Goal: Contribute content: Contribute content

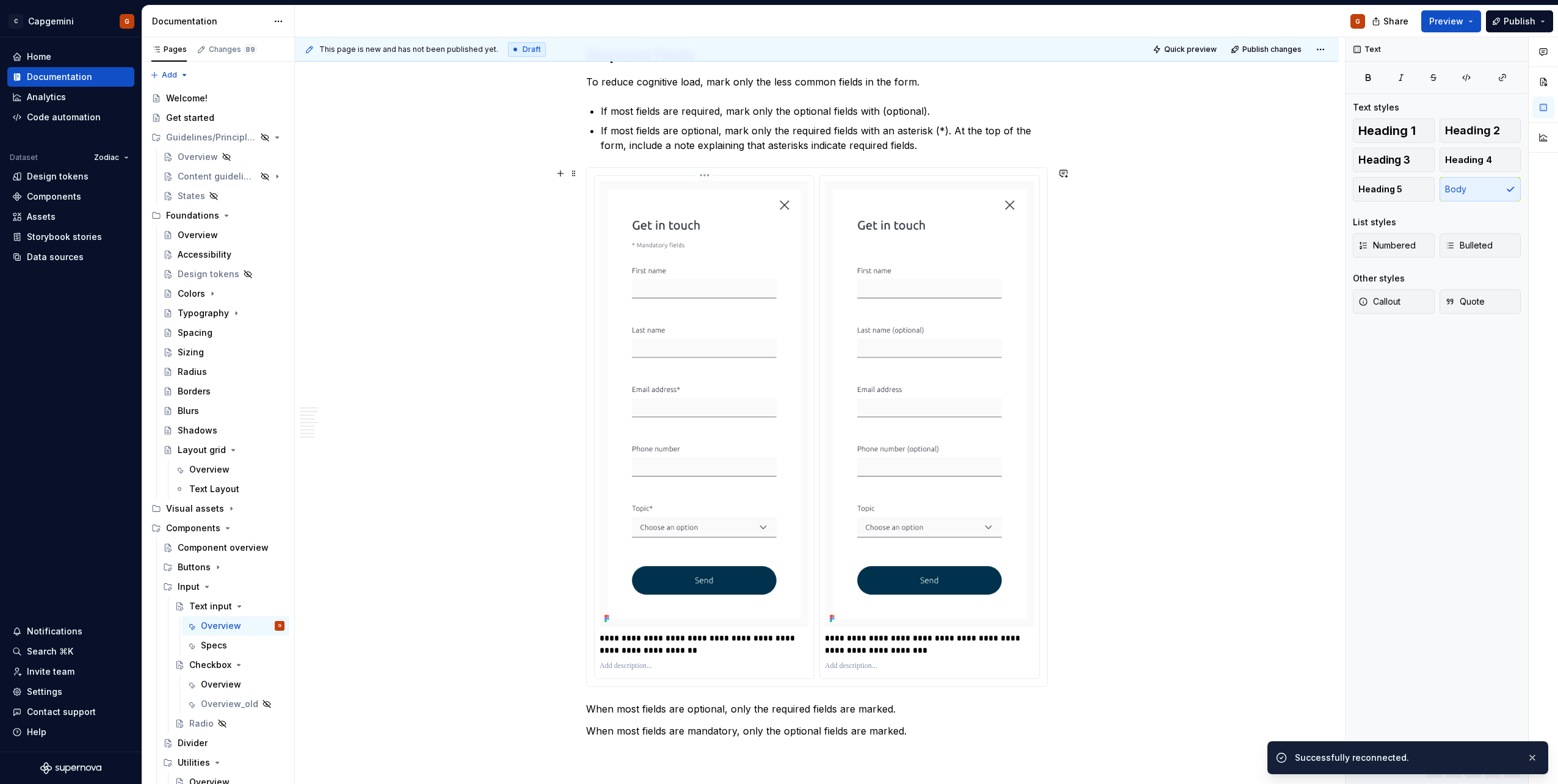
scroll to position [2286, 0]
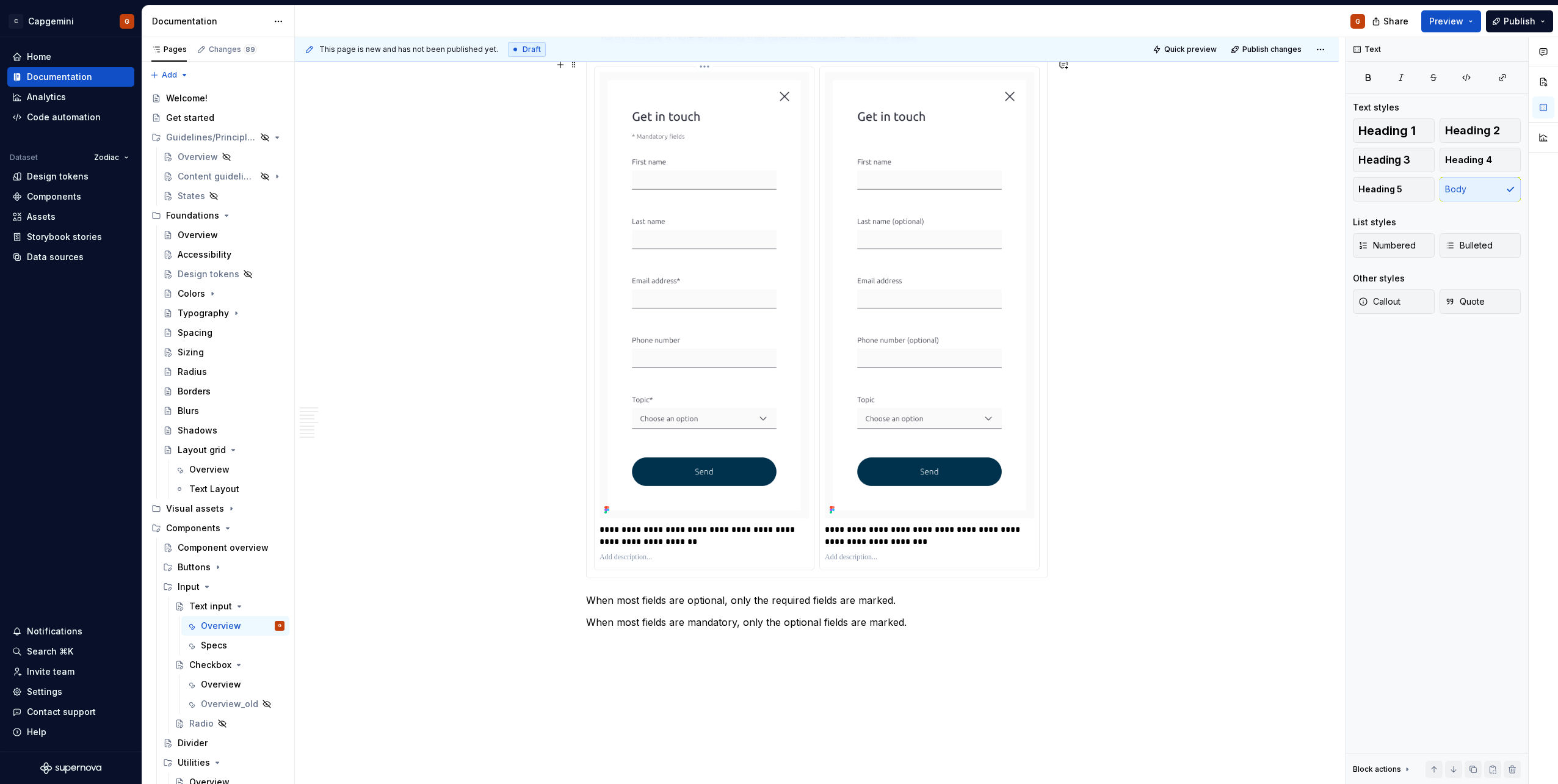
type textarea "*"
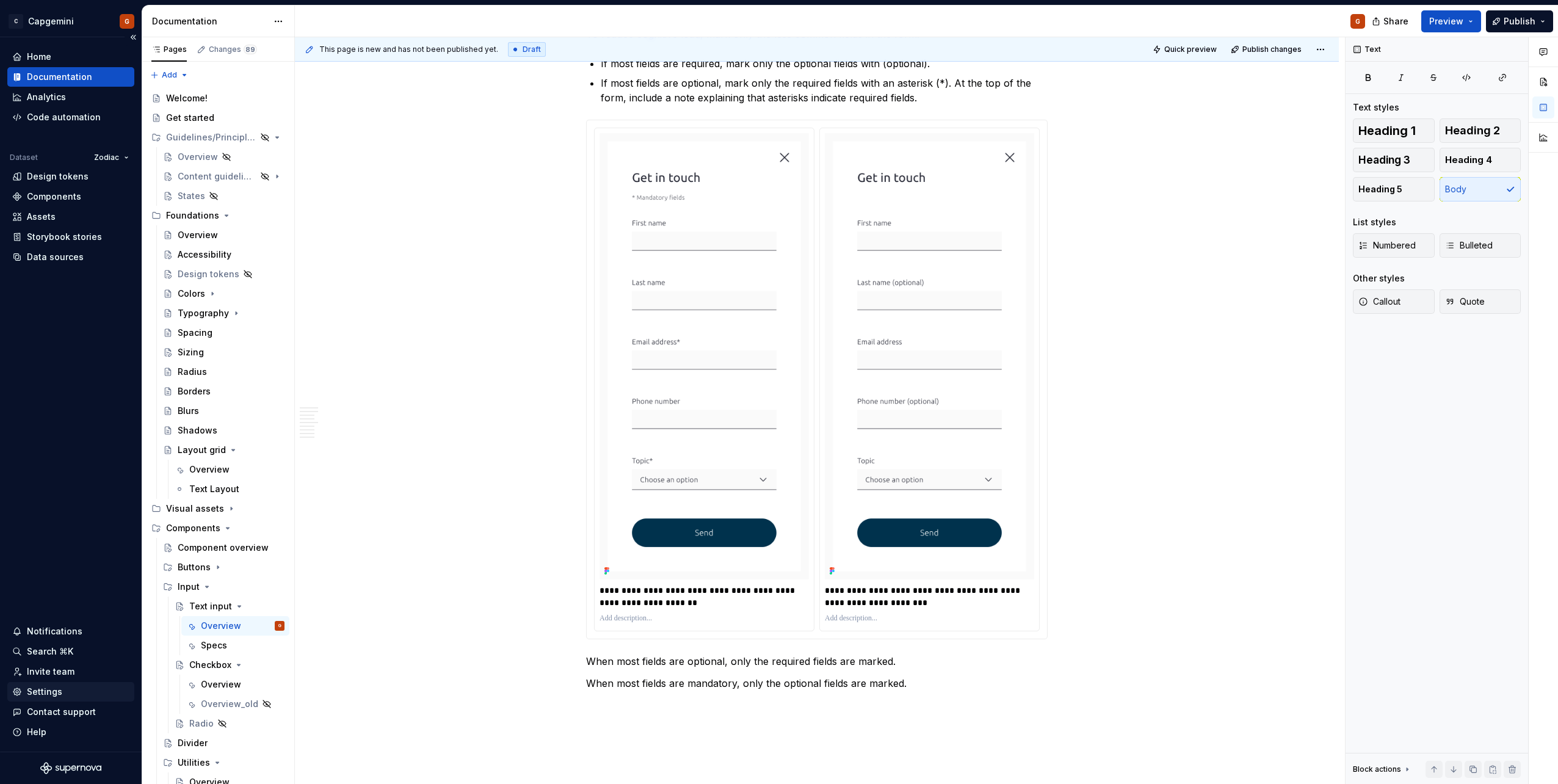
click at [55, 687] on div "Settings" at bounding box center [44, 691] width 36 height 12
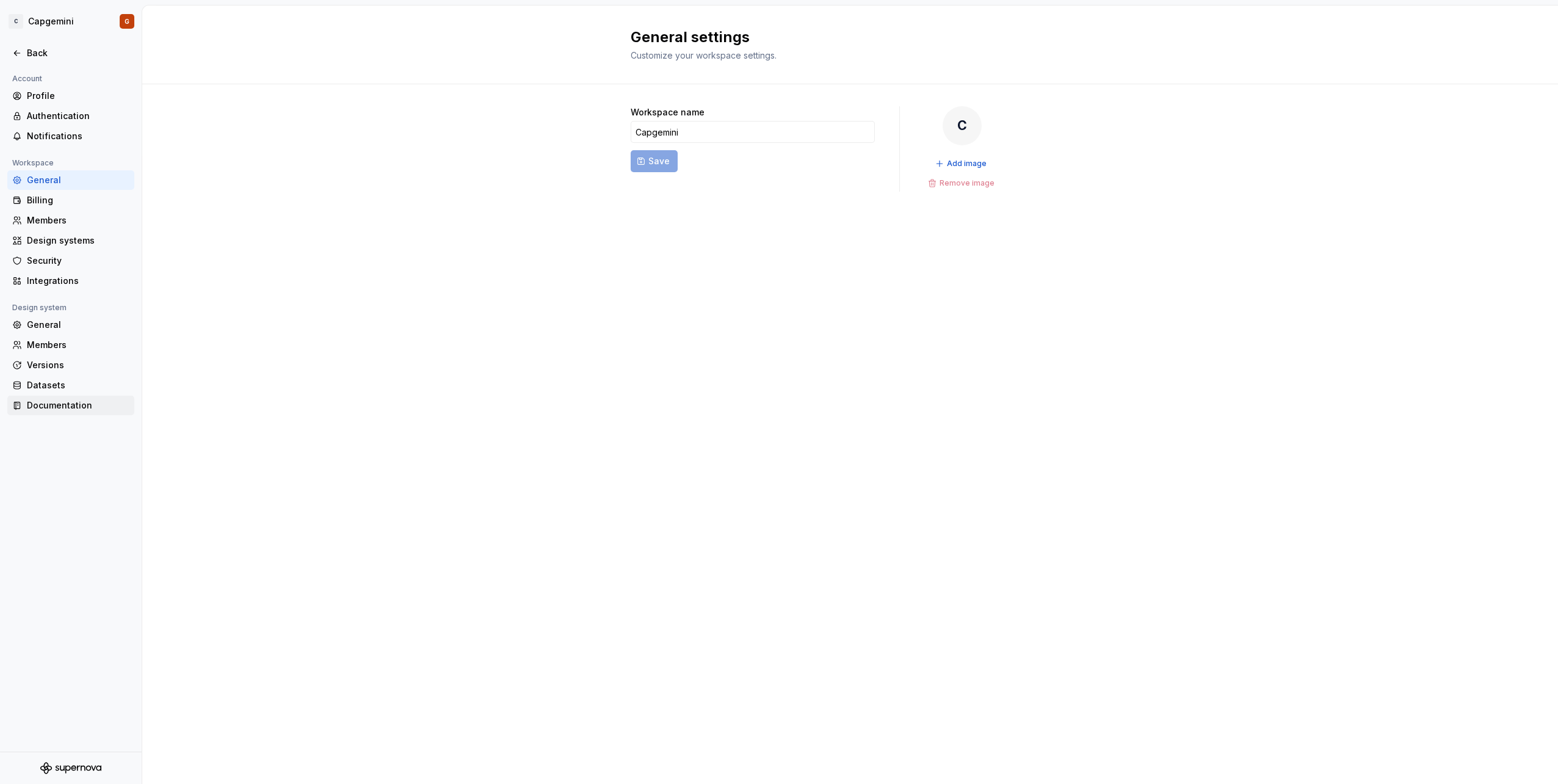
click at [77, 406] on div "Documentation" at bounding box center [78, 405] width 103 height 12
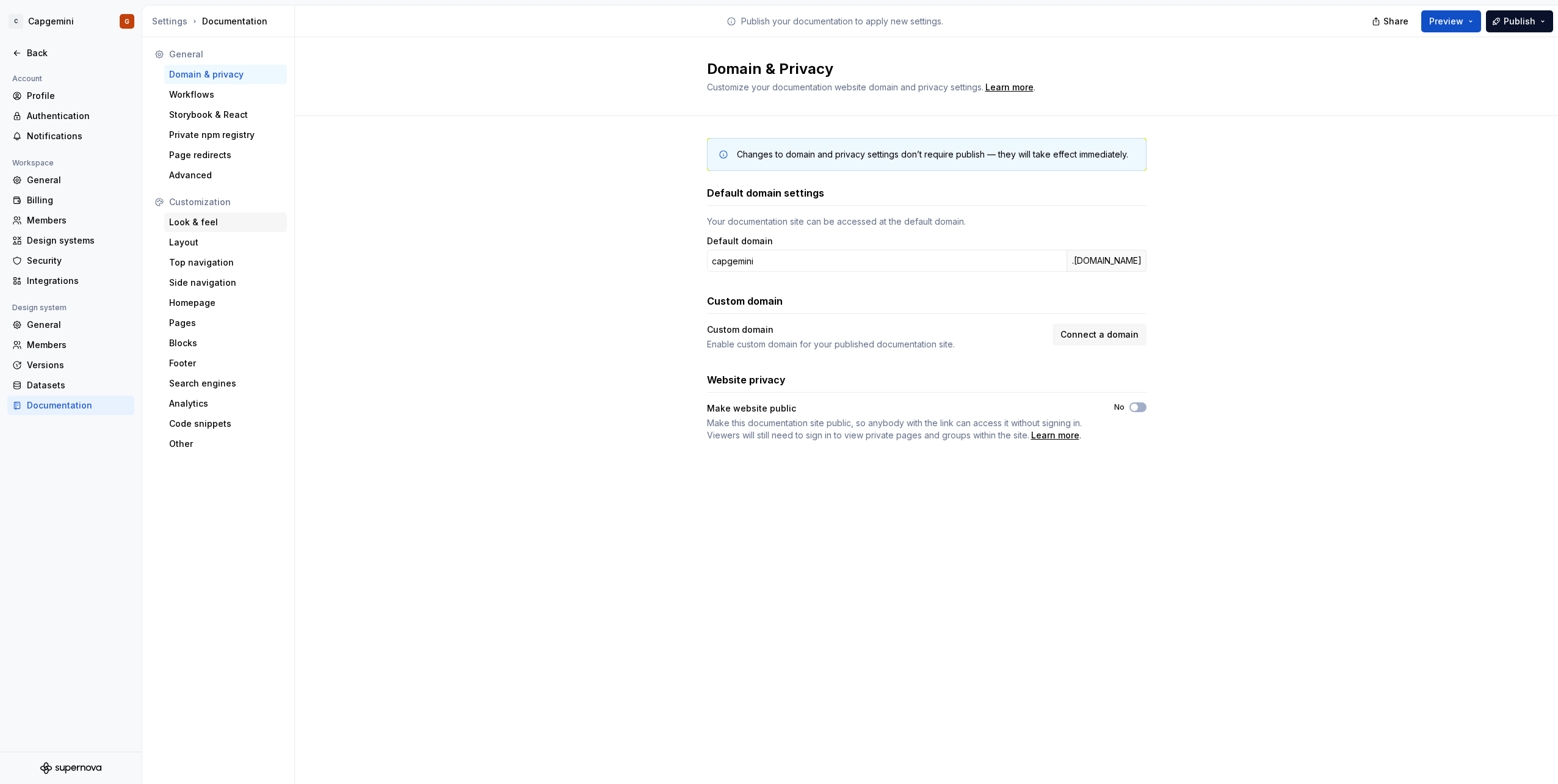
click at [212, 231] on div "Look & feel" at bounding box center [225, 222] width 123 height 19
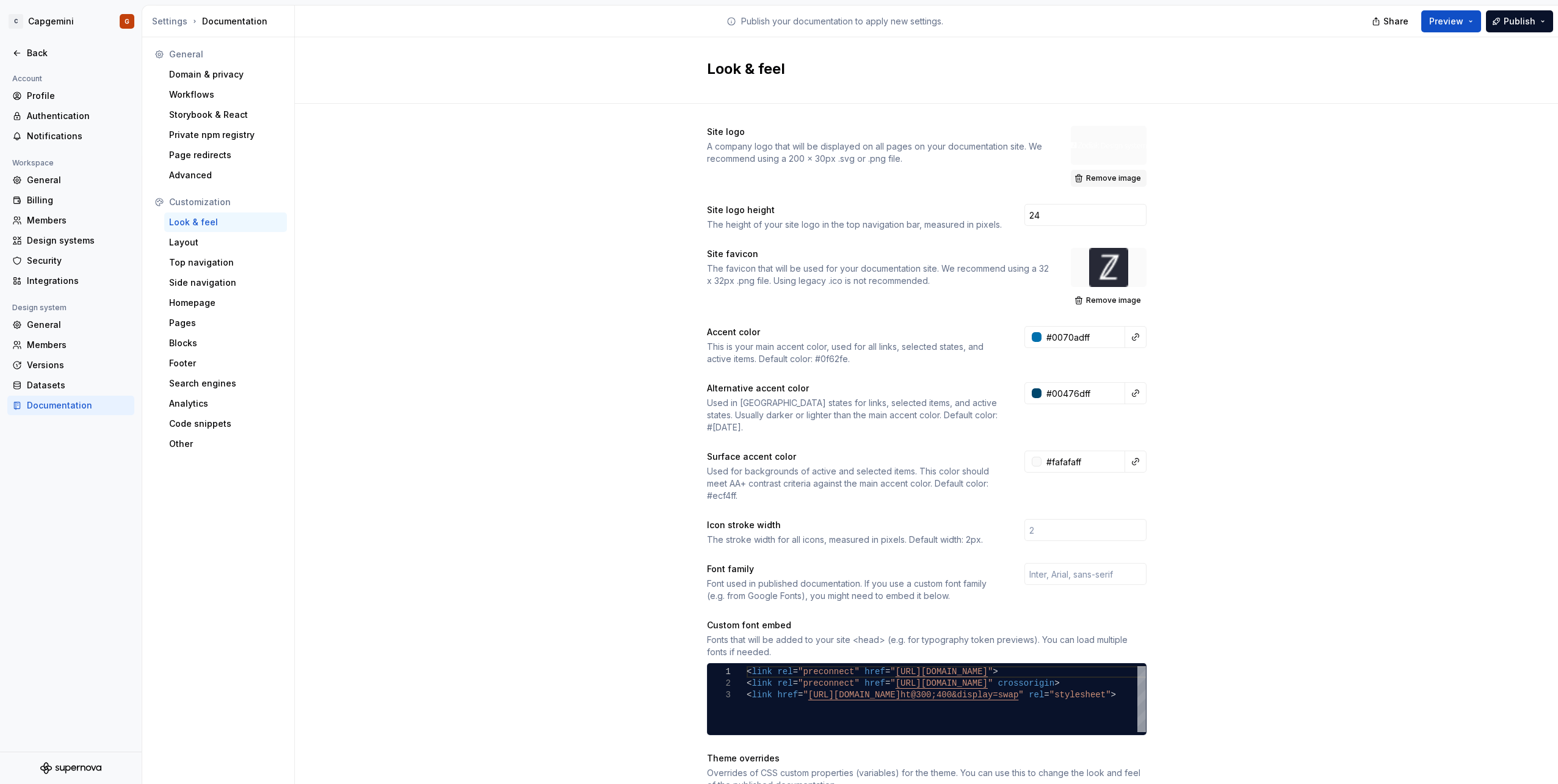
click at [1108, 179] on span "Remove image" at bounding box center [1113, 178] width 55 height 10
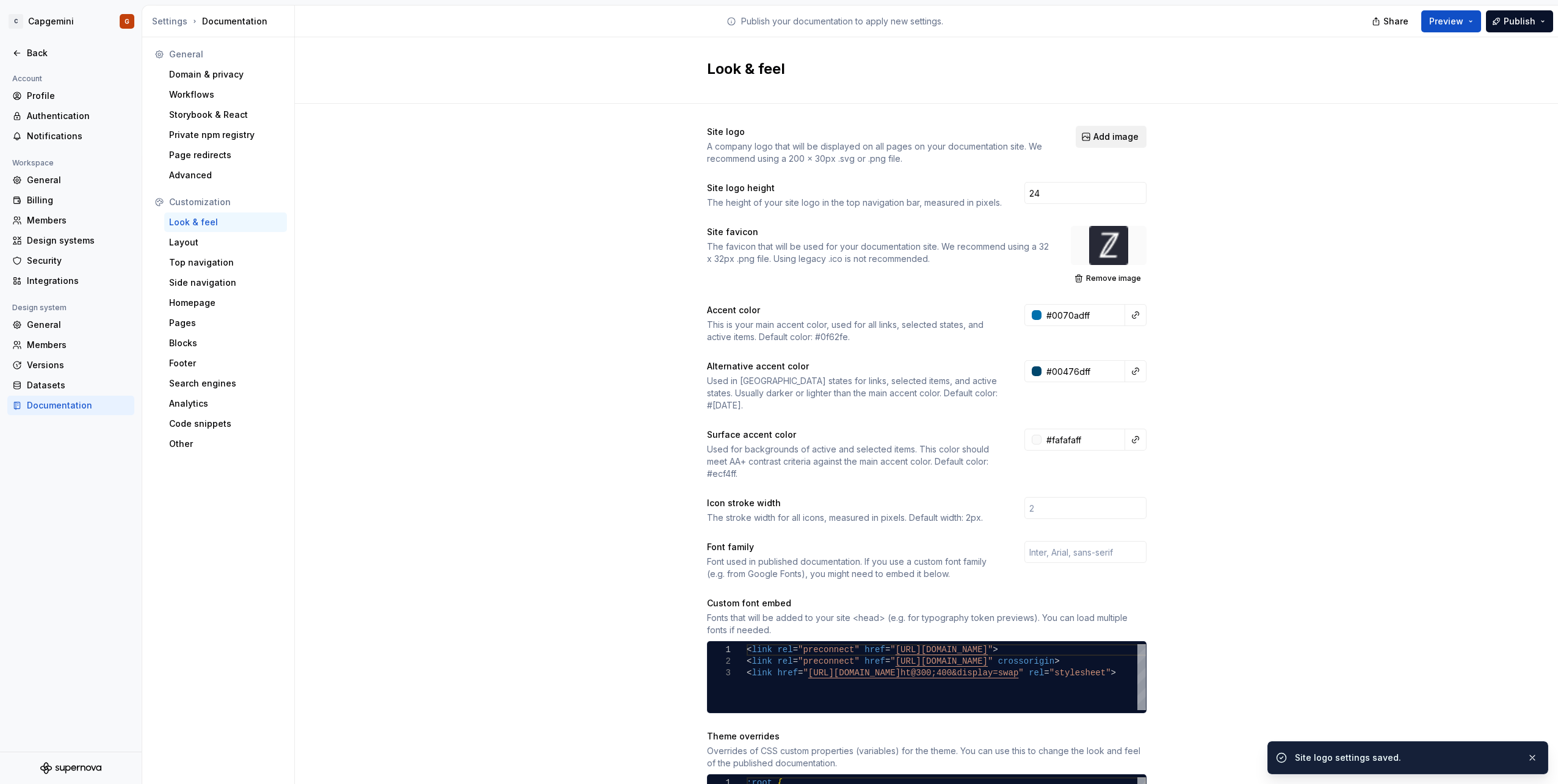
click at [1107, 137] on span "Add image" at bounding box center [1115, 136] width 45 height 12
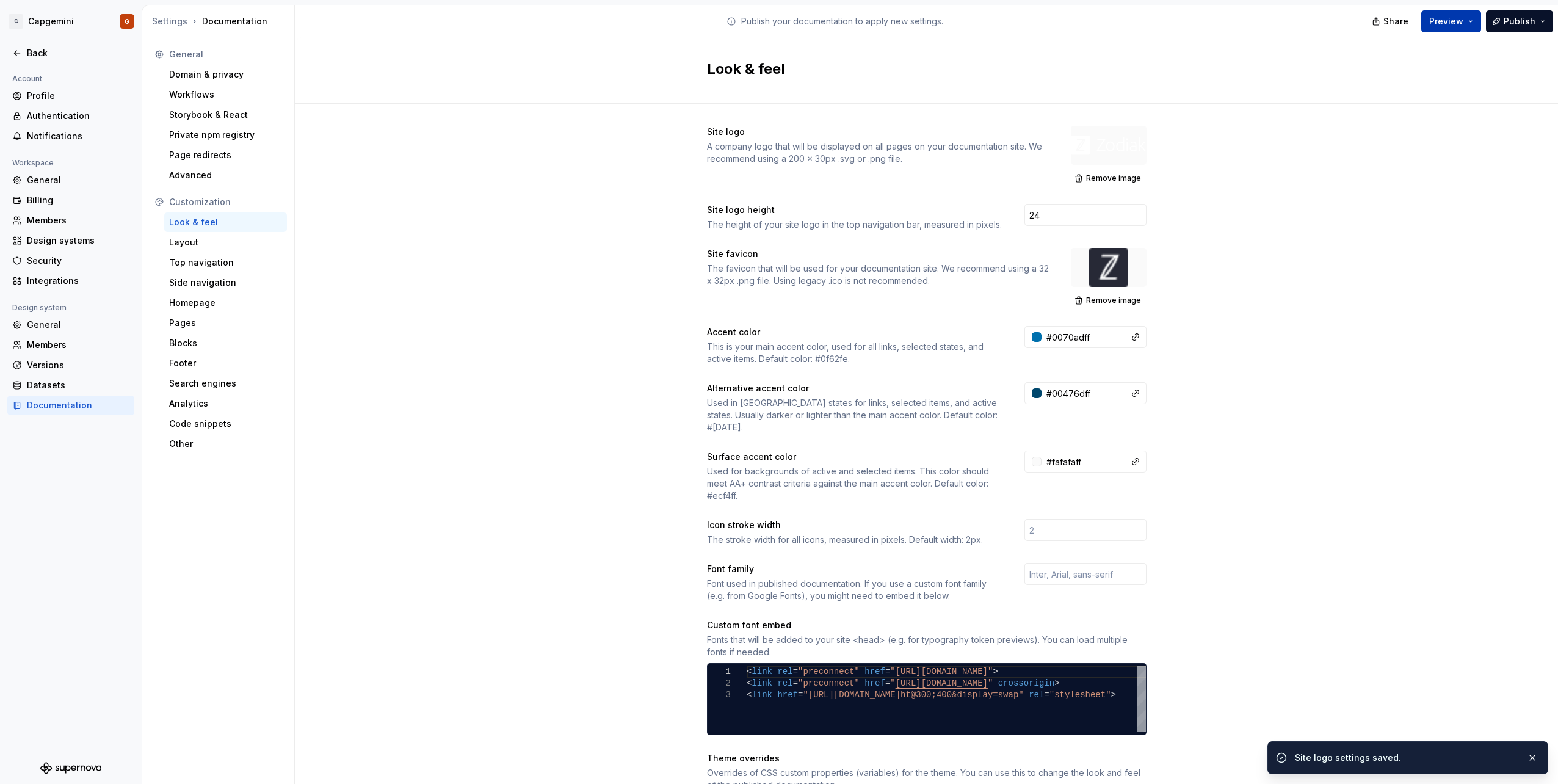
click at [1463, 24] on span "Preview" at bounding box center [1446, 21] width 34 height 12
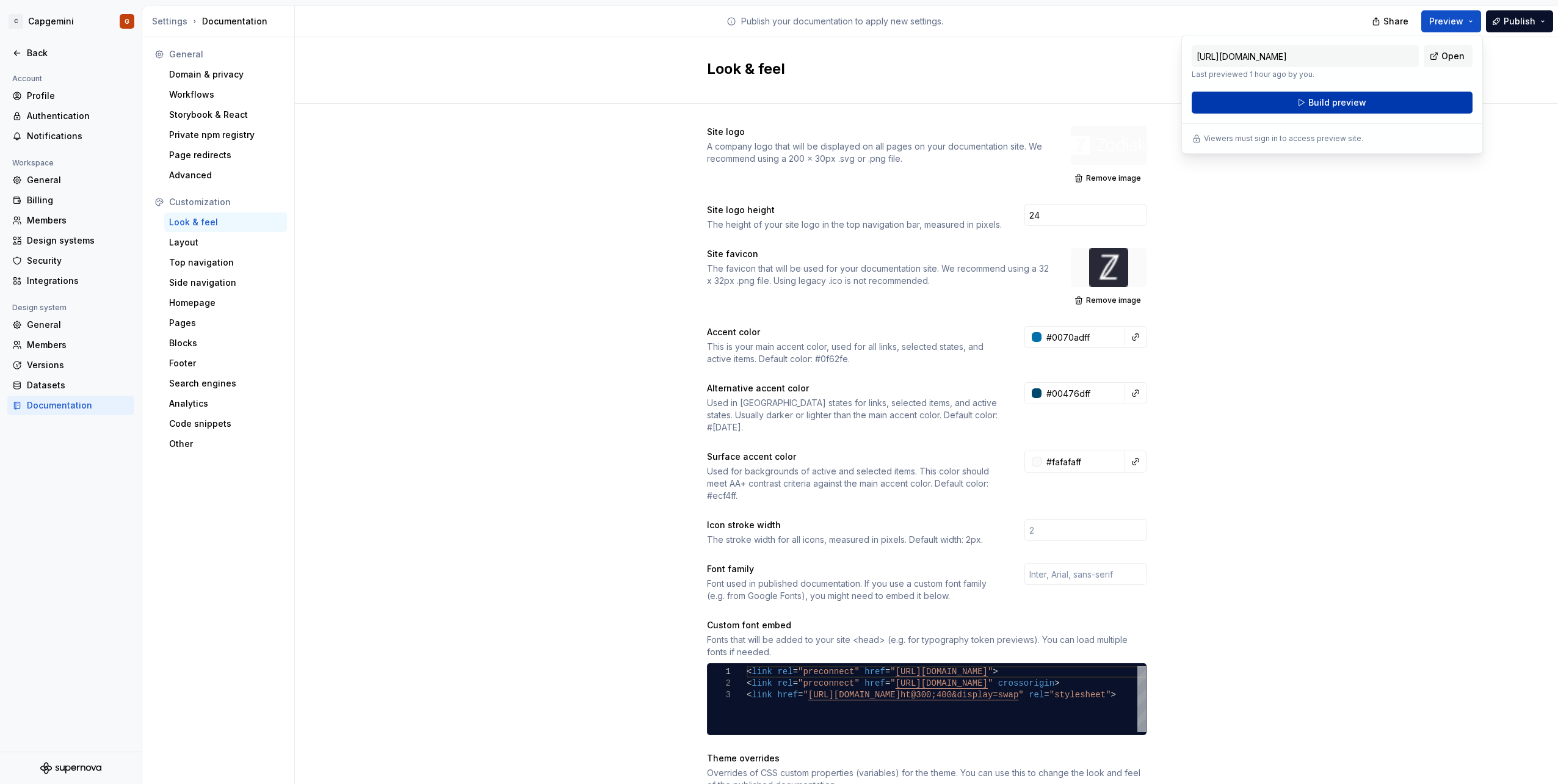
drag, startPoint x: 1463, startPoint y: 24, endPoint x: 1374, endPoint y: 110, distance: 123.8
click at [1374, 110] on button "Build preview" at bounding box center [1332, 102] width 281 height 22
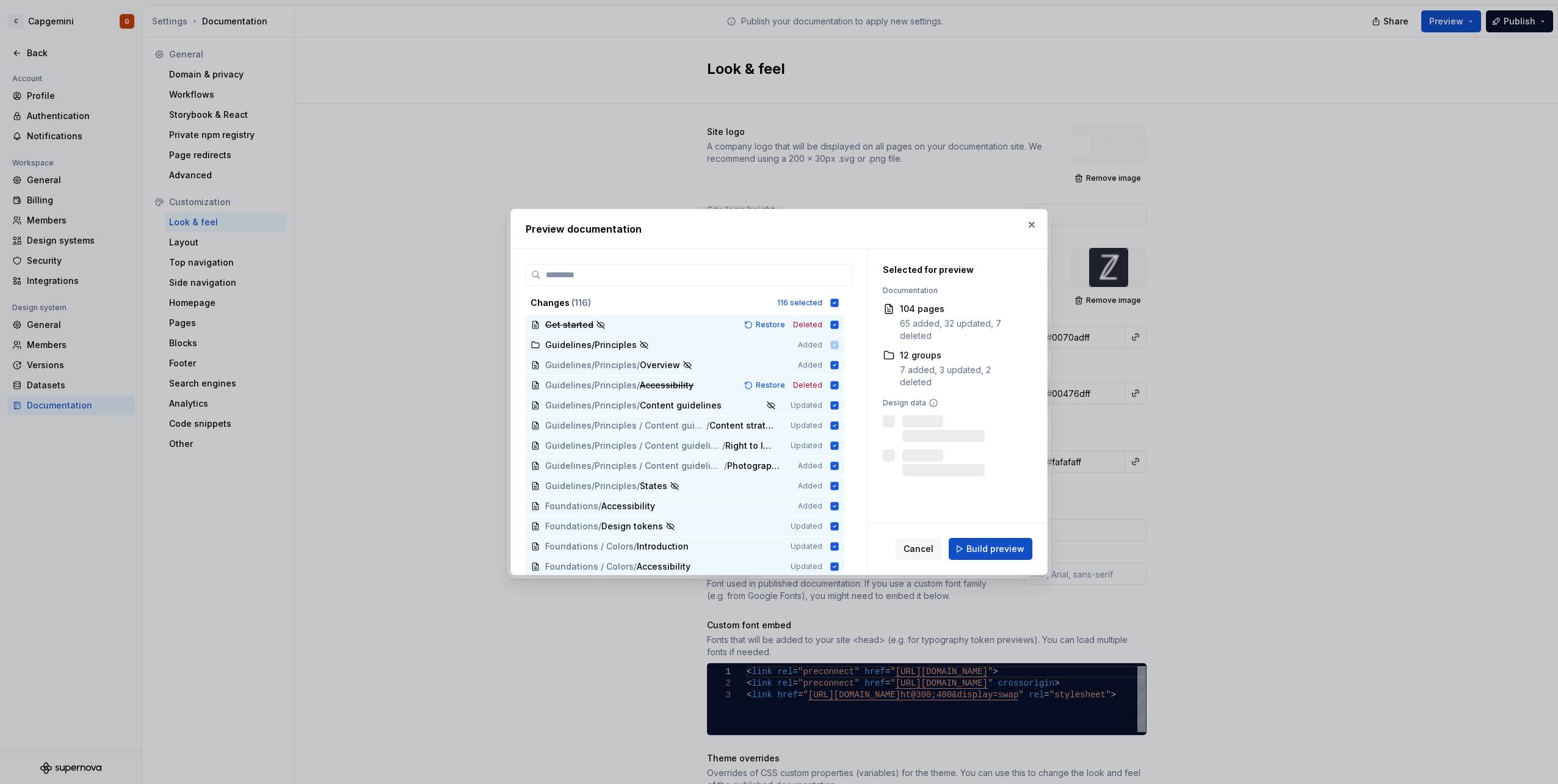
click at [1004, 533] on div "Cancel Build preview" at bounding box center [957, 549] width 179 height 51
drag, startPoint x: 1004, startPoint y: 547, endPoint x: 999, endPoint y: 552, distance: 7.1
click at [1004, 548] on span "Build preview" at bounding box center [995, 549] width 58 height 12
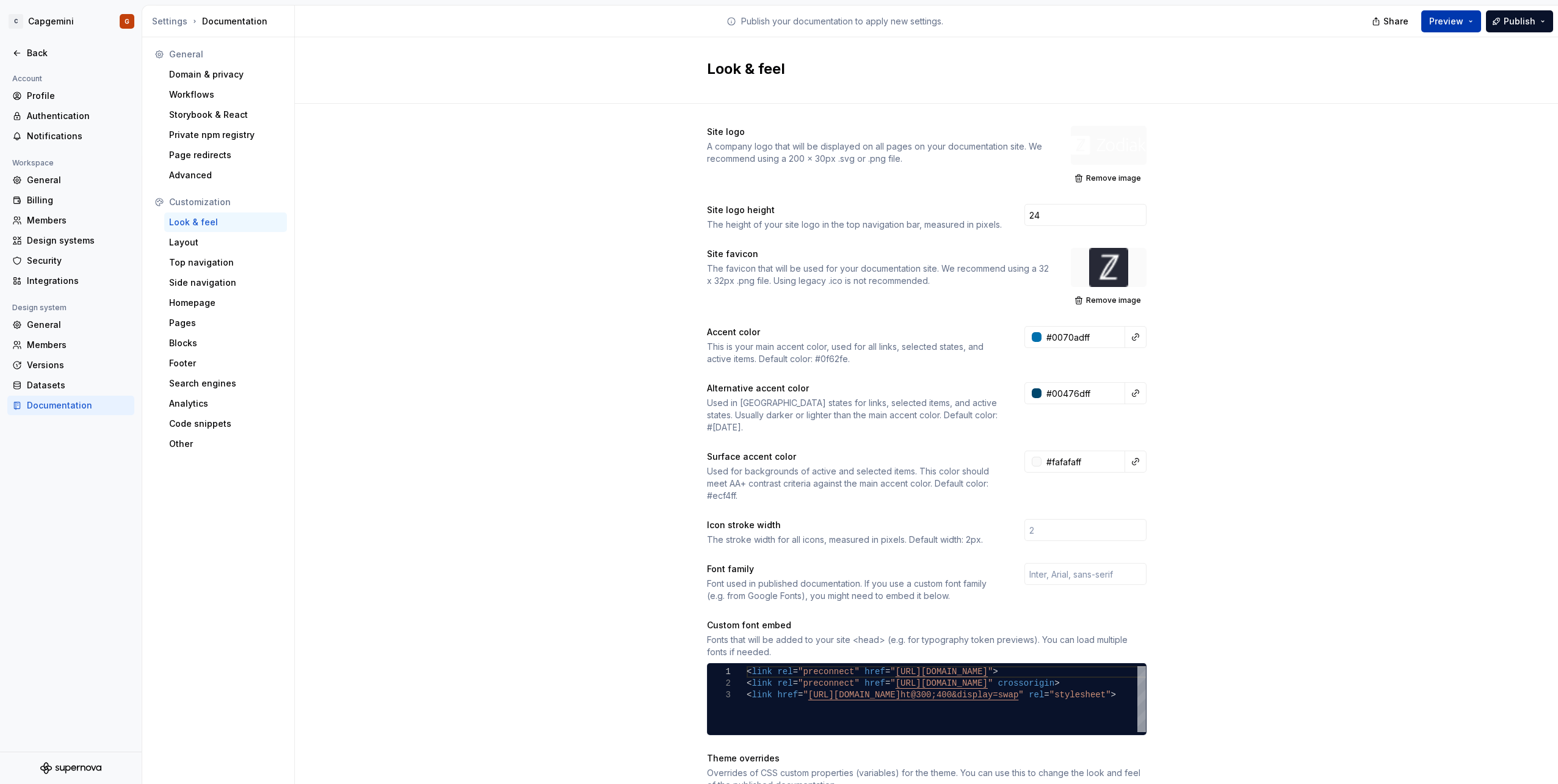
click at [1476, 28] on button "Preview" at bounding box center [1451, 21] width 60 height 22
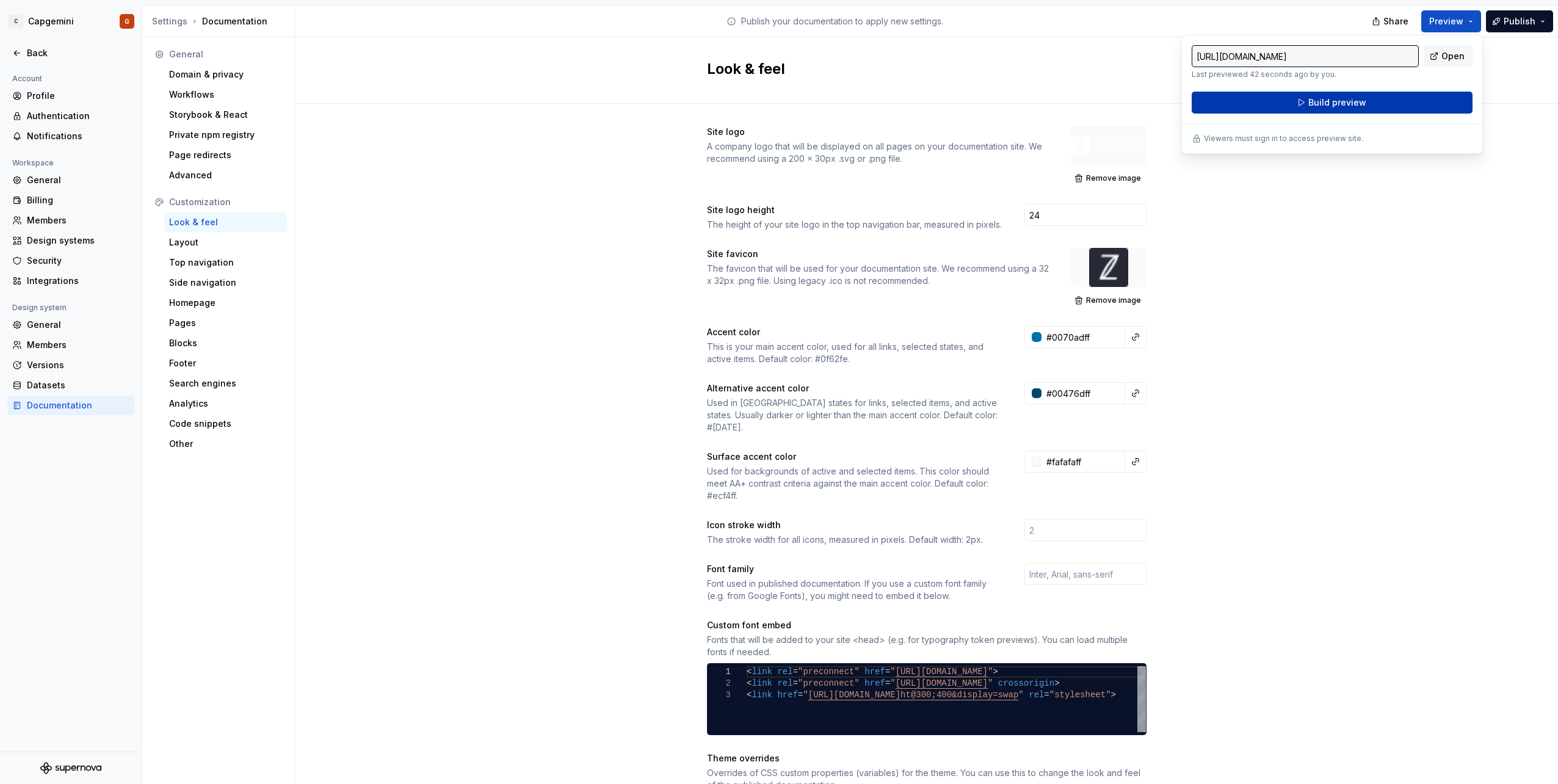
drag, startPoint x: 1476, startPoint y: 28, endPoint x: 1399, endPoint y: 98, distance: 104.1
click at [1399, 98] on button "Build preview" at bounding box center [1332, 102] width 281 height 22
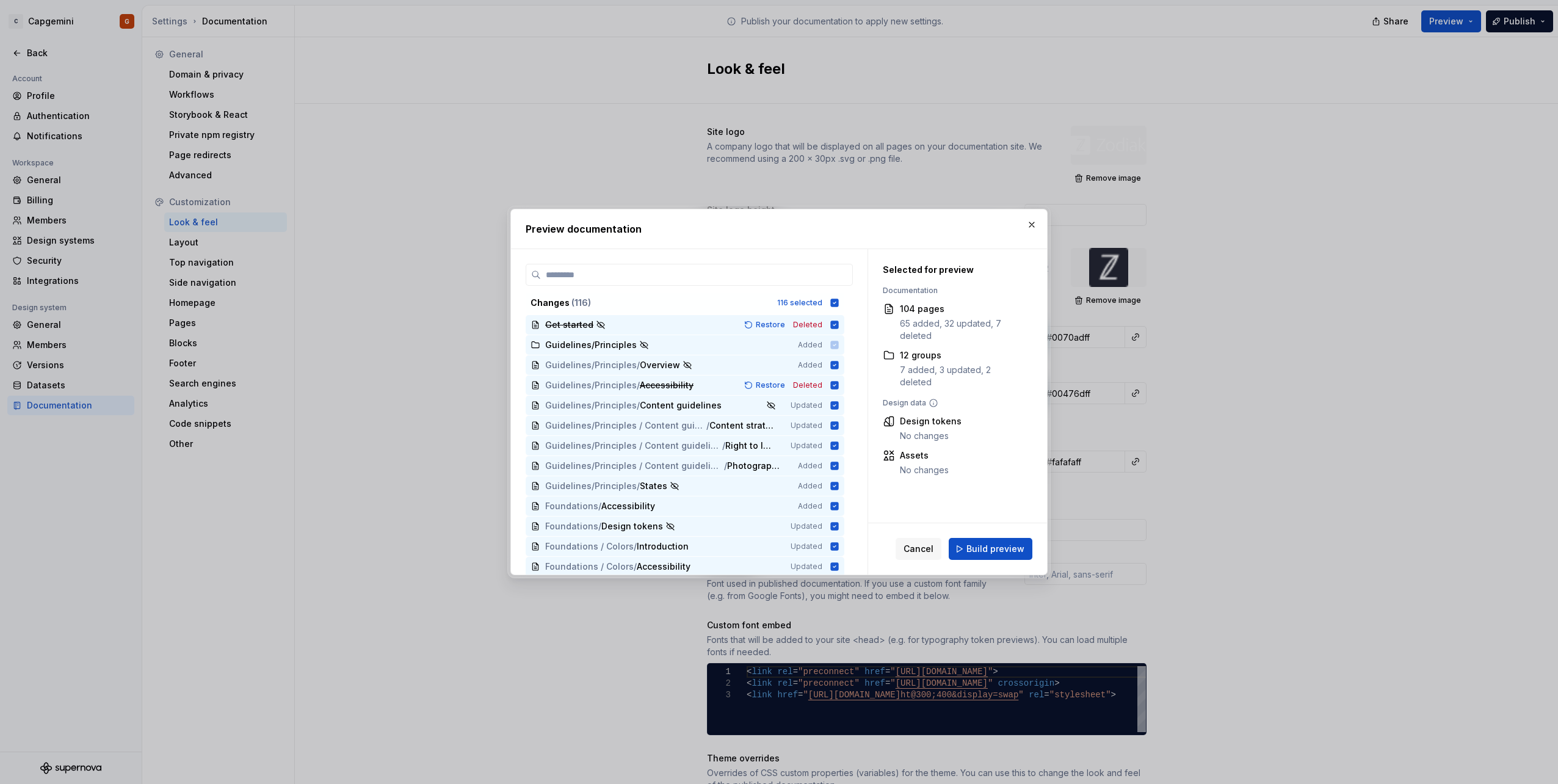
click at [818, 298] on div "Changes ( 116 ) 116 selected" at bounding box center [685, 302] width 318 height 19
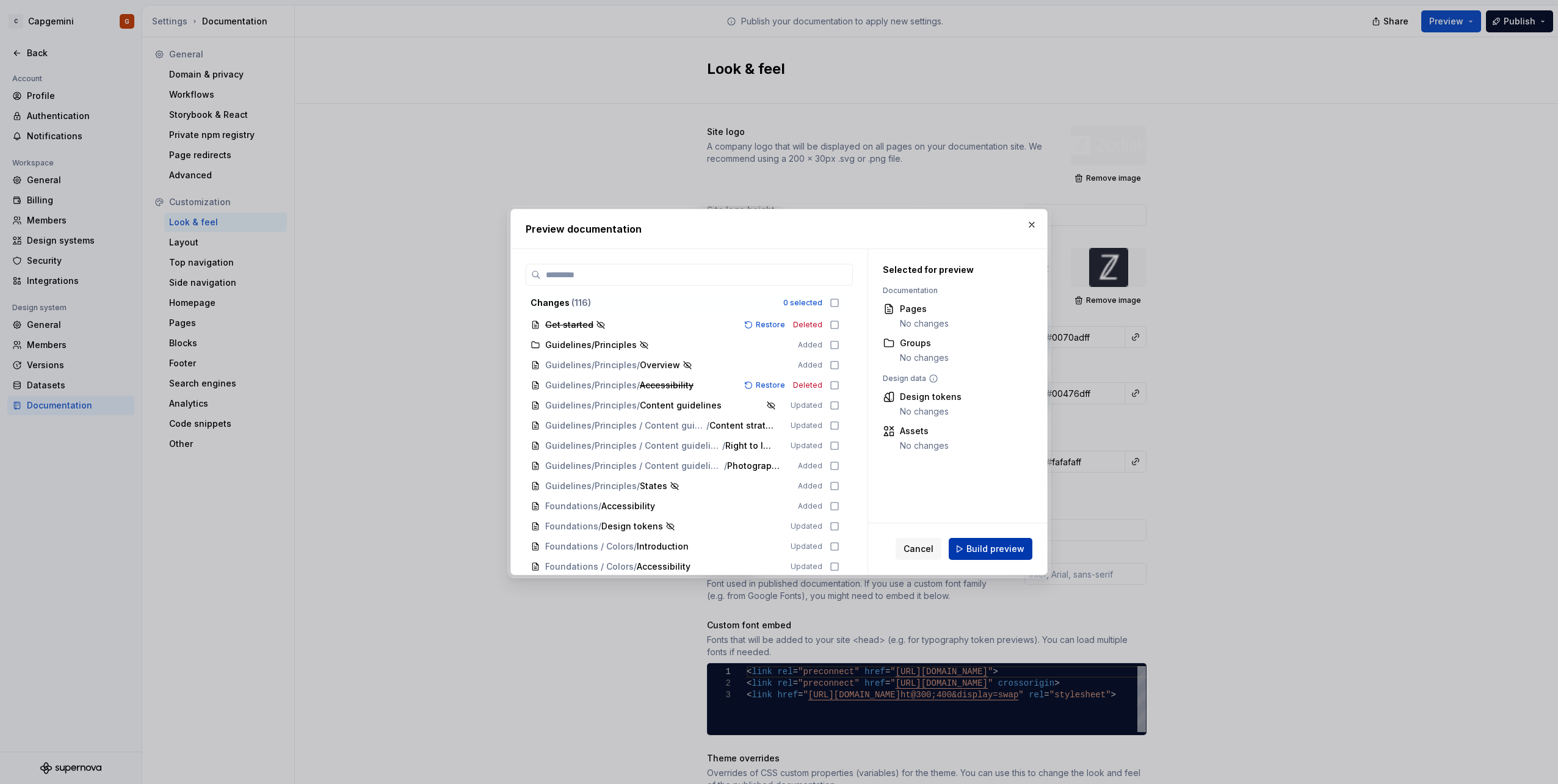
click at [992, 554] on span "Build preview" at bounding box center [995, 549] width 58 height 12
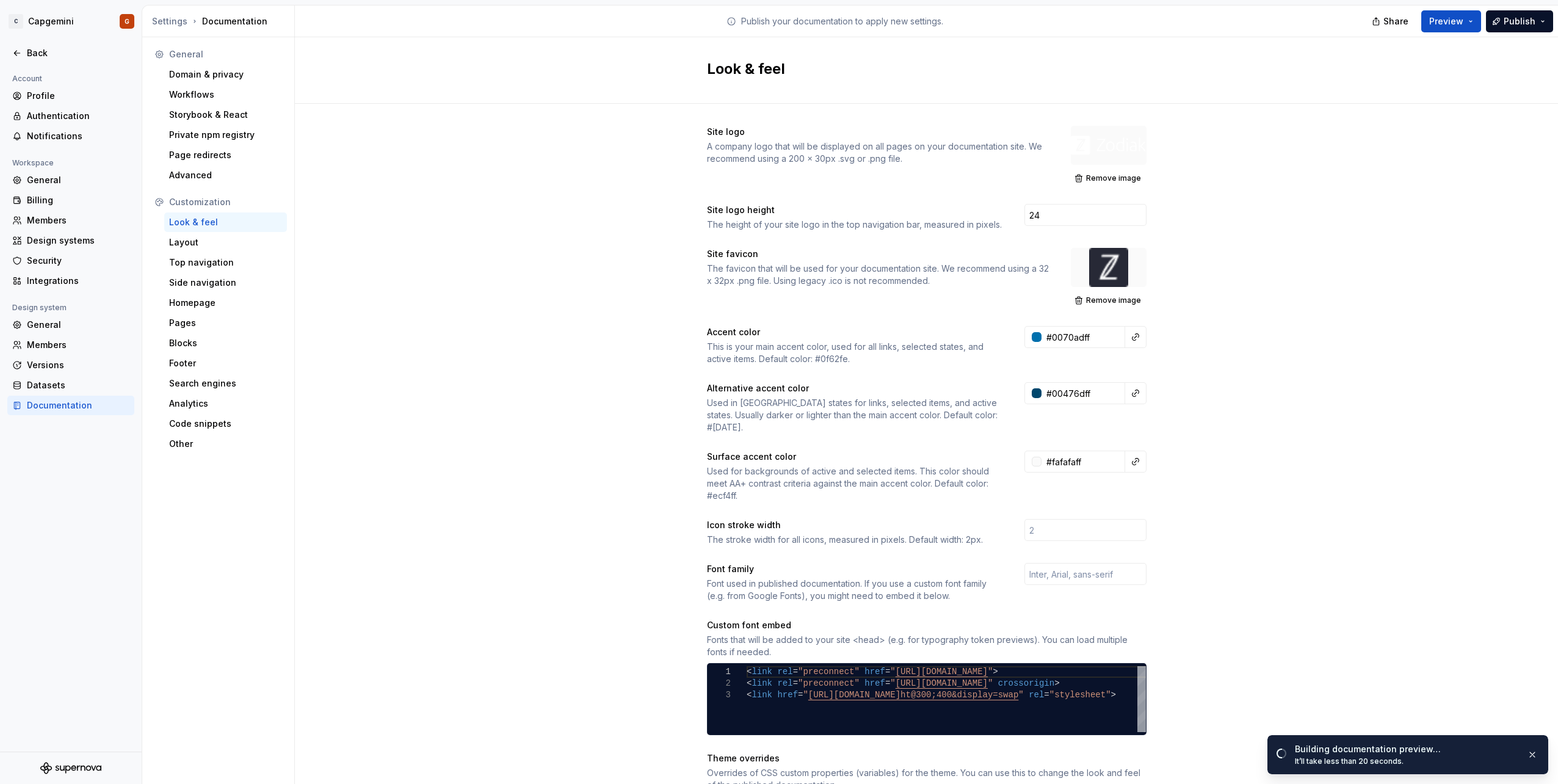
scroll to position [183, 0]
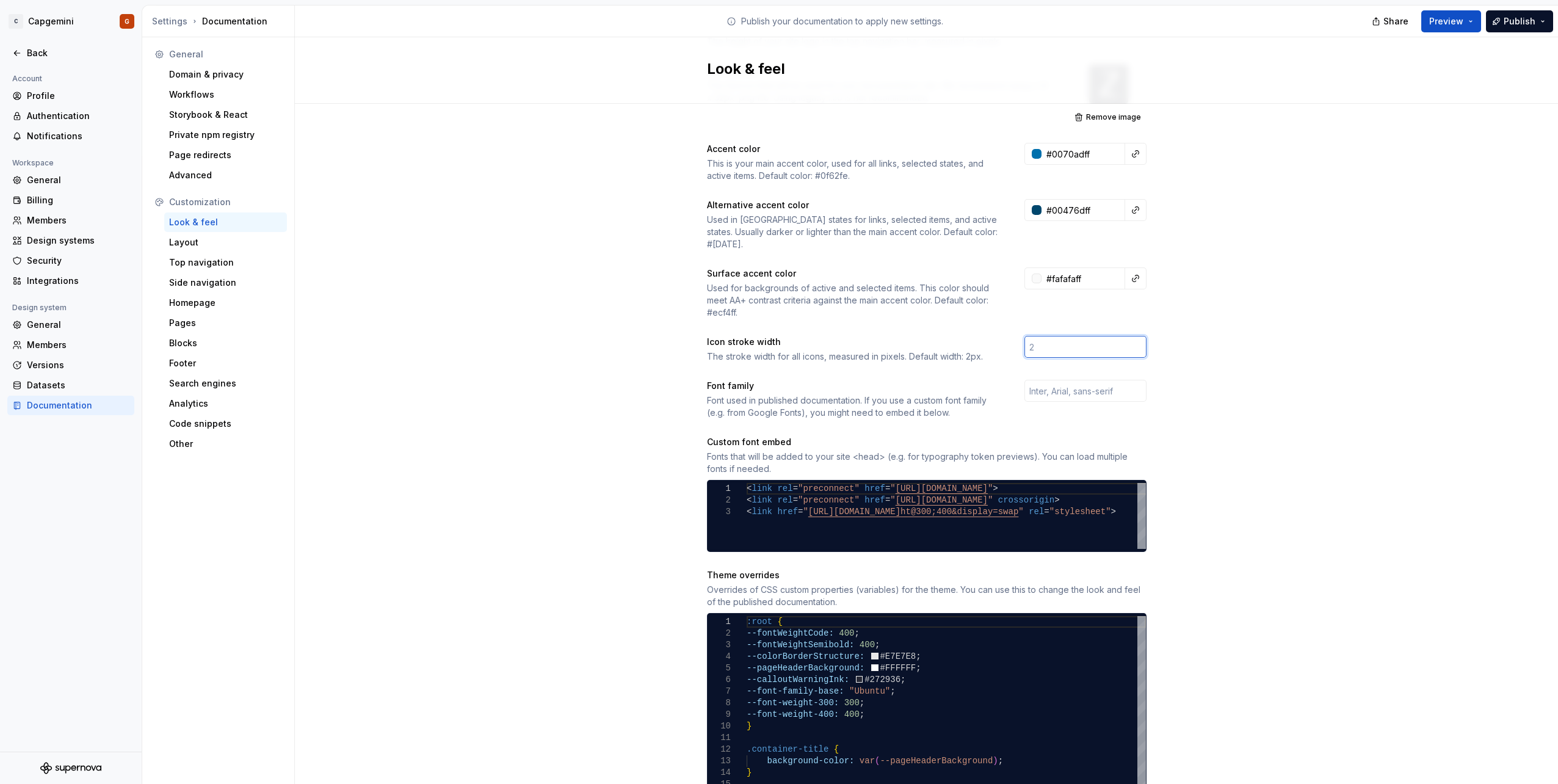
click at [1035, 336] on input "number" at bounding box center [1086, 347] width 122 height 22
click at [1360, 410] on div "Site logo A company logo that will be displayed on all pages on your documentat…" at bounding box center [926, 576] width 1263 height 1312
click at [1459, 17] on span "Preview" at bounding box center [1446, 21] width 34 height 12
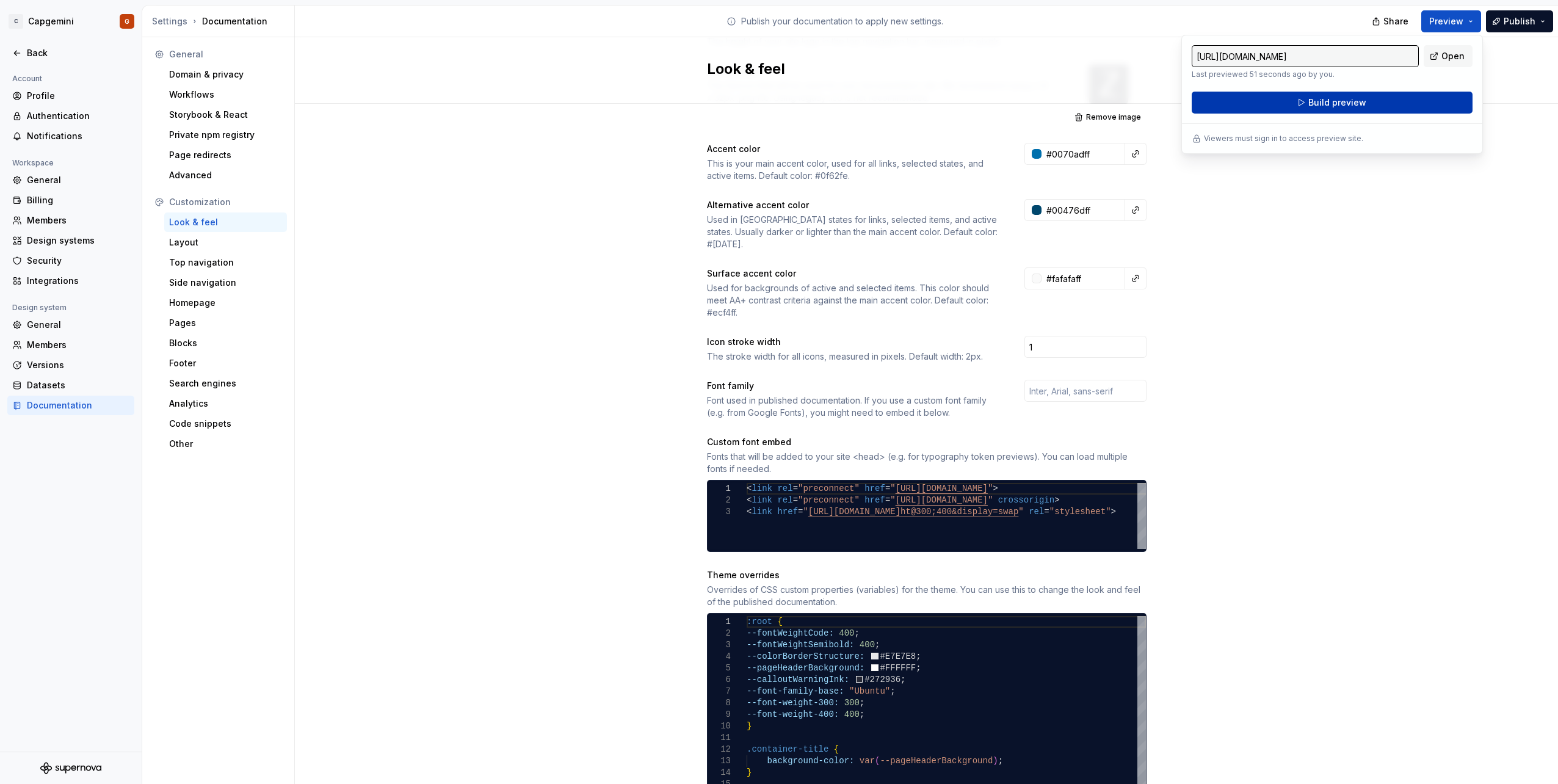
drag, startPoint x: 1459, startPoint y: 17, endPoint x: 1426, endPoint y: 109, distance: 97.7
click at [1426, 109] on button "Build preview" at bounding box center [1332, 102] width 281 height 22
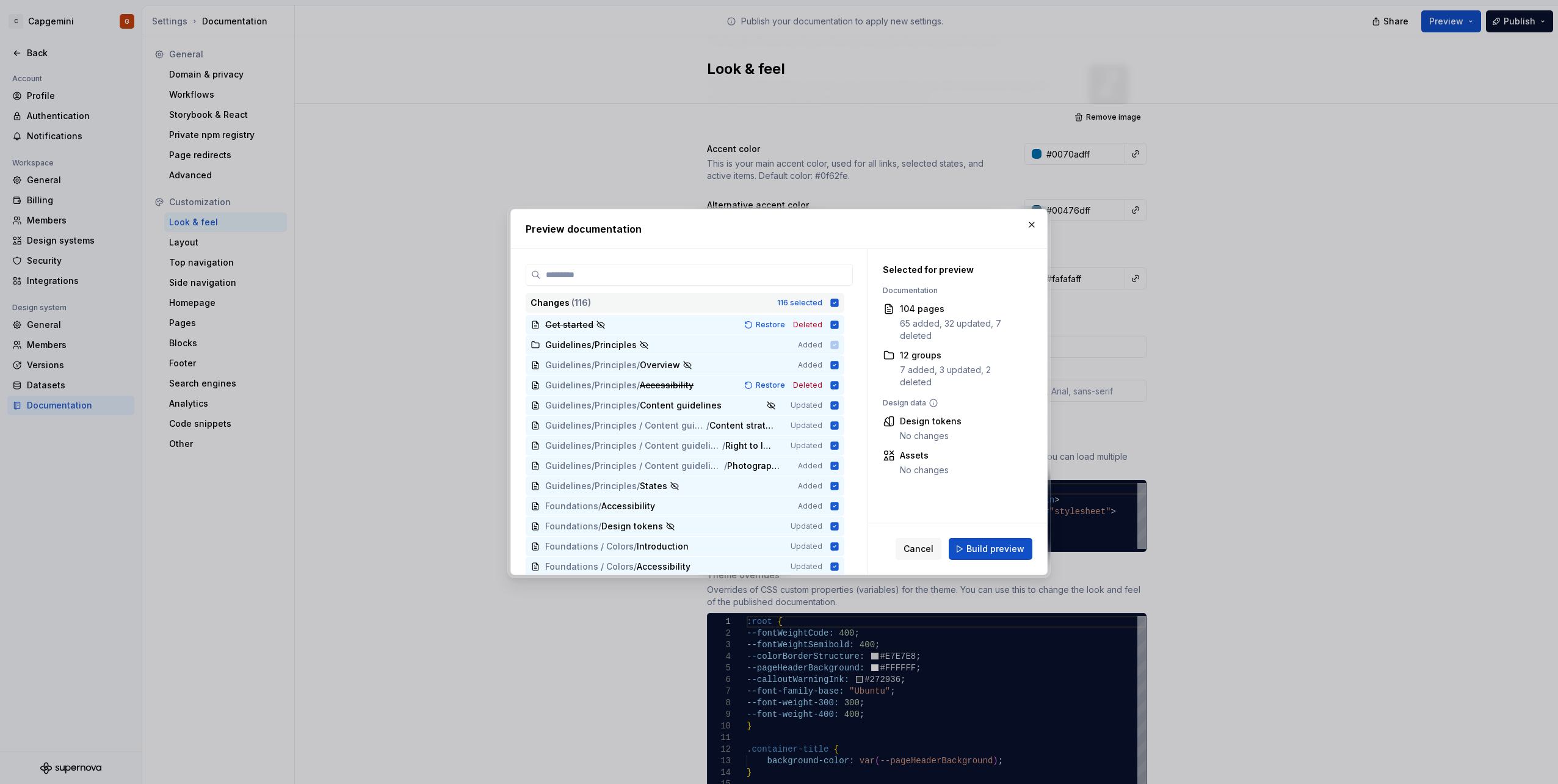
click at [838, 308] on div "Changes ( 116 ) 116 selected" at bounding box center [685, 302] width 318 height 19
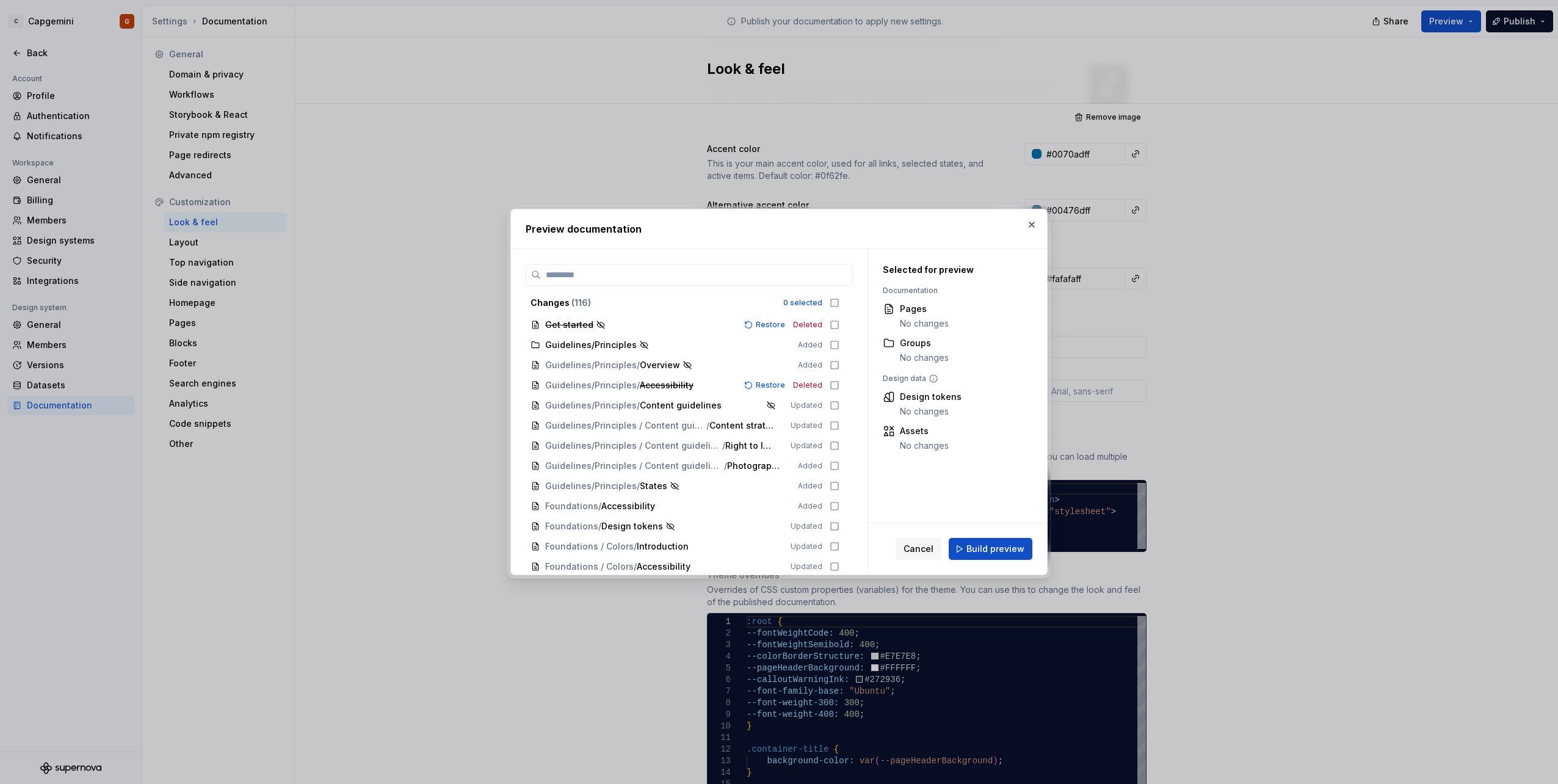
click at [832, 300] on icon at bounding box center [834, 302] width 10 height 10
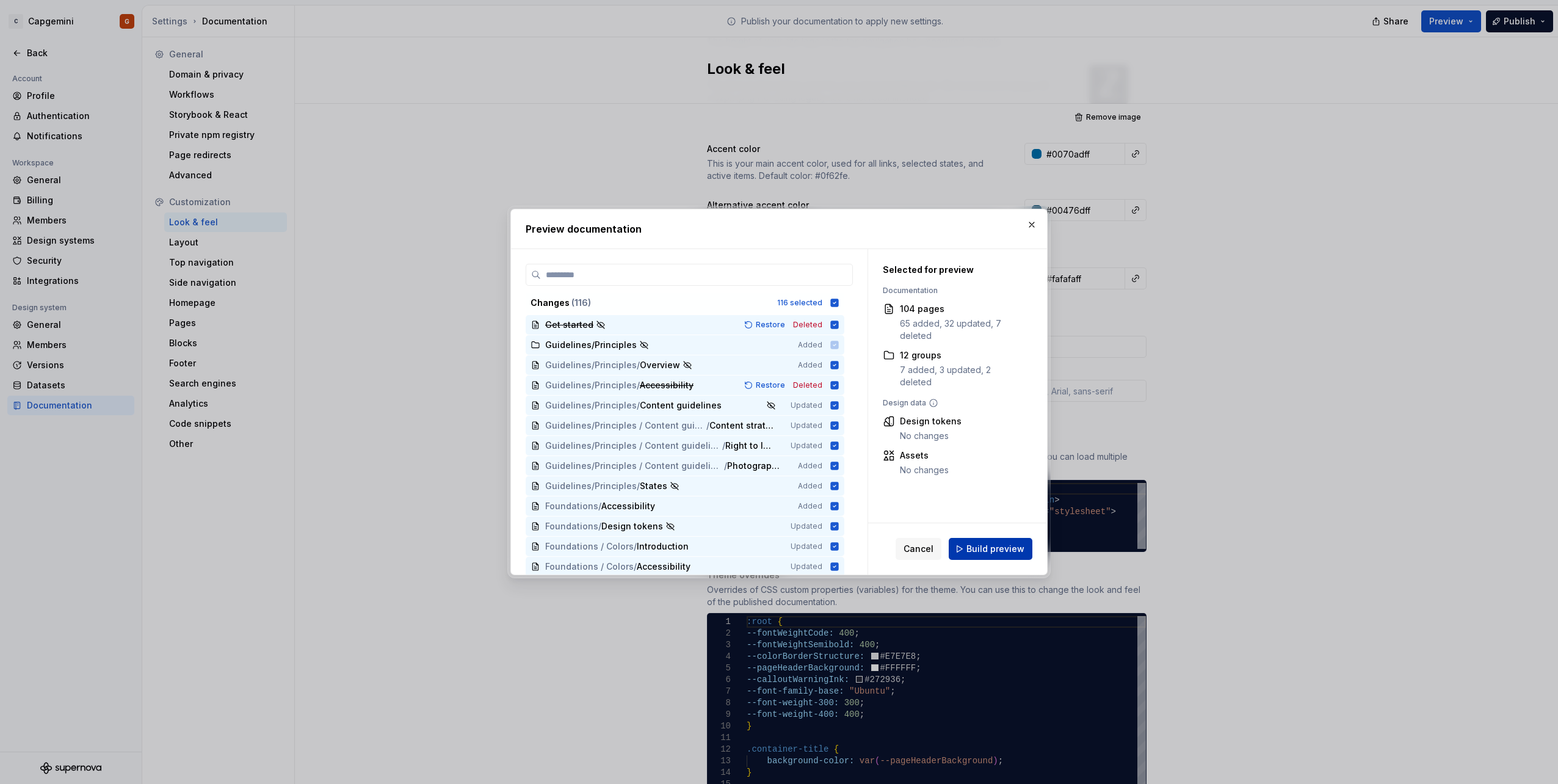
click at [1019, 541] on button "Build preview" at bounding box center [990, 549] width 83 height 22
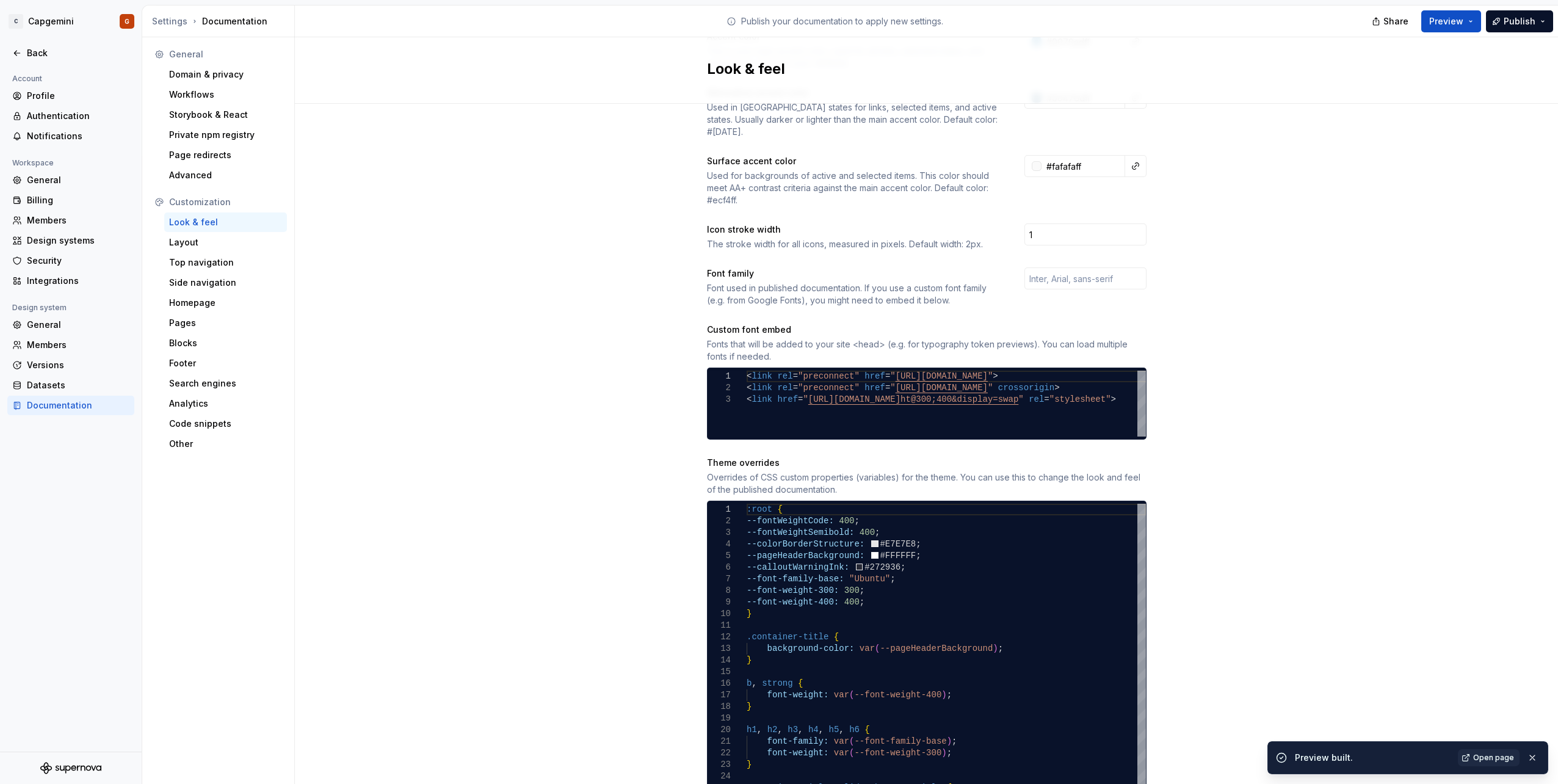
scroll to position [366, 0]
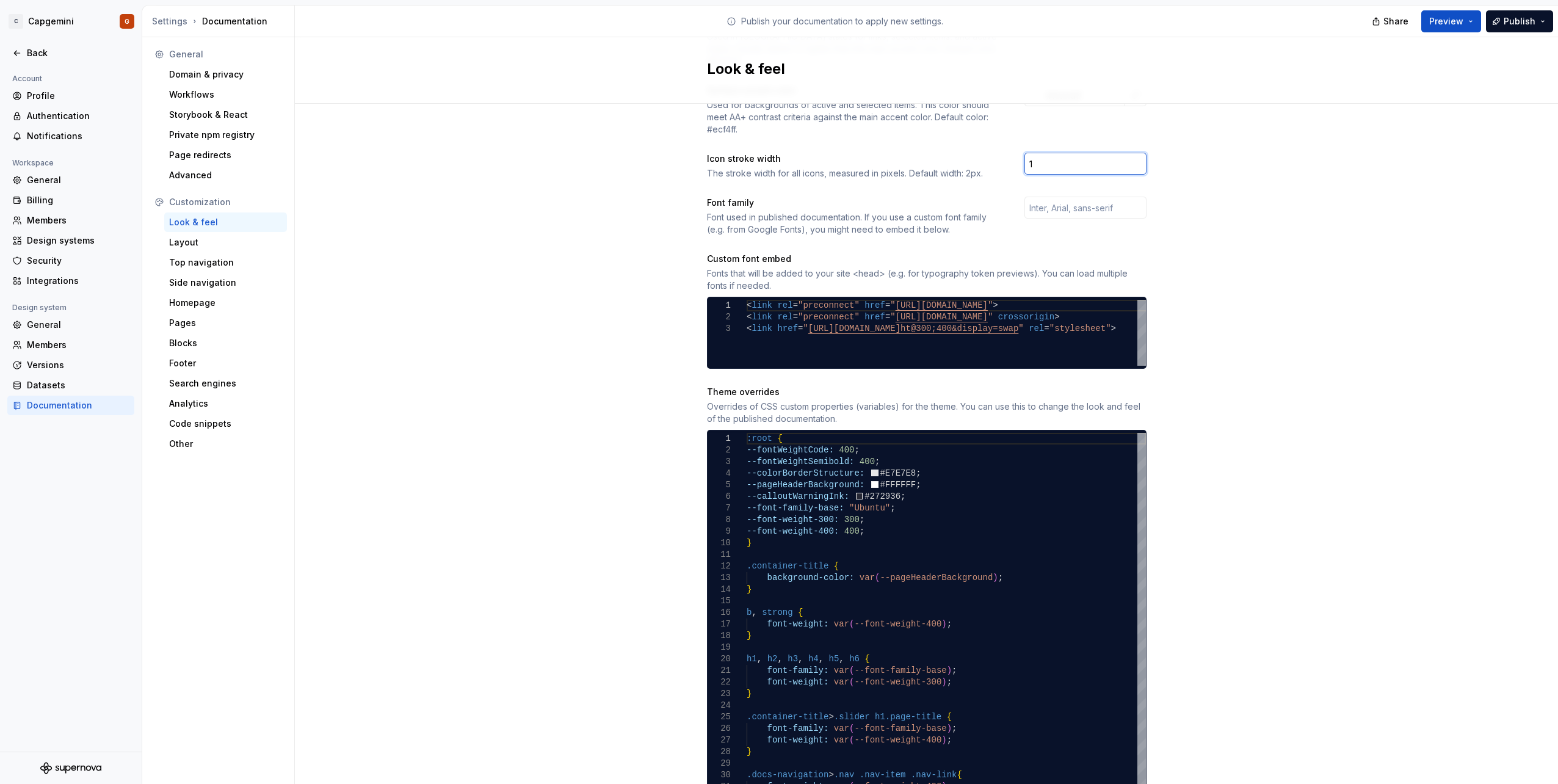
click at [1100, 153] on input "1" at bounding box center [1086, 163] width 122 height 22
click at [1324, 229] on div "Site logo A company logo that will be displayed on all pages on your documentat…" at bounding box center [926, 393] width 1263 height 1312
click at [1474, 29] on button "Preview" at bounding box center [1451, 21] width 60 height 22
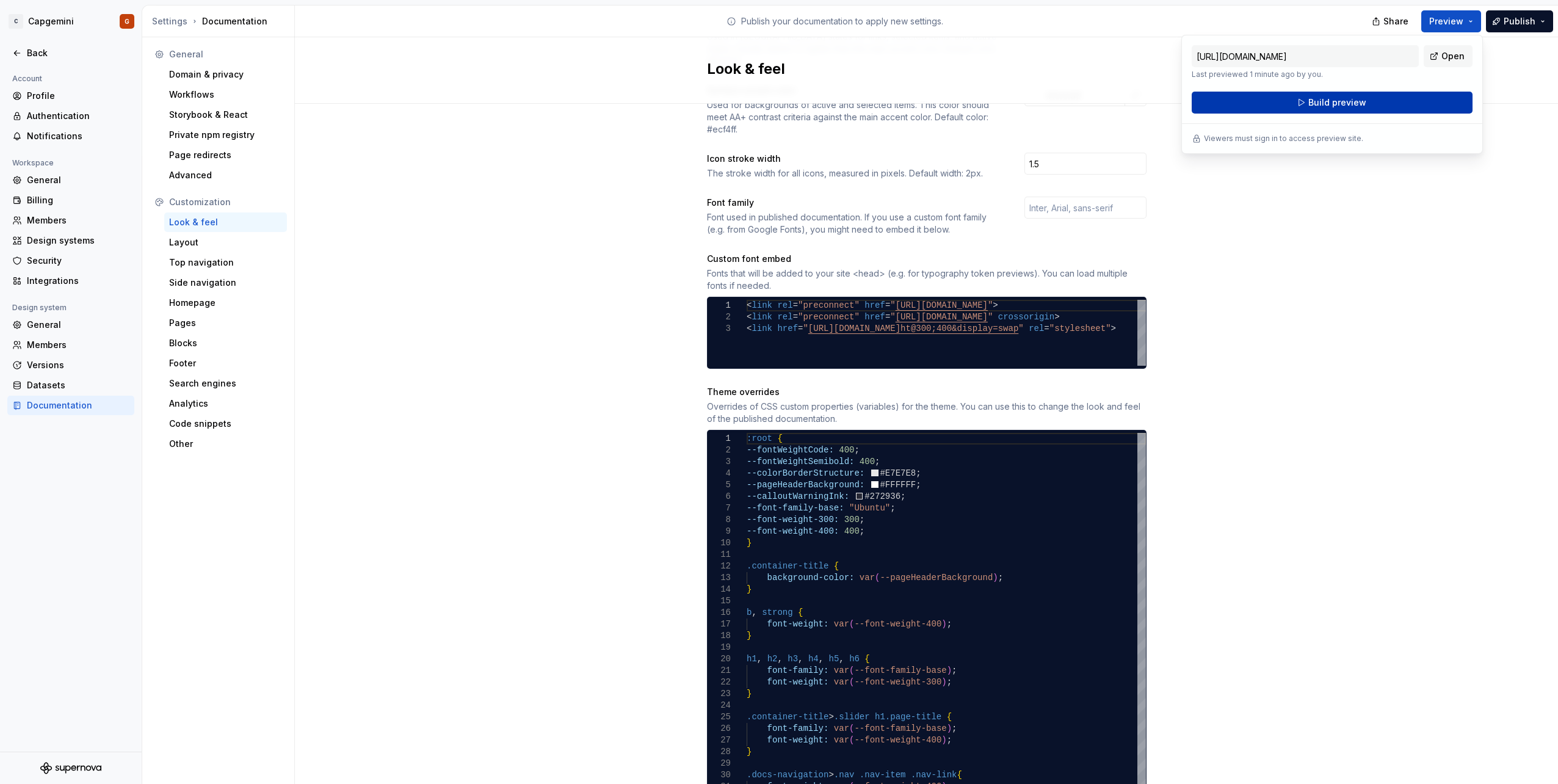
click at [1334, 95] on button "Build preview" at bounding box center [1332, 102] width 281 height 22
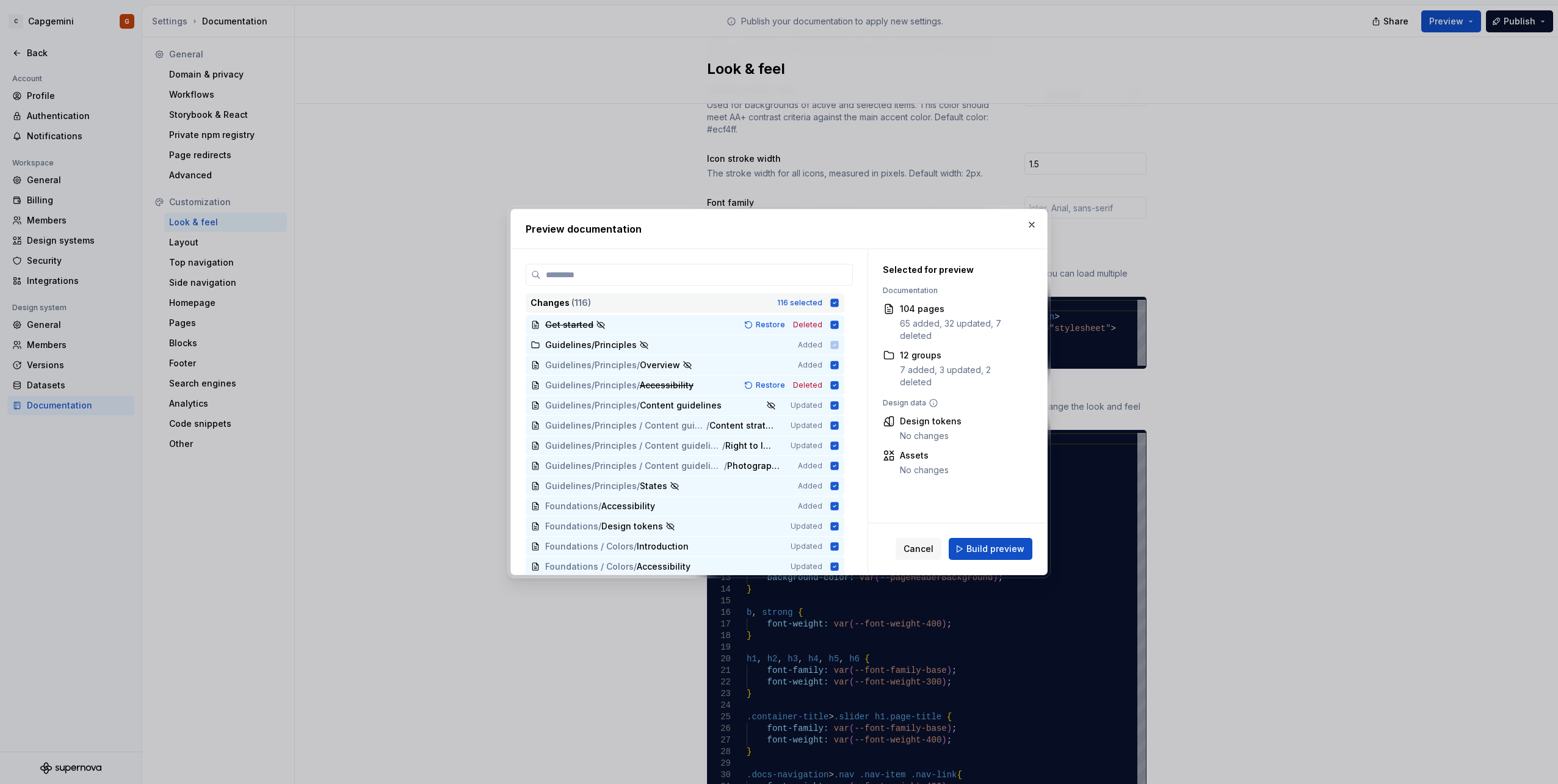
click at [837, 298] on div "Changes ( 116 ) 116 selected" at bounding box center [685, 302] width 318 height 19
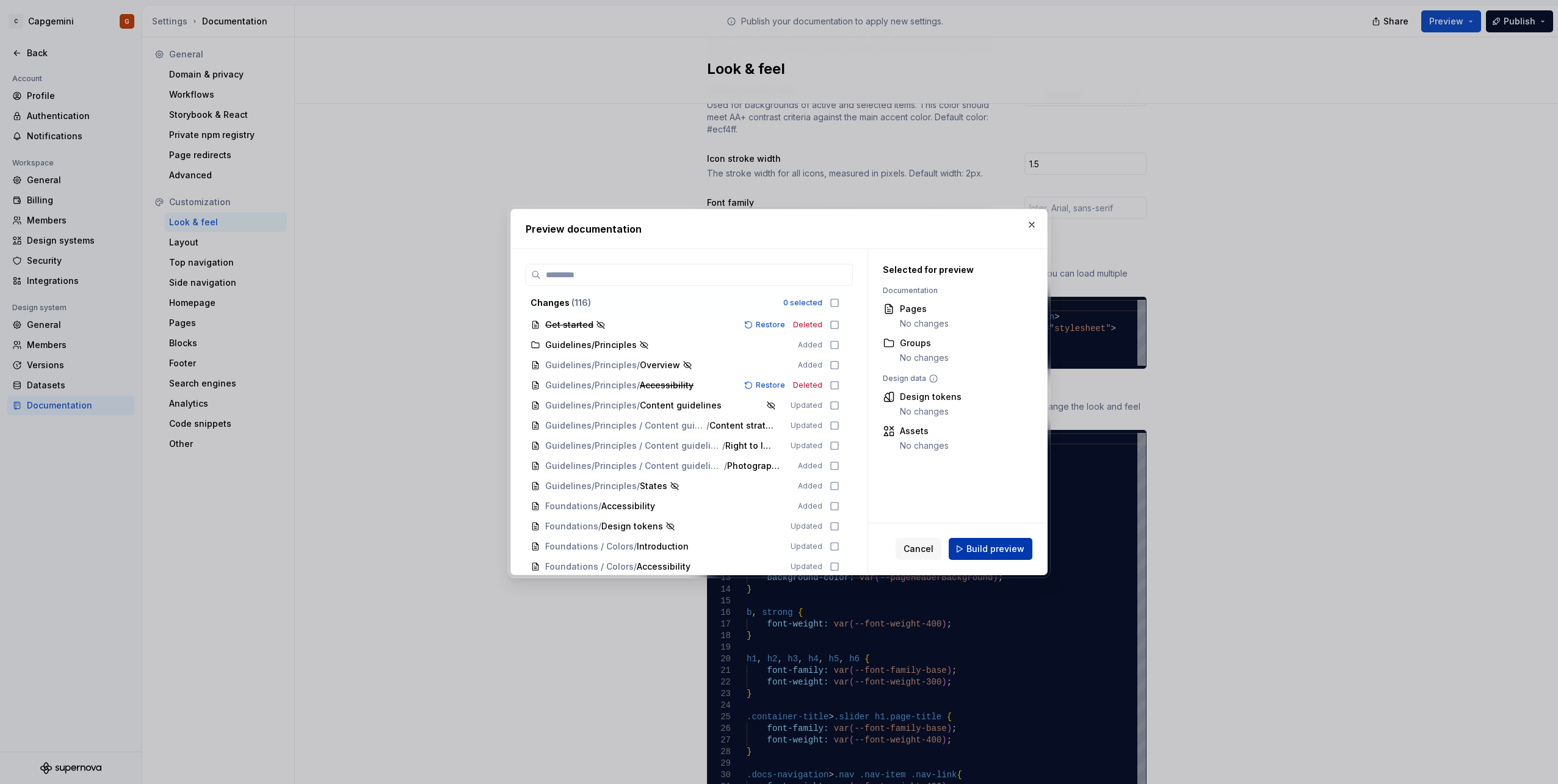
click at [1016, 550] on span "Build preview" at bounding box center [995, 549] width 58 height 12
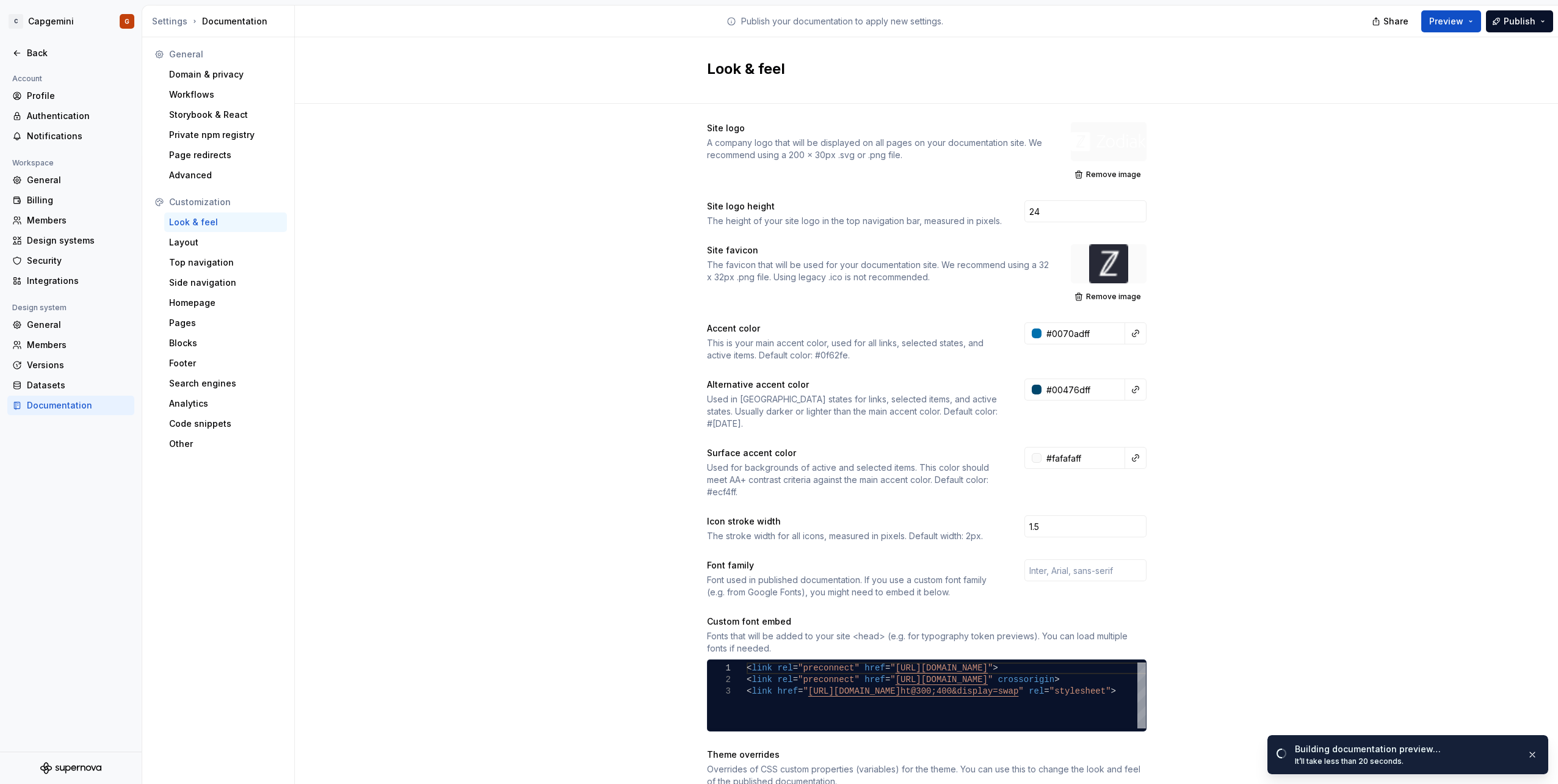
scroll to position [0, 0]
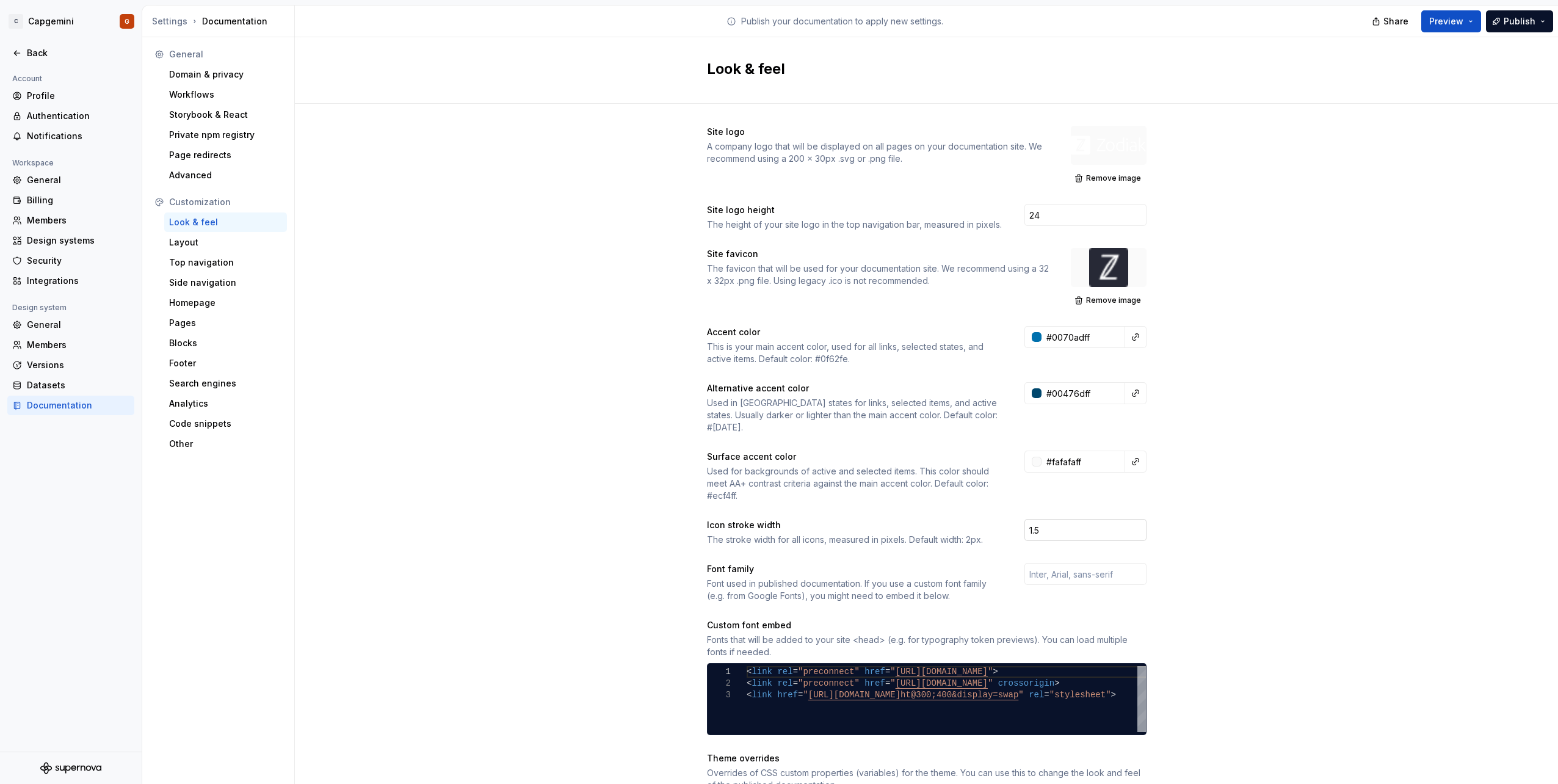
click at [1107, 519] on input "1.5" at bounding box center [1086, 529] width 122 height 22
type input "2"
click at [1248, 538] on div "Site logo A company logo that will be displayed on all pages on your documentat…" at bounding box center [926, 759] width 1263 height 1312
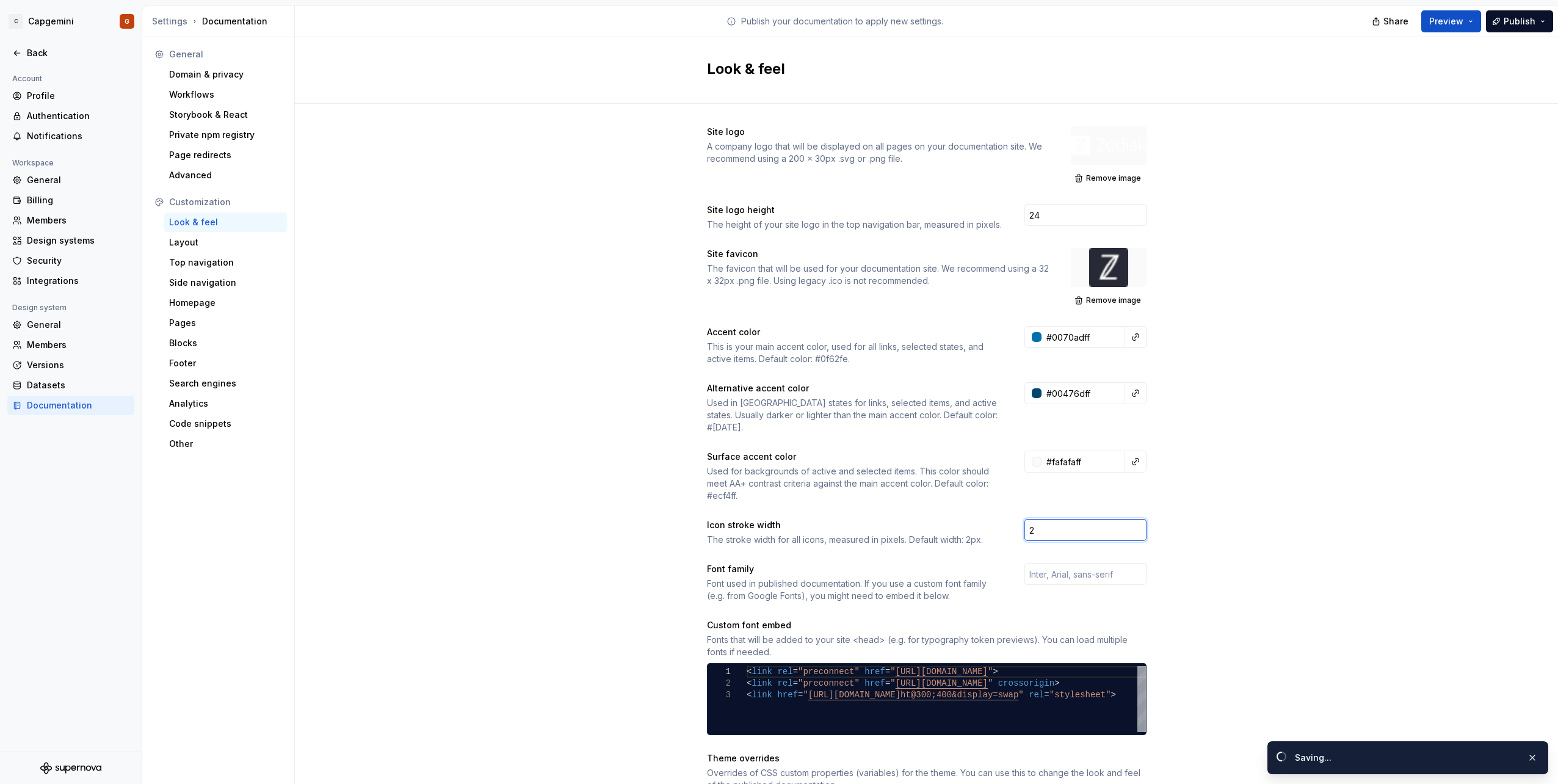
scroll to position [122, 0]
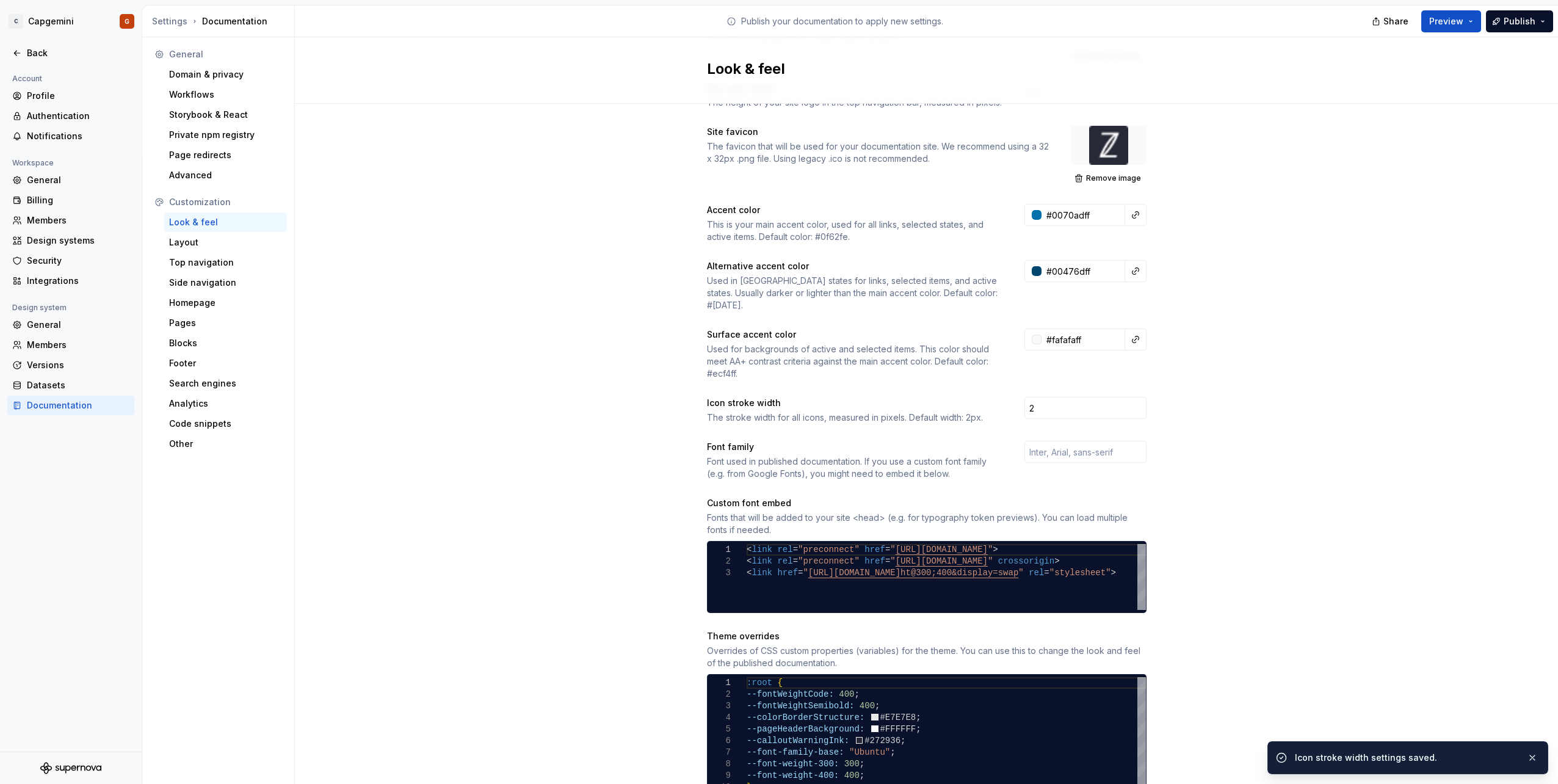
click at [1219, 458] on div "Site logo A company logo that will be displayed on all pages on your documentat…" at bounding box center [926, 638] width 1263 height 1312
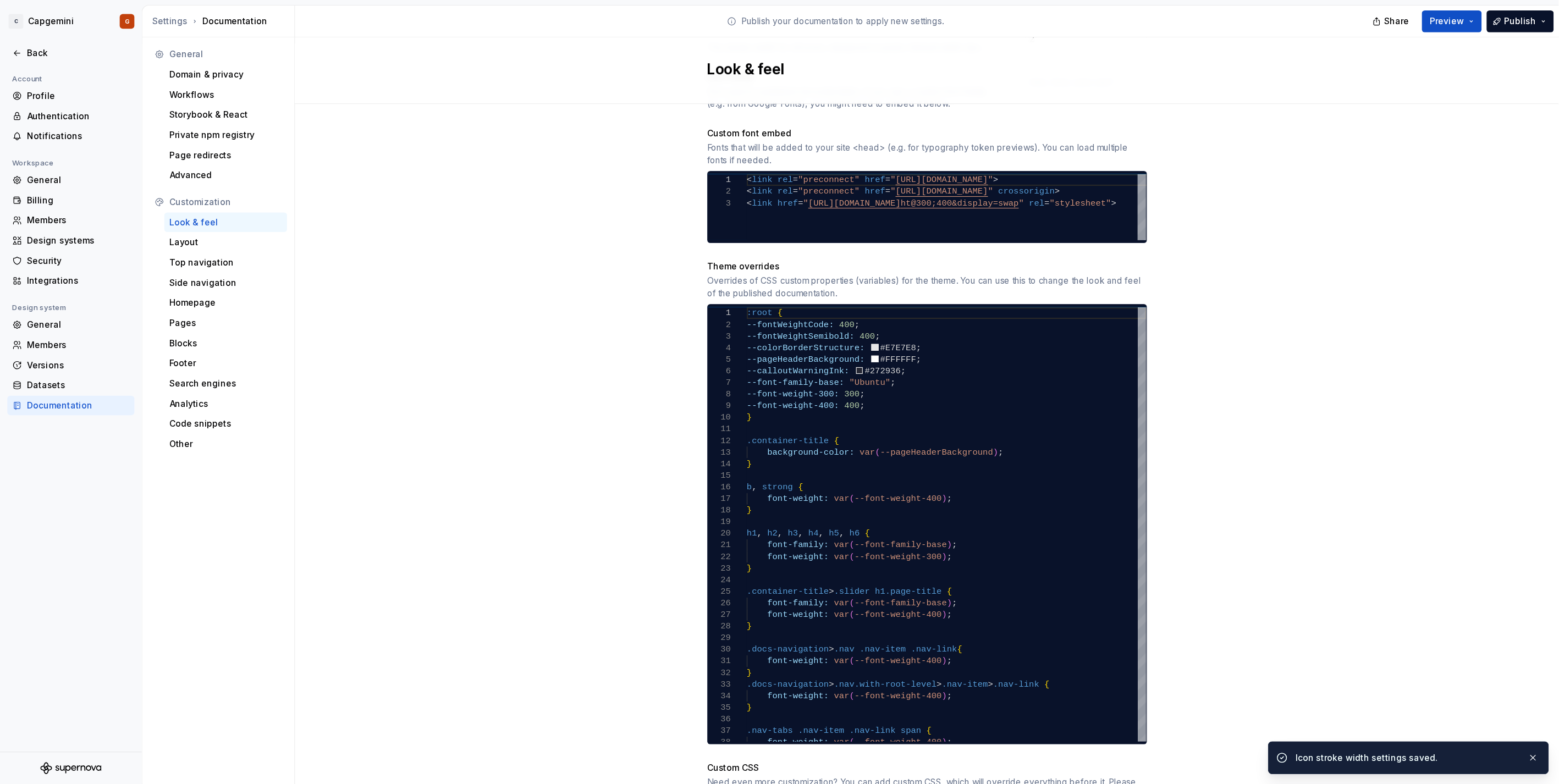
scroll to position [550, 0]
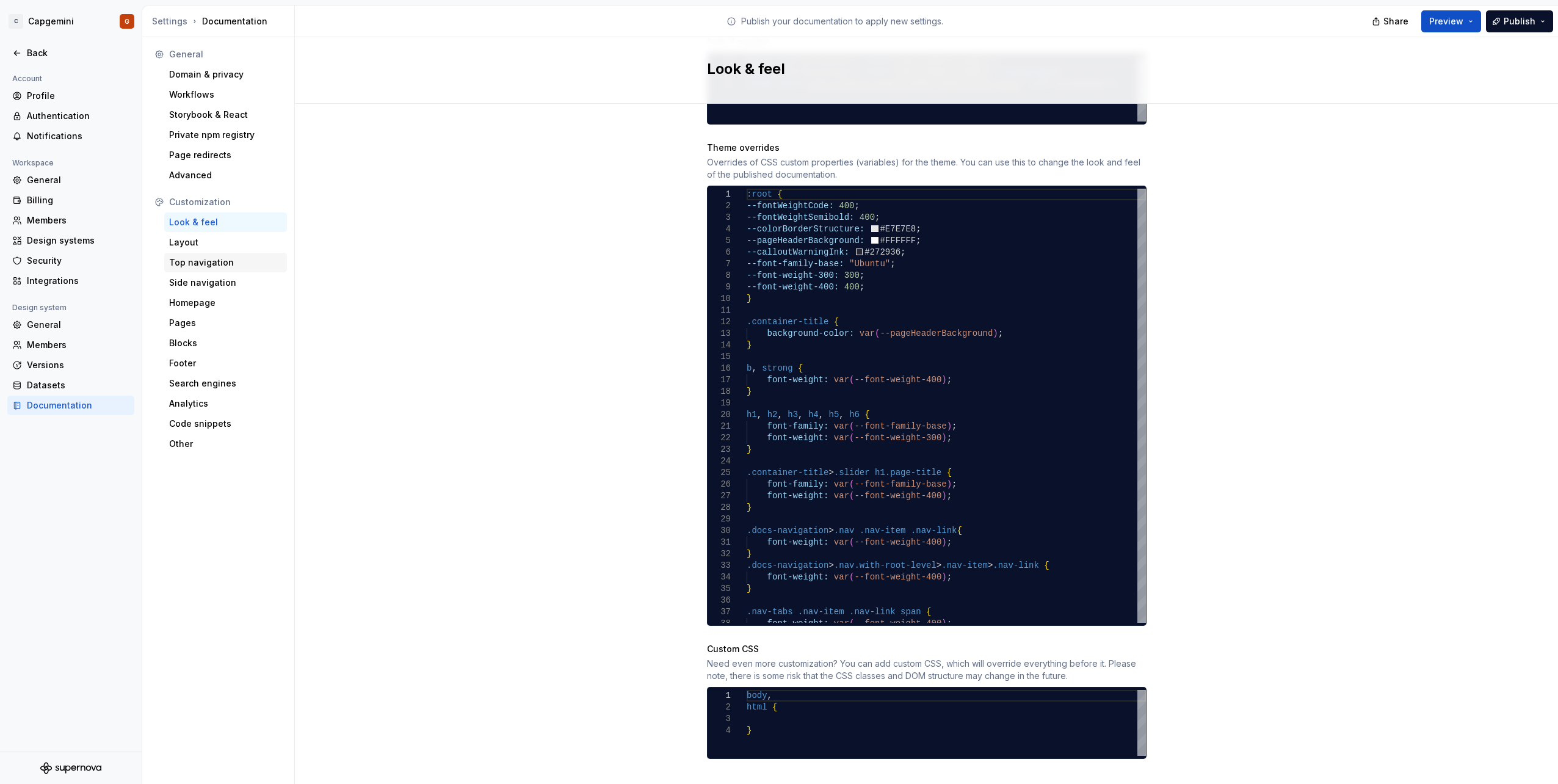
click at [210, 261] on div "Top navigation" at bounding box center [226, 263] width 113 height 12
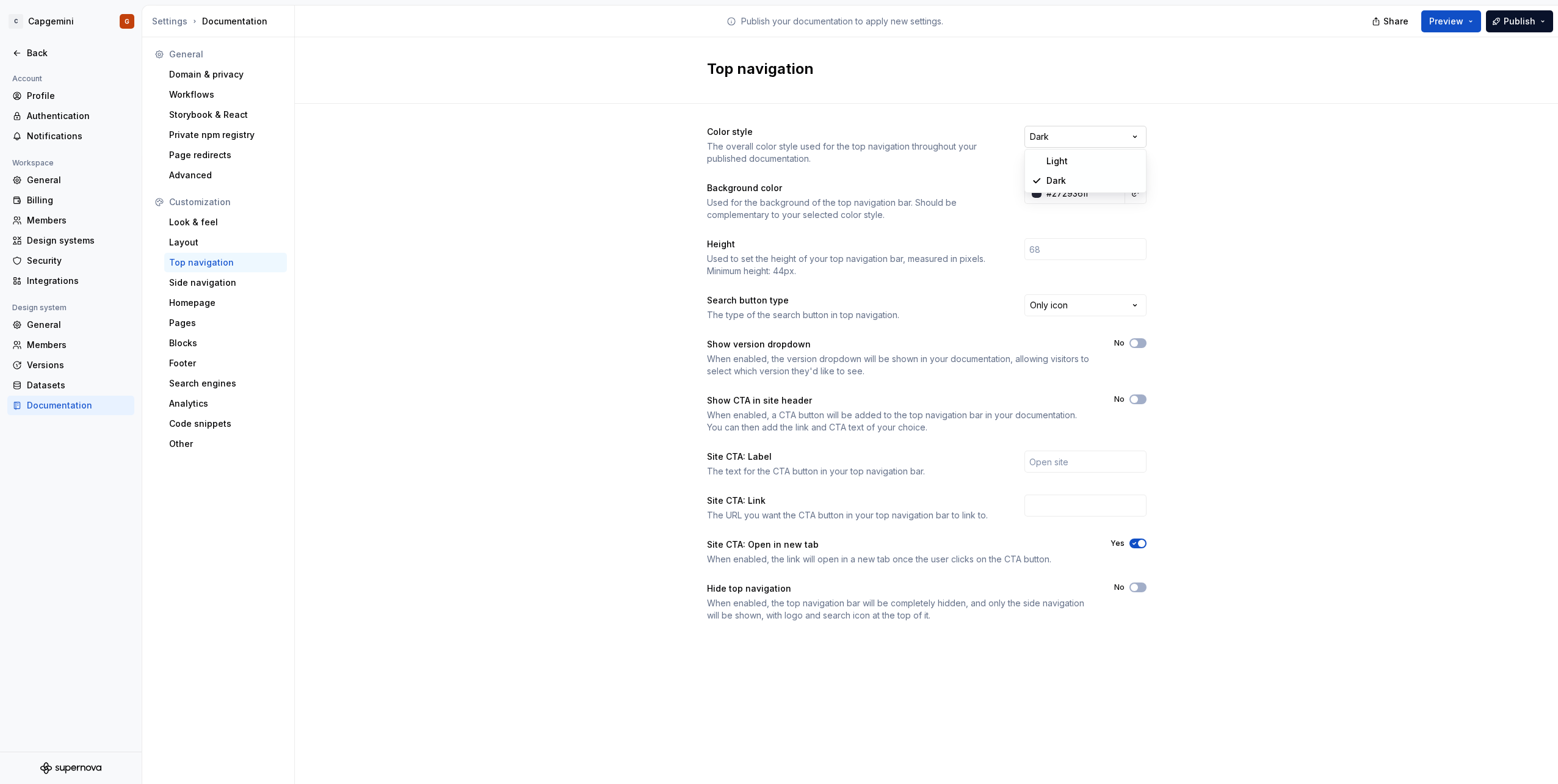
click at [1063, 135] on html "C Capgemini G Back Account Profile Authentication Notifications Workspace Gener…" at bounding box center [779, 392] width 1558 height 784
click at [1268, 153] on html "C Capgemini G Back Account Profile Authentication Notifications Workspace Gener…" at bounding box center [779, 392] width 1558 height 784
click at [1064, 307] on html "C Capgemini G Back Account Profile Authentication Notifications Workspace Gener…" at bounding box center [779, 392] width 1558 height 784
click at [841, 344] on html "C Capgemini G Back Account Profile Authentication Notifications Workspace Gener…" at bounding box center [779, 392] width 1558 height 784
click at [1146, 400] on div "Color style The overall color style used for the top navigation throughout your…" at bounding box center [926, 386] width 1263 height 564
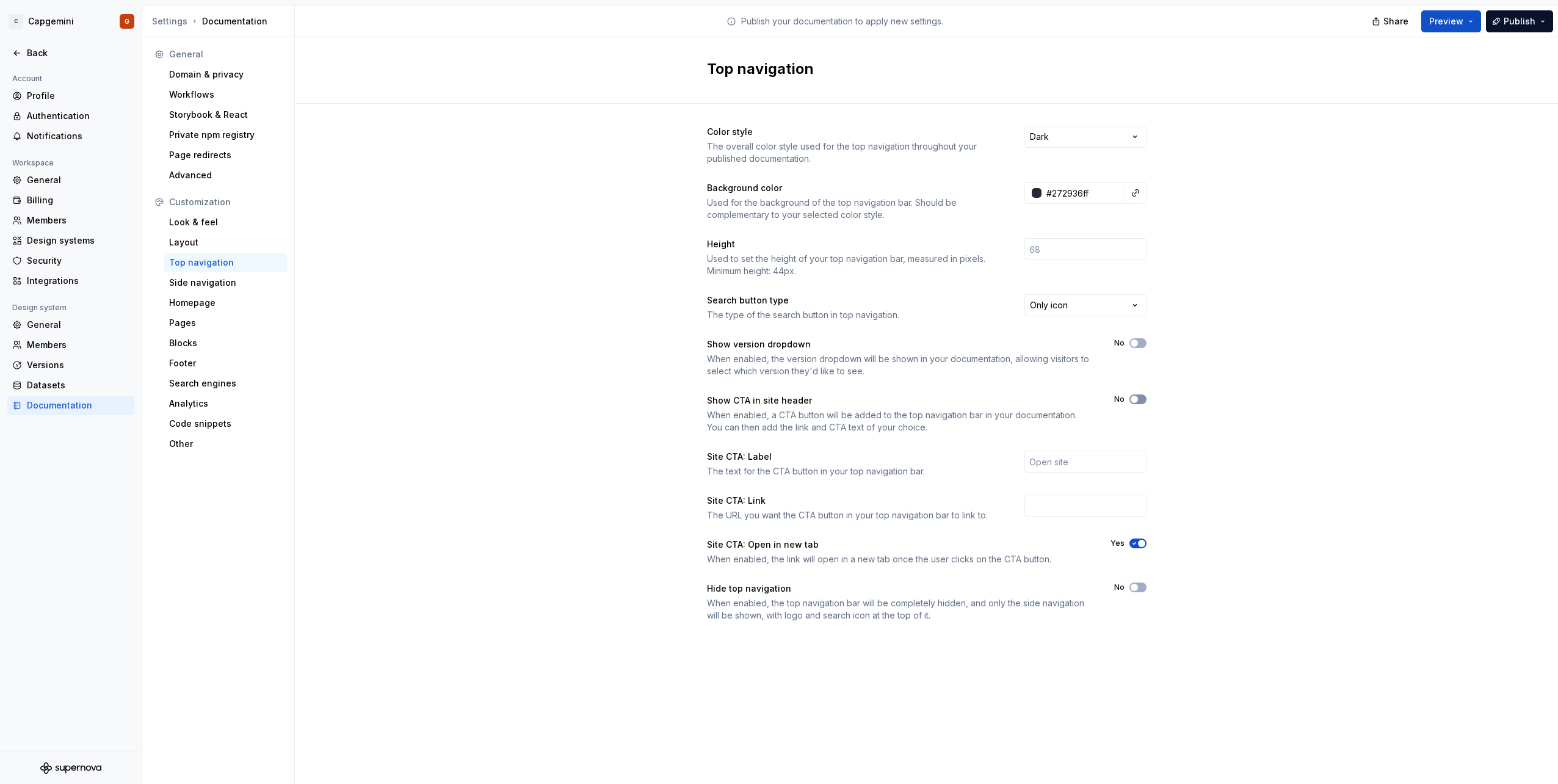
click at [1141, 399] on button "No" at bounding box center [1137, 399] width 17 height 10
click at [1084, 462] on input "text" at bounding box center [1086, 462] width 122 height 22
click at [1139, 403] on button "Yes" at bounding box center [1137, 399] width 17 height 10
click at [198, 283] on div "Side navigation" at bounding box center [226, 283] width 113 height 12
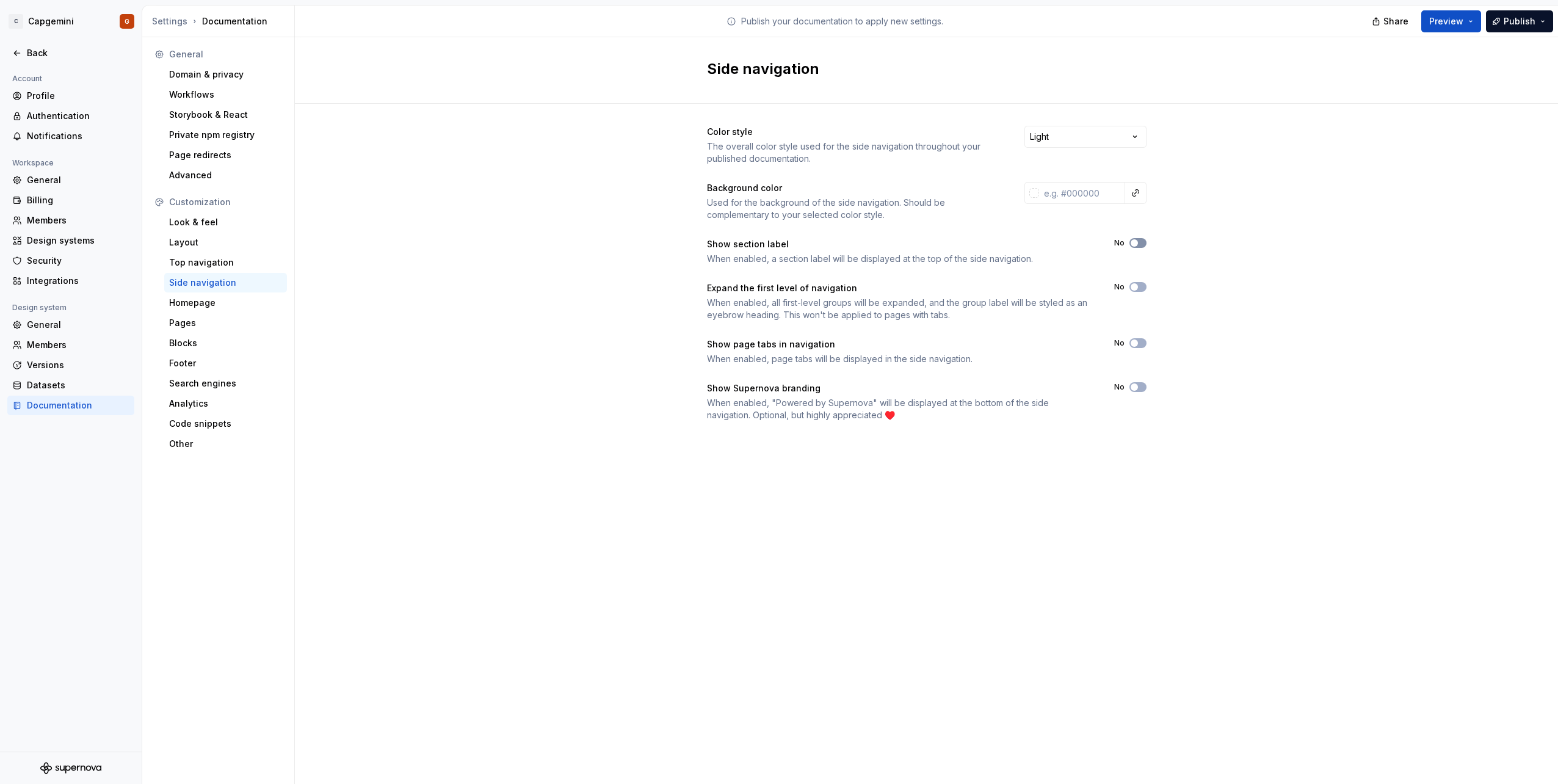
click at [1143, 241] on button "No" at bounding box center [1137, 243] width 17 height 10
click at [1449, 24] on span "Preview" at bounding box center [1446, 21] width 34 height 12
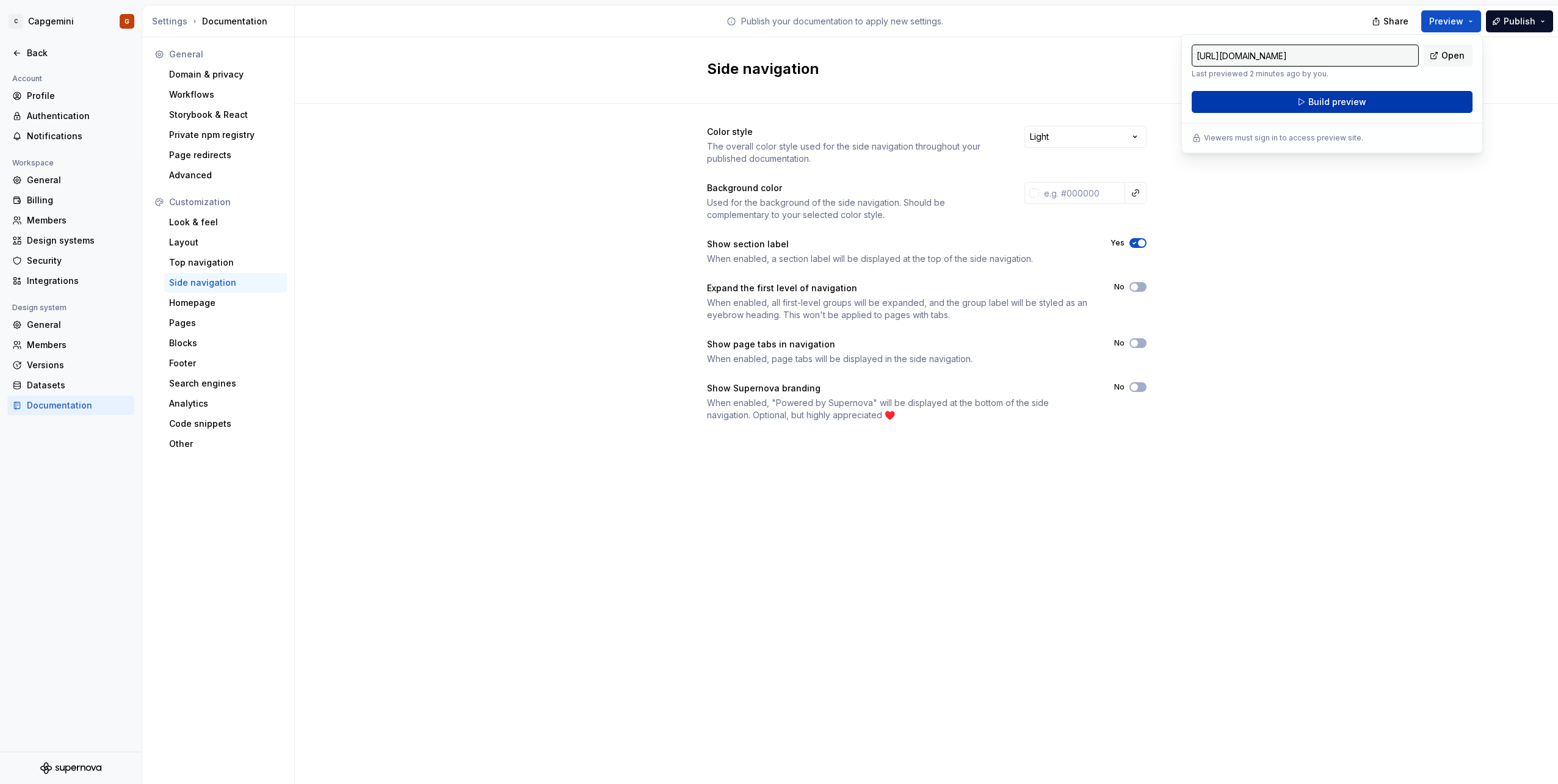
drag, startPoint x: 1449, startPoint y: 24, endPoint x: 1376, endPoint y: 97, distance: 103.2
click at [1376, 97] on button "Build preview" at bounding box center [1332, 101] width 281 height 22
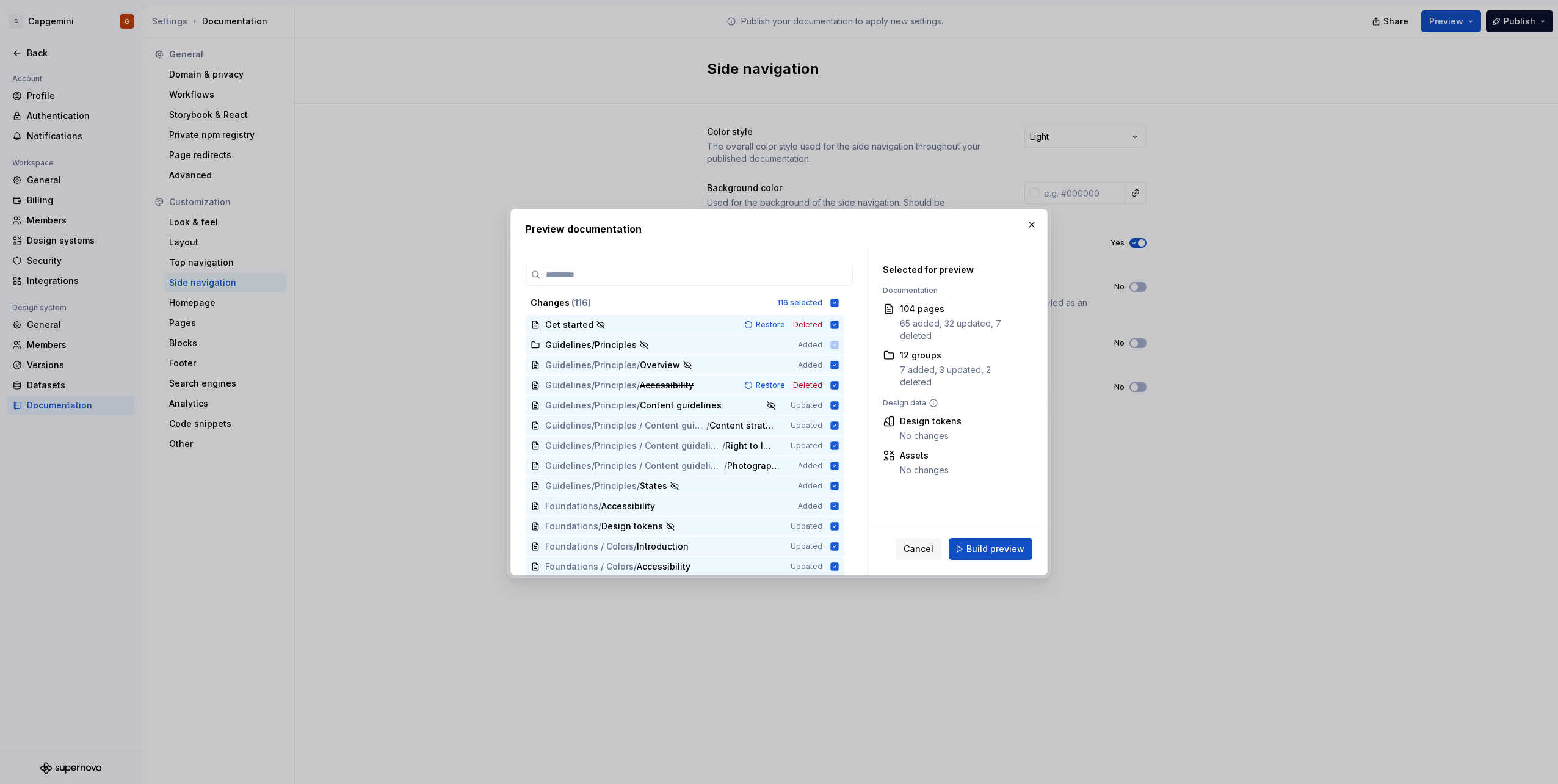
click at [836, 299] on icon at bounding box center [835, 302] width 8 height 8
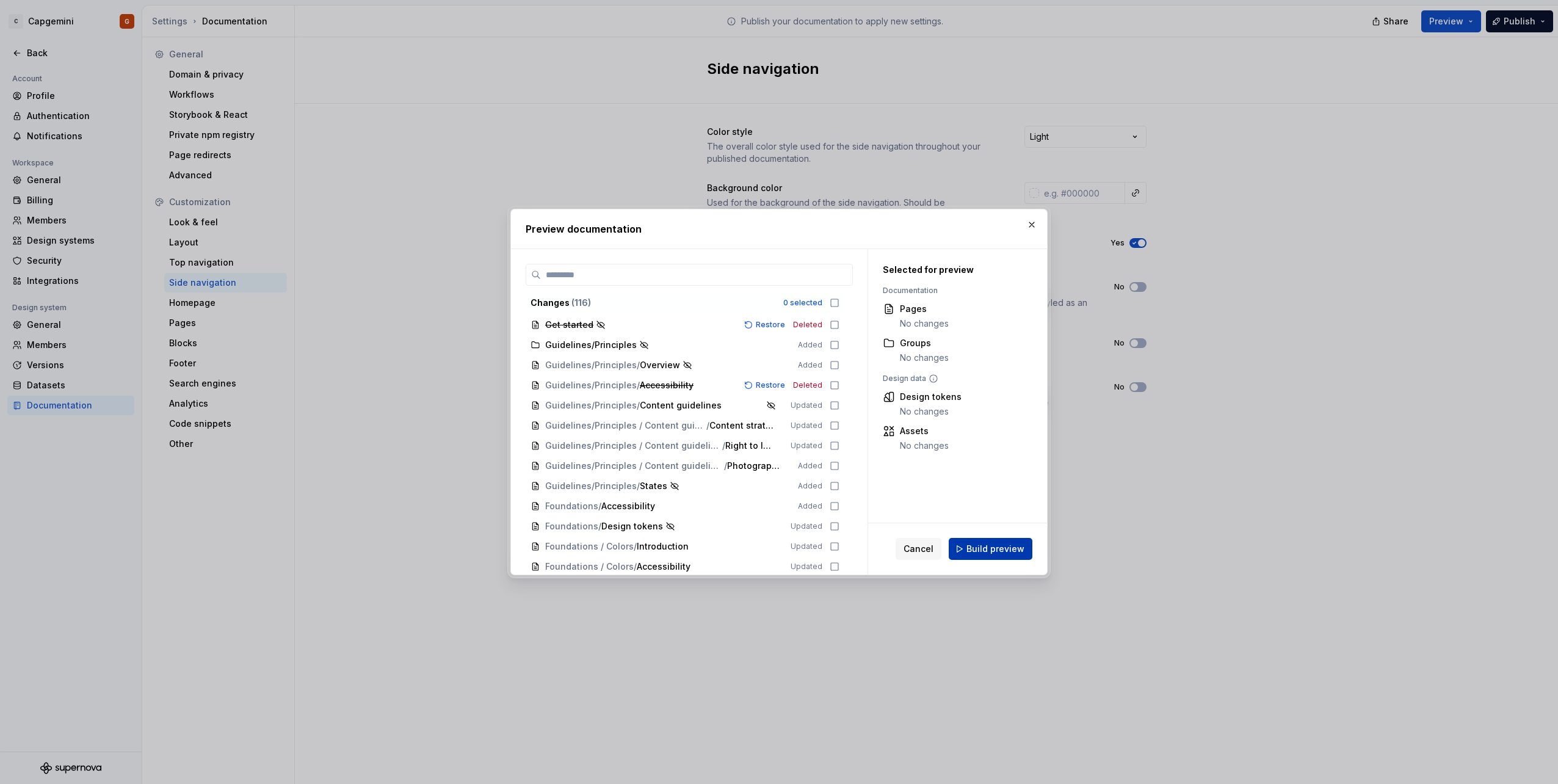
click at [1012, 539] on button "Build preview" at bounding box center [990, 549] width 83 height 22
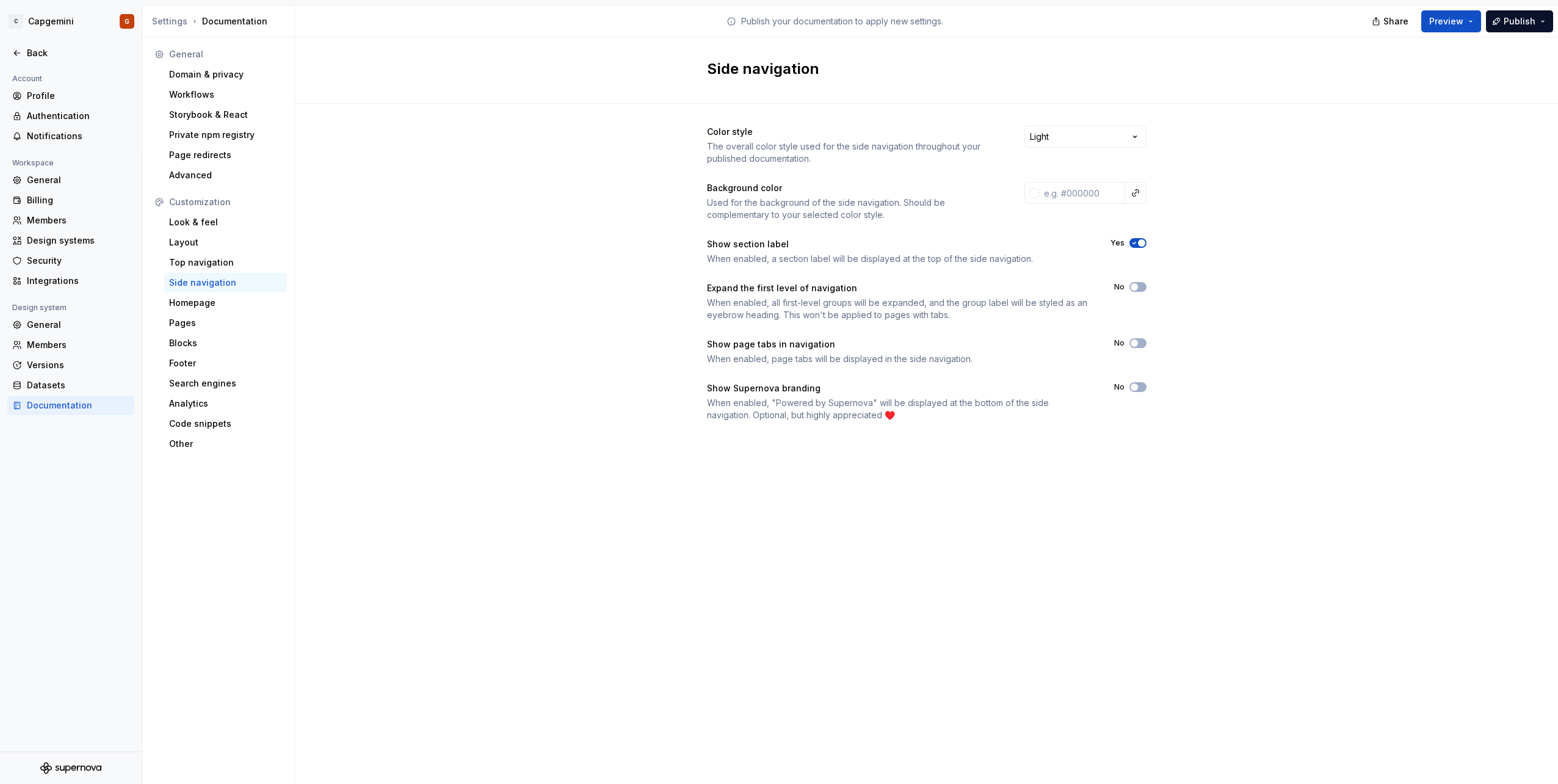
click at [1136, 243] on icon "button" at bounding box center [1134, 243] width 10 height 7
click at [1143, 286] on button "No" at bounding box center [1137, 287] width 17 height 10
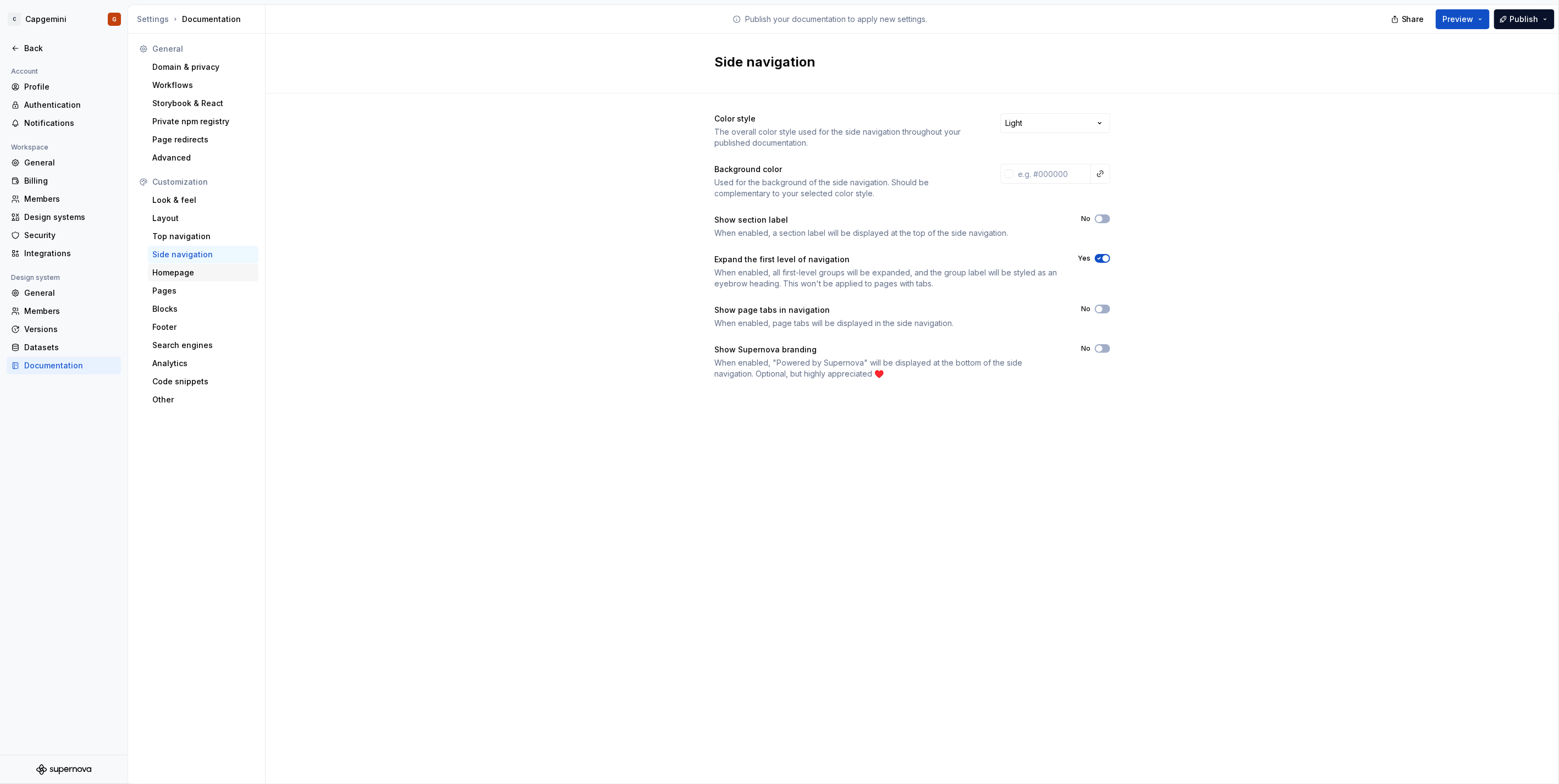
click at [177, 275] on div "Homepage" at bounding box center [203, 273] width 102 height 11
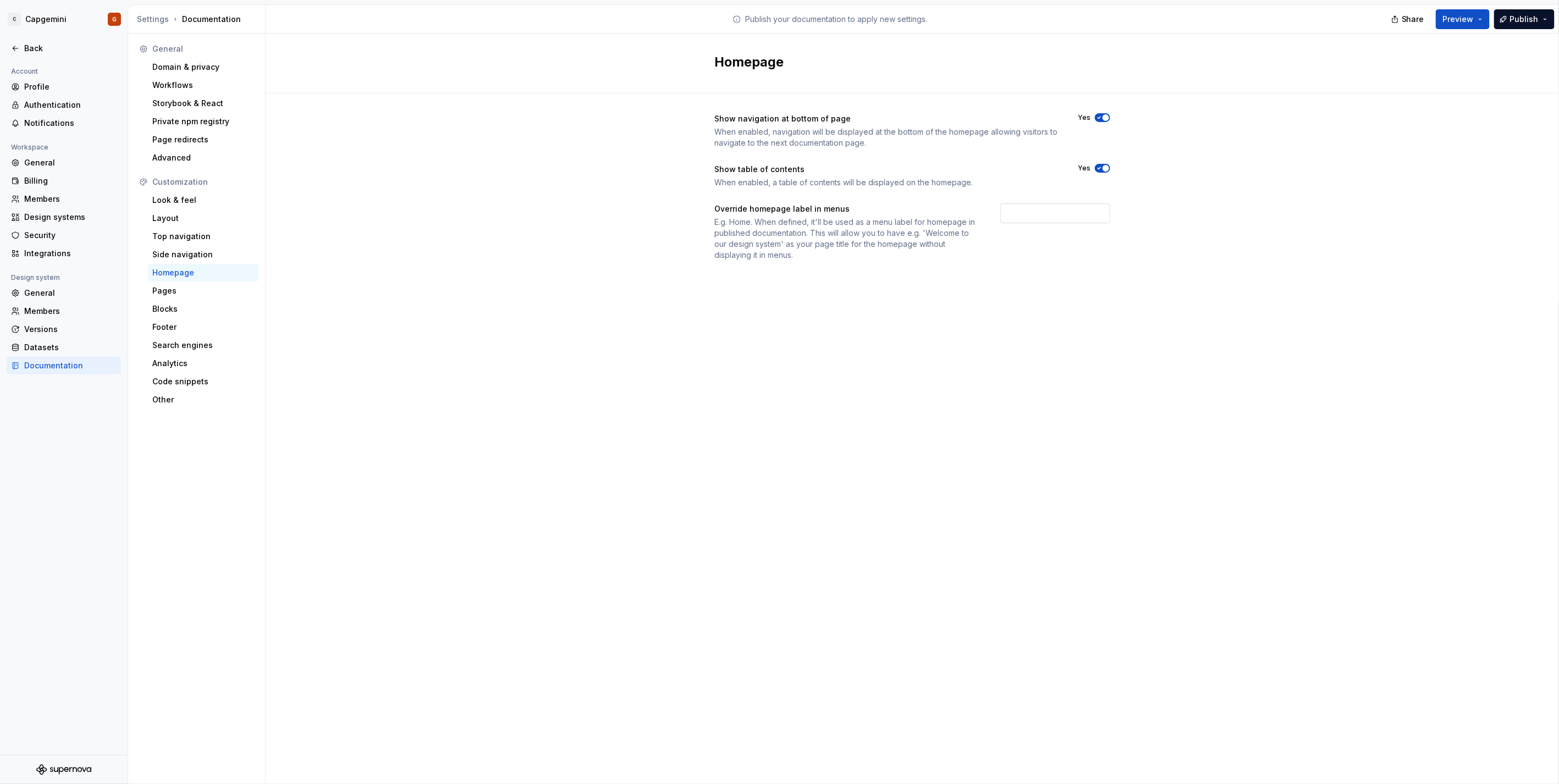
click at [1058, 204] on input "text" at bounding box center [1055, 213] width 110 height 20
click at [1039, 287] on div "Show navigation at bottom of page When enabled, navigation will be displayed at…" at bounding box center [912, 197] width 396 height 209
click at [1403, 19] on span "Preview" at bounding box center [1458, 19] width 31 height 11
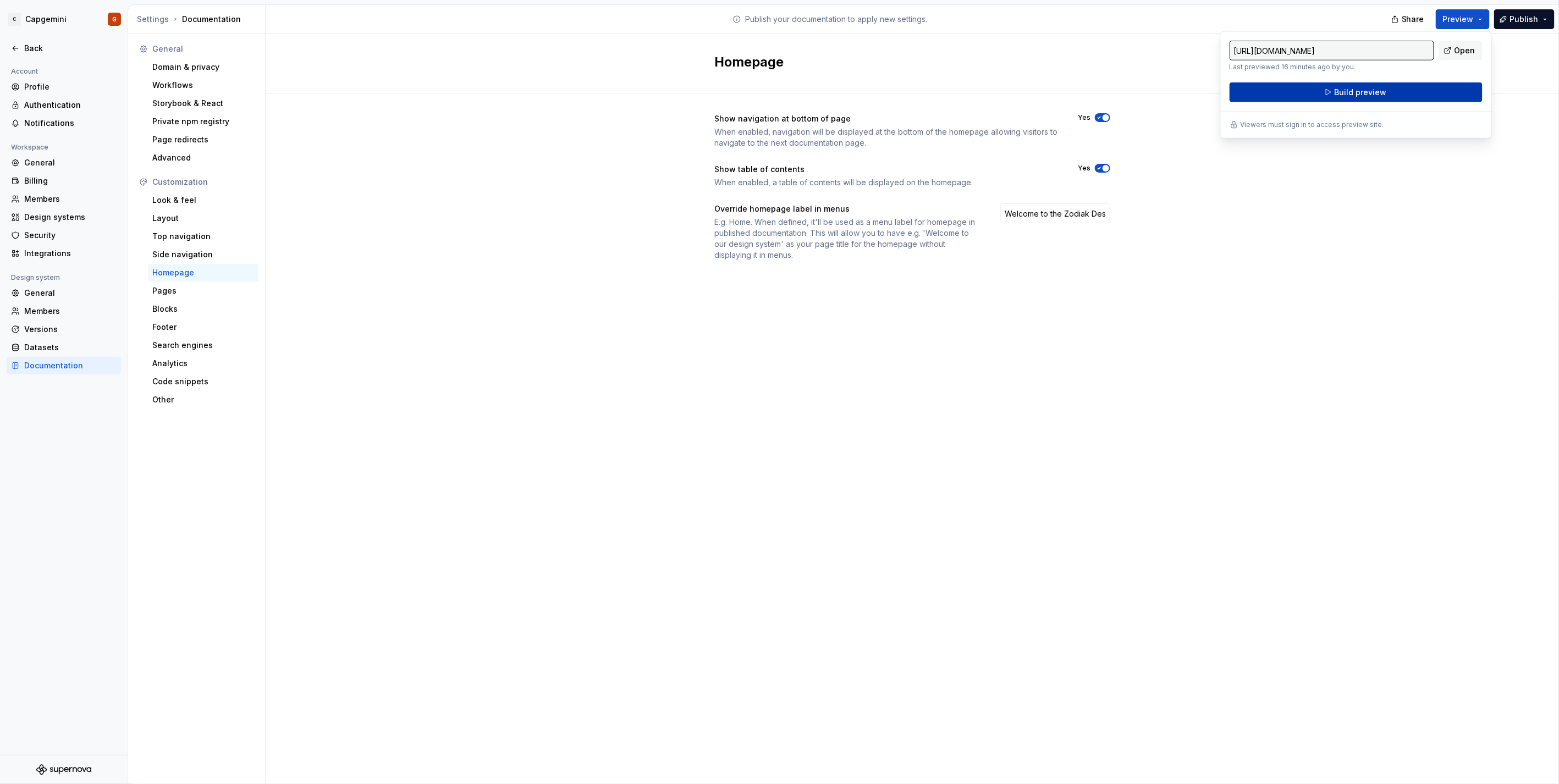
drag, startPoint x: 1466, startPoint y: 19, endPoint x: 1374, endPoint y: 97, distance: 120.6
click at [1374, 97] on span "Build preview" at bounding box center [1360, 93] width 52 height 11
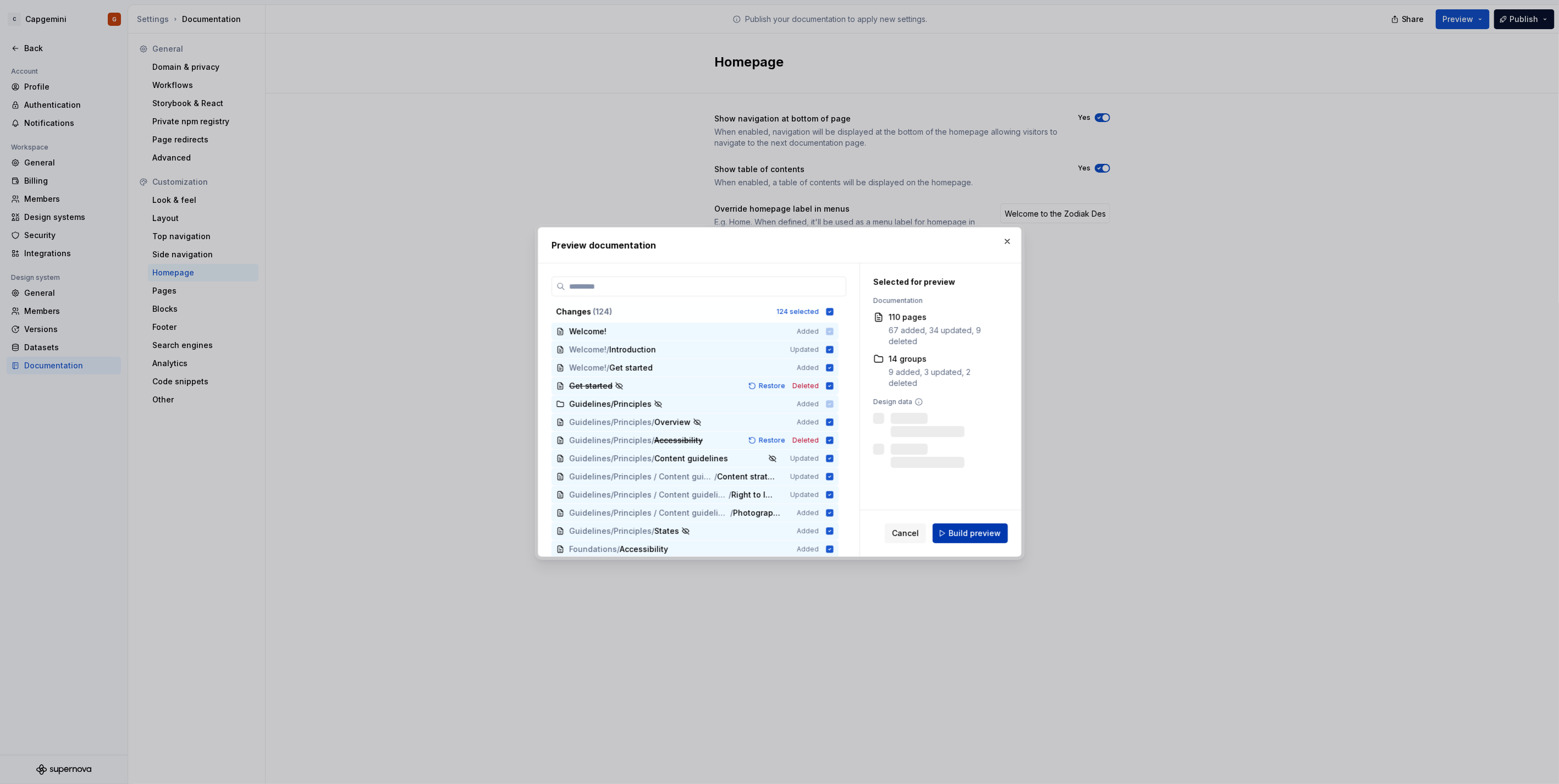
click at [965, 526] on button "Build preview" at bounding box center [970, 533] width 75 height 20
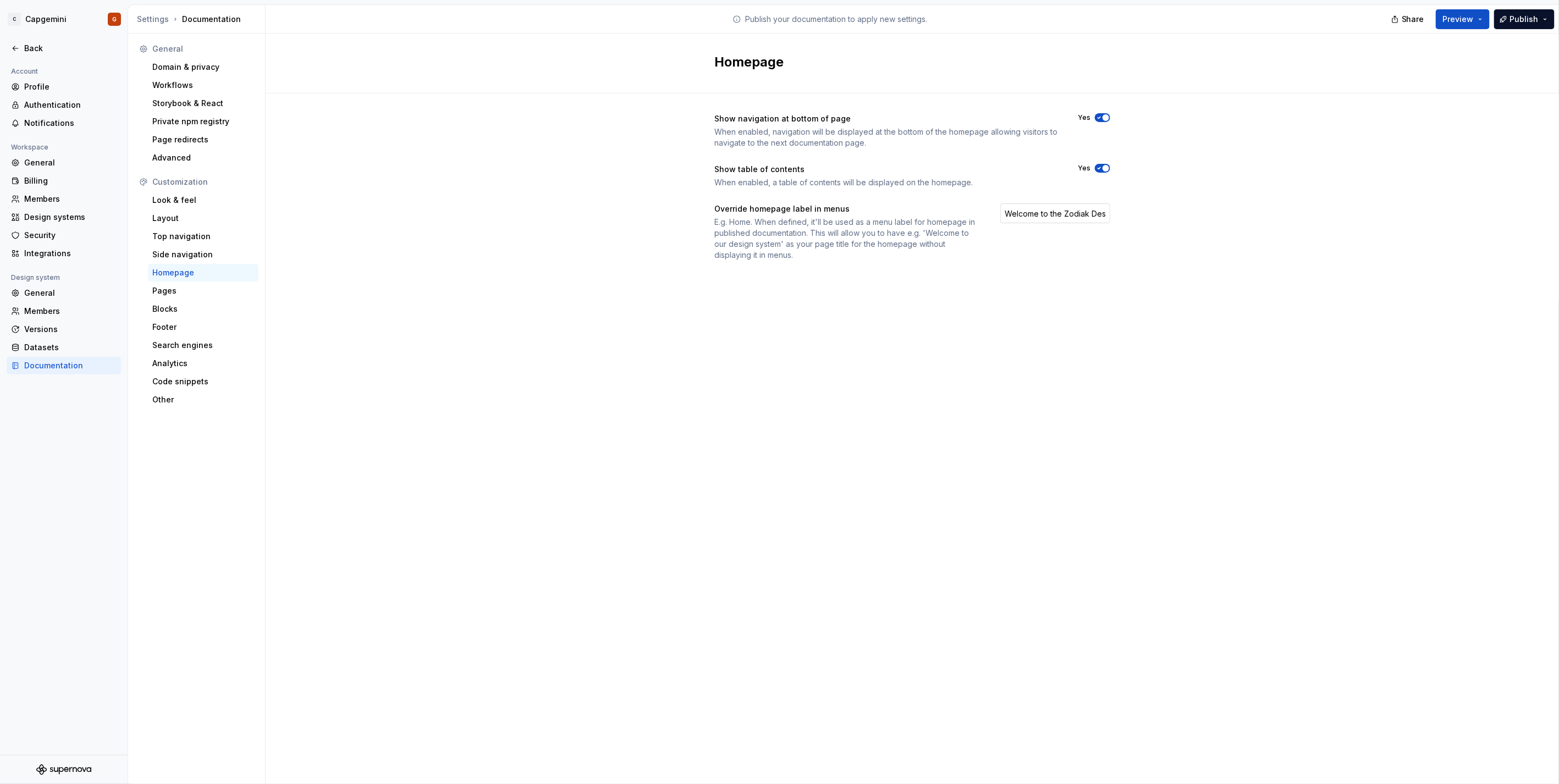
click at [1062, 214] on input "Welcome to the Zodiak Design system" at bounding box center [1055, 213] width 110 height 20
type input "Overview"
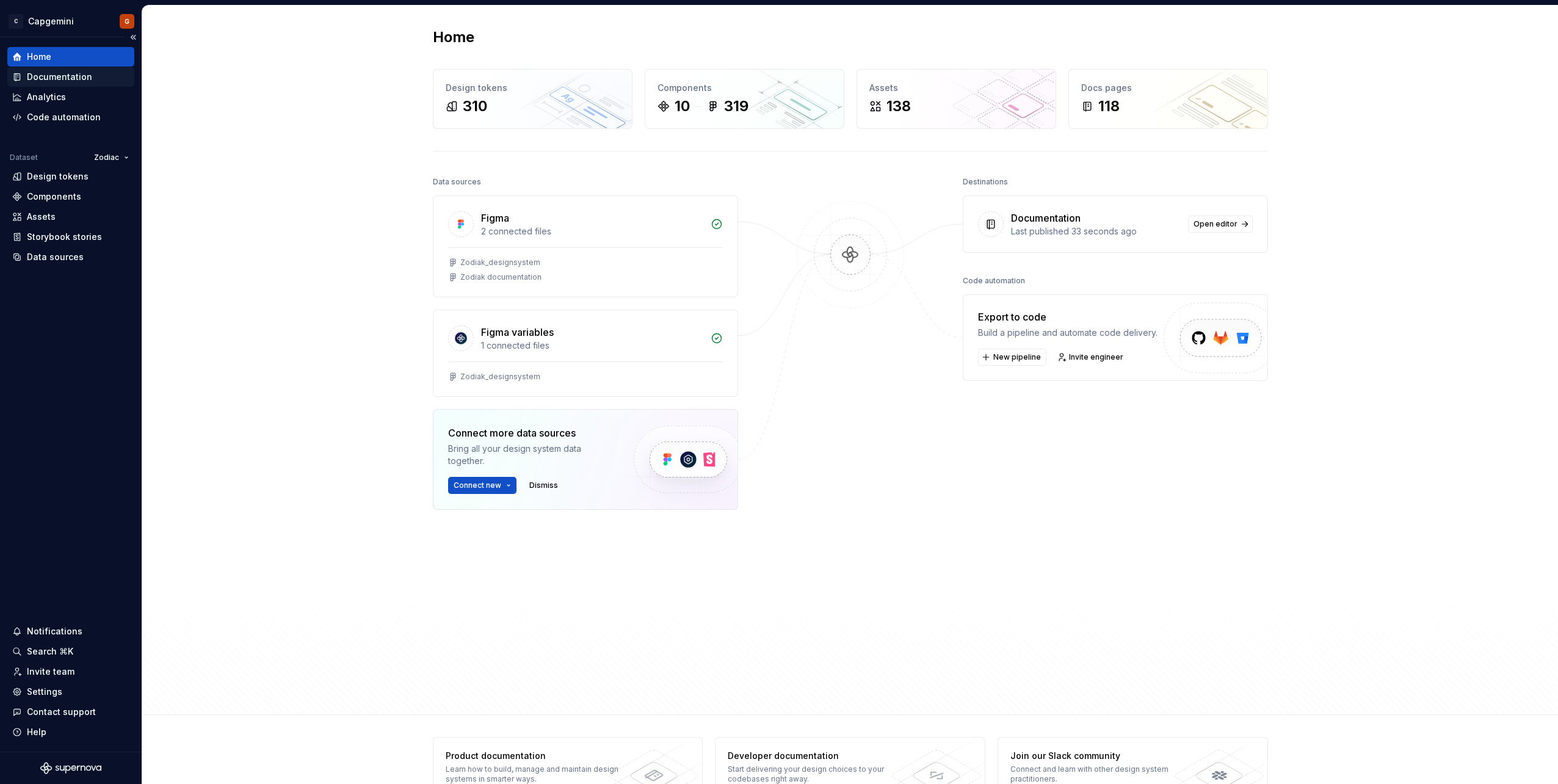
click at [69, 77] on div "Documentation" at bounding box center [59, 77] width 65 height 12
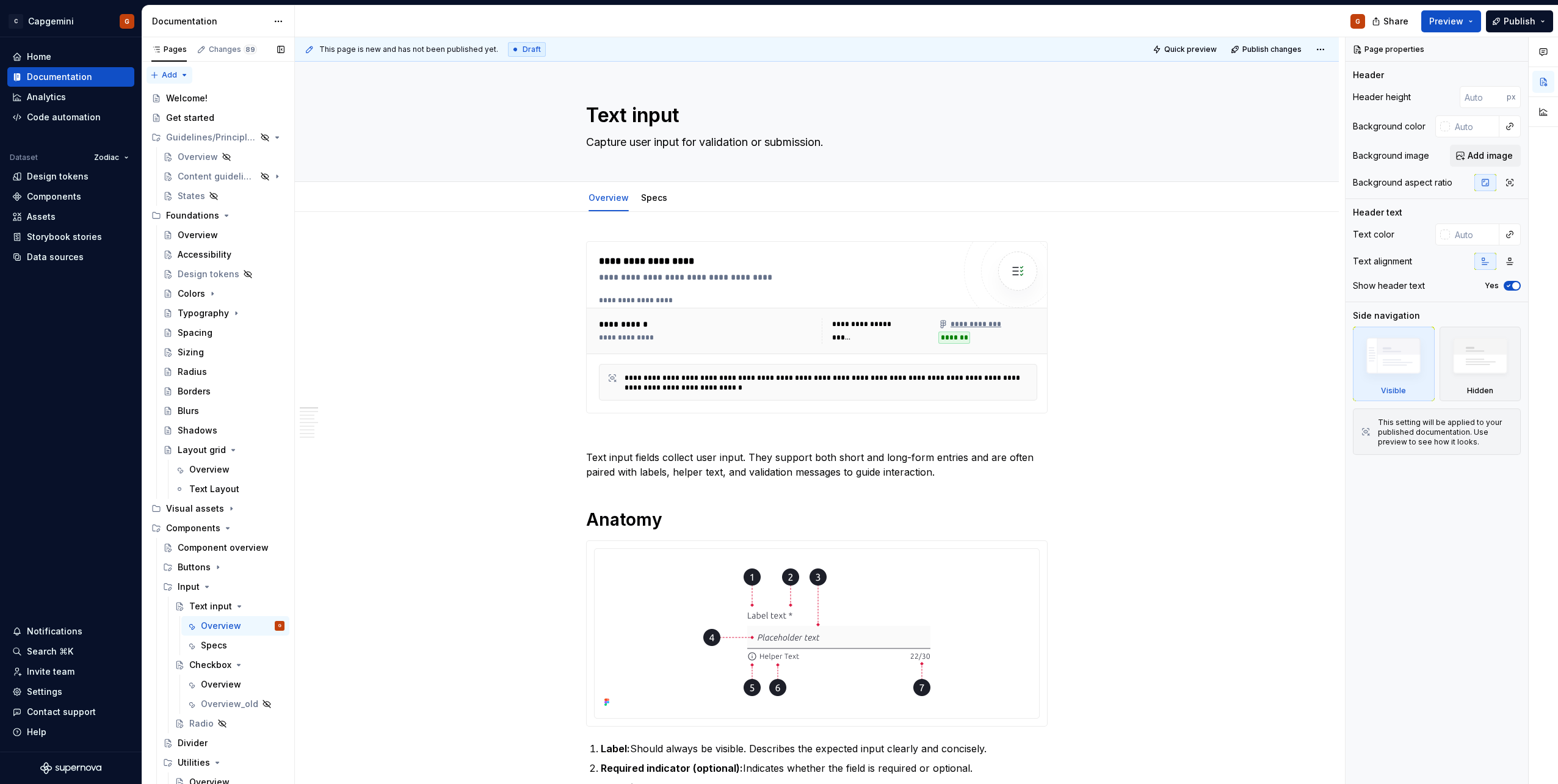
click at [184, 74] on div "Pages Changes 89 Add Accessibility guide for tree Page tree. Navigate the tree …" at bounding box center [218, 412] width 153 height 752
click at [333, 91] on html "C Capgemini G Home Documentation Analytics Code automation Dataset Zodiac Desig…" at bounding box center [779, 392] width 1558 height 784
click at [276, 21] on html "C Capgemini G Home Documentation Analytics Code automation Dataset Zodiac Desig…" at bounding box center [779, 392] width 1558 height 784
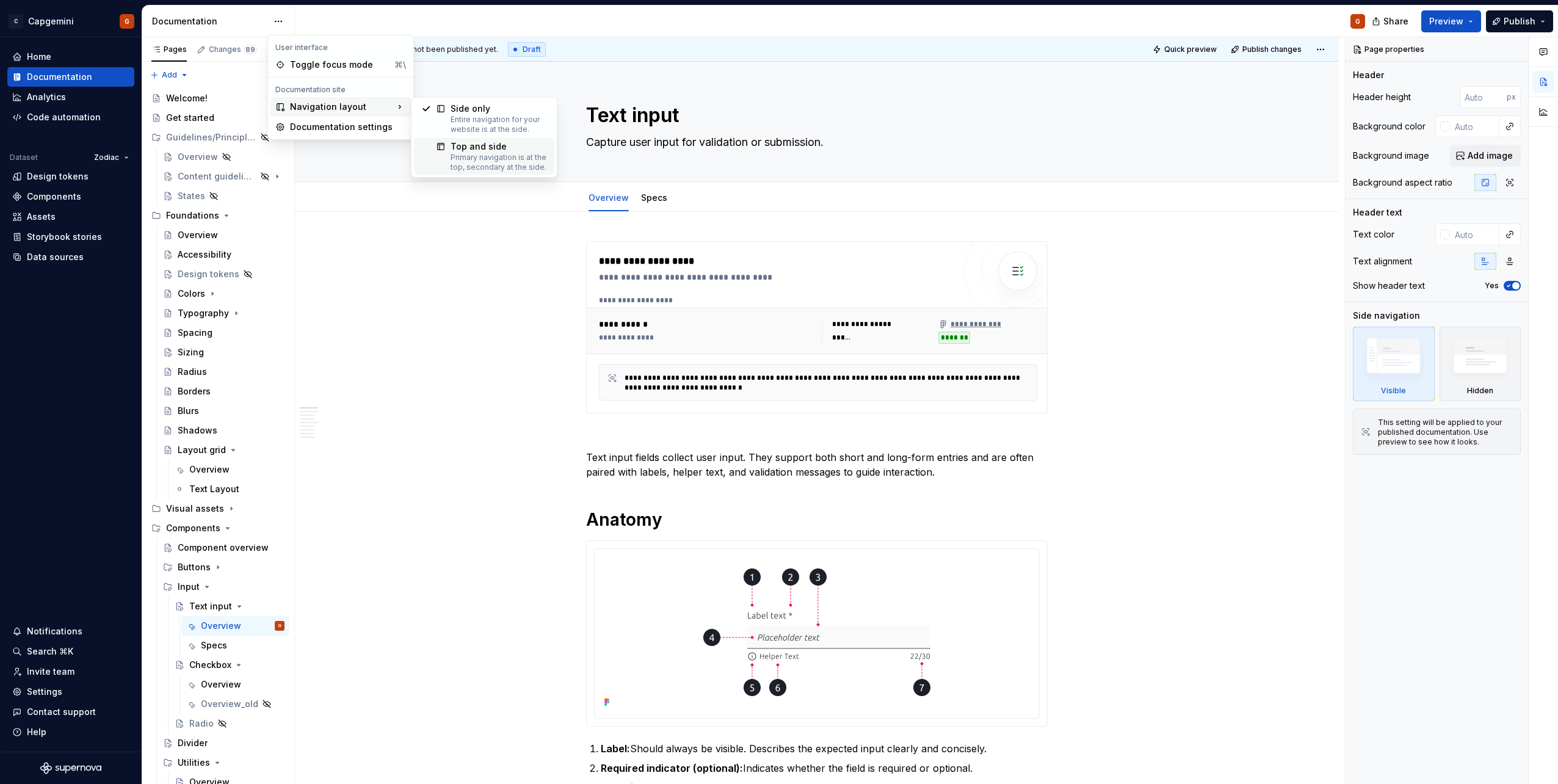
click at [484, 153] on div "Primary navigation is at the top, secondary at the side." at bounding box center [499, 162] width 97 height 19
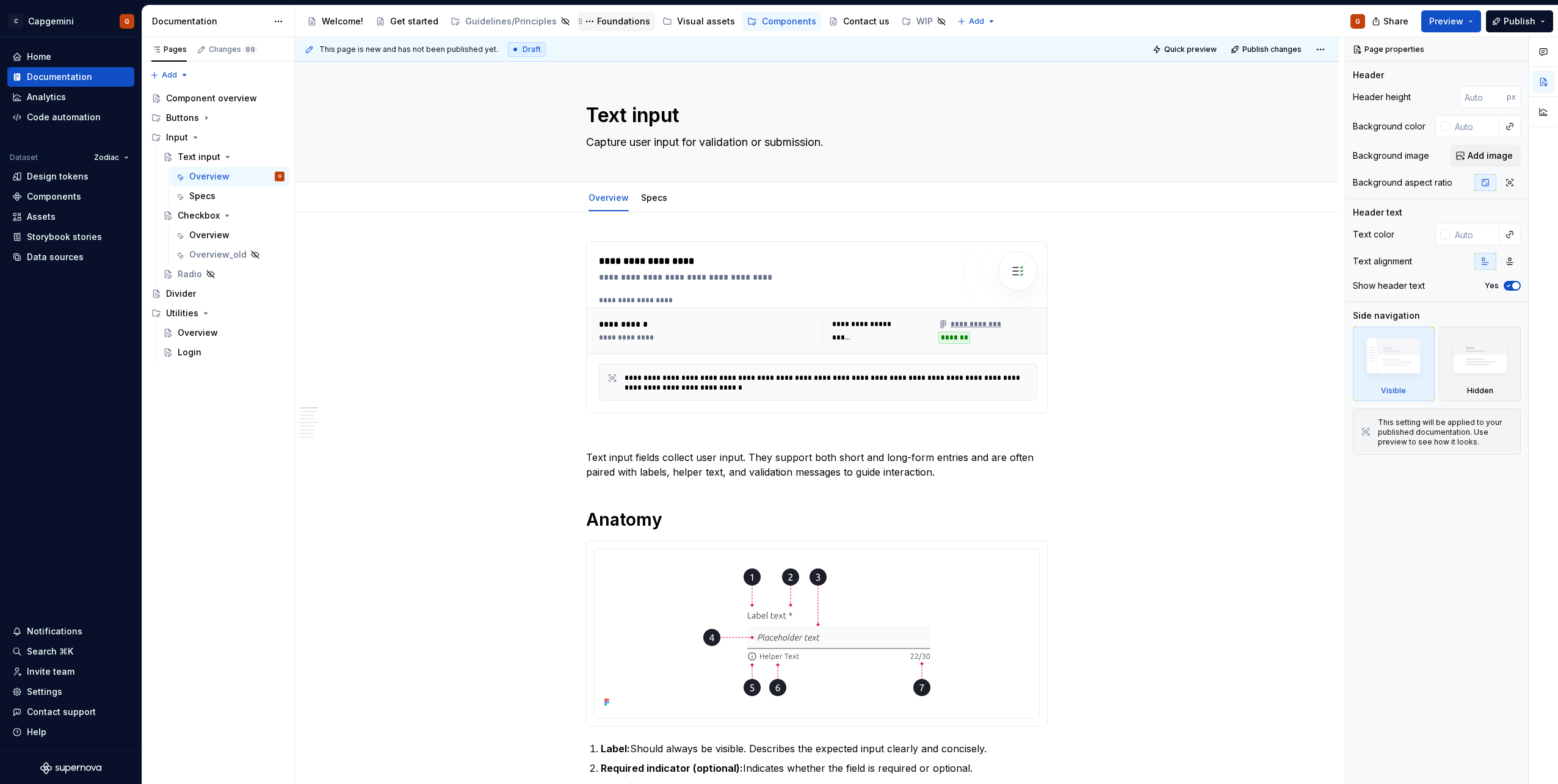
click at [603, 24] on div "Foundations" at bounding box center [623, 21] width 53 height 12
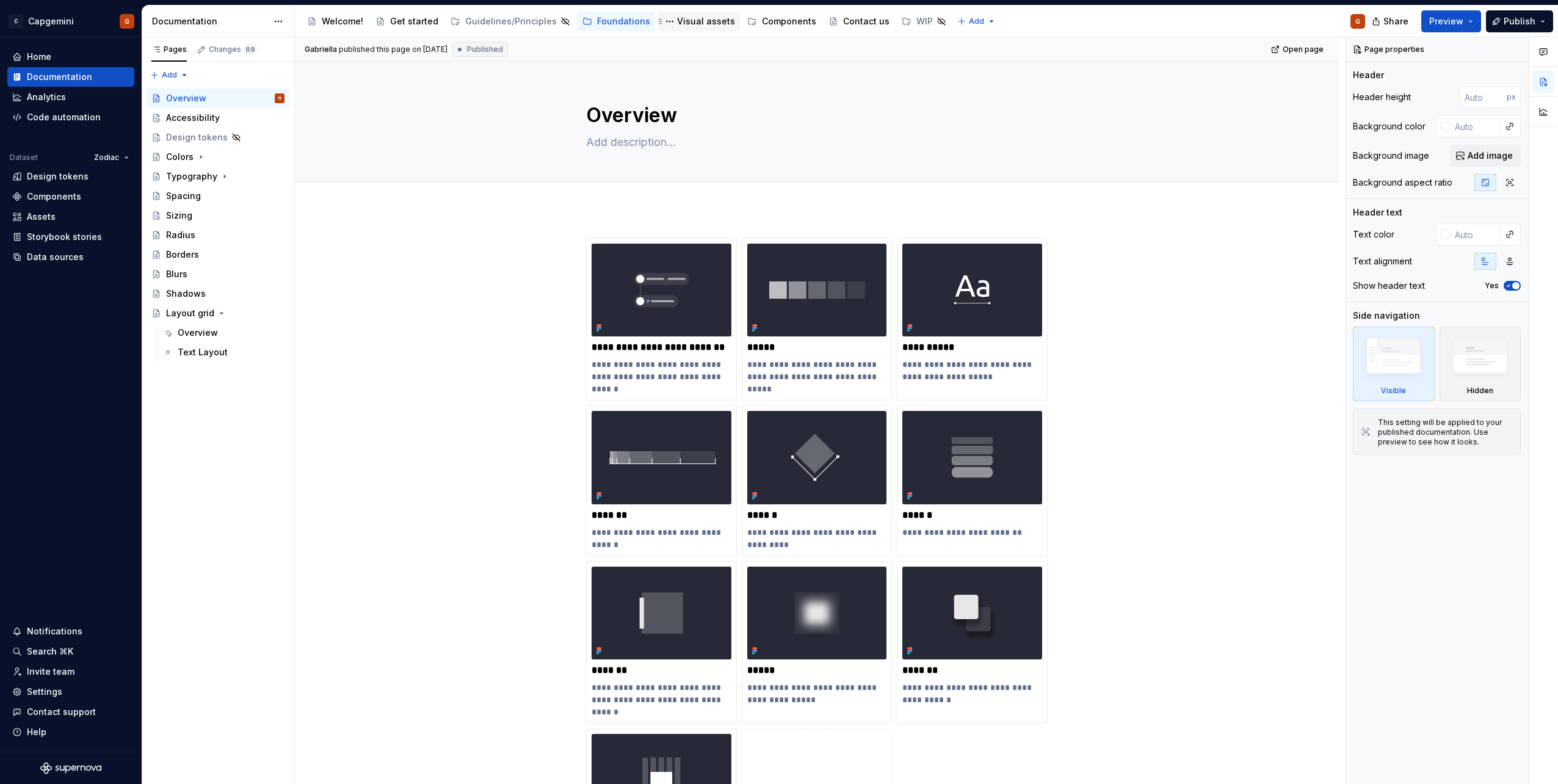
click at [682, 24] on div "Visual assets" at bounding box center [706, 21] width 58 height 12
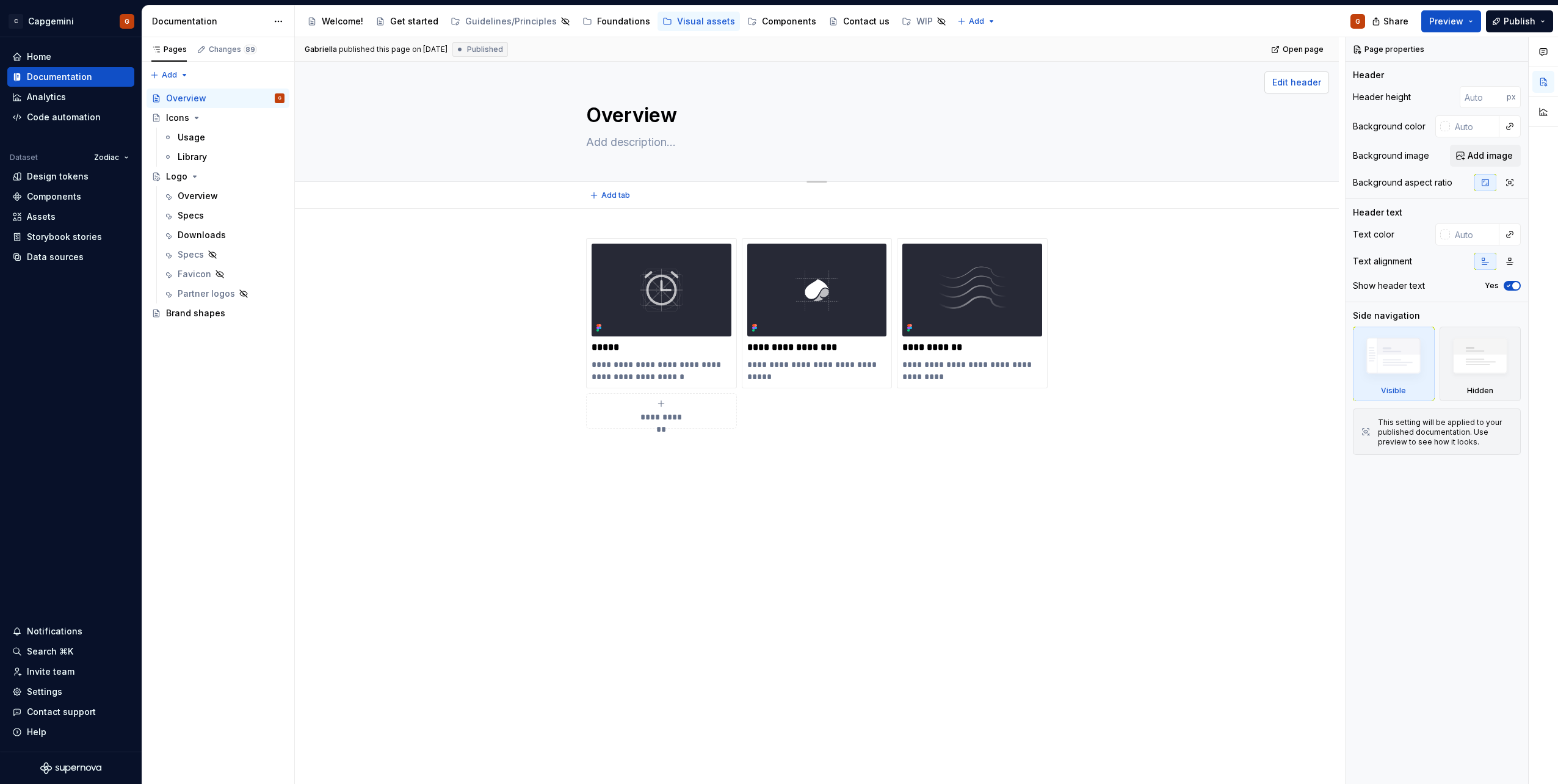
click at [1289, 85] on span "Edit header" at bounding box center [1297, 83] width 49 height 12
click at [1472, 26] on button "Preview" at bounding box center [1451, 21] width 60 height 22
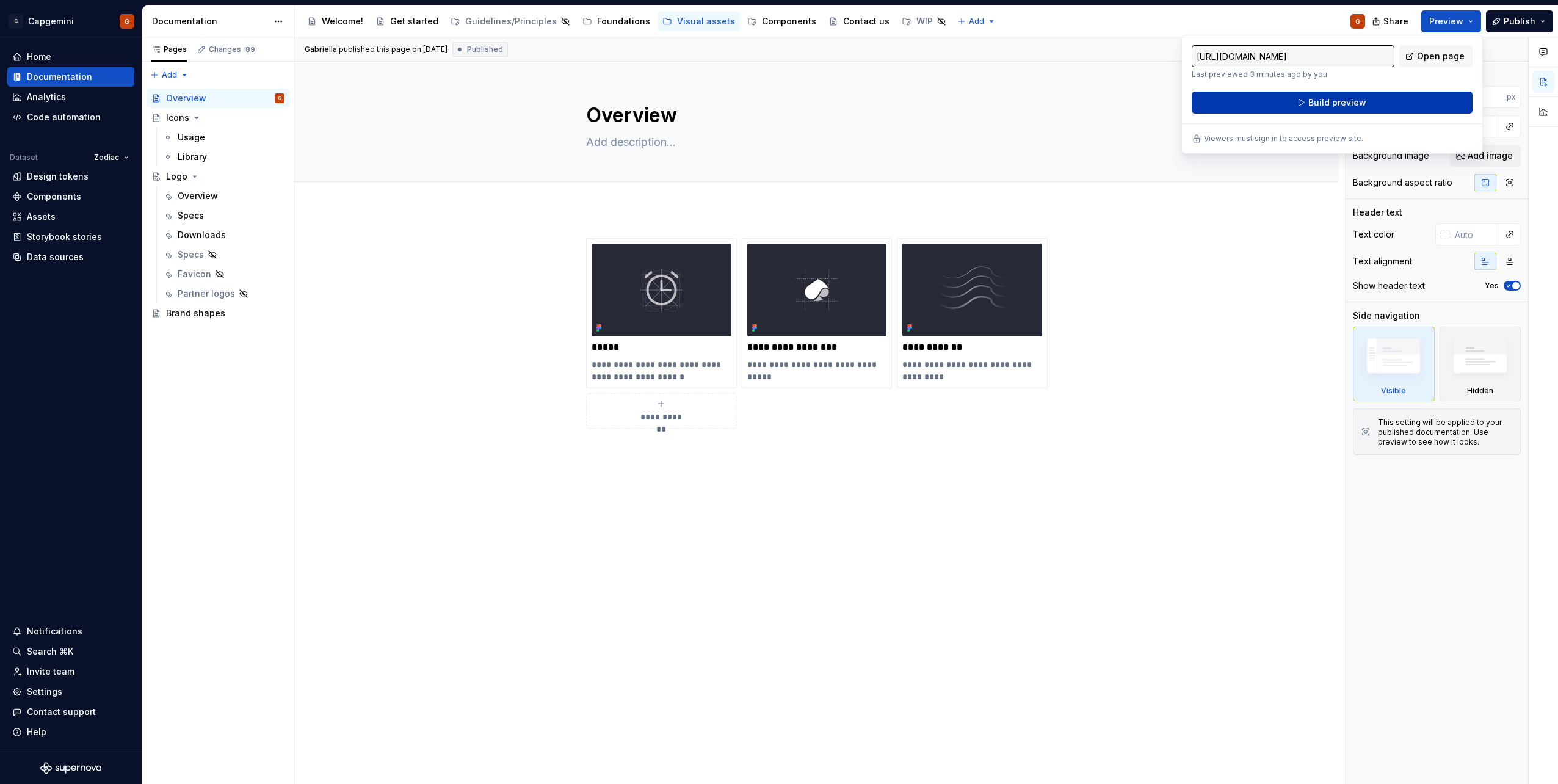
click at [1350, 99] on span "Build preview" at bounding box center [1337, 103] width 58 height 12
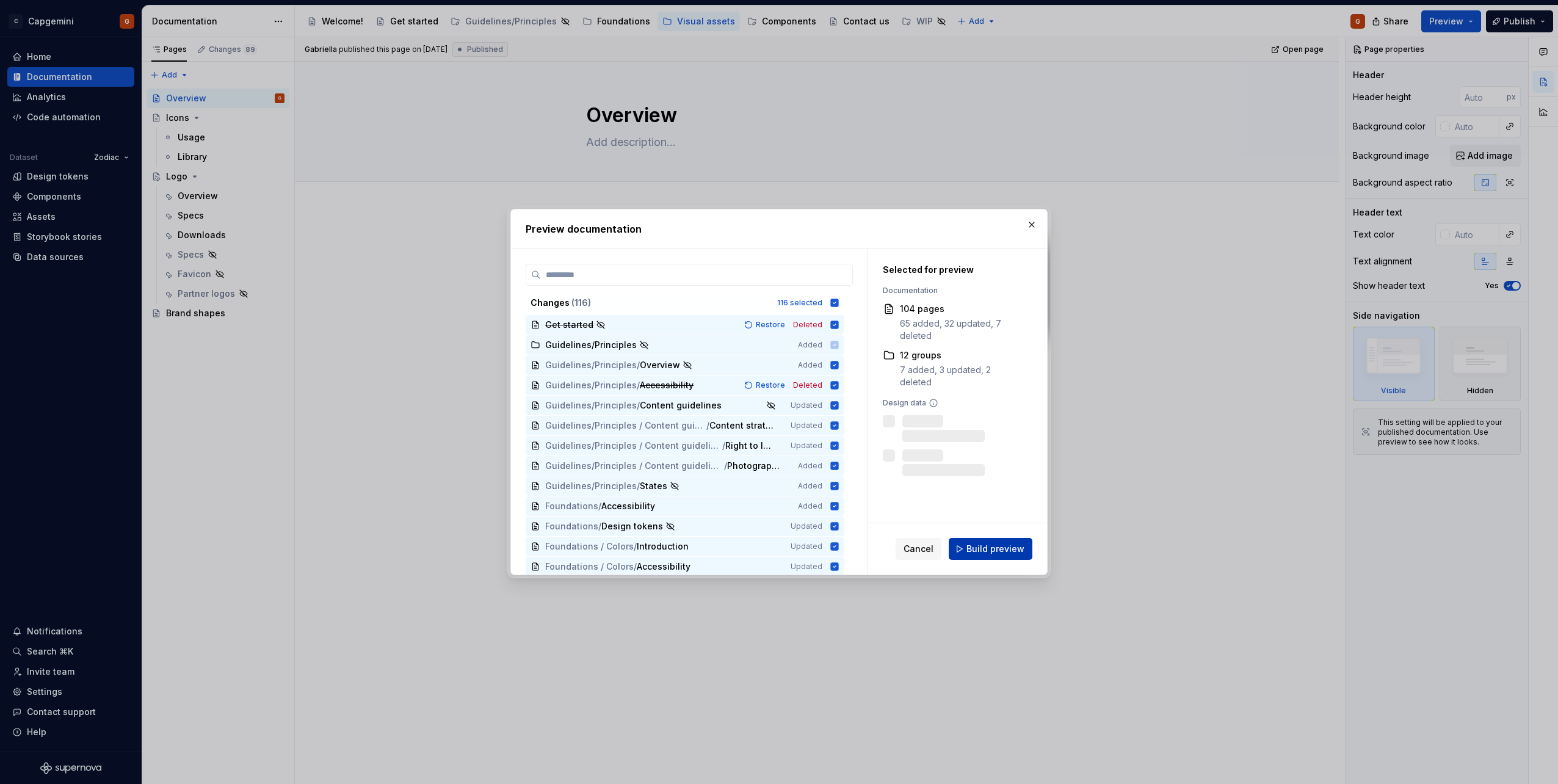
click at [979, 541] on button "Build preview" at bounding box center [990, 549] width 83 height 22
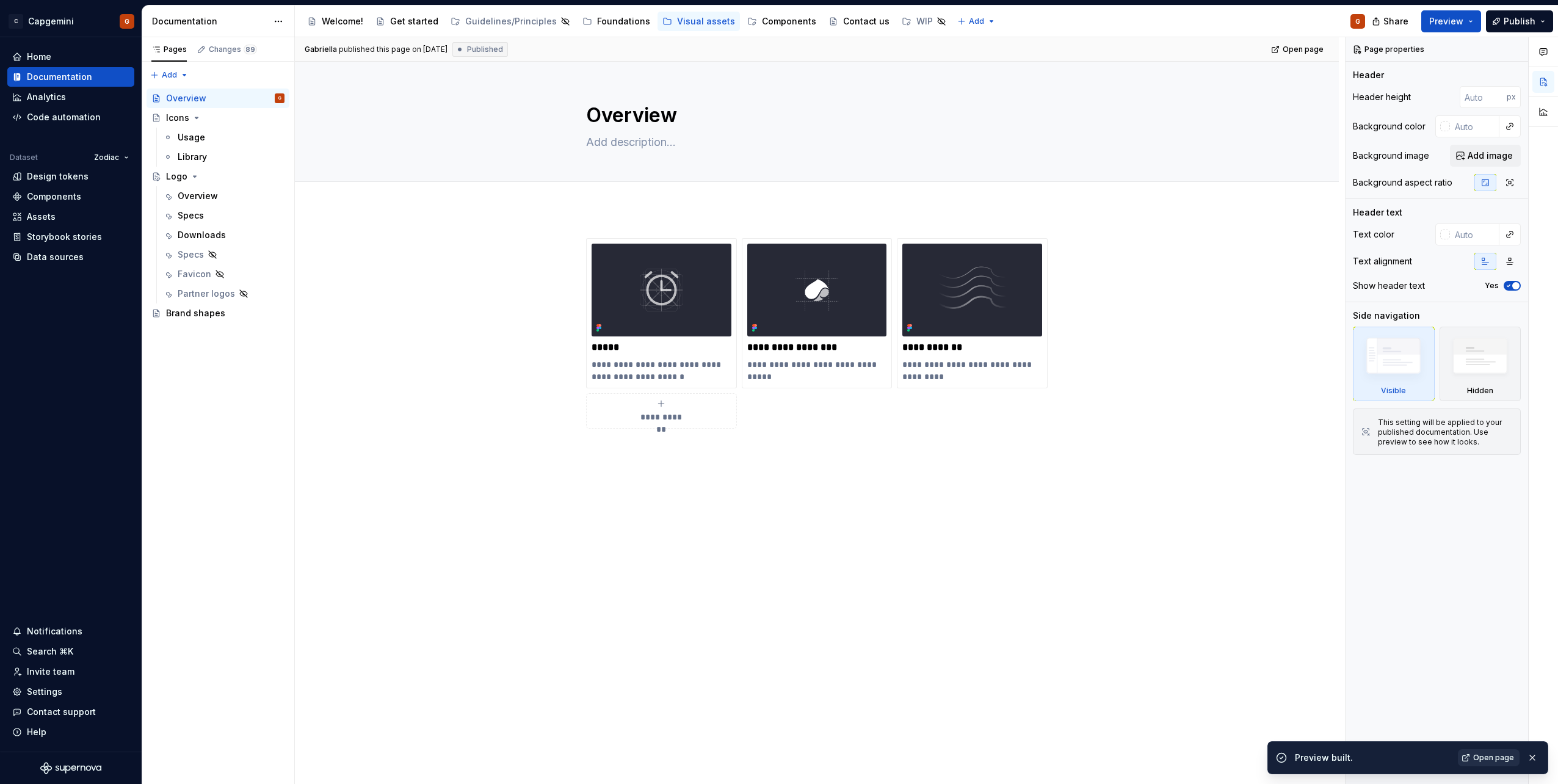
click at [1468, 760] on link "Open page" at bounding box center [1489, 757] width 62 height 17
click at [182, 76] on div "Pages Changes 89 Add Accessibility guide for tree Page tree. Navigate the tree …" at bounding box center [218, 410] width 153 height 747
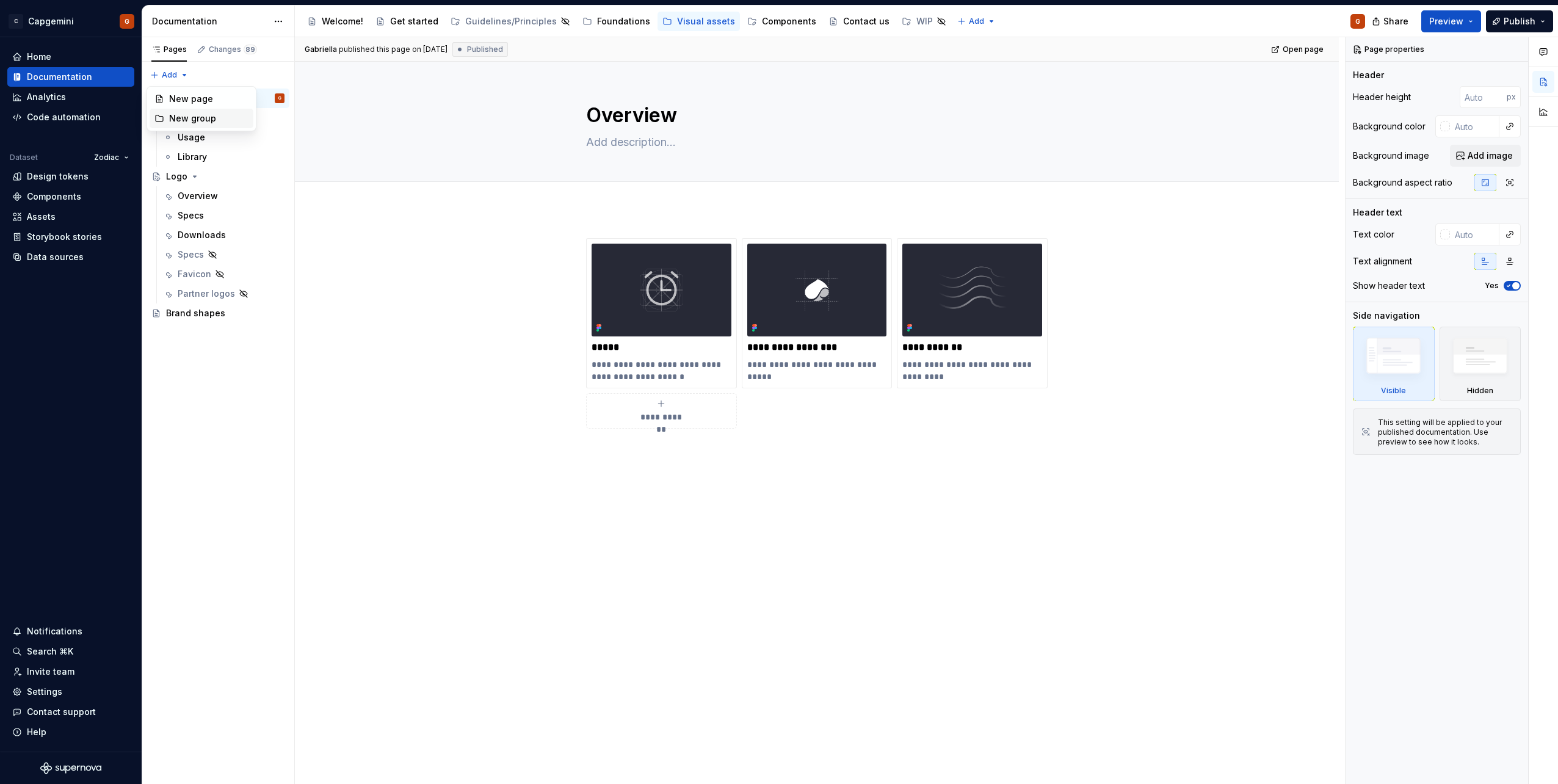
click at [194, 112] on div "New group" at bounding box center [202, 118] width 103 height 19
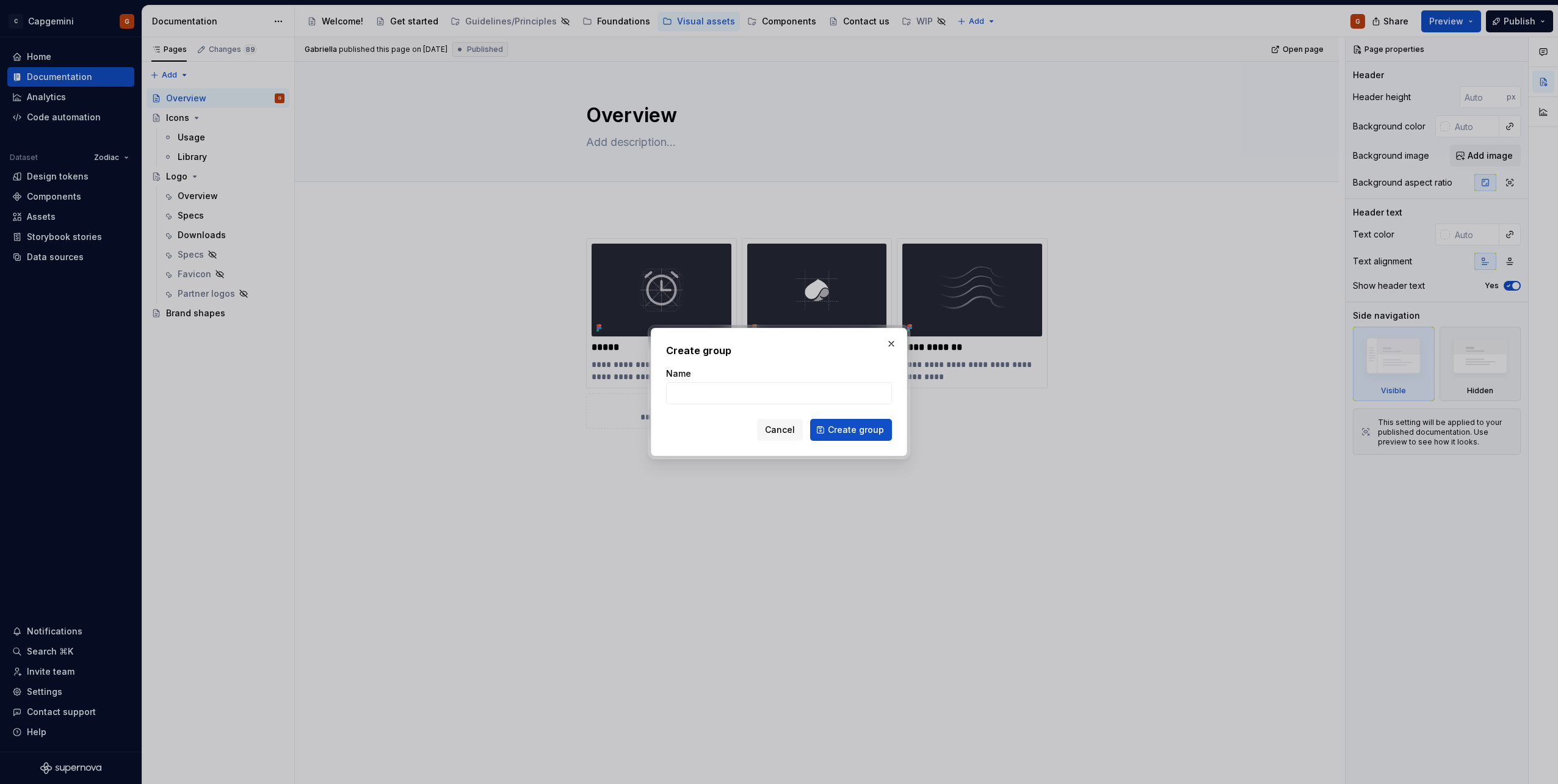
click at [793, 431] on span "Cancel" at bounding box center [780, 430] width 30 height 12
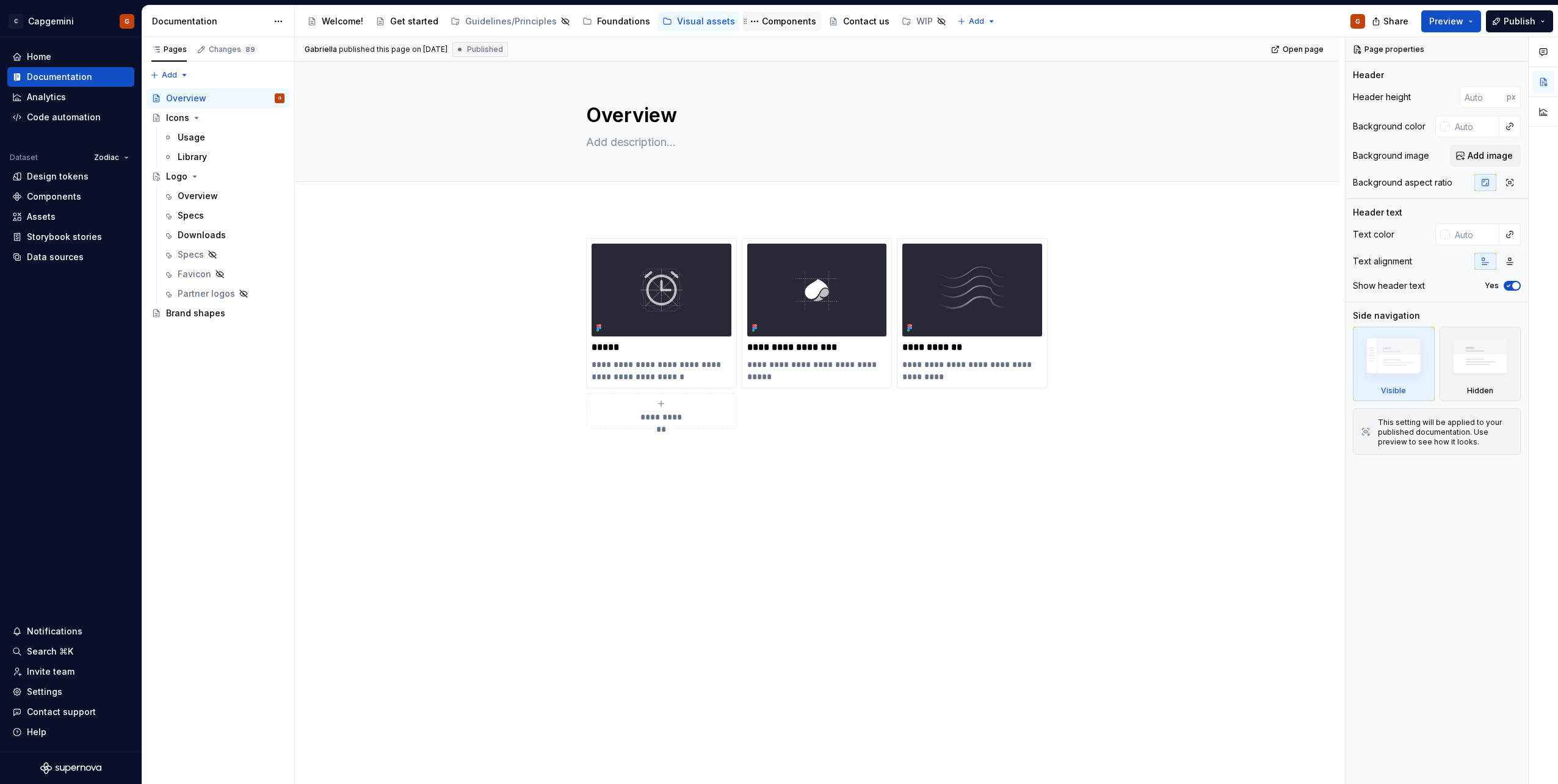
click at [762, 22] on div "Components" at bounding box center [789, 21] width 54 height 12
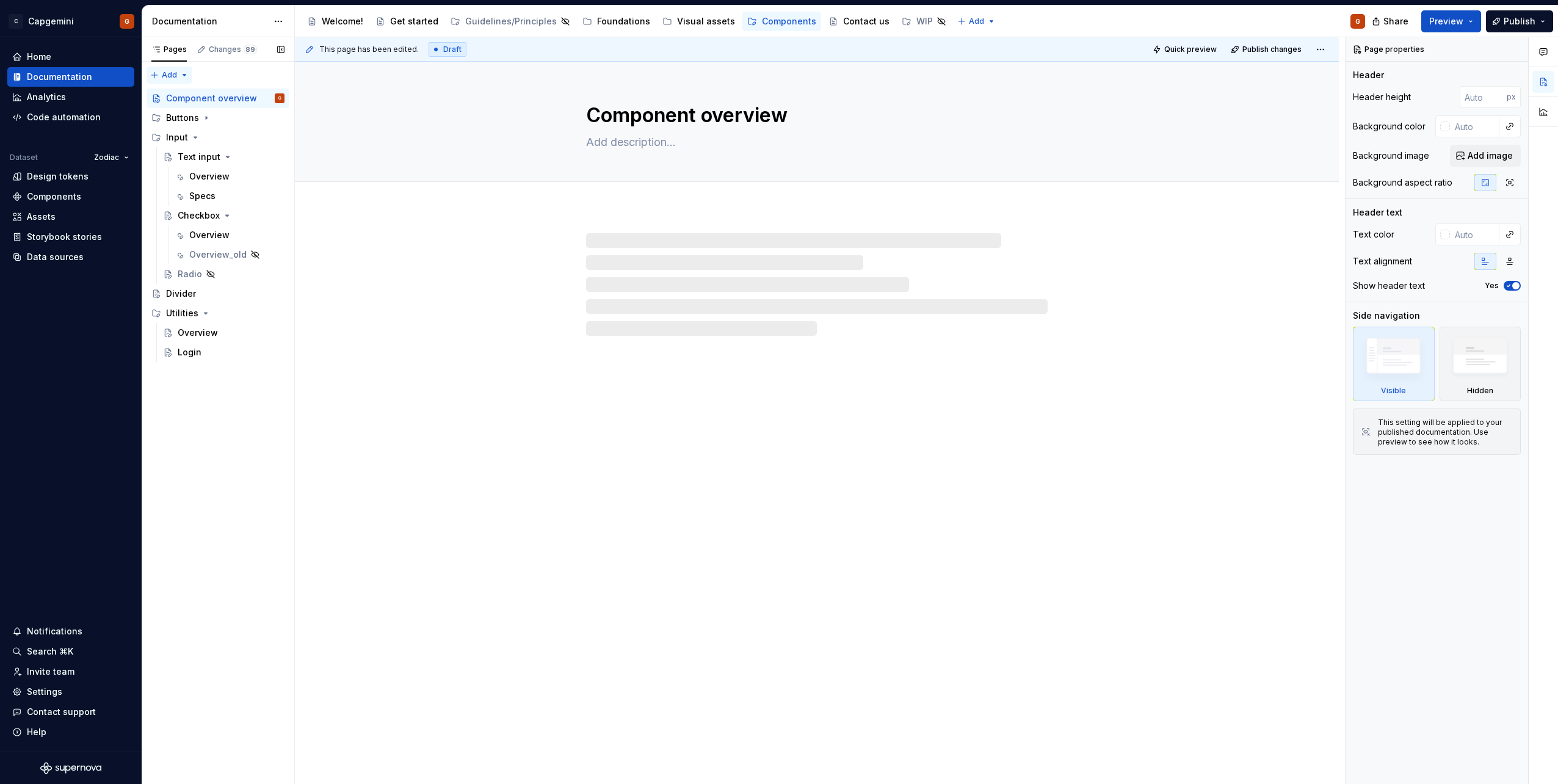
click at [183, 77] on div "Pages Changes 89 Add Accessibility guide for tree Page tree. Navigate the tree …" at bounding box center [218, 410] width 153 height 747
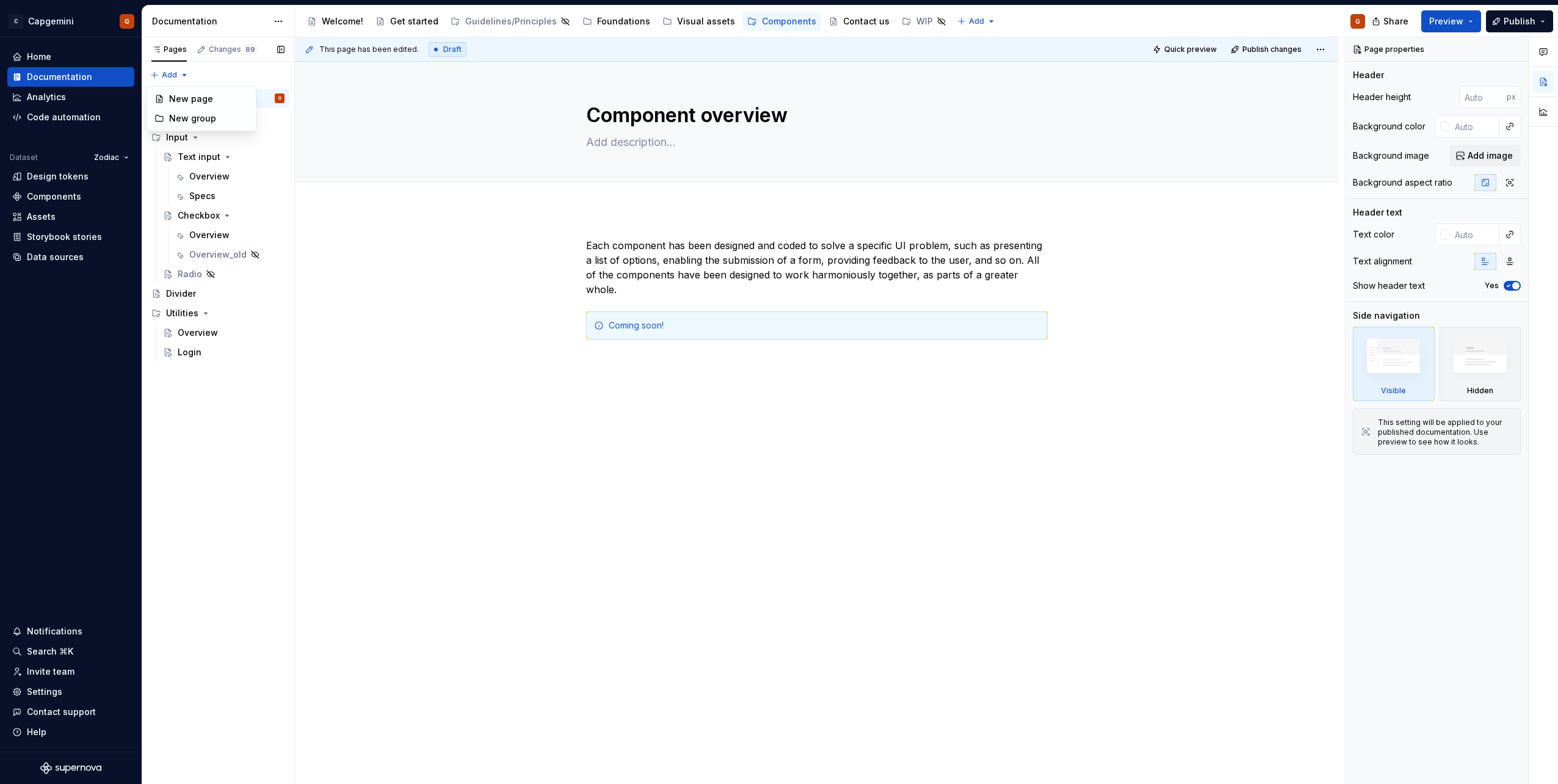
click at [204, 407] on div "Pages Changes 89 Add Accessibility guide for tree Page tree. Navigate the tree …" at bounding box center [218, 410] width 153 height 747
click at [747, 21] on button "Page tree" at bounding box center [754, 21] width 15 height 15
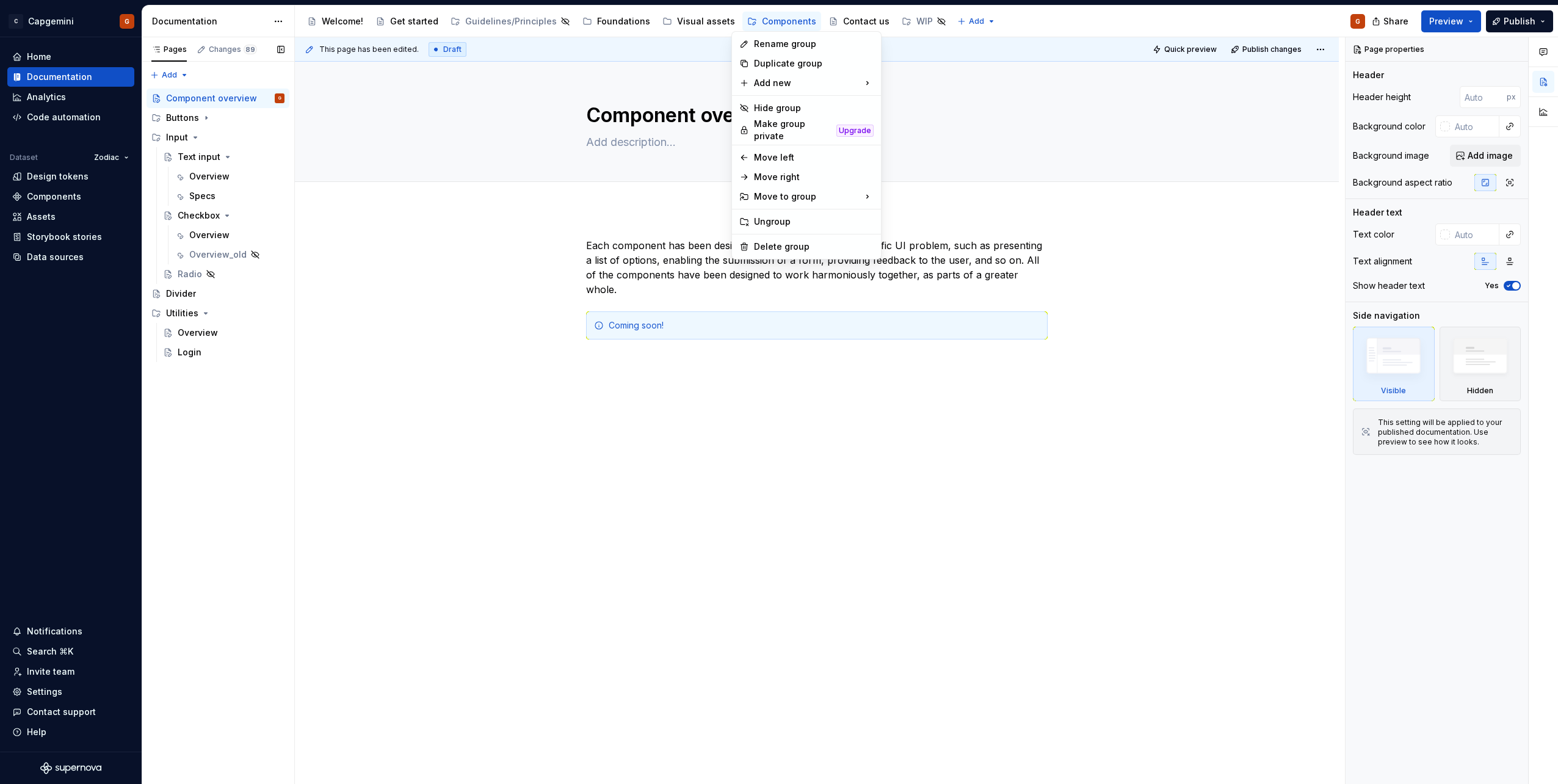
click at [205, 122] on div "Pages Changes 89 Add Accessibility guide for tree Page tree. Navigate the tree …" at bounding box center [218, 410] width 153 height 747
click at [204, 120] on icon "Page tree" at bounding box center [206, 118] width 10 height 10
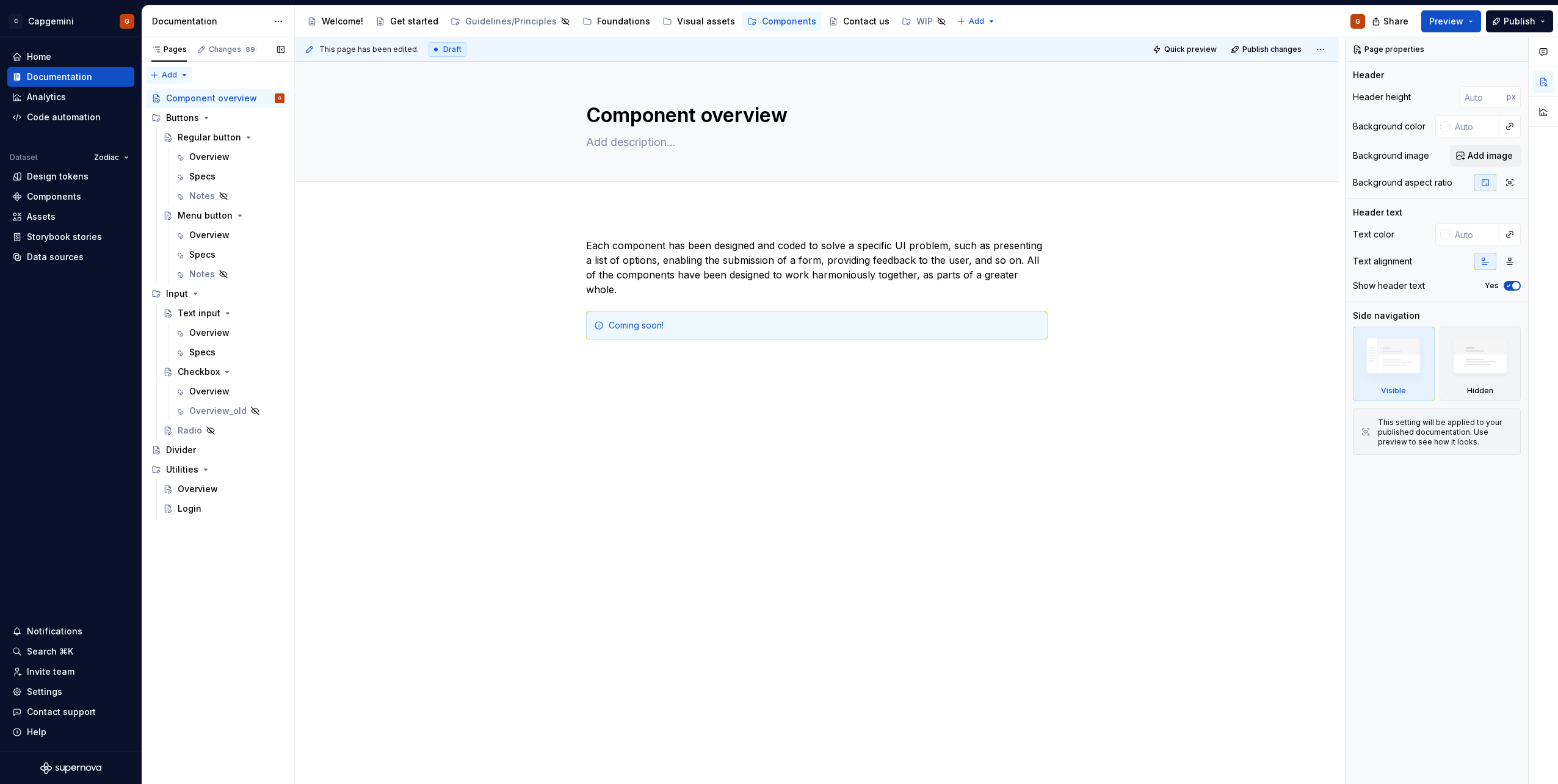
click at [184, 78] on div "Pages Changes 89 Add Accessibility guide for tree Page tree. Navigate the tree …" at bounding box center [218, 410] width 153 height 747
type textarea "*"
click at [191, 114] on div "New group" at bounding box center [209, 118] width 79 height 12
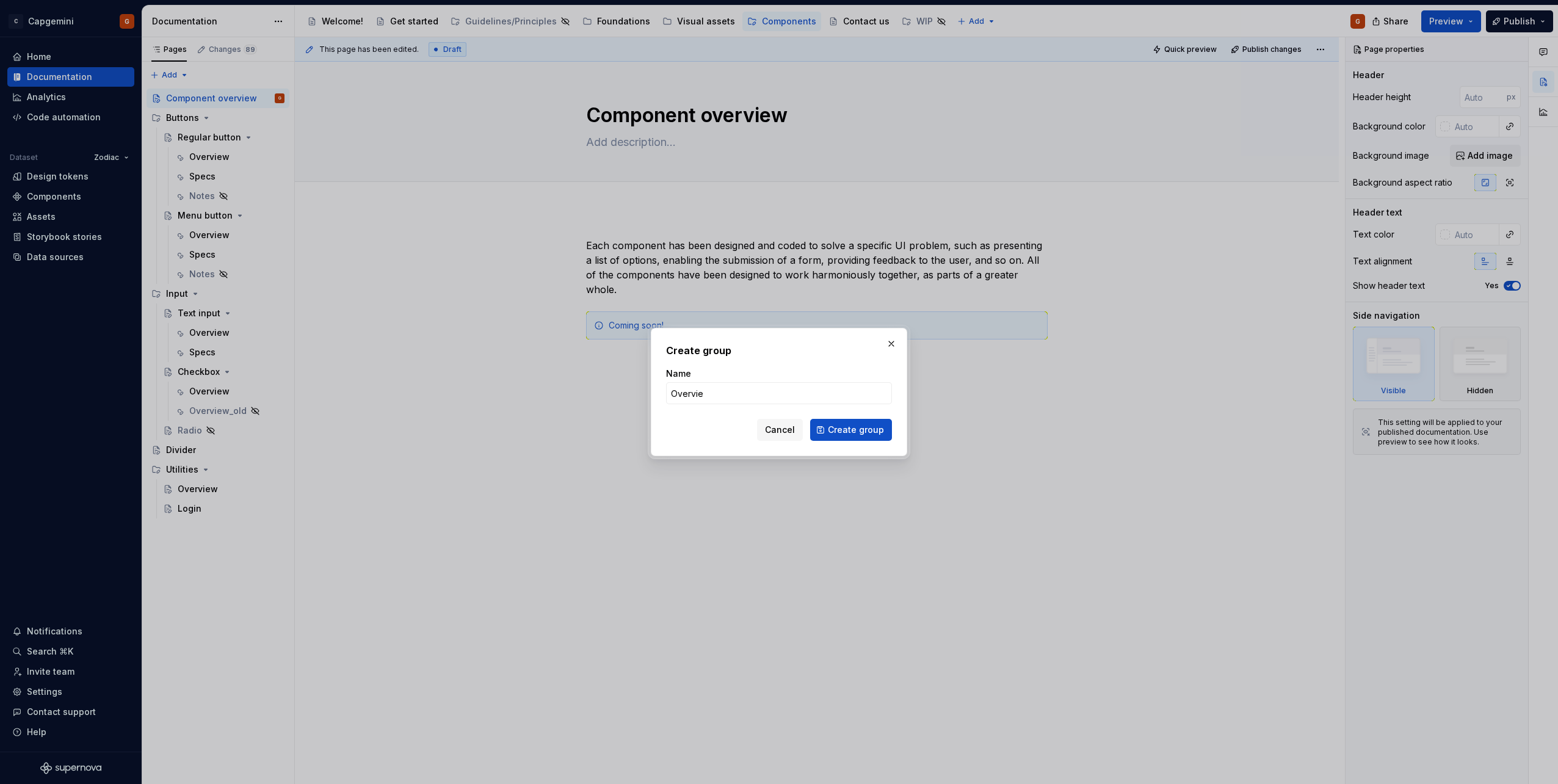
type input "Overview"
click button "Create group" at bounding box center [851, 429] width 82 height 22
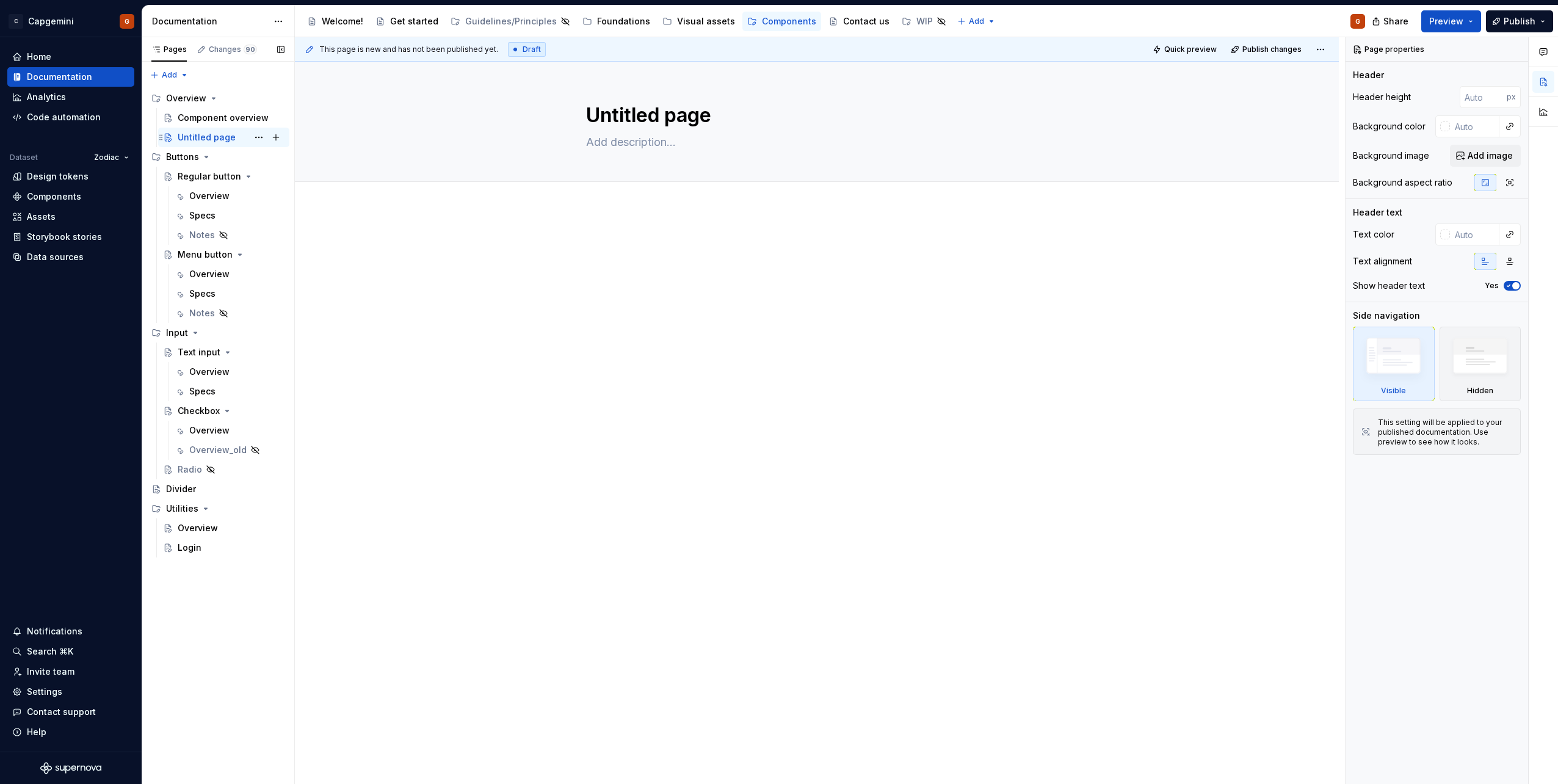
click at [249, 134] on div "Untitled page G" at bounding box center [230, 137] width 107 height 17
click at [0, 0] on button "Page tree" at bounding box center [0, 0] width 0 height 0
click at [296, 310] on div "Delete page" at bounding box center [333, 316] width 120 height 12
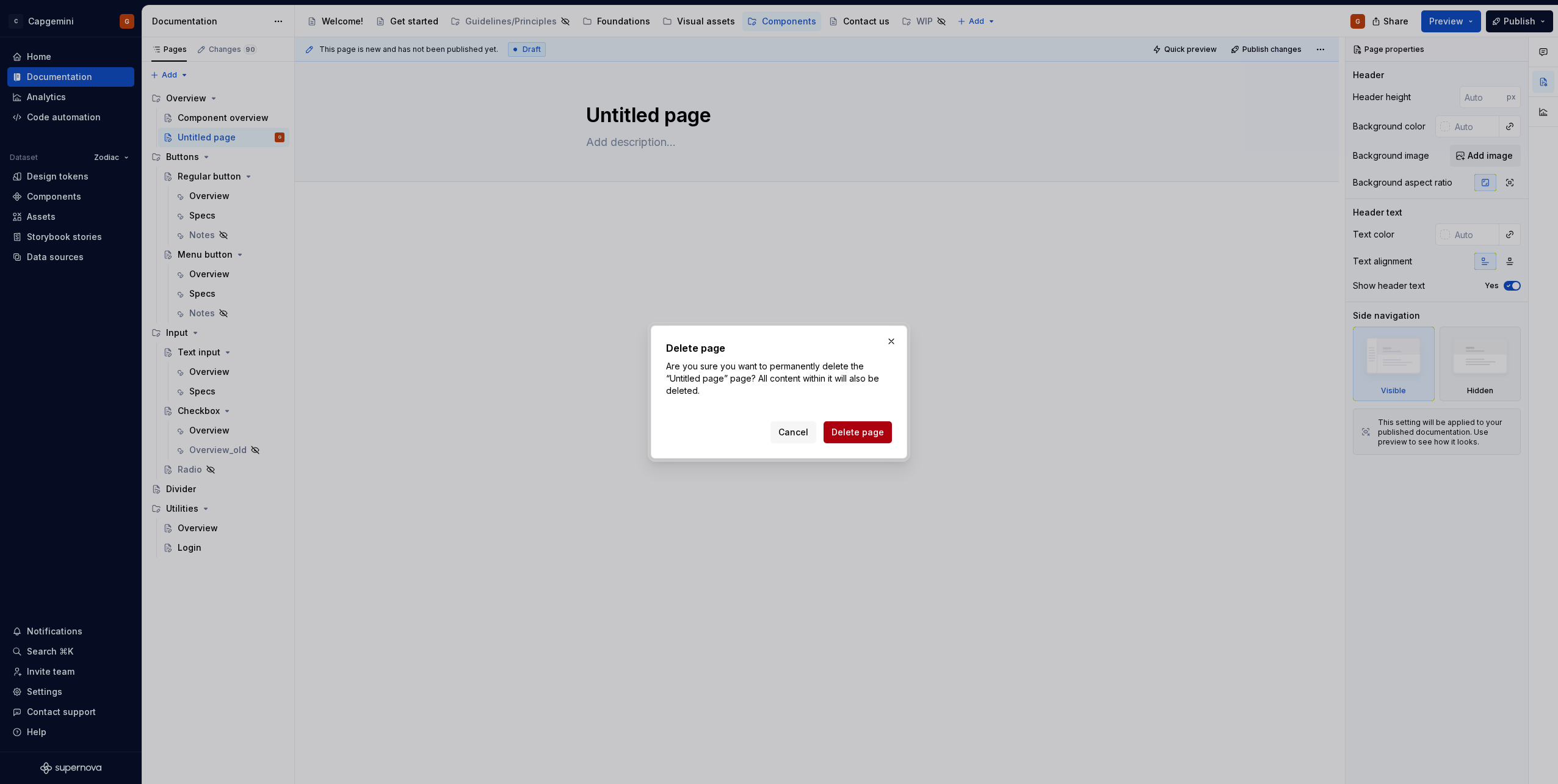
click at [880, 433] on span "Delete page" at bounding box center [858, 432] width 52 height 12
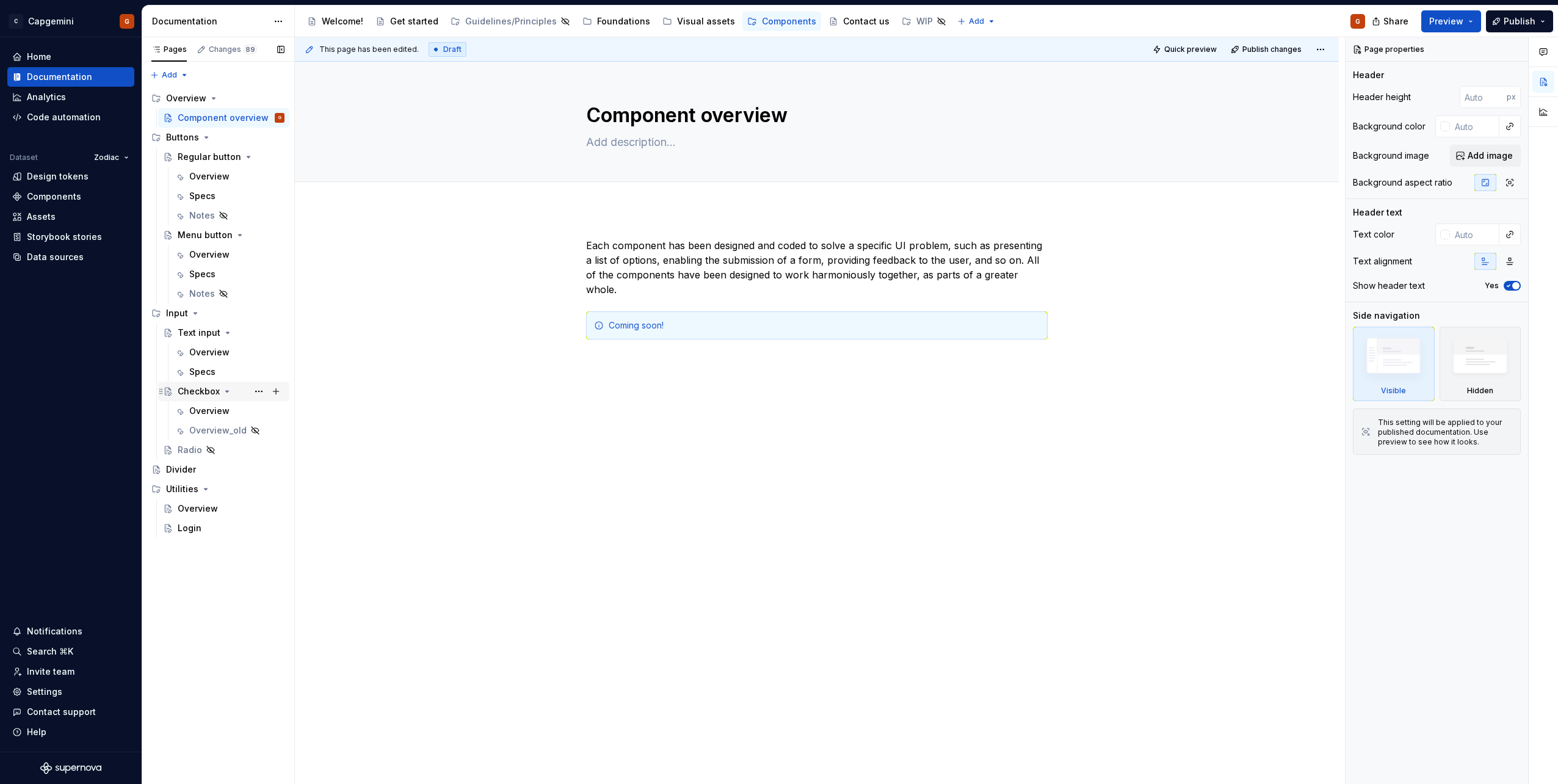
type textarea "*"
click at [189, 77] on div "Pages Changes 89 Add Accessibility guide for tree Page tree. Navigate the tree …" at bounding box center [218, 410] width 153 height 747
click at [194, 119] on div "New group" at bounding box center [209, 118] width 79 height 12
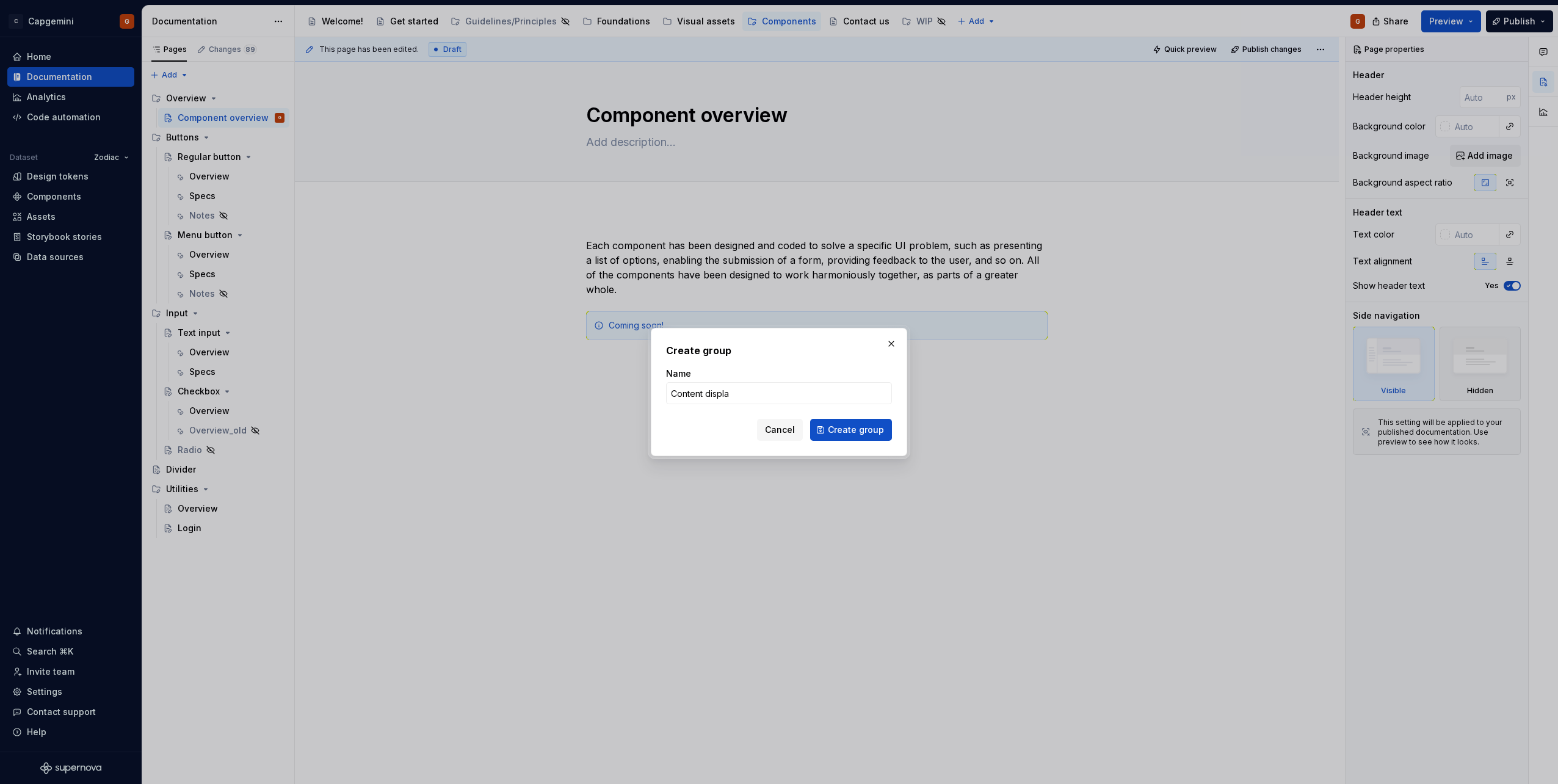
type input "Content display"
click button "Create group" at bounding box center [851, 429] width 82 height 22
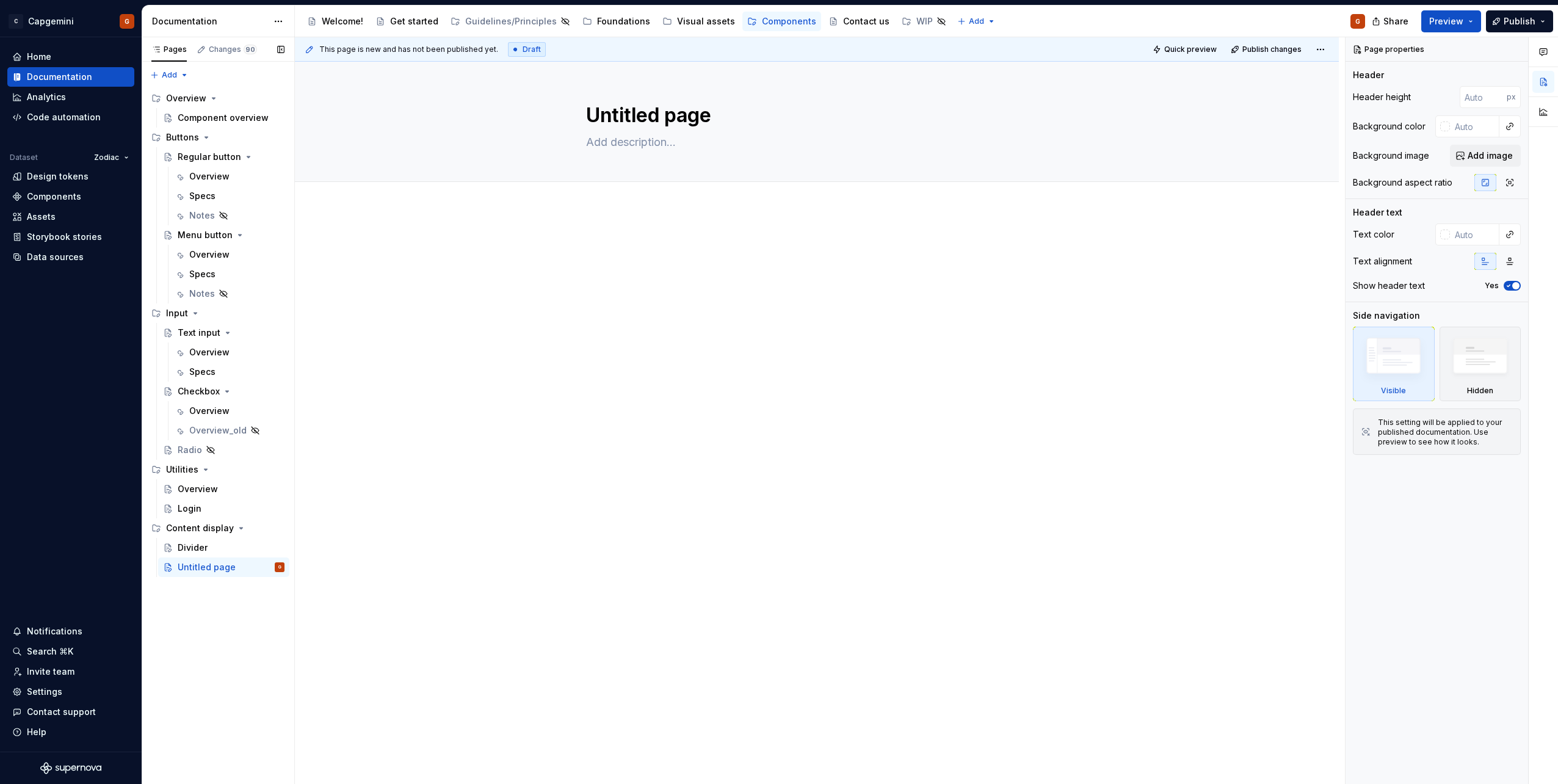
click at [0, 0] on button "Page tree" at bounding box center [0, 0] width 0 height 0
click at [294, 742] on div "Delete page" at bounding box center [333, 746] width 120 height 12
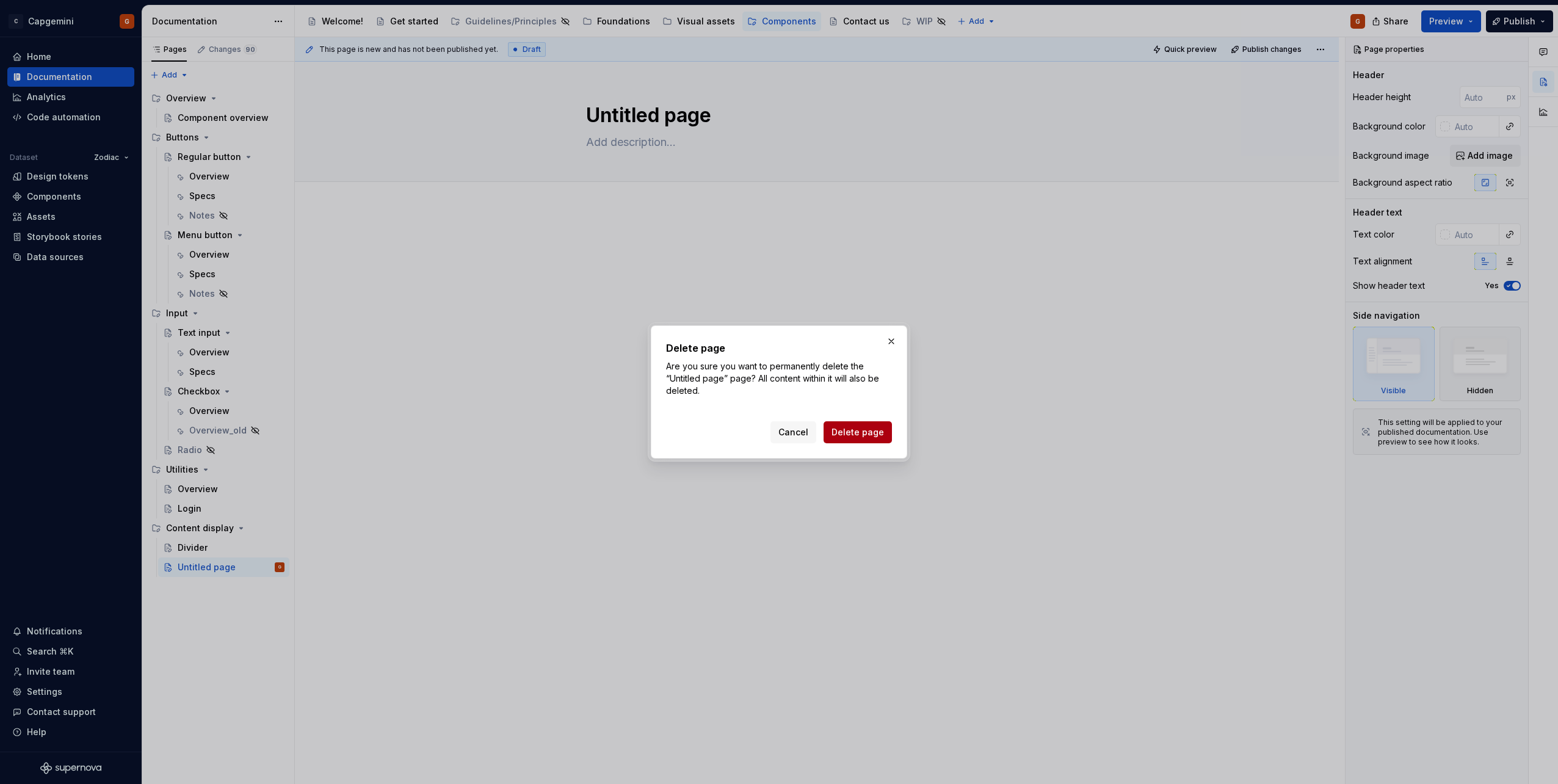
click at [865, 431] on span "Delete page" at bounding box center [858, 432] width 52 height 12
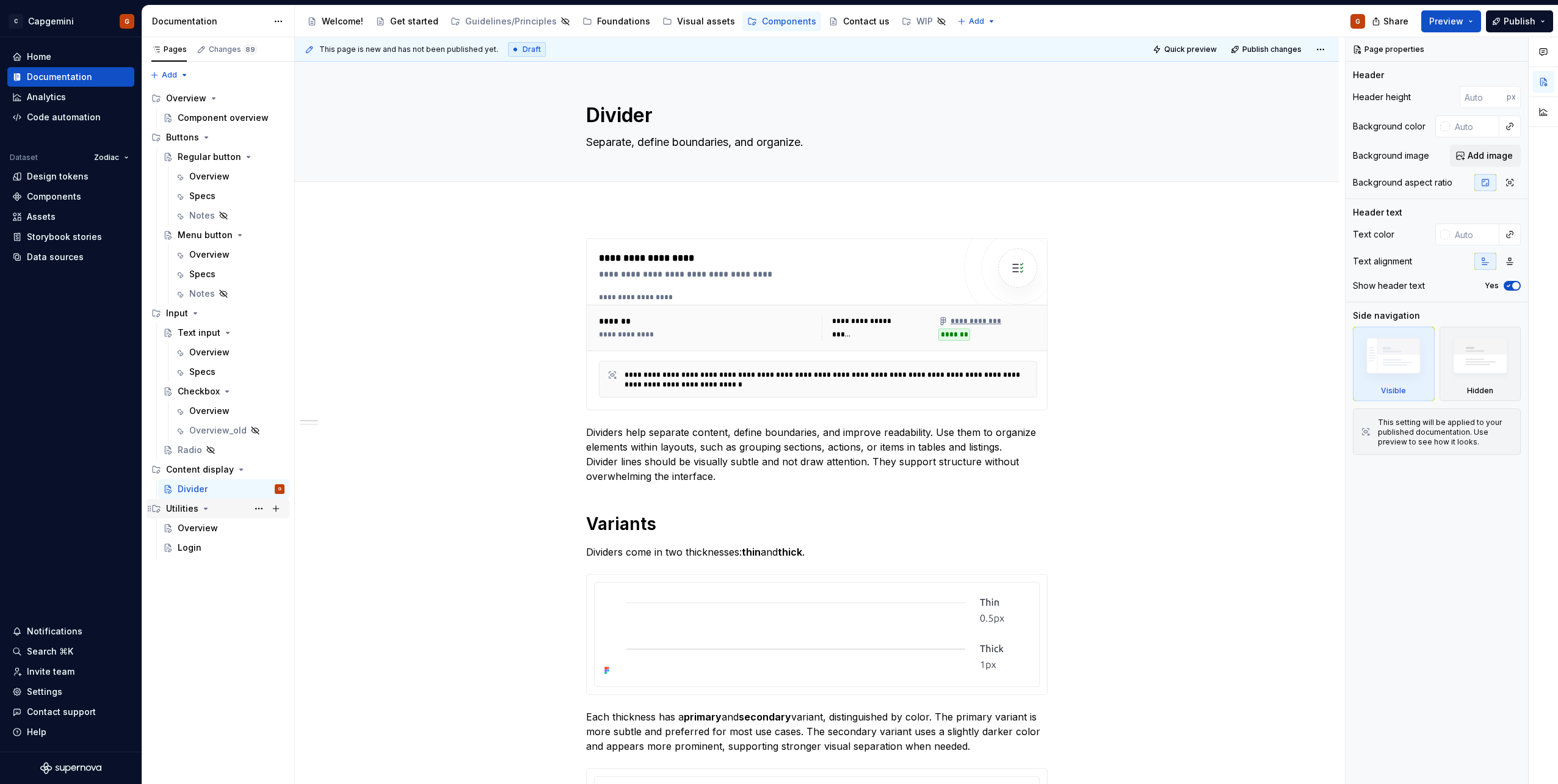
click at [206, 507] on icon "Page tree" at bounding box center [206, 509] width 10 height 10
click at [240, 470] on icon "Page tree" at bounding box center [241, 469] width 10 height 10
click at [197, 316] on icon "Page tree" at bounding box center [195, 313] width 10 height 10
click at [206, 138] on icon "Page tree" at bounding box center [206, 137] width 10 height 10
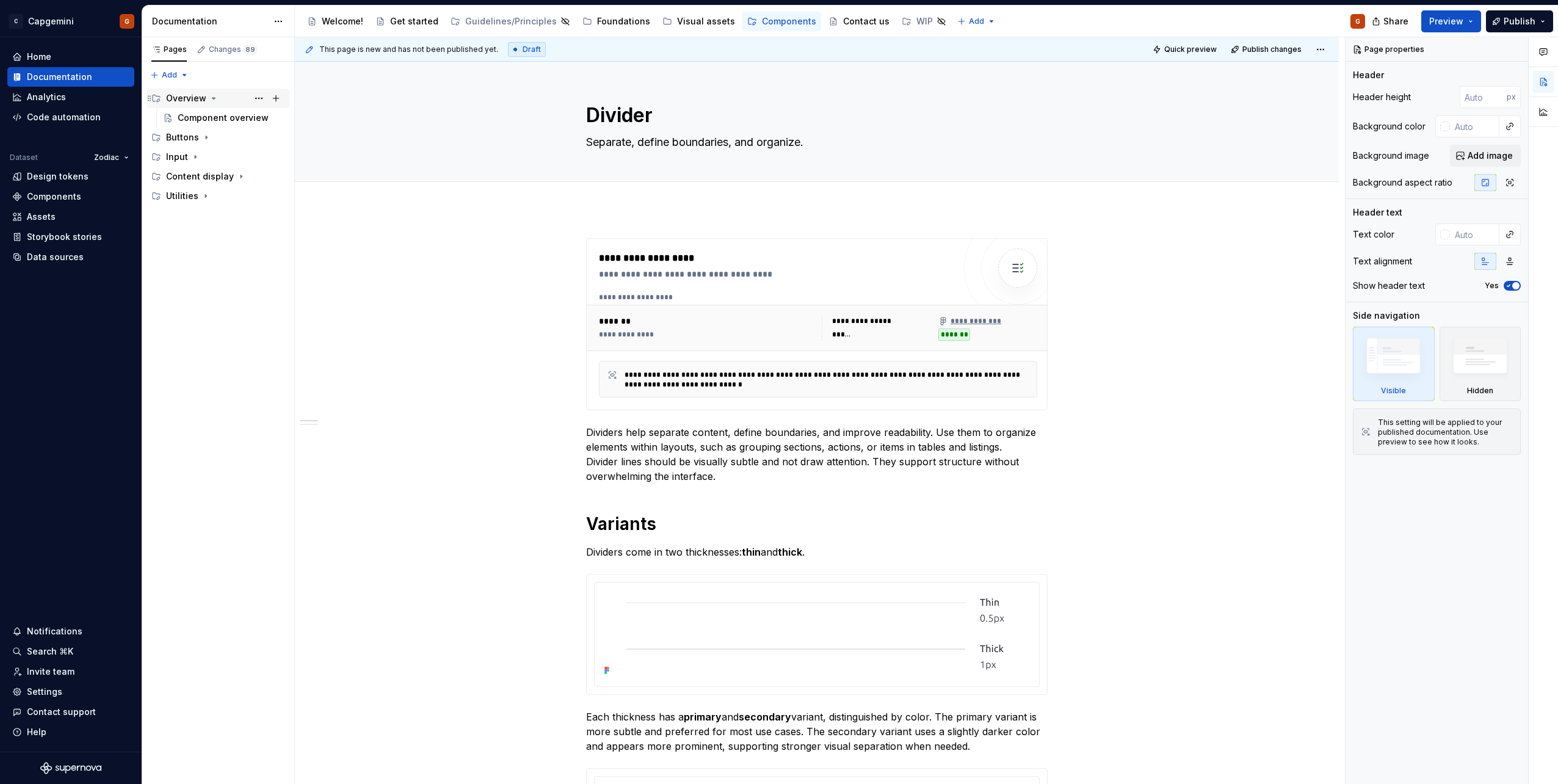
click at [209, 99] on icon "Page tree" at bounding box center [214, 98] width 10 height 10
click at [1446, 25] on span "Preview" at bounding box center [1446, 21] width 34 height 12
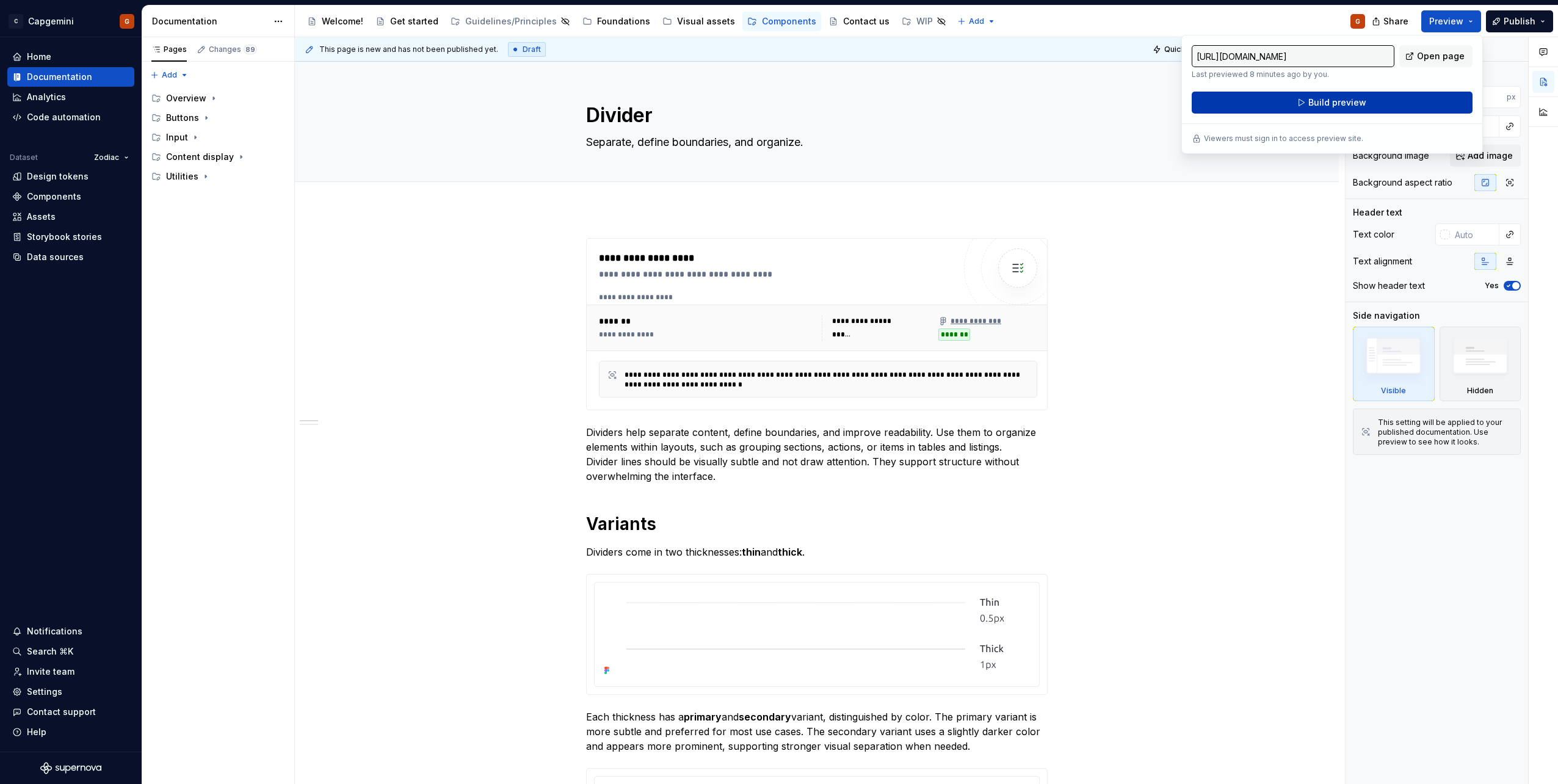
click at [1311, 103] on span "Build preview" at bounding box center [1337, 103] width 58 height 12
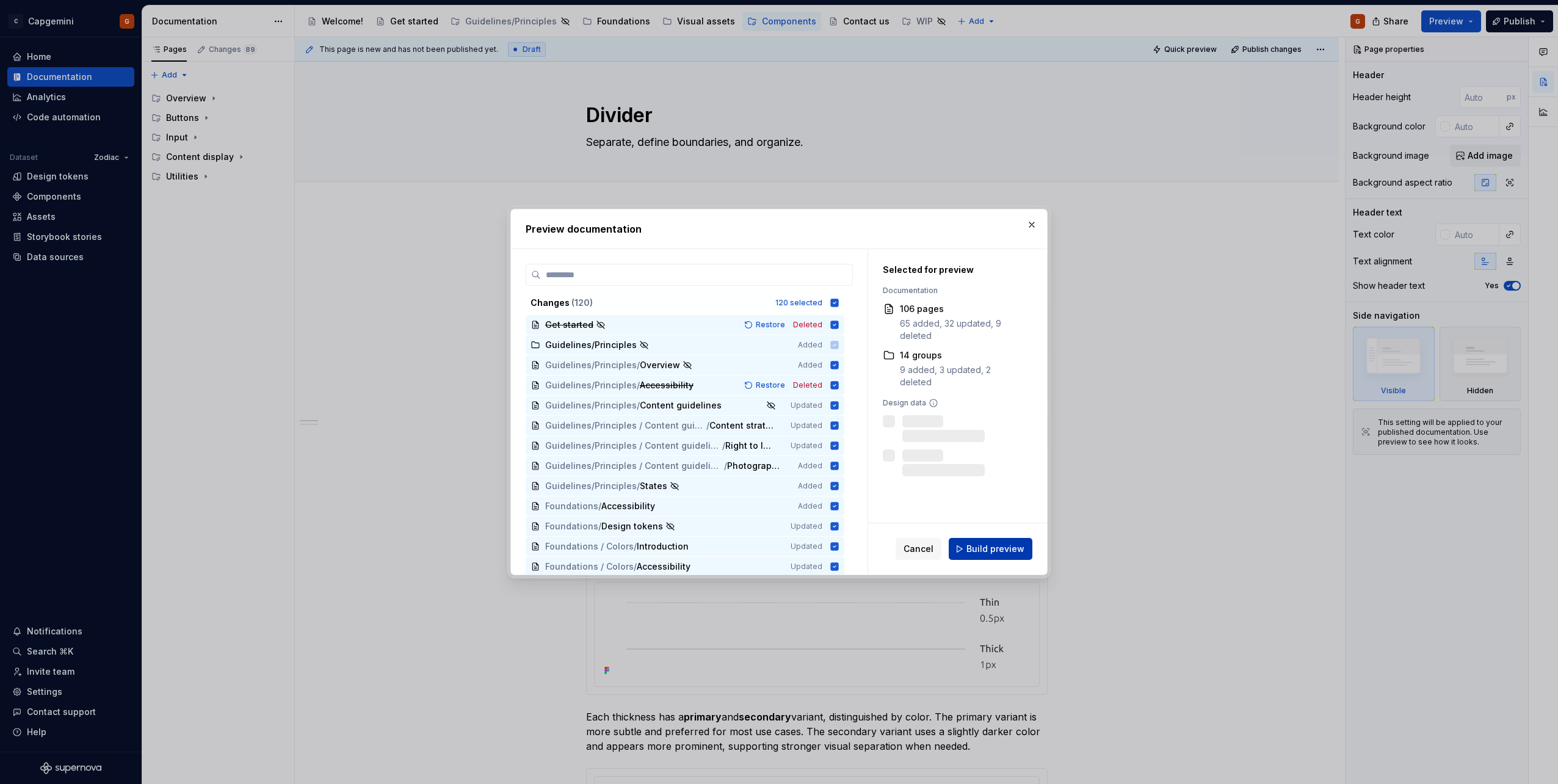
click at [984, 552] on span "Build preview" at bounding box center [995, 549] width 58 height 12
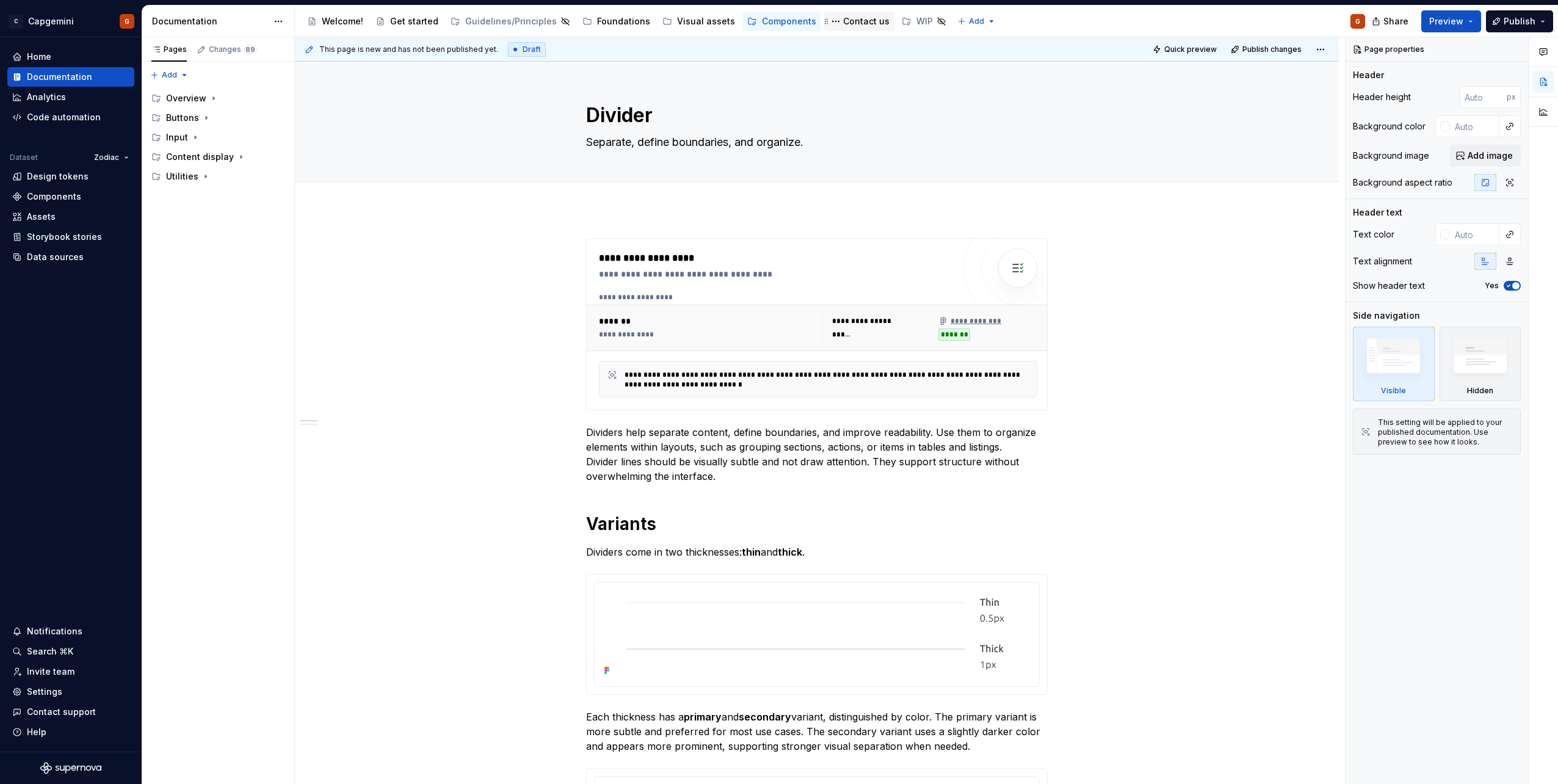
click at [855, 25] on div "Contact us" at bounding box center [866, 21] width 46 height 12
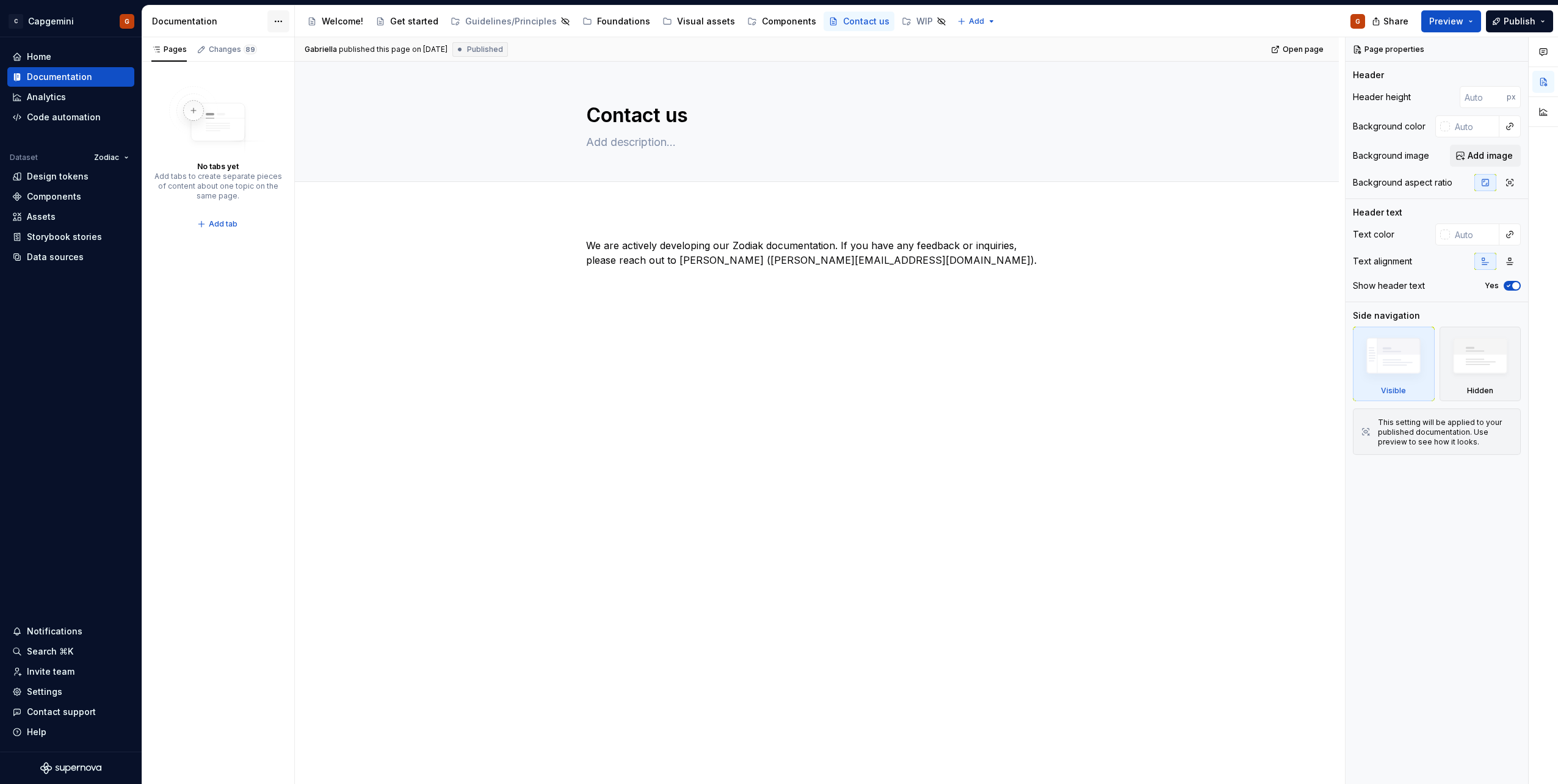
click at [281, 24] on html "C Capgemini G Home Documentation Analytics Code automation Dataset Zodiac Desig…" at bounding box center [779, 392] width 1558 height 784
click at [1475, 368] on div "Comments Open comments No comments yet Select ‘Comment’ from the block context …" at bounding box center [1452, 410] width 212 height 747
click at [1475, 365] on img at bounding box center [1480, 359] width 70 height 54
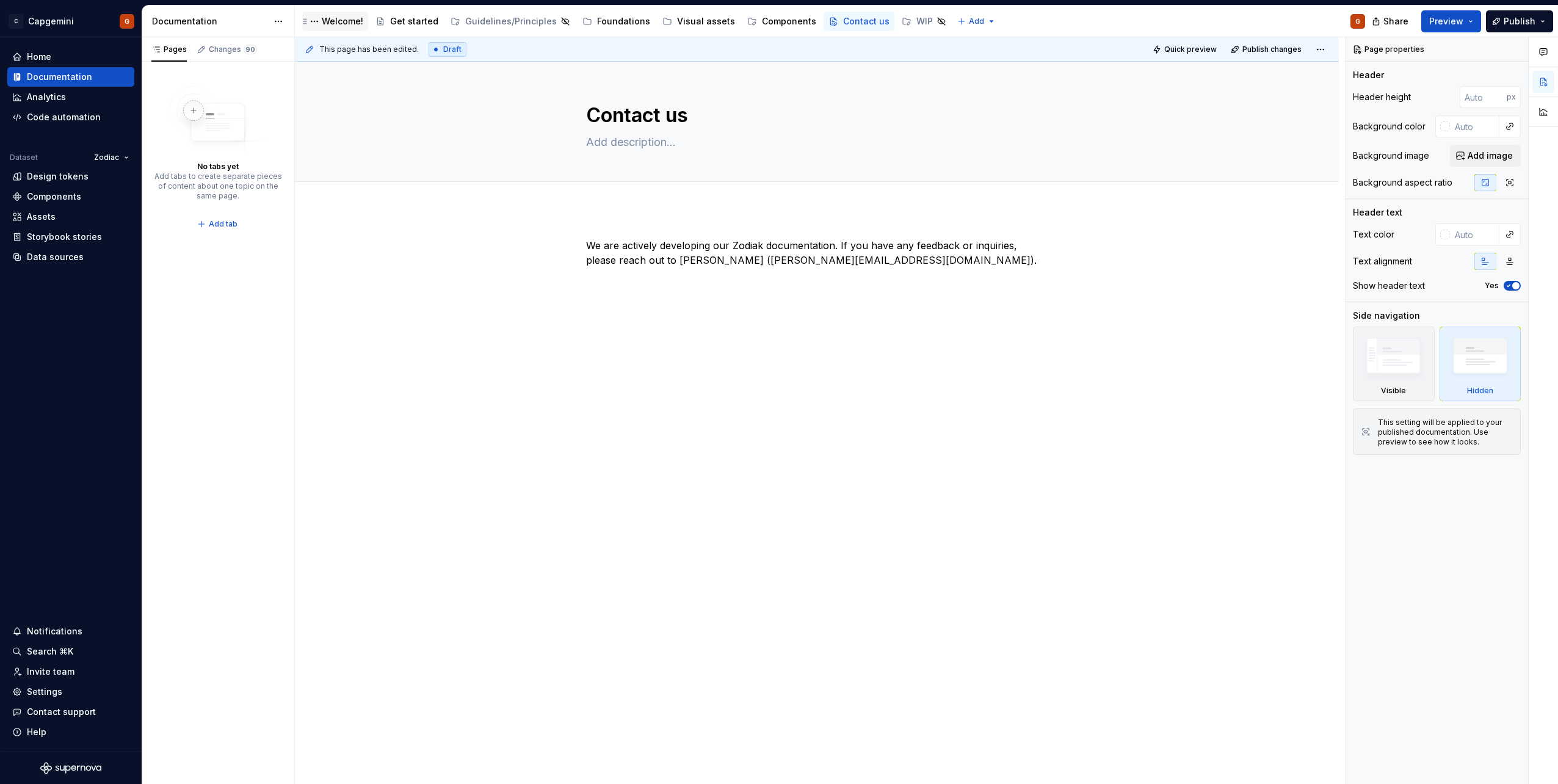
click at [343, 25] on div "Welcome!" at bounding box center [343, 21] width 42 height 12
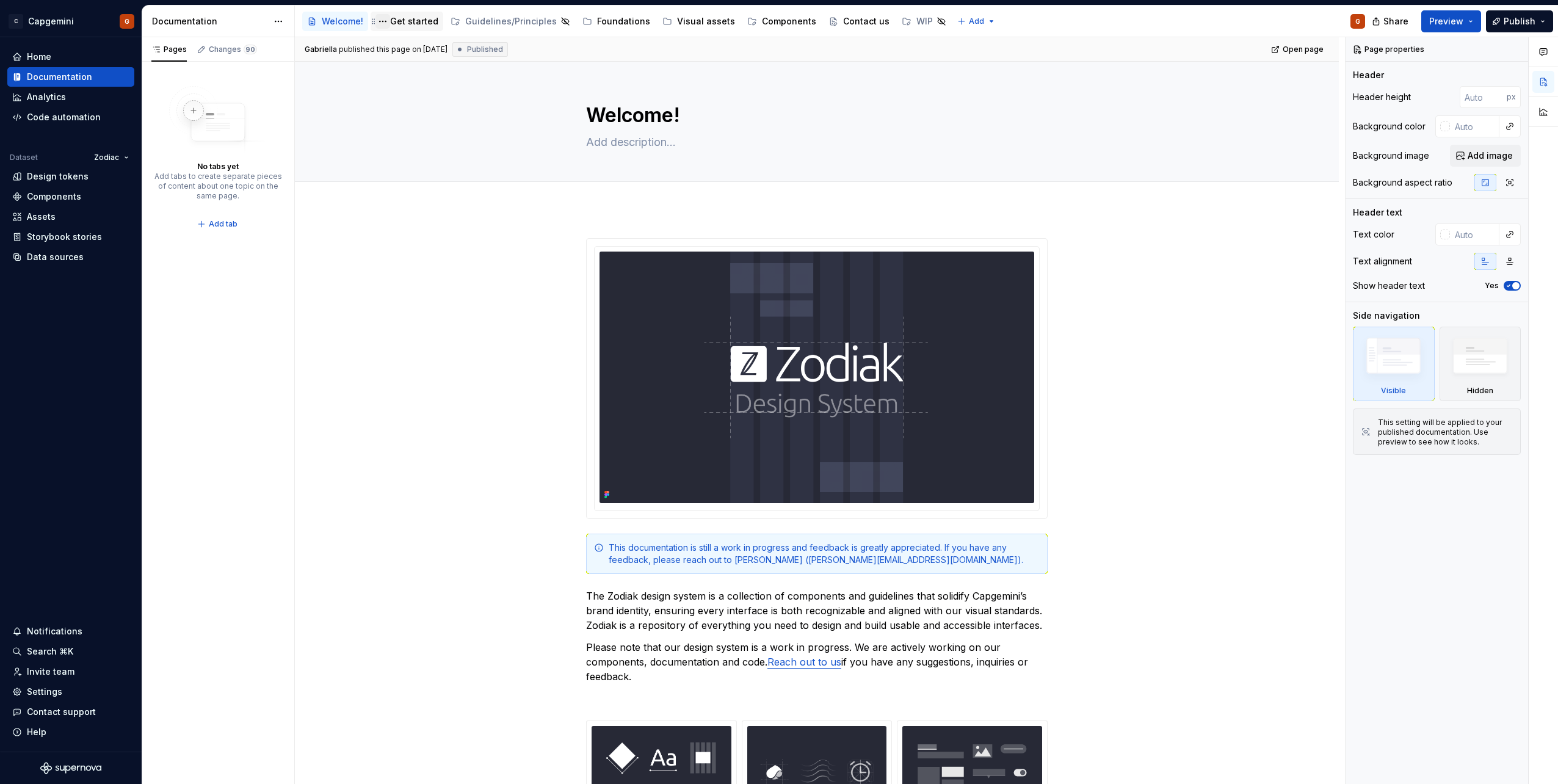
click at [361, 36] on div "Accessibility guide for tree Page tree. Navigate the tree with the arrow keys. …" at bounding box center [834, 21] width 1080 height 32
click at [401, 26] on div "Get started" at bounding box center [415, 21] width 48 height 12
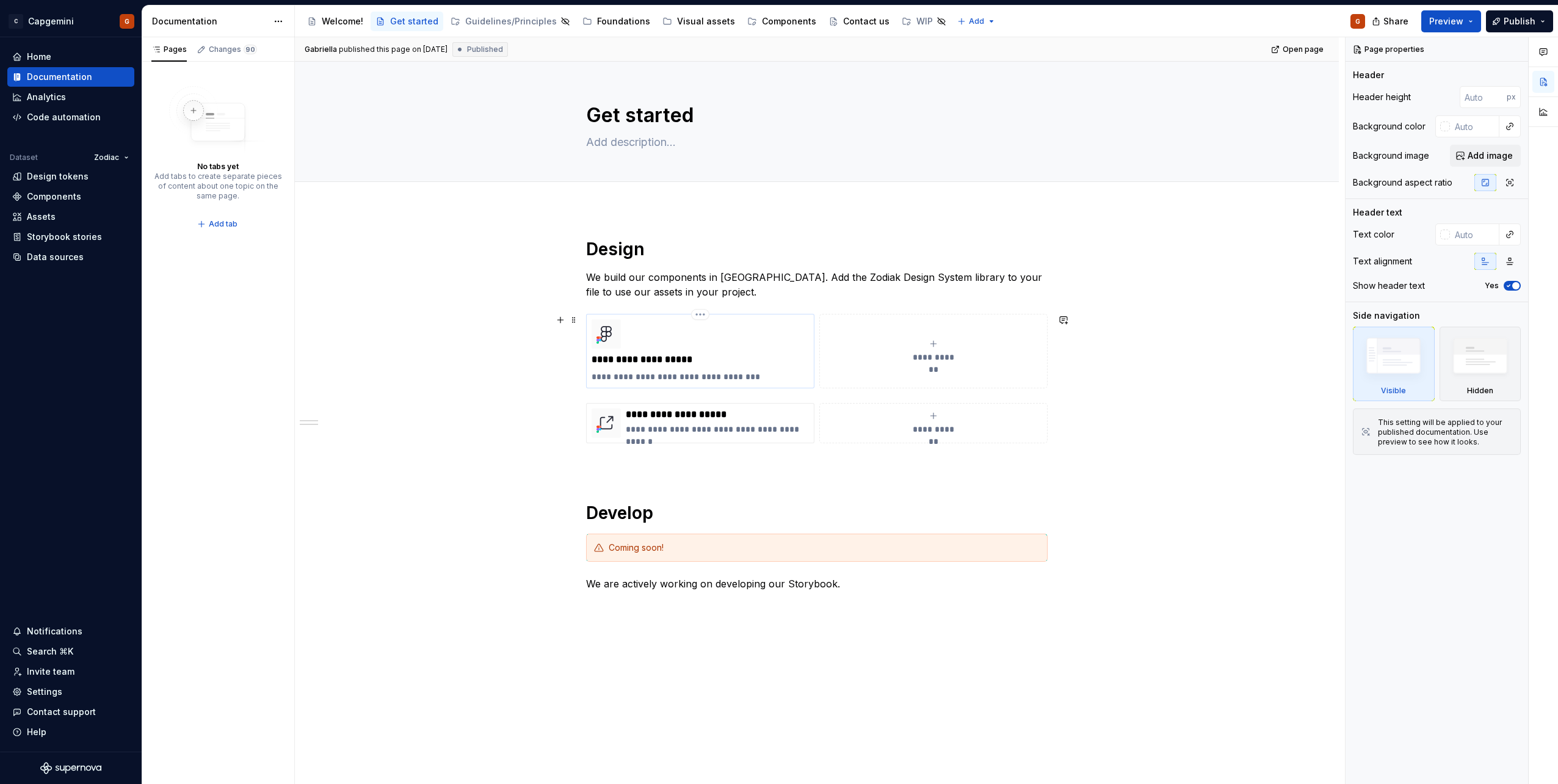
click at [742, 314] on div "**********" at bounding box center [700, 351] width 228 height 75
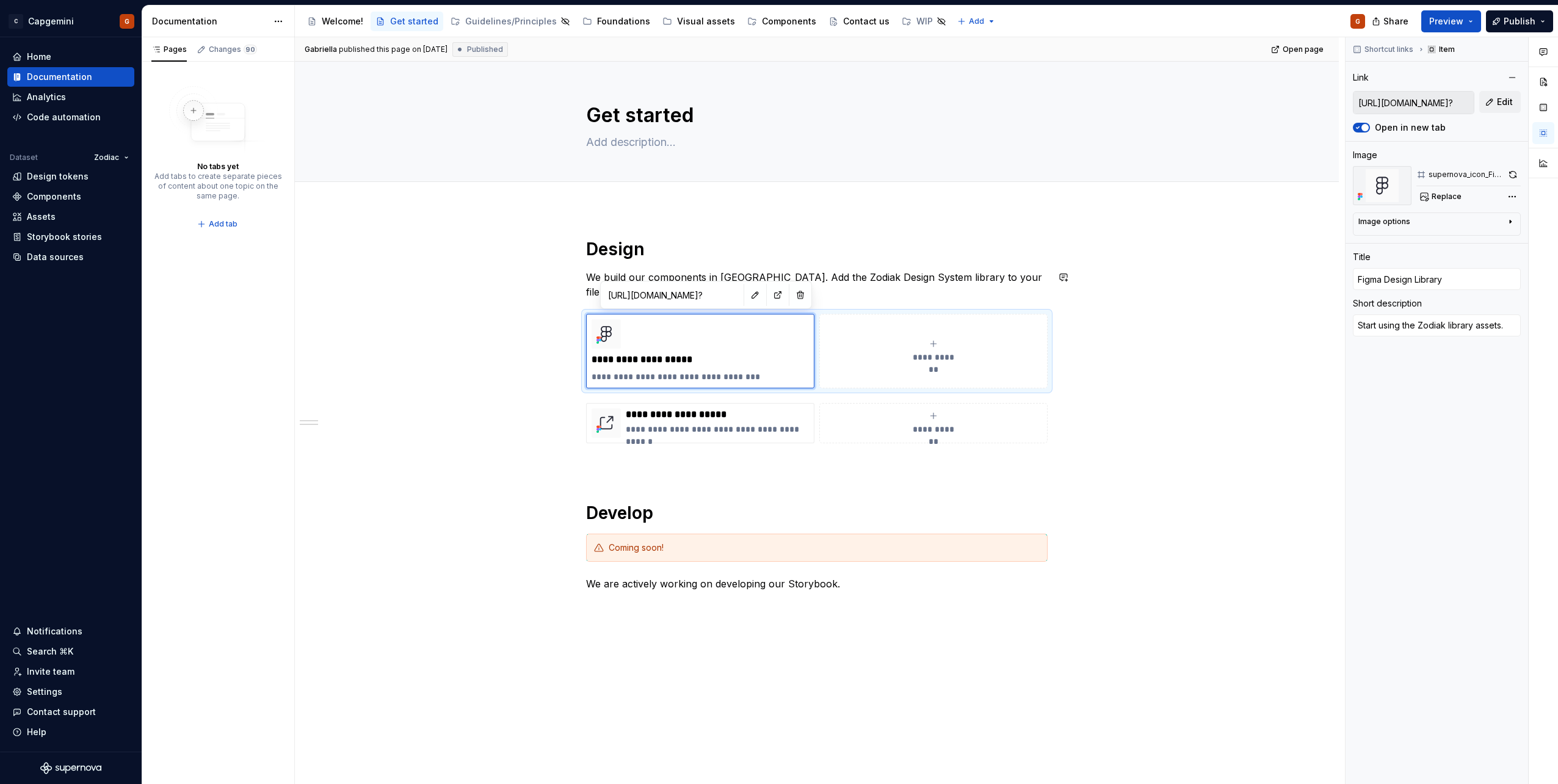
click at [865, 268] on div "**********" at bounding box center [816, 414] width 462 height 353
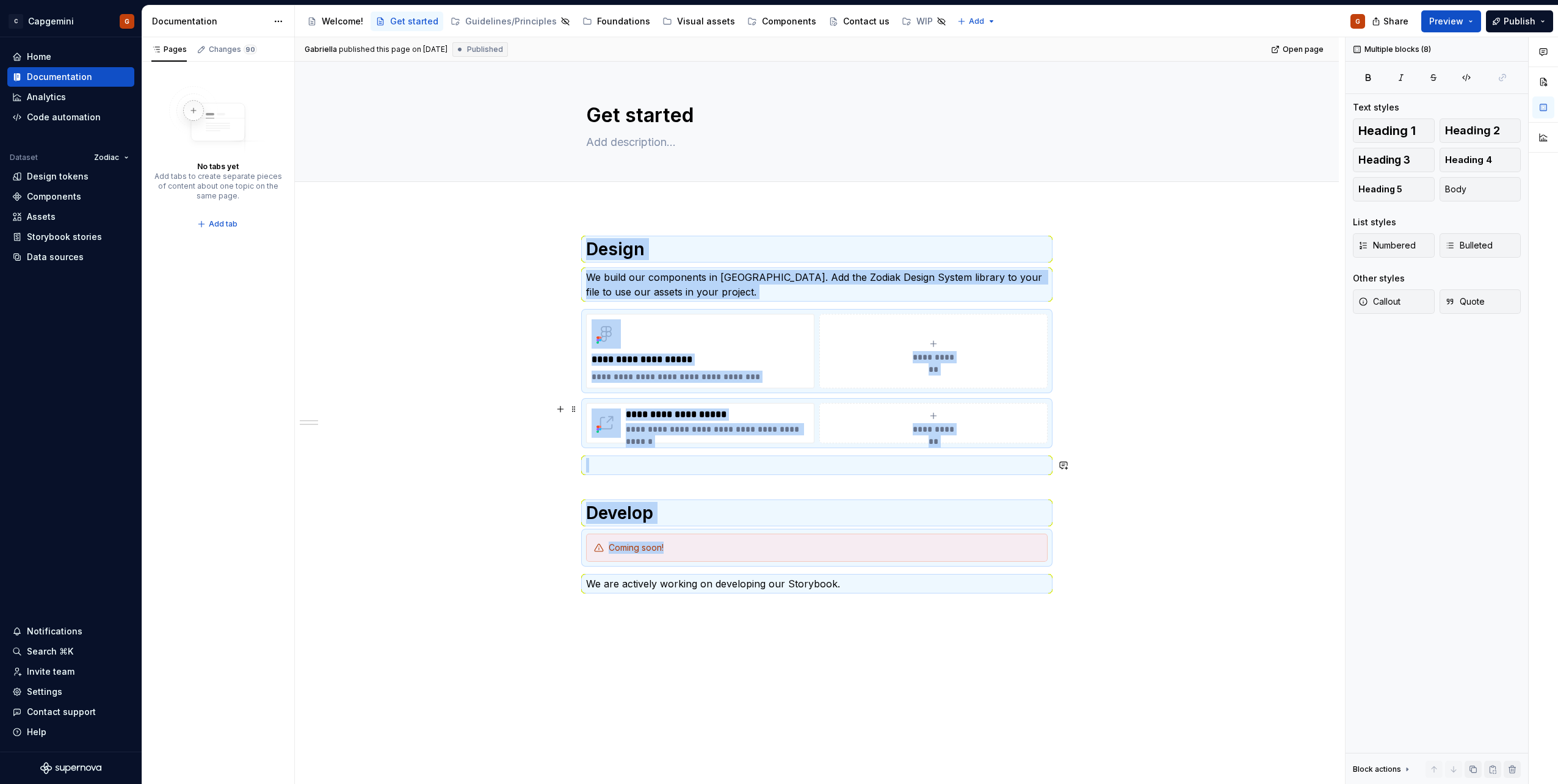
copy div "**********"
click at [349, 19] on div "Welcome!" at bounding box center [343, 21] width 42 height 12
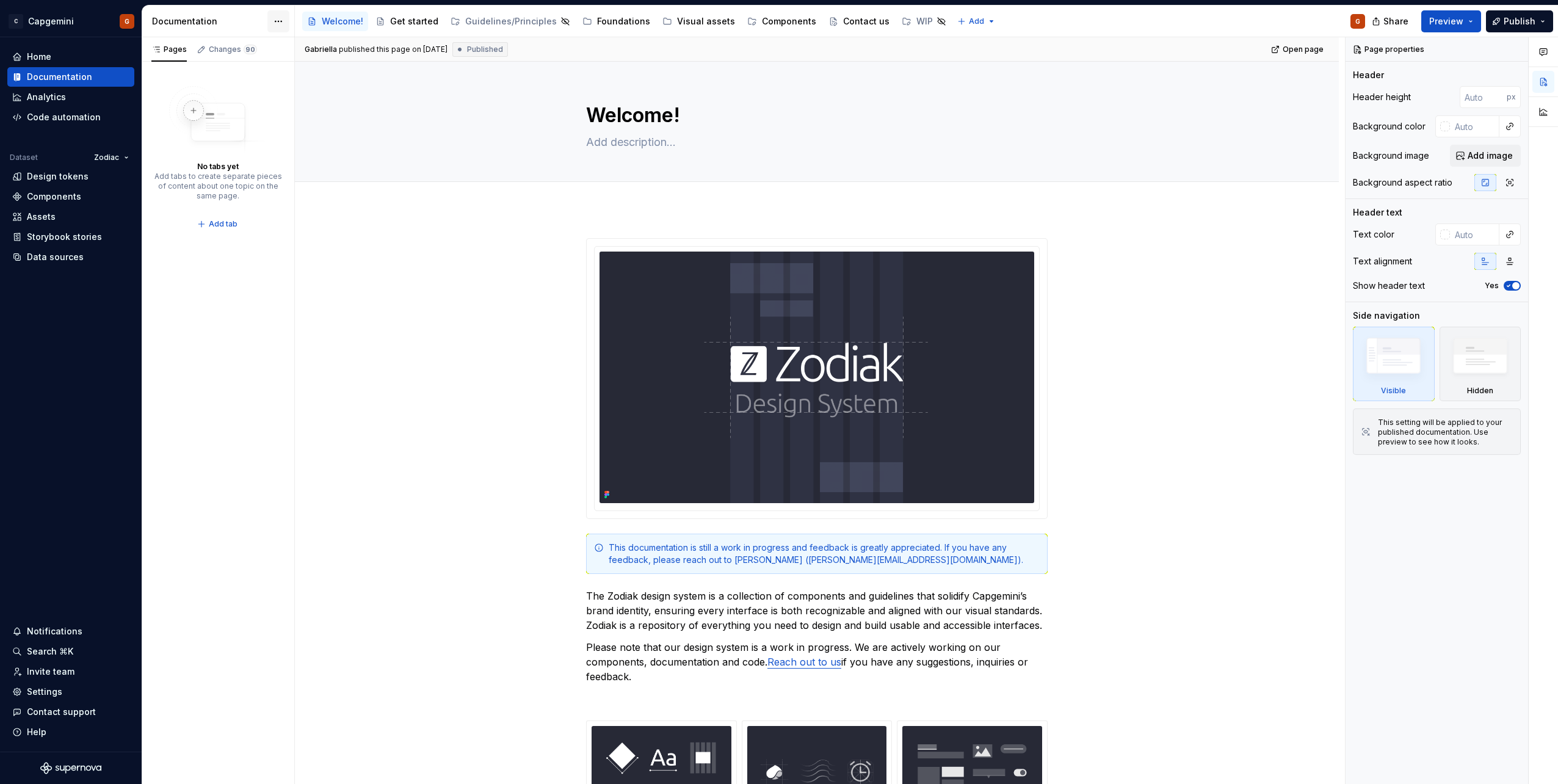
click at [275, 17] on html "C Capgemini G Home Documentation Analytics Code automation Dataset Zodiac Desig…" at bounding box center [779, 392] width 1558 height 784
click at [232, 109] on div "Pages Changes 90 No tabs yet Add tabs to create separate pieces of content abou…" at bounding box center [218, 410] width 153 height 747
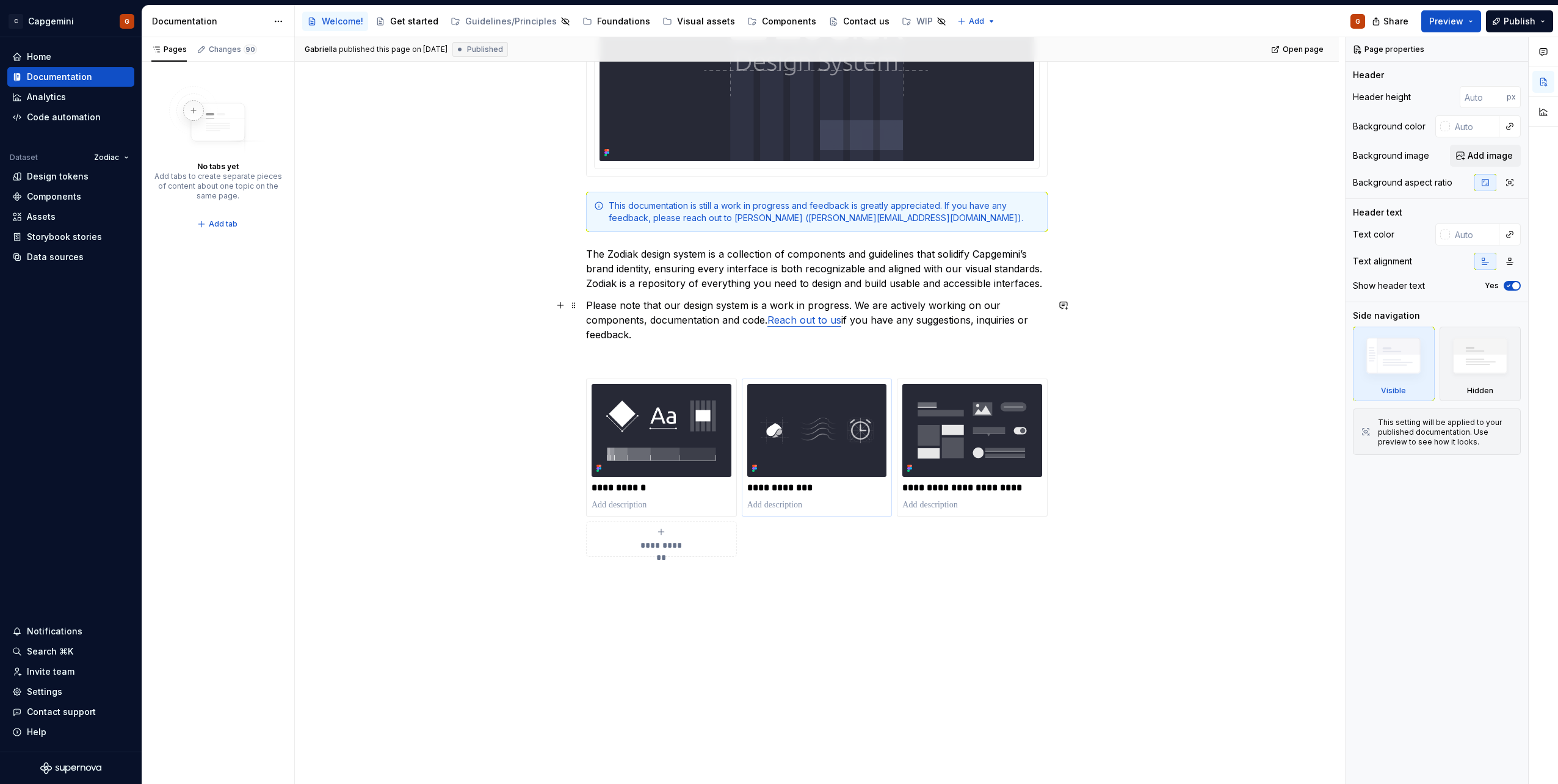
scroll to position [393, 0]
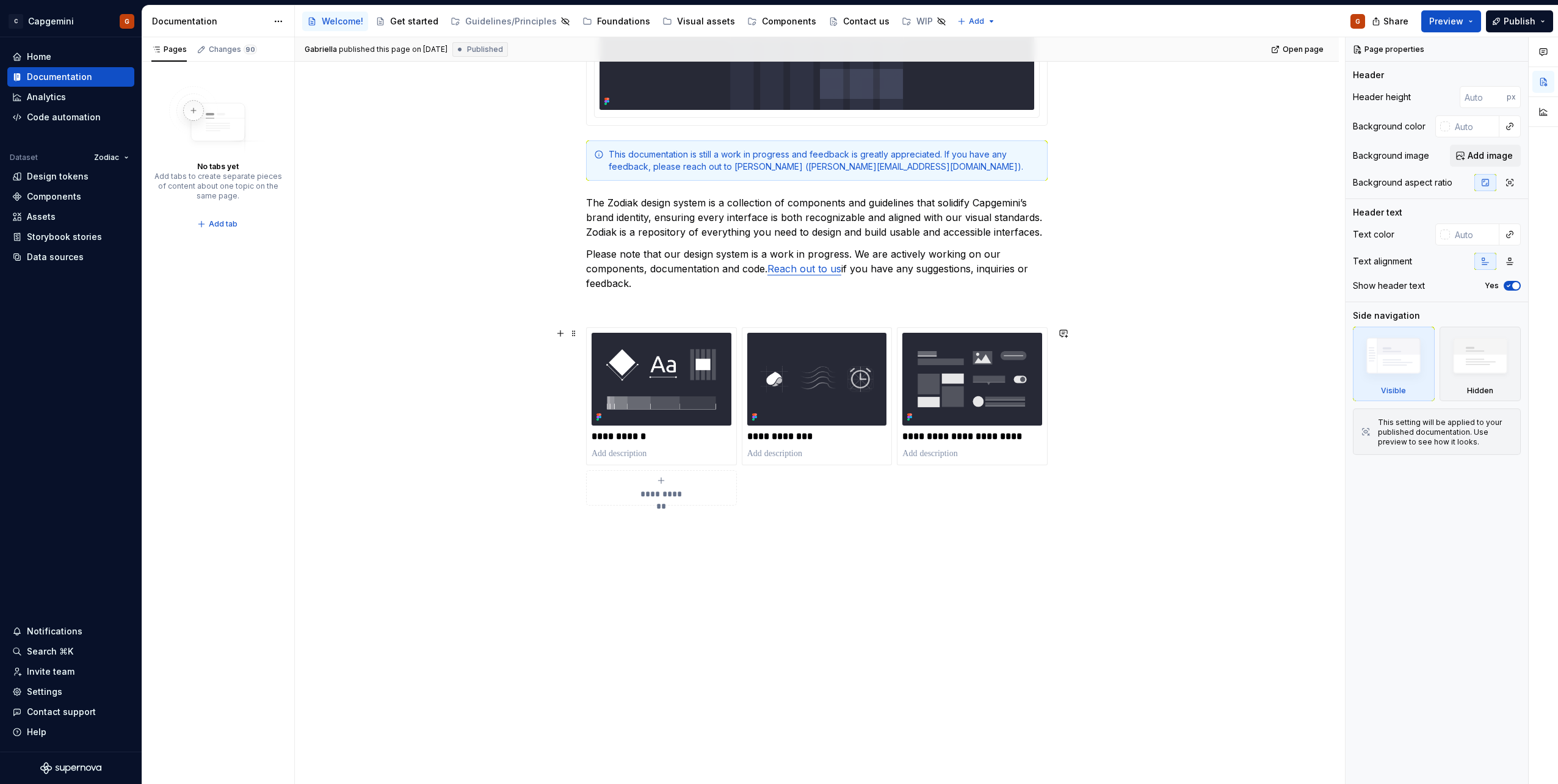
click at [772, 496] on div "**********" at bounding box center [816, 416] width 462 height 178
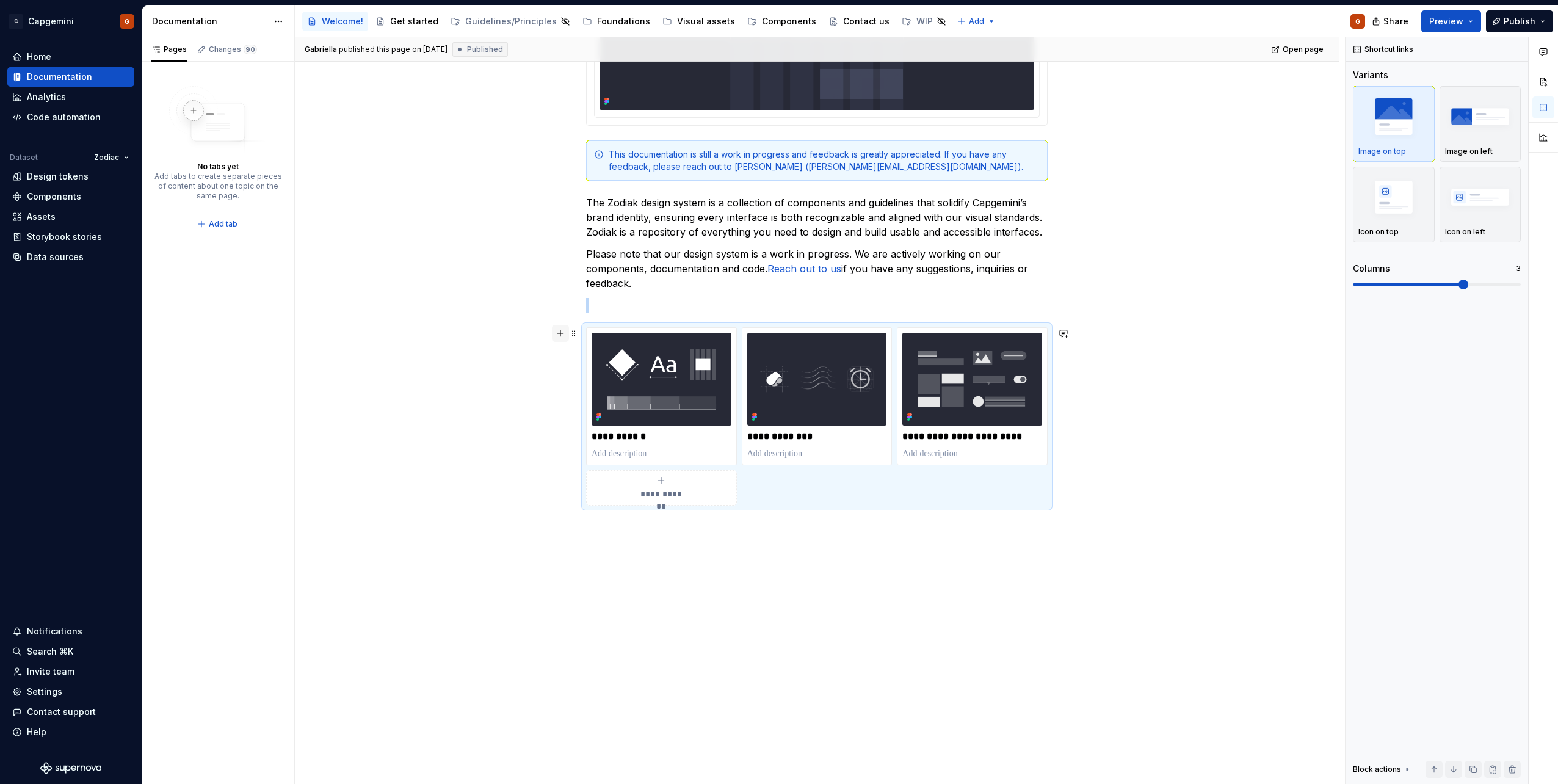
click at [560, 335] on button "button" at bounding box center [560, 333] width 17 height 17
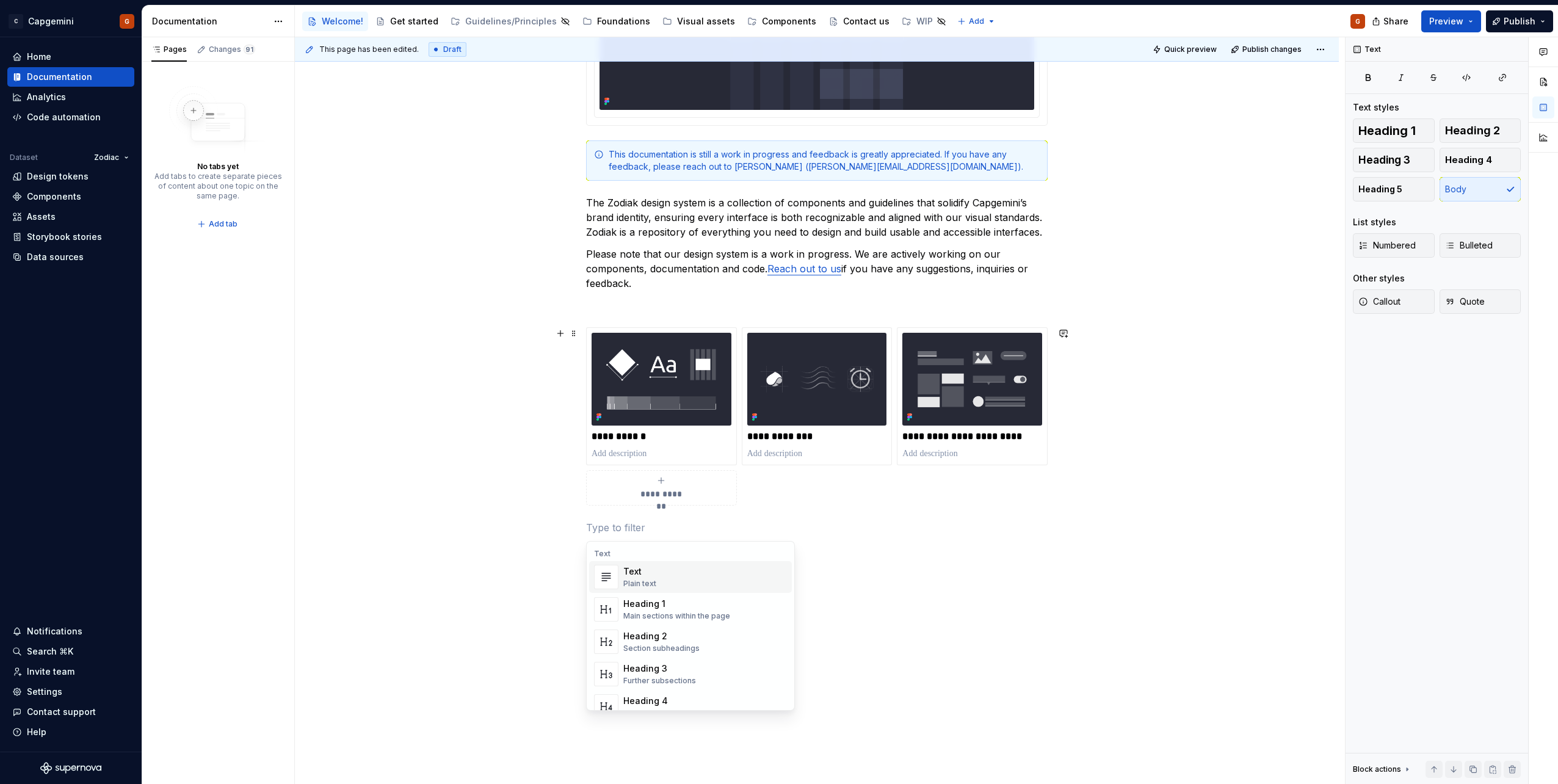
click at [773, 525] on p at bounding box center [816, 527] width 462 height 15
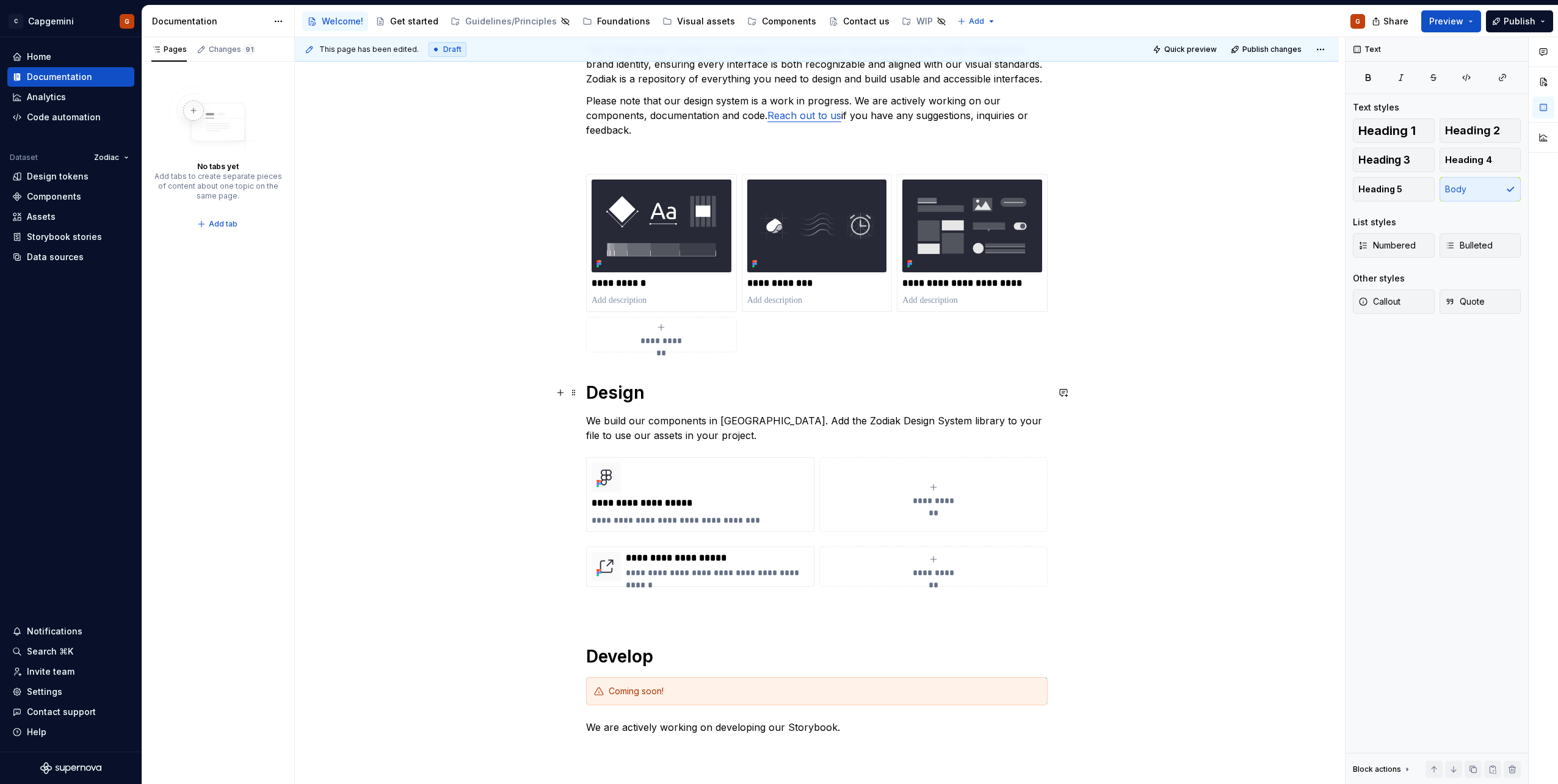
scroll to position [576, 0]
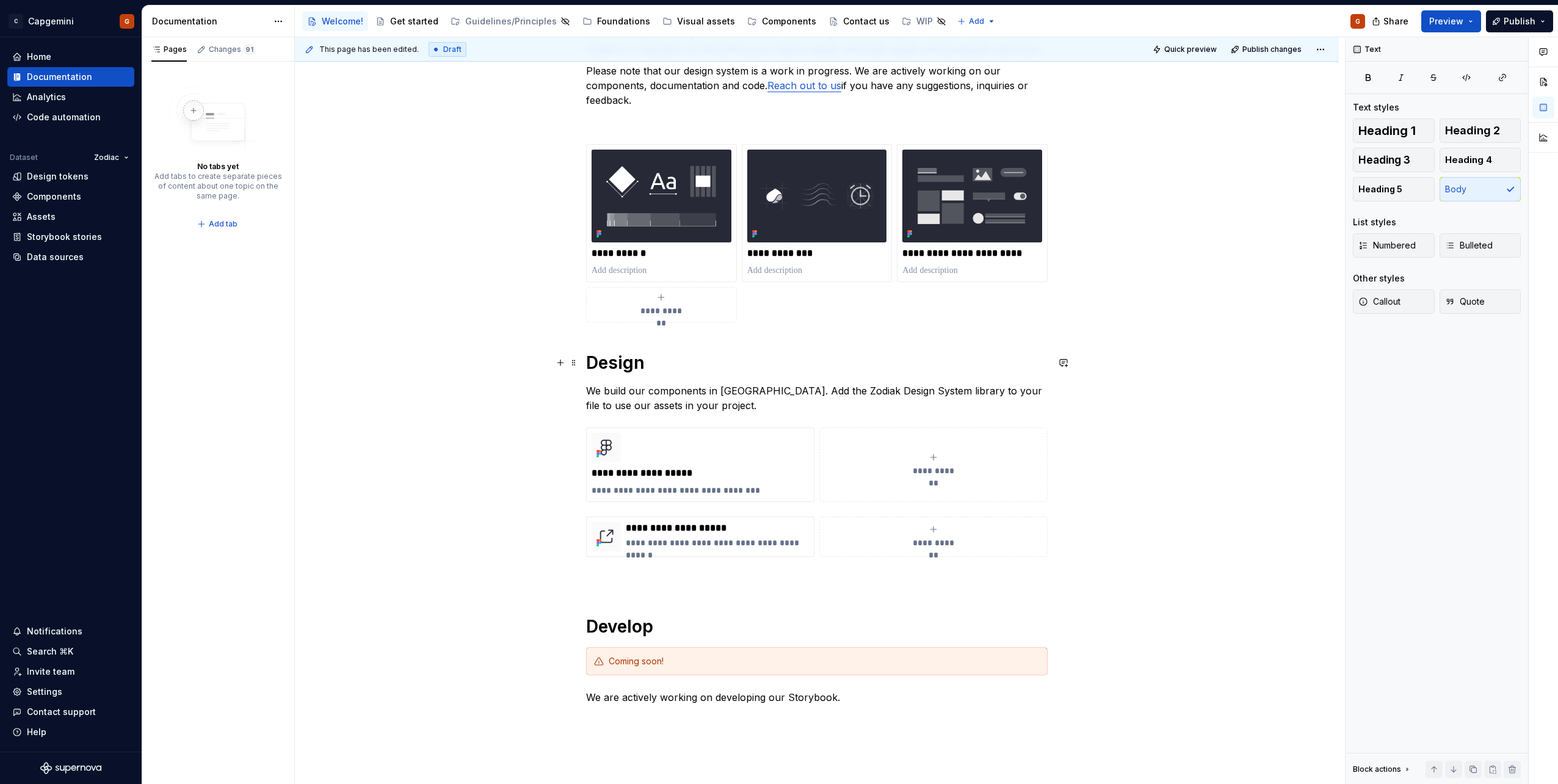
click at [588, 365] on h1 "Design" at bounding box center [816, 362] width 462 height 22
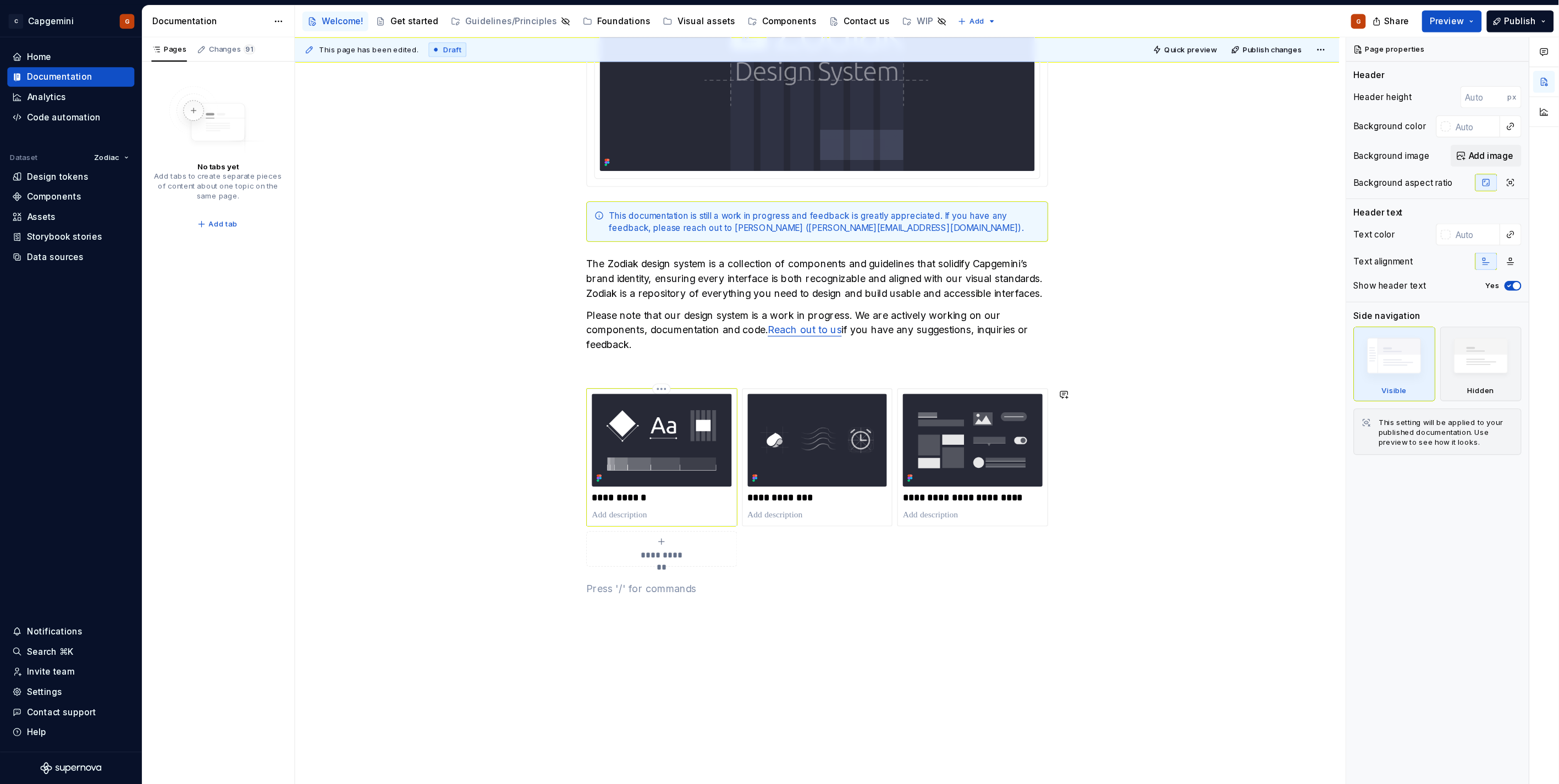
scroll to position [319, 0]
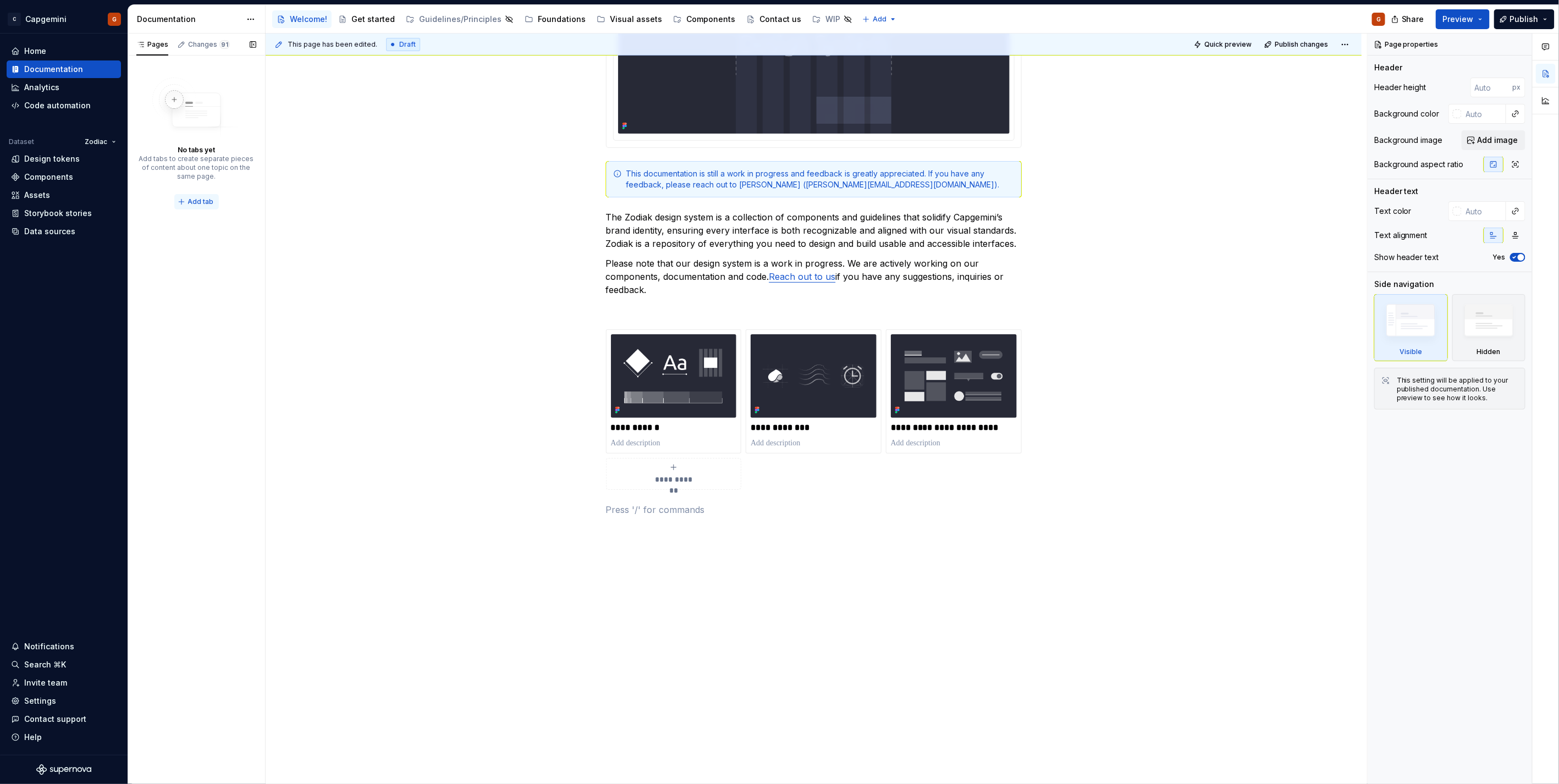
click at [196, 207] on button "Add tab" at bounding box center [197, 201] width 45 height 15
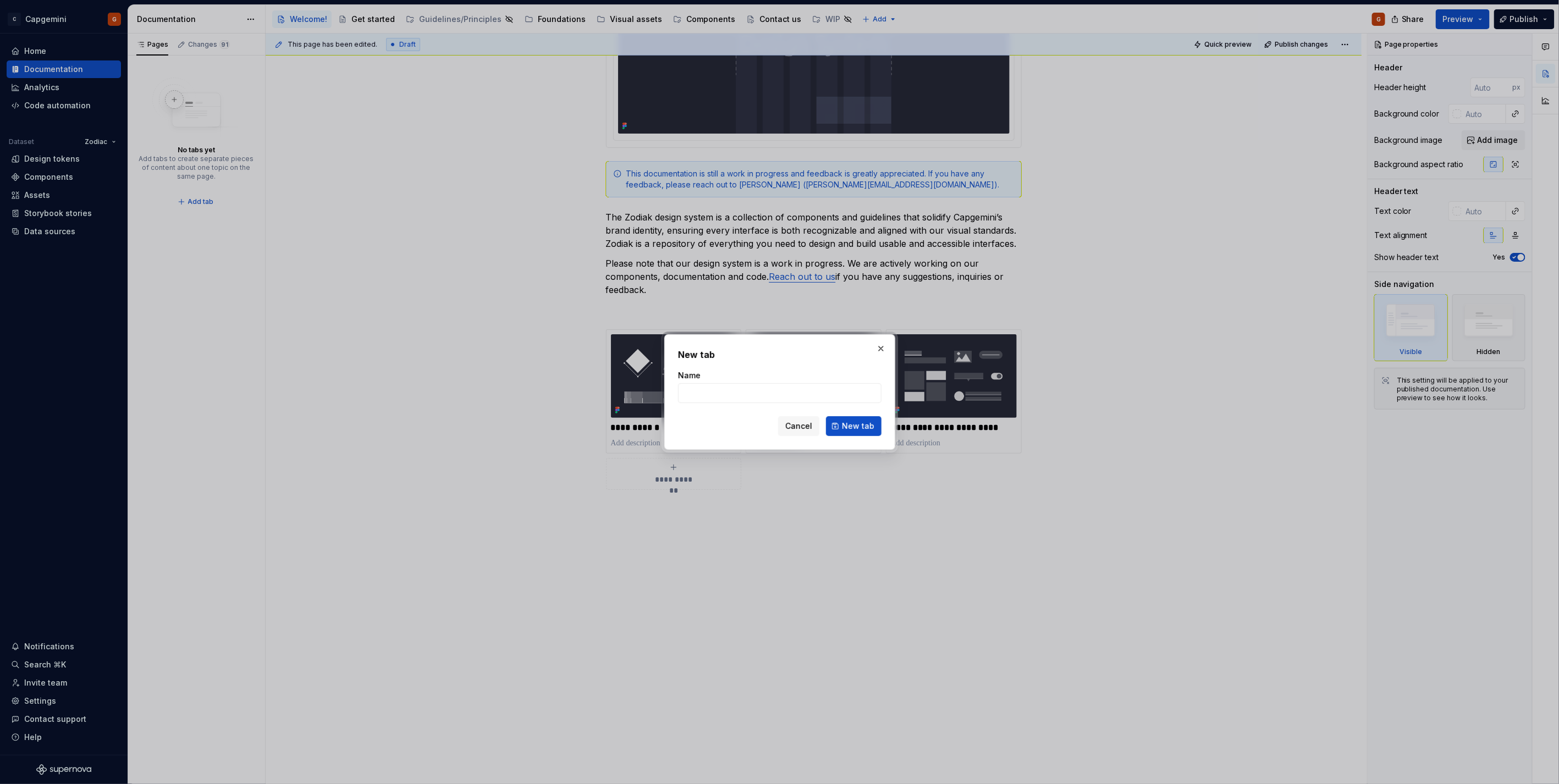
type textarea "*"
click at [727, 397] on input "Name" at bounding box center [780, 393] width 203 height 20
type input "Get started"
click button "New tab" at bounding box center [854, 426] width 56 height 20
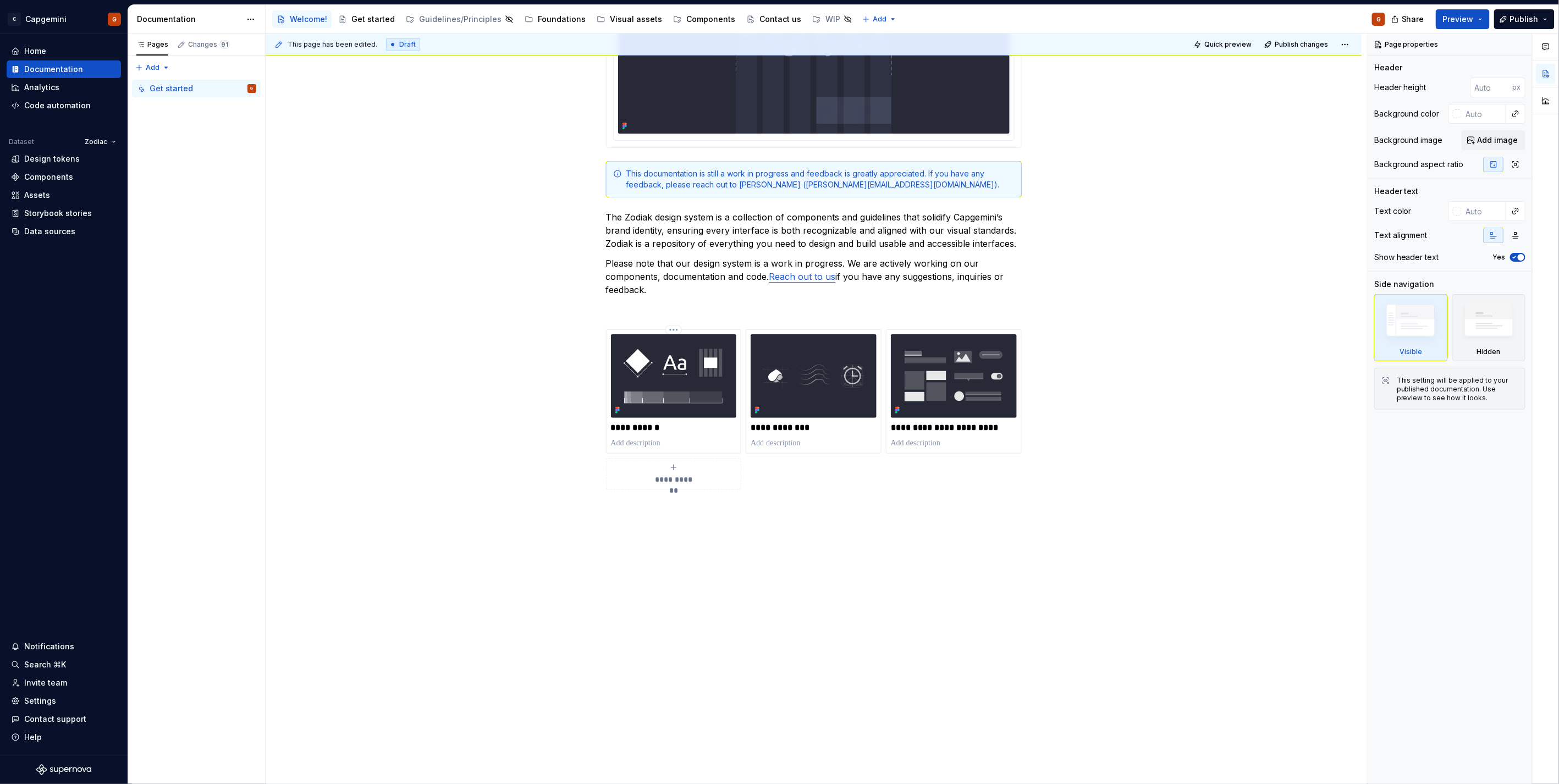
scroll to position [322, 0]
click at [209, 93] on div "Get started G" at bounding box center [203, 88] width 107 height 15
click at [248, 91] on button "Page tree" at bounding box center [248, 88] width 15 height 15
type textarea "*"
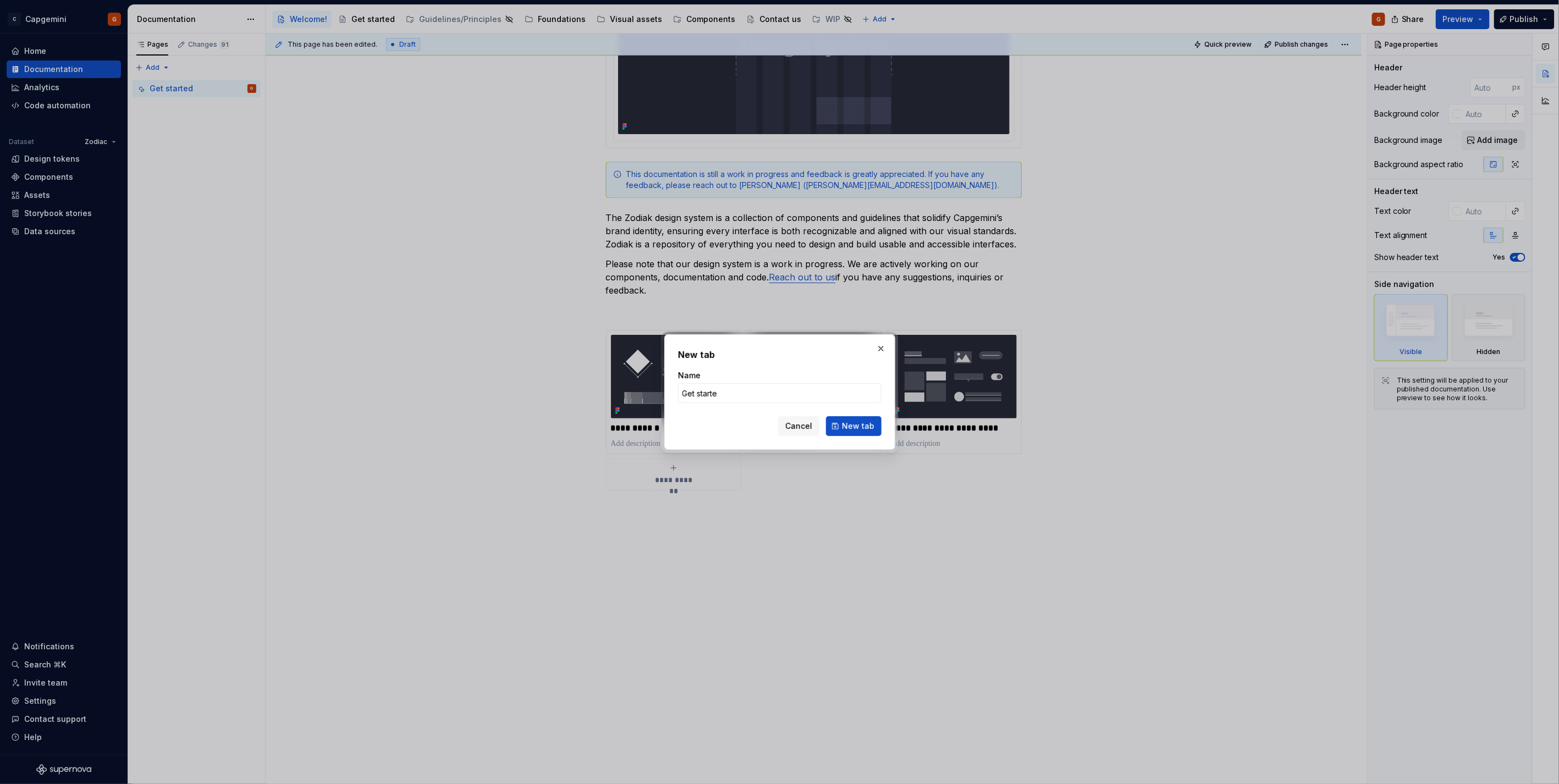
type input "Get started"
click button "New tab" at bounding box center [854, 426] width 56 height 20
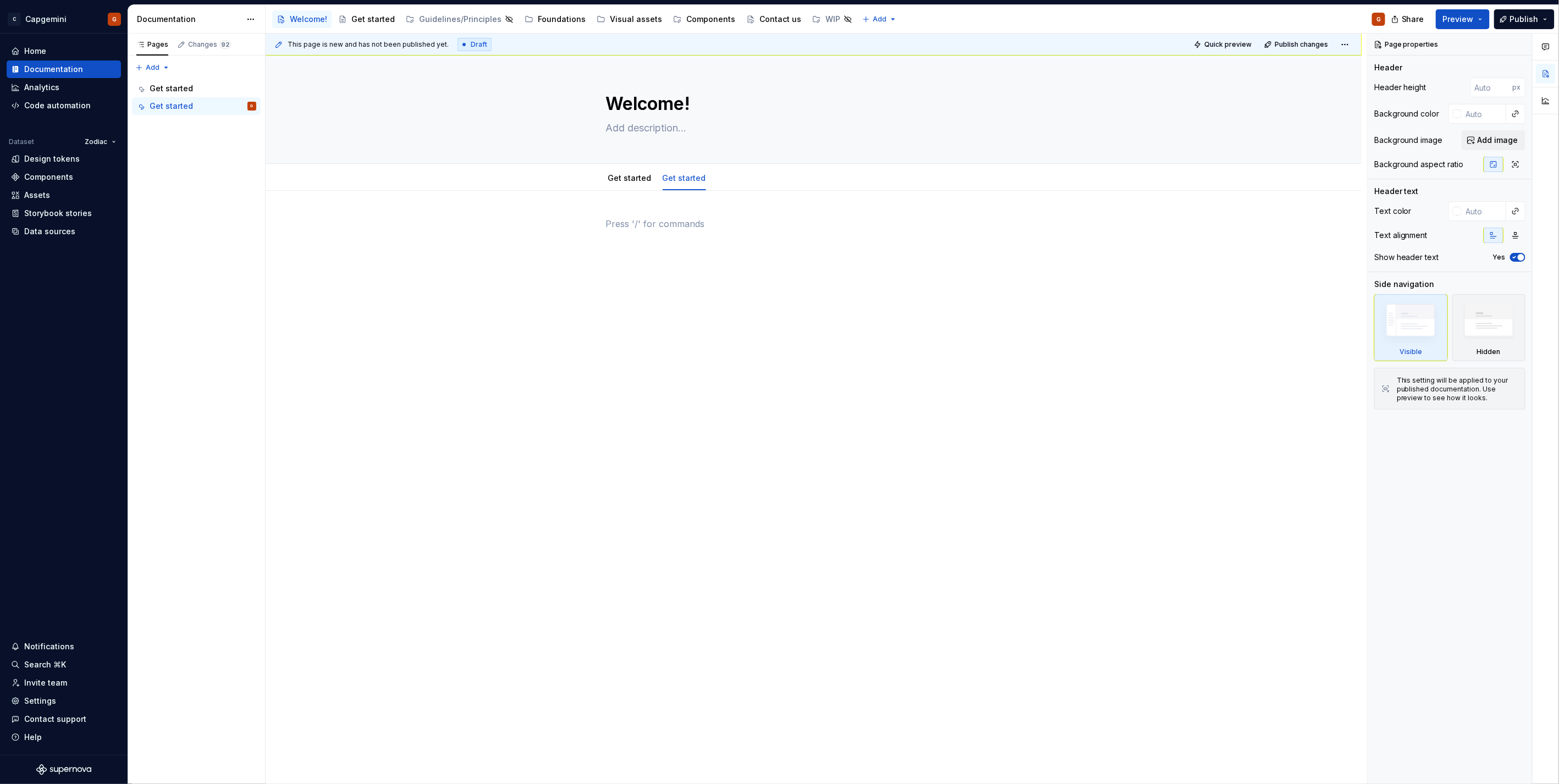
click at [665, 240] on div at bounding box center [813, 238] width 416 height 42
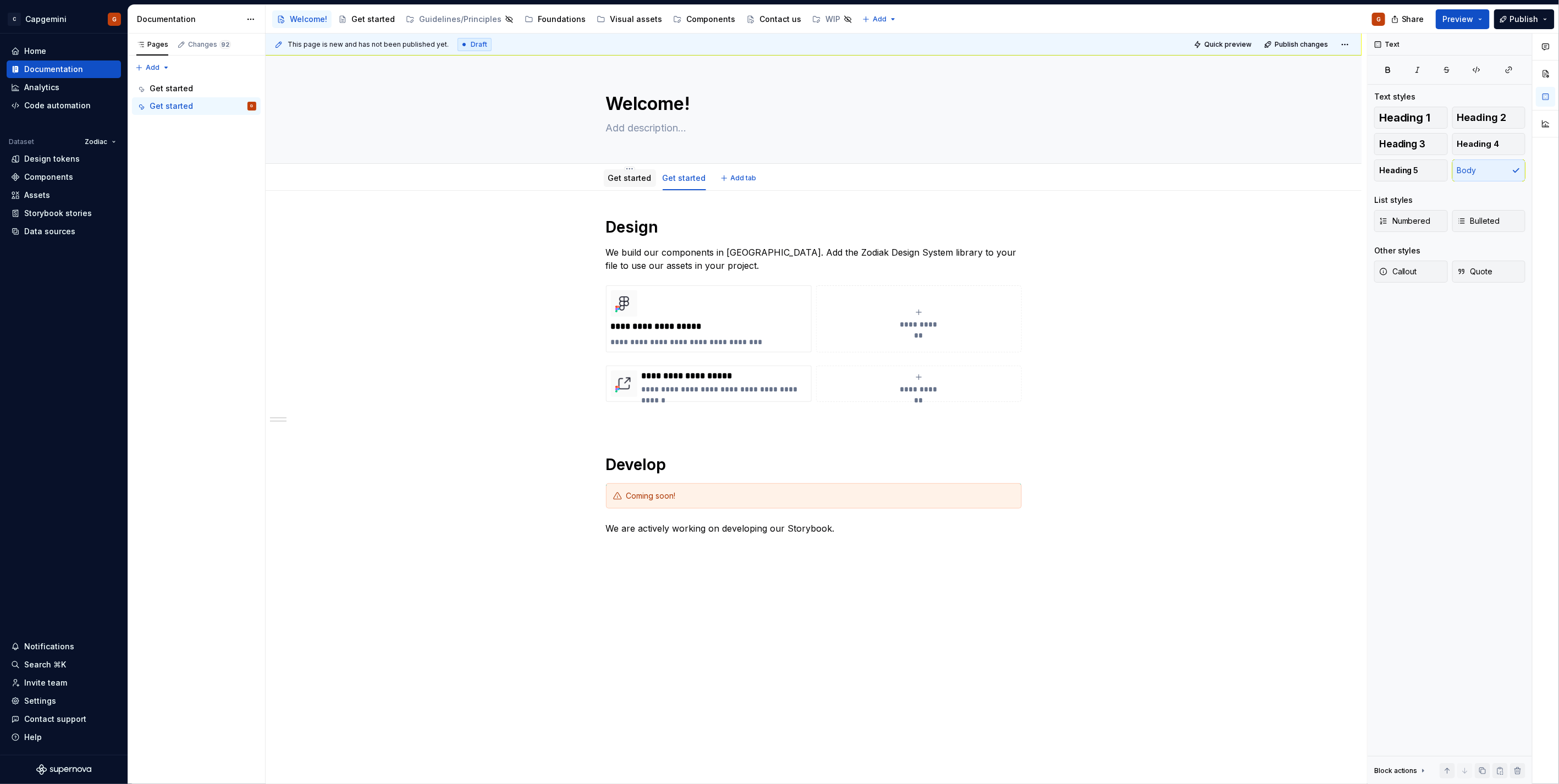
click at [637, 179] on link "Get started" at bounding box center [630, 177] width 44 height 9
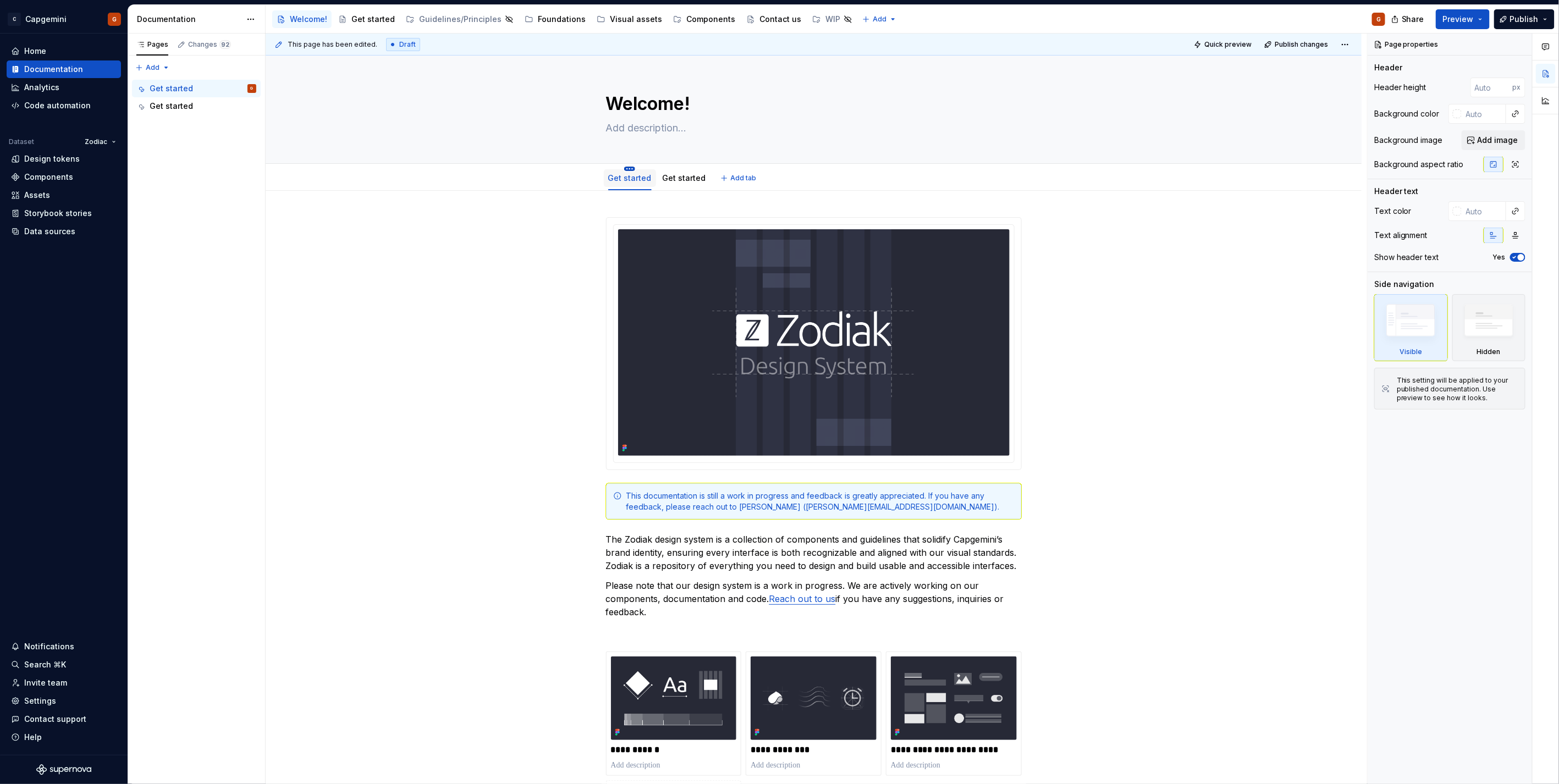
click at [629, 169] on html "C Capgemini G Home Documentation Analytics Code automation Dataset Zodiac Desig…" at bounding box center [780, 392] width 1559 height 784
type textarea "*"
click at [649, 183] on div "Rename tab" at bounding box center [694, 185] width 103 height 11
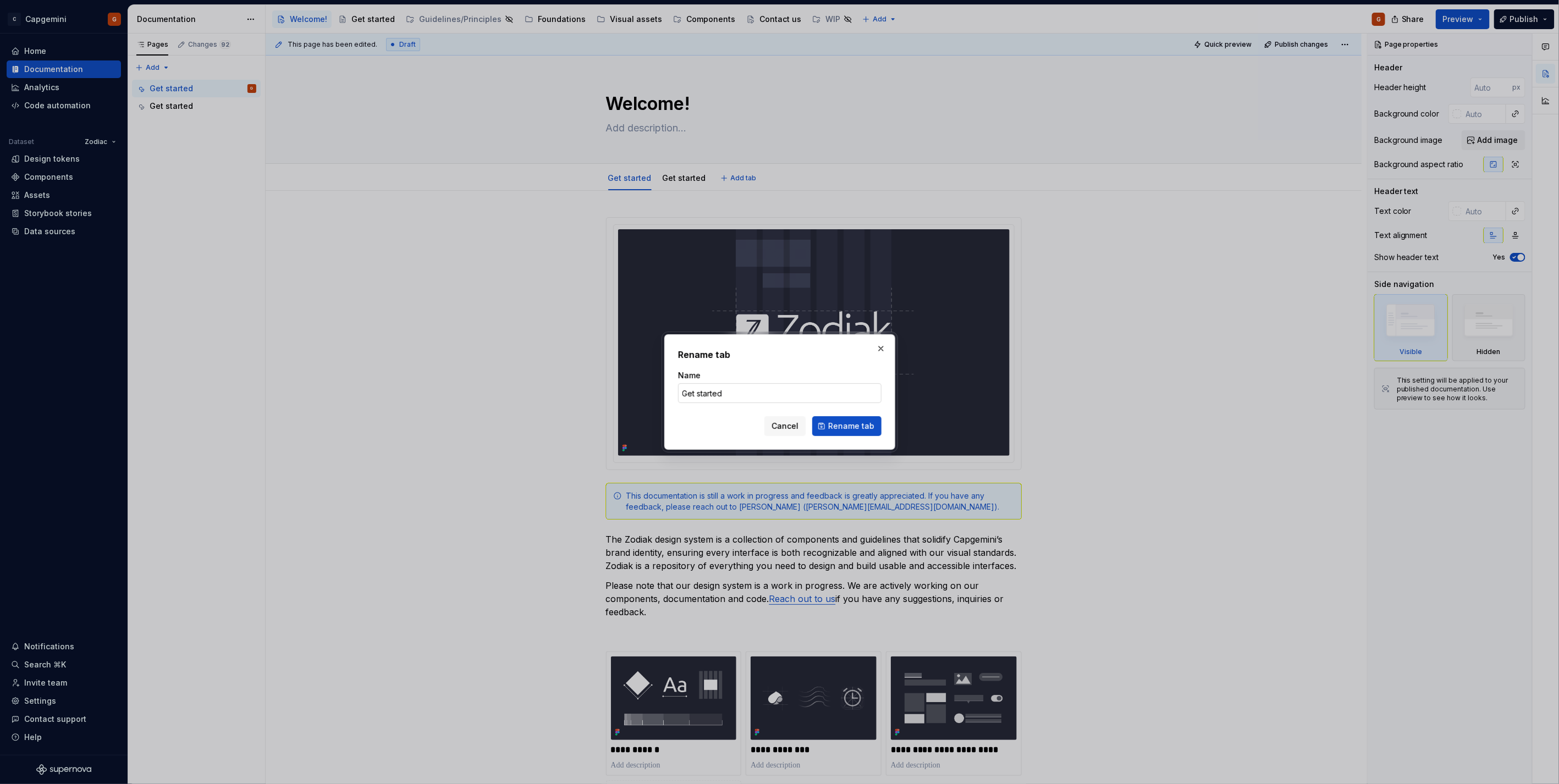
click at [699, 392] on input "Get started" at bounding box center [780, 393] width 203 height 20
type input "Introduction"
click at [838, 425] on span "Rename tab" at bounding box center [851, 426] width 46 height 11
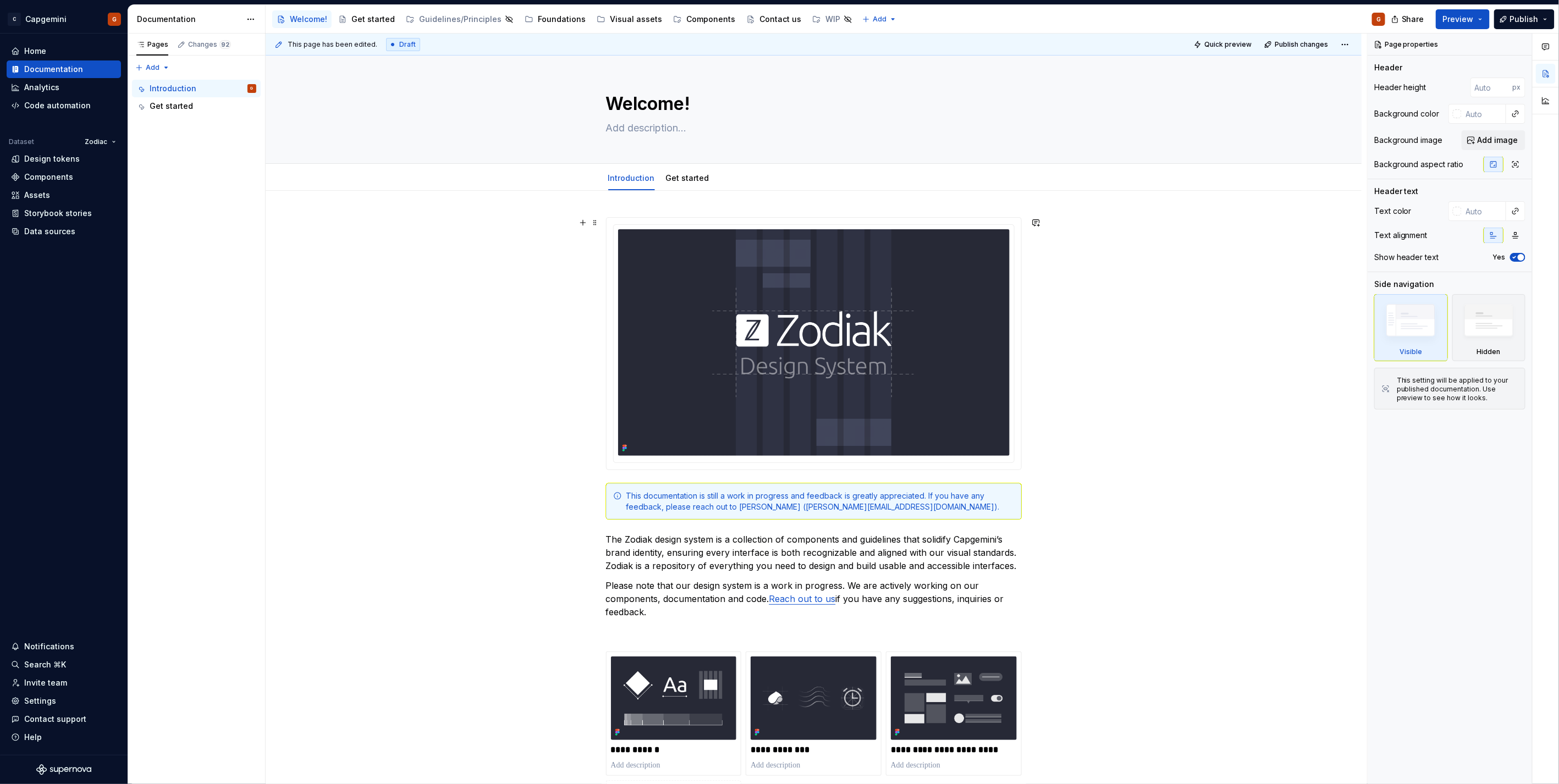
click at [1174, 234] on div "**********" at bounding box center [813, 648] width 1096 height 916
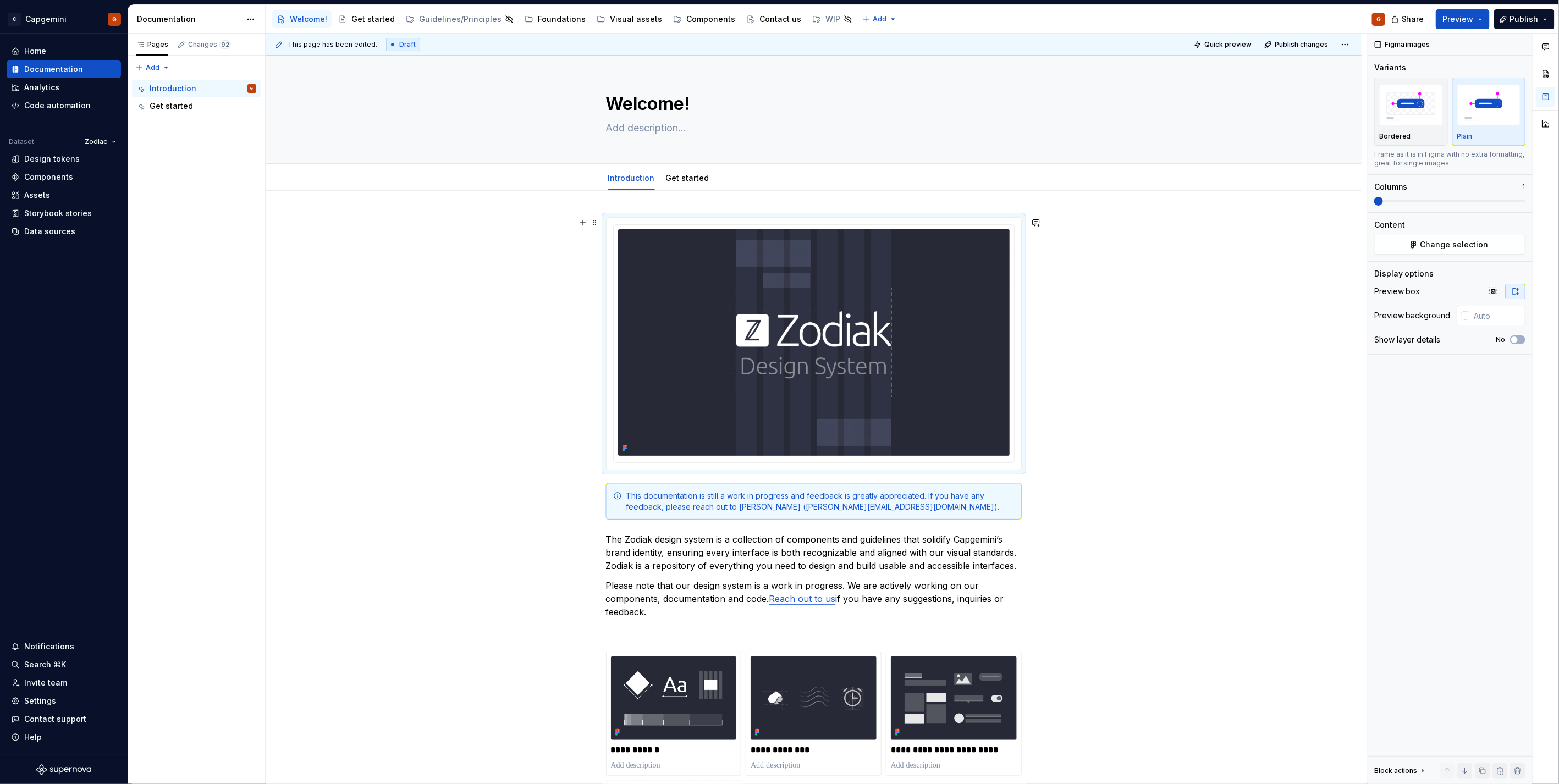
click at [366, 220] on div "**********" at bounding box center [813, 648] width 1096 height 916
click at [1150, 128] on div "Welcome!" at bounding box center [814, 109] width 1008 height 108
click at [1301, 73] on button "Edit header" at bounding box center [1324, 74] width 58 height 20
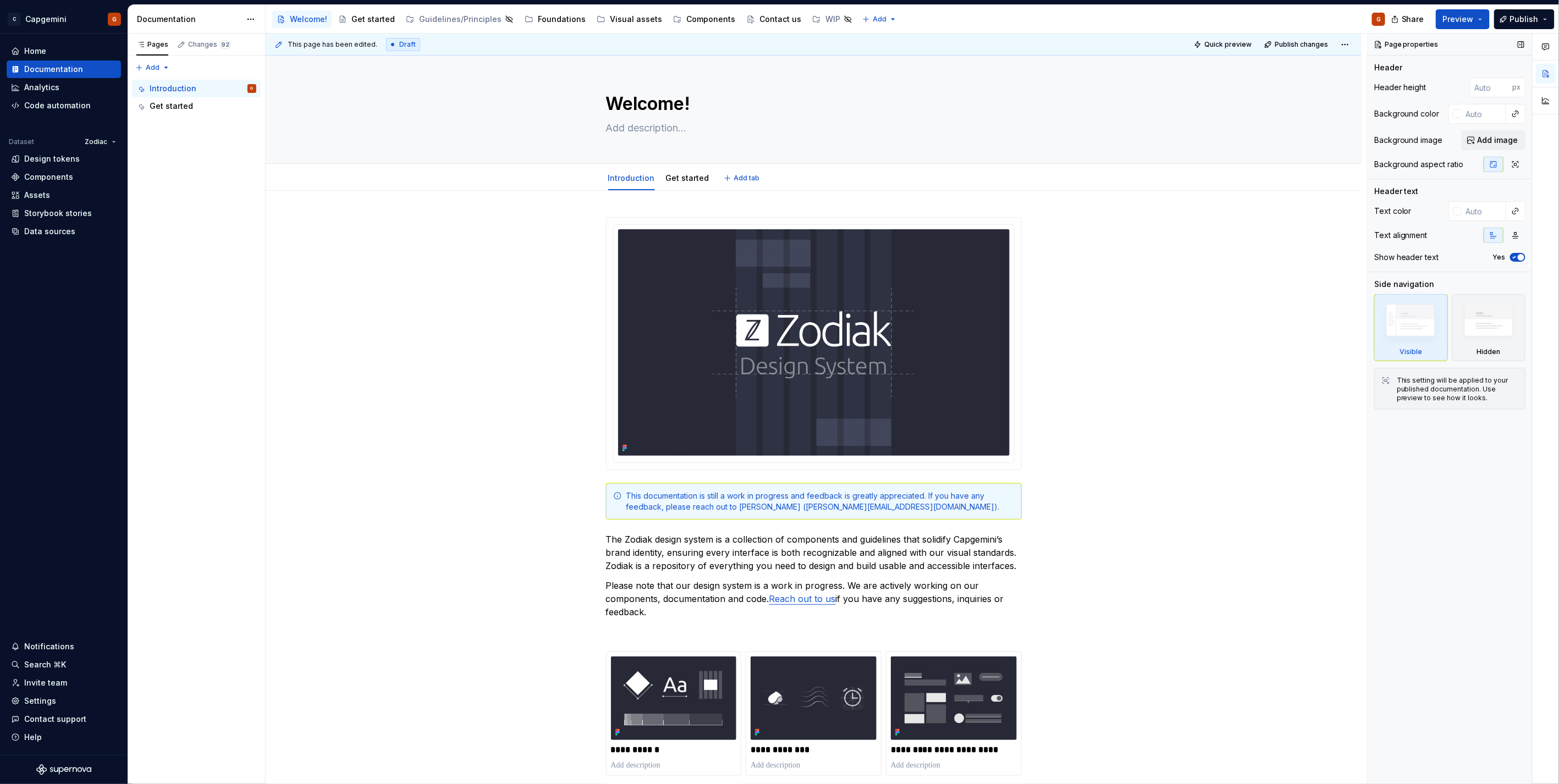
type textarea "*"
click at [1403, 113] on input "text" at bounding box center [1484, 114] width 45 height 20
type input "FFFFFF"
type textarea "*"
type input "#FFFFFF"
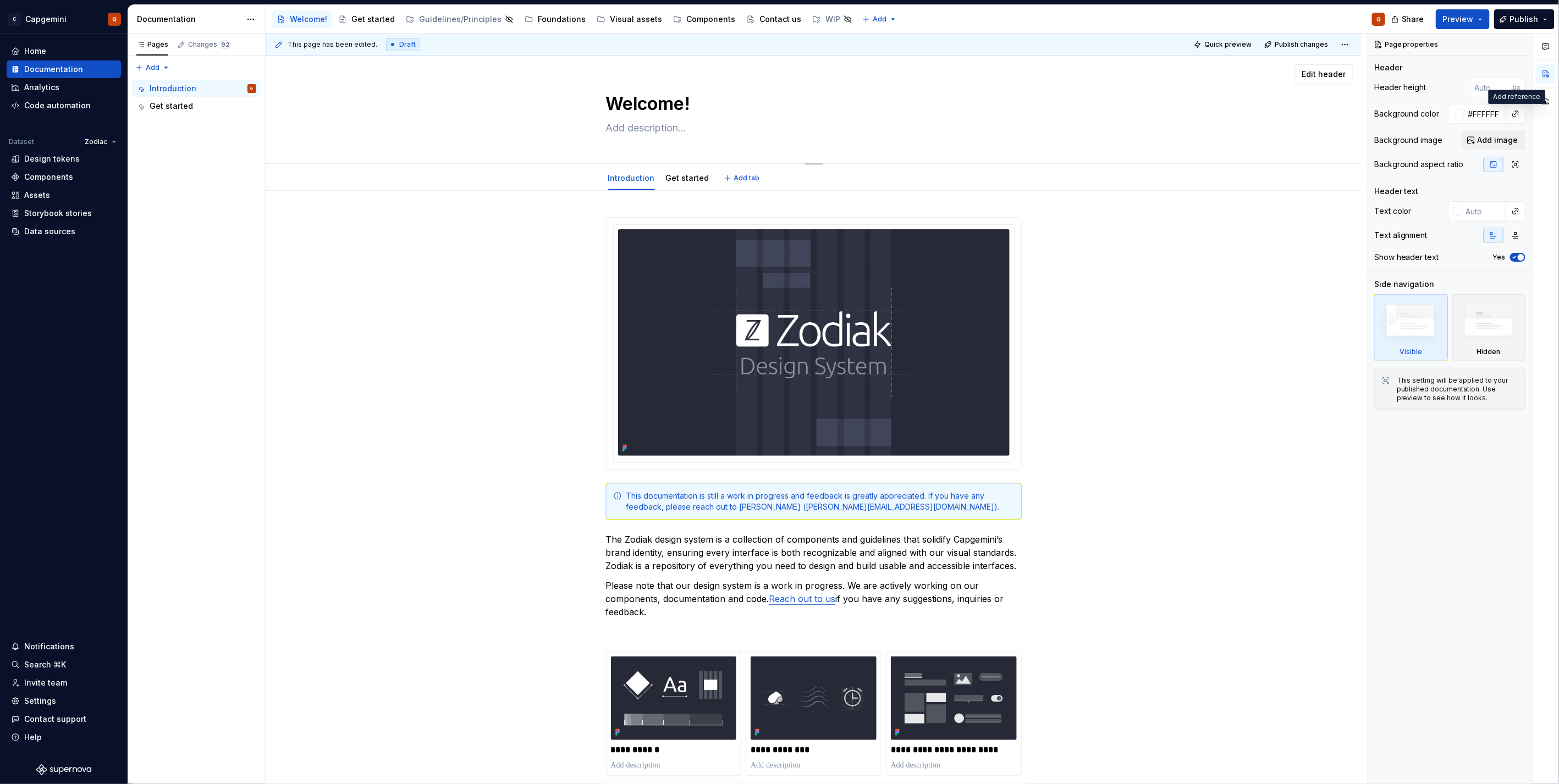
click at [671, 99] on textarea "Welcome!" at bounding box center [812, 104] width 416 height 27
click at [697, 100] on textarea "Welcome!" at bounding box center [812, 104] width 416 height 27
type textarea "*"
type textarea "T"
type textarea "*"
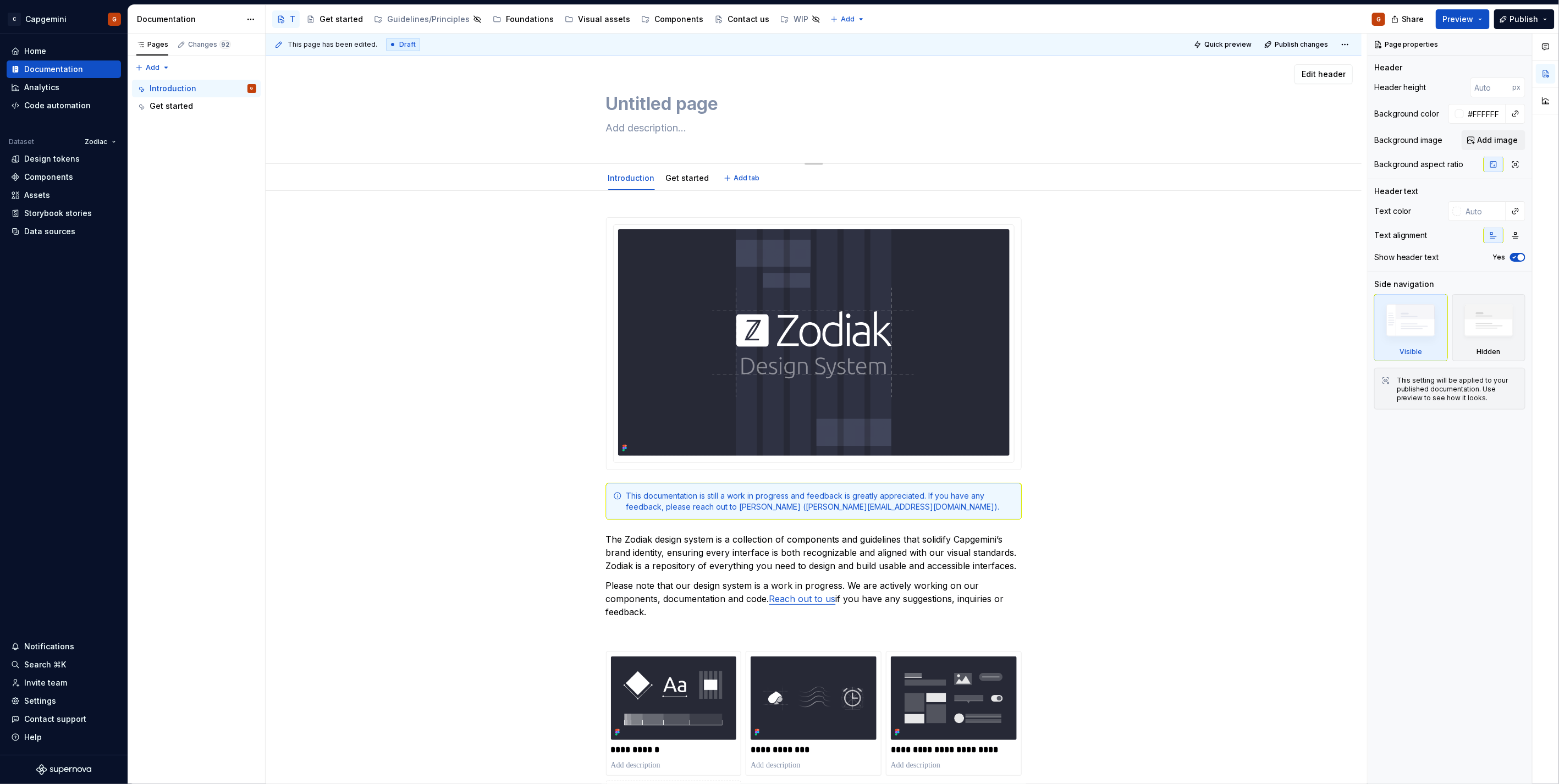
type textarea "Untitled group"
type textarea "*"
type textarea "Untitled groupZ"
type textarea "*"
type textarea "Untitled groupZo"
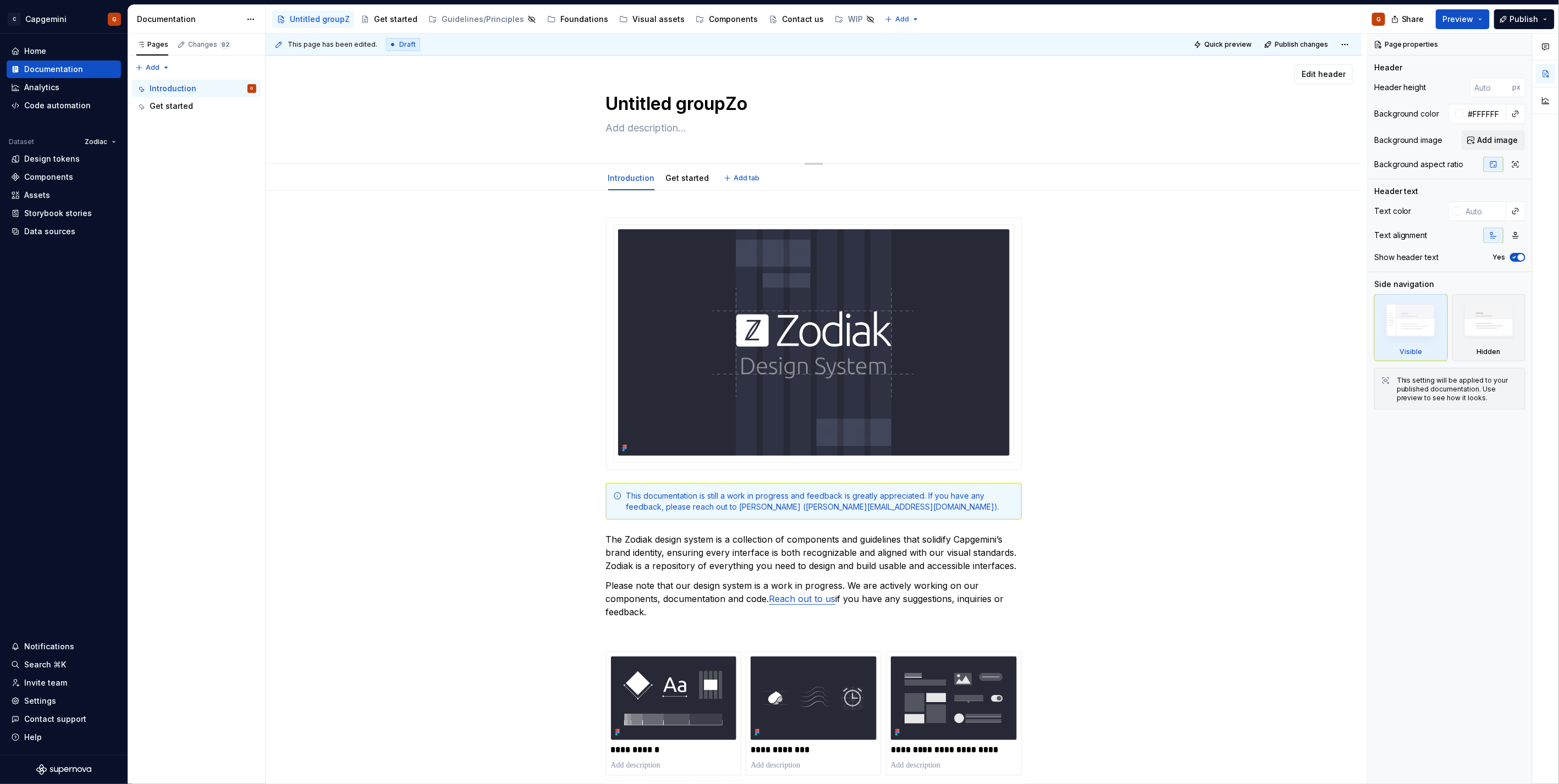
type textarea "*"
type textarea "Untitled groupZod"
type textarea "*"
type textarea "Untitled groupZodi"
type textarea "*"
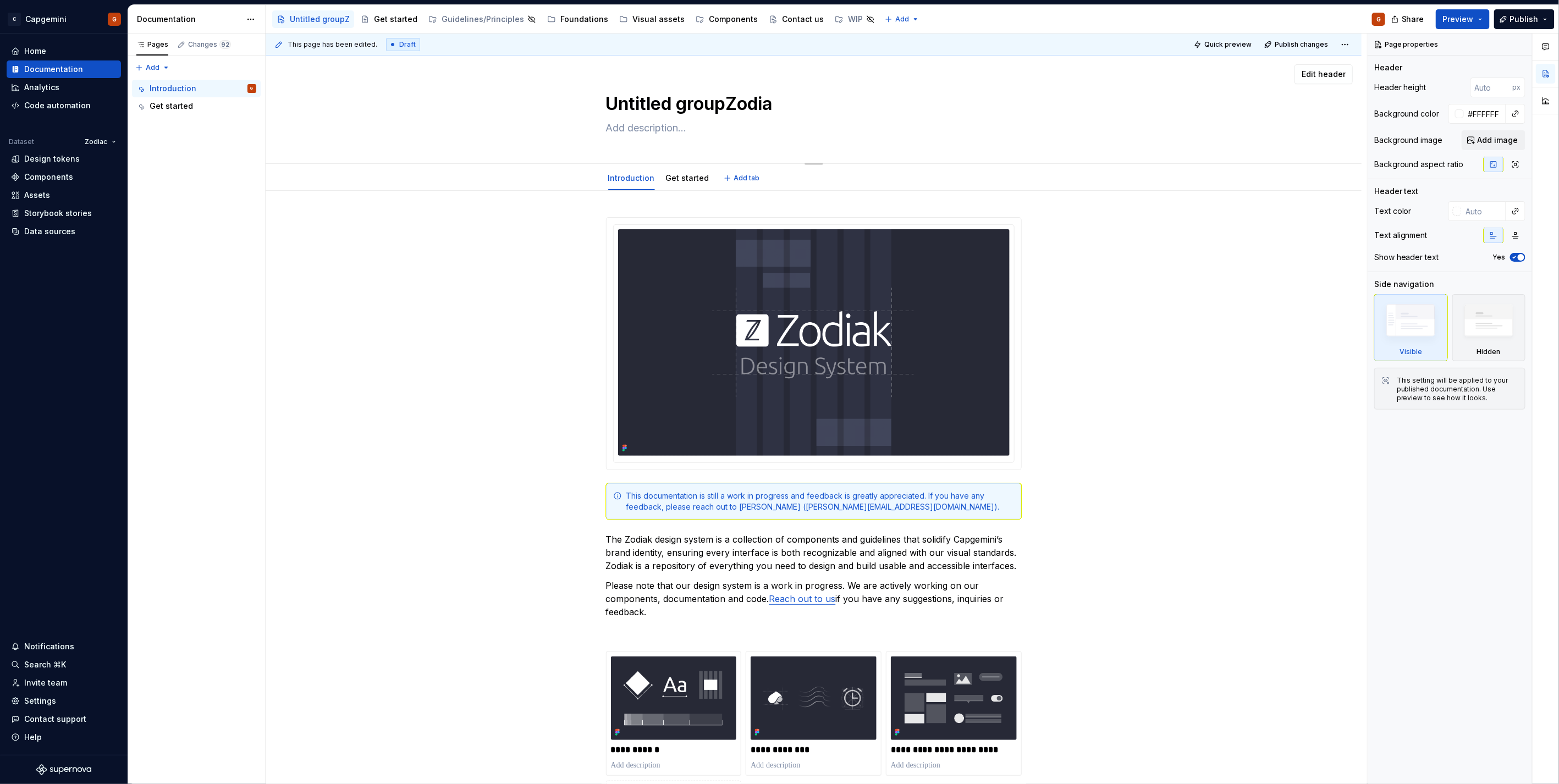
type textarea "Untitled groupZodiak"
type textarea "*"
type textarea "Untitled groupZodiak"
type textarea "*"
type textarea "Z"
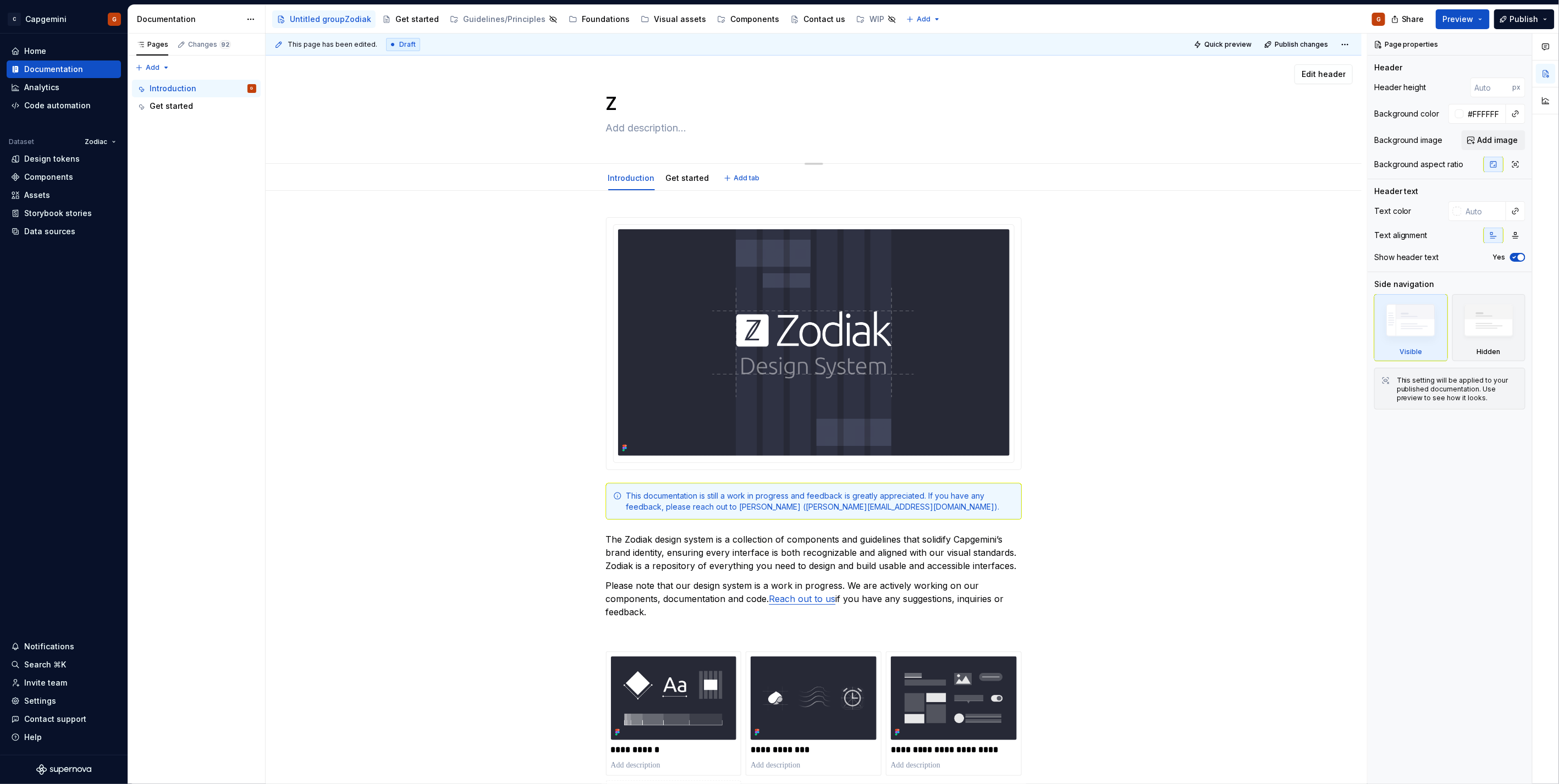
type textarea "*"
type textarea "Zo"
type textarea "*"
type textarea "Zodi"
type textarea "*"
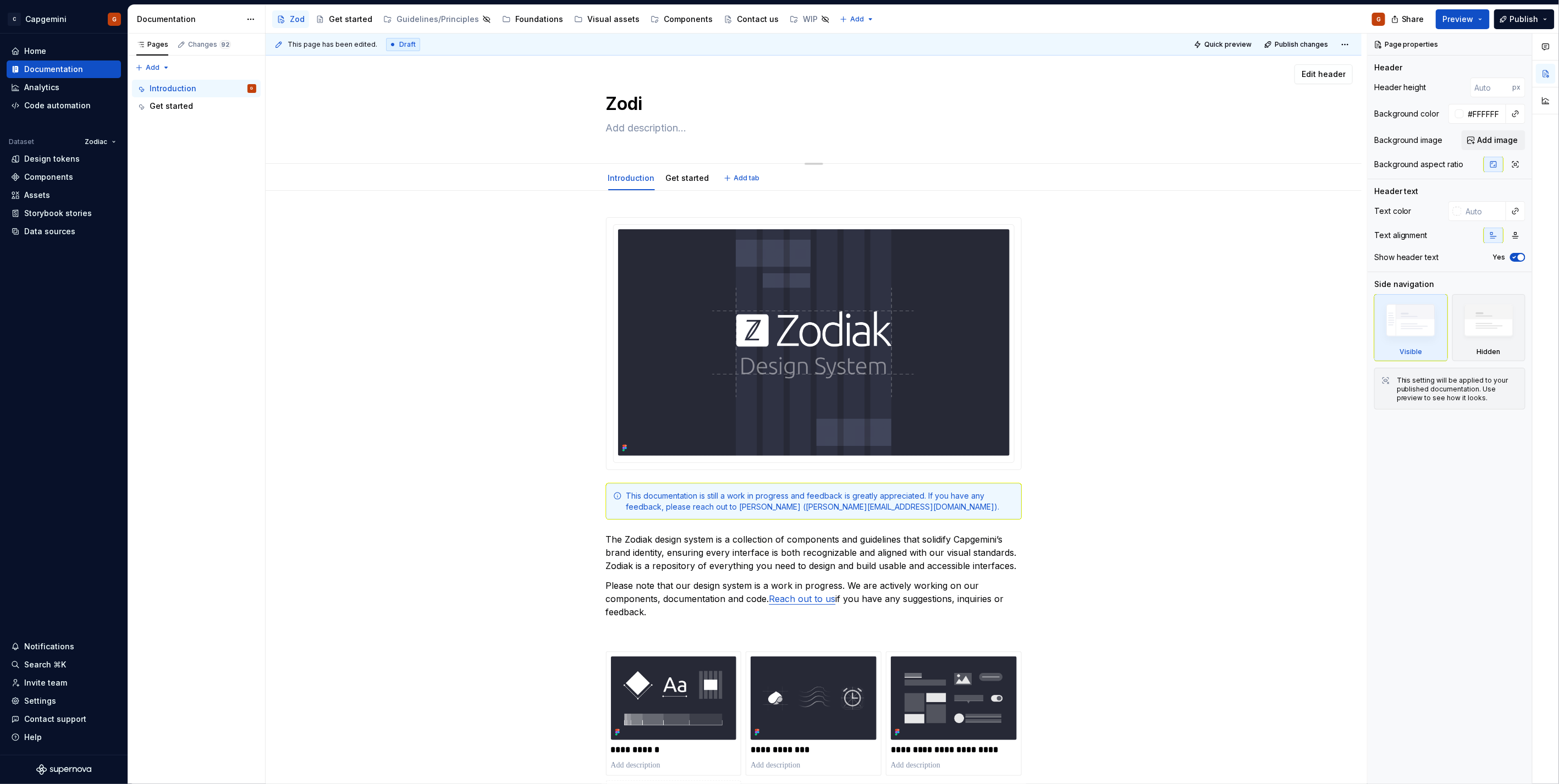
type textarea "Zodia"
type textarea "*"
type textarea "Zodiak"
type textarea "*"
type textarea "Zodiak"
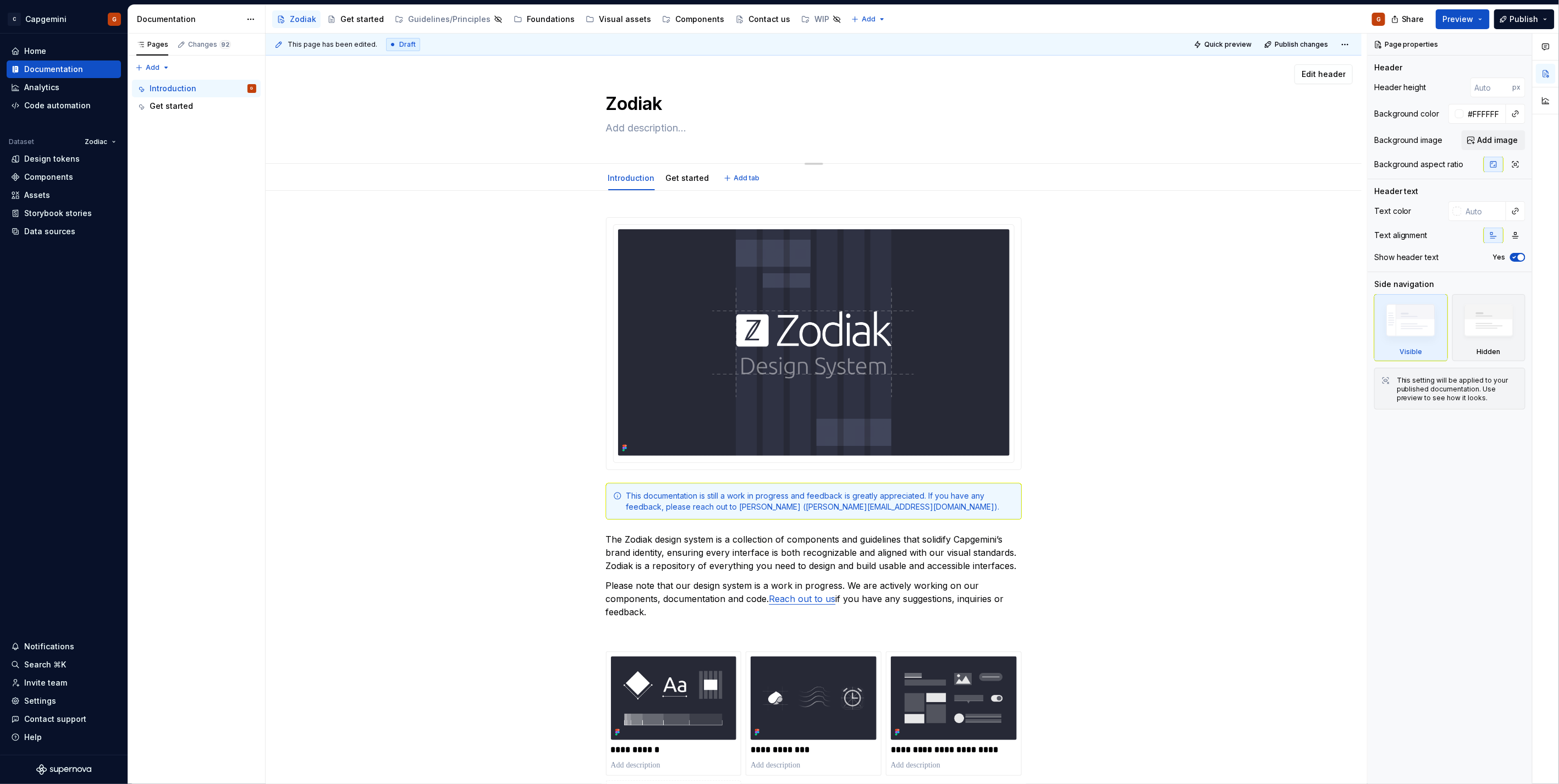
type textarea "*"
type textarea "Zodiak D"
type textarea "*"
type textarea "Zodiak De"
type textarea "*"
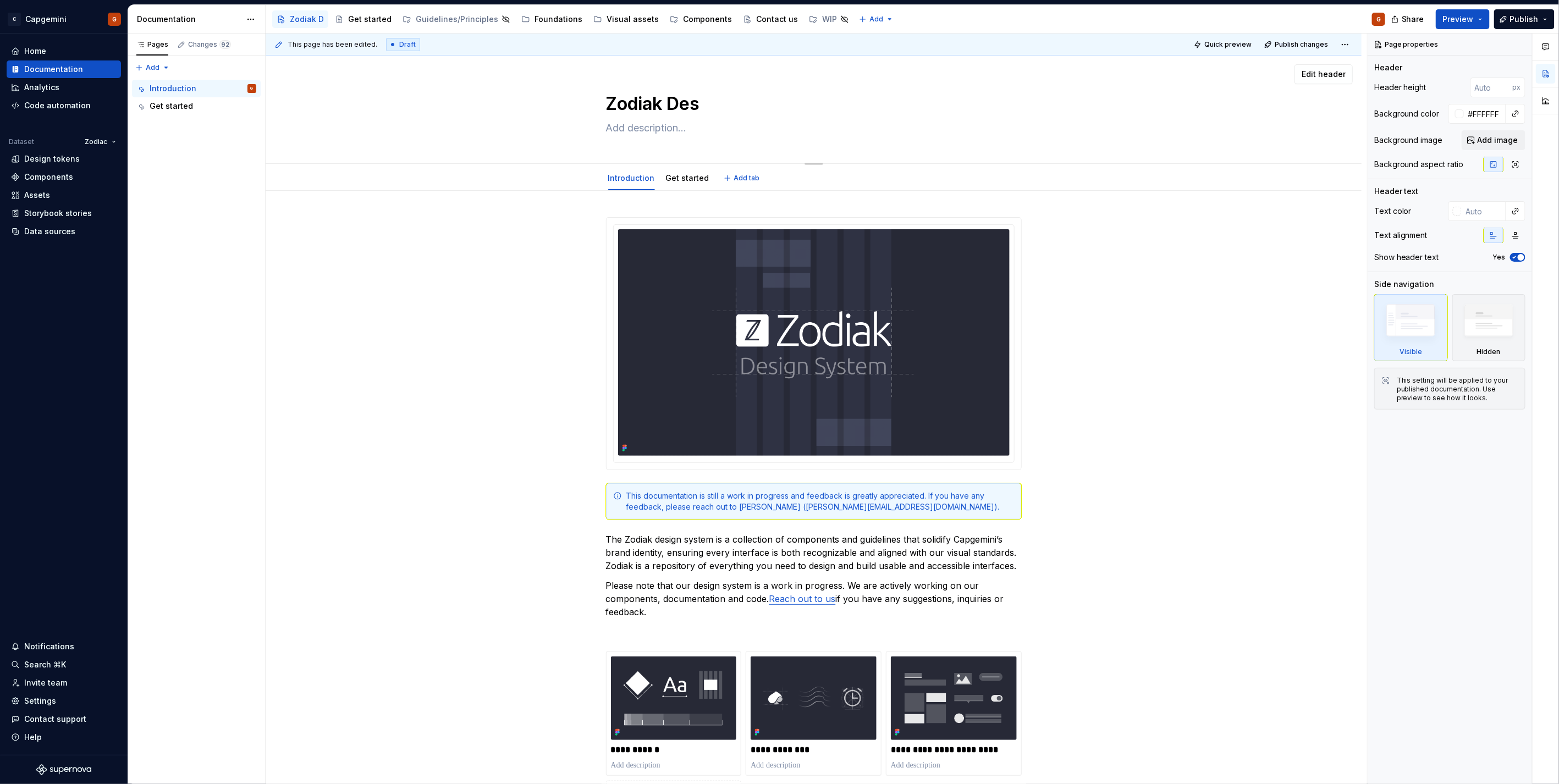
type textarea "Zodiak Desi"
type textarea "*"
type textarea "Zodiak Desig"
type textarea "*"
type textarea "Zodiak Design"
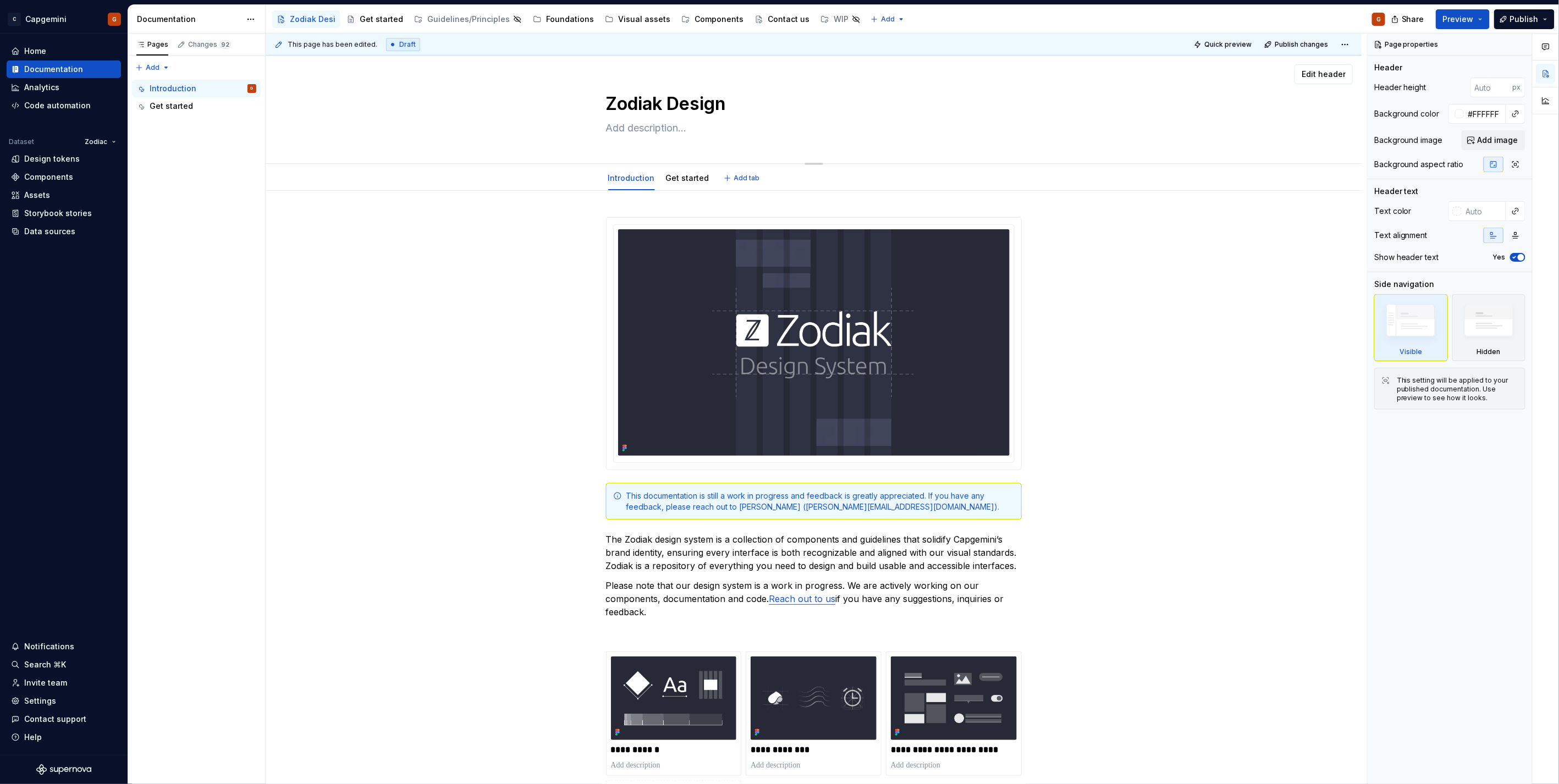
type textarea "*"
type textarea "Zodiak Design"
type textarea "*"
type textarea "Zodiak Design s"
type textarea "*"
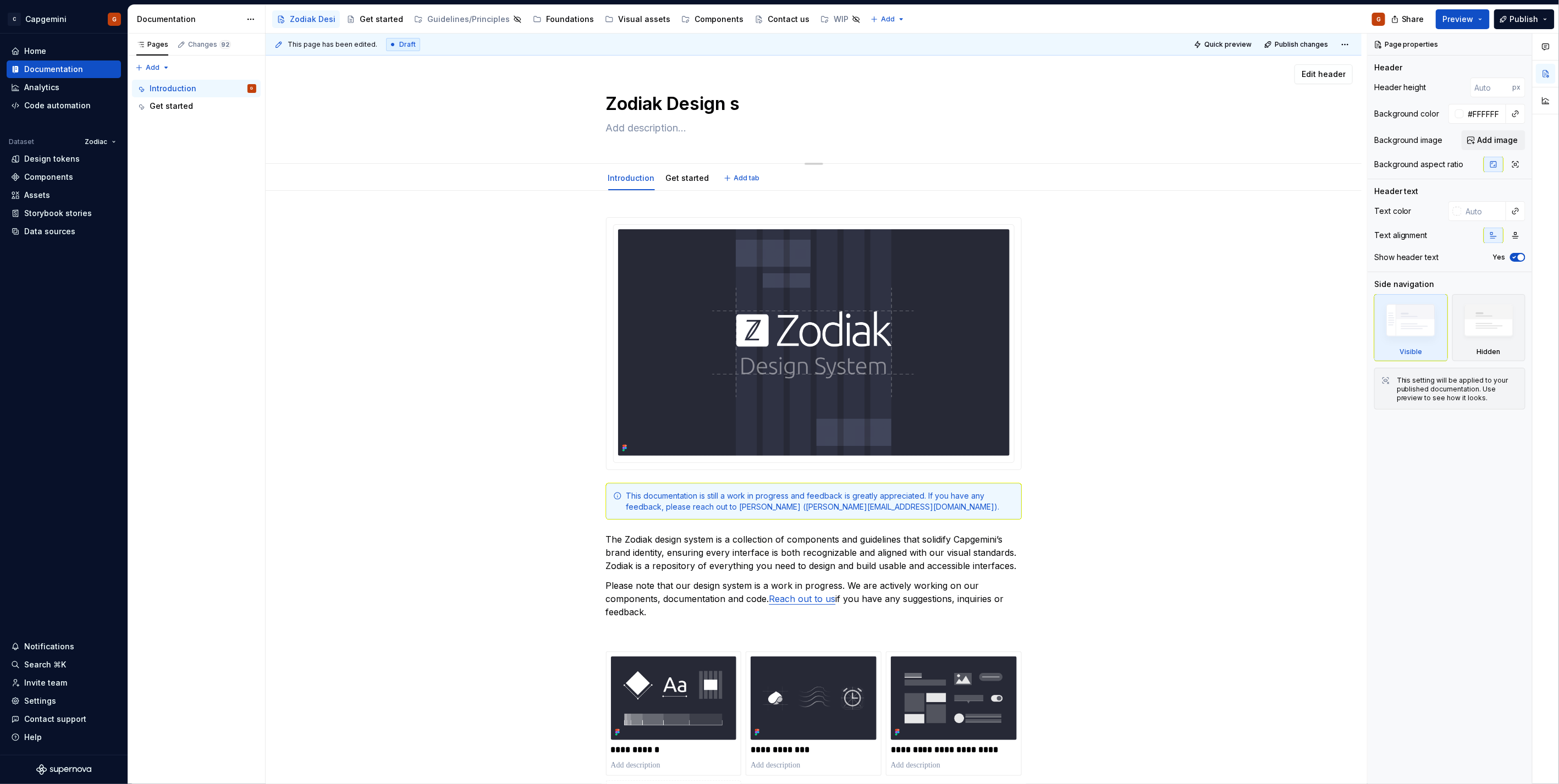
type textarea "Zodiak Design ss"
type textarea "*"
type textarea "Zodiak Design sst"
type textarea "*"
type textarea "Zodiak Design sste"
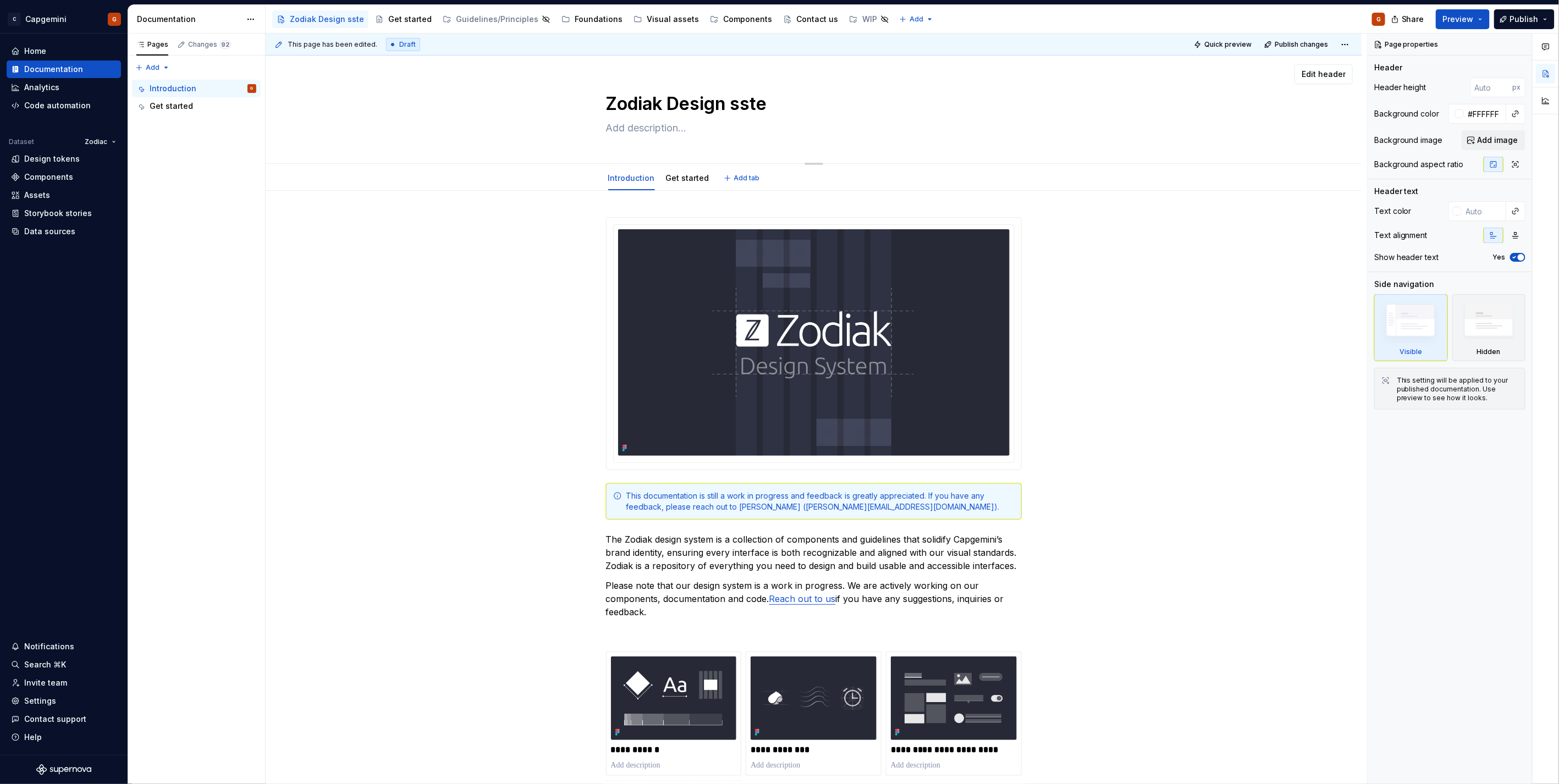
type textarea "*"
type textarea "Zodiak Design sst"
type textarea "*"
type textarea "Zodiak Design ss"
type textarea "*"
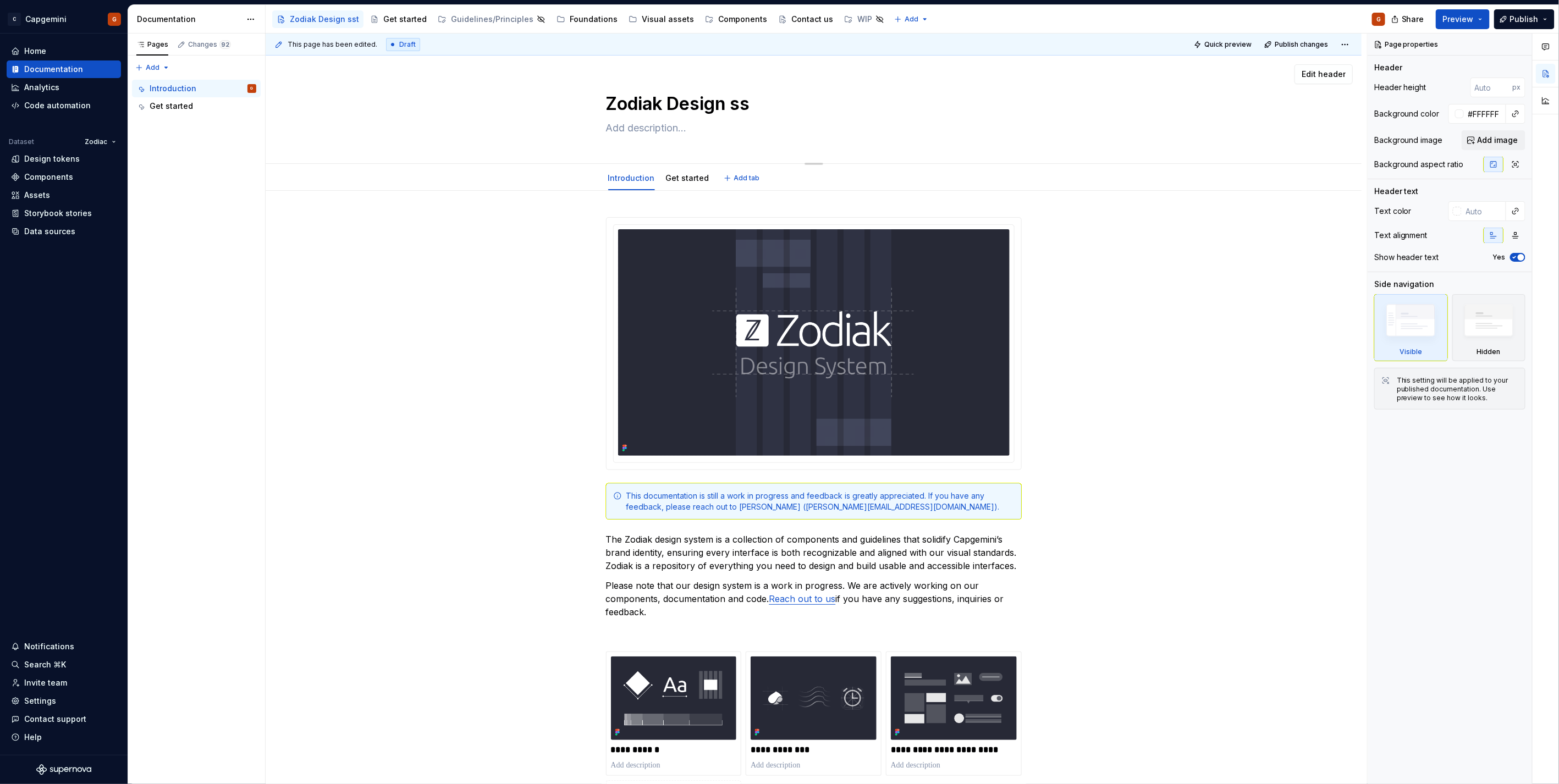
type textarea "Zodiak Design s"
type textarea "*"
type textarea "Zodiak Design sy"
type textarea "*"
type textarea "Zodiak Design sys"
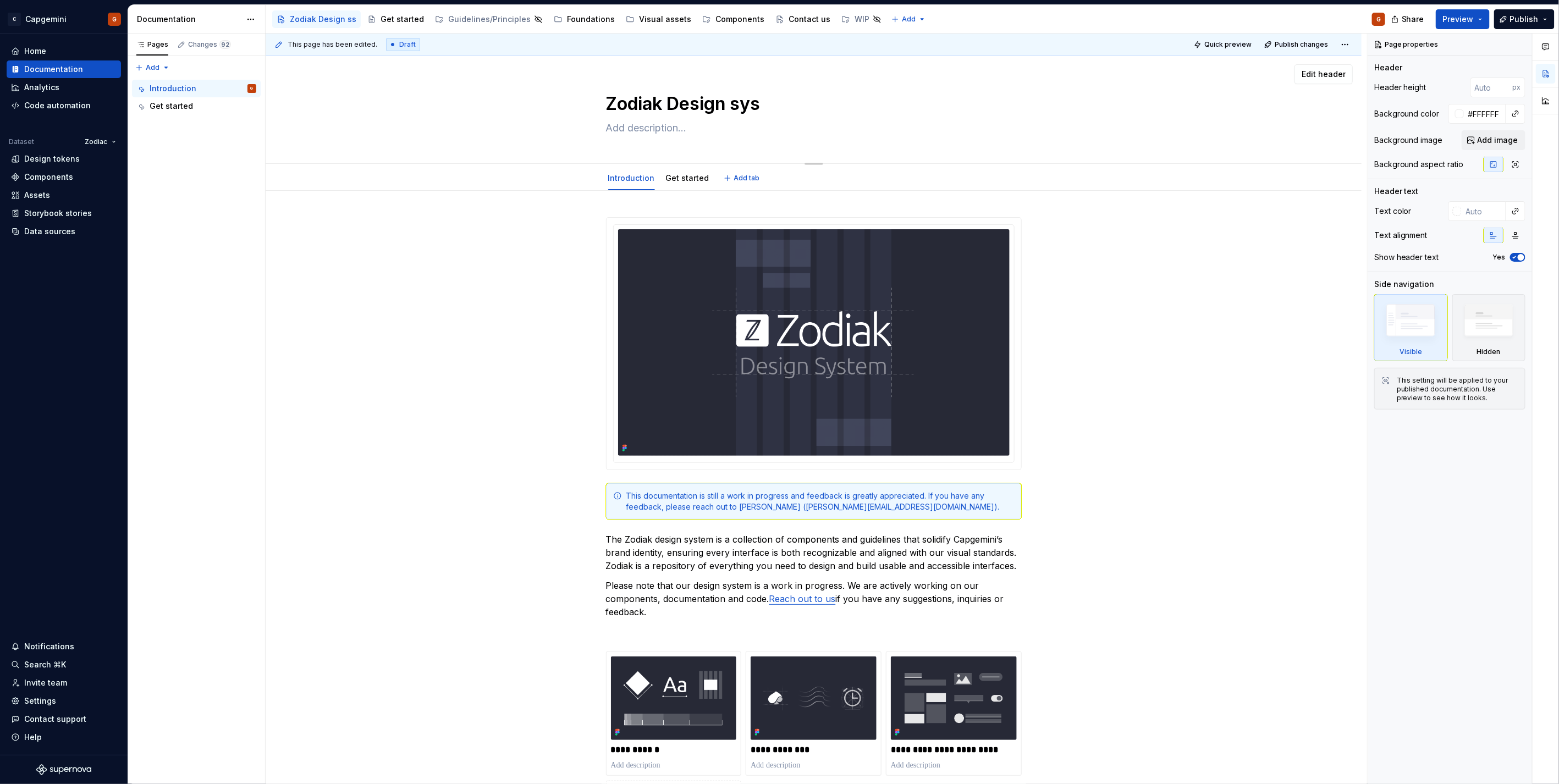
type textarea "*"
type textarea "Zodiak Design syste"
type textarea "*"
type textarea "Zodiak Design system"
type textarea "*"
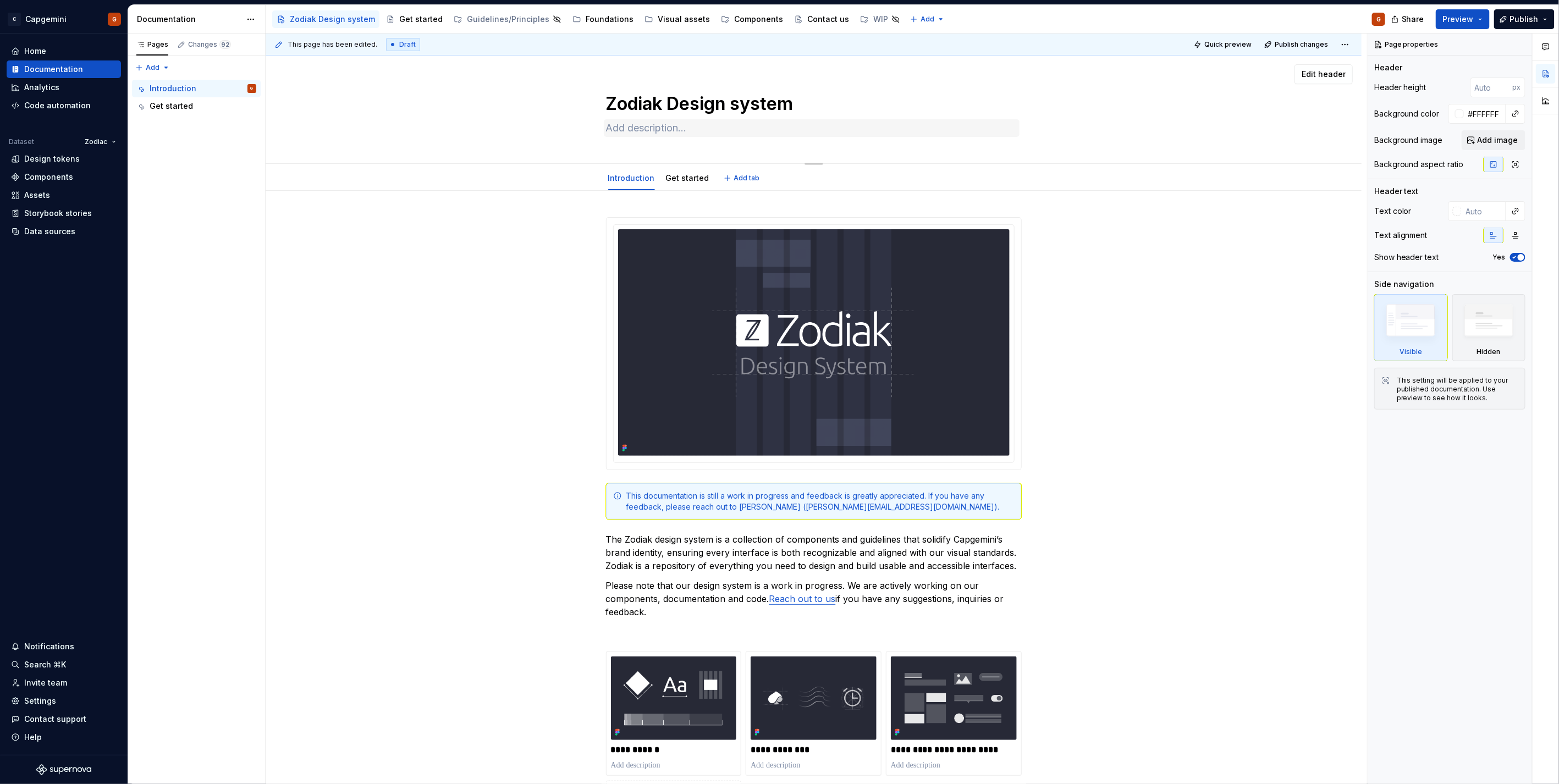
type textarea "Zodiak Design system"
click at [691, 130] on textarea at bounding box center [812, 128] width 416 height 18
type textarea "*"
type textarea "A"
type textarea "*"
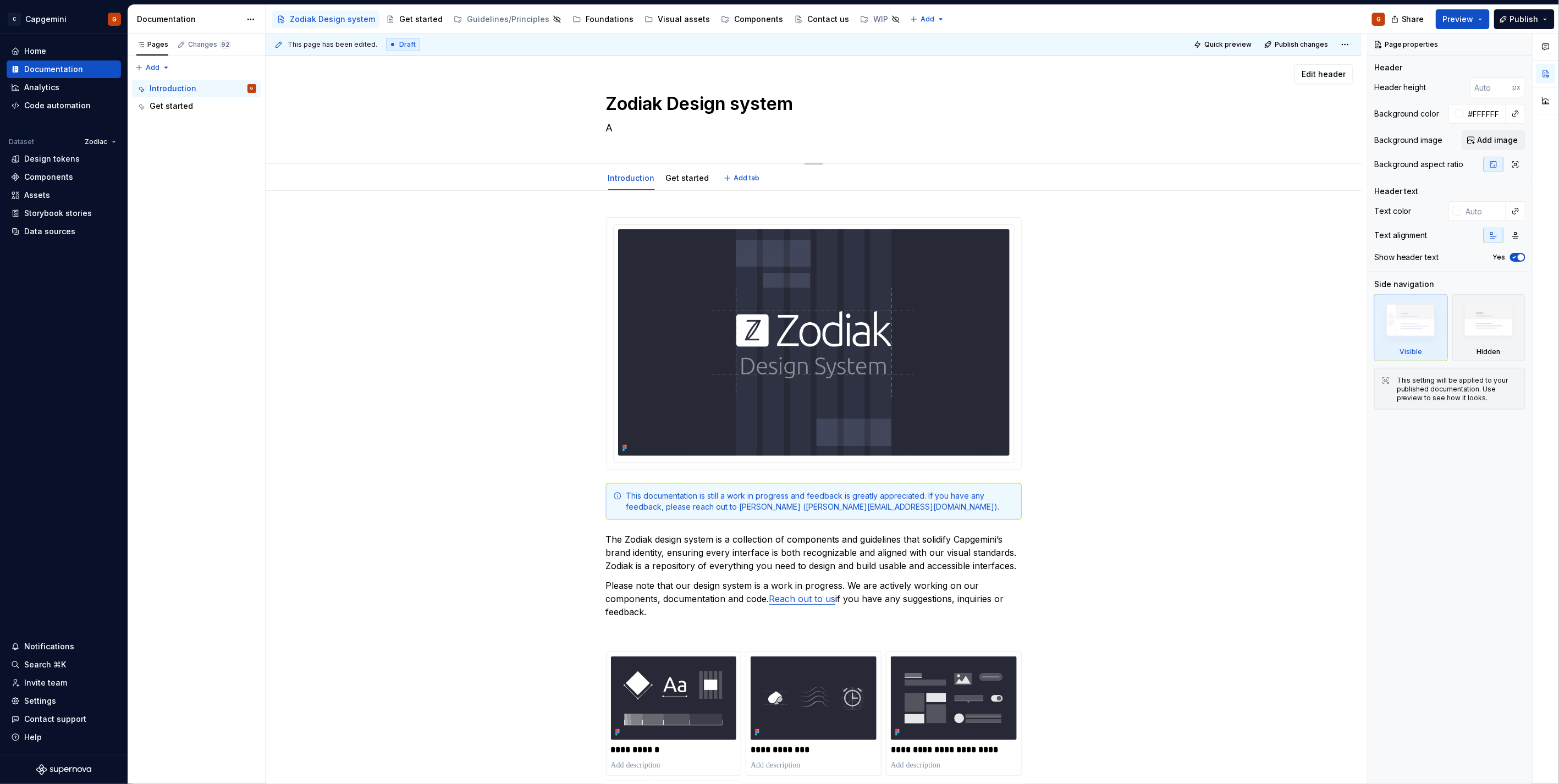
type textarea "A"
type textarea "*"
type textarea "A d"
type textarea "*"
type textarea "A"
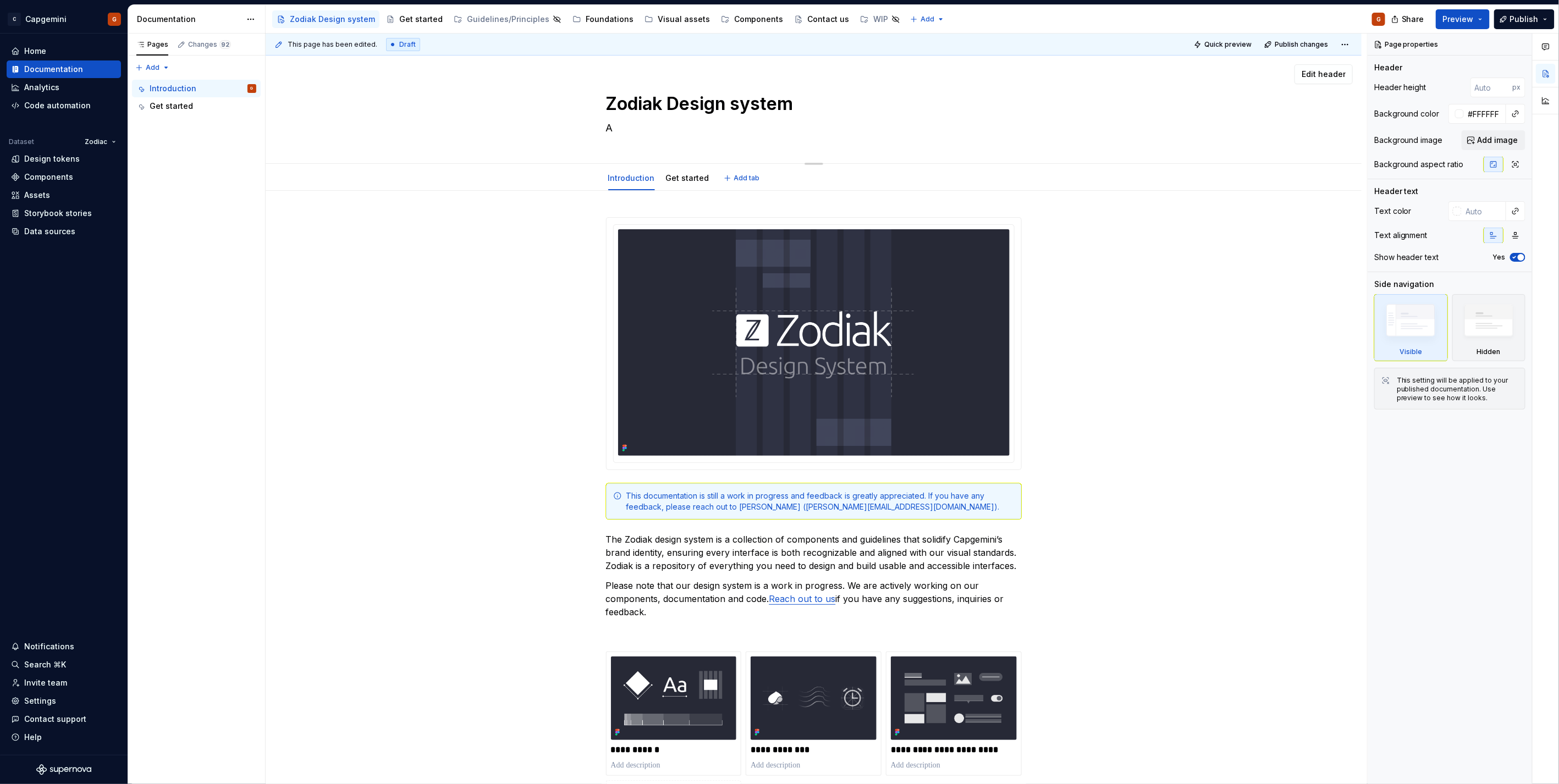
type textarea "*"
type textarea "A s"
type textarea "*"
type textarea "A sy"
type textarea "*"
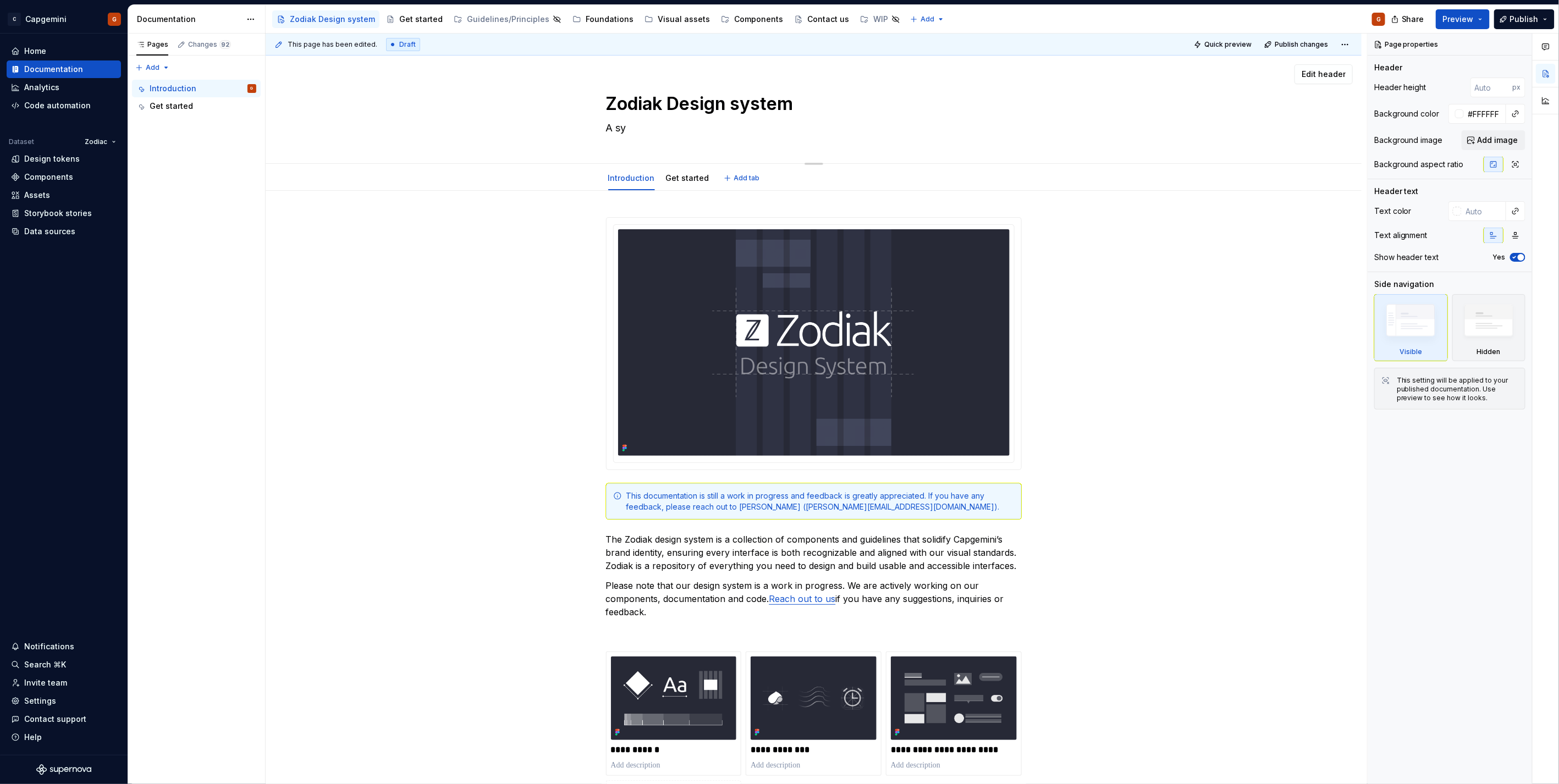
type textarea "A sys"
type textarea "*"
type textarea "A syst"
type textarea "*"
type textarea "A syste"
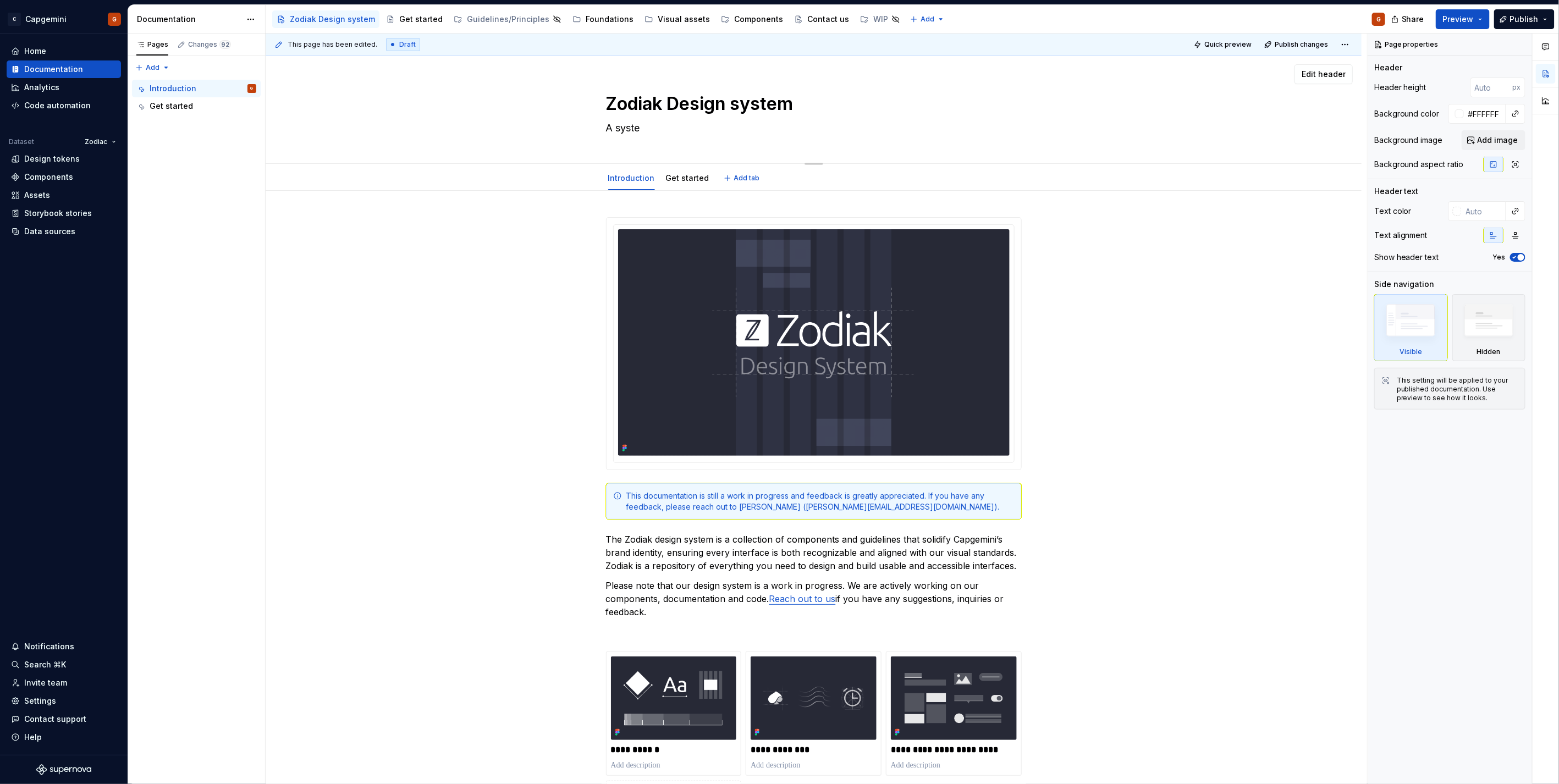
type textarea "*"
type textarea "A system"
type textarea "*"
type textarea "A system"
type textarea "*"
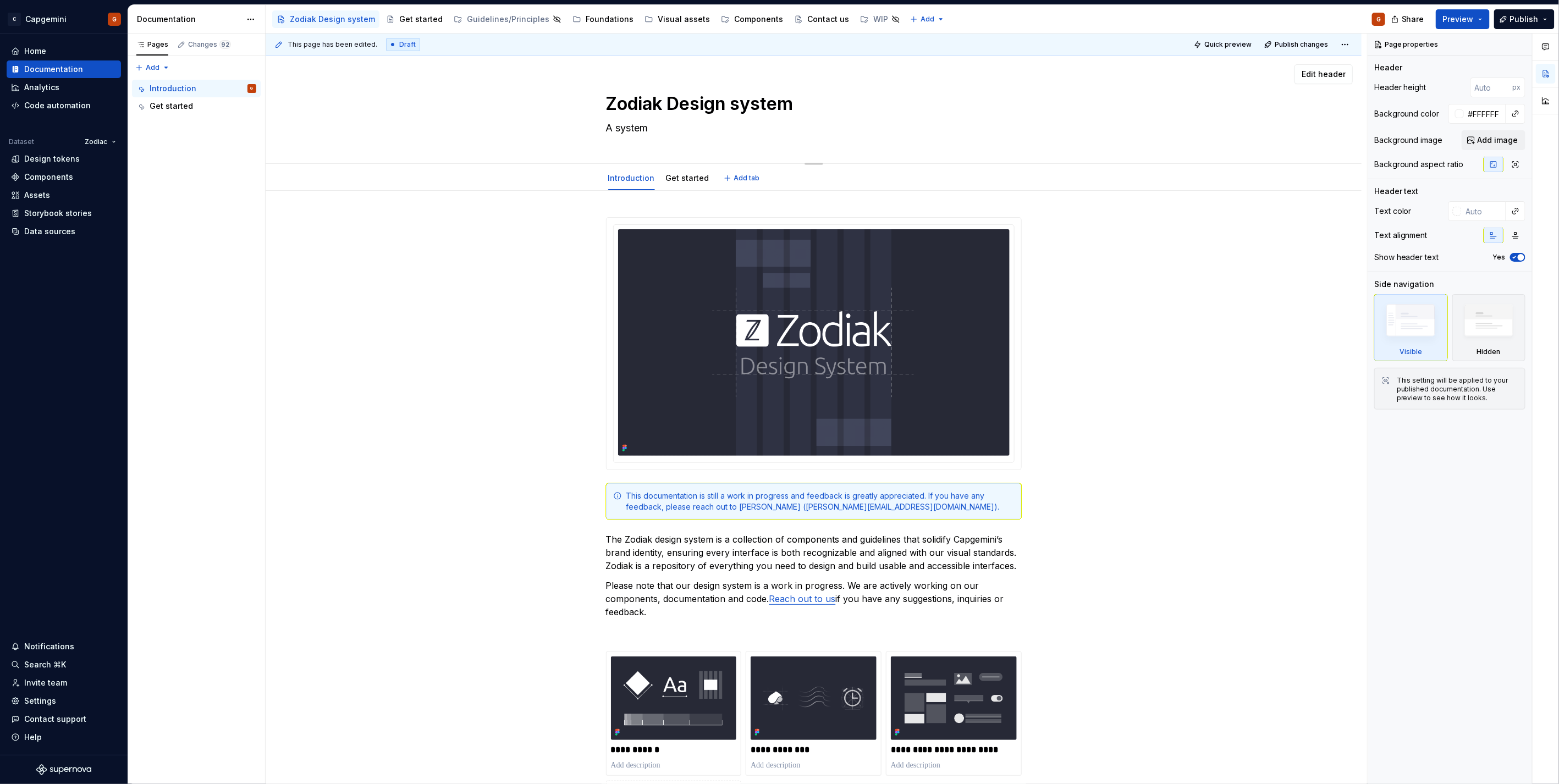
type textarea "A system t"
type textarea "*"
type textarea "A system to"
type textarea "*"
type textarea "A system to d"
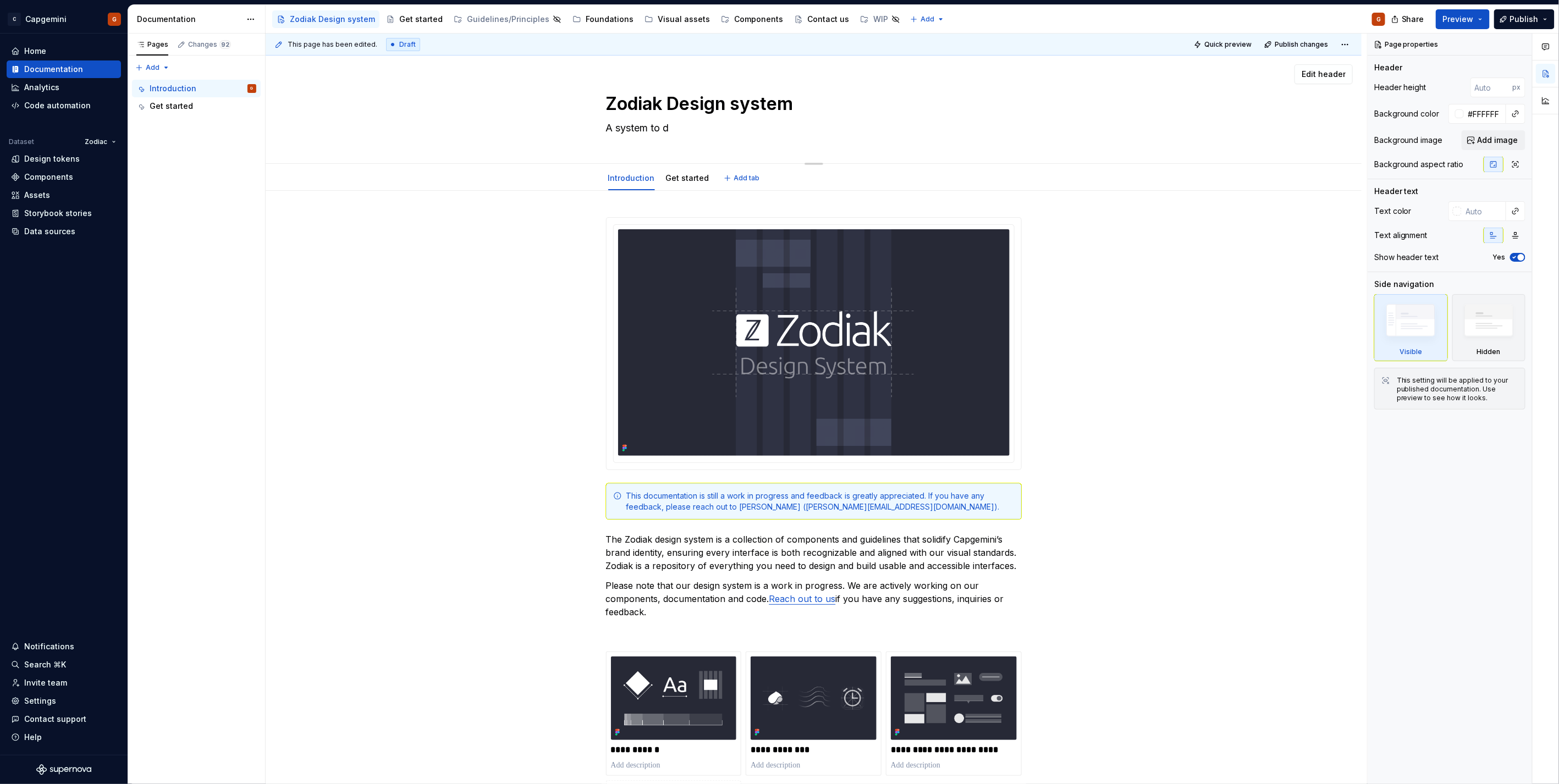
type textarea "*"
type textarea "A system to de"
type textarea "*"
type textarea "A system to des"
type textarea "*"
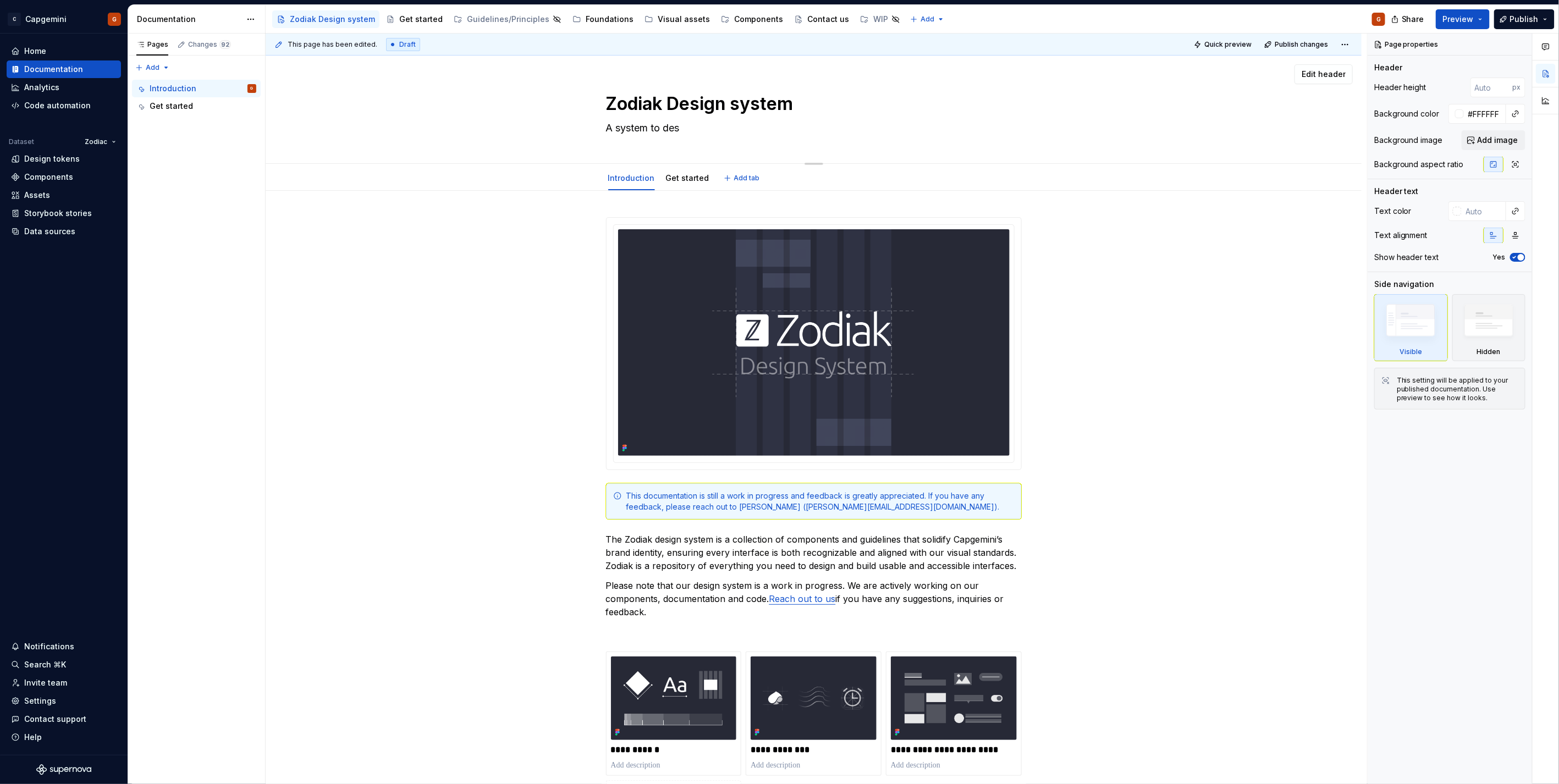
type textarea "A system to desi"
type textarea "*"
type textarea "A system to desig"
type textarea "*"
type textarea "A system to design"
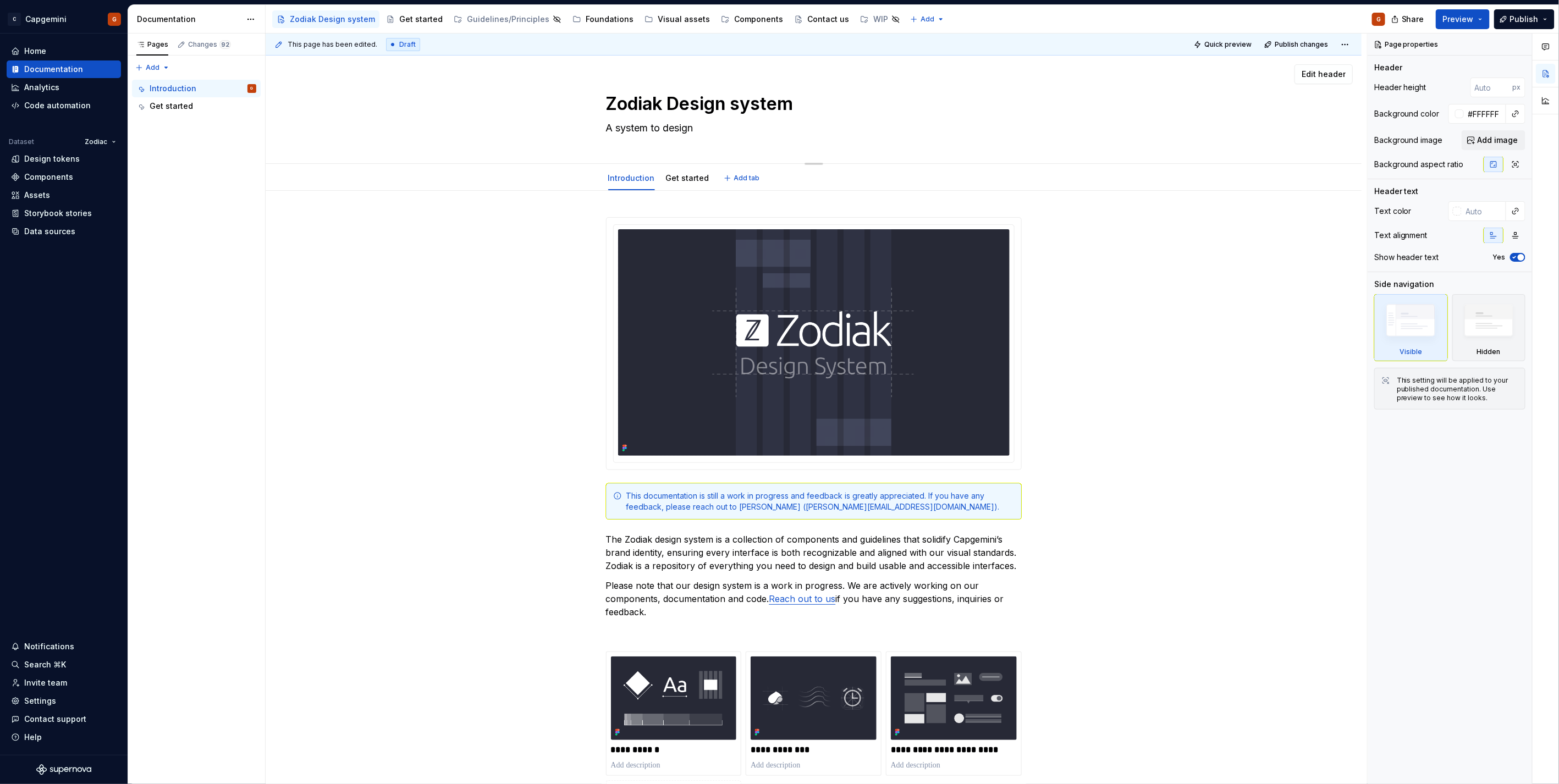
type textarea "*"
type textarea "A system to design"
type textarea "*"
type textarea "A system to design w"
type textarea "*"
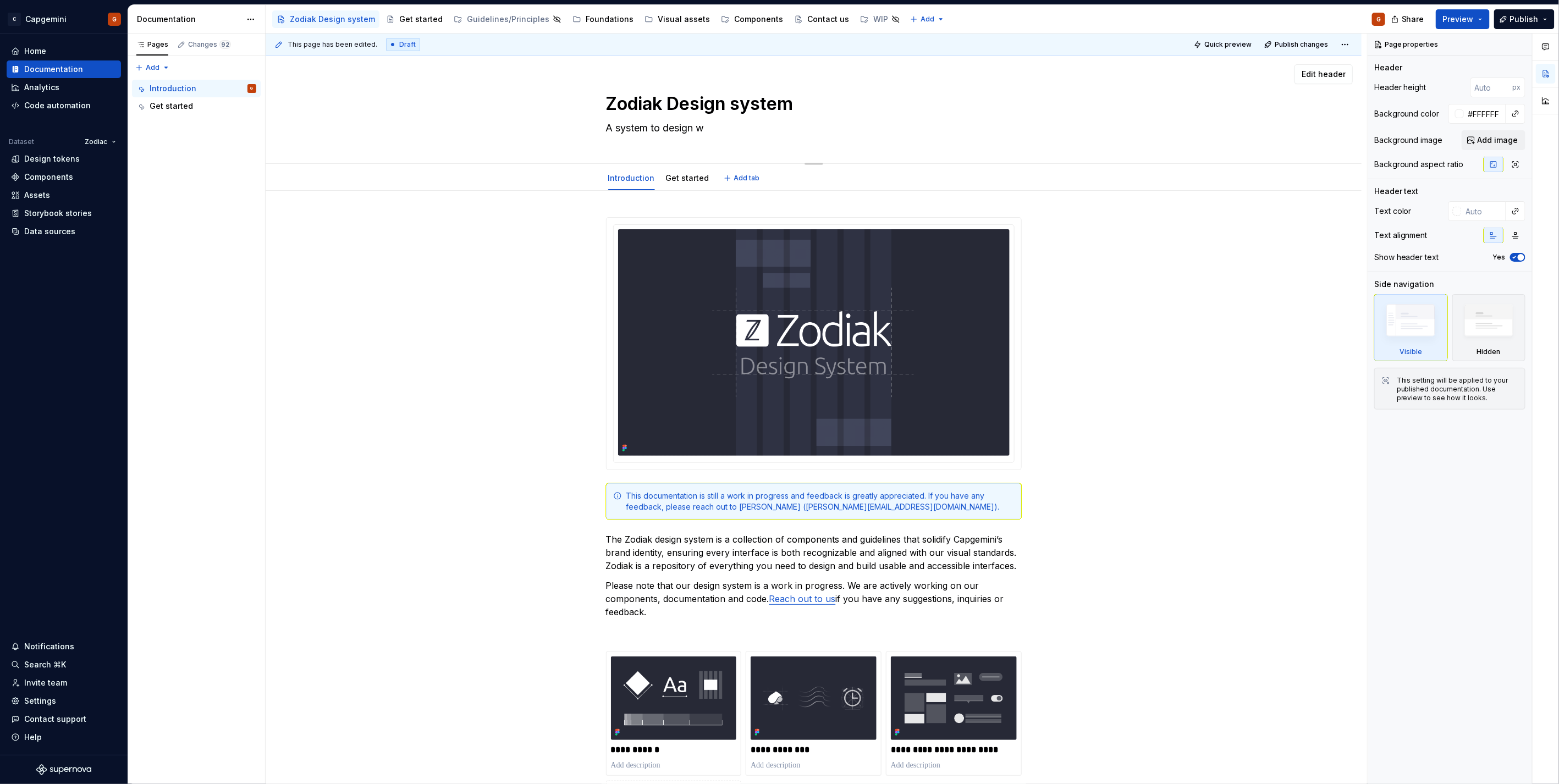
type textarea "A system to design we"
type textarea "*"
type textarea "A system to design web"
type textarea "*"
type textarea "A system to design web"
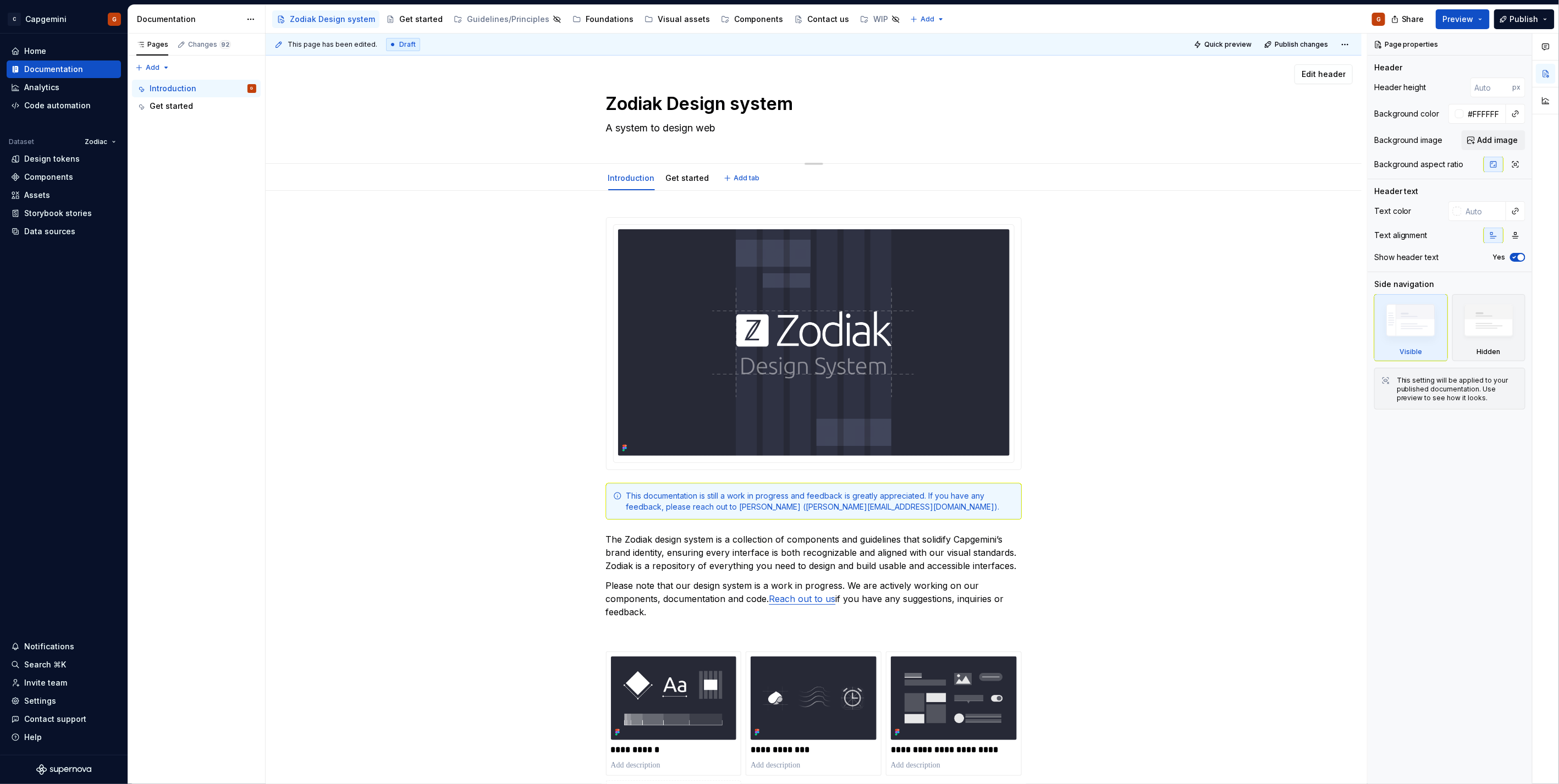
type textarea "*"
type textarea "A system to design web a"
type textarea "*"
type textarea "A system to design web ap"
type textarea "*"
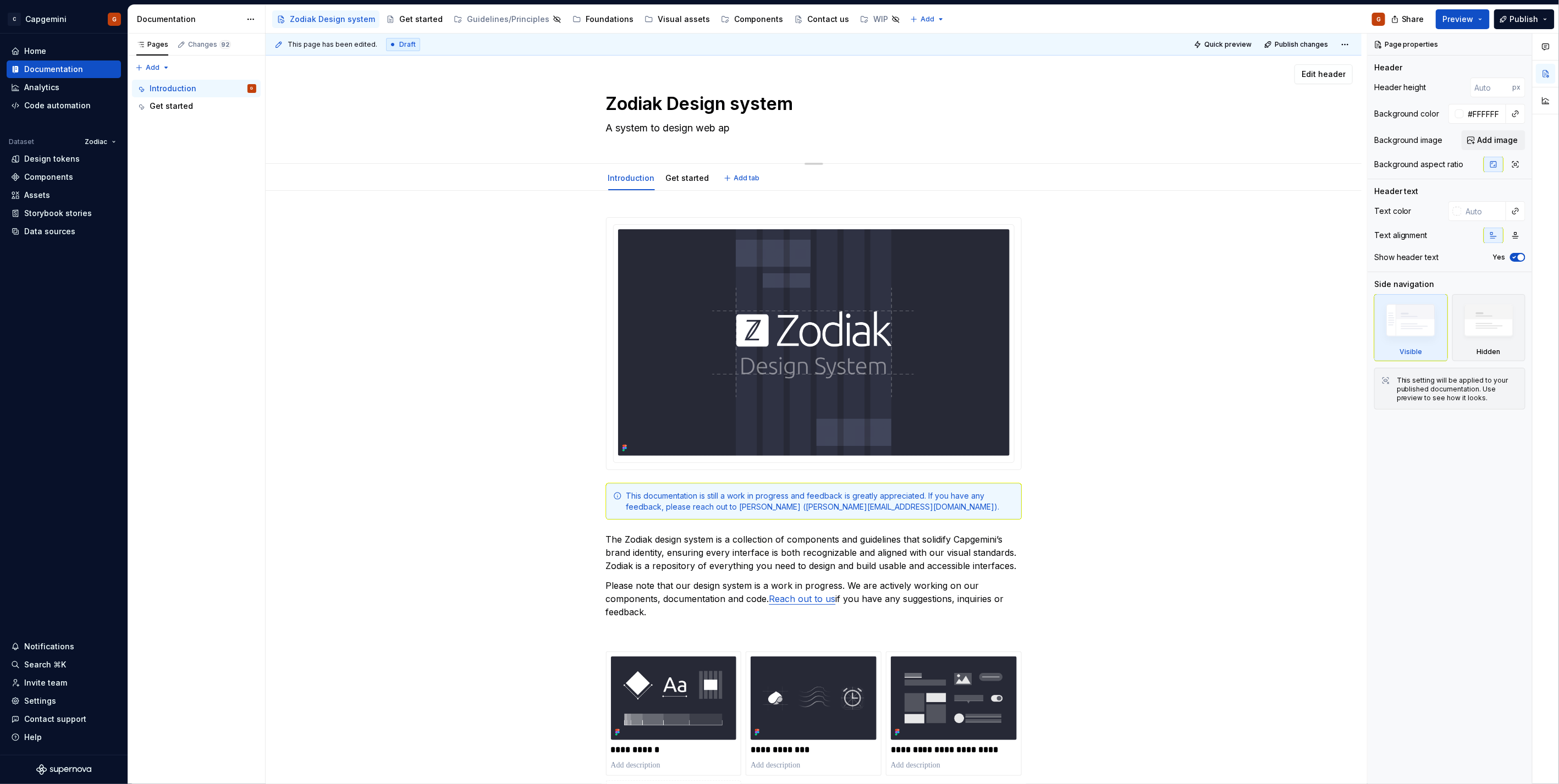
type textarea "A system to design web app"
type textarea "*"
type textarea "A system to design web appl"
type textarea "*"
type textarea "A system to design web appli"
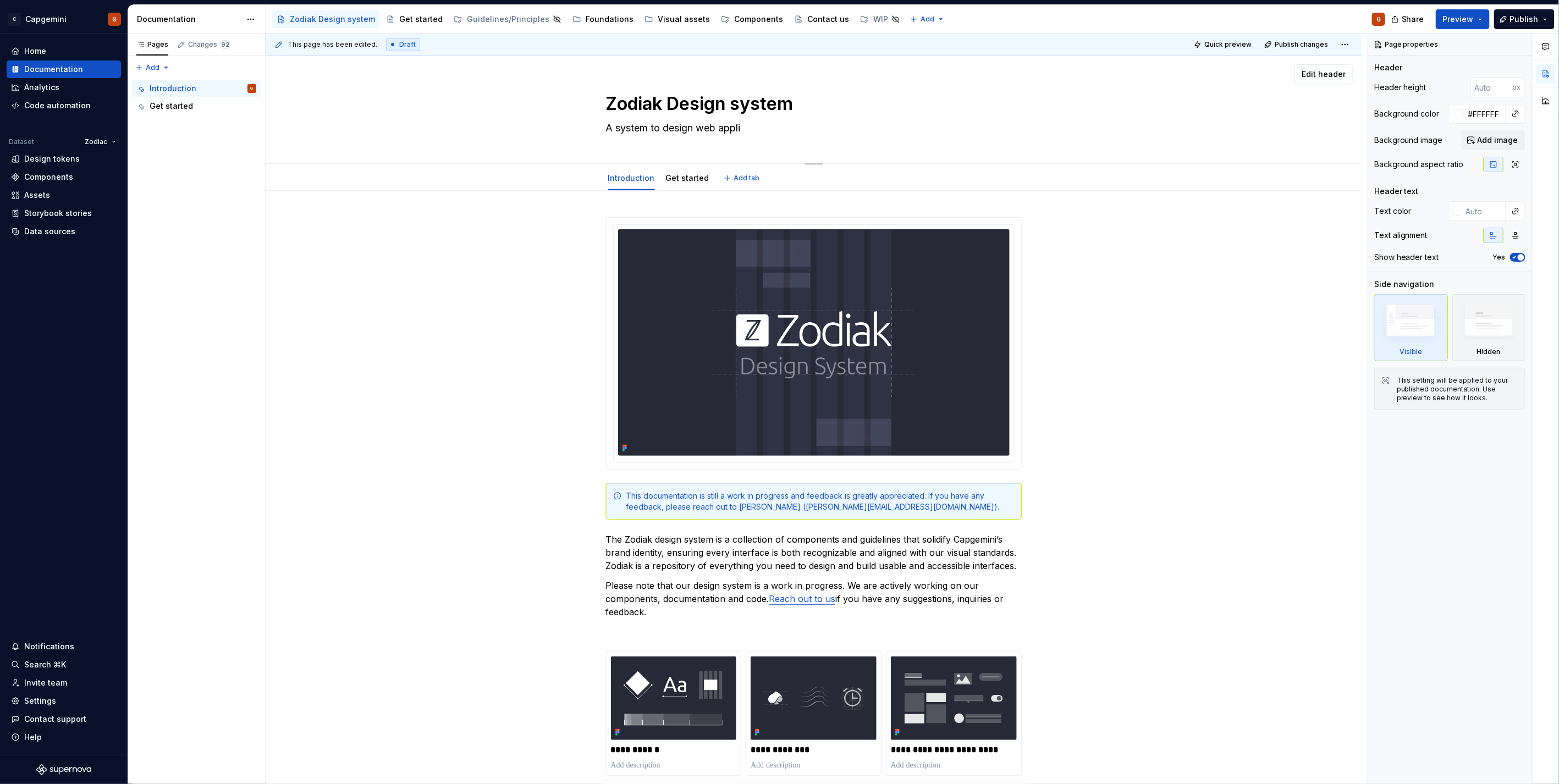
type textarea "*"
type textarea "A system to design web applica"
type textarea "*"
type textarea "A system to design web applicat"
type textarea "*"
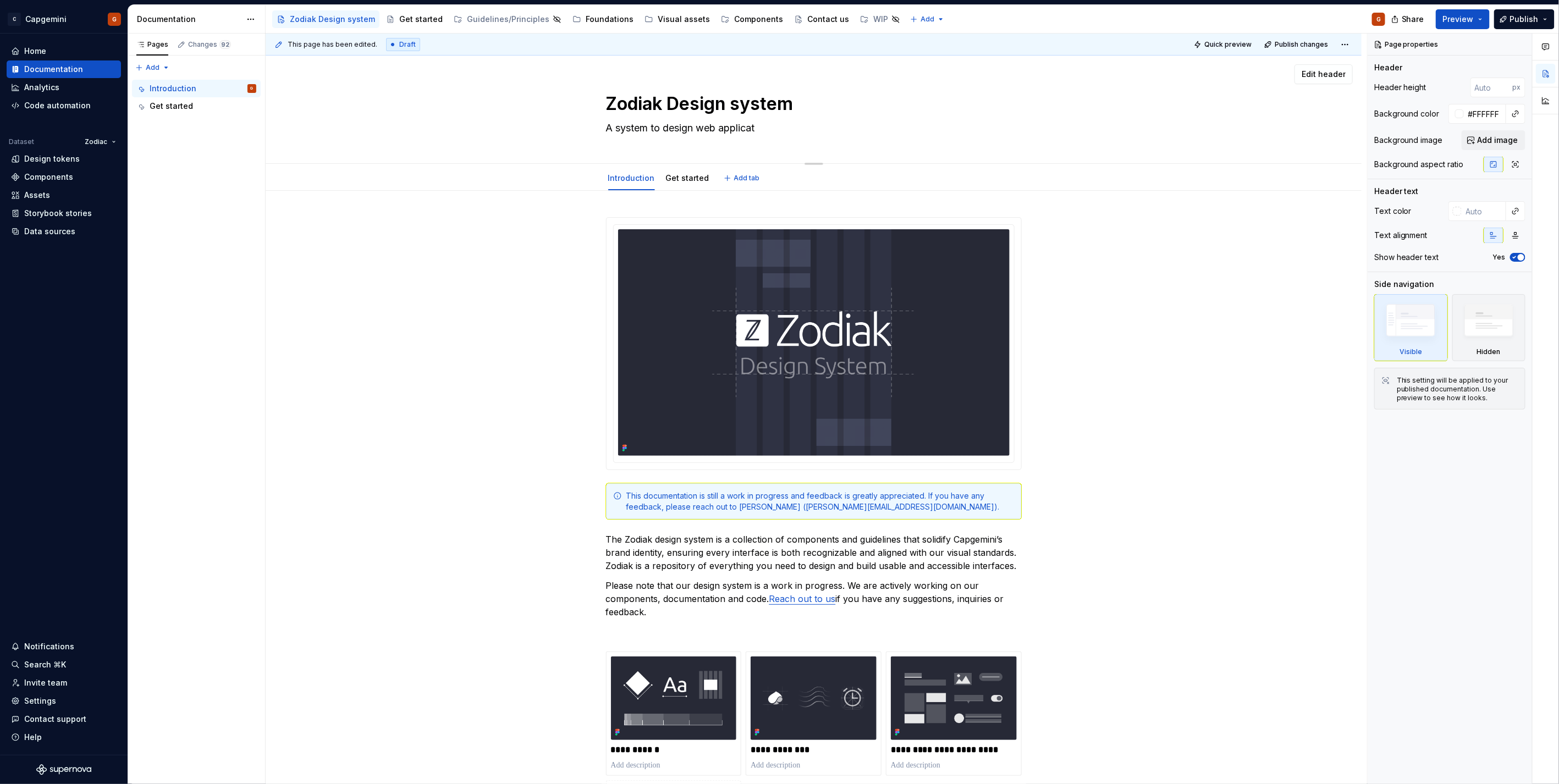
type textarea "A system to design web applicati"
type textarea "*"
type textarea "A system to design web applicatio"
type textarea "*"
type textarea "A system to design web application"
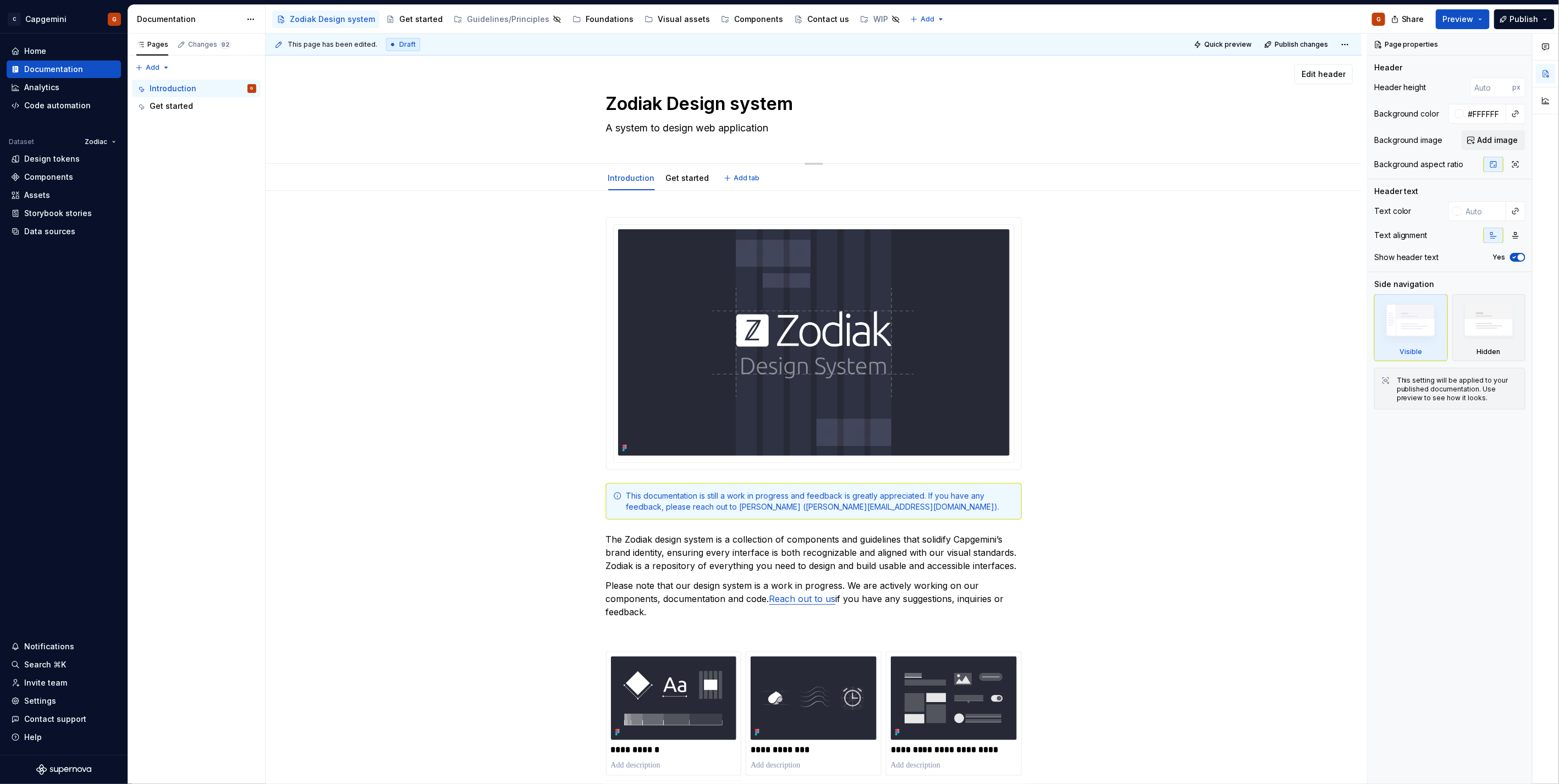
type textarea "*"
type textarea "A system to design web applications"
type textarea "*"
type textarea "A system to design web applications."
type textarea "*"
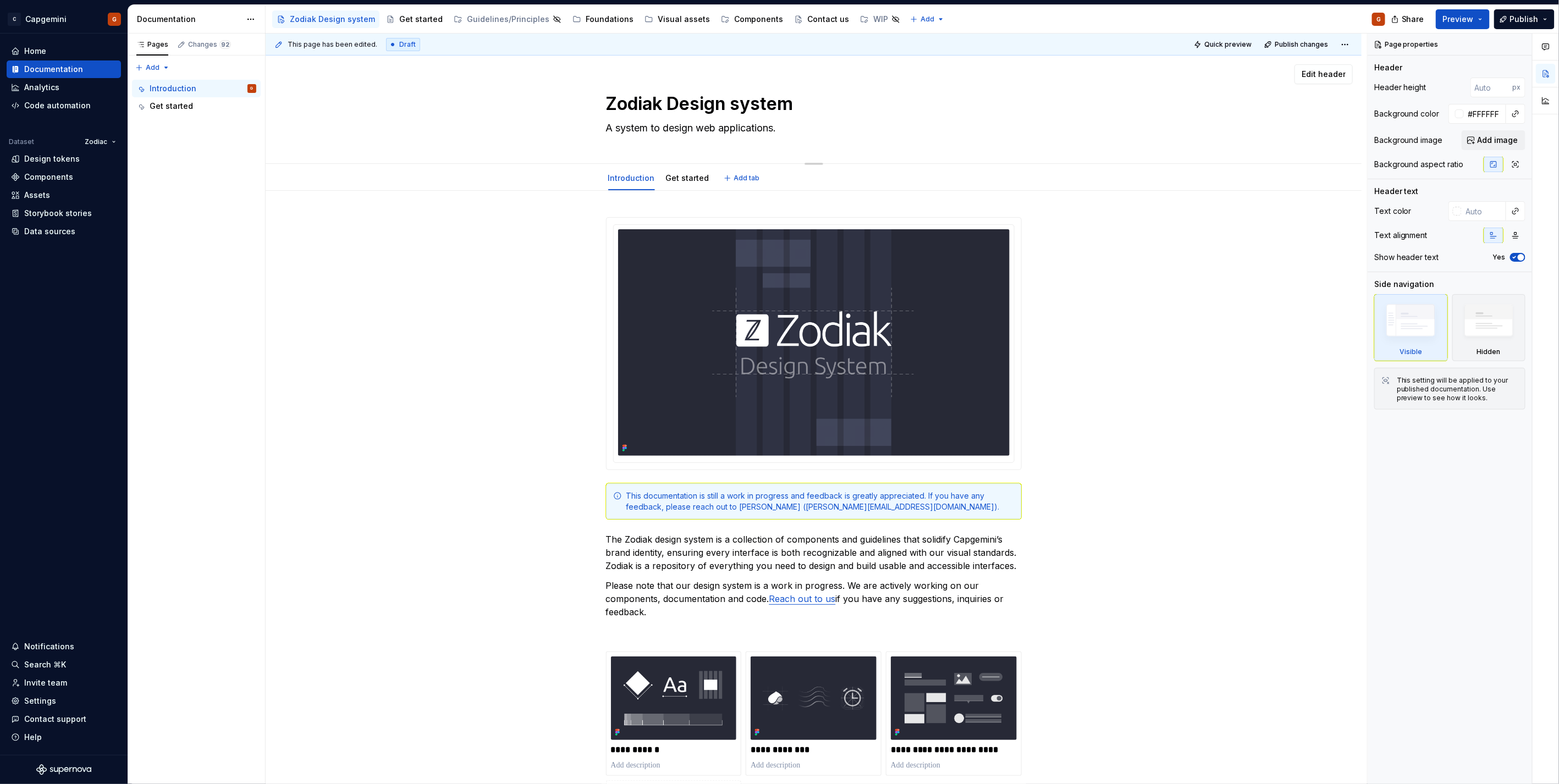
type textarea "system to design web applications."
type textarea "*"
type textarea "C system to design web applications."
type textarea "*"
type textarea "Ca system to design web applications."
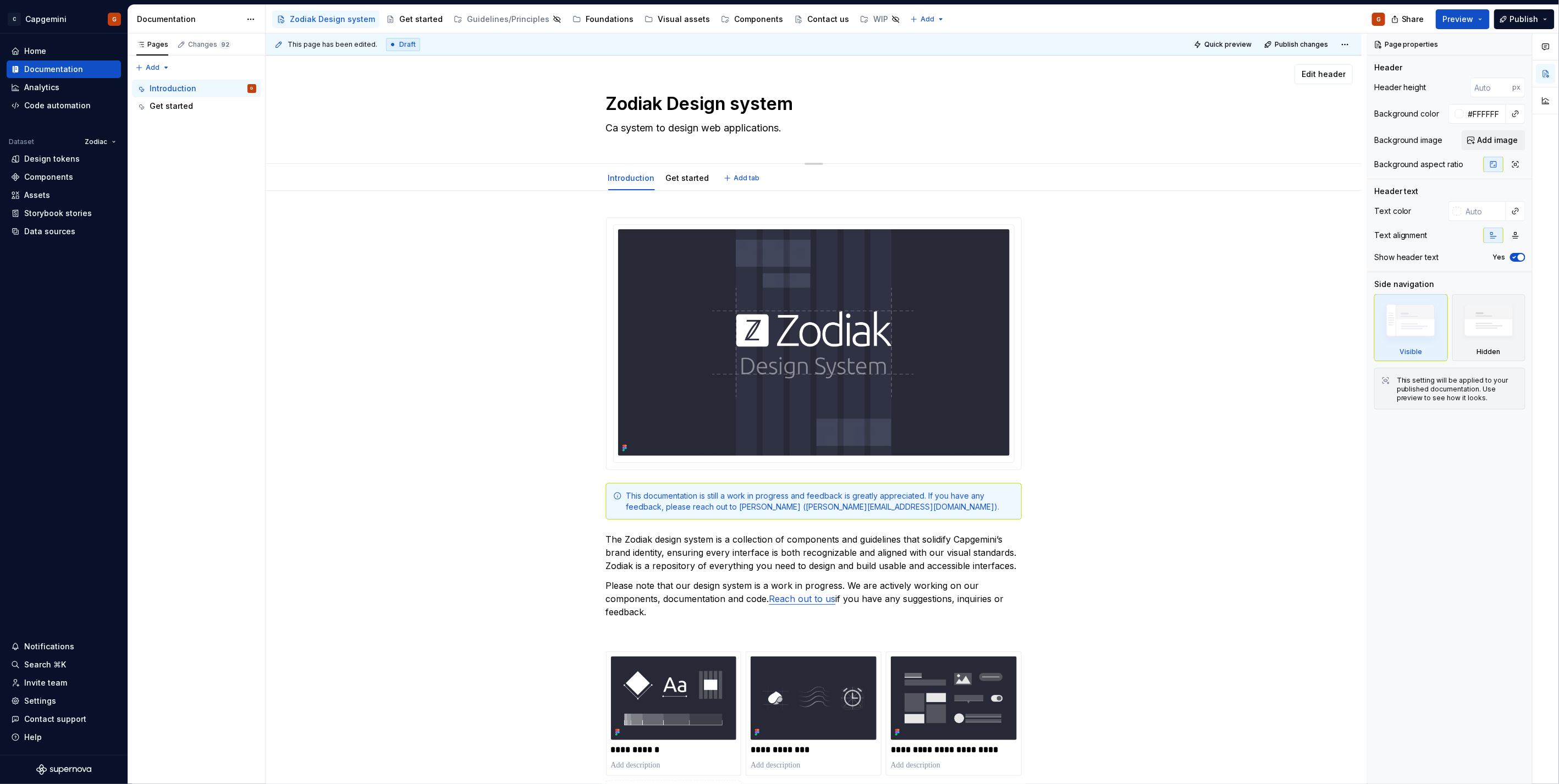
type textarea "*"
type textarea "Cap system to design web applications."
type textarea "*"
type textarea "Capg system to design web applications."
type textarea "*"
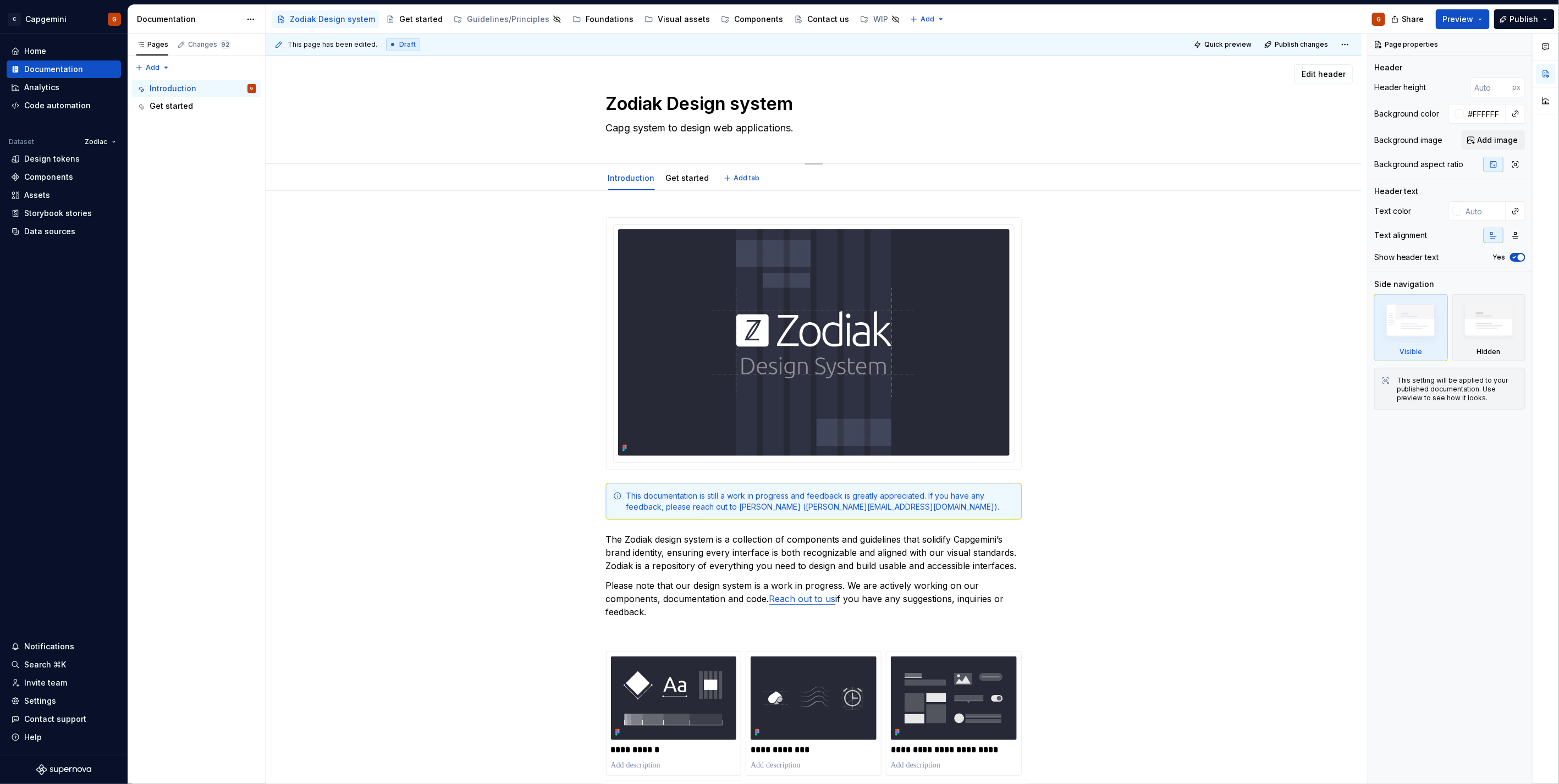
type textarea "Capge system to design web applications."
type textarea "*"
type textarea "Capgem system to design web applications."
type textarea "*"
type textarea "Capgemi system to design web applications."
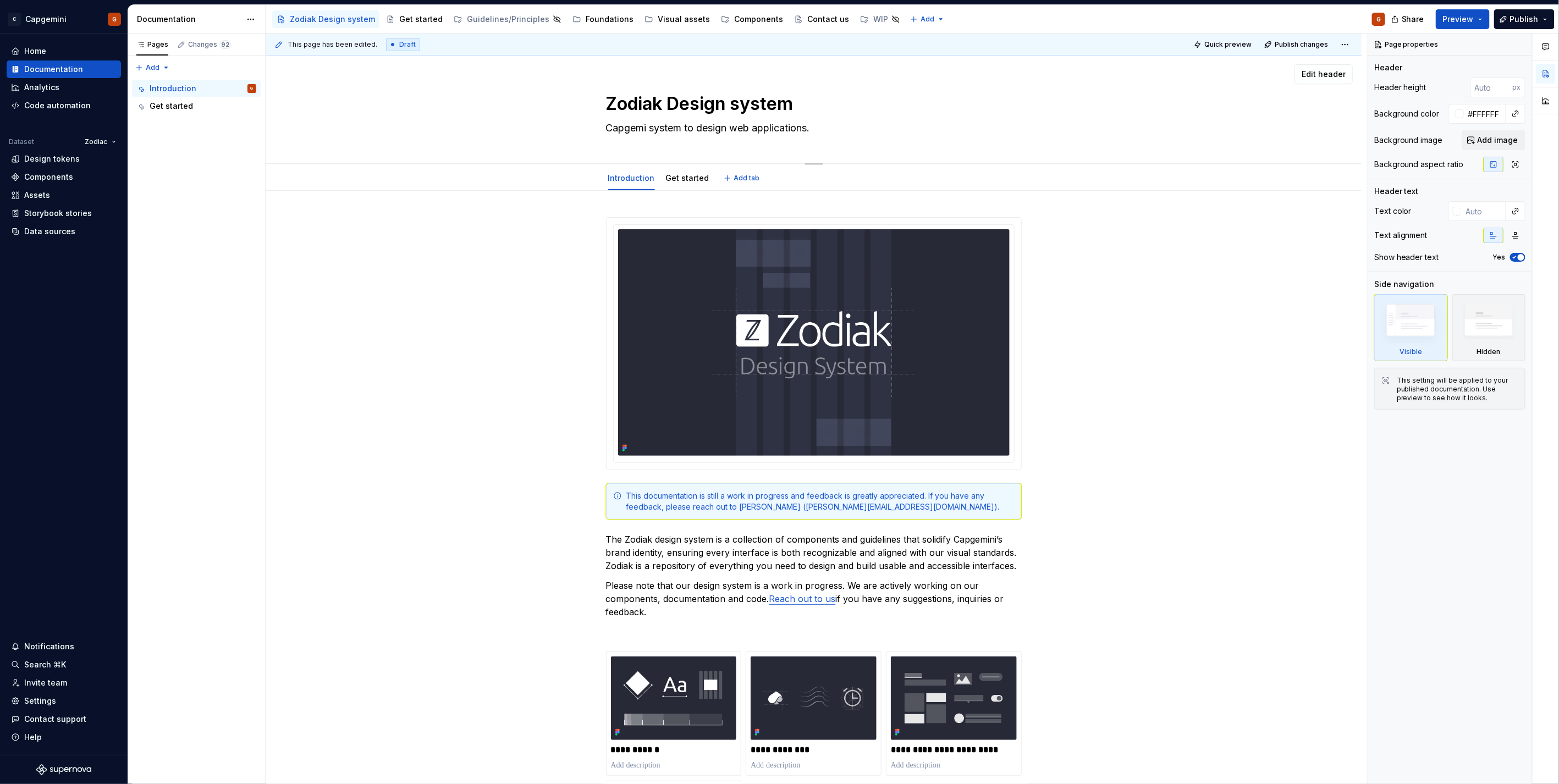
type textarea "*"
type textarea "Capgemin system to design web applications."
type textarea "*"
type textarea "Capgemini system to design web applications."
type textarea "*"
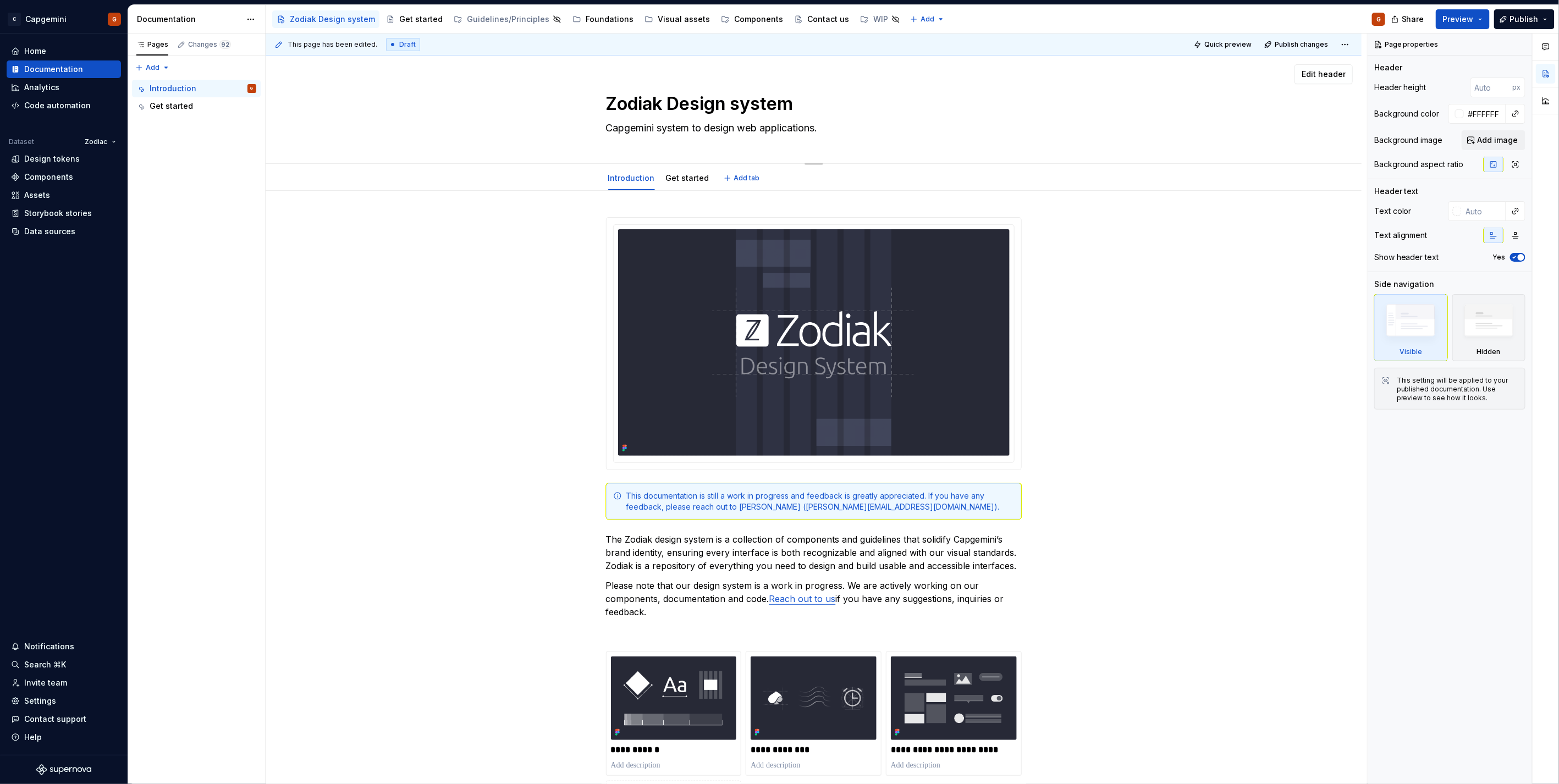
type textarea "Capgemini; system to design web applications."
type textarea "*"
type textarea "Capgemini;s system to design web applications."
type textarea "*"
type textarea "Capgemini; system to design web applications."
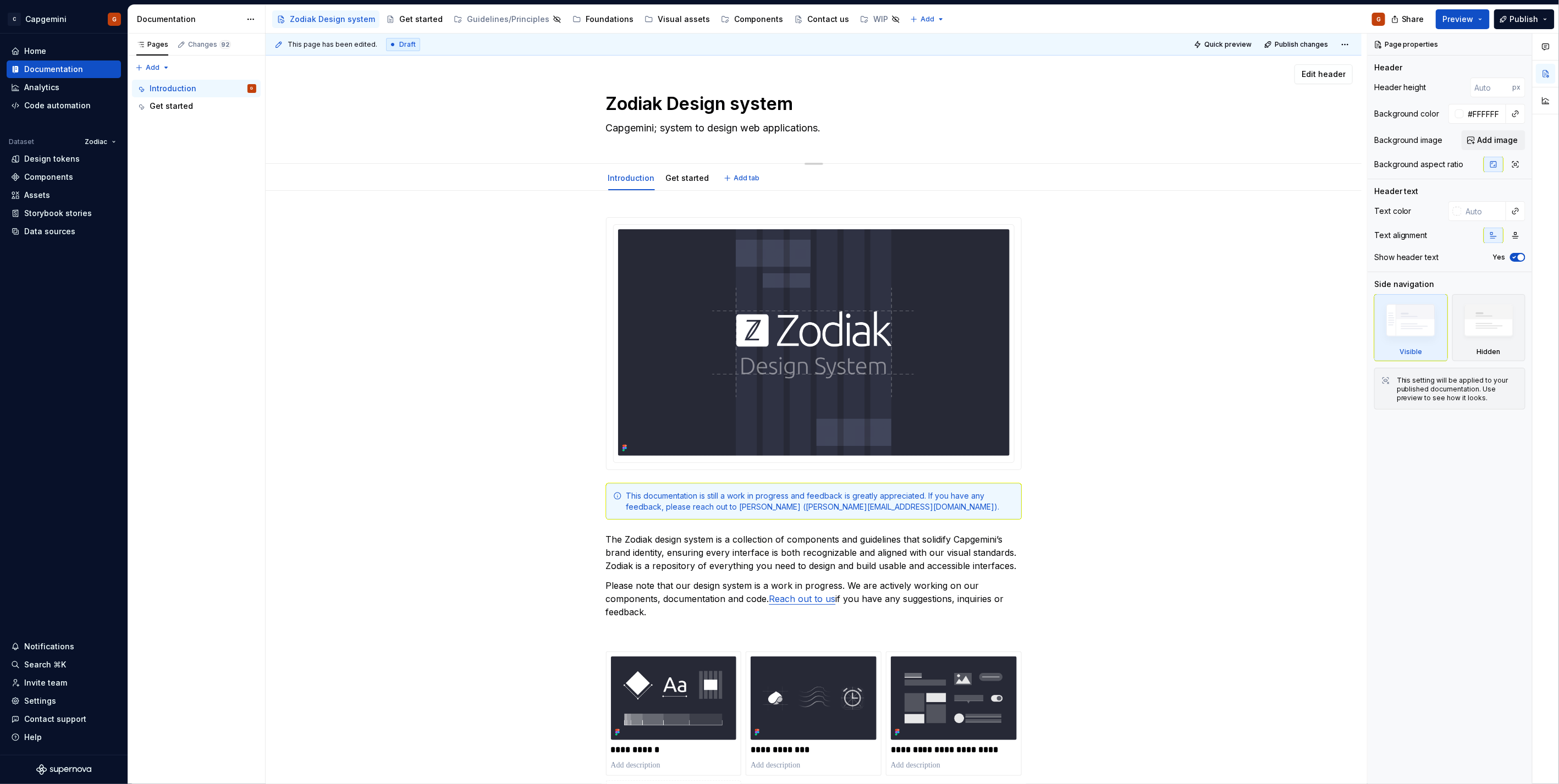
type textarea "*"
type textarea "Capgemini system to design web applications."
type textarea "*"
type textarea "Capgemini' system to design web applications."
type textarea "*"
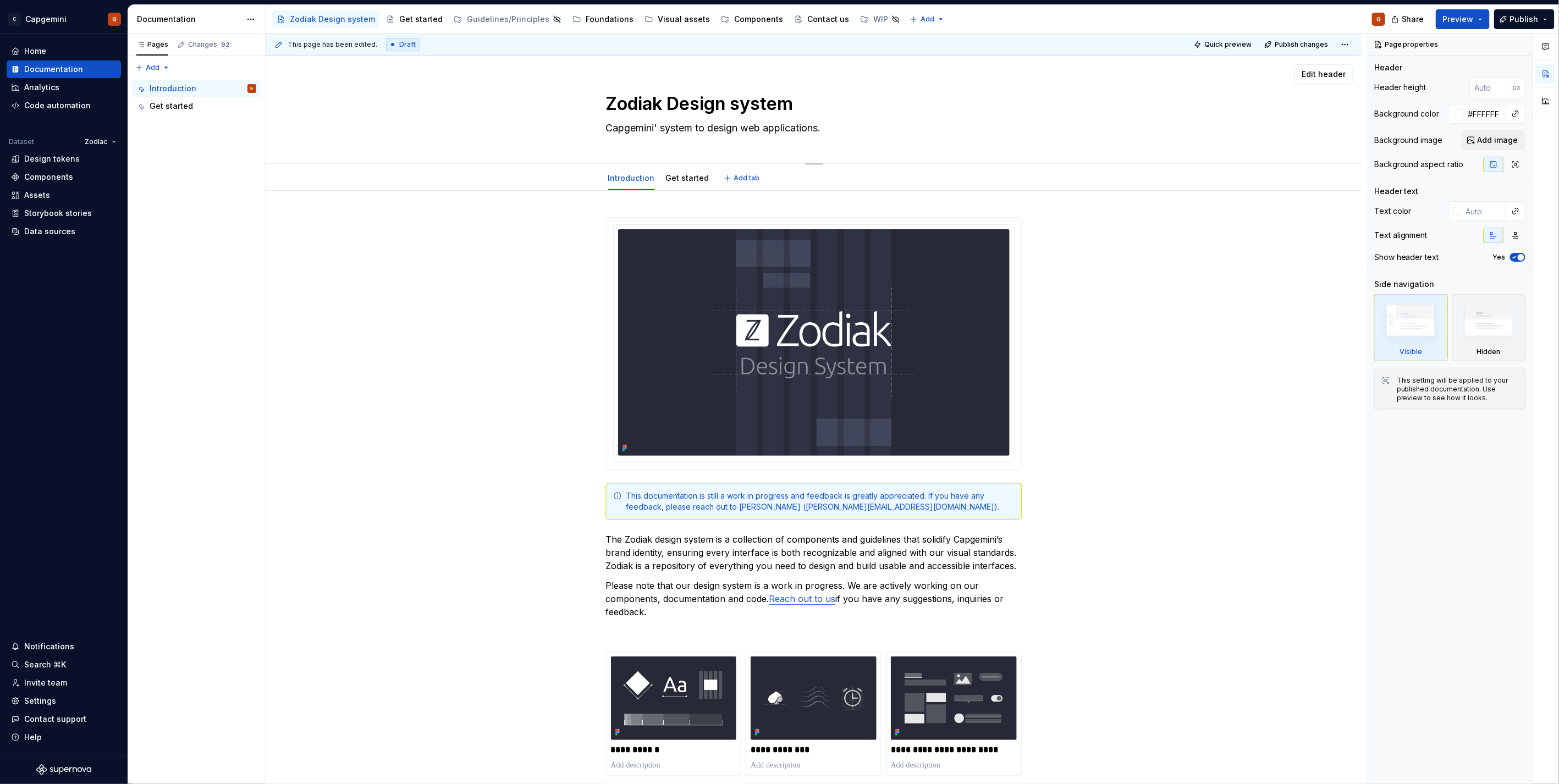
type textarea "Capgemini's system to design web applications."
click at [707, 126] on textarea "Capgemini's system to design web applications." at bounding box center [812, 128] width 416 height 18
click at [707, 125] on textarea "Capgemini's system to design web applications." at bounding box center [812, 128] width 416 height 18
type textarea "*"
type textarea "Capgemini's system f design web applications."
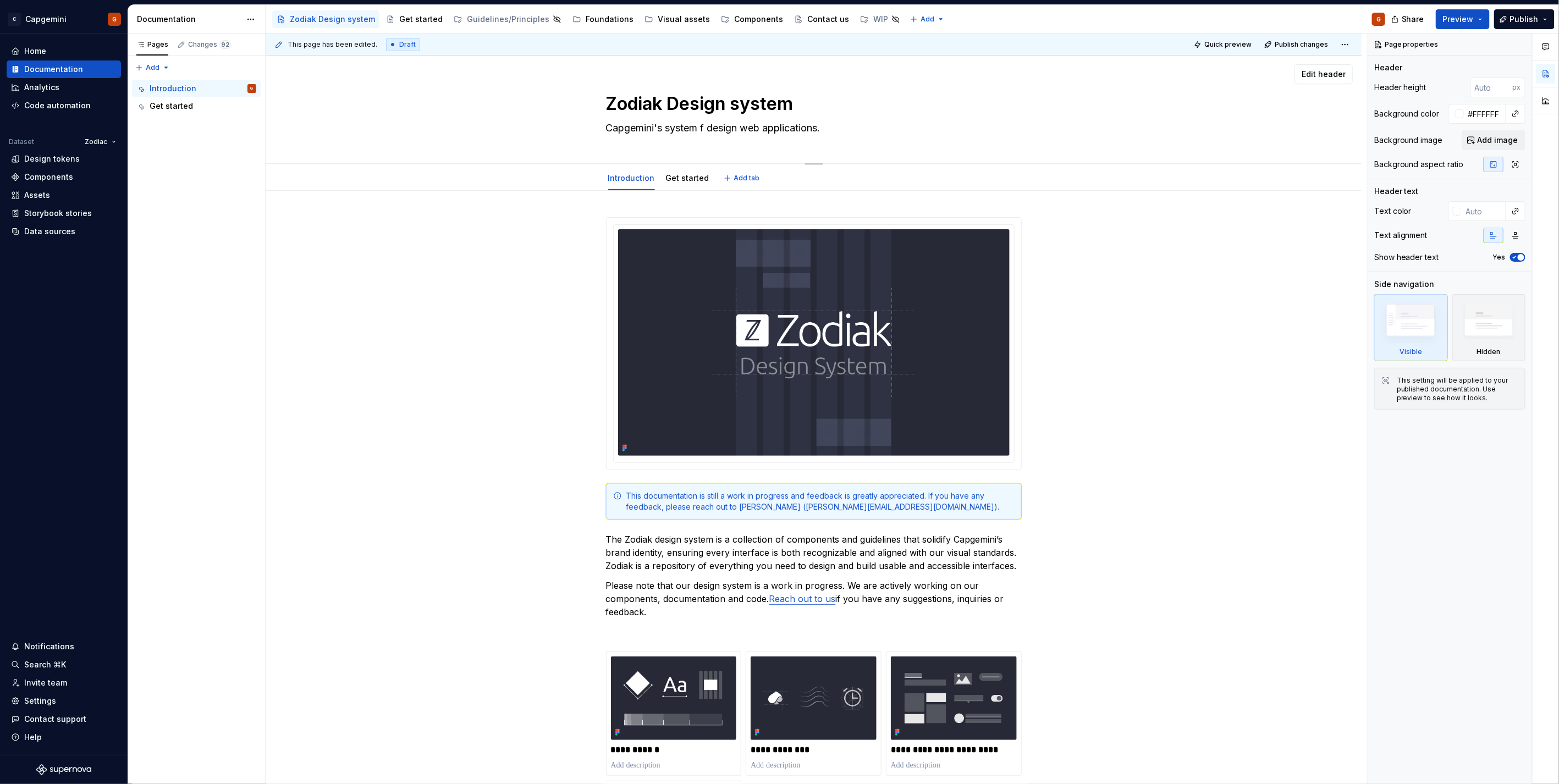
type textarea "*"
type textarea "Capgemini's system fo design web applications."
type textarea "*"
type textarea "Capgemini's system for design web applications."
type textarea "*"
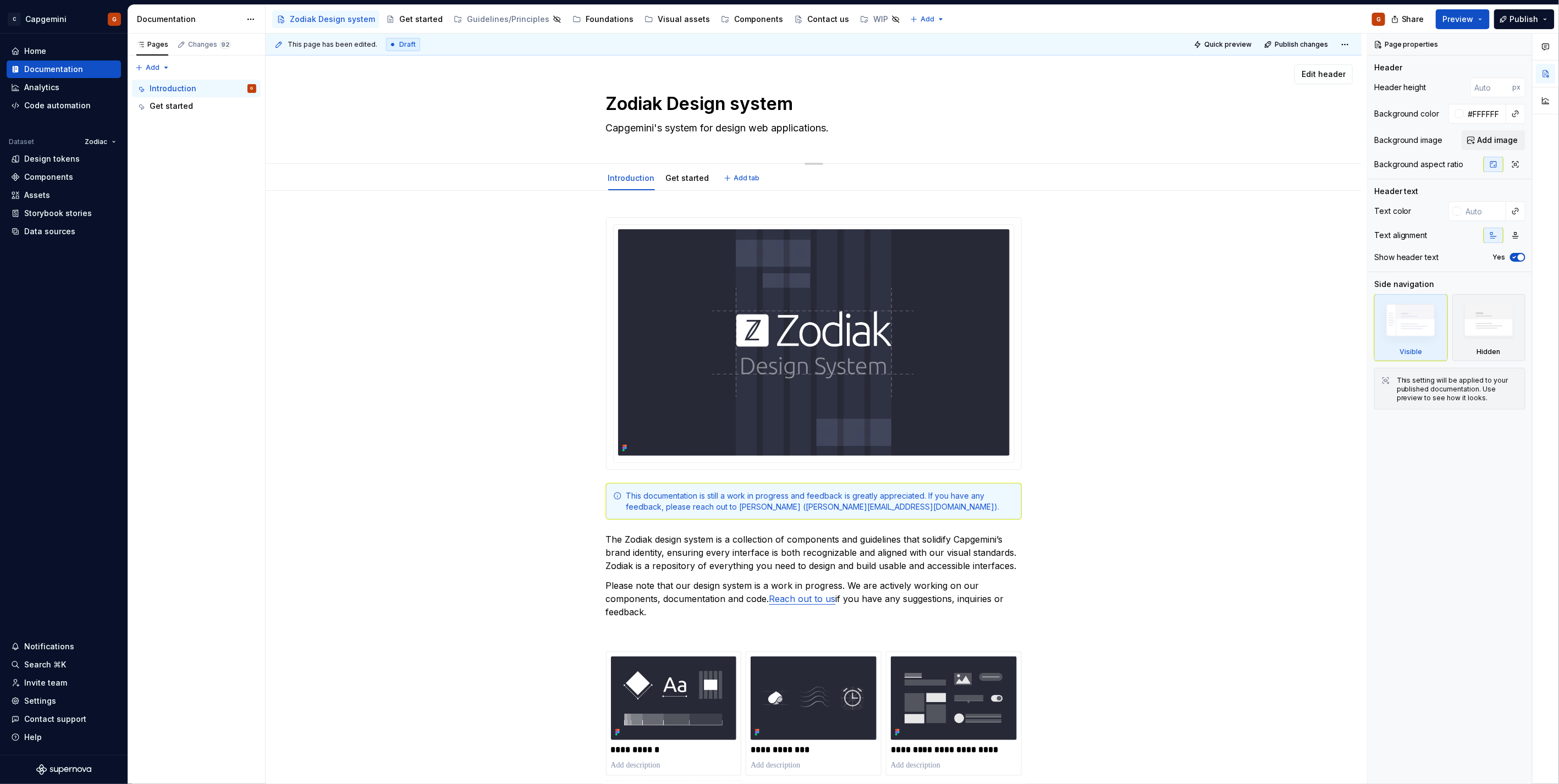
type textarea "Capgemini's system for designi web applications."
type textarea "*"
type textarea "Capgemini's system for designin web applications."
type textarea "*"
type textarea "Capgemini's system for designing web applications."
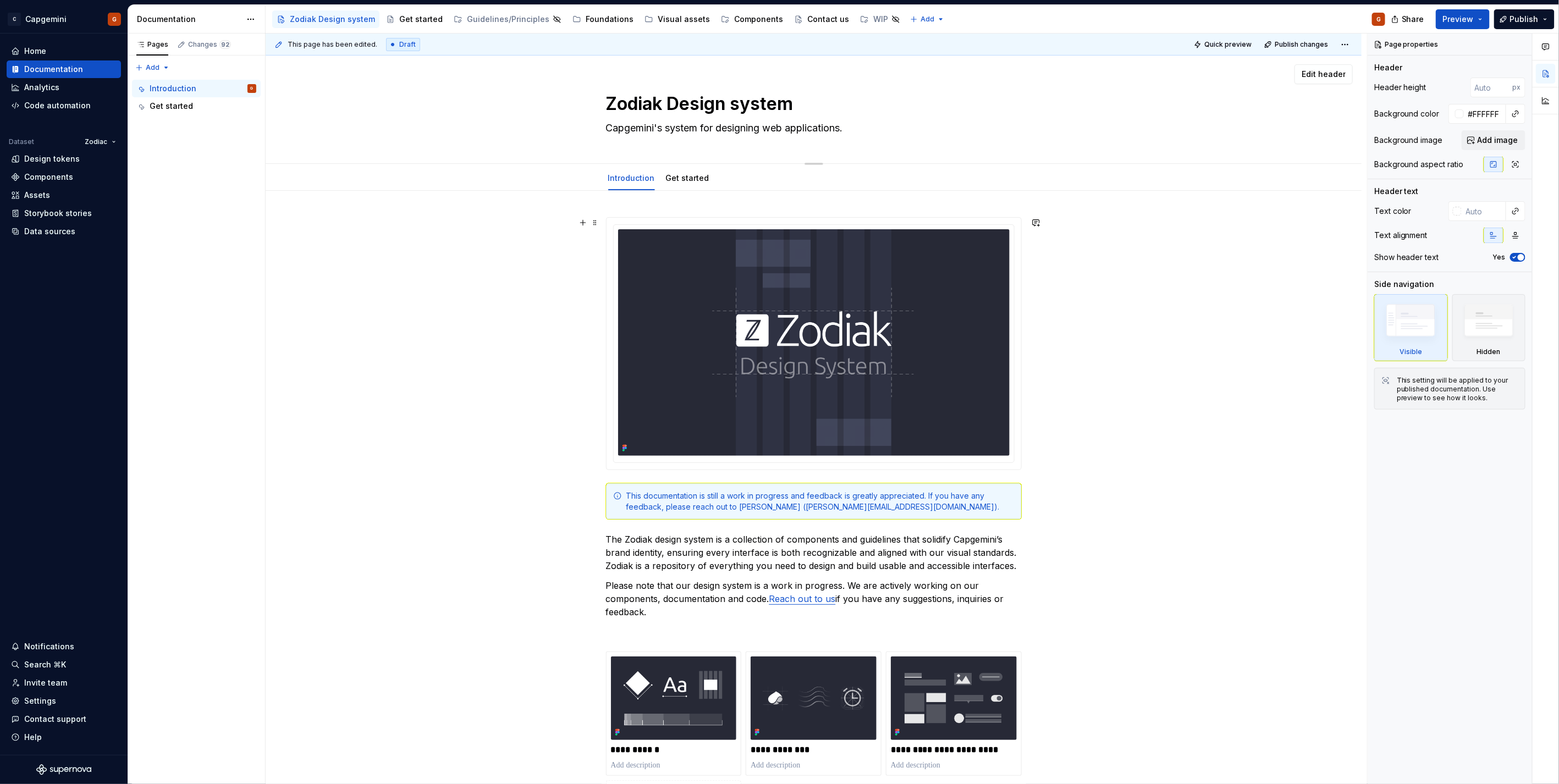
type textarea "*"
type textarea "Capgemini's system for designing web applications."
click at [1134, 129] on div "Zodiak Design system Capgemini's system for designing web applications." at bounding box center [814, 109] width 1008 height 108
click at [1199, 141] on div "Zodiak Design system Capgemini's system for designing web applications." at bounding box center [814, 109] width 1008 height 108
click at [1333, 77] on span "Edit header" at bounding box center [1324, 74] width 44 height 11
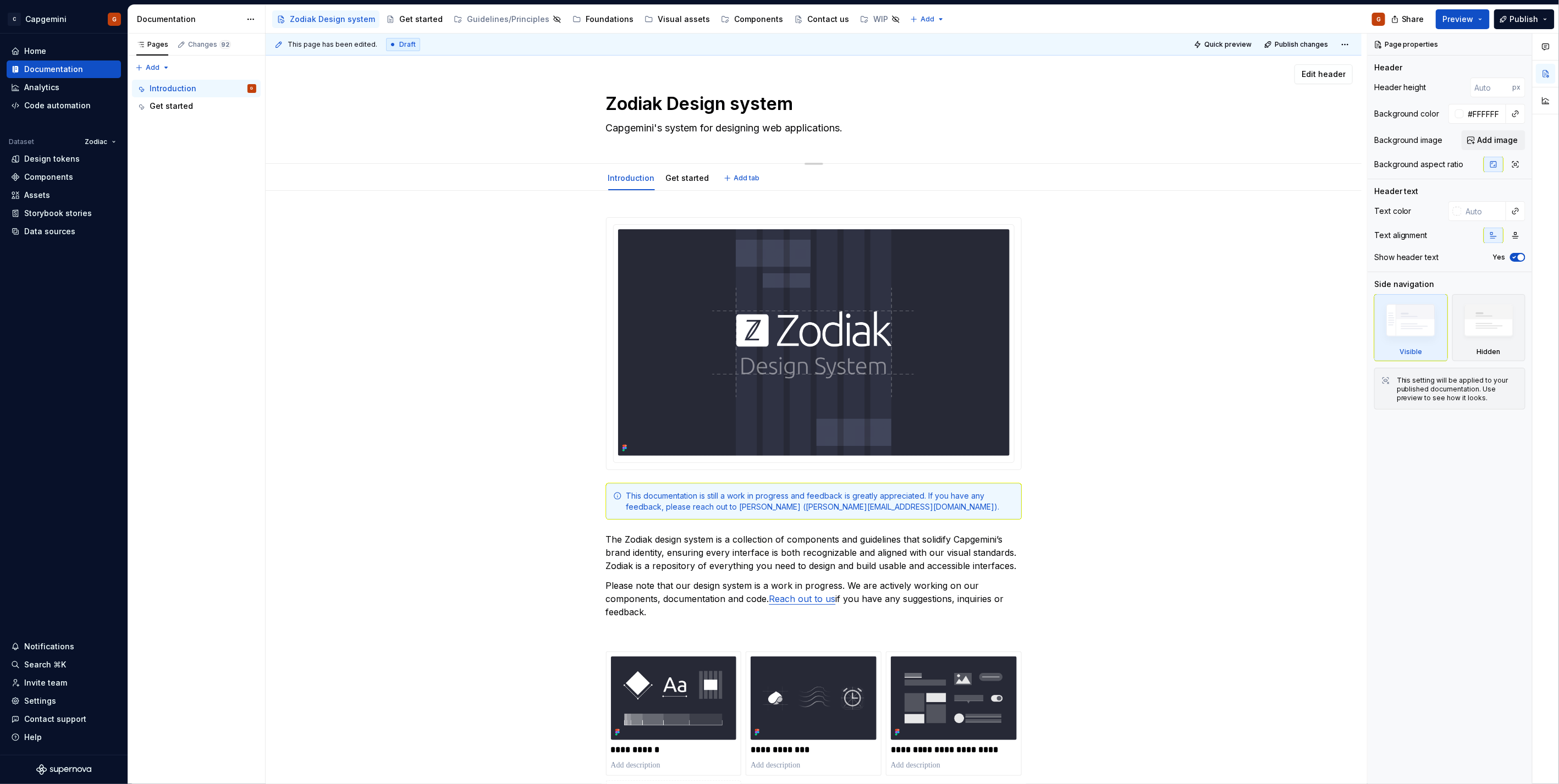
click at [669, 127] on textarea "Capgemini's system for designing web applications." at bounding box center [812, 128] width 416 height 18
click at [685, 129] on textarea "Capgemini's system for designing web applications." at bounding box center [812, 128] width 416 height 18
click at [1403, 24] on button "Preview" at bounding box center [1462, 19] width 54 height 20
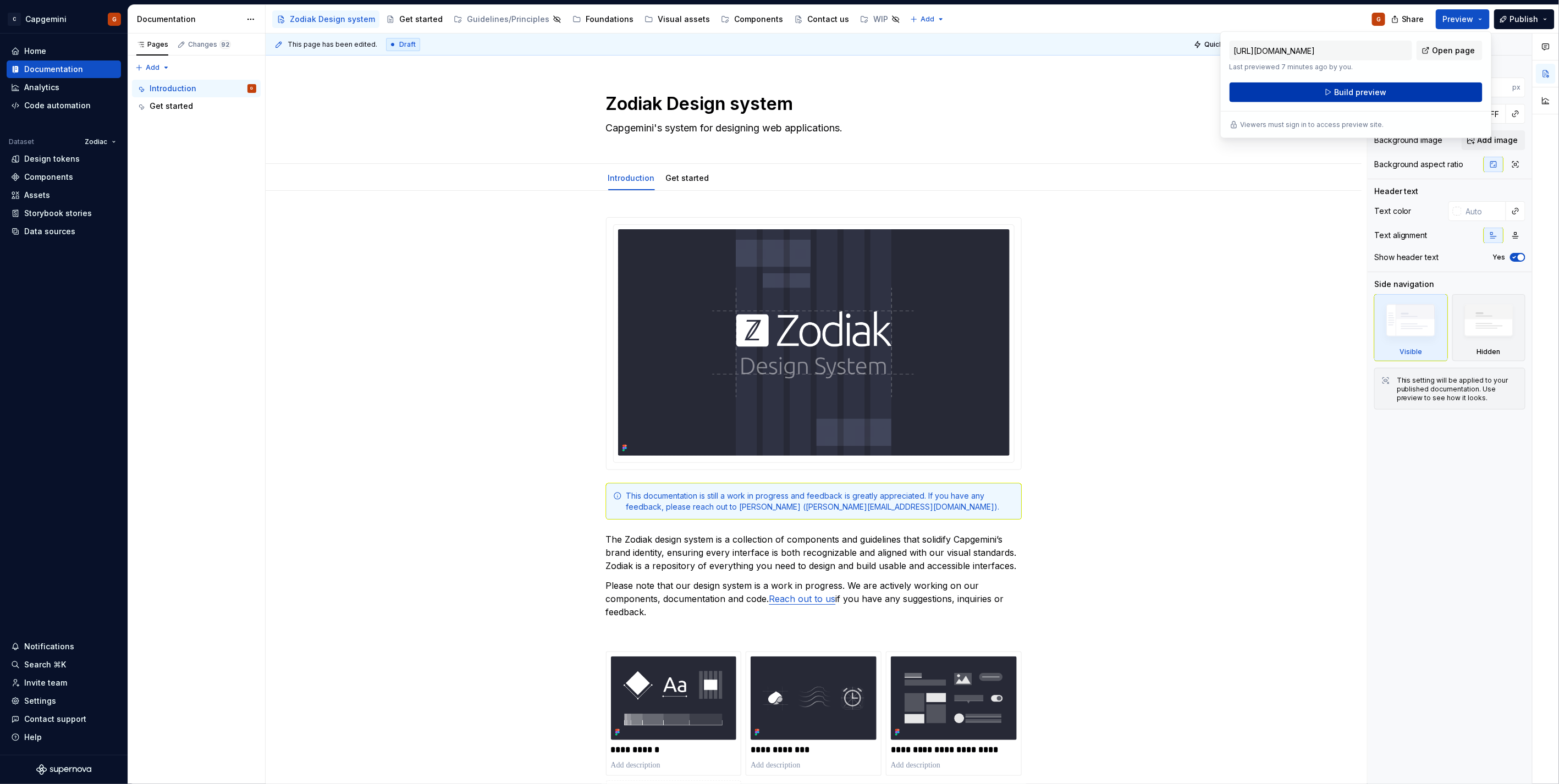
drag, startPoint x: 1482, startPoint y: 24, endPoint x: 1388, endPoint y: 91, distance: 115.4
click at [1388, 91] on button "Build preview" at bounding box center [1356, 92] width 253 height 20
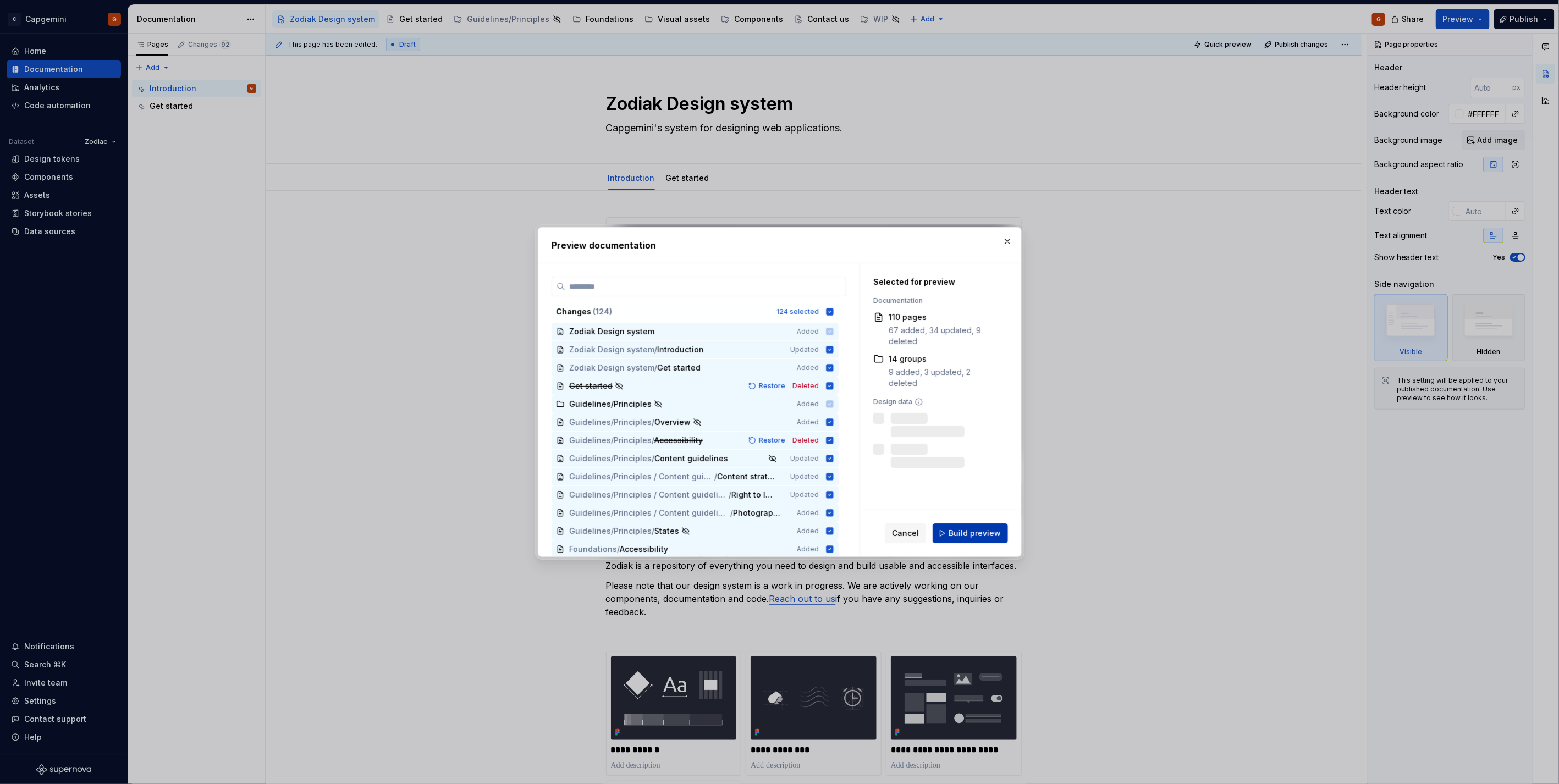
click at [972, 529] on span "Build preview" at bounding box center [974, 533] width 52 height 11
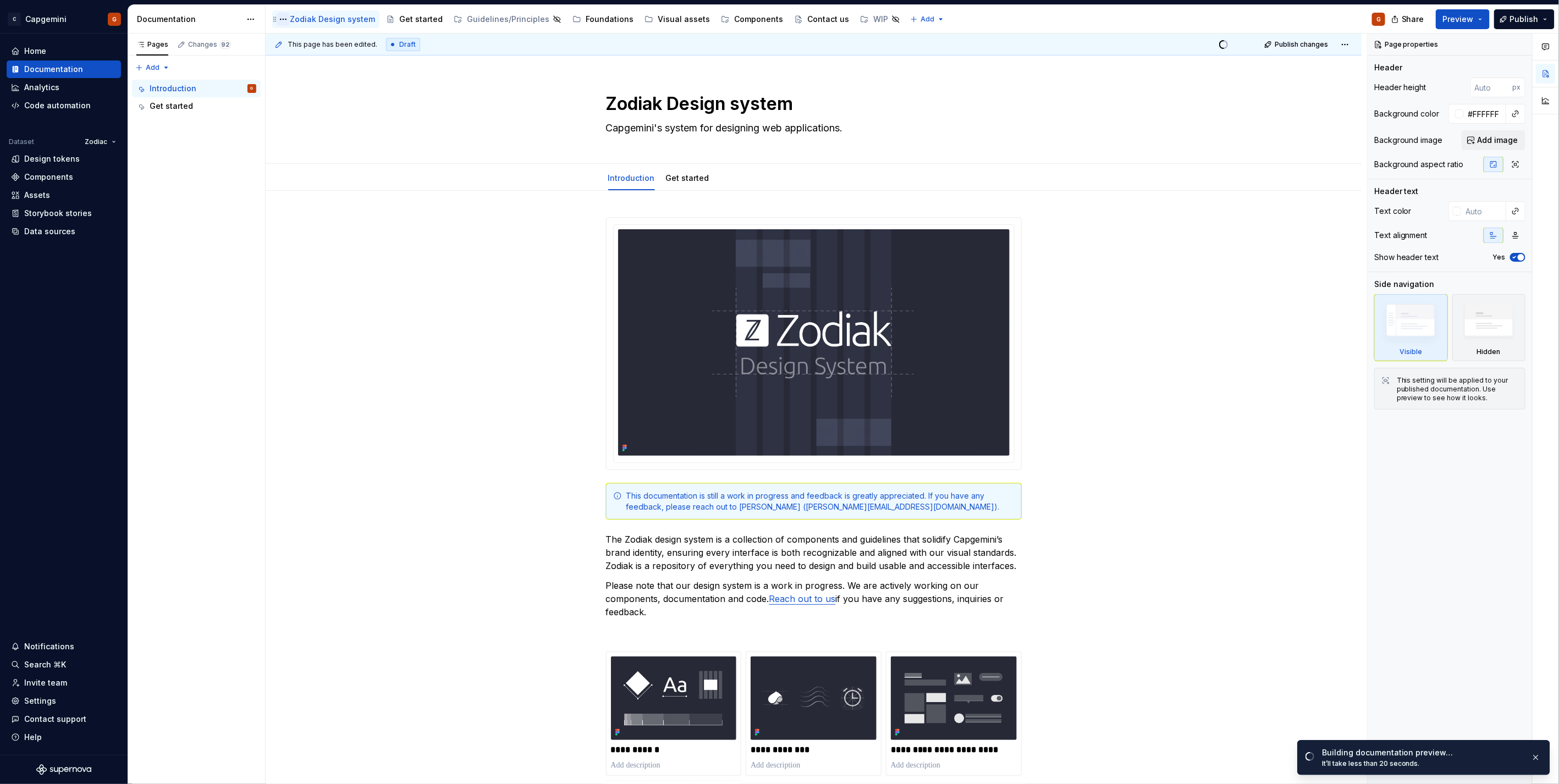
click at [283, 19] on button "Page tree" at bounding box center [283, 19] width 13 height 13
click at [304, 39] on div "Rename page" at bounding box center [351, 39] width 108 height 11
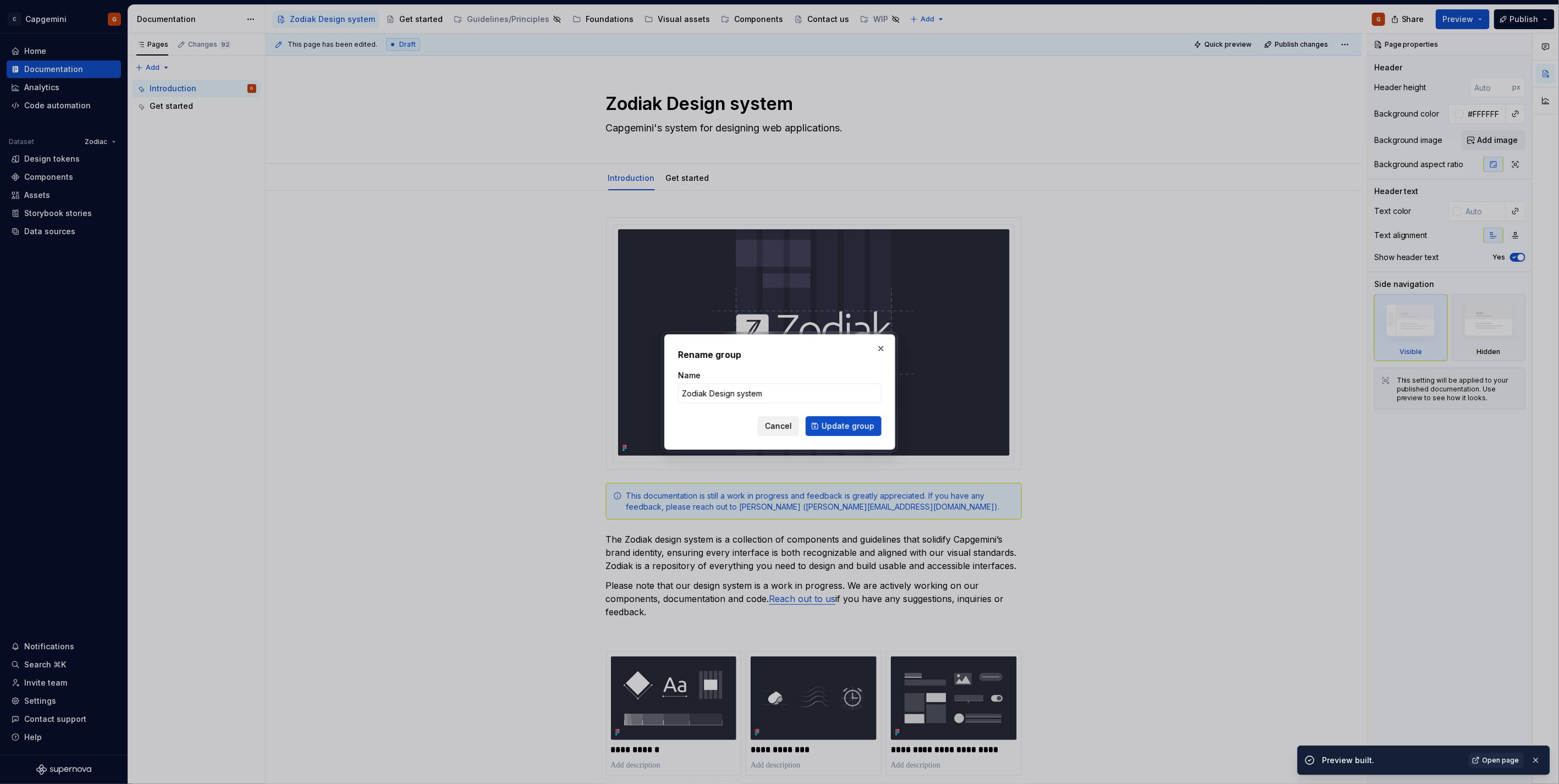
click at [775, 432] on button "Cancel" at bounding box center [778, 426] width 41 height 20
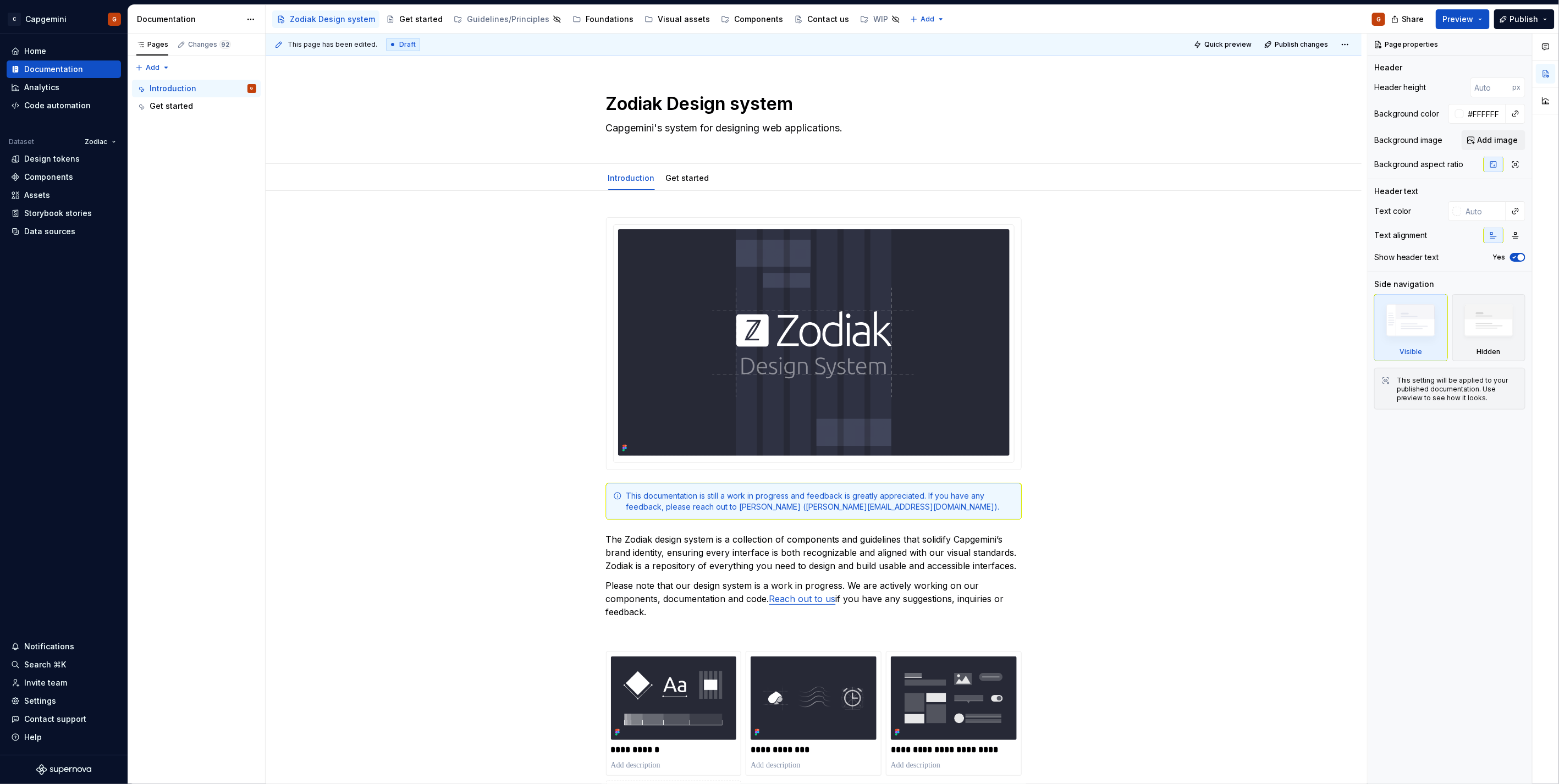
click at [0, 0] on button "Page tree" at bounding box center [0, 0] width 0 height 0
type textarea "*"
click at [311, 39] on div "Rename page" at bounding box center [351, 39] width 108 height 11
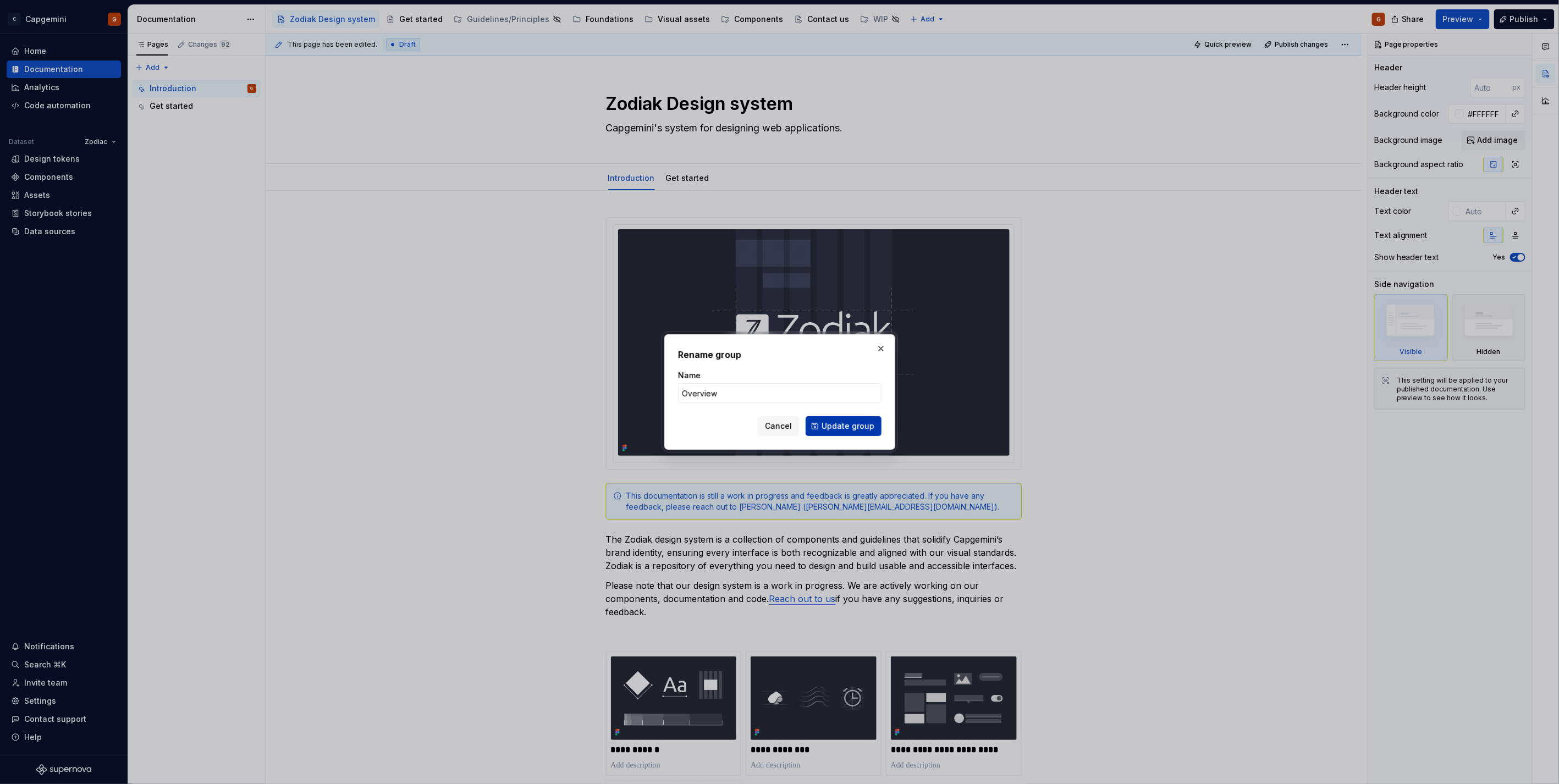
type input "Overview"
click at [860, 430] on span "Update group" at bounding box center [848, 426] width 53 height 11
type textarea "*"
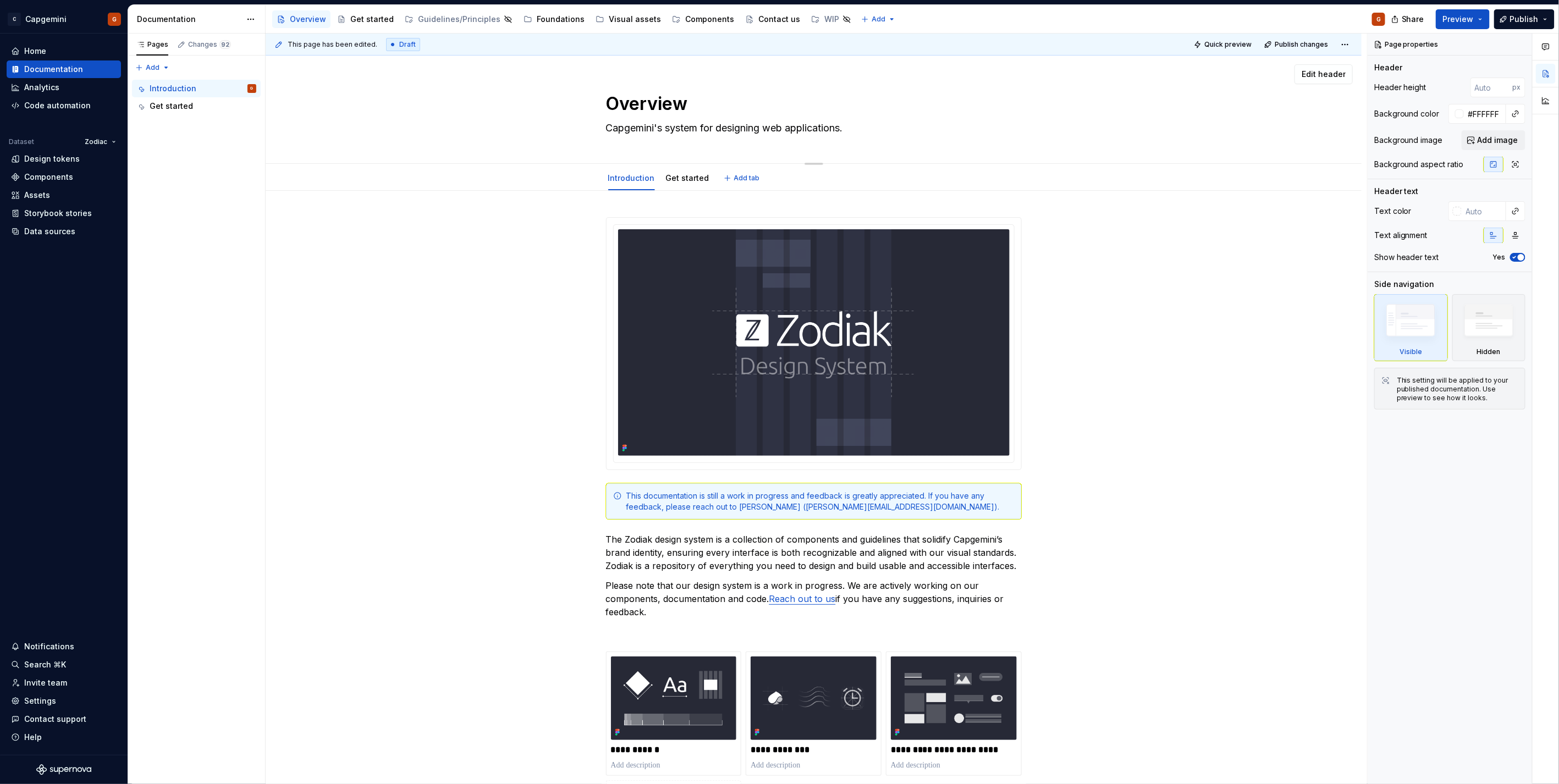
click at [652, 106] on textarea "Overview" at bounding box center [812, 104] width 416 height 27
click at [663, 117] on div "Overview Capgemini's system for designing web applications." at bounding box center [813, 109] width 416 height 108
click at [664, 127] on textarea "Capgemini's system for designing web applications." at bounding box center [812, 128] width 416 height 18
click at [342, 22] on button "Page tree" at bounding box center [344, 19] width 13 height 13
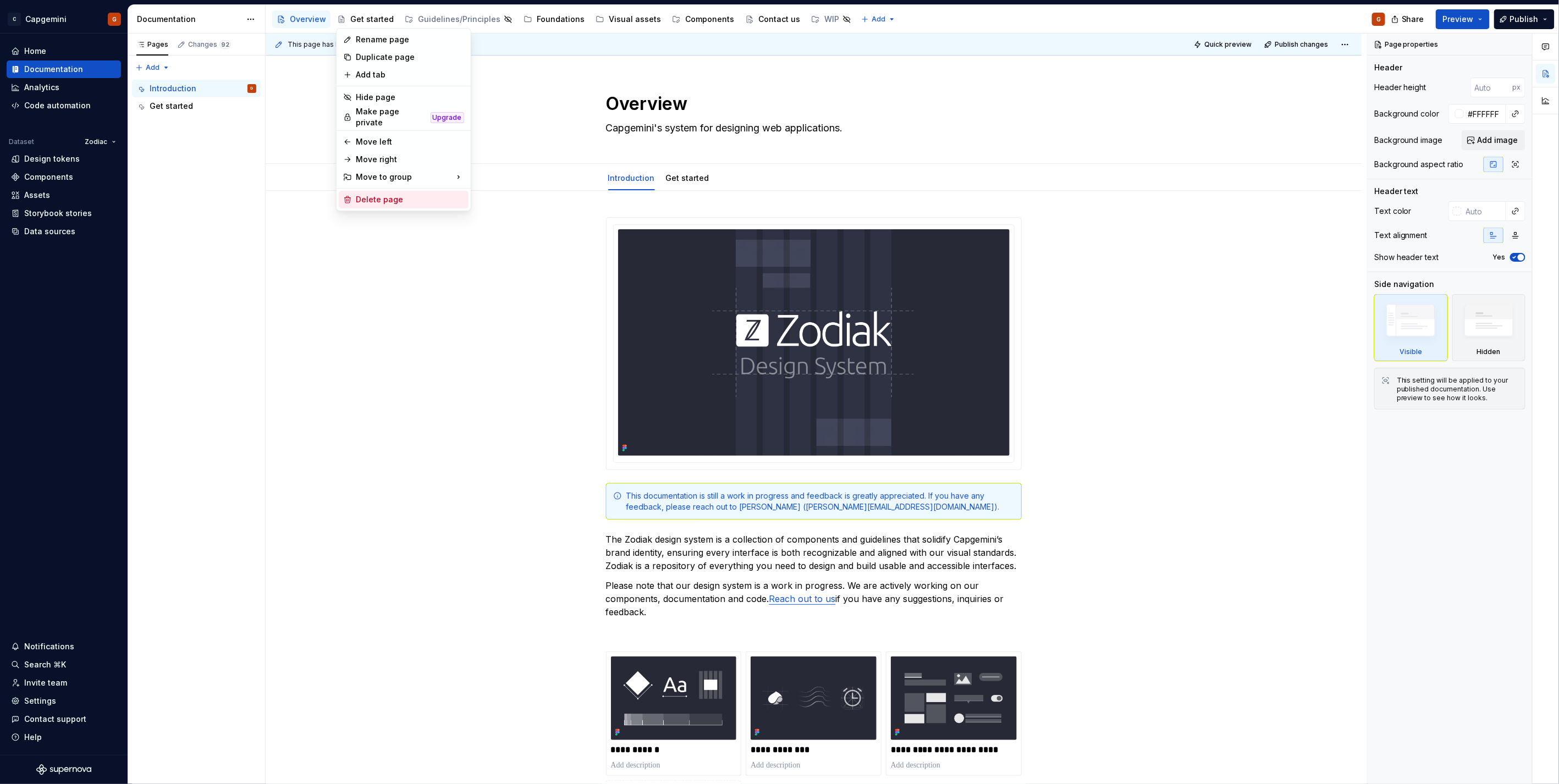
click at [397, 194] on div "Delete page" at bounding box center [410, 200] width 108 height 11
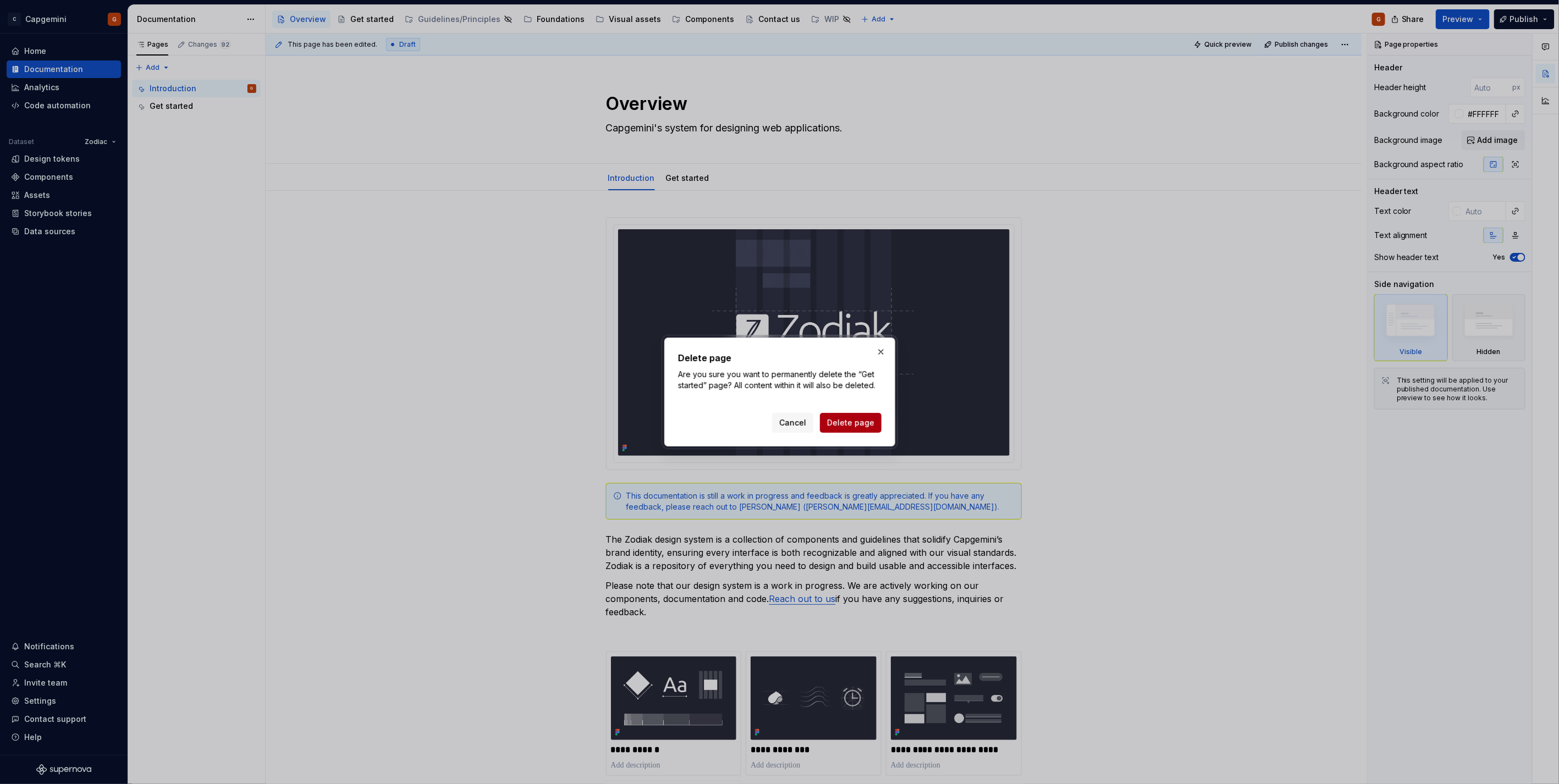
click at [845, 422] on span "Delete page" at bounding box center [851, 423] width 47 height 11
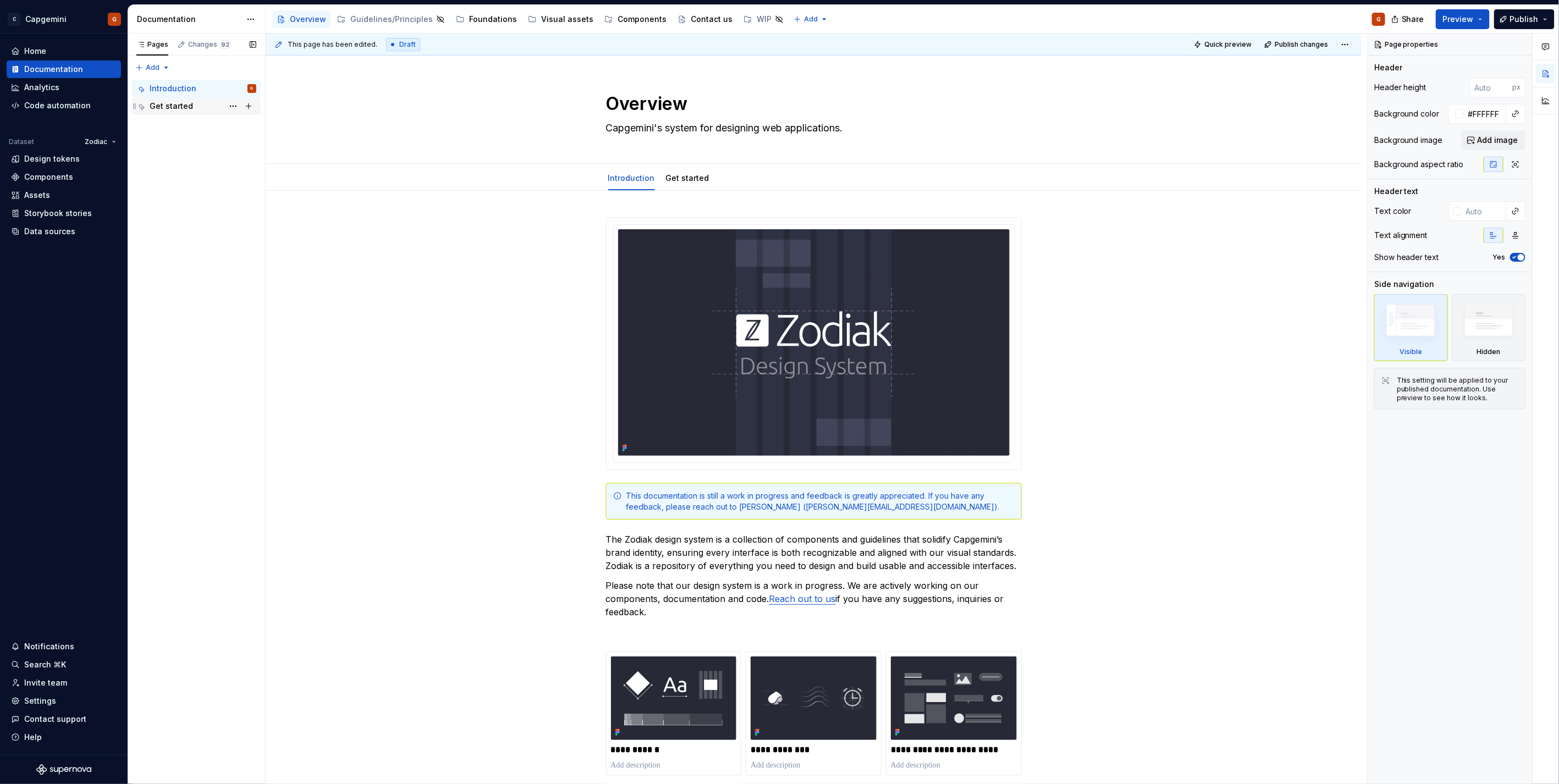
click at [208, 106] on div "Get started" at bounding box center [203, 106] width 107 height 15
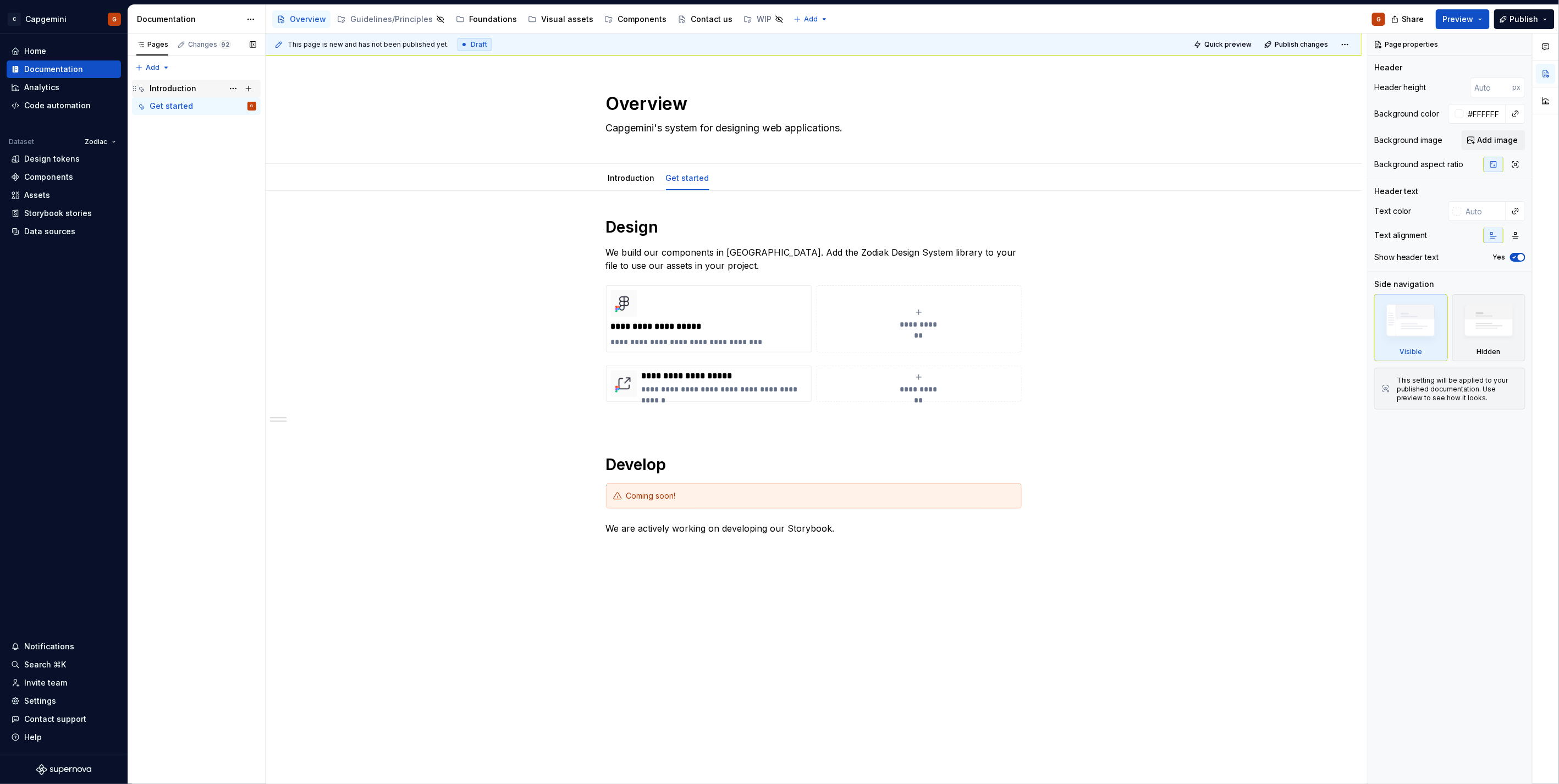
click at [202, 93] on div "Introduction" at bounding box center [203, 88] width 107 height 15
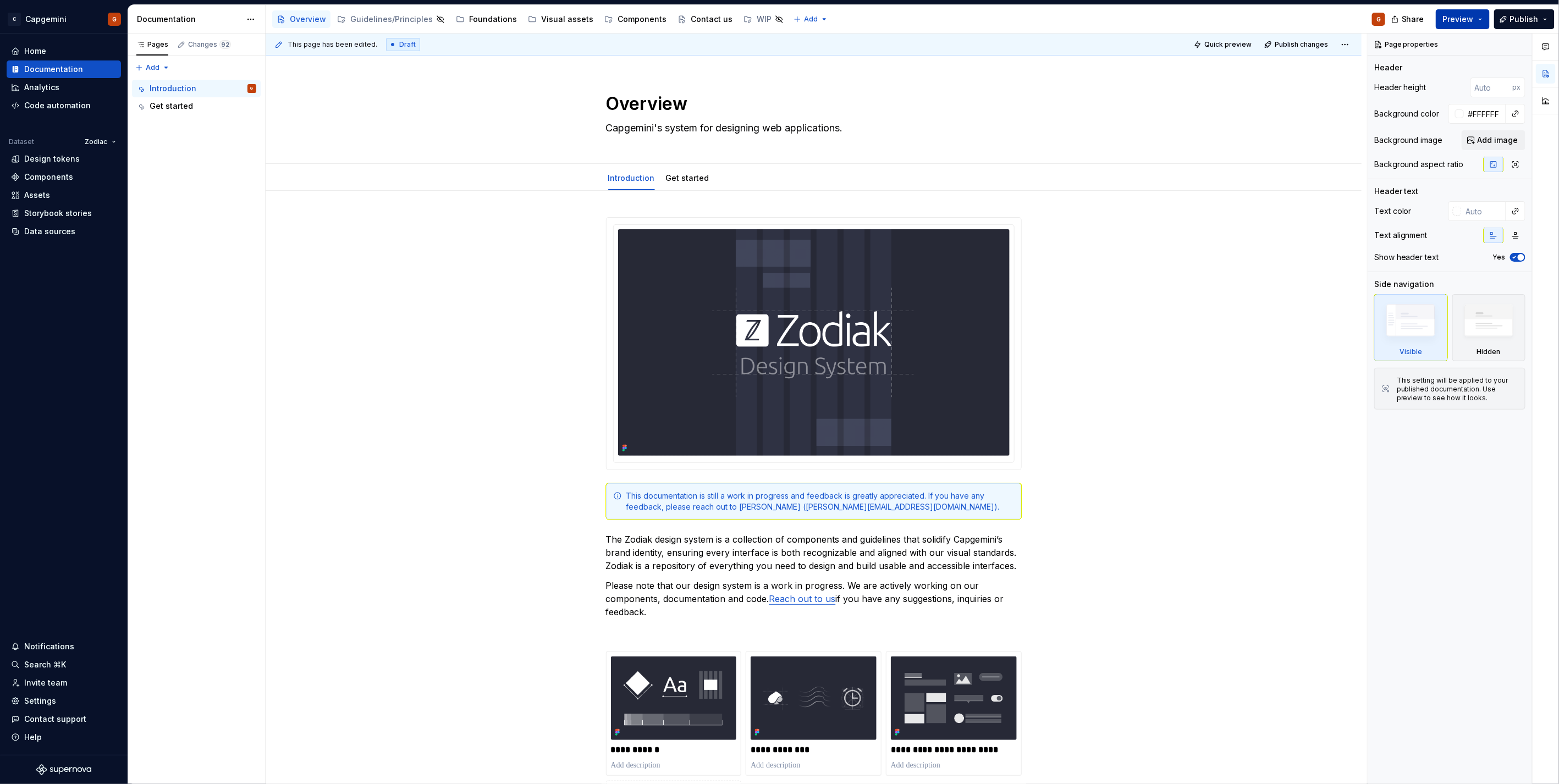
click at [1403, 21] on span "Preview" at bounding box center [1458, 19] width 31 height 11
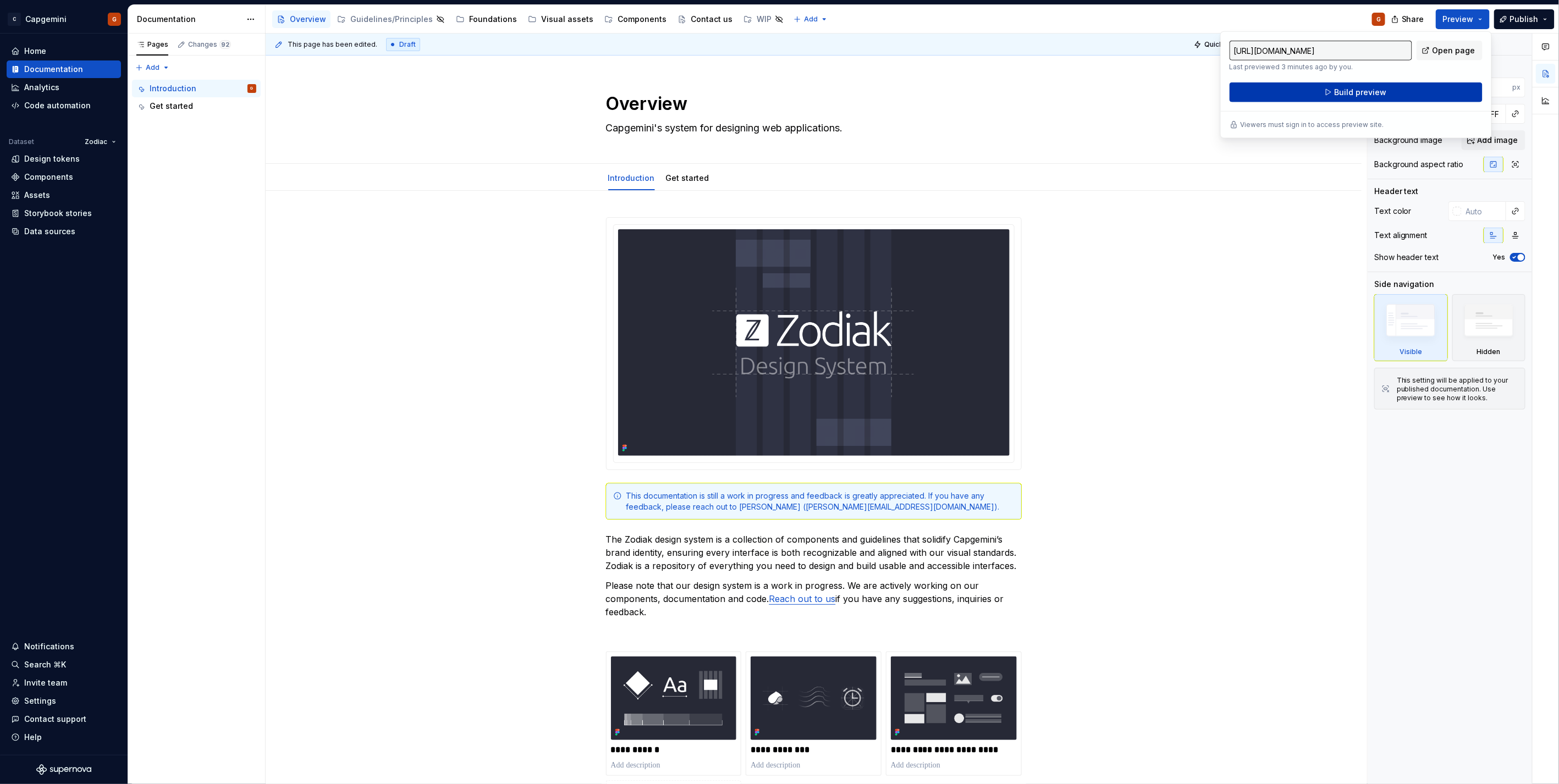
drag, startPoint x: 1469, startPoint y: 21, endPoint x: 1387, endPoint y: 100, distance: 113.9
click at [1387, 100] on button "Build preview" at bounding box center [1356, 92] width 253 height 20
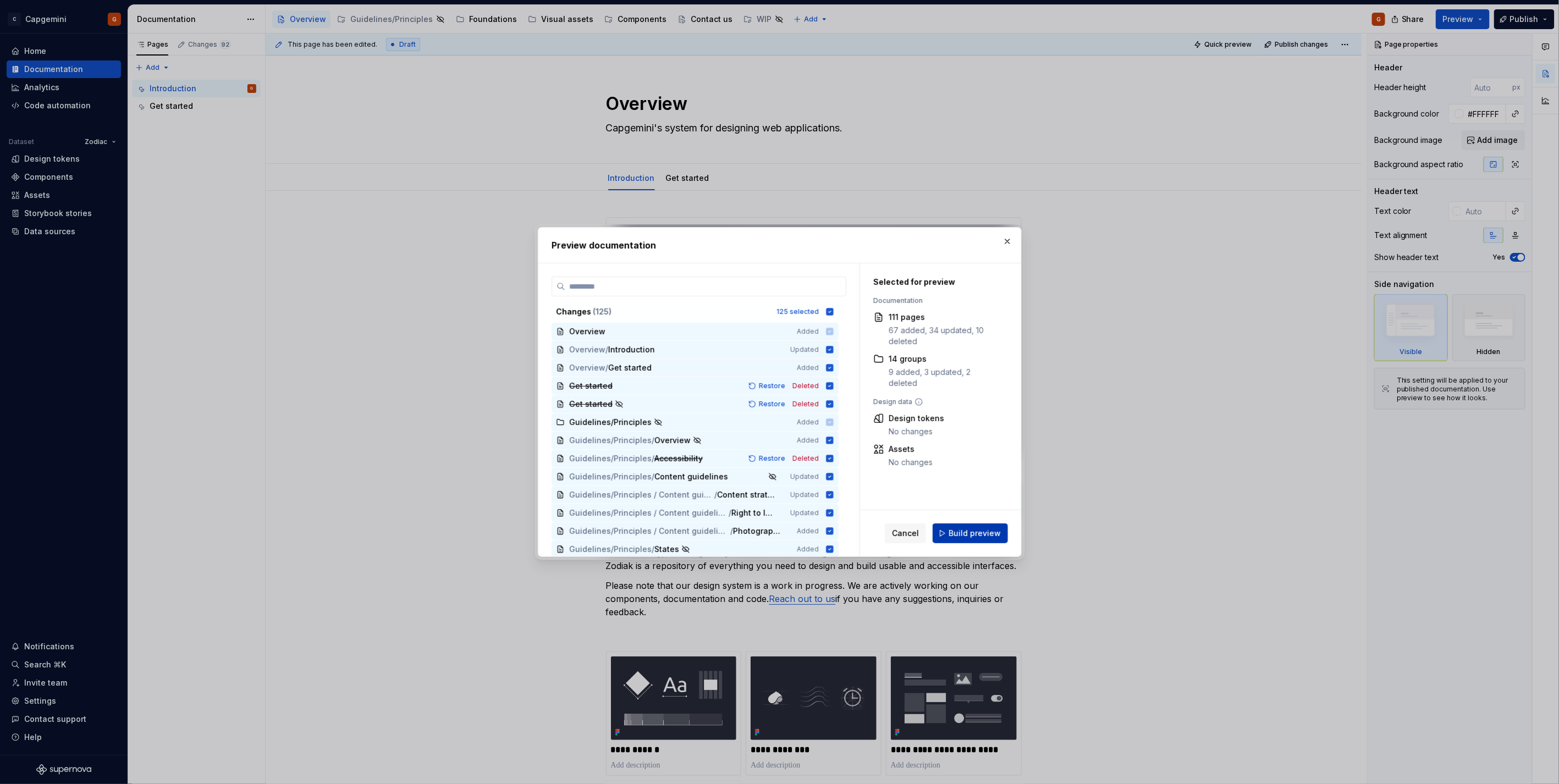
click at [969, 538] on span "Build preview" at bounding box center [974, 533] width 52 height 11
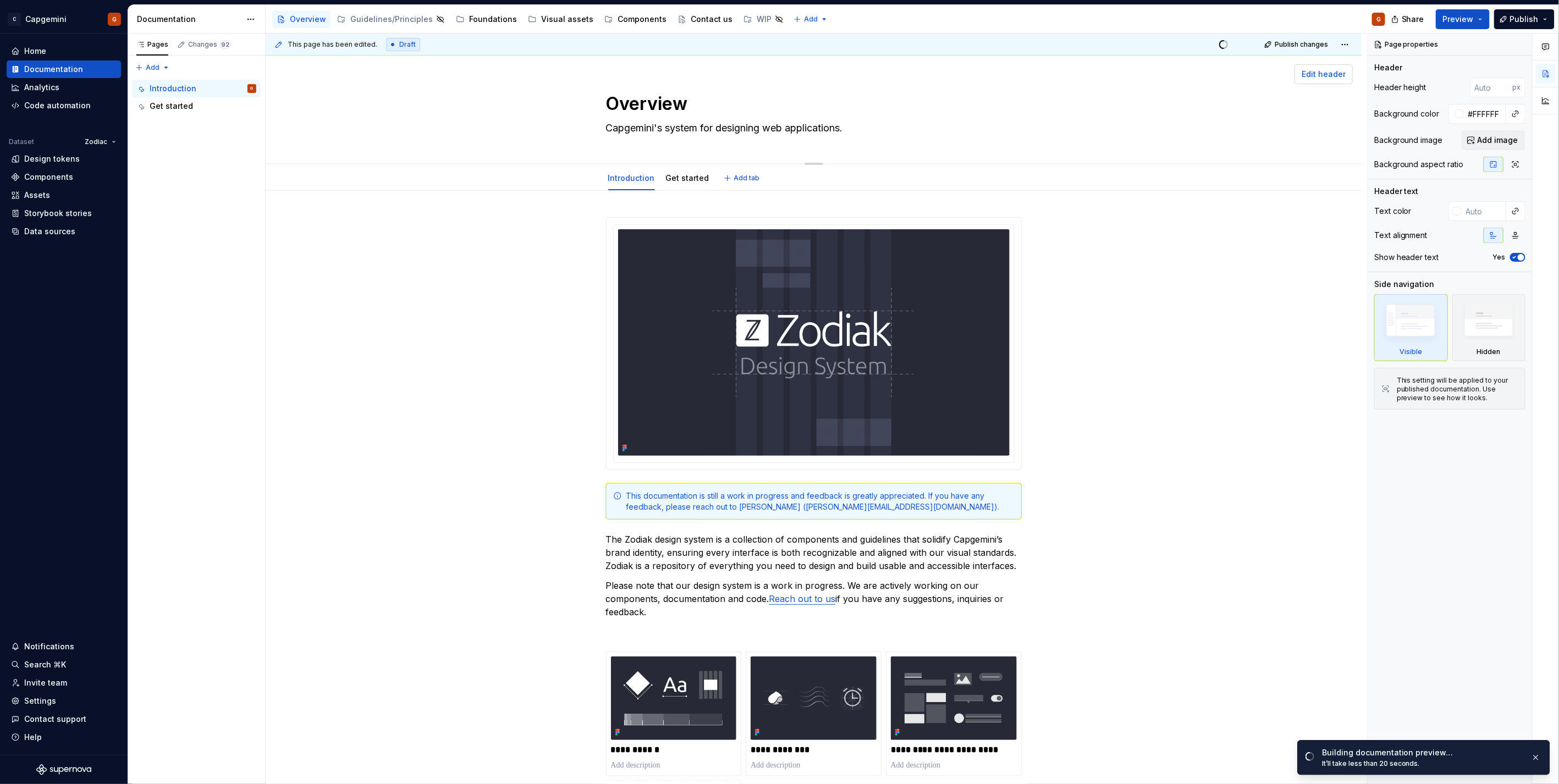
click at [1328, 68] on button "Edit header" at bounding box center [1324, 74] width 58 height 20
click at [1324, 76] on span "Edit header" at bounding box center [1324, 74] width 44 height 11
click at [1403, 260] on span "button" at bounding box center [1521, 257] width 7 height 7
click at [1403, 705] on span "Open page" at bounding box center [1501, 760] width 37 height 9
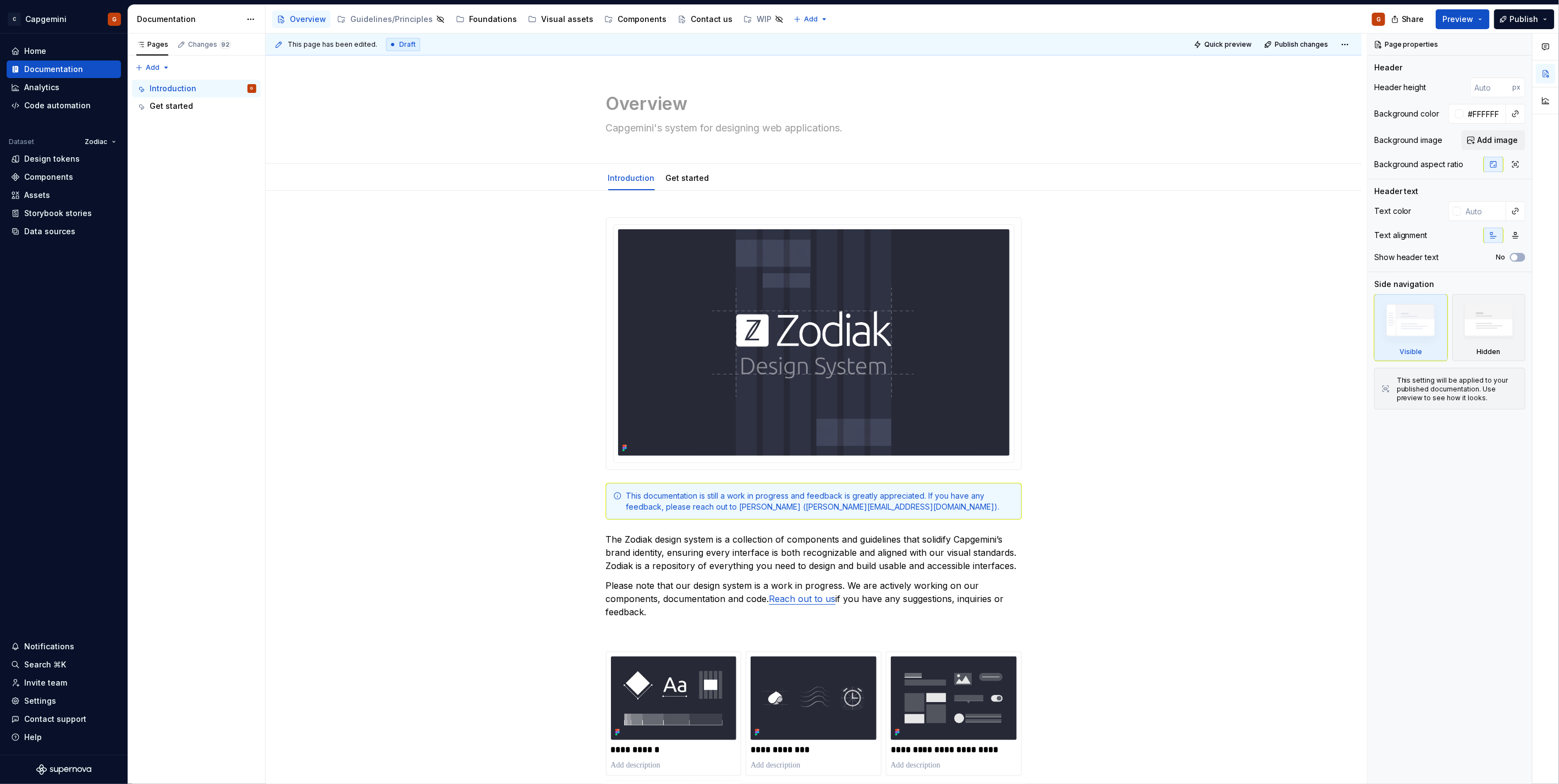
click at [493, 28] on div "Overview Guidelines/Principles Foundations Visual assets Components Contact us …" at bounding box center [530, 19] width 516 height 22
click at [493, 24] on div "Foundations" at bounding box center [493, 19] width 48 height 11
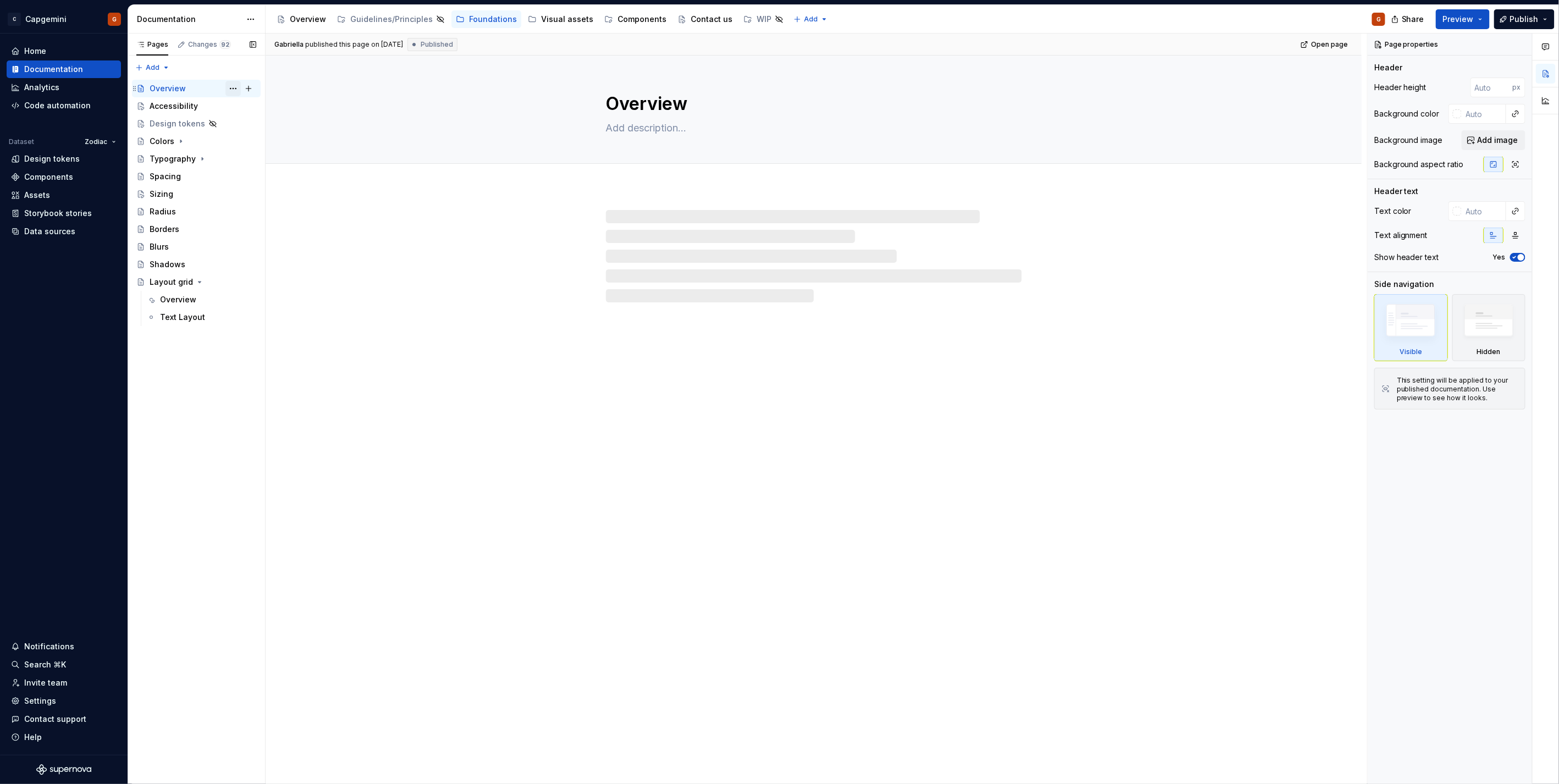
click at [232, 90] on button "Page tree" at bounding box center [233, 88] width 15 height 15
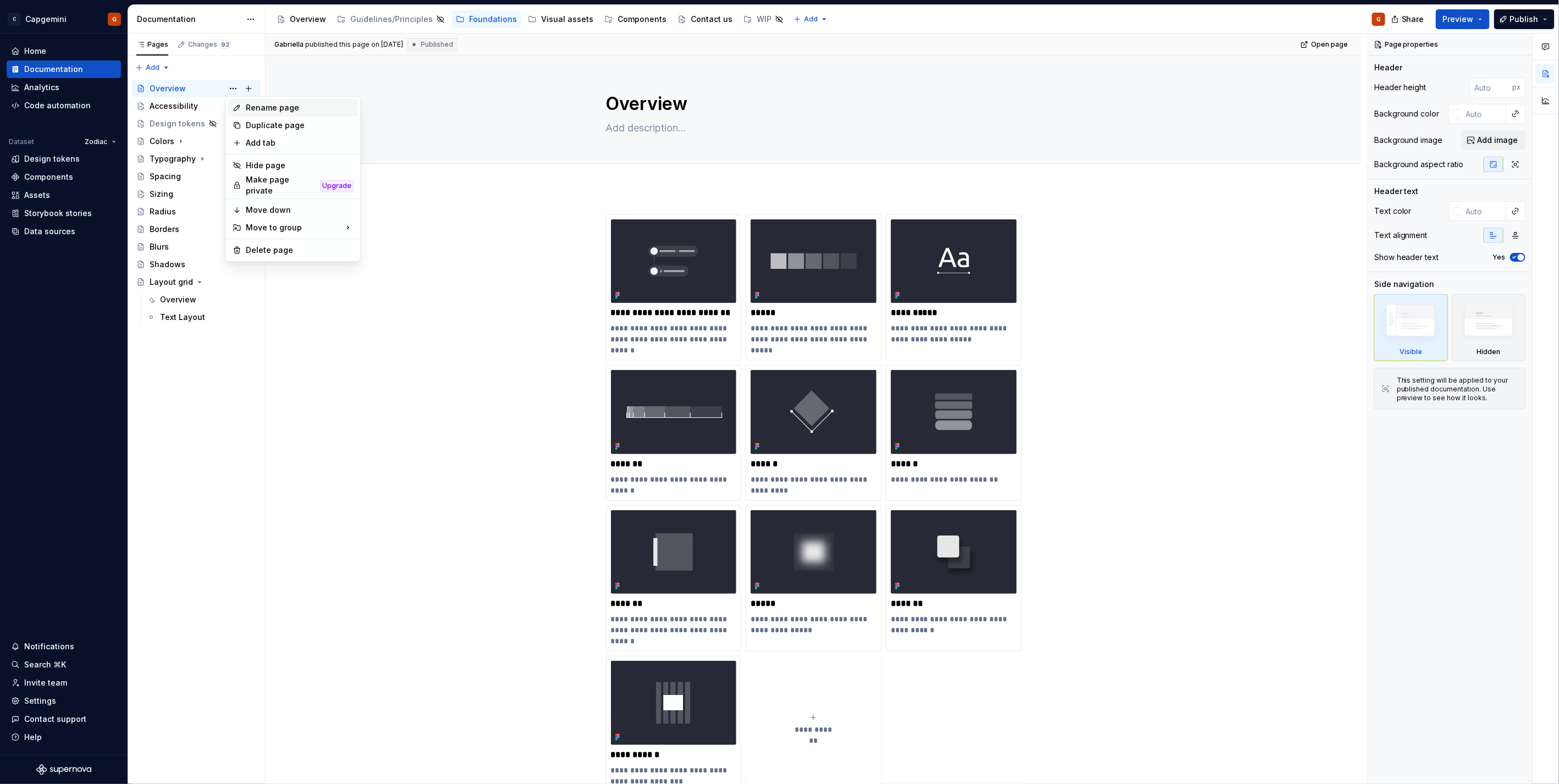
click at [264, 108] on div "Rename page" at bounding box center [300, 108] width 108 height 11
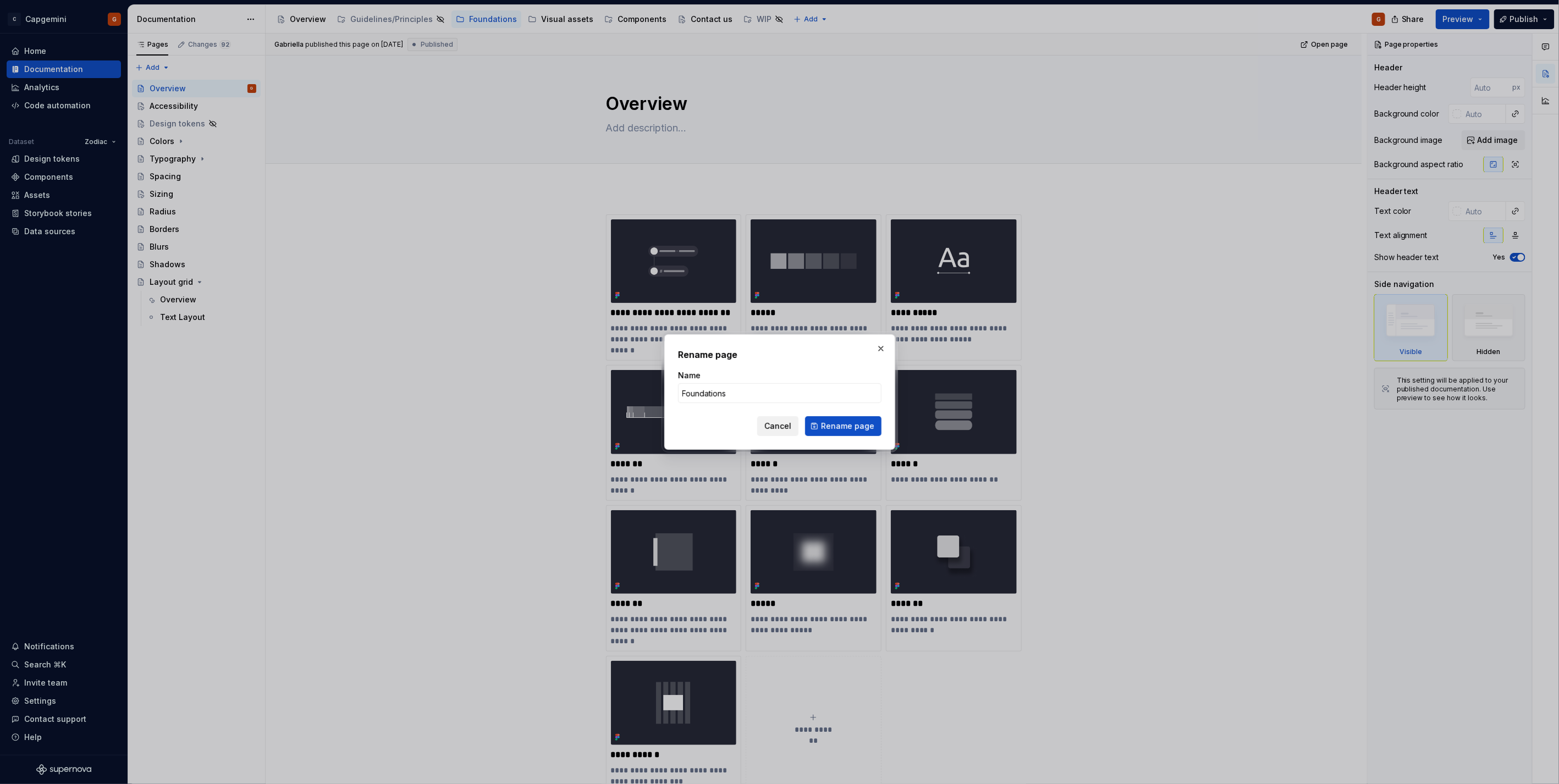
click at [784, 430] on span "Cancel" at bounding box center [778, 426] width 27 height 11
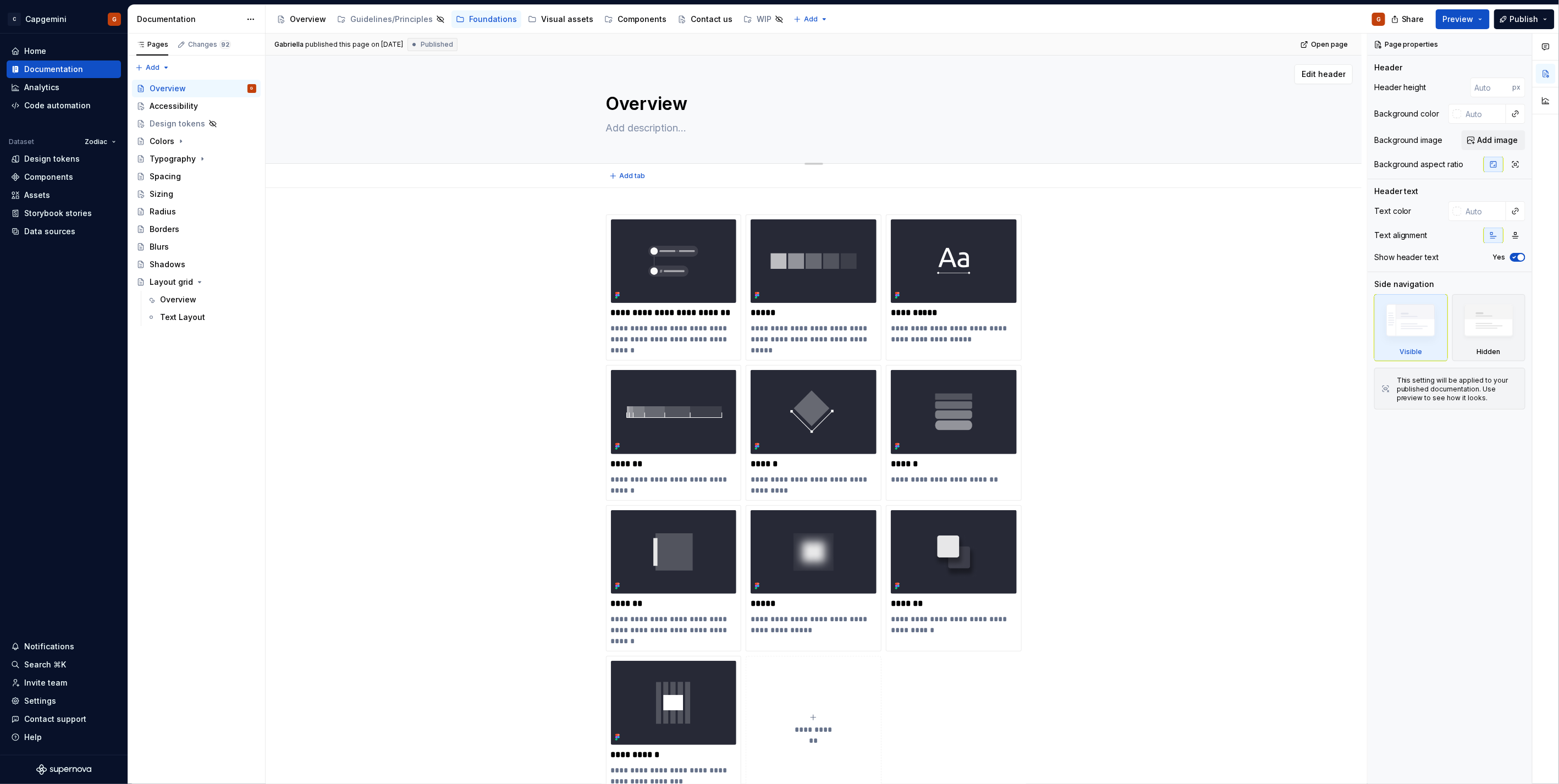
click at [613, 93] on textarea "Overview" at bounding box center [812, 104] width 416 height 27
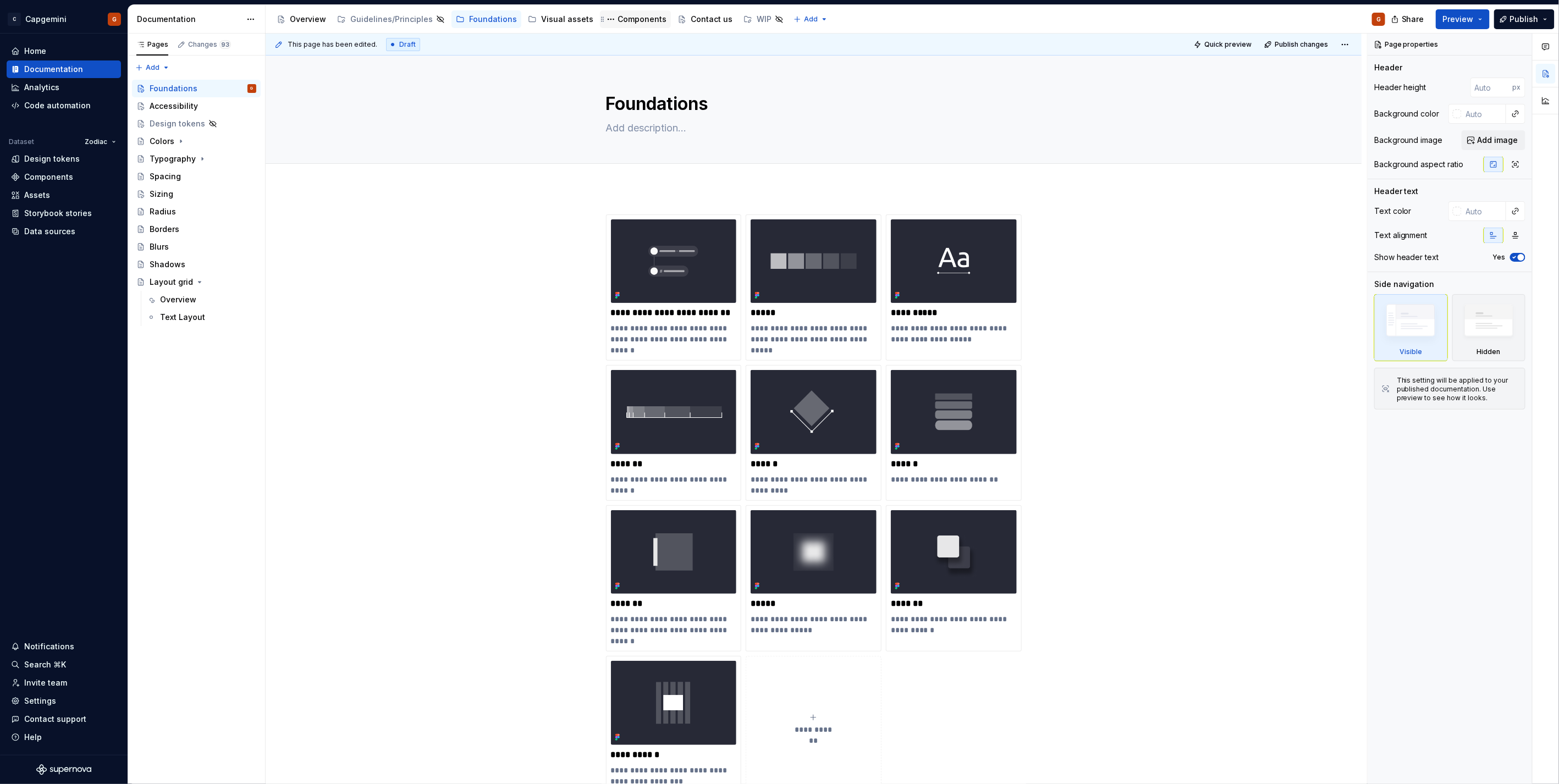
click at [617, 22] on div "Components" at bounding box center [642, 19] width 49 height 11
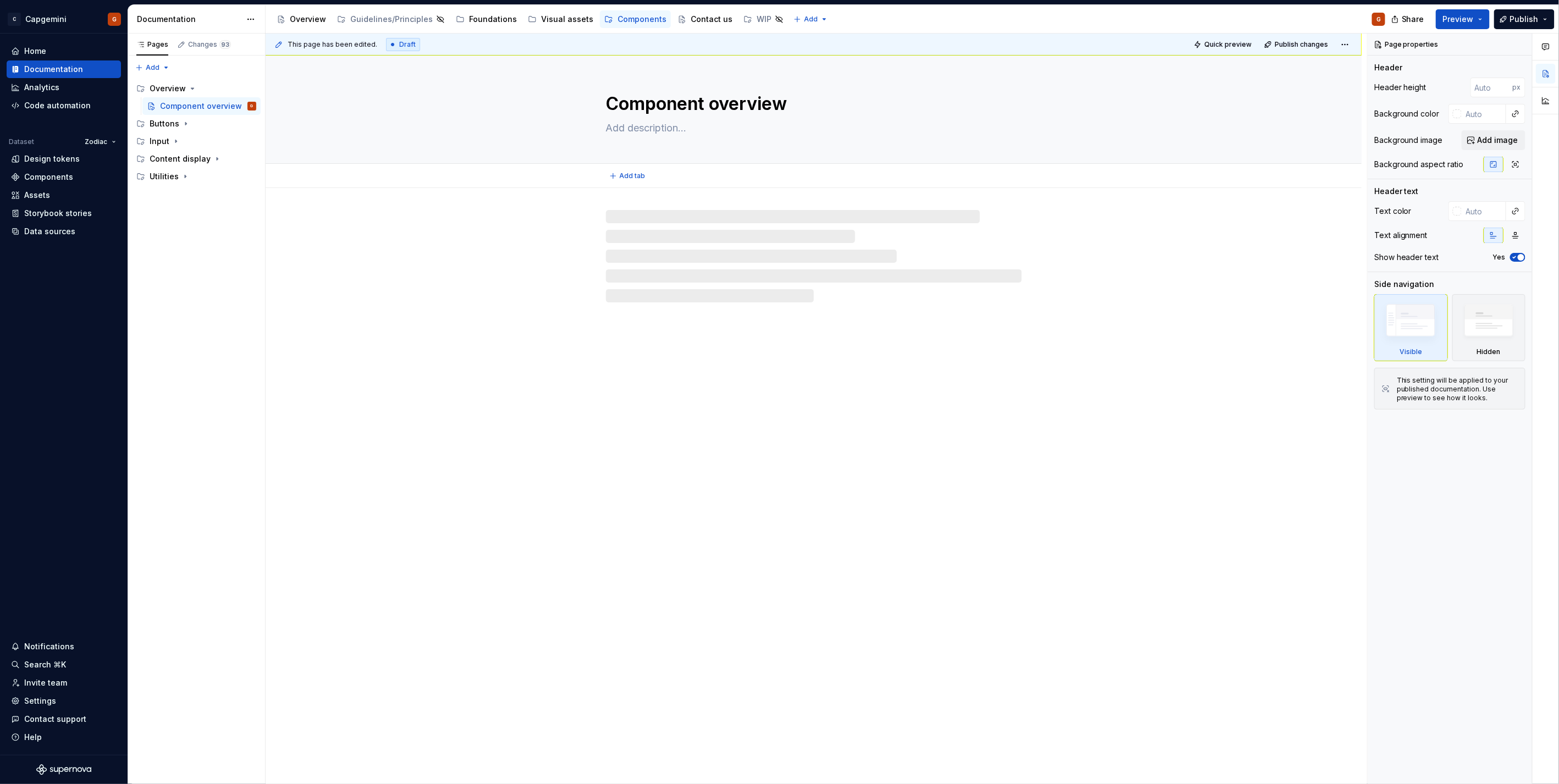
click at [657, 94] on textarea "Component overview" at bounding box center [812, 104] width 416 height 27
click at [706, 101] on textarea "Component overview" at bounding box center [812, 104] width 416 height 27
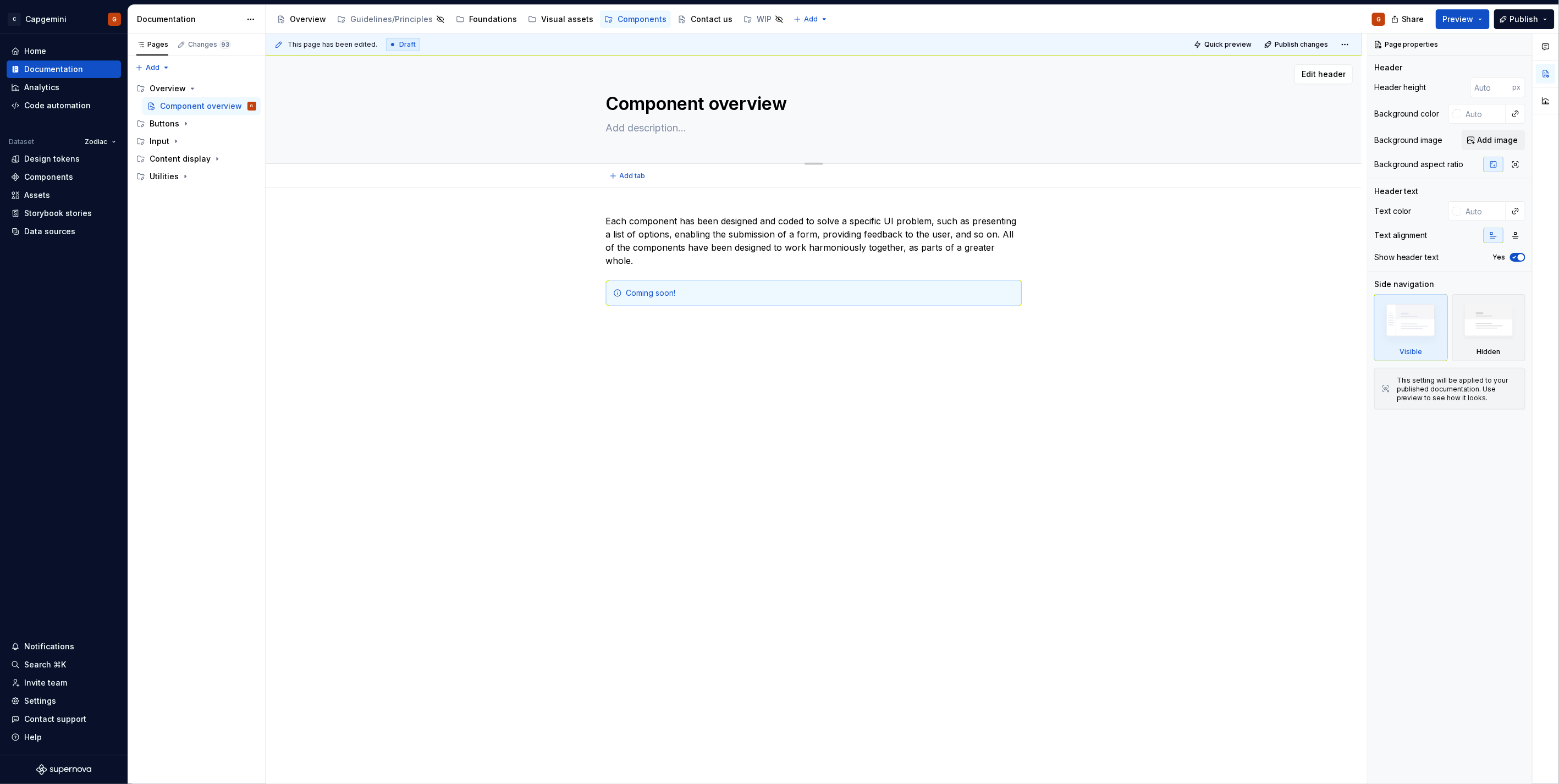
drag, startPoint x: 706, startPoint y: 102, endPoint x: 829, endPoint y: 106, distance: 123.1
click at [829, 106] on textarea "Component overview" at bounding box center [812, 104] width 416 height 27
click at [564, 24] on div "Visual assets" at bounding box center [567, 19] width 52 height 11
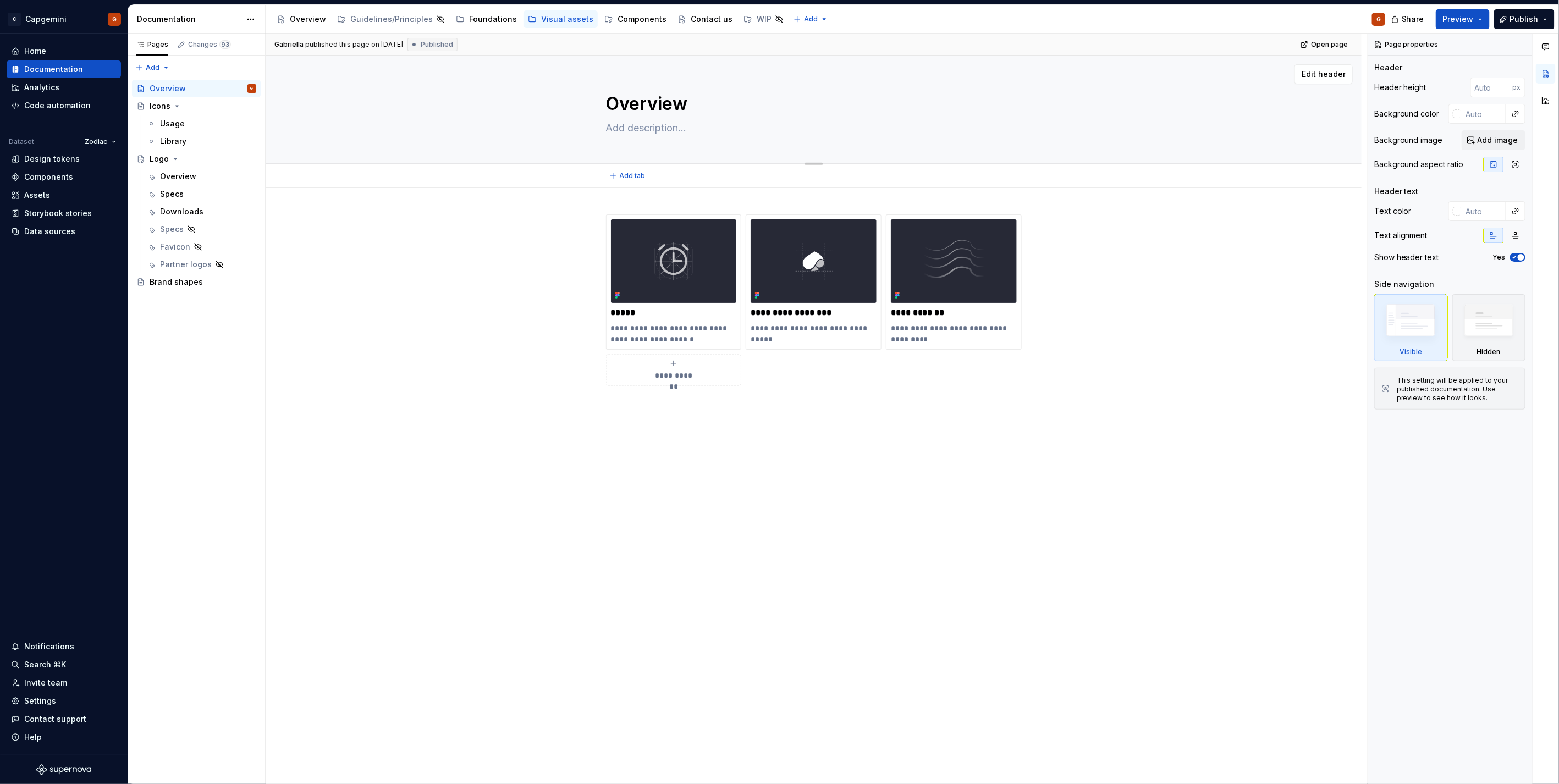
click at [647, 94] on textarea "Overview" at bounding box center [812, 104] width 416 height 27
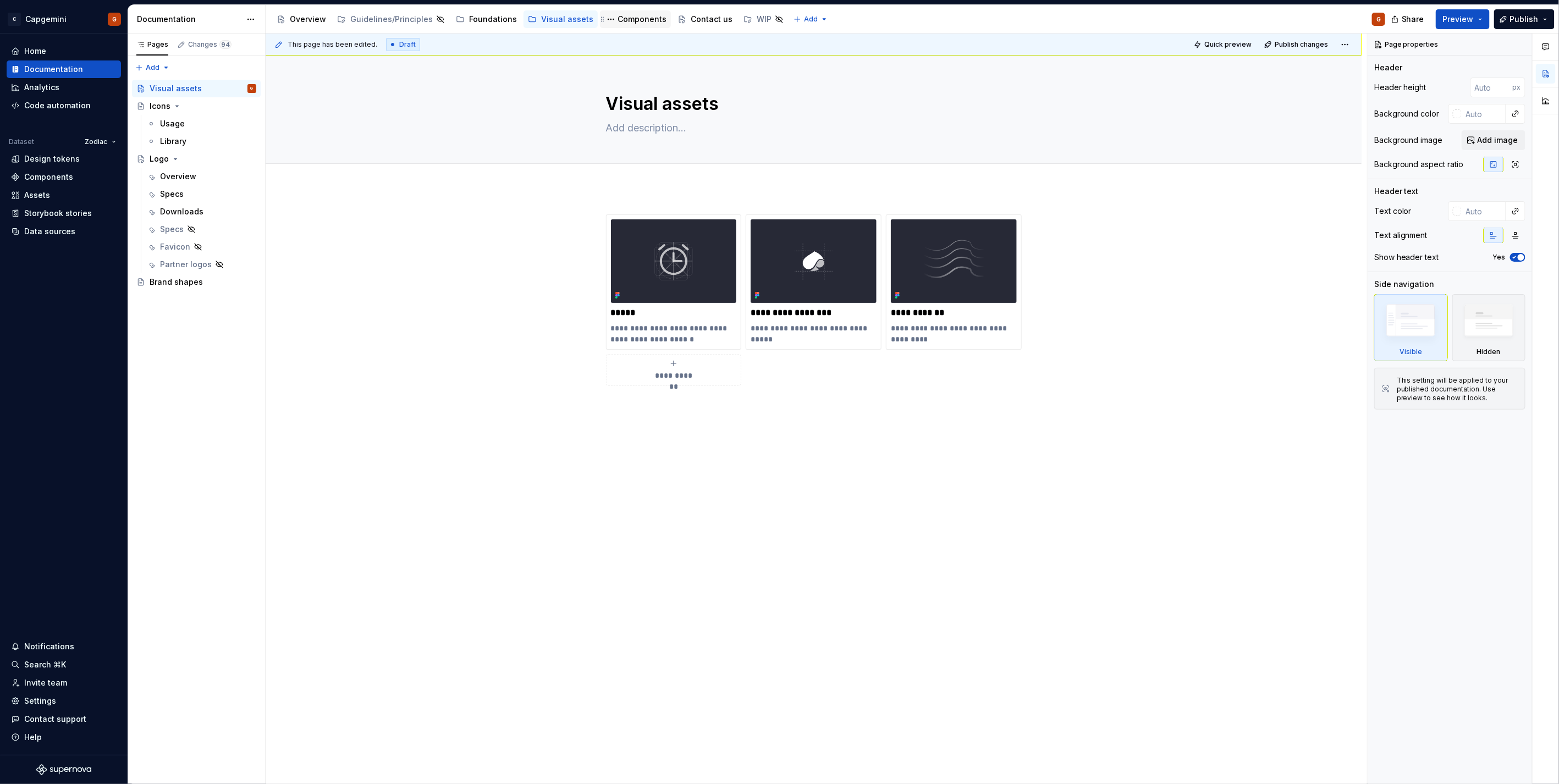
click at [617, 19] on div "Components" at bounding box center [642, 19] width 49 height 11
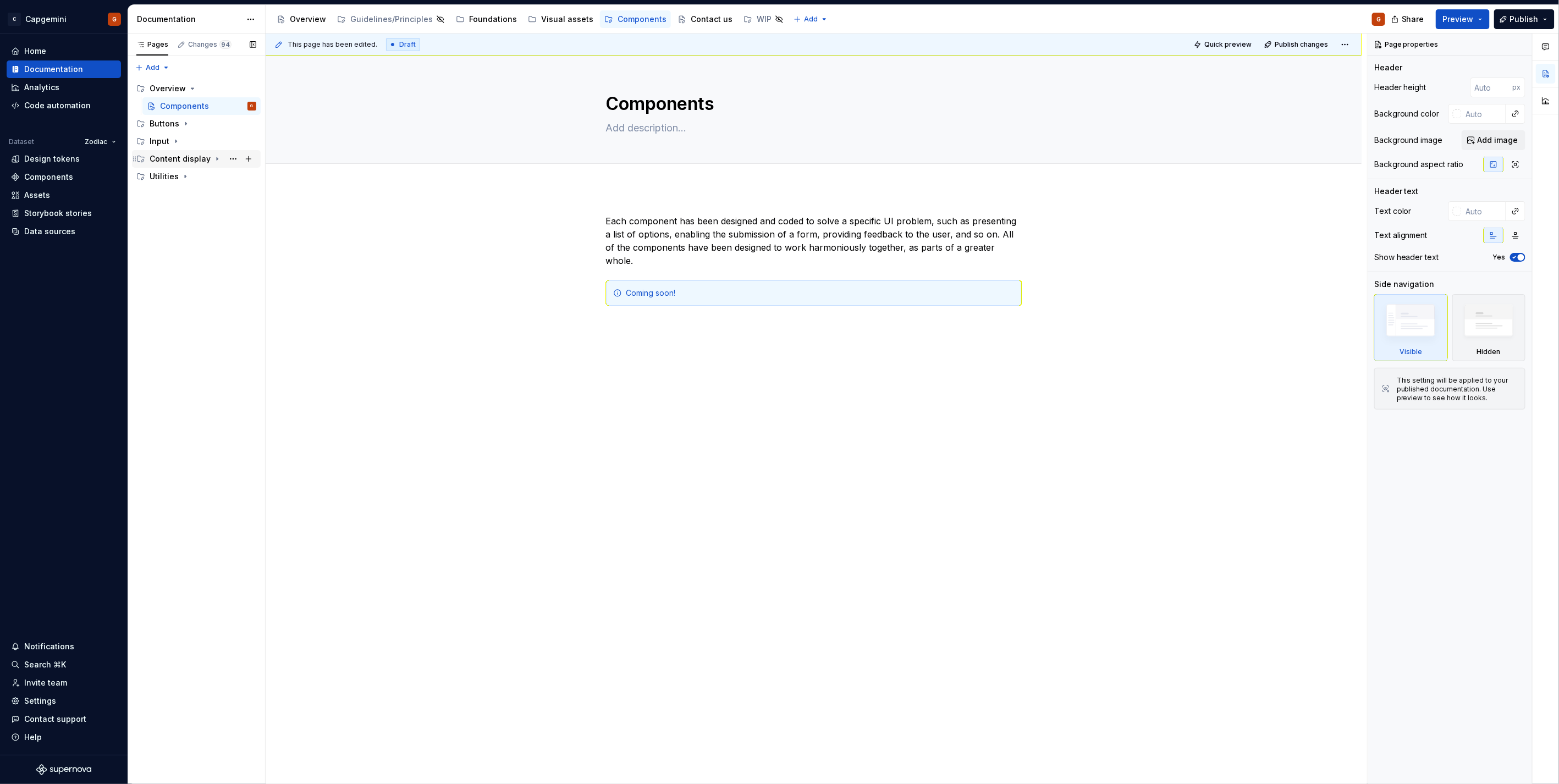
click at [213, 161] on icon "Page tree" at bounding box center [217, 158] width 9 height 9
click at [183, 191] on icon "Page tree" at bounding box center [185, 194] width 9 height 9
click at [175, 146] on div "Input" at bounding box center [203, 141] width 107 height 15
click at [185, 124] on icon "Page tree" at bounding box center [186, 124] width 1 height 3
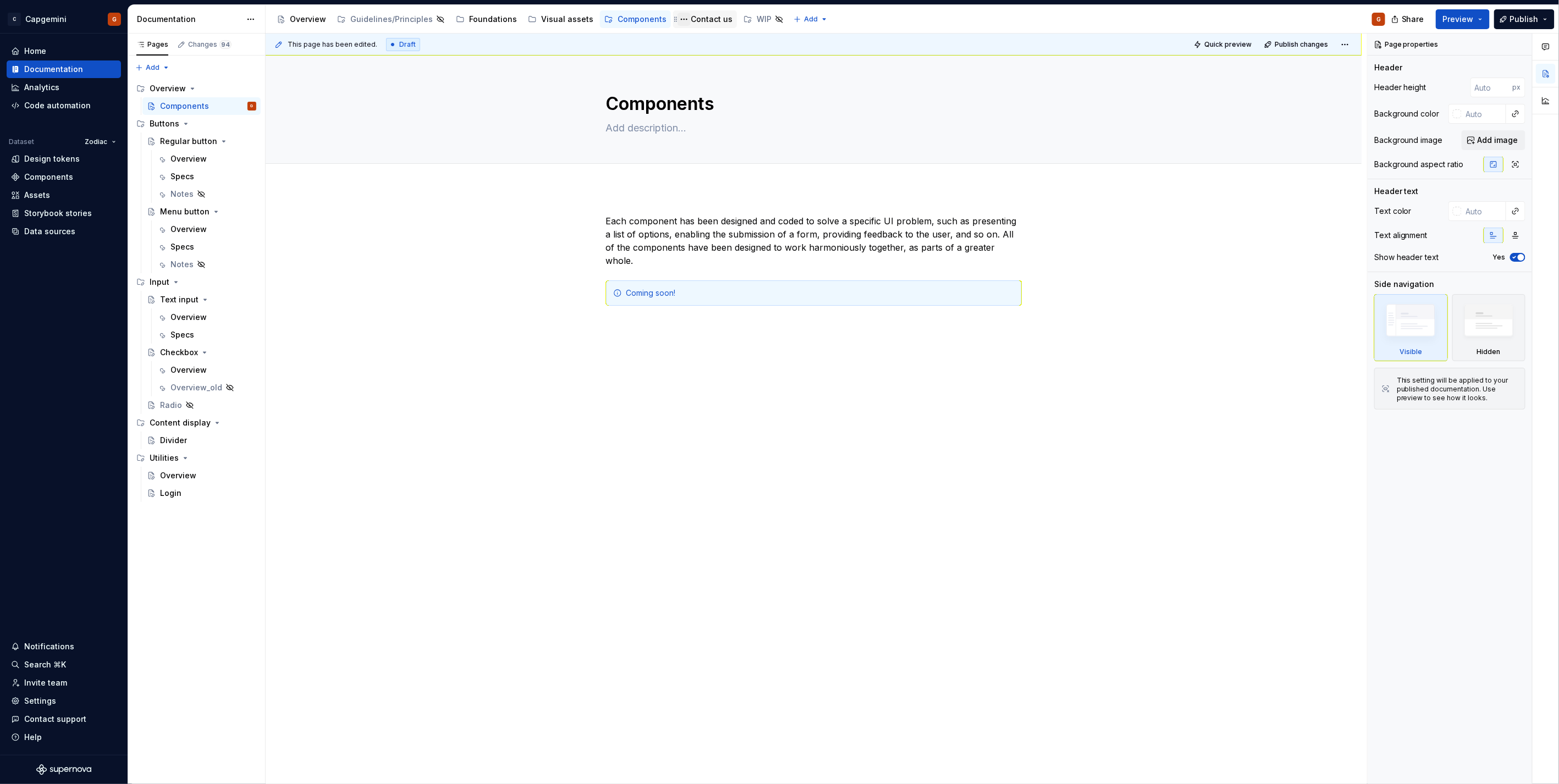
click at [677, 18] on button "Page tree" at bounding box center [684, 19] width 13 height 13
click at [688, 18] on html "C Capgemini G Home Documentation Analytics Code automation Dataset Zodiac Desig…" at bounding box center [780, 392] width 1559 height 784
click at [691, 18] on div "Contact us" at bounding box center [711, 19] width 42 height 11
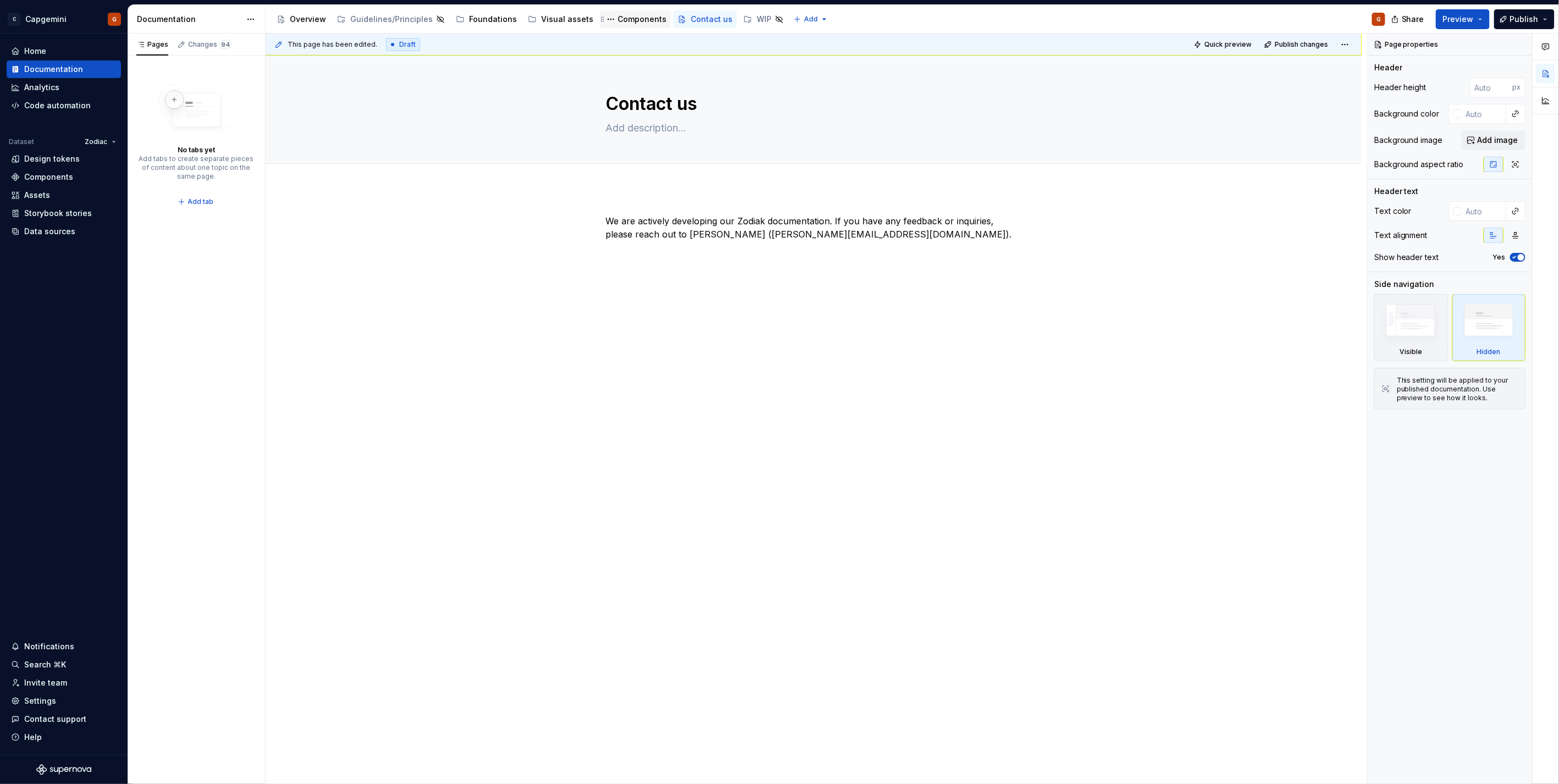
click at [635, 15] on div "Components" at bounding box center [642, 19] width 49 height 11
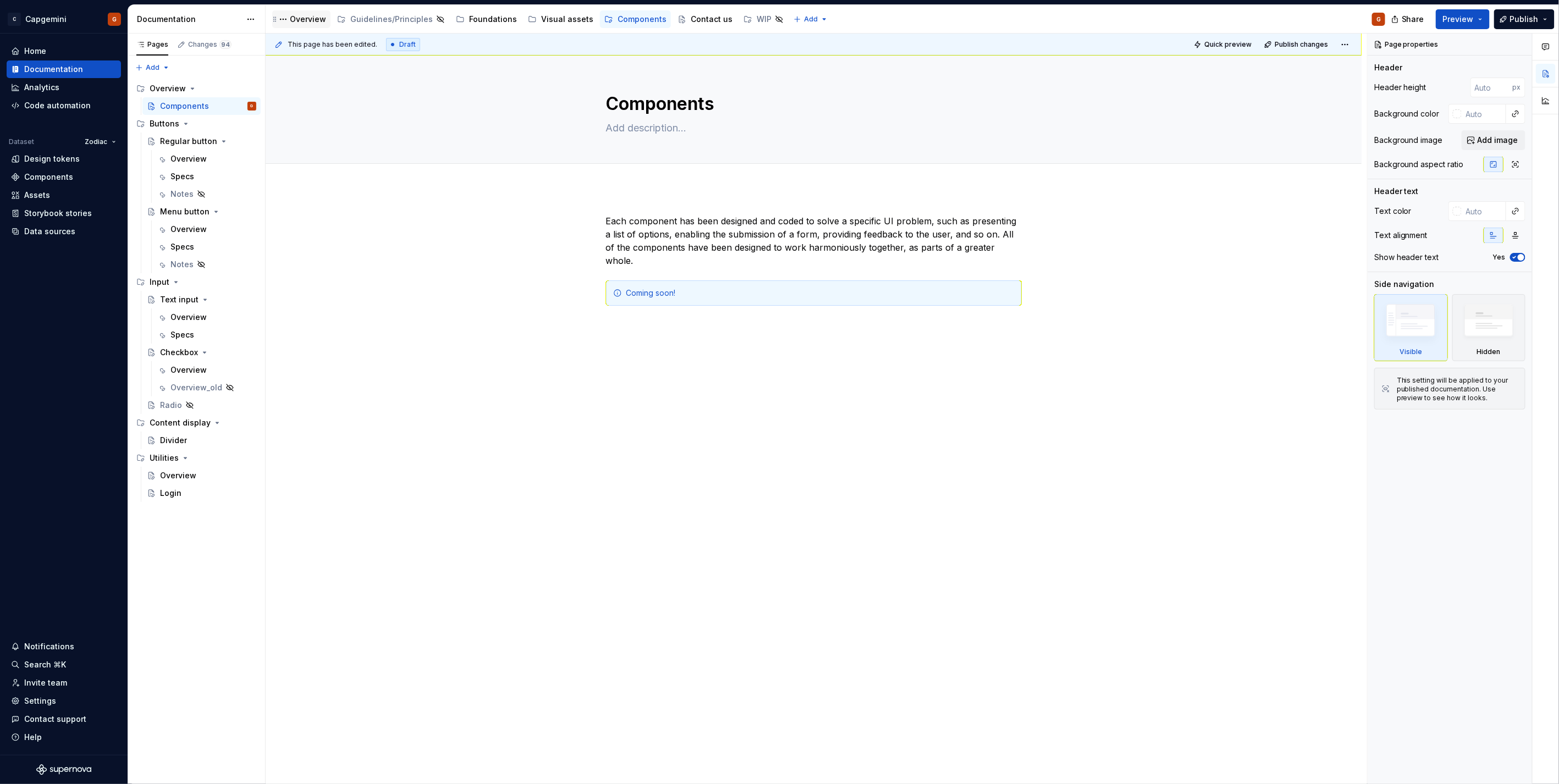
click at [314, 25] on div "Overview" at bounding box center [301, 19] width 50 height 13
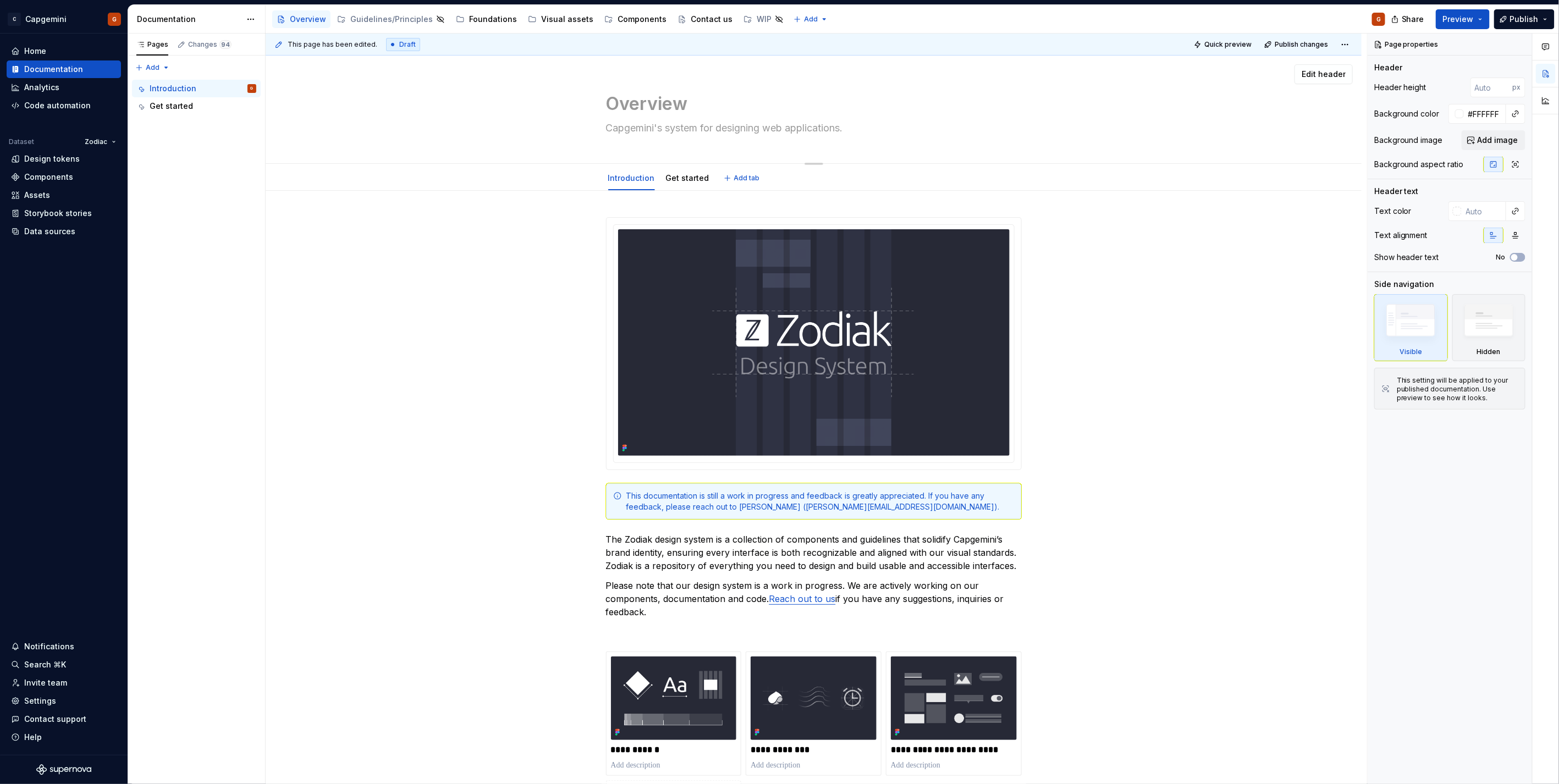
click at [629, 100] on textarea "Overview" at bounding box center [812, 104] width 416 height 27
drag, startPoint x: 283, startPoint y: 15, endPoint x: 289, endPoint y: 18, distance: 6.7
click at [0, 0] on button "Page tree" at bounding box center [0, 0] width 0 height 0
click at [316, 42] on div "Rename page" at bounding box center [351, 39] width 108 height 11
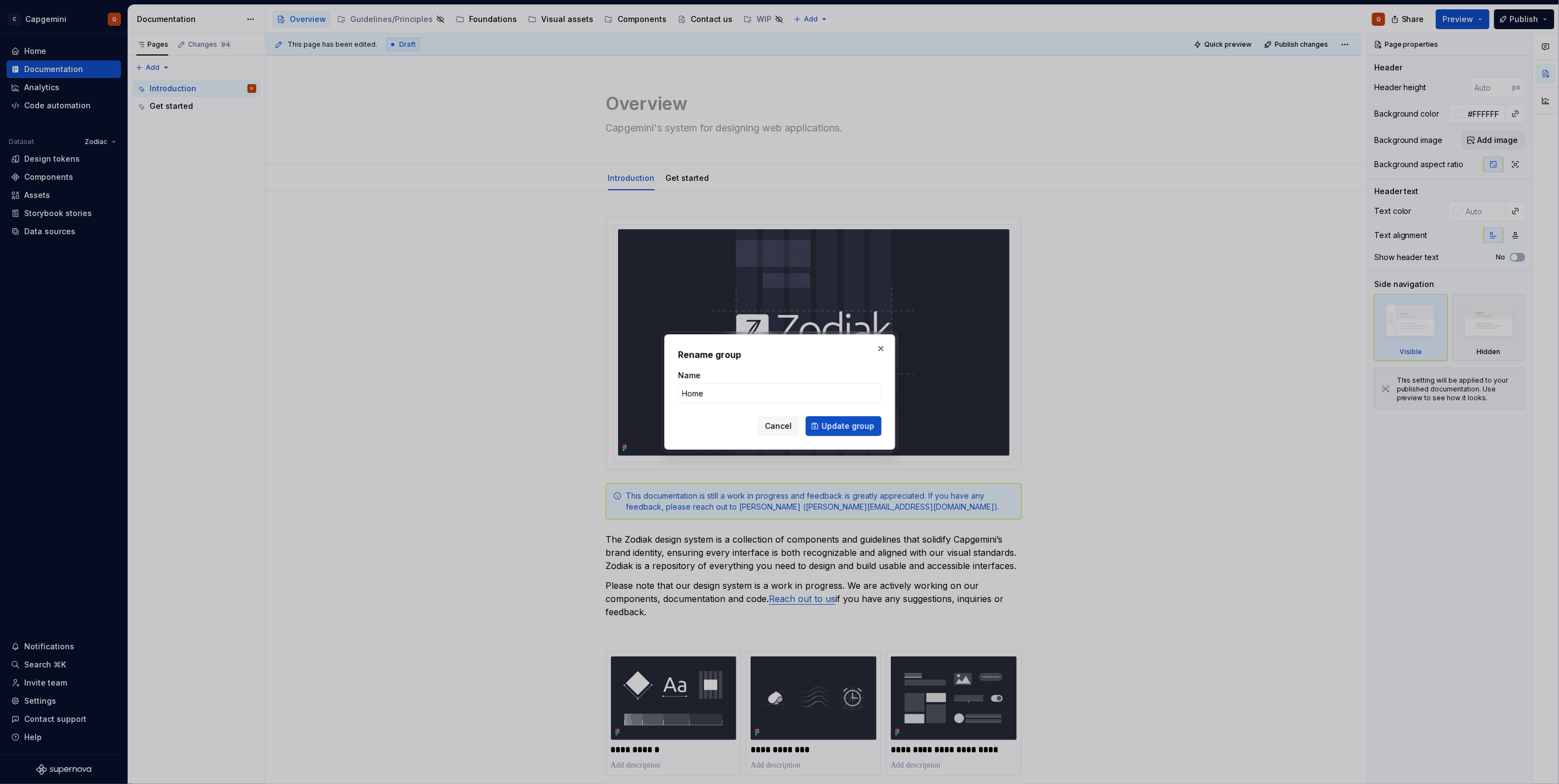
click button "Update group" at bounding box center [843, 426] width 76 height 20
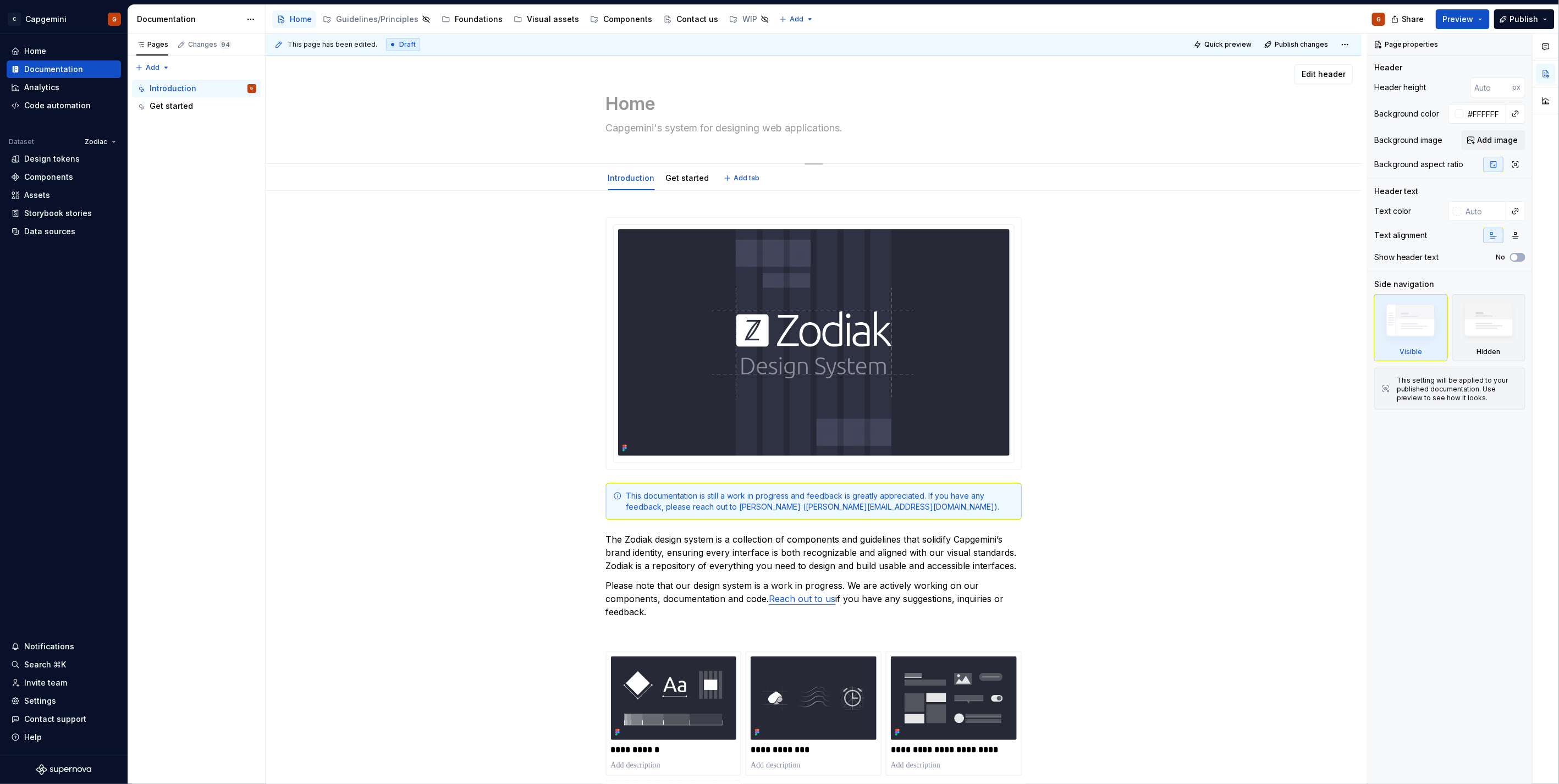
click at [736, 110] on textarea "Home" at bounding box center [812, 104] width 416 height 27
click at [1403, 24] on button "Preview" at bounding box center [1462, 19] width 54 height 20
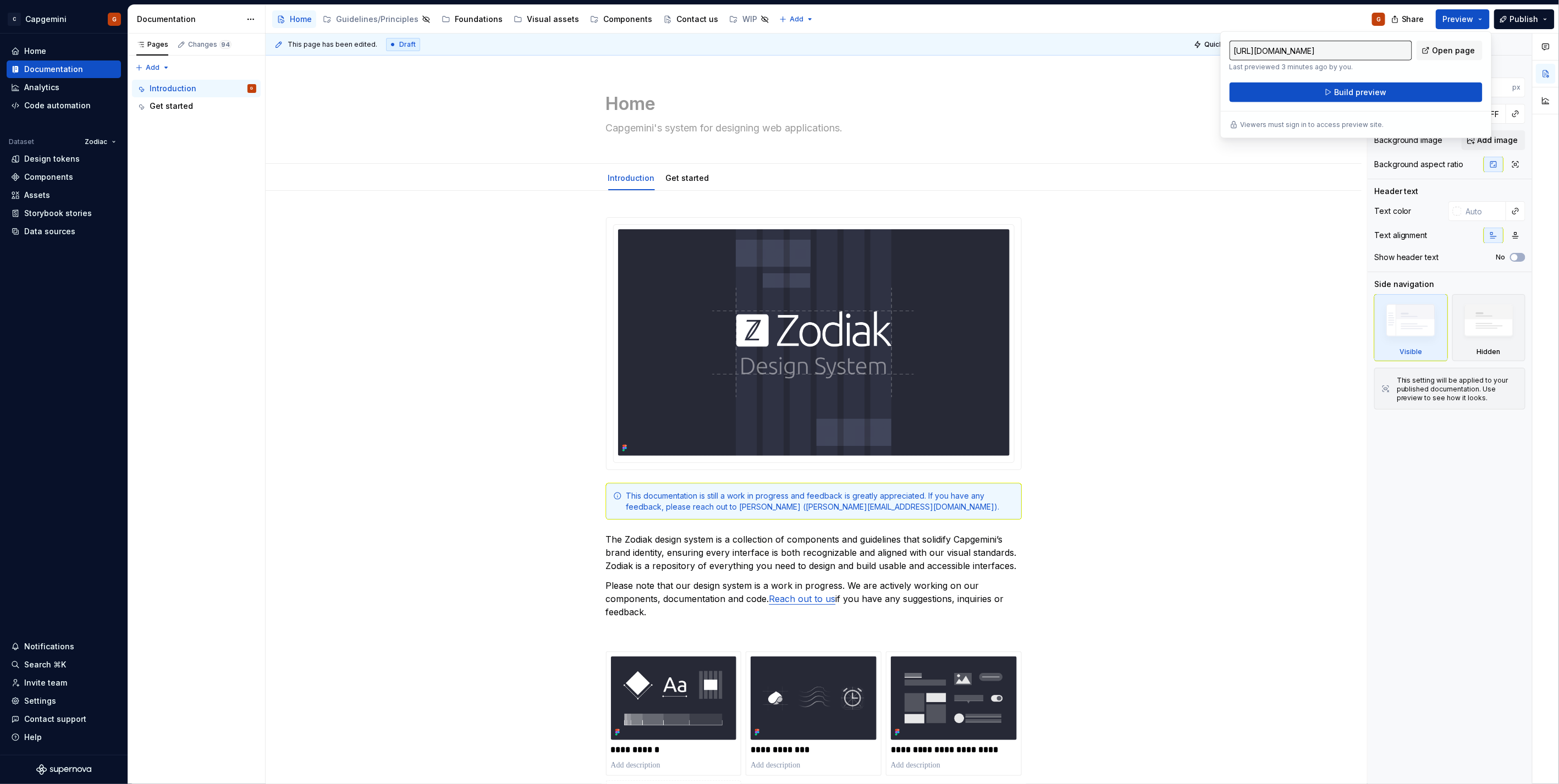
click at [1224, 198] on div "**********" at bounding box center [813, 648] width 1096 height 916
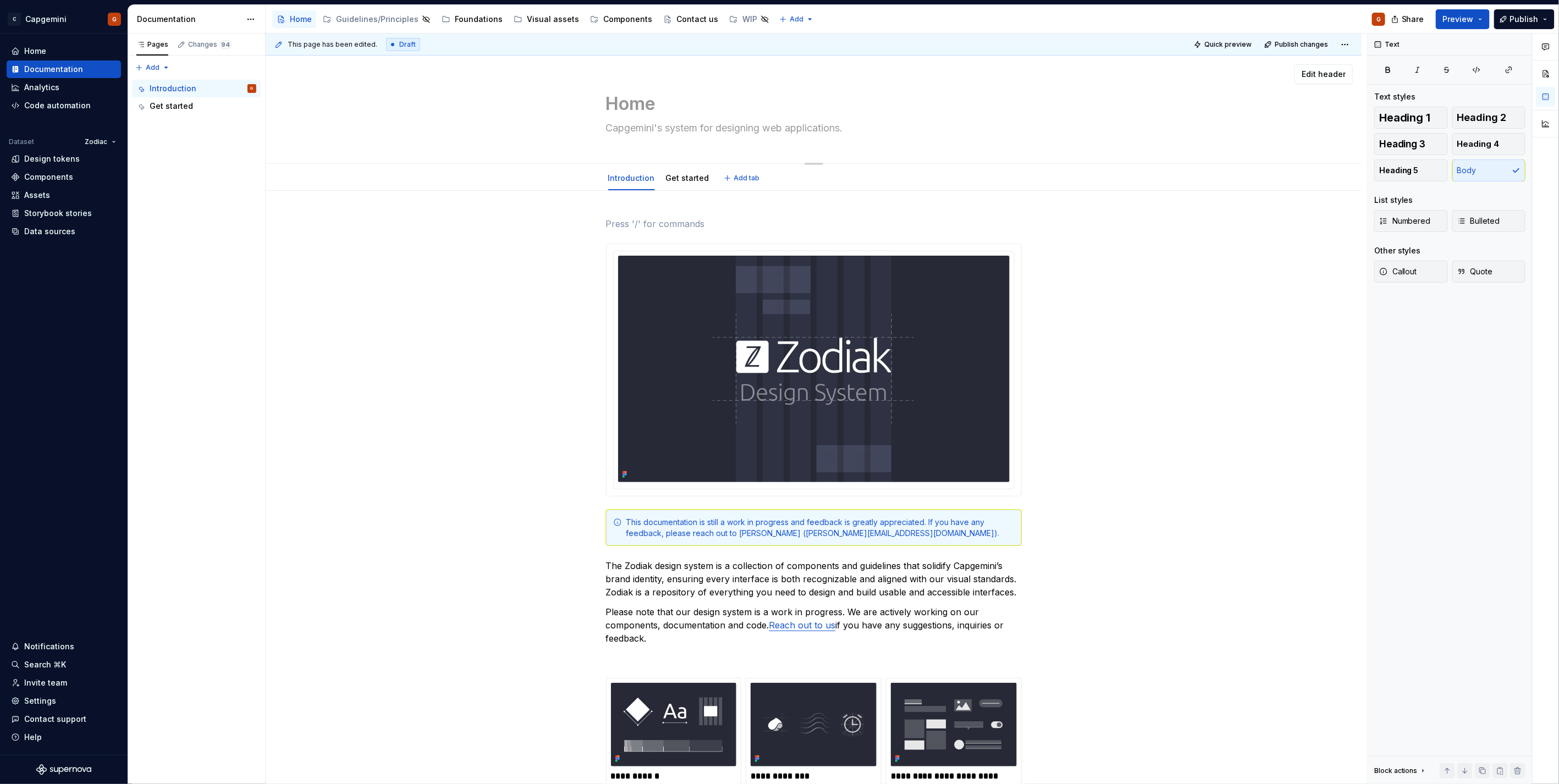
click at [695, 128] on textarea "Capgemini's system for designing web applications." at bounding box center [812, 128] width 416 height 18
click at [634, 205] on div "**********" at bounding box center [816, 408] width 1101 height 751
click at [631, 220] on p at bounding box center [813, 224] width 416 height 13
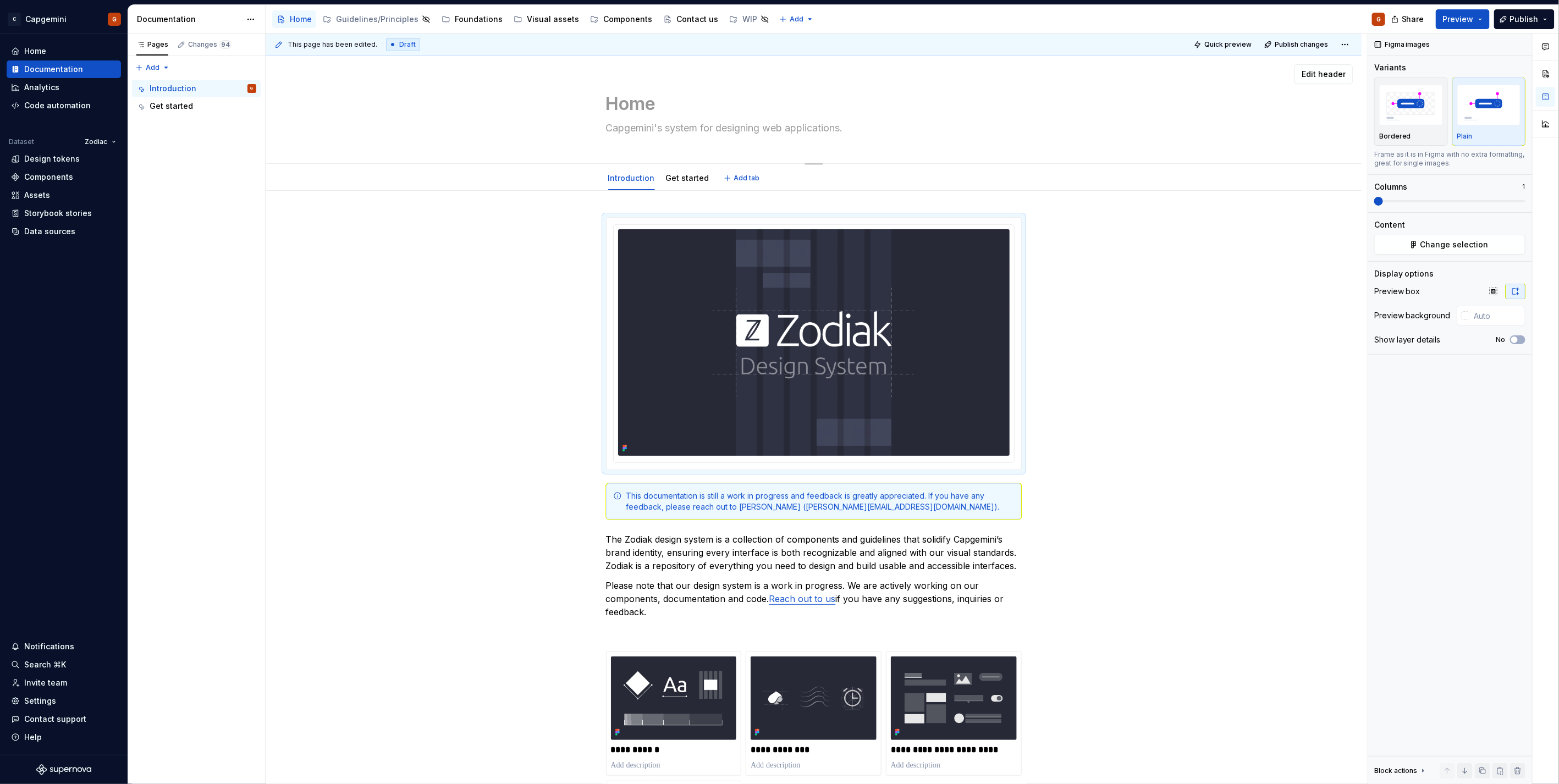
click at [707, 85] on div "Home Capgemini's system for designing web applications." at bounding box center [813, 109] width 416 height 108
click at [1307, 69] on span "Edit header" at bounding box center [1324, 74] width 44 height 11
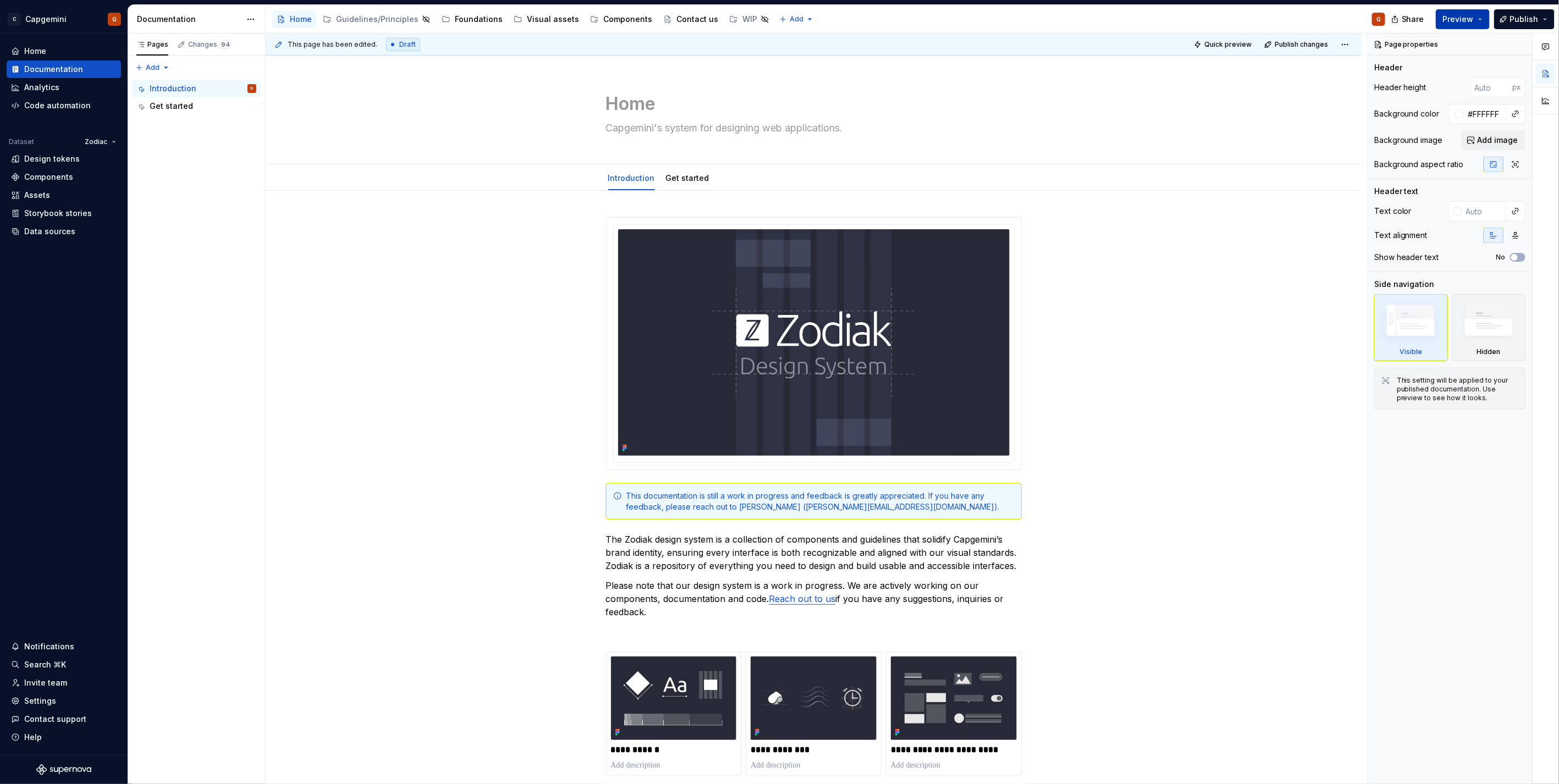
click at [1403, 21] on button "Preview" at bounding box center [1462, 19] width 54 height 20
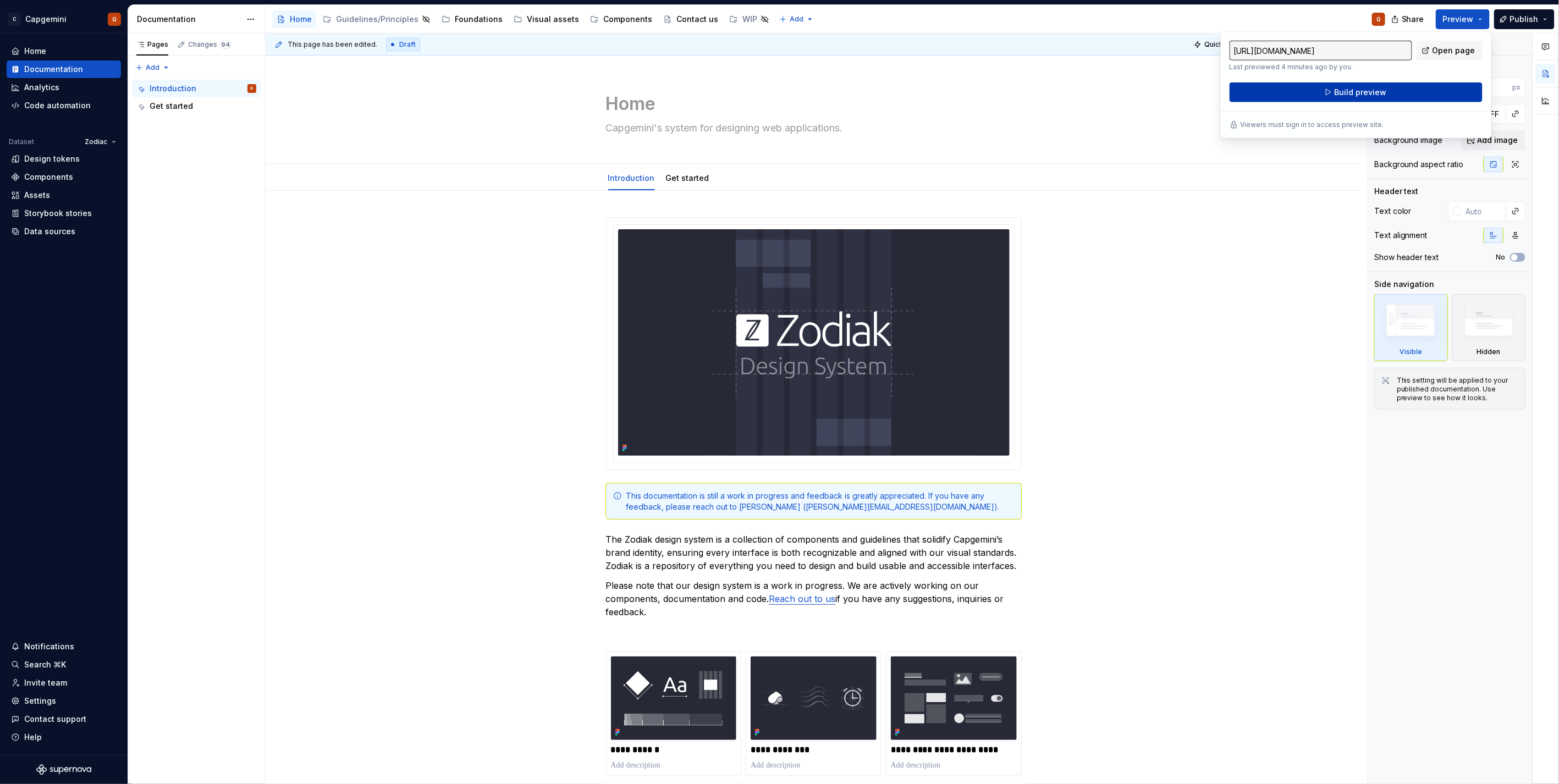
drag, startPoint x: 1481, startPoint y: 21, endPoint x: 1408, endPoint y: 93, distance: 102.5
click at [1403, 93] on button "Build preview" at bounding box center [1356, 92] width 253 height 20
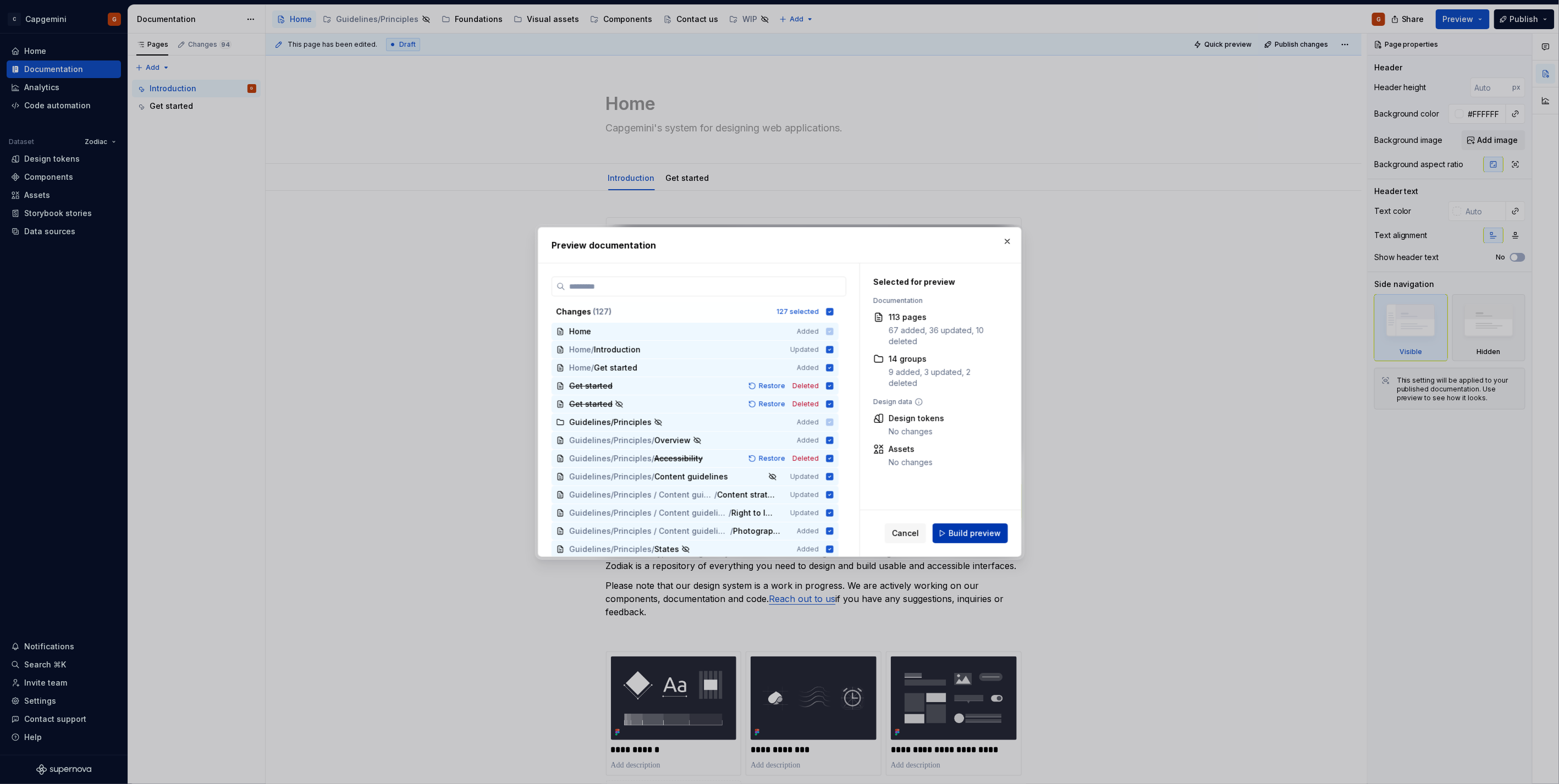
click at [983, 535] on span "Build preview" at bounding box center [974, 533] width 52 height 11
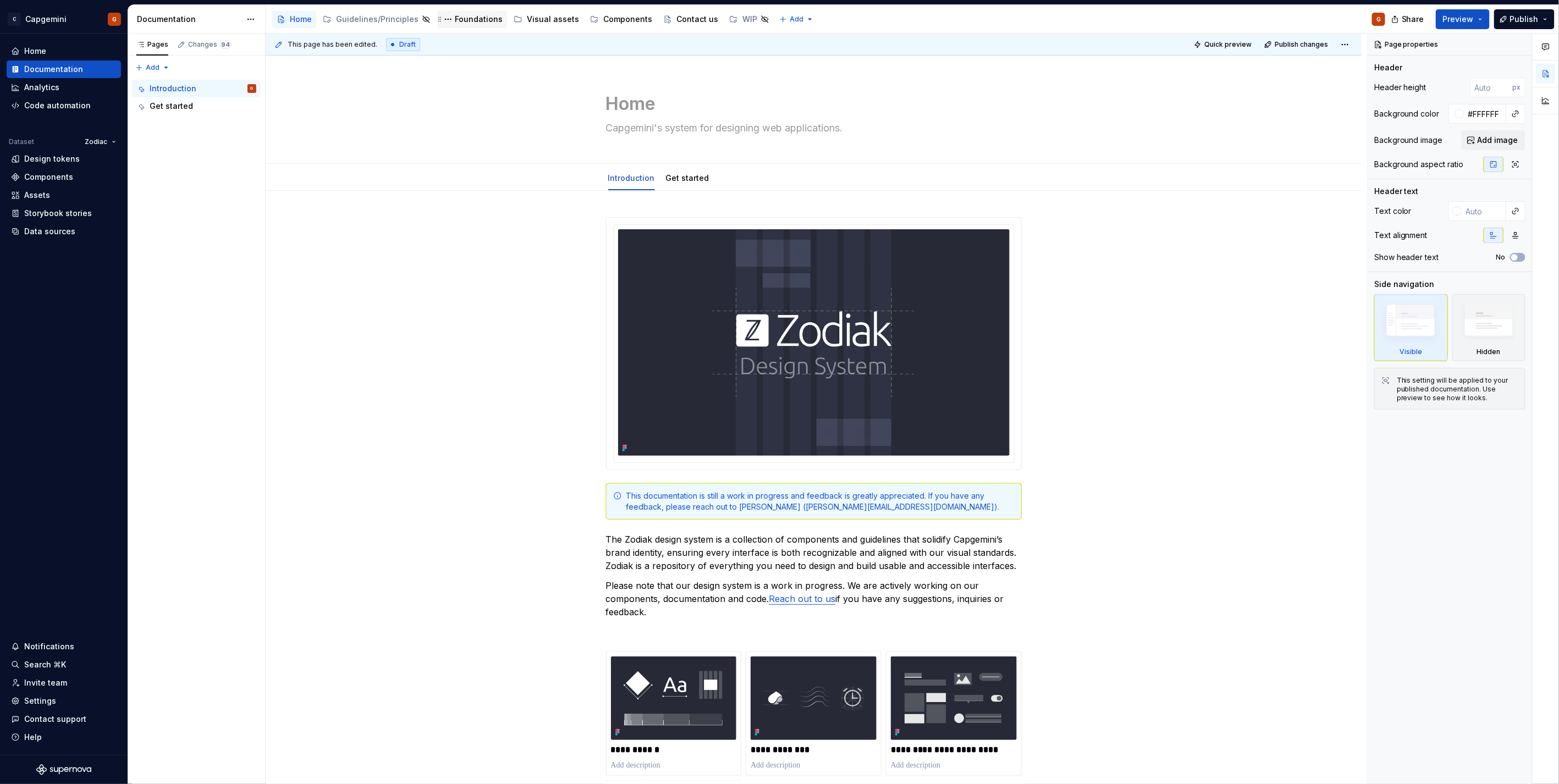
click at [458, 21] on div "Foundations" at bounding box center [478, 19] width 48 height 11
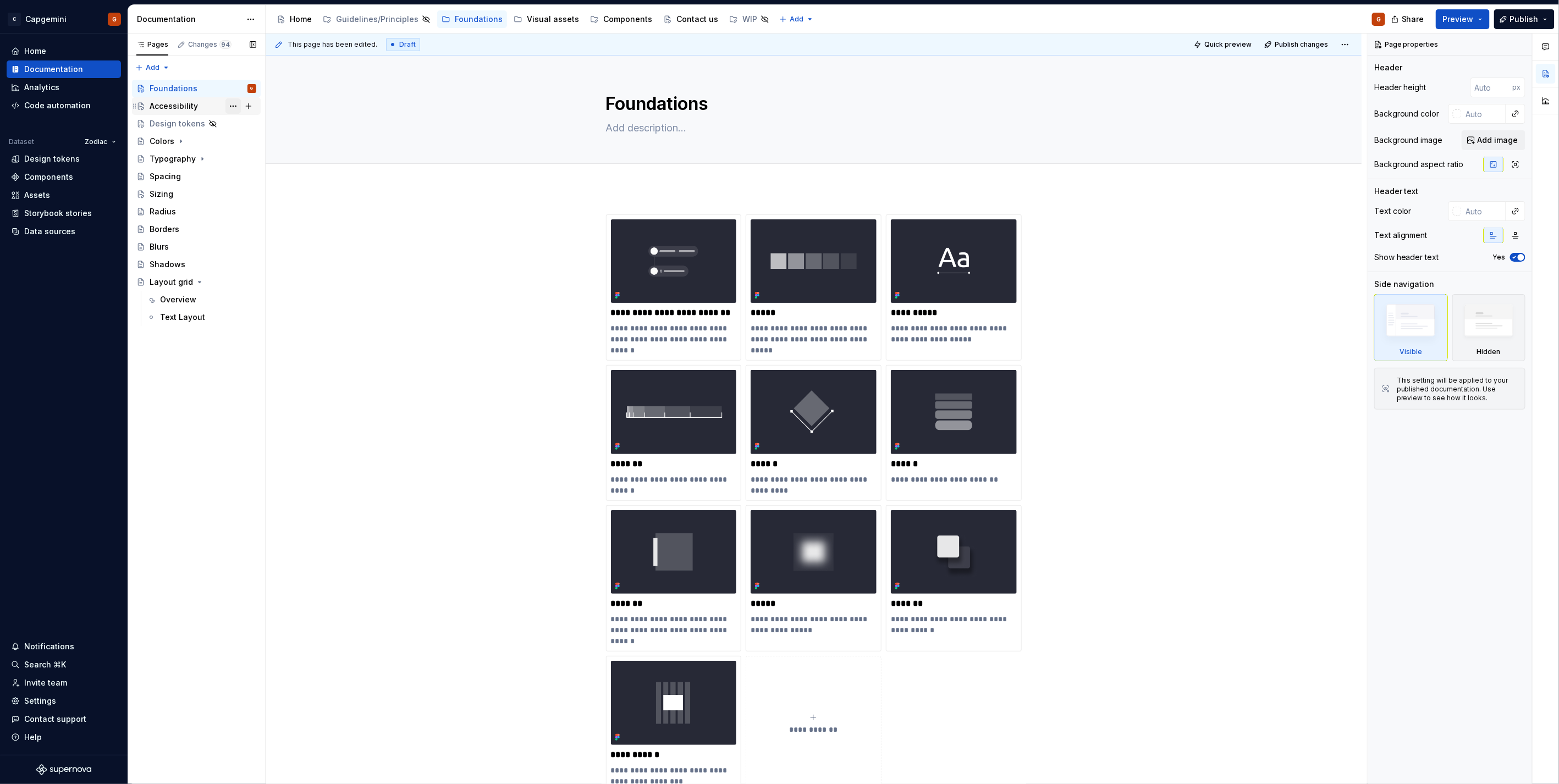
click at [232, 106] on button "Page tree" at bounding box center [233, 106] width 15 height 15
click at [271, 178] on div "Hide page" at bounding box center [300, 183] width 108 height 11
click at [607, 19] on div "Components" at bounding box center [628, 19] width 49 height 11
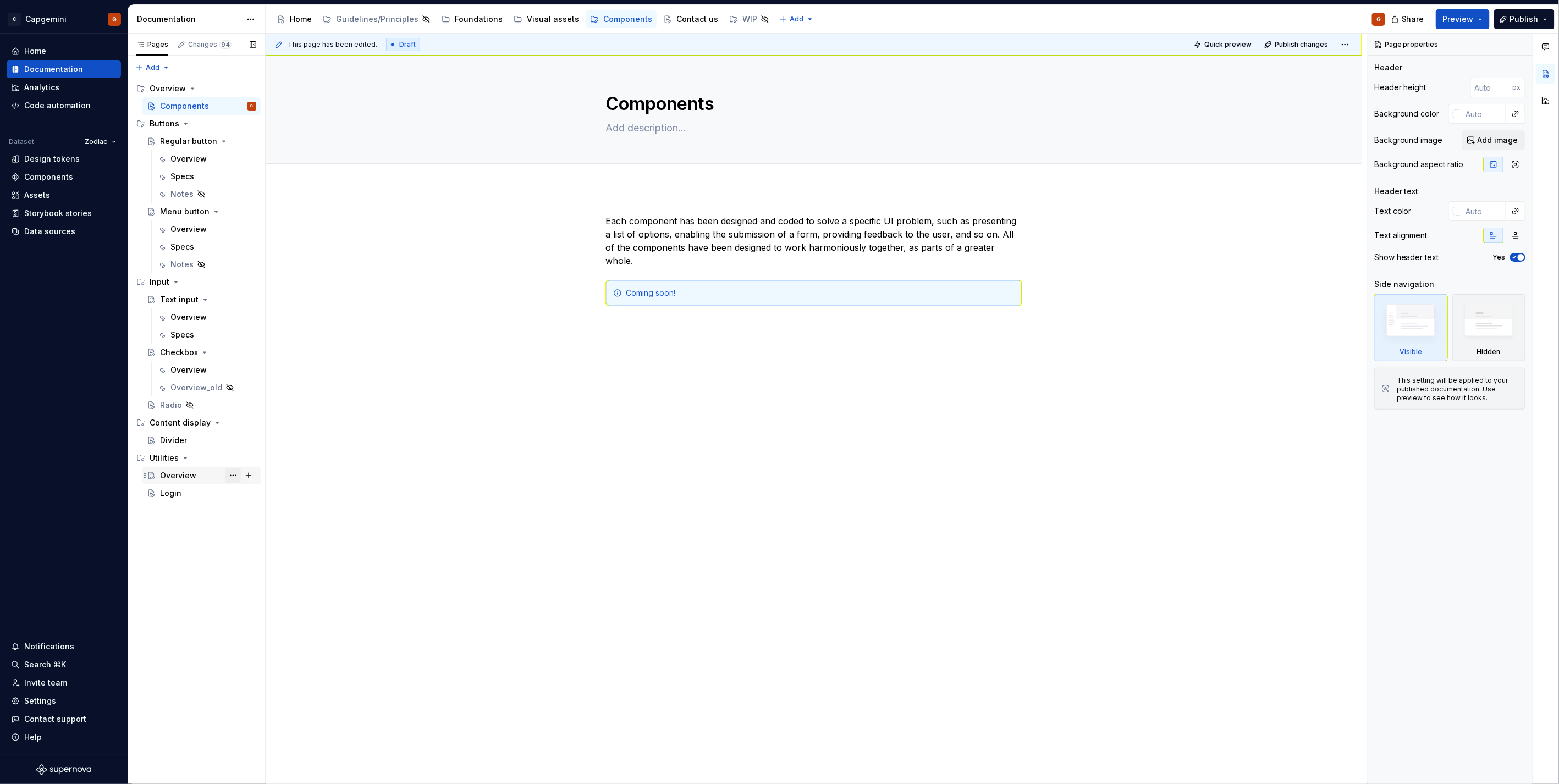
click at [235, 474] on button "Page tree" at bounding box center [233, 475] width 15 height 15
click at [269, 632] on div "Delete page" at bounding box center [300, 637] width 108 height 11
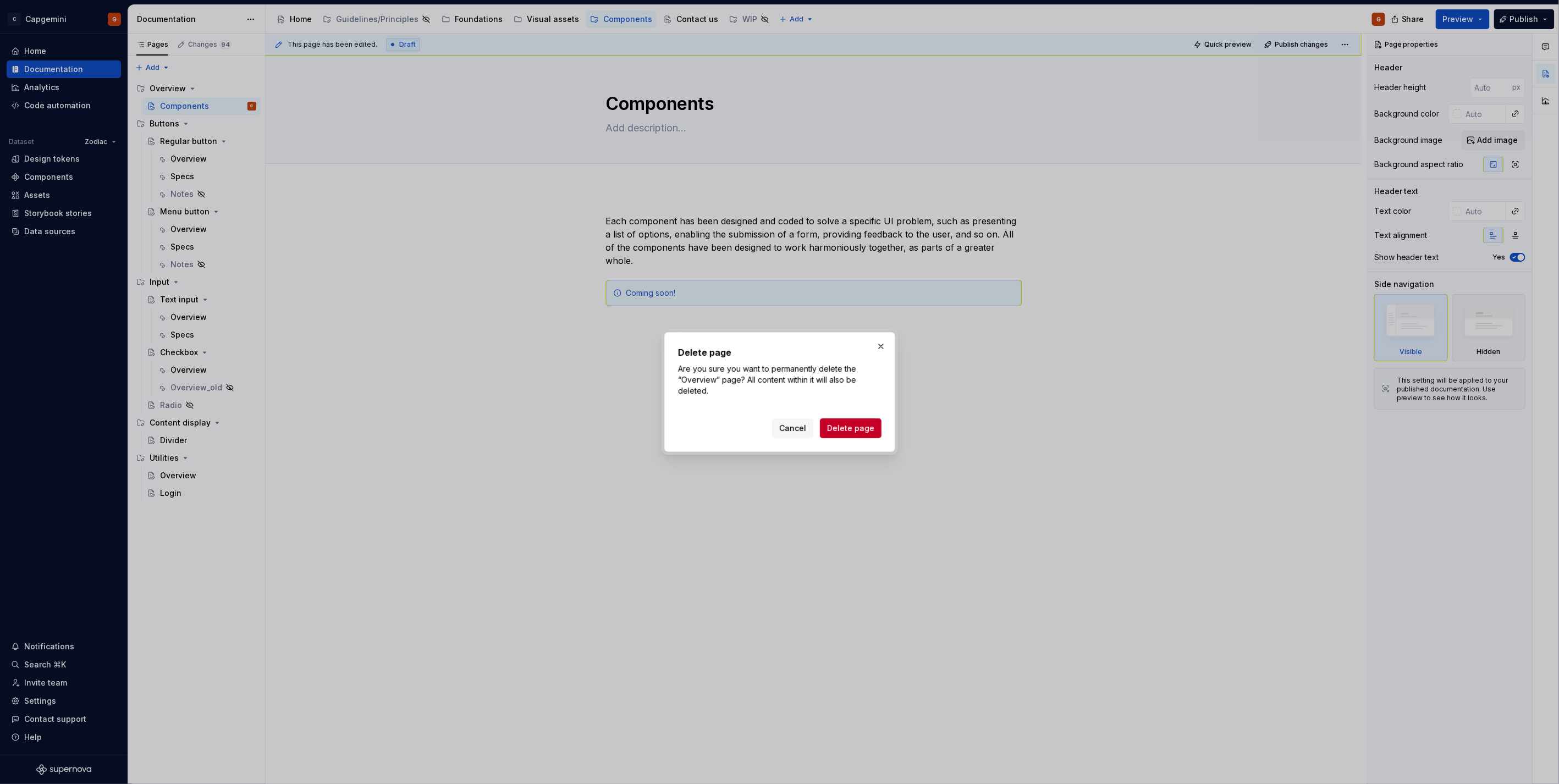
click at [870, 423] on span "Delete page" at bounding box center [851, 428] width 47 height 11
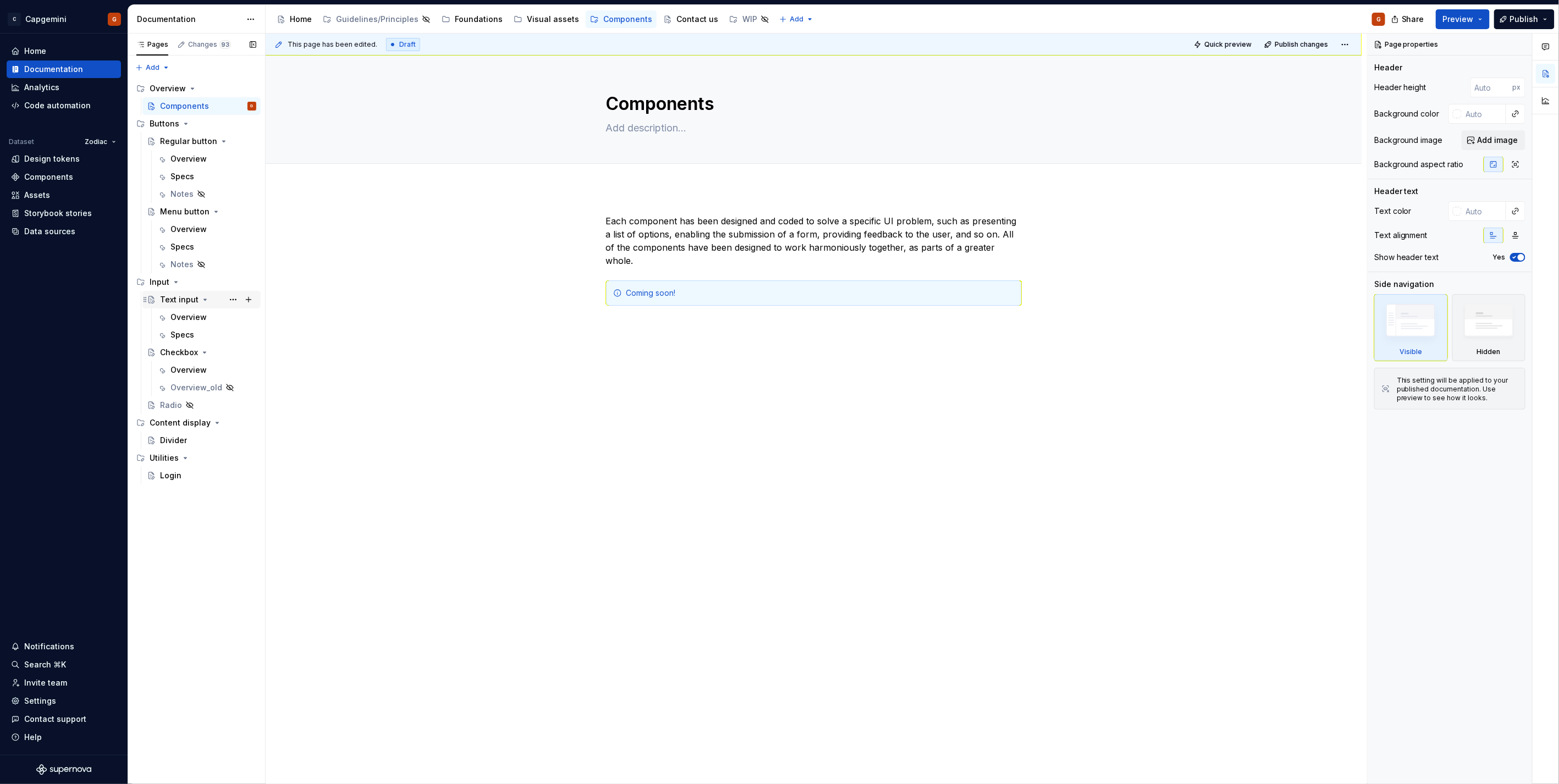
click at [201, 303] on icon "Page tree" at bounding box center [205, 299] width 9 height 9
click at [205, 315] on icon "Page tree" at bounding box center [205, 317] width 9 height 9
click at [688, 21] on div "Contact us" at bounding box center [697, 19] width 42 height 11
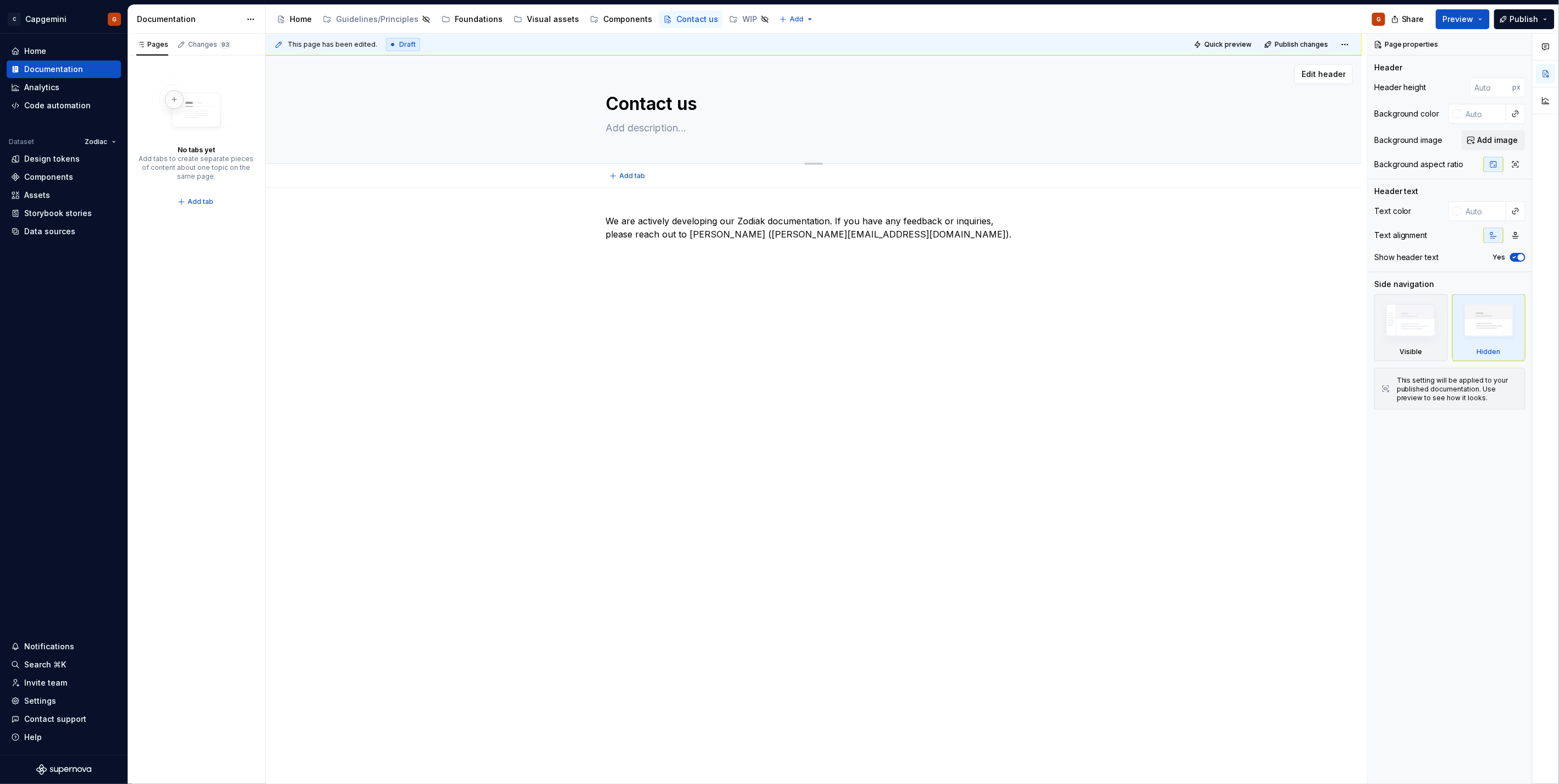
click at [432, 114] on div "Contact us" at bounding box center [814, 109] width 1008 height 108
click at [303, 19] on div "Home" at bounding box center [301, 19] width 22 height 11
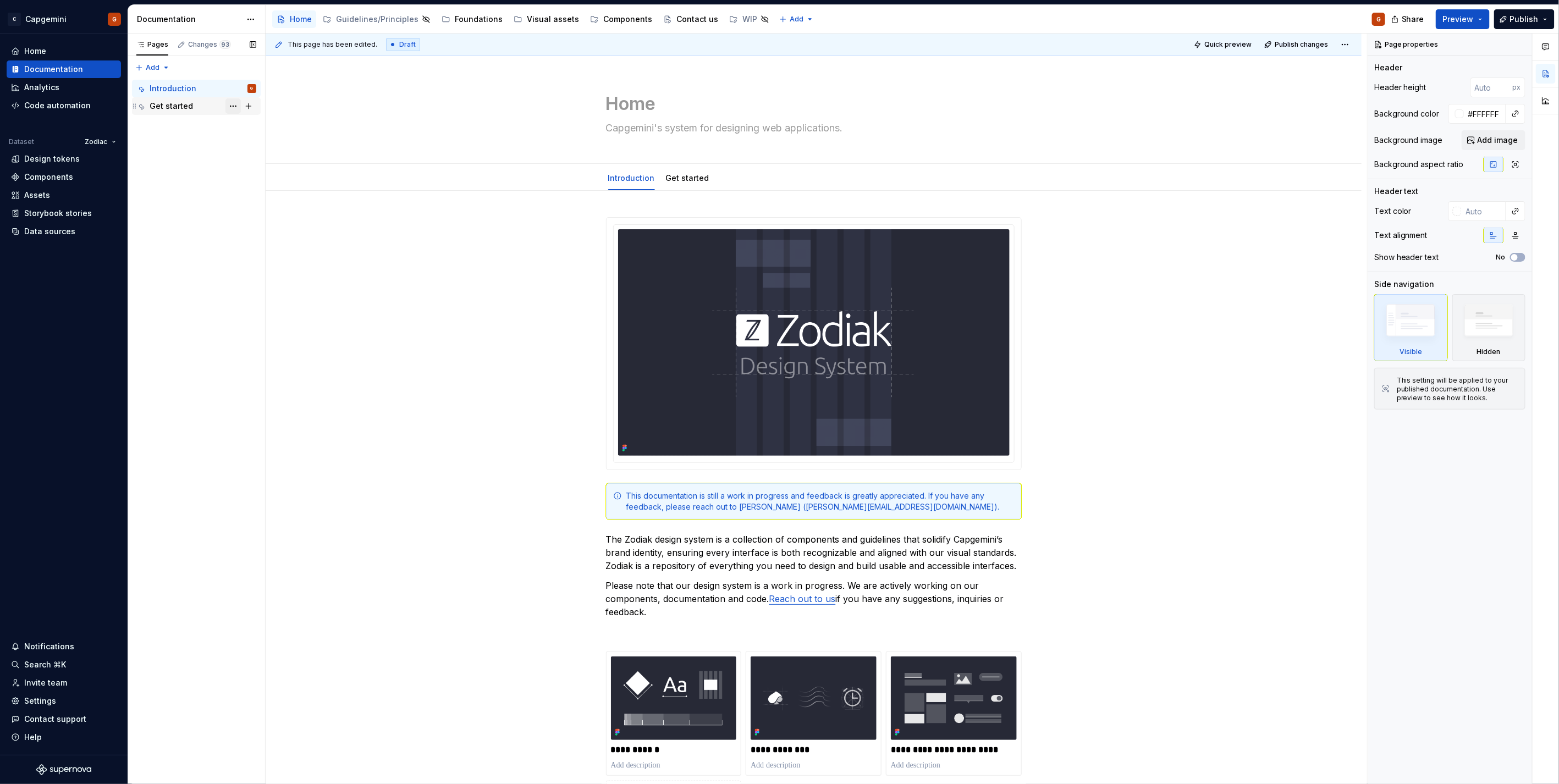
click at [230, 107] on button "Page tree" at bounding box center [233, 106] width 15 height 15
click at [183, 152] on div "Pages Changes 93 Add Accessibility guide for tree Page tree. Navigate the tree …" at bounding box center [196, 408] width 137 height 751
click at [192, 106] on div "Get started" at bounding box center [203, 106] width 107 height 15
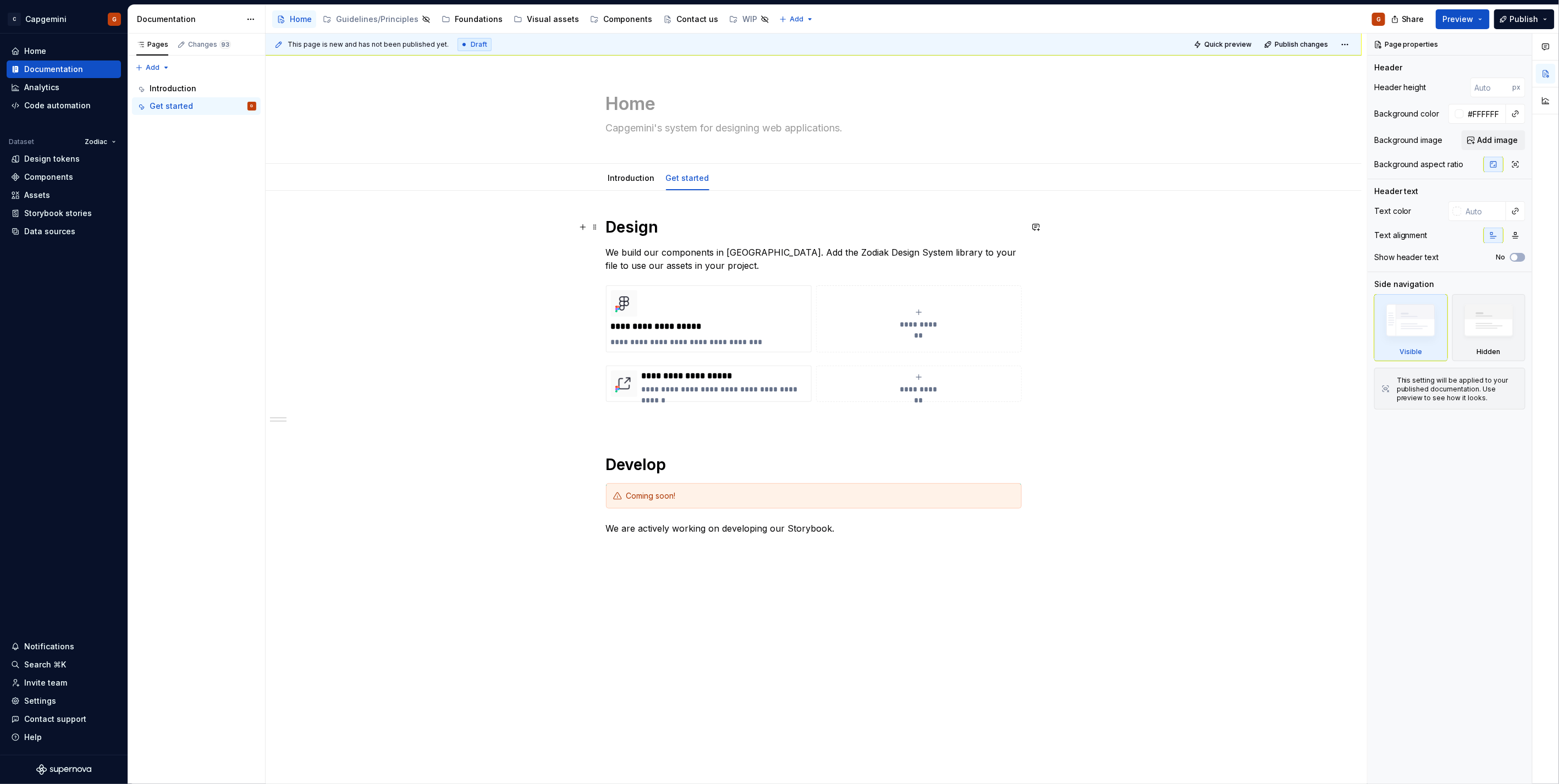
click at [611, 231] on h1 "Design" at bounding box center [813, 227] width 416 height 20
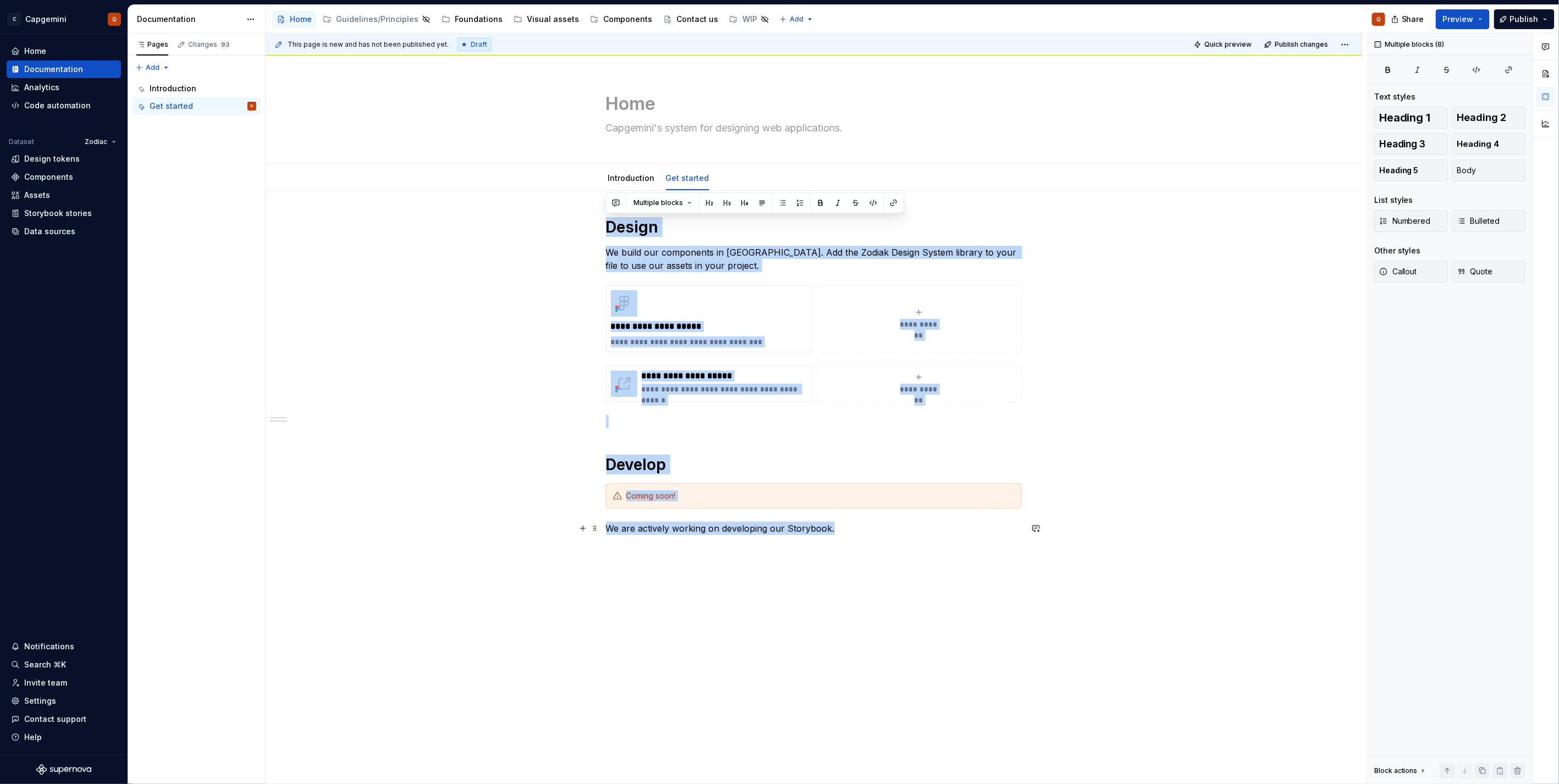
drag, startPoint x: 608, startPoint y: 229, endPoint x: 1044, endPoint y: 531, distance: 530.4
click at [1044, 531] on div "**********" at bounding box center [813, 487] width 1096 height 593
copy div "**********"
click at [638, 180] on link "Introduction" at bounding box center [631, 177] width 47 height 9
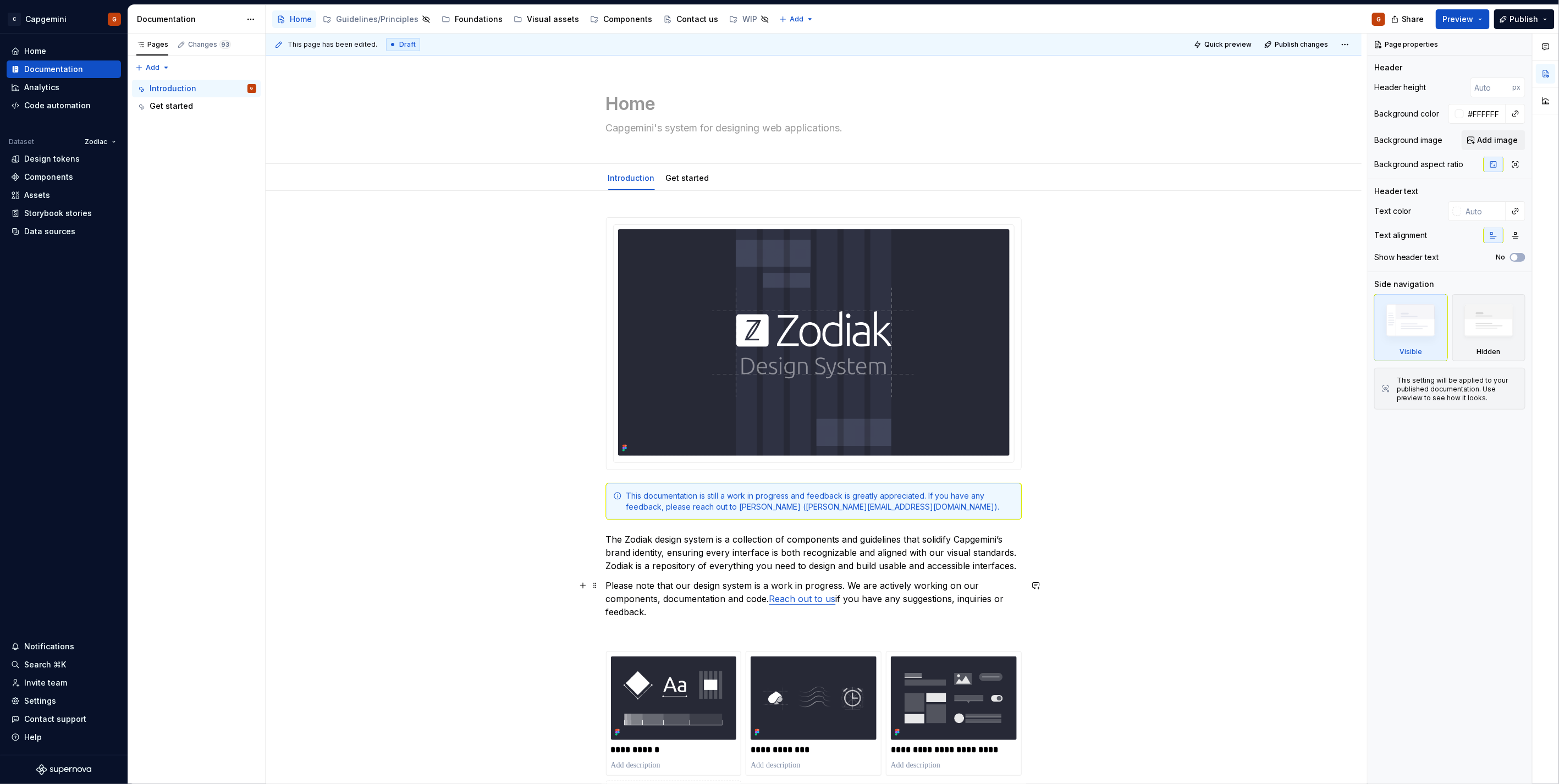
scroll to position [305, 0]
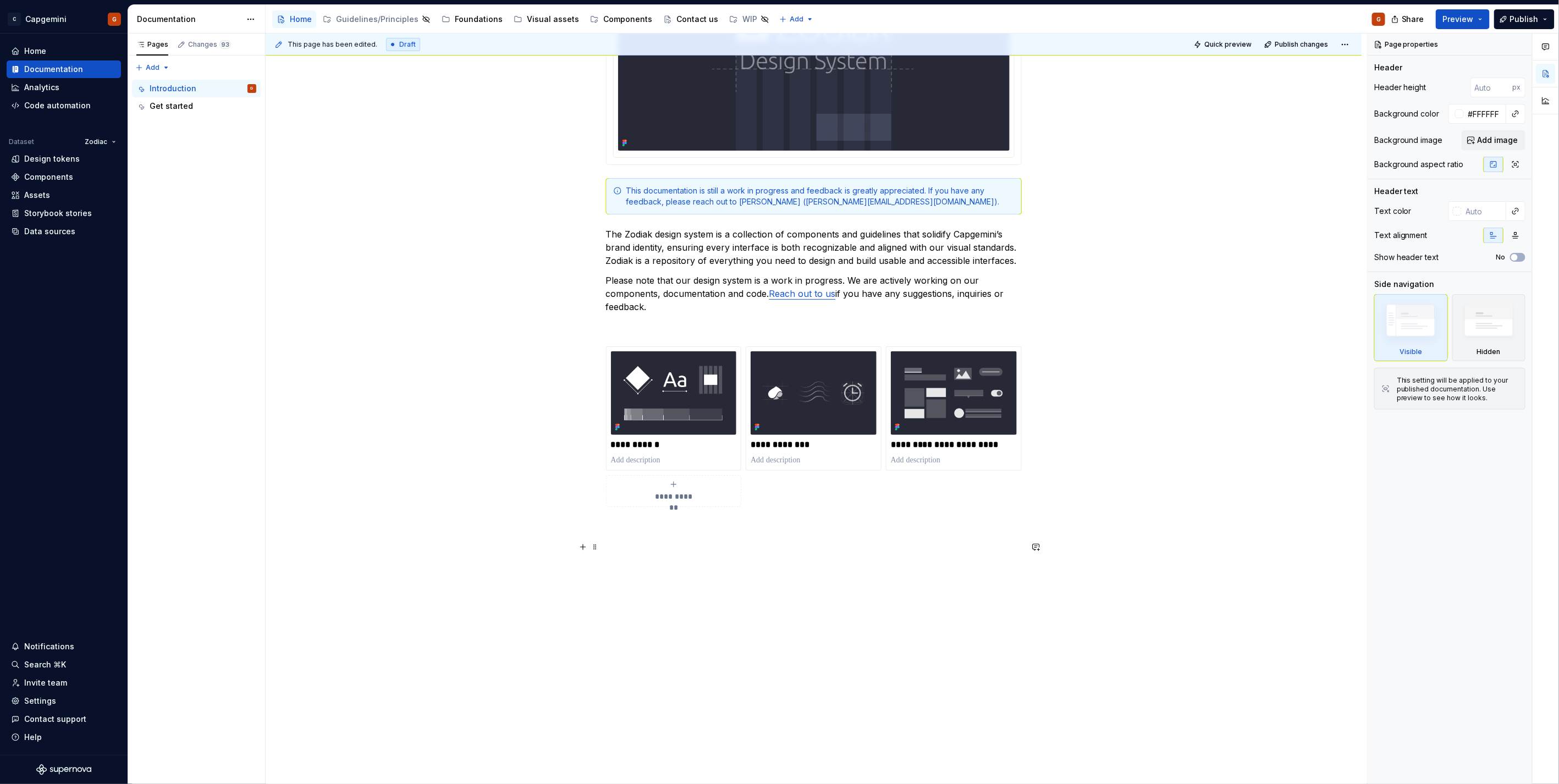
click at [710, 542] on p at bounding box center [813, 546] width 416 height 13
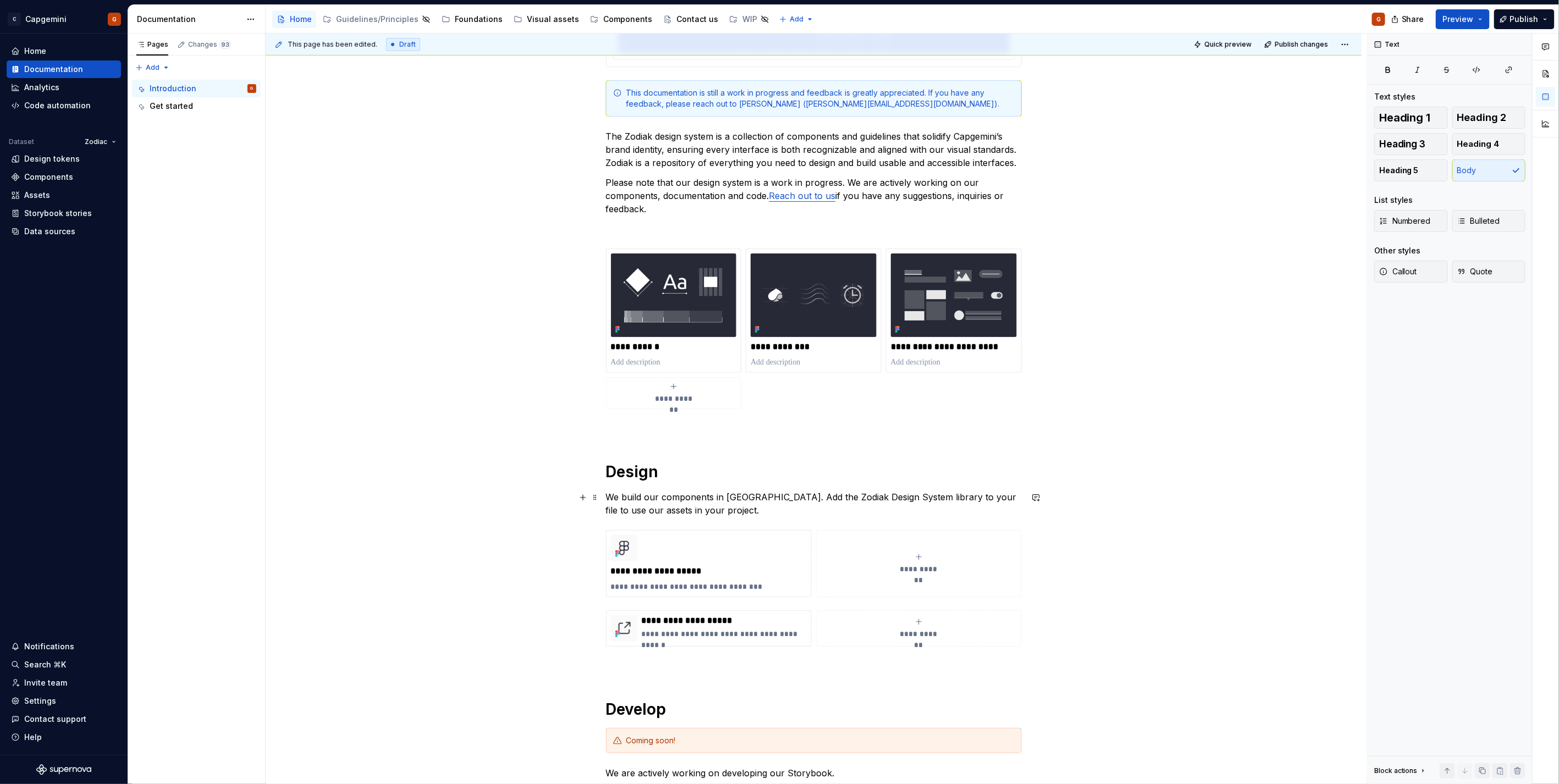
scroll to position [488, 0]
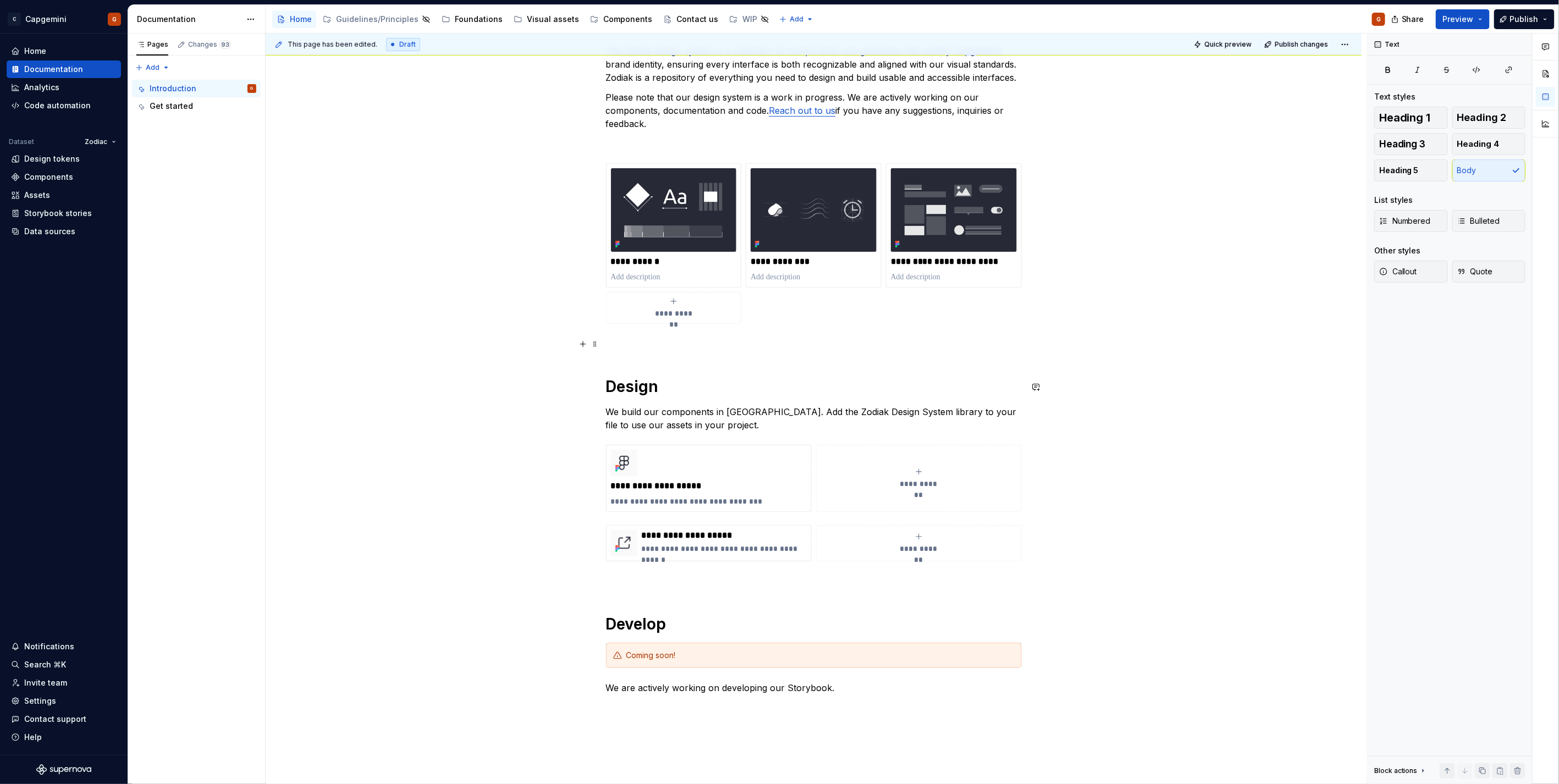
click at [629, 348] on p at bounding box center [813, 344] width 416 height 13
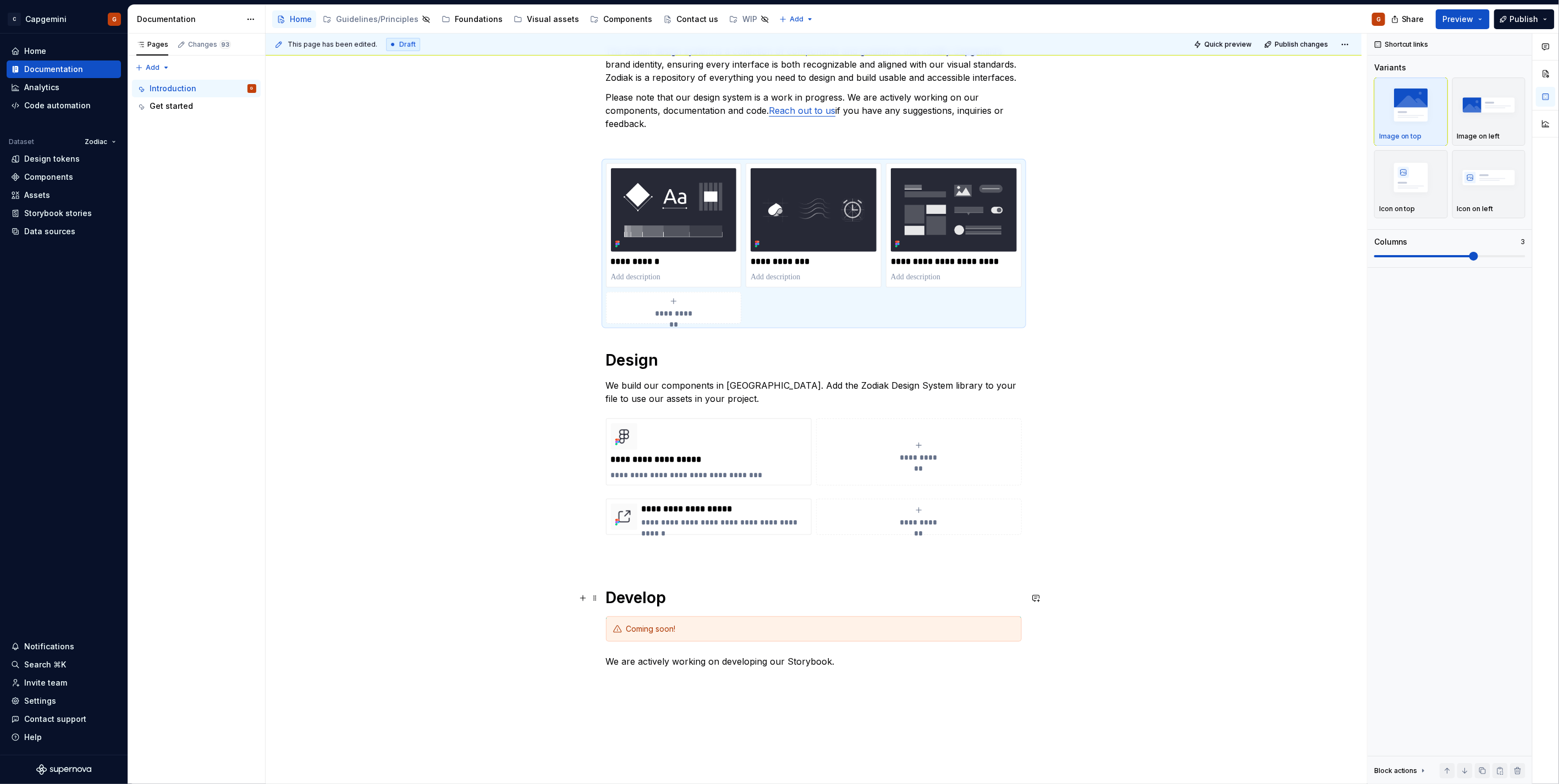
drag, startPoint x: 748, startPoint y: 603, endPoint x: 746, endPoint y: 590, distance: 13.2
click at [749, 603] on h1 "Develop" at bounding box center [813, 597] width 416 height 20
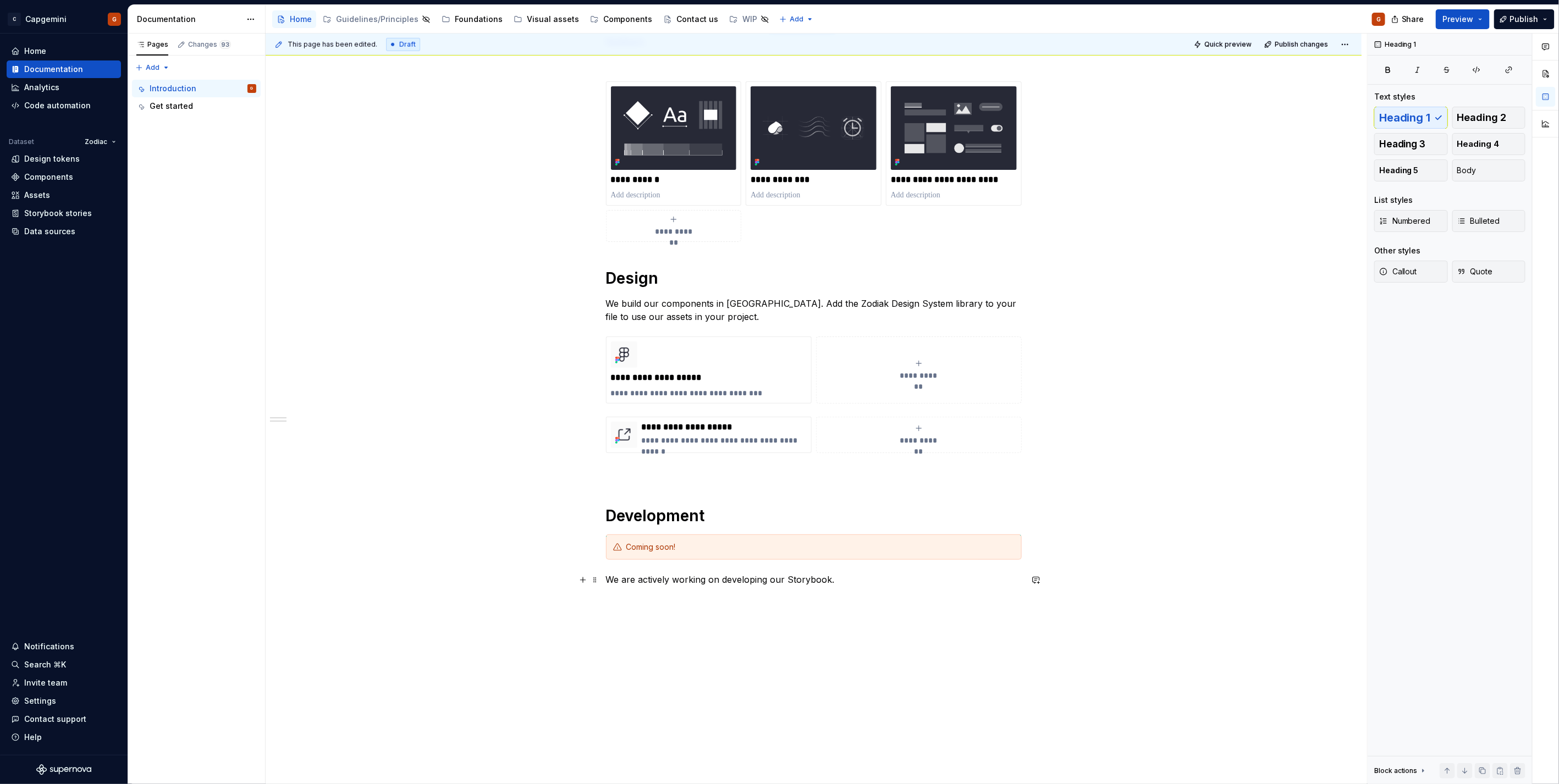
scroll to position [620, 0]
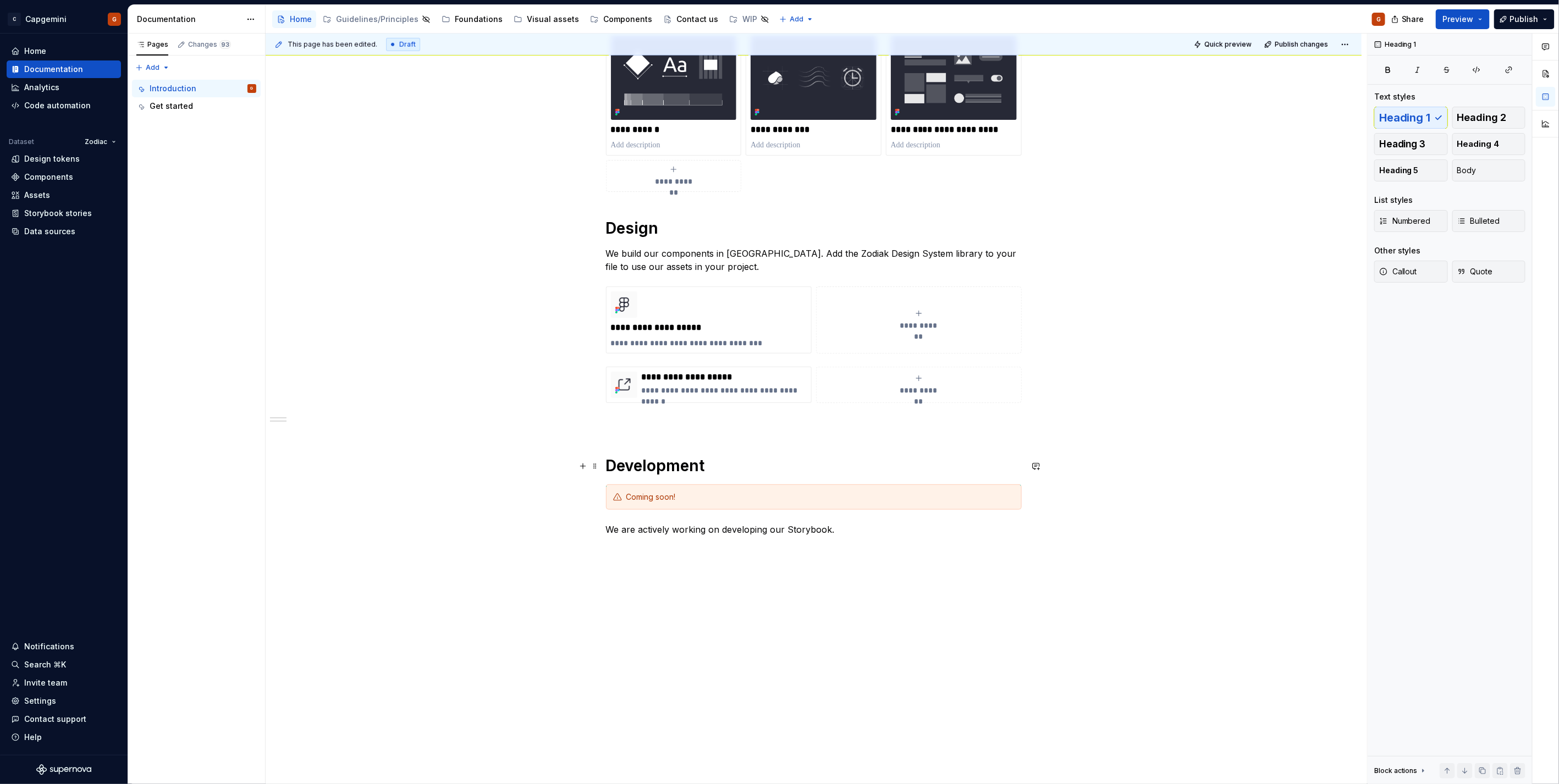
drag, startPoint x: 666, startPoint y: 465, endPoint x: 862, endPoint y: 498, distance: 198.8
click at [847, 496] on div "**********" at bounding box center [813, 67] width 416 height 939
click at [759, 460] on h1 "Development" at bounding box center [813, 465] width 416 height 20
click at [821, 529] on p "We are actively working on developing our Storybook." at bounding box center [813, 529] width 416 height 13
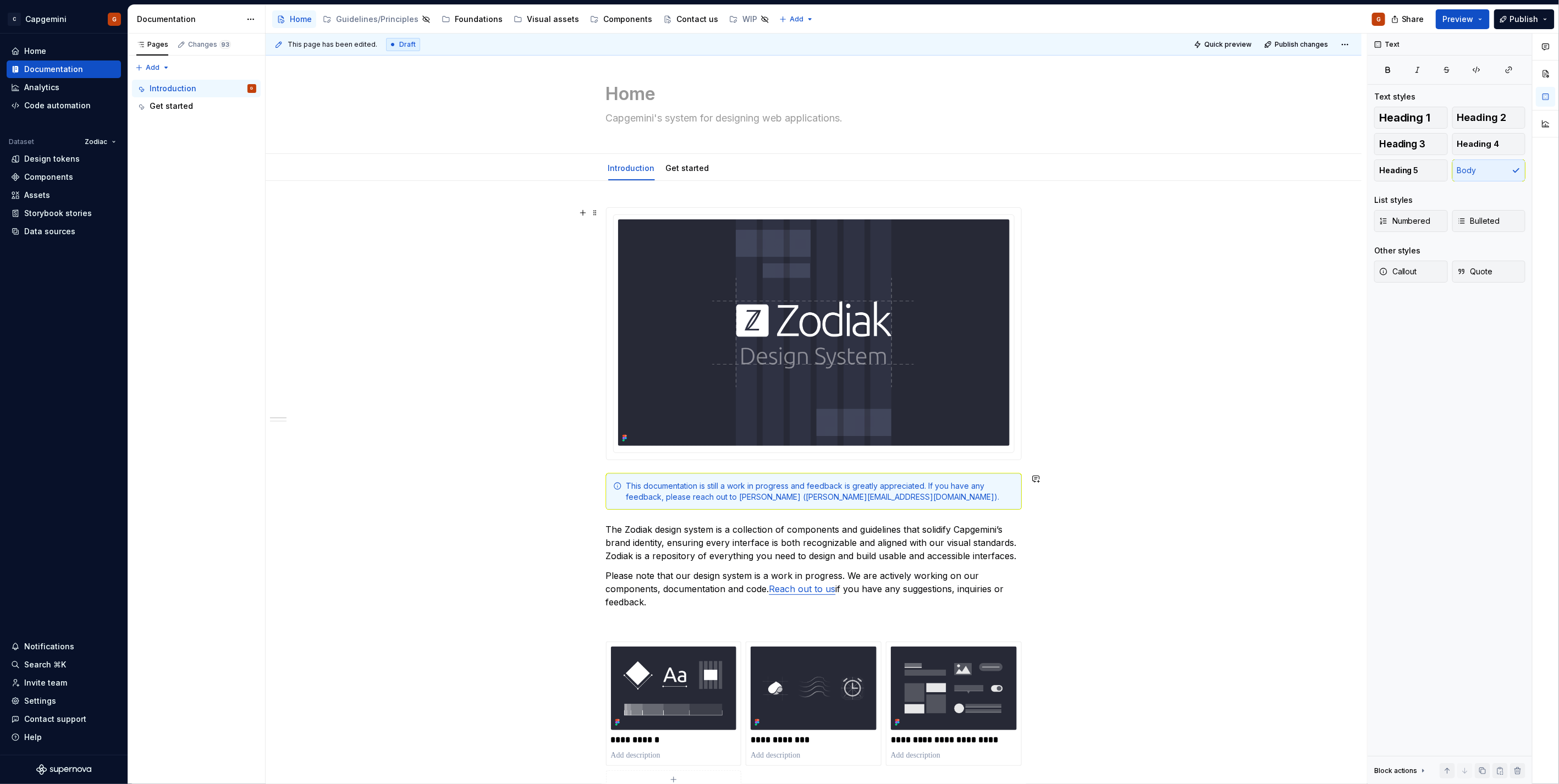
scroll to position [9, 0]
click at [674, 93] on textarea "Home" at bounding box center [812, 94] width 416 height 27
click at [672, 96] on textarea "Home" at bounding box center [812, 94] width 416 height 27
click at [1318, 69] on span "Edit header" at bounding box center [1324, 65] width 44 height 11
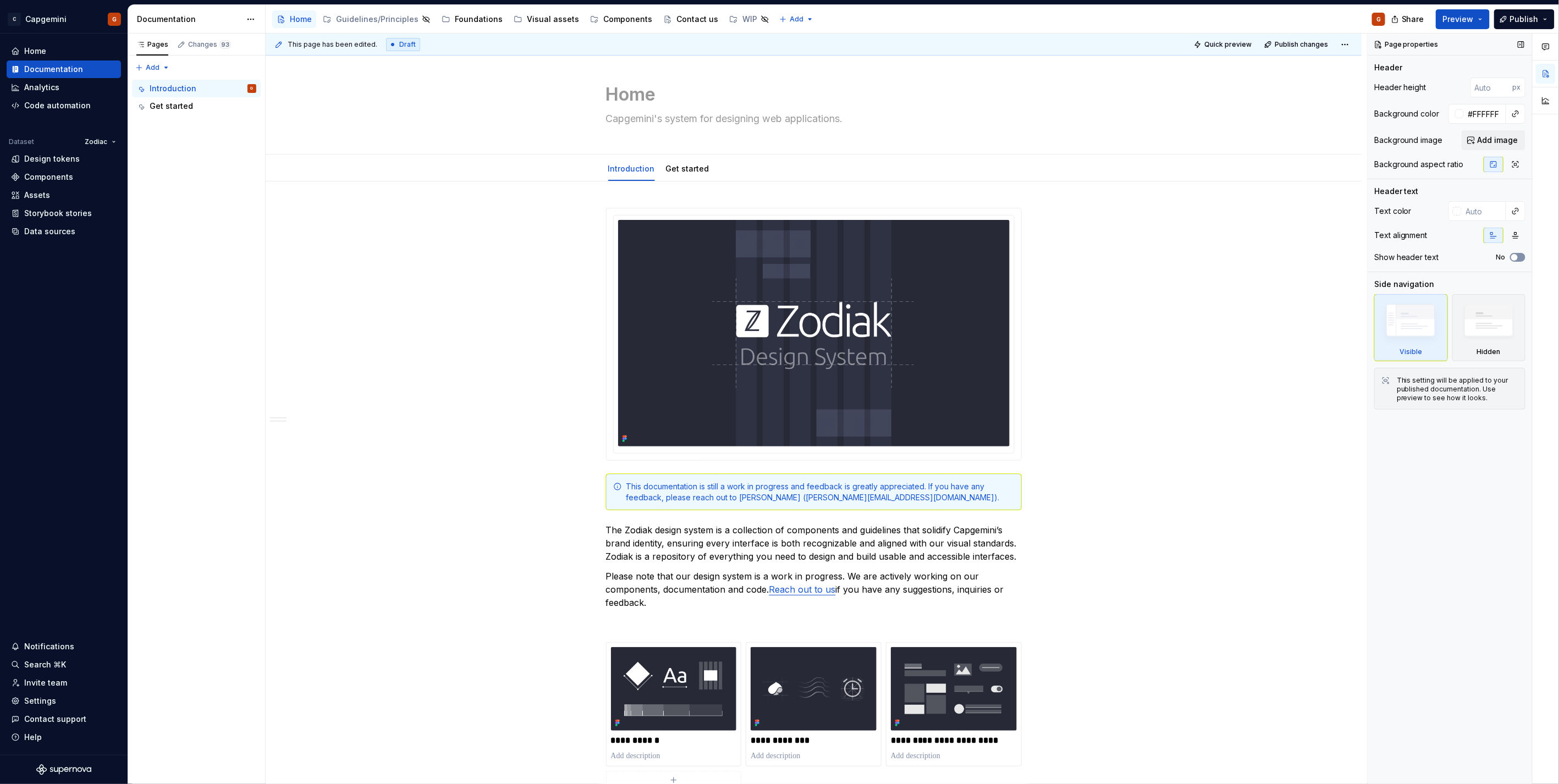
click at [1403, 256] on button "No" at bounding box center [1517, 257] width 15 height 9
click at [815, 122] on textarea "Capgemini's system for designing web applications." at bounding box center [812, 119] width 416 height 18
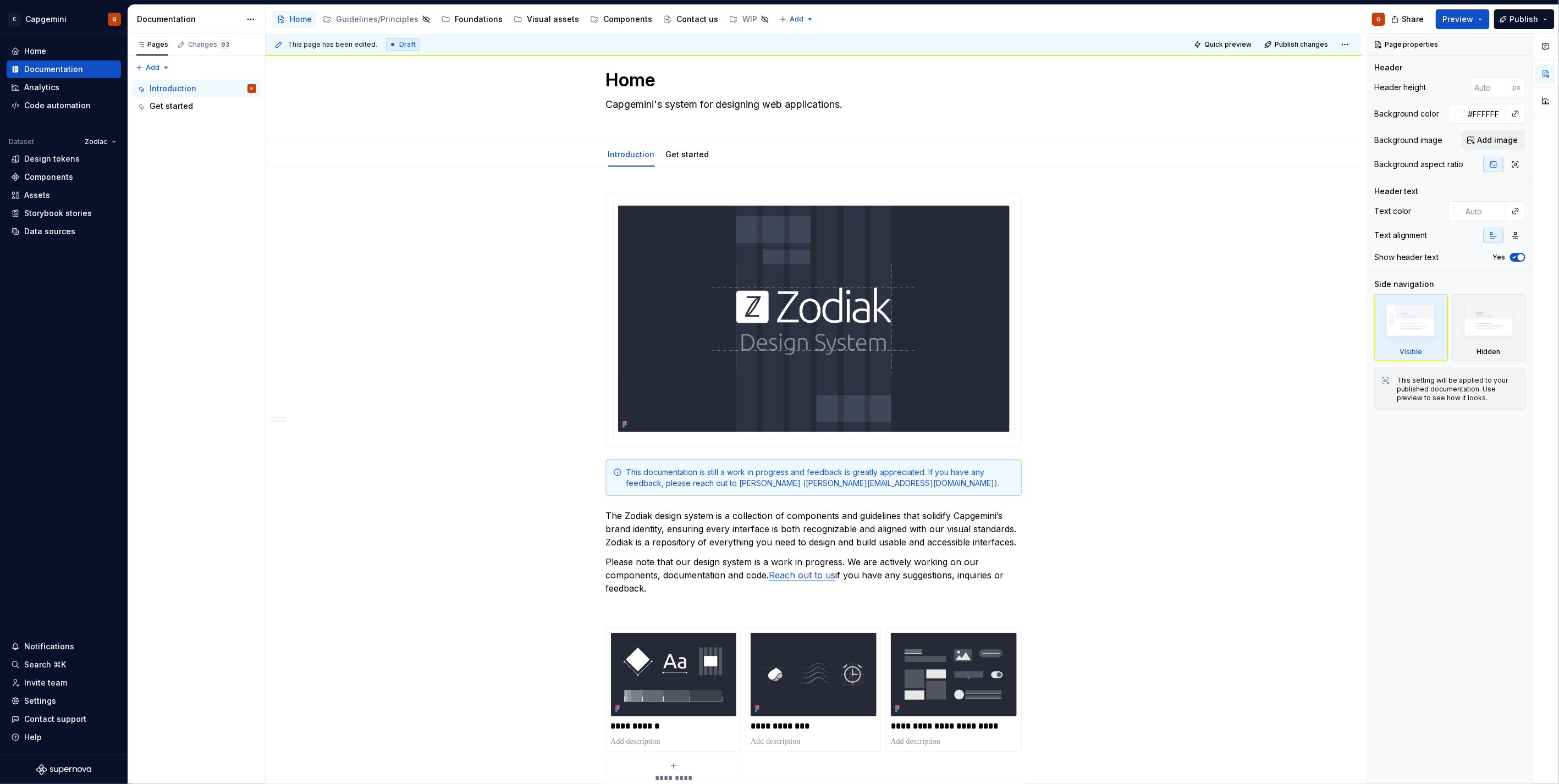
scroll to position [0, 0]
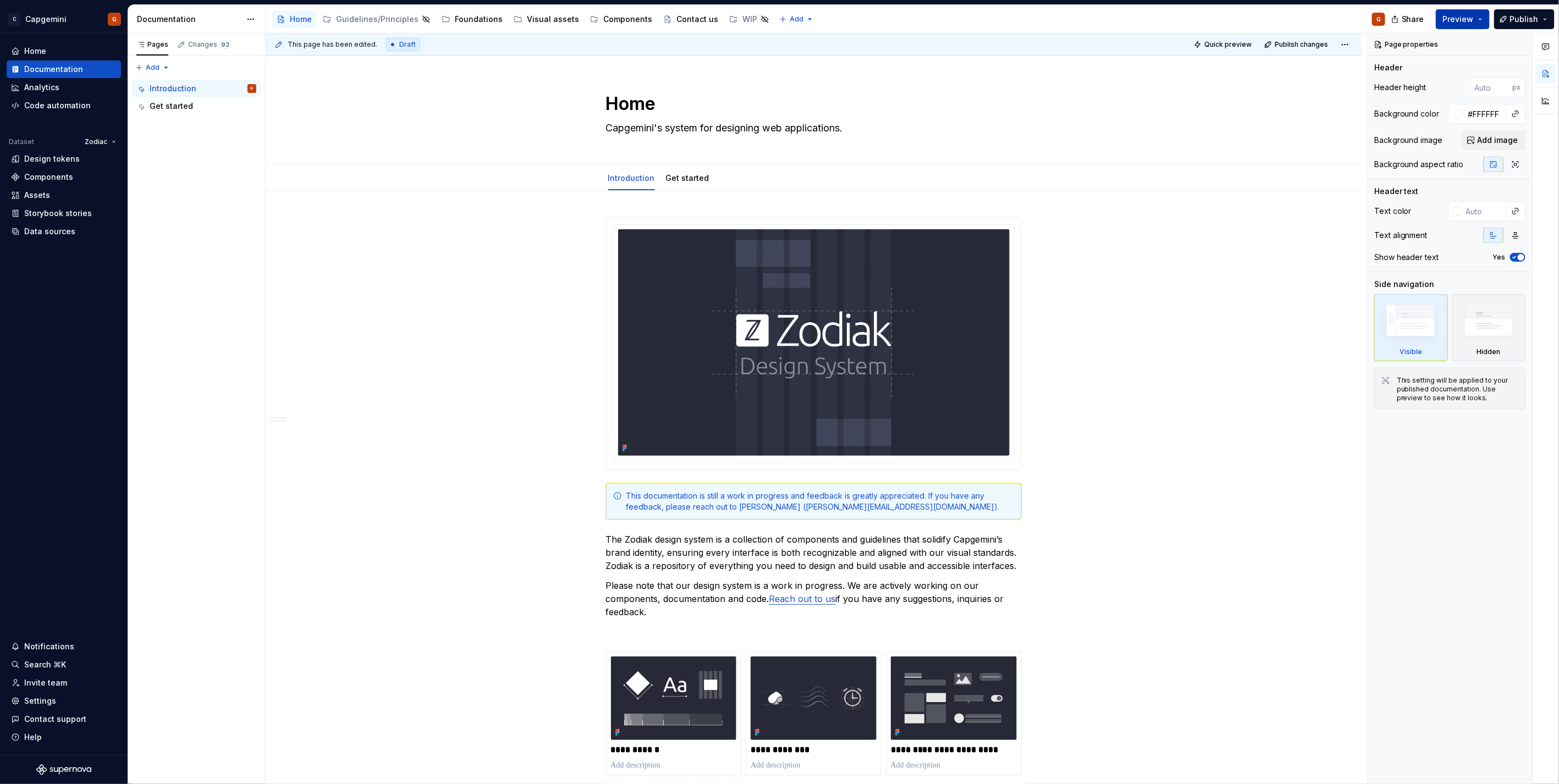
click at [1403, 23] on span "Preview" at bounding box center [1458, 19] width 31 height 11
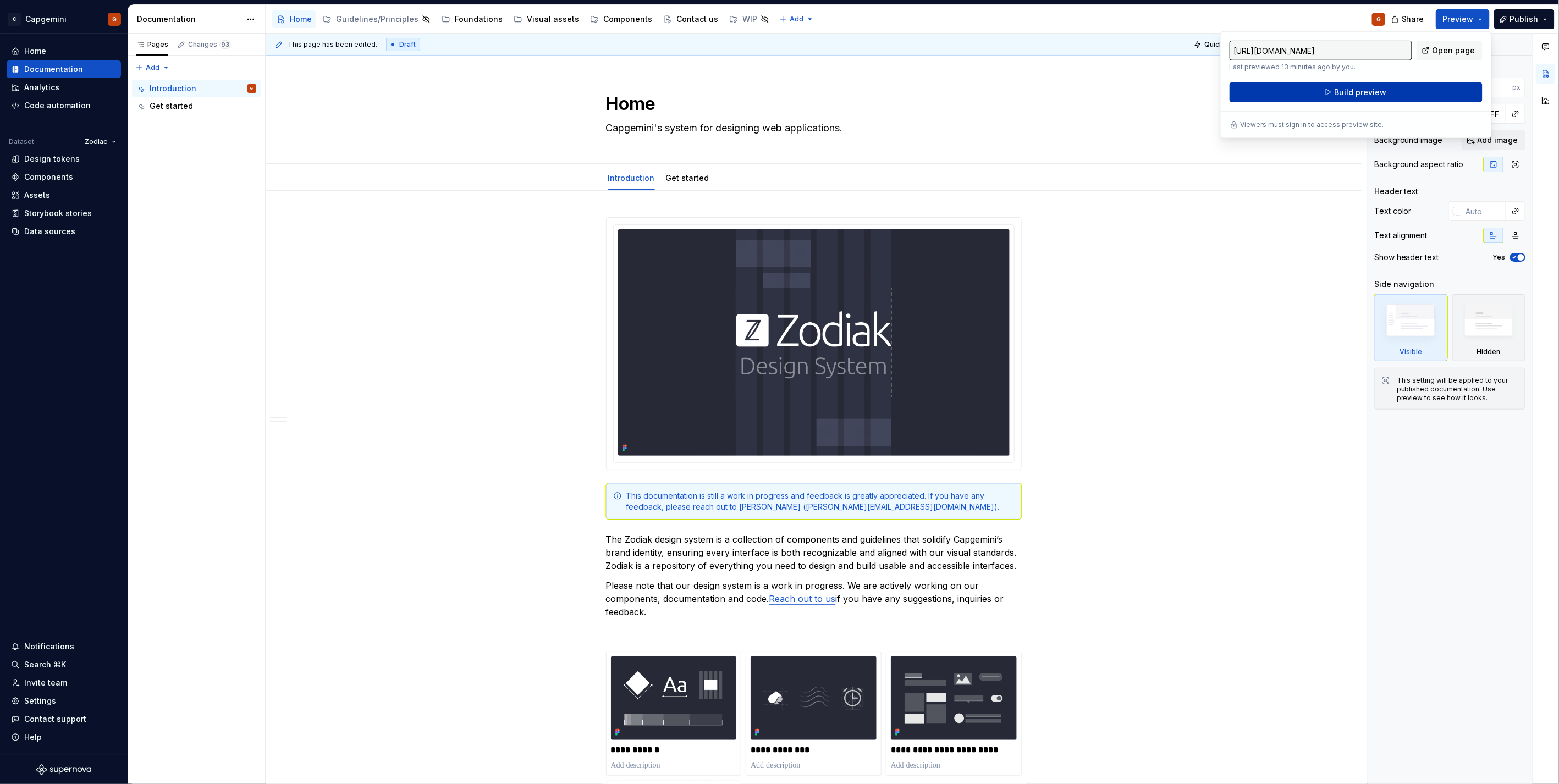
click at [1353, 91] on span "Build preview" at bounding box center [1360, 93] width 52 height 11
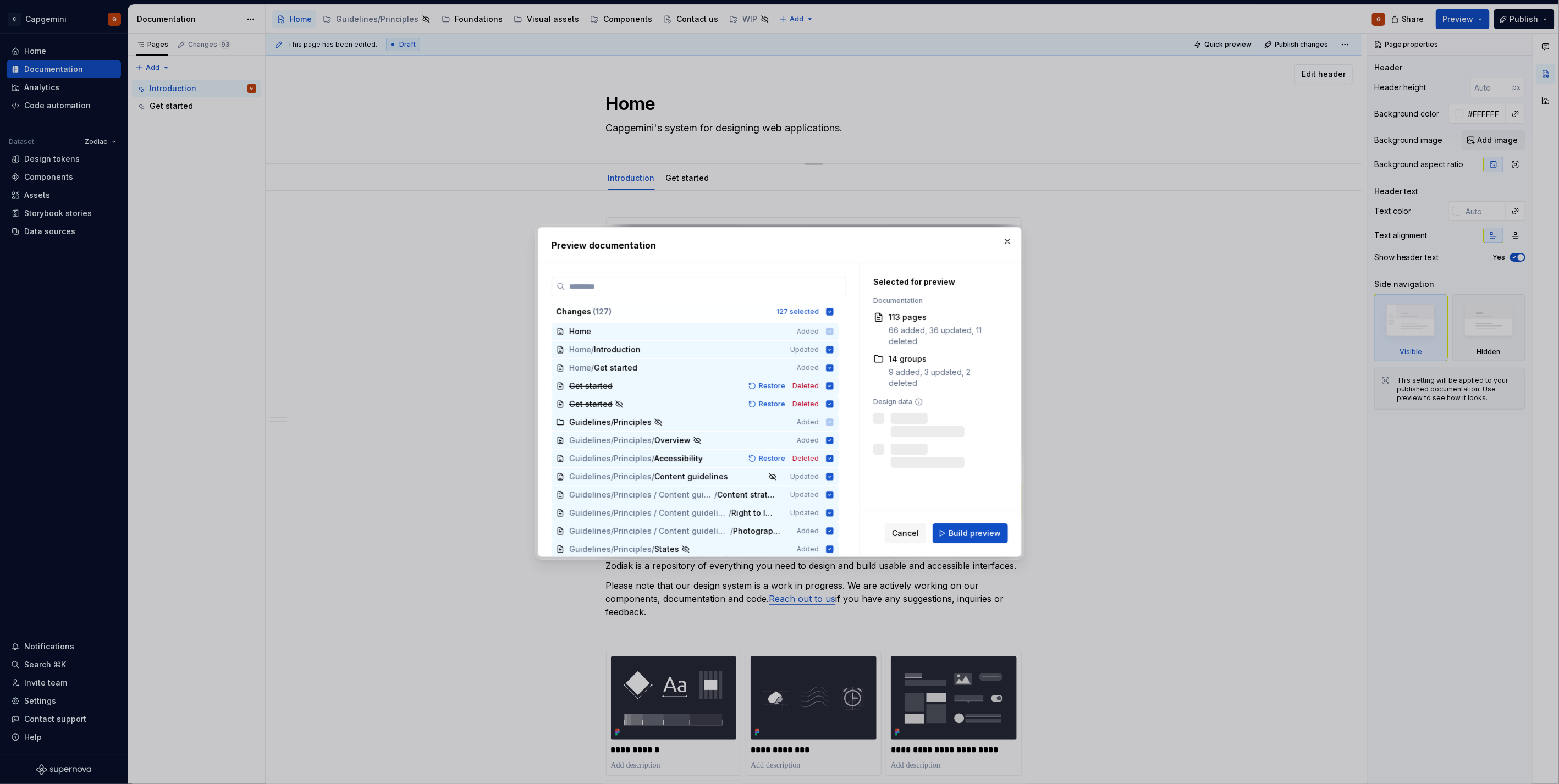
click at [1008, 243] on button "button" at bounding box center [1007, 241] width 15 height 15
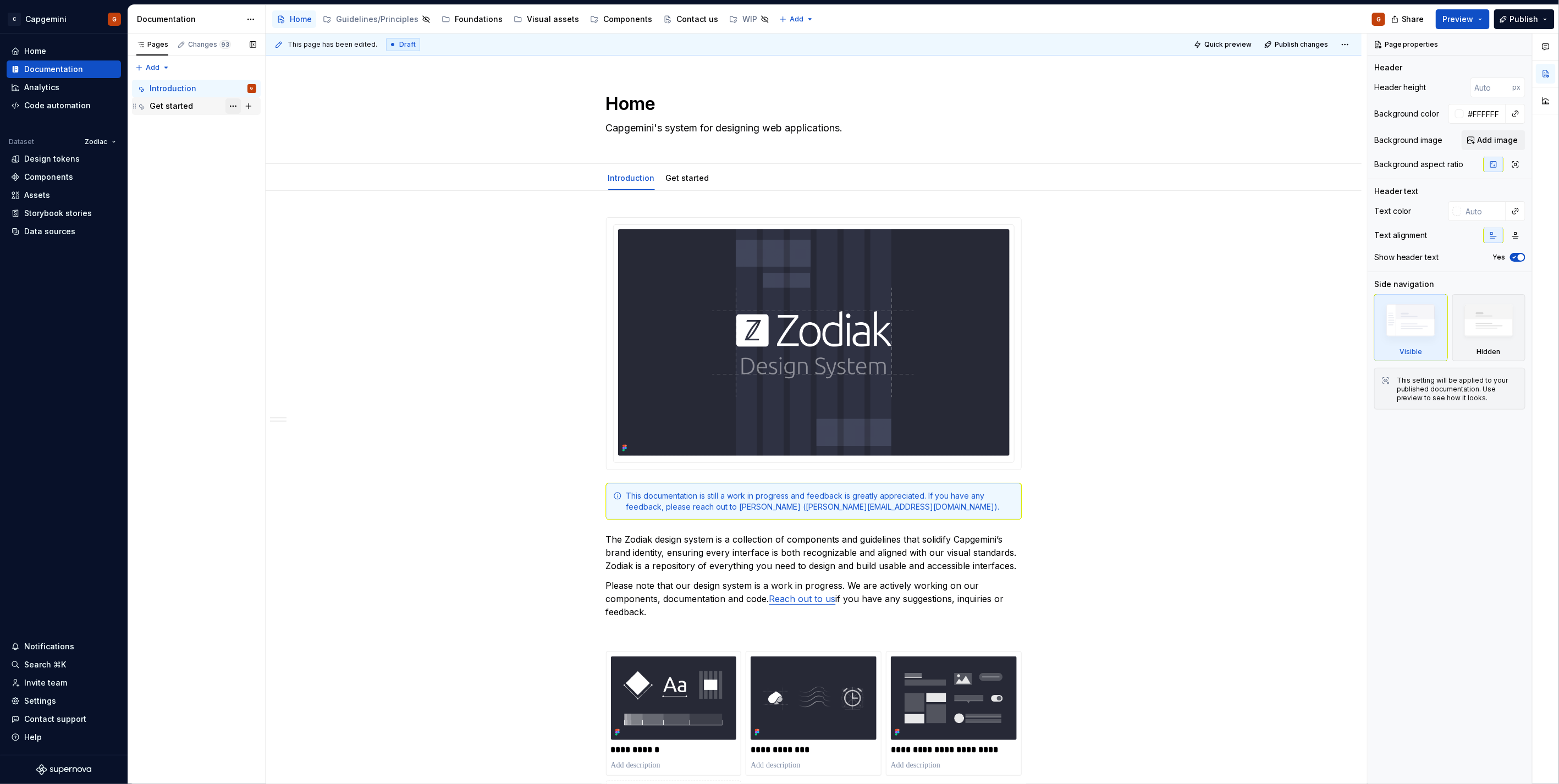
click at [229, 107] on button "Page tree" at bounding box center [233, 106] width 15 height 15
click at [261, 231] on div "Delete tab" at bounding box center [300, 228] width 108 height 11
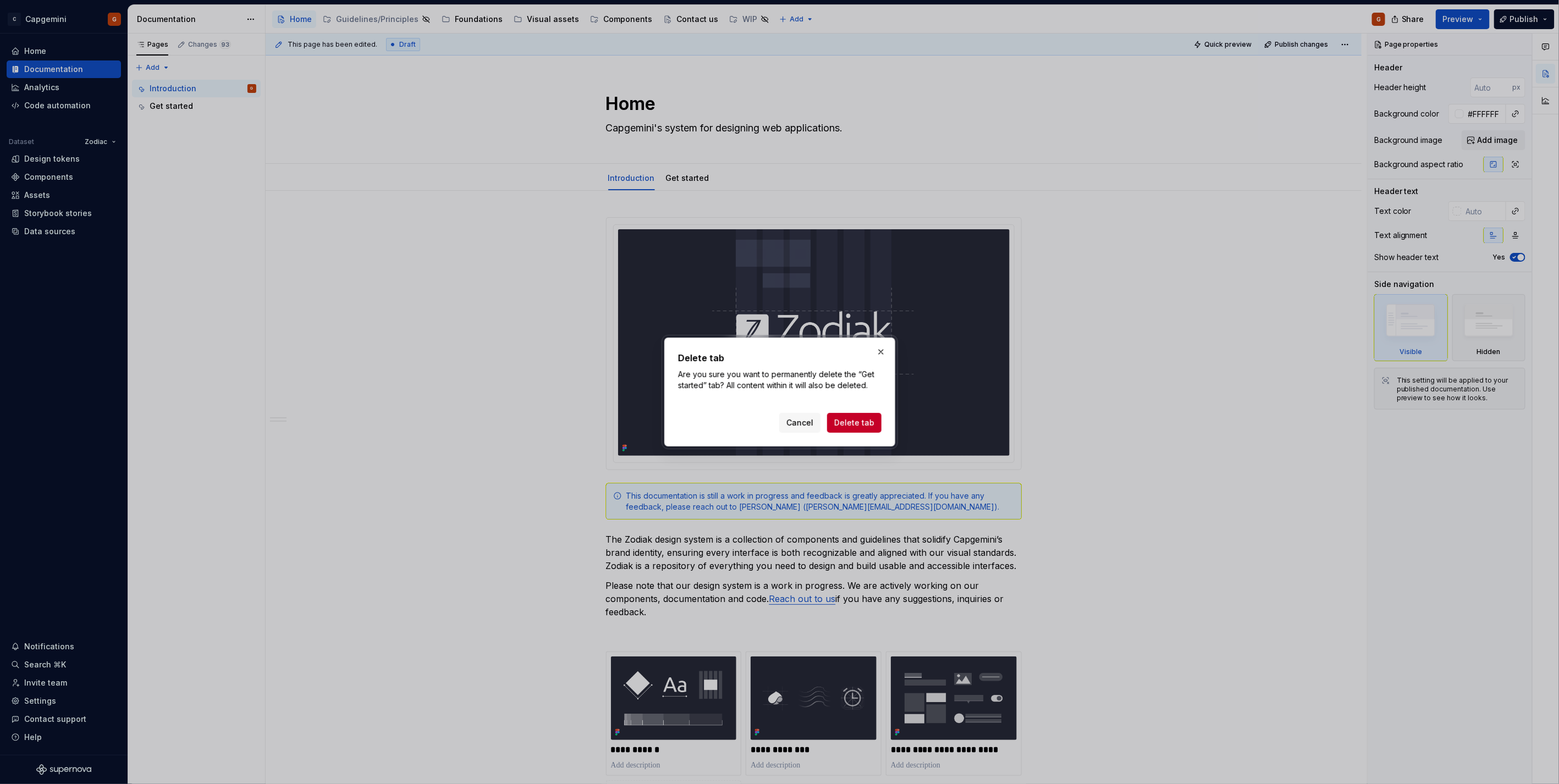
drag, startPoint x: 871, startPoint y: 430, endPoint x: 726, endPoint y: 286, distance: 204.4
click at [870, 429] on button "Delete tab" at bounding box center [855, 422] width 54 height 20
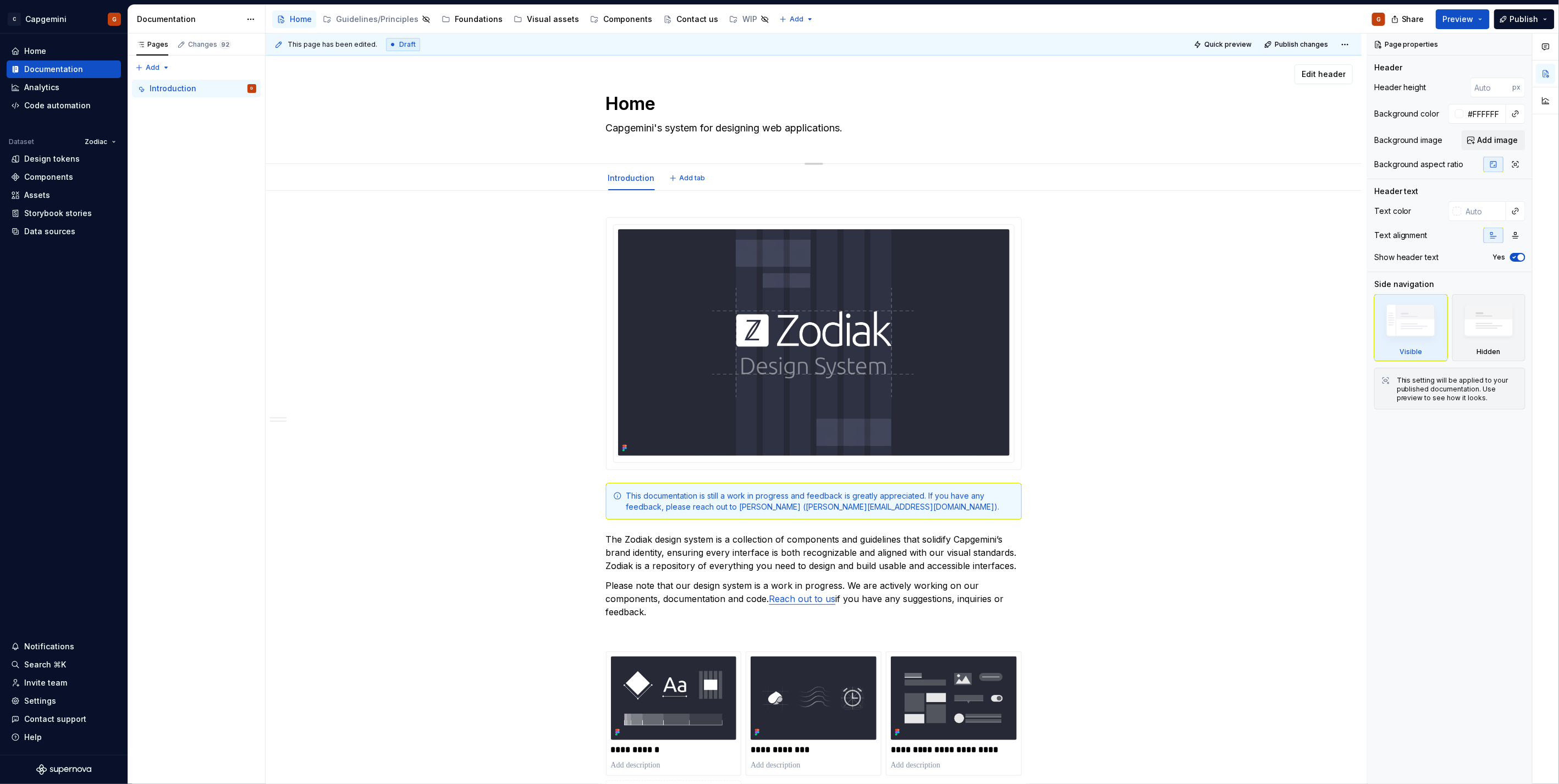
click at [359, 58] on div "Home Capgemini's system for designing web applications." at bounding box center [814, 109] width 1008 height 108
click at [891, 25] on div "Accessibility guide for tree Page tree. Navigate the tree with the arrow keys. …" at bounding box center [830, 19] width 1129 height 28
click at [254, 22] on html "C Capgemini G Home Documentation Analytics Code automation Dataset Zodiac Desig…" at bounding box center [780, 392] width 1559 height 784
click at [1403, 346] on div "Comments Open comments No comments yet Select ‘Comment’ from the block context …" at bounding box center [1463, 408] width 191 height 751
click at [1403, 338] on img at bounding box center [1489, 323] width 63 height 48
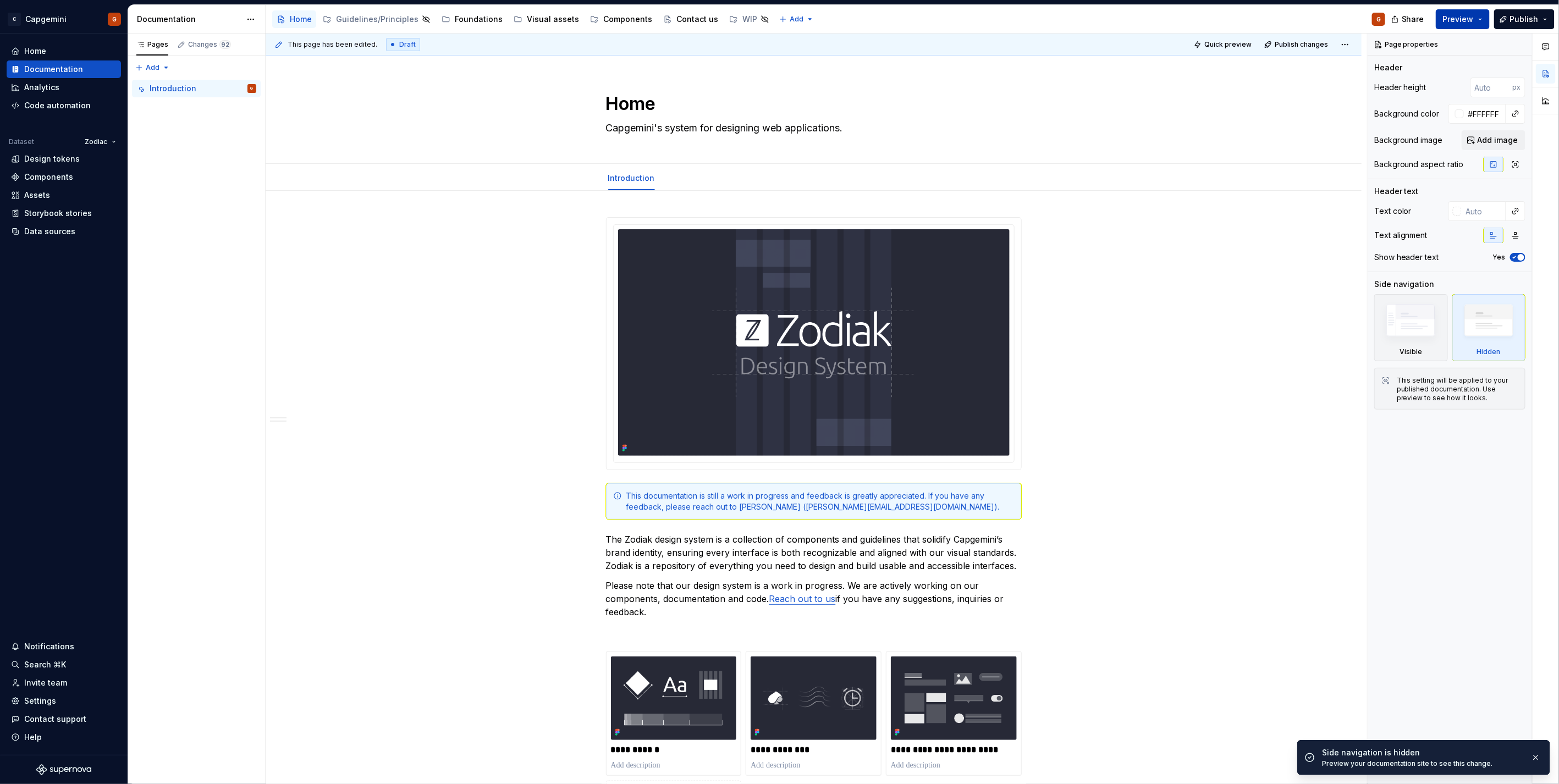
click at [1403, 17] on button "Preview" at bounding box center [1462, 19] width 54 height 20
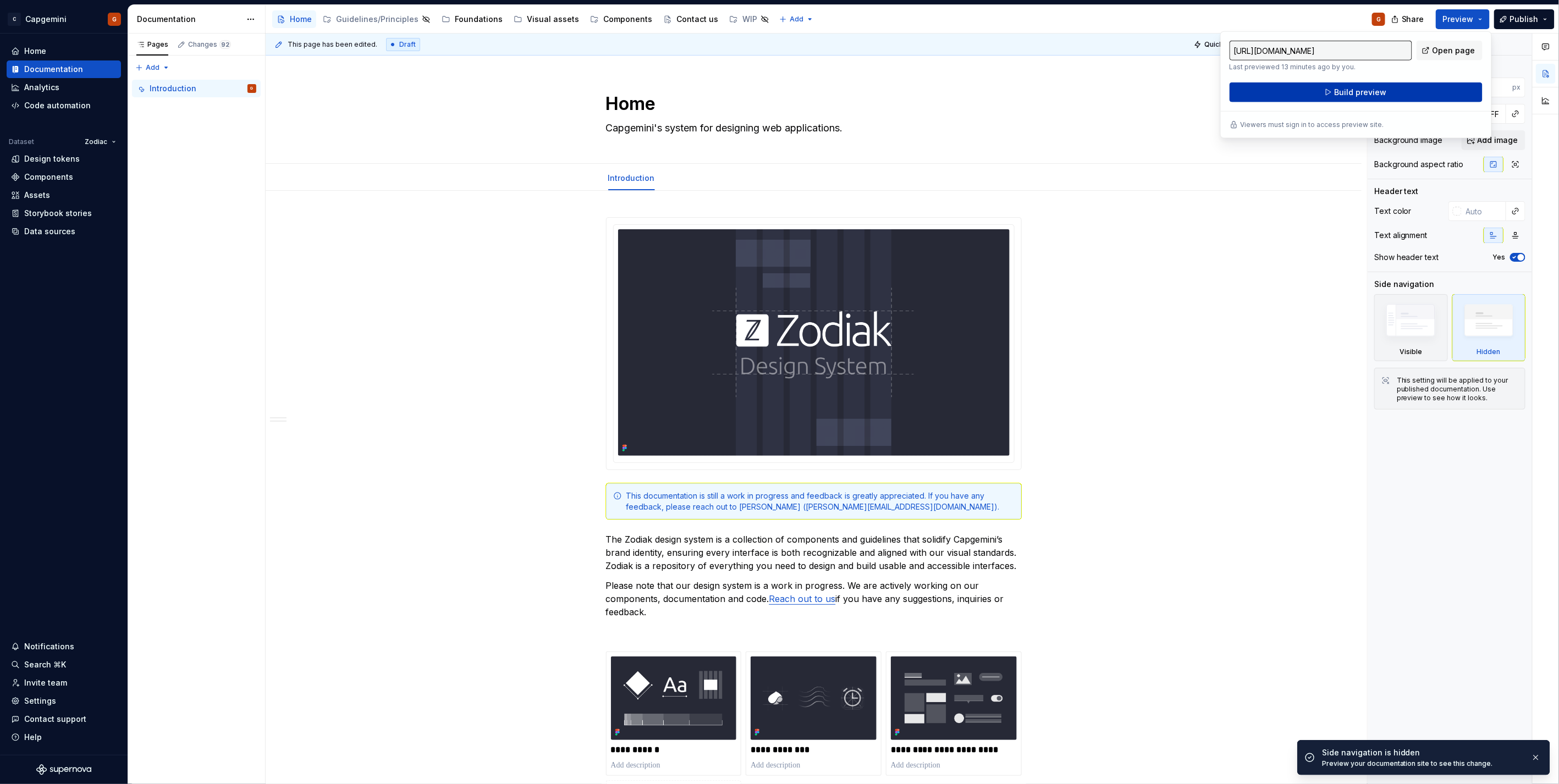
drag, startPoint x: 1483, startPoint y: 17, endPoint x: 1368, endPoint y: 86, distance: 134.1
click at [1368, 86] on button "Build preview" at bounding box center [1356, 92] width 253 height 20
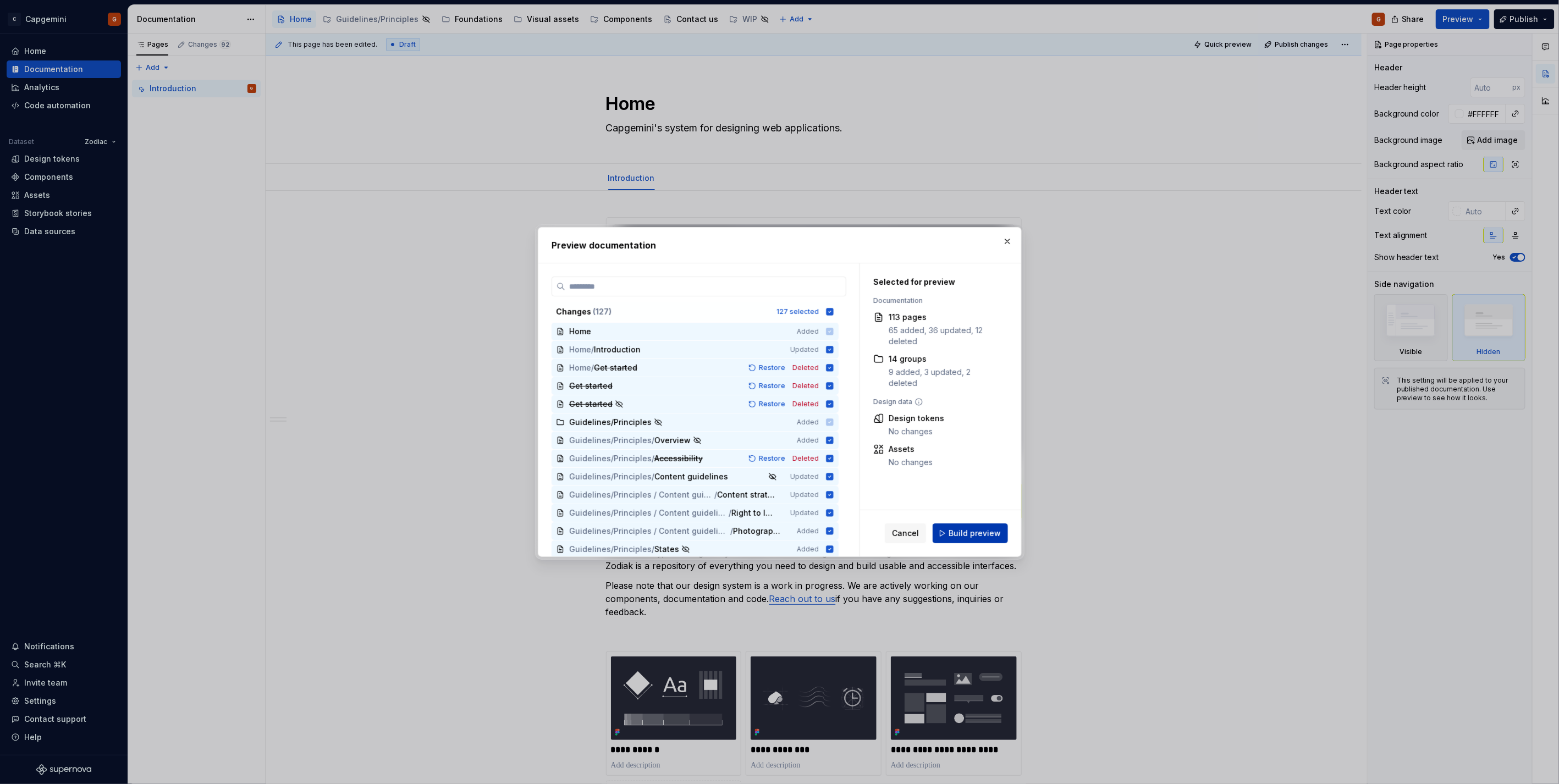
click at [965, 534] on span "Build preview" at bounding box center [974, 533] width 52 height 11
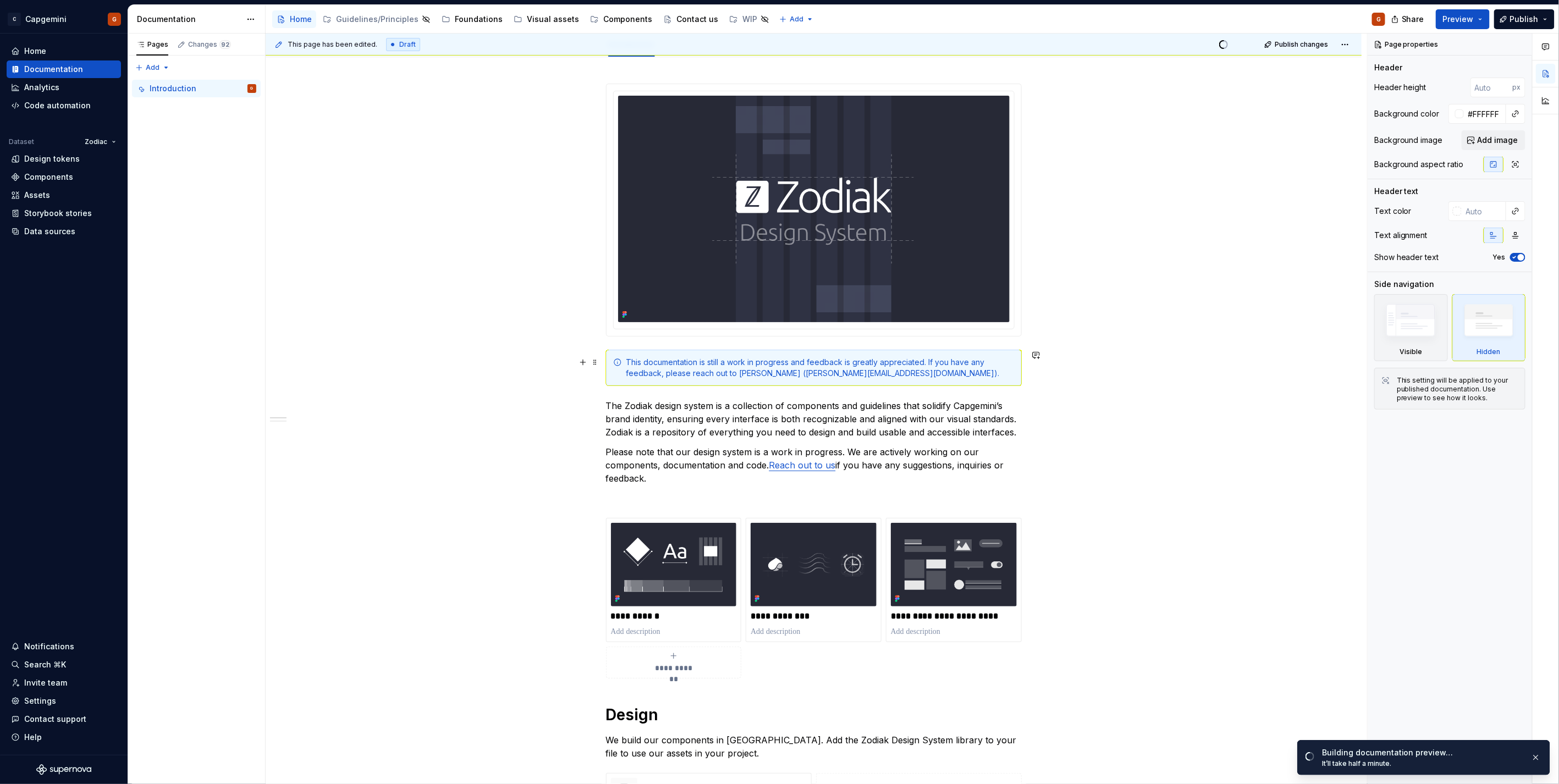
scroll to position [132, 0]
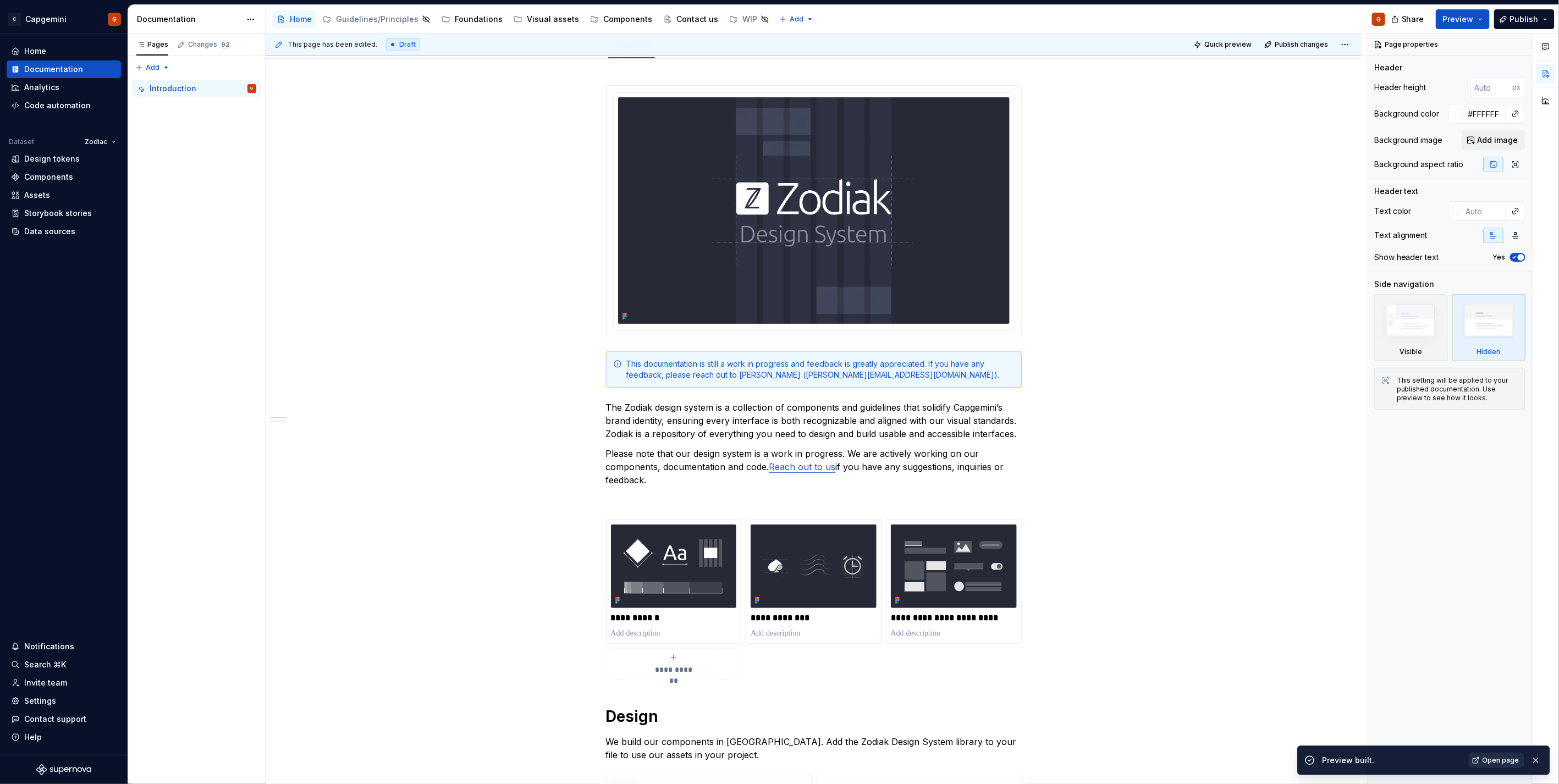
click at [1403, 705] on span "Open page" at bounding box center [1501, 760] width 37 height 9
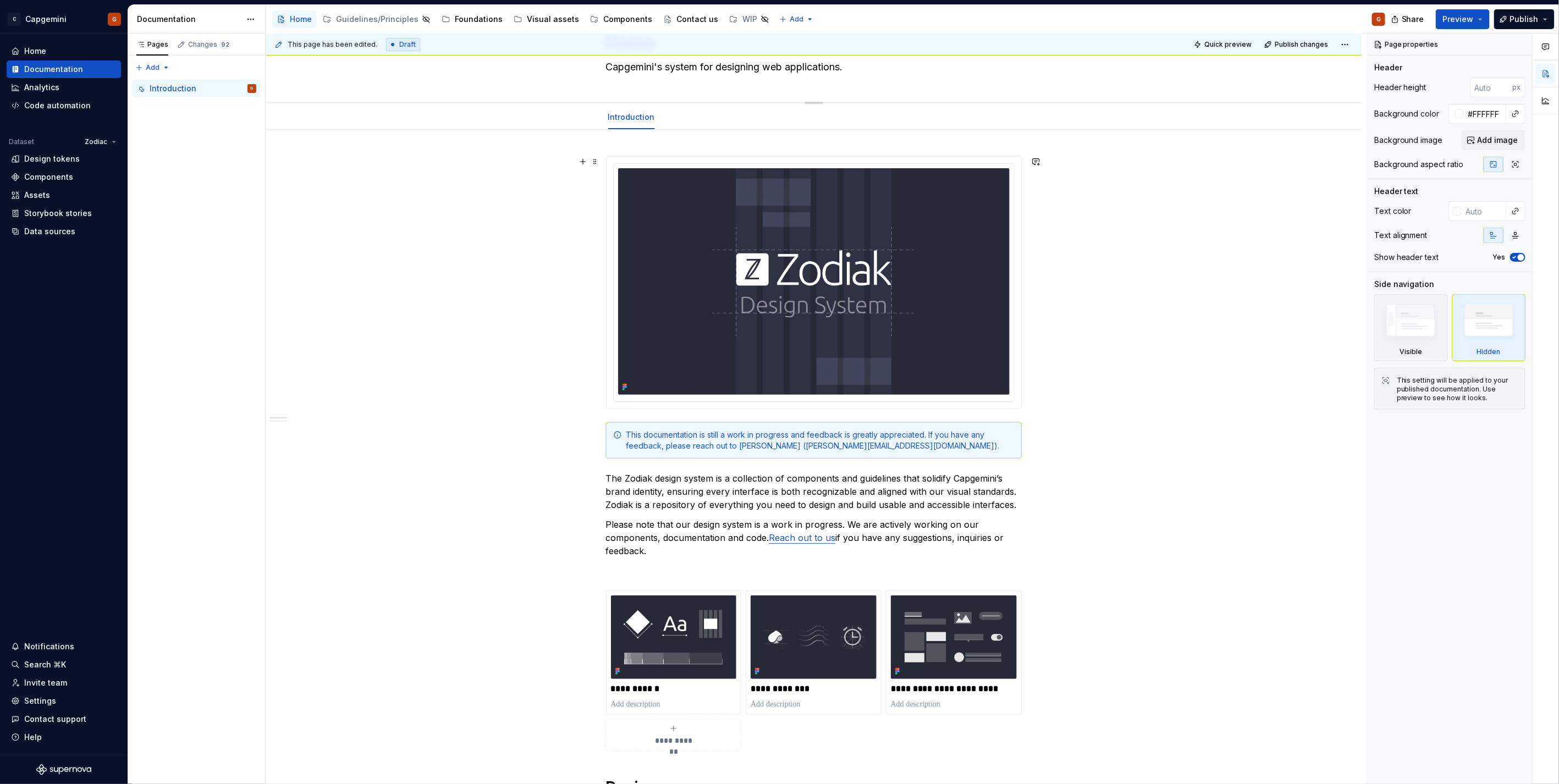
scroll to position [0, 0]
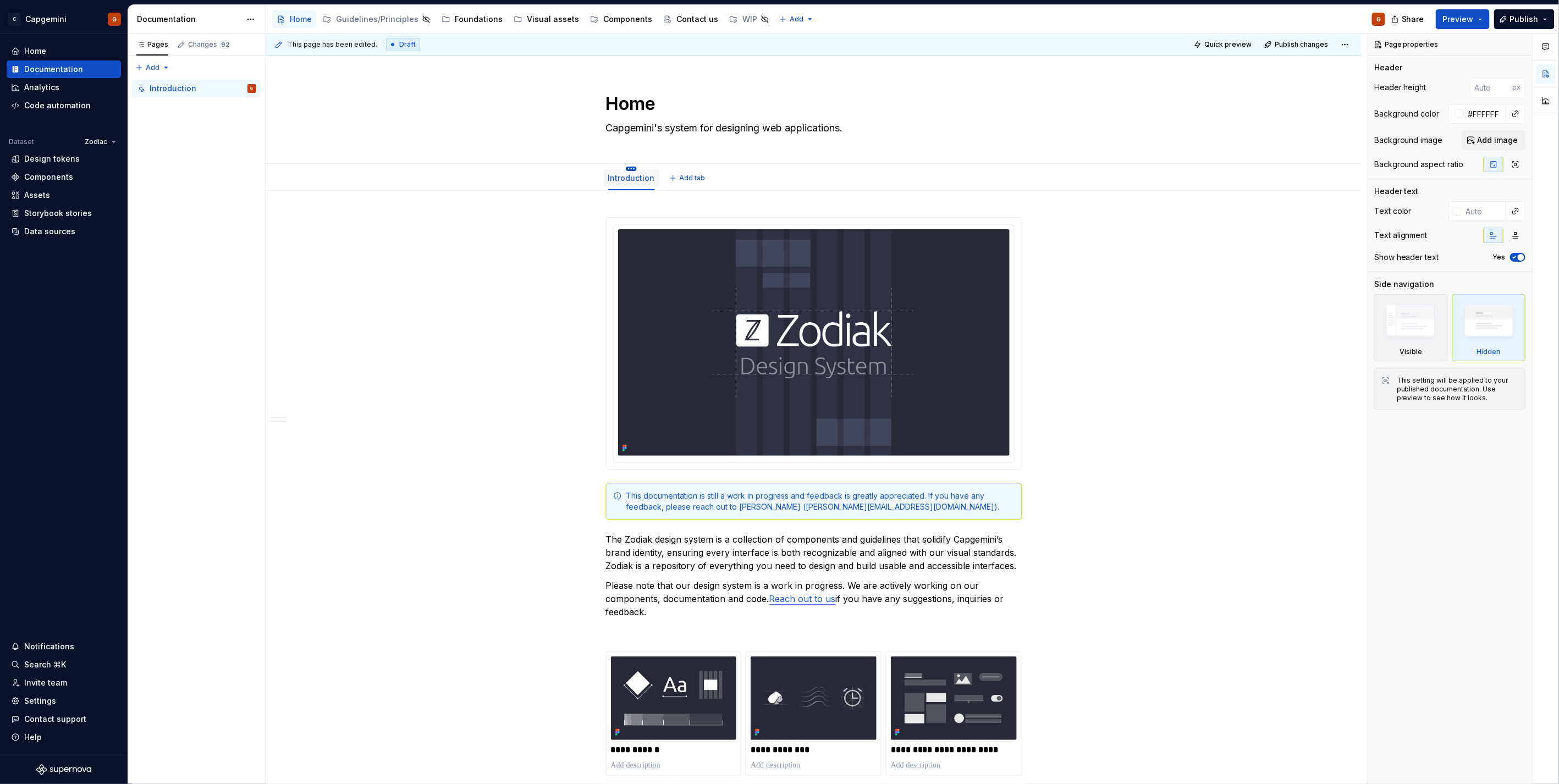
click at [635, 168] on html "C Capgemini G Home Documentation Analytics Code automation Dataset Zodiac Desig…" at bounding box center [780, 392] width 1559 height 784
click at [668, 267] on div "Convert to page layout" at bounding box center [697, 266] width 103 height 11
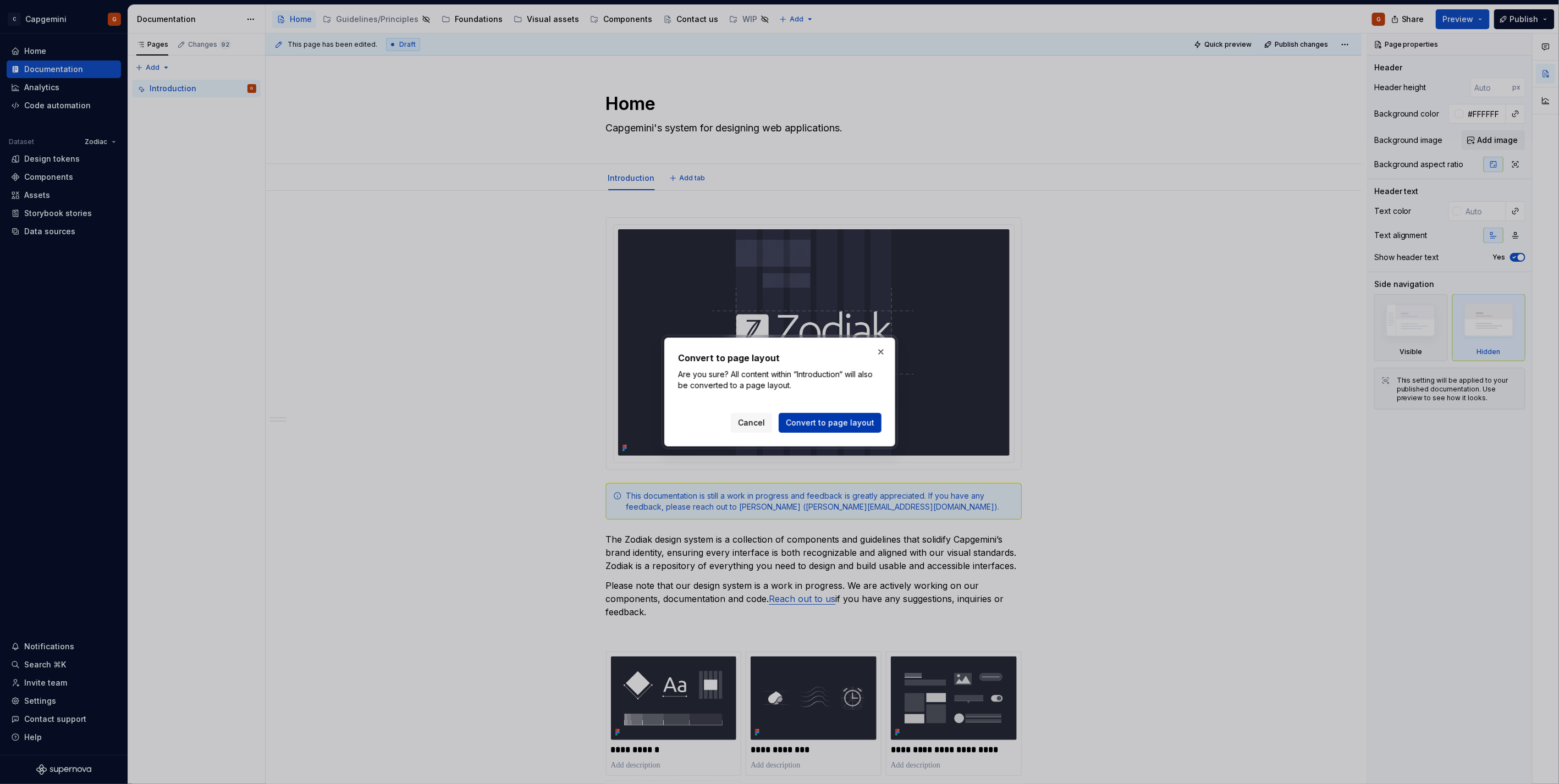
click at [842, 420] on span "Convert to page layout" at bounding box center [830, 423] width 88 height 11
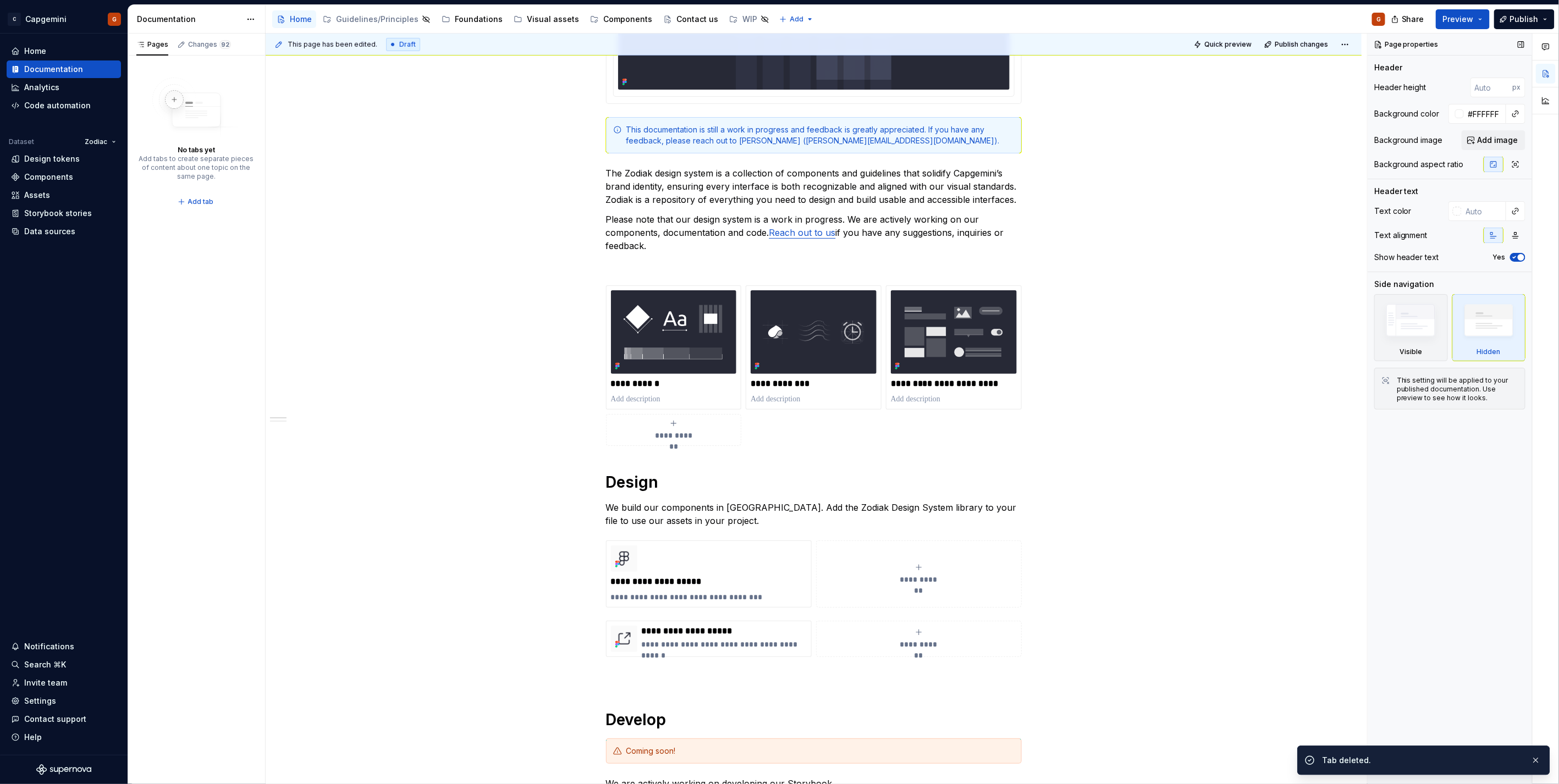
scroll to position [244, 0]
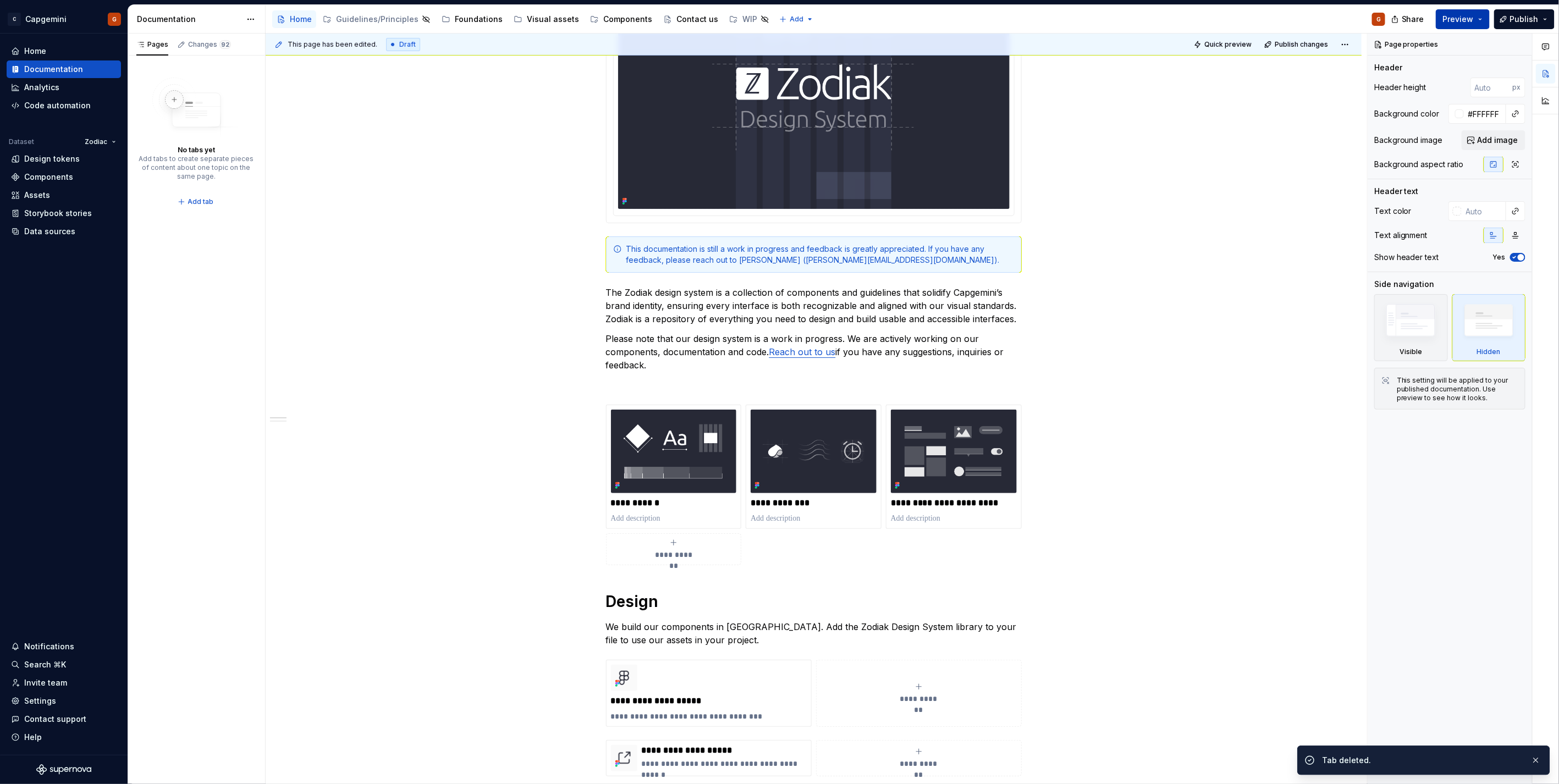
click at [1403, 25] on button "Preview" at bounding box center [1462, 19] width 54 height 20
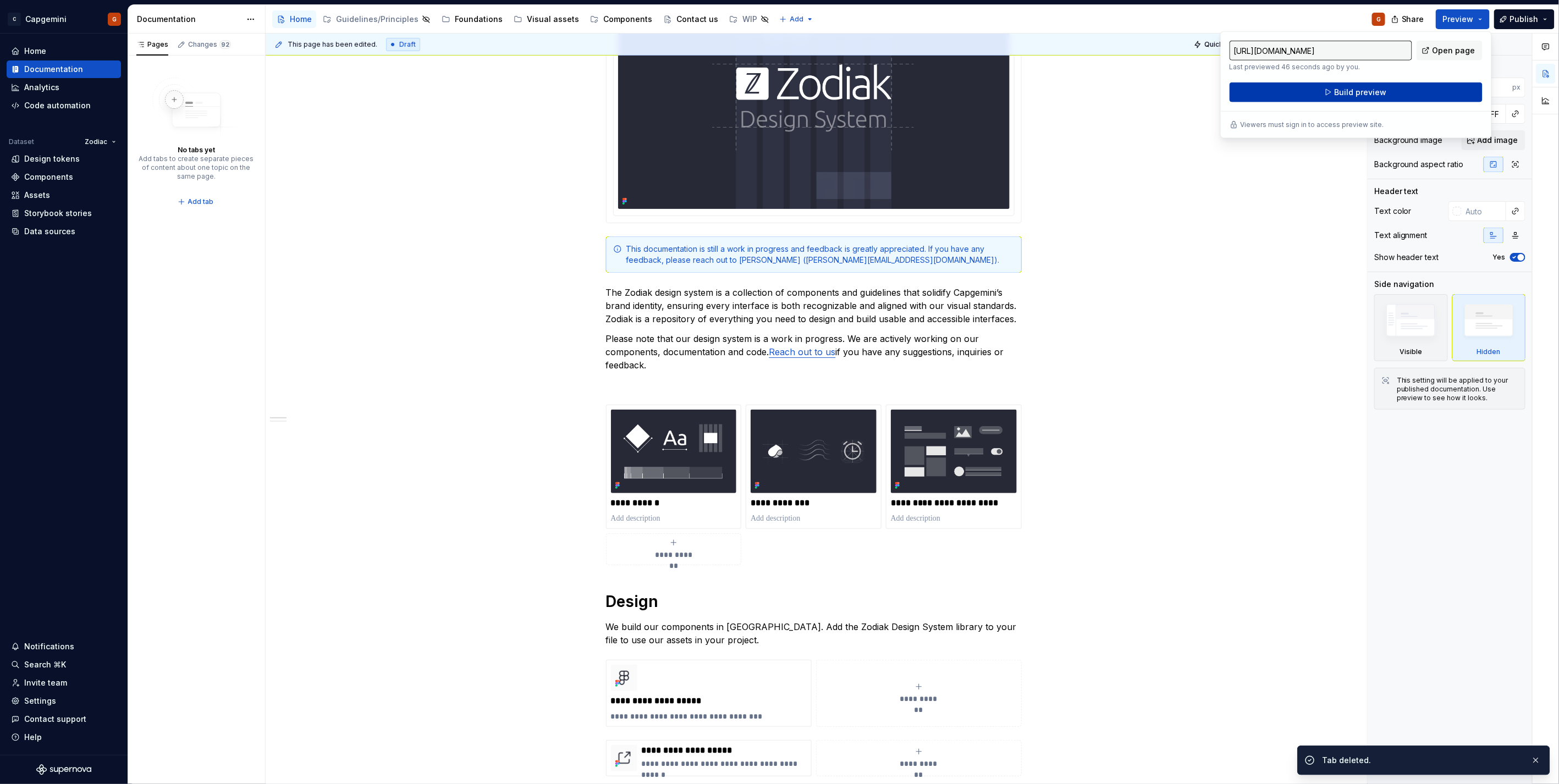
click at [1349, 98] on button "Build preview" at bounding box center [1356, 92] width 253 height 20
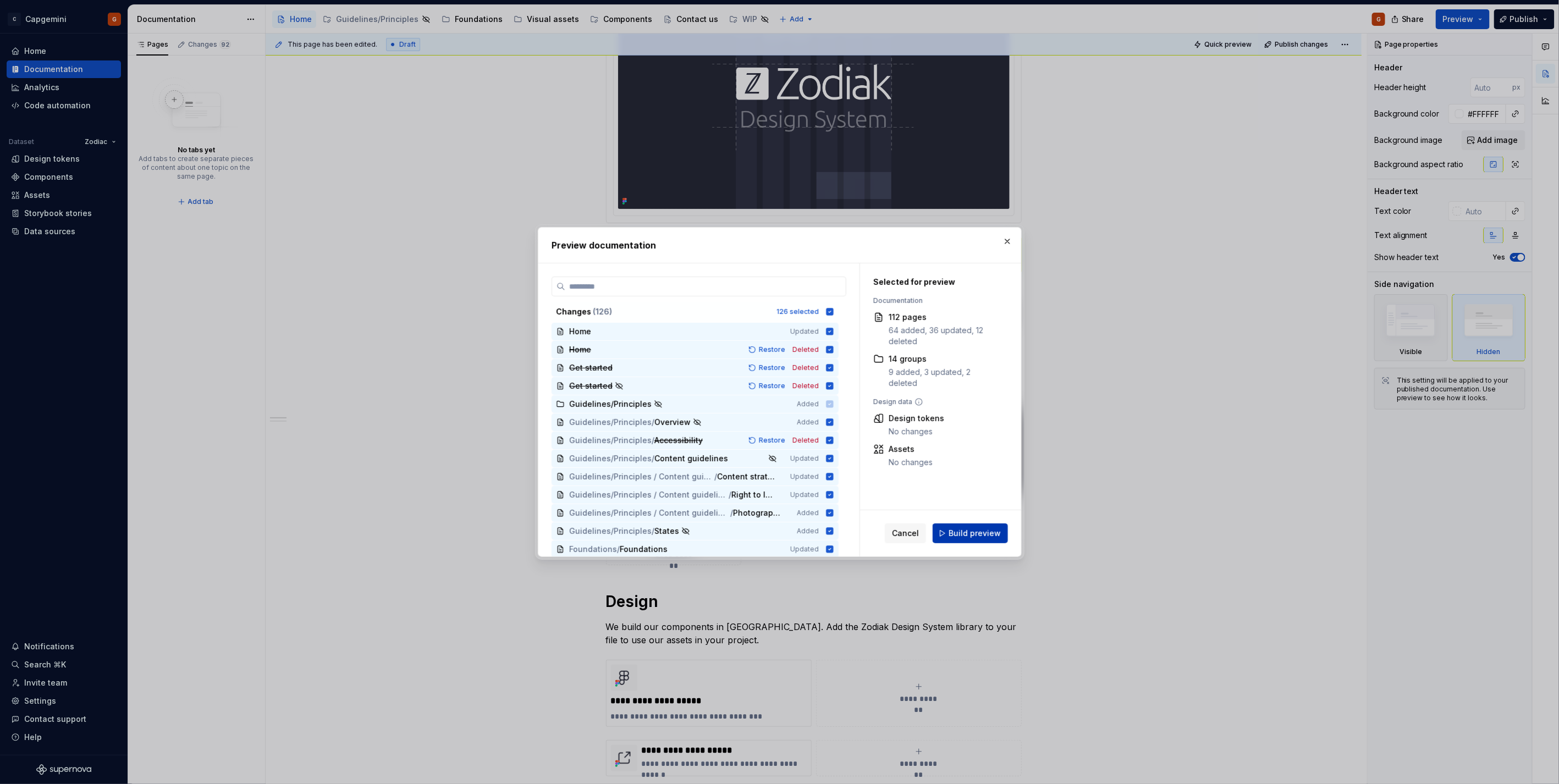
click at [976, 541] on button "Build preview" at bounding box center [970, 533] width 75 height 20
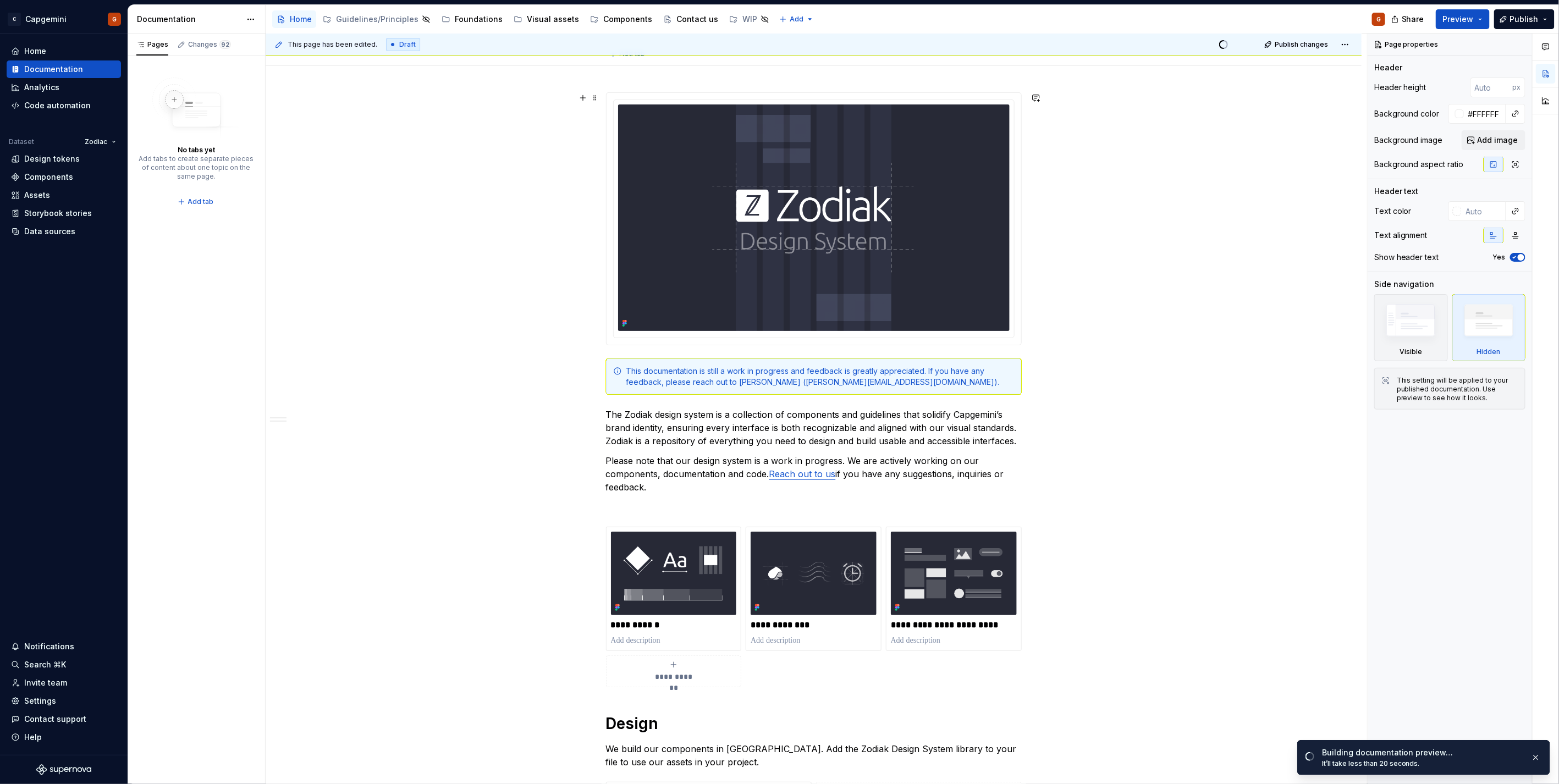
scroll to position [0, 0]
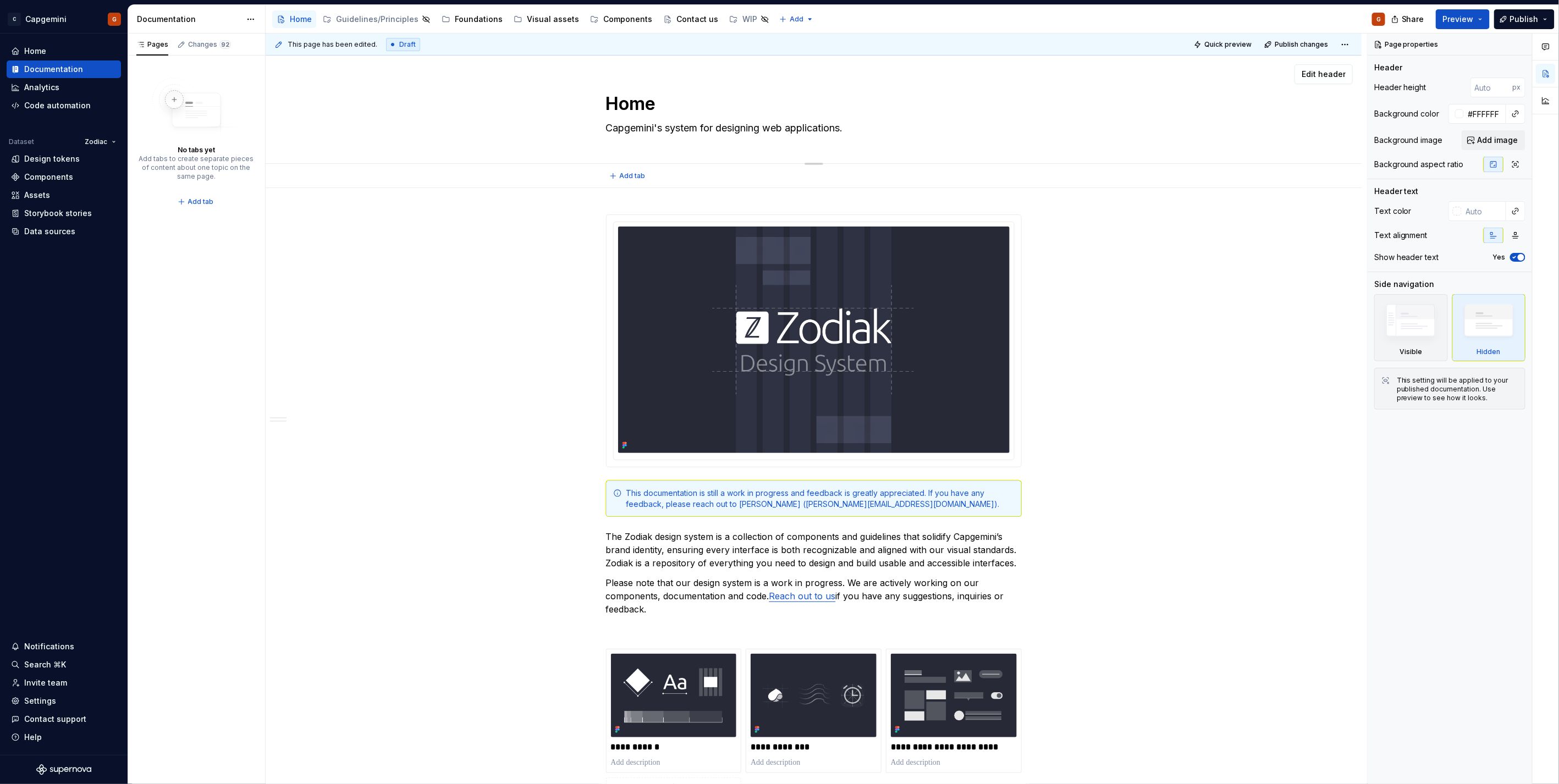
click at [430, 131] on div "Home Capgemini's system for designing web applications." at bounding box center [814, 109] width 1008 height 108
click at [625, 96] on textarea "Home" at bounding box center [812, 104] width 416 height 27
click at [649, 108] on textarea "Zodiak design system" at bounding box center [812, 104] width 416 height 27
click at [649, 107] on textarea "Zodiak design system" at bounding box center [812, 104] width 416 height 27
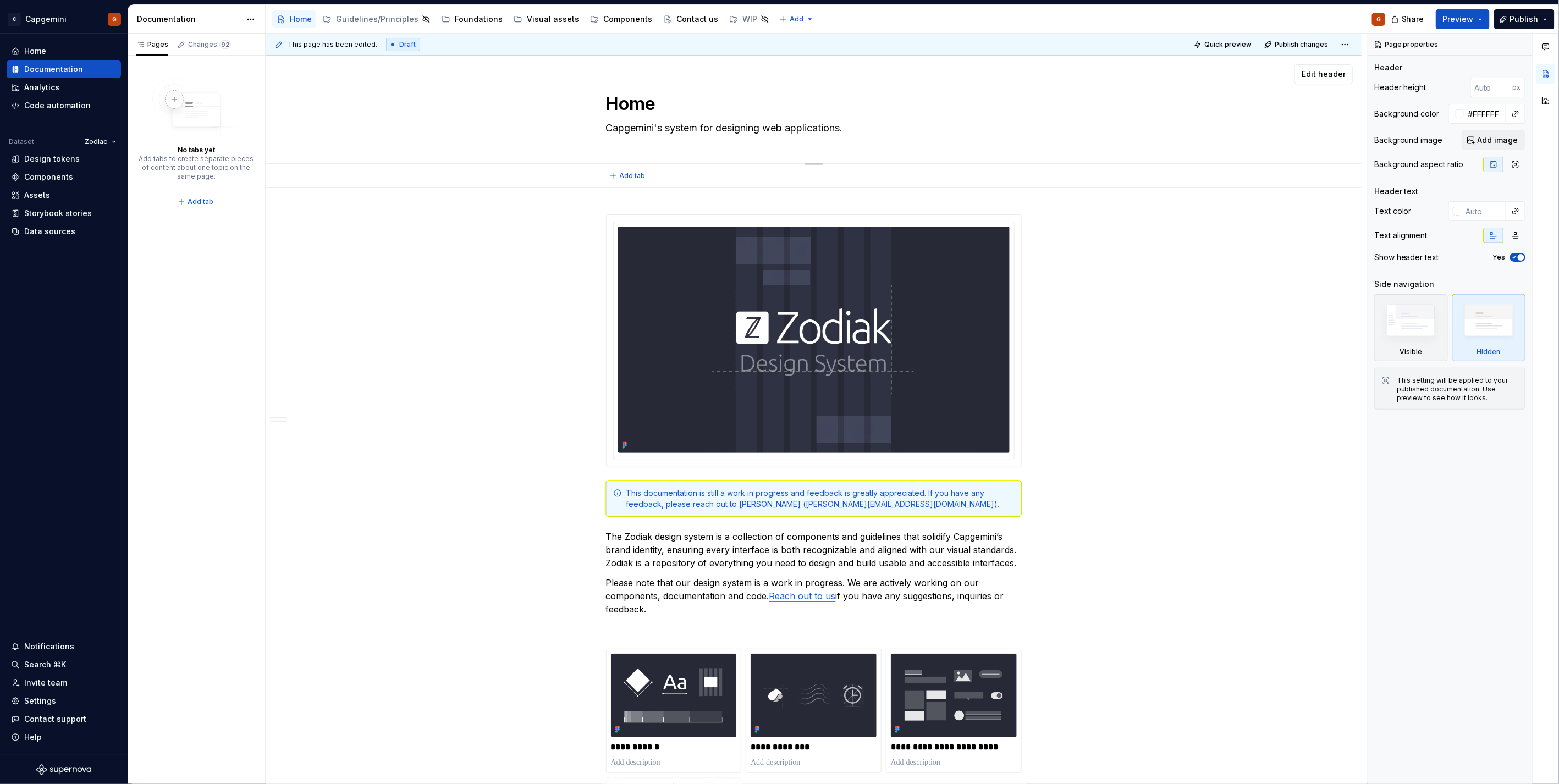
click at [404, 113] on div "Home Capgemini's system for designing web applications." at bounding box center [814, 109] width 1008 height 108
click at [365, 97] on div "Home Capgemini's system for designing web applications." at bounding box center [814, 109] width 1008 height 108
click at [284, 21] on button "Page tree" at bounding box center [283, 19] width 13 height 13
click at [315, 92] on div "Hide page" at bounding box center [351, 97] width 108 height 11
click at [1403, 21] on button "Preview" at bounding box center [1462, 19] width 54 height 20
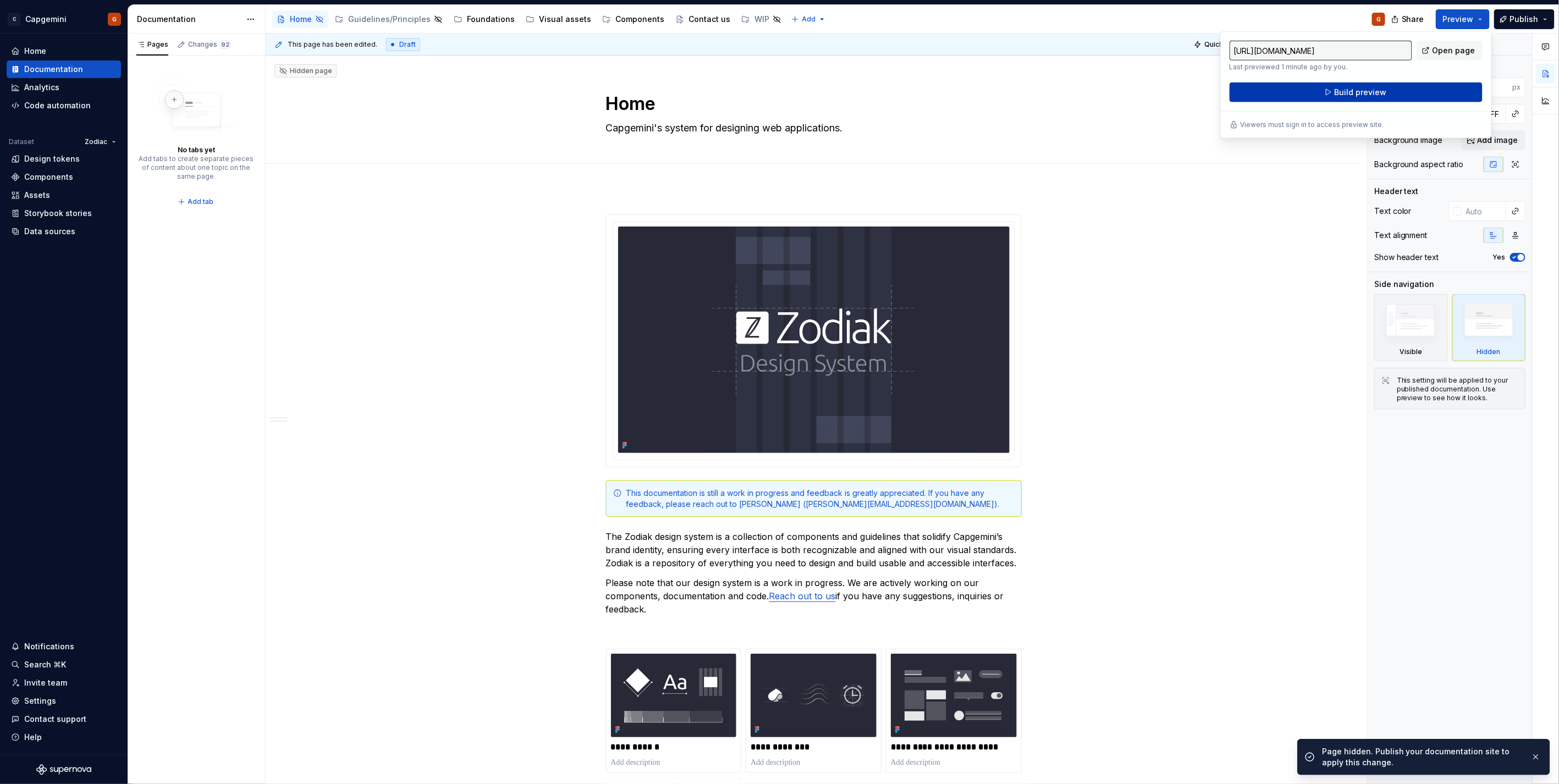
drag, startPoint x: 1480, startPoint y: 21, endPoint x: 1353, endPoint y: 87, distance: 143.1
click at [1353, 87] on span "Build preview" at bounding box center [1360, 93] width 52 height 11
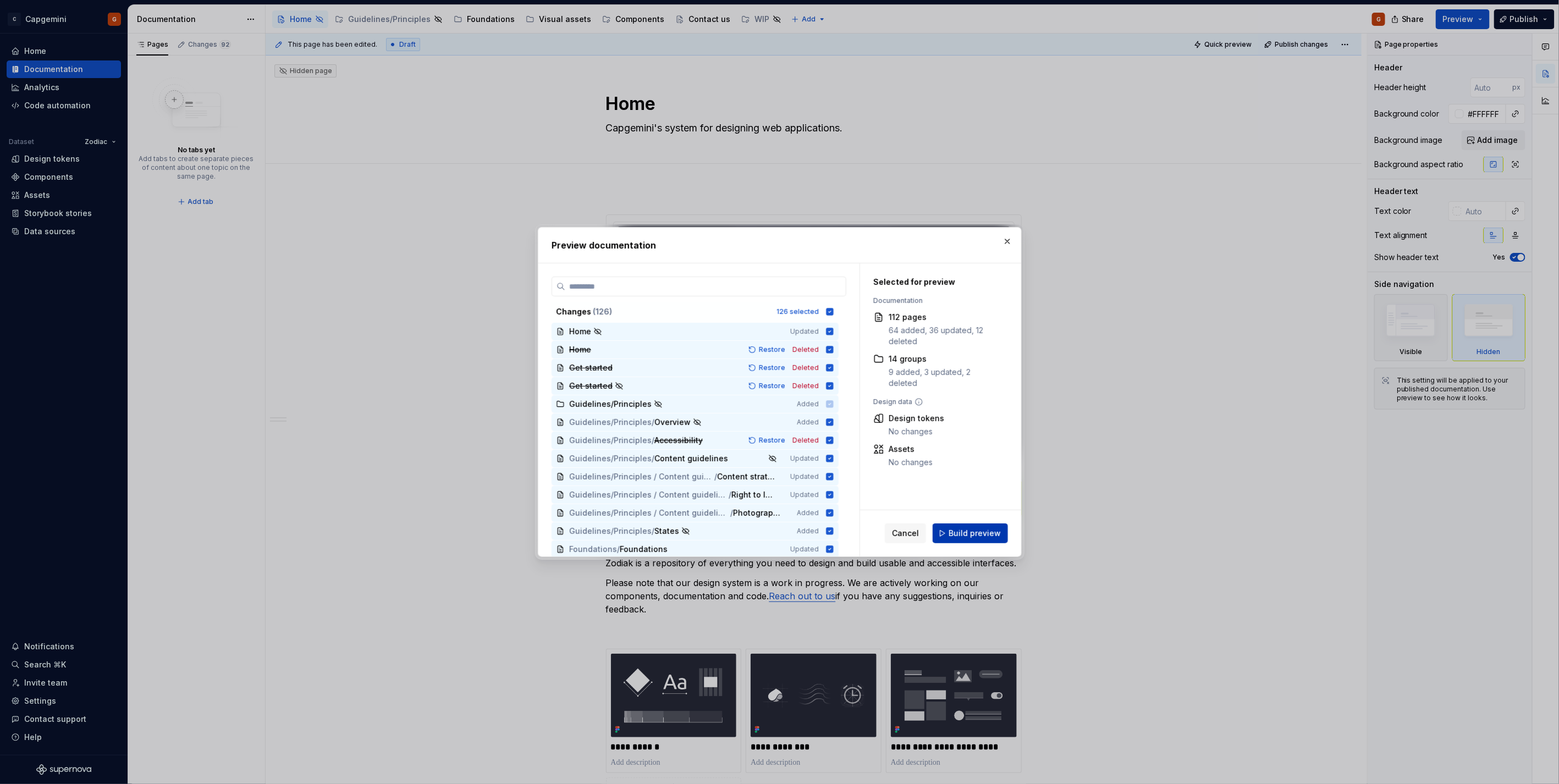
click at [958, 531] on span "Build preview" at bounding box center [974, 533] width 52 height 11
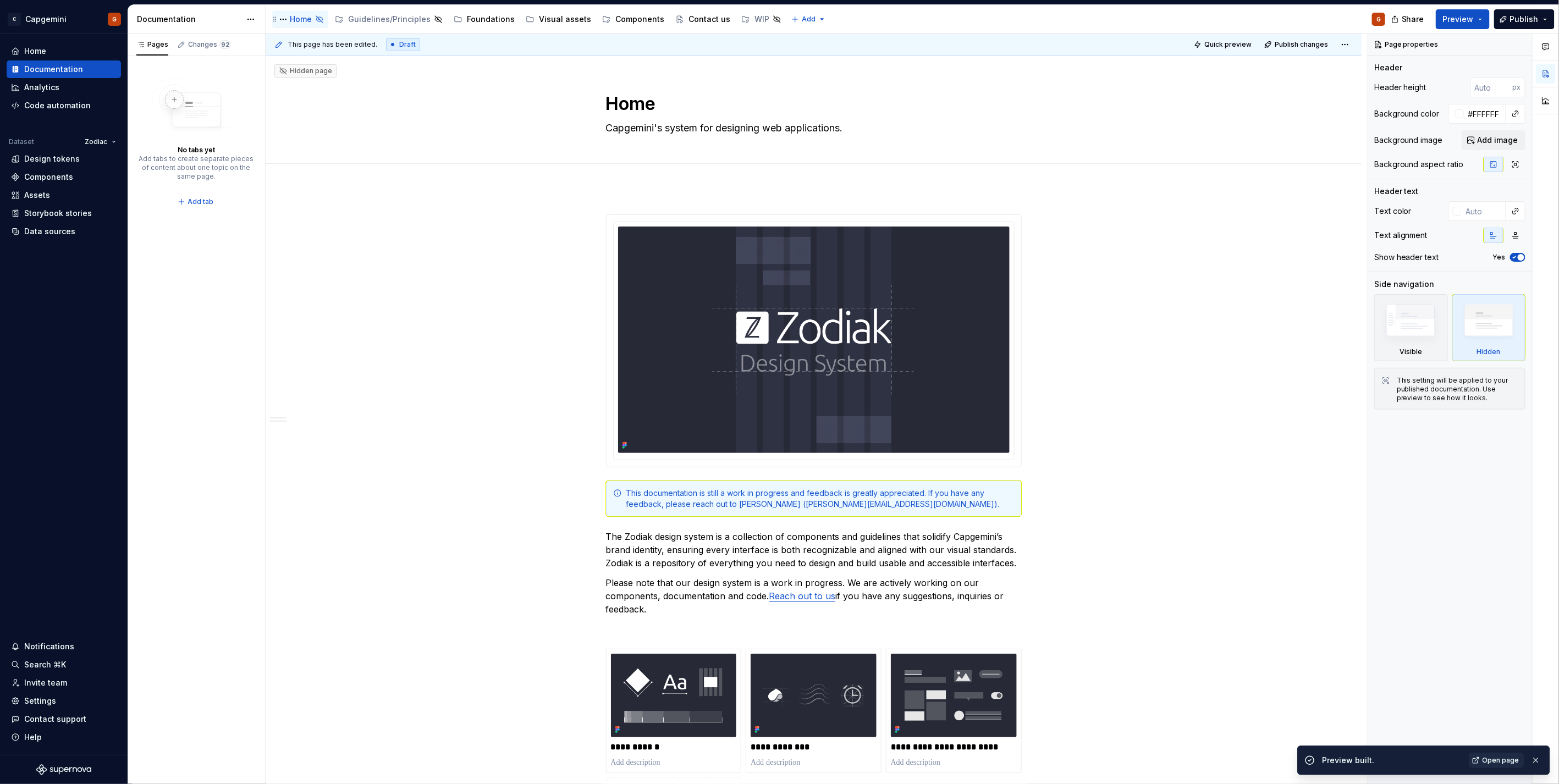
click at [322, 16] on icon "Page tree" at bounding box center [320, 19] width 9 height 9
click at [281, 21] on button "Page tree" at bounding box center [283, 19] width 13 height 13
click at [322, 97] on div "Show page" at bounding box center [351, 97] width 108 height 11
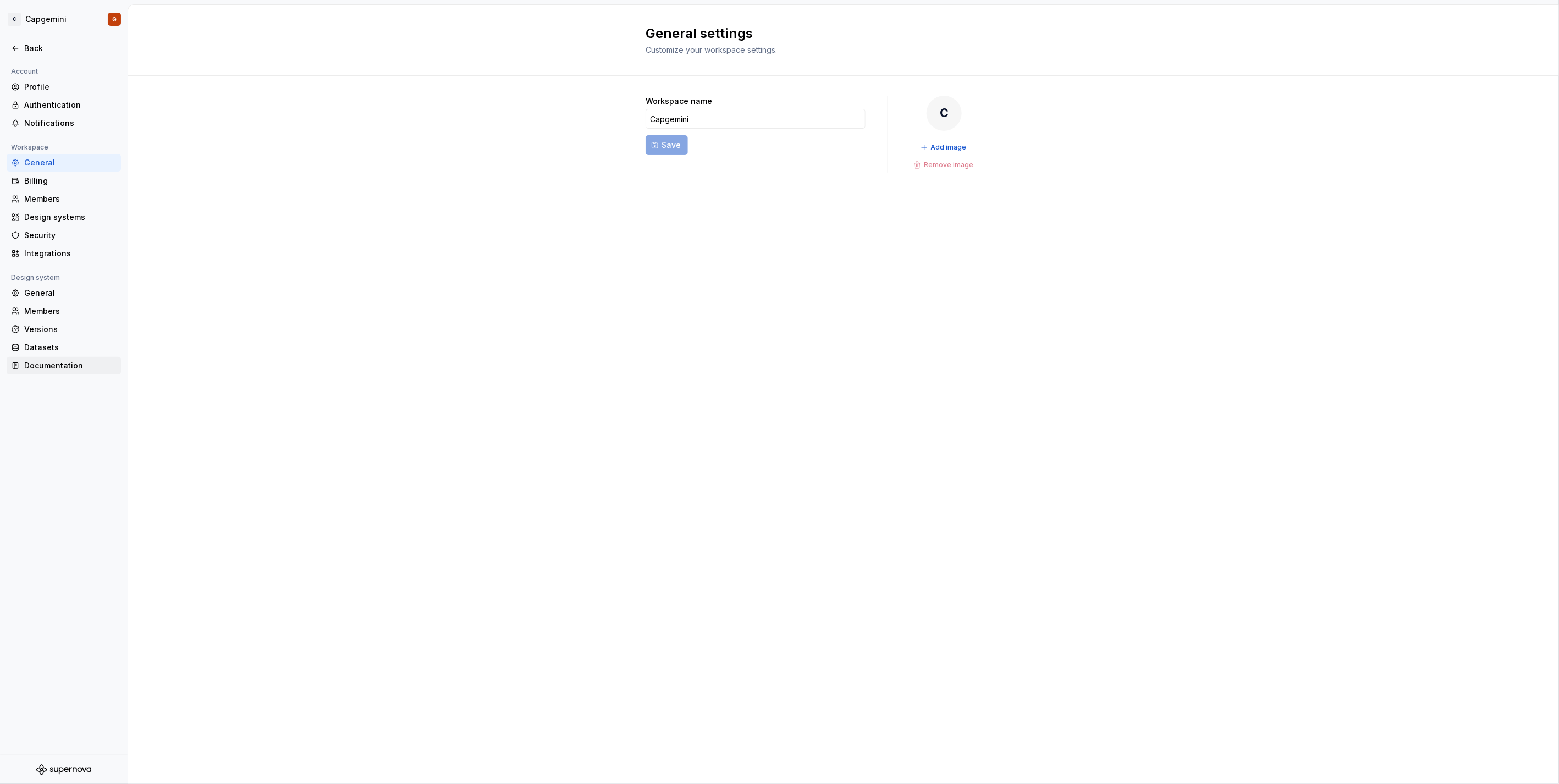
click at [67, 363] on div "Documentation" at bounding box center [70, 365] width 93 height 11
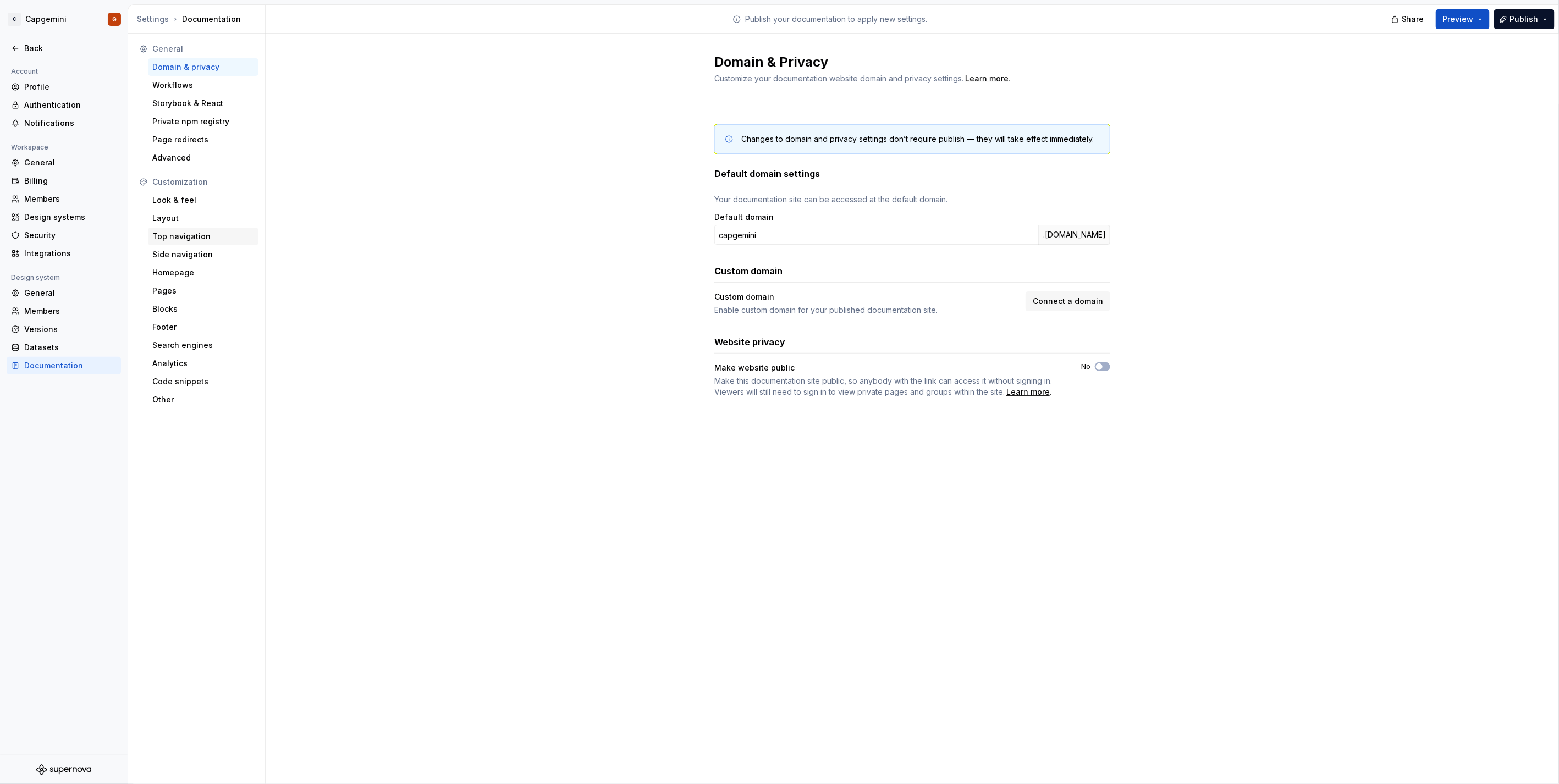
click at [206, 232] on div "Top navigation" at bounding box center [203, 237] width 102 height 11
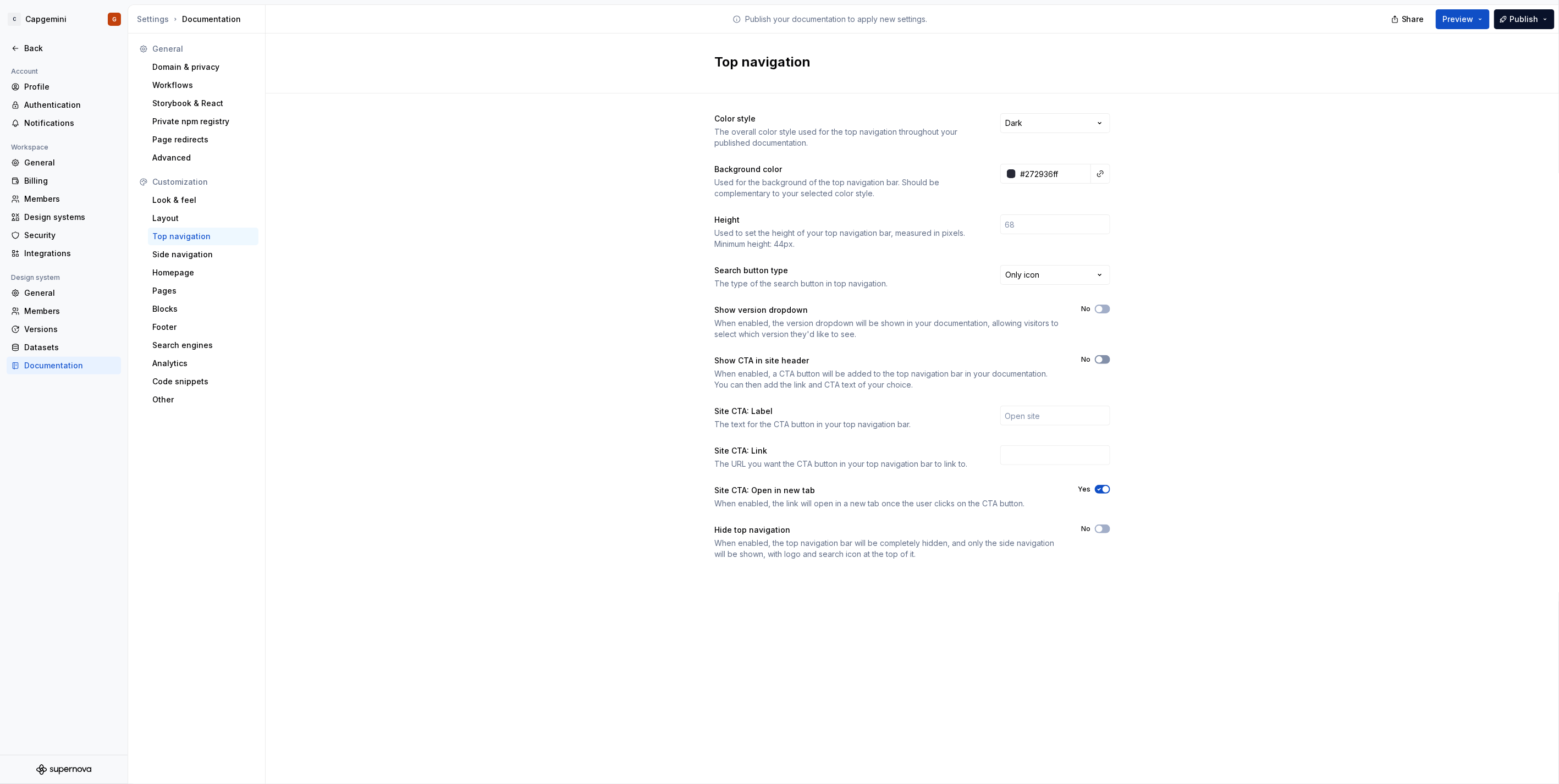
click at [1104, 362] on button "No" at bounding box center [1102, 359] width 15 height 9
click at [1068, 420] on input "text" at bounding box center [1055, 416] width 110 height 20
type input "CTA"
click at [1062, 449] on input "text" at bounding box center [1055, 455] width 110 height 20
type input "capgemini.com"
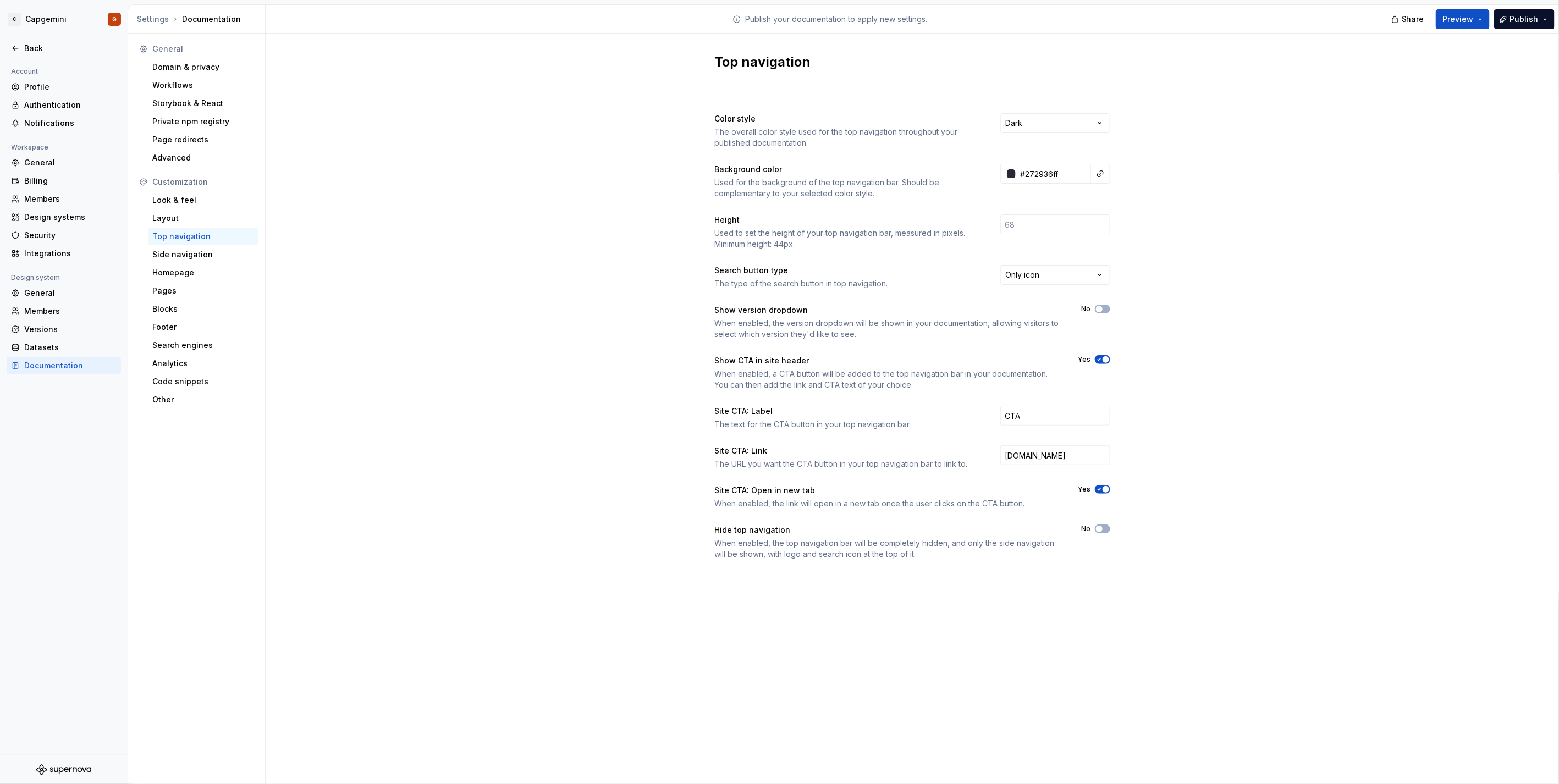
click at [1213, 526] on div "Color style The overall color style used for the top navigation throughout your…" at bounding box center [912, 347] width 1293 height 508
click at [207, 250] on div "Side navigation" at bounding box center [203, 255] width 102 height 11
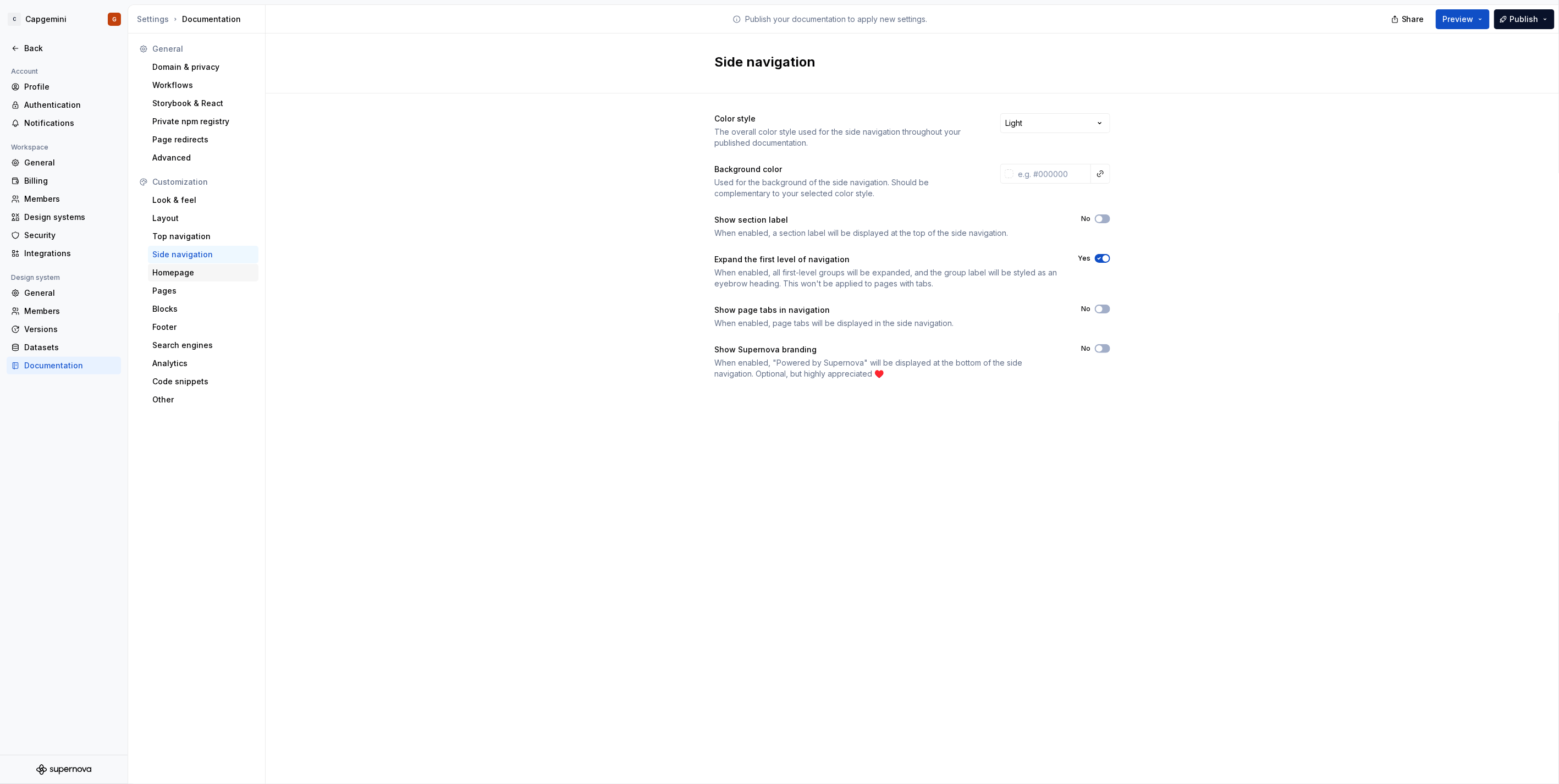
click at [217, 275] on div "Homepage" at bounding box center [203, 273] width 102 height 11
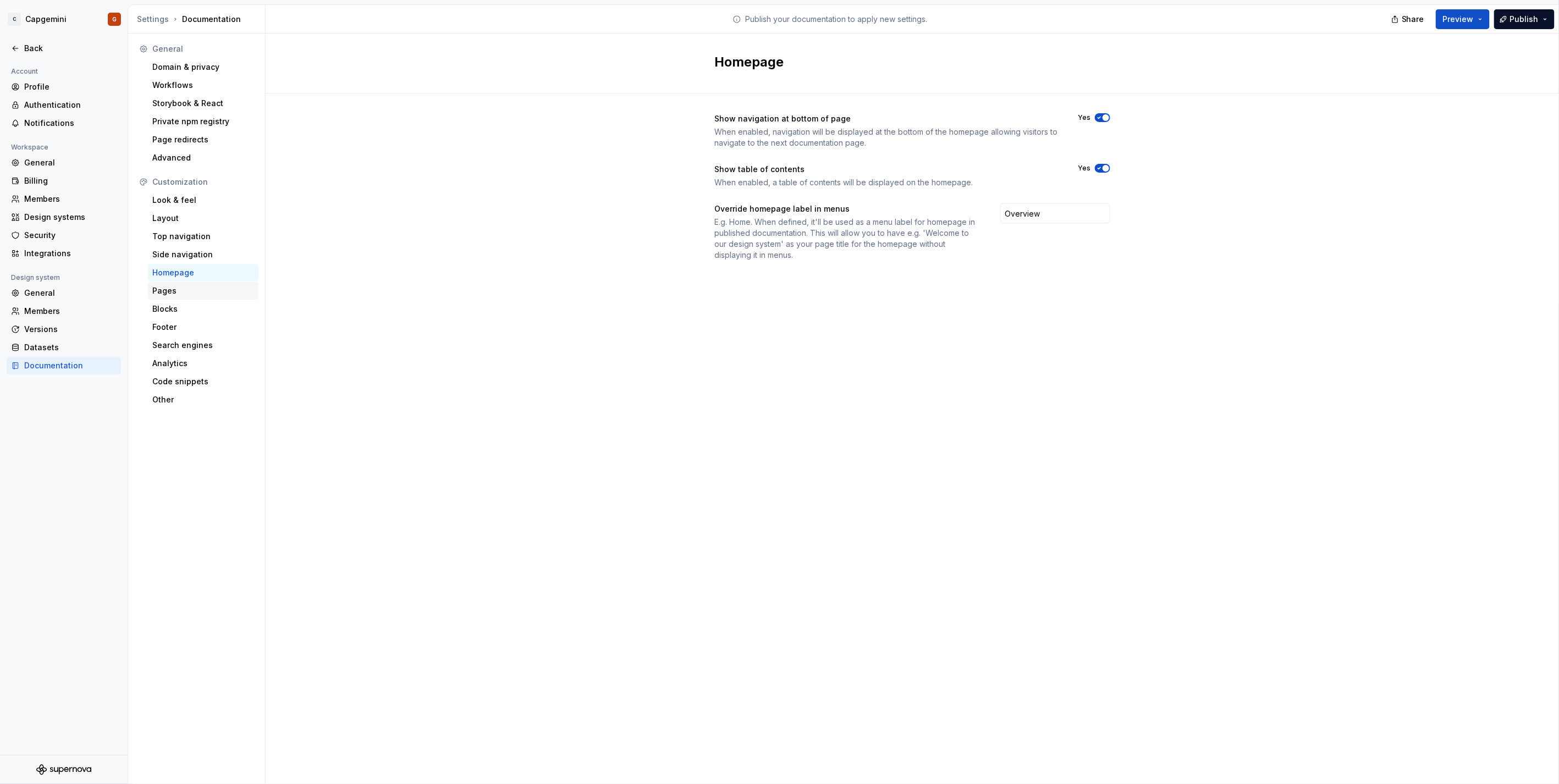
click at [206, 295] on div "Pages" at bounding box center [203, 291] width 102 height 11
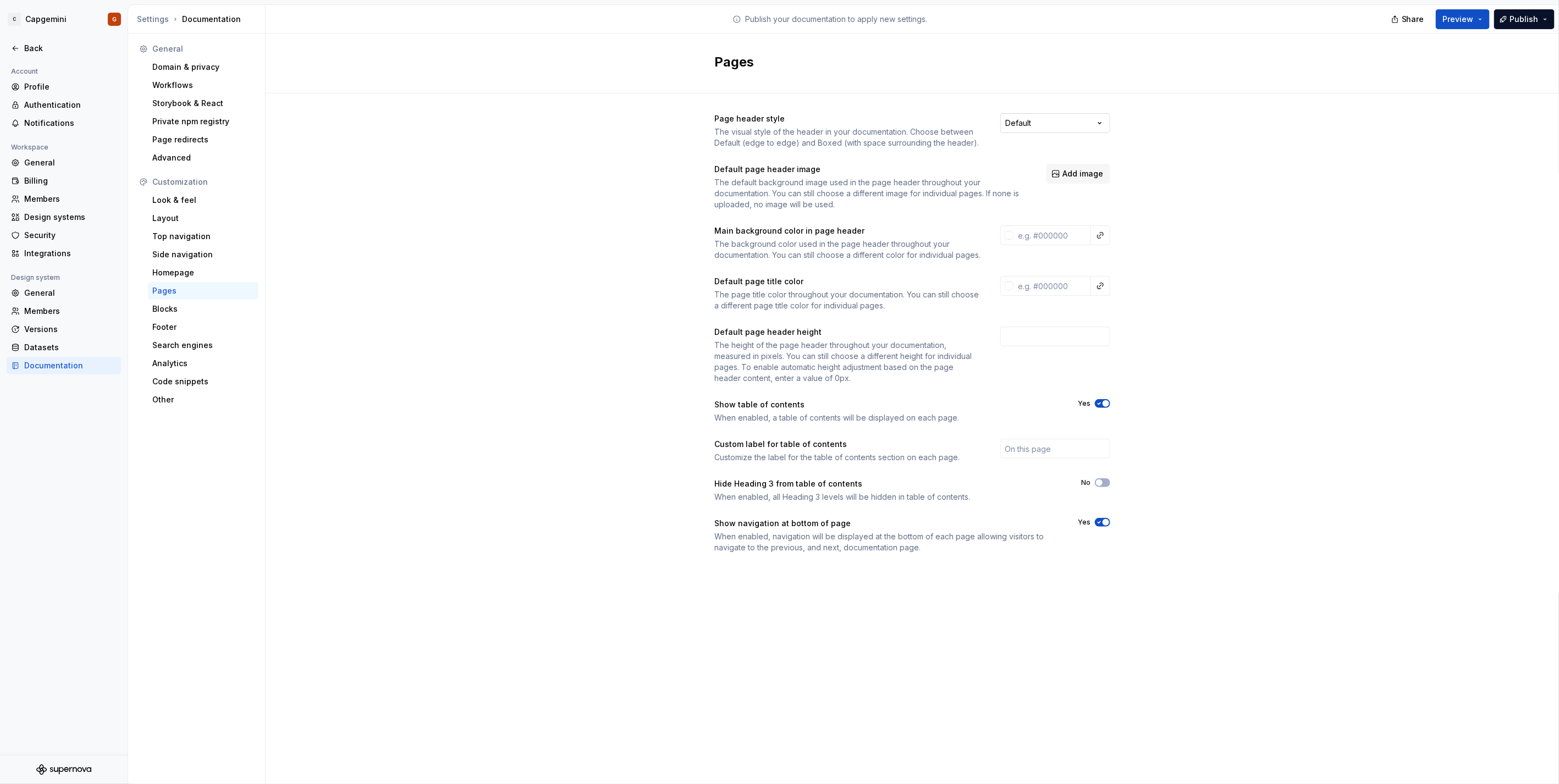
click at [1027, 123] on html "C Capgemini G Back Account Profile Authentication Notifications Workspace Gener…" at bounding box center [780, 392] width 1559 height 784
click at [1247, 178] on html "C Capgemini G Back Account Profile Authentication Notifications Workspace Gener…" at bounding box center [780, 392] width 1559 height 784
click at [1075, 232] on input "text" at bounding box center [1052, 235] width 77 height 20
type input "#FFFFFF"
click at [1064, 292] on input "text" at bounding box center [1052, 286] width 77 height 20
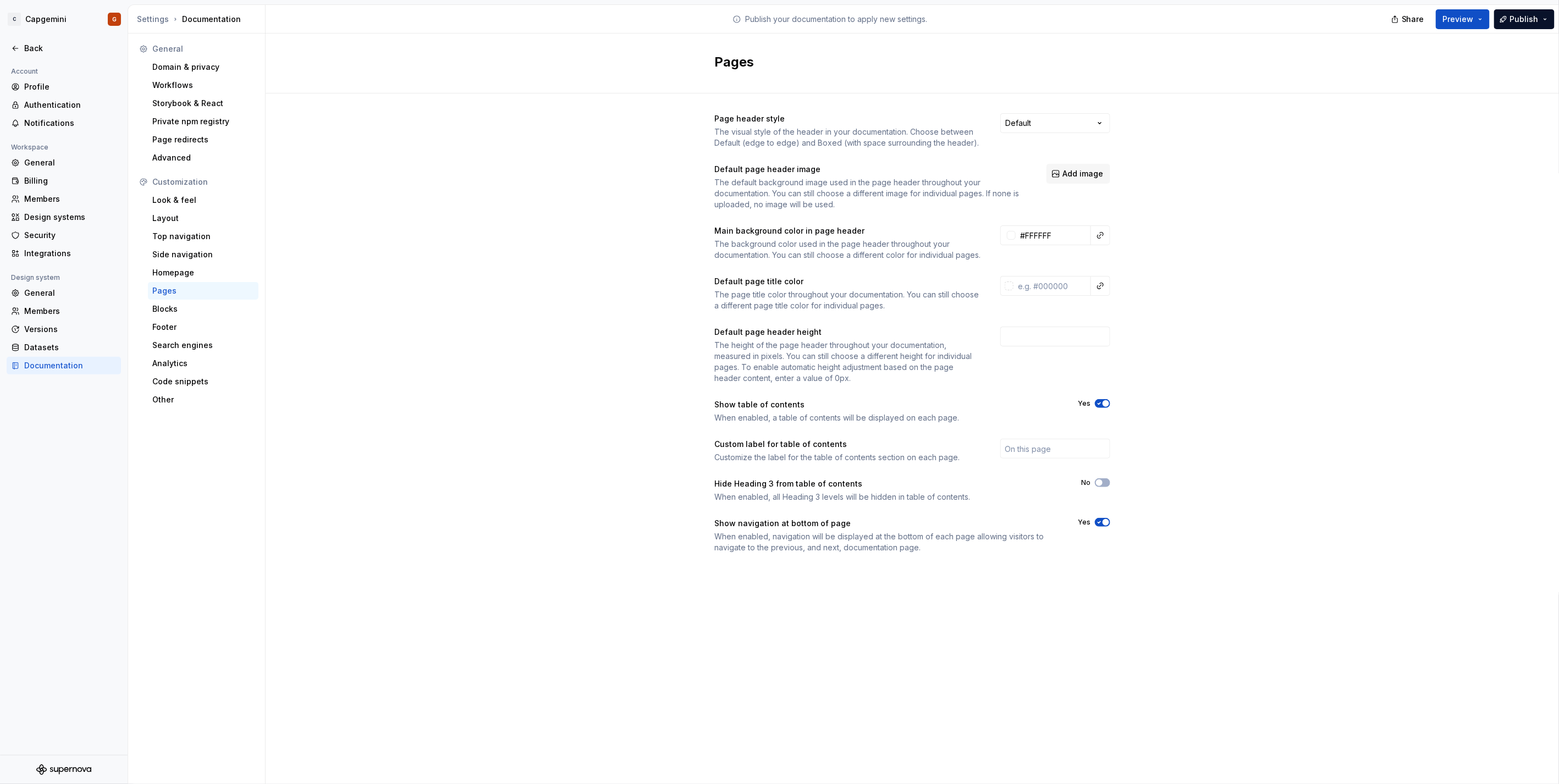
type input "#ffffffff"
click at [1066, 292] on input "text" at bounding box center [1052, 286] width 77 height 20
paste input "272936"
click at [1150, 310] on div "Page header style The visual style of the header in your documentation. Choose …" at bounding box center [912, 344] width 1293 height 501
type input "#272936ff"
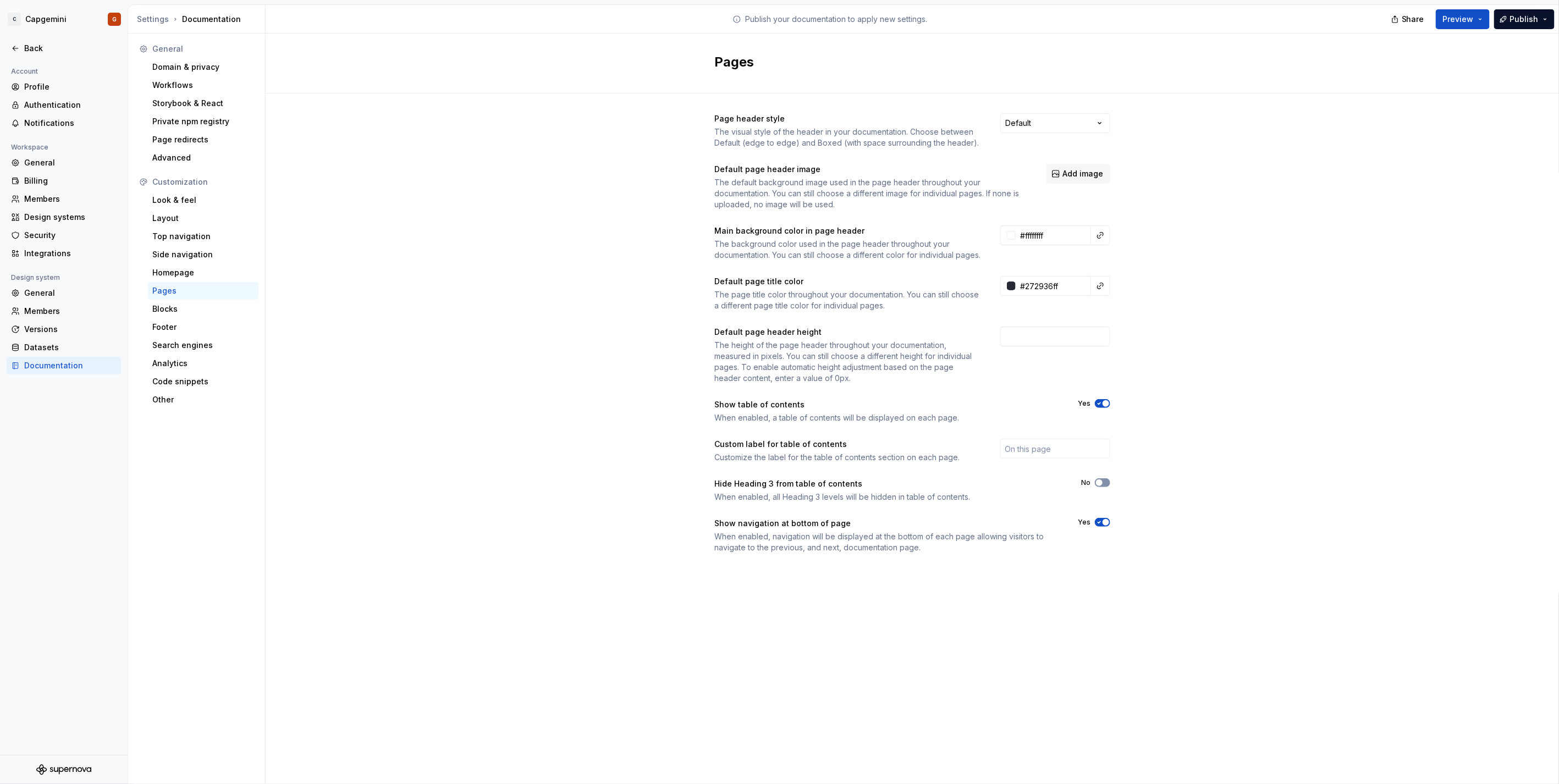
click at [1107, 487] on button "No" at bounding box center [1102, 483] width 15 height 9
click at [1029, 459] on input "text" at bounding box center [1055, 448] width 110 height 20
type input "Contents"
click at [1172, 518] on div "Page header style The visual style of the header in your documentation. Choose …" at bounding box center [912, 344] width 1293 height 501
click at [1477, 18] on button "Preview" at bounding box center [1462, 19] width 54 height 20
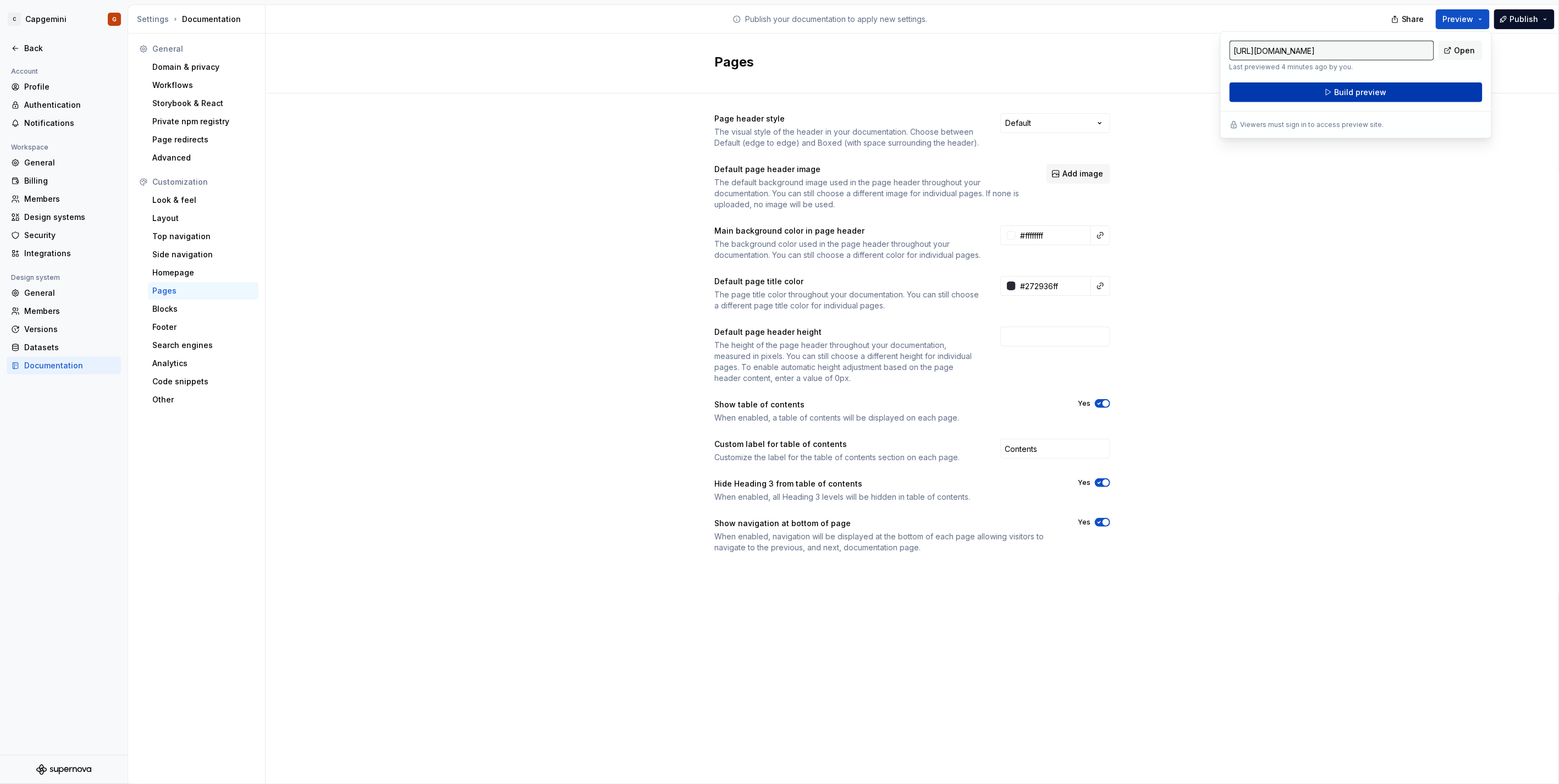
drag, startPoint x: 1477, startPoint y: 18, endPoint x: 1393, endPoint y: 88, distance: 109.3
click at [1393, 88] on button "Build preview" at bounding box center [1356, 92] width 253 height 20
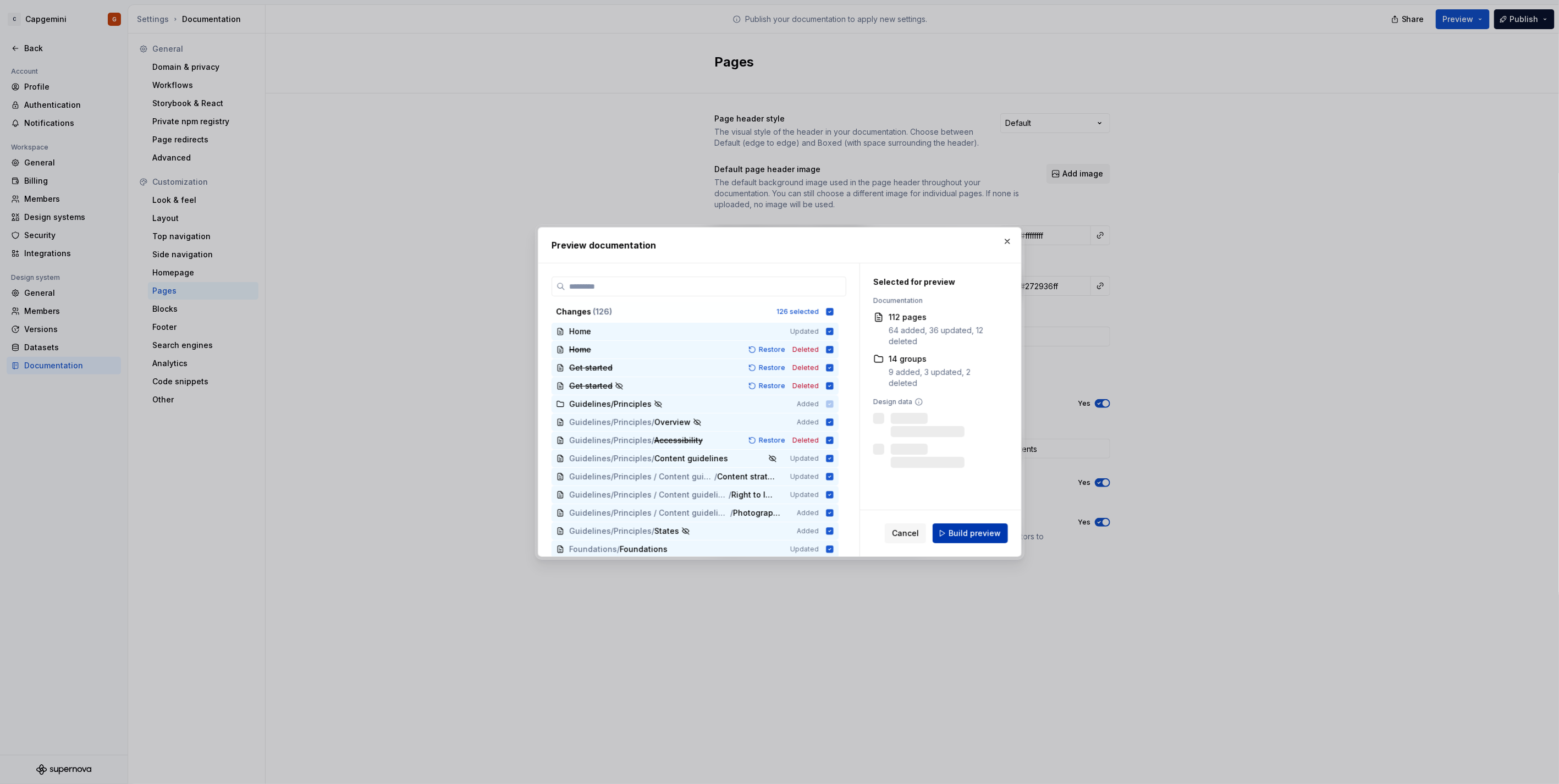
click at [985, 533] on span "Build preview" at bounding box center [974, 533] width 52 height 11
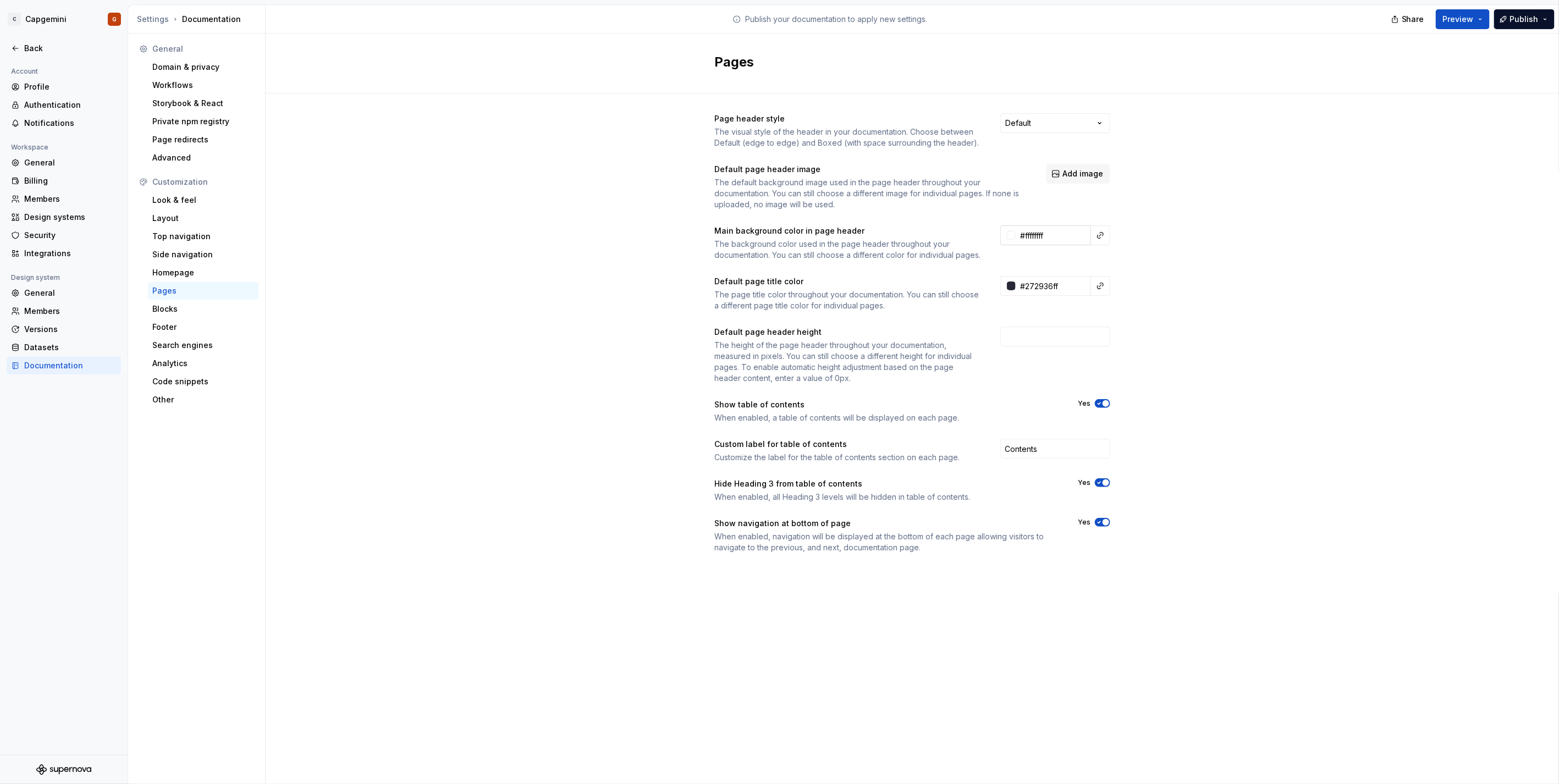
click at [1049, 238] on input "#ffffffff" at bounding box center [1053, 235] width 75 height 20
type input "#FFFFFFFF"
click at [1068, 296] on input "#272936ff" at bounding box center [1053, 286] width 75 height 20
paste input "ffffff"
type input "#272936ff"
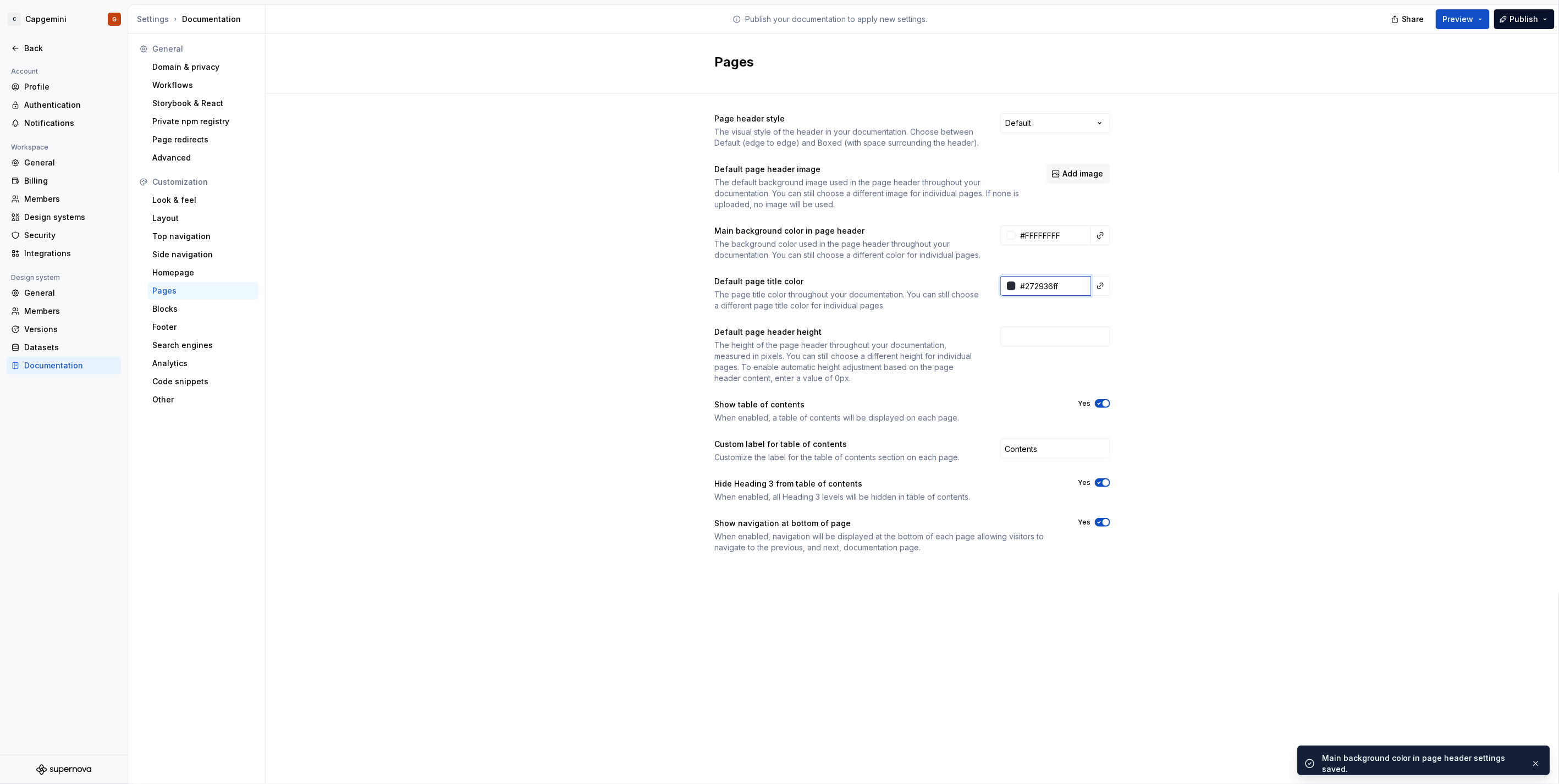
click at [1056, 296] on input "#272936ff" at bounding box center [1053, 286] width 75 height 20
drag, startPoint x: 1062, startPoint y: 298, endPoint x: 1022, endPoint y: 306, distance: 40.8
click at [1022, 296] on input "#272936ff" at bounding box center [1053, 286] width 75 height 20
click at [1069, 226] on input "#FFFFFFFF" at bounding box center [1053, 235] width 75 height 20
paste input "272936ff"
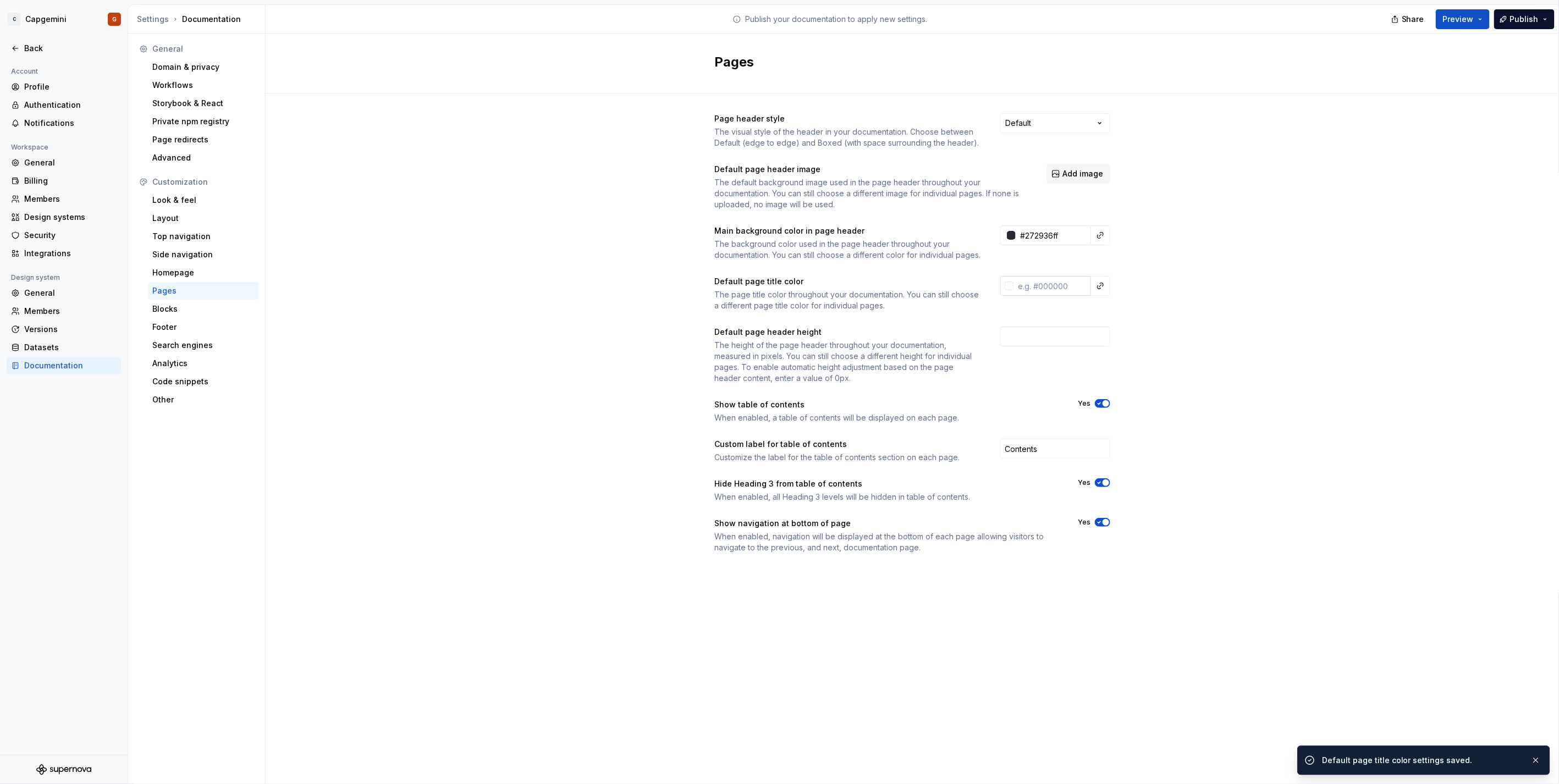
type input "#272936FF"
click at [1062, 289] on input "text" at bounding box center [1052, 286] width 77 height 20
type input "F"
type input "#272936ff"
drag, startPoint x: 1133, startPoint y: 307, endPoint x: 1137, endPoint y: 314, distance: 8.1
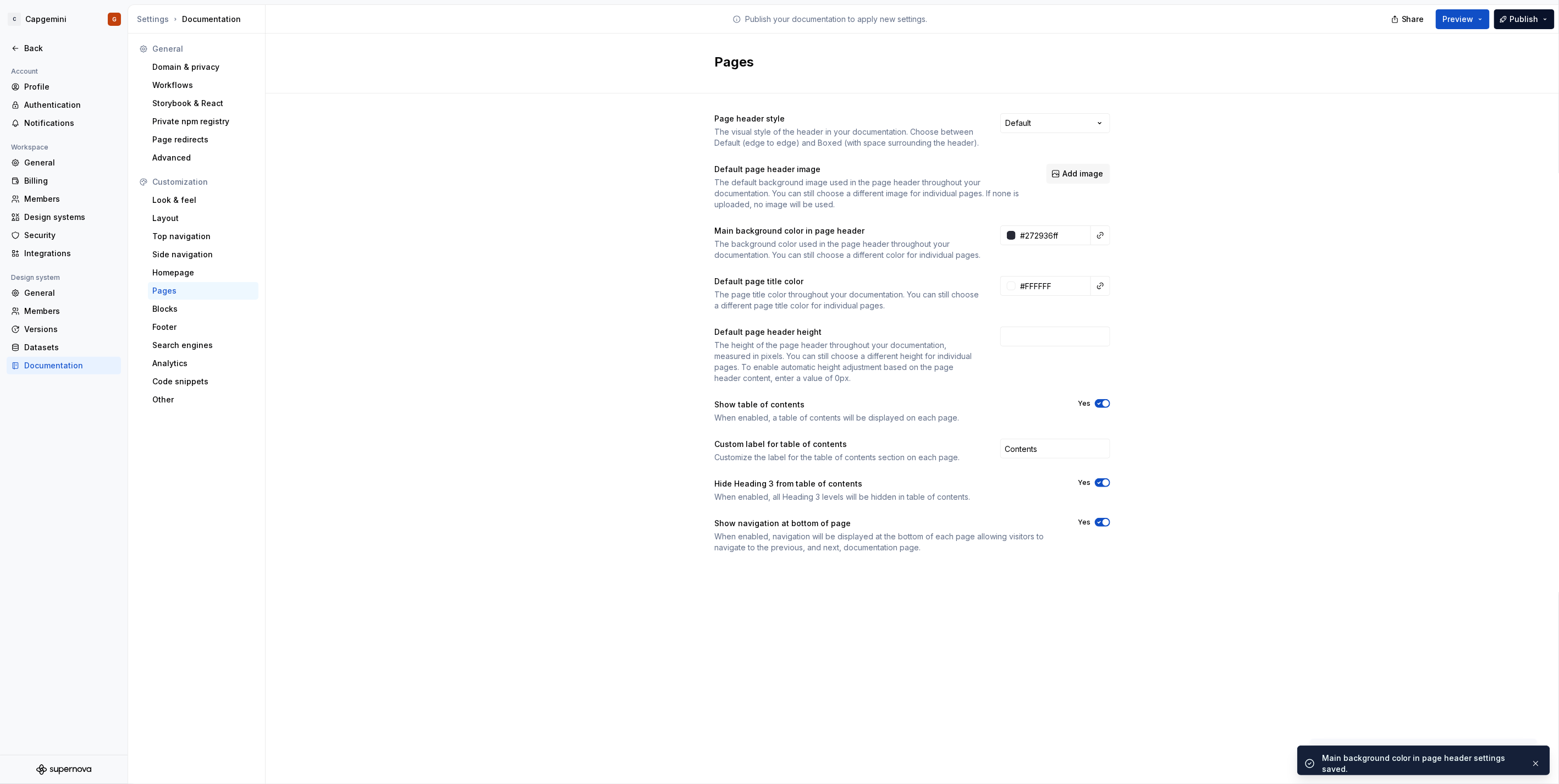
click at [1134, 304] on div "Page header style The visual style of the header in your documentation. Choose …" at bounding box center [912, 344] width 1293 height 501
type input "#ffffffff"
click at [1480, 19] on button "Preview" at bounding box center [1462, 19] width 54 height 20
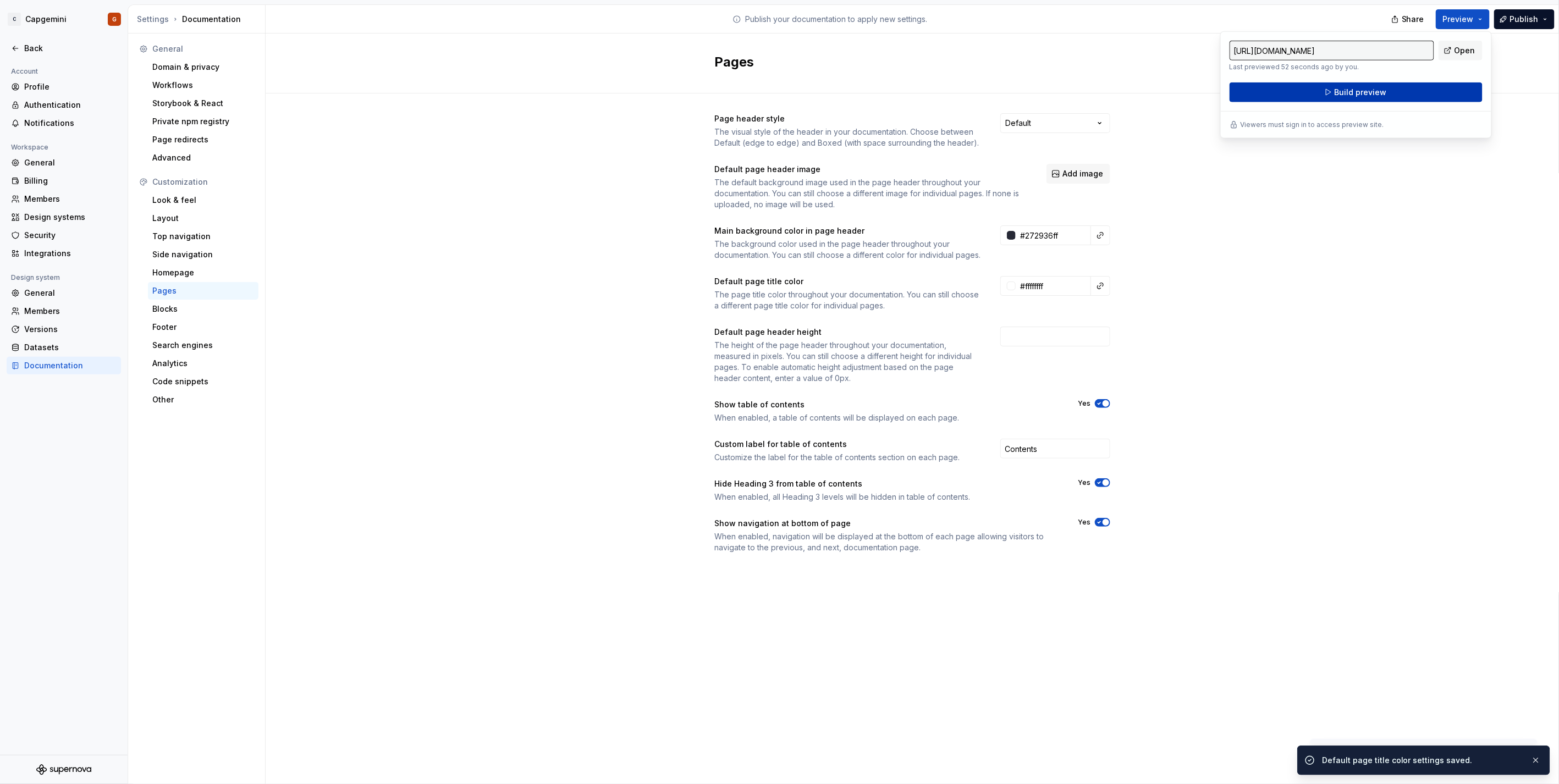
drag, startPoint x: 1480, startPoint y: 19, endPoint x: 1423, endPoint y: 88, distance: 89.5
click at [1423, 88] on button "Build preview" at bounding box center [1356, 92] width 253 height 20
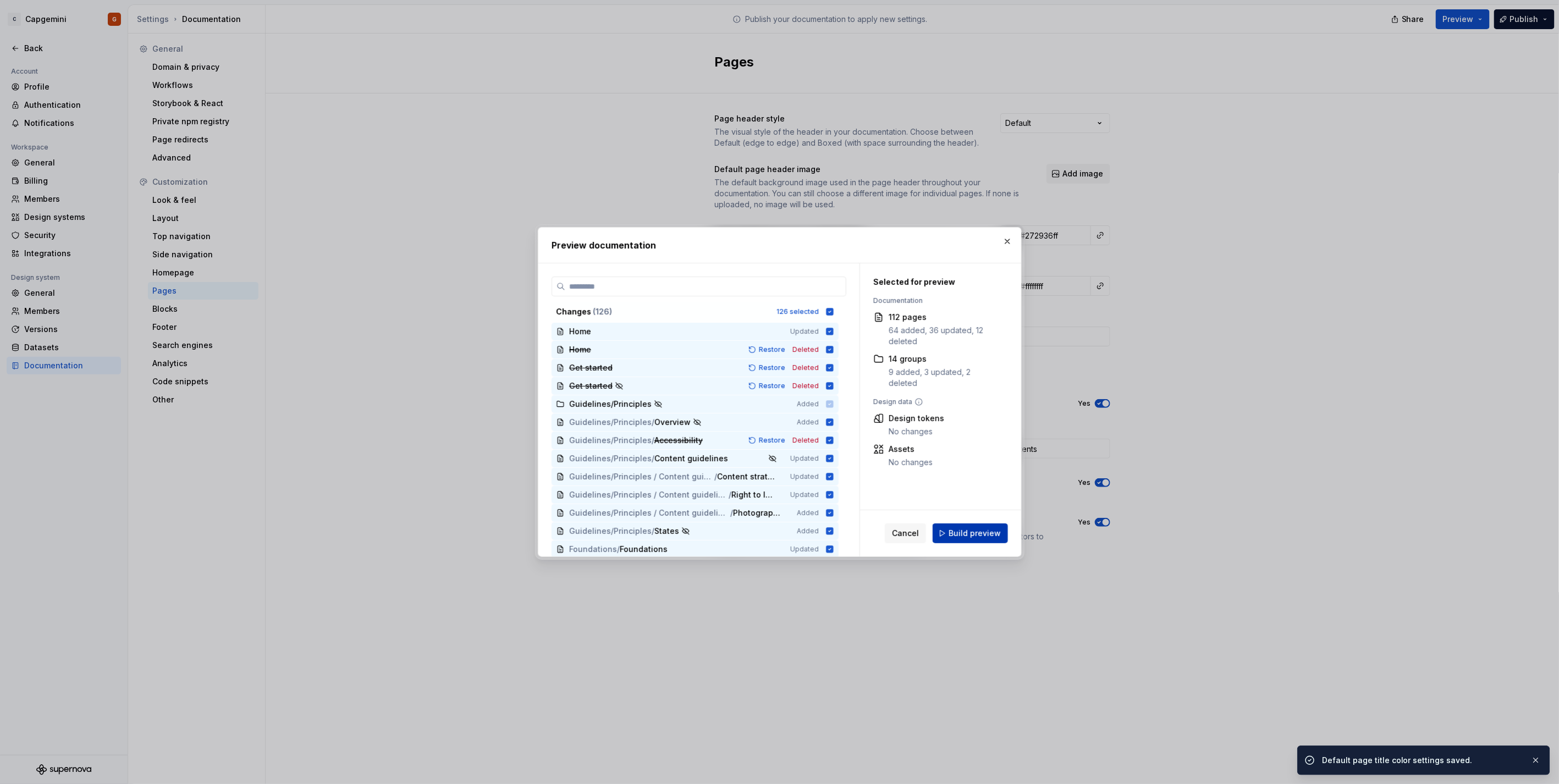
click at [981, 528] on span "Build preview" at bounding box center [974, 533] width 52 height 11
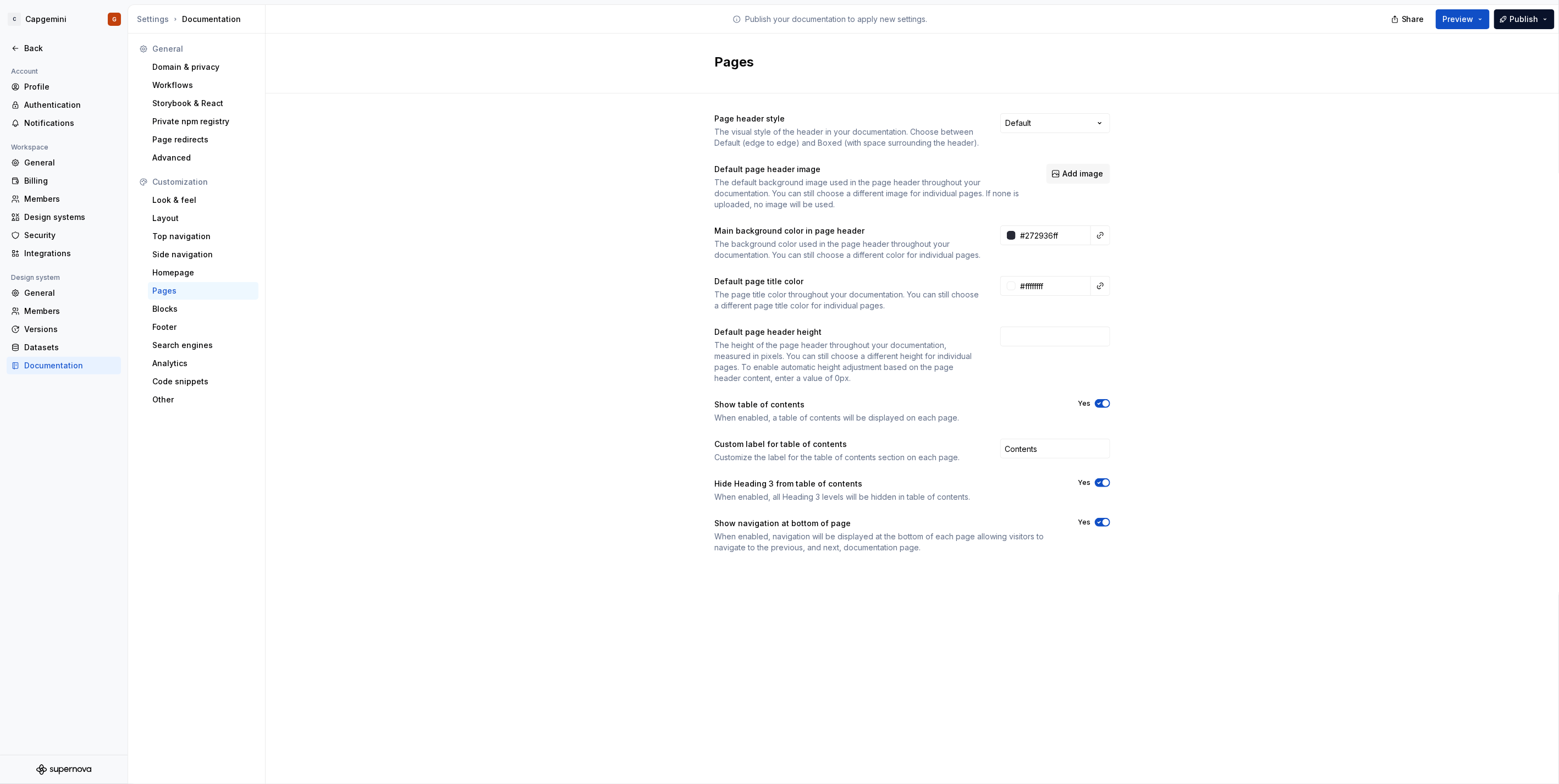
click at [162, 189] on div "Customization" at bounding box center [197, 181] width 123 height 18
click at [162, 193] on div "Look & feel" at bounding box center [203, 200] width 111 height 18
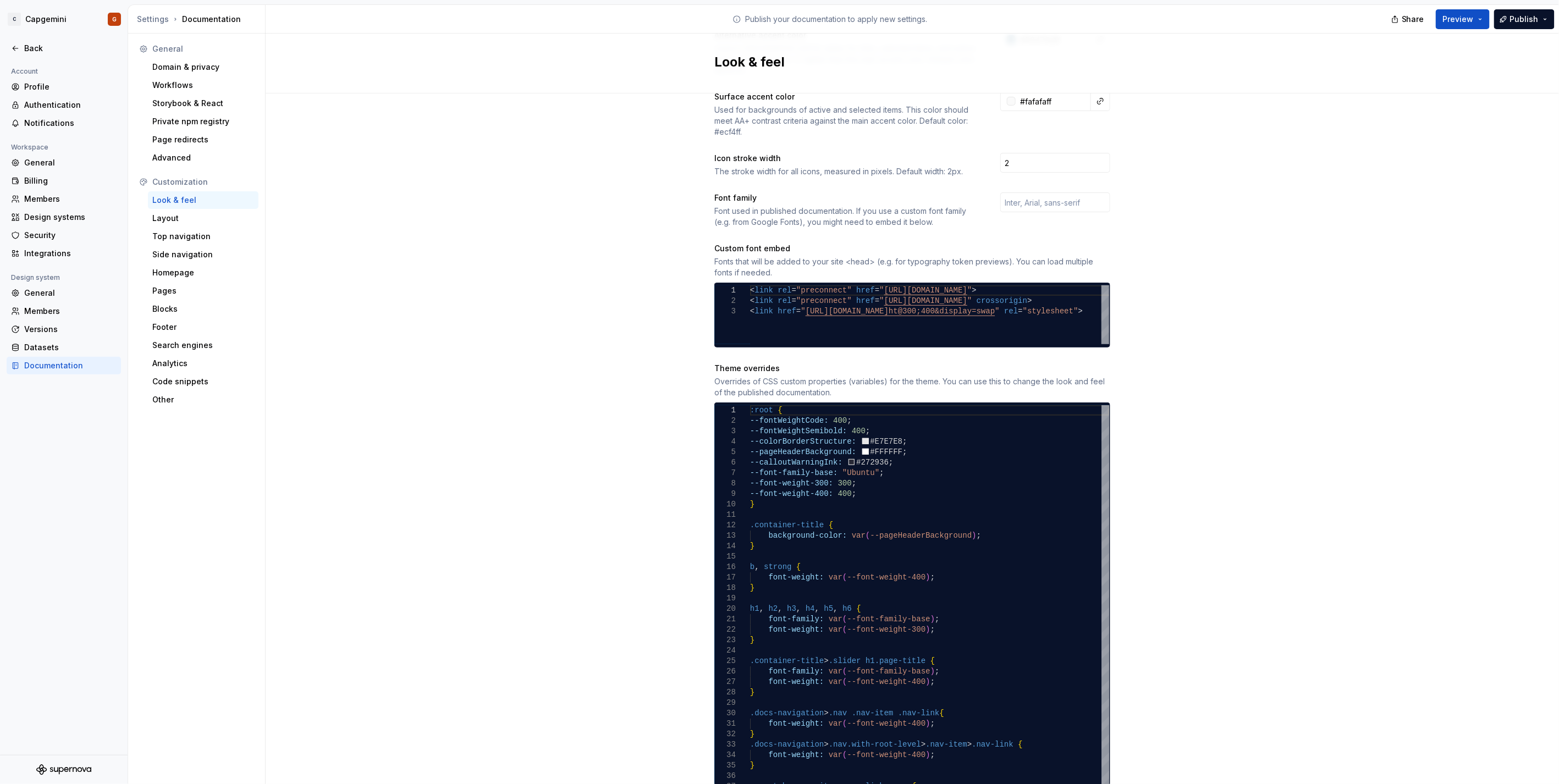
scroll to position [448, 0]
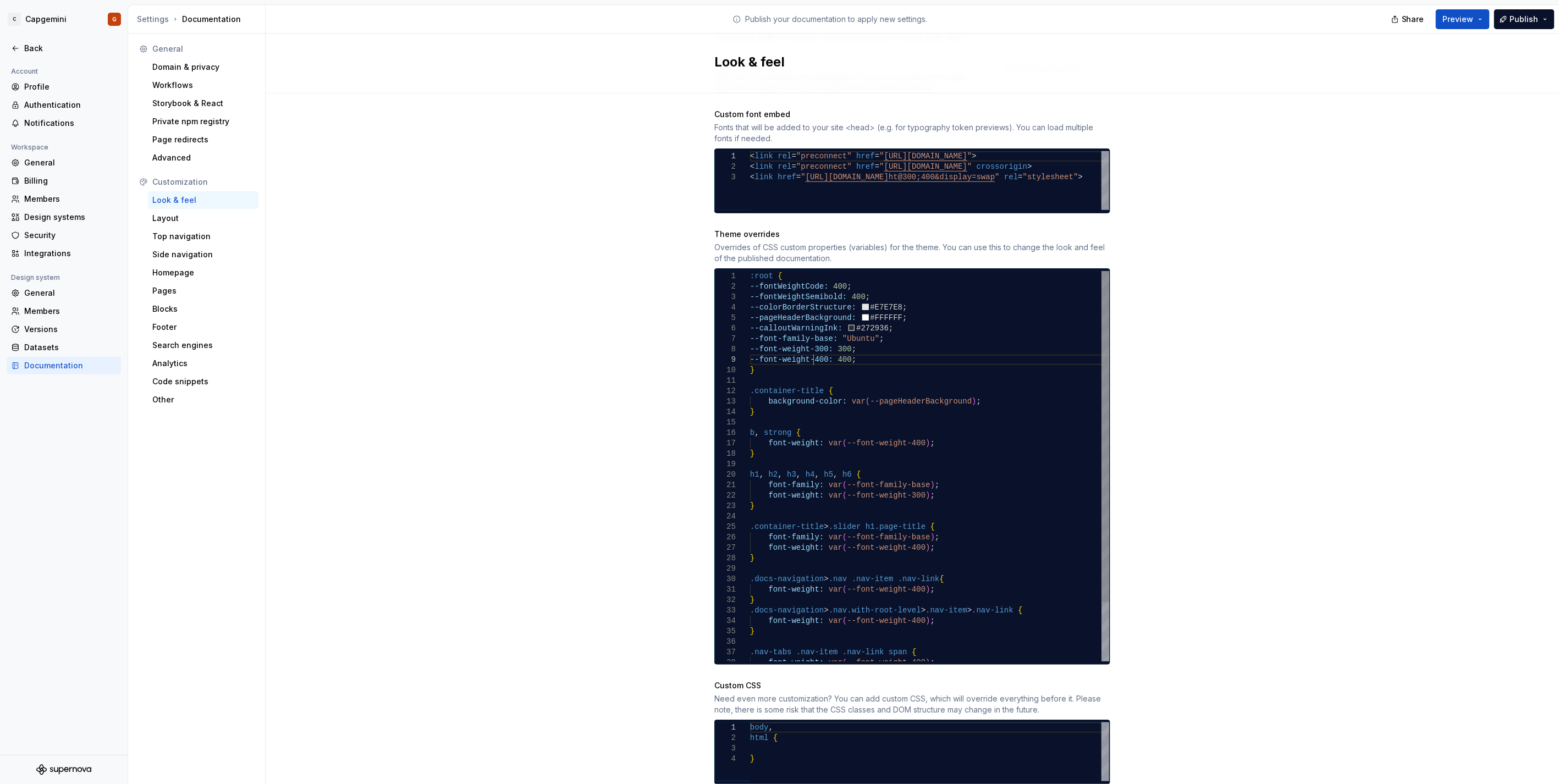
click at [809, 350] on div ":root { --fontWeightCode: 400 ; --fontWeightSemibold: 400 ; --colorBorderStruct…" at bounding box center [929, 501] width 359 height 460
drag, startPoint x: 885, startPoint y: 307, endPoint x: 859, endPoint y: 306, distance: 26.0
click at [859, 306] on div ":root { --fontWeightCode: 400 ; --fontWeightSemibold: 400 ; --colorBorderStruct…" at bounding box center [929, 501] width 359 height 460
click at [744, 313] on div at bounding box center [732, 318] width 35 height 10
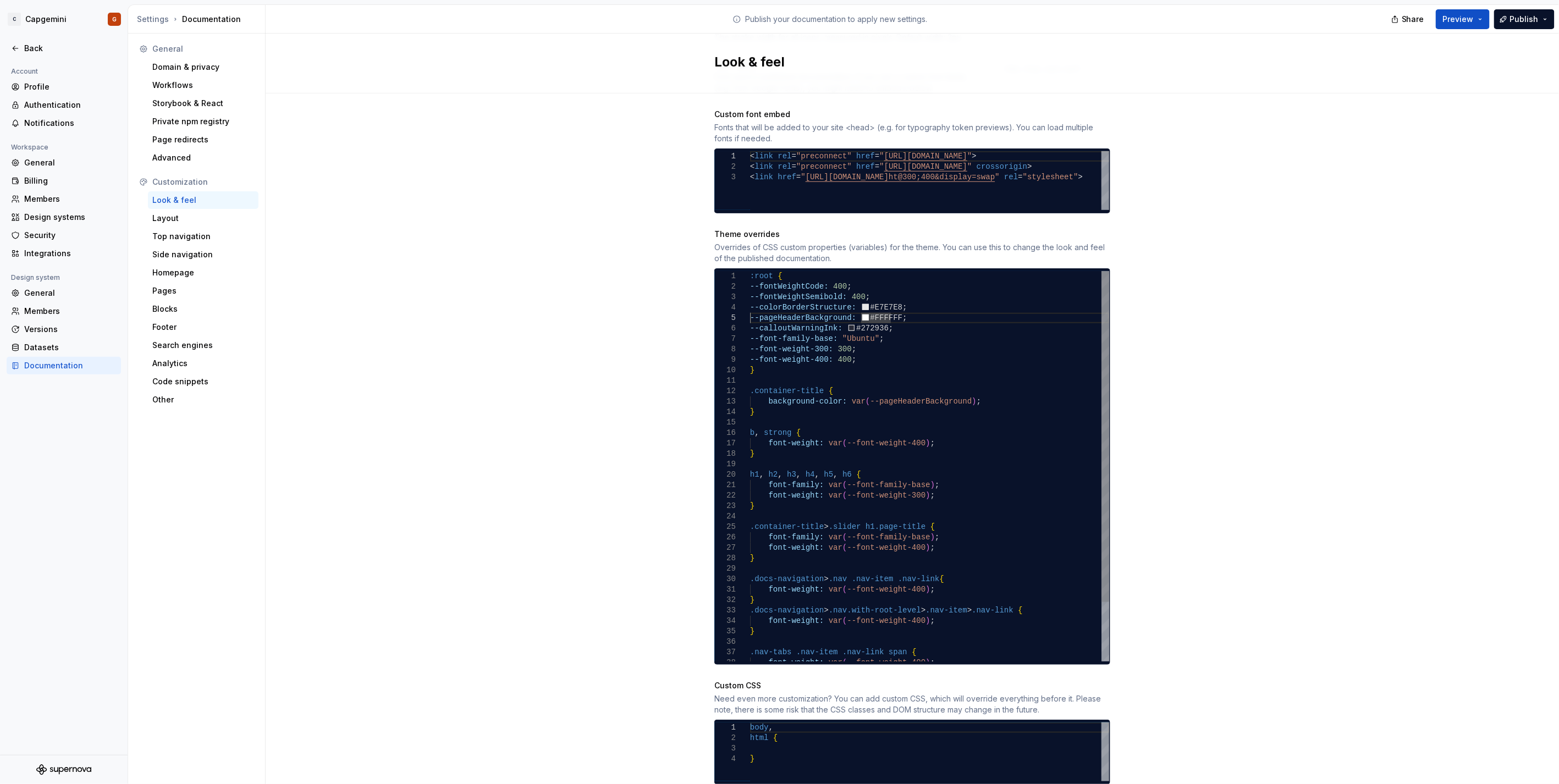
click at [750, 308] on div ":root { --fontWeightCode: 400 ; --fontWeightSemibold: 400 ; --colorBorderStruct…" at bounding box center [929, 501] width 359 height 460
type textarea "**********"
click at [1320, 163] on div "Site logo A company logo that will be displayed on all pages on your documentat…" at bounding box center [912, 235] width 1293 height 1181
click at [1474, 17] on span "Preview" at bounding box center [1458, 19] width 31 height 11
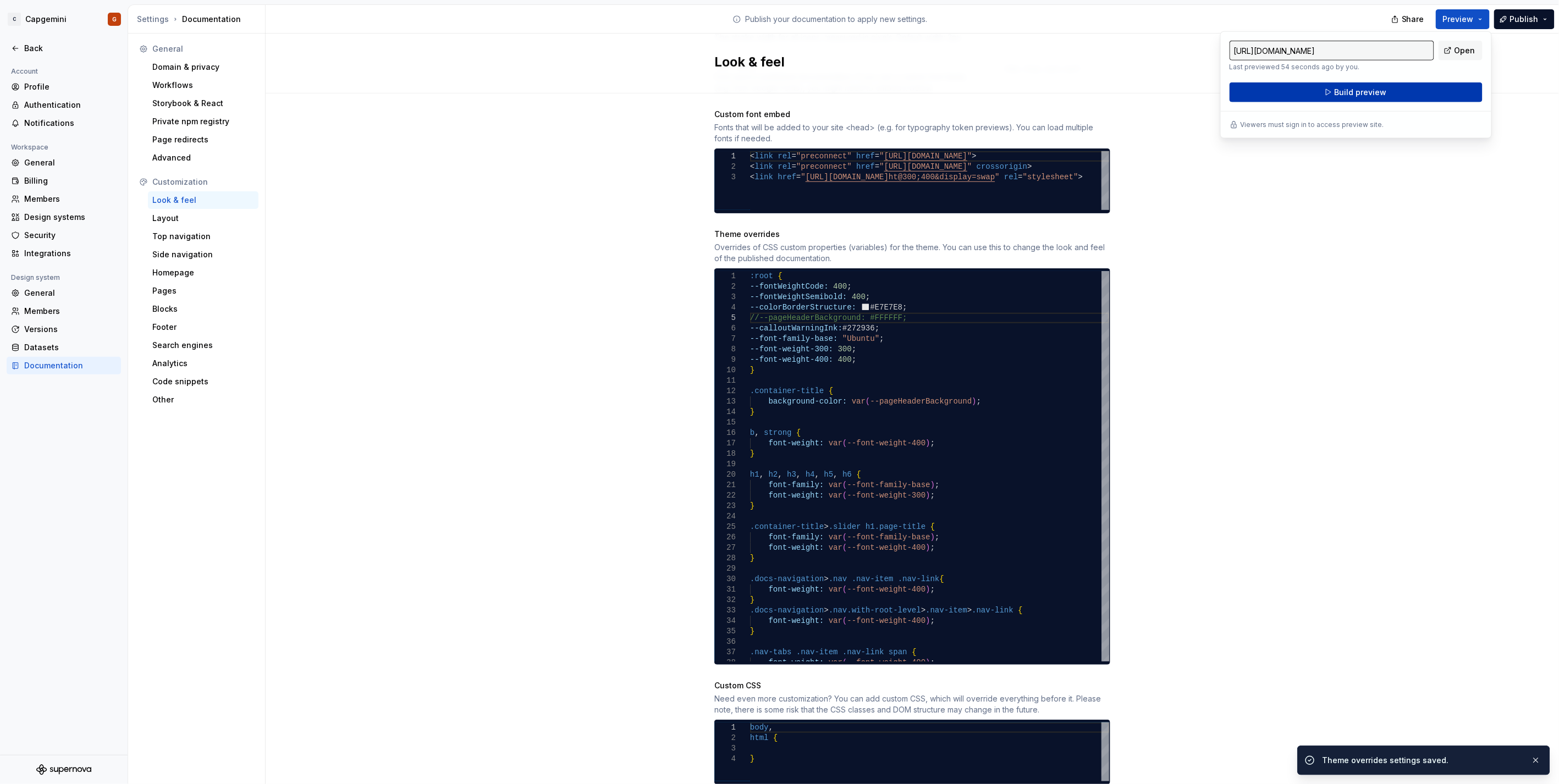
drag, startPoint x: 1475, startPoint y: 17, endPoint x: 1379, endPoint y: 93, distance: 122.4
click at [1379, 93] on span "Build preview" at bounding box center [1360, 93] width 52 height 11
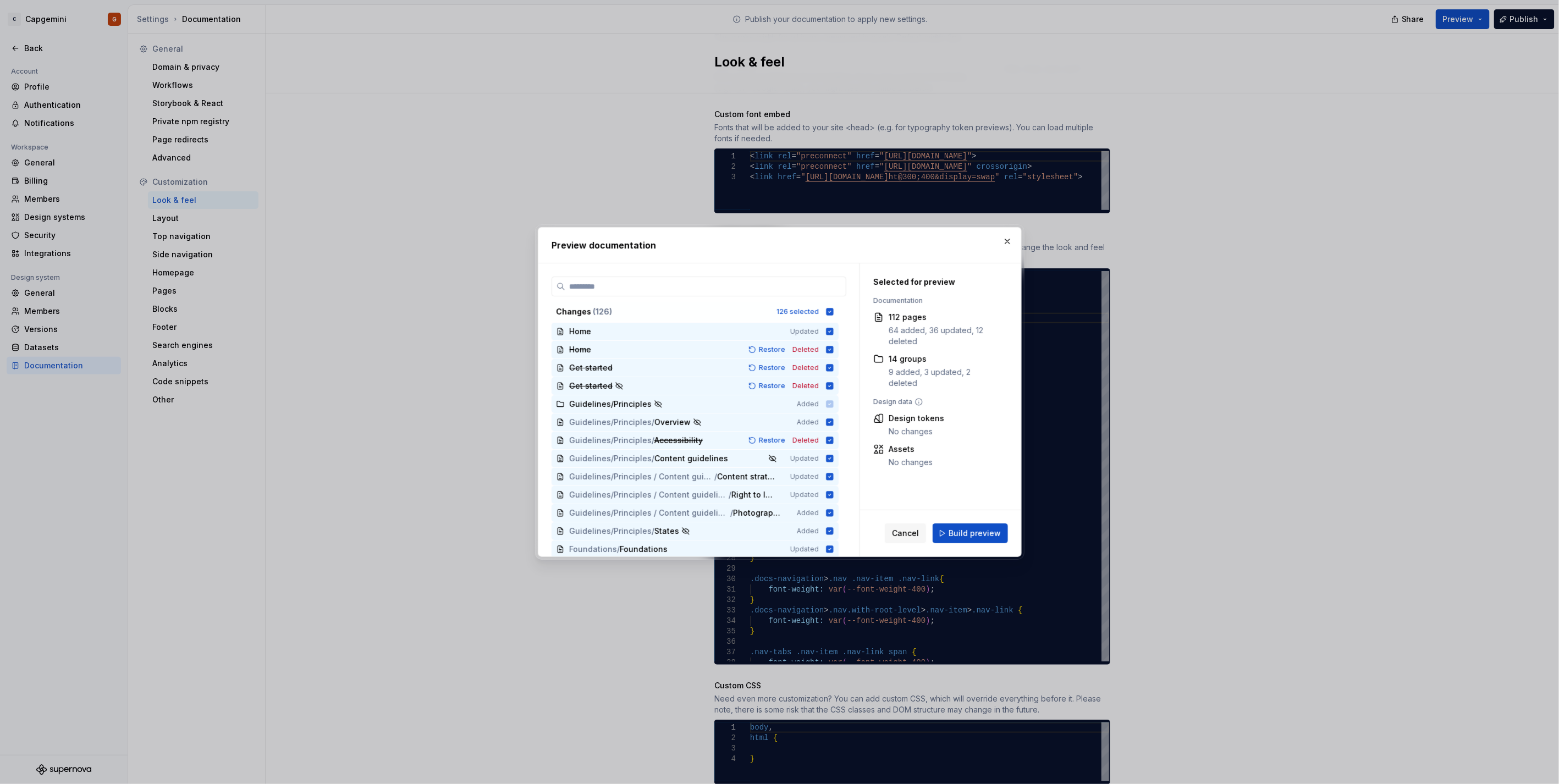
click at [831, 300] on div "Changes ( 126 ) 126 selected Home Updated Home Restore Deleted Get started Rest…" at bounding box center [698, 416] width 295 height 279
click at [830, 310] on icon at bounding box center [830, 312] width 7 height 7
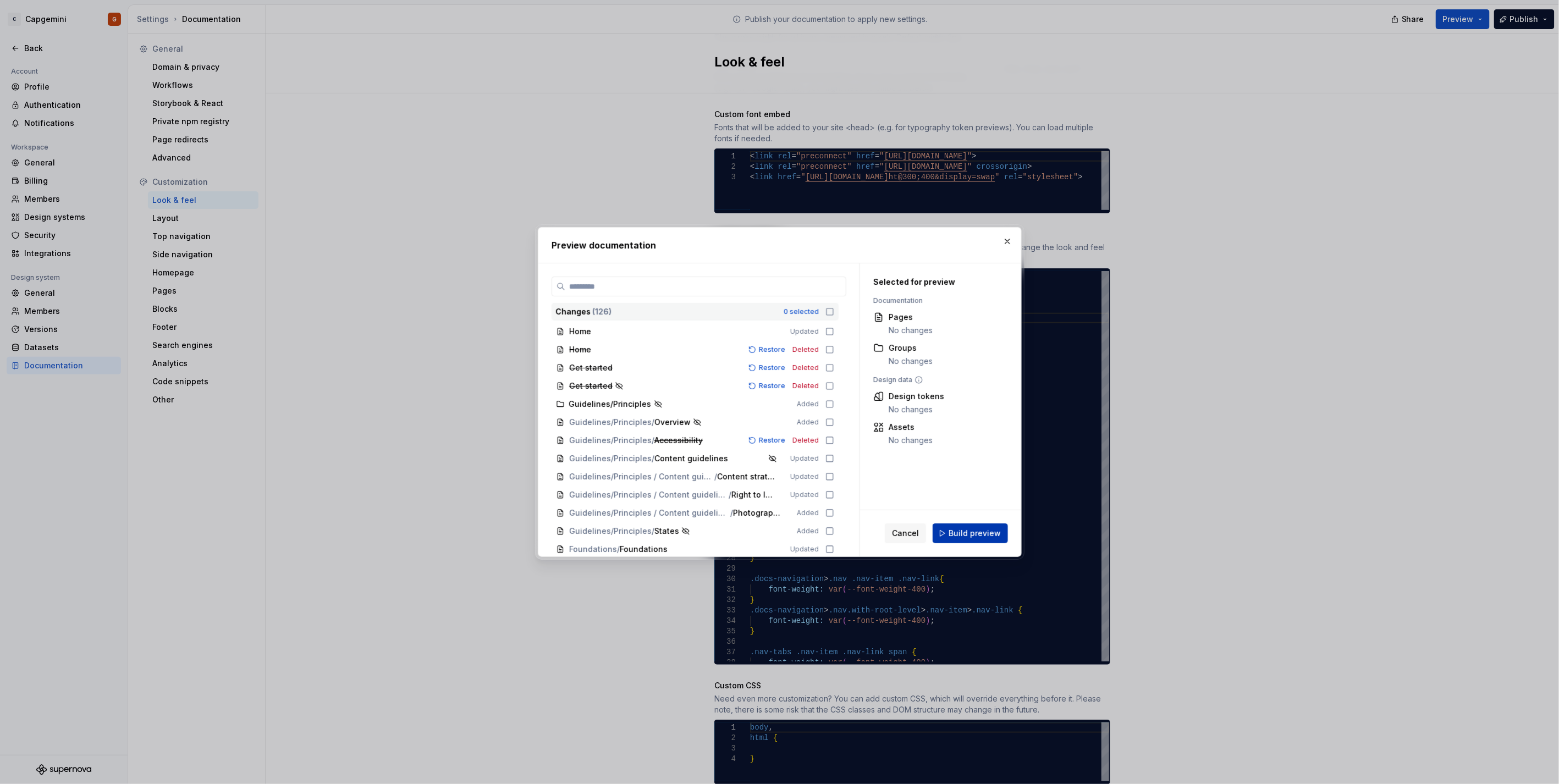
click at [966, 540] on button "Build preview" at bounding box center [970, 533] width 75 height 20
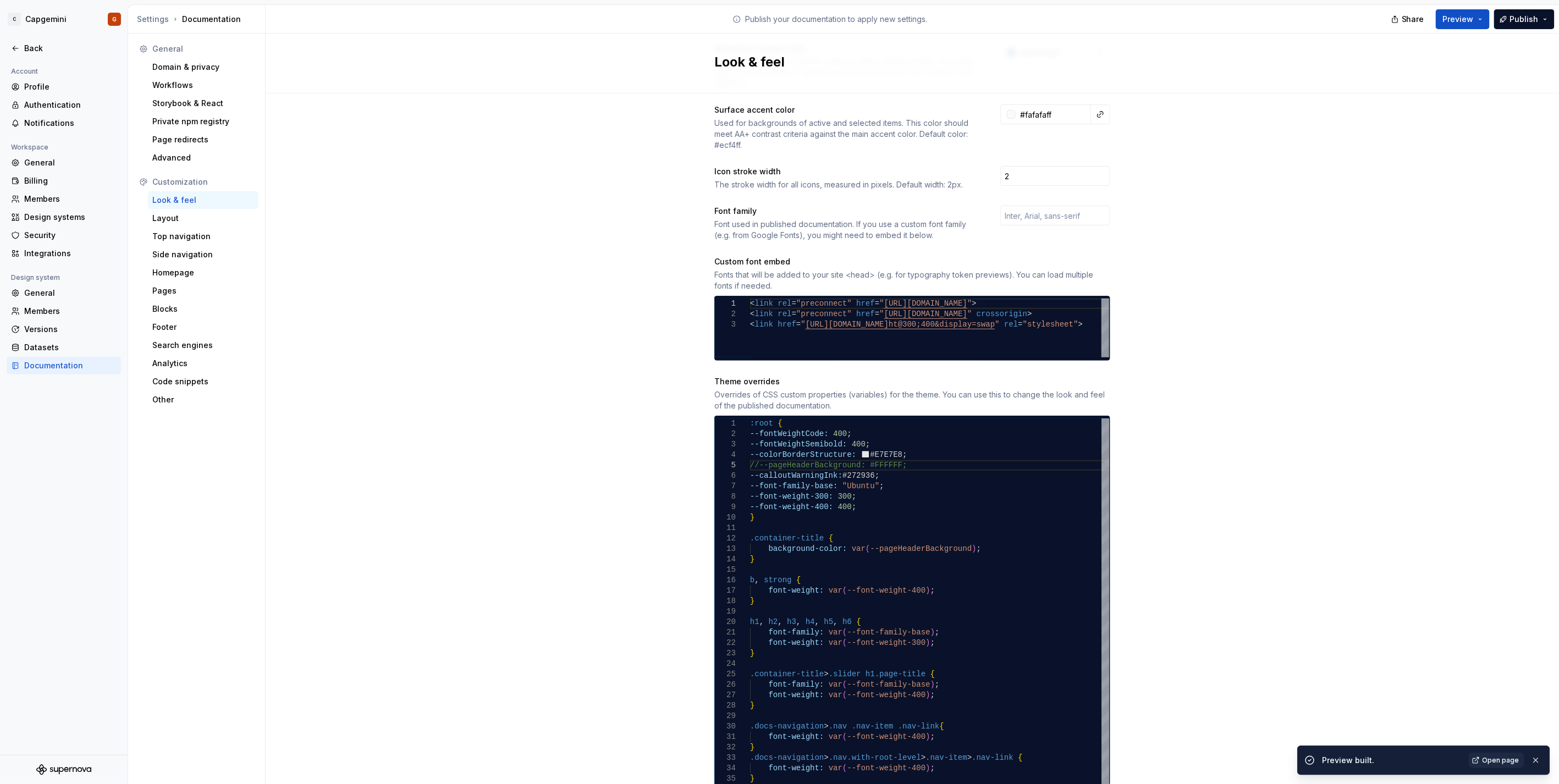
scroll to position [204, 0]
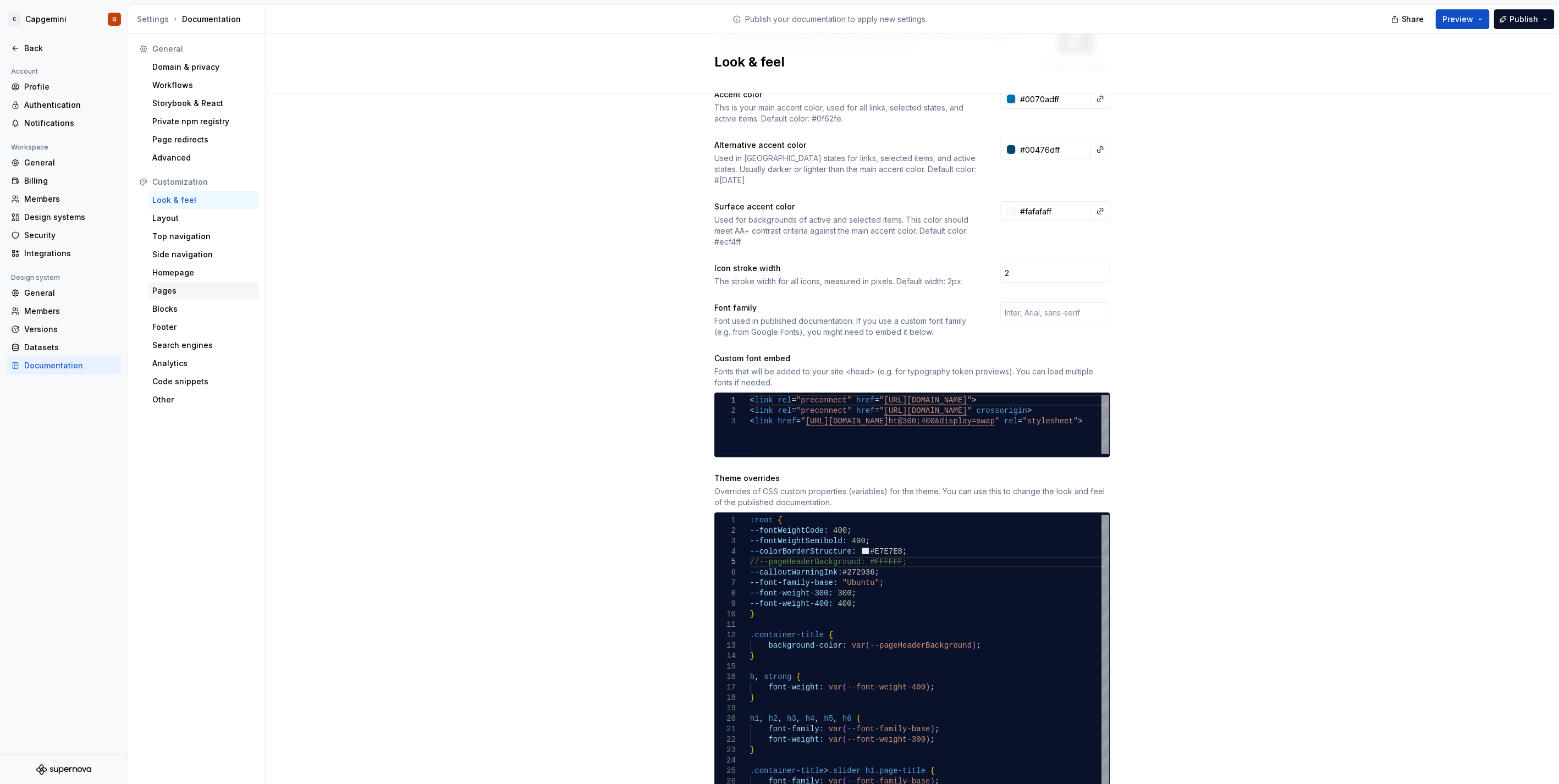
click at [200, 292] on div "Pages" at bounding box center [203, 291] width 102 height 11
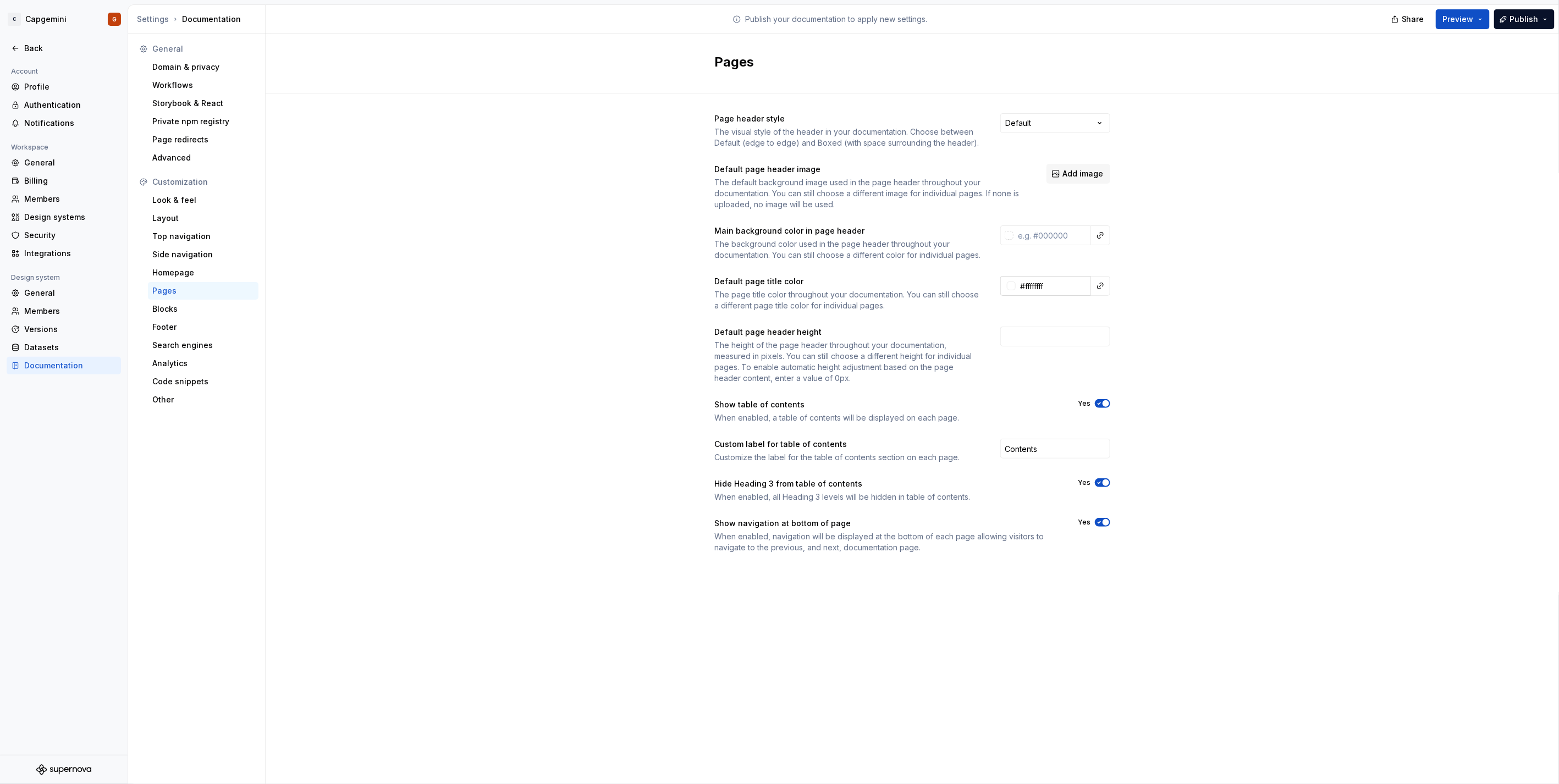
click at [1065, 296] on input "#ffffffff" at bounding box center [1053, 286] width 75 height 20
paste input "272936"
type input "#272936FF"
click at [1057, 237] on input "text" at bounding box center [1052, 235] width 77 height 20
type input "f"
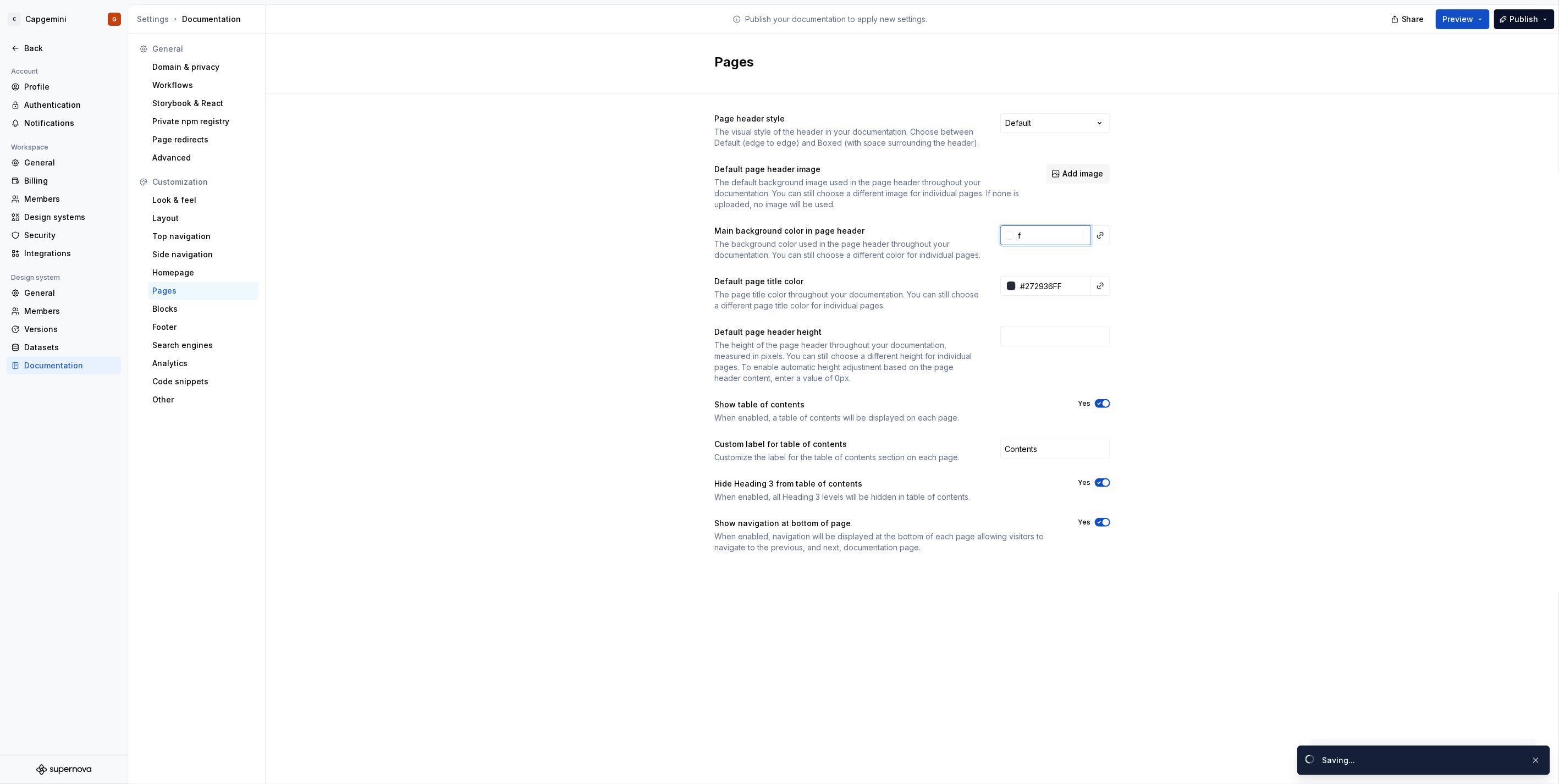
type input "#272936ff"
type input "fffffff"
click at [1164, 248] on div "Page header style The visual style of the header in your documentation. Choose …" at bounding box center [912, 344] width 1293 height 501
click at [1063, 230] on input "text" at bounding box center [1052, 235] width 77 height 20
type input "#FFFFFF"
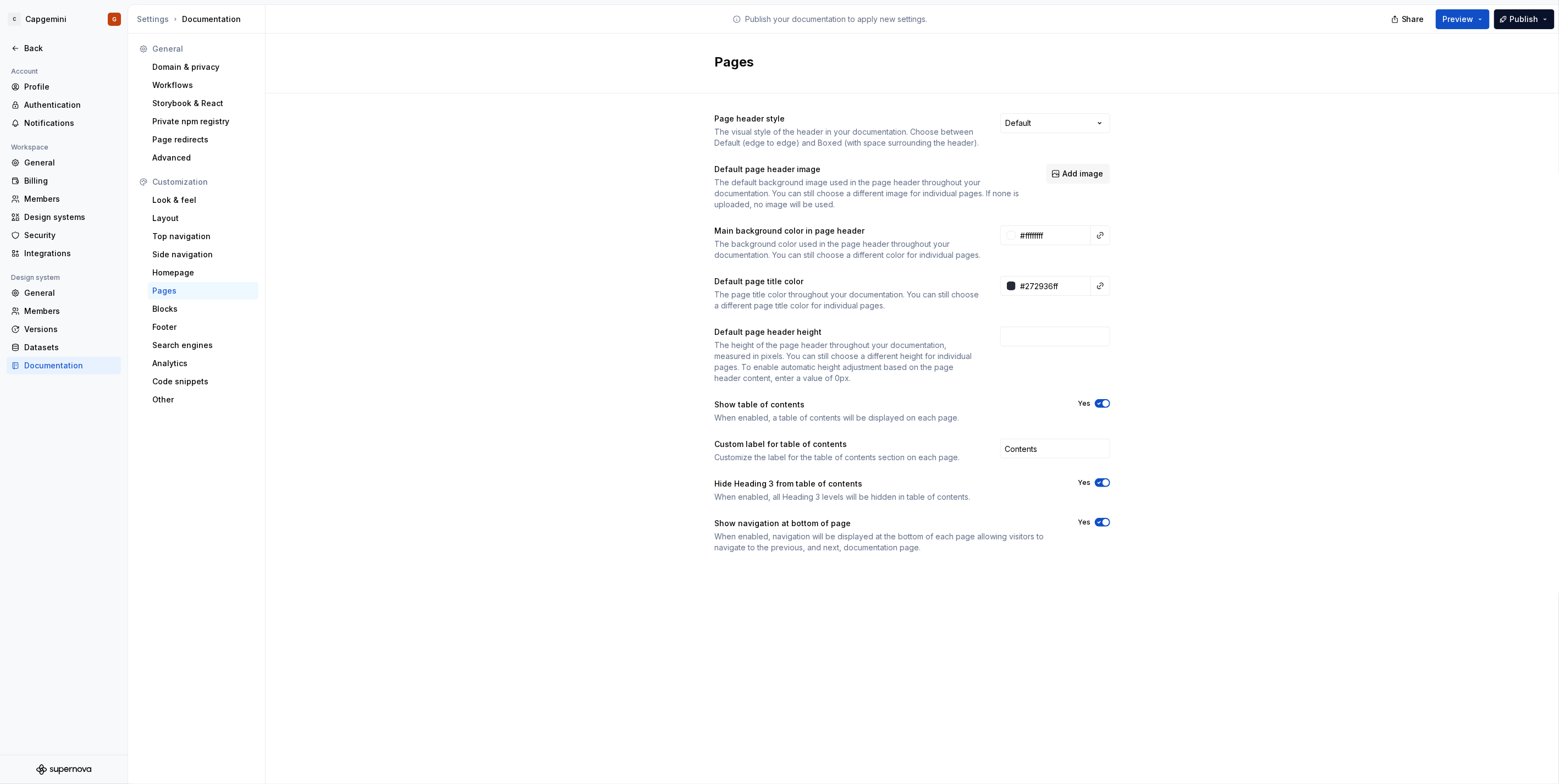
click at [1092, 136] on div "Page header style The visual style of the header in your documentation. Choose …" at bounding box center [912, 131] width 396 height 35
click at [1091, 126] on html "C Capgemini G Back Account Profile Authentication Notifications Workspace Gener…" at bounding box center [780, 392] width 1559 height 784
click at [1455, 19] on span "Preview" at bounding box center [1458, 19] width 31 height 11
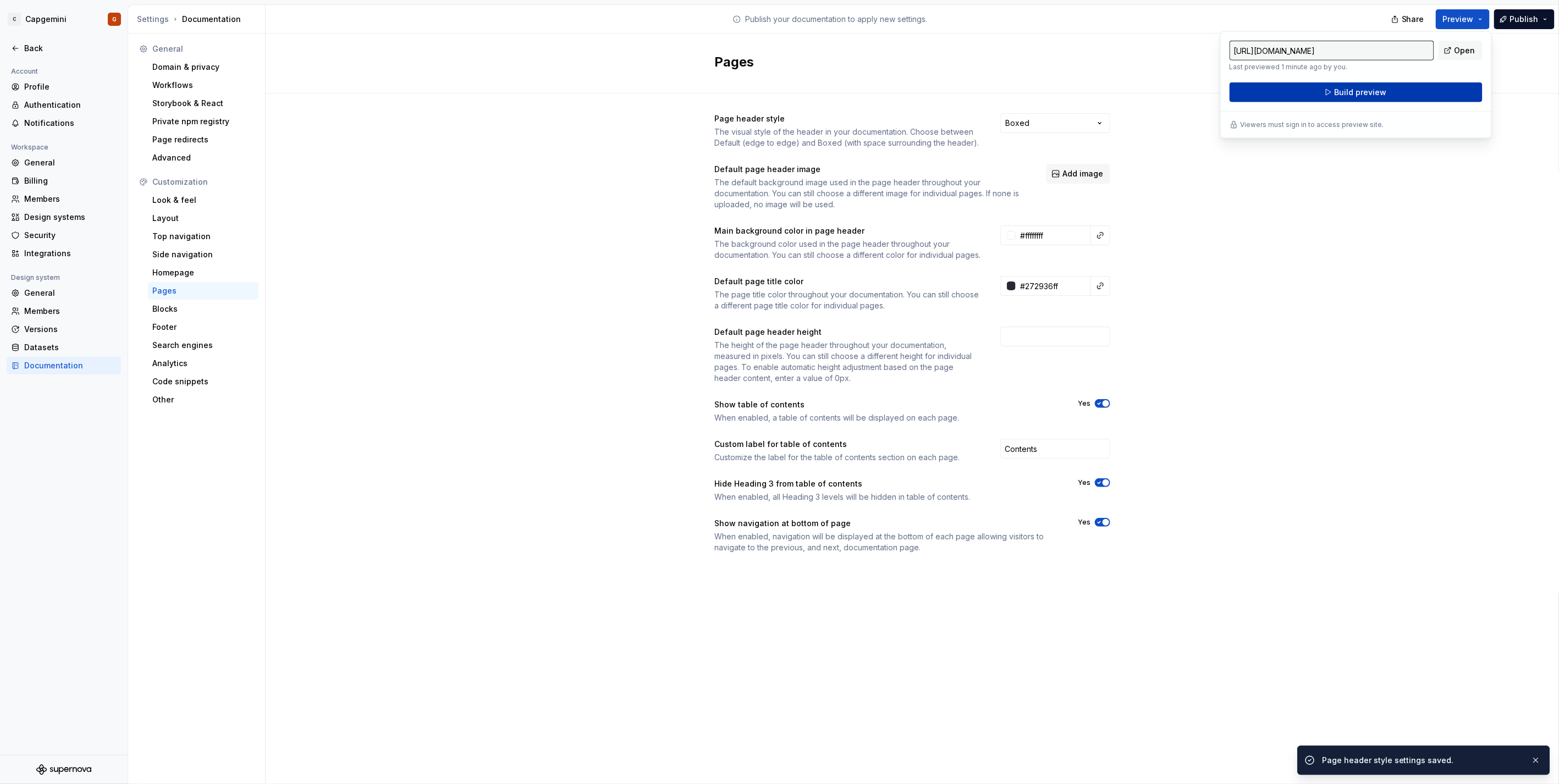
drag, startPoint x: 1455, startPoint y: 19, endPoint x: 1367, endPoint y: 94, distance: 115.6
click at [1367, 94] on span "Build preview" at bounding box center [1360, 93] width 52 height 11
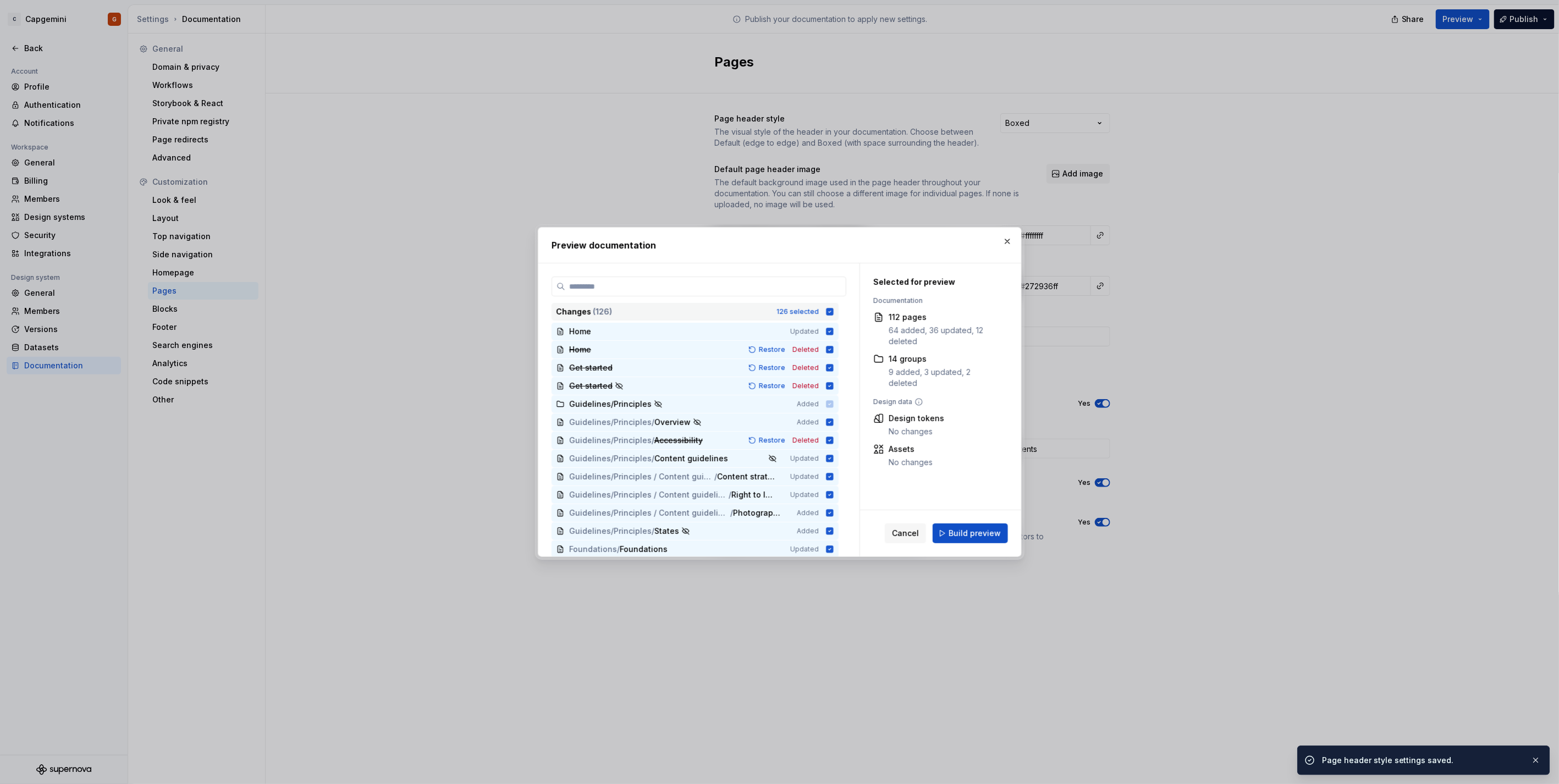
click at [810, 309] on div "126 selected" at bounding box center [798, 312] width 42 height 9
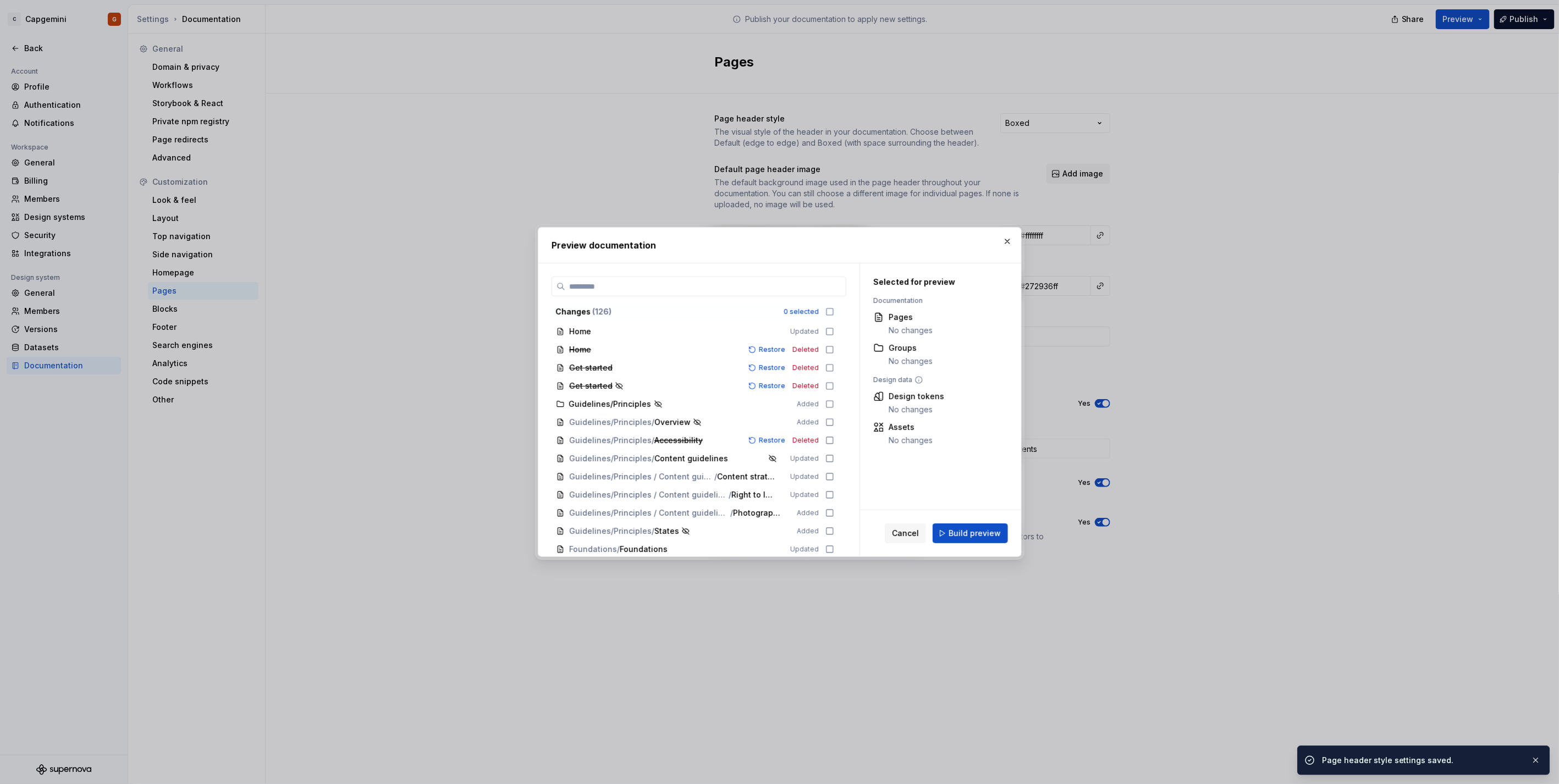
click at [972, 519] on div "Cancel Build preview" at bounding box center [940, 533] width 161 height 46
click at [976, 530] on span "Build preview" at bounding box center [974, 533] width 52 height 11
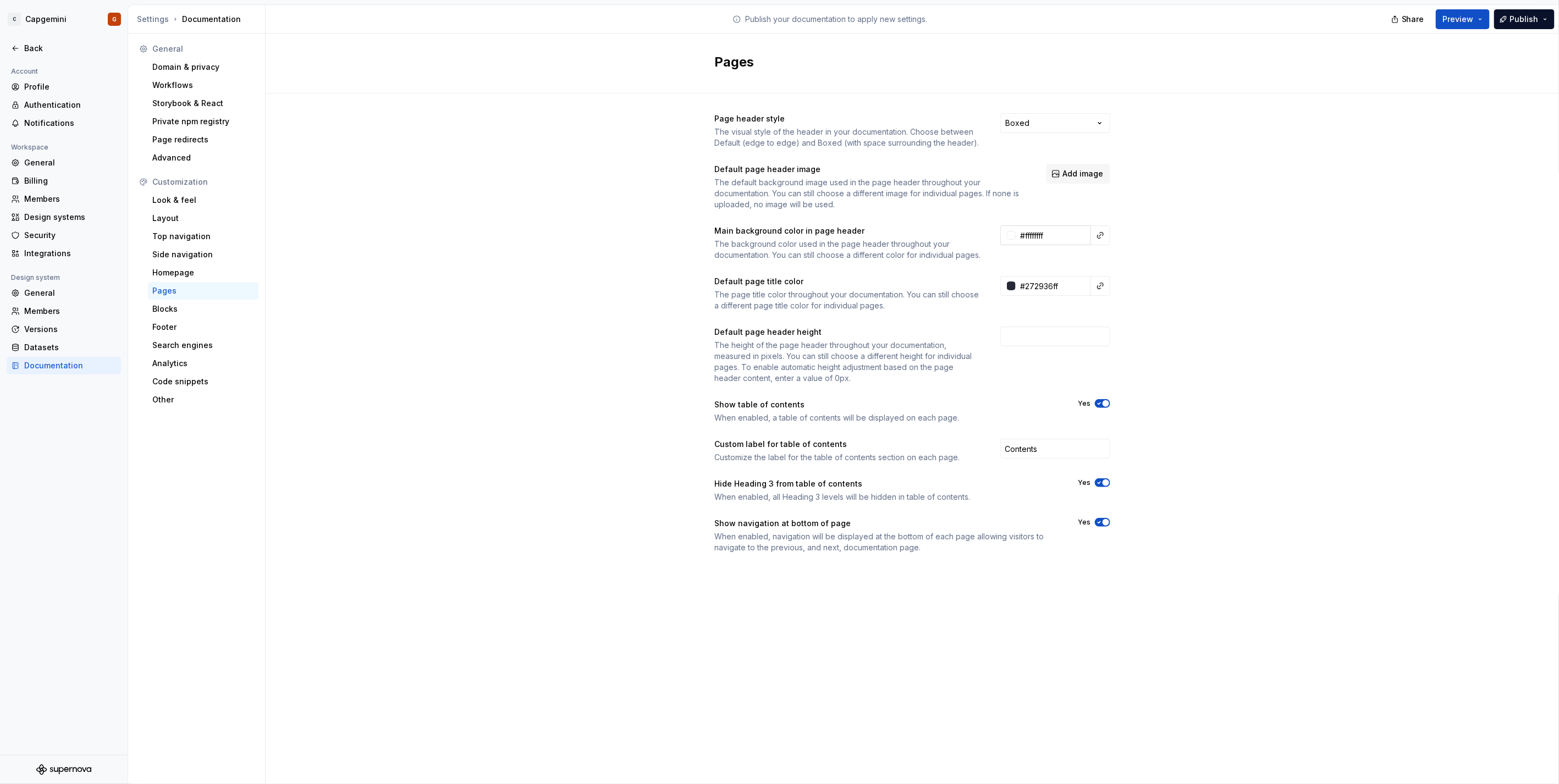
click at [1060, 234] on input "#ffffffff" at bounding box center [1053, 235] width 75 height 20
click at [1161, 246] on div "Page header style The visual style of the header in your documentation. Choose …" at bounding box center [912, 344] width 1293 height 501
type input "#fafafafa"
click at [1477, 23] on button "Preview" at bounding box center [1462, 19] width 54 height 20
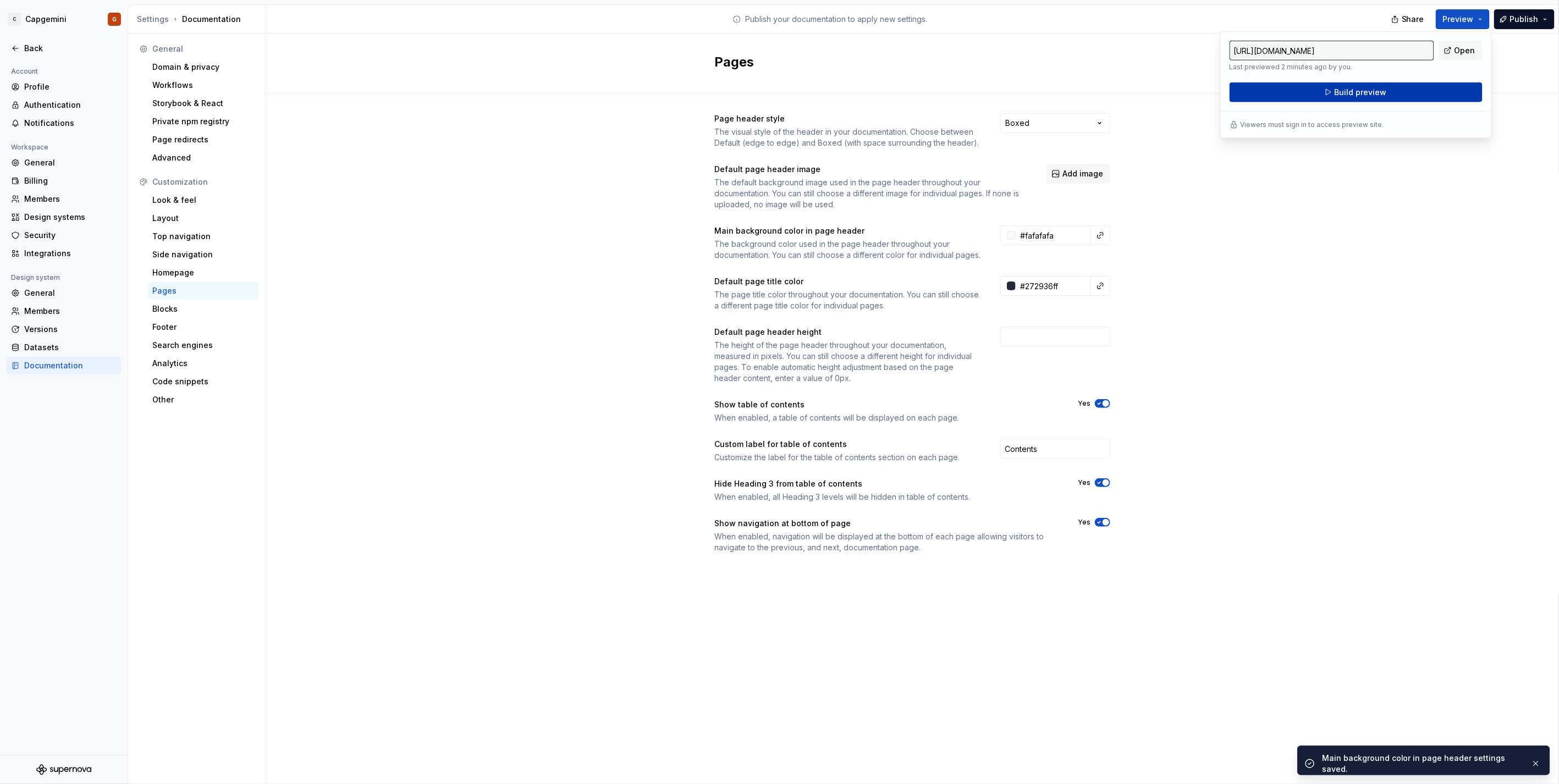
drag, startPoint x: 1477, startPoint y: 24, endPoint x: 1382, endPoint y: 98, distance: 120.4
click at [1382, 98] on button "Build preview" at bounding box center [1356, 92] width 253 height 20
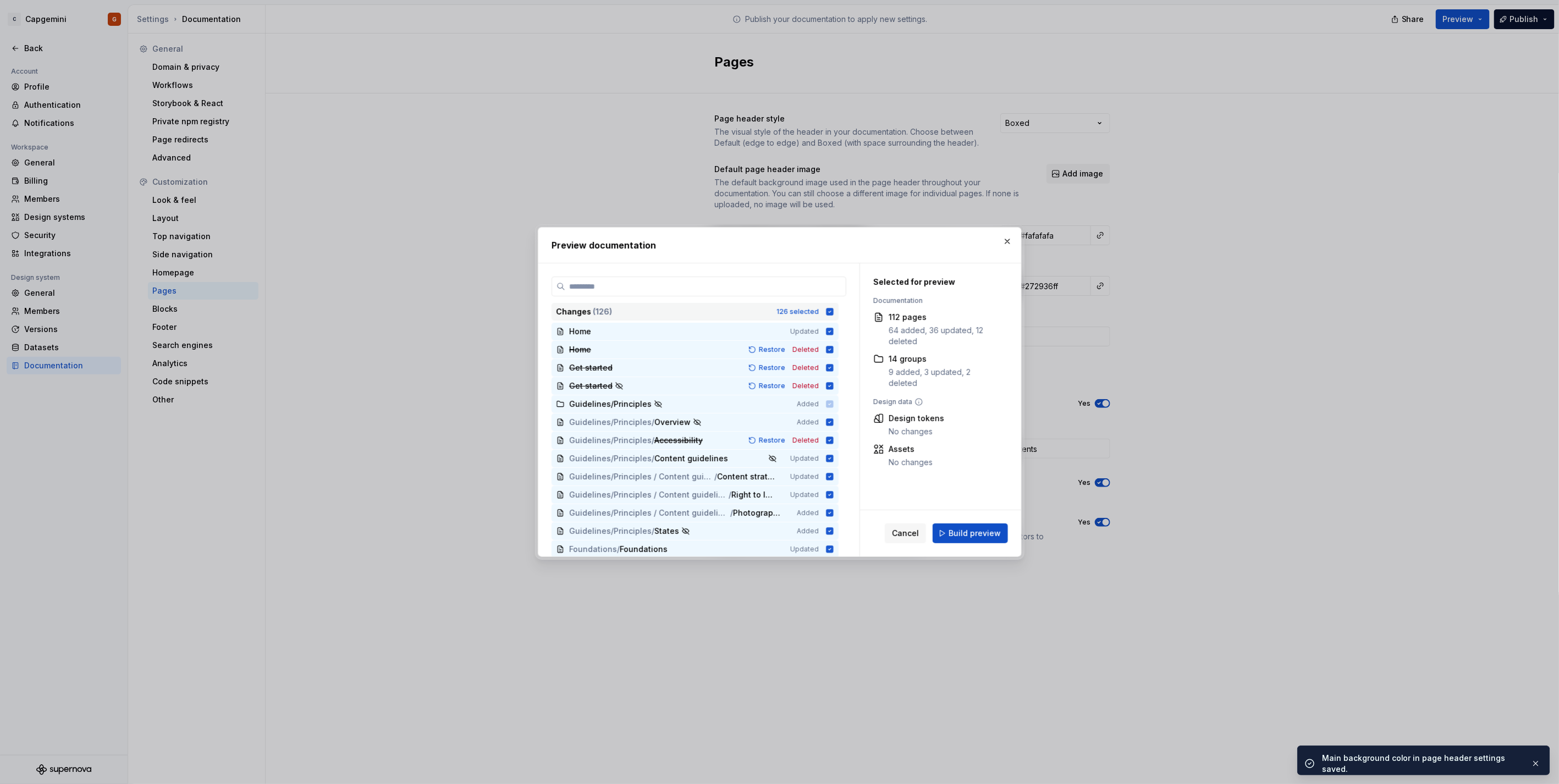
click at [809, 312] on div "126 selected" at bounding box center [798, 312] width 42 height 9
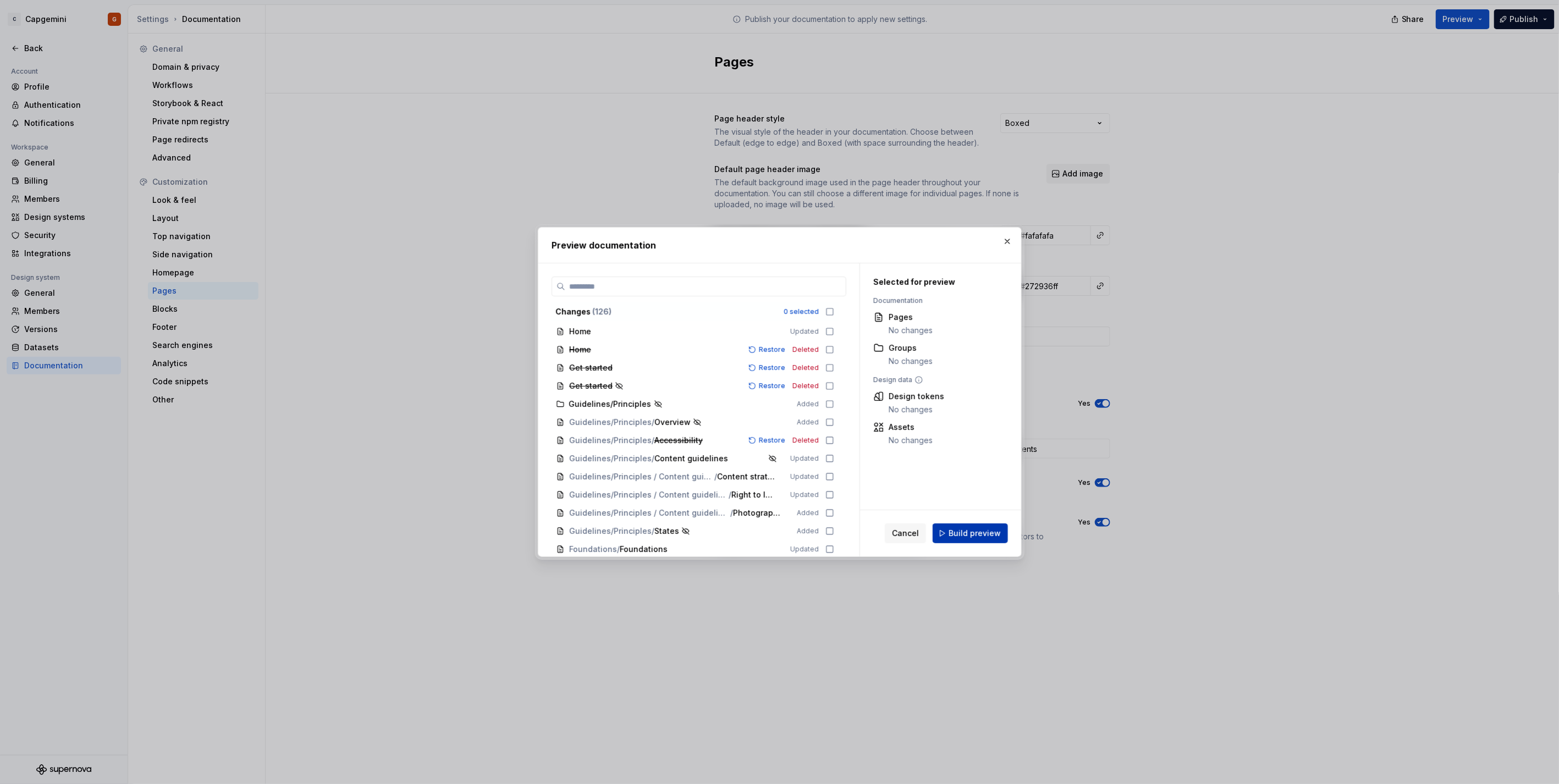
click at [953, 532] on span "Build preview" at bounding box center [974, 533] width 52 height 11
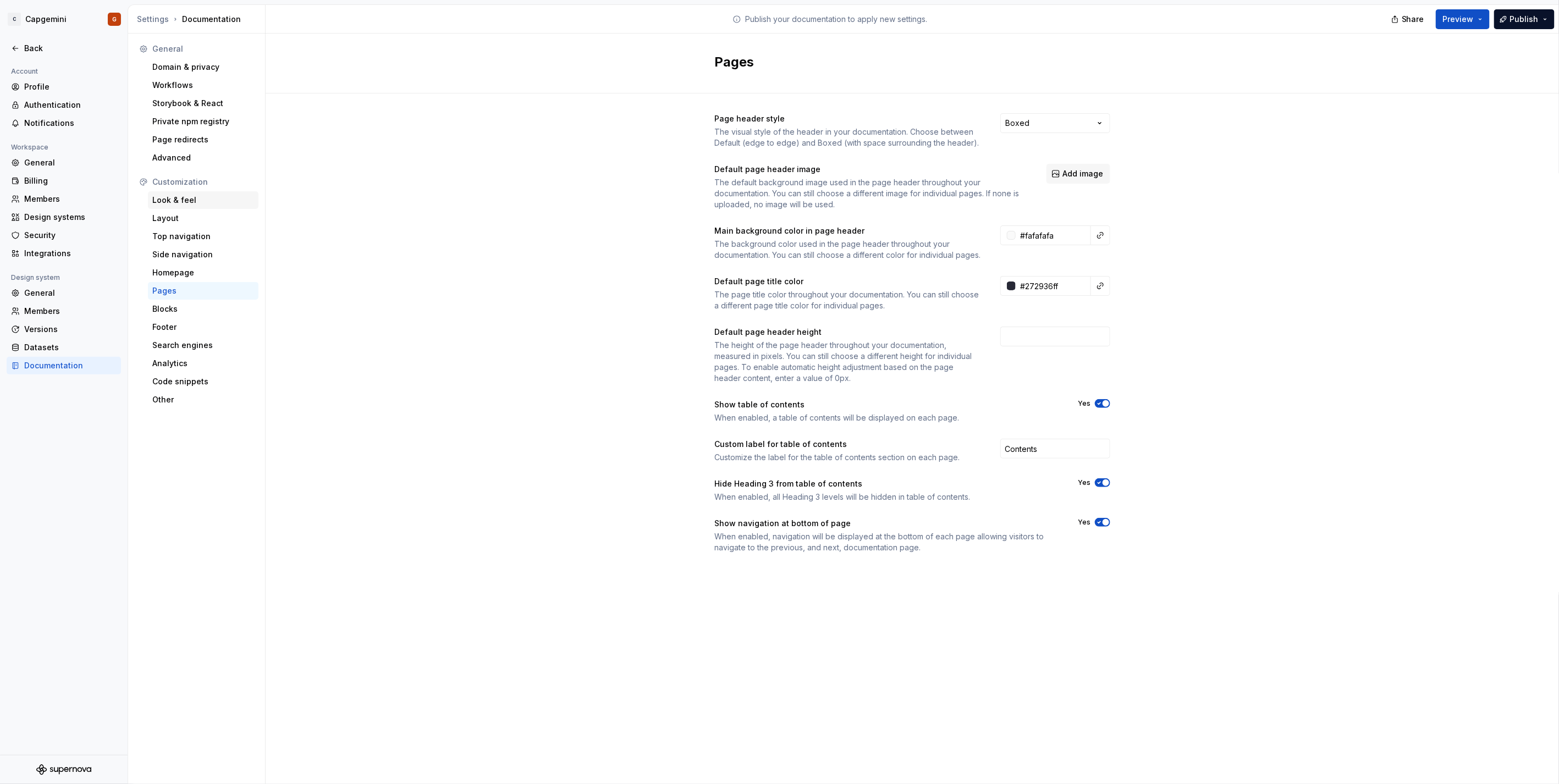
click at [195, 204] on div "Look & feel" at bounding box center [203, 200] width 102 height 11
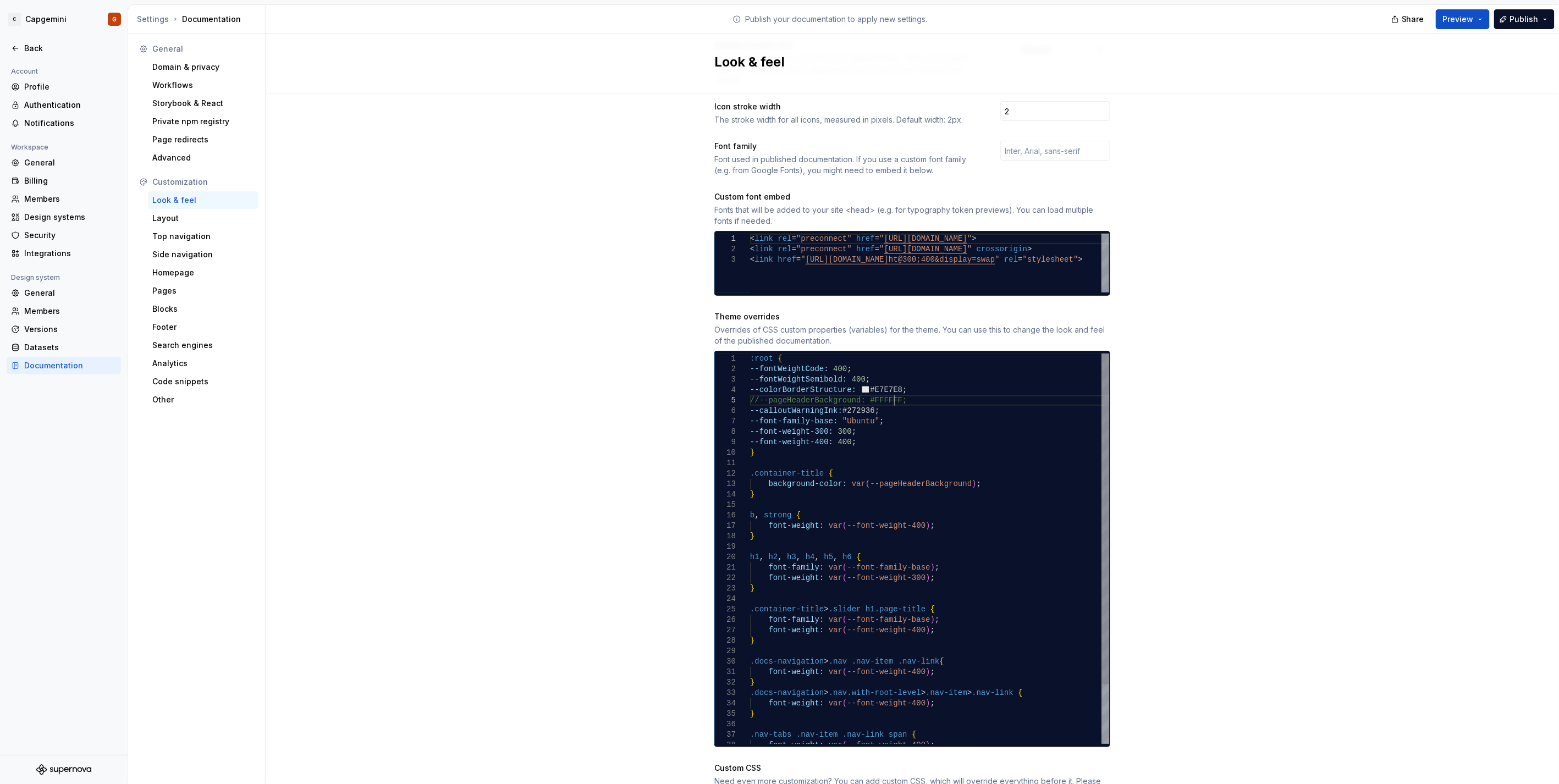
click at [904, 387] on div ":root { --fontWeightCode: 400 ; --fontWeightSemibold: 400 ; --colorBorderStruct…" at bounding box center [929, 583] width 359 height 460
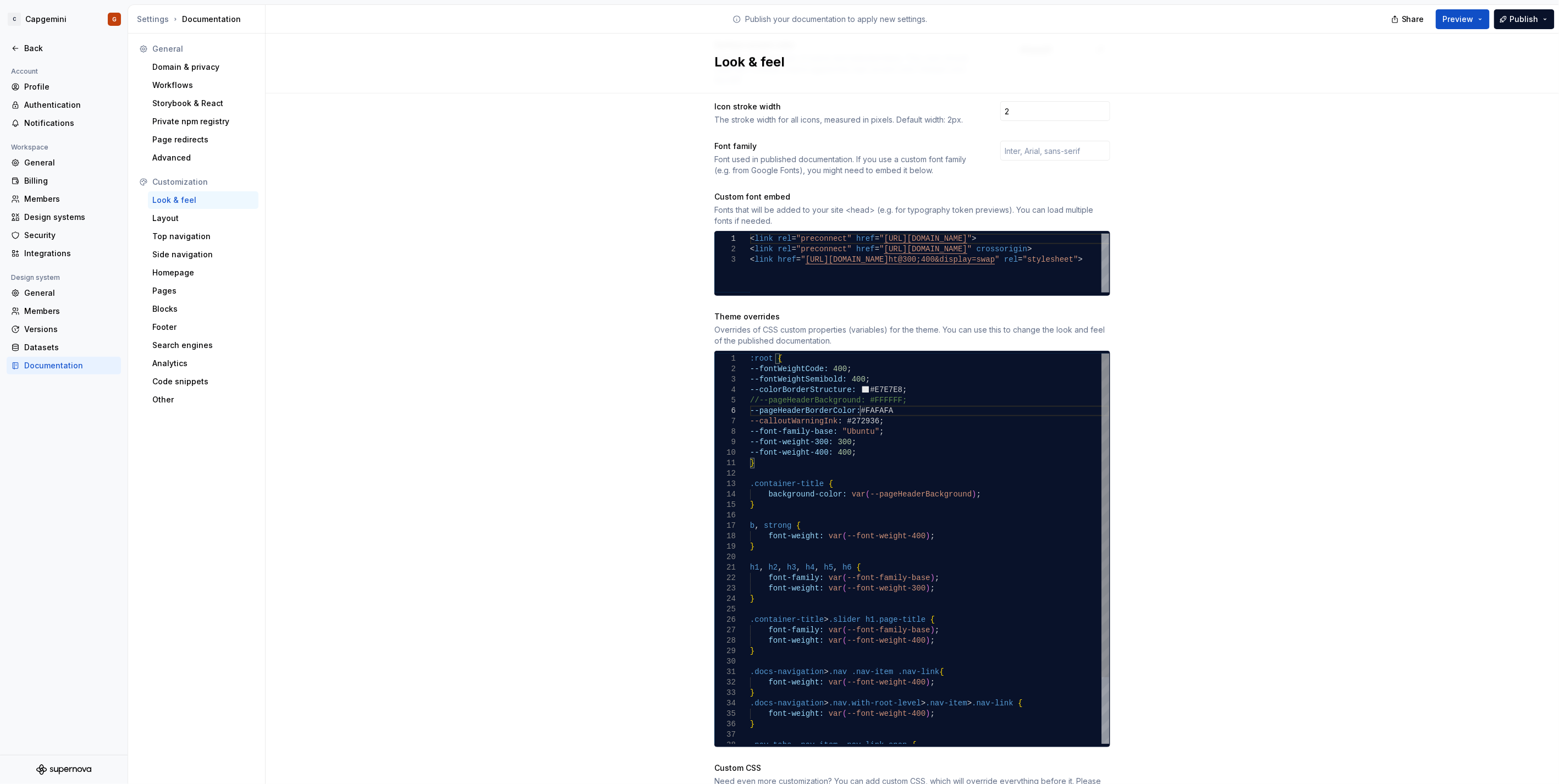
scroll to position [52, 111]
click at [866, 402] on div ":root { --fontWeightCode: 400 ; --fontWeightSemibold: 400 ; --colorBorderStruct…" at bounding box center [929, 588] width 359 height 470
type textarea "**********"
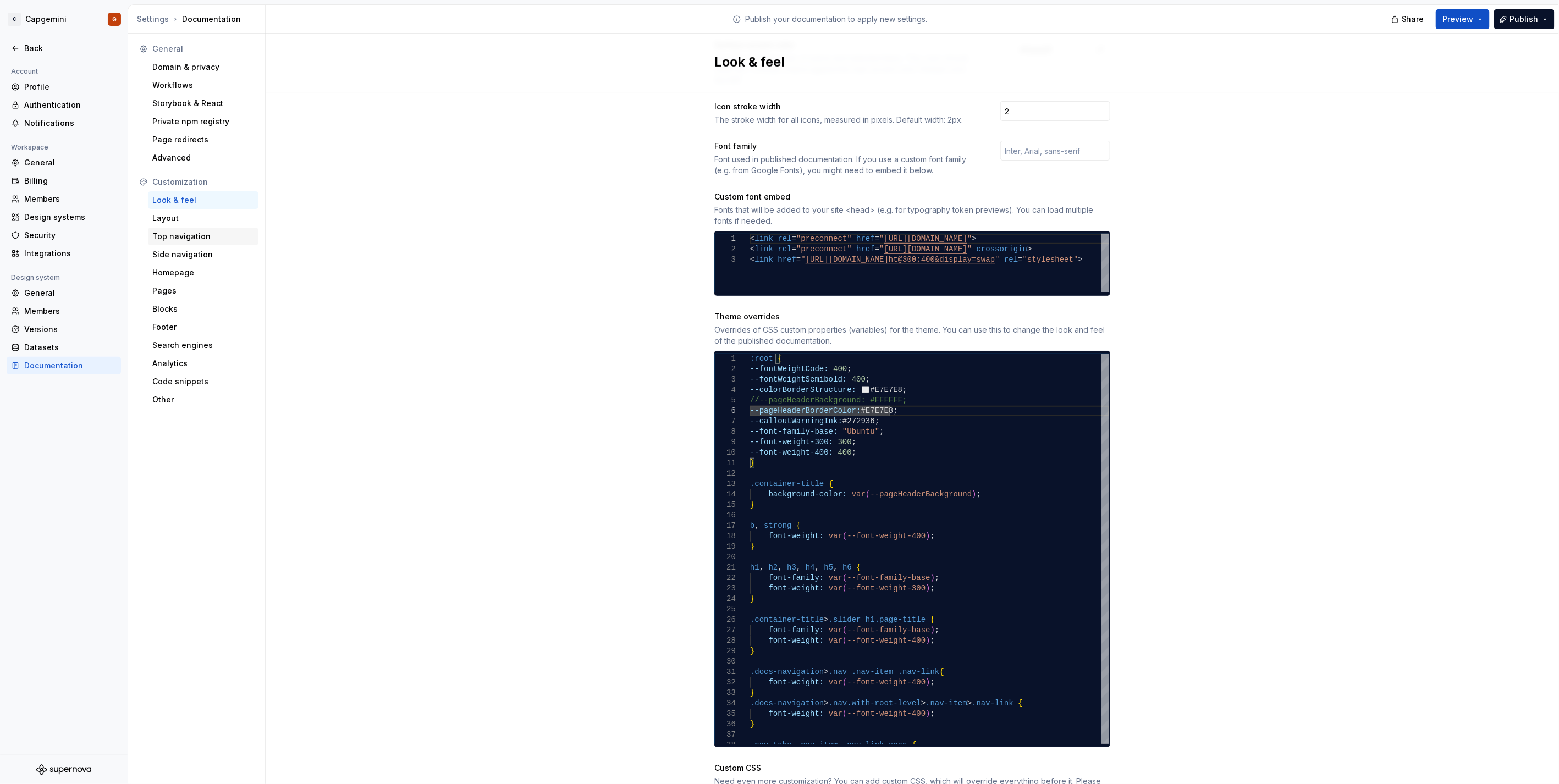
click at [188, 244] on div "Top navigation" at bounding box center [203, 236] width 111 height 18
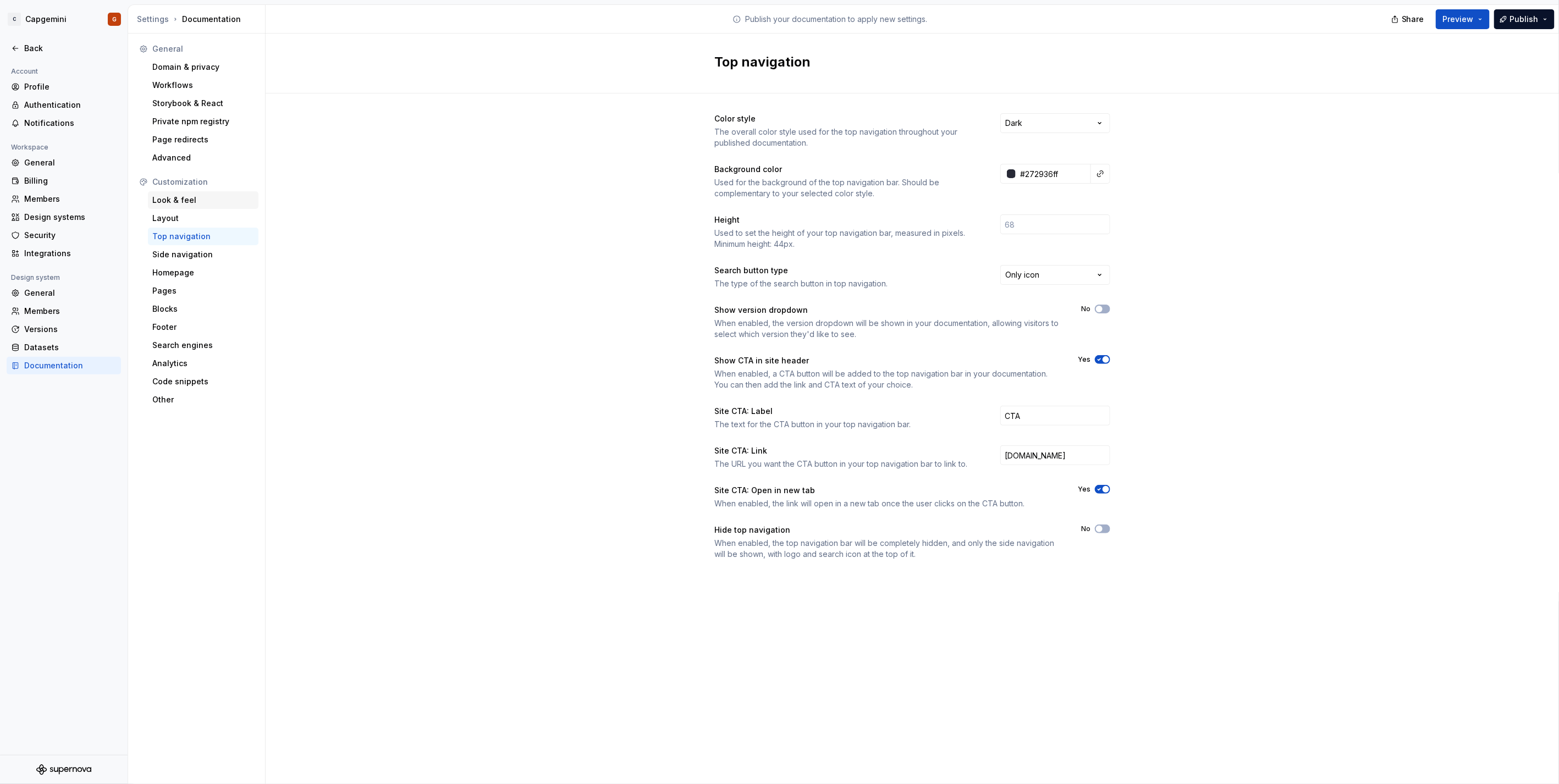
click at [199, 202] on div "Look & feel" at bounding box center [203, 200] width 102 height 11
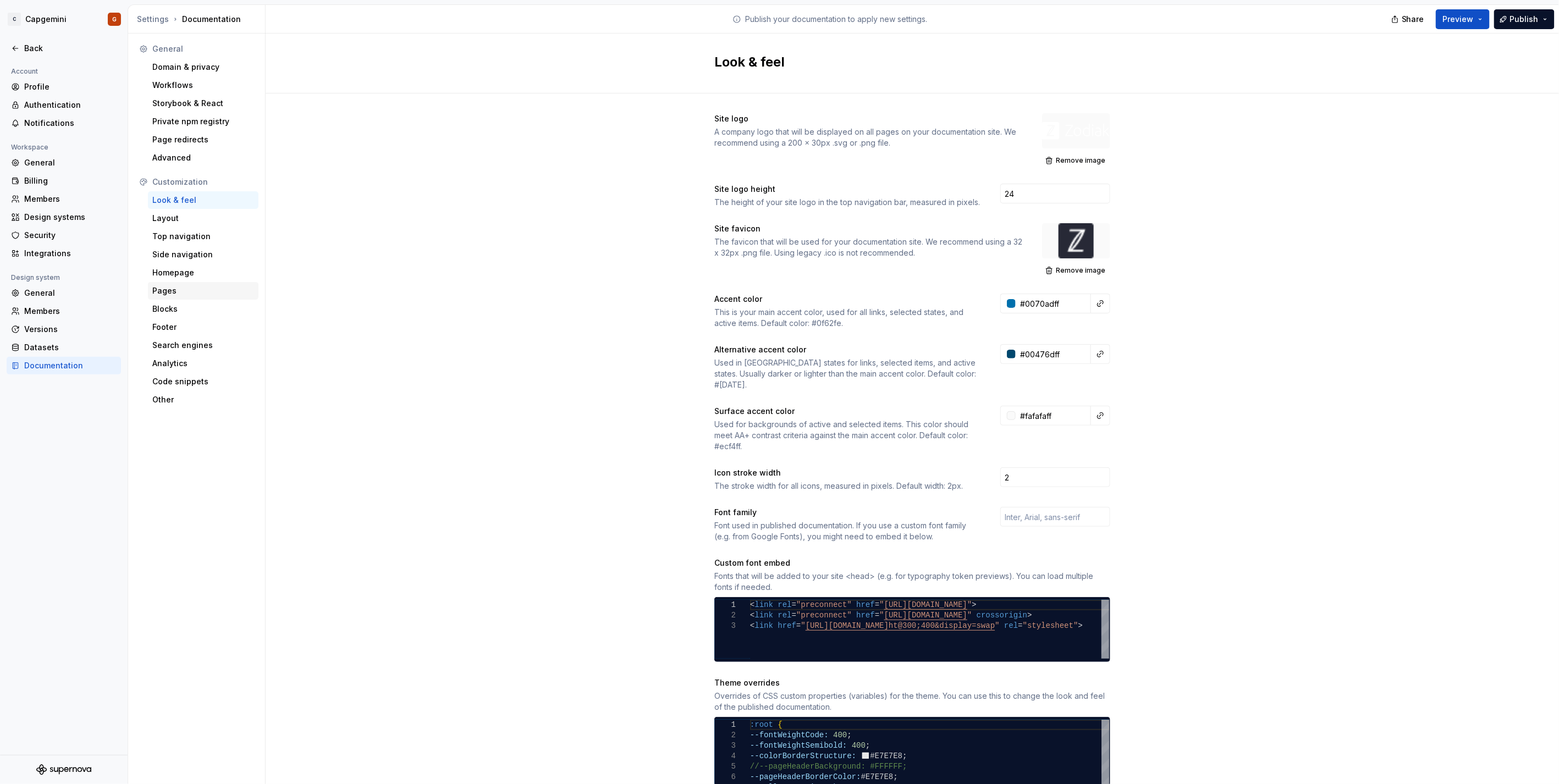
click at [191, 295] on div "Pages" at bounding box center [203, 291] width 102 height 11
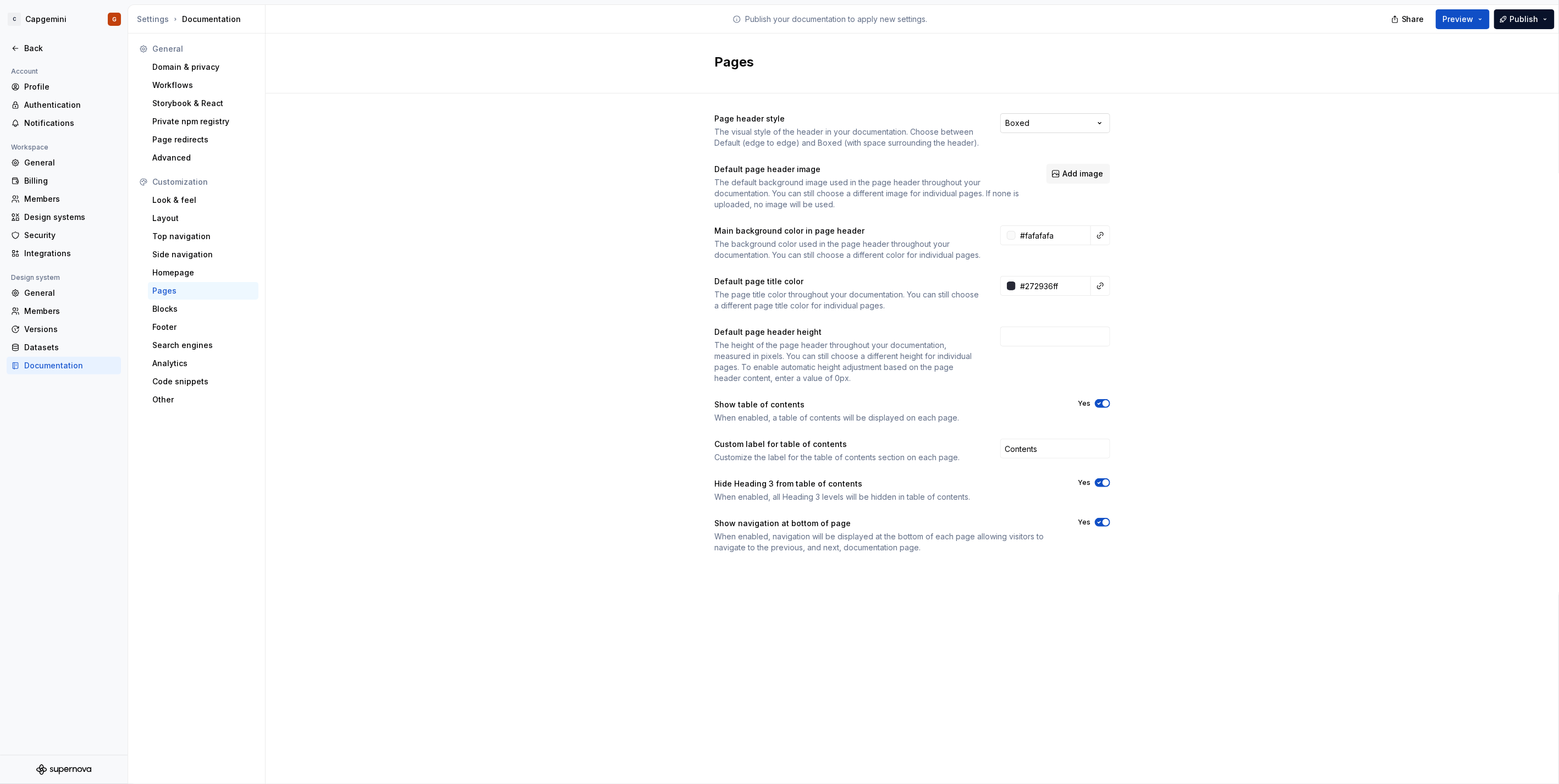
click at [1060, 123] on html "C Capgemini G Back Account Profile Authentication Notifications Workspace Gener…" at bounding box center [780, 392] width 1559 height 784
click at [1474, 21] on span "Preview" at bounding box center [1458, 19] width 31 height 11
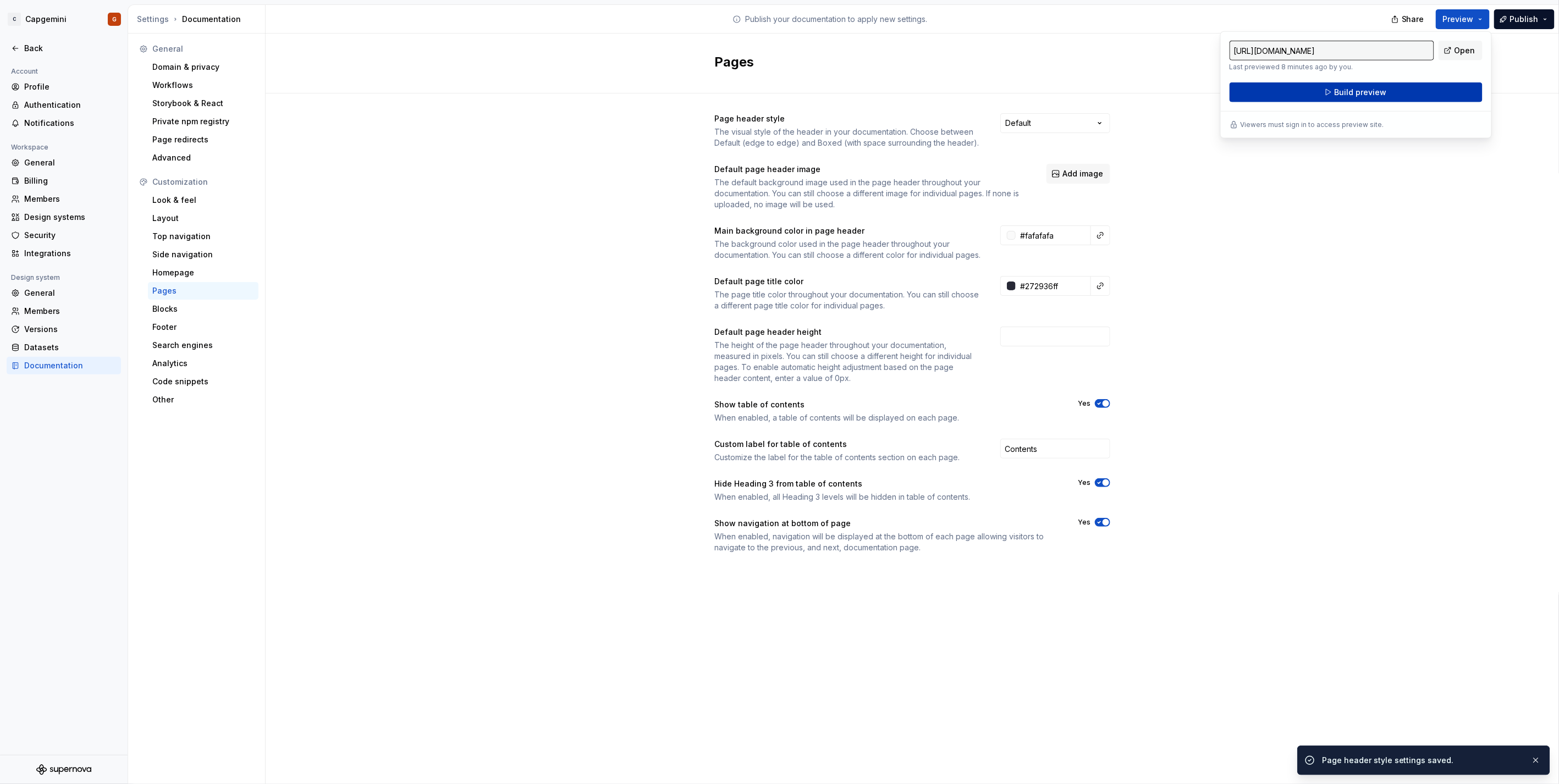
drag, startPoint x: 1474, startPoint y: 21, endPoint x: 1389, endPoint y: 92, distance: 110.8
click at [1389, 92] on button "Build preview" at bounding box center [1356, 92] width 253 height 20
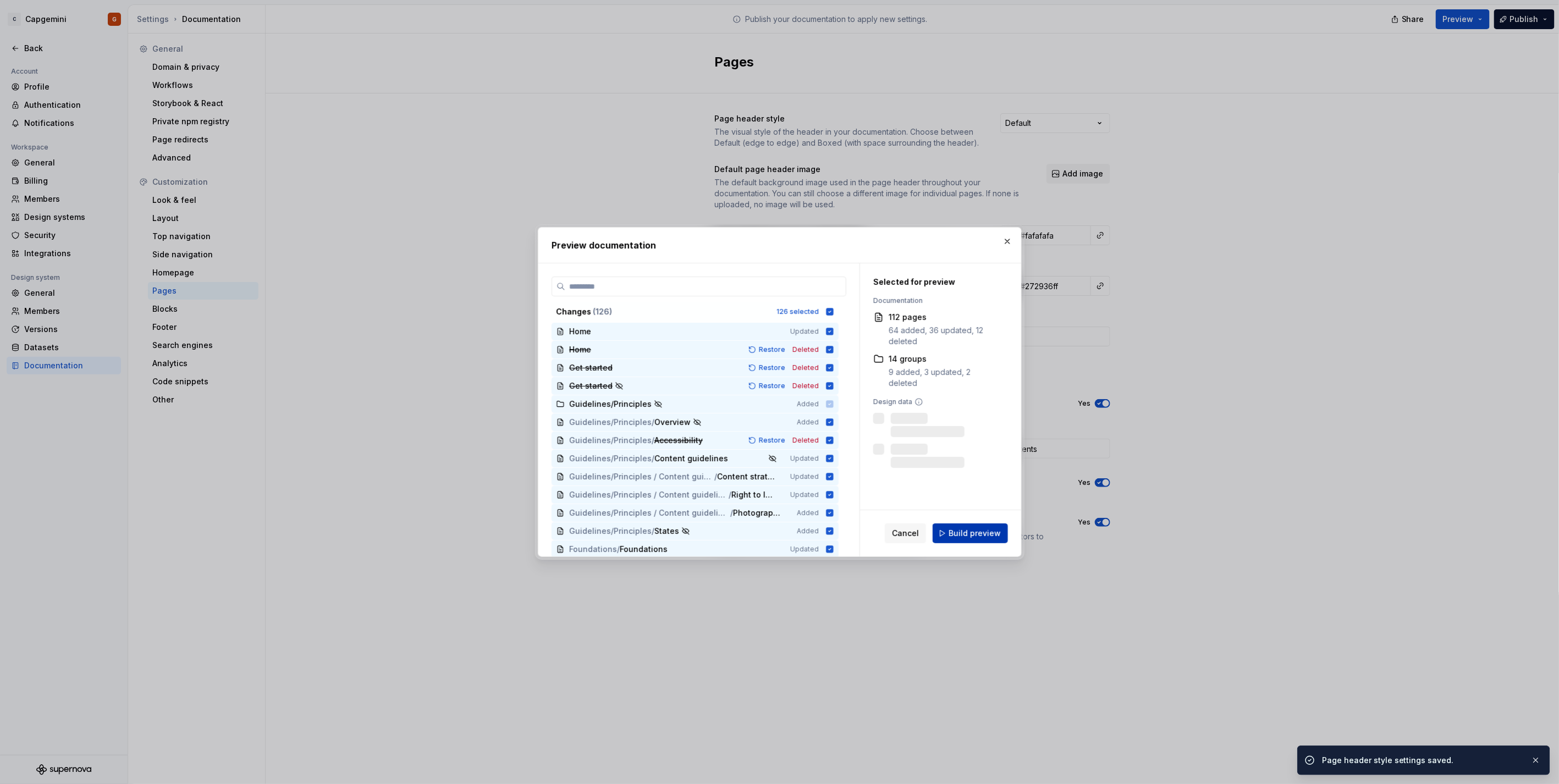
click at [968, 528] on span "Build preview" at bounding box center [974, 533] width 52 height 11
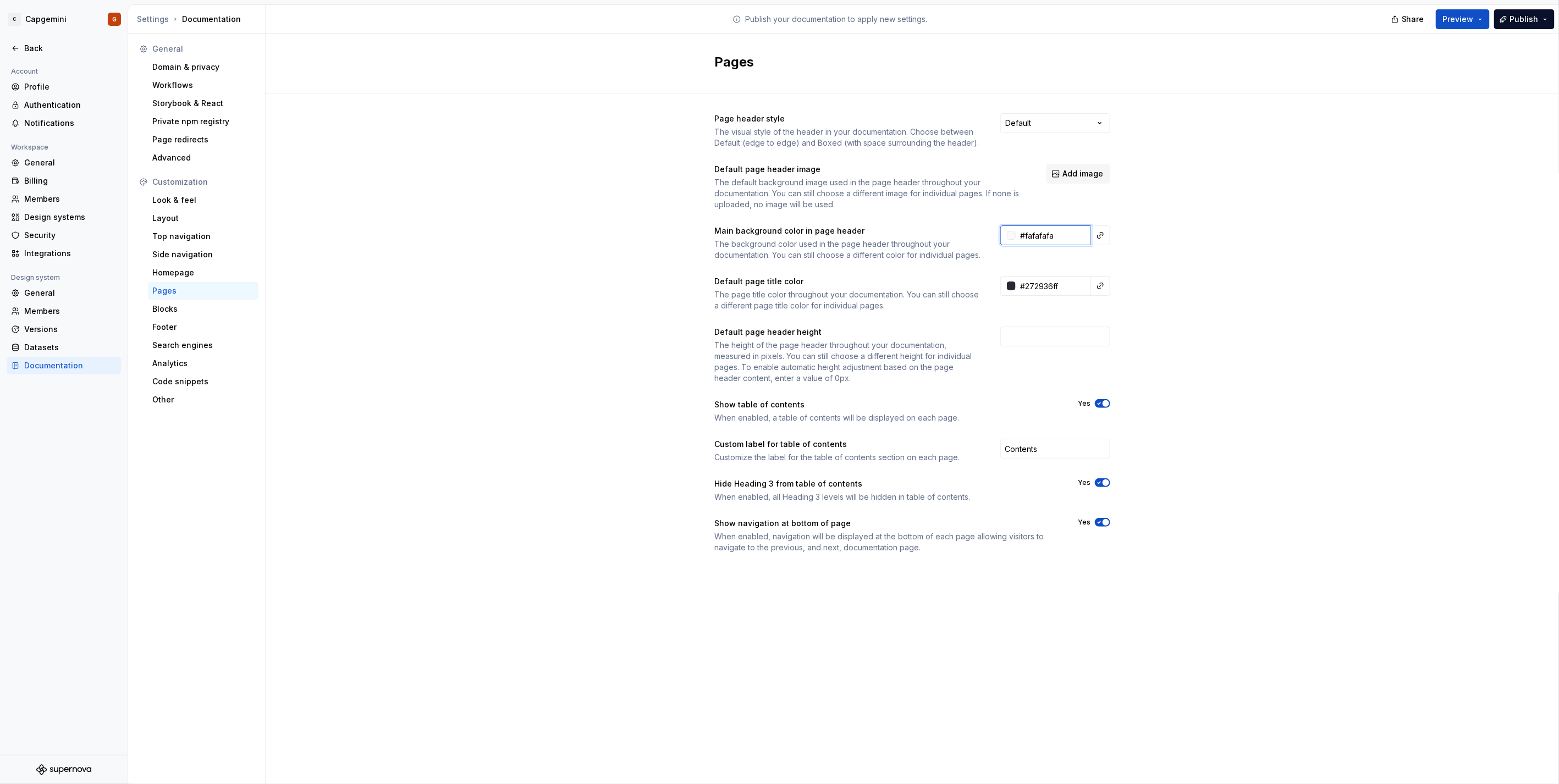
click at [1079, 232] on input "#fafafafa" at bounding box center [1053, 235] width 75 height 20
click at [1249, 222] on div "Page header style The visual style of the header in your documentation. Choose …" at bounding box center [912, 344] width 1293 height 501
type input "#ffffffff"
click at [1476, 22] on button "Preview" at bounding box center [1462, 19] width 54 height 20
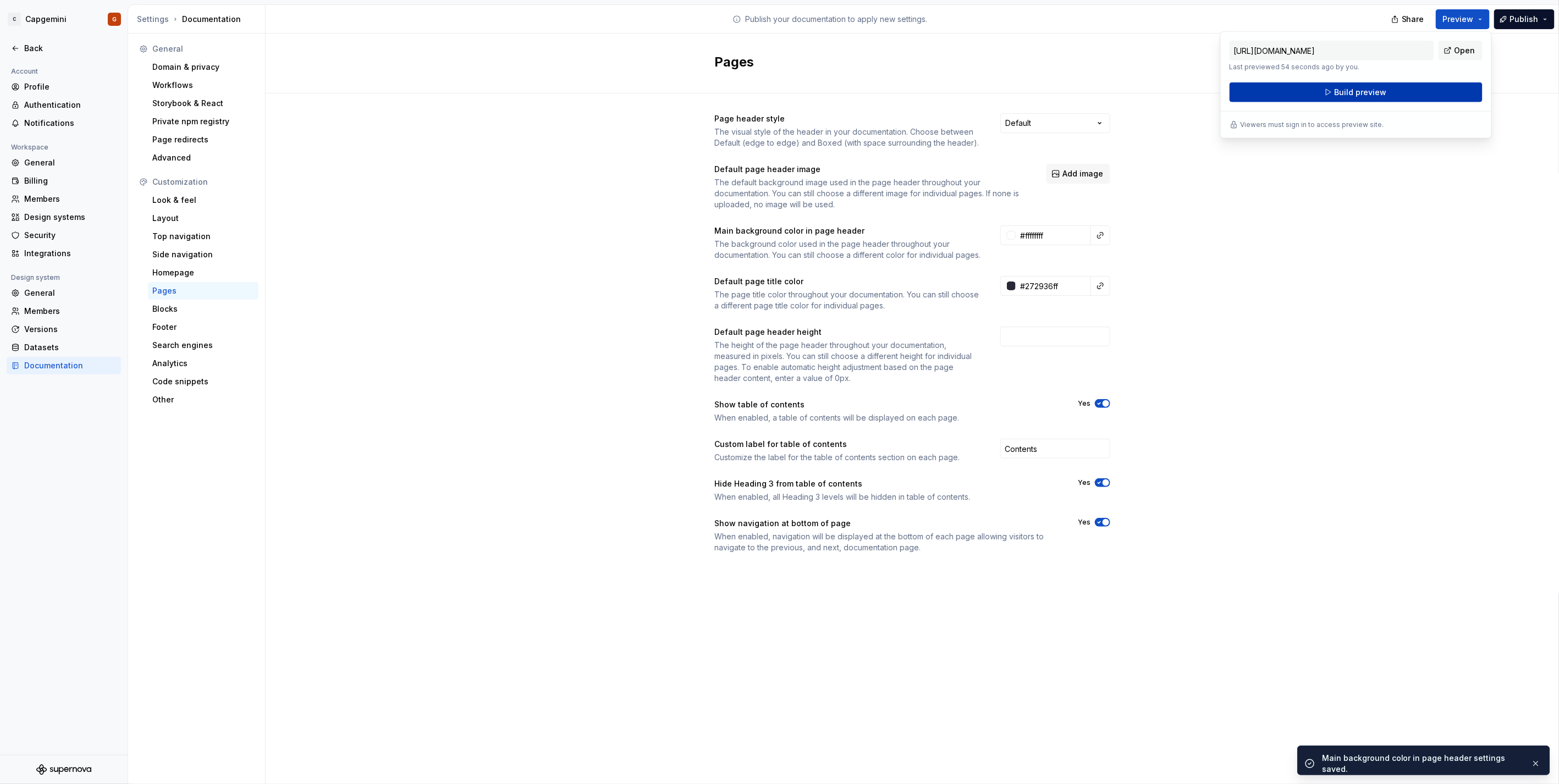
drag, startPoint x: 1476, startPoint y: 22, endPoint x: 1400, endPoint y: 87, distance: 100.0
click at [1400, 87] on button "Build preview" at bounding box center [1356, 92] width 253 height 20
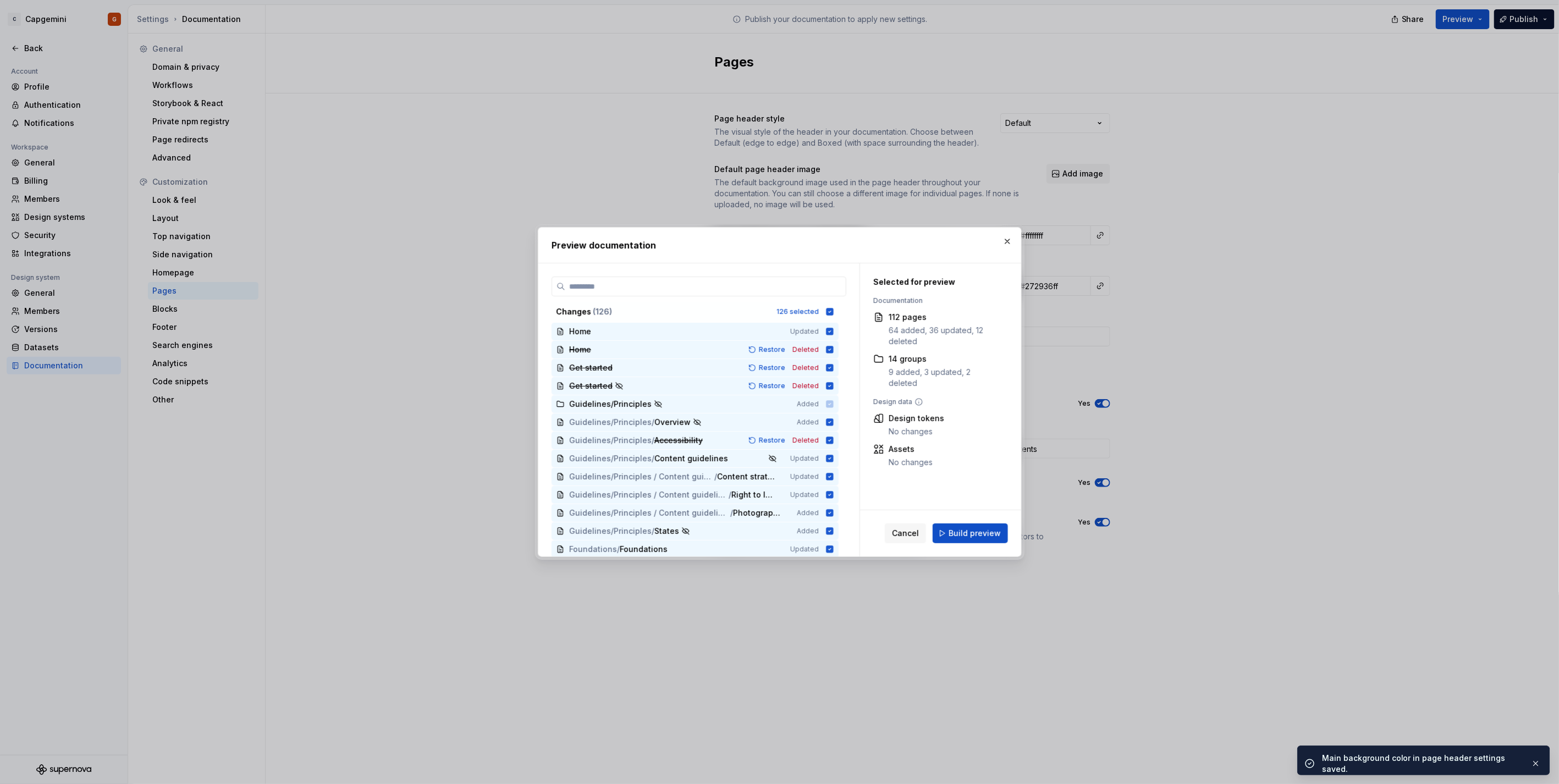
click at [982, 544] on div "Cancel Build preview" at bounding box center [940, 533] width 161 height 46
click at [985, 536] on span "Build preview" at bounding box center [974, 533] width 52 height 11
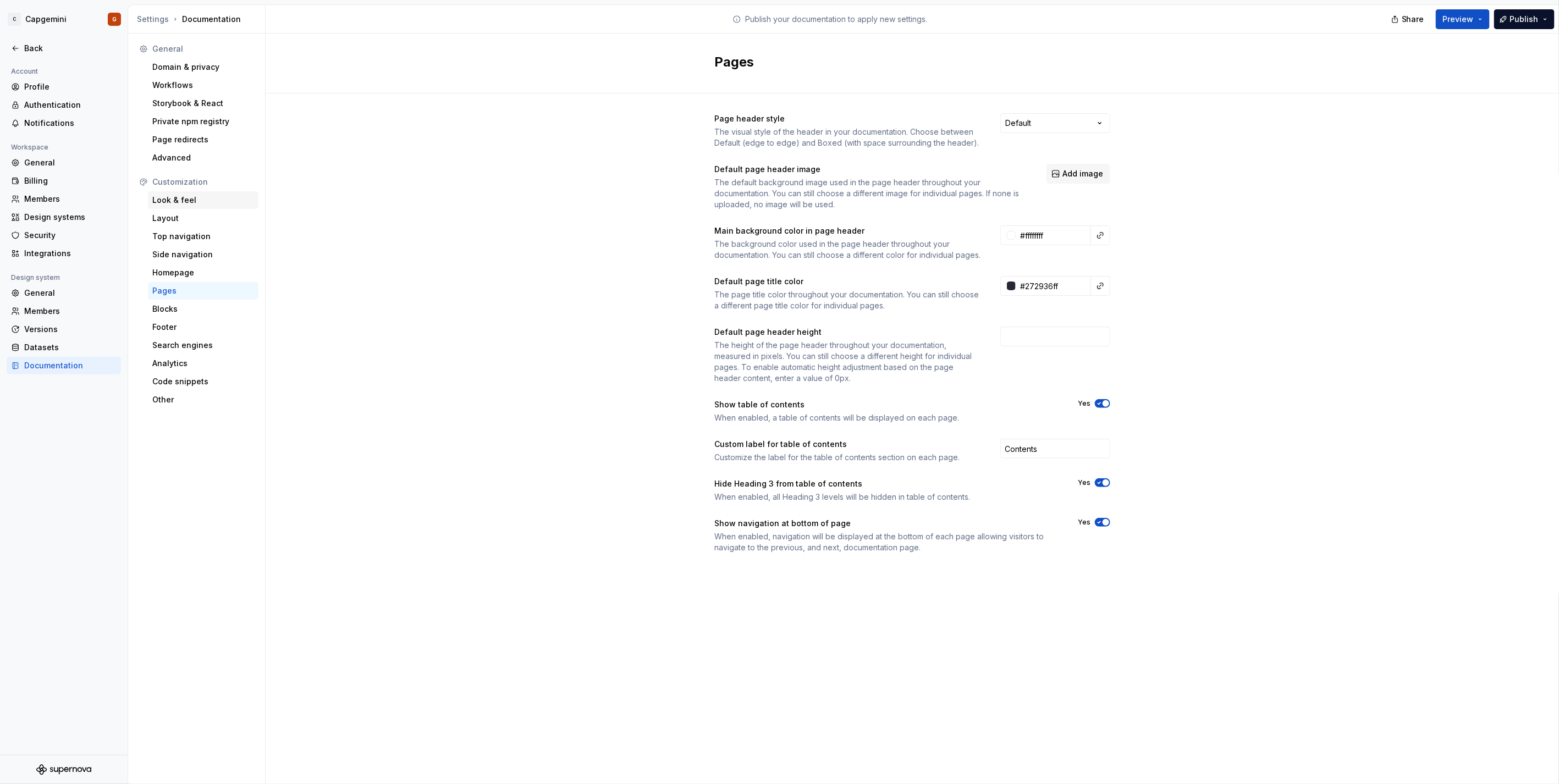
click at [185, 201] on div "Look & feel" at bounding box center [203, 200] width 102 height 11
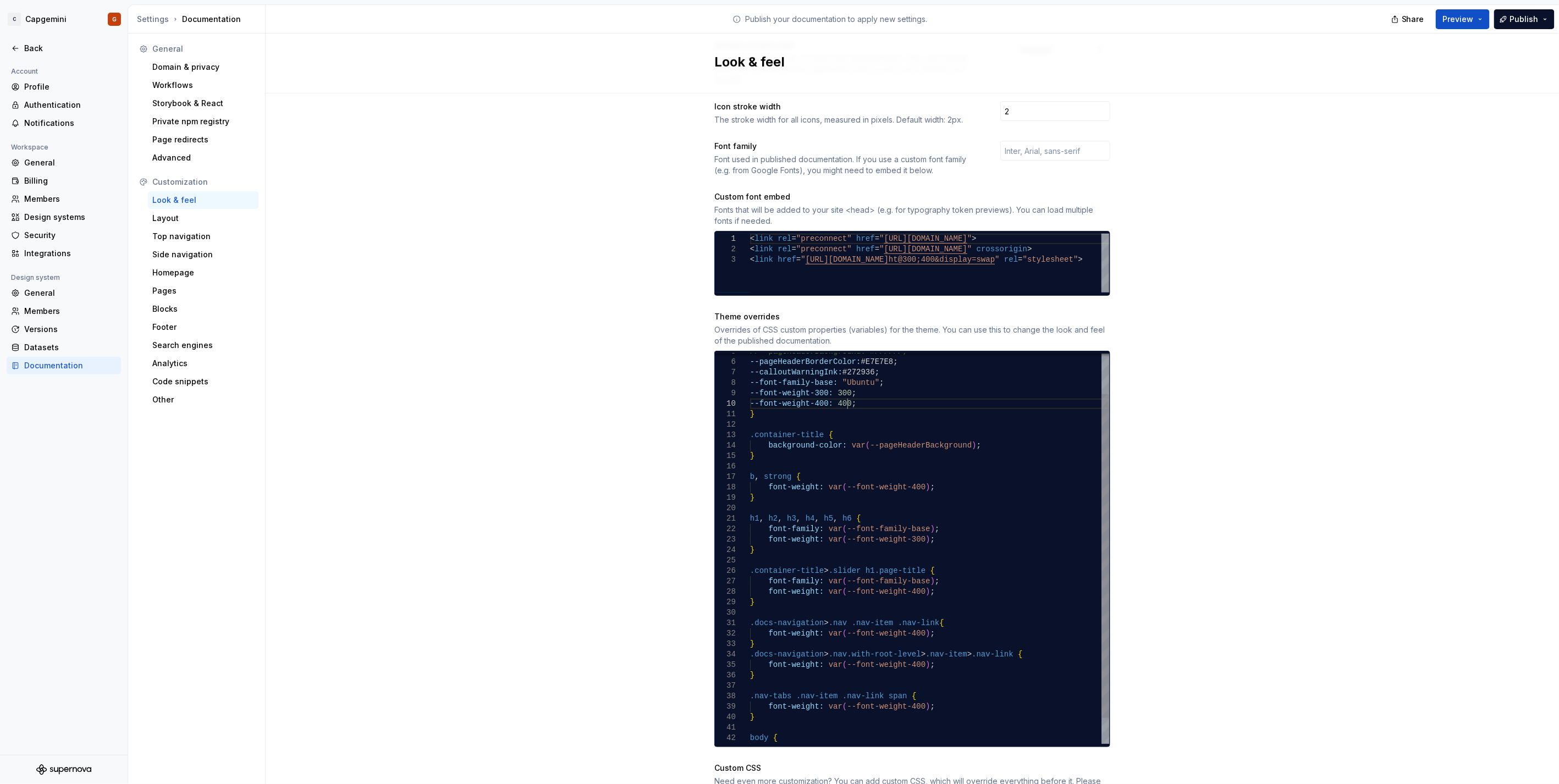
click at [870, 393] on div "--font-family-base: "Ubuntu" ; --font-weight-300: 300 ; --font-weight-400: 400 …" at bounding box center [929, 539] width 359 height 470
click at [879, 371] on div "--font-family-base: "Ubuntu" ; --font-weight-300: 300 ; --font-weight-400: 400 …" at bounding box center [929, 539] width 359 height 470
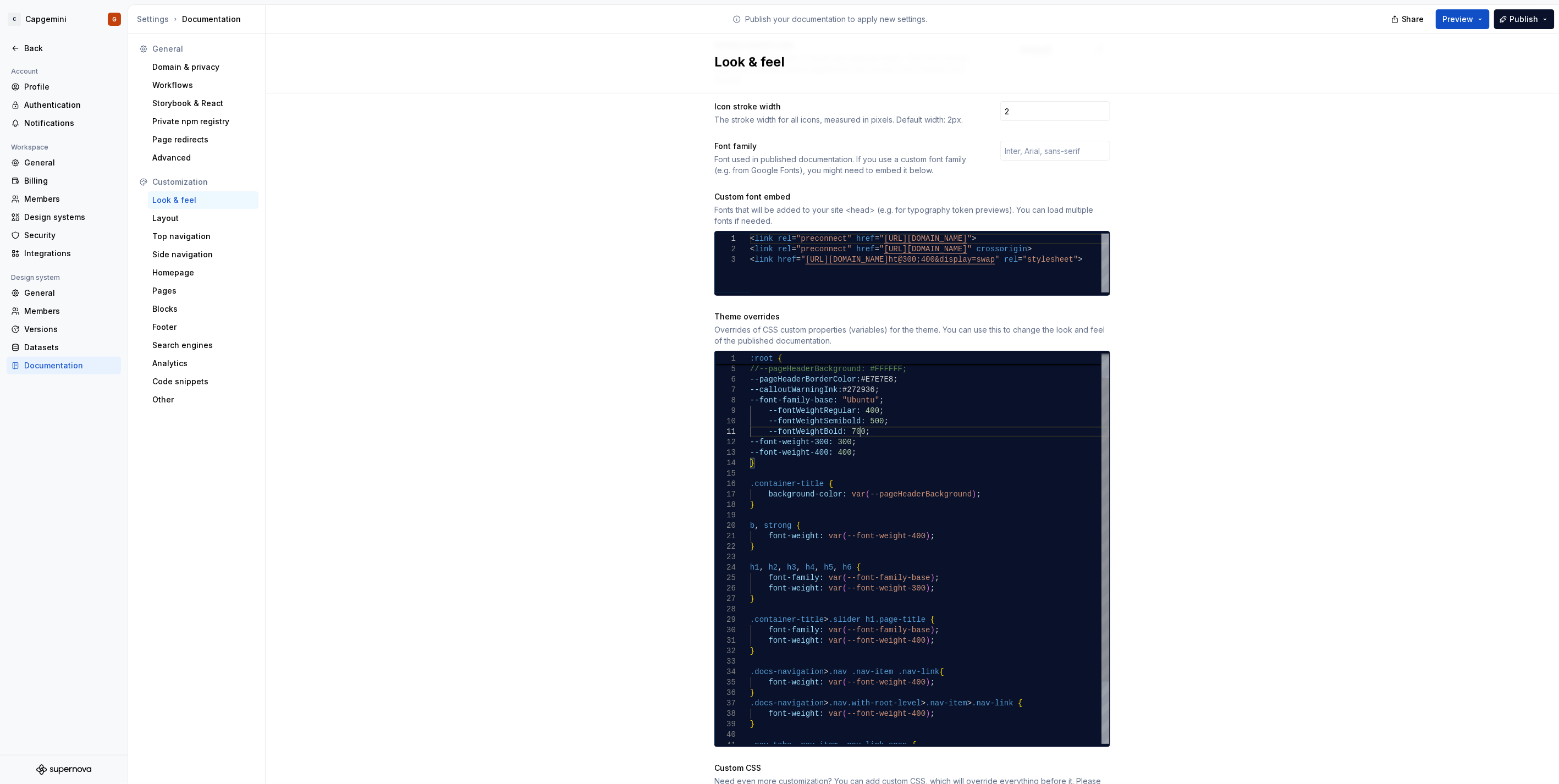
click at [763, 401] on div "--font-family-base: "Ubuntu" ; --font-weight-300: 300 ; --font-weight-400: 400 …" at bounding box center [929, 572] width 359 height 501
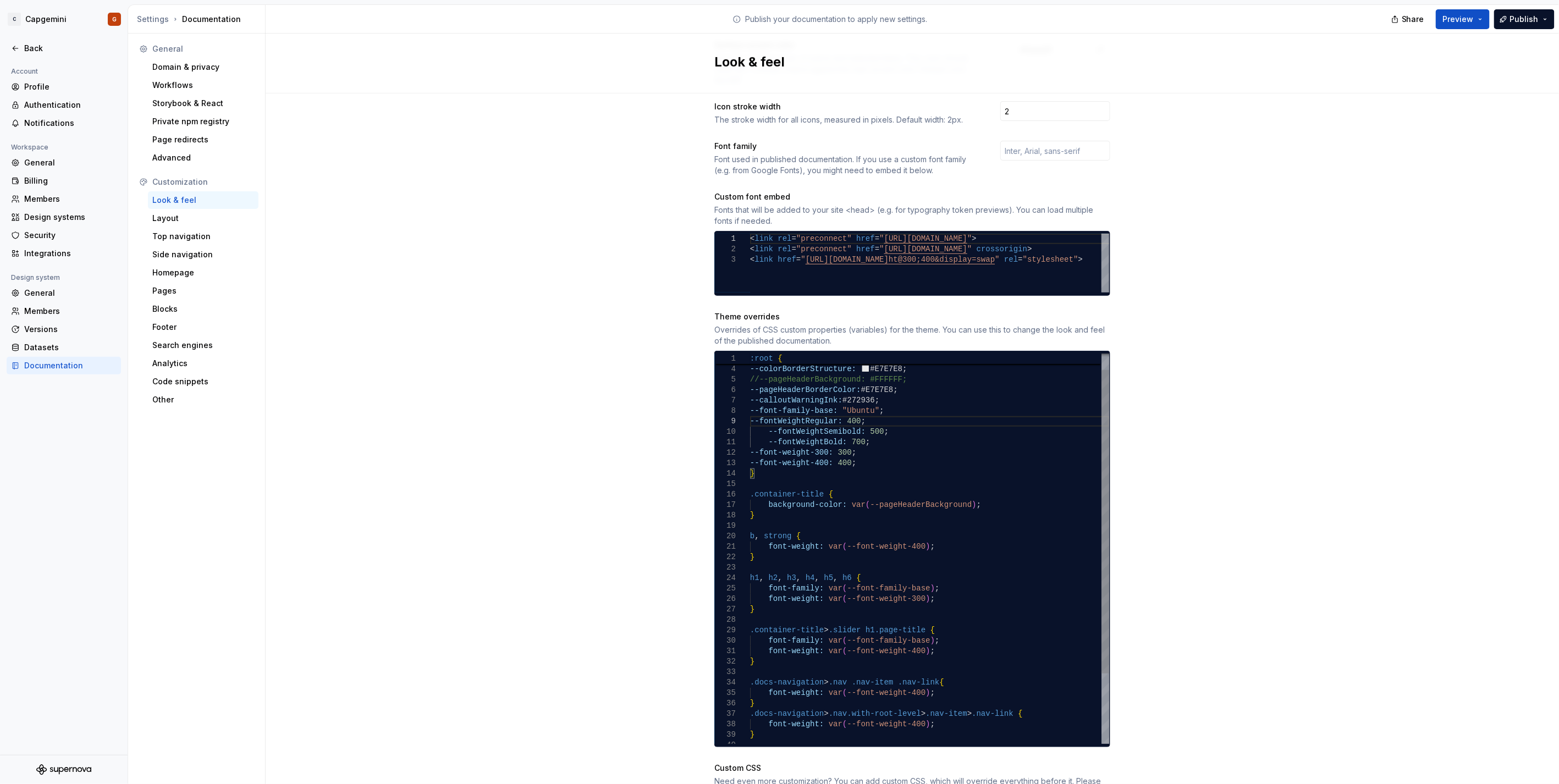
click at [761, 423] on div "--font-family-base: "Ubuntu" ; --font-weight-300: 300 ; --font-weight-400: 400 …" at bounding box center [929, 583] width 359 height 501
click at [761, 430] on div "--font-family-base: "Ubuntu" ; --font-weight-300: 300 ; --font-weight-400: 400 …" at bounding box center [929, 583] width 359 height 501
click at [839, 410] on div "--font-family-base: "Ubuntu" ; --font-weight-300: 300 ; --font-weight-400: 400 …" at bounding box center [929, 583] width 359 height 501
type textarea "**********"
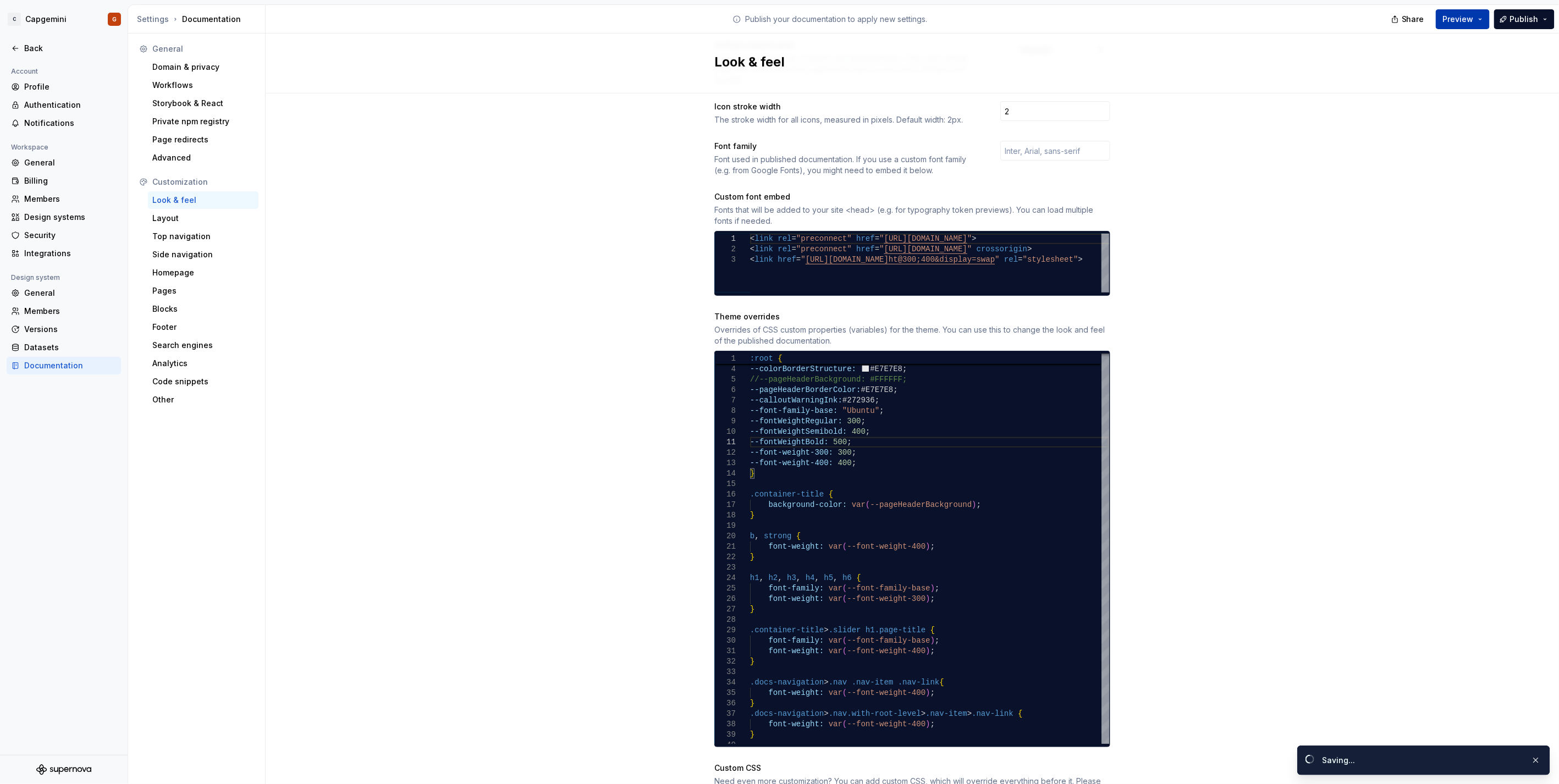
click at [1475, 24] on button "Preview" at bounding box center [1462, 19] width 54 height 20
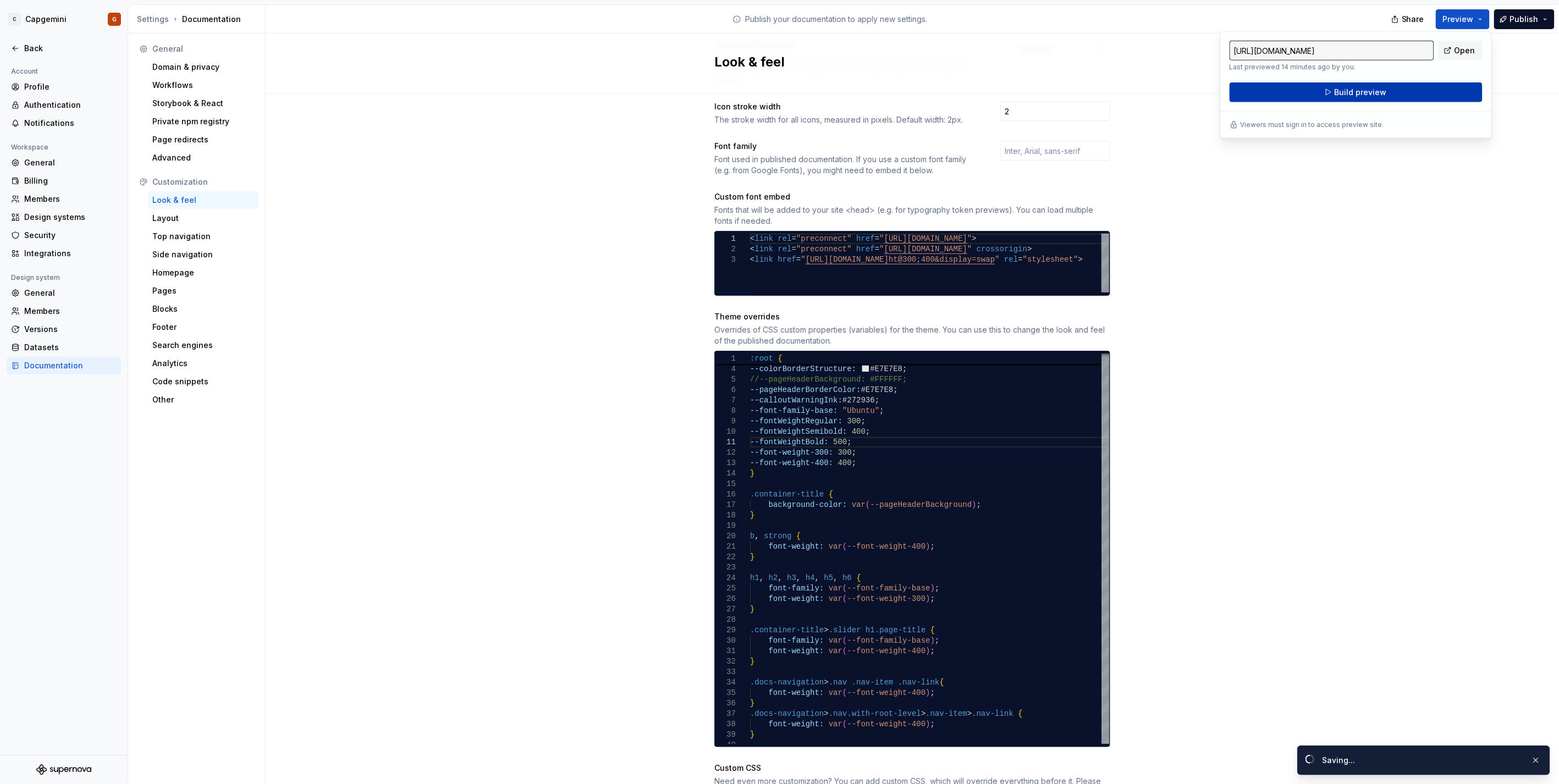
drag, startPoint x: 1475, startPoint y: 24, endPoint x: 1423, endPoint y: 92, distance: 85.6
click at [1423, 92] on button "Build preview" at bounding box center [1356, 92] width 253 height 20
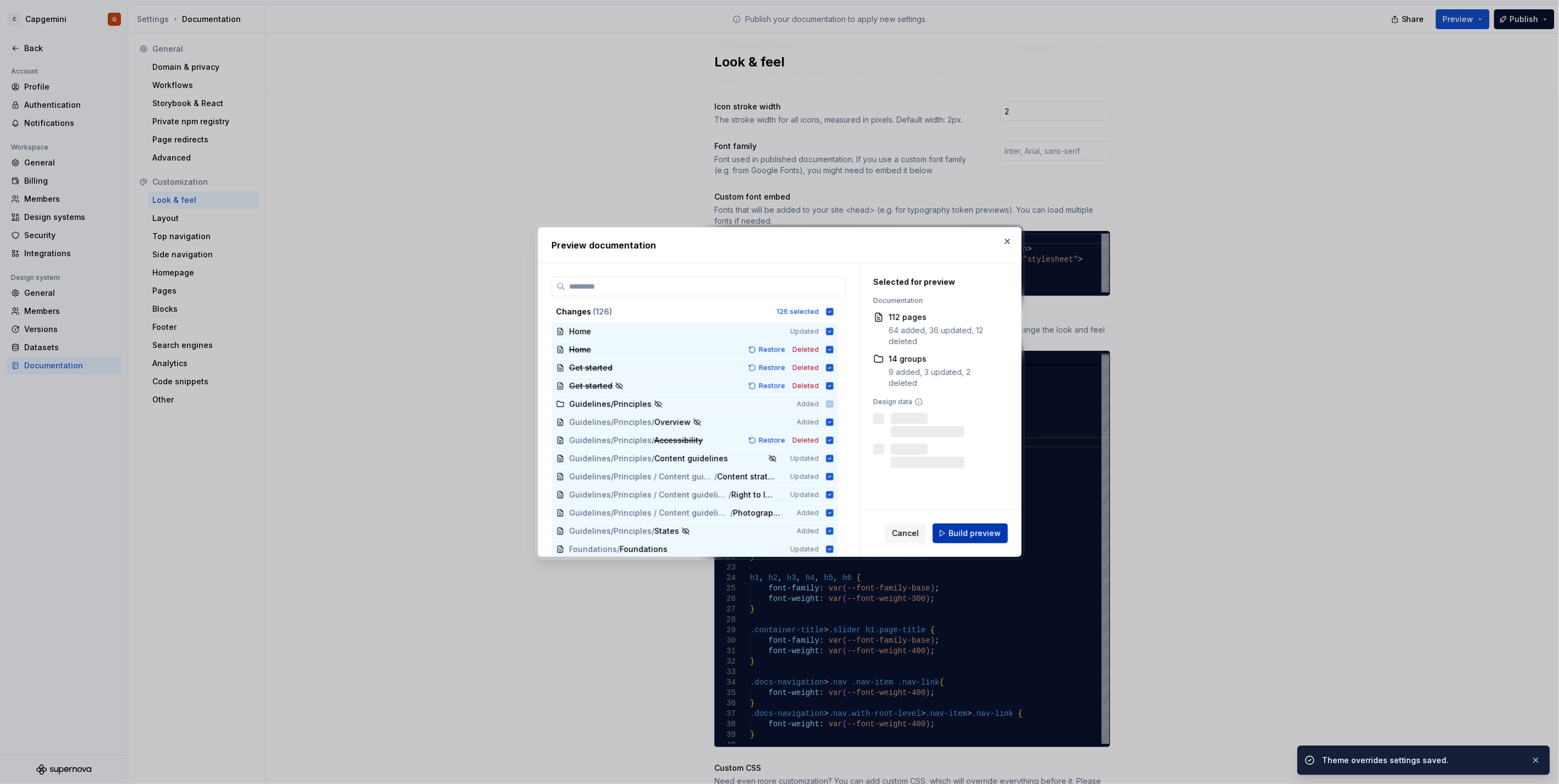
click at [963, 534] on span "Build preview" at bounding box center [974, 533] width 52 height 11
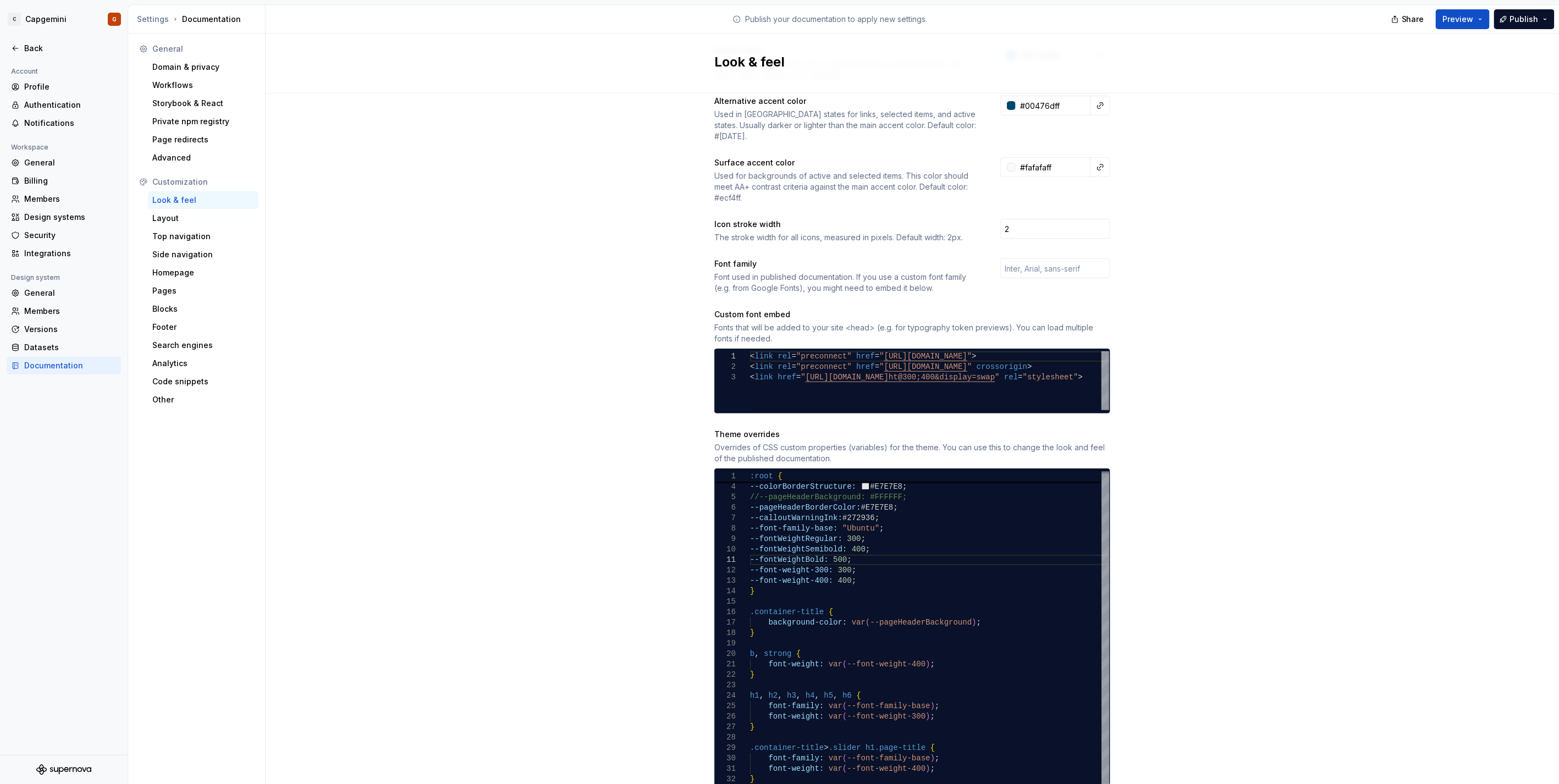
scroll to position [122, 0]
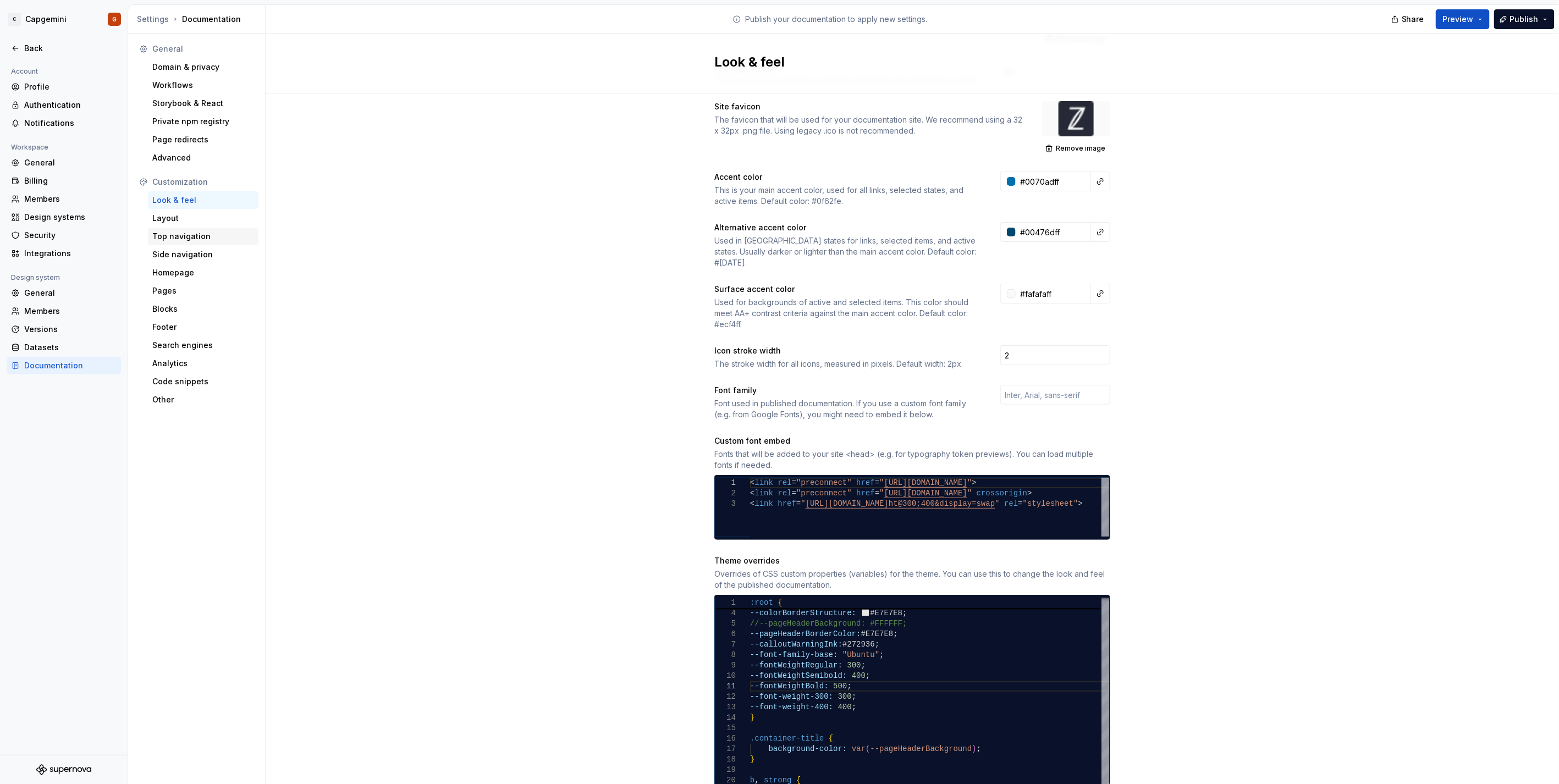
click at [198, 239] on div "Top navigation" at bounding box center [203, 237] width 102 height 11
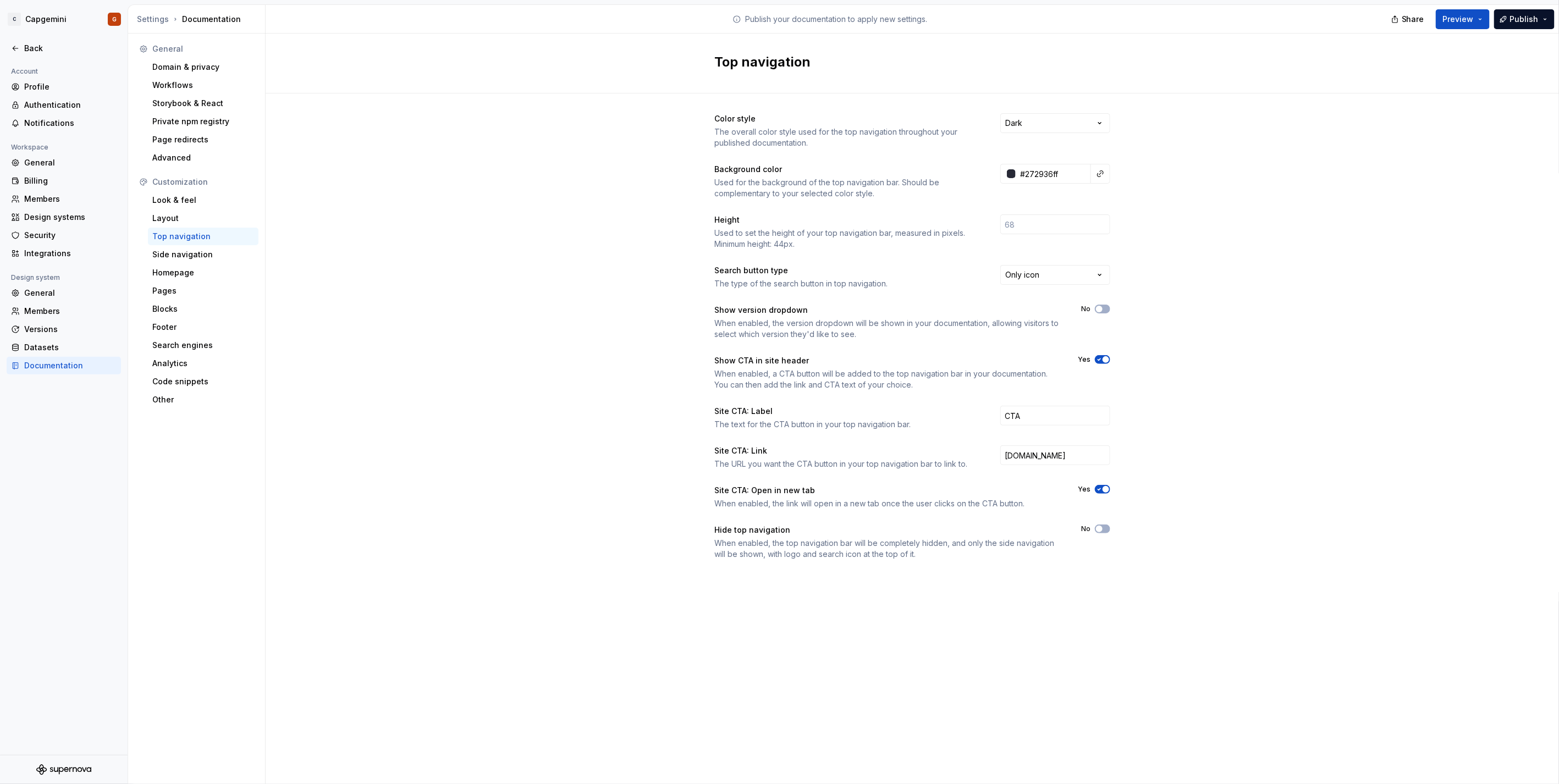
click at [1103, 360] on span "button" at bounding box center [1106, 359] width 7 height 7
click at [1052, 418] on input "CTA" at bounding box center [1055, 416] width 110 height 20
click at [1068, 456] on input "capgemini.com" at bounding box center [1055, 455] width 110 height 20
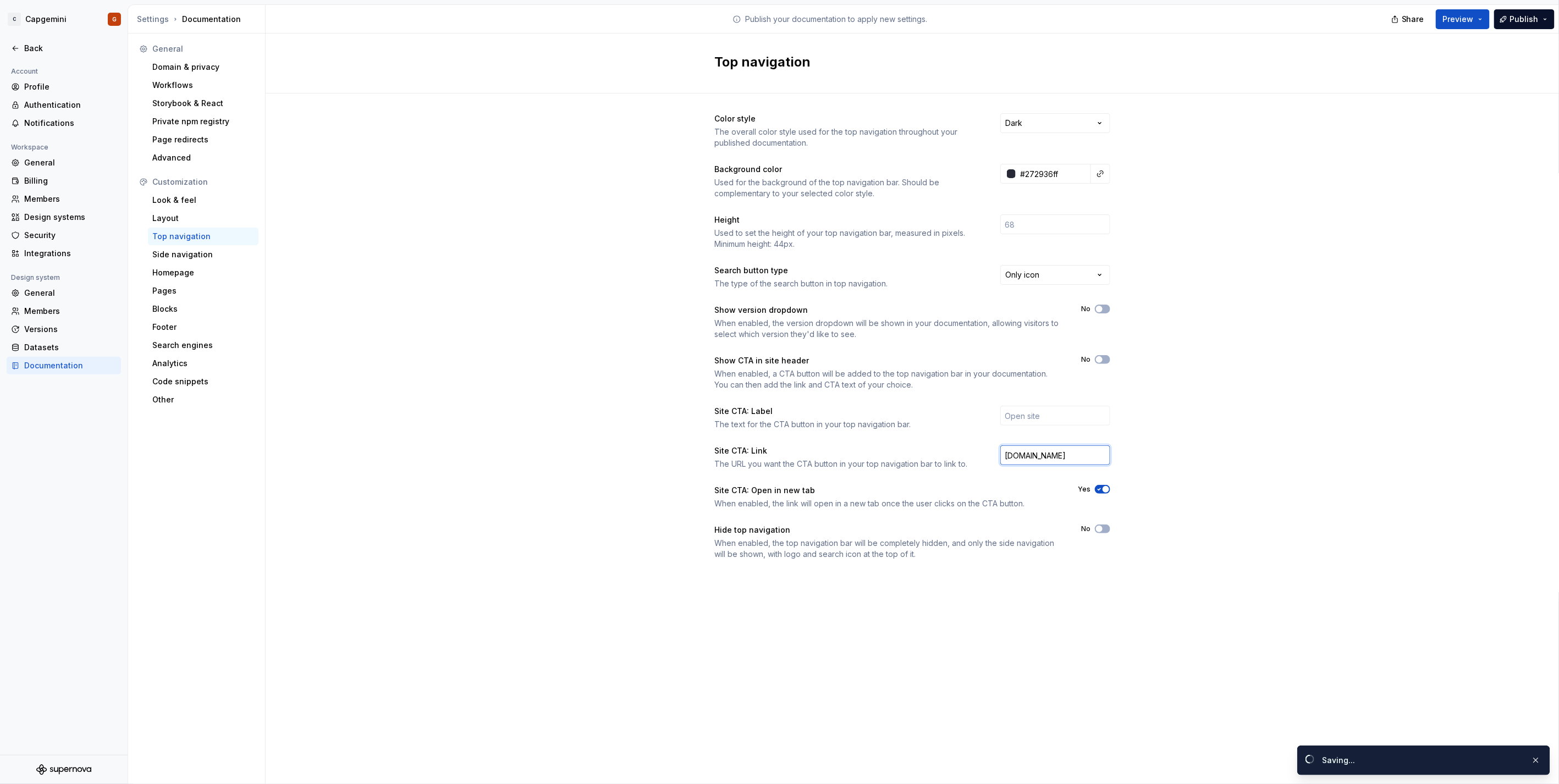
click at [1068, 456] on input "capgemini.com" at bounding box center [1055, 455] width 110 height 20
click at [1464, 22] on span "Preview" at bounding box center [1458, 19] width 31 height 11
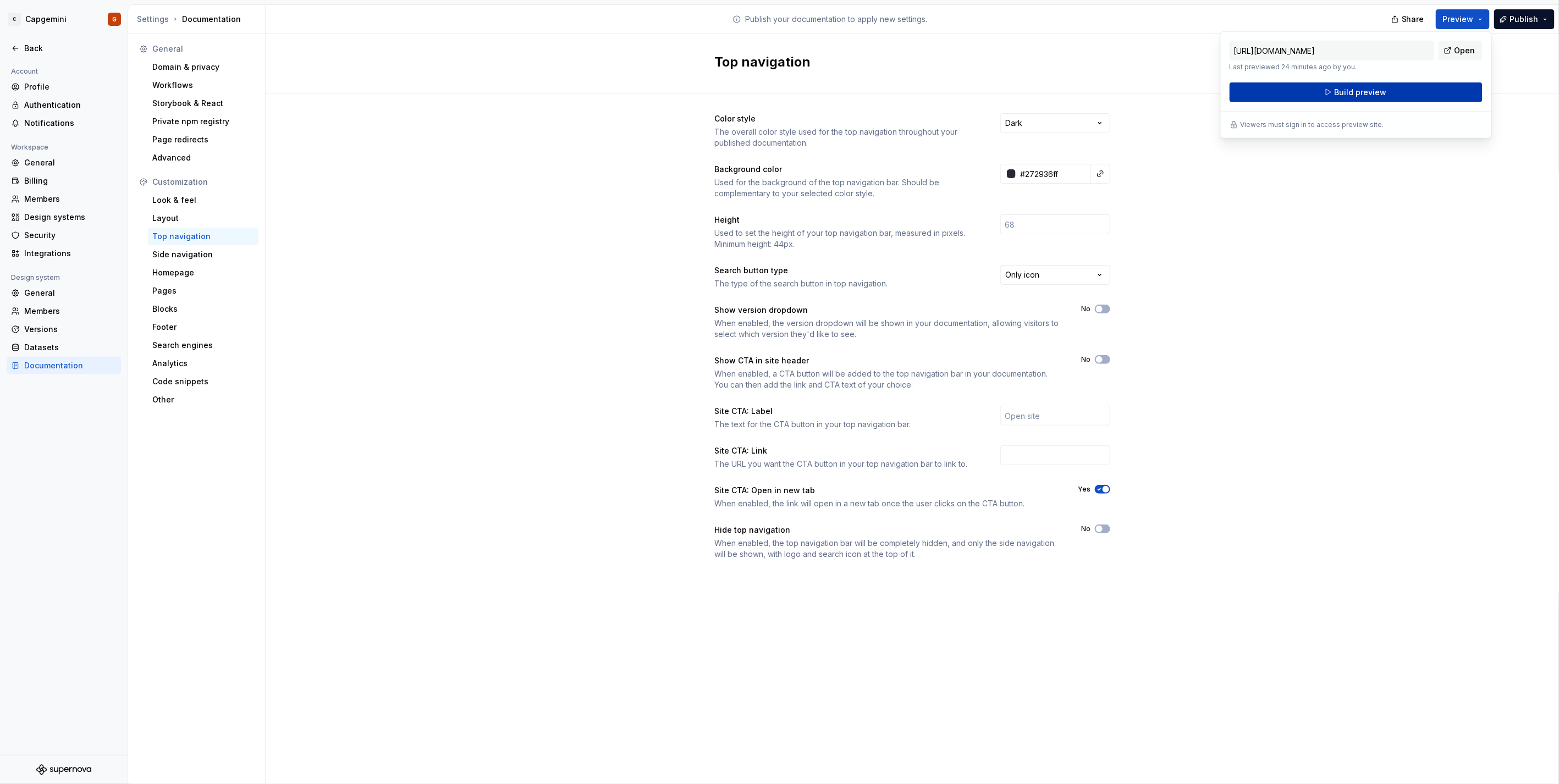
drag, startPoint x: 1464, startPoint y: 22, endPoint x: 1387, endPoint y: 94, distance: 105.4
click at [1387, 94] on button "Build preview" at bounding box center [1356, 92] width 253 height 20
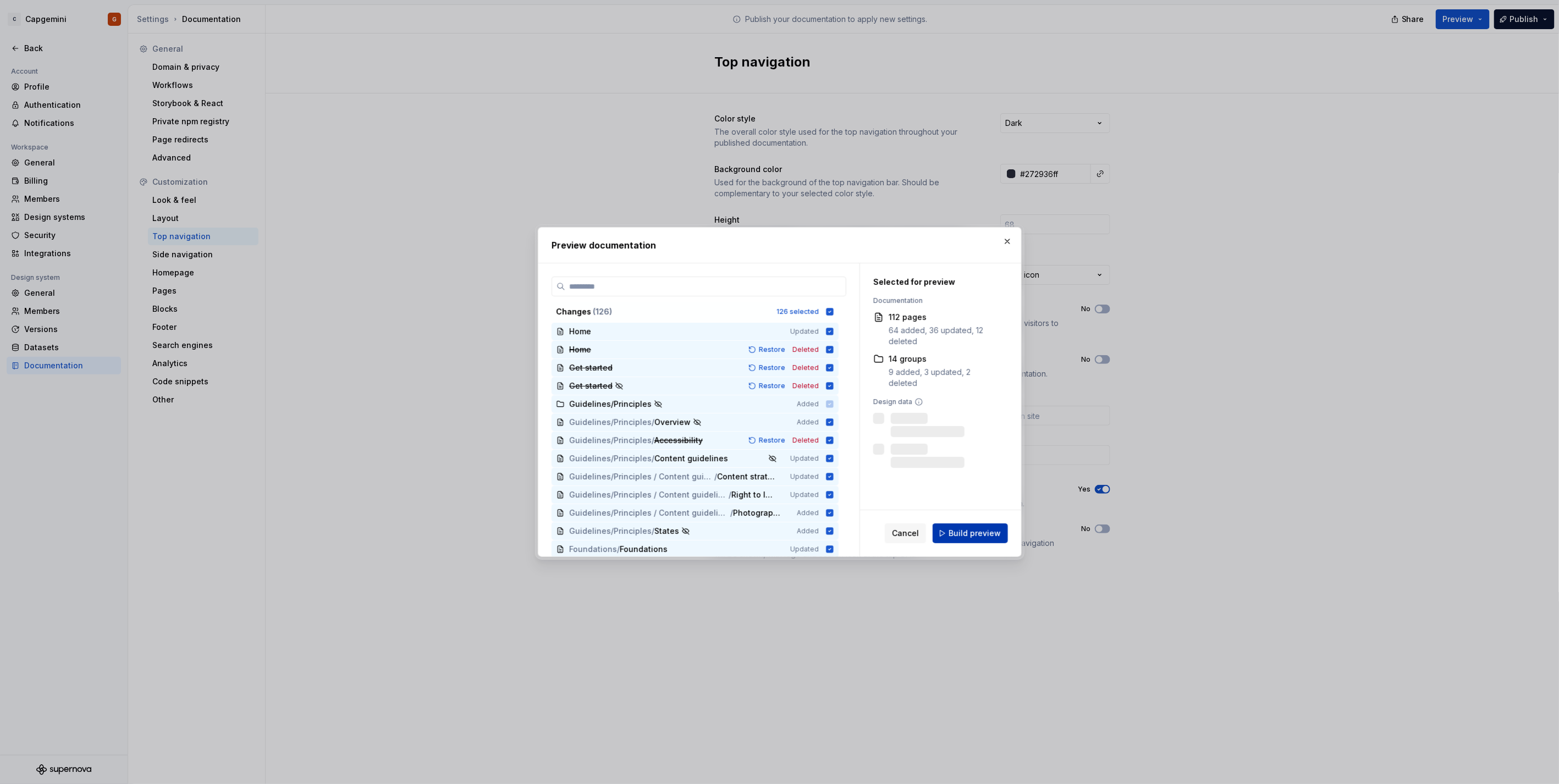
click at [981, 538] on span "Build preview" at bounding box center [974, 533] width 52 height 11
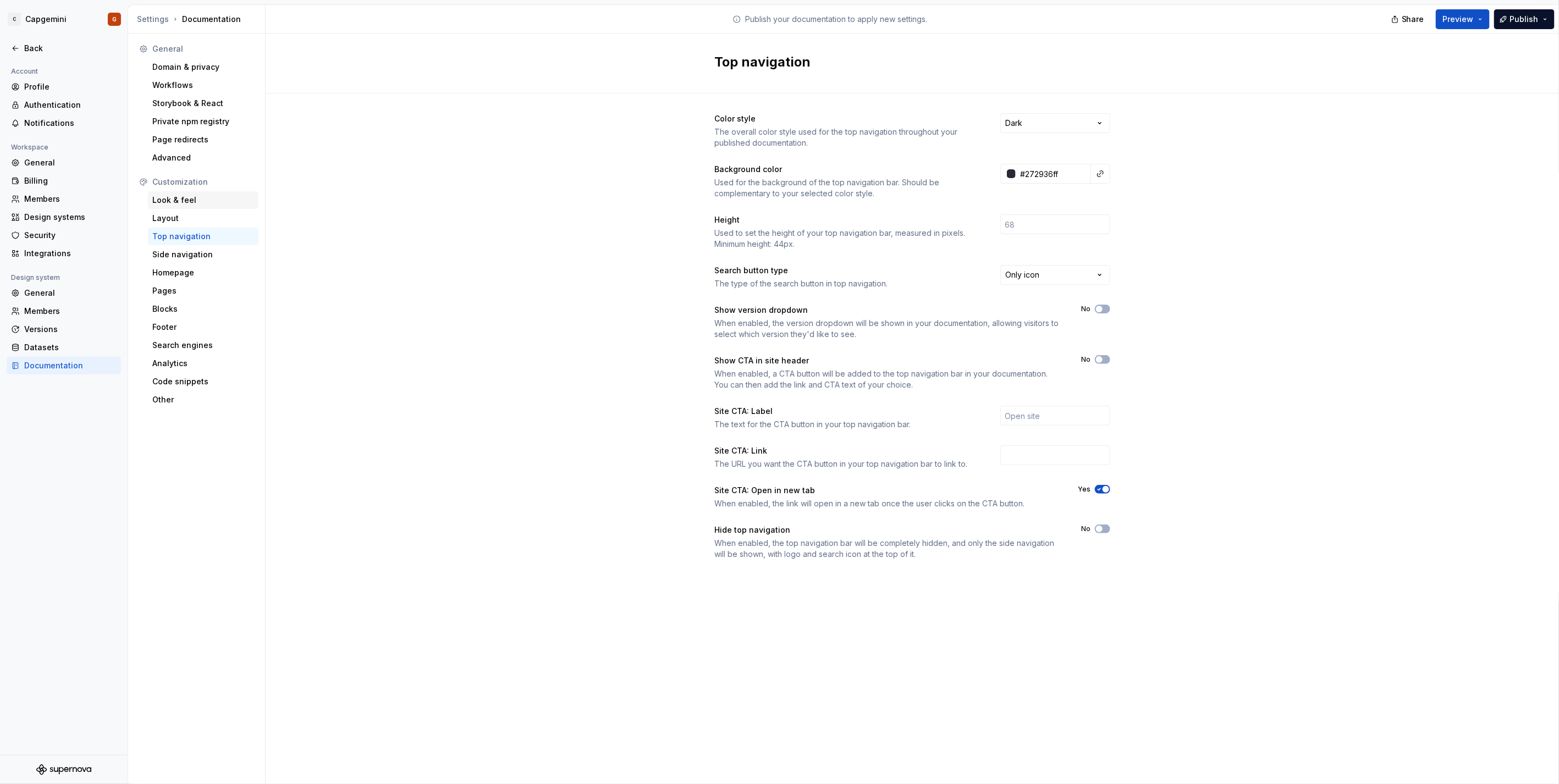
click at [188, 195] on div "Look & feel" at bounding box center [203, 200] width 102 height 11
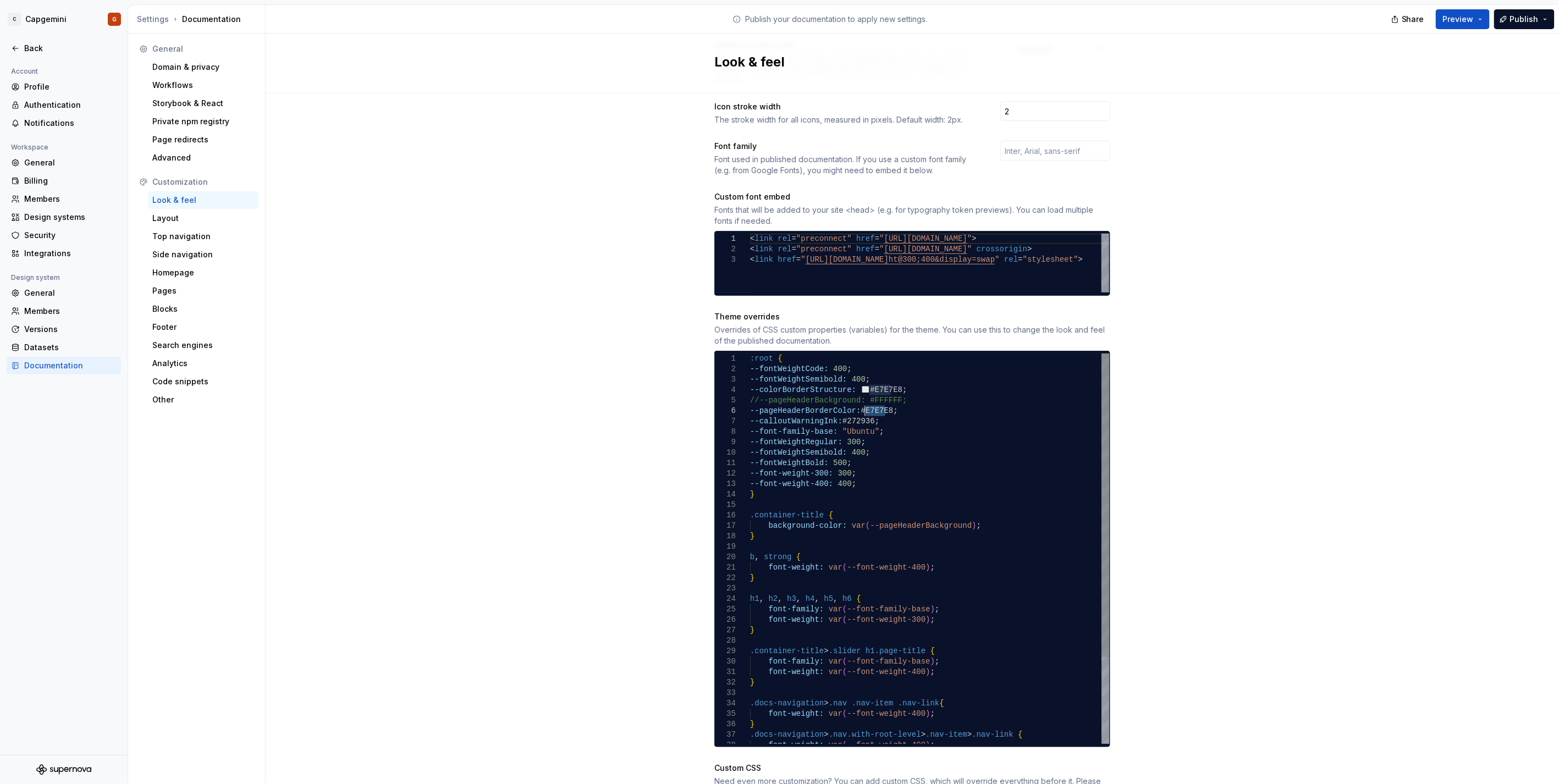
drag, startPoint x: 881, startPoint y: 401, endPoint x: 859, endPoint y: 401, distance: 22.0
click at [859, 401] on div "--pageHeaderBorderColor: #E7E7E8 ; --calloutWarningInk: #272936 ; --font-family…" at bounding box center [929, 604] width 359 height 501
type textarea "**********"
drag, startPoint x: 1378, startPoint y: 98, endPoint x: 1393, endPoint y: 112, distance: 20.5
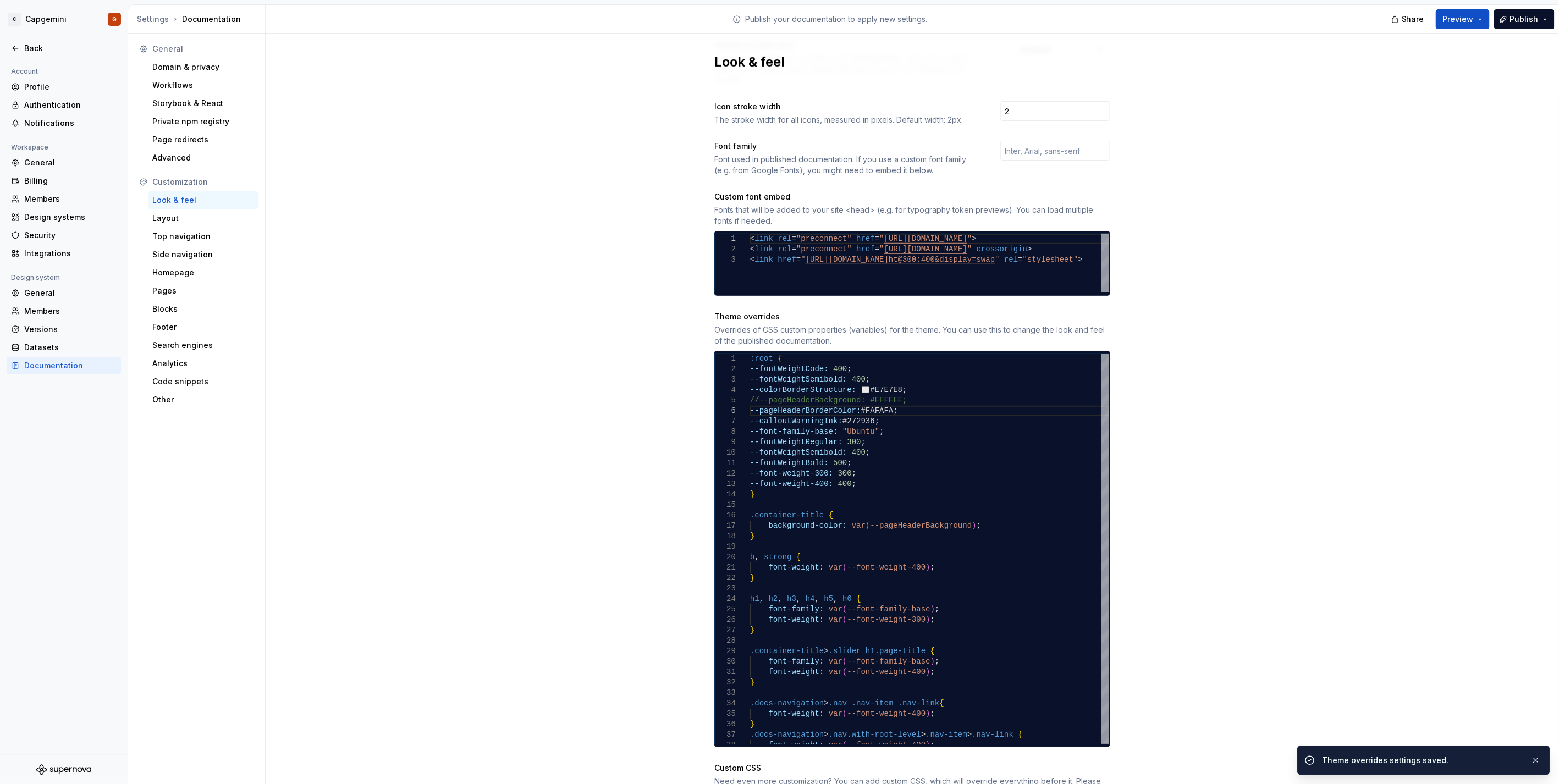
drag, startPoint x: 1393, startPoint y: 112, endPoint x: 1307, endPoint y: 155, distance: 96.2
click at [1307, 155] on div "Site logo A company logo that will be displayed on all pages on your documentat…" at bounding box center [912, 318] width 1293 height 1181
click at [1469, 21] on span "Preview" at bounding box center [1458, 19] width 31 height 11
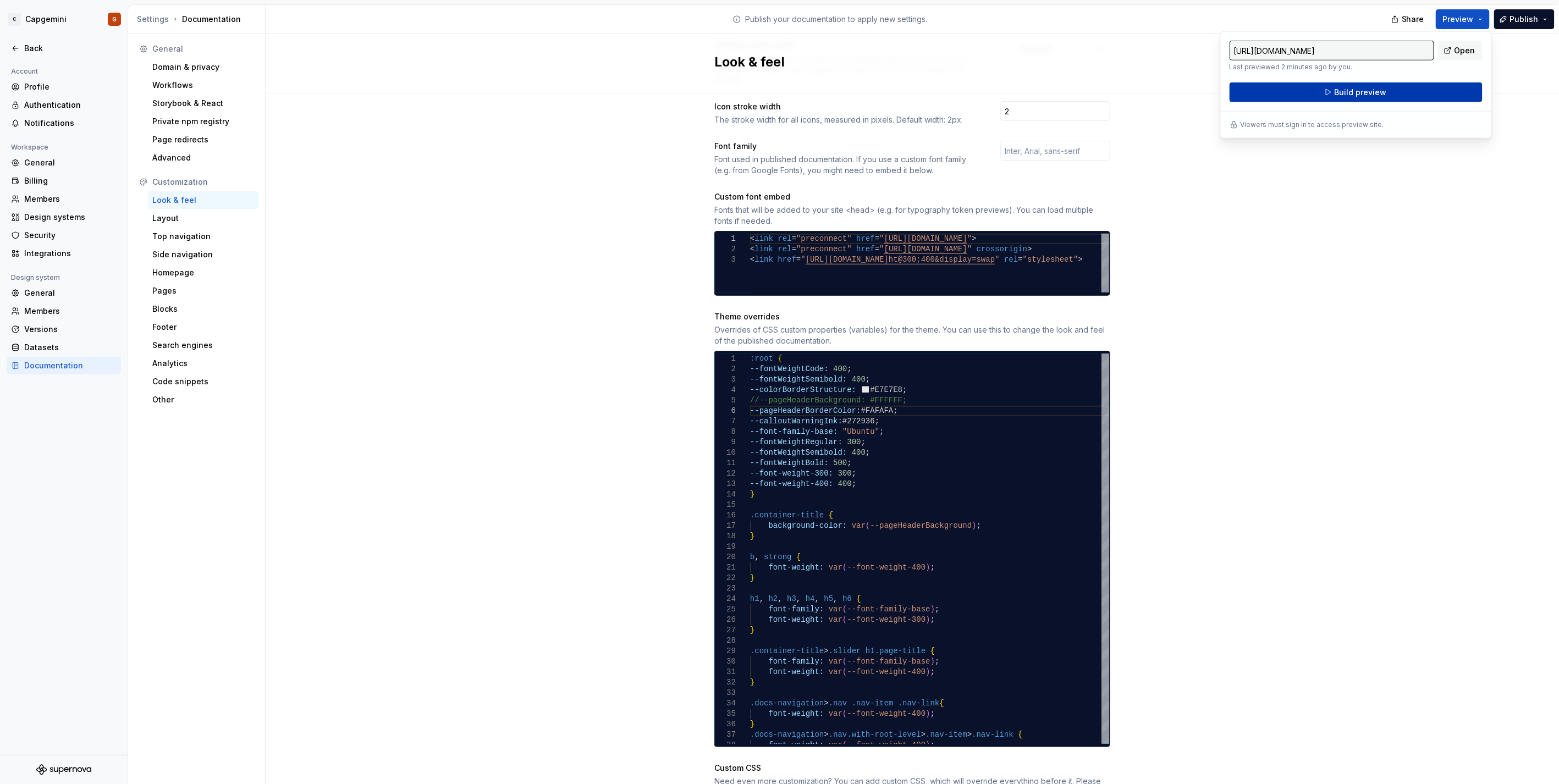
drag, startPoint x: 1469, startPoint y: 21, endPoint x: 1399, endPoint y: 94, distance: 101.1
click at [1399, 94] on button "Build preview" at bounding box center [1356, 92] width 253 height 20
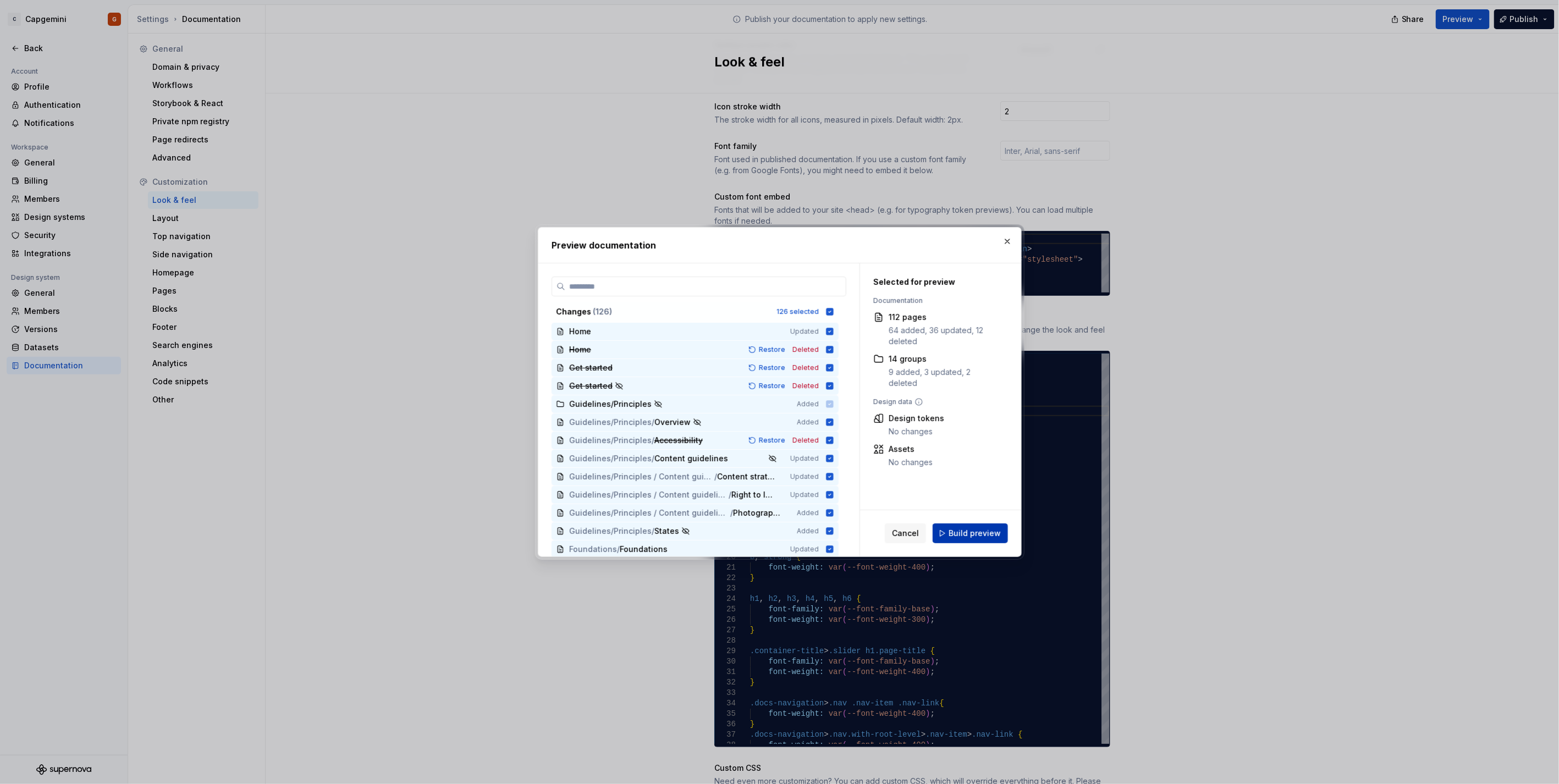
click at [993, 525] on button "Build preview" at bounding box center [970, 533] width 75 height 20
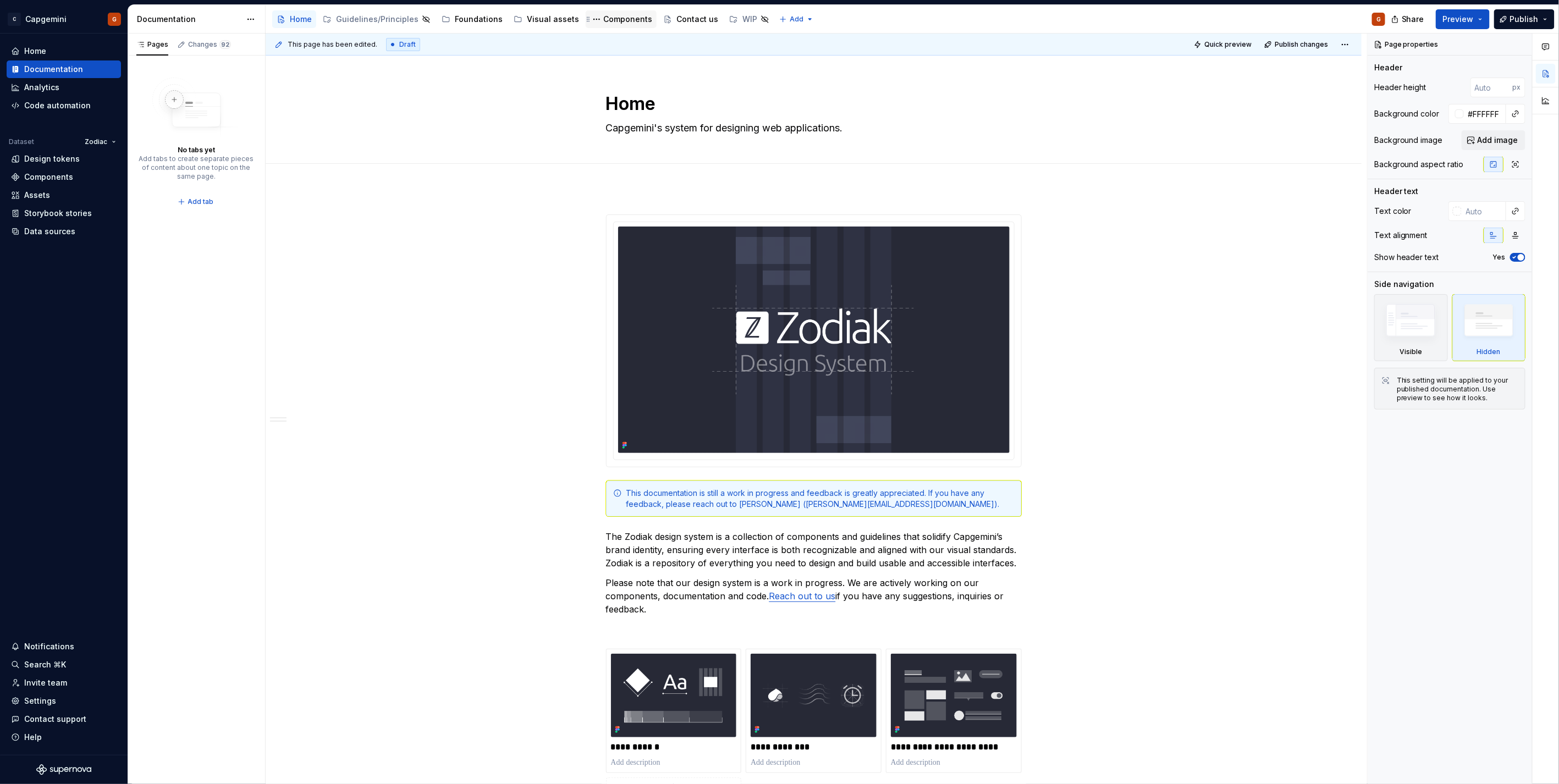
click at [605, 19] on div "Components" at bounding box center [628, 19] width 49 height 11
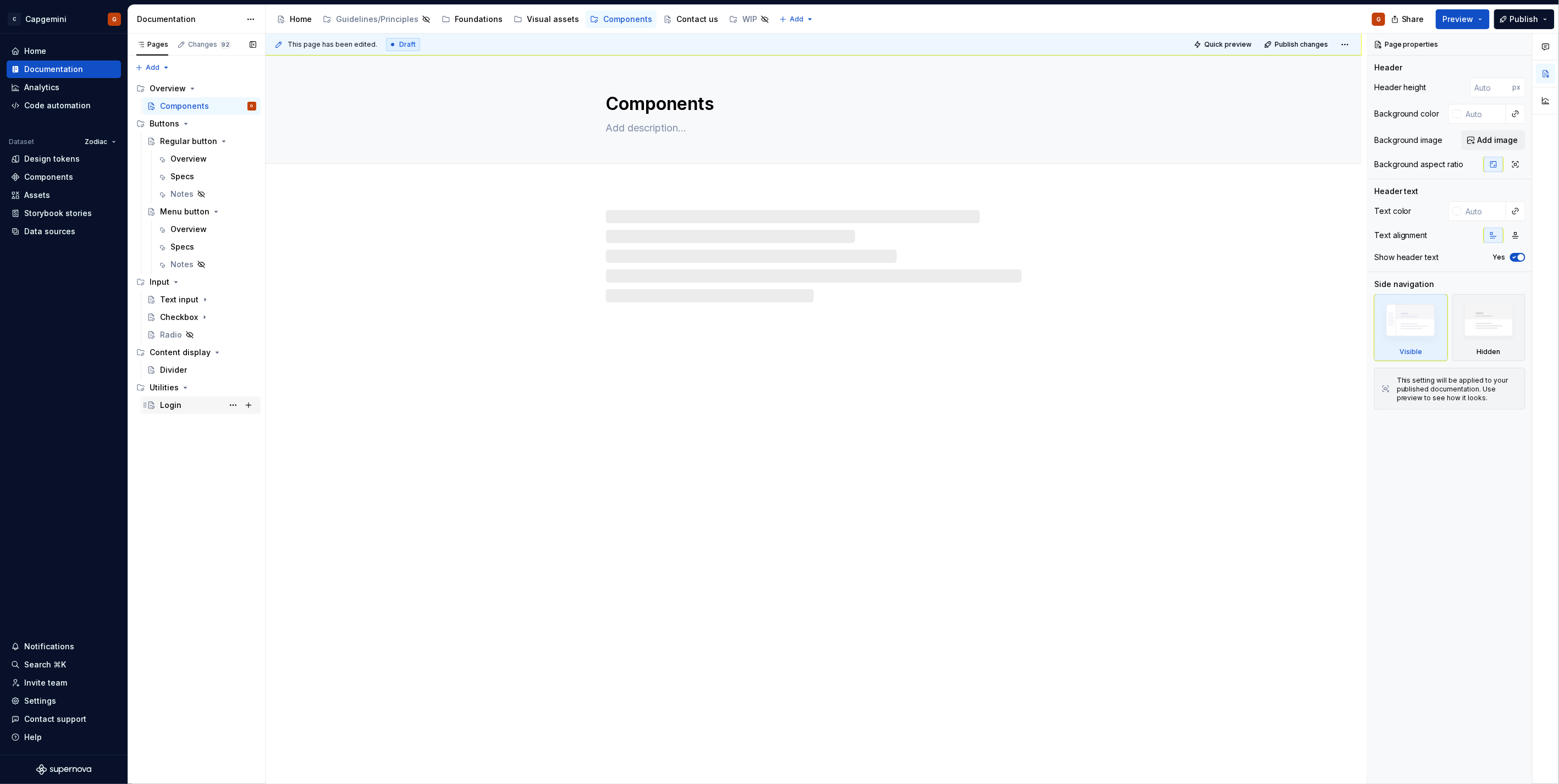
click at [185, 411] on div "Login" at bounding box center [208, 405] width 96 height 15
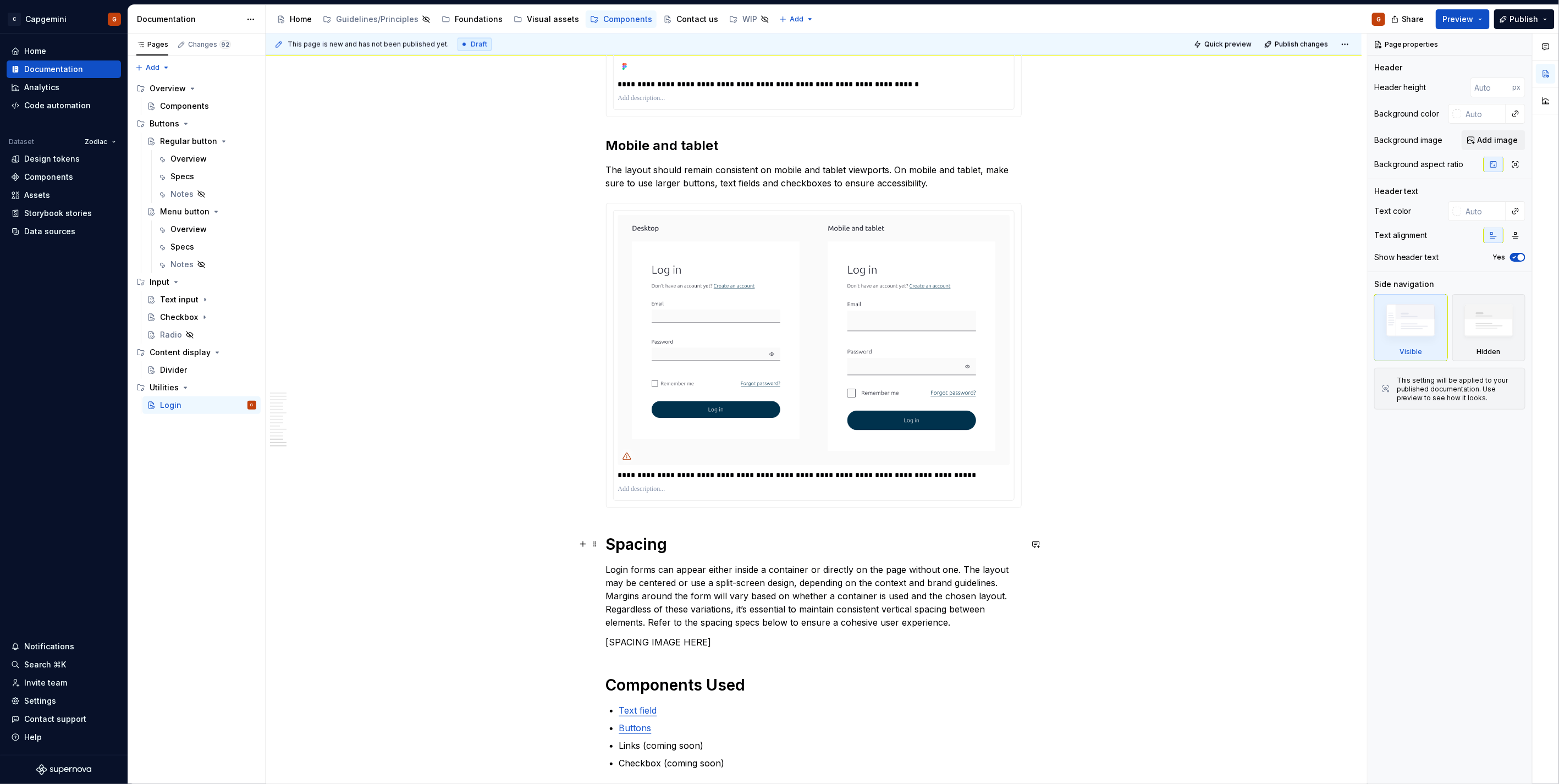
scroll to position [4214, 0]
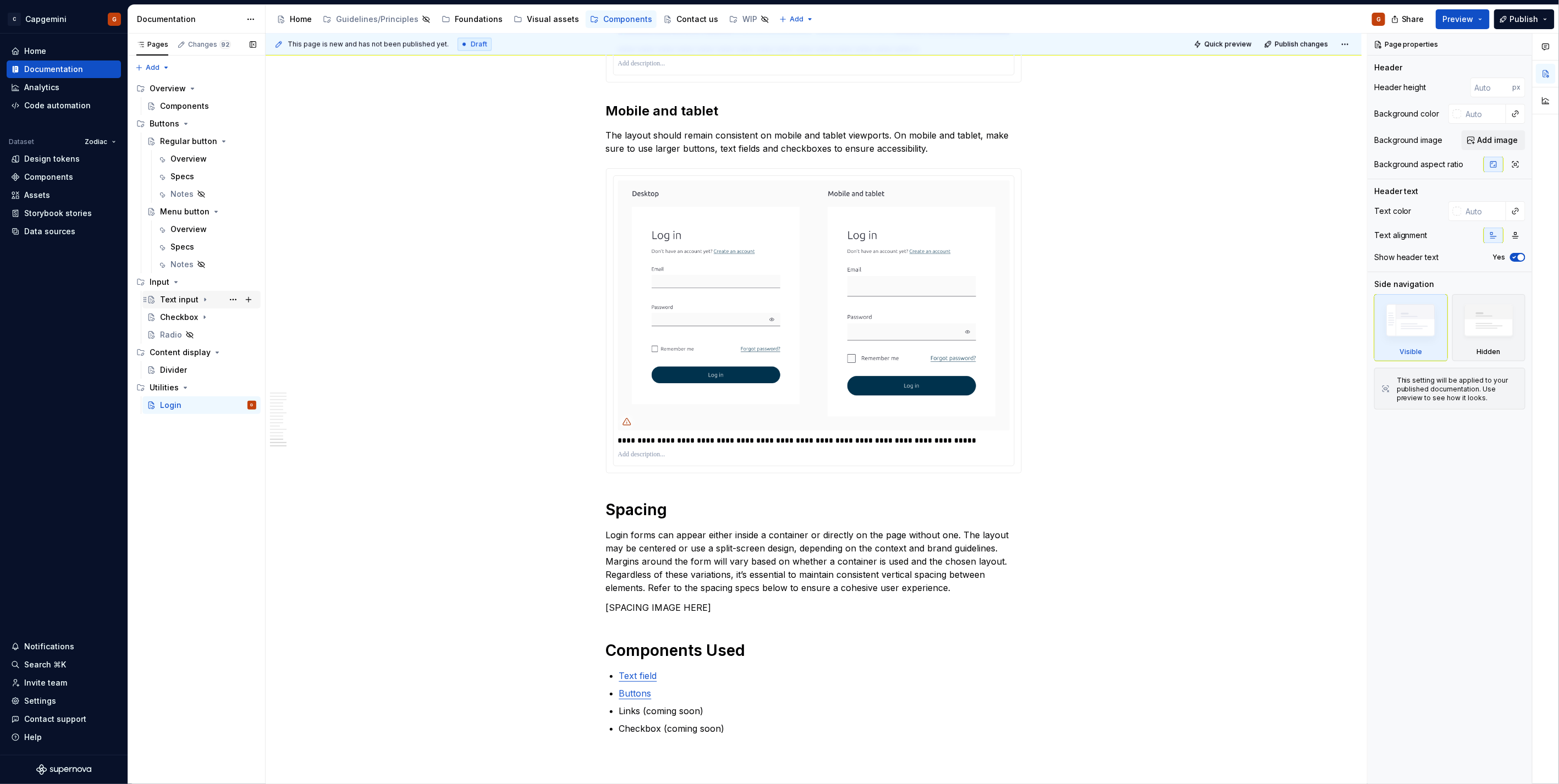
click at [202, 301] on icon "Page tree" at bounding box center [205, 299] width 9 height 9
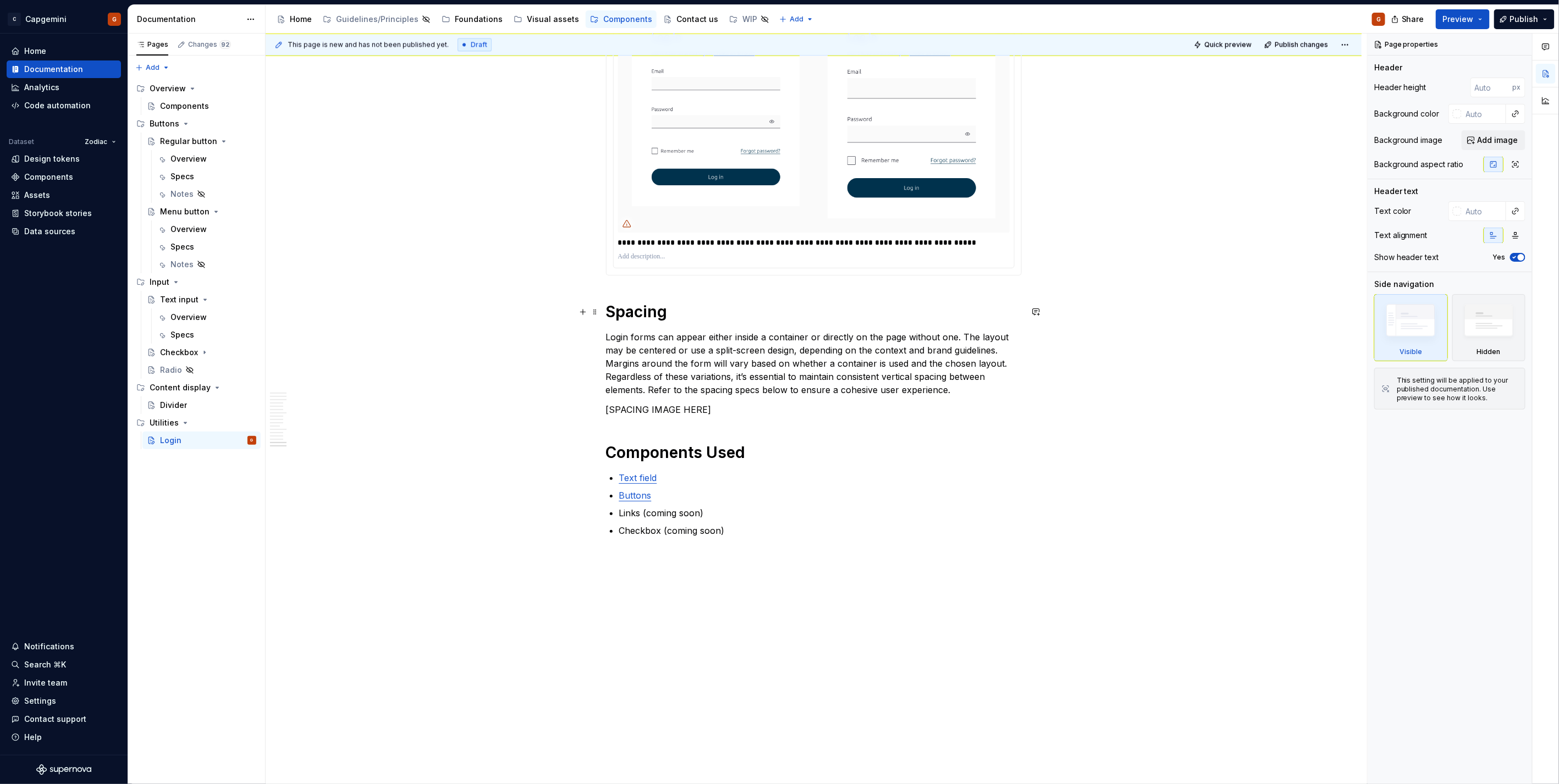
scroll to position [4412, 0]
click at [635, 479] on link "Text field" at bounding box center [638, 477] width 38 height 11
type textarea "*"
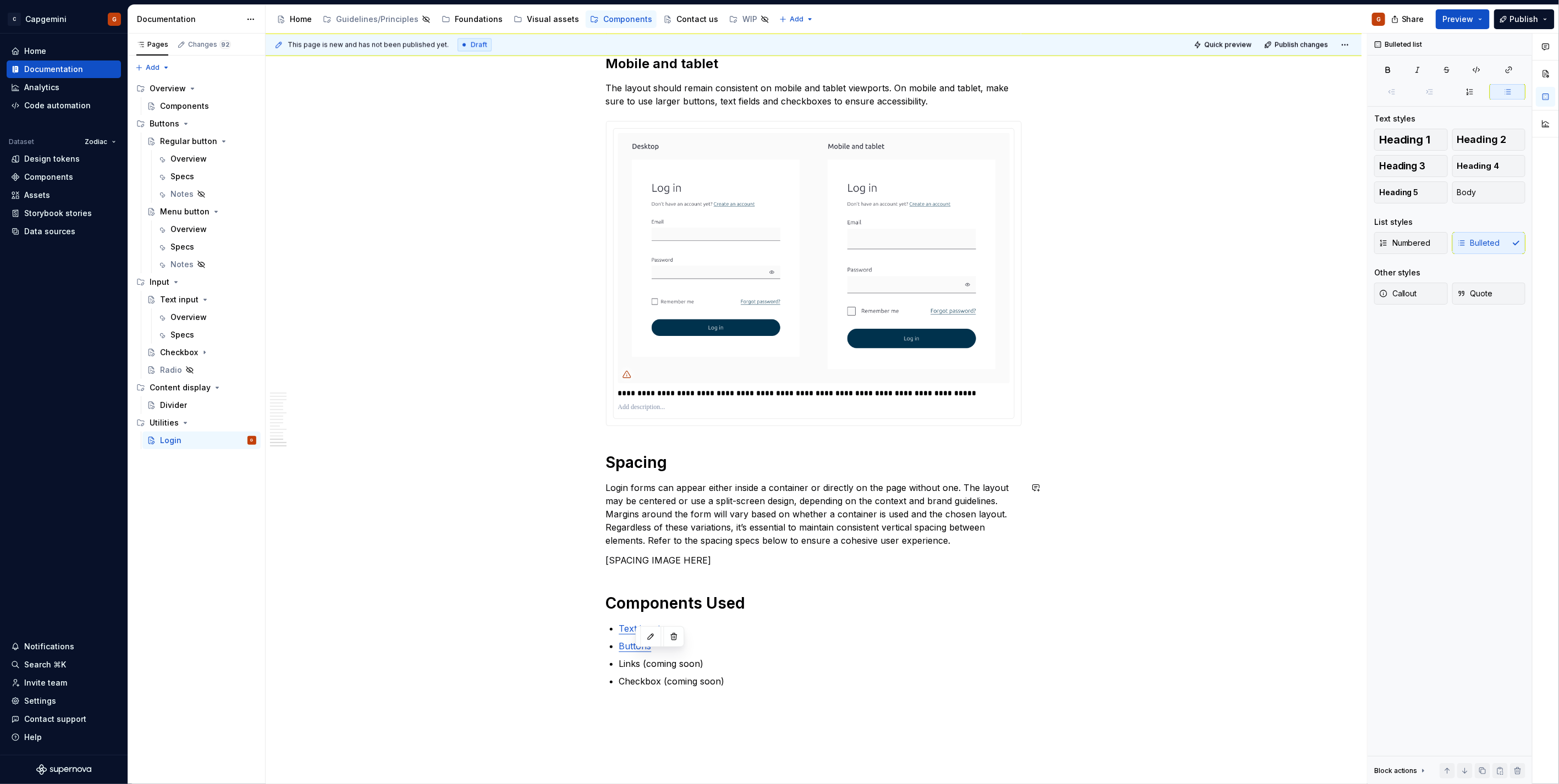
scroll to position [4351, 0]
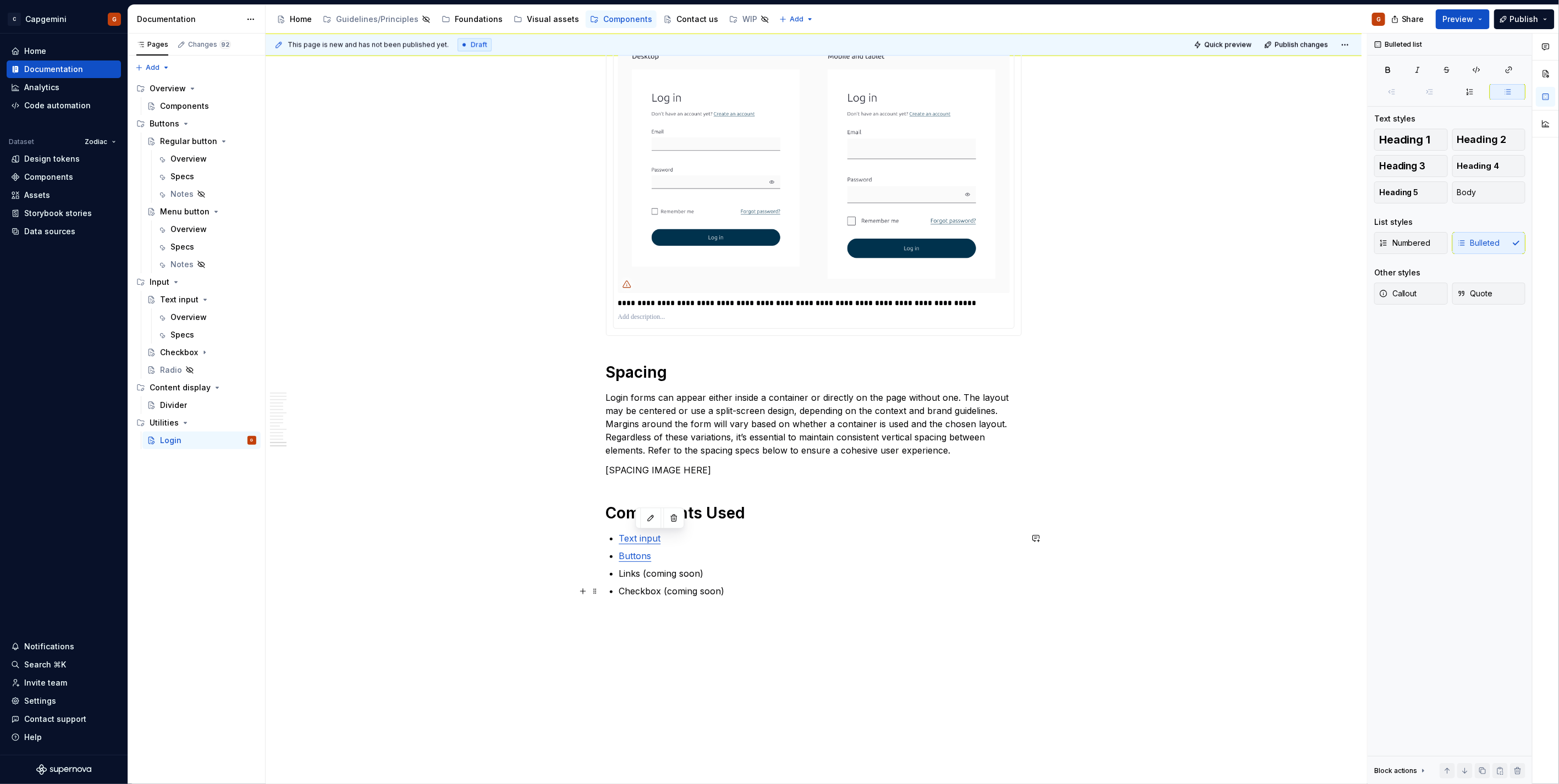
click at [724, 586] on p "Checkbox (coming soon)" at bounding box center [820, 591] width 402 height 13
drag, startPoint x: 725, startPoint y: 591, endPoint x: 691, endPoint y: 593, distance: 34.1
click at [691, 593] on p "Checkbox (coming soon)" at bounding box center [820, 591] width 402 height 13
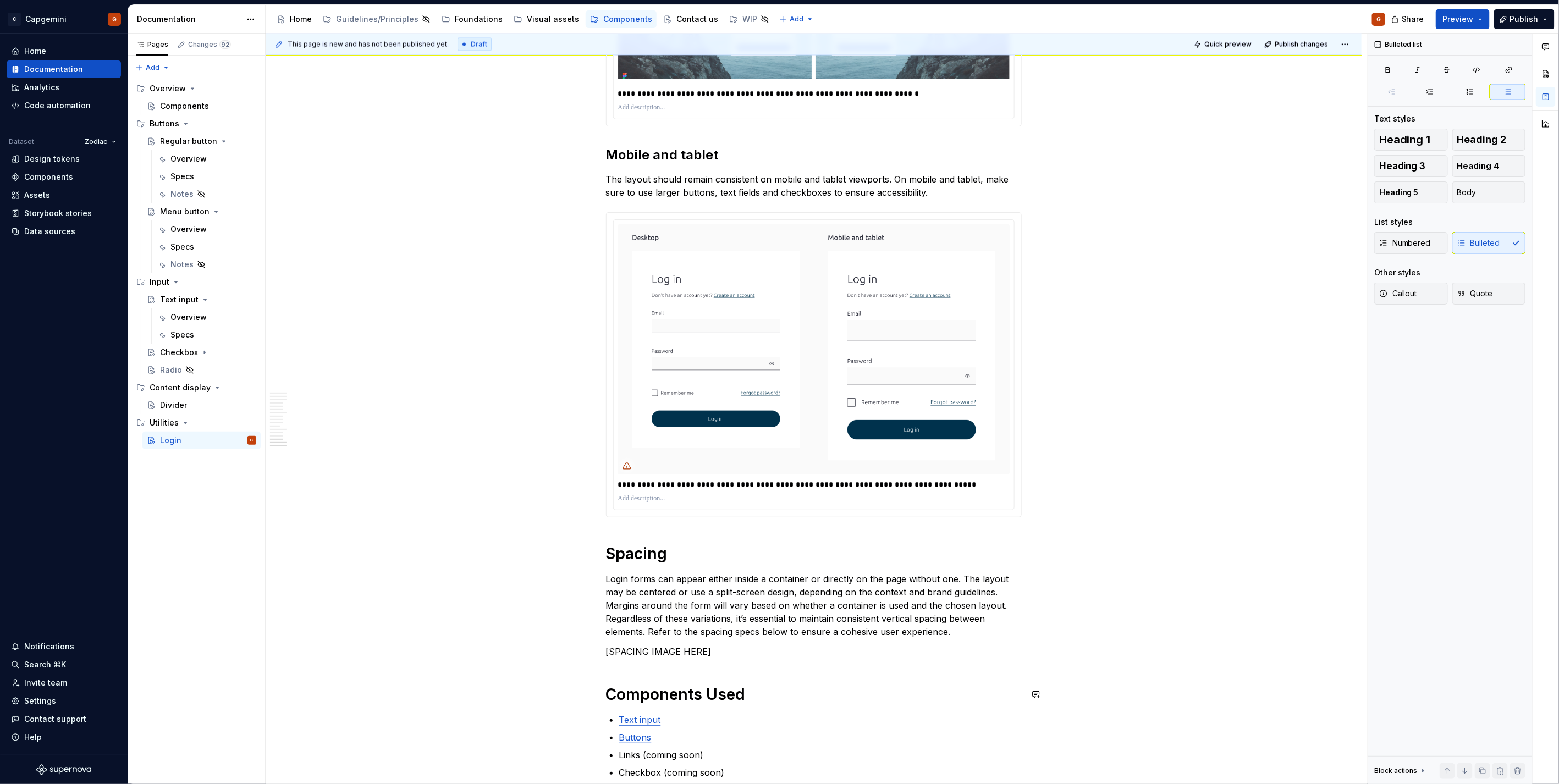
scroll to position [4168, 0]
click at [724, 648] on p "[SPACING IMAGE HERE]" at bounding box center [813, 653] width 416 height 13
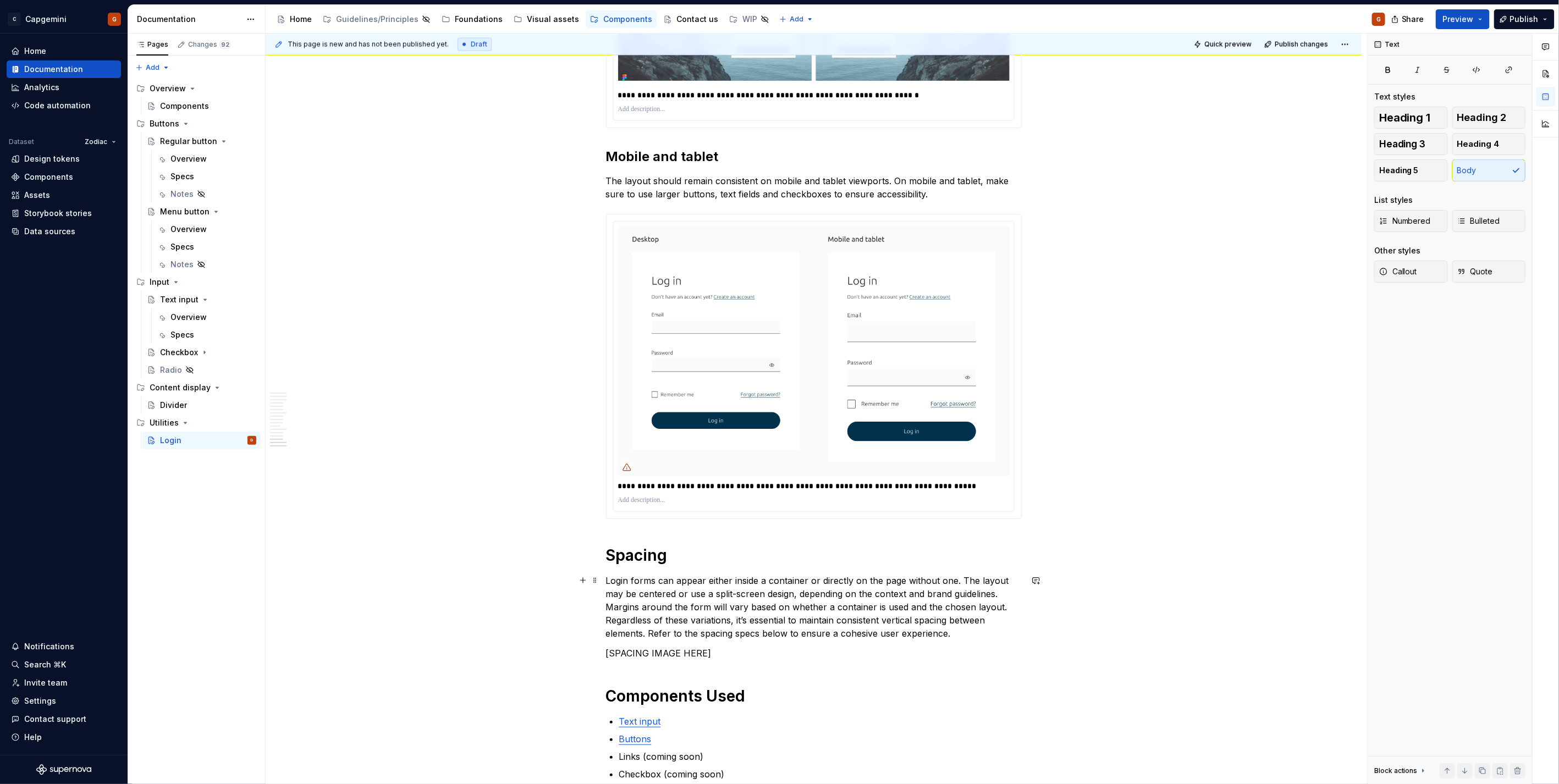
click at [979, 636] on p "Login forms can appear either inside a container or directly on the page withou…" at bounding box center [813, 607] width 416 height 66
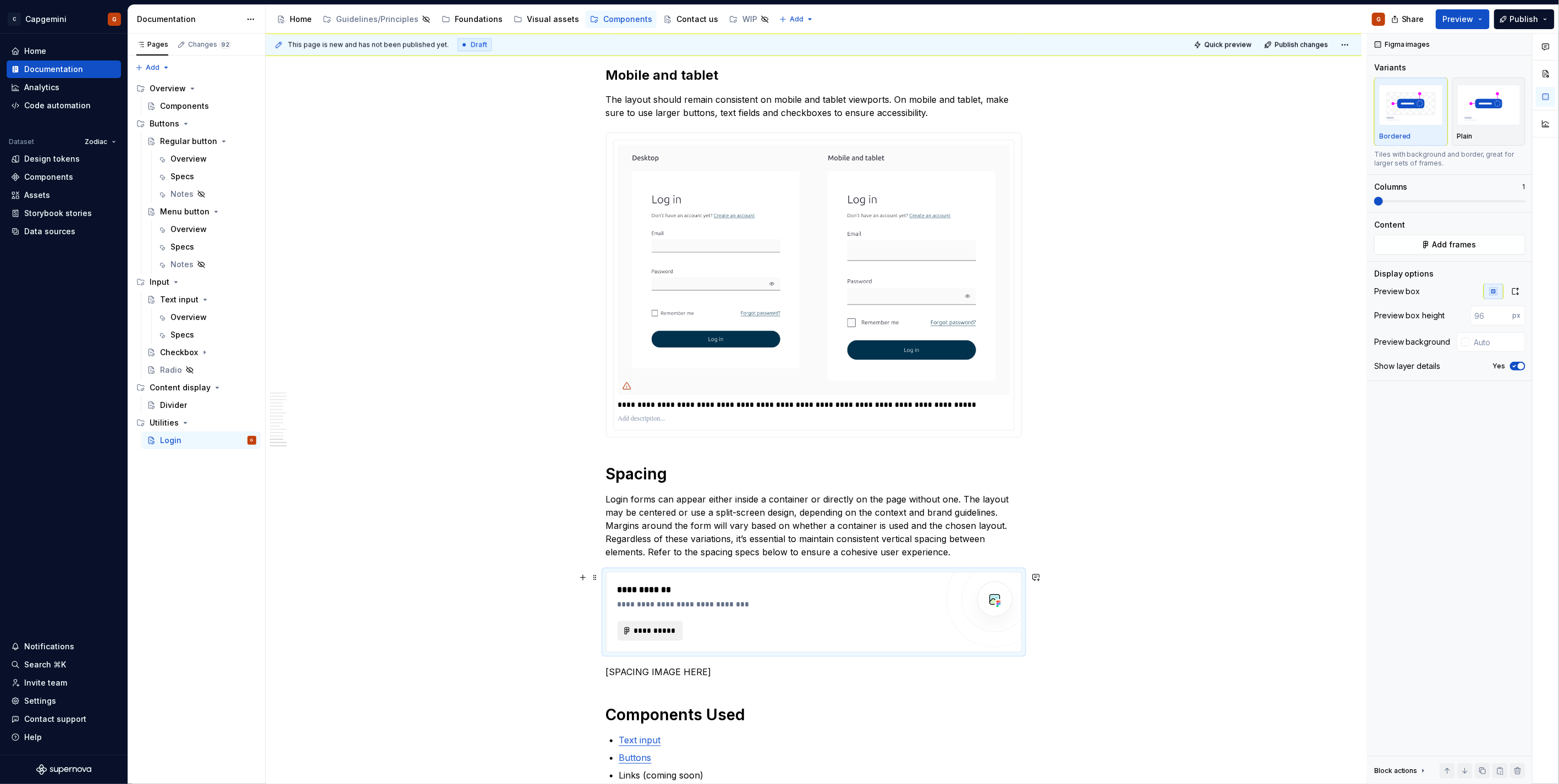
scroll to position [4268, 0]
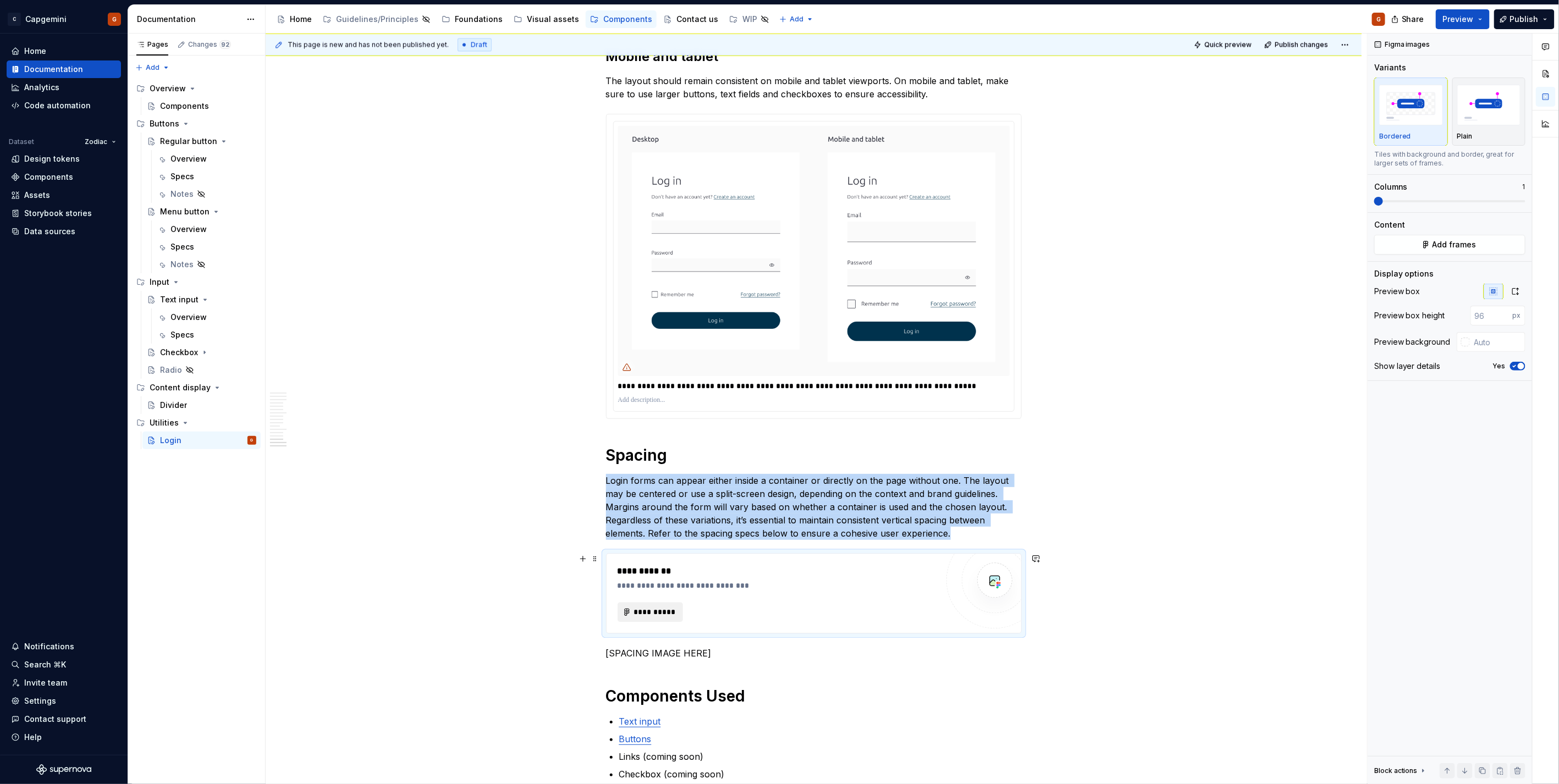
click at [663, 620] on button "**********" at bounding box center [650, 612] width 66 height 20
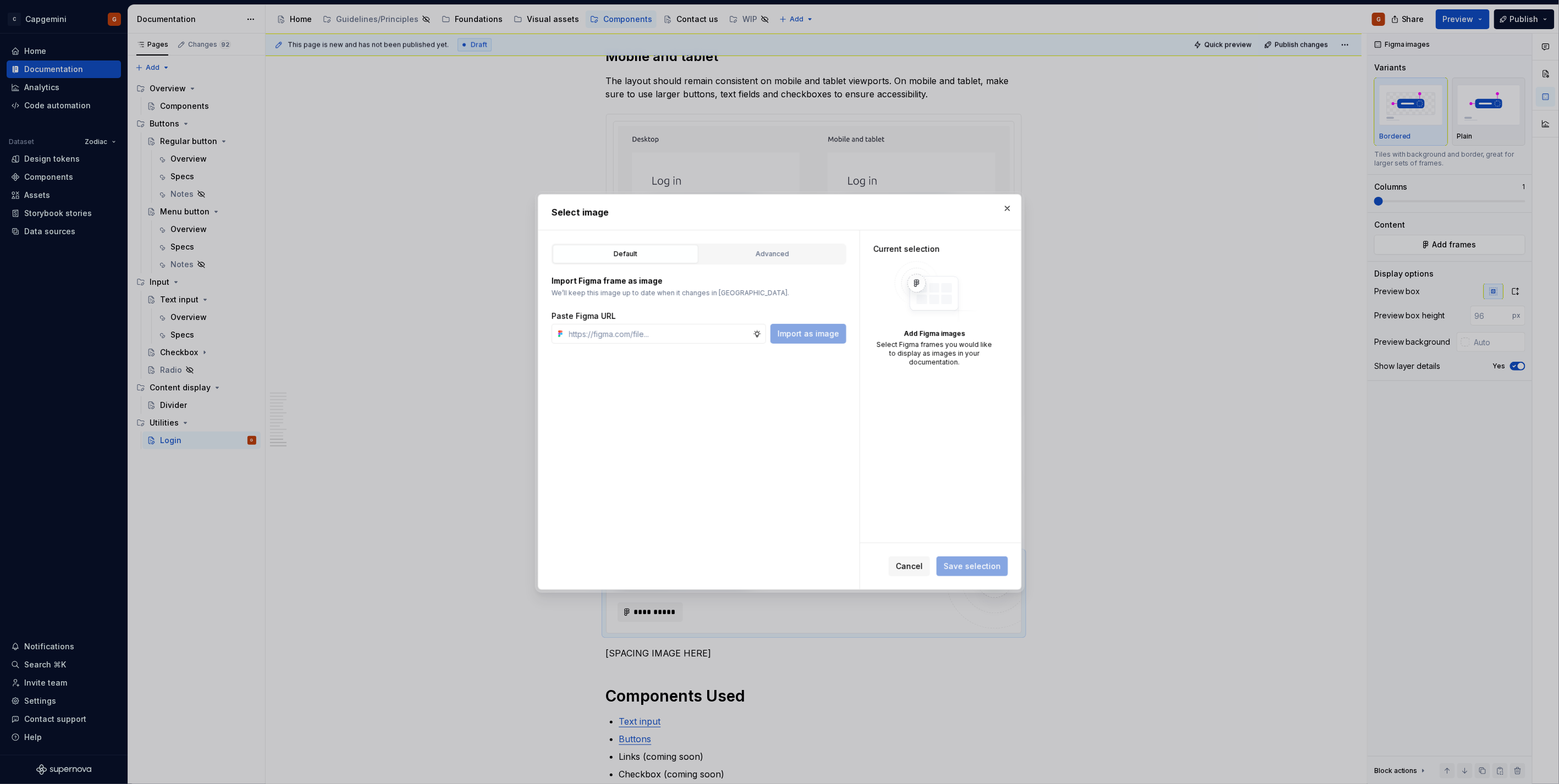
click at [794, 256] on div "Advanced" at bounding box center [772, 254] width 138 height 11
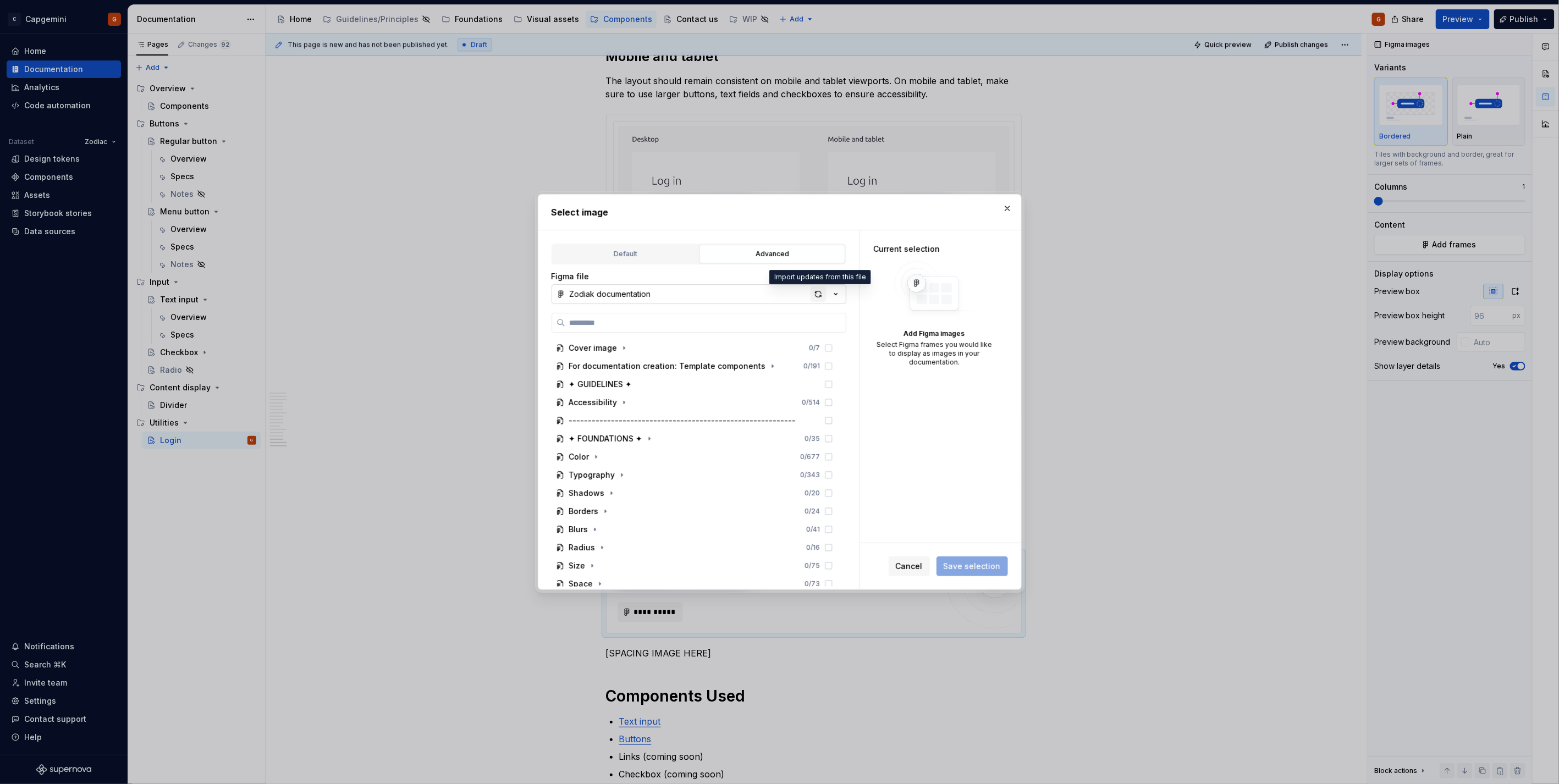
click at [816, 298] on div "button" at bounding box center [818, 293] width 15 height 15
type textarea "*"
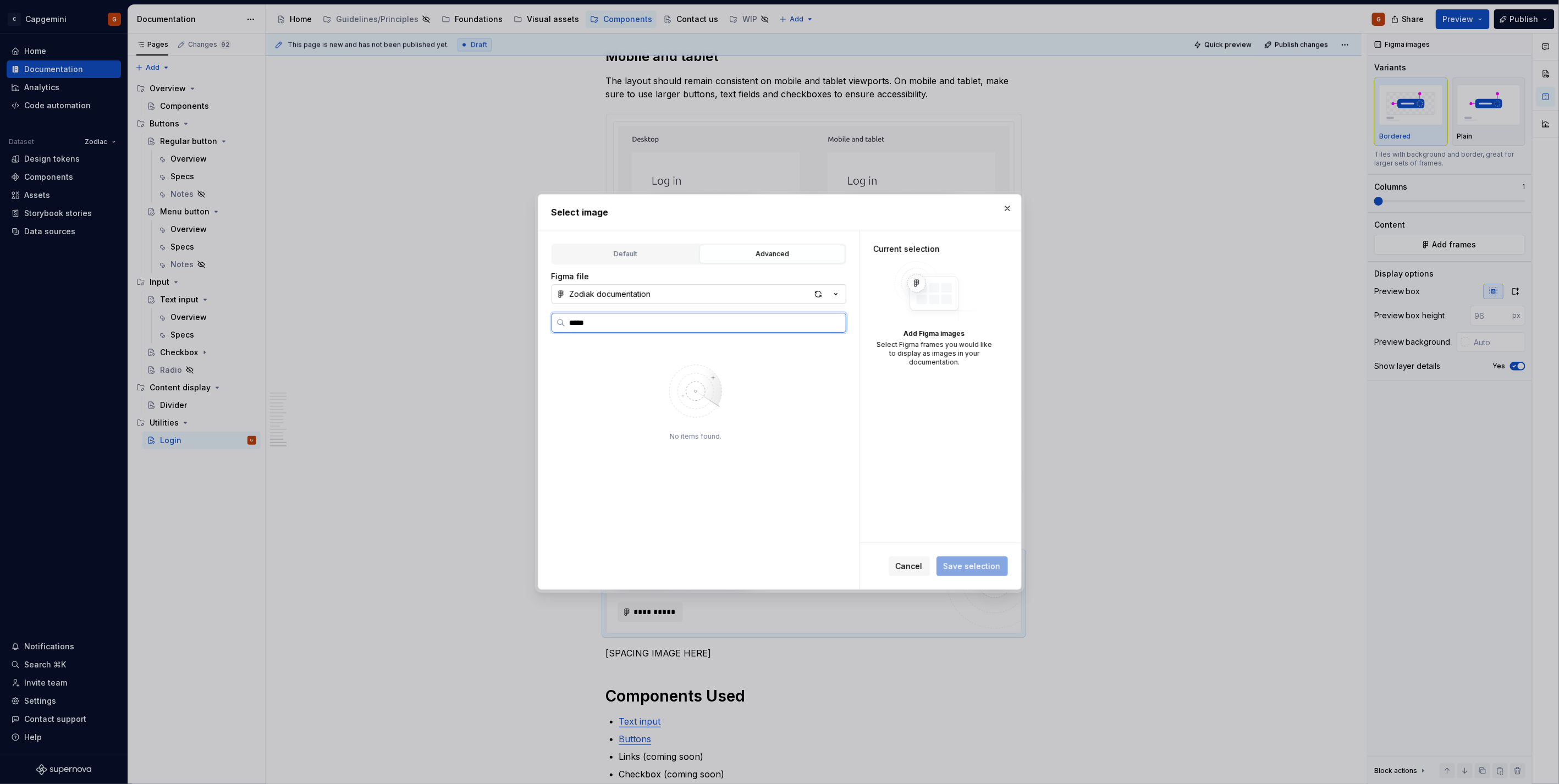
type input "*****"
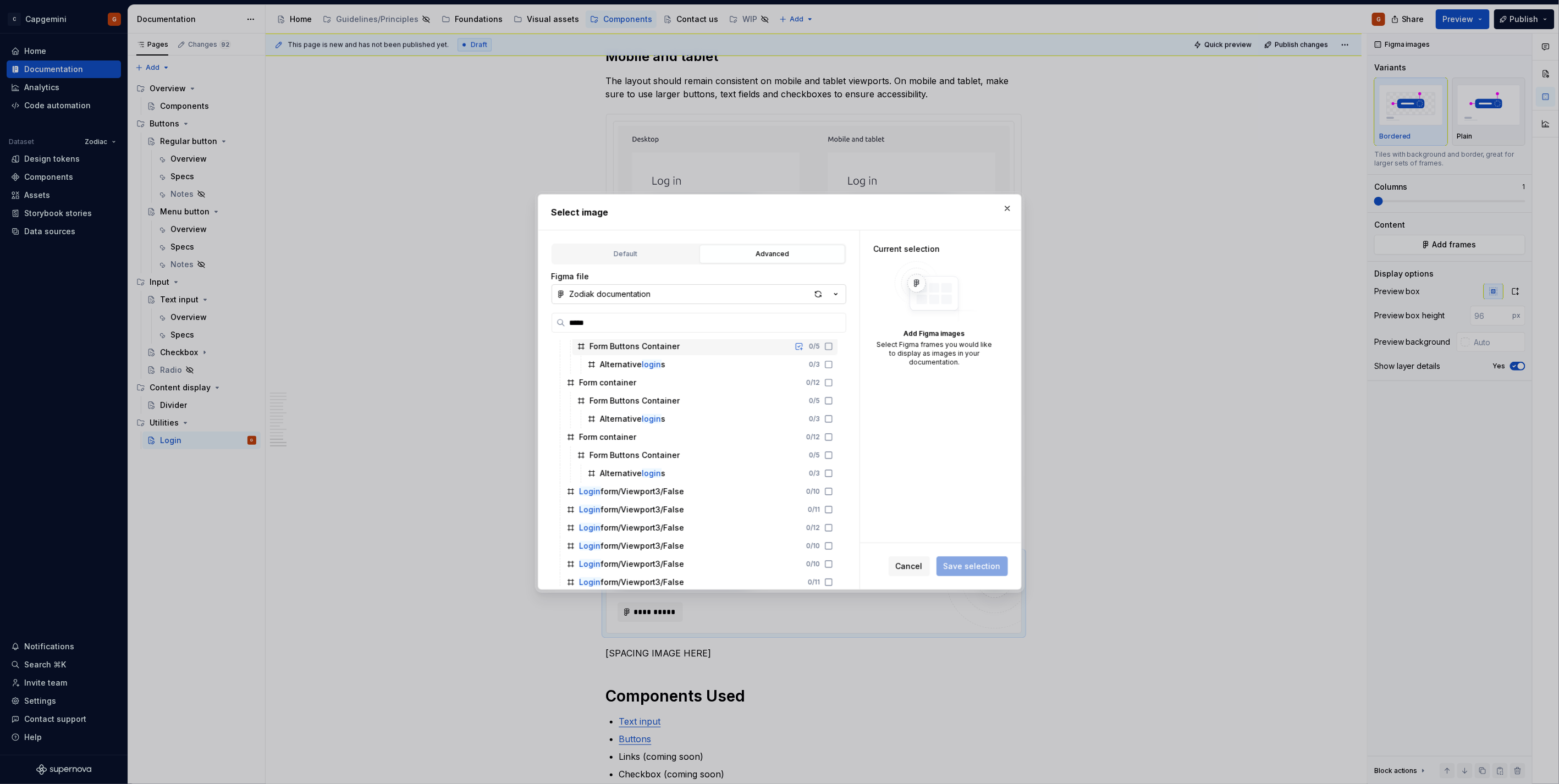
scroll to position [786, 0]
click at [1014, 207] on button "button" at bounding box center [1007, 208] width 15 height 15
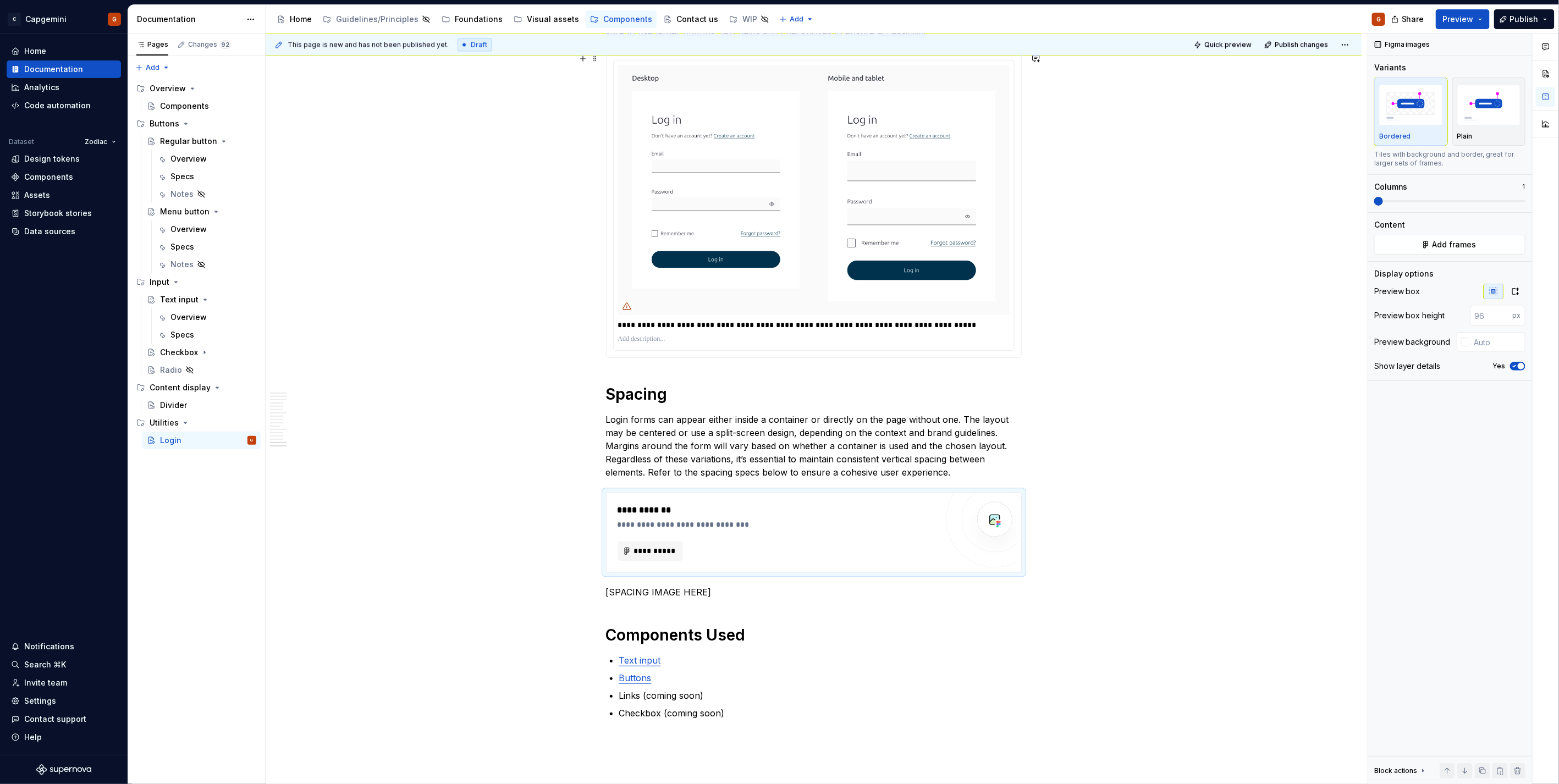
scroll to position [4207, 0]
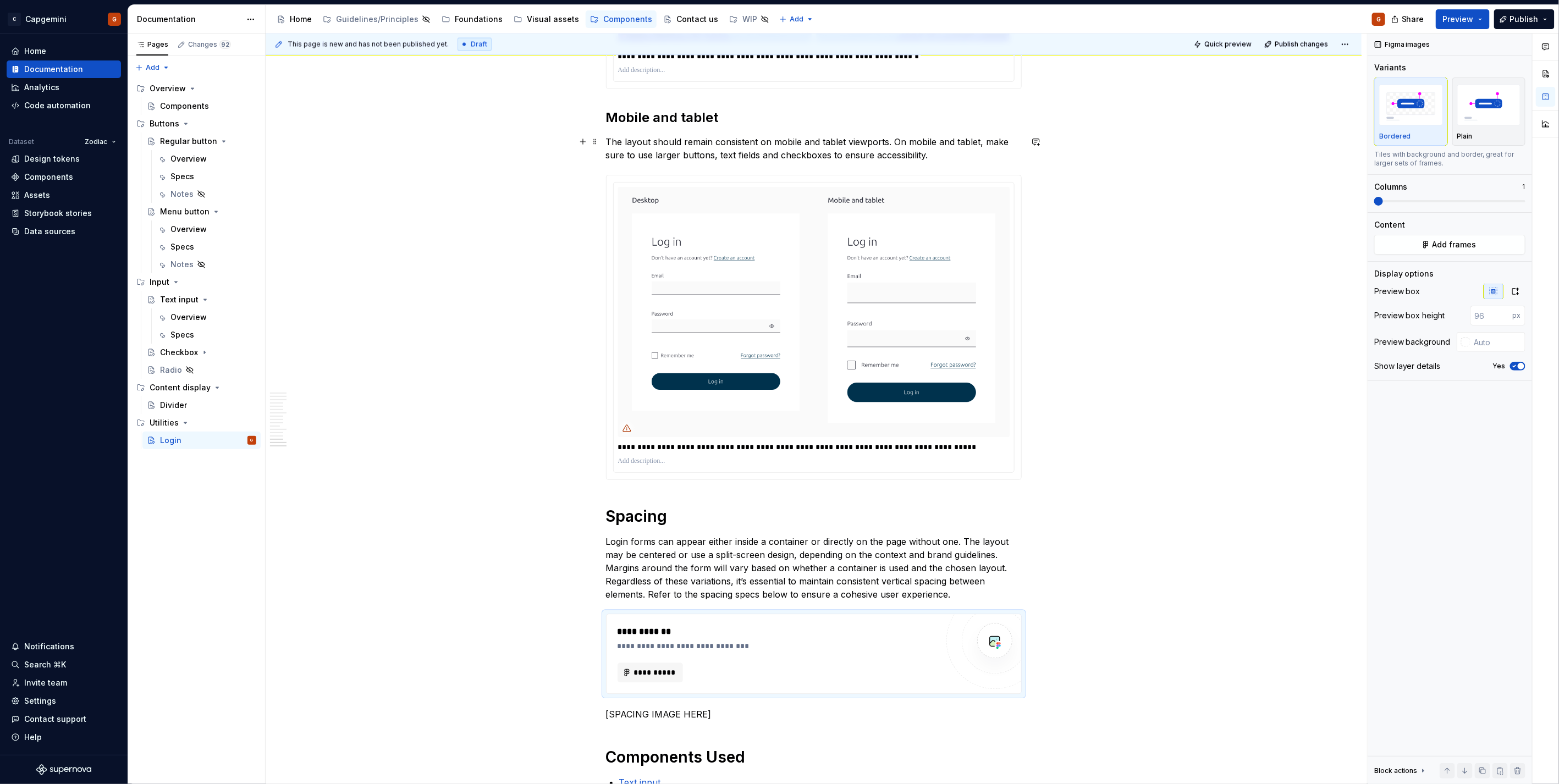
click at [727, 154] on p "The layout should remain consistent on mobile and tablet viewports. On mobile a…" at bounding box center [813, 149] width 416 height 27
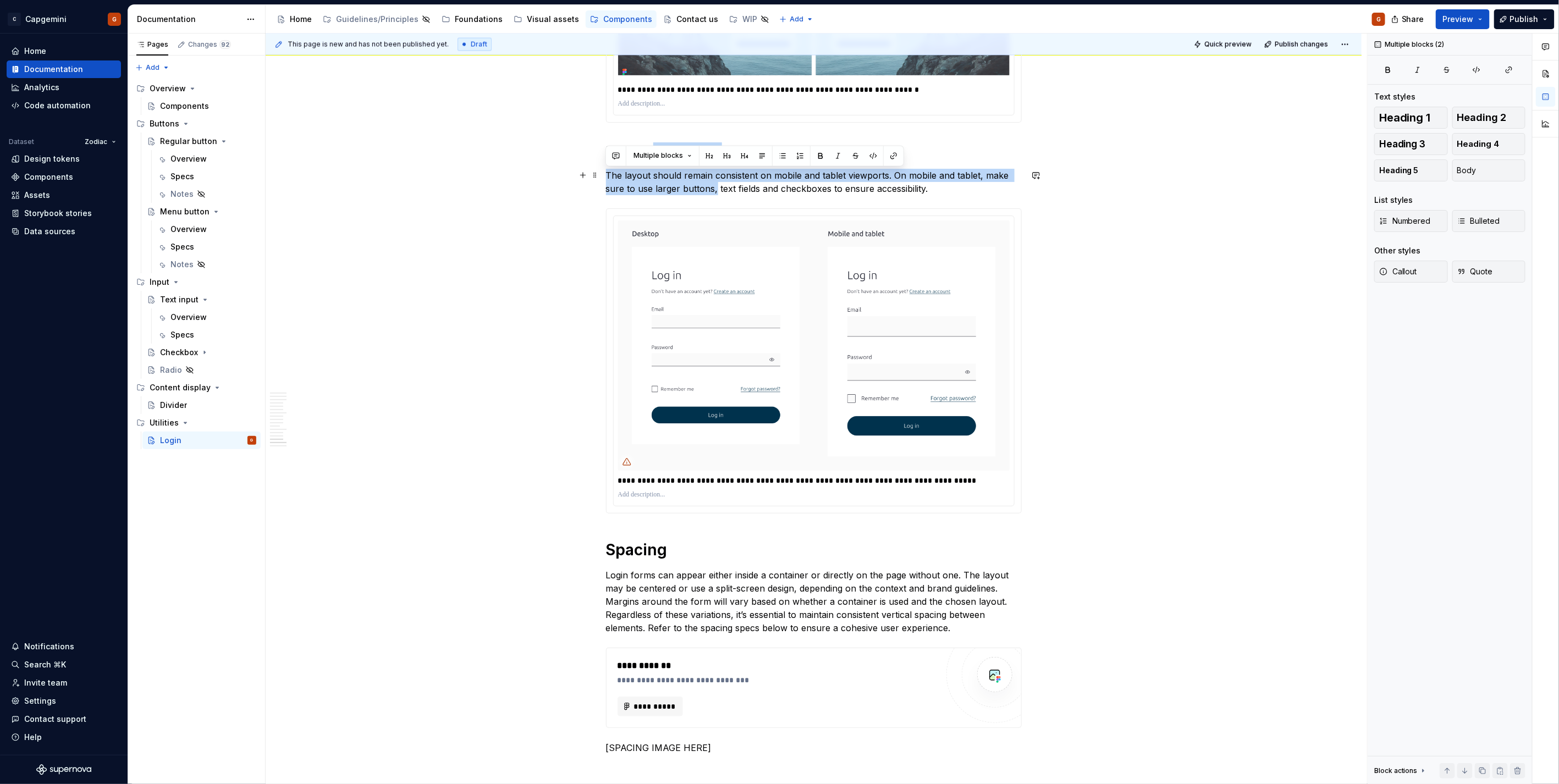
scroll to position [4146, 0]
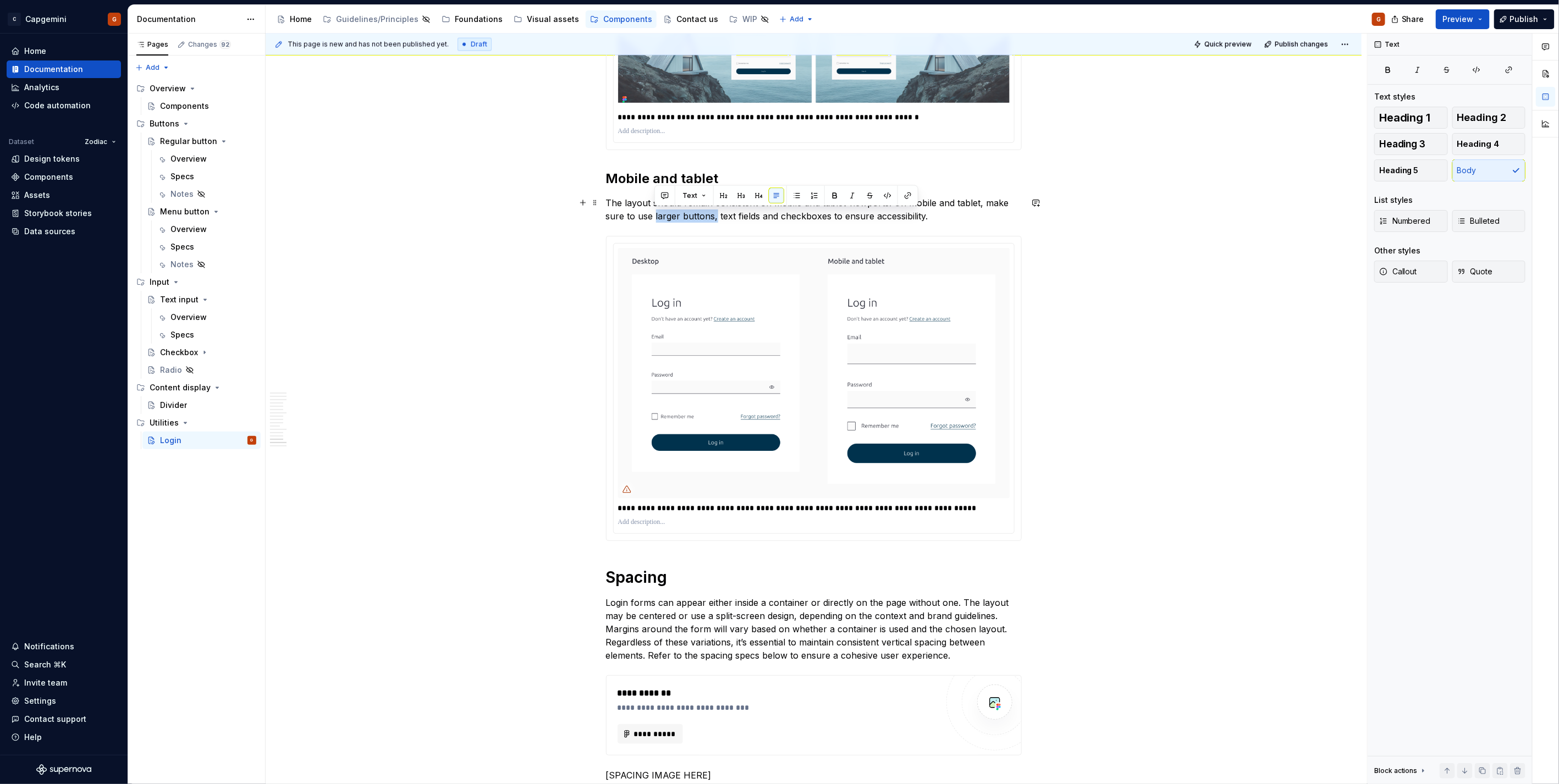
drag, startPoint x: 714, startPoint y: 155, endPoint x: 654, endPoint y: 214, distance: 84.1
click at [654, 214] on p "The layout should remain consistent on mobile and tablet viewports. On mobile a…" at bounding box center [813, 209] width 416 height 27
click at [653, 215] on p "The layout should remain consistent on mobile and tablet viewports. On mobile a…" at bounding box center [813, 209] width 416 height 27
click at [809, 243] on html "C Capgemini G Home Documentation Analytics Code automation Dataset Zodiac Desig…" at bounding box center [780, 392] width 1559 height 784
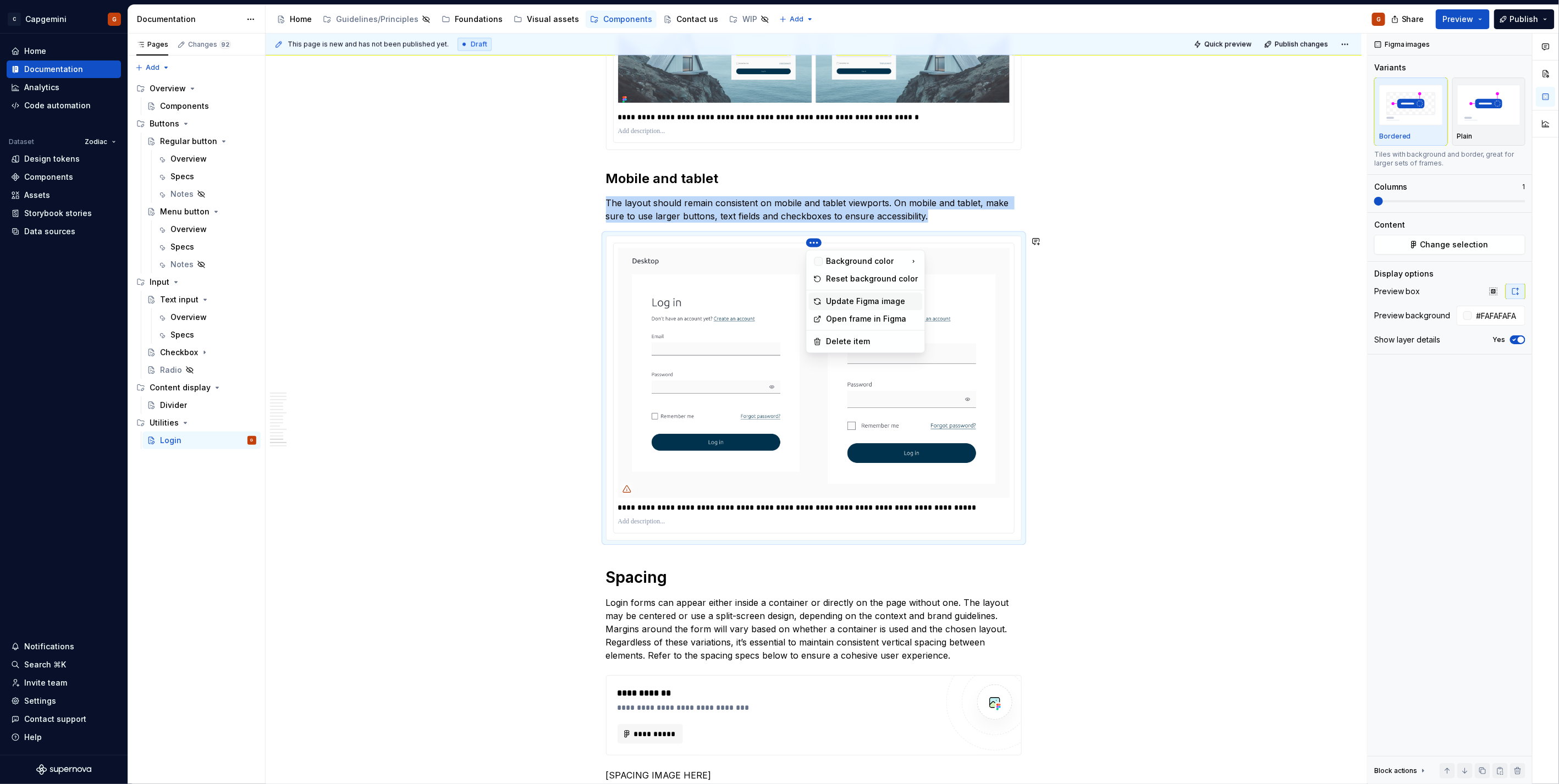
click at [842, 301] on div "Update Figma image" at bounding box center [873, 301] width 92 height 11
click at [777, 509] on p "**********" at bounding box center [813, 508] width 392 height 11
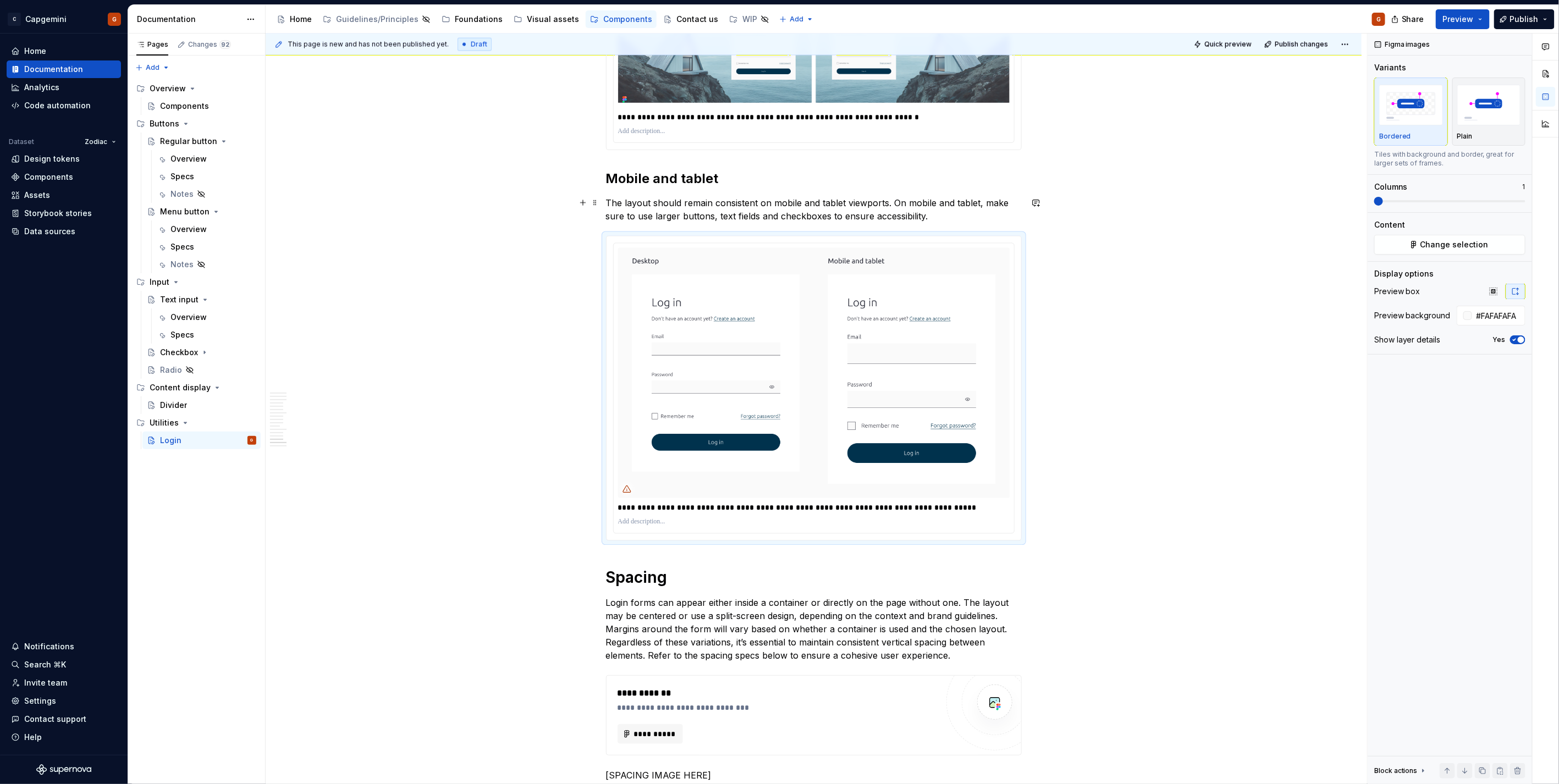
type textarea "*"
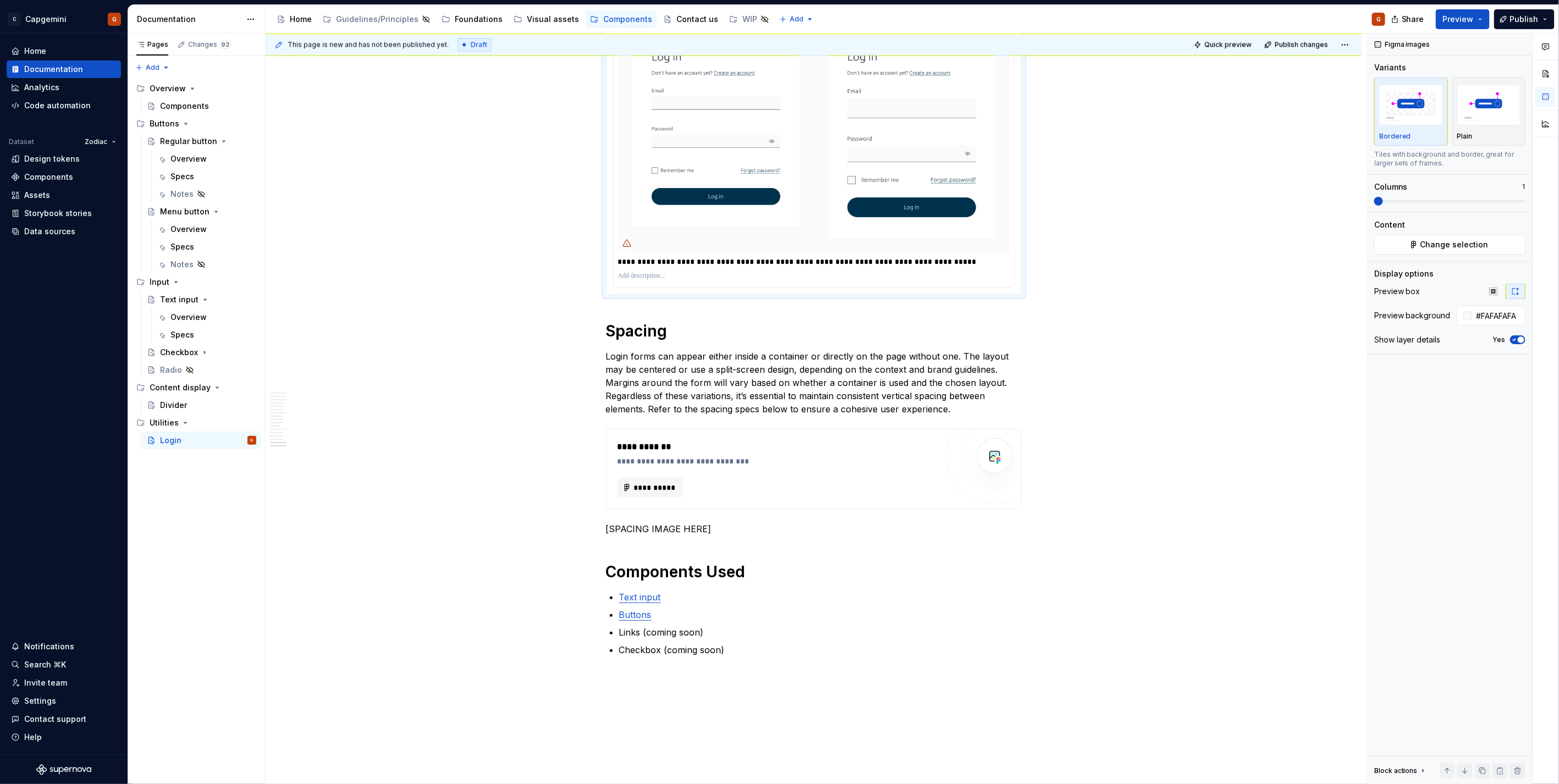
scroll to position [4451, 0]
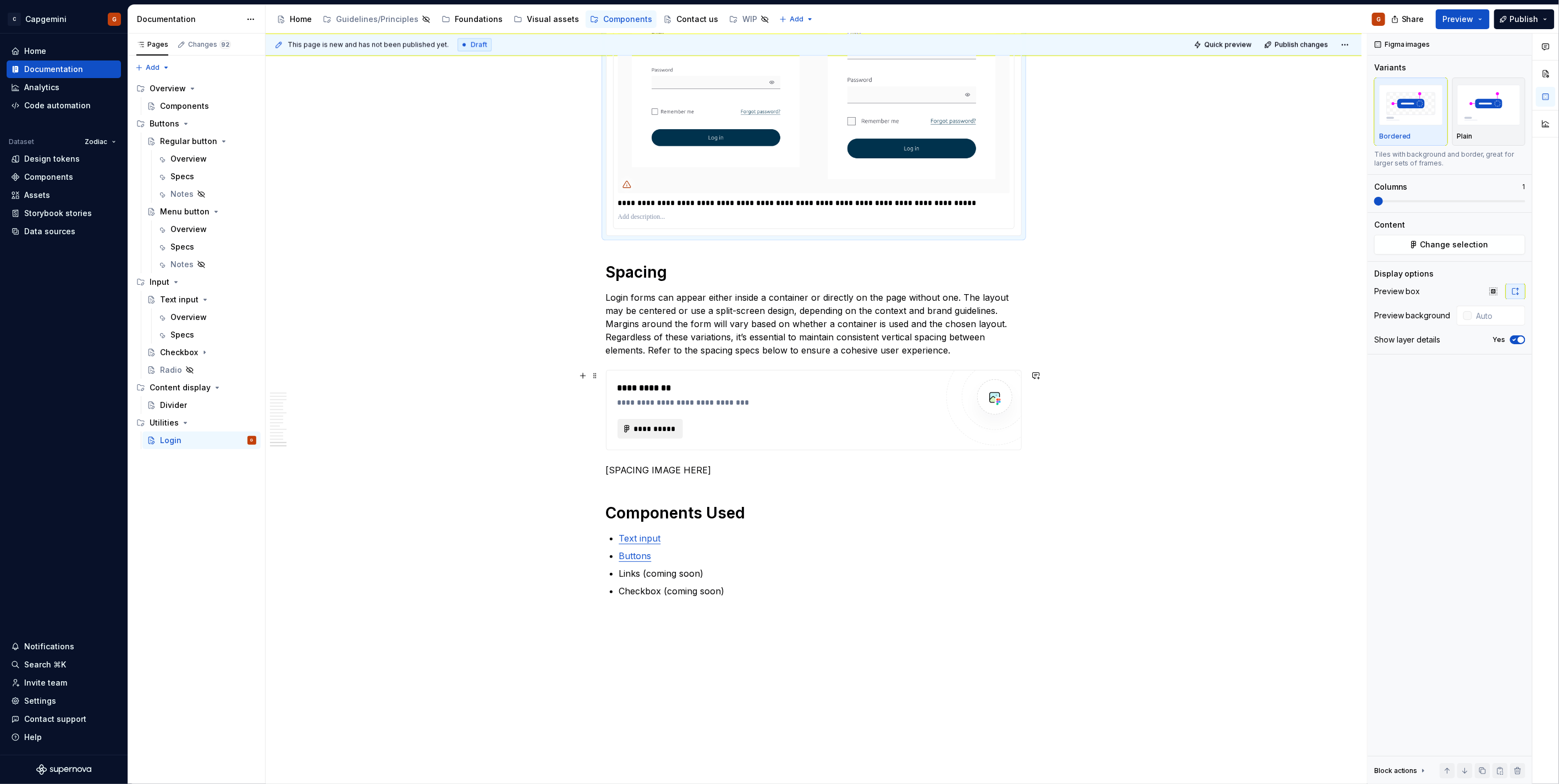
click at [653, 425] on span "**********" at bounding box center [655, 429] width 43 height 11
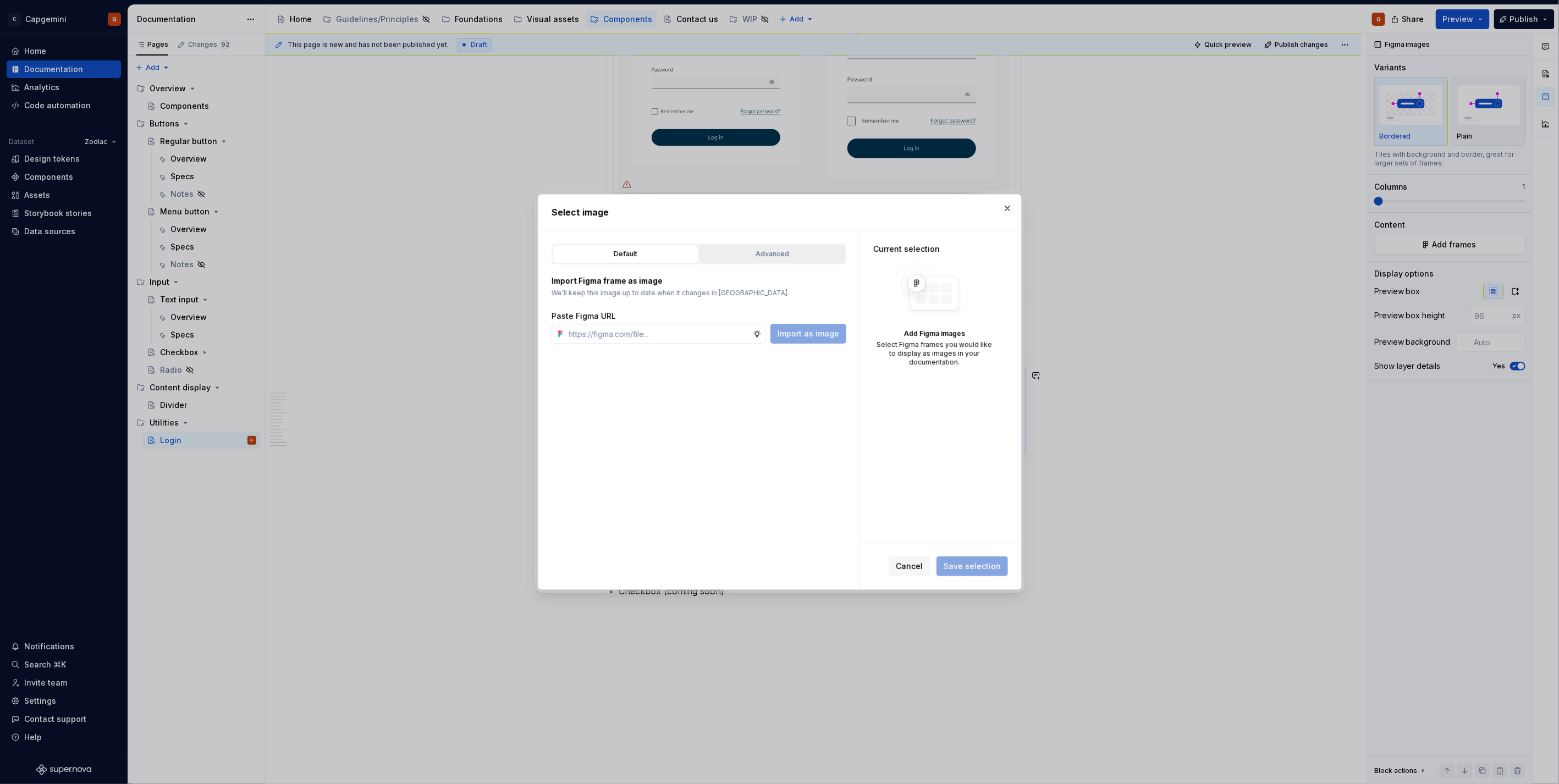
click at [760, 255] on div "Advanced" at bounding box center [772, 254] width 138 height 11
type textarea "*"
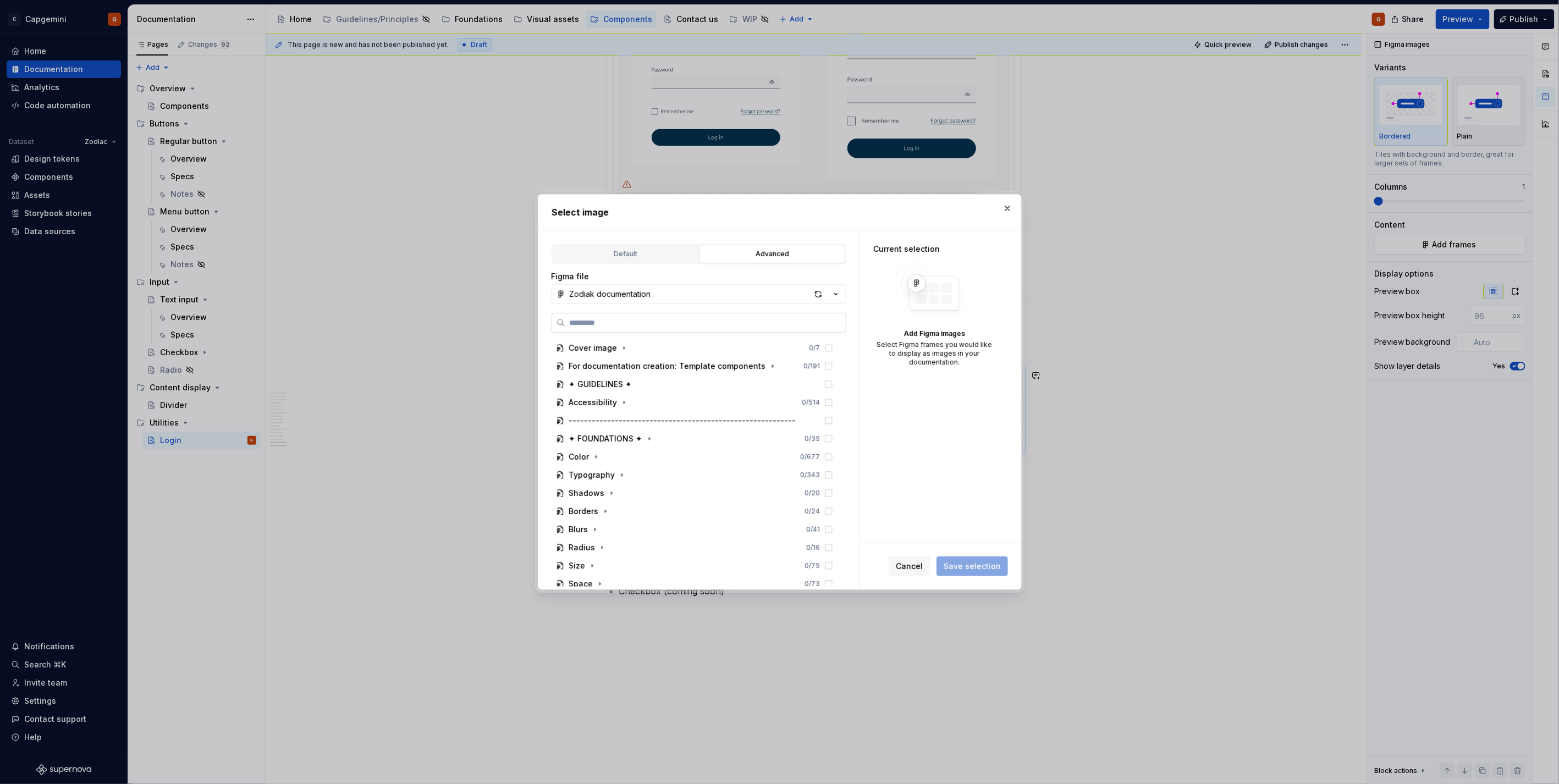
click at [651, 328] on label at bounding box center [698, 322] width 295 height 20
click at [651, 328] on input "search" at bounding box center [705, 322] width 280 height 11
type input "*"
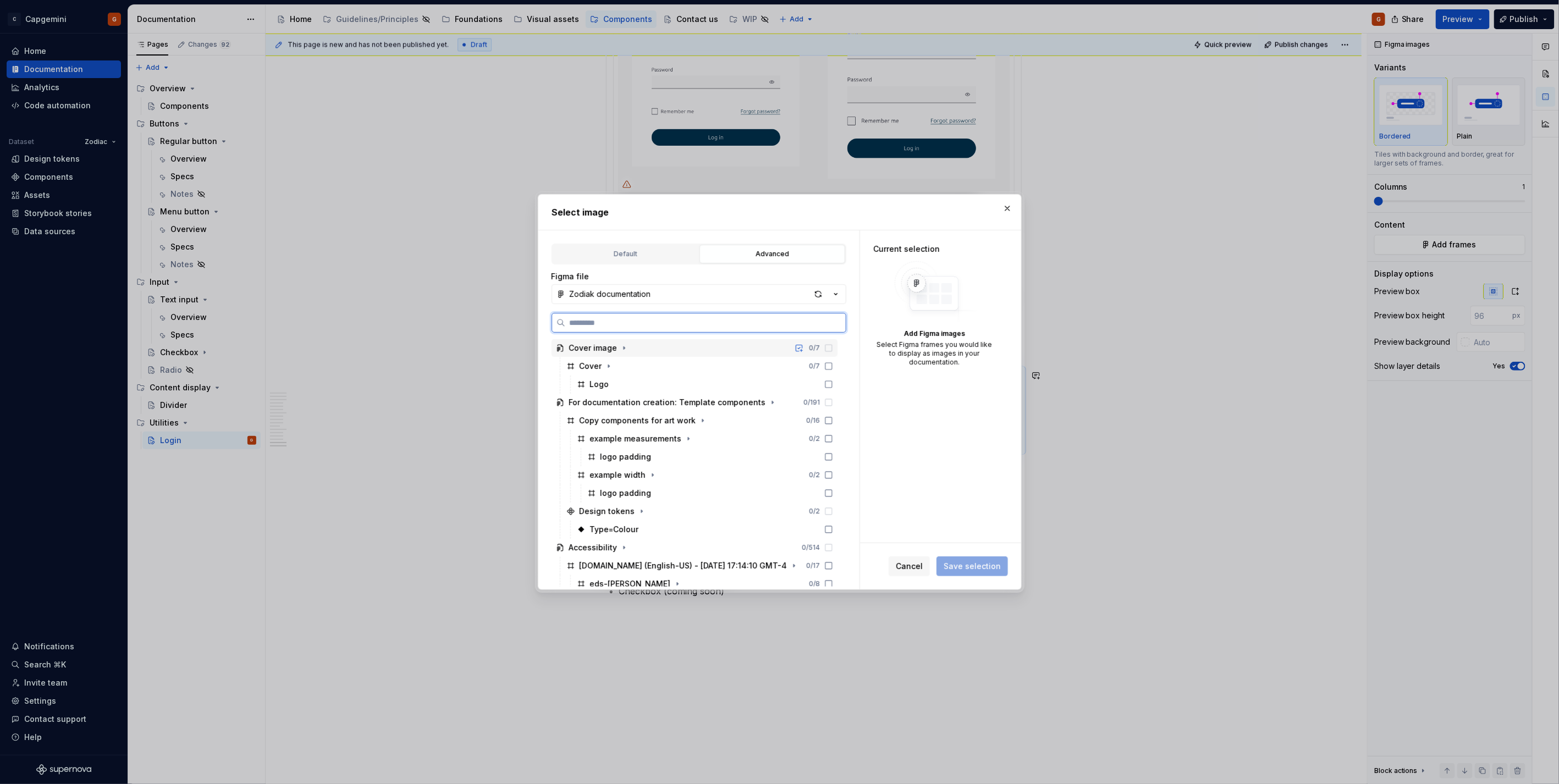
type input "*"
type input "********"
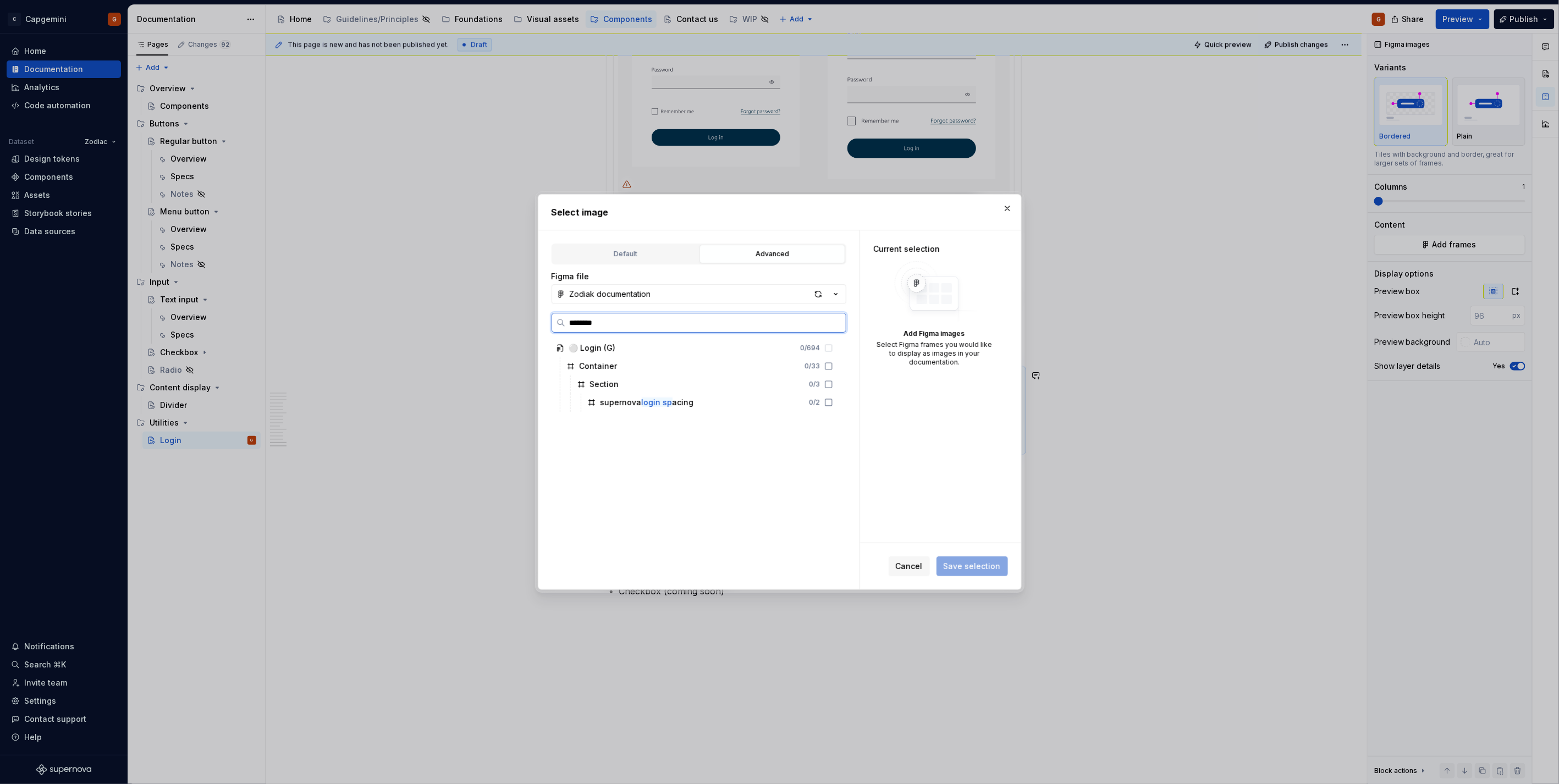
click at [725, 404] on div "supernova login sp acing 0 / 2" at bounding box center [710, 402] width 255 height 18
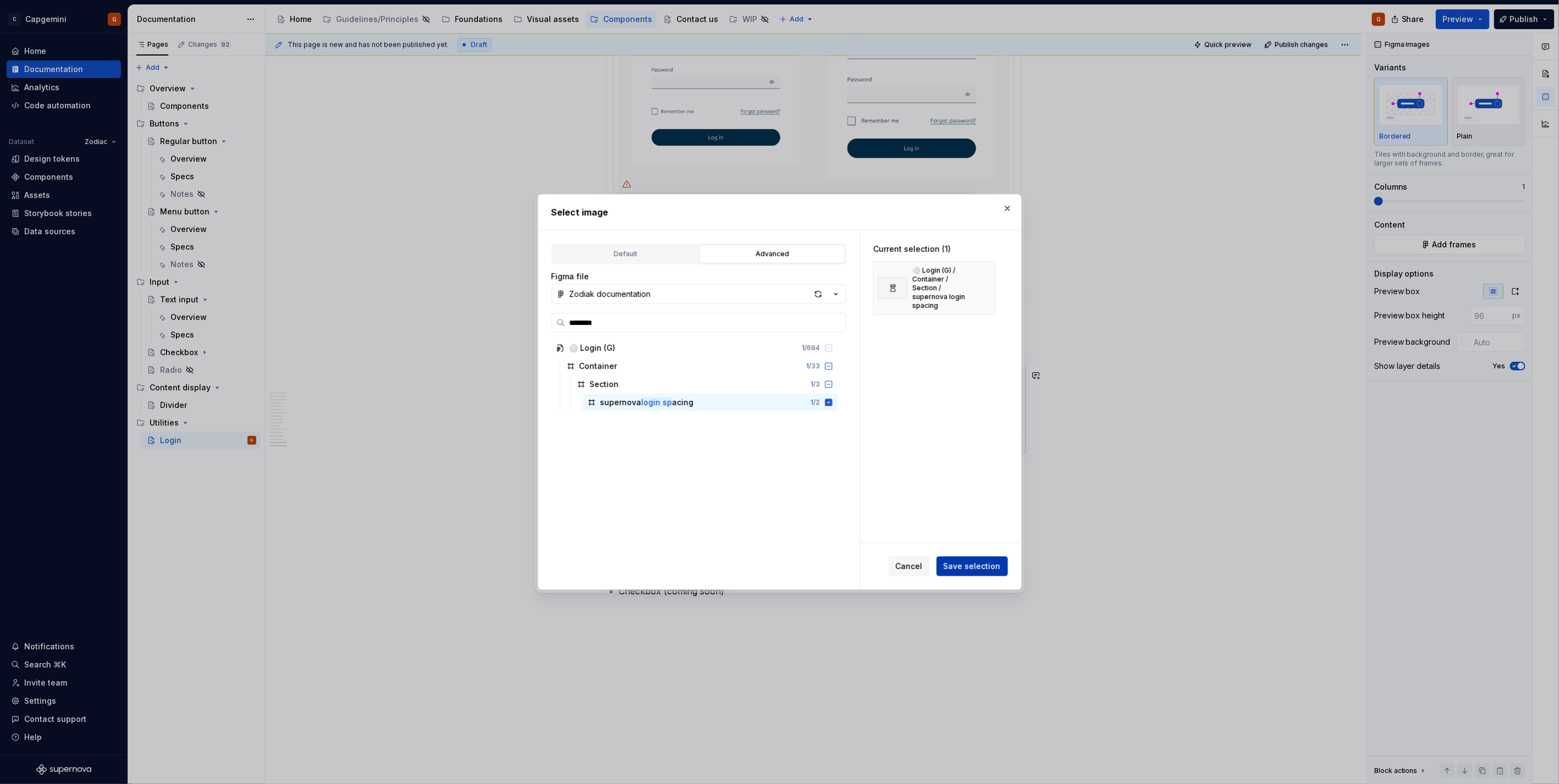
click at [983, 573] on button "Save selection" at bounding box center [972, 566] width 71 height 20
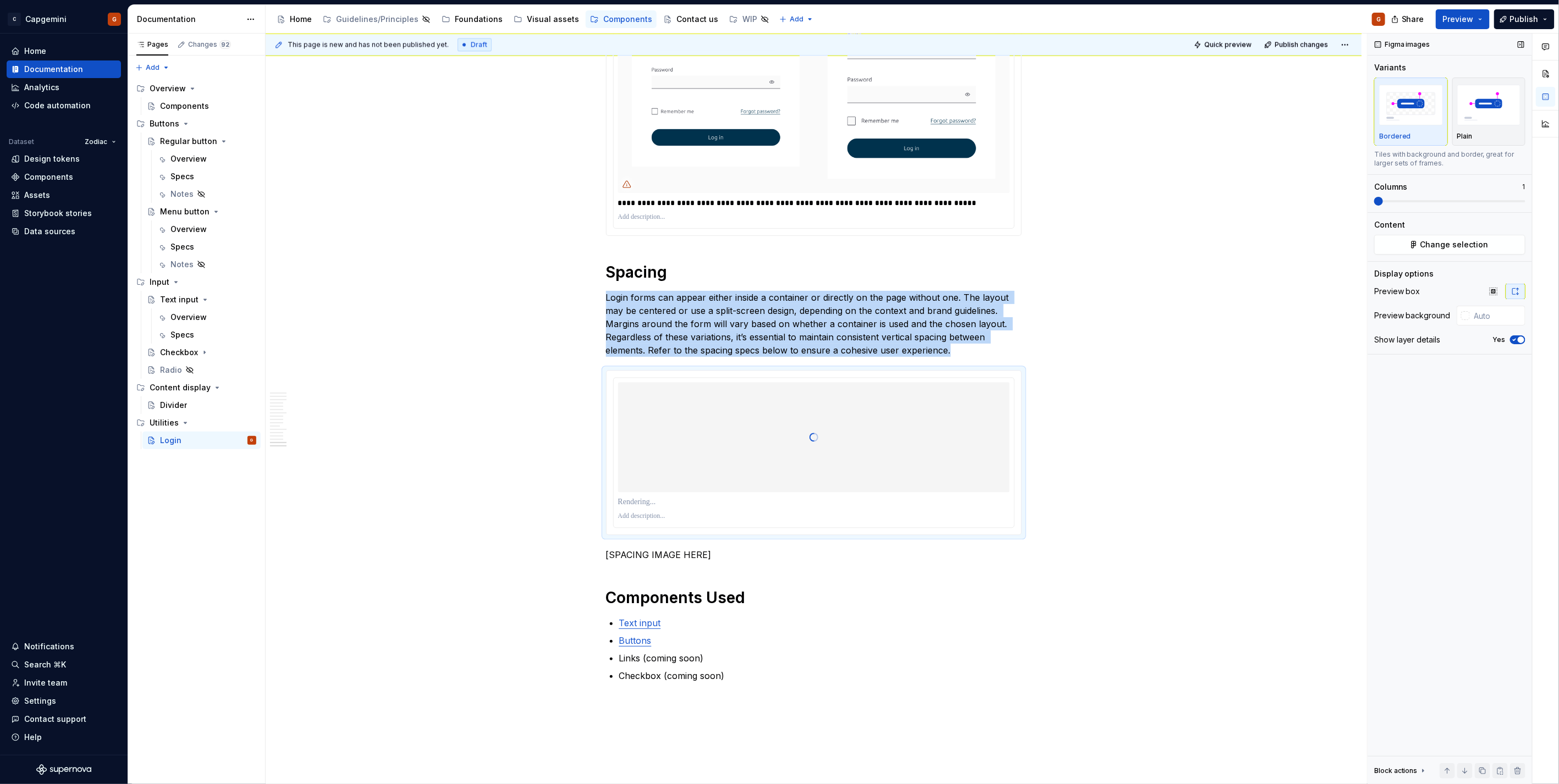
click at [1513, 341] on icon "button" at bounding box center [1514, 339] width 9 height 7
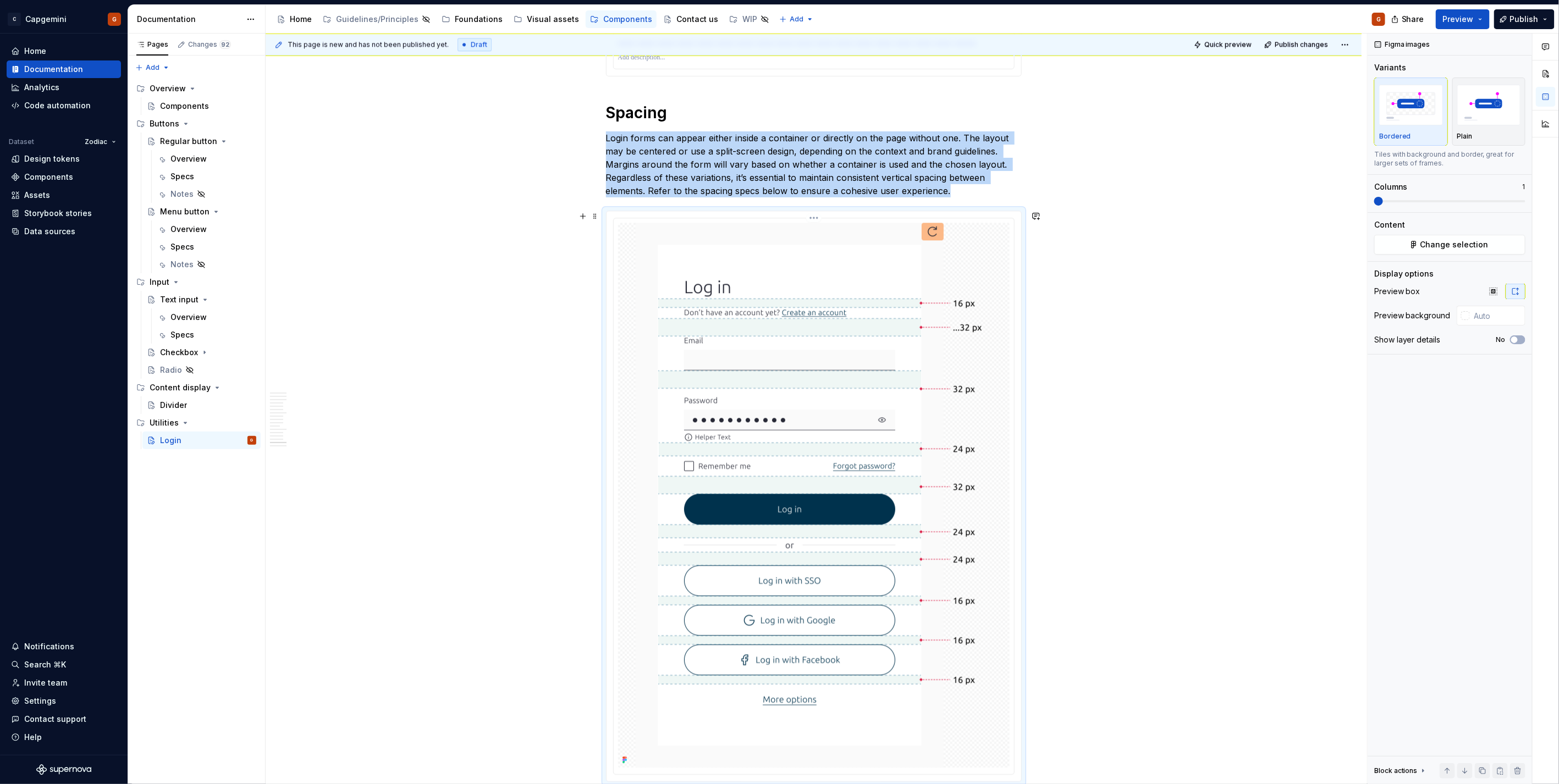
scroll to position [4635, 0]
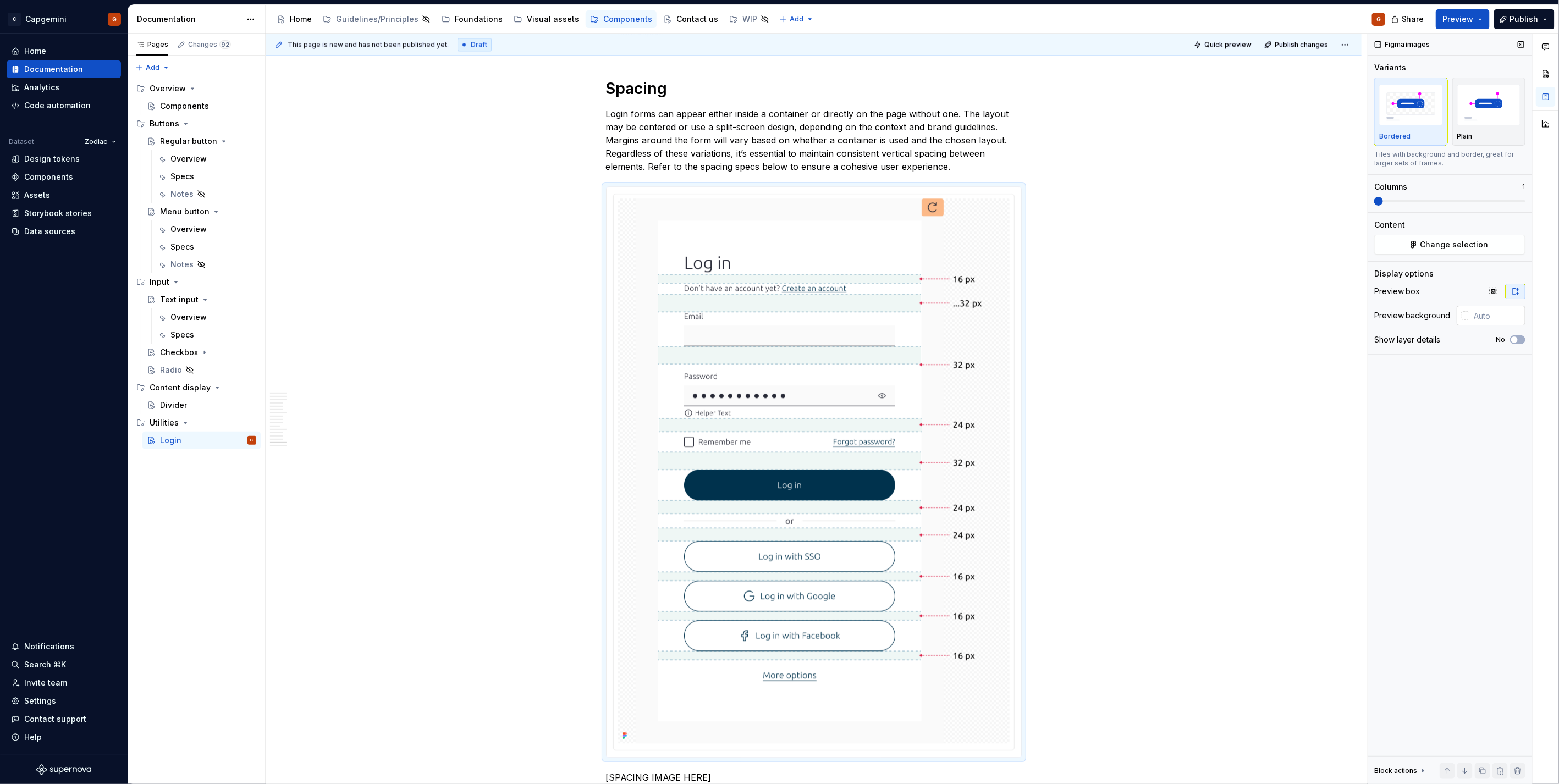
click at [1505, 315] on input "text" at bounding box center [1498, 315] width 56 height 20
click at [1452, 371] on div "Figma images Variants Bordered Plain Tiles with background and border, great fo…" at bounding box center [1450, 408] width 165 height 751
type input "#FAFAFA"
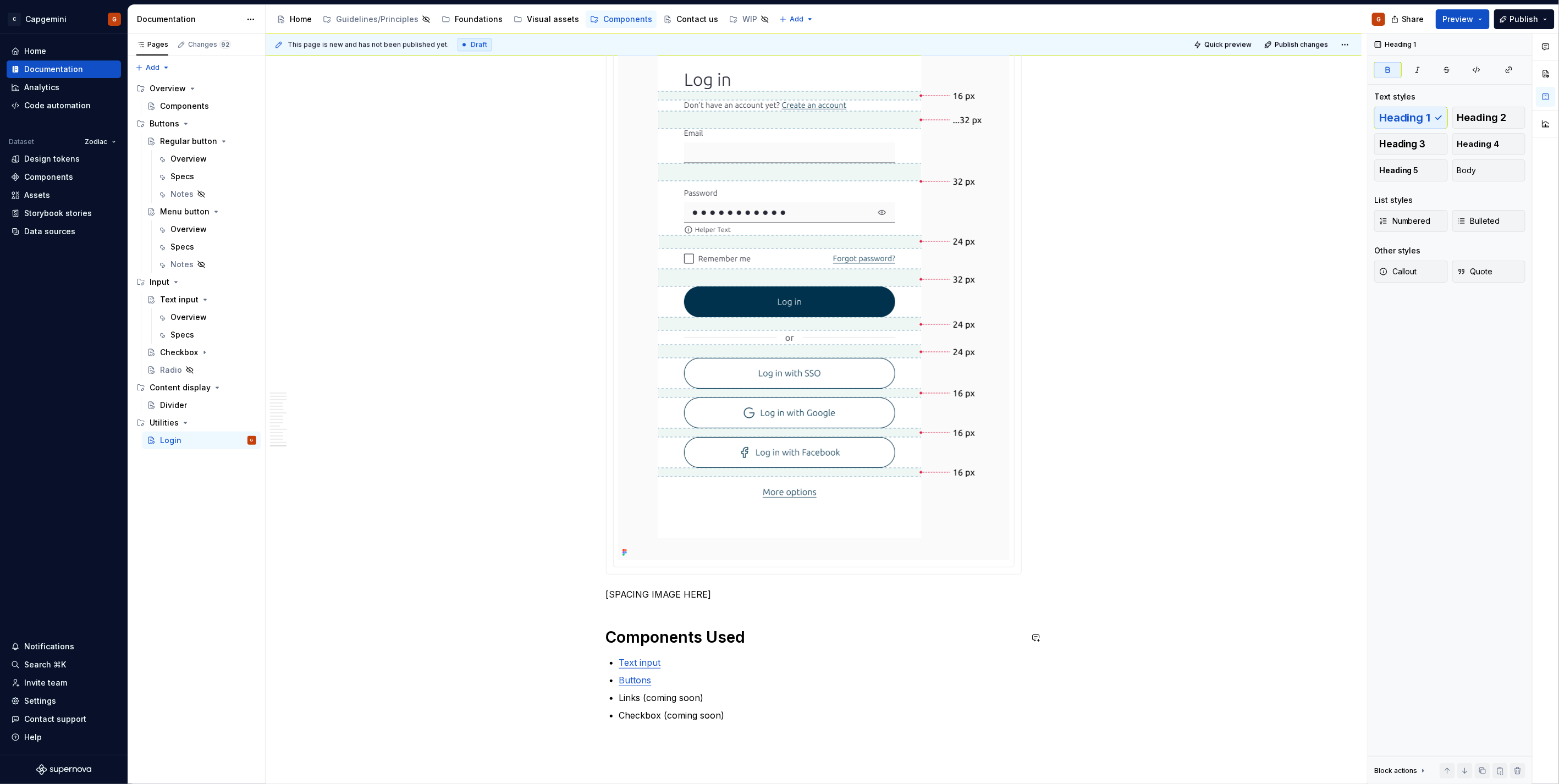
click at [666, 603] on div "Heading 1" at bounding box center [746, 613] width 281 height 21
drag, startPoint x: 666, startPoint y: 603, endPoint x: 630, endPoint y: 589, distance: 38.6
click at [630, 589] on p "[SPACING IMAGE HERE]" at bounding box center [813, 594] width 416 height 13
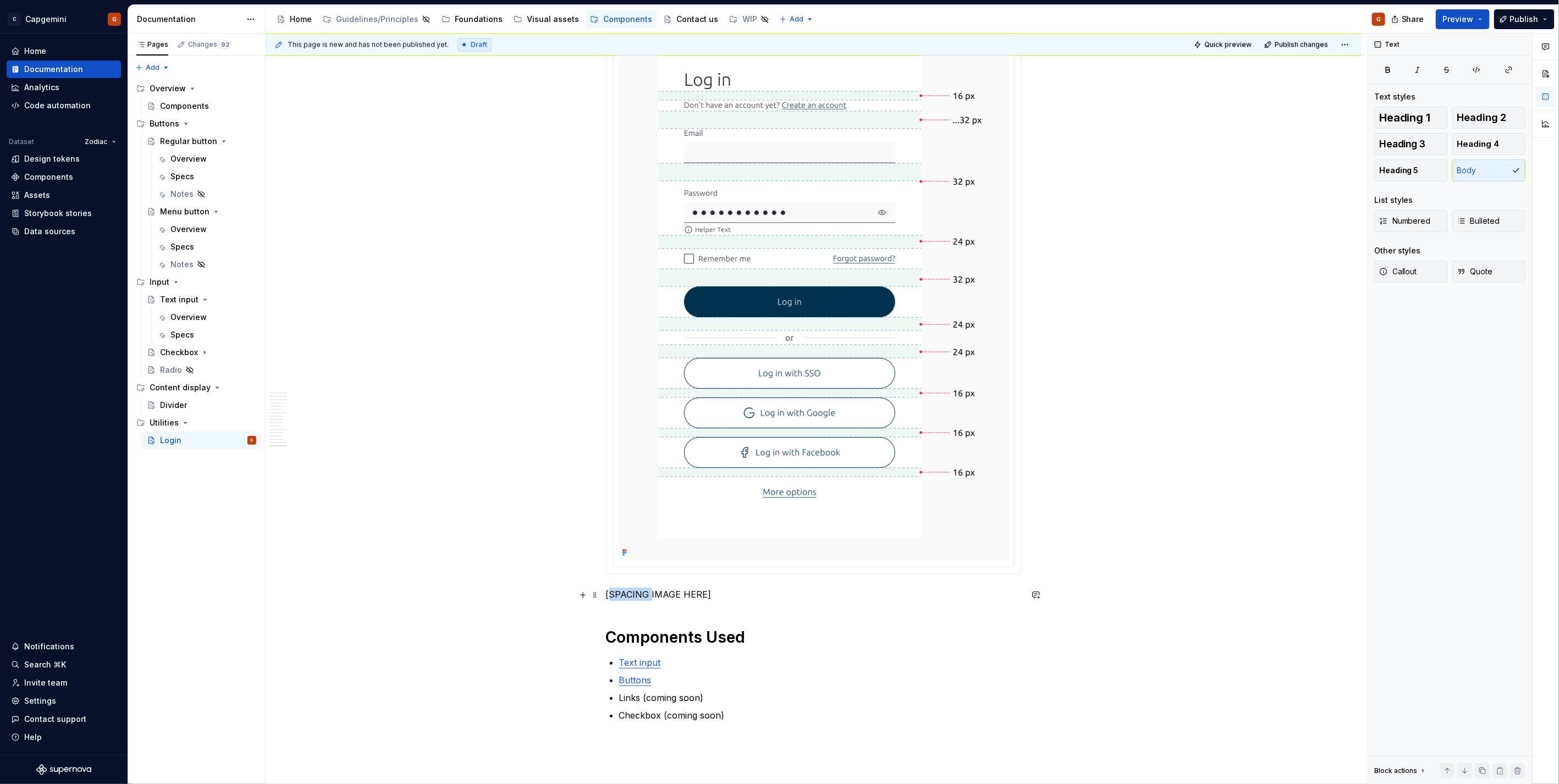
click at [630, 589] on p "[SPACING IMAGE HERE]" at bounding box center [813, 594] width 416 height 13
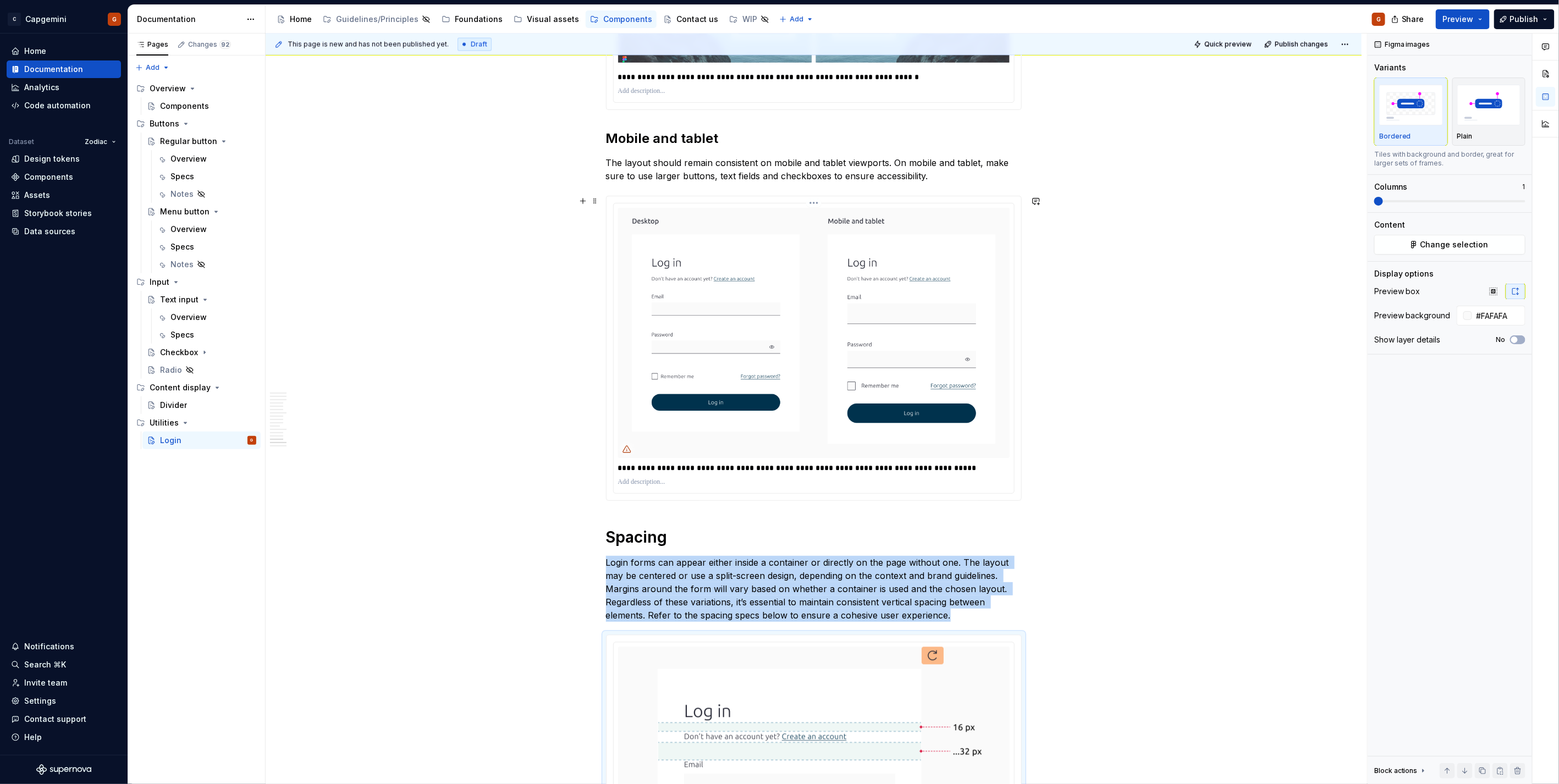
scroll to position [4299, 0]
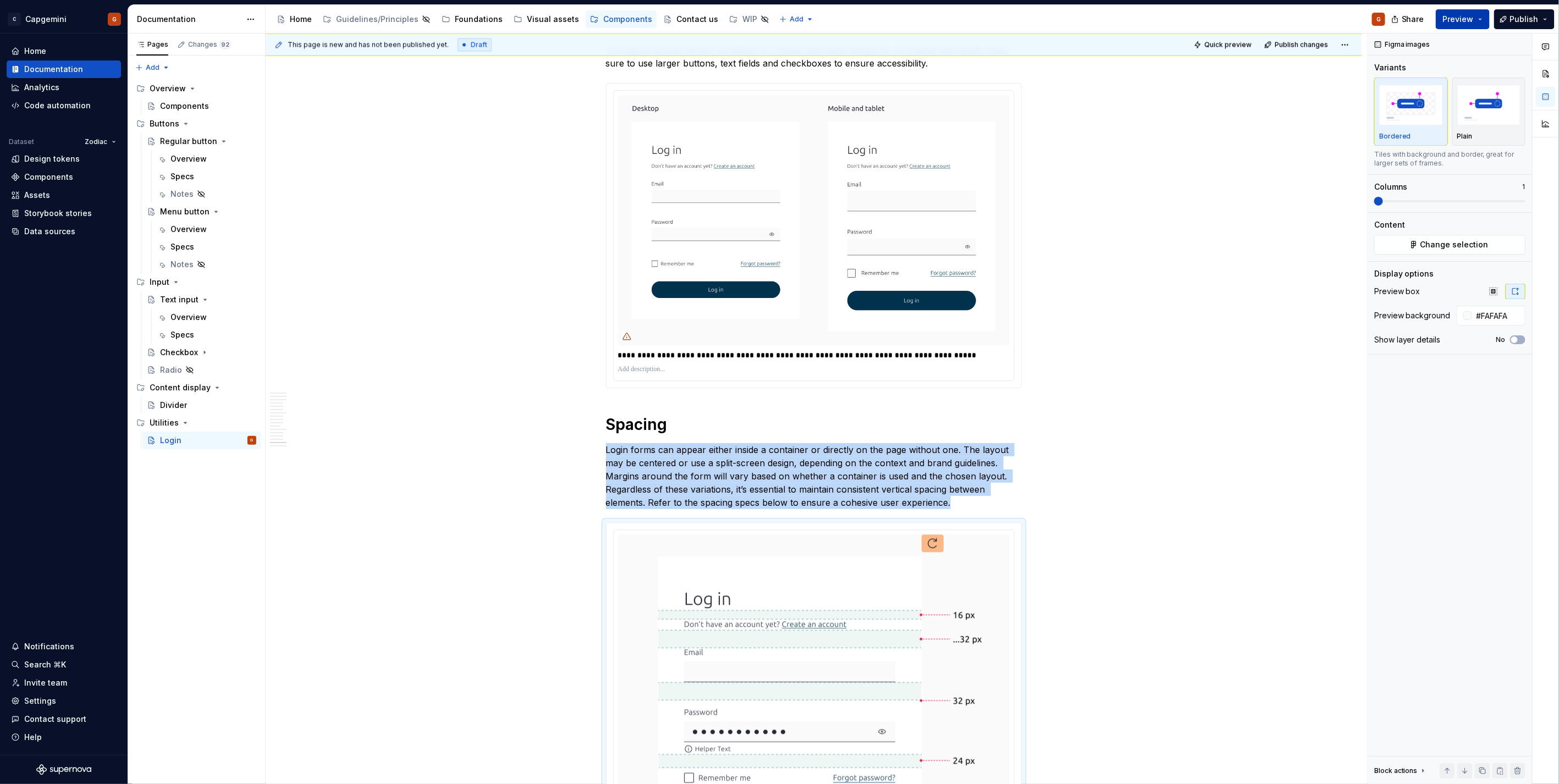
click at [1482, 15] on button "Preview" at bounding box center [1462, 19] width 54 height 20
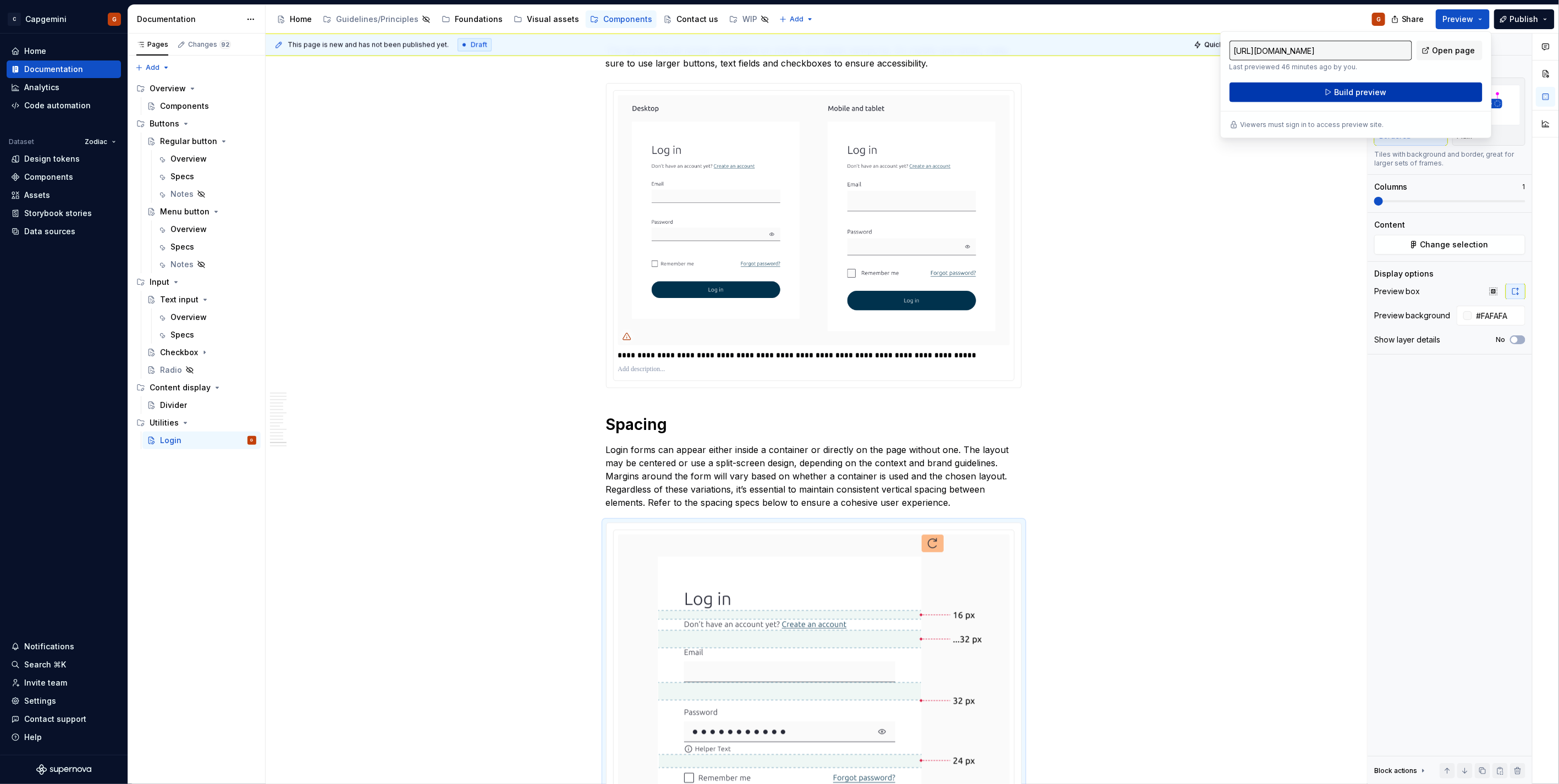
drag, startPoint x: 1482, startPoint y: 15, endPoint x: 1385, endPoint y: 93, distance: 124.5
click at [1385, 93] on button "Build preview" at bounding box center [1356, 92] width 253 height 20
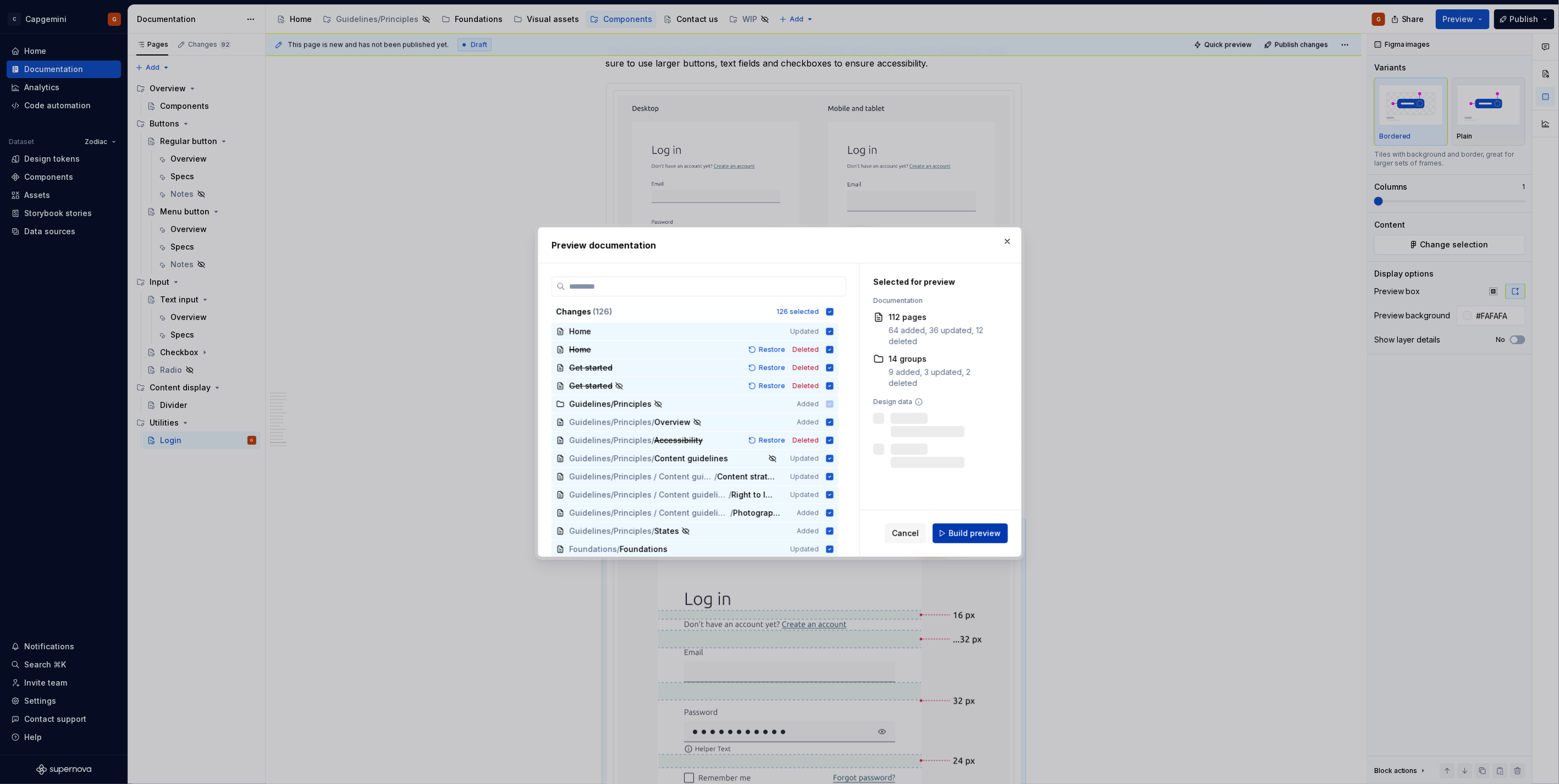
click at [958, 535] on span "Build preview" at bounding box center [974, 533] width 52 height 11
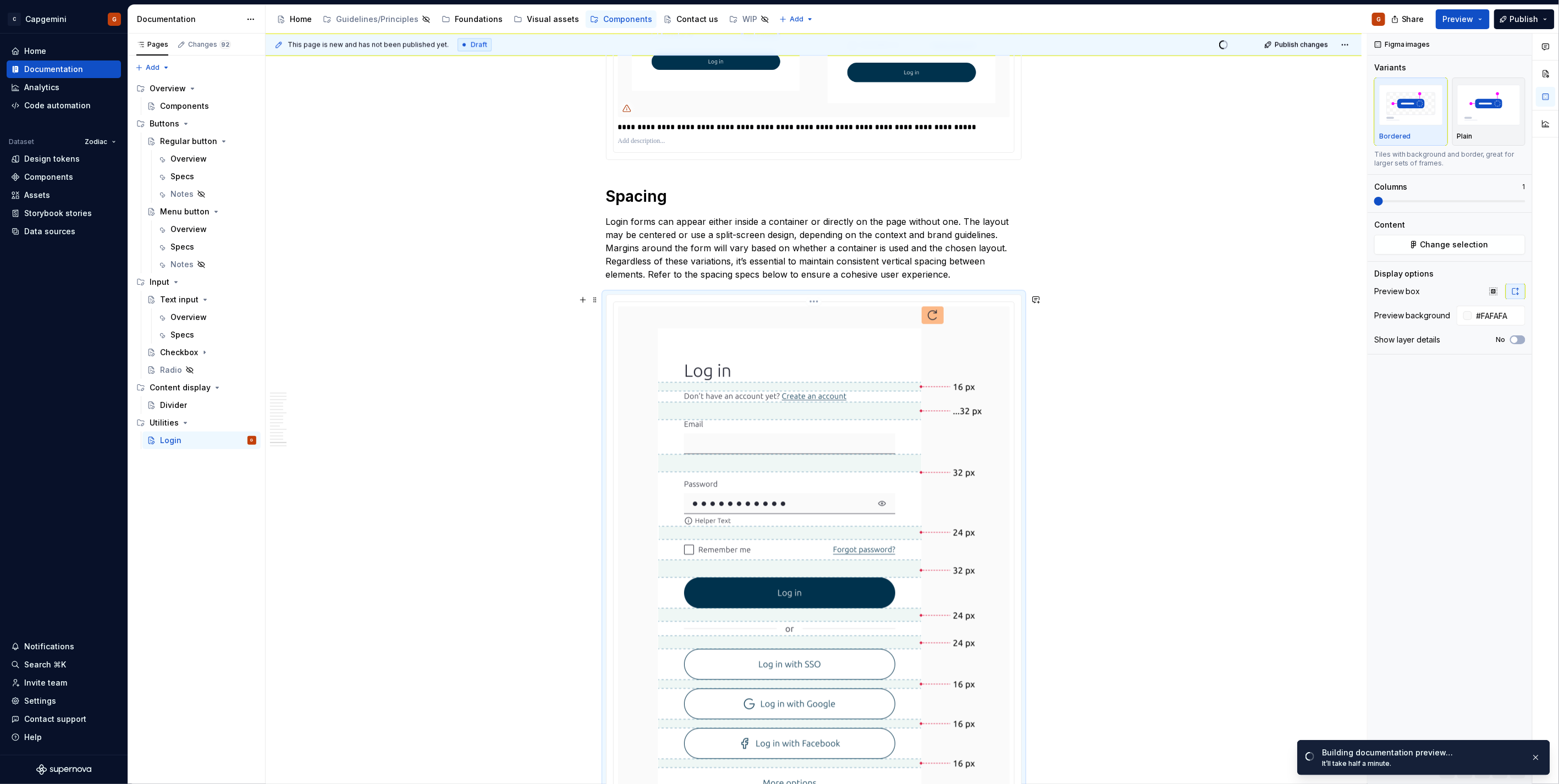
scroll to position [4543, 0]
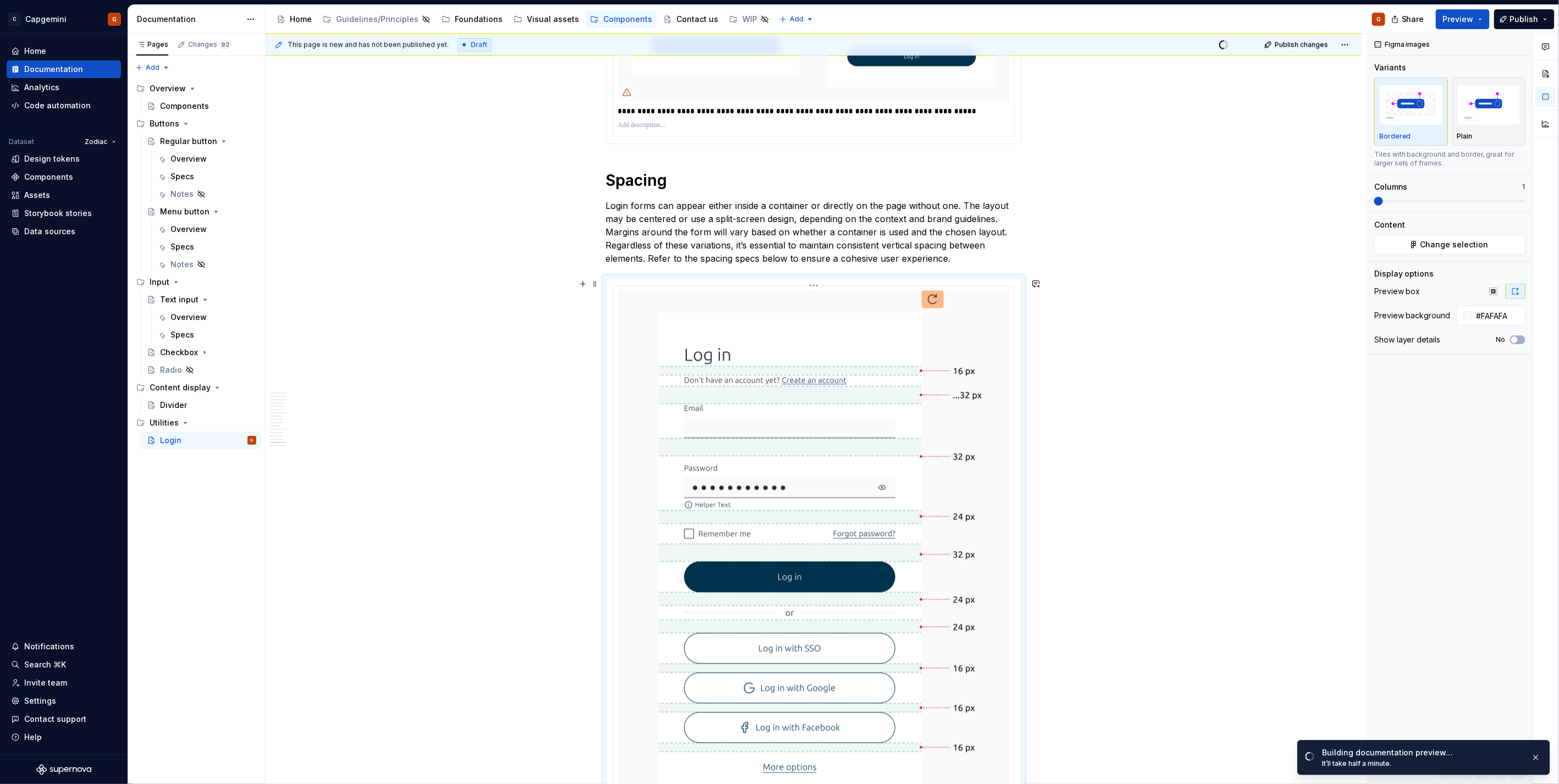
click at [815, 290] on img at bounding box center [813, 563] width 356 height 544
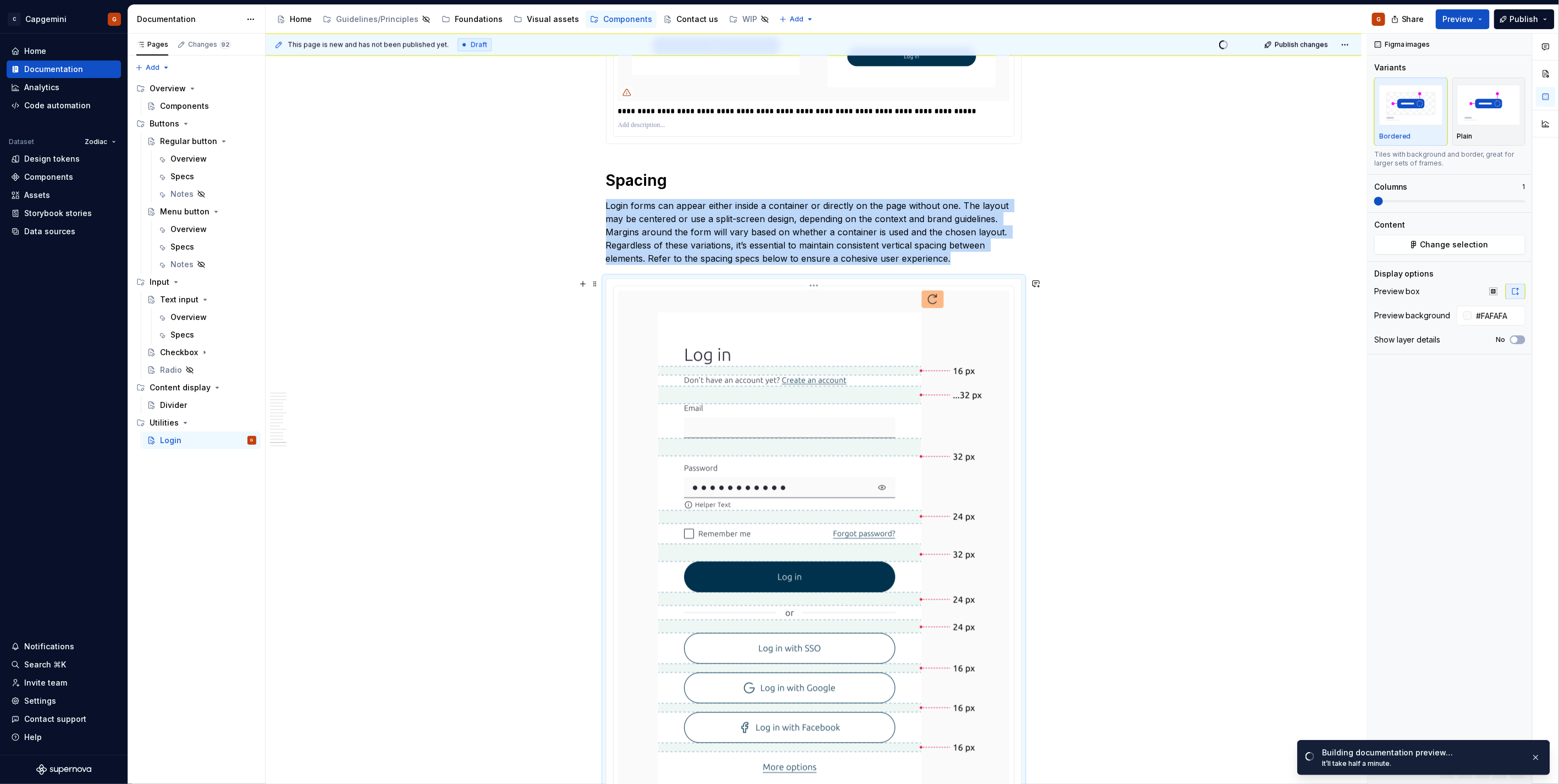
click at [815, 284] on html "C Capgemini G Home Documentation Analytics Code automation Dataset Zodiac Desig…" at bounding box center [780, 392] width 1559 height 784
click at [838, 341] on div "Update Figma image" at bounding box center [873, 344] width 92 height 11
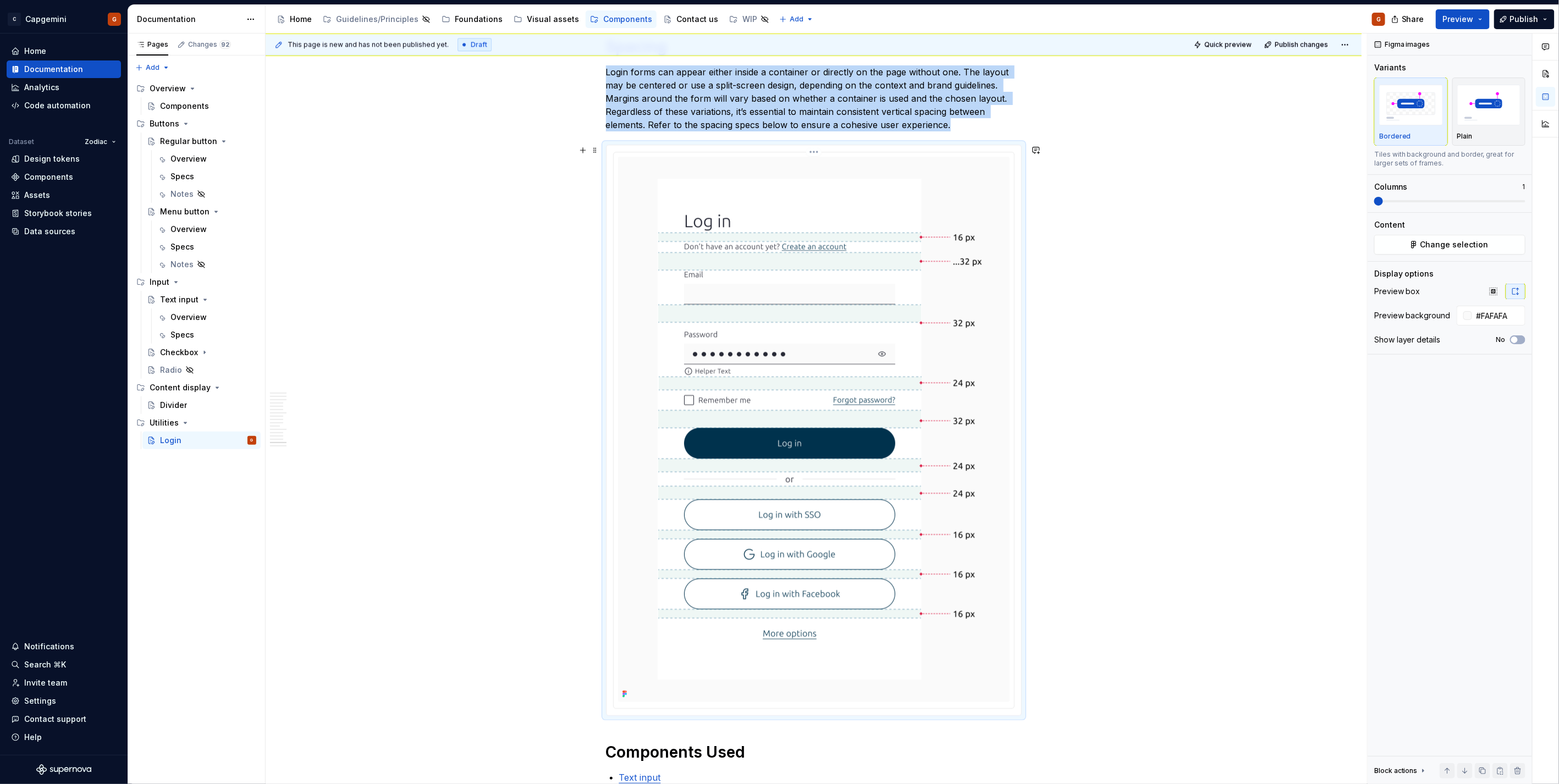
scroll to position [4604, 0]
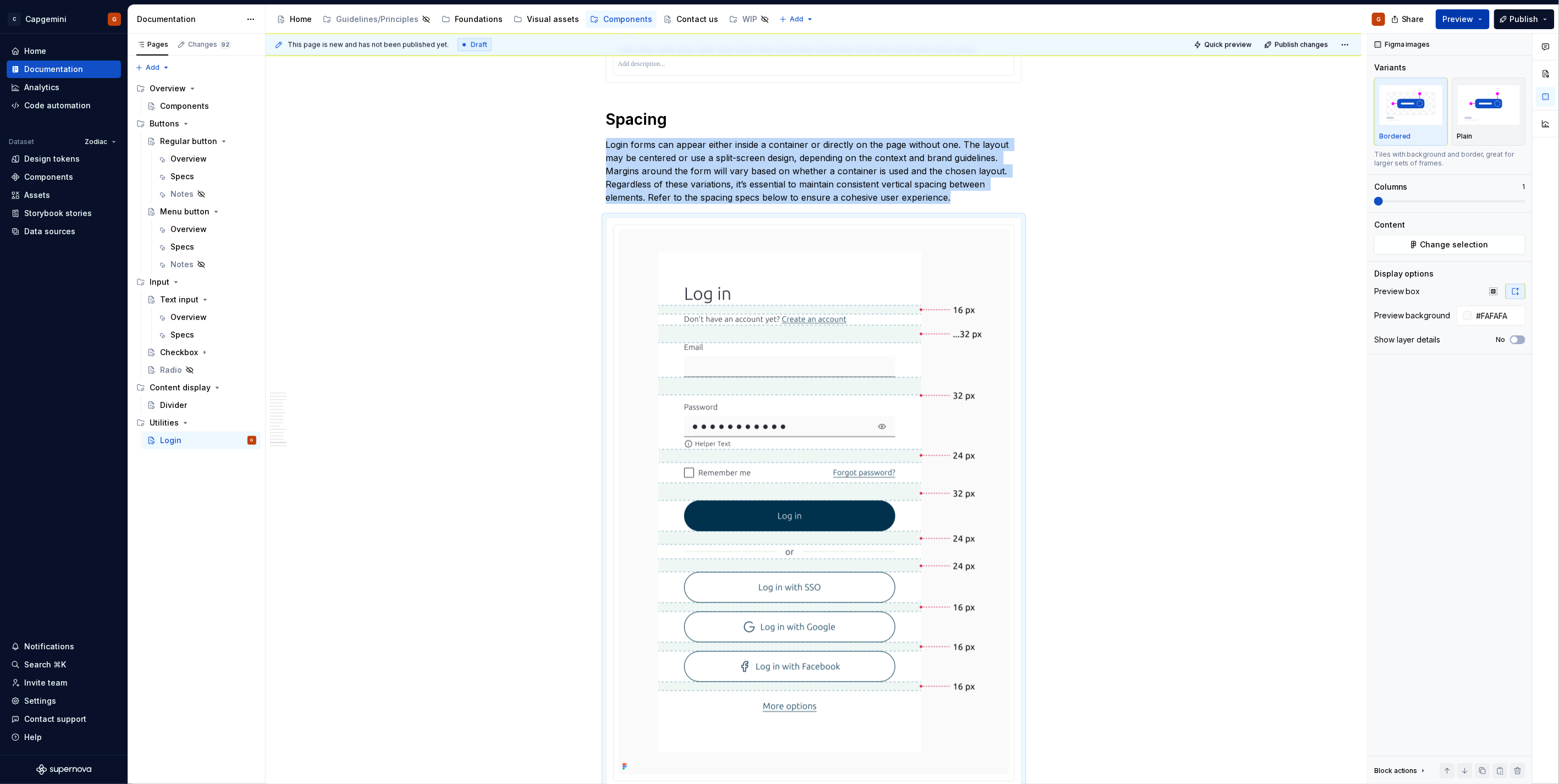
click at [1469, 22] on span "Preview" at bounding box center [1458, 19] width 31 height 11
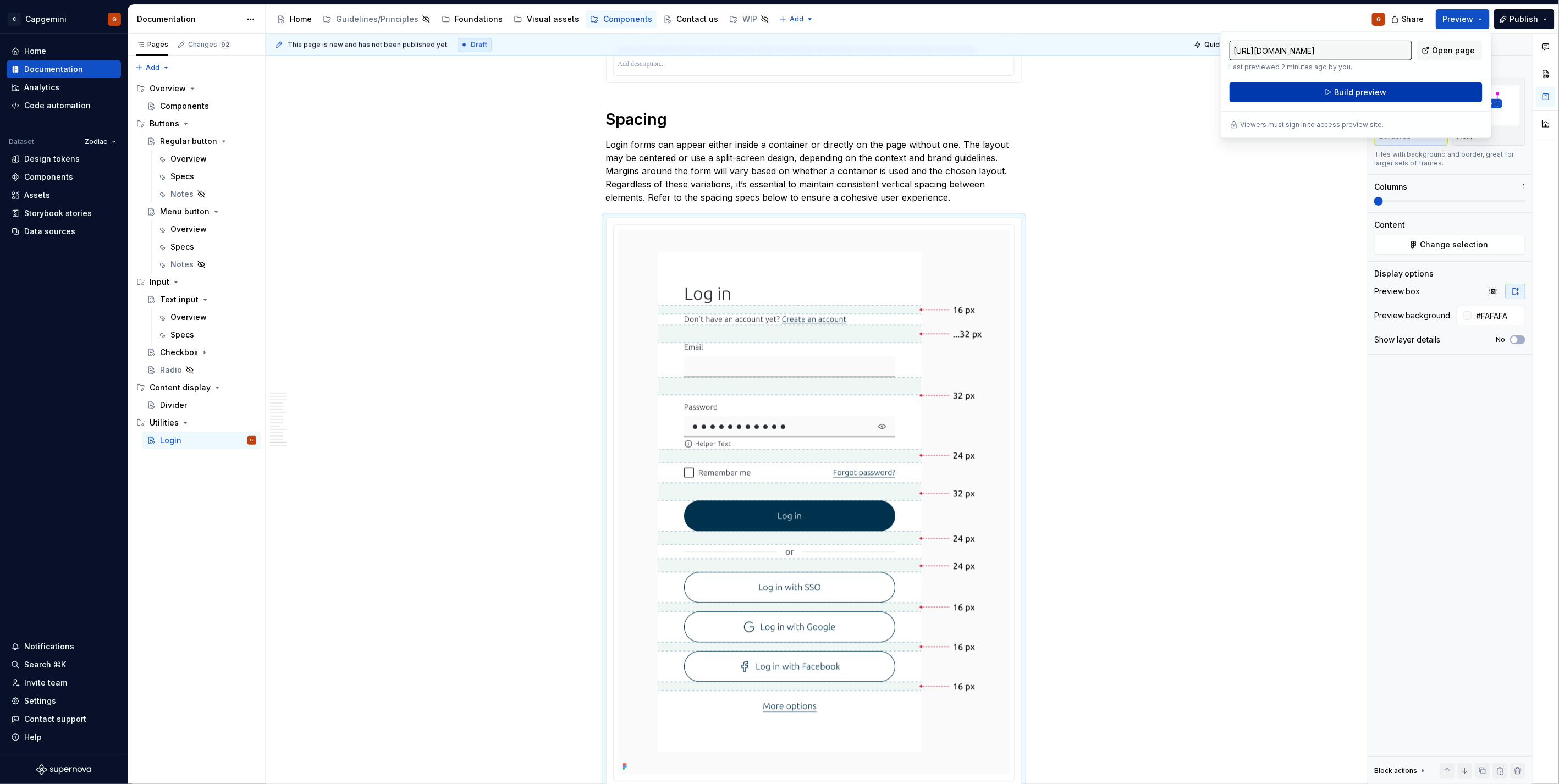
drag, startPoint x: 1469, startPoint y: 22, endPoint x: 1406, endPoint y: 91, distance: 93.4
click at [1406, 91] on button "Build preview" at bounding box center [1356, 92] width 253 height 20
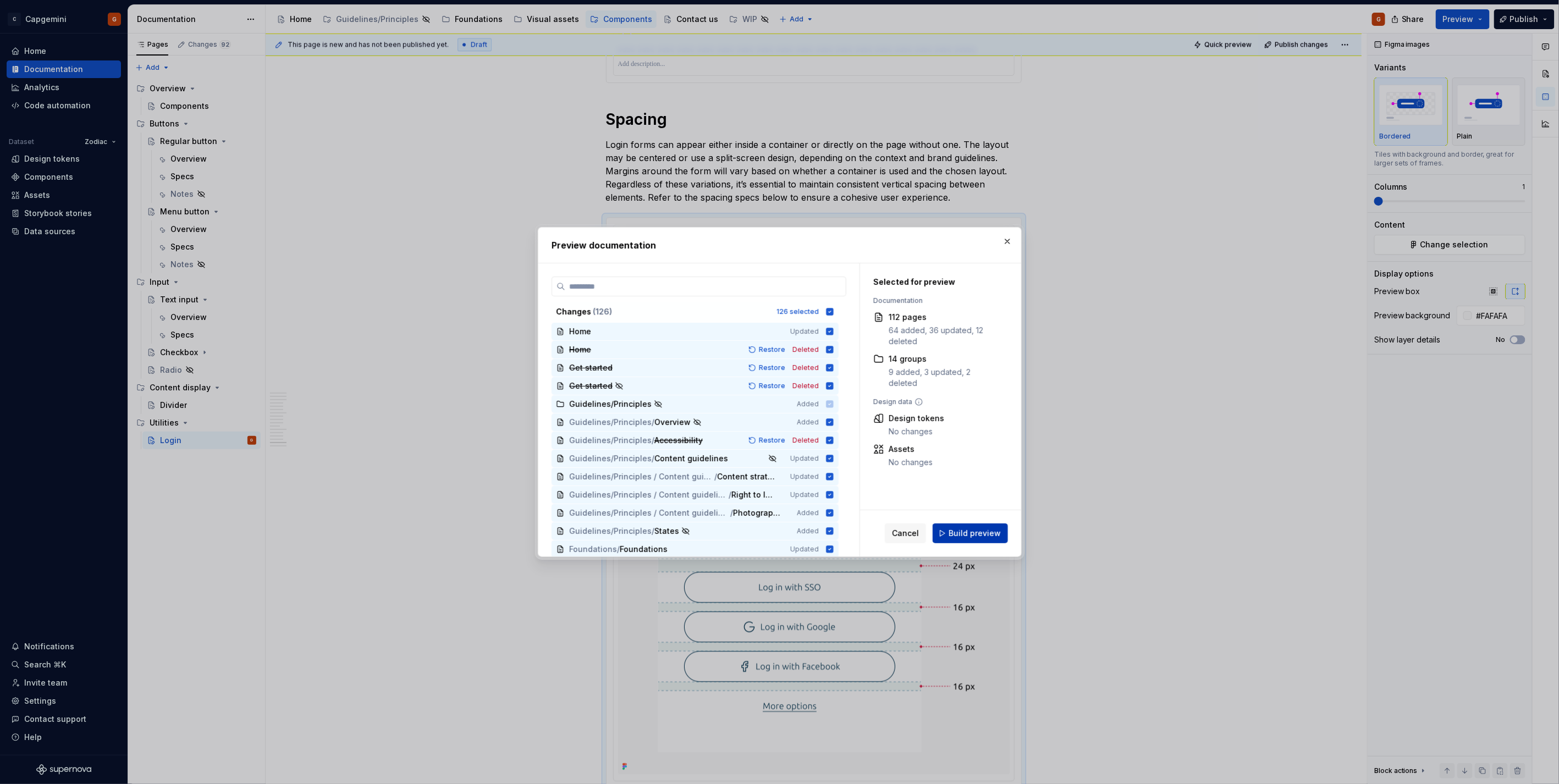
click at [961, 533] on span "Build preview" at bounding box center [974, 533] width 52 height 11
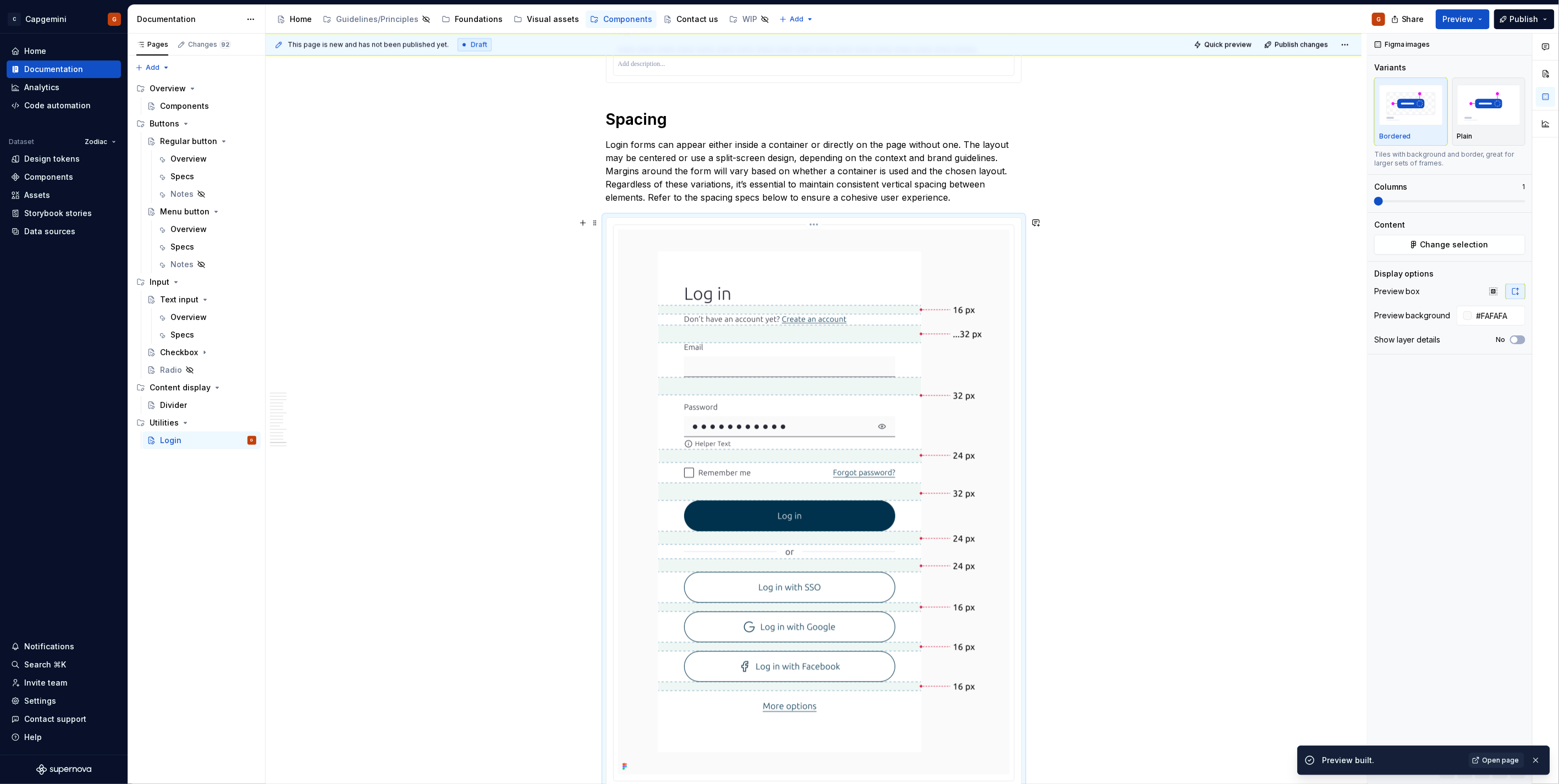
click at [813, 226] on html "C Capgemini G Home Documentation Analytics Code automation Dataset Zodiac Desig…" at bounding box center [780, 392] width 1559 height 784
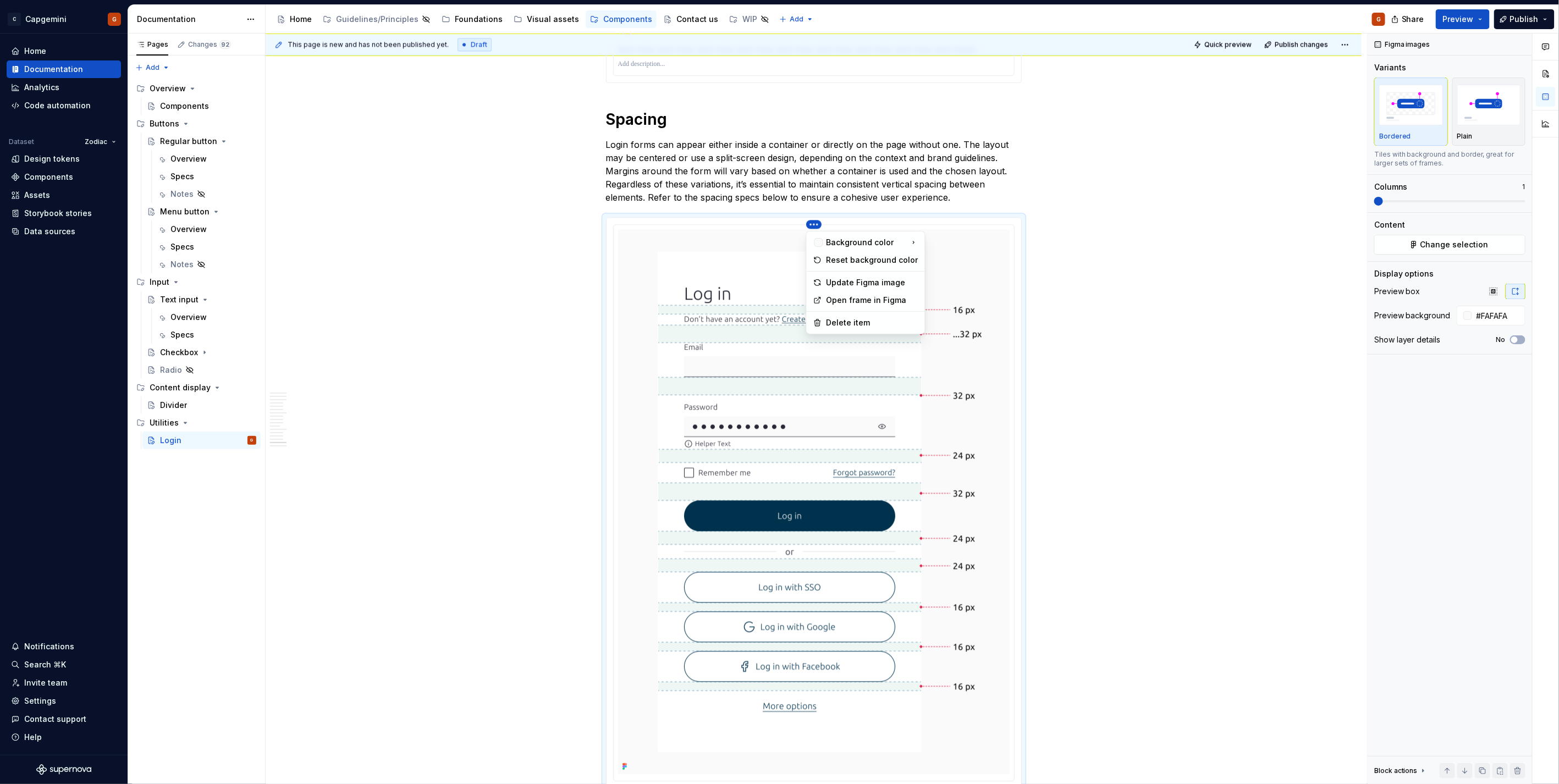
click at [1462, 238] on div "Comments Open comments No comments yet Select ‘Comment’ from the block context …" at bounding box center [1463, 408] width 191 height 751
click at [1456, 248] on span "Change selection" at bounding box center [1454, 244] width 68 height 11
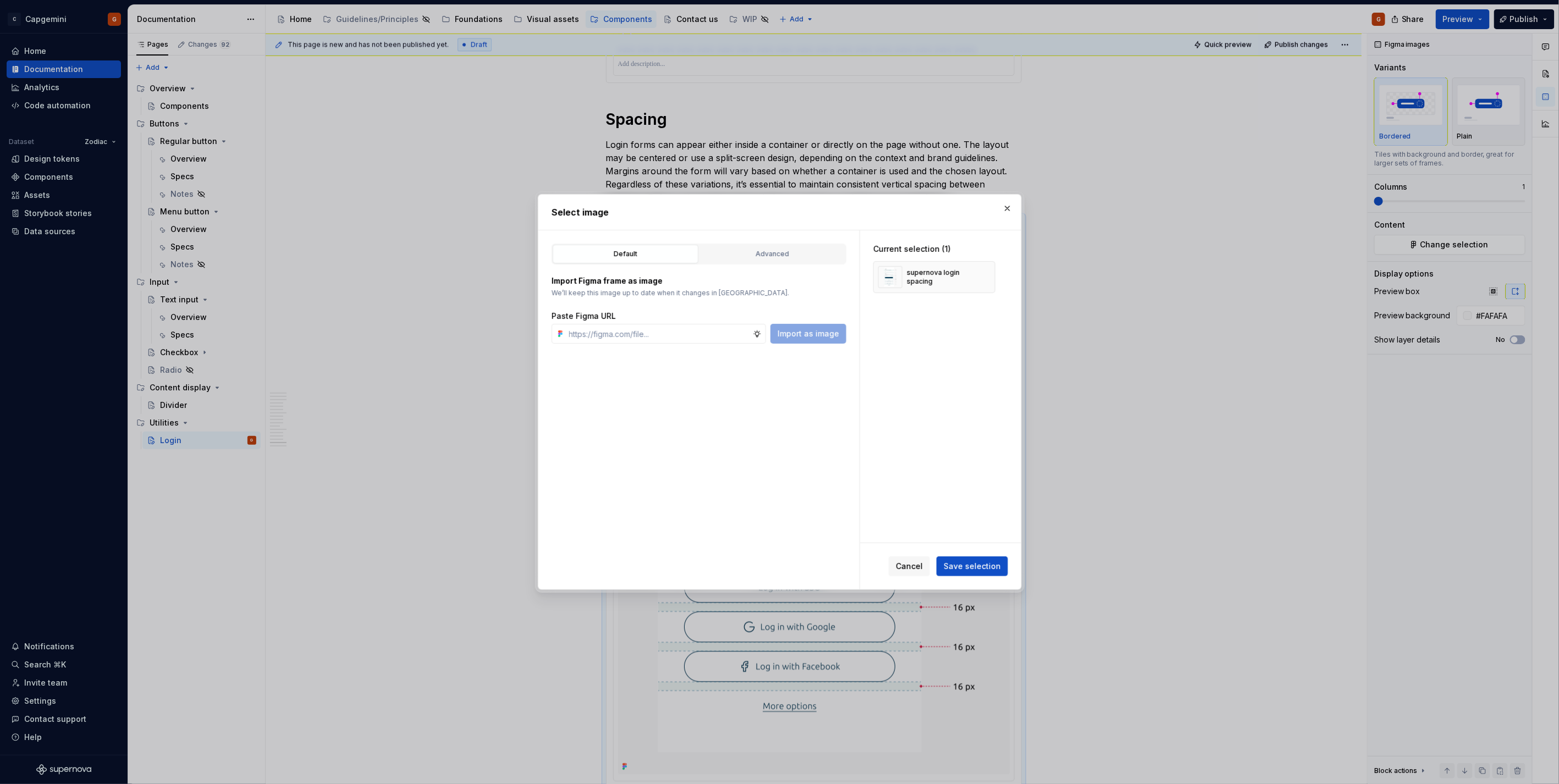
click at [761, 244] on div "Default Advanced" at bounding box center [698, 254] width 295 height 21
click at [744, 266] on div "Import Figma frame as image We’ll keep this image up to date when it changes in…" at bounding box center [698, 304] width 295 height 79
click at [761, 255] on div "Advanced" at bounding box center [772, 254] width 138 height 11
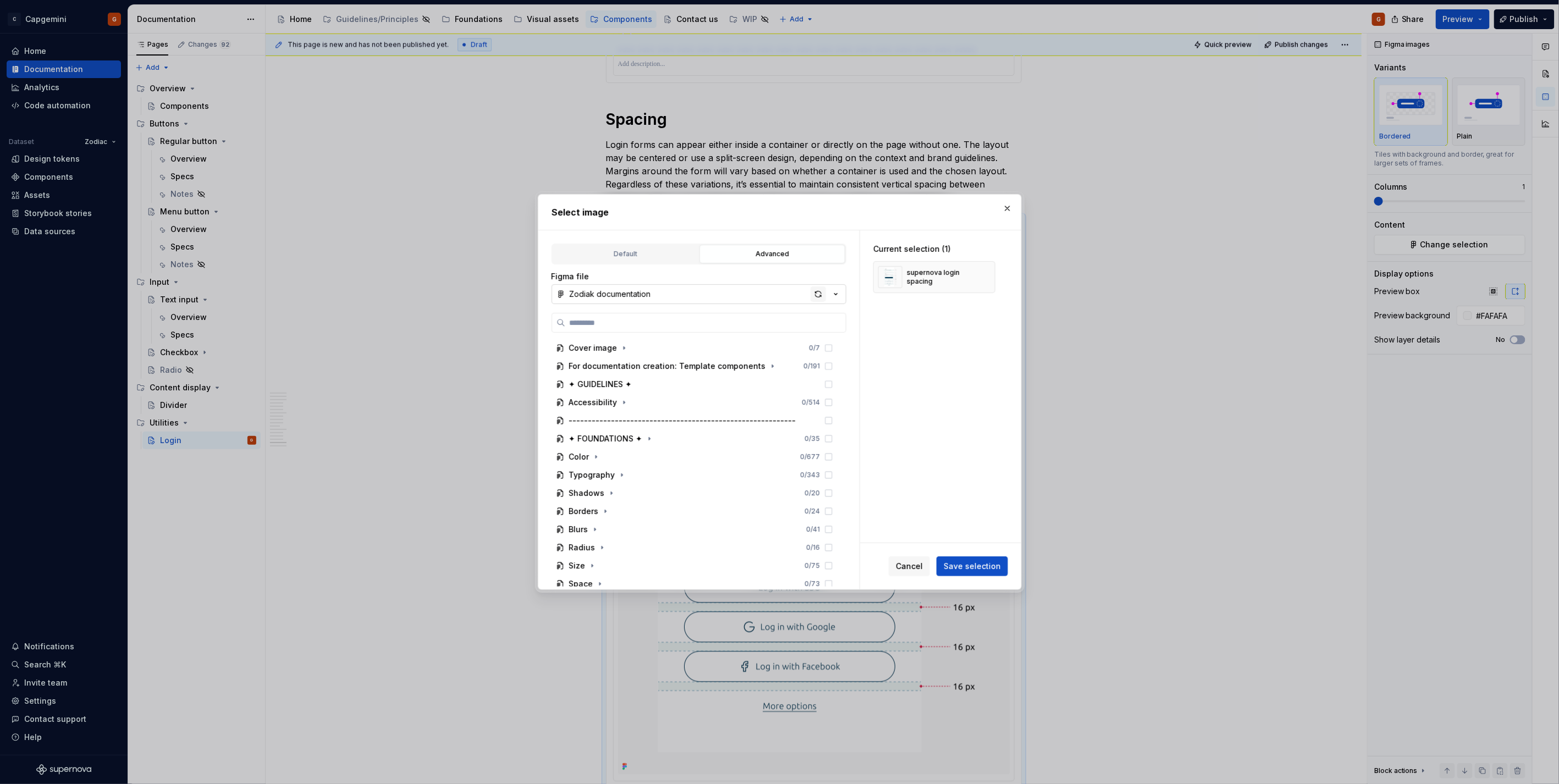
click at [816, 293] on div "button" at bounding box center [818, 293] width 15 height 15
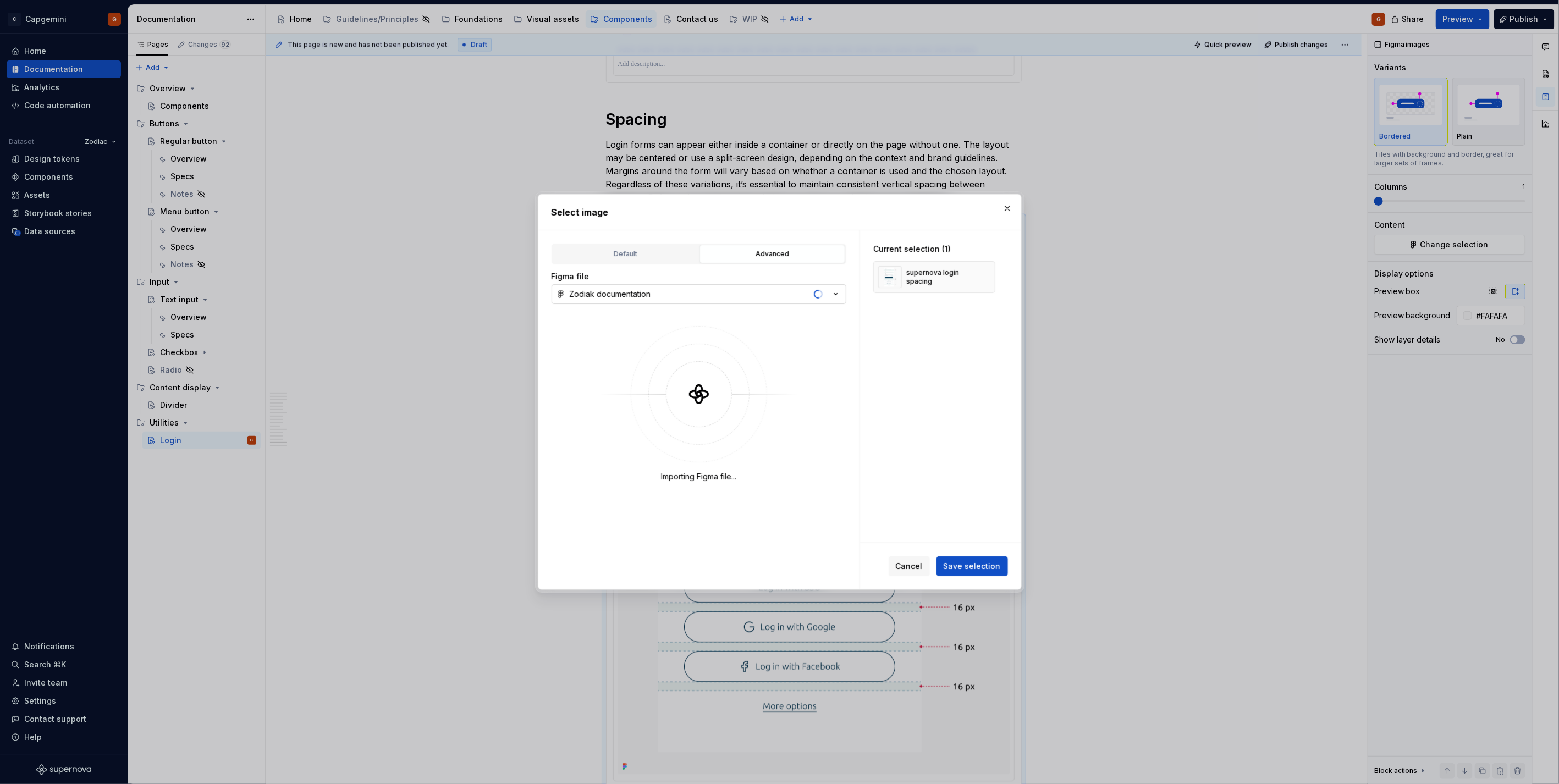
type textarea "*"
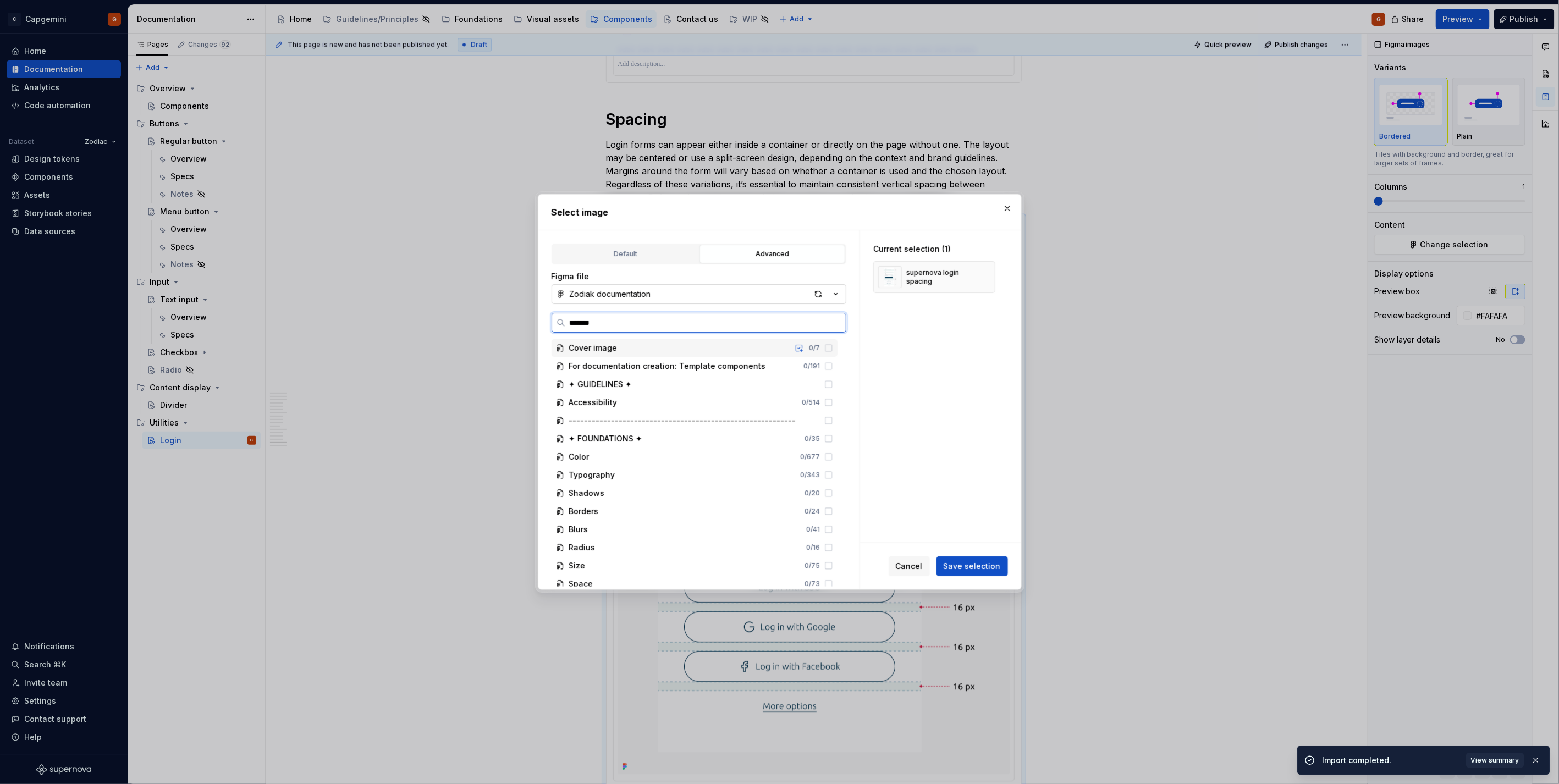
type input "********"
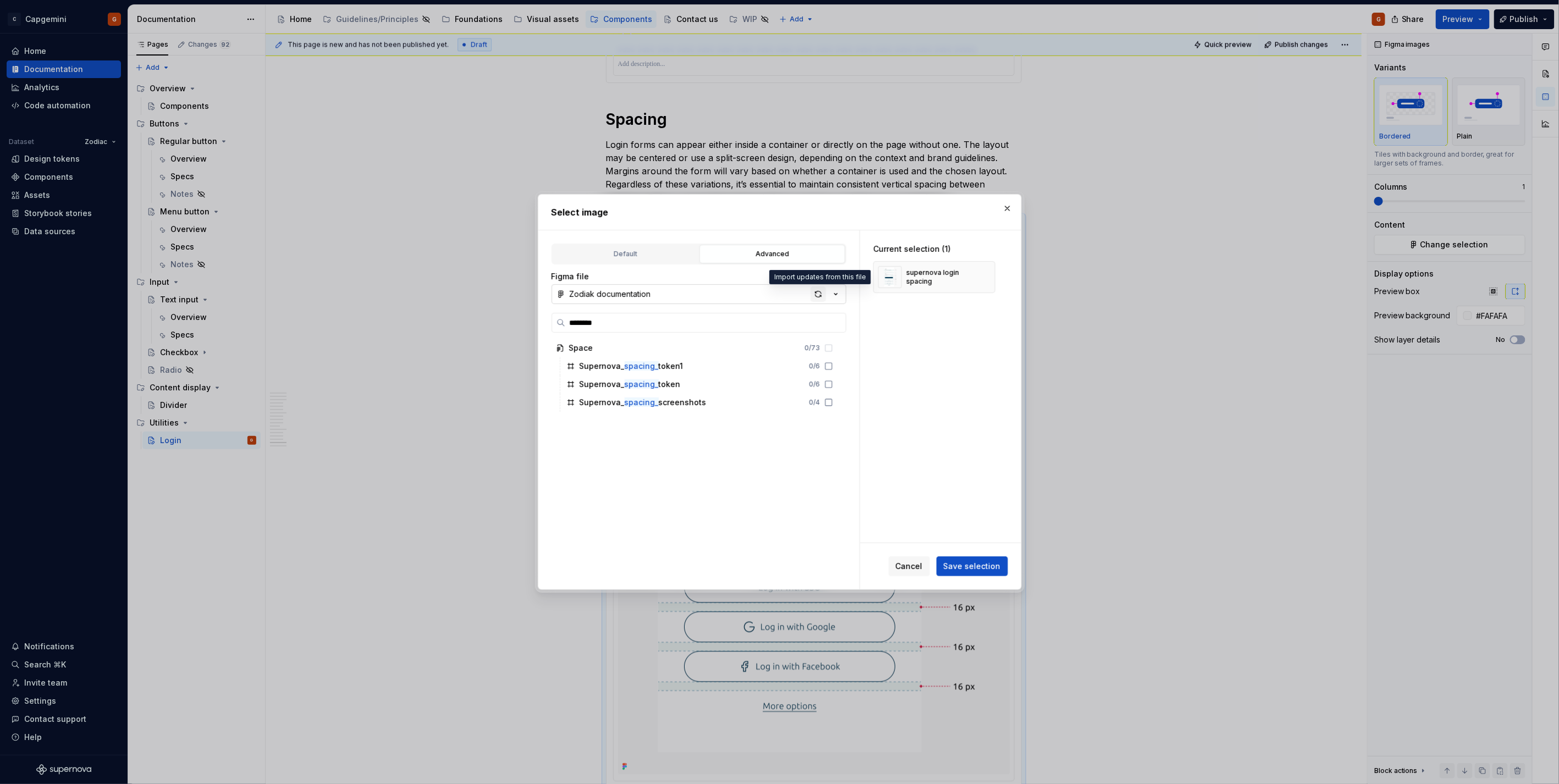
click at [822, 299] on div "button" at bounding box center [818, 293] width 15 height 15
click at [834, 437] on div "supernova login spacing_ 0 / 7" at bounding box center [700, 439] width 275 height 18
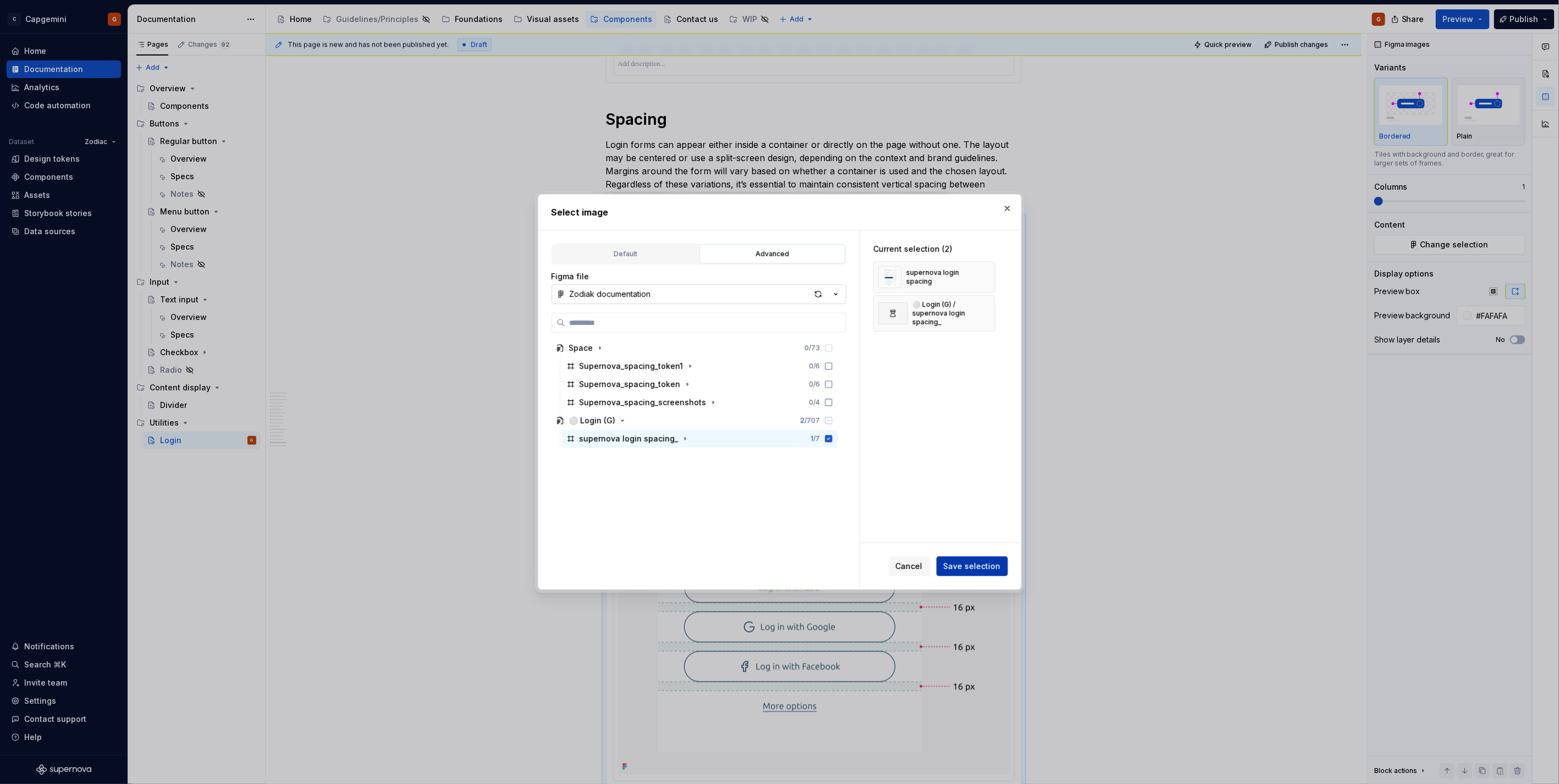
click at [1002, 564] on button "Save selection" at bounding box center [972, 566] width 71 height 20
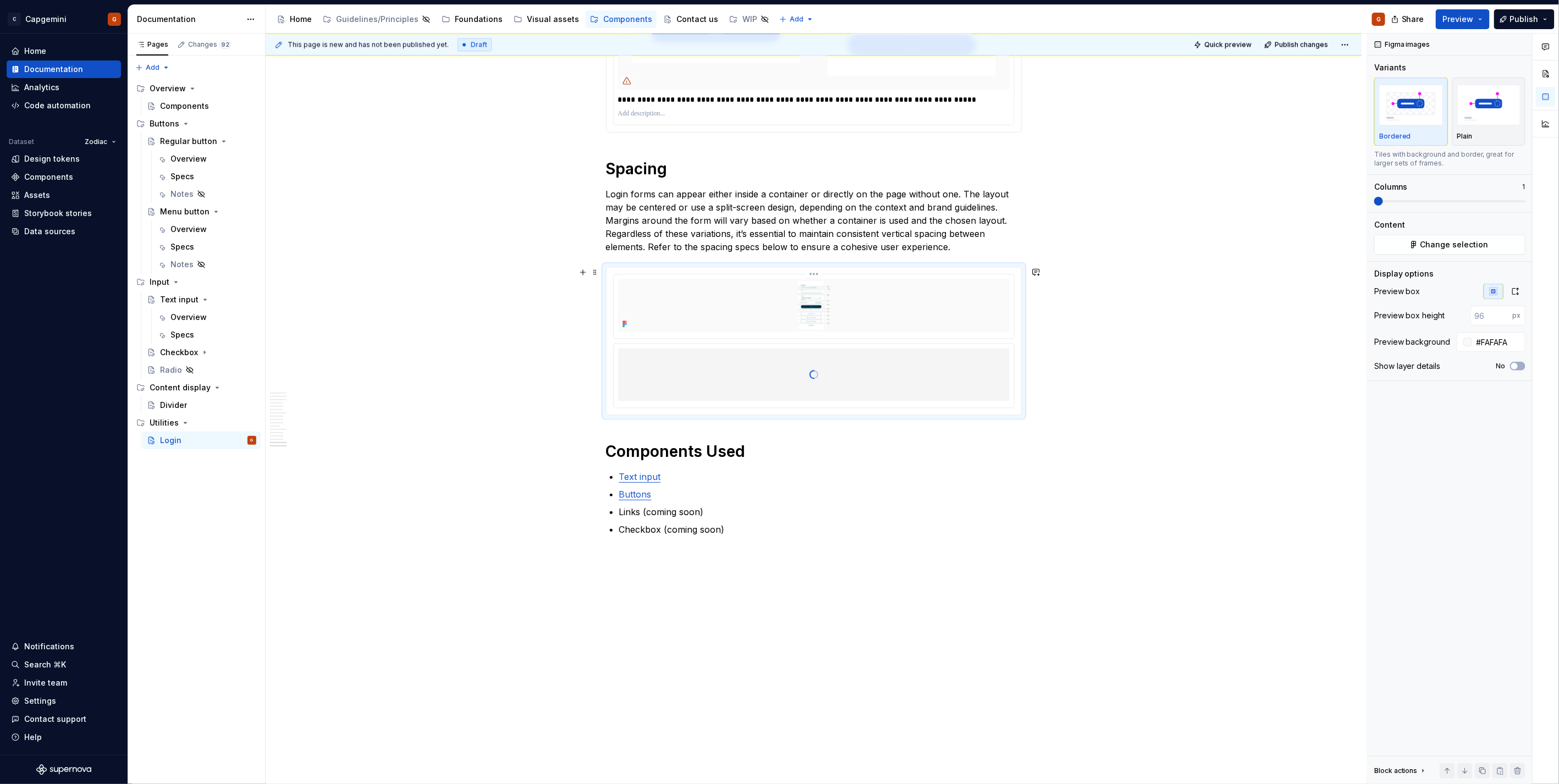
scroll to position [4555, 0]
click at [1415, 253] on button "Change selection" at bounding box center [1450, 244] width 151 height 20
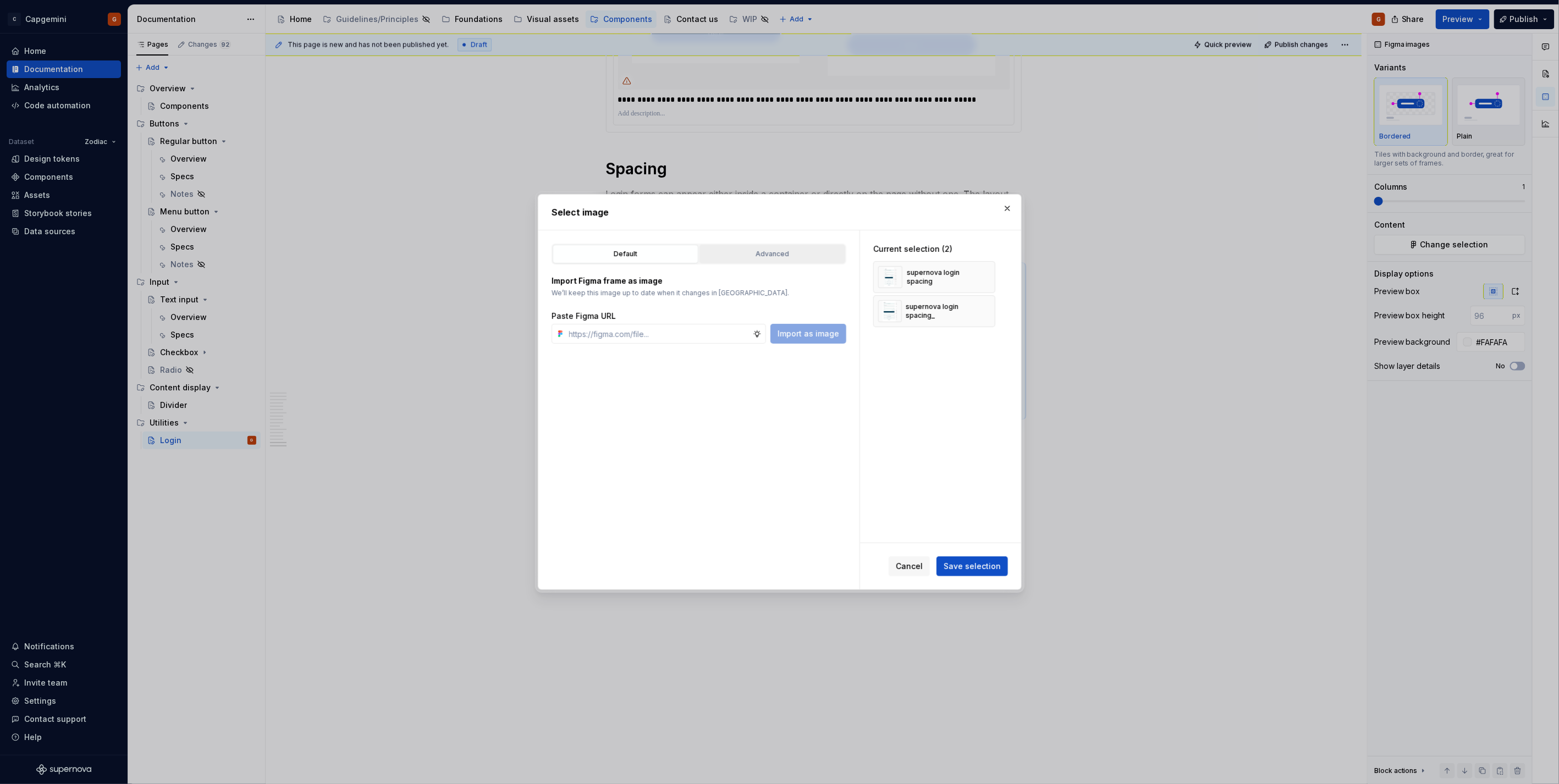
click at [793, 255] on div "Advanced" at bounding box center [772, 254] width 138 height 11
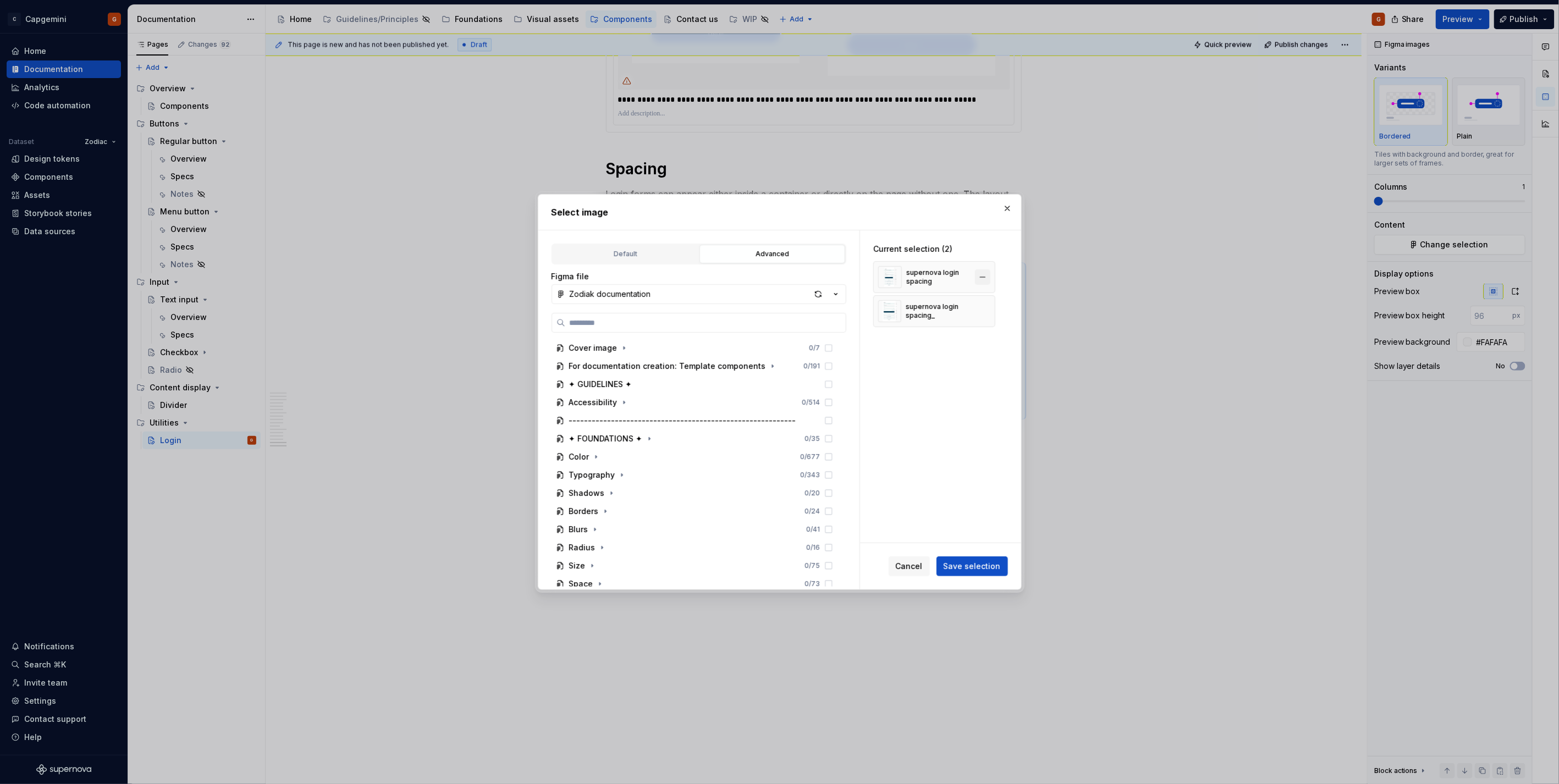
click at [981, 279] on button "button" at bounding box center [982, 276] width 15 height 15
click at [986, 573] on button "Save selection" at bounding box center [972, 566] width 71 height 20
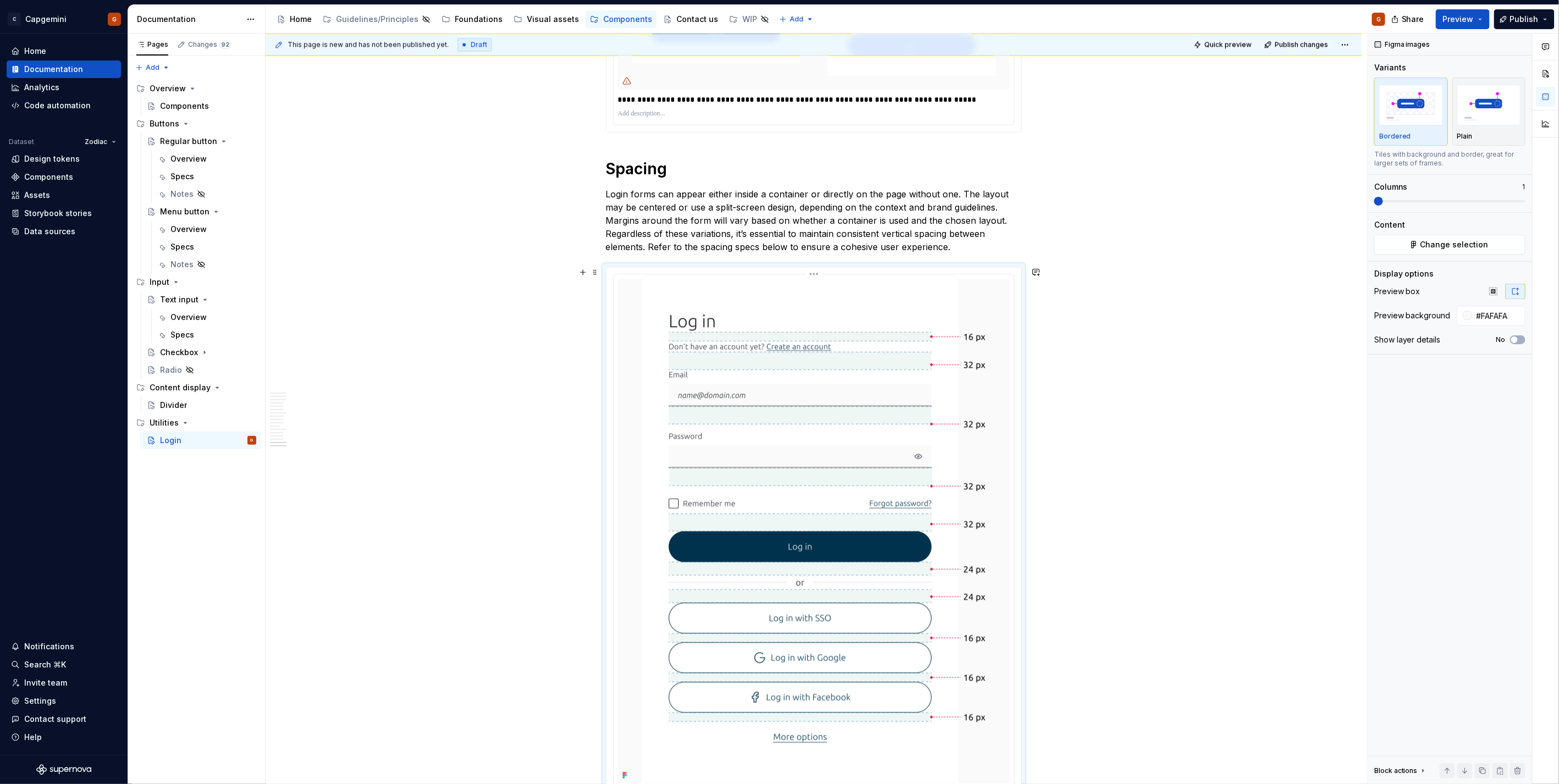
scroll to position [4604, 0]
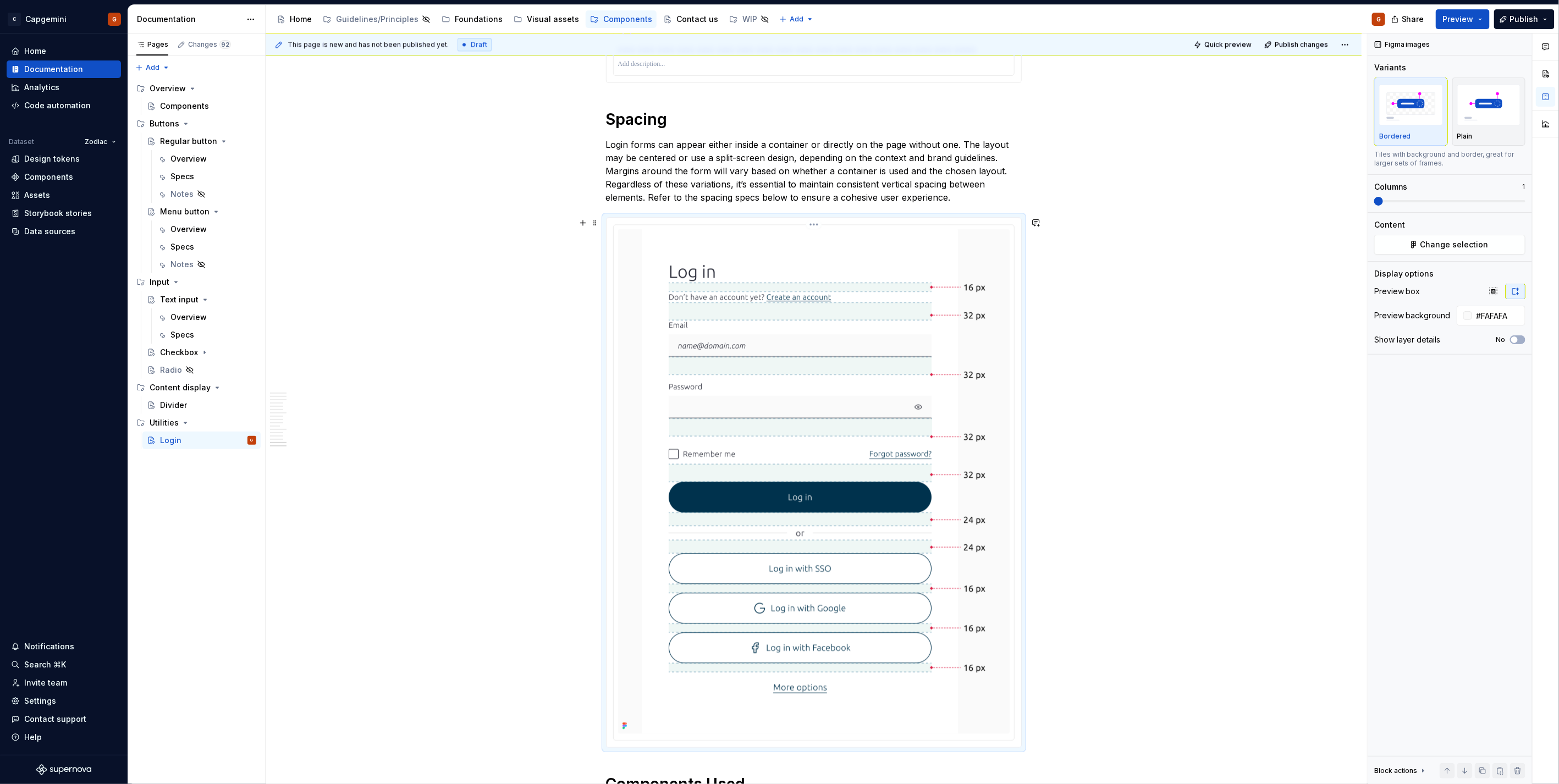
click at [816, 223] on html "C Capgemini G Home Documentation Analytics Code automation Dataset Zodiac Desig…" at bounding box center [780, 392] width 1559 height 784
click at [842, 275] on div "Update Figma image" at bounding box center [866, 283] width 114 height 18
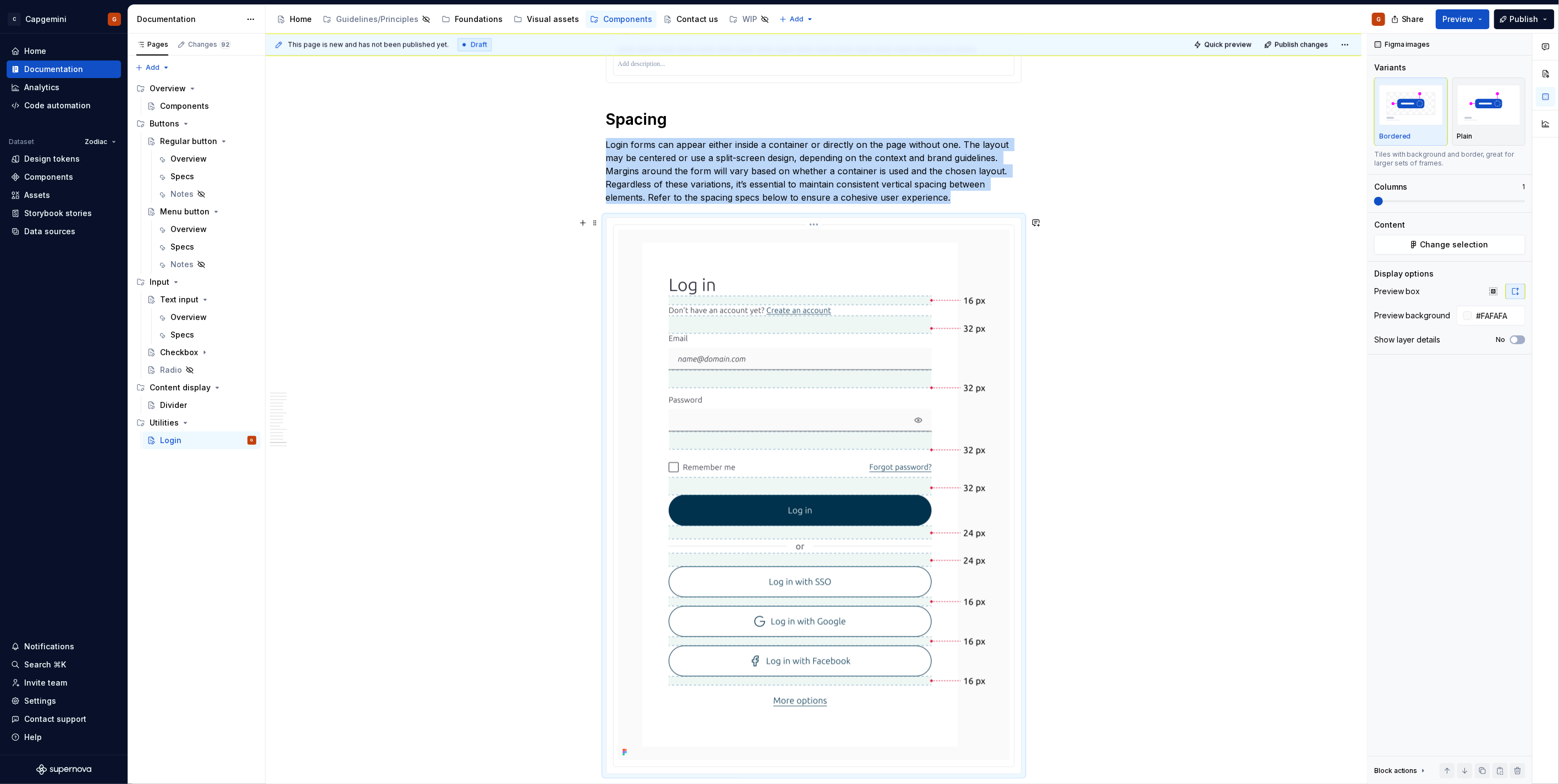
type textarea "*"
click at [814, 222] on html "C Capgemini G Home Documentation Analytics Code automation Dataset Zodiac Desig…" at bounding box center [780, 392] width 1559 height 784
click at [858, 285] on div "Update Figma image" at bounding box center [873, 283] width 92 height 11
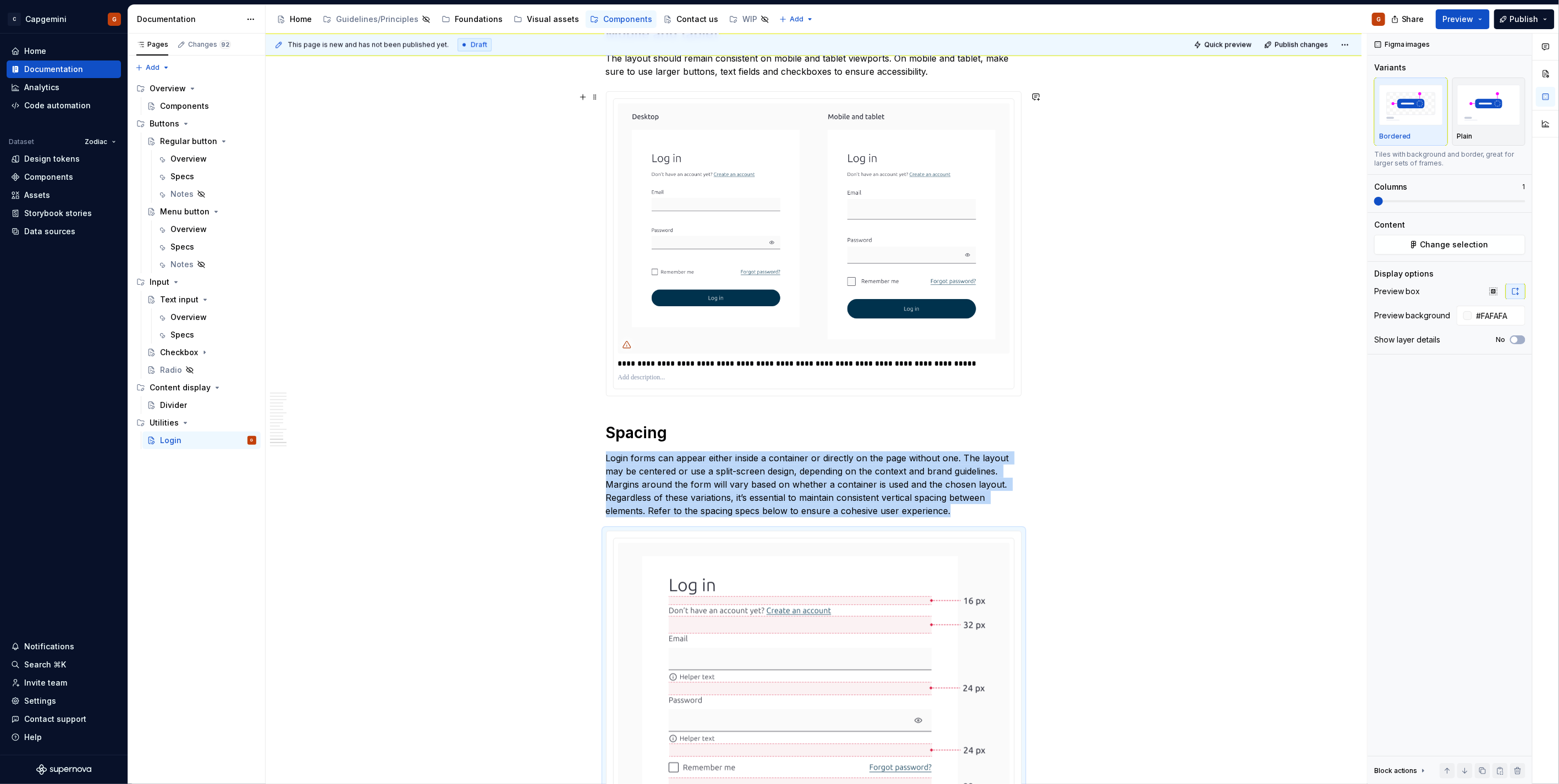
scroll to position [4230, 0]
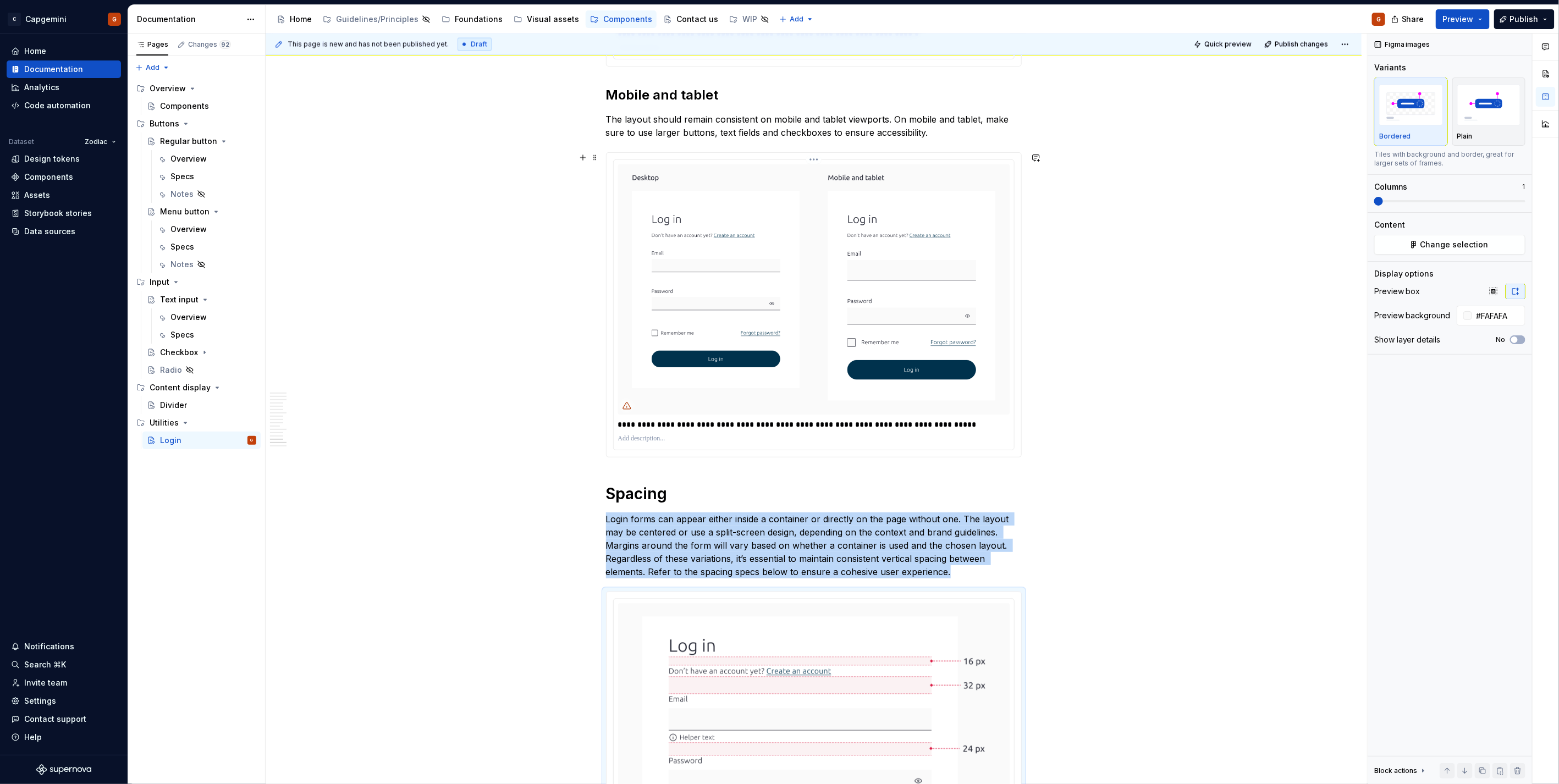
type input "#FAFAFAFA"
click at [873, 177] on img at bounding box center [813, 289] width 392 height 250
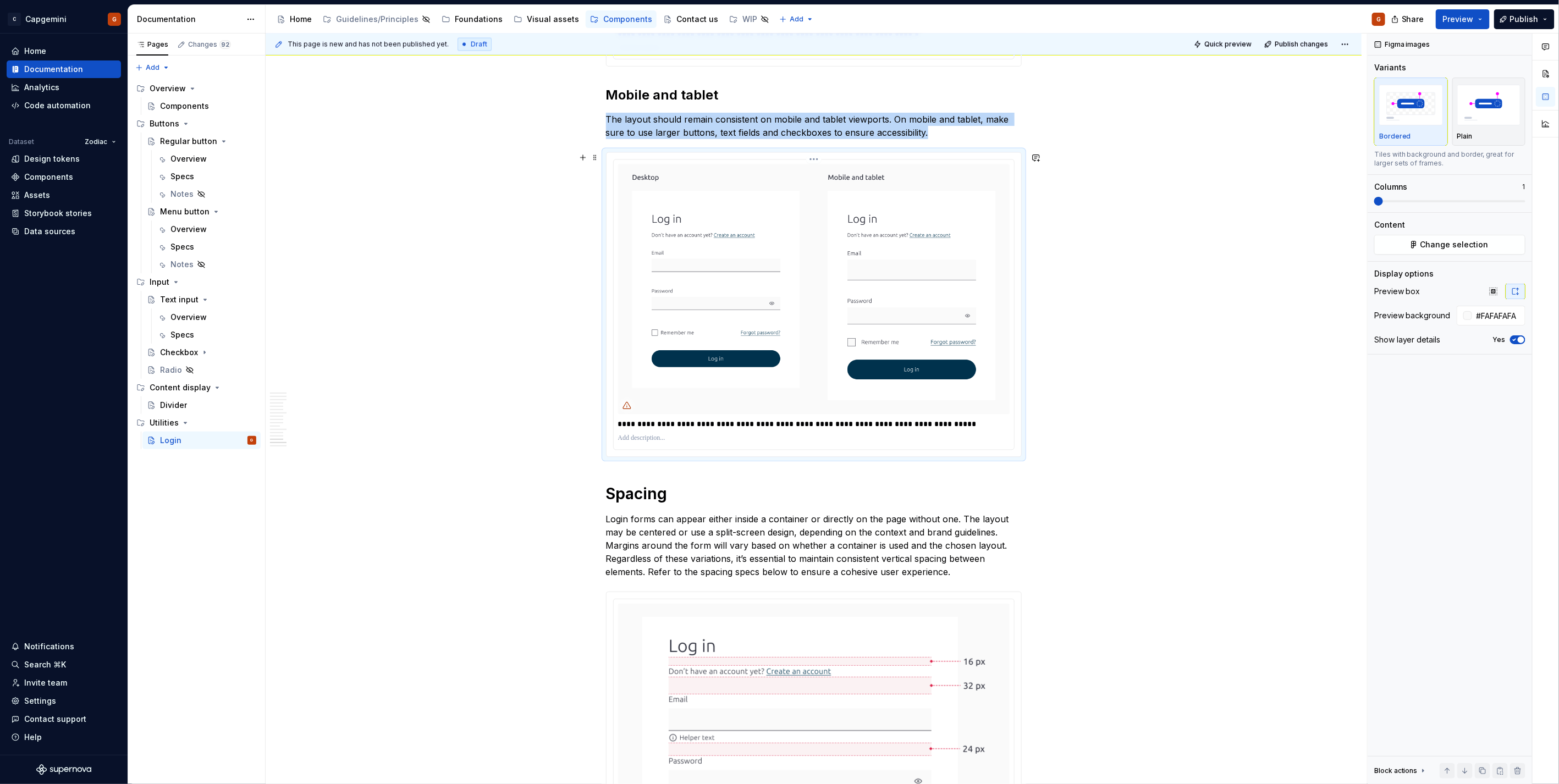
click at [815, 160] on html "C Capgemini G Home Documentation Analytics Code automation Dataset Zodiac Desig…" at bounding box center [780, 392] width 1559 height 784
click at [943, 328] on html "C Capgemini G Home Documentation Analytics Code automation Dataset Zodiac Desig…" at bounding box center [780, 392] width 1559 height 784
click at [911, 253] on img at bounding box center [813, 289] width 392 height 250
click at [1503, 243] on button "Change selection" at bounding box center [1450, 244] width 151 height 20
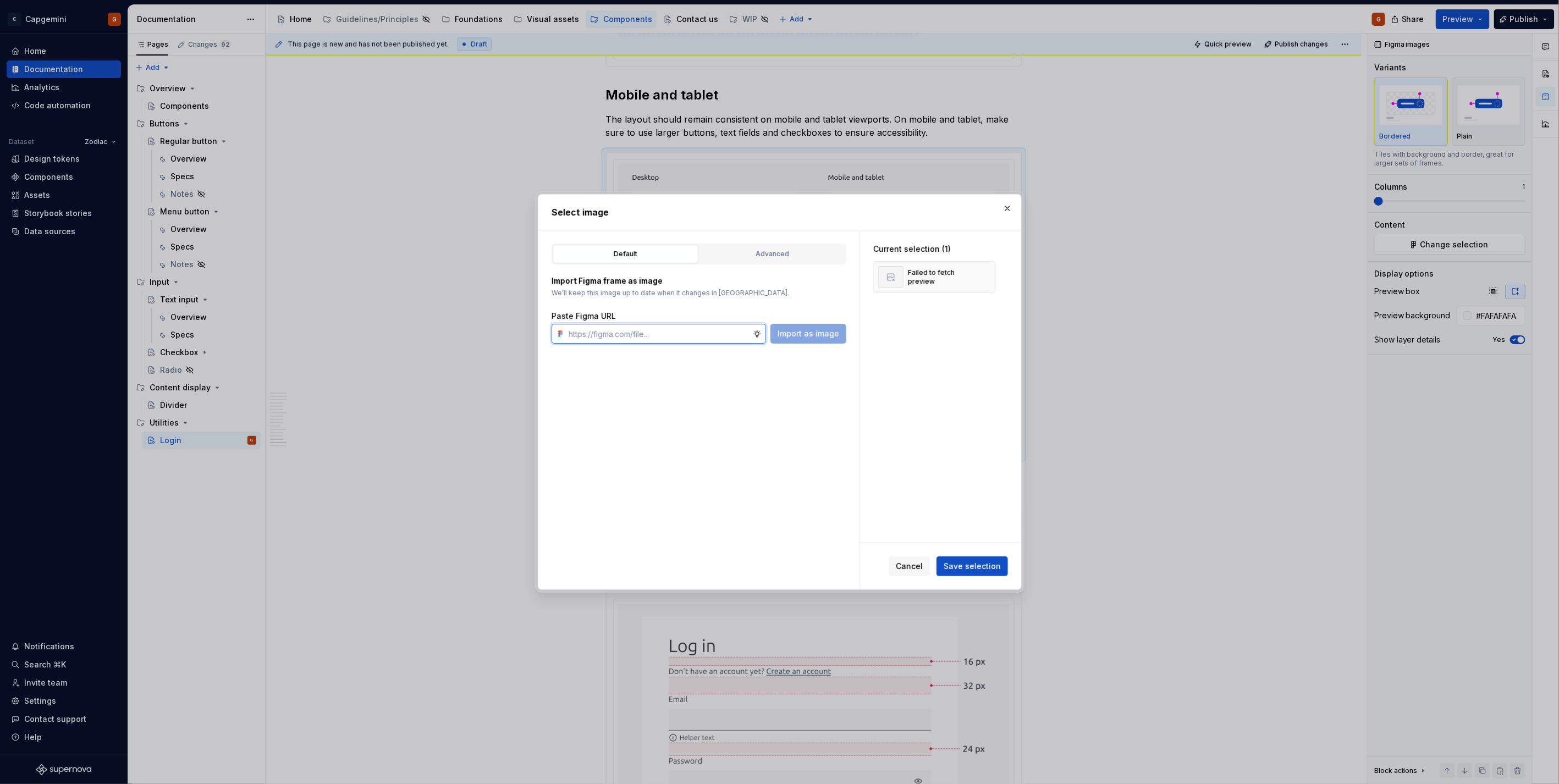
type textarea "*"
click at [787, 256] on div "Advanced" at bounding box center [772, 254] width 138 height 11
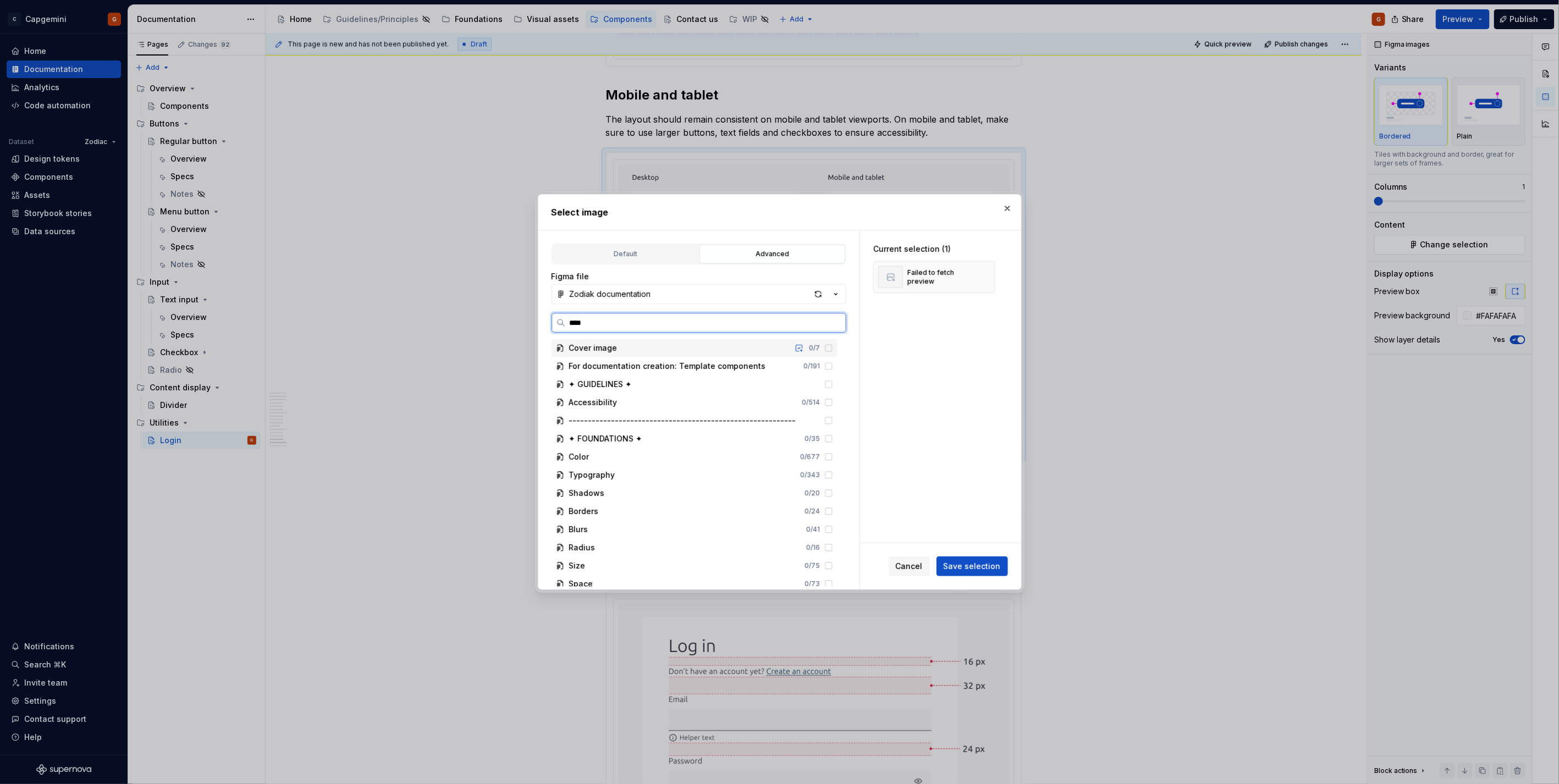
type input "*****"
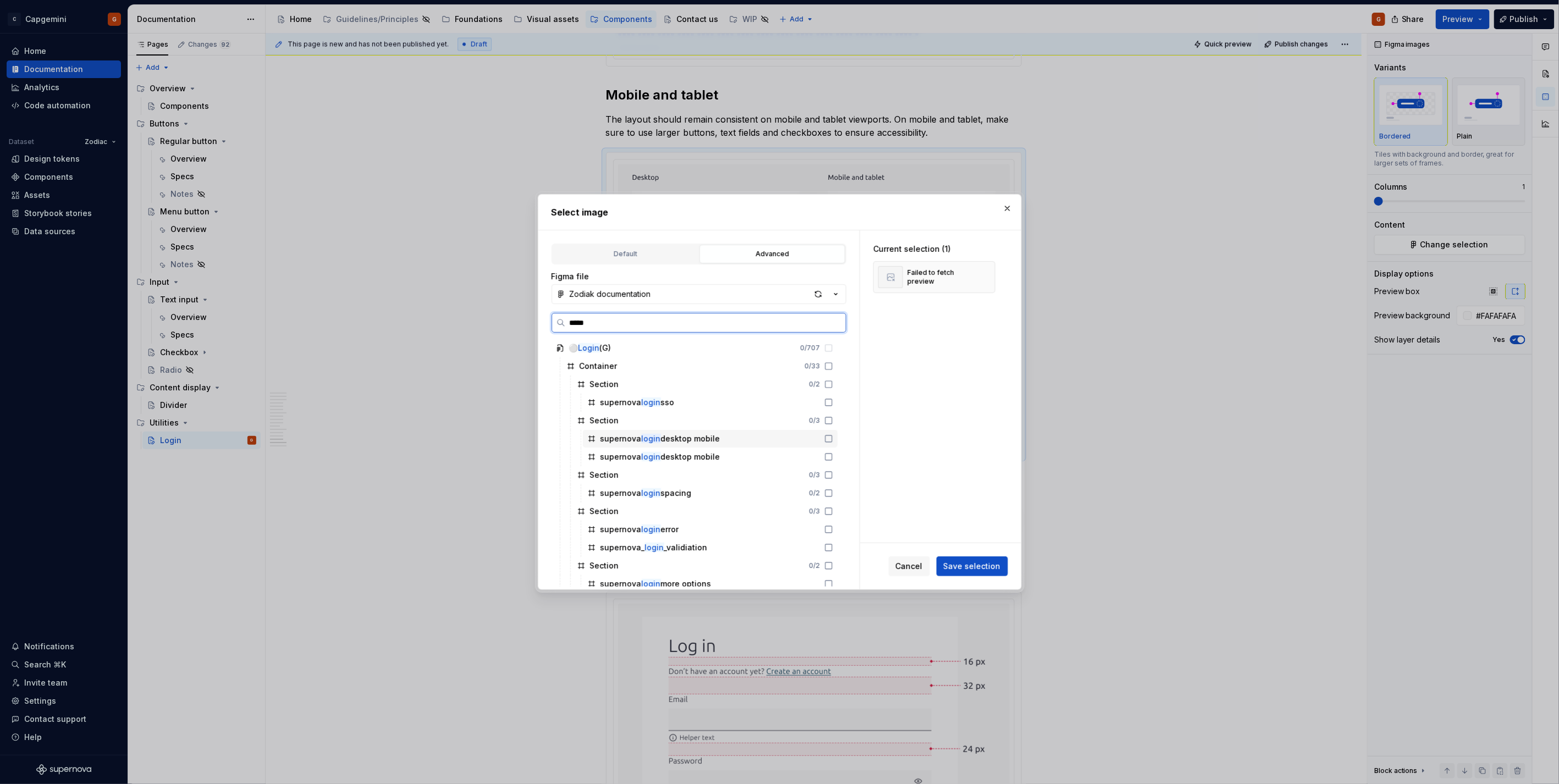
click at [707, 460] on div "supernova login desktop mobile" at bounding box center [660, 457] width 120 height 11
click at [979, 273] on button "button" at bounding box center [982, 276] width 15 height 15
click at [998, 561] on span "Save selection" at bounding box center [972, 566] width 57 height 11
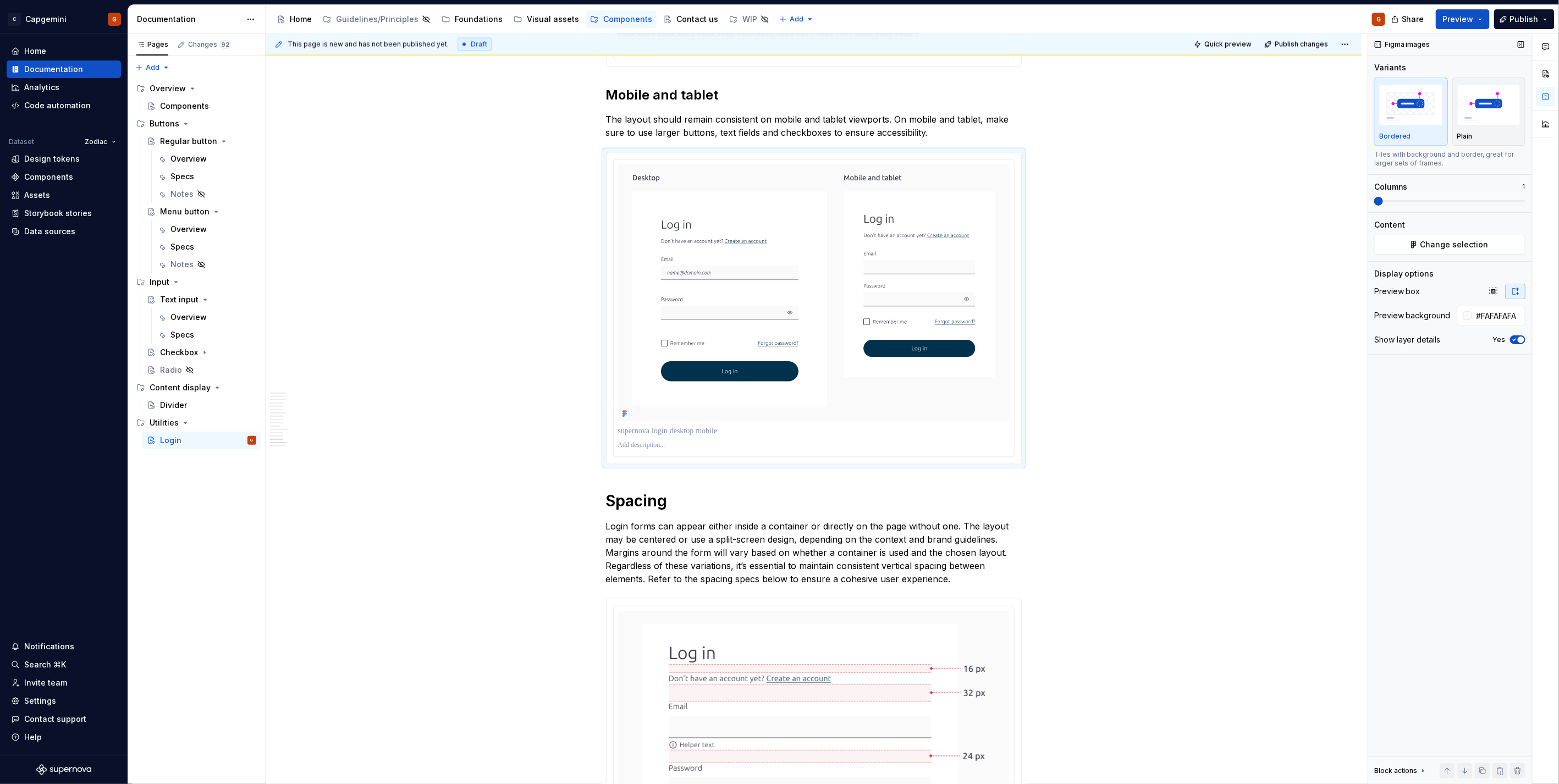
click at [1514, 341] on icon "button" at bounding box center [1514, 339] width 9 height 7
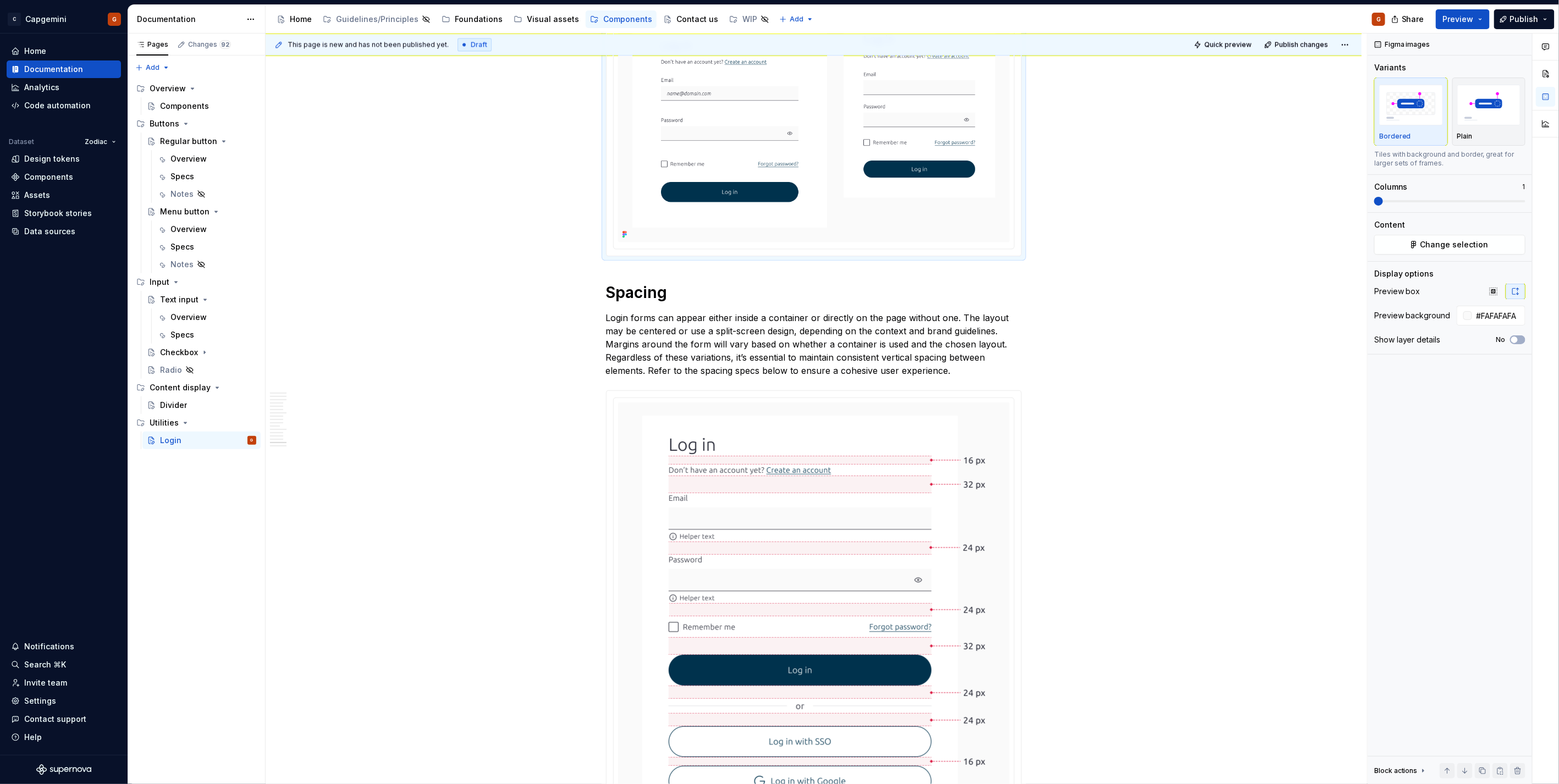
scroll to position [4413, 0]
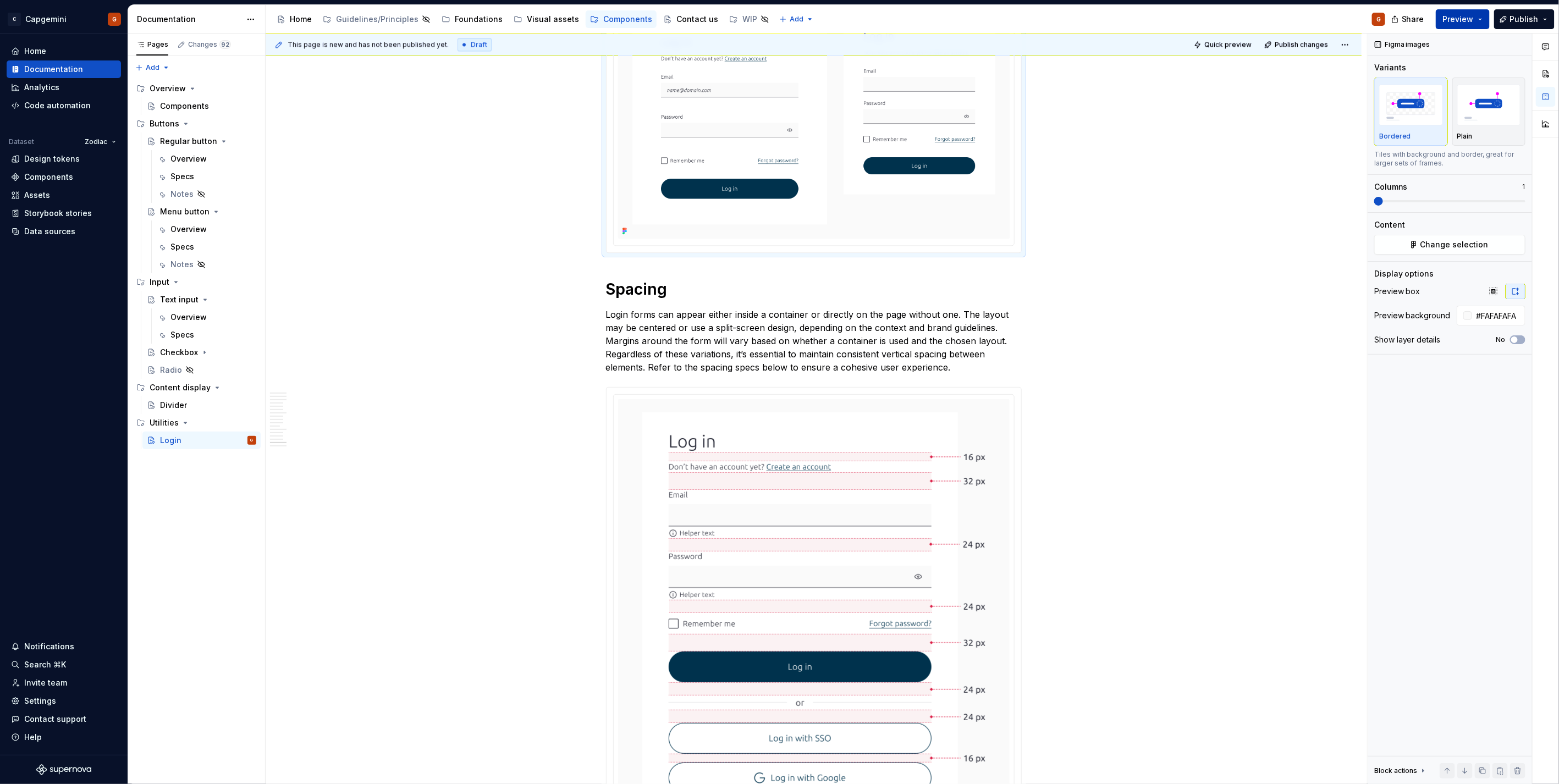
click at [1462, 18] on span "Preview" at bounding box center [1458, 19] width 31 height 11
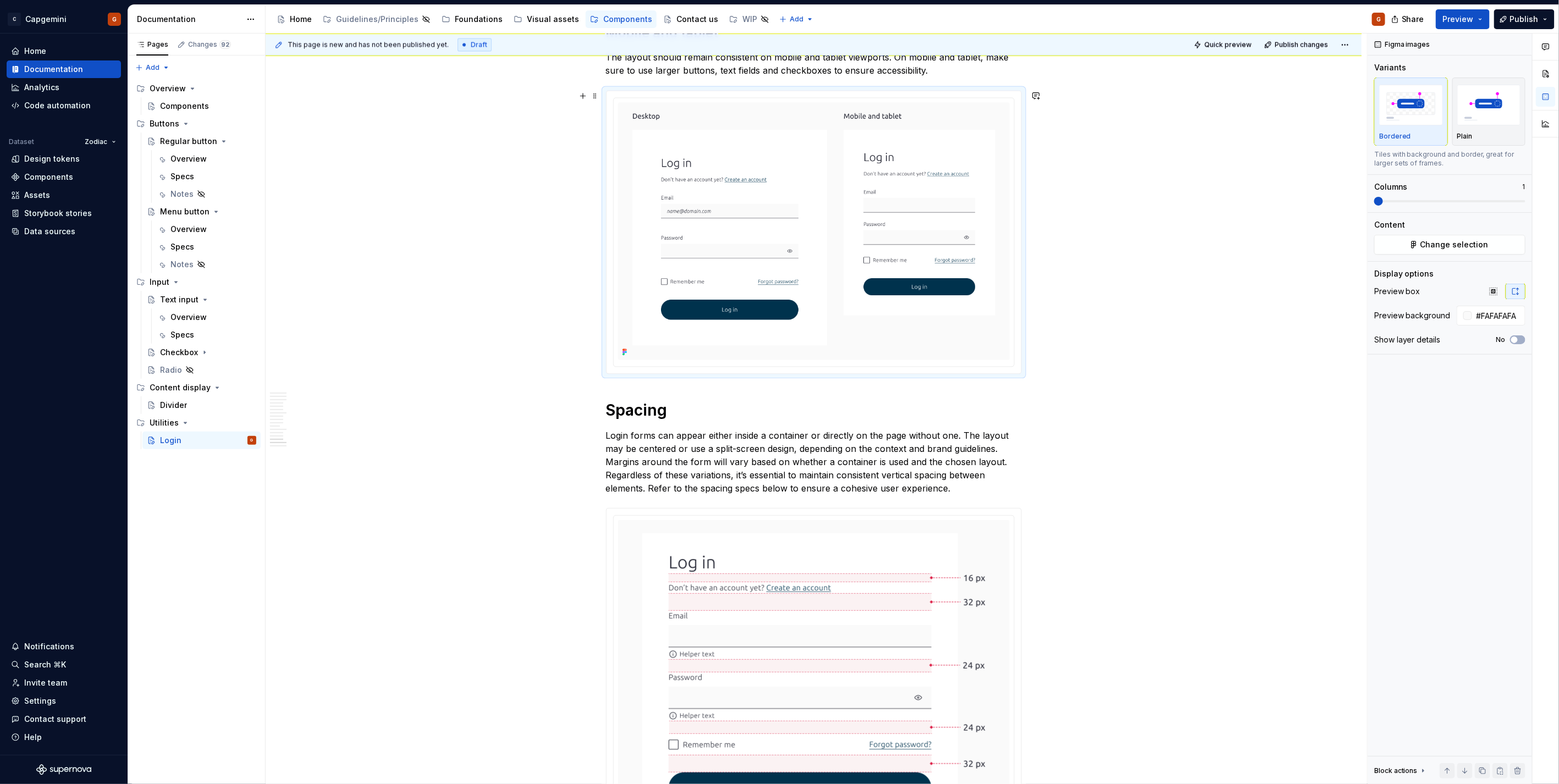
scroll to position [4291, 0]
click at [812, 98] on html "C Capgemini G Home Documentation Analytics Code automation Dataset Zodiac Desig…" at bounding box center [780, 392] width 1559 height 784
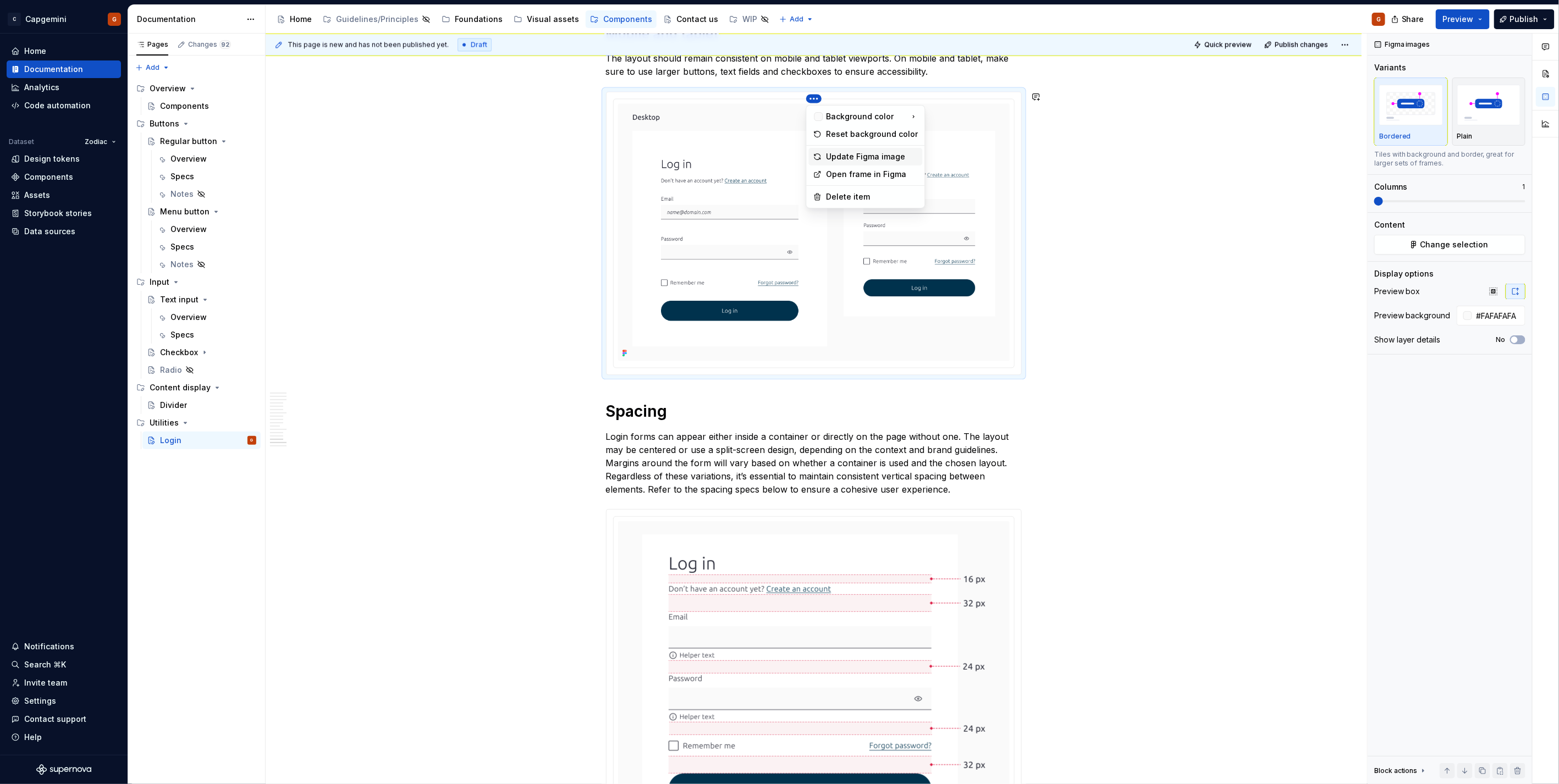
click at [844, 152] on div "Update Figma image" at bounding box center [873, 157] width 92 height 11
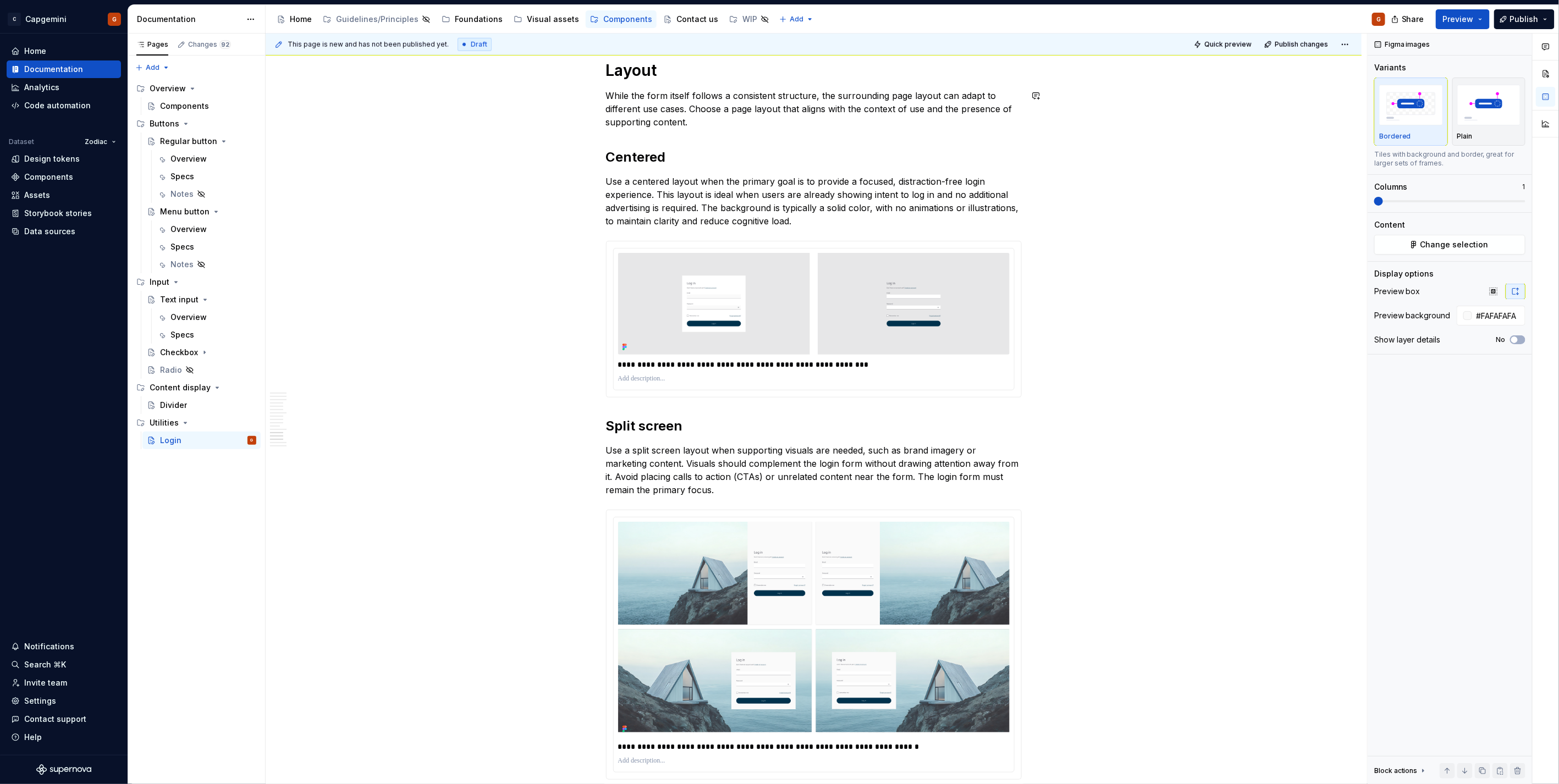
scroll to position [3601, 0]
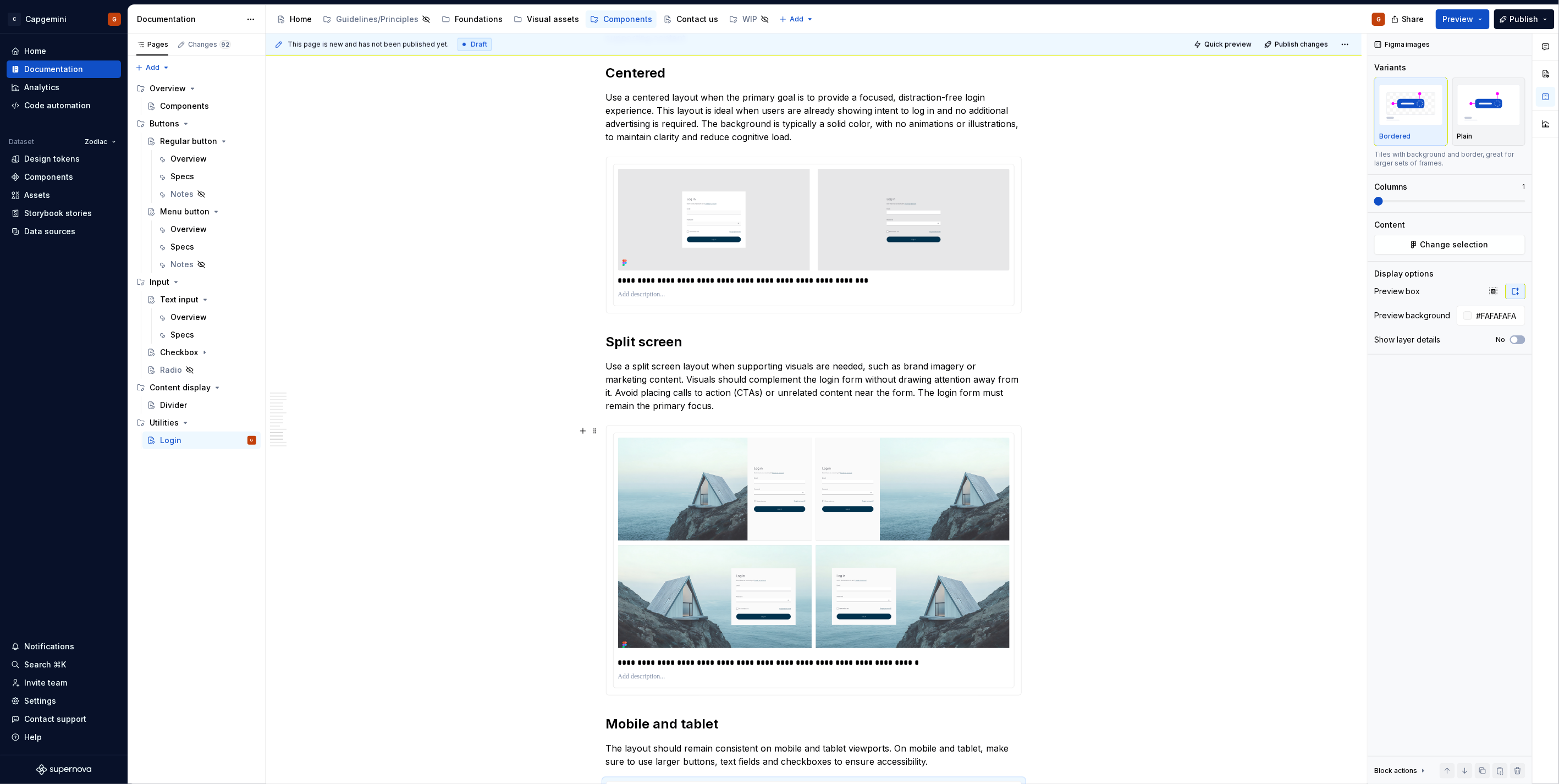
type textarea "*"
type input "#FFFFFF"
click at [831, 434] on div "**********" at bounding box center [813, 560] width 400 height 255
click at [811, 436] on html "C Capgemini G Home Documentation Analytics Code automation Dataset Zodiac Desig…" at bounding box center [780, 392] width 1559 height 784
click at [822, 489] on div "Update Figma image" at bounding box center [866, 491] width 114 height 18
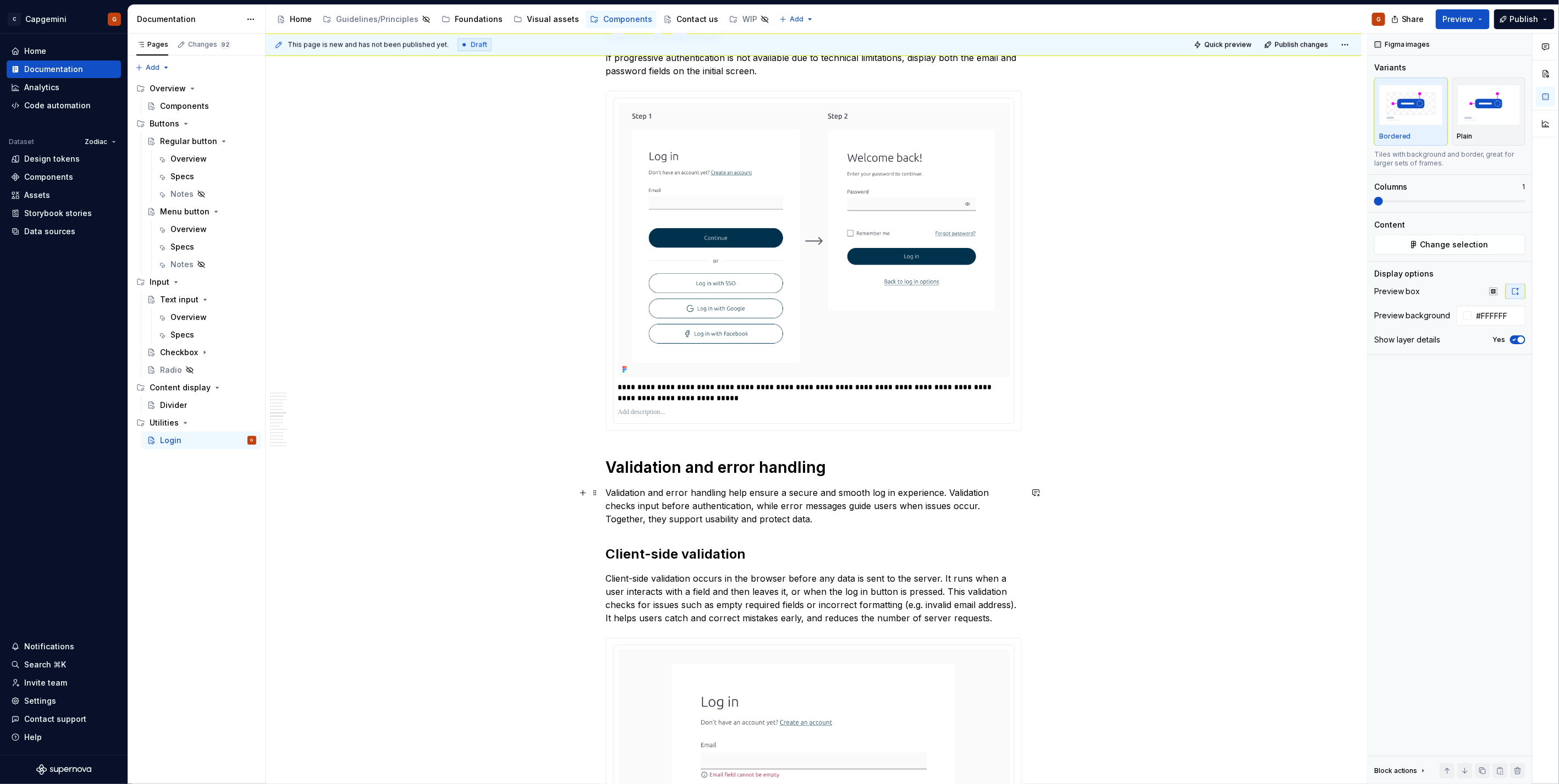
drag, startPoint x: 1088, startPoint y: 467, endPoint x: 1100, endPoint y: 550, distance: 83.9
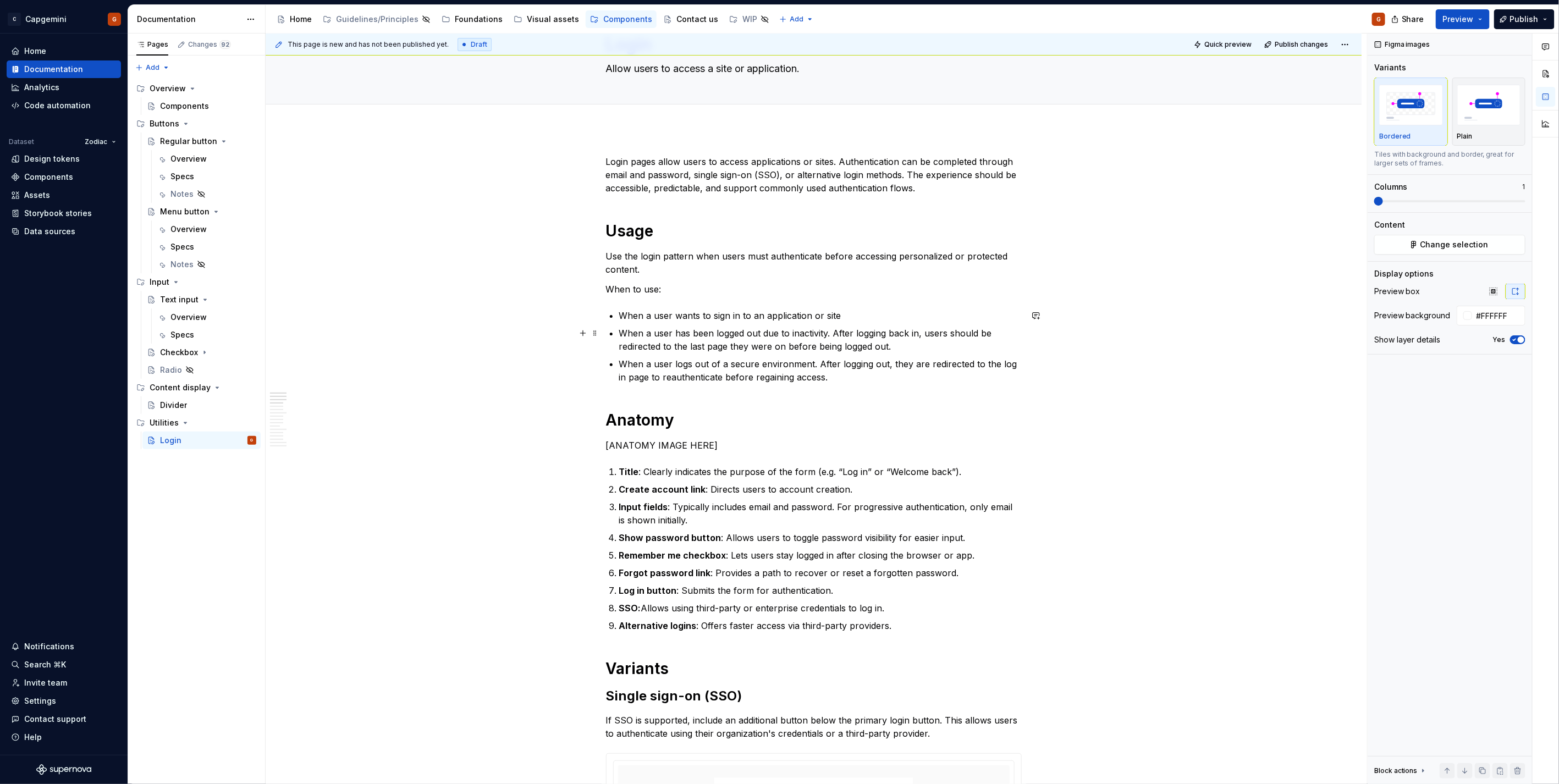
scroll to position [0, 0]
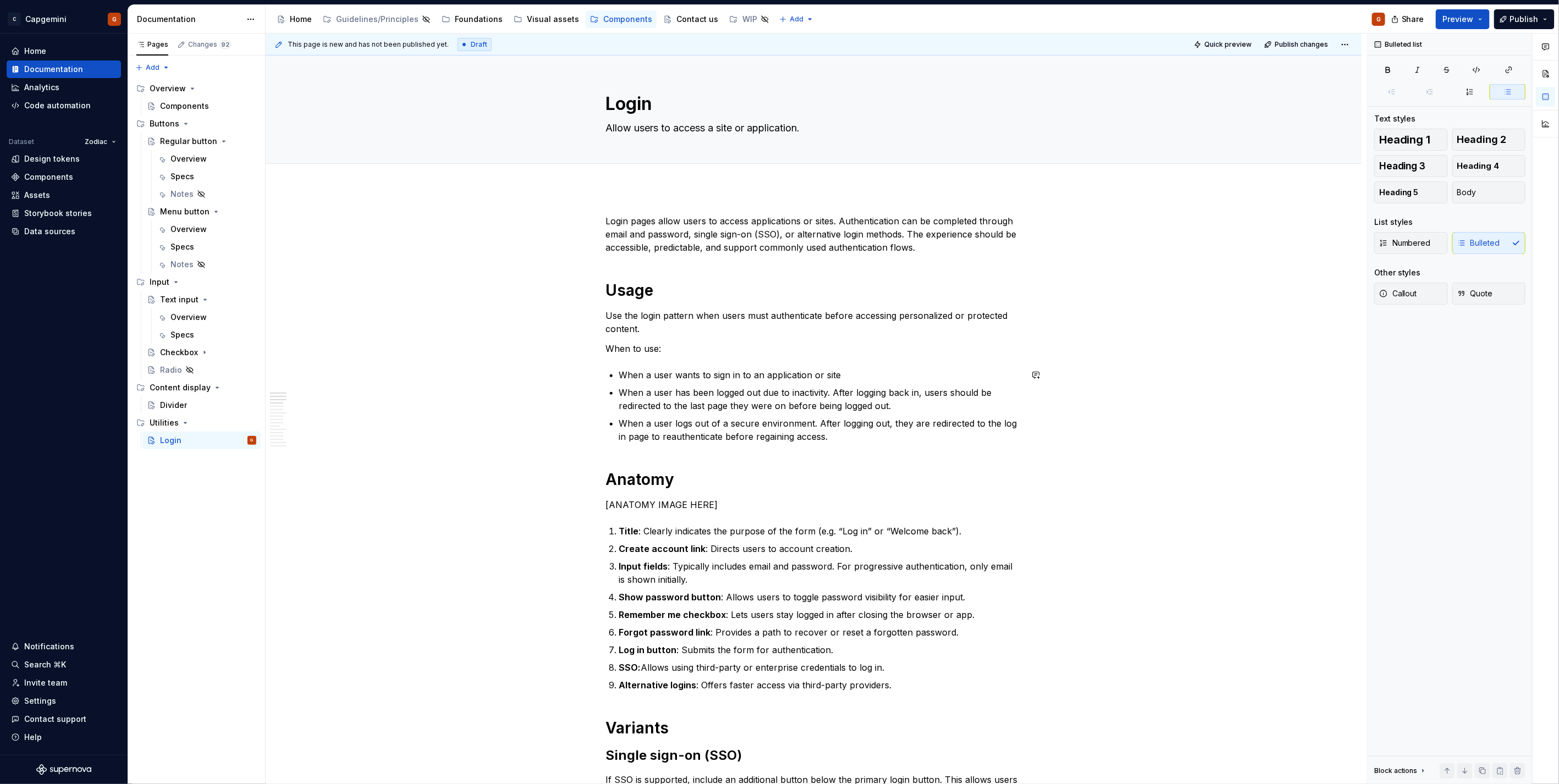
drag, startPoint x: 1196, startPoint y: 367, endPoint x: 1189, endPoint y: 437, distance: 70.3
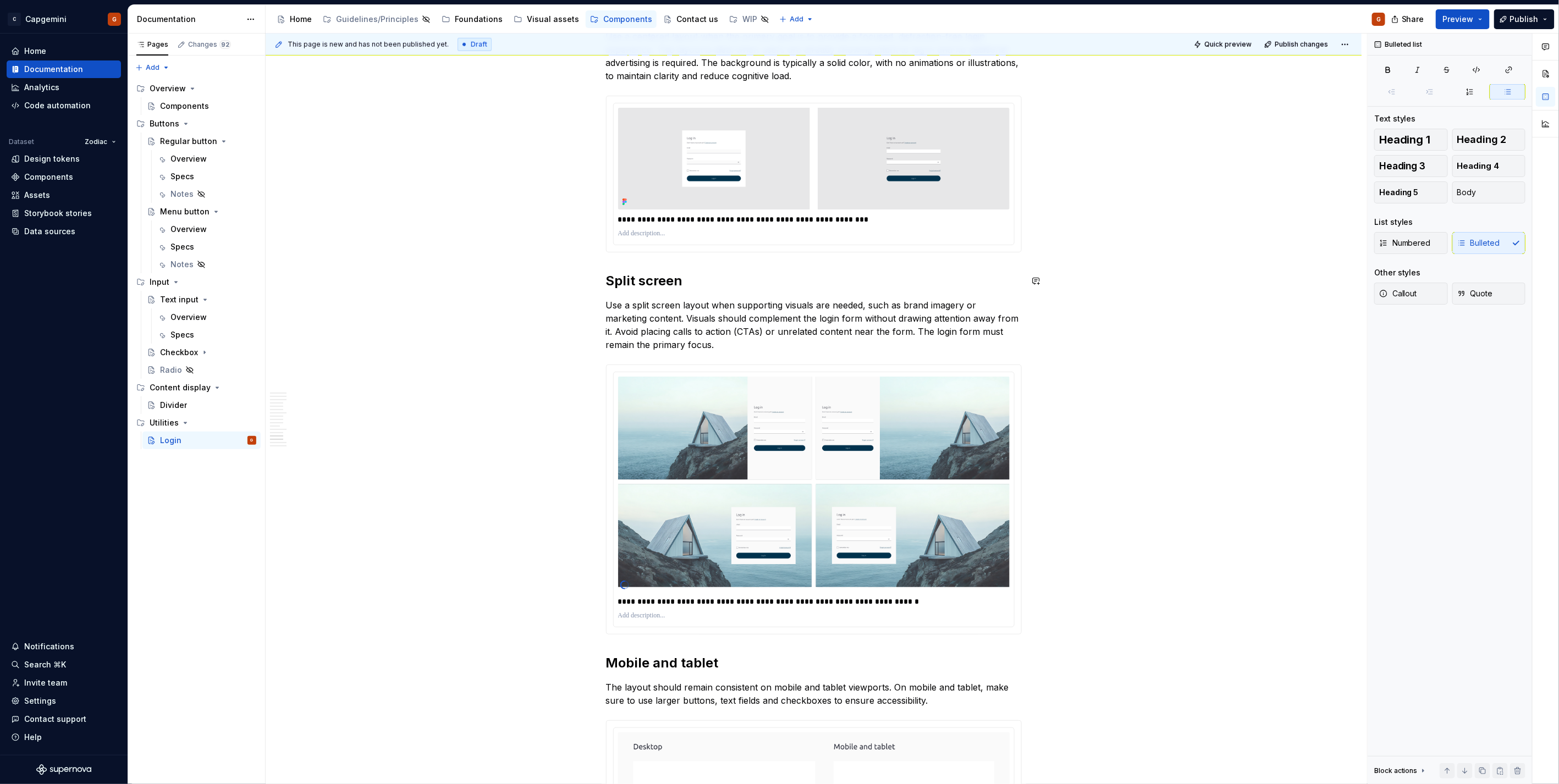
scroll to position [3845, 0]
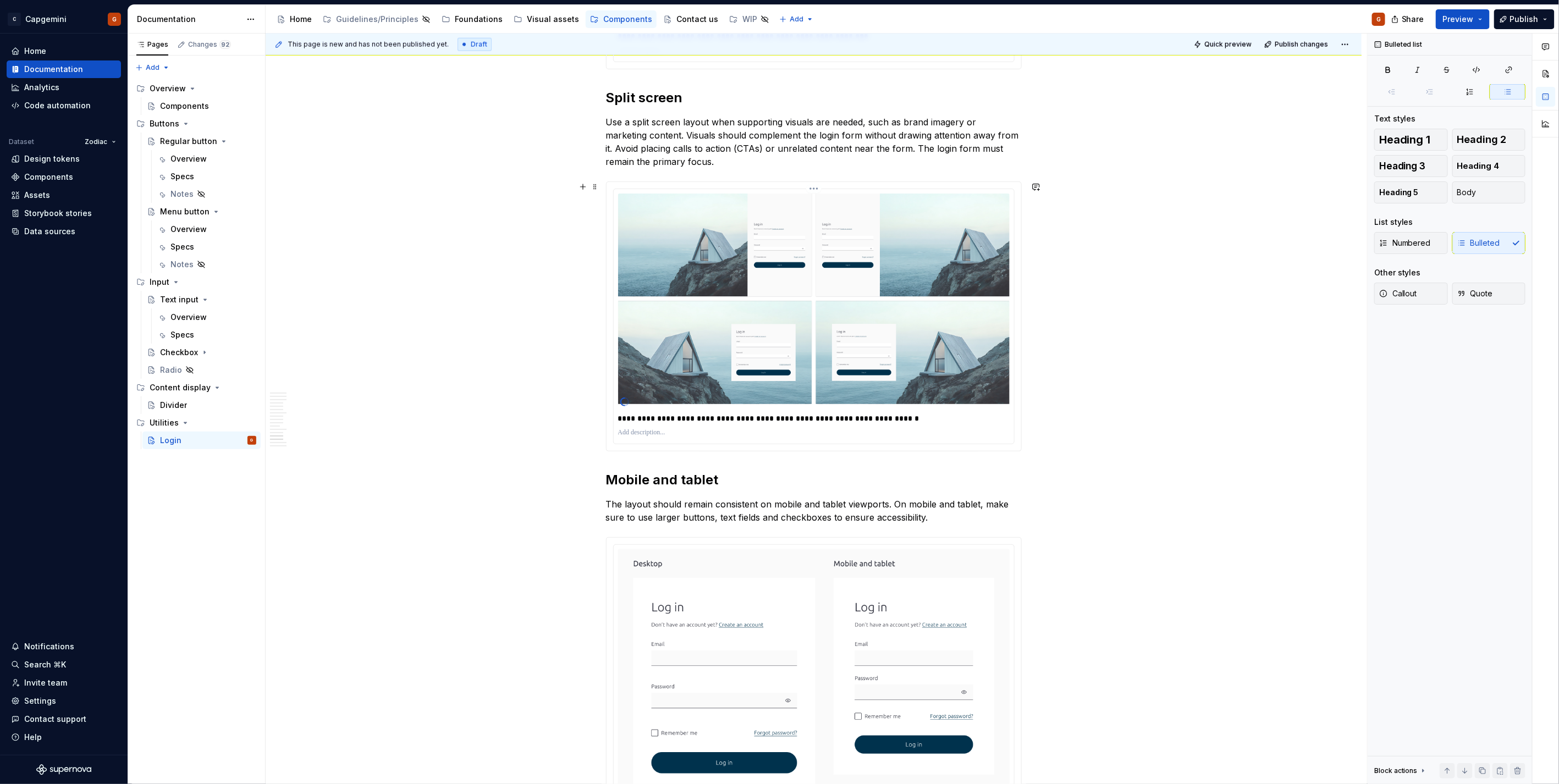
click at [816, 189] on html "C Capgemini G Home Documentation Analytics Code automation Dataset Zodiac Desig…" at bounding box center [780, 392] width 1559 height 784
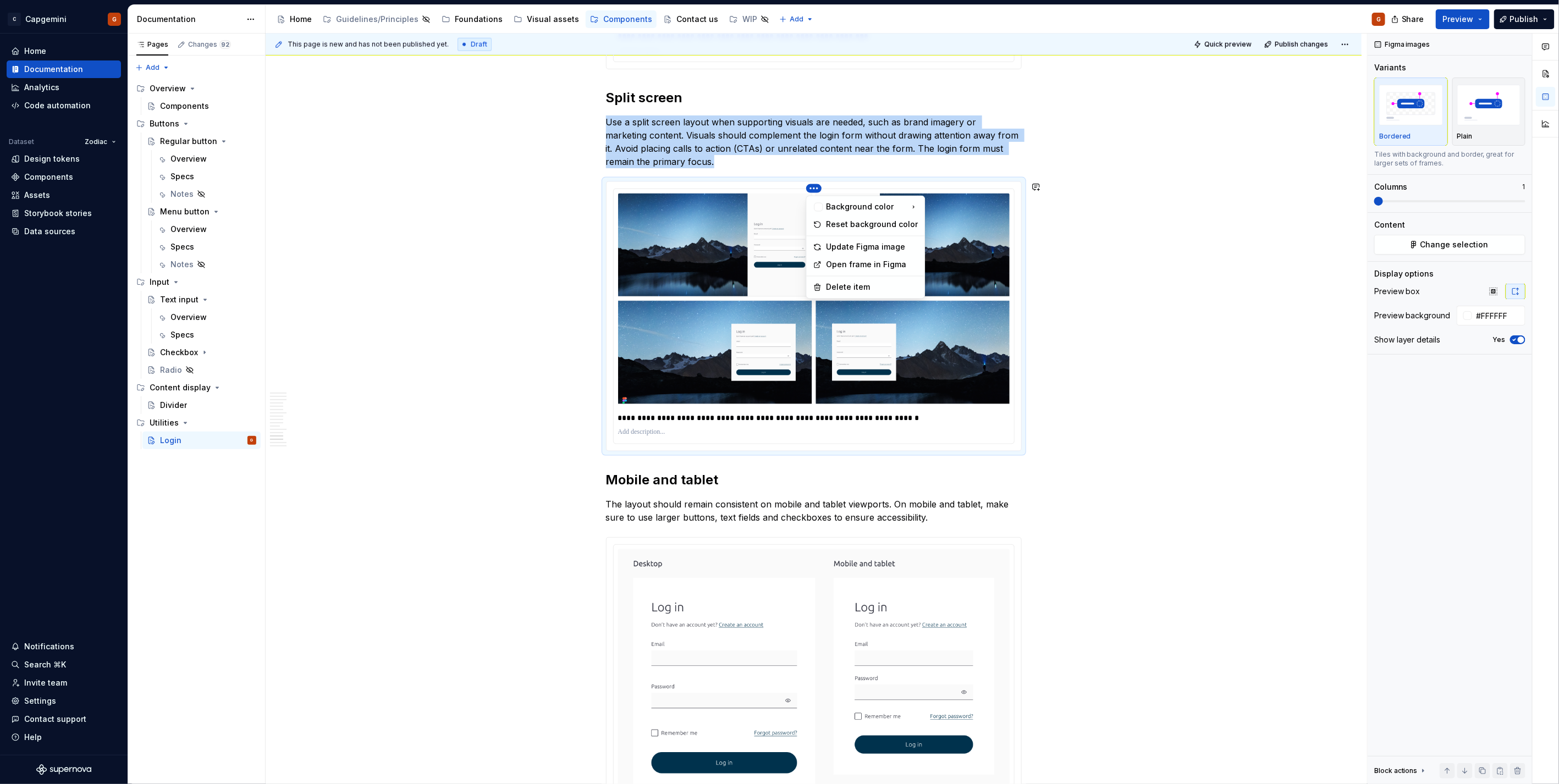
click at [1106, 284] on html "C Capgemini G Home Documentation Analytics Code automation Dataset Zodiac Desig…" at bounding box center [780, 392] width 1559 height 784
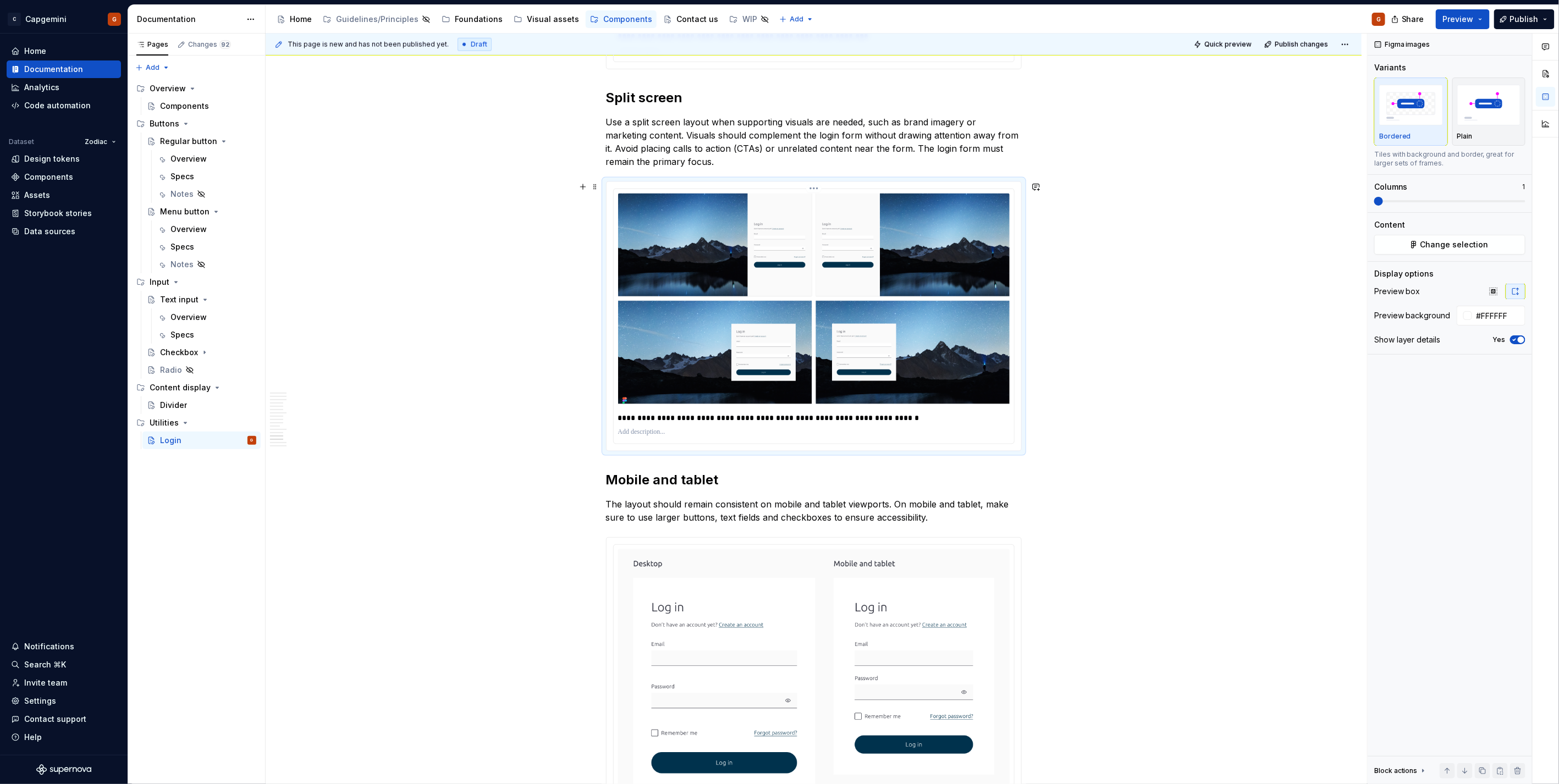
click at [810, 186] on html "C Capgemini G Home Documentation Analytics Code automation Dataset Zodiac Desig…" at bounding box center [780, 392] width 1559 height 784
click at [831, 242] on div "Update Figma image" at bounding box center [873, 247] width 92 height 11
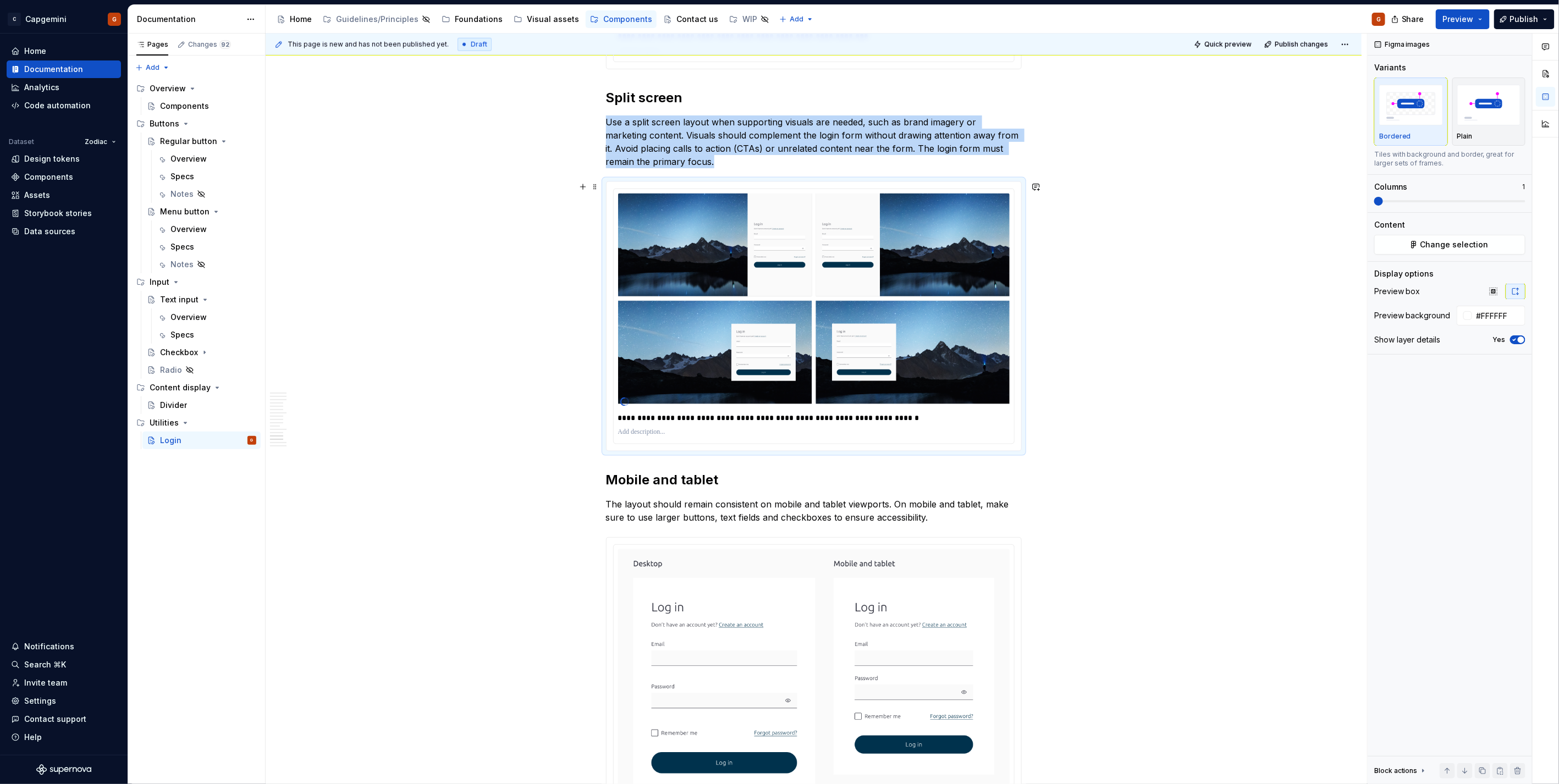
scroll to position [3601, 0]
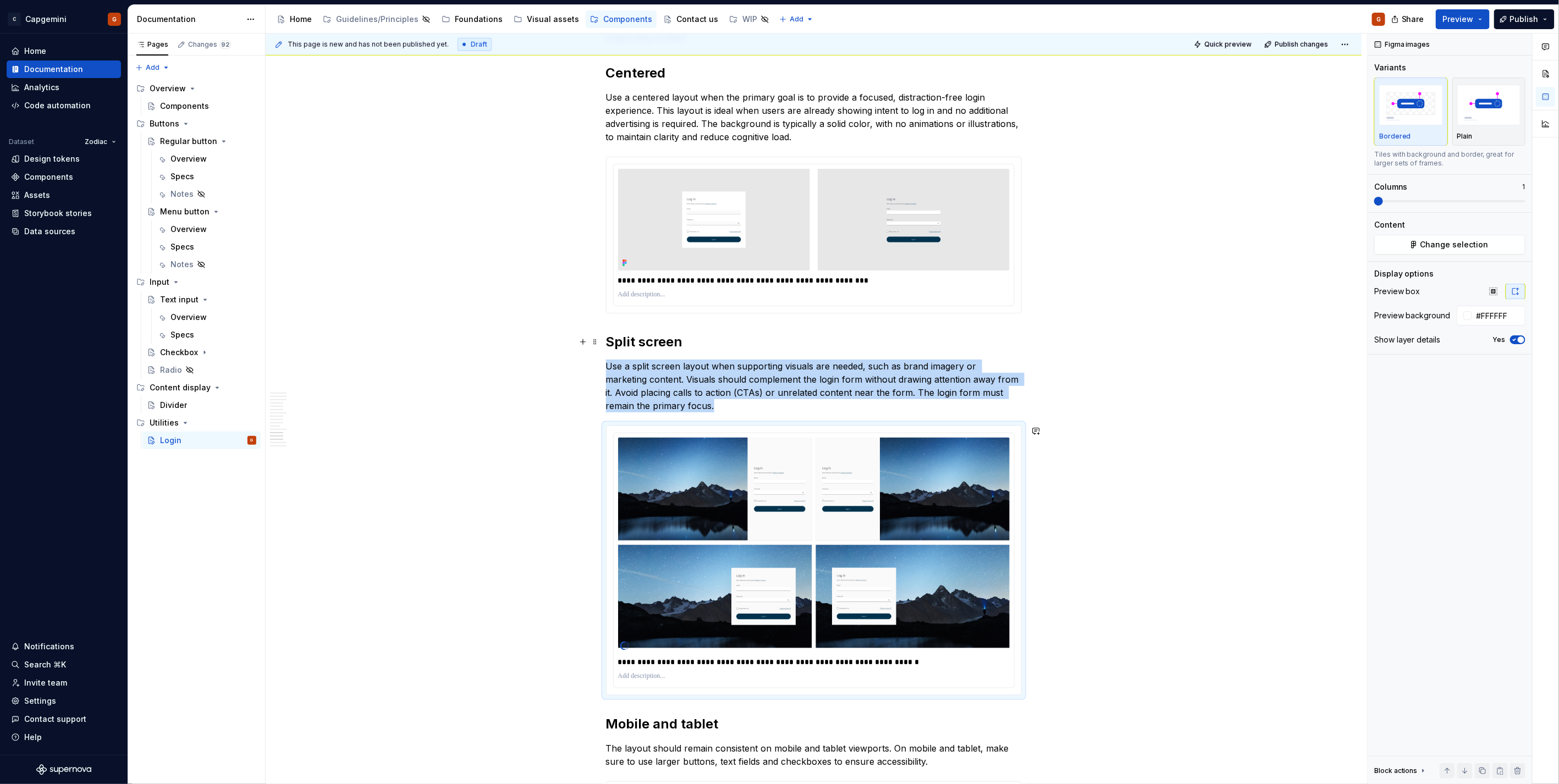
type textarea "*"
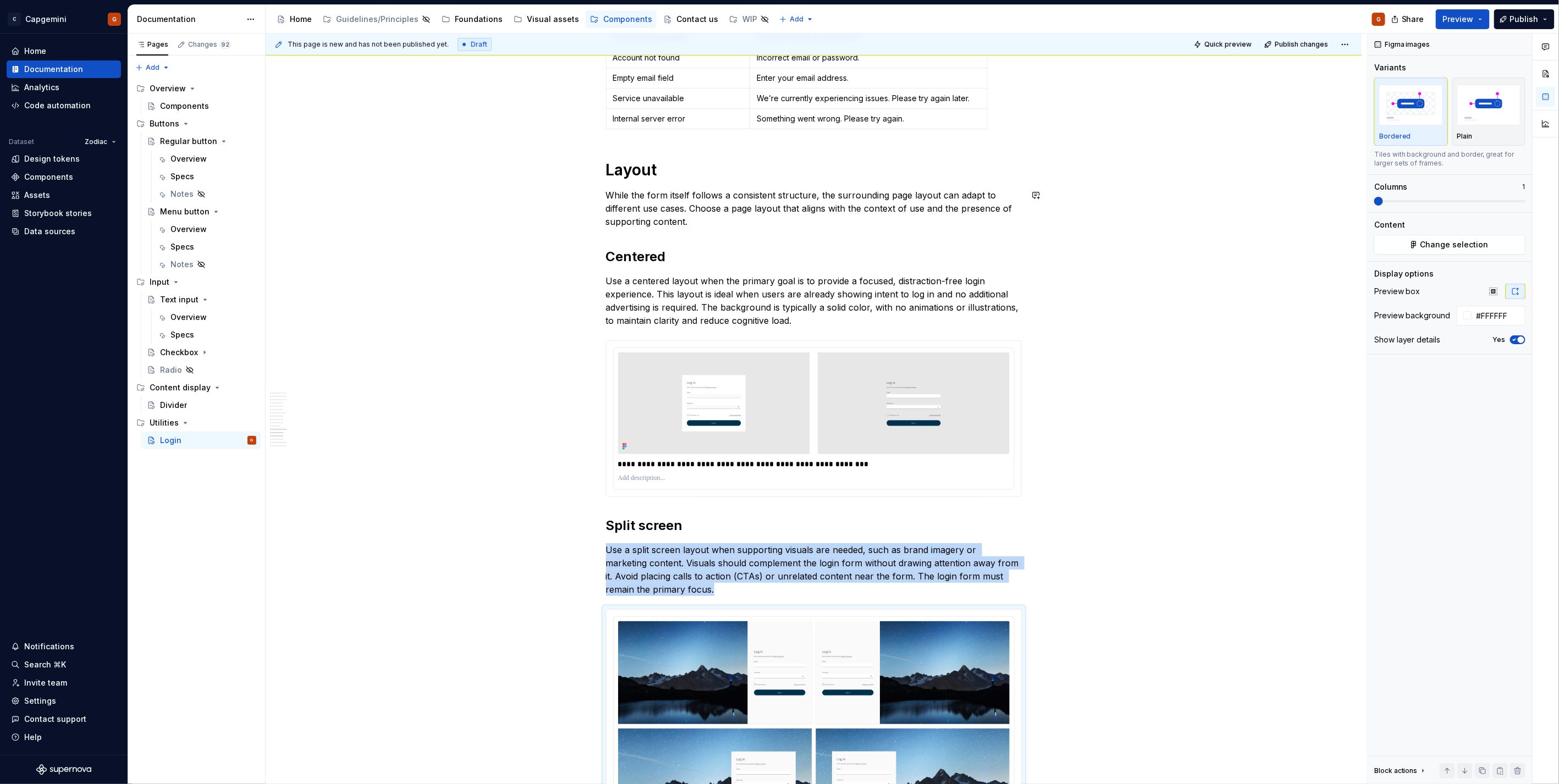
scroll to position [3540, 0]
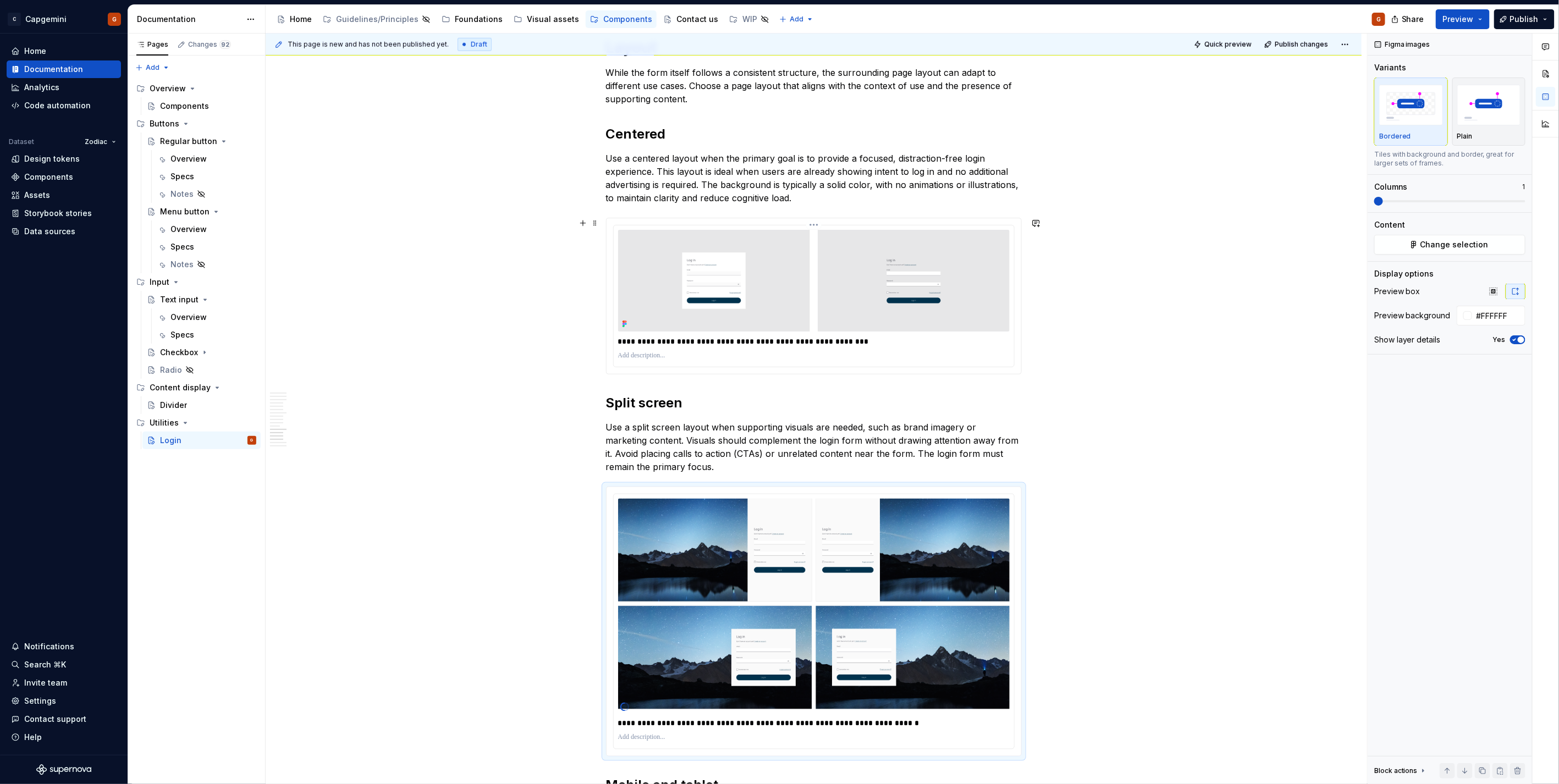
click at [665, 341] on p "**********" at bounding box center [813, 341] width 392 height 11
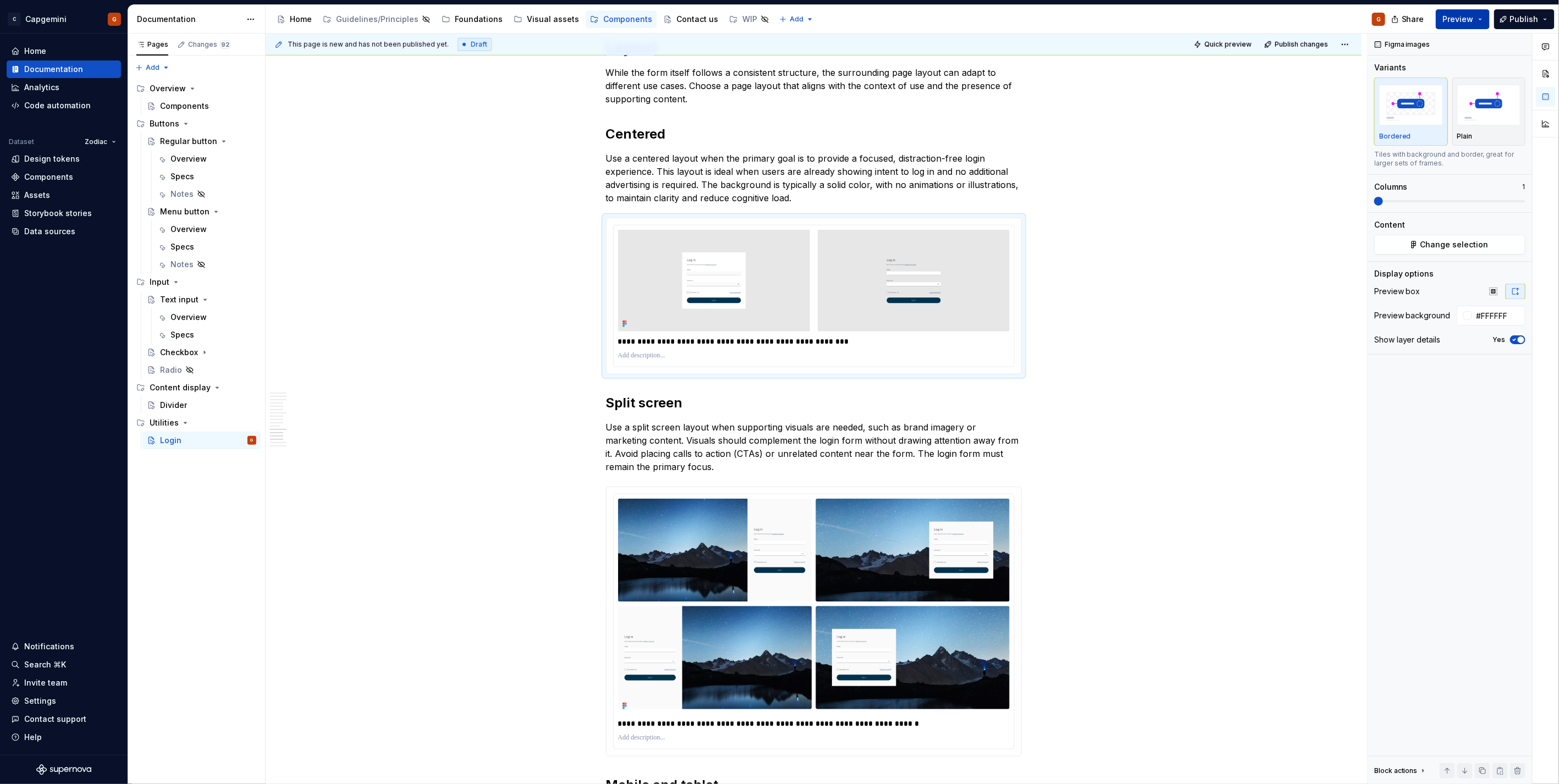
click at [1487, 17] on button "Preview" at bounding box center [1462, 19] width 54 height 20
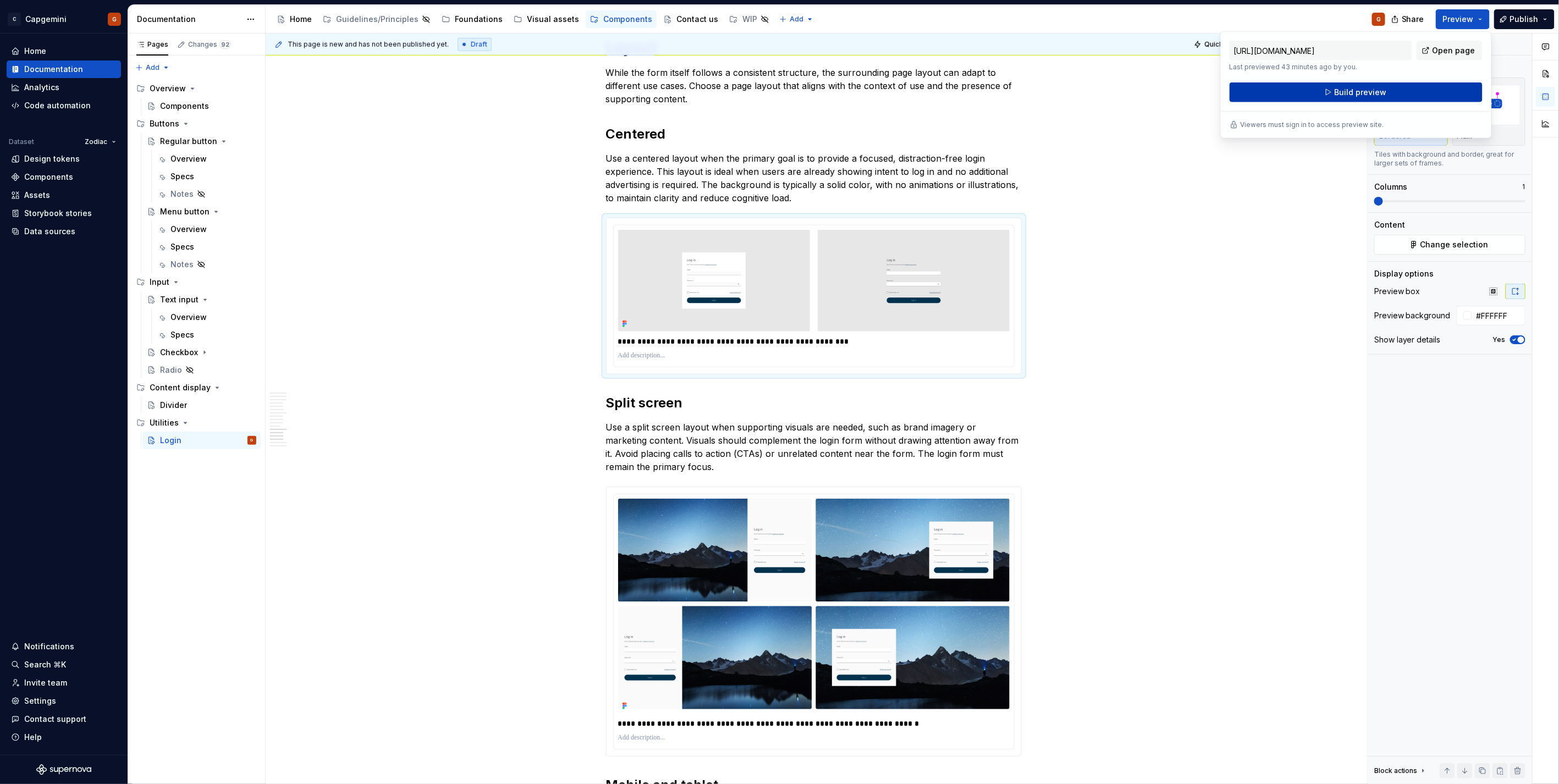
drag, startPoint x: 1487, startPoint y: 17, endPoint x: 1422, endPoint y: 88, distance: 96.3
click at [1422, 88] on button "Build preview" at bounding box center [1356, 92] width 253 height 20
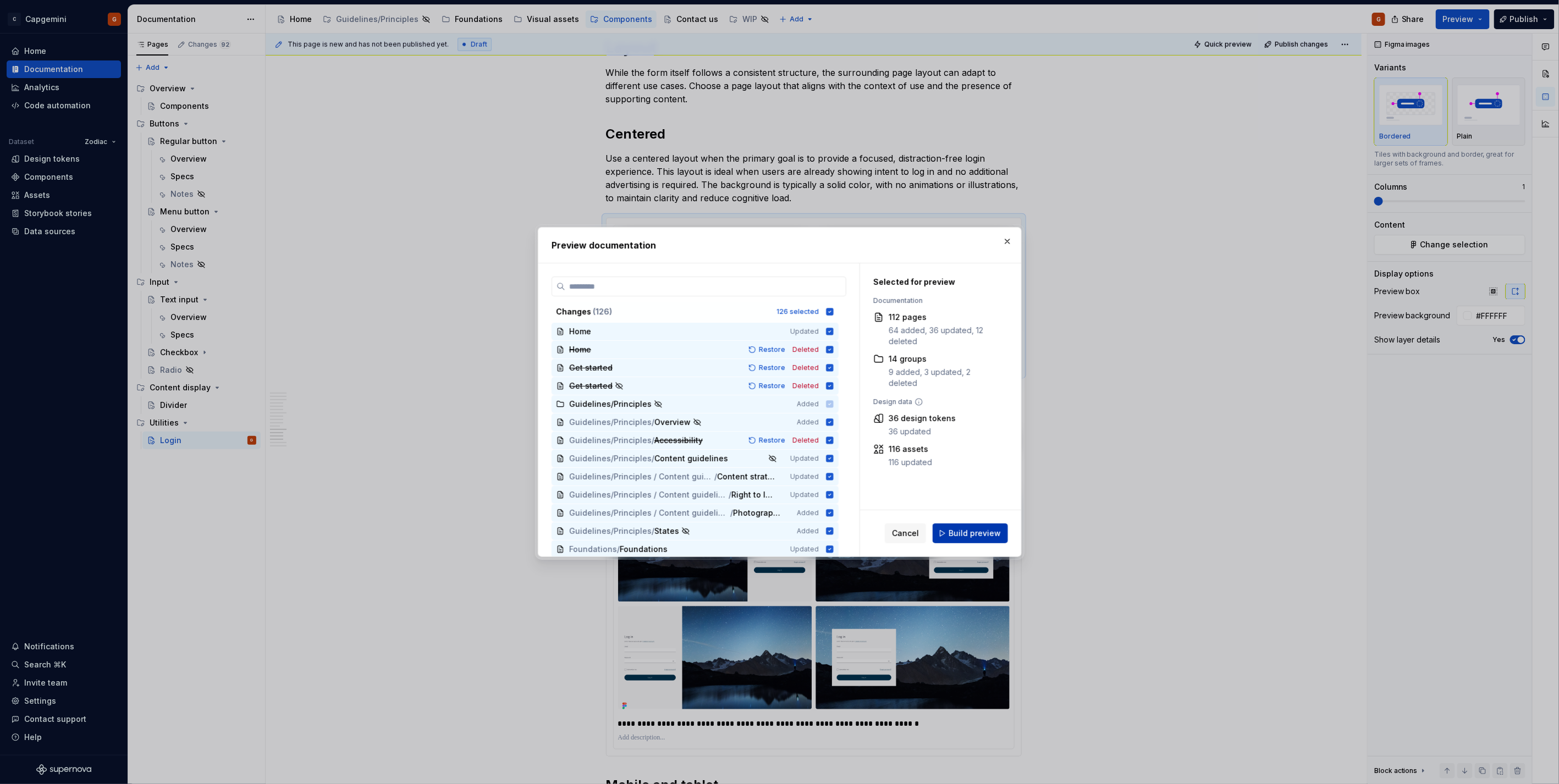
click at [988, 533] on span "Build preview" at bounding box center [974, 533] width 52 height 11
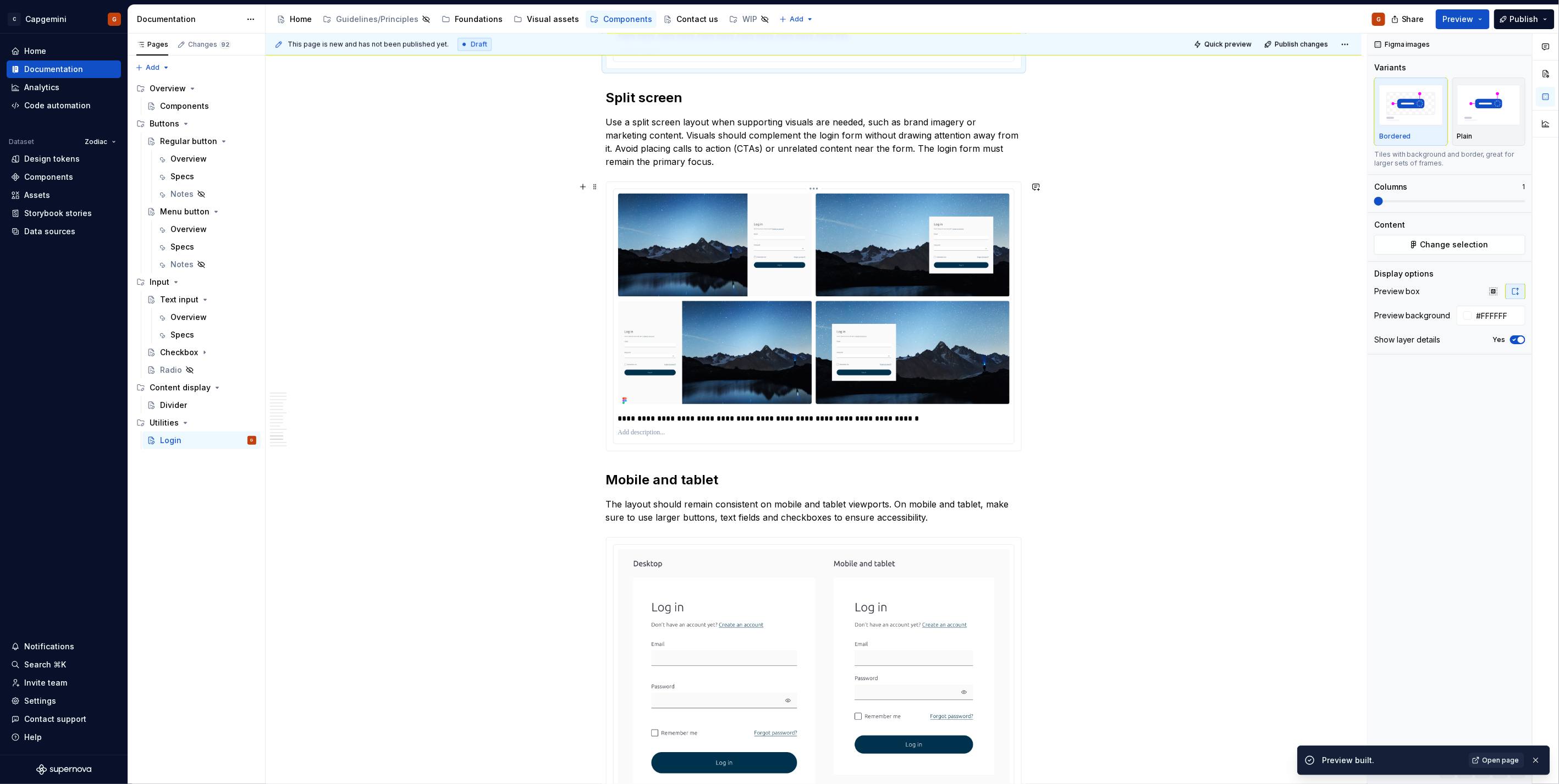
scroll to position [4028, 0]
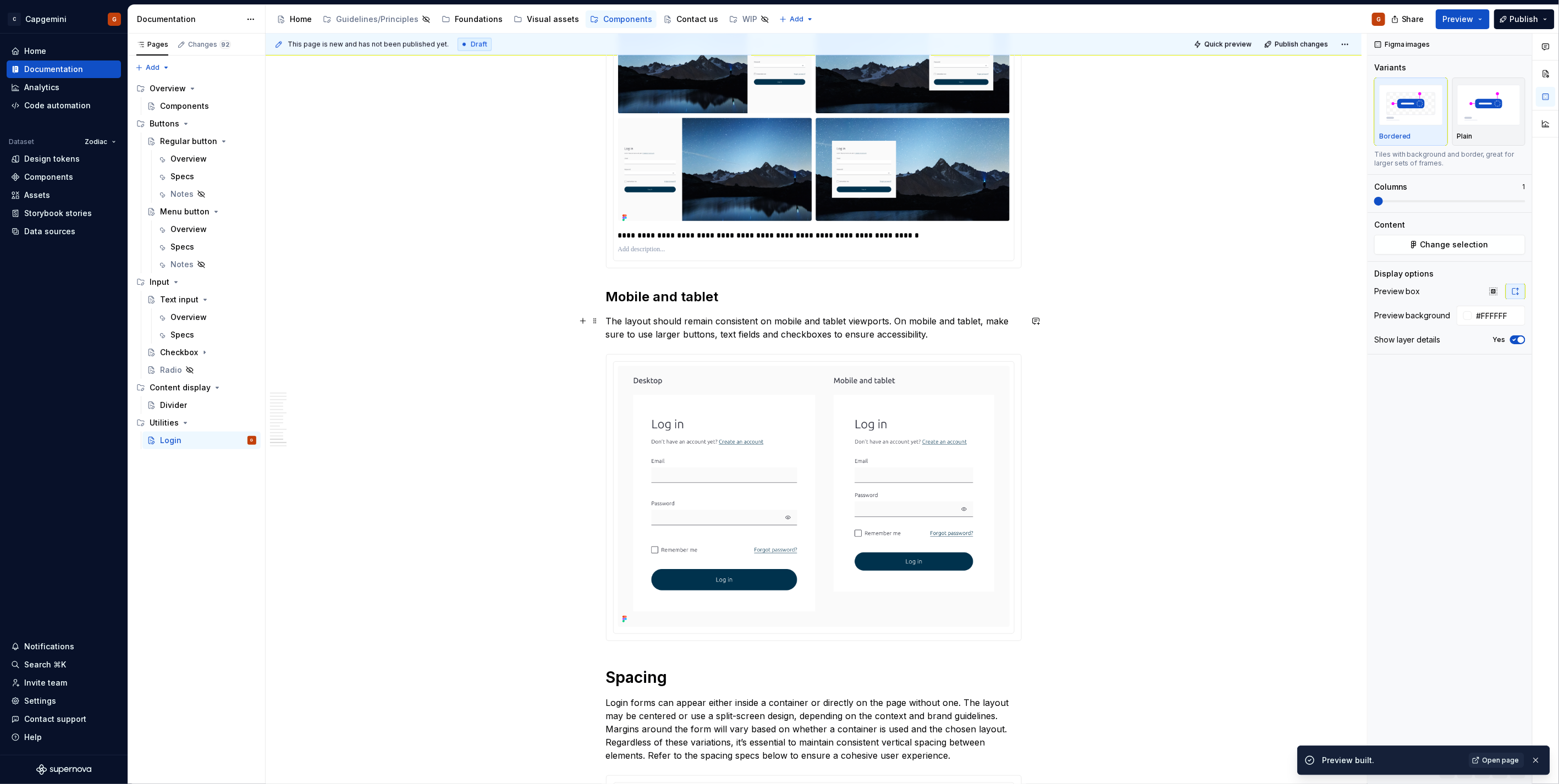
click at [927, 330] on p "The layout should remain consistent on mobile and tablet viewports. On mobile a…" at bounding box center [813, 328] width 416 height 27
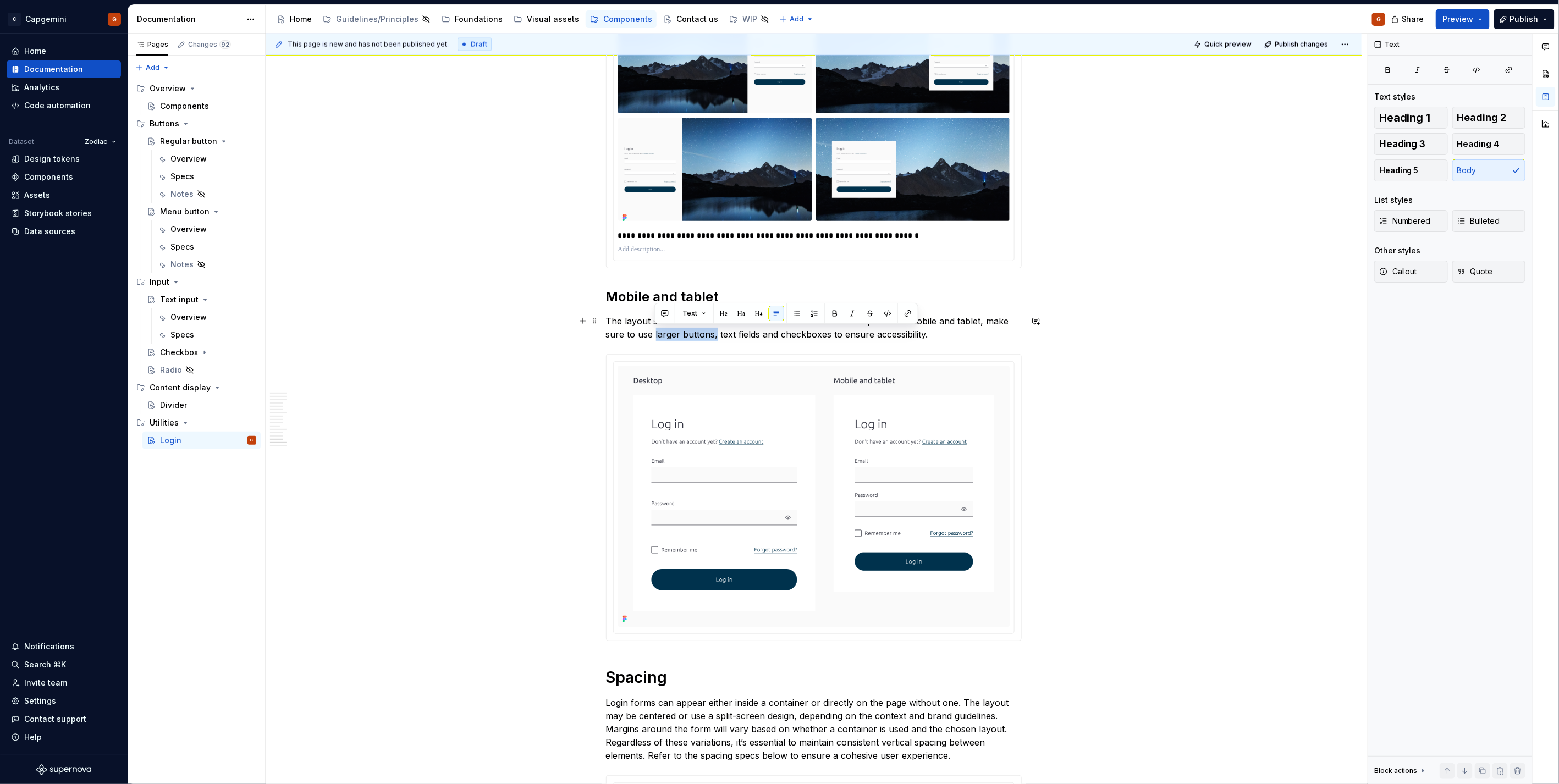
drag, startPoint x: 658, startPoint y: 336, endPoint x: 715, endPoint y: 332, distance: 57.1
click at [715, 332] on p "The layout should remain consistent on mobile and tablet viewports. On mobile a…" at bounding box center [813, 328] width 416 height 27
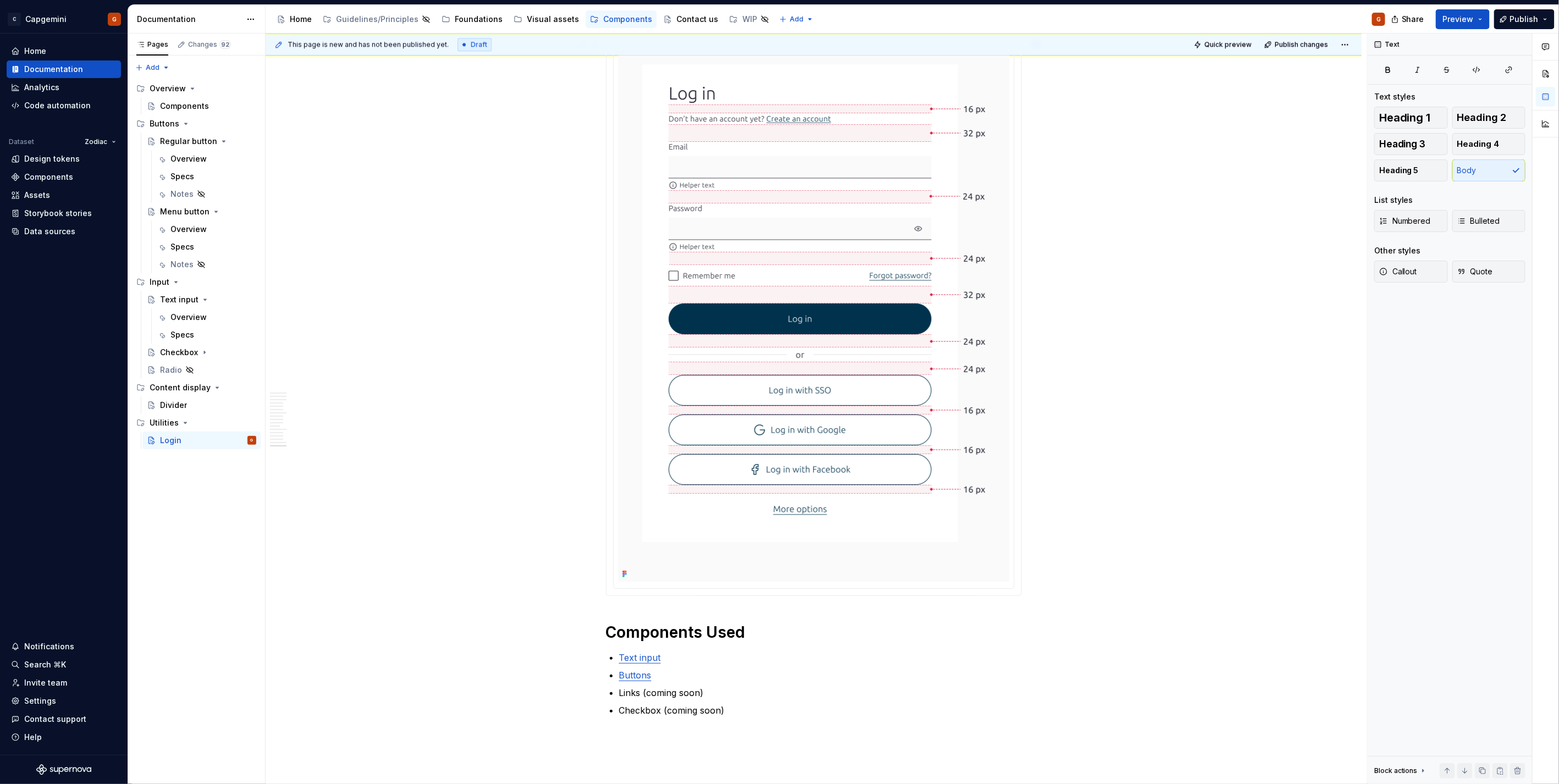
scroll to position [4761, 0]
click at [1454, 21] on span "Preview" at bounding box center [1458, 19] width 31 height 11
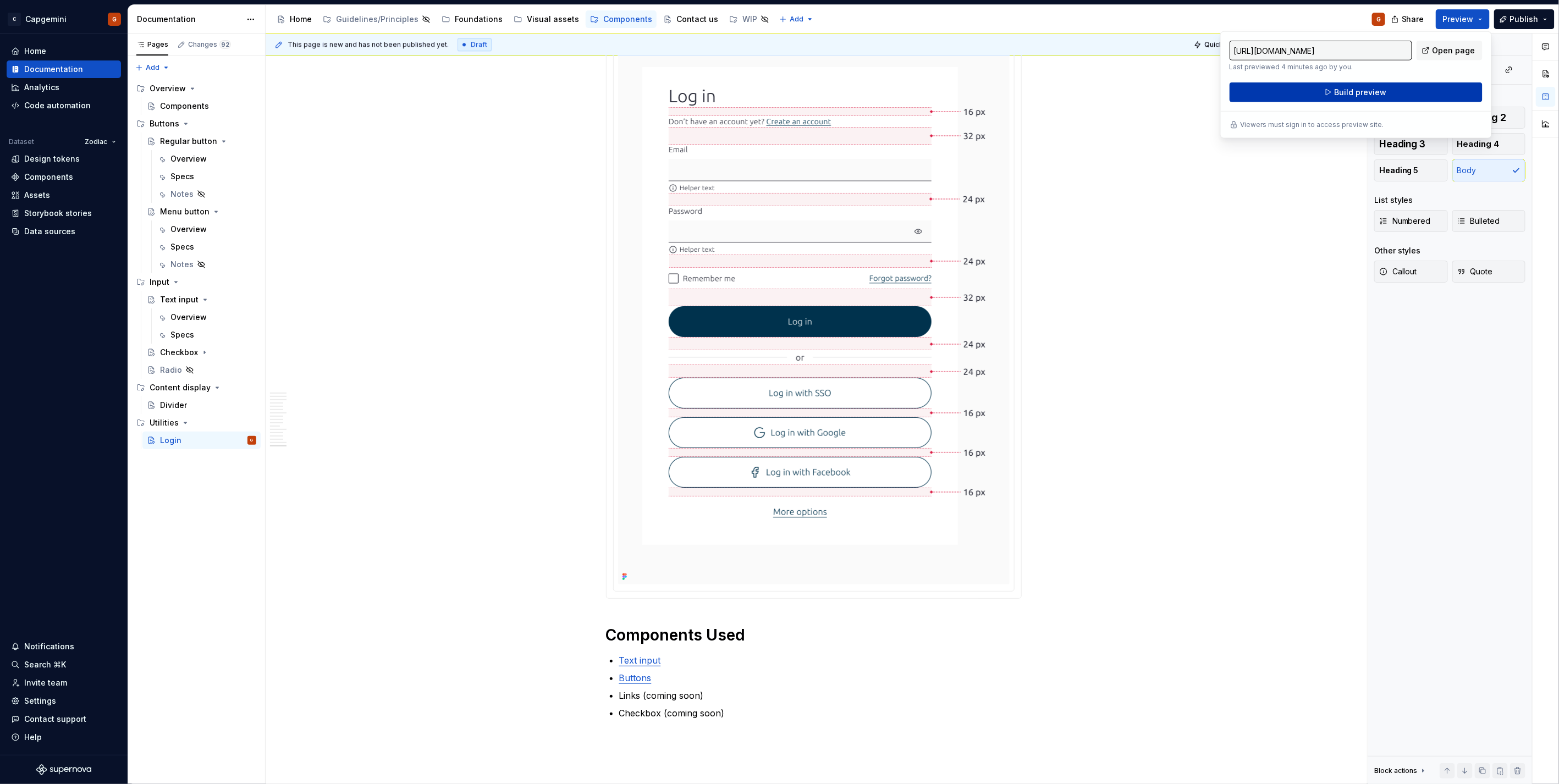
drag, startPoint x: 1454, startPoint y: 21, endPoint x: 1383, endPoint y: 95, distance: 102.6
click at [1383, 95] on span "Build preview" at bounding box center [1360, 93] width 52 height 11
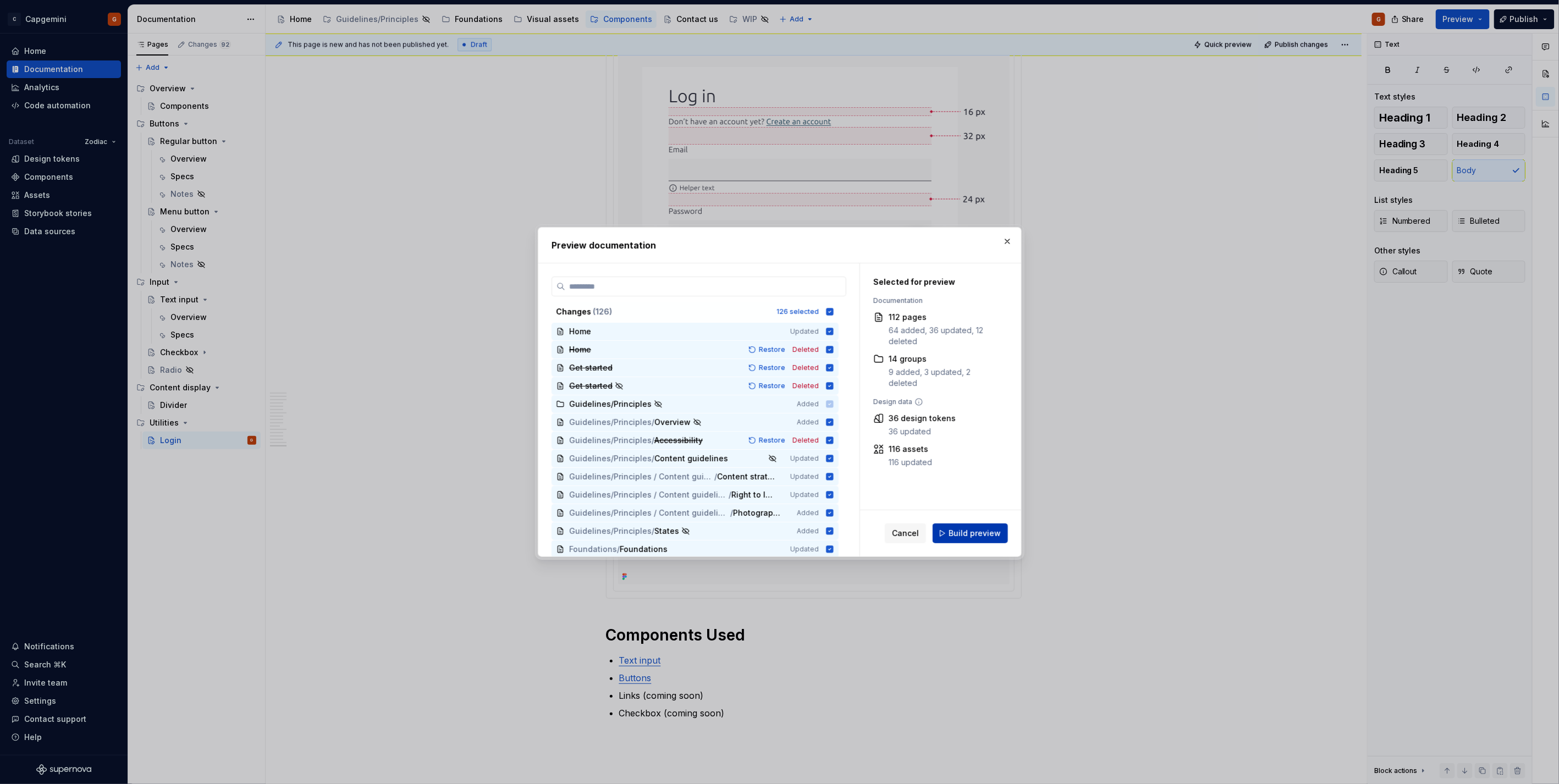
click at [958, 535] on span "Build preview" at bounding box center [974, 533] width 52 height 11
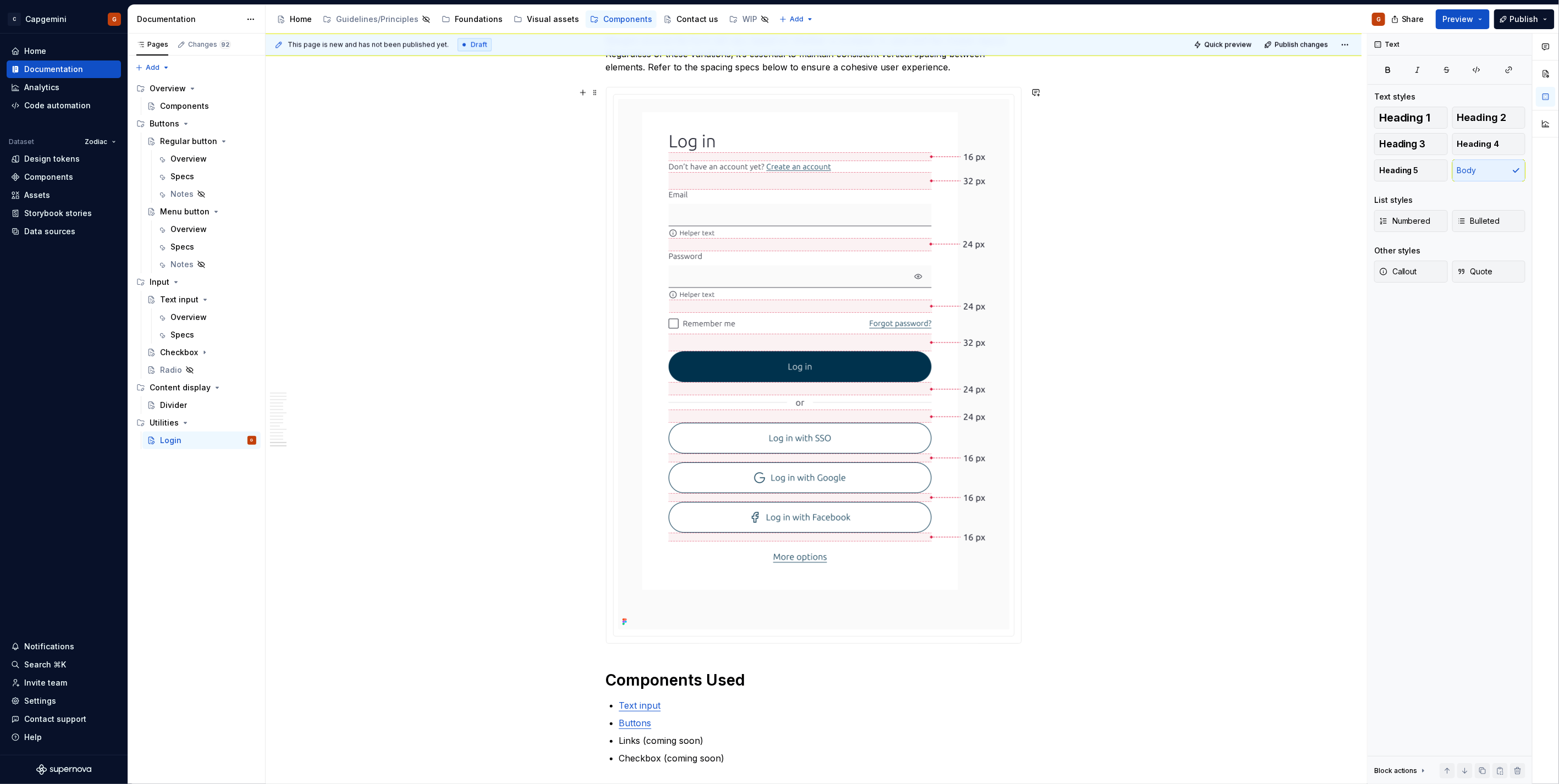
scroll to position [4639, 0]
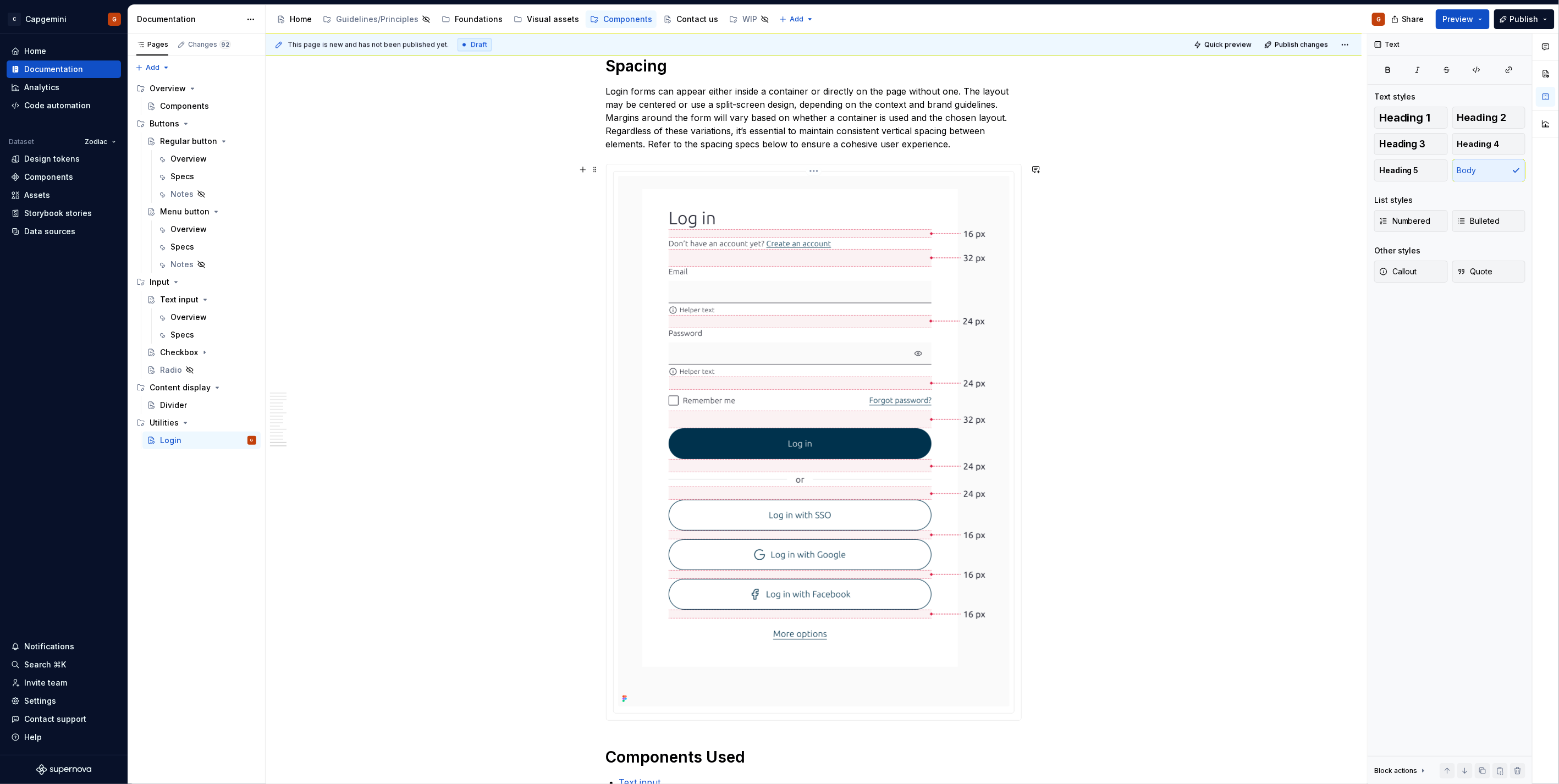
click at [646, 315] on img at bounding box center [813, 441] width 343 height 531
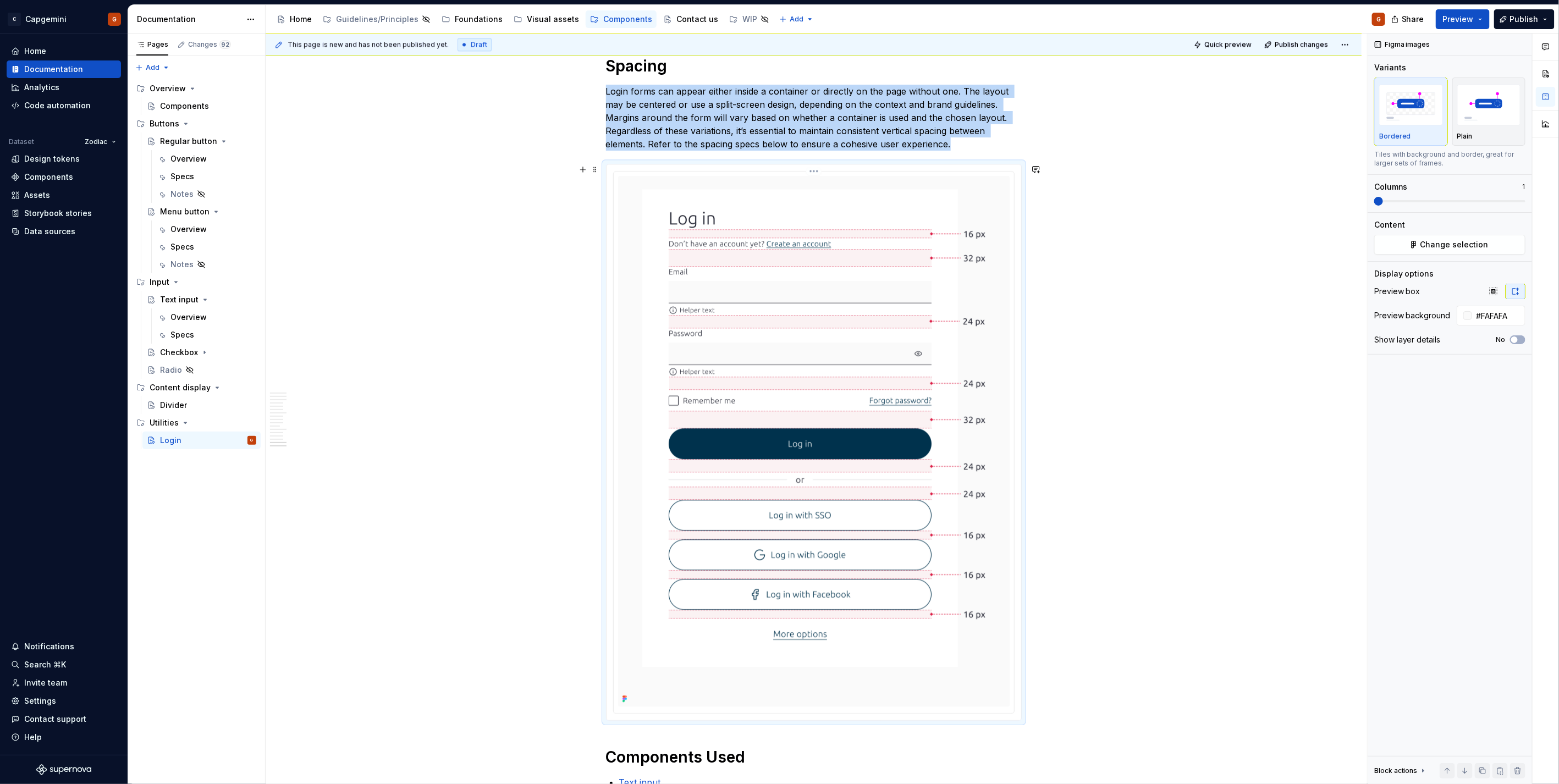
click at [807, 174] on html "C Capgemini G Home Documentation Analytics Code automation Dataset Zodiac Desig…" at bounding box center [780, 392] width 1559 height 784
click at [837, 232] on div "Update Figma image" at bounding box center [873, 229] width 92 height 11
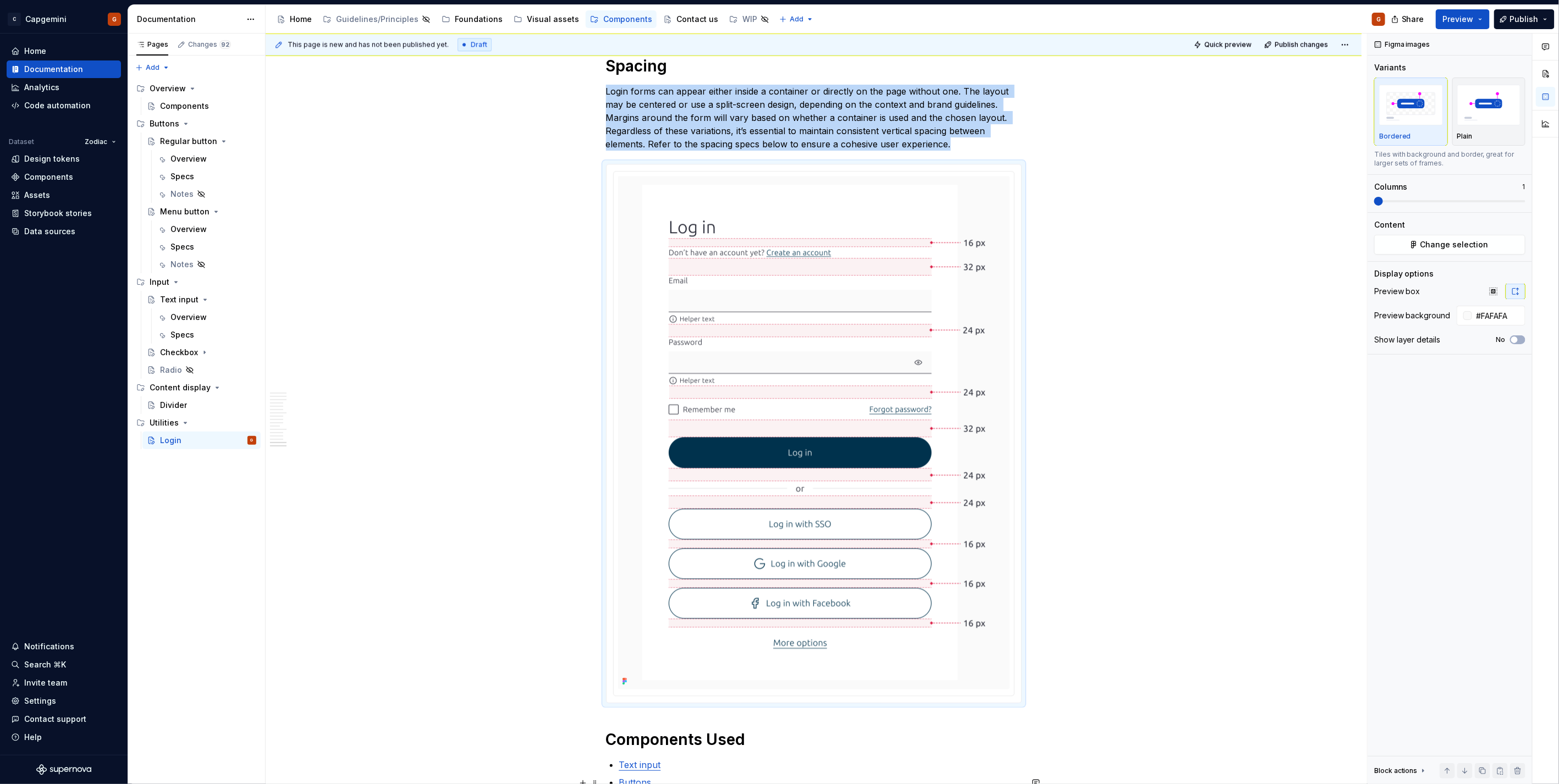
type textarea "*"
click at [816, 169] on div at bounding box center [813, 434] width 415 height 538
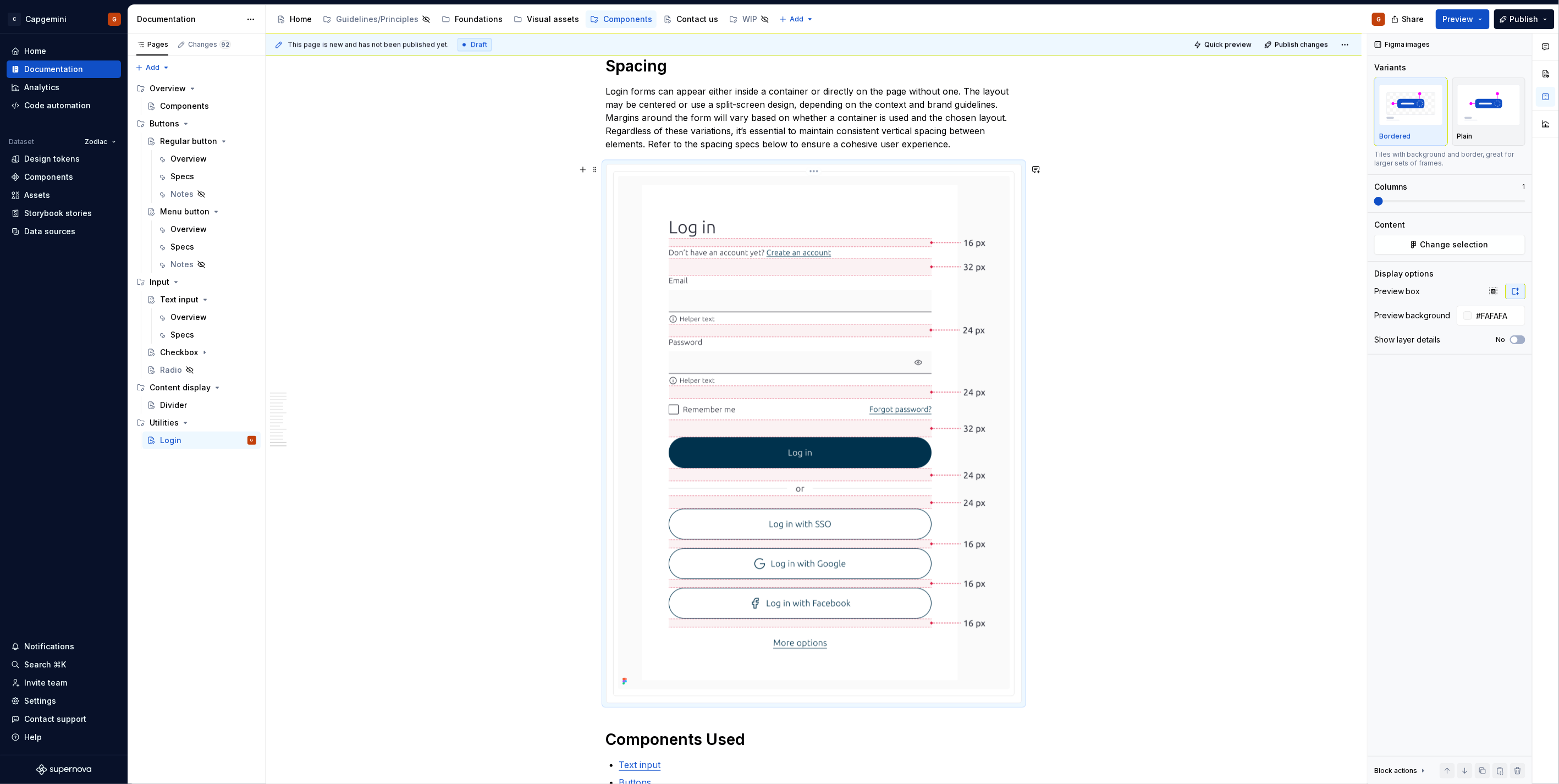
click at [810, 172] on html "C Capgemini G Home Documentation Analytics Code automation Dataset Zodiac Desig…" at bounding box center [780, 392] width 1559 height 784
click at [834, 227] on div "Update Figma image" at bounding box center [873, 229] width 92 height 11
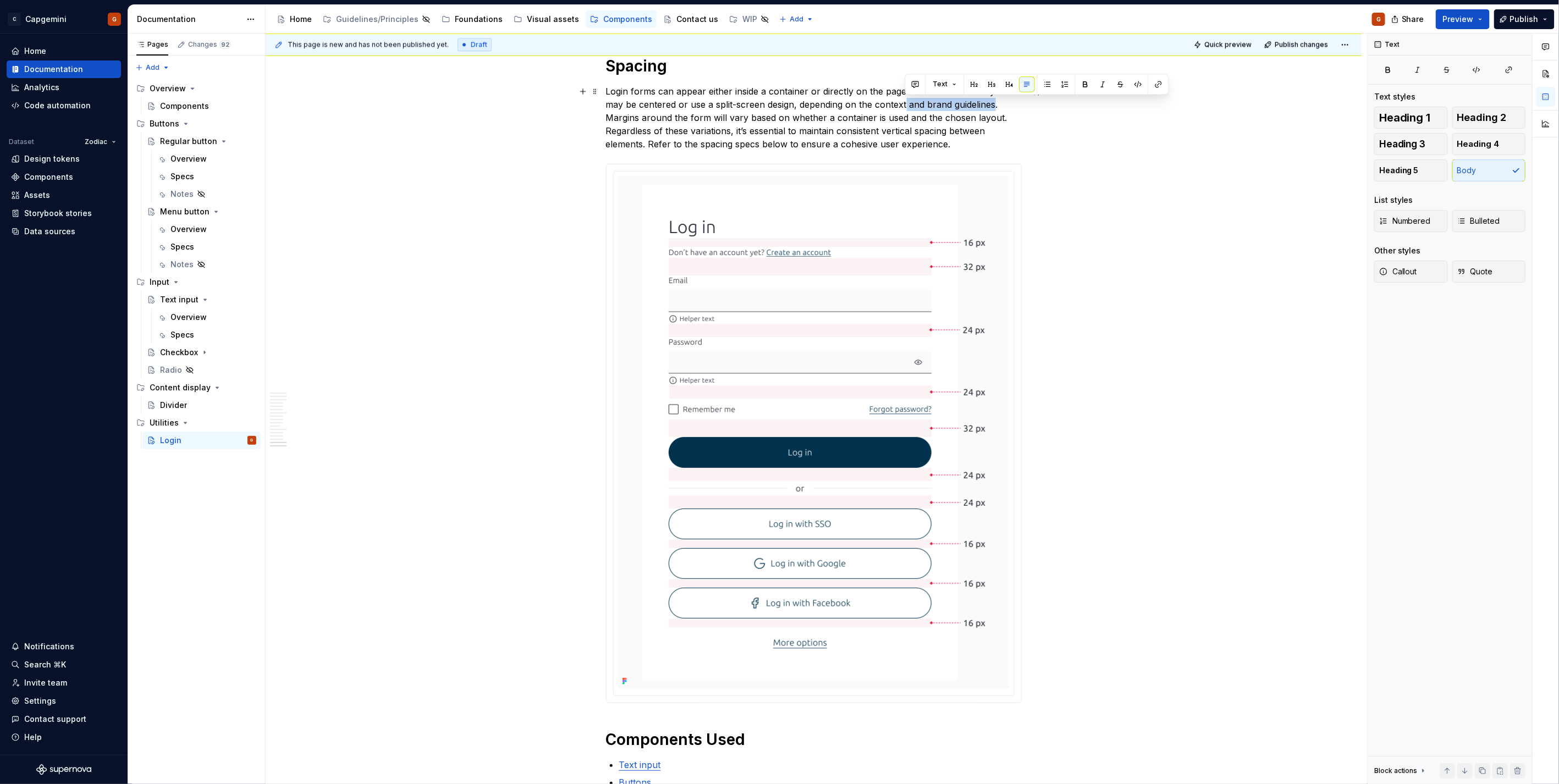
drag, startPoint x: 905, startPoint y: 106, endPoint x: 994, endPoint y: 102, distance: 89.1
click at [994, 102] on p "Login forms can appear either inside a container or directly on the page withou…" at bounding box center [813, 117] width 416 height 66
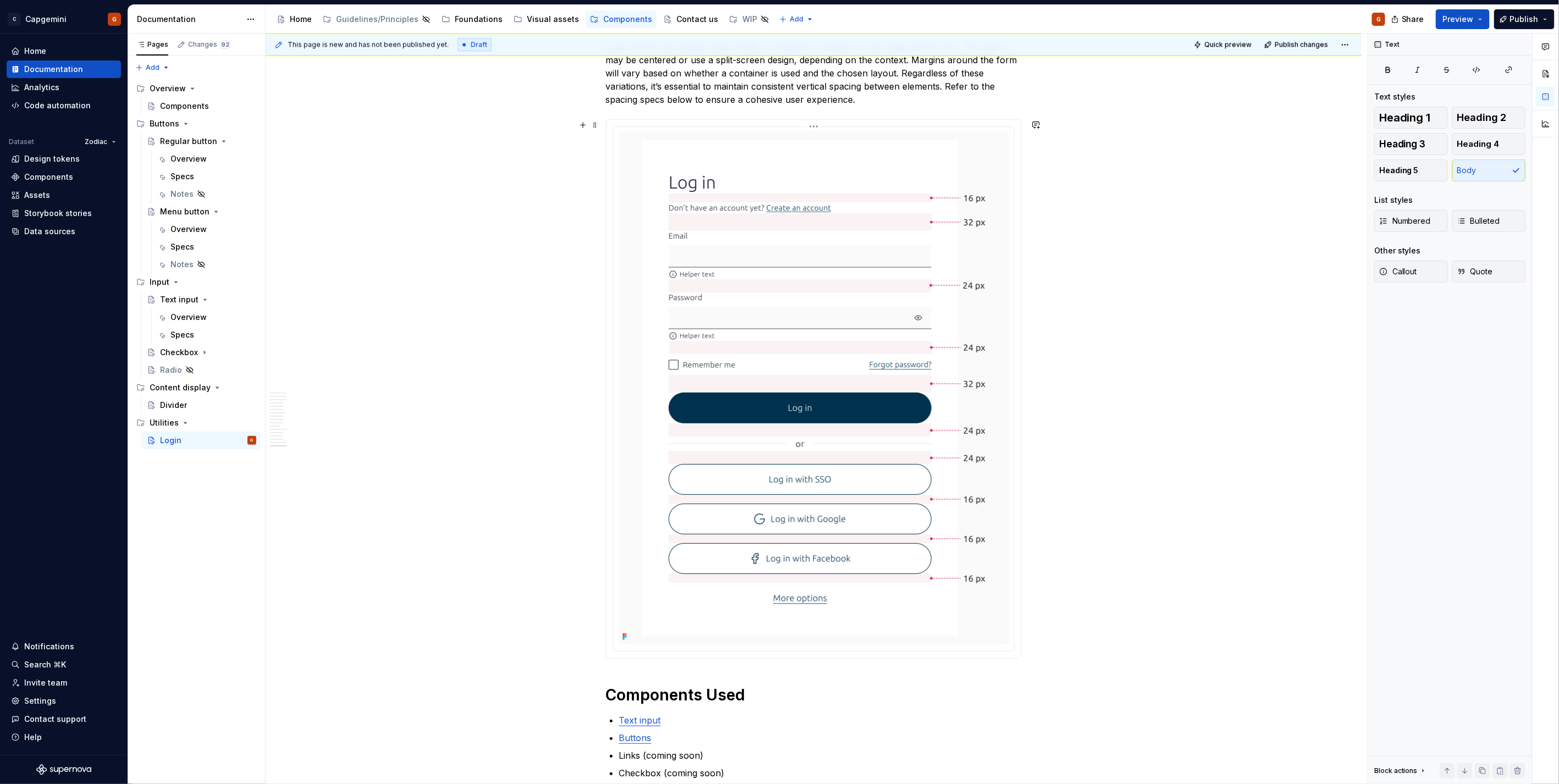
scroll to position [4700, 0]
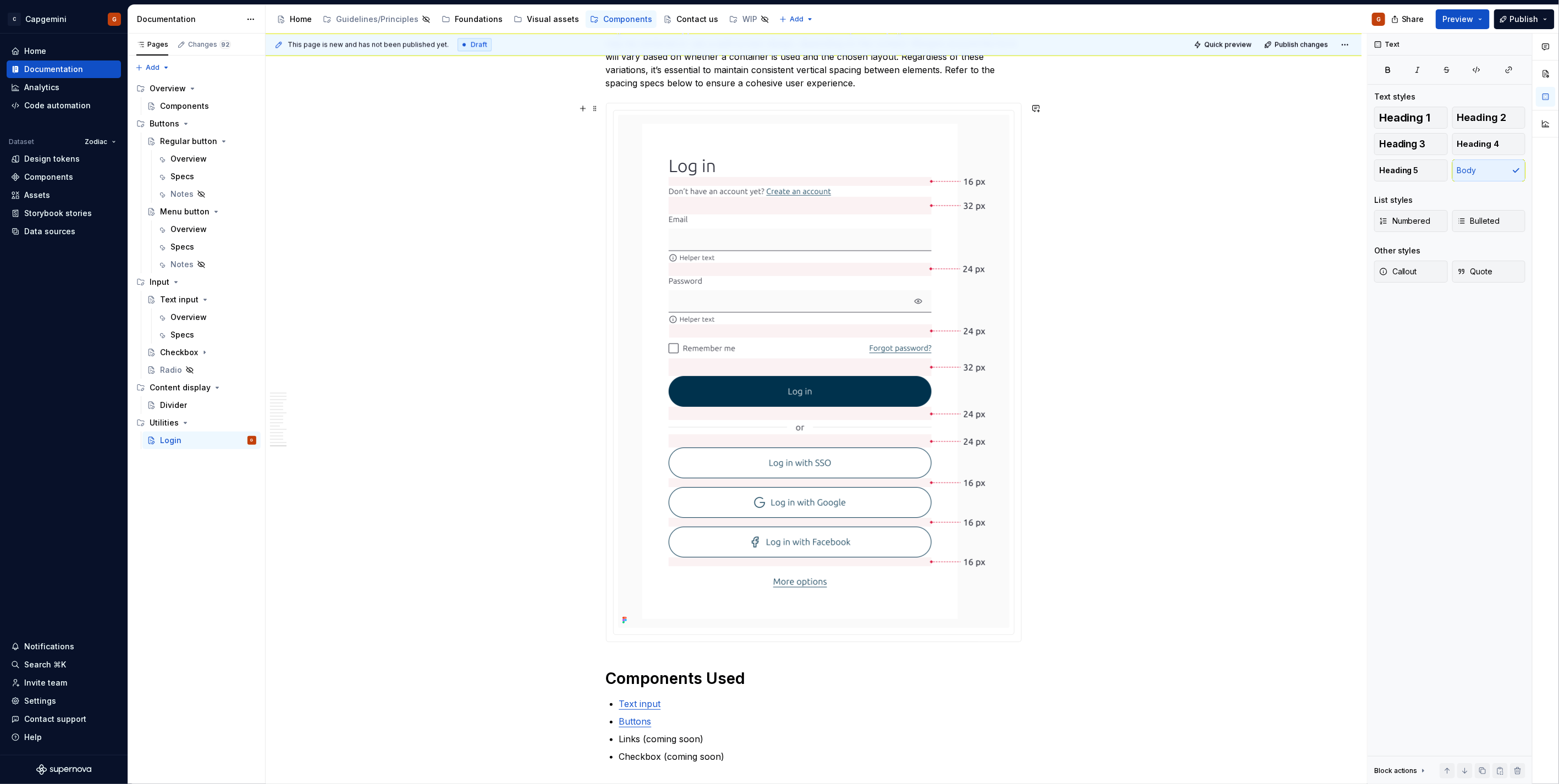
click at [964, 514] on img at bounding box center [813, 371] width 370 height 513
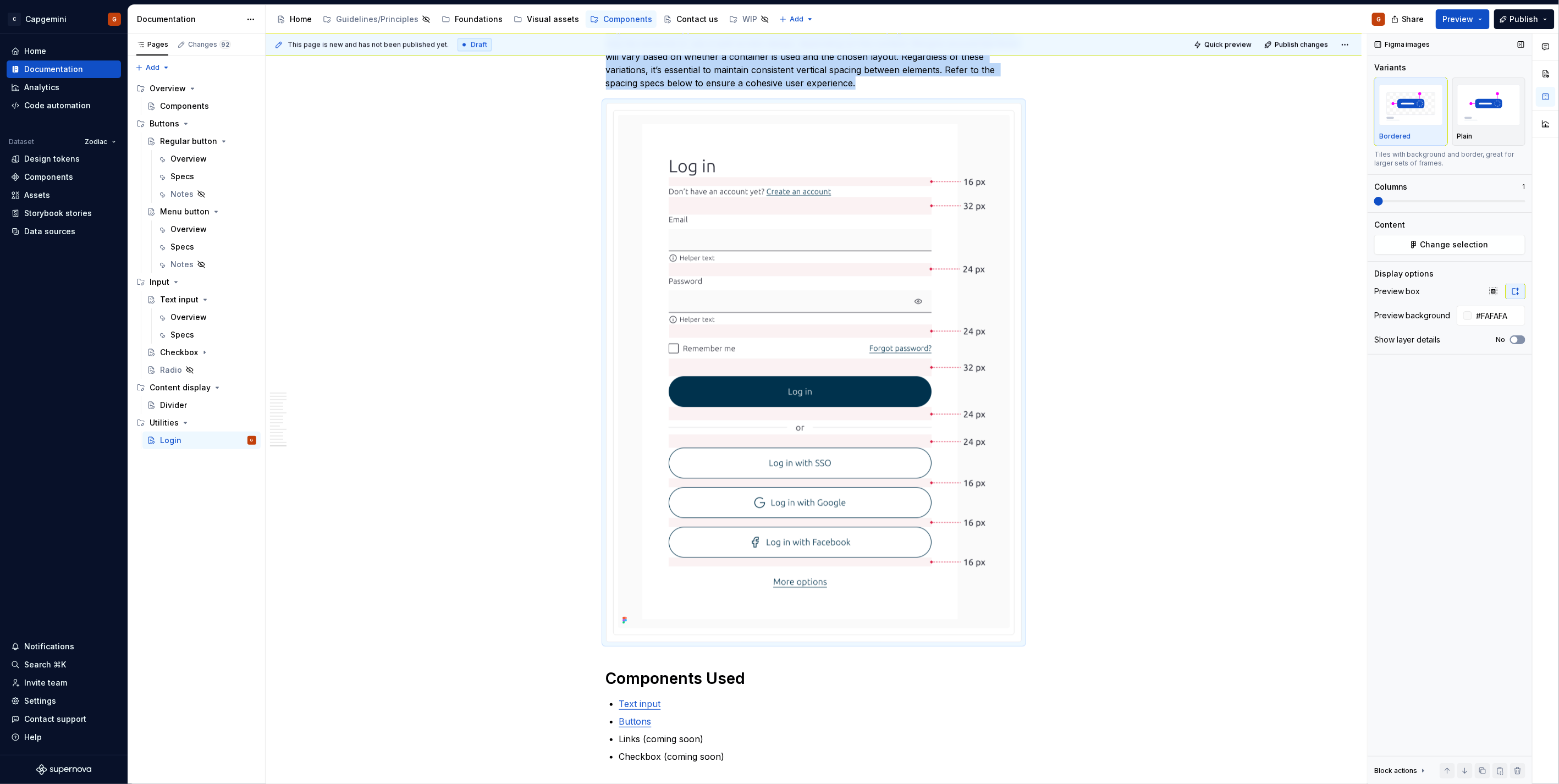
click at [1515, 338] on span "button" at bounding box center [1514, 339] width 7 height 7
click at [677, 638] on p at bounding box center [813, 638] width 392 height 11
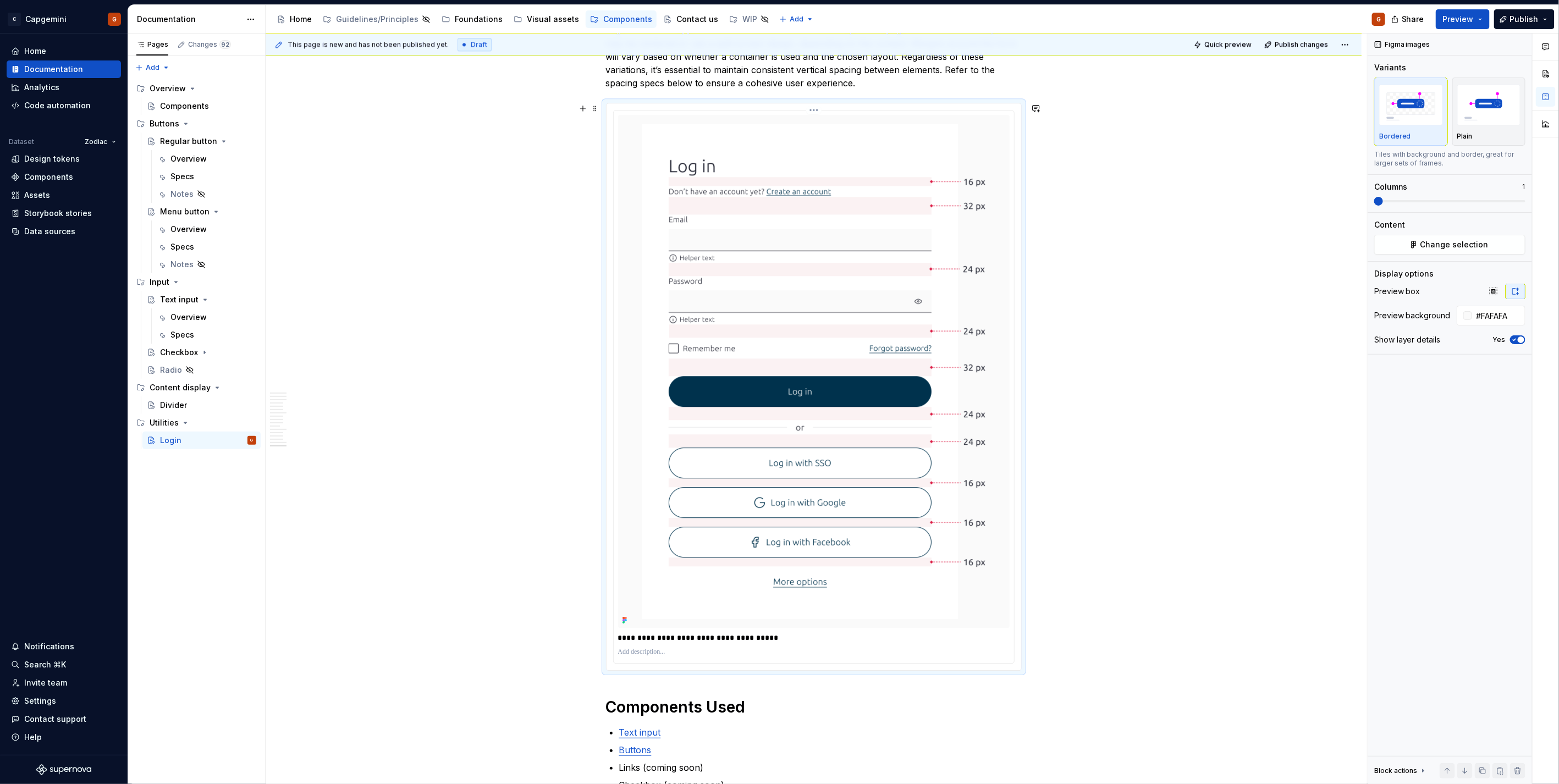
click at [665, 639] on p "**********" at bounding box center [813, 638] width 392 height 11
click at [666, 636] on p "**********" at bounding box center [813, 638] width 392 height 11
click at [689, 634] on p "**********" at bounding box center [813, 638] width 392 height 11
click at [826, 644] on div "**********" at bounding box center [813, 637] width 392 height 15
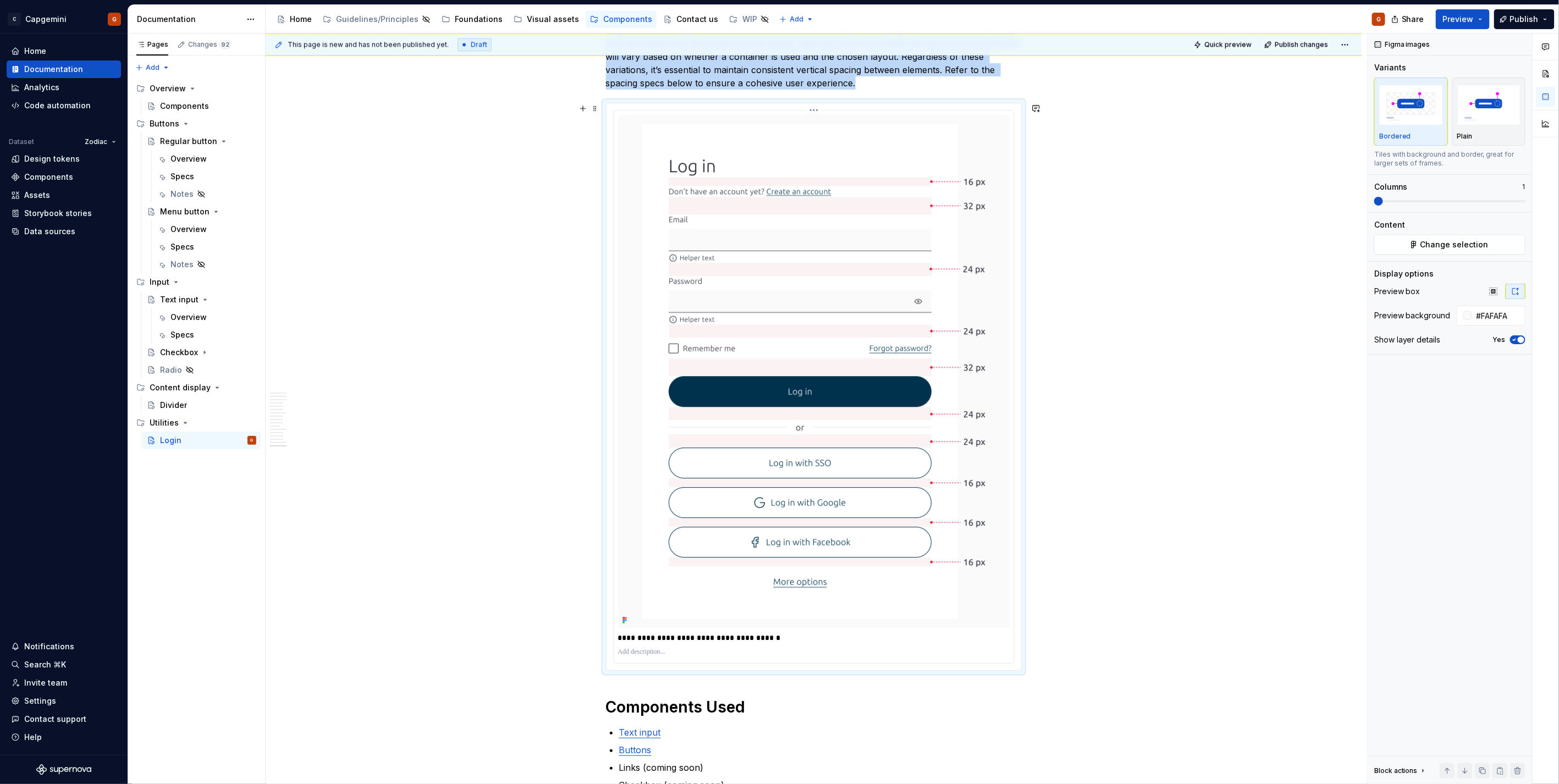
click at [651, 645] on div at bounding box center [813, 652] width 392 height 13
click at [647, 651] on p at bounding box center [813, 652] width 392 height 9
click at [643, 636] on p "**********" at bounding box center [813, 638] width 392 height 11
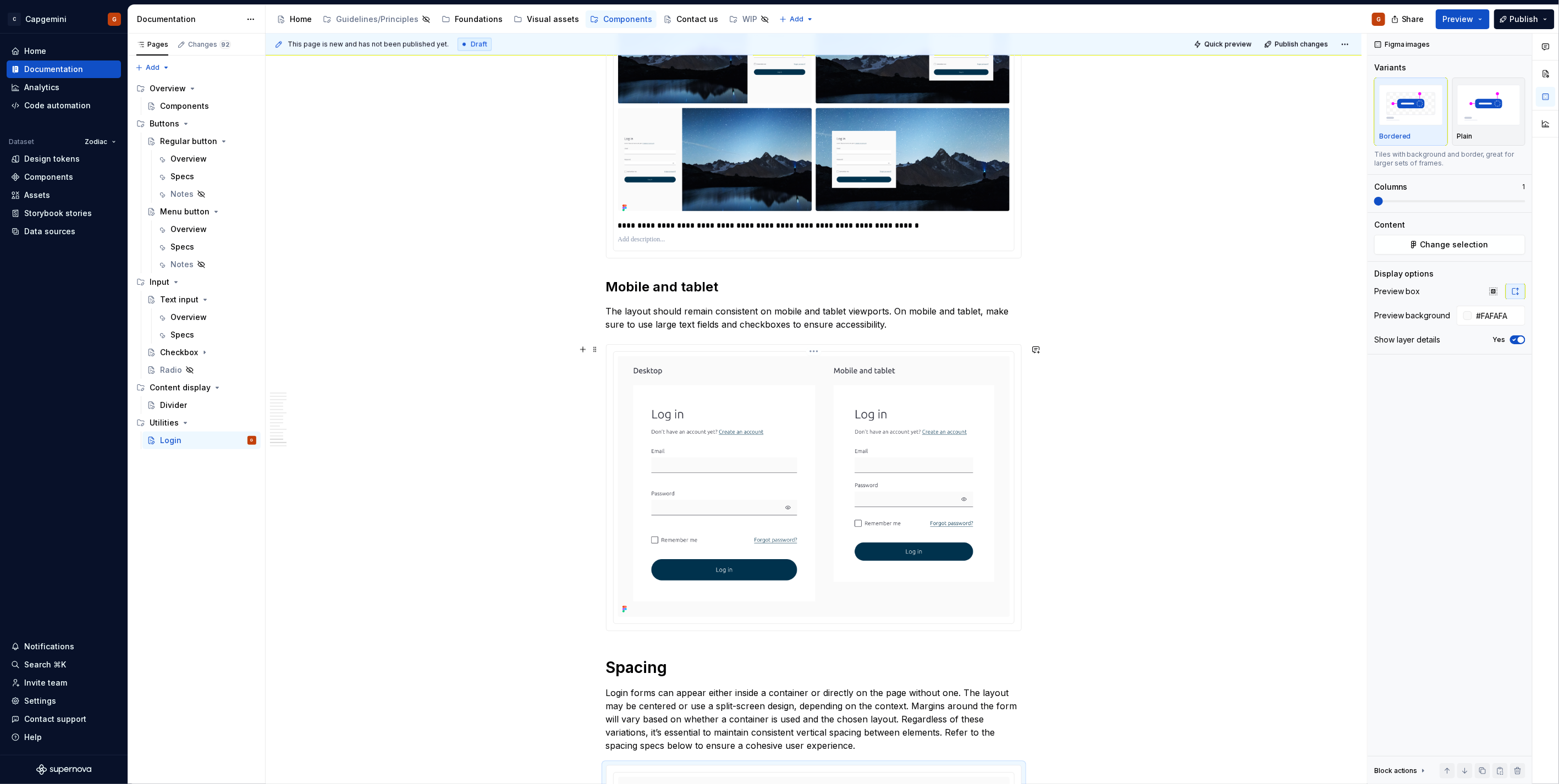
scroll to position [4028, 0]
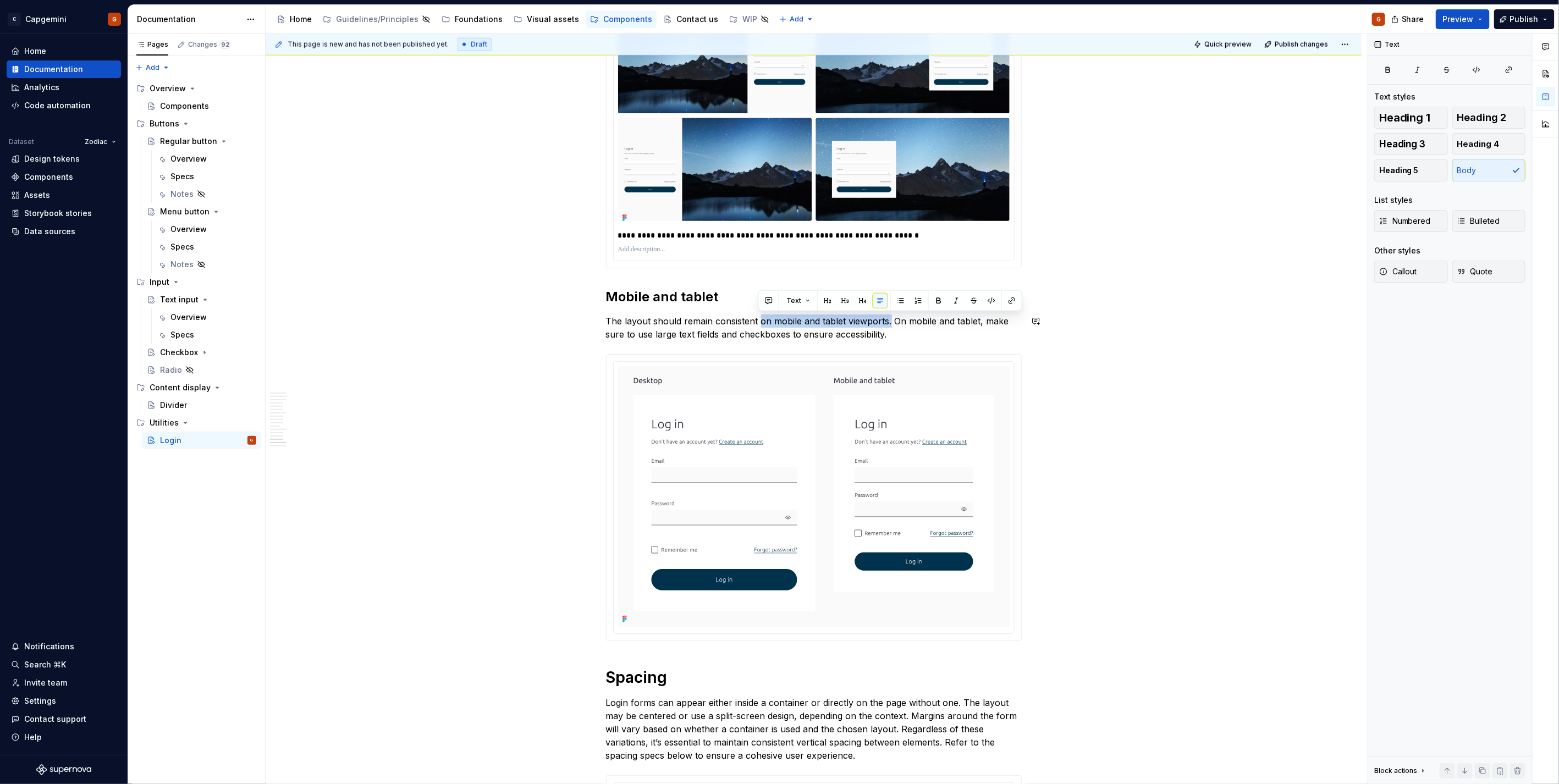
drag, startPoint x: 887, startPoint y: 321, endPoint x: 757, endPoint y: 310, distance: 130.5
click at [767, 321] on p "The layout should remain consistent on mobile and tablet viewports. On mobile a…" at bounding box center [813, 328] width 416 height 27
click at [773, 320] on p "The layout should remain consistent on mobile and tablet viewports. On mobile a…" at bounding box center [813, 328] width 416 height 27
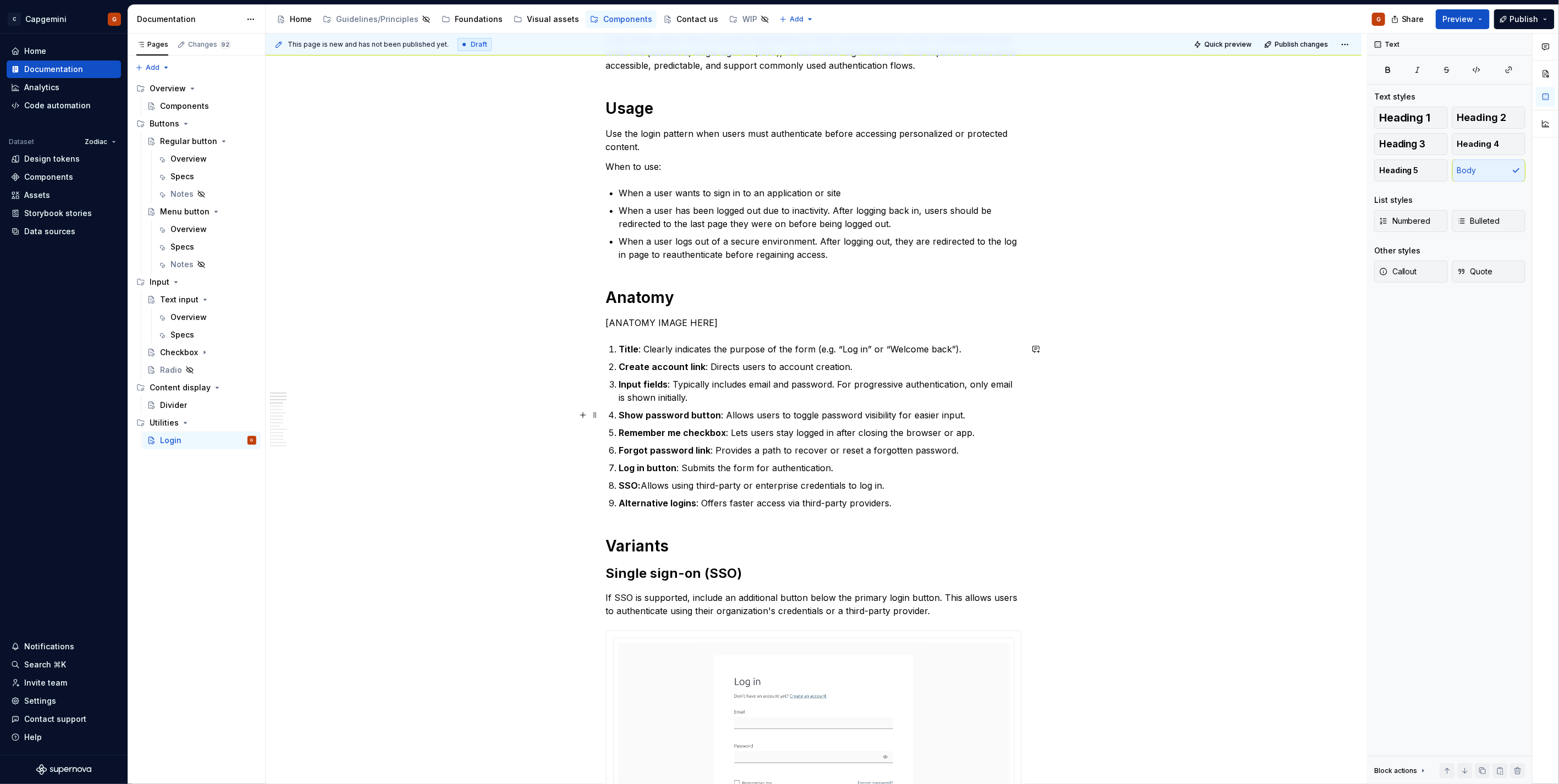
scroll to position [0, 0]
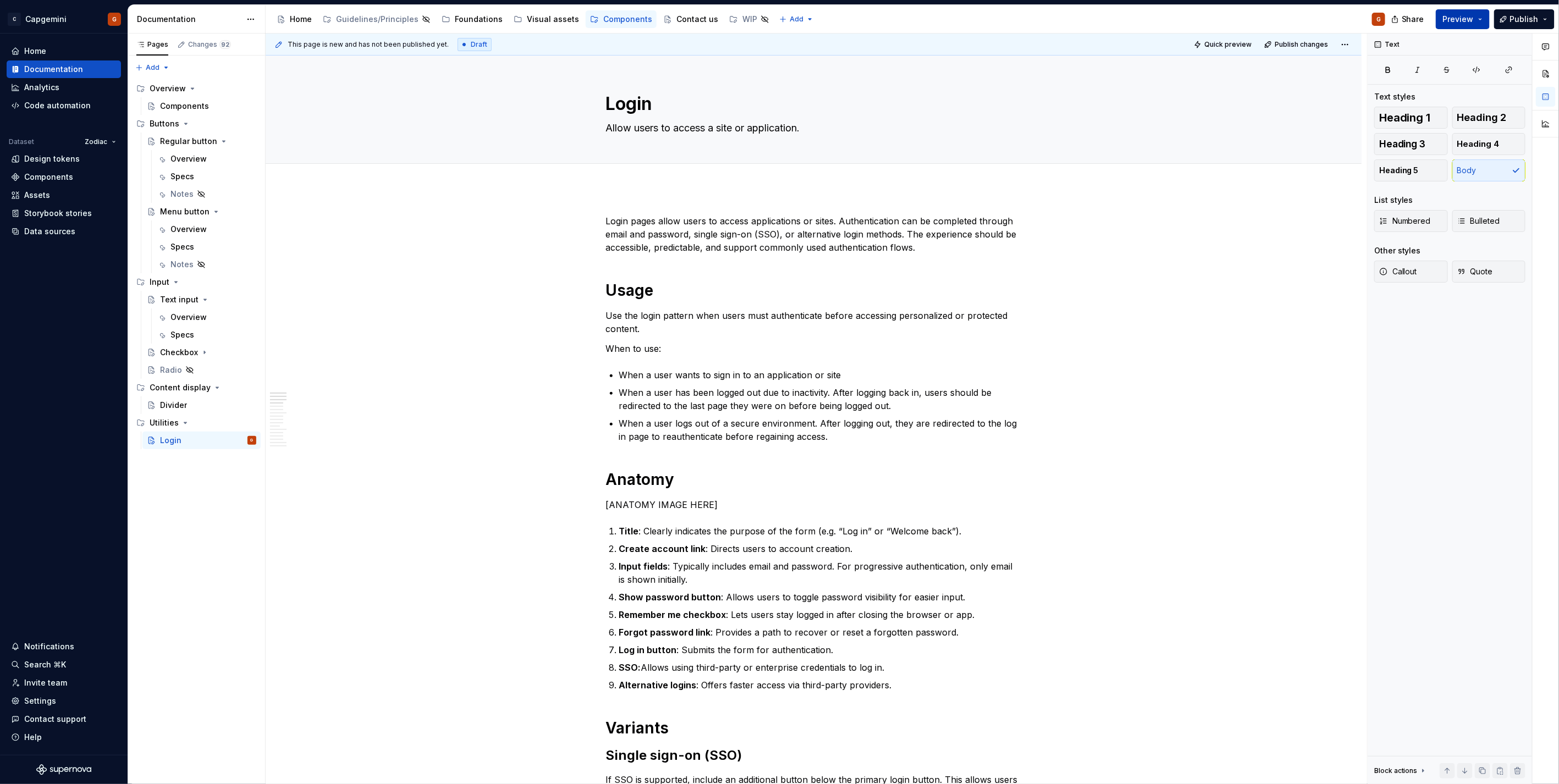
click at [1471, 26] on button "Preview" at bounding box center [1462, 19] width 54 height 20
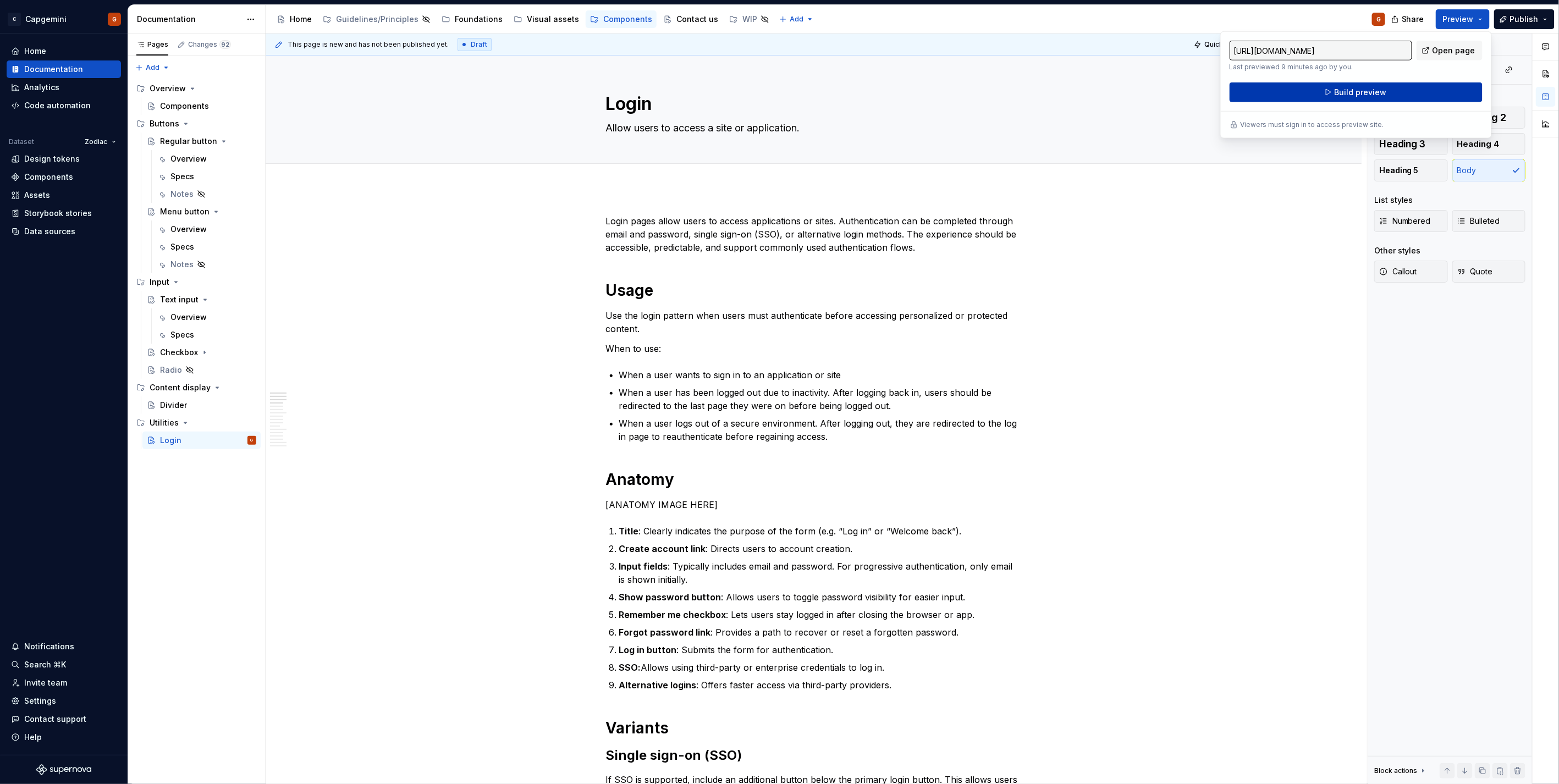
click at [1363, 97] on button "Build preview" at bounding box center [1356, 92] width 253 height 20
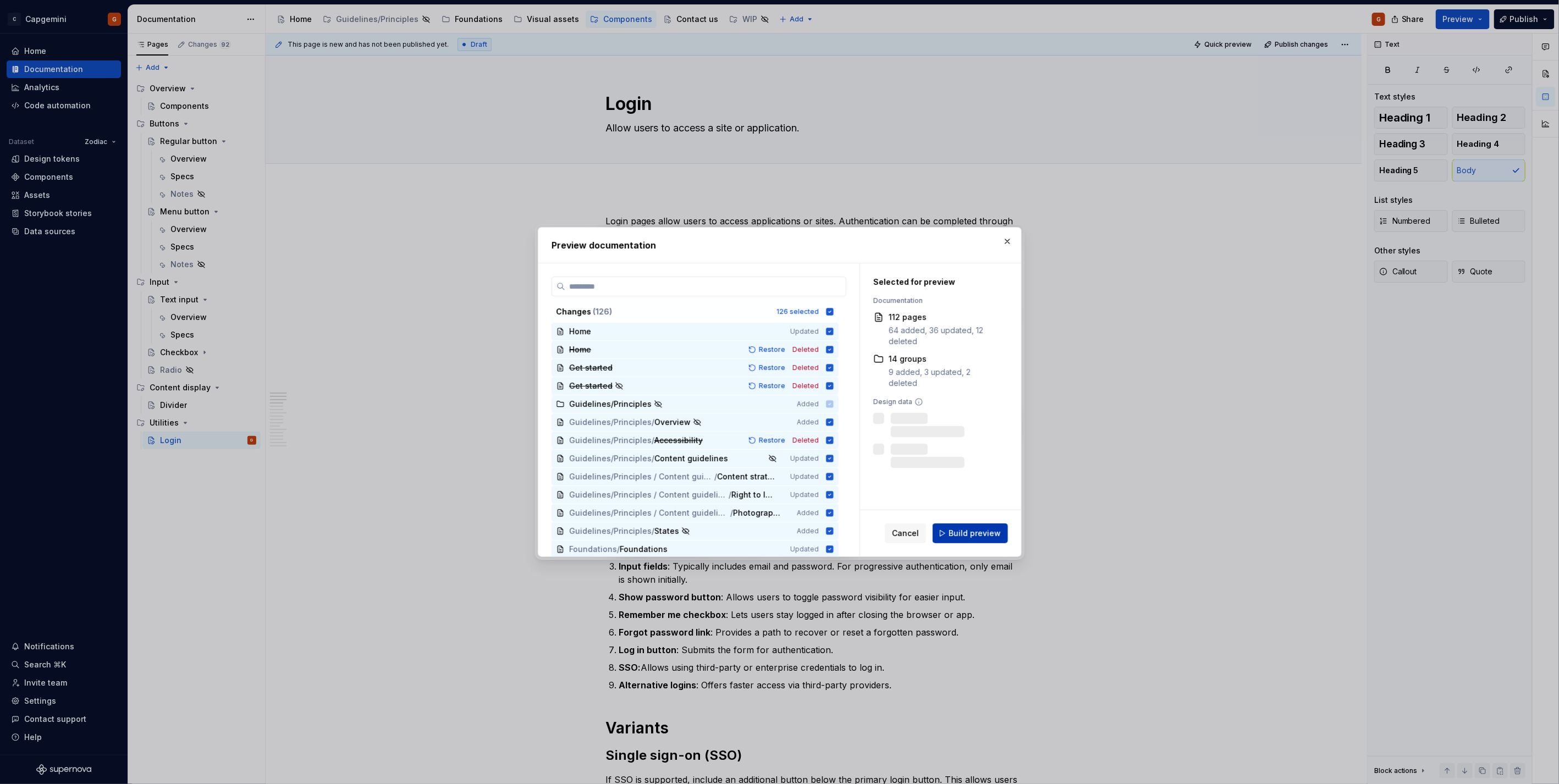
click at [965, 526] on button "Build preview" at bounding box center [970, 533] width 75 height 20
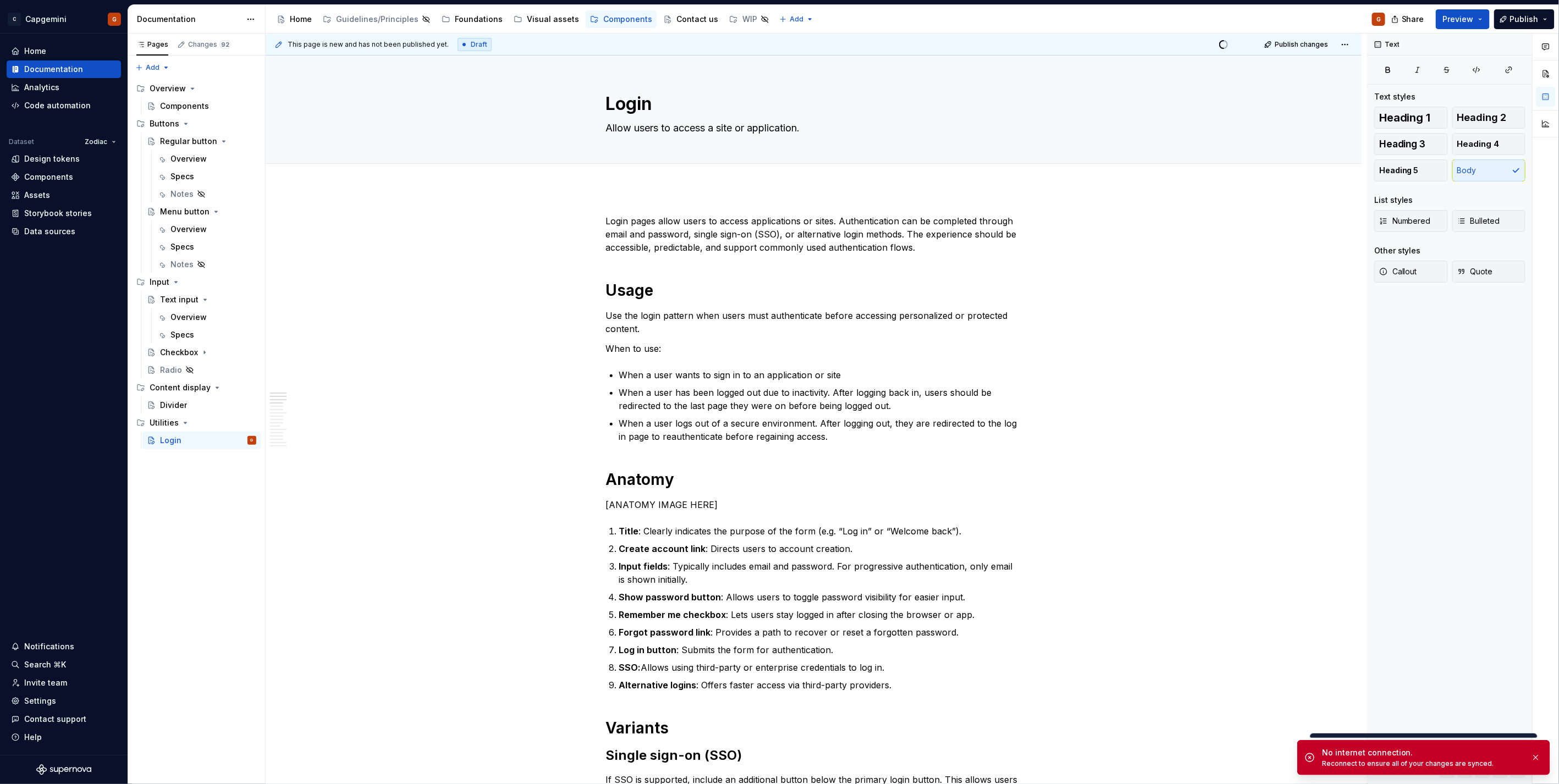
type textarea "*"
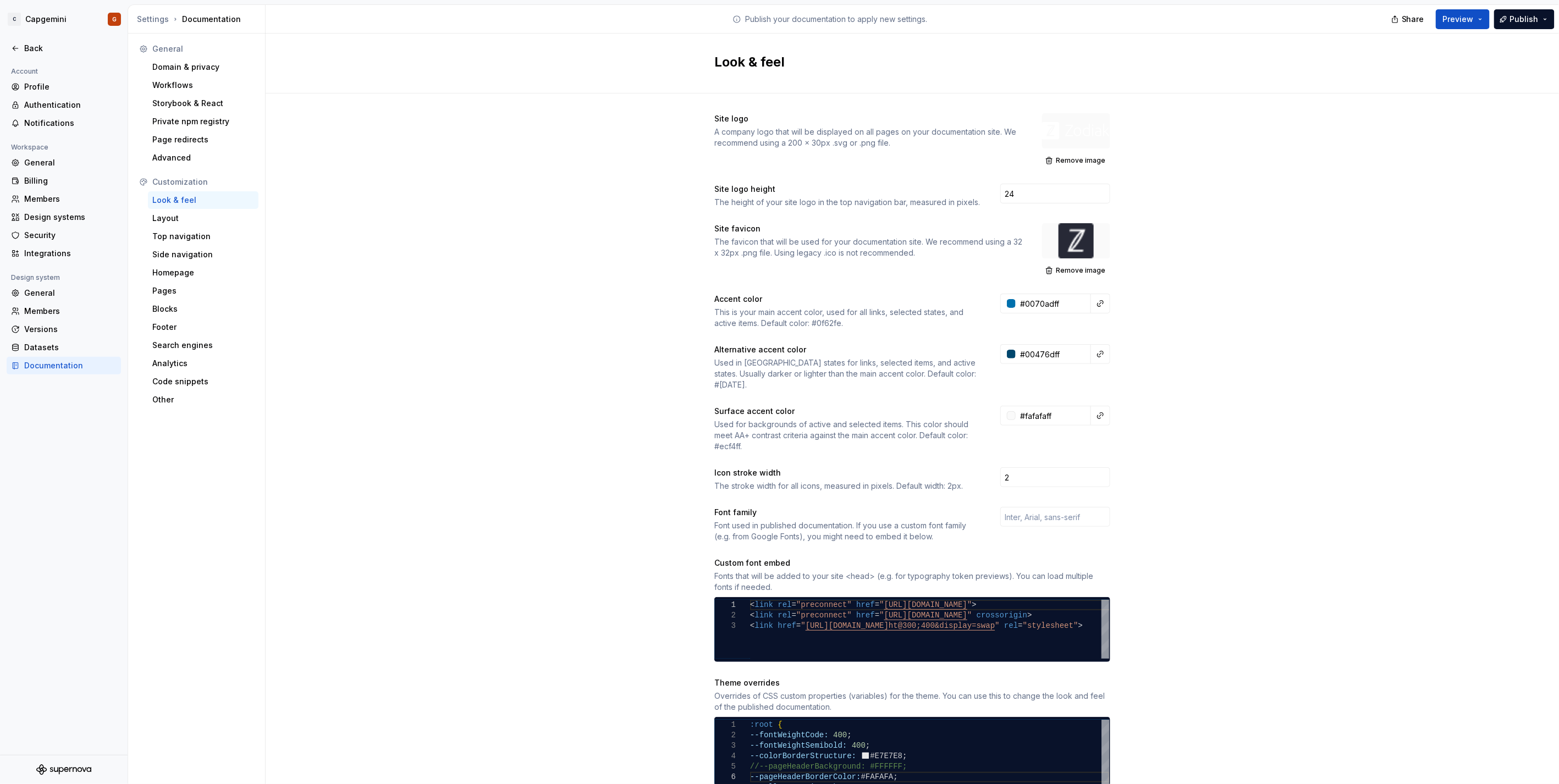
scroll to position [52, 134]
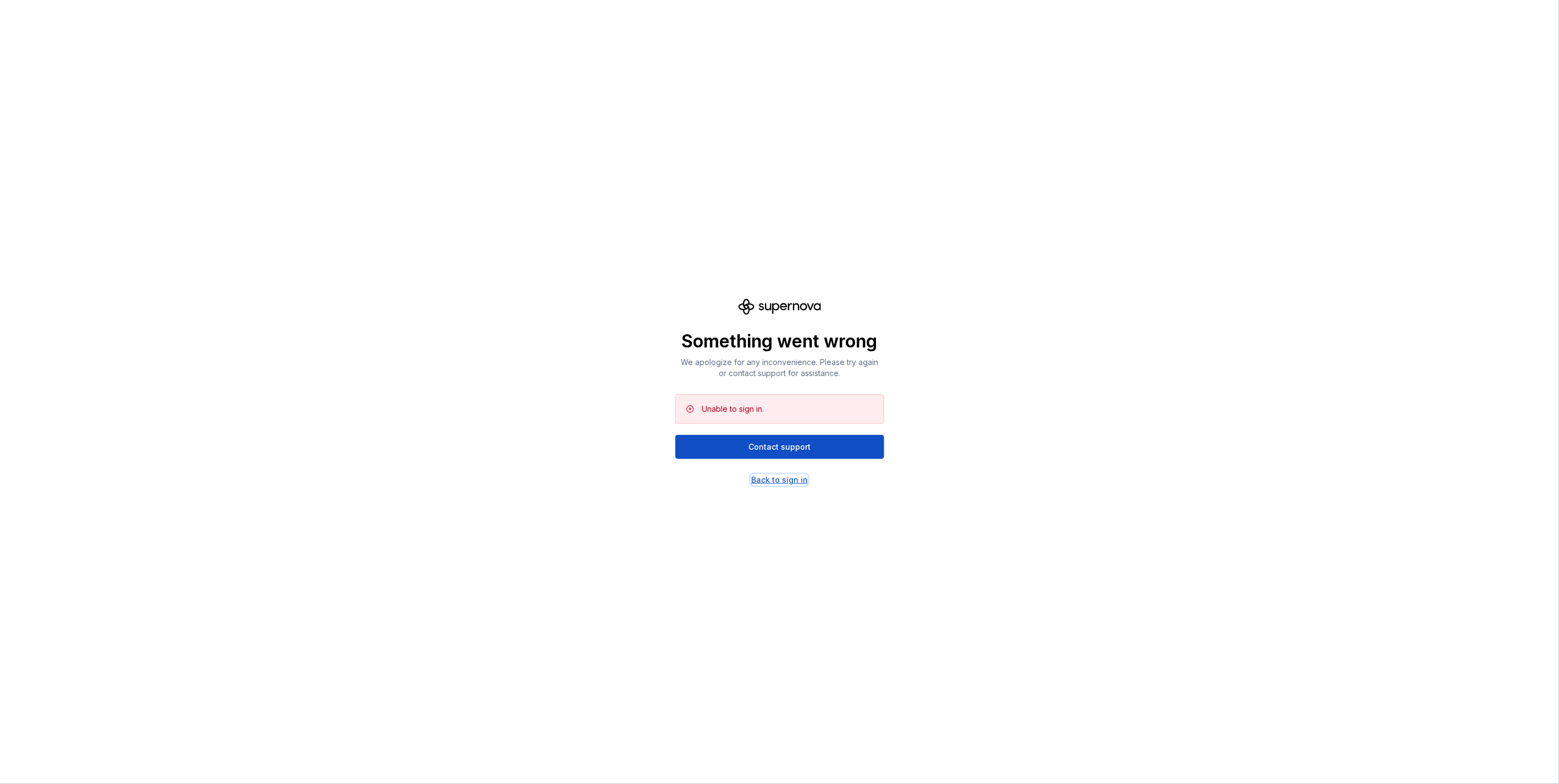
click at [775, 480] on div "Back to sign in" at bounding box center [780, 480] width 57 height 11
click at [763, 442] on span "Contact support" at bounding box center [780, 447] width 62 height 11
click at [783, 482] on div "Back to sign in" at bounding box center [780, 480] width 57 height 11
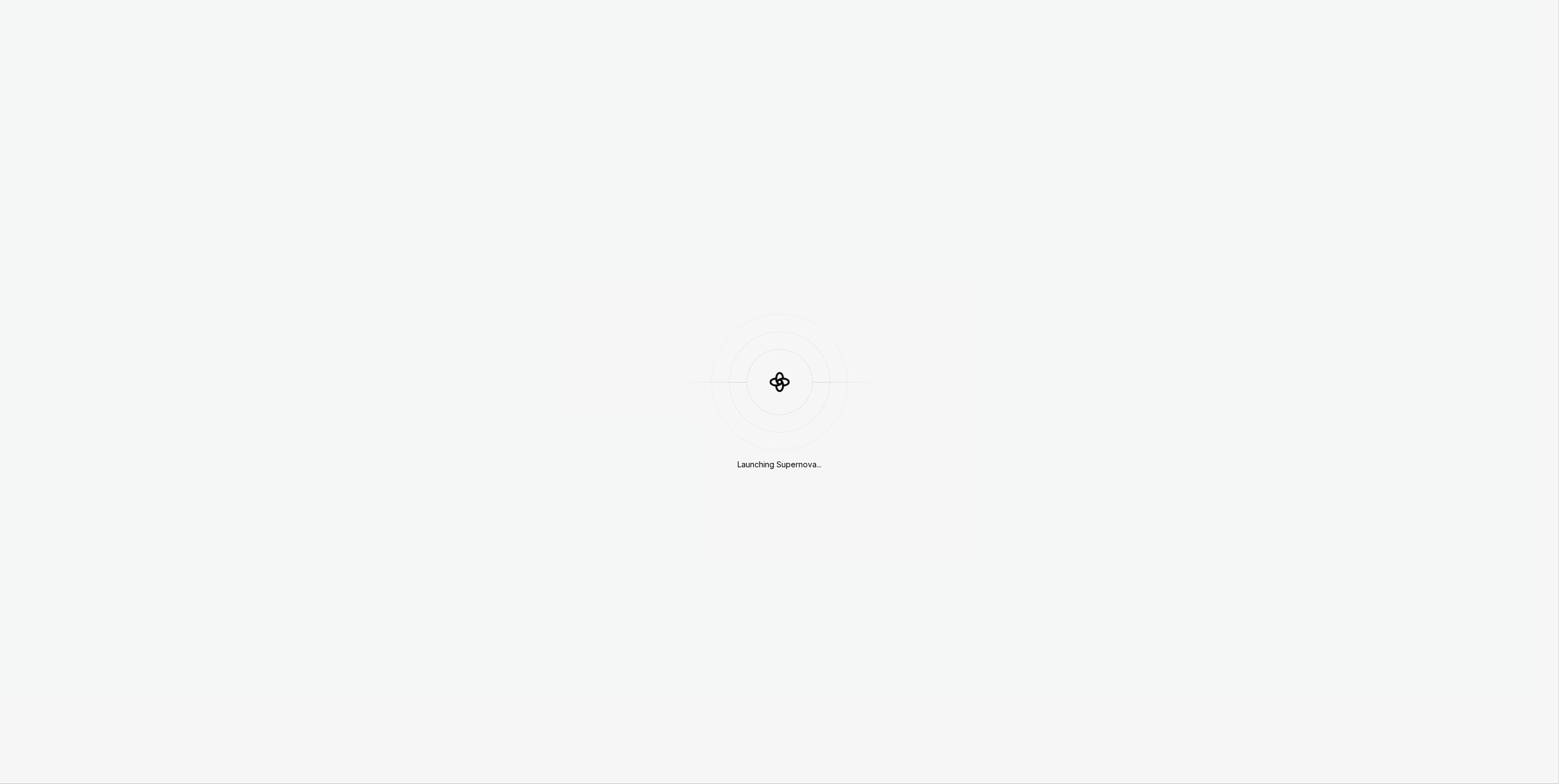
scroll to position [292, 0]
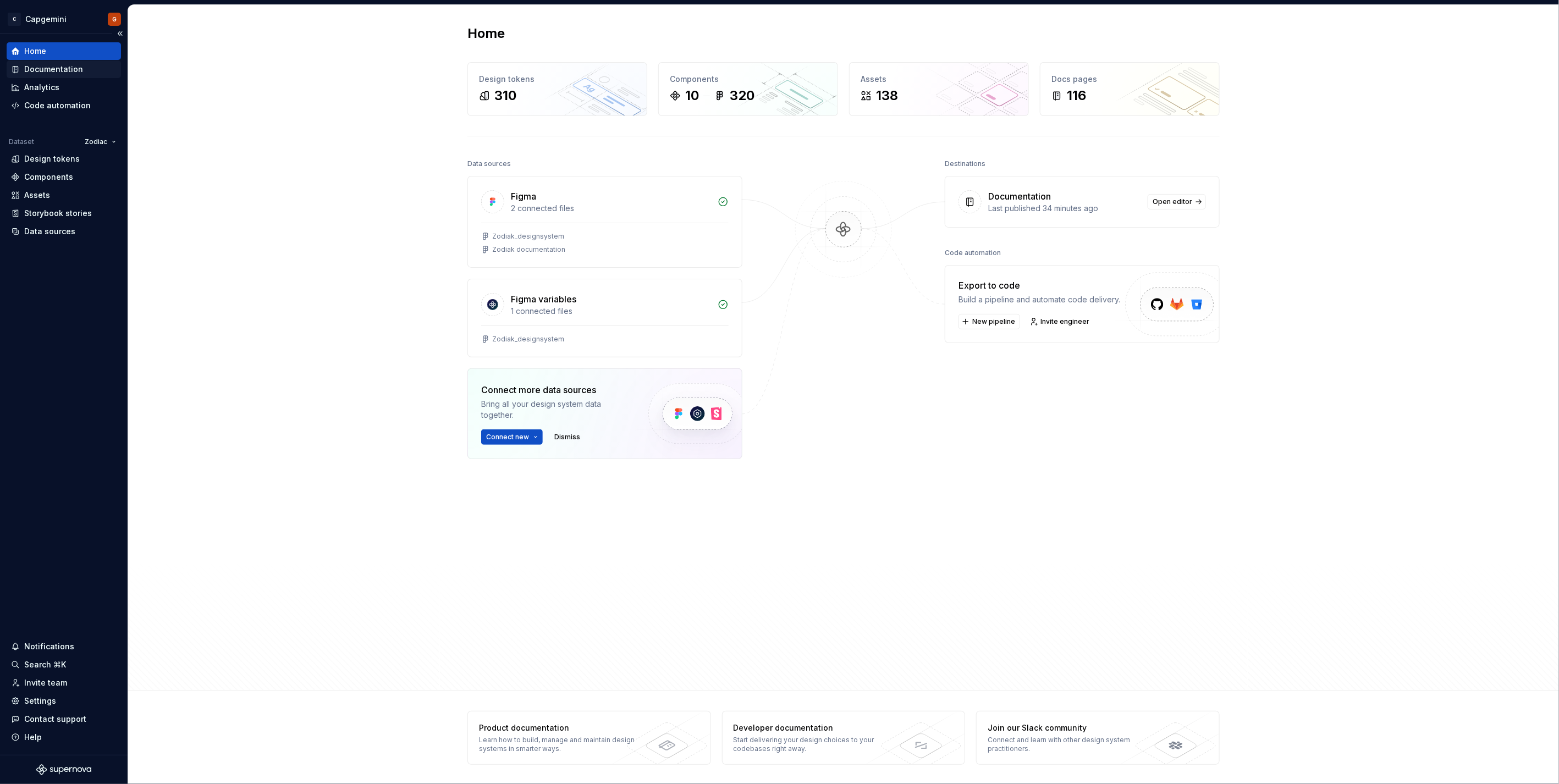
click at [58, 69] on div "Documentation" at bounding box center [53, 69] width 59 height 11
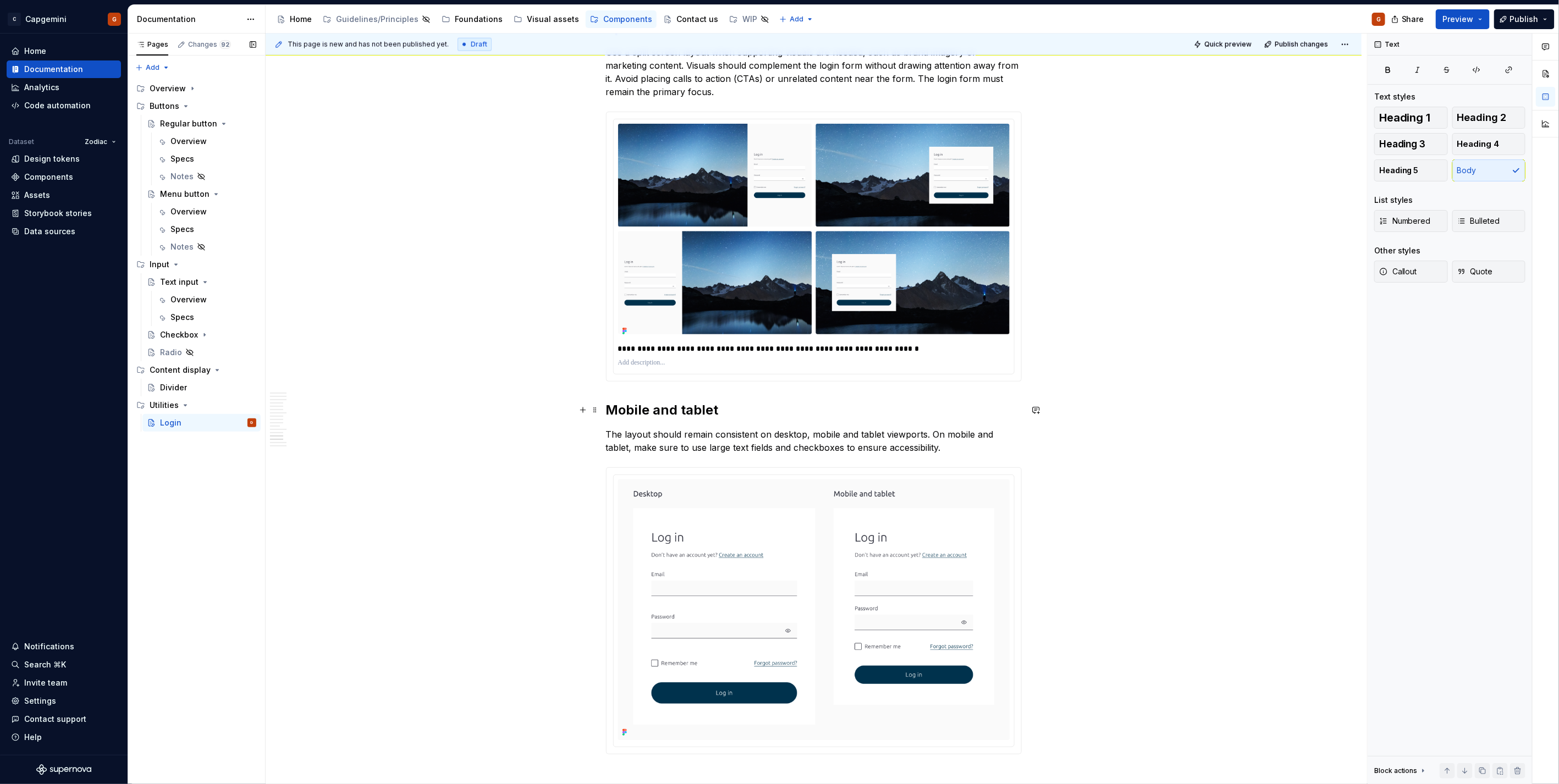
scroll to position [4031, 0]
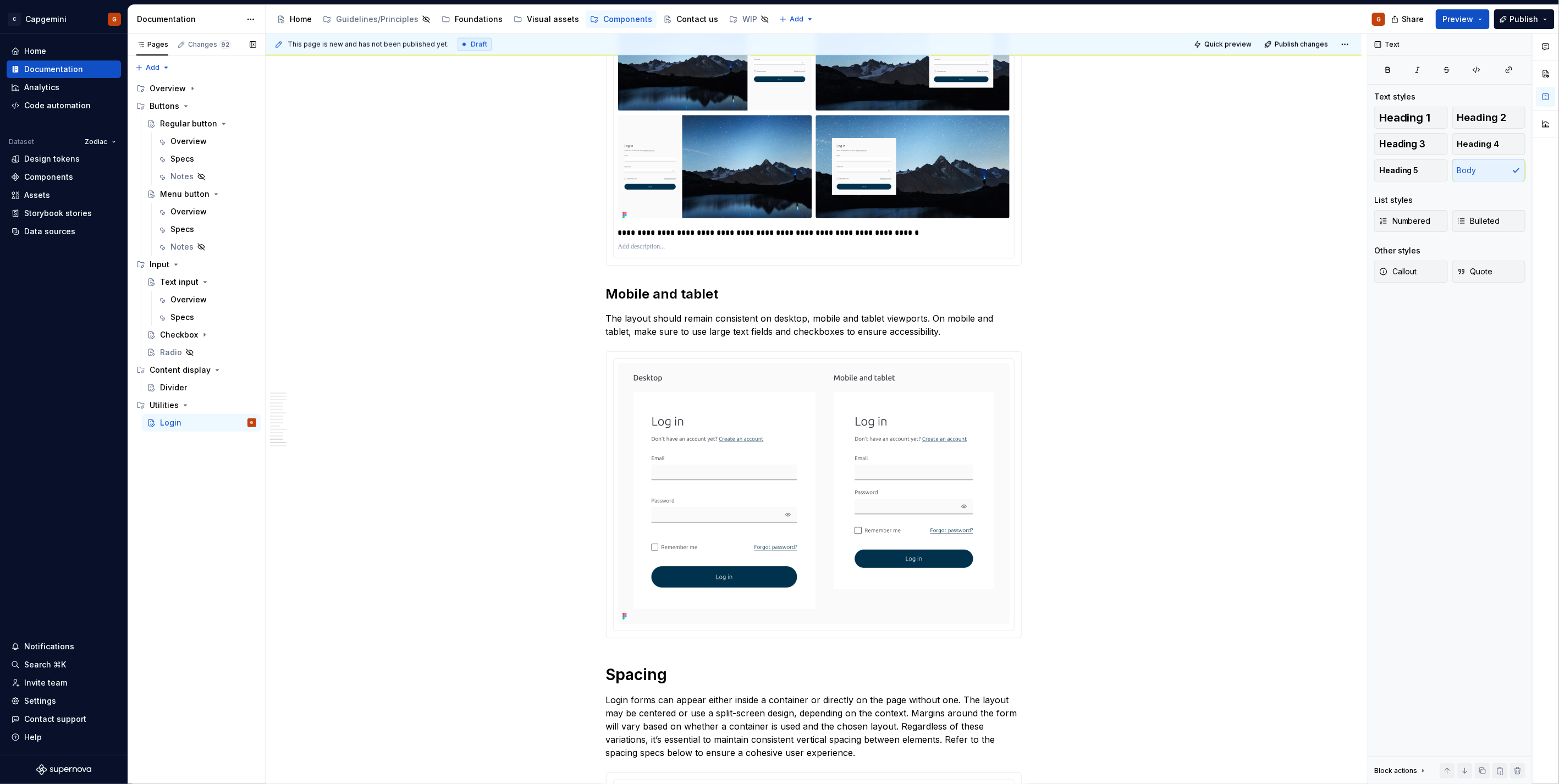
type textarea "*"
click at [752, 328] on p "The layout should remain consistent on desktop, mobile and tablet viewports. On…" at bounding box center [813, 325] width 416 height 27
drag, startPoint x: 930, startPoint y: 316, endPoint x: 937, endPoint y: 330, distance: 15.7
click at [937, 330] on p "The layout should remain consistent on desktop, mobile and tablet viewports. On…" at bounding box center [813, 325] width 416 height 27
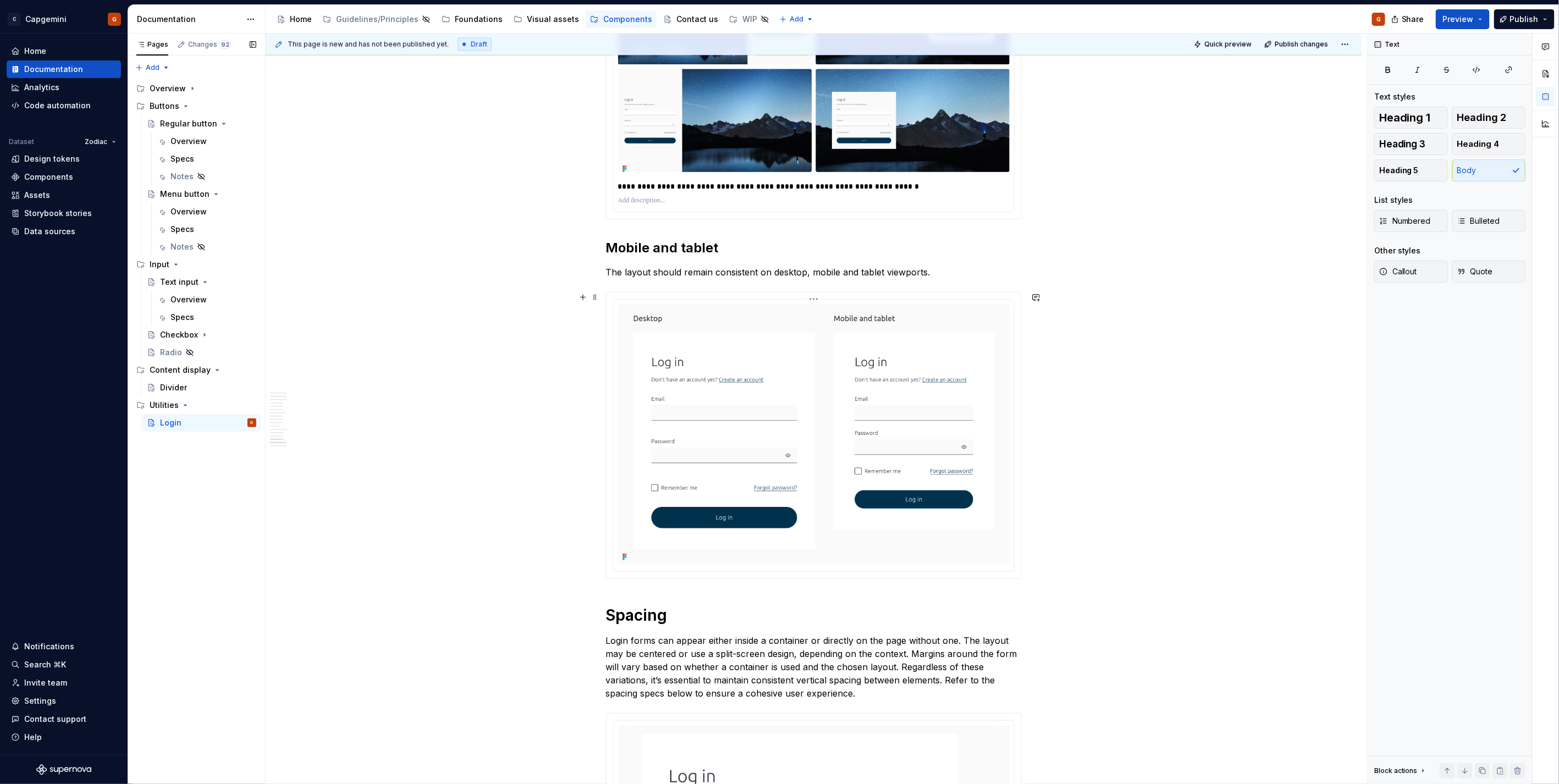
scroll to position [4153, 0]
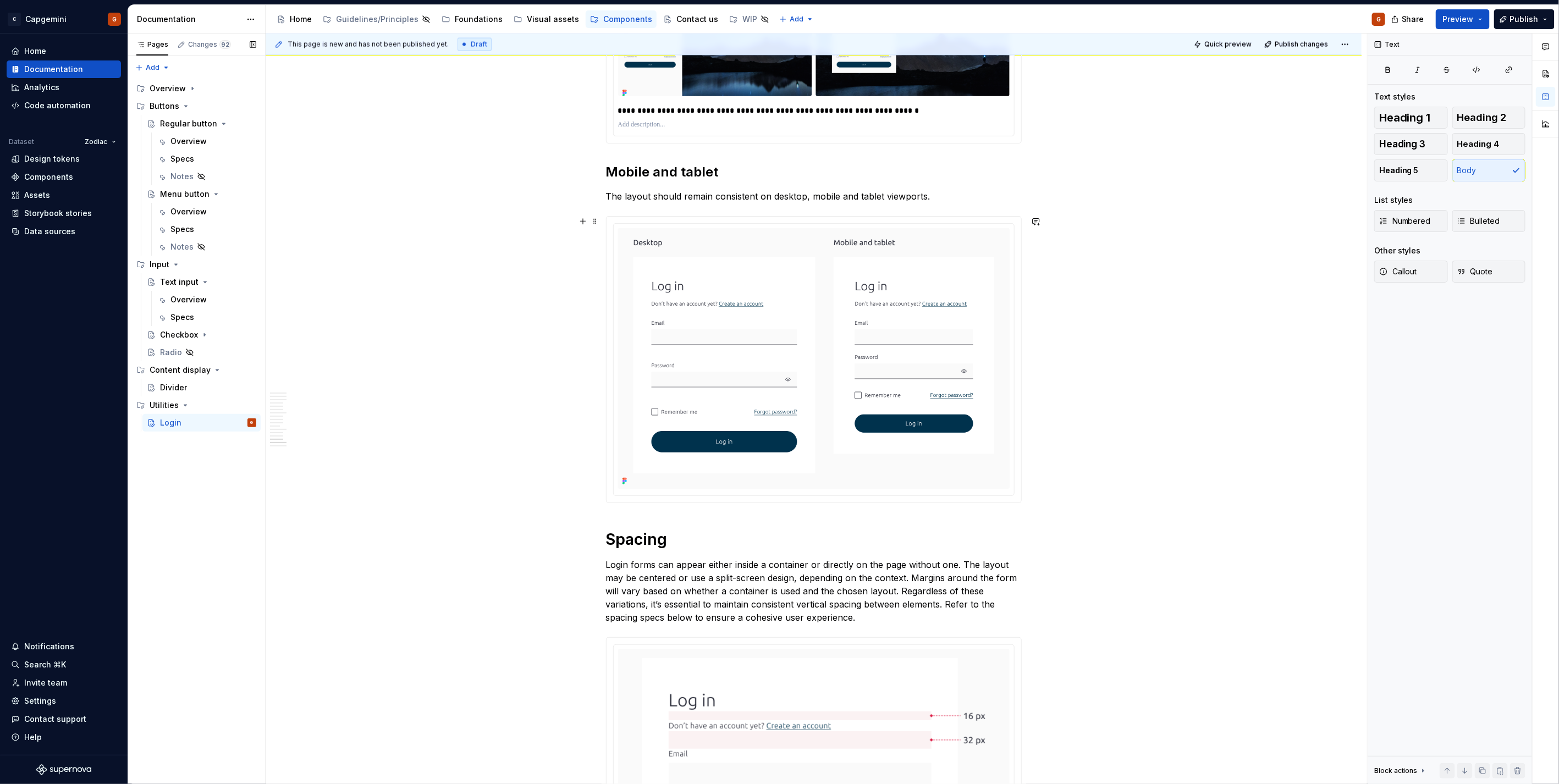
click at [681, 486] on img at bounding box center [813, 358] width 392 height 261
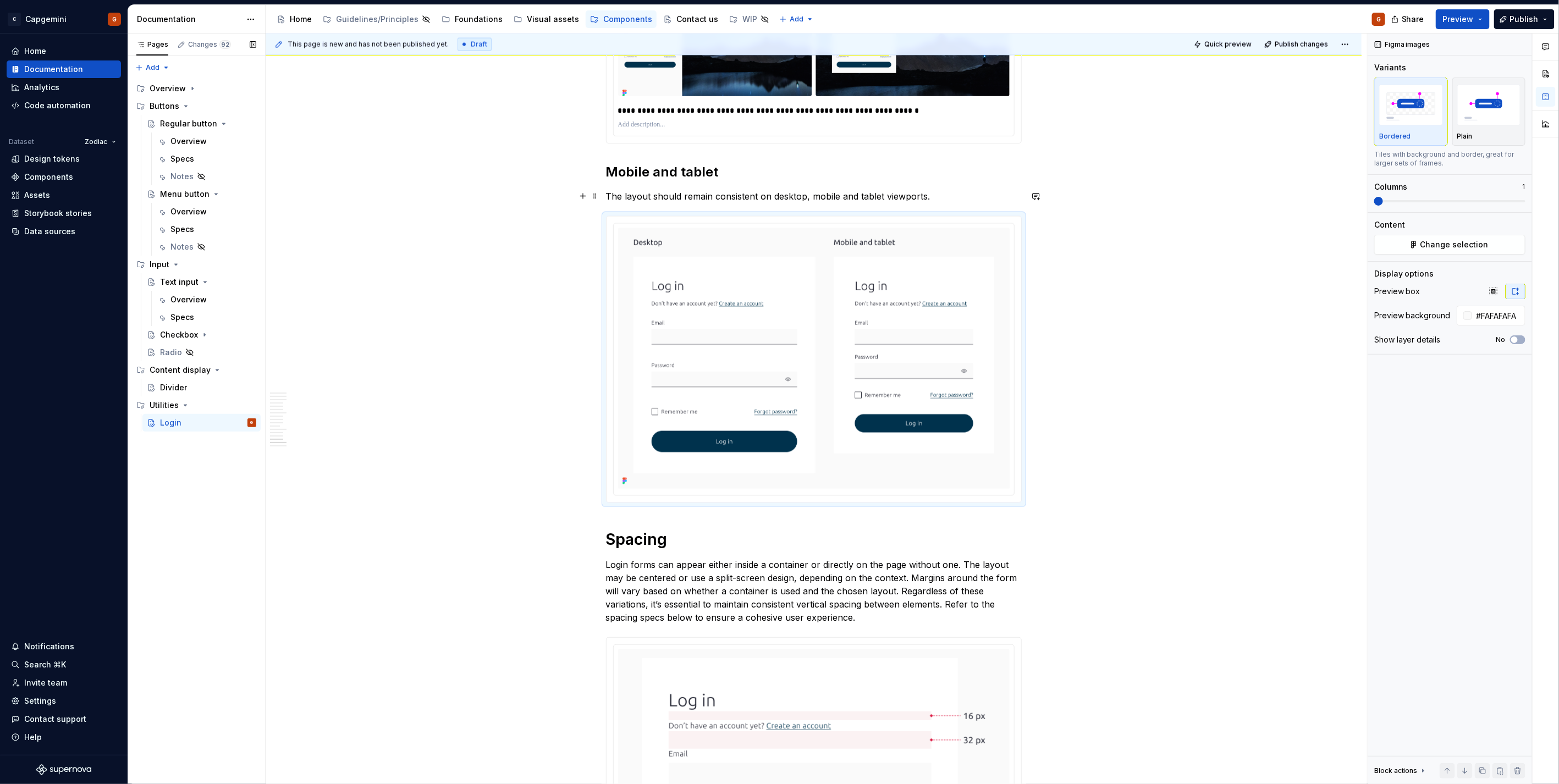
click at [834, 195] on p "The layout should remain consistent on desktop, mobile and tablet viewports." at bounding box center [813, 196] width 416 height 13
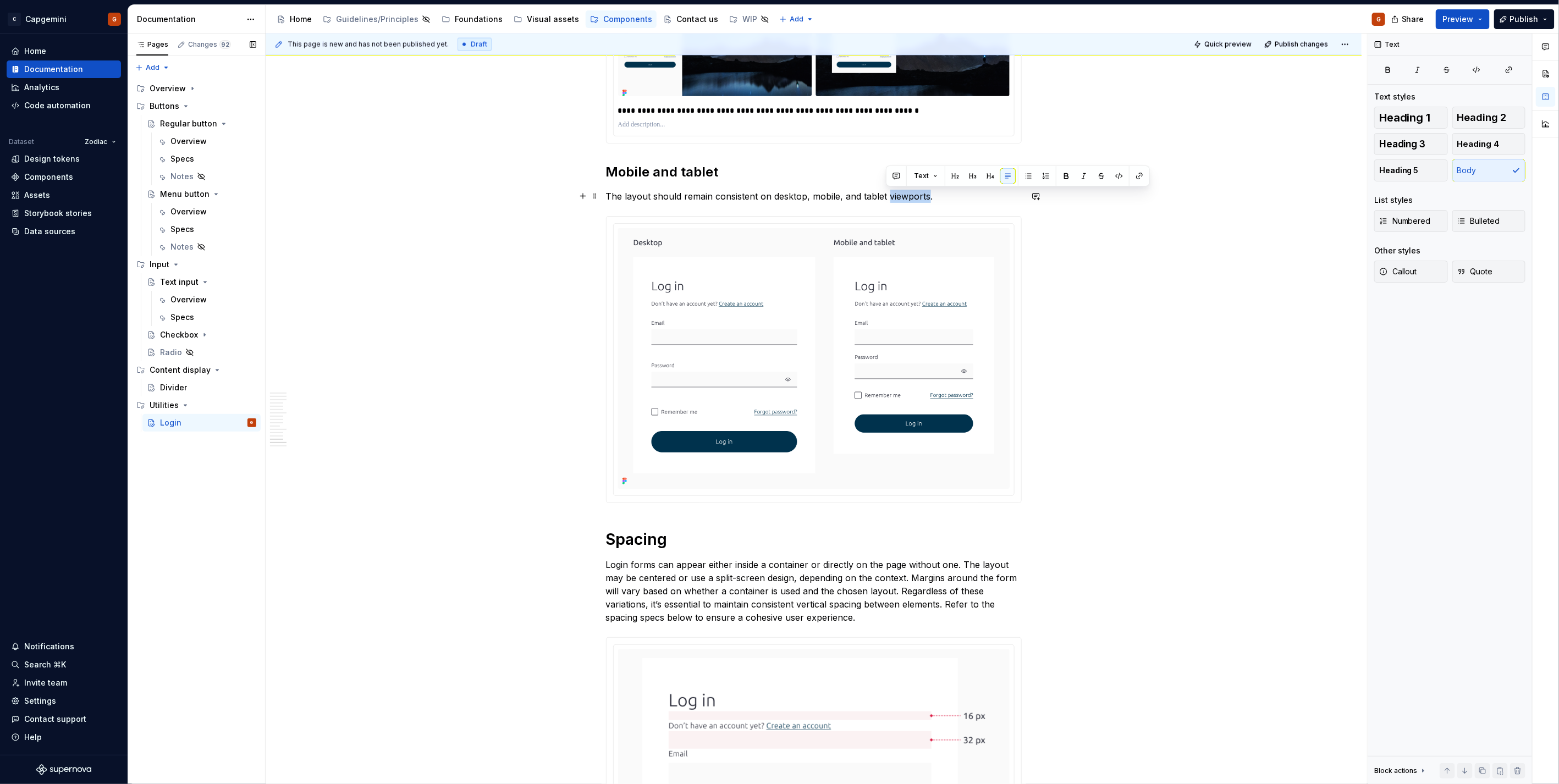
drag, startPoint x: 885, startPoint y: 197, endPoint x: 926, endPoint y: 195, distance: 41.0
click at [926, 195] on p "The layout should remain consistent on desktop, mobile, and tablet viewports." at bounding box center [813, 196] width 416 height 13
click at [648, 194] on p "The layout should remain consistent on desktop, mobile, and tablet." at bounding box center [813, 196] width 416 height 13
click at [960, 191] on p "The layout of the login form should remain consistent on desktop, mobile, and t…" at bounding box center [813, 196] width 416 height 13
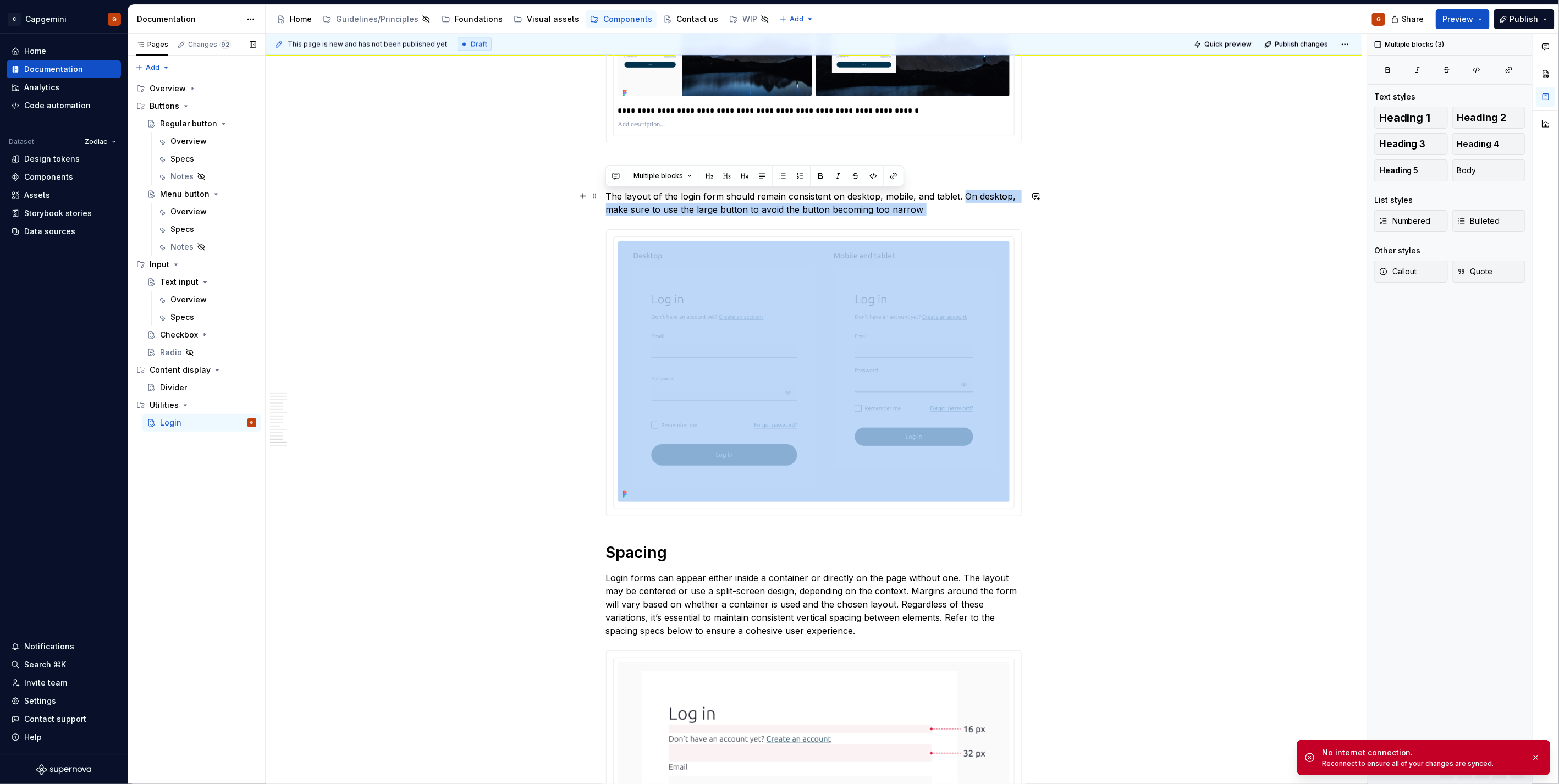
click at [960, 191] on p "The layout of the login form should remain consistent on desktop, mobile, and t…" at bounding box center [813, 203] width 416 height 27
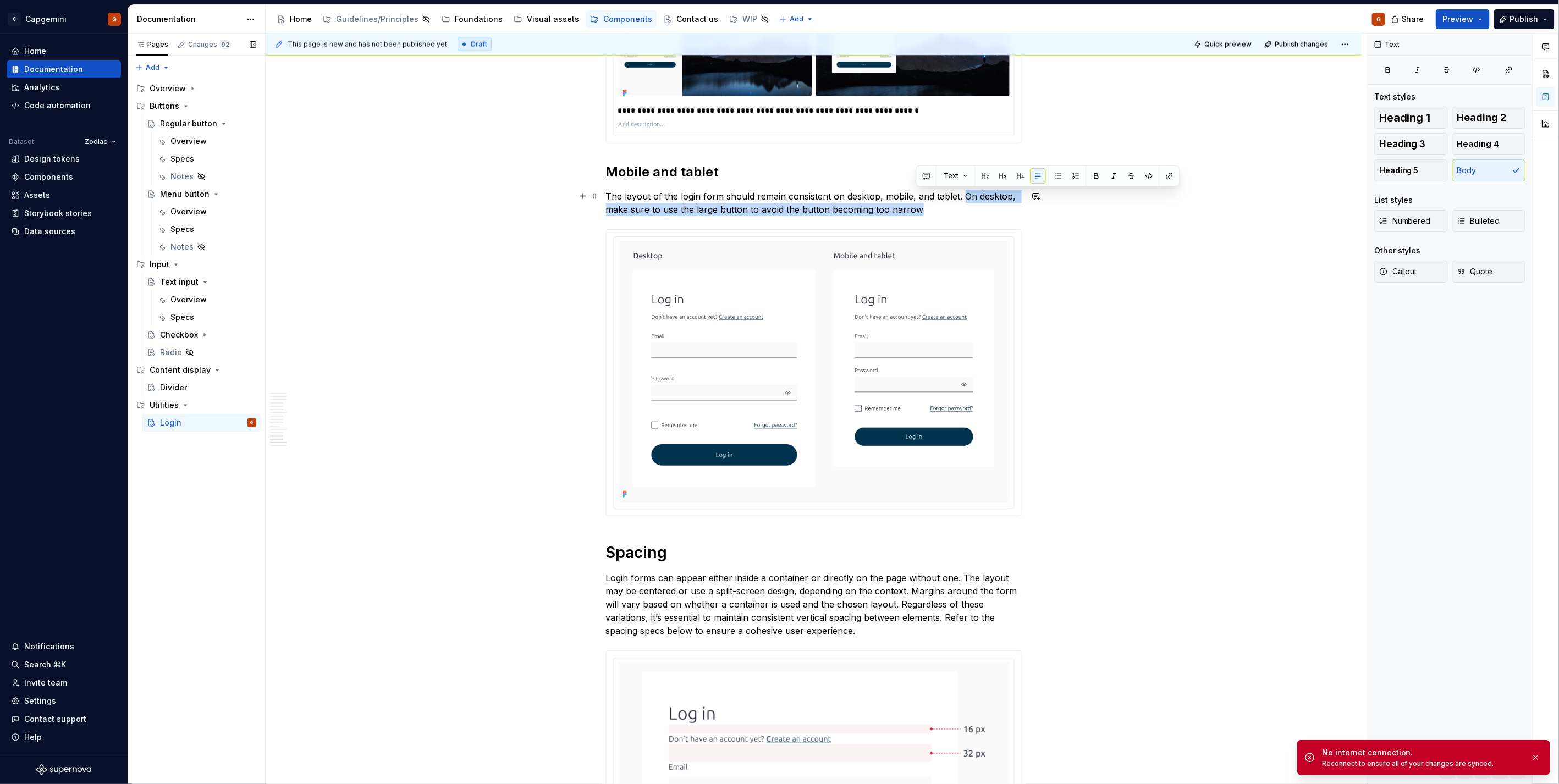
drag, startPoint x: 961, startPoint y: 194, endPoint x: 960, endPoint y: 204, distance: 10.0
click at [960, 204] on p "The layout of the login form should remain consistent on desktop, mobile, and t…" at bounding box center [813, 203] width 416 height 27
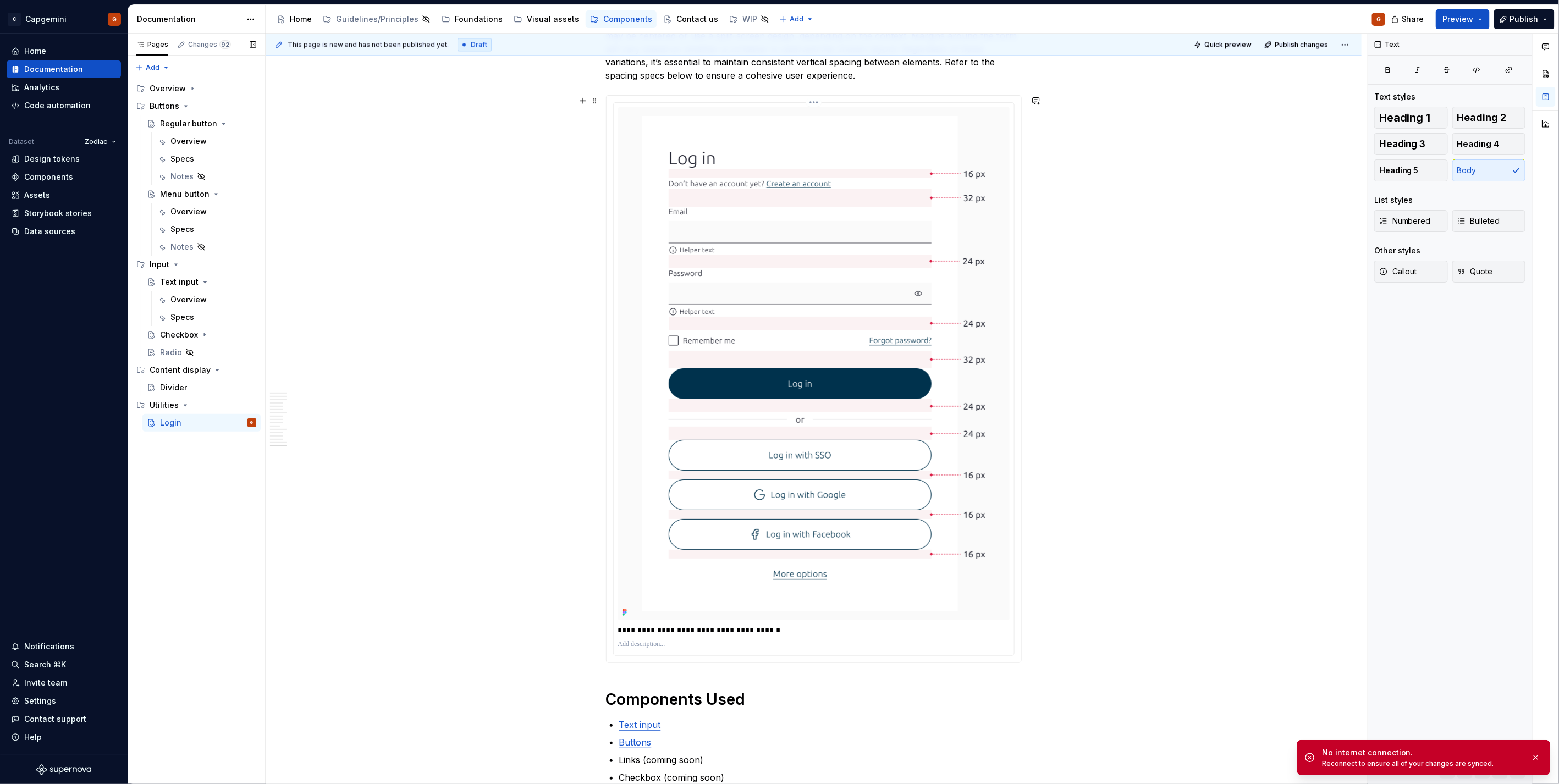
scroll to position [4821, 0]
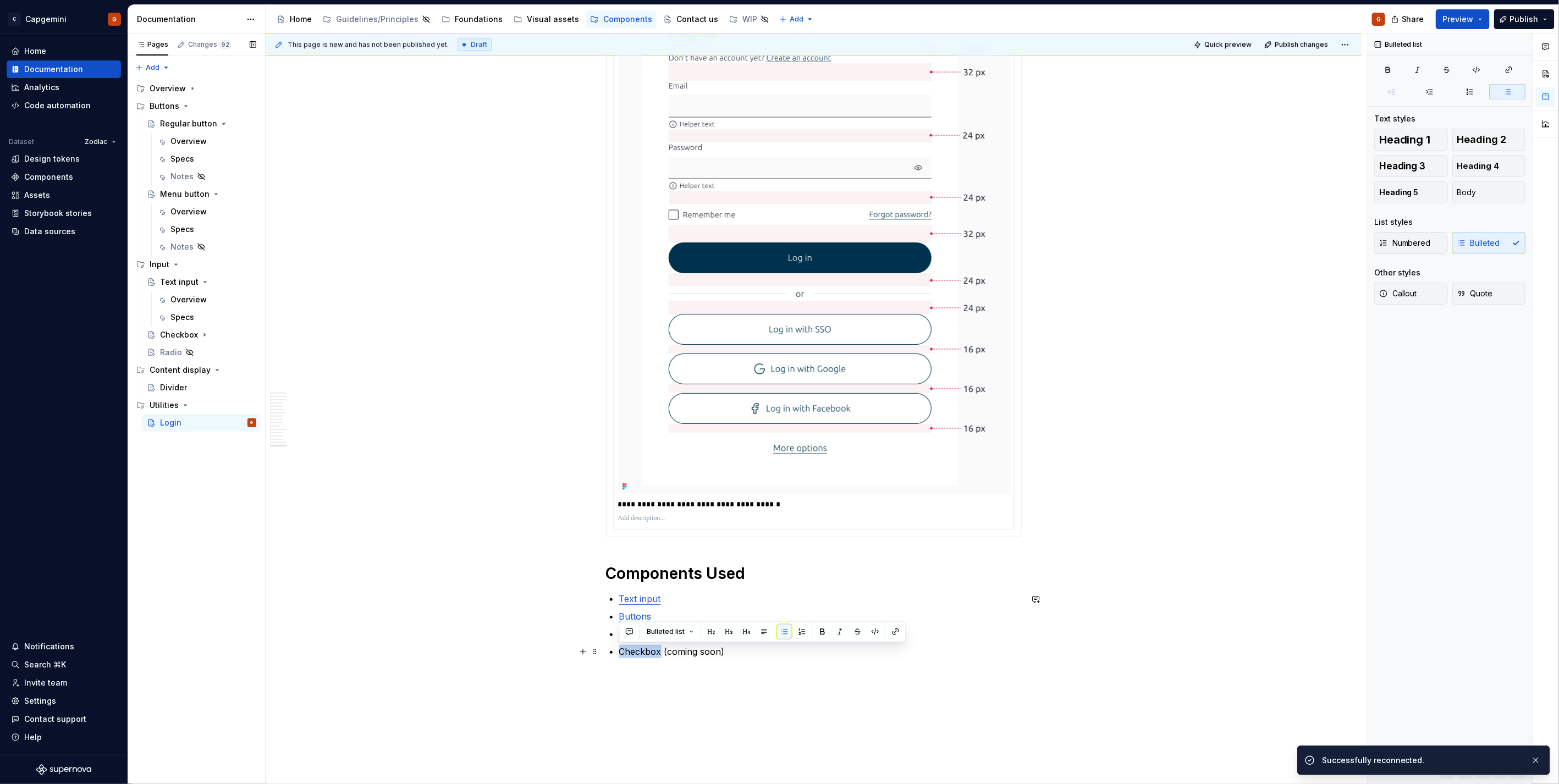
drag, startPoint x: 658, startPoint y: 652, endPoint x: 620, endPoint y: 652, distance: 38.0
click at [620, 652] on p "Checkbox (coming soon)" at bounding box center [820, 652] width 402 height 13
type textarea "*"
click at [899, 635] on button "button" at bounding box center [895, 631] width 15 height 15
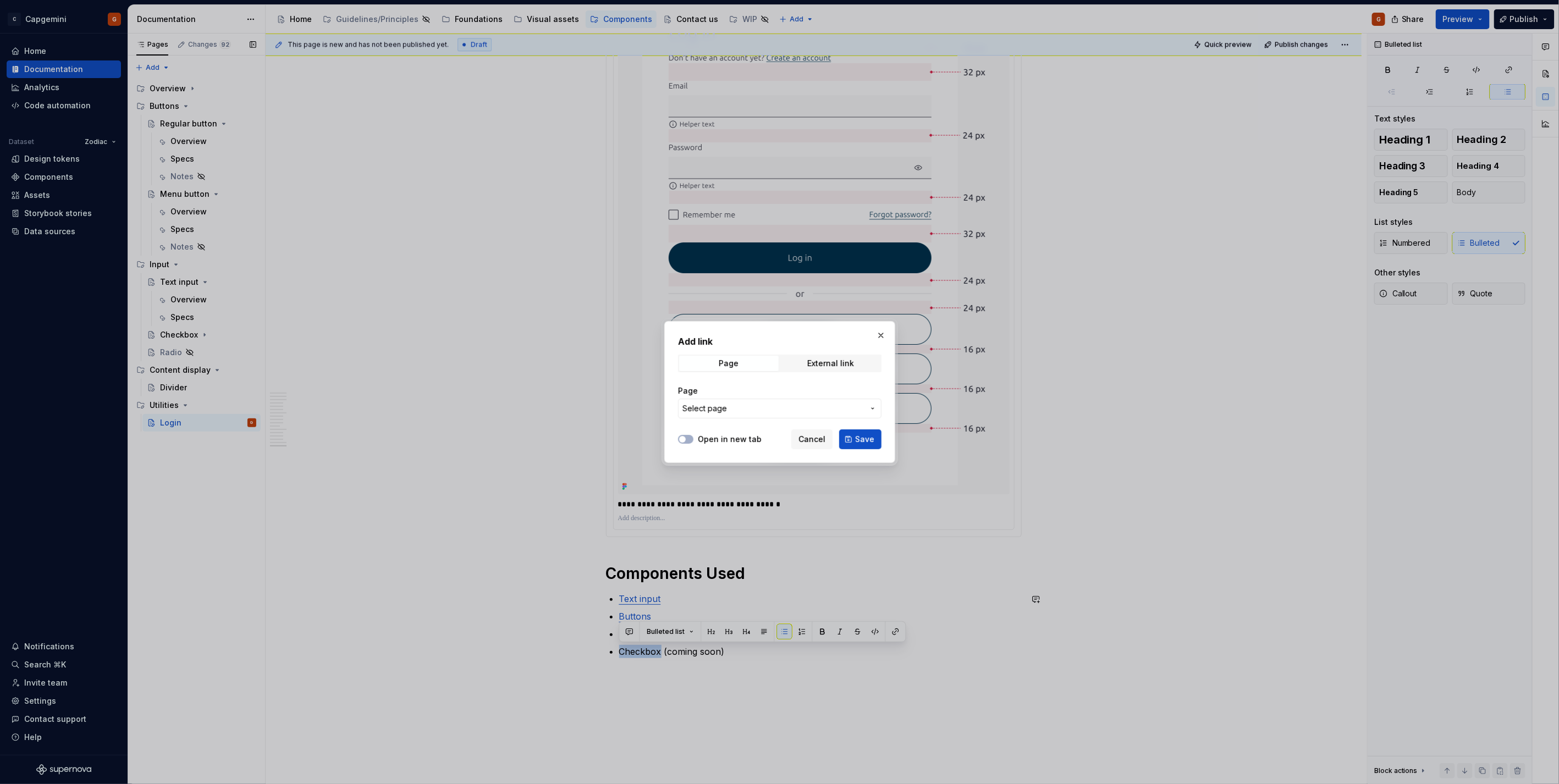
click at [757, 410] on span "Select page" at bounding box center [773, 408] width 182 height 11
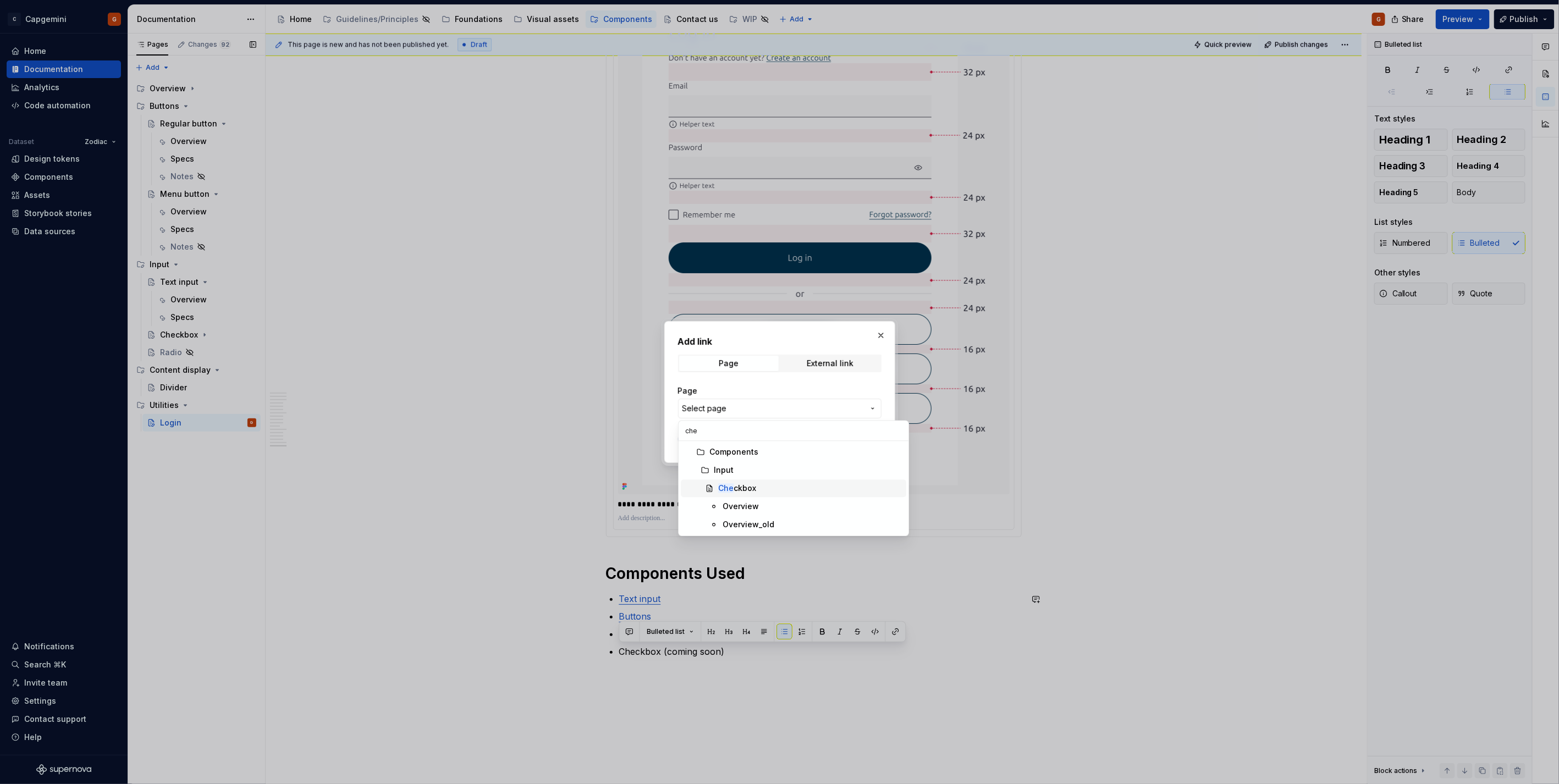
type input "che"
click at [755, 485] on div "Che ckbox" at bounding box center [810, 488] width 183 height 11
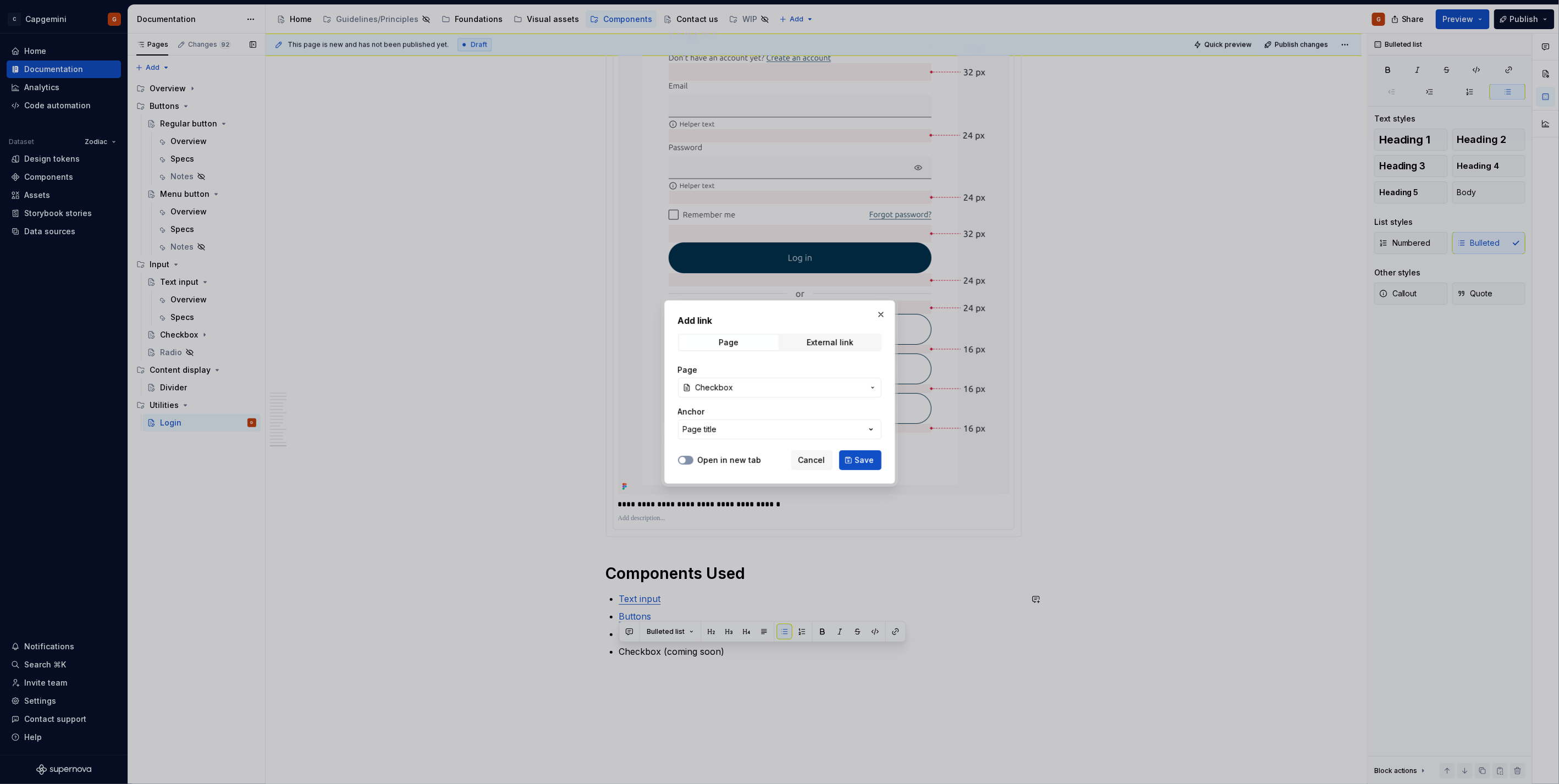
click at [691, 459] on button "Open in new tab" at bounding box center [685, 460] width 15 height 9
click at [853, 457] on button "Save" at bounding box center [861, 460] width 42 height 20
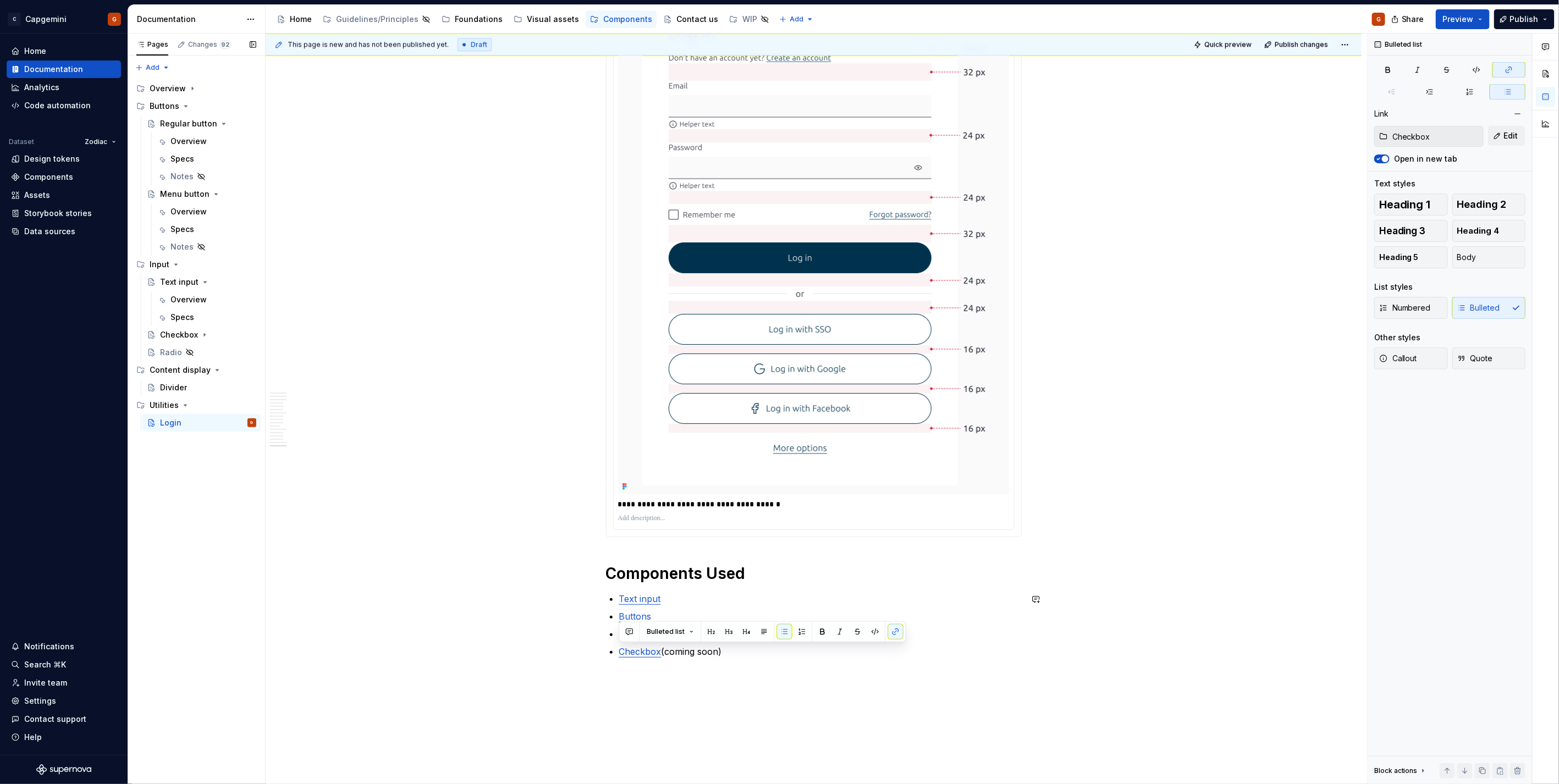
click at [701, 657] on p "Checkbox (coming soon)" at bounding box center [820, 652] width 402 height 13
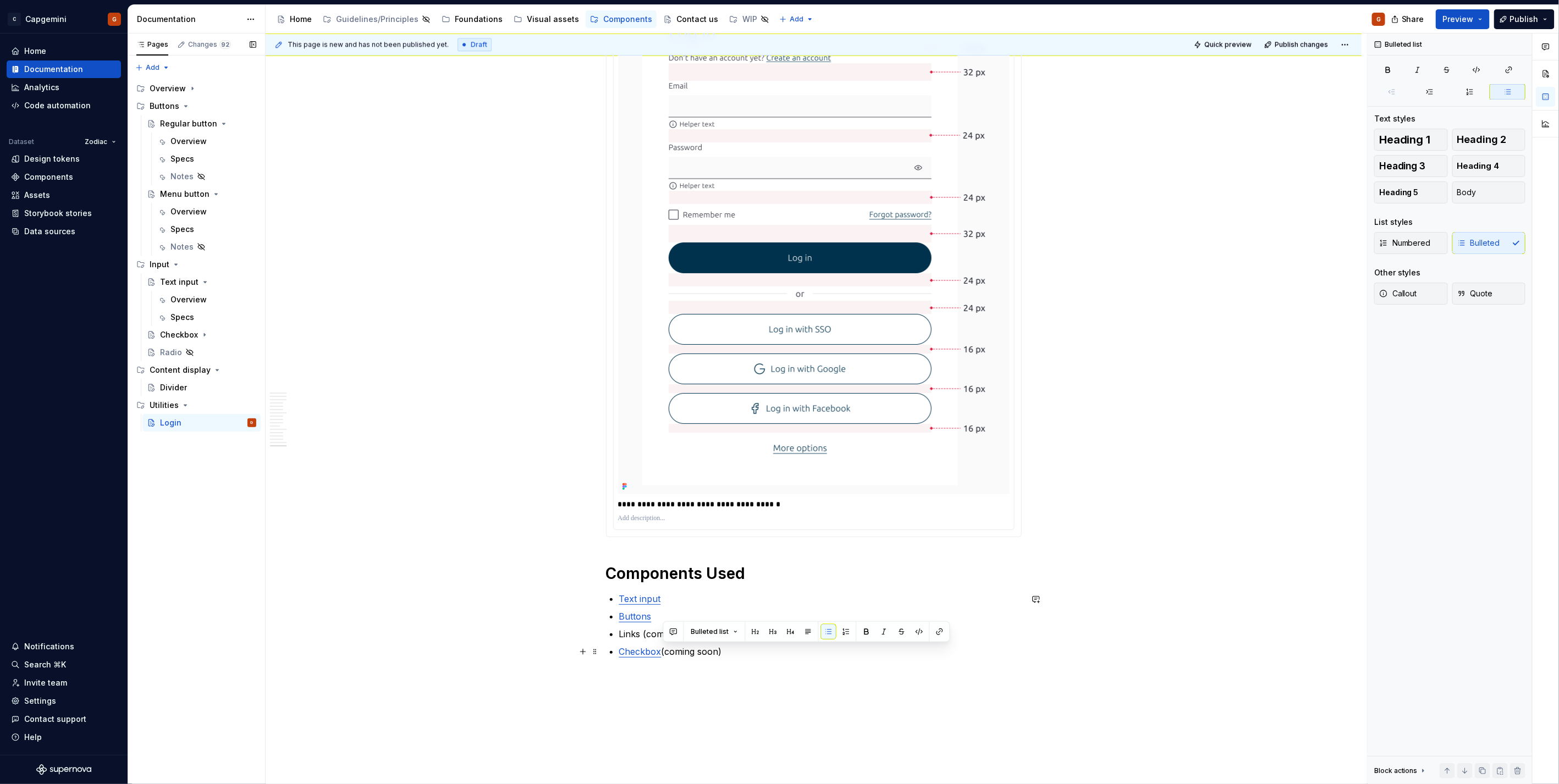
drag, startPoint x: 727, startPoint y: 654, endPoint x: 663, endPoint y: 654, distance: 64.0
click at [663, 654] on p "Checkbox (coming soon)" at bounding box center [820, 652] width 402 height 13
drag, startPoint x: 711, startPoint y: 635, endPoint x: 617, endPoint y: 633, distance: 94.0
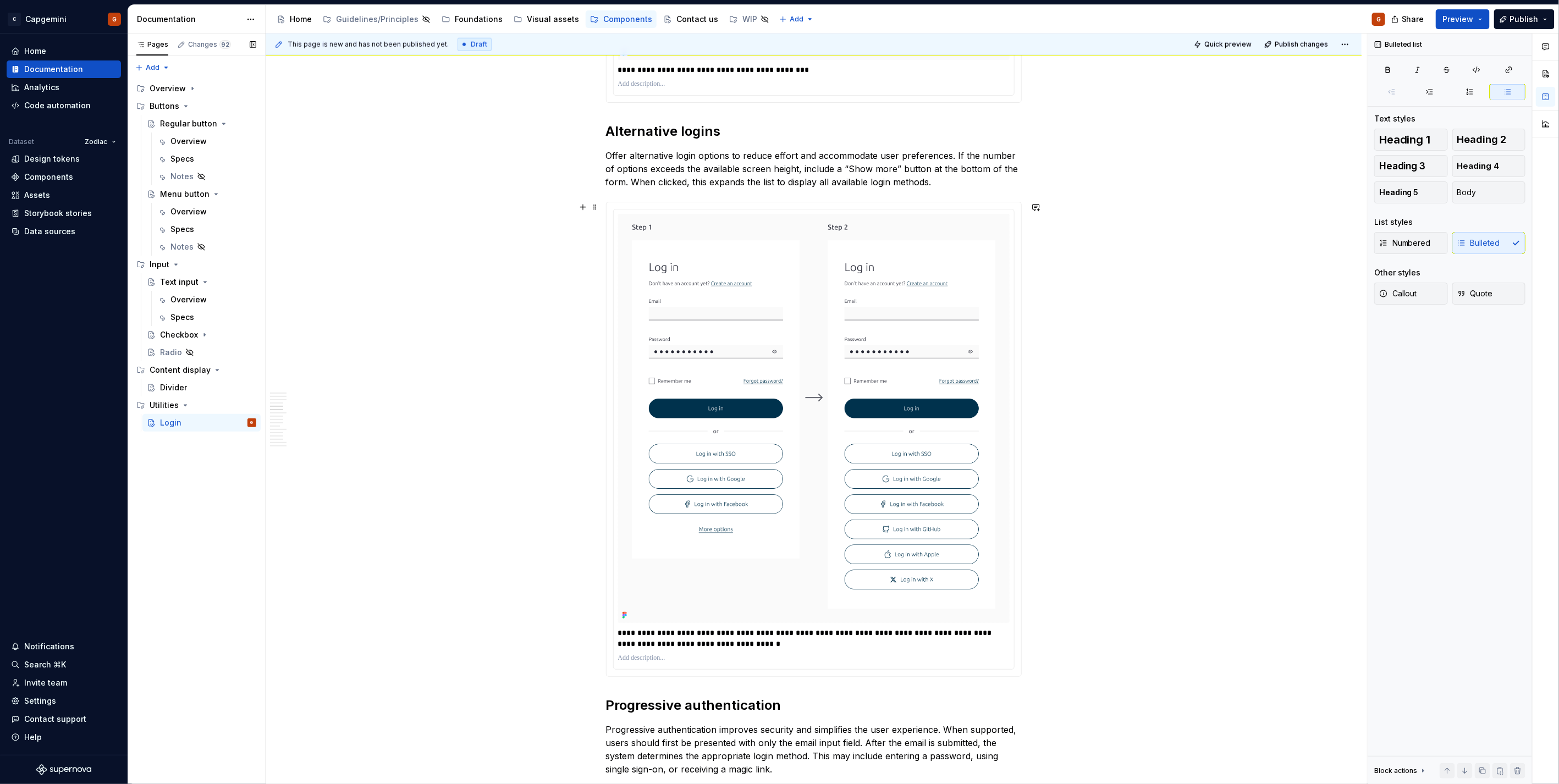
scroll to position [912, 0]
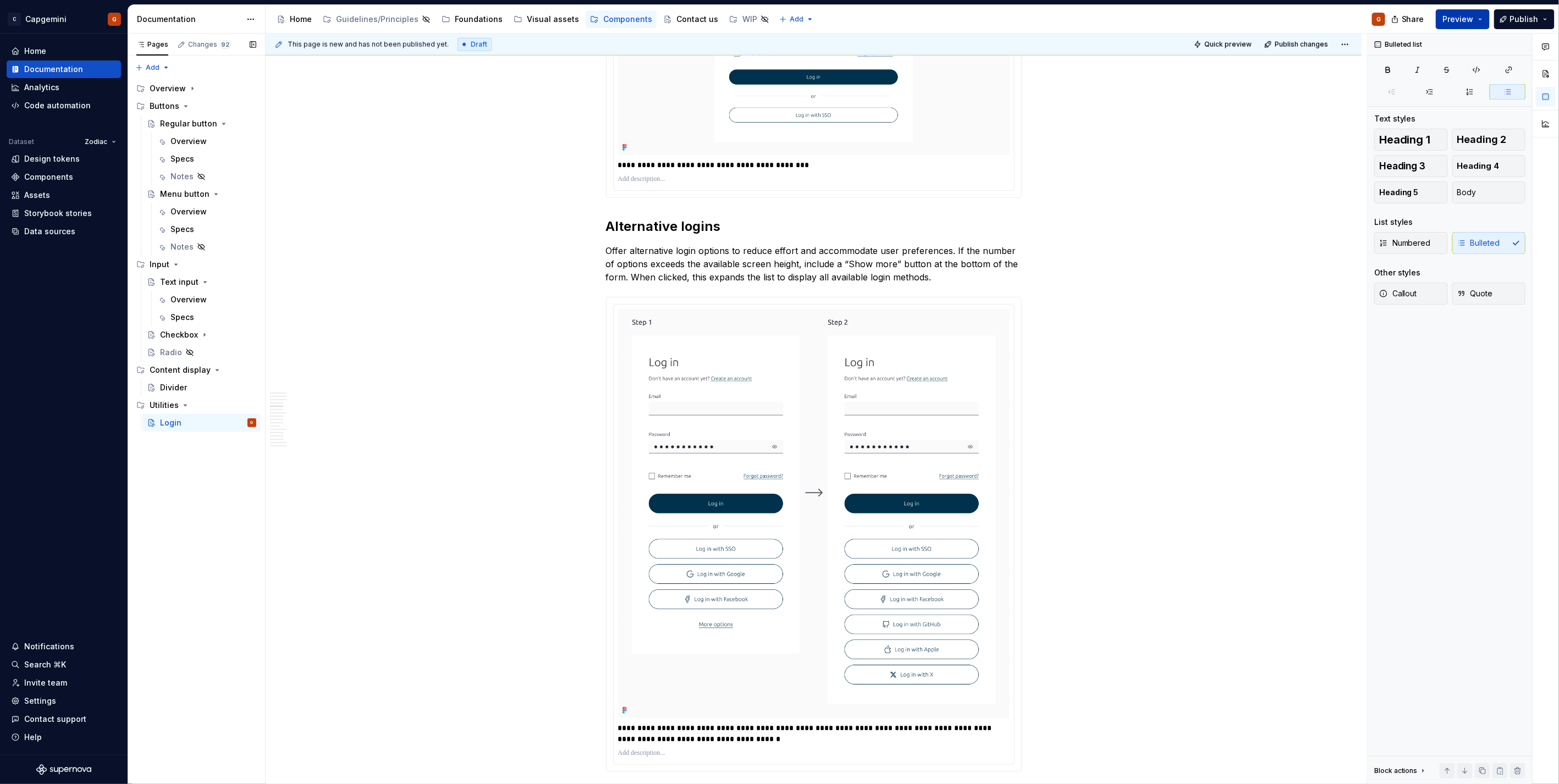
click at [1466, 26] on button "Preview" at bounding box center [1462, 19] width 54 height 20
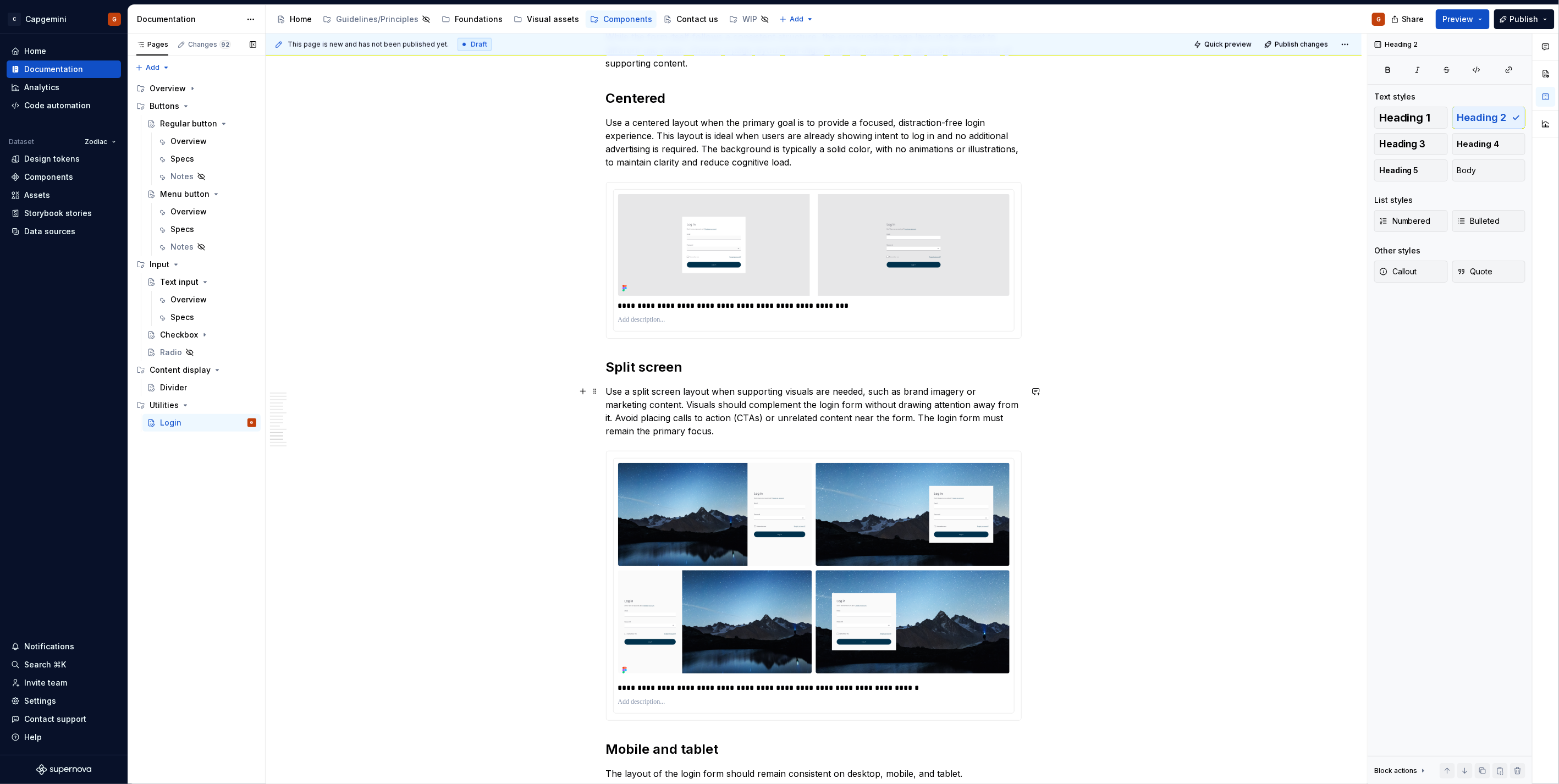
scroll to position [3548, 0]
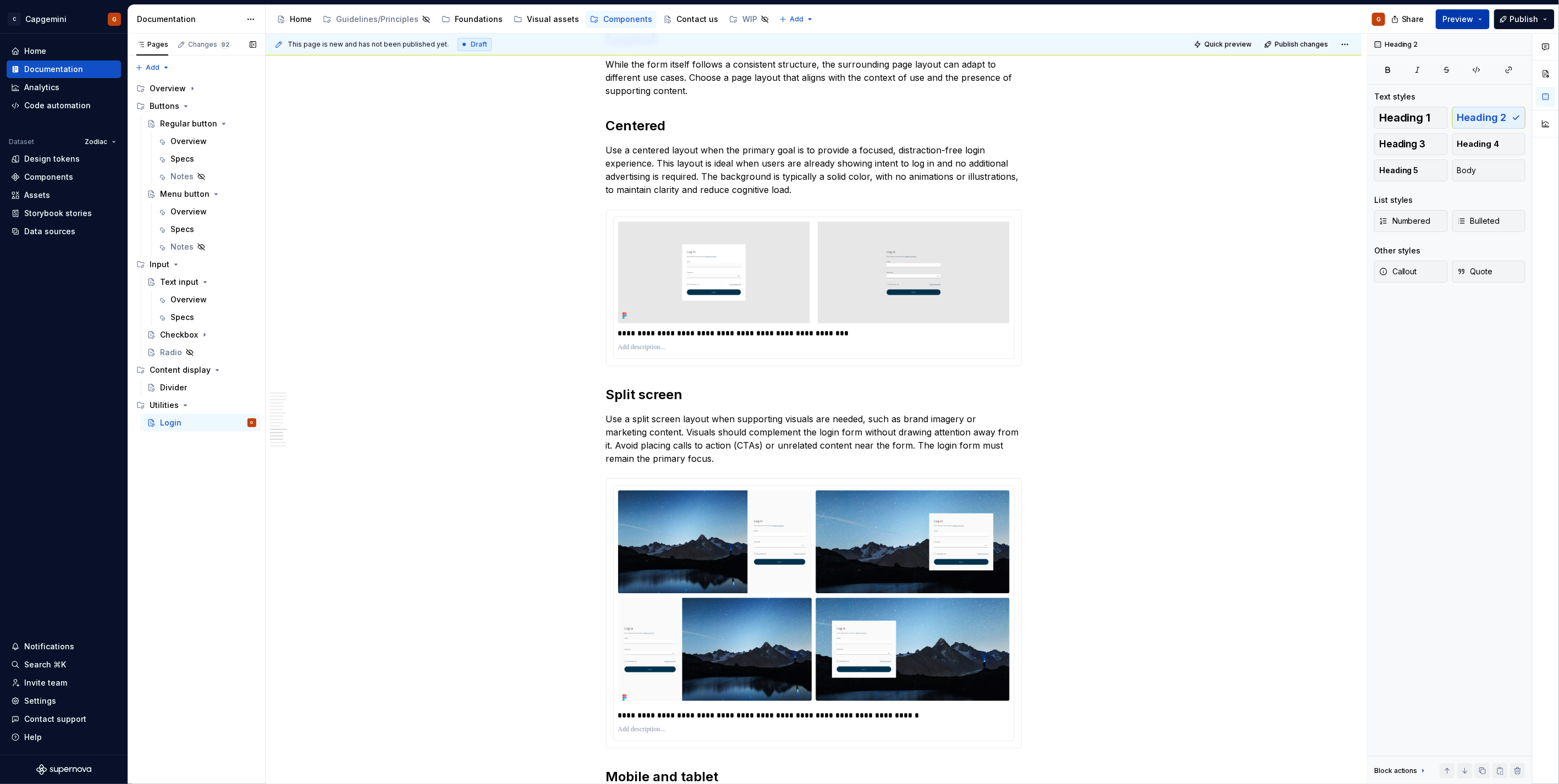
click at [1454, 18] on span "Preview" at bounding box center [1458, 19] width 31 height 11
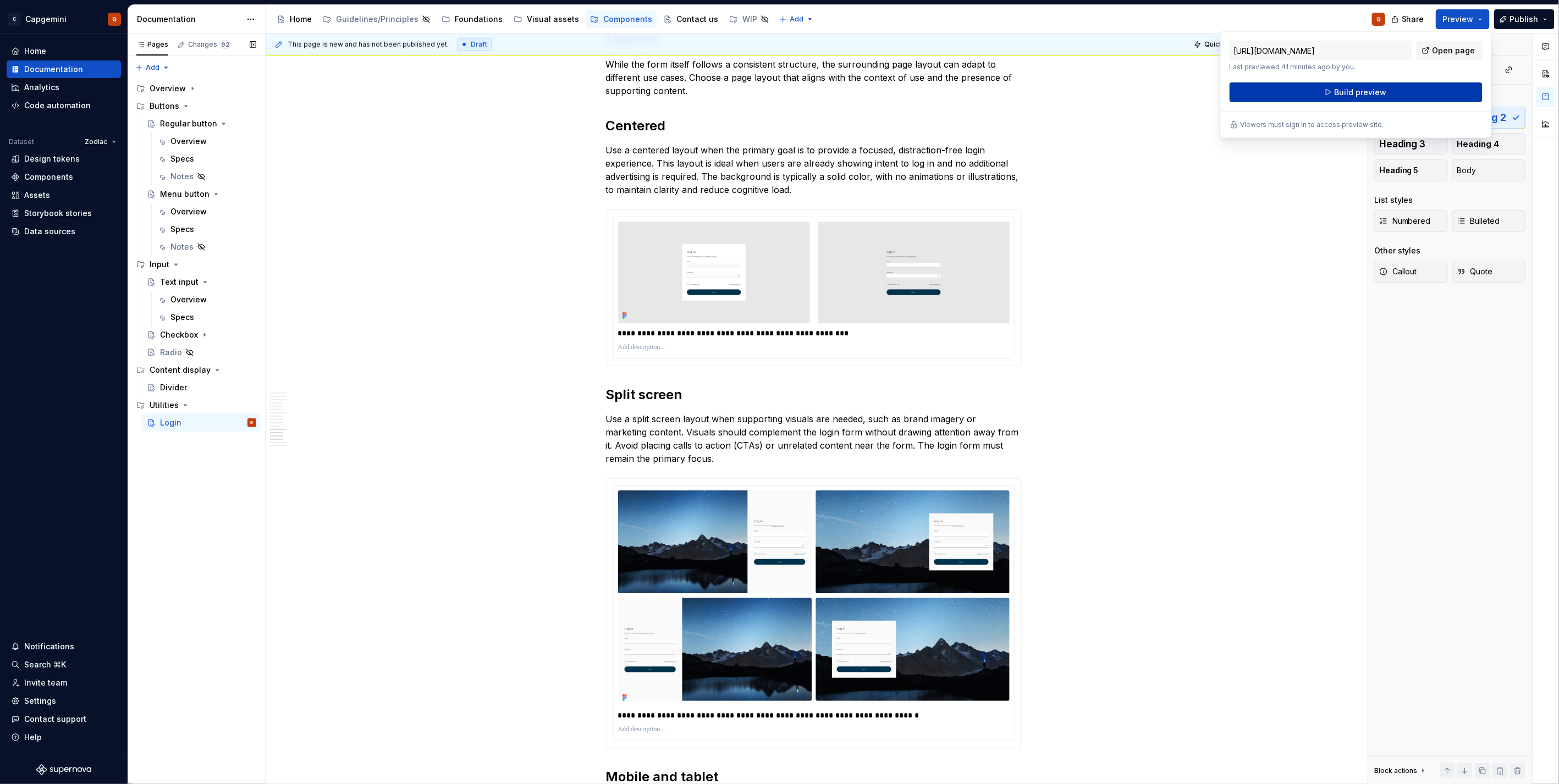
drag, startPoint x: 1454, startPoint y: 18, endPoint x: 1378, endPoint y: 91, distance: 105.4
click at [1378, 91] on span "Build preview" at bounding box center [1360, 93] width 52 height 11
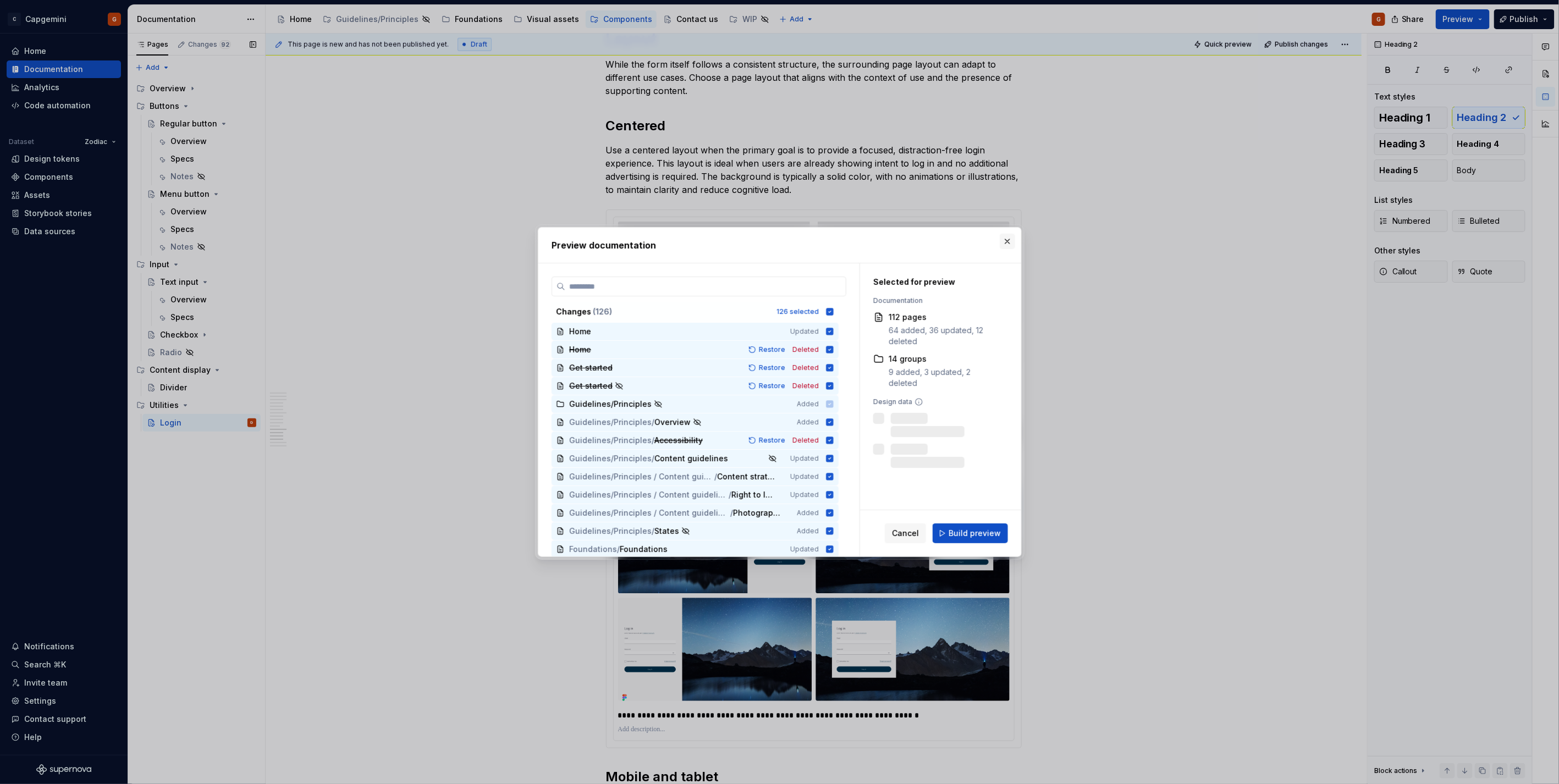
click at [1003, 243] on button "button" at bounding box center [1007, 241] width 15 height 15
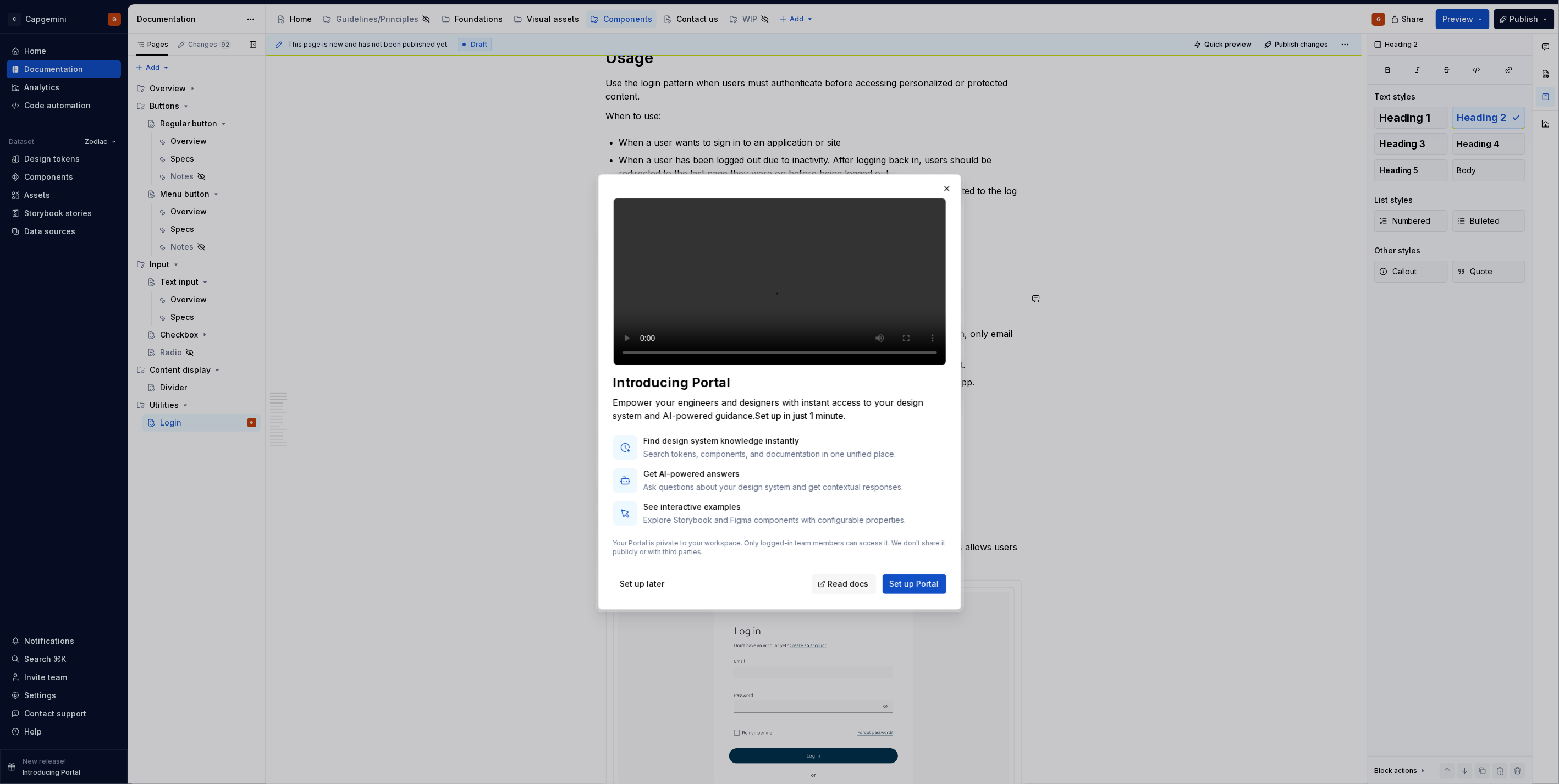
scroll to position [250, 0]
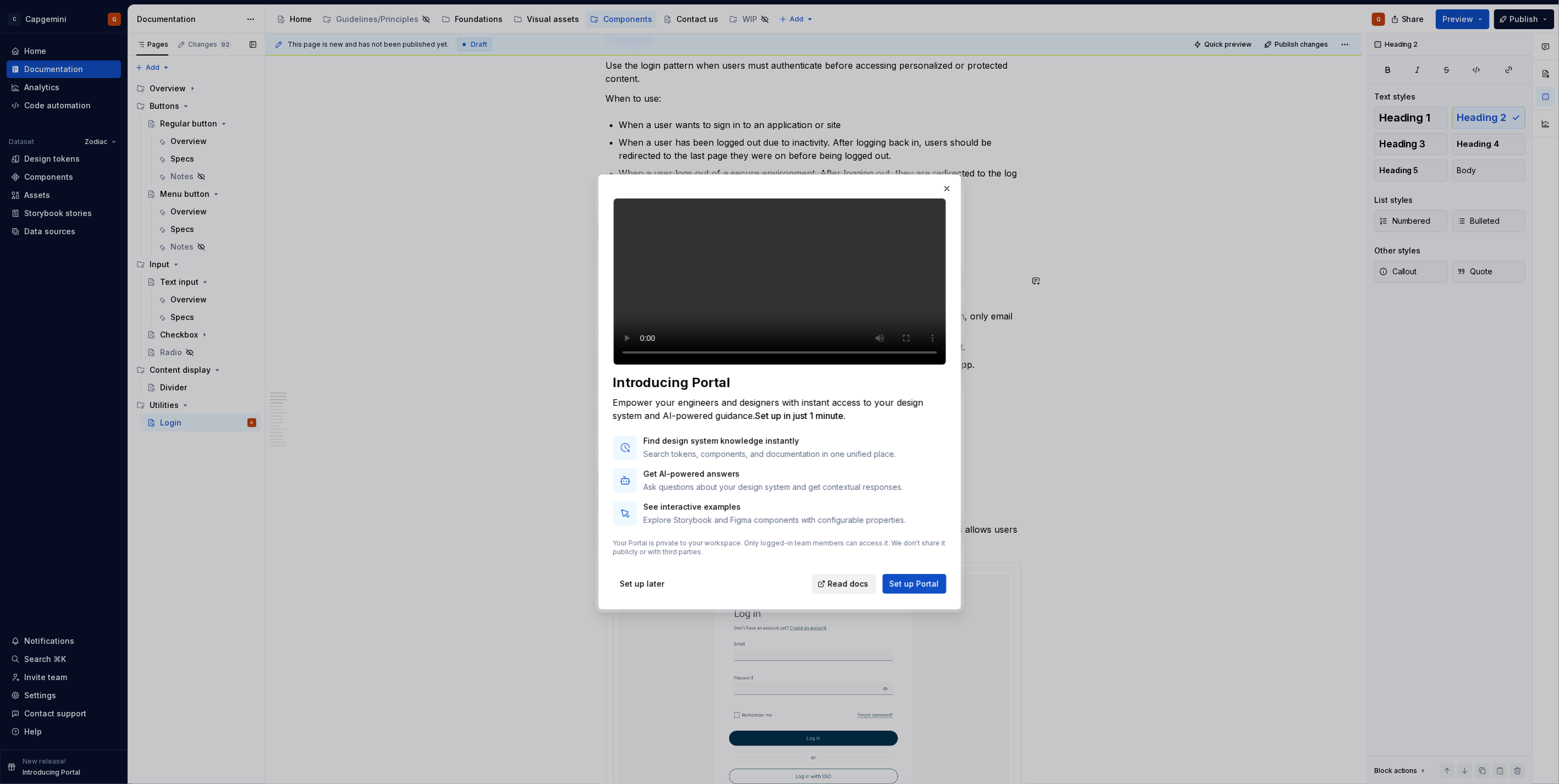
click at [842, 589] on span "Read docs" at bounding box center [848, 584] width 41 height 11
click at [654, 589] on span "Set up later" at bounding box center [643, 584] width 45 height 11
click at [944, 181] on button "button" at bounding box center [947, 188] width 15 height 15
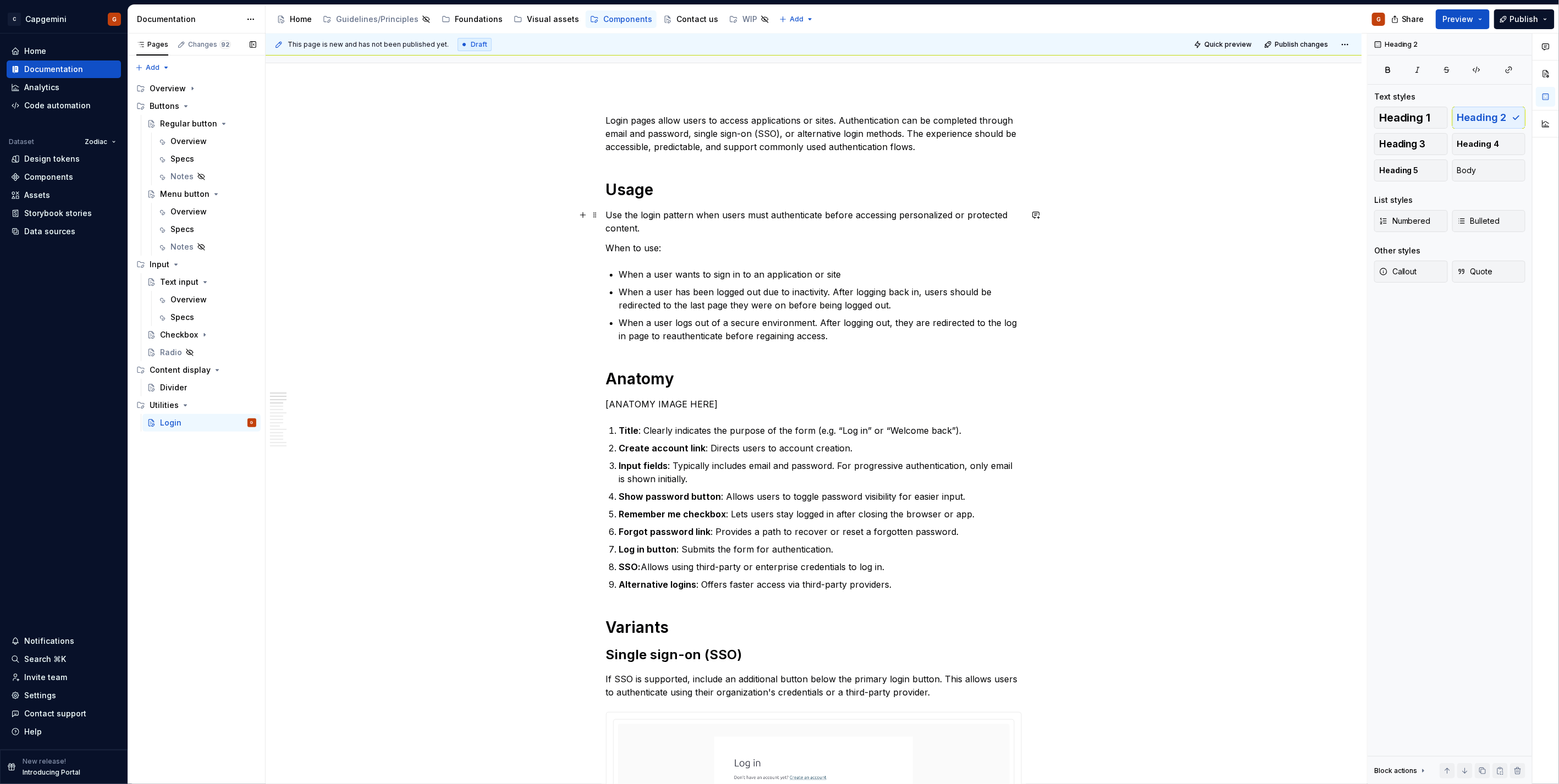
scroll to position [183, 0]
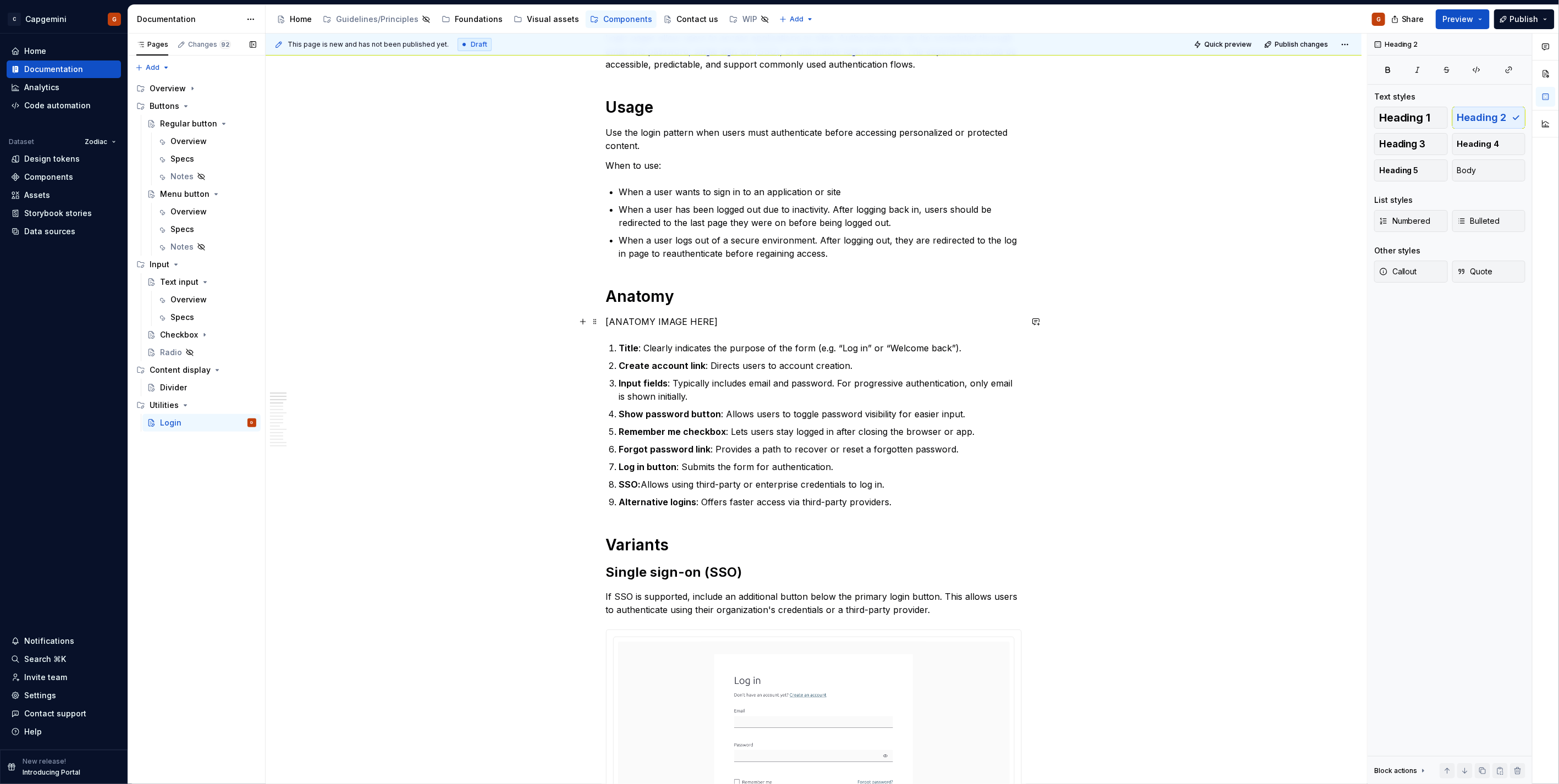
click at [738, 326] on p "[ANATOMY IMAGE HERE]" at bounding box center [813, 322] width 416 height 13
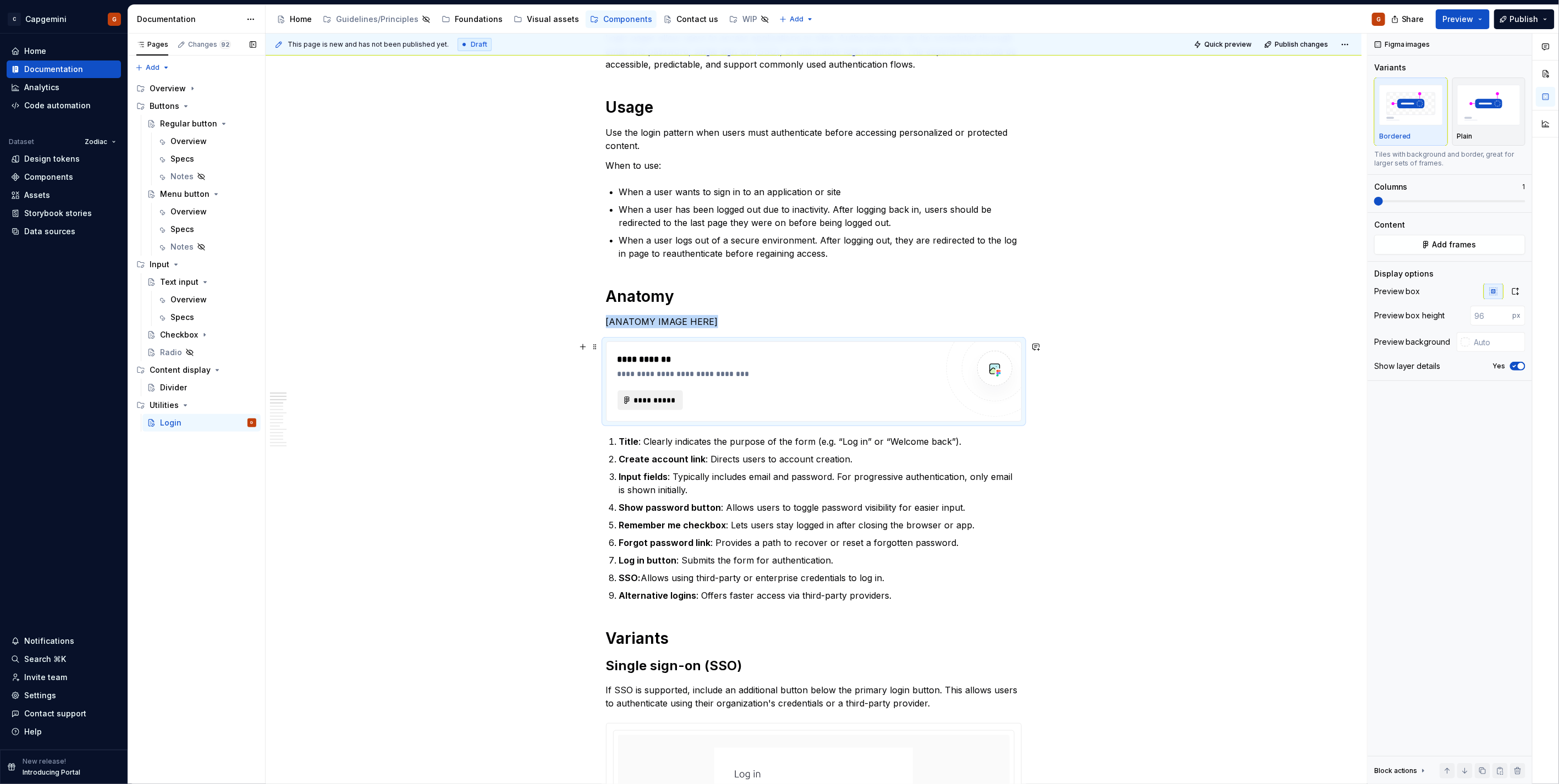
click at [652, 396] on span "**********" at bounding box center [655, 400] width 43 height 11
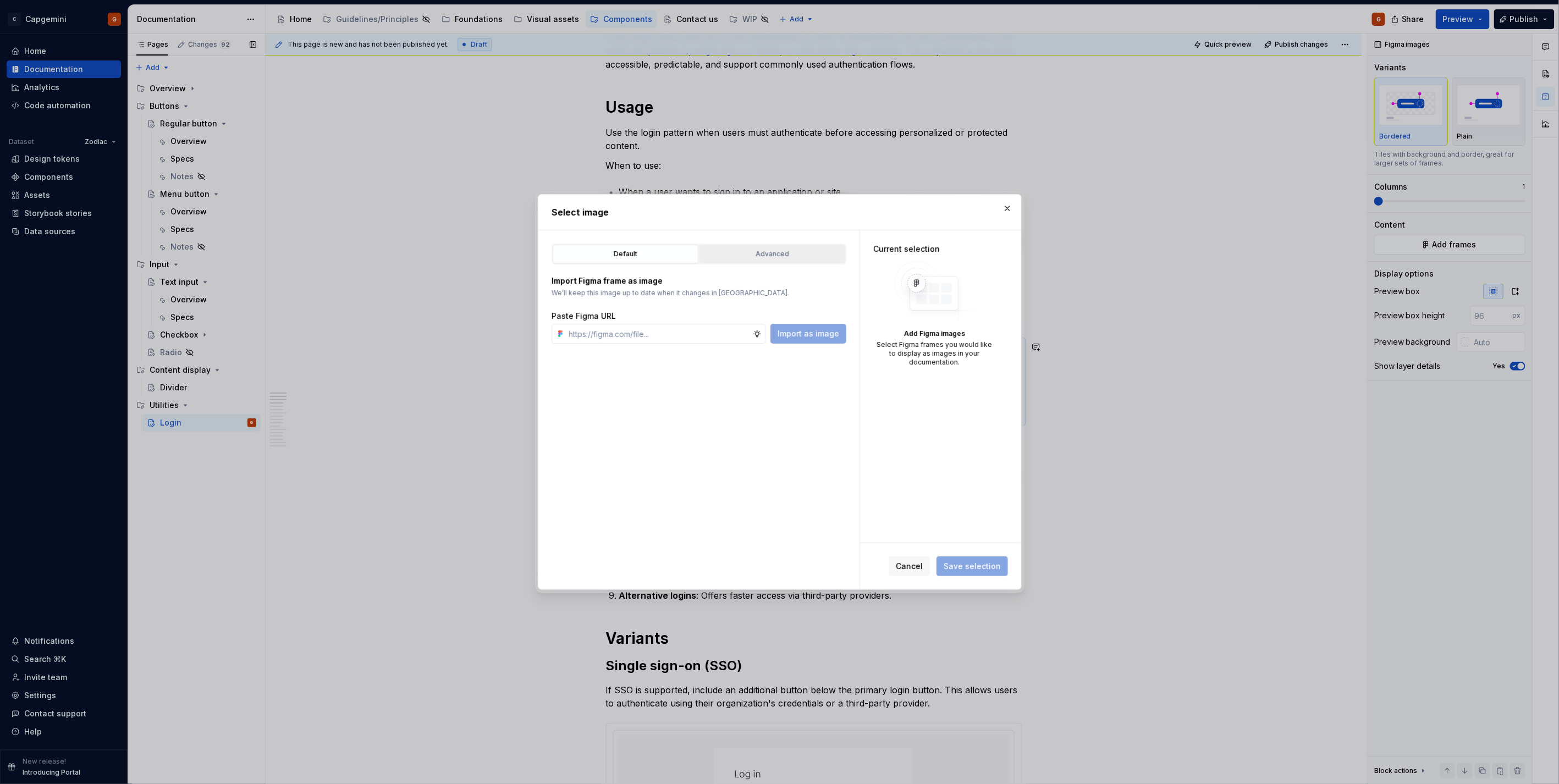
click at [766, 261] on button "Advanced" at bounding box center [772, 253] width 146 height 19
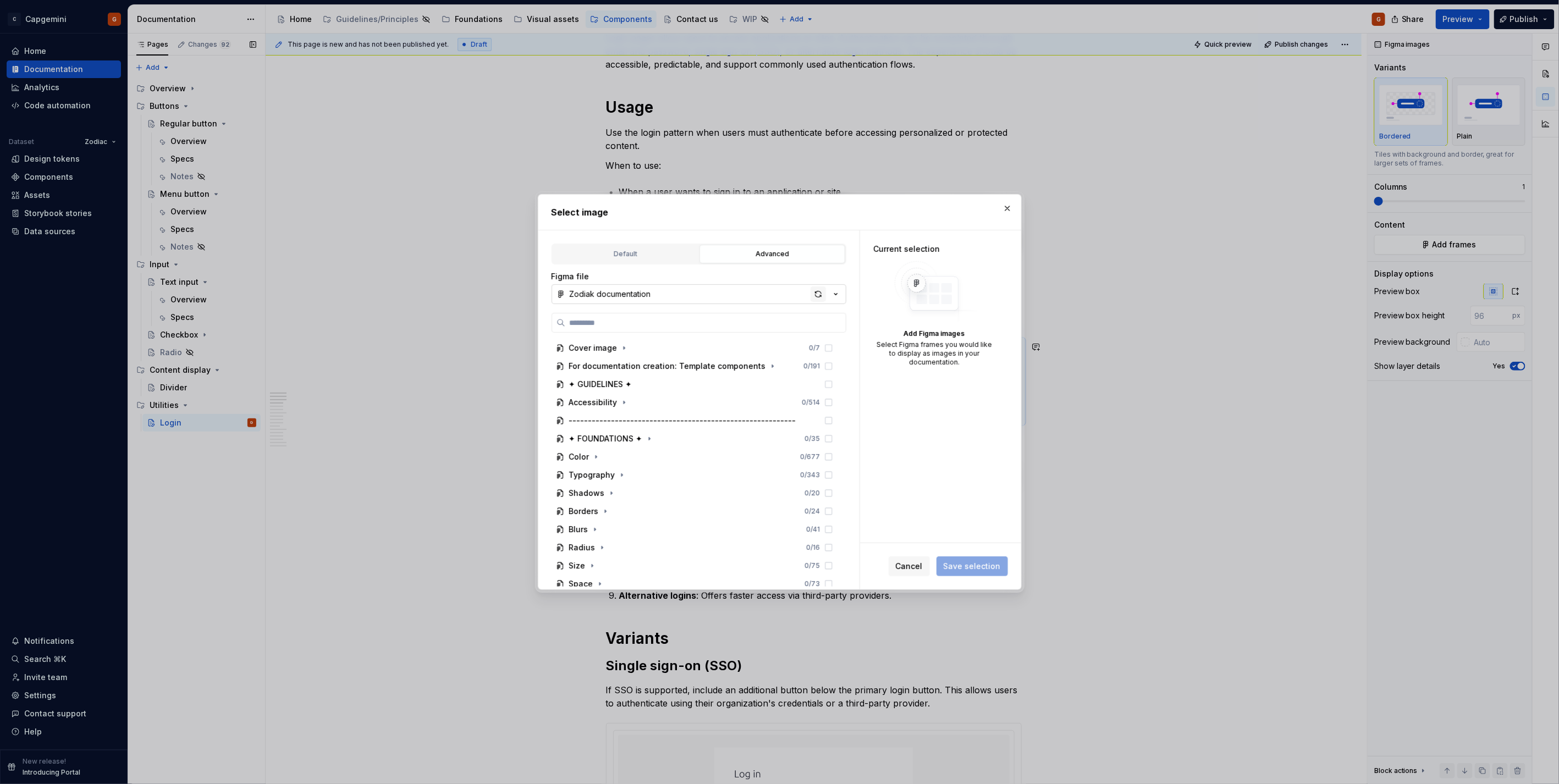
click at [821, 295] on div "button" at bounding box center [818, 293] width 15 height 15
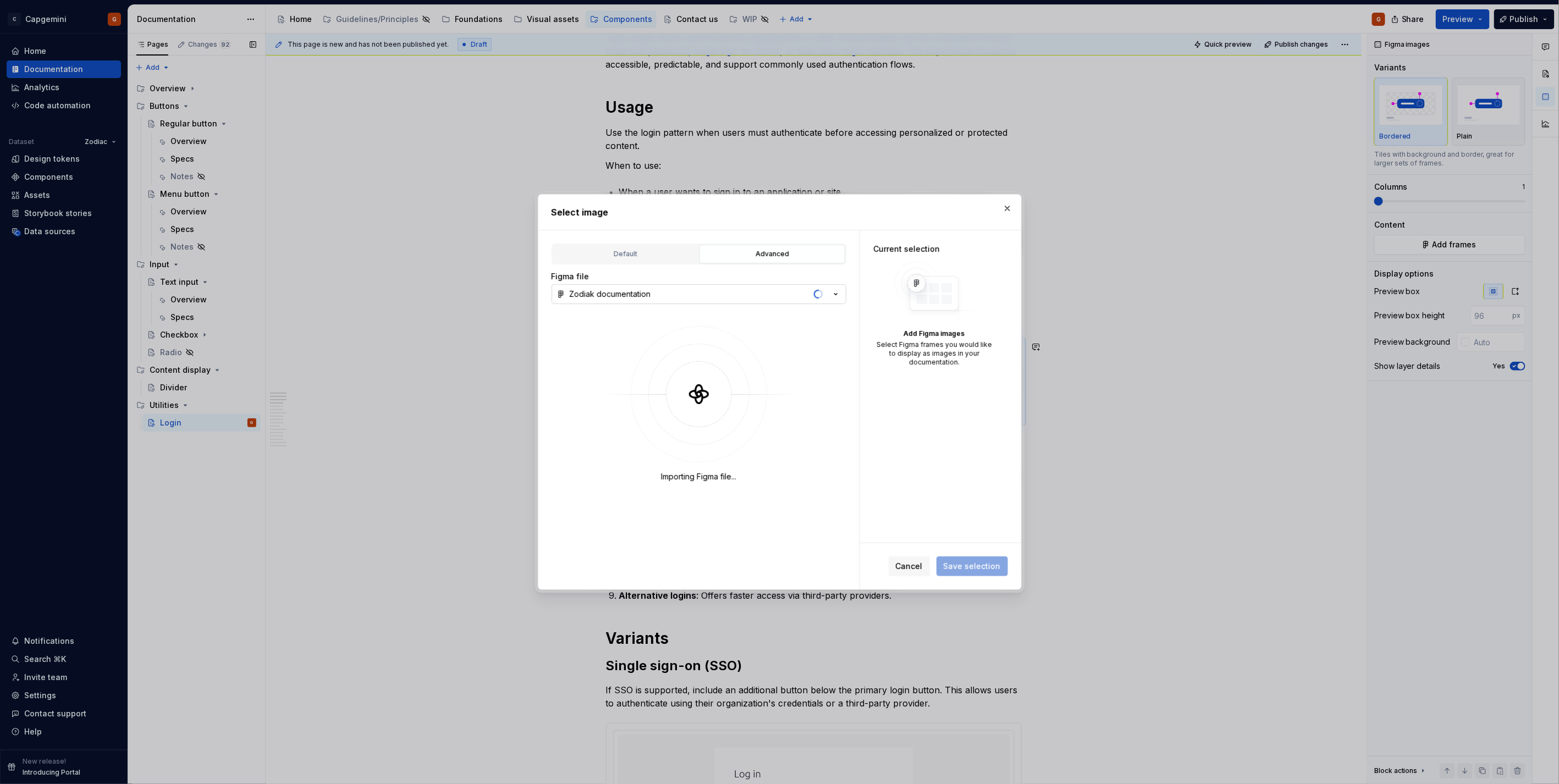
type textarea "*"
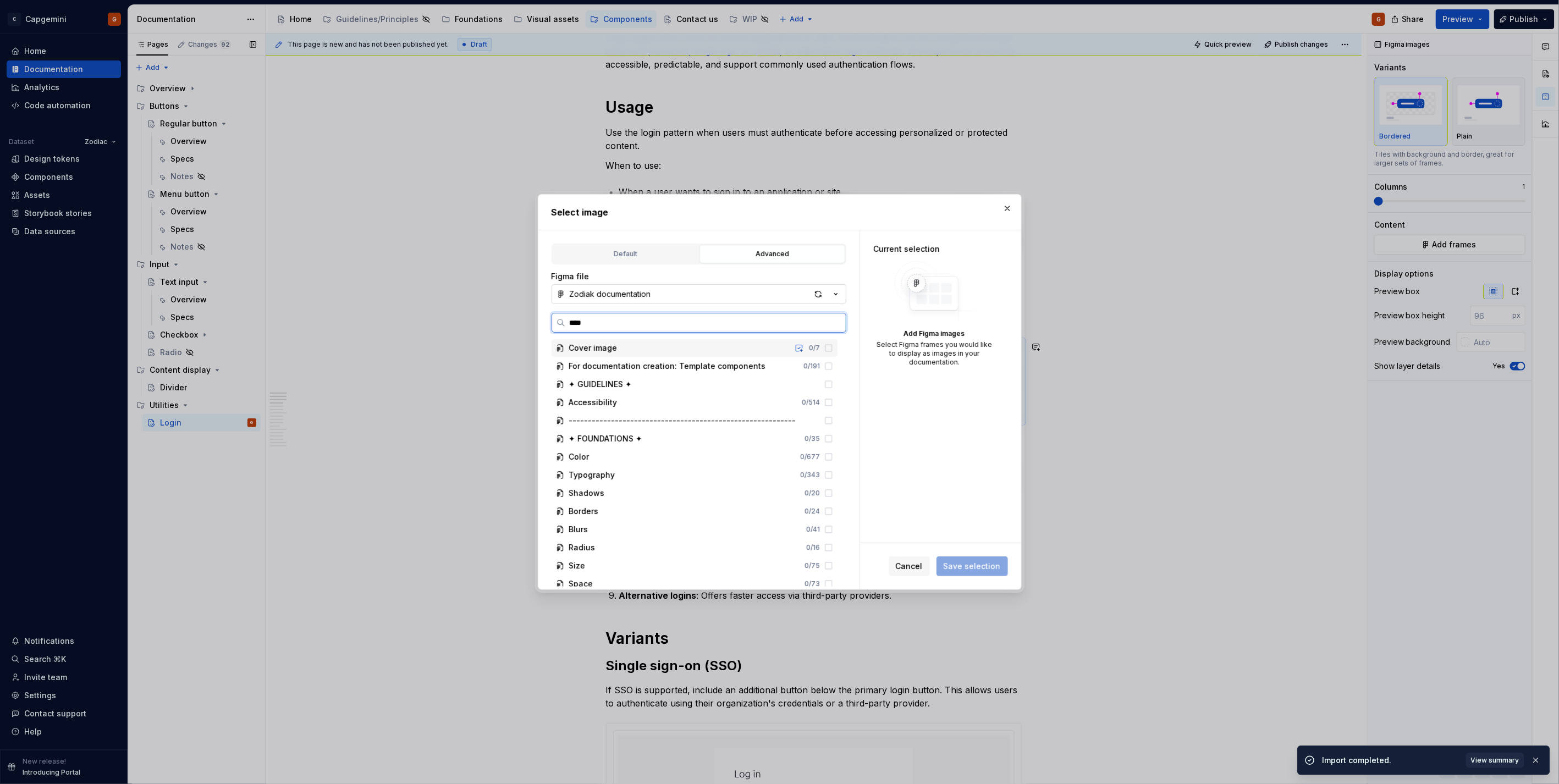
type input "*****"
type textarea "*"
type input "*****"
type textarea "*"
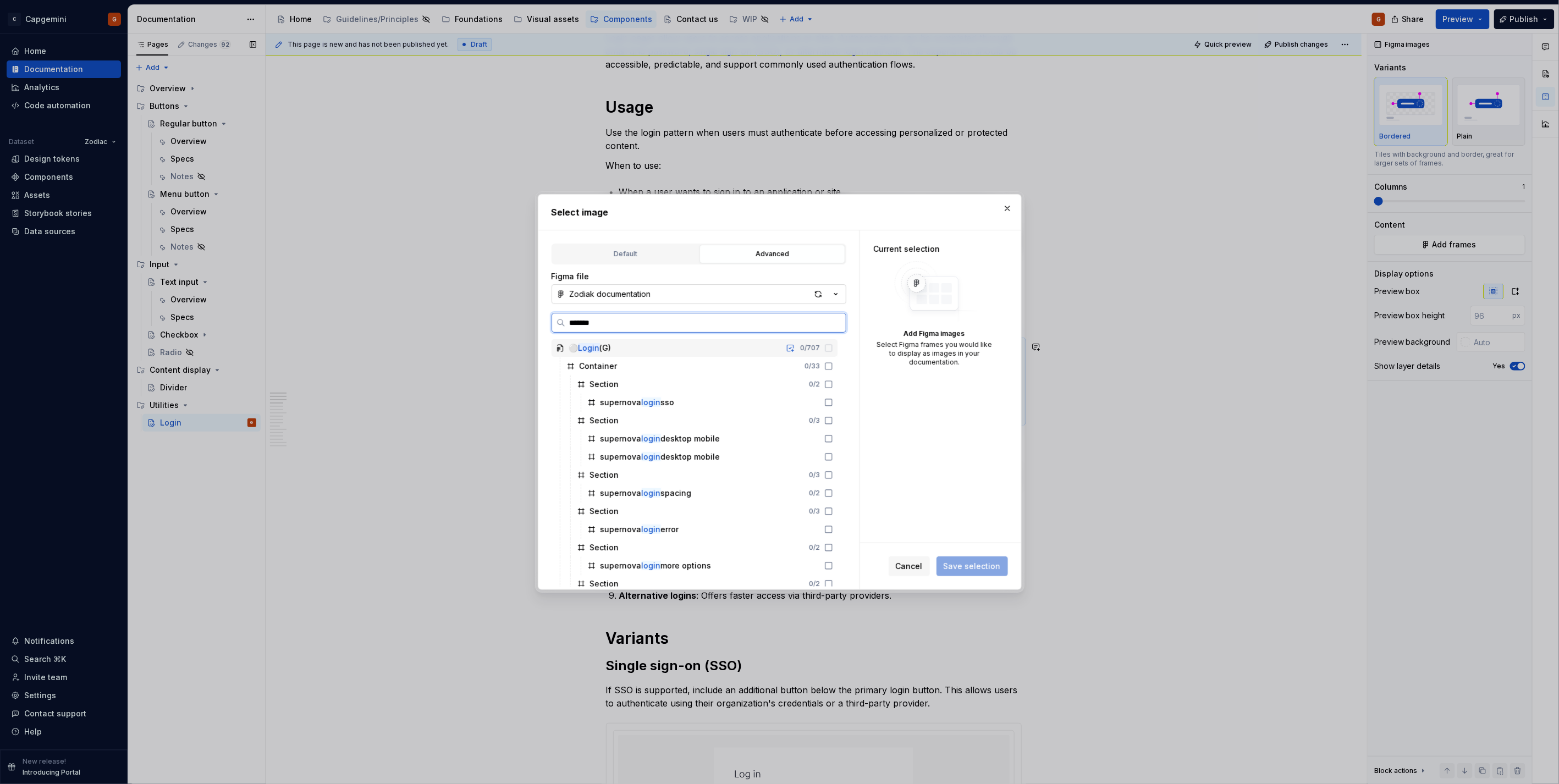
type input "********"
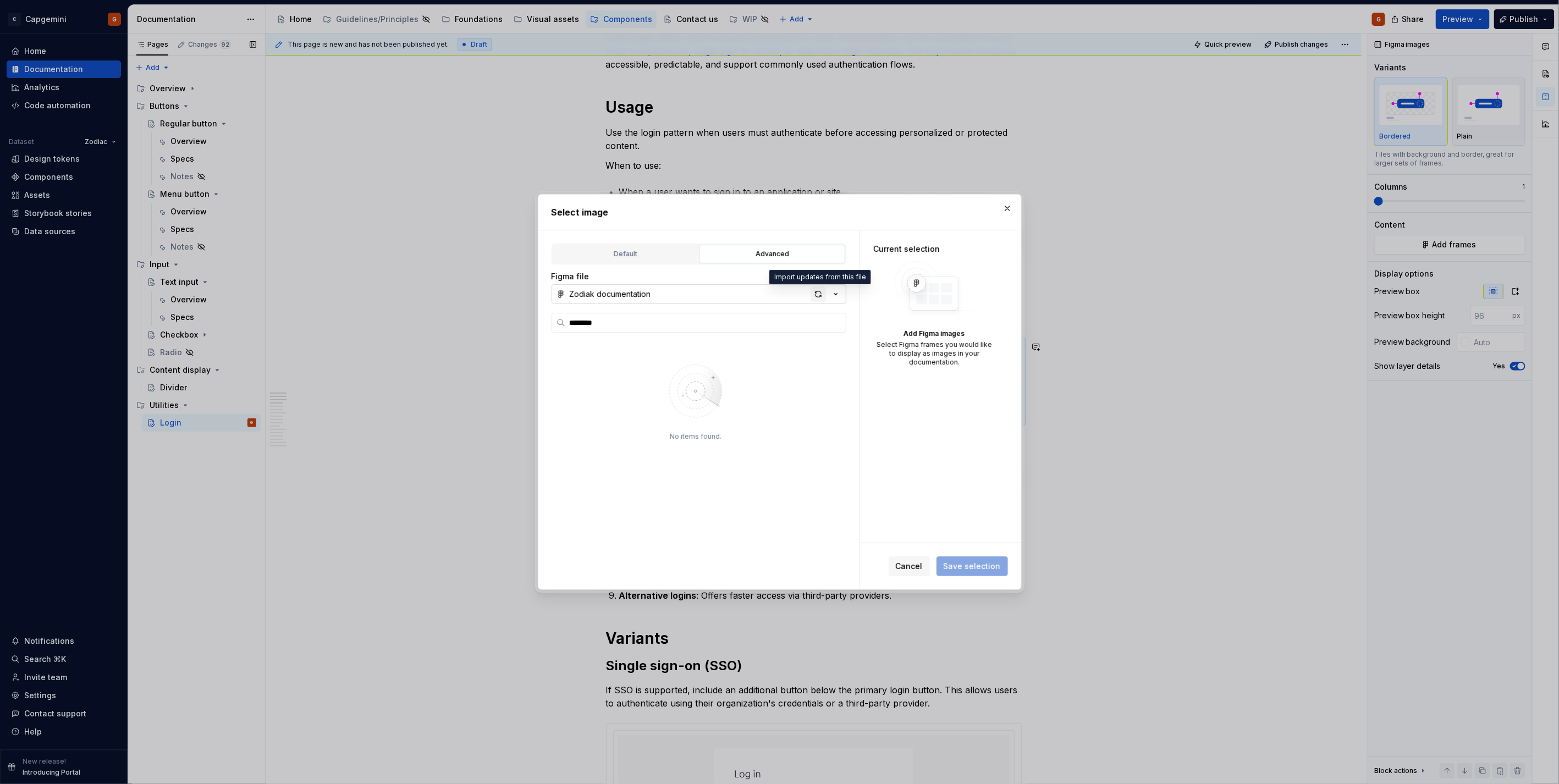
click at [813, 289] on div "button" at bounding box center [818, 293] width 15 height 15
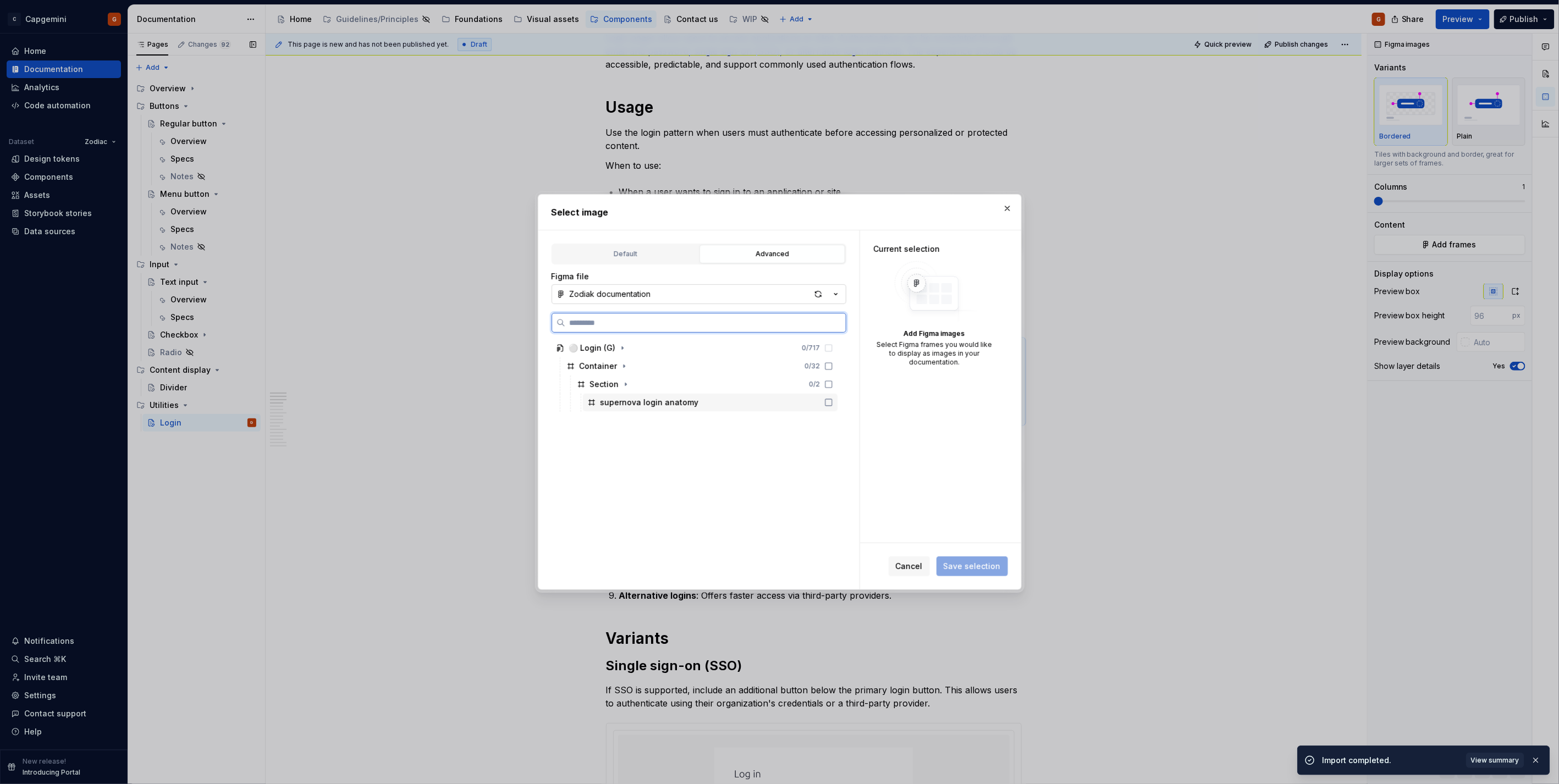
click at [720, 399] on div "supernova login anatomy" at bounding box center [710, 402] width 255 height 18
click at [982, 557] on button "Save selection" at bounding box center [972, 566] width 71 height 20
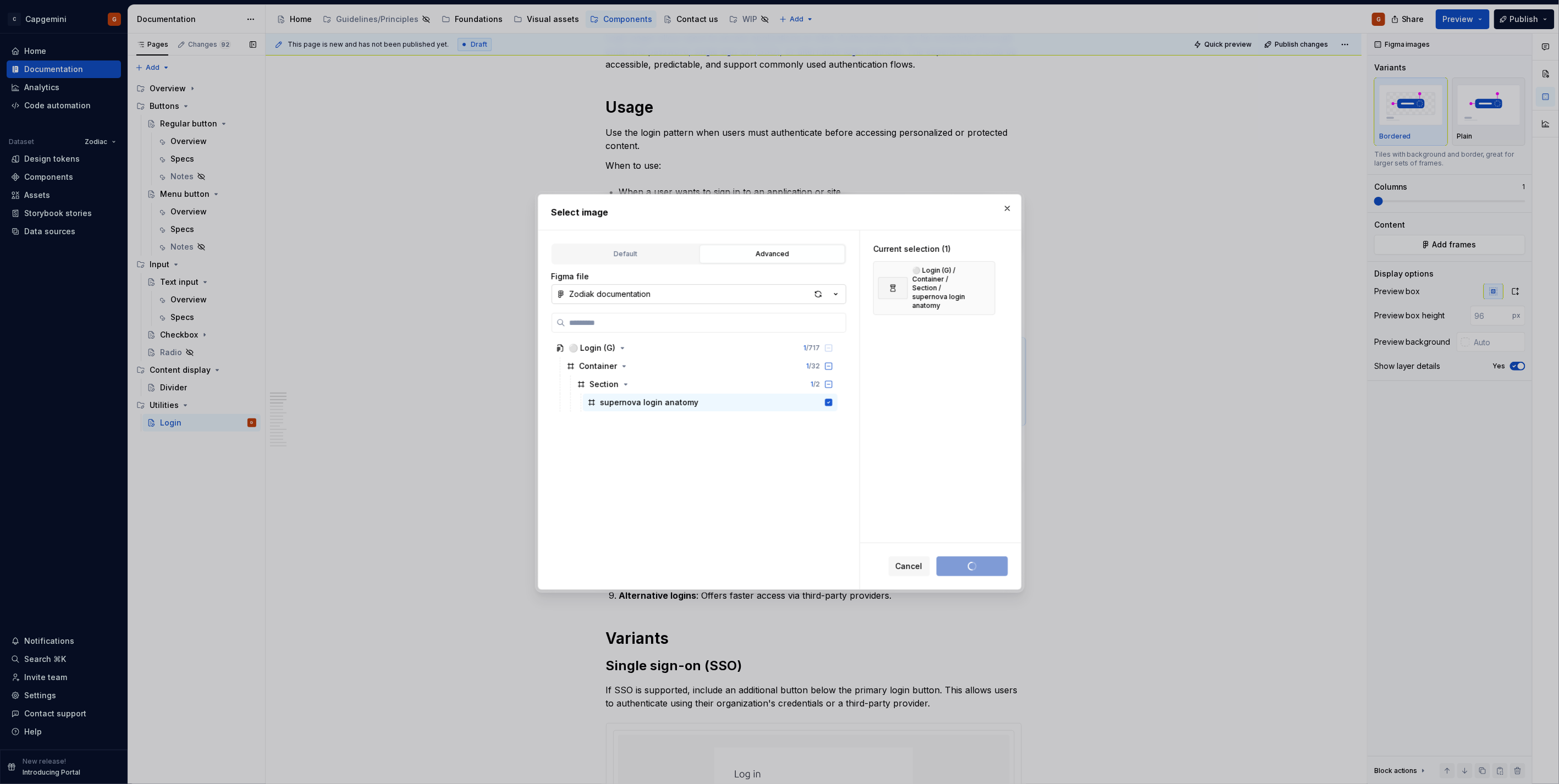
type textarea "*"
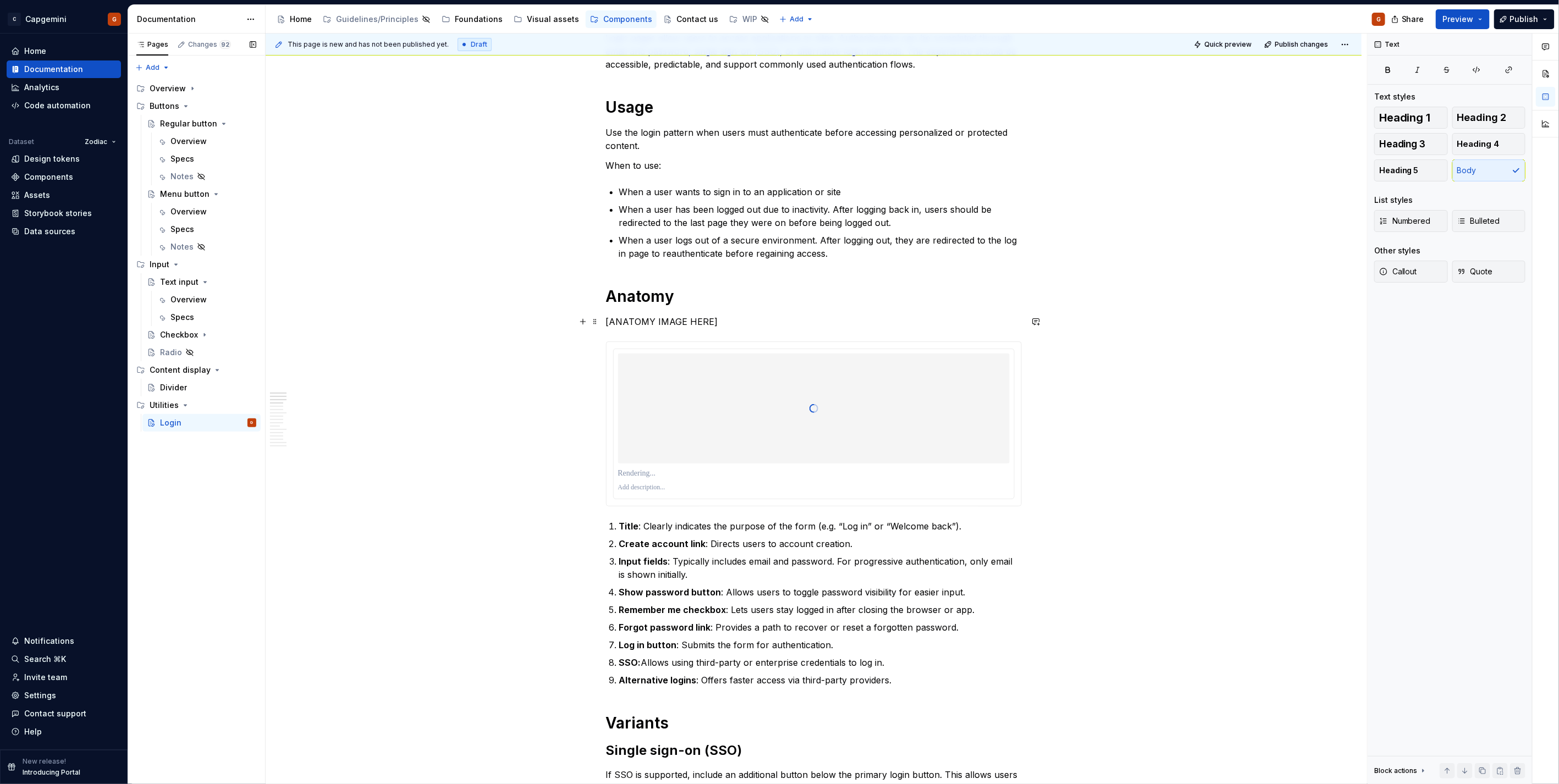
click at [655, 326] on p "[ANATOMY IMAGE HERE]" at bounding box center [813, 322] width 416 height 13
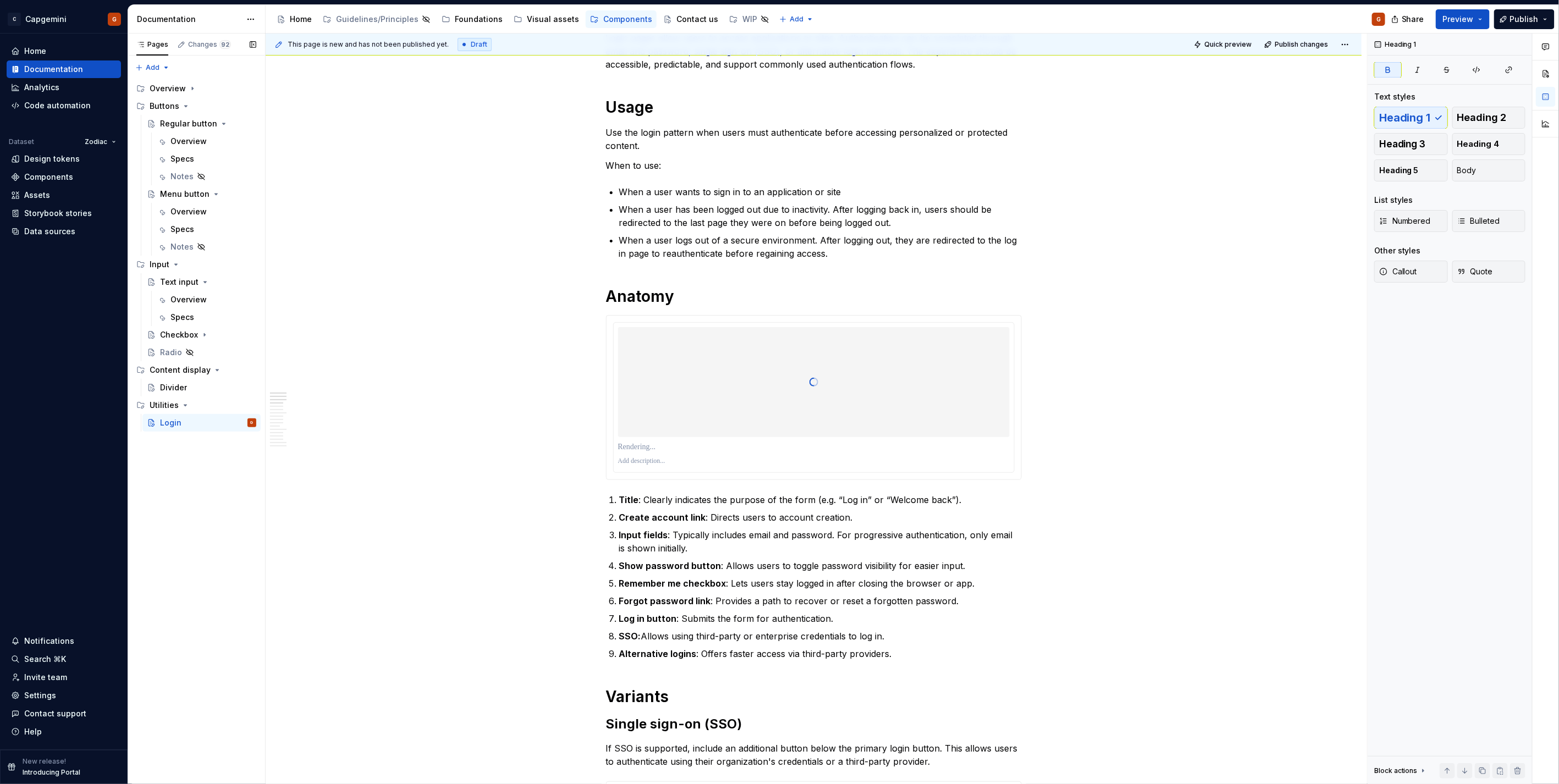
click at [758, 399] on div at bounding box center [813, 382] width 392 height 110
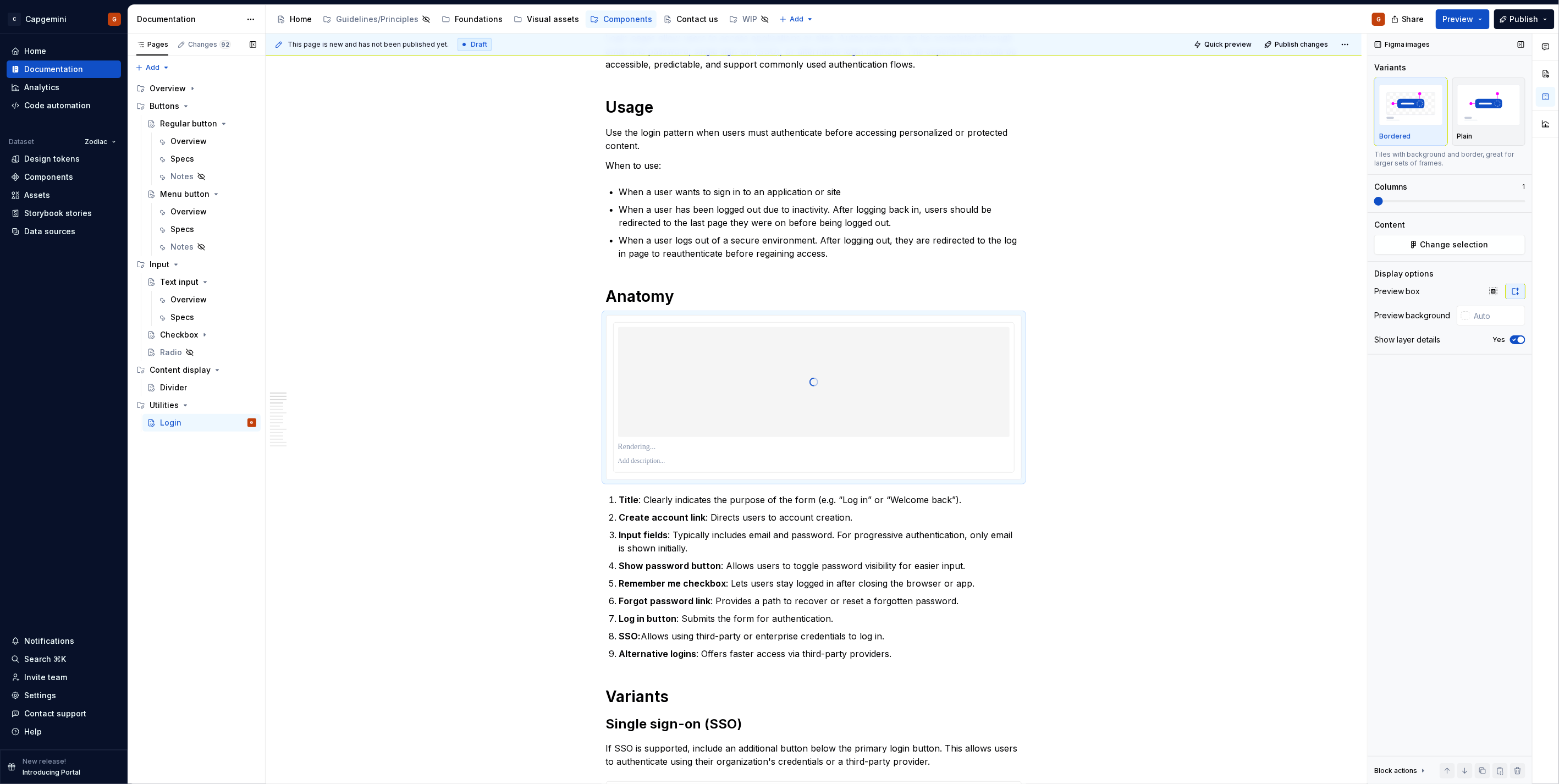
click at [1511, 342] on icon "button" at bounding box center [1514, 339] width 9 height 7
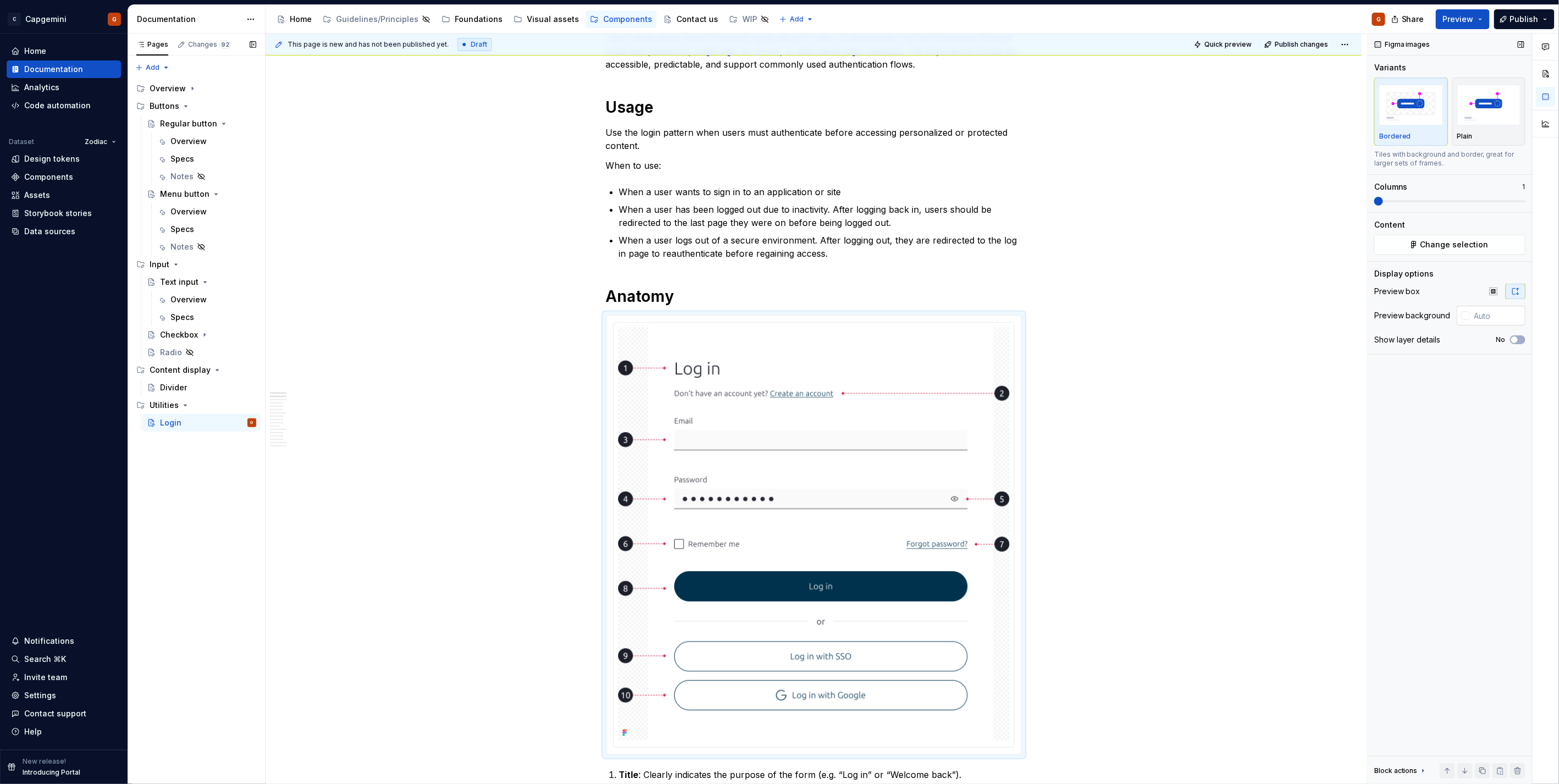
click at [1494, 316] on input "text" at bounding box center [1498, 315] width 56 height 20
type input "FFFFFF"
type textarea "*"
type input "#FFFFFF"
type button "on"
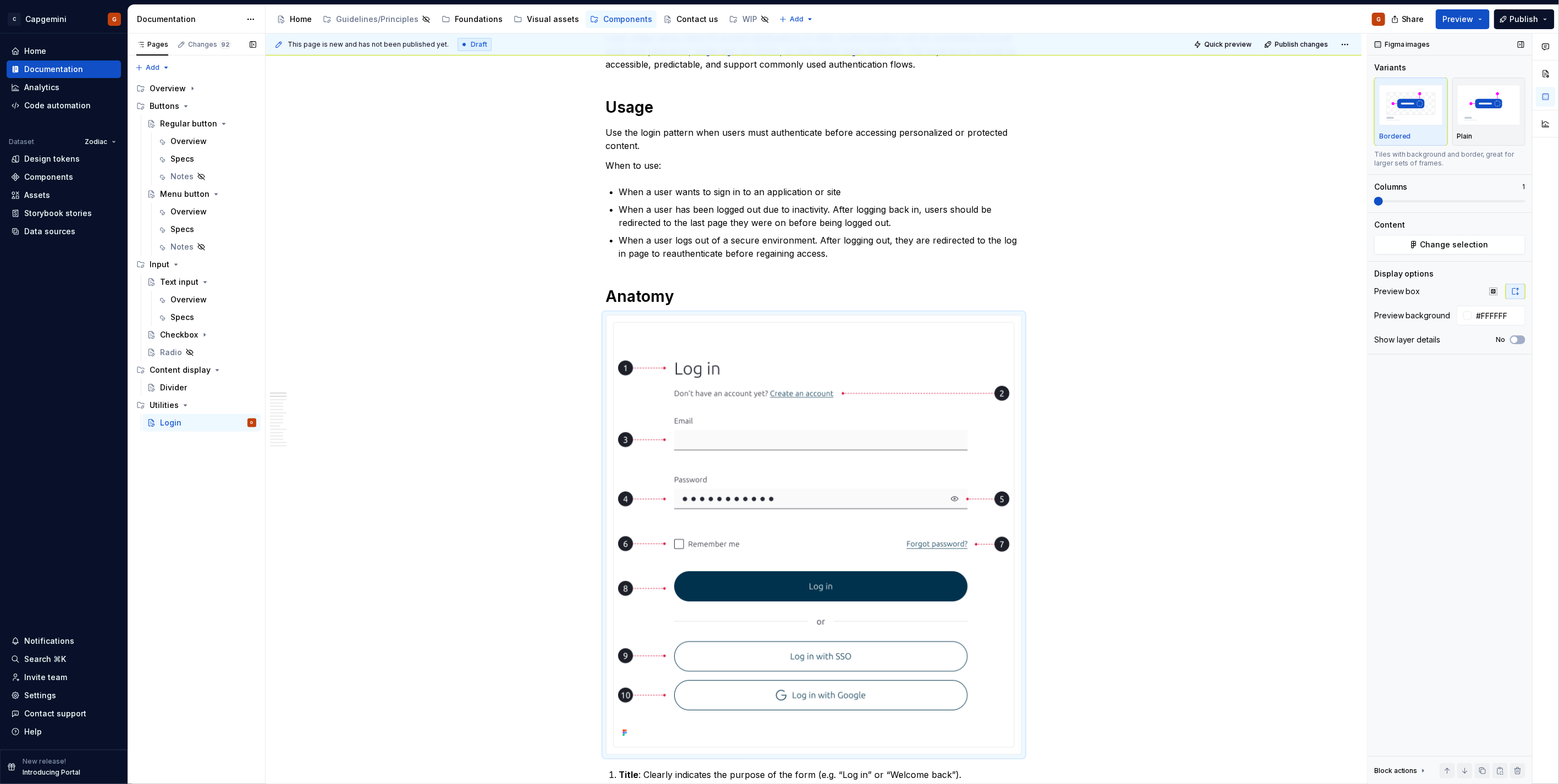
click at [1472, 407] on div "Figma images Variants Bordered Plain Tiles with background and border, great fo…" at bounding box center [1450, 408] width 165 height 751
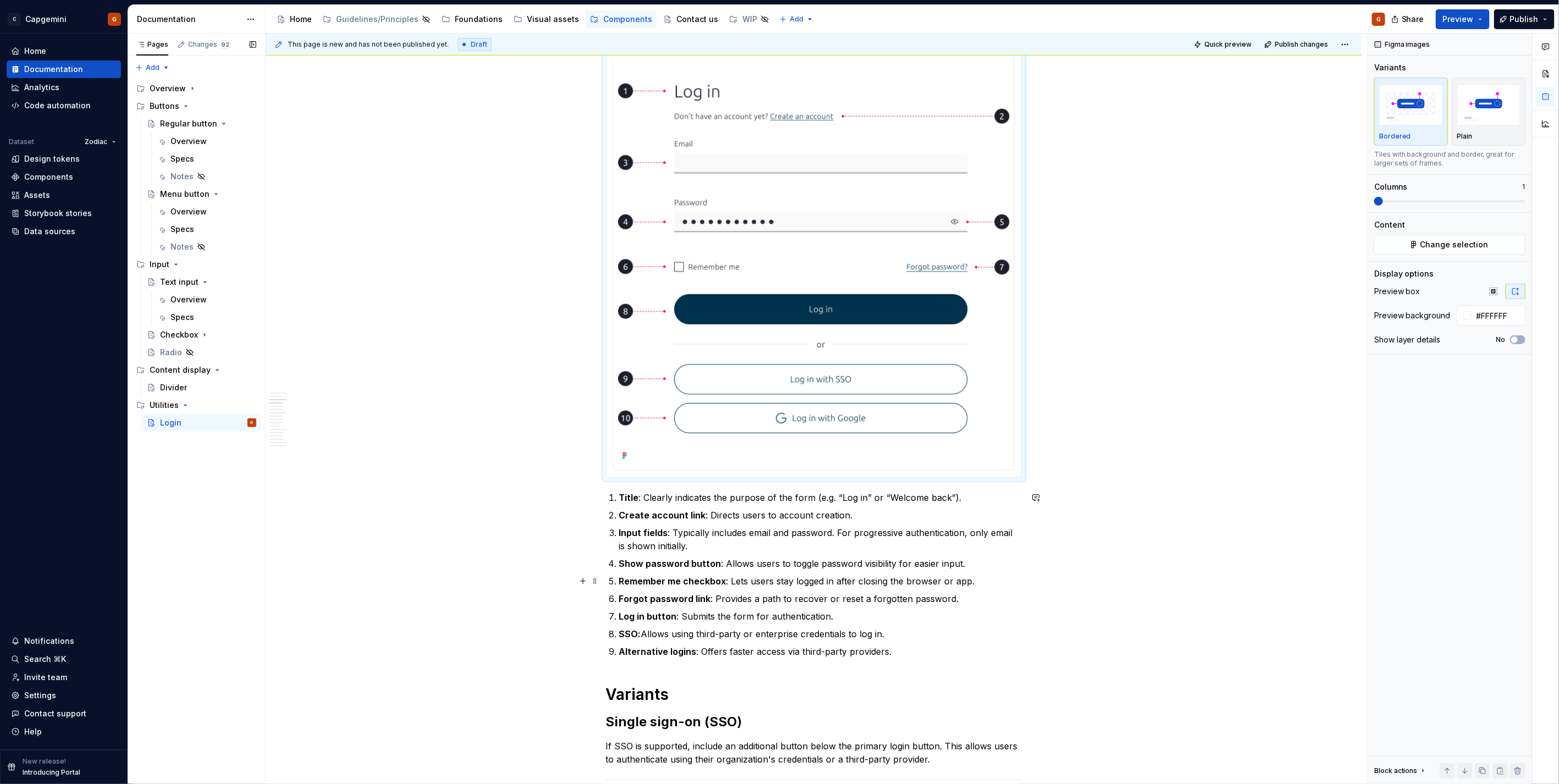
scroll to position [488, 0]
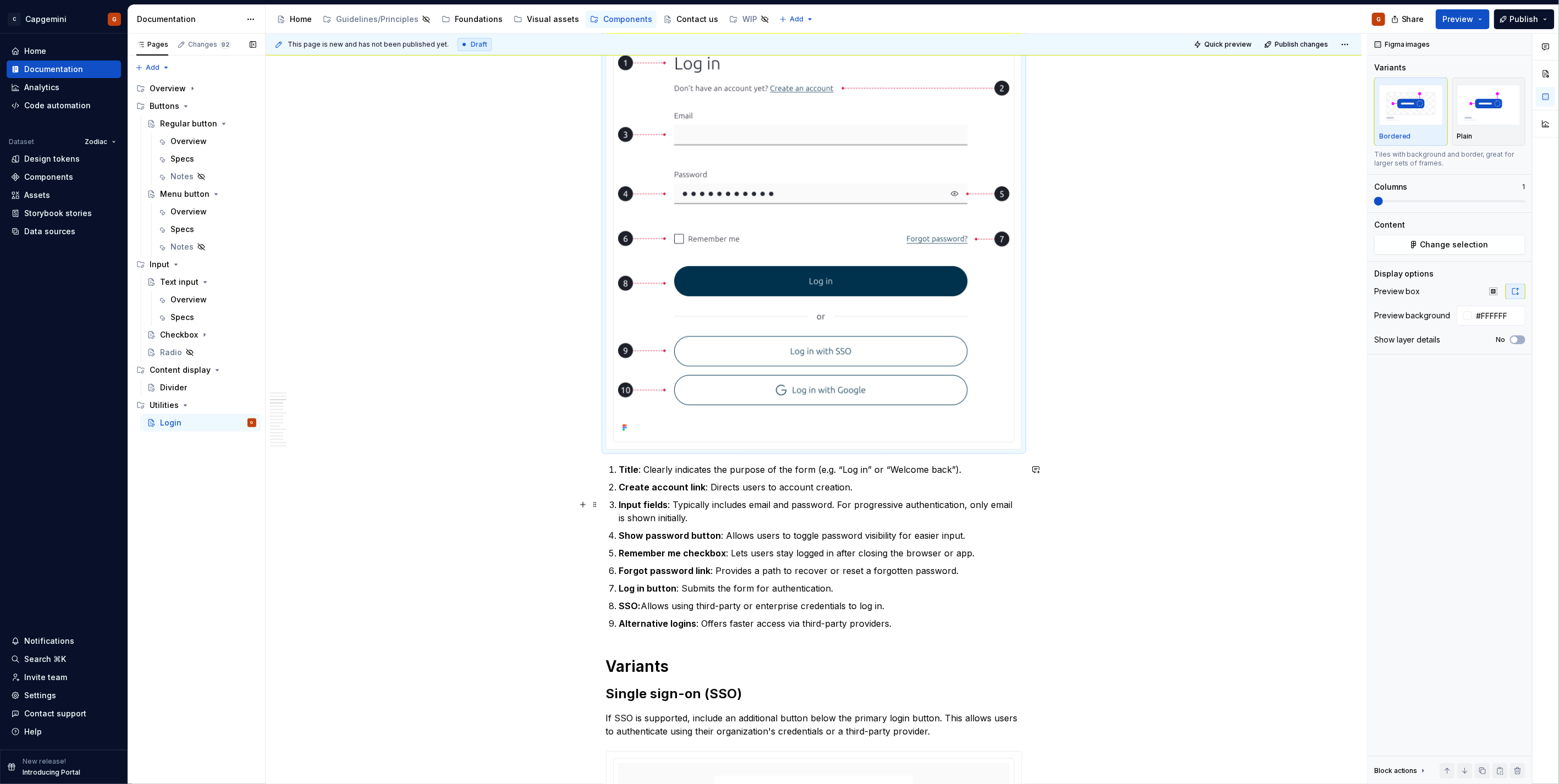
click at [700, 514] on p "Input fields : Typically includes email and password. For progressive authentic…" at bounding box center [820, 511] width 402 height 27
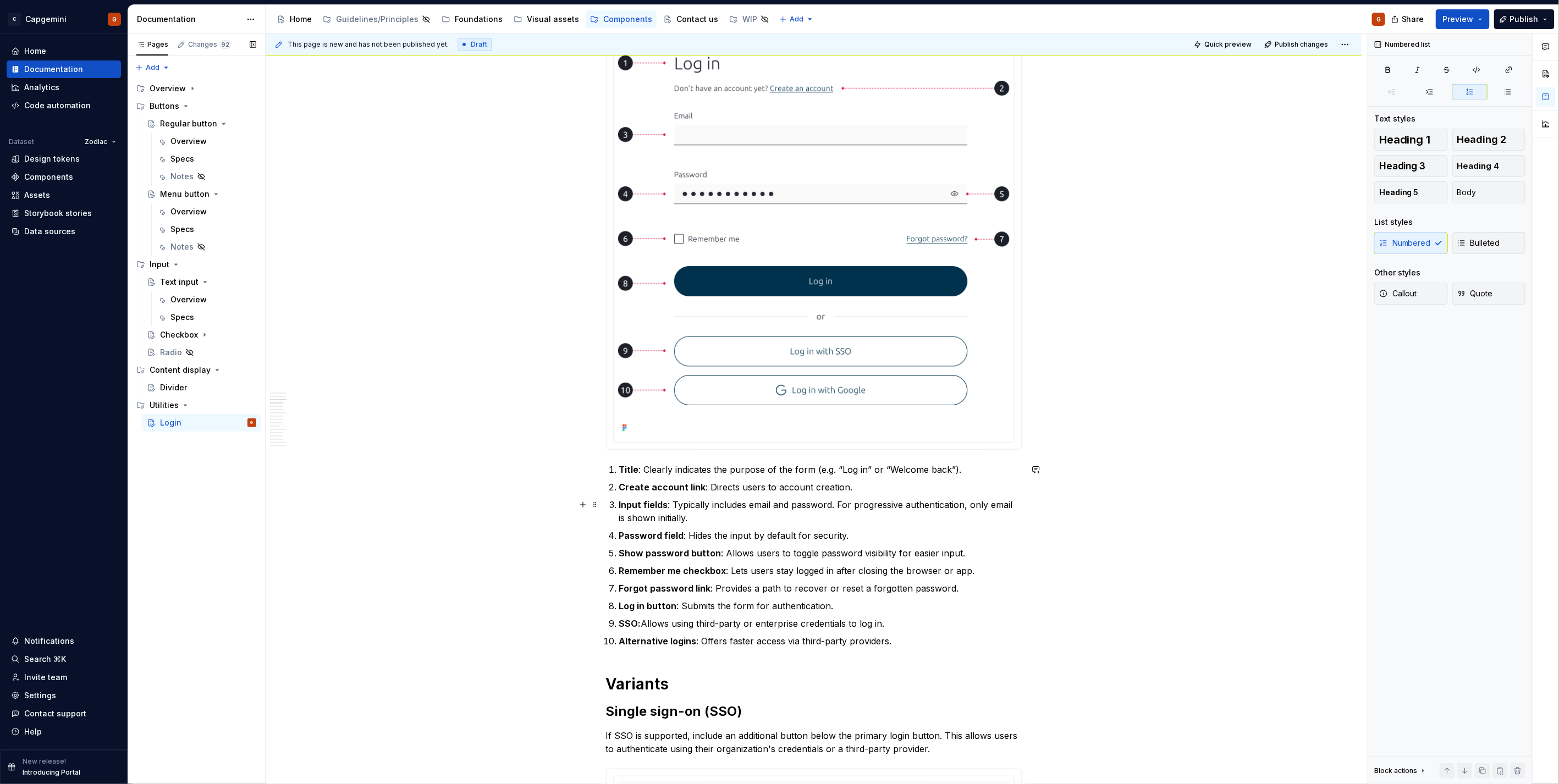
click at [716, 515] on p "Input fields : Typically includes email and password. For progressive authentic…" at bounding box center [820, 511] width 402 height 27
drag, startPoint x: 663, startPoint y: 506, endPoint x: 623, endPoint y: 508, distance: 40.0
click at [623, 508] on strong "Input fields" at bounding box center [643, 505] width 49 height 11
drag, startPoint x: 671, startPoint y: 507, endPoint x: 798, endPoint y: 514, distance: 127.2
click at [836, 507] on p "Email field : Typically includes email and password. For progressive authentica…" at bounding box center [820, 511] width 402 height 27
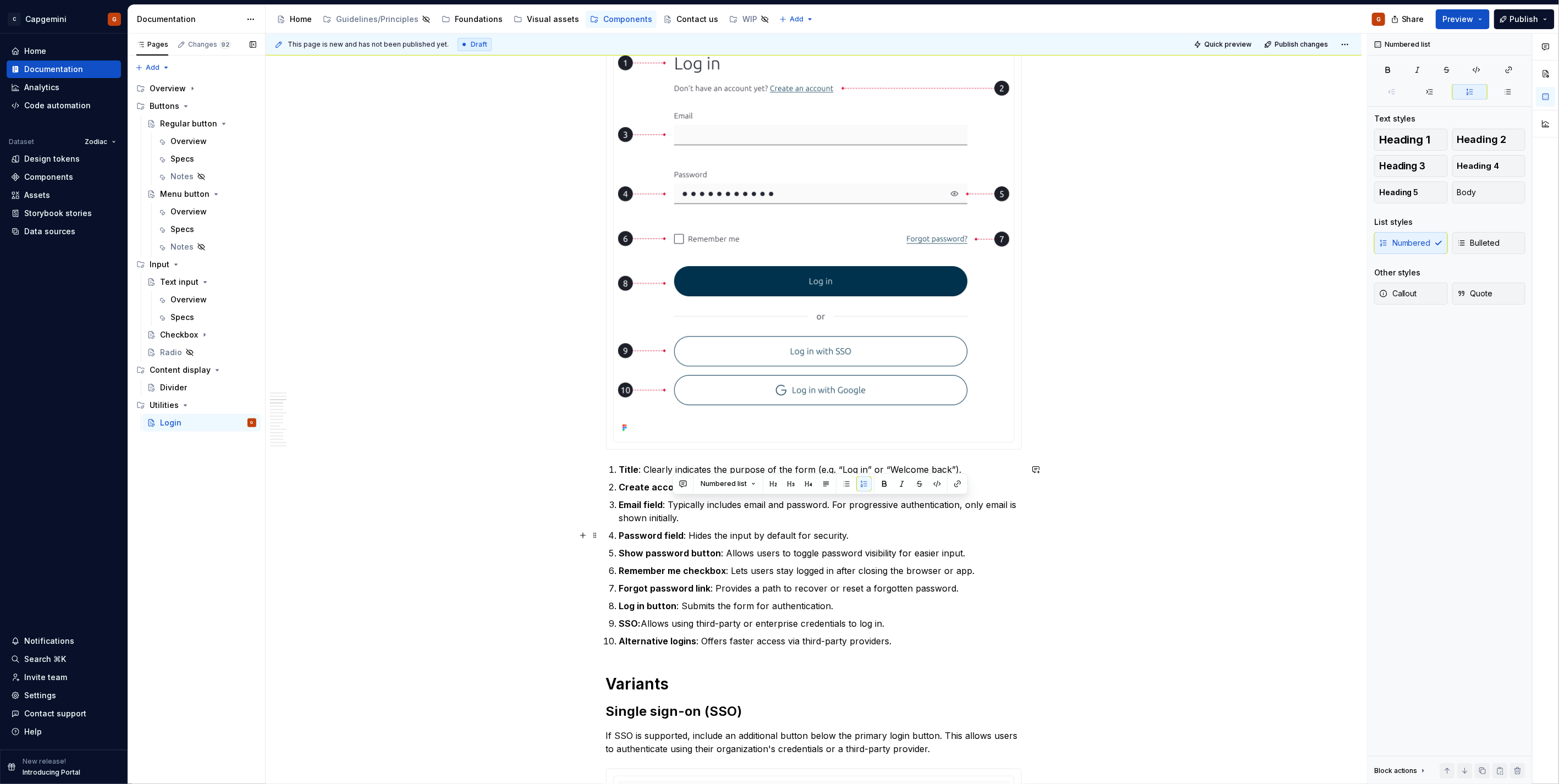
click at [695, 537] on p "Password field : Hides the input by default for security." at bounding box center [820, 535] width 402 height 13
click at [853, 532] on p "Password field : Hides the input by default for security." at bounding box center [820, 535] width 402 height 13
drag, startPoint x: 833, startPoint y: 502, endPoint x: 841, endPoint y: 514, distance: 14.4
click at [841, 514] on p "Email field : Typically includes email and password. For progressive authentica…" at bounding box center [820, 511] width 402 height 27
click at [859, 531] on p "Password field : Hides the input by default for security." at bounding box center [820, 535] width 402 height 13
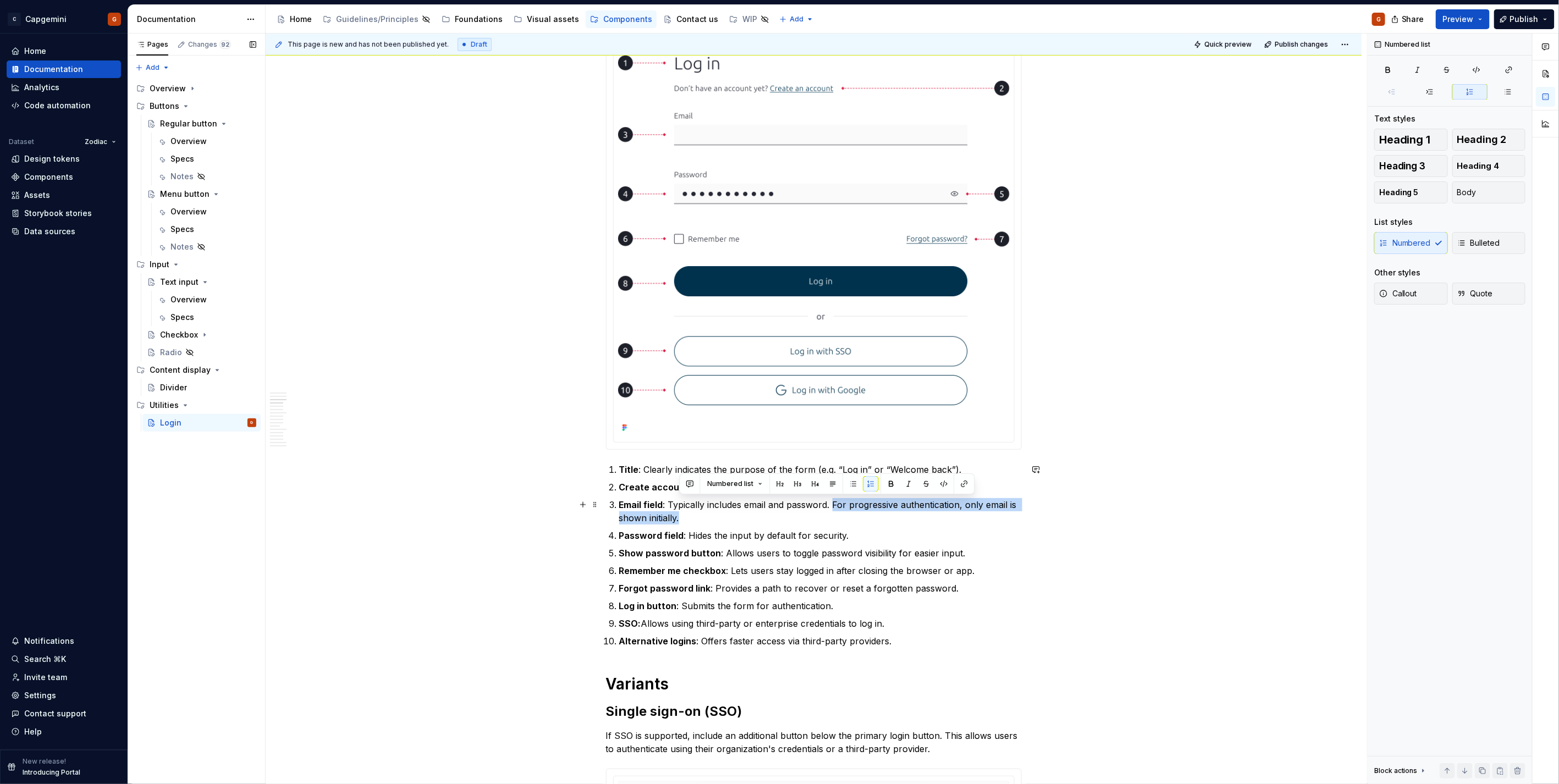
drag, startPoint x: 680, startPoint y: 513, endPoint x: 832, endPoint y: 497, distance: 152.8
click at [832, 498] on p "Email field : Typically includes email and password. For progressive authentica…" at bounding box center [820, 511] width 402 height 27
click at [809, 513] on p "Email field : Typically includes email and password. For progressive authentica…" at bounding box center [820, 511] width 402 height 27
click at [737, 536] on p "Password field : Hides the input by default for security." at bounding box center [820, 535] width 402 height 13
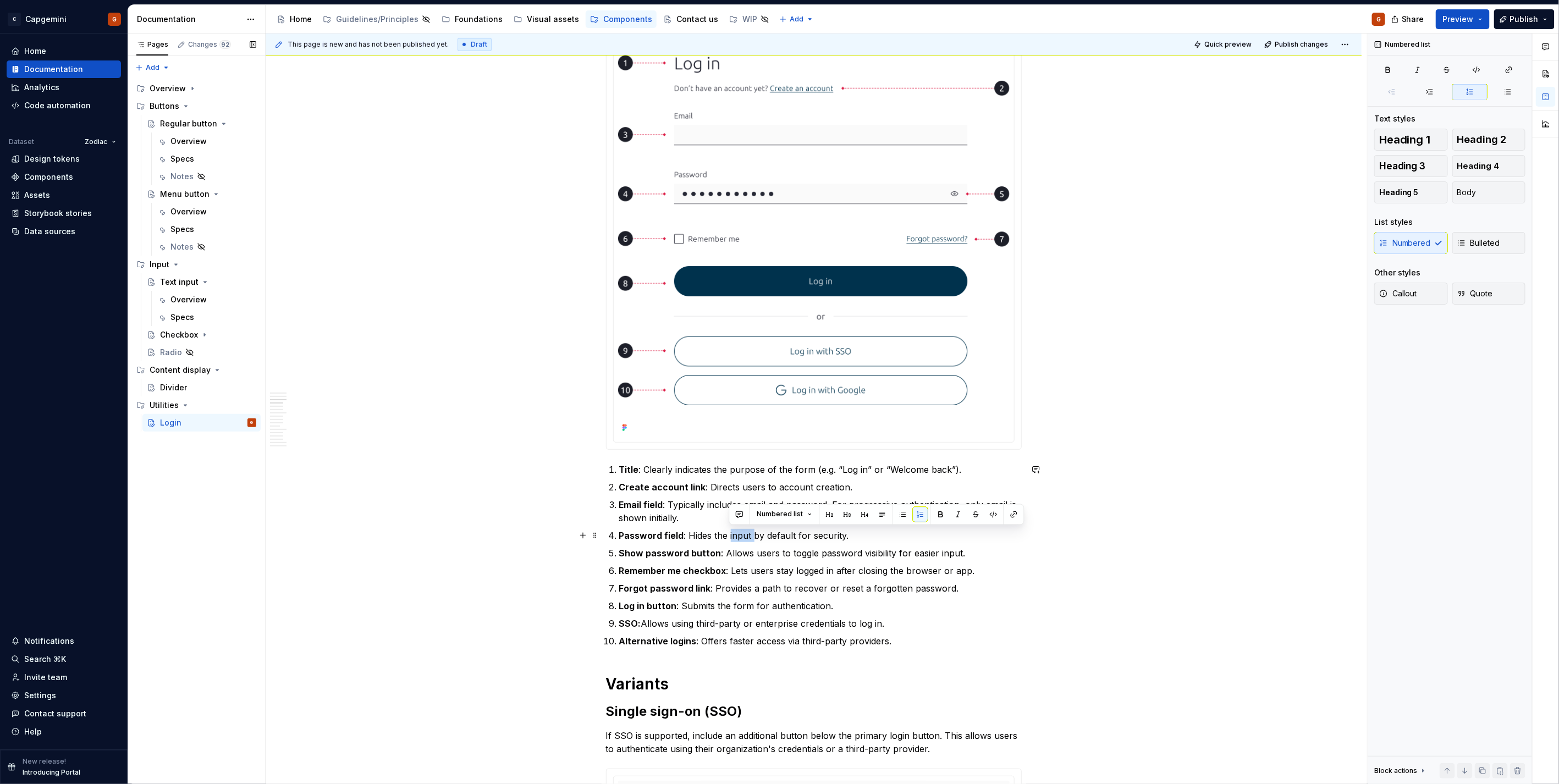
click at [741, 534] on p "Password field : Hides the input by default for security." at bounding box center [820, 535] width 402 height 13
click at [747, 535] on p "Password field : Hides the input by default for security." at bounding box center [820, 535] width 402 height 13
click at [749, 536] on p "Password field : Hides the input by default for security." at bounding box center [820, 535] width 402 height 13
click at [730, 534] on p "Password field : Hides the input by default for security." at bounding box center [820, 535] width 402 height 13
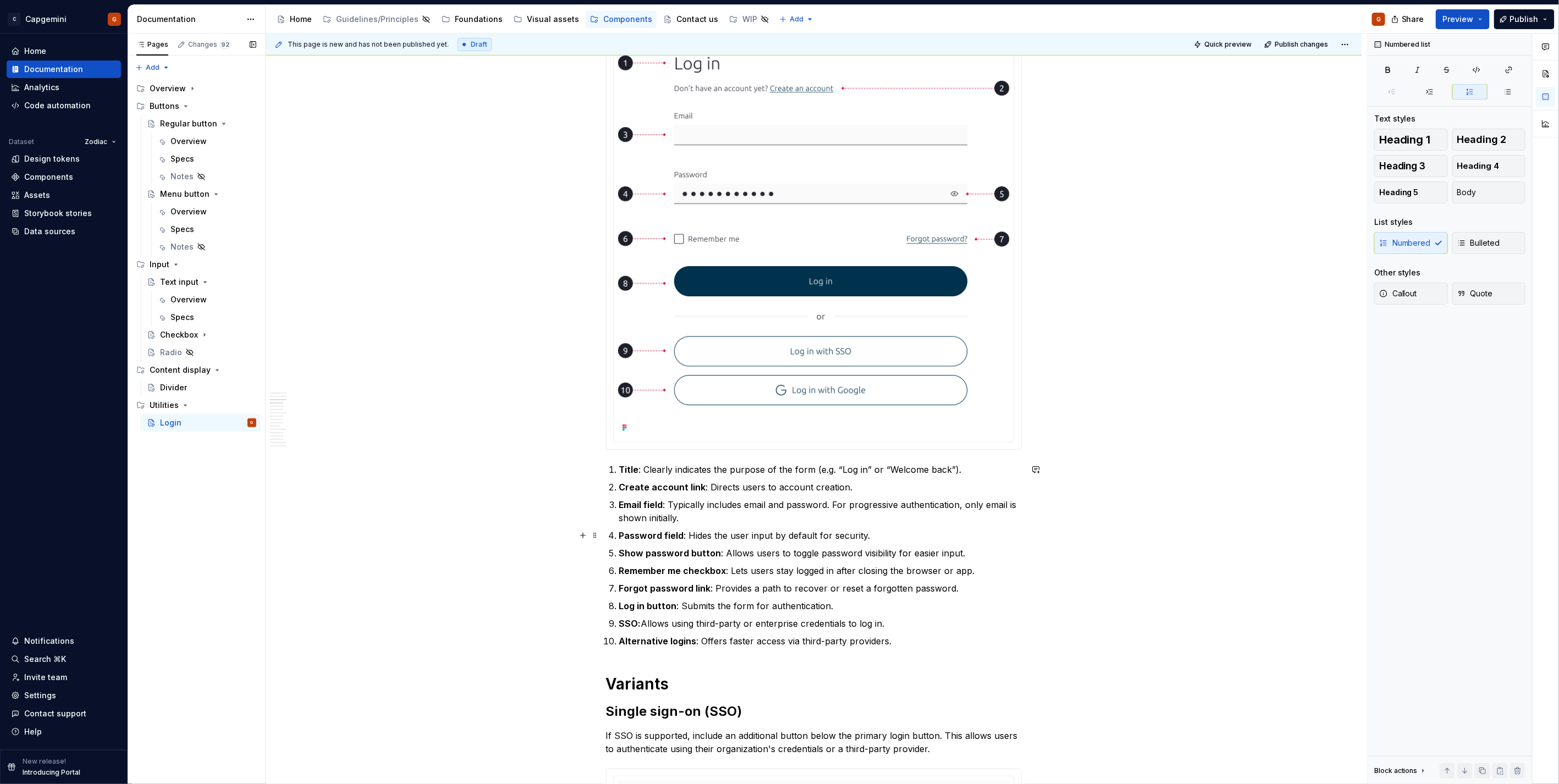
click at [721, 534] on p "Password field : Hides the user input by default for security." at bounding box center [820, 535] width 402 height 13
click at [685, 518] on p "Email field : Typically includes email and password. For progressive authentica…" at bounding box center [820, 511] width 402 height 27
drag, startPoint x: 670, startPoint y: 501, endPoint x: 829, endPoint y: 509, distance: 159.2
click at [829, 509] on p "Email field : Typically includes email and password. For progressive authentica…" at bounding box center [820, 511] width 402 height 27
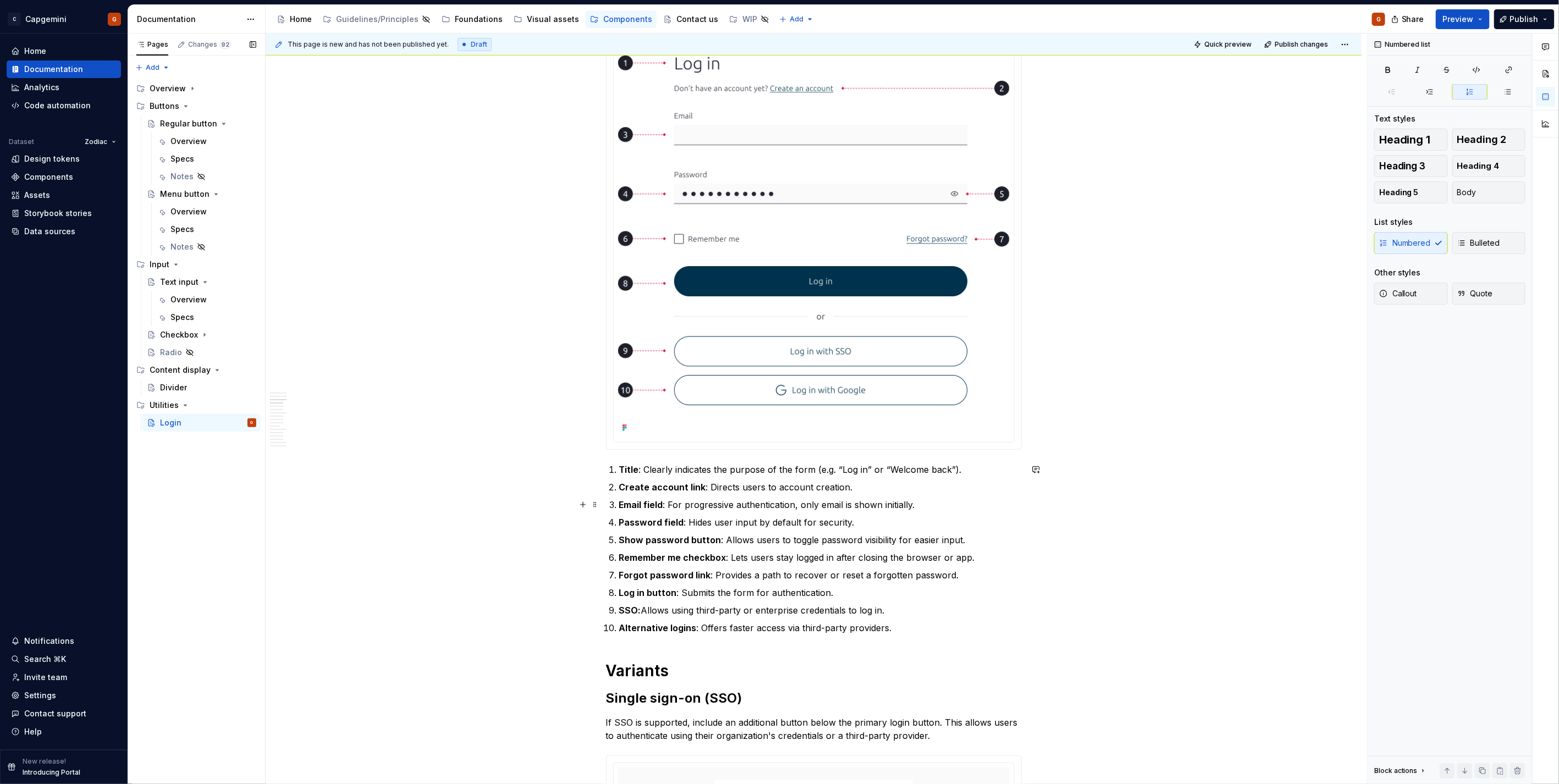
click at [829, 505] on p "Email field : For progressive authentication, only email is shown initially." at bounding box center [820, 505] width 402 height 13
click at [682, 520] on p "Password field : Hides user input by default for security." at bounding box center [820, 522] width 402 height 13
click at [795, 507] on p "Email field : For progressive authentication, only this field is shown." at bounding box center [820, 505] width 402 height 13
click at [668, 502] on p "Email field : For progressive authentication only this field is shown." at bounding box center [820, 505] width 402 height 13
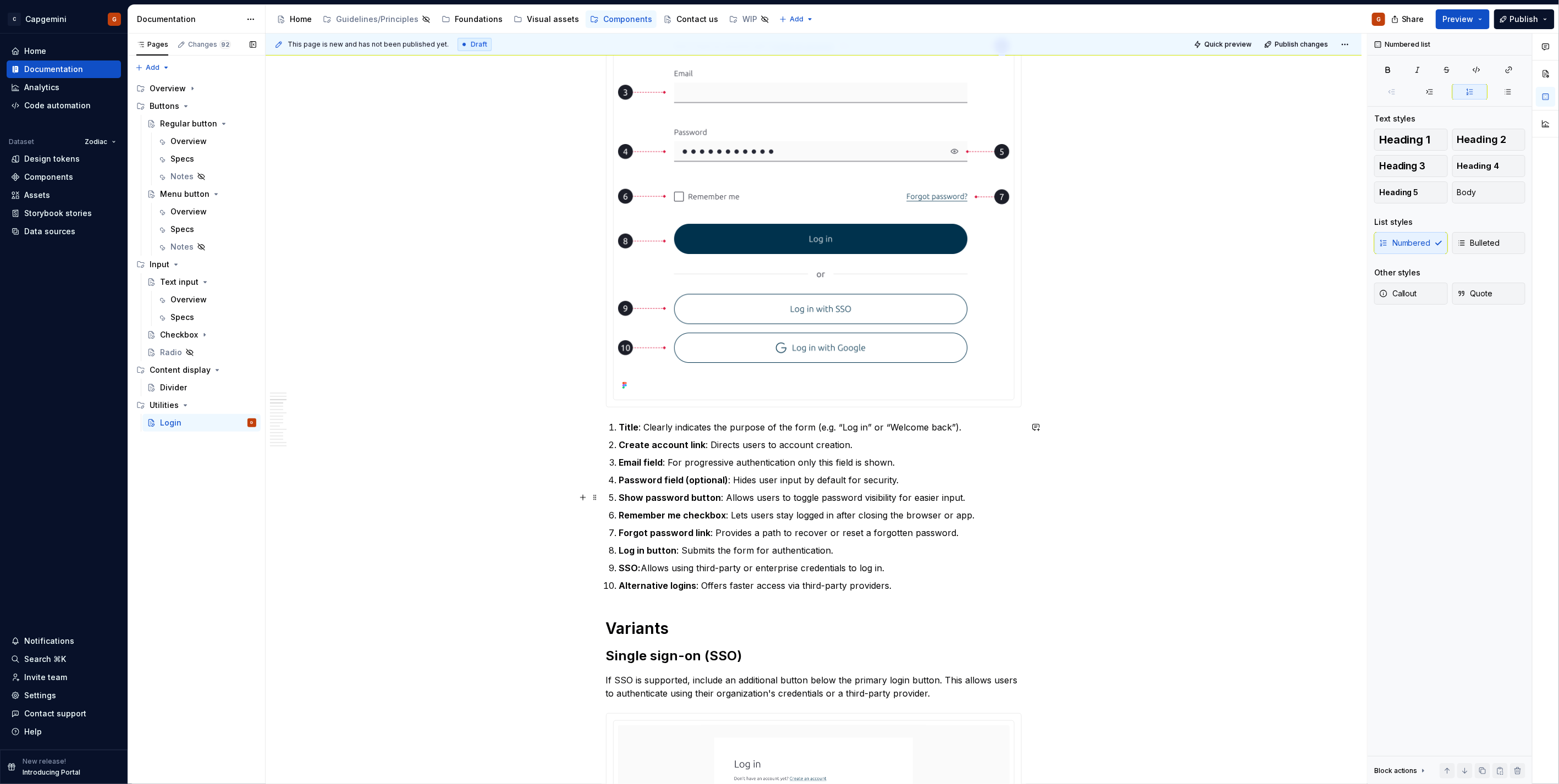
scroll to position [550, 0]
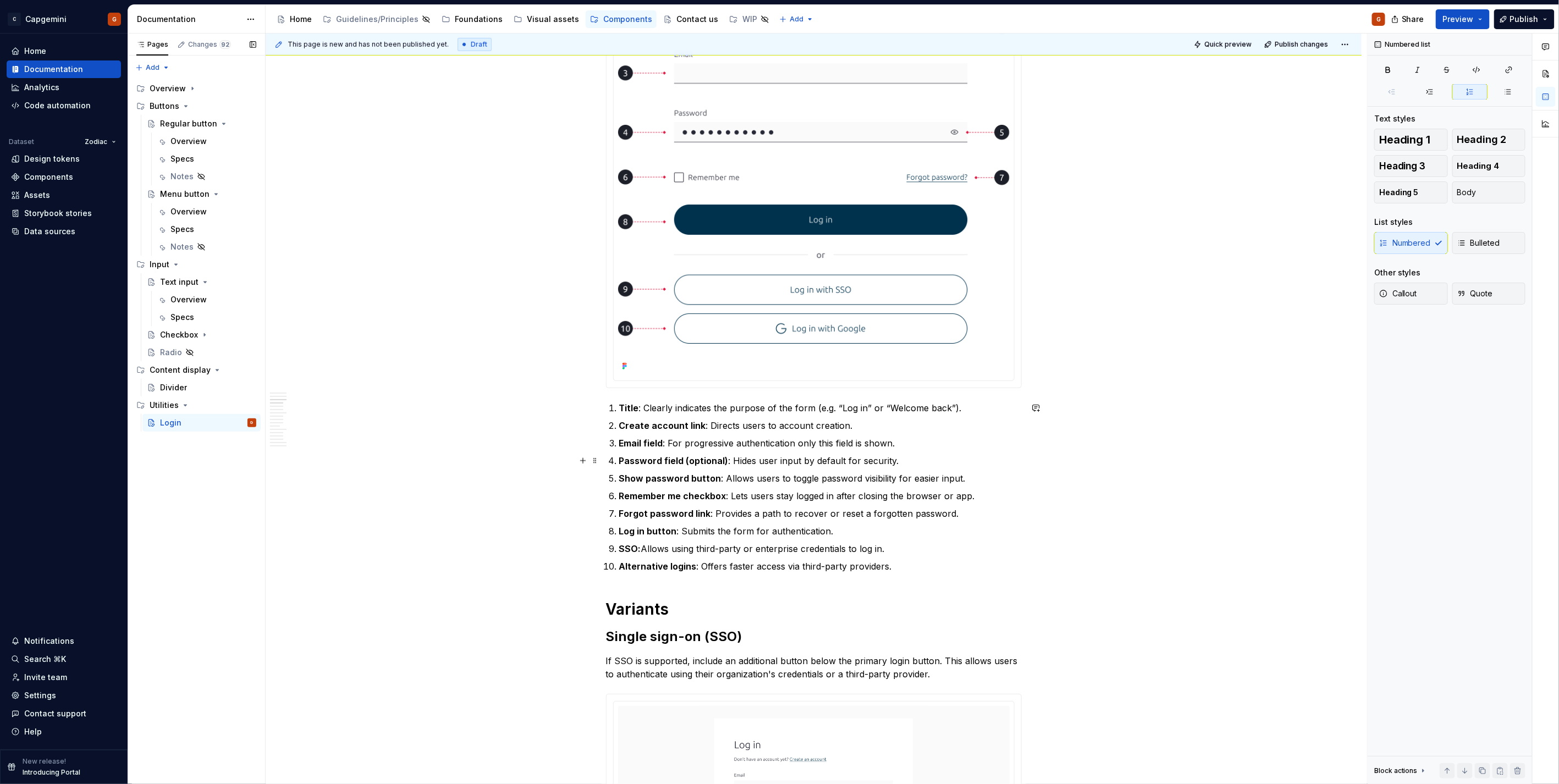
click at [898, 456] on p "Password field (optional) : Hides user input by default for security." at bounding box center [820, 461] width 402 height 13
click at [716, 467] on p "Password field (optional) : Hides user input by default for security." at bounding box center [820, 461] width 402 height 13
click at [716, 466] on p "Password field (optional) : Hides user input by default for security." at bounding box center [820, 461] width 402 height 13
drag, startPoint x: 668, startPoint y: 444, endPoint x: 889, endPoint y: 444, distance: 221.0
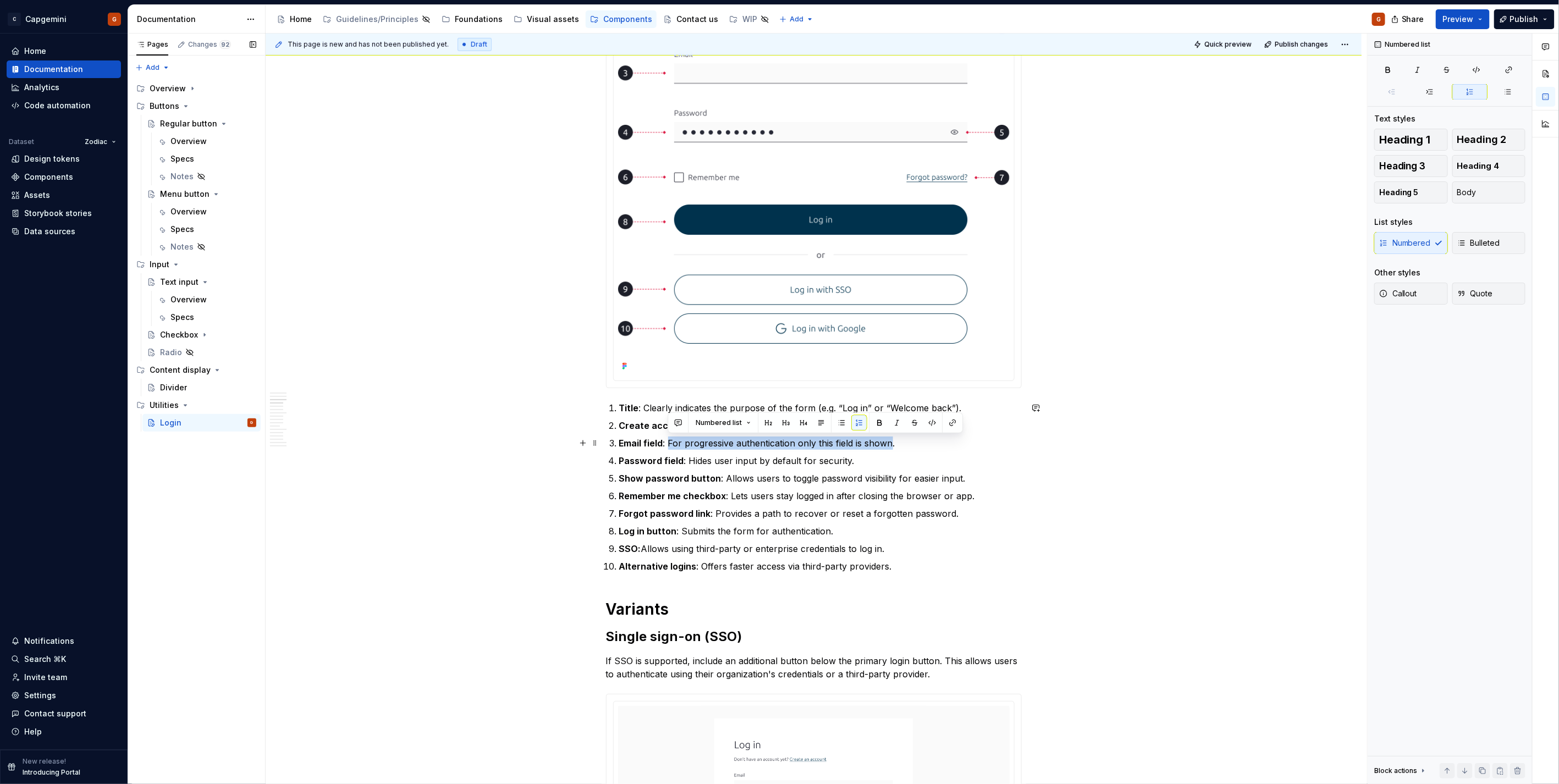
click at [889, 444] on p "Email field : For progressive authentication only this field is shown." at bounding box center [820, 443] width 402 height 13
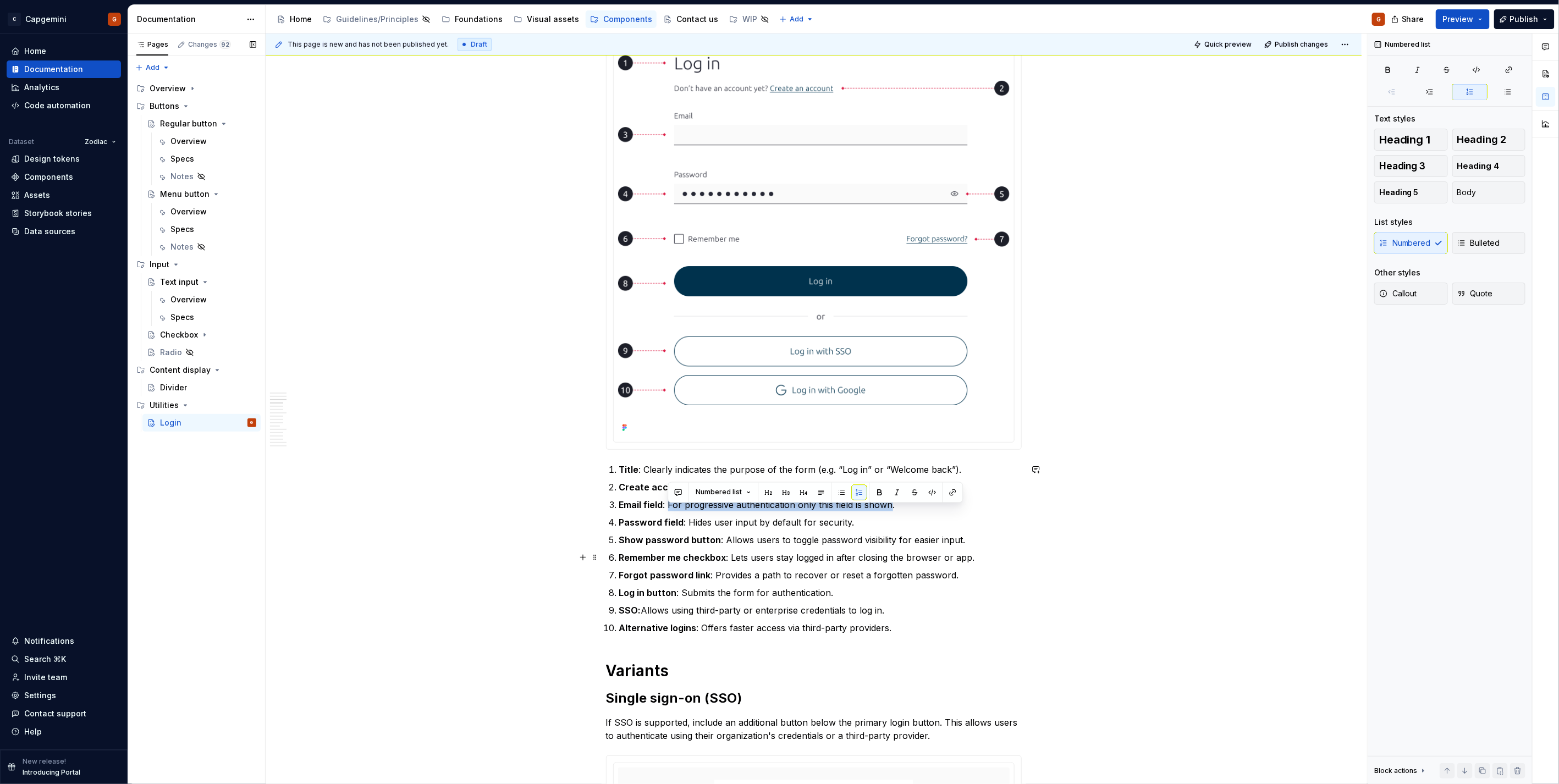
scroll to position [427, 0]
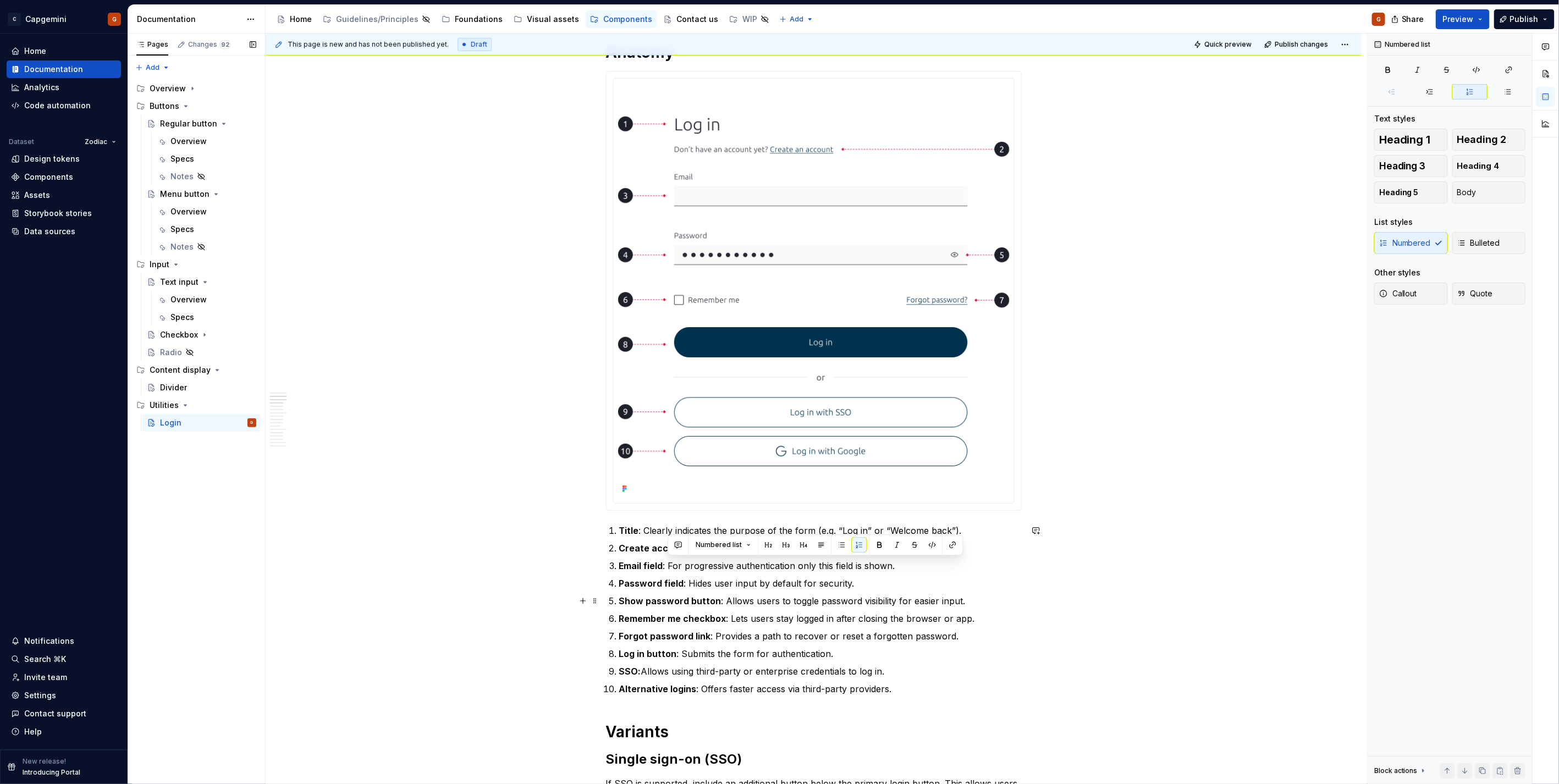
click at [716, 592] on ol "Title : Clearly indicates the purpose of the form (e.g. “Log in” or “Welcome ba…" at bounding box center [820, 609] width 402 height 171
click at [790, 563] on p "Email field : For progressive authentication only this field is shown." at bounding box center [820, 566] width 402 height 13
drag, startPoint x: 669, startPoint y: 567, endPoint x: 898, endPoint y: 569, distance: 229.0
click at [898, 569] on p "Email field : For progressive authentication only this field is shown." at bounding box center [820, 566] width 402 height 13
click at [898, 565] on p "Email field : For progressive authentication only this field is shown." at bounding box center [820, 566] width 402 height 13
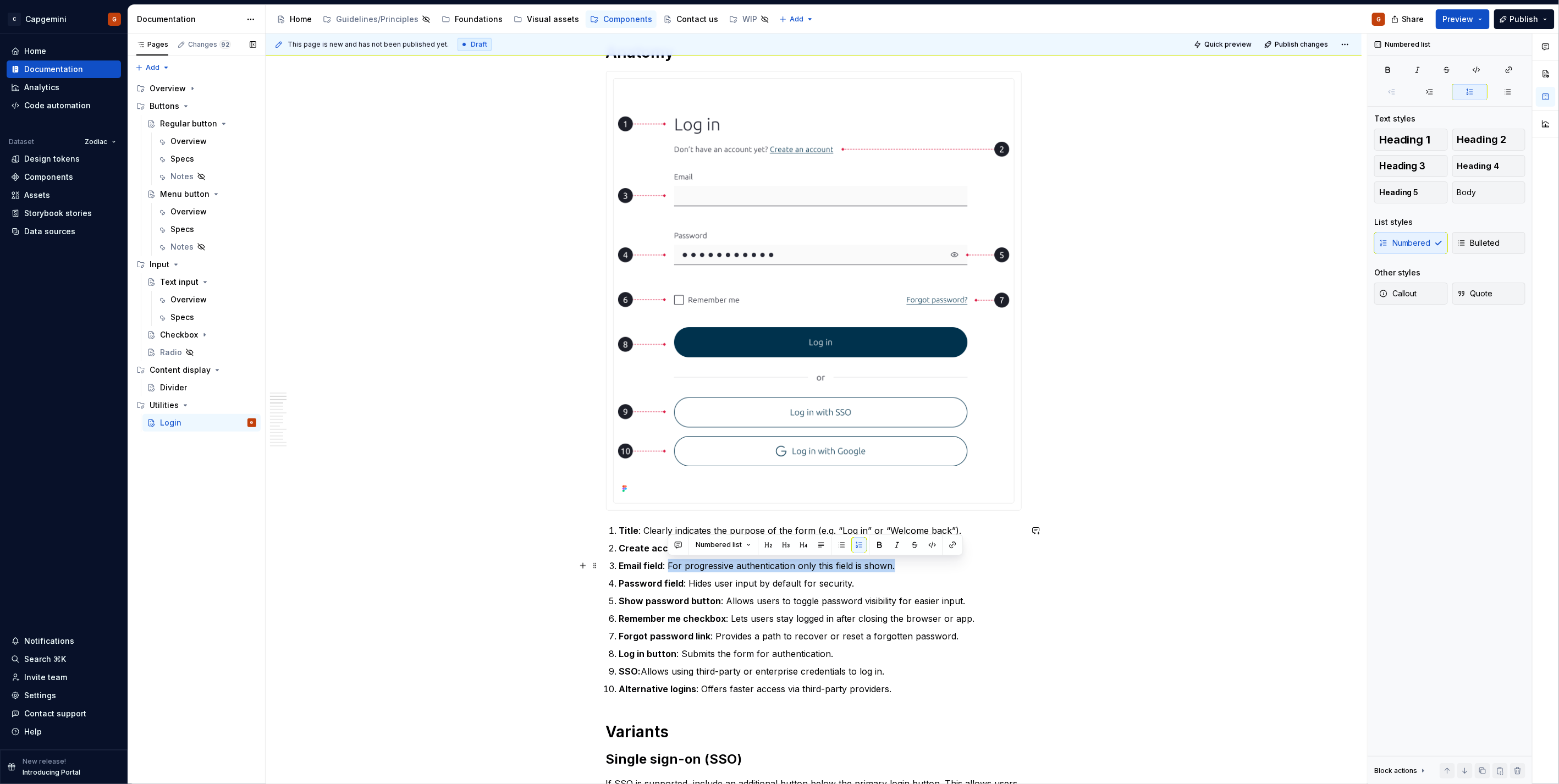
drag, startPoint x: 900, startPoint y: 563, endPoint x: 668, endPoint y: 566, distance: 232.0
click at [668, 566] on p "Email field : For progressive authentication only this field is shown." at bounding box center [820, 566] width 402 height 13
drag, startPoint x: 668, startPoint y: 565, endPoint x: 887, endPoint y: 561, distance: 219.0
click at [888, 563] on p "Email field : For progressive authentication only this field is shown." at bounding box center [820, 566] width 402 height 13
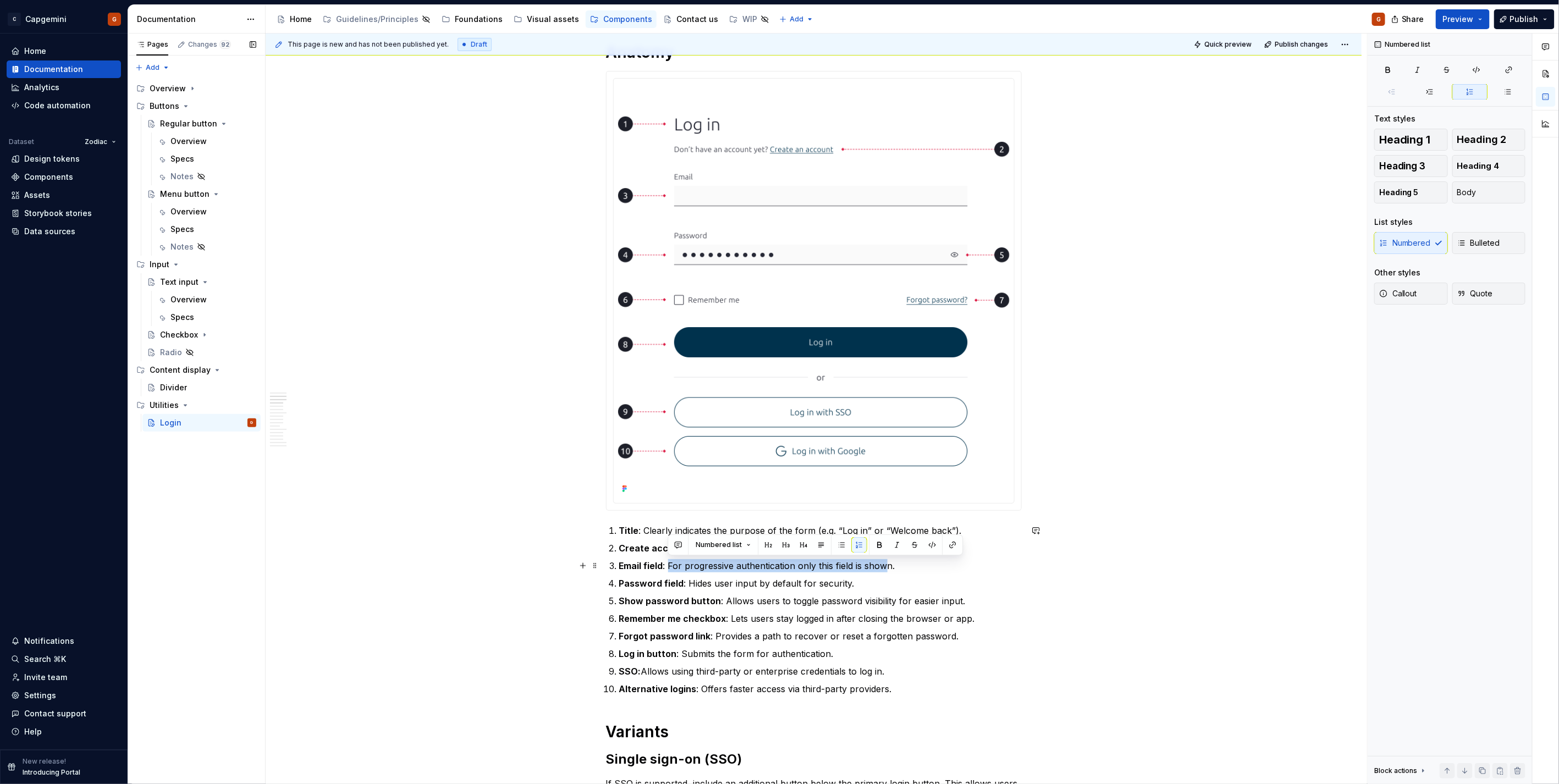
click at [882, 561] on p "Email field : For progressive authentication only this field is shown." at bounding box center [820, 566] width 402 height 13
drag, startPoint x: 668, startPoint y: 568, endPoint x: 898, endPoint y: 562, distance: 230.1
click at [898, 562] on p "Email field : For progressive authentication only this field is shown." at bounding box center [820, 566] width 402 height 13
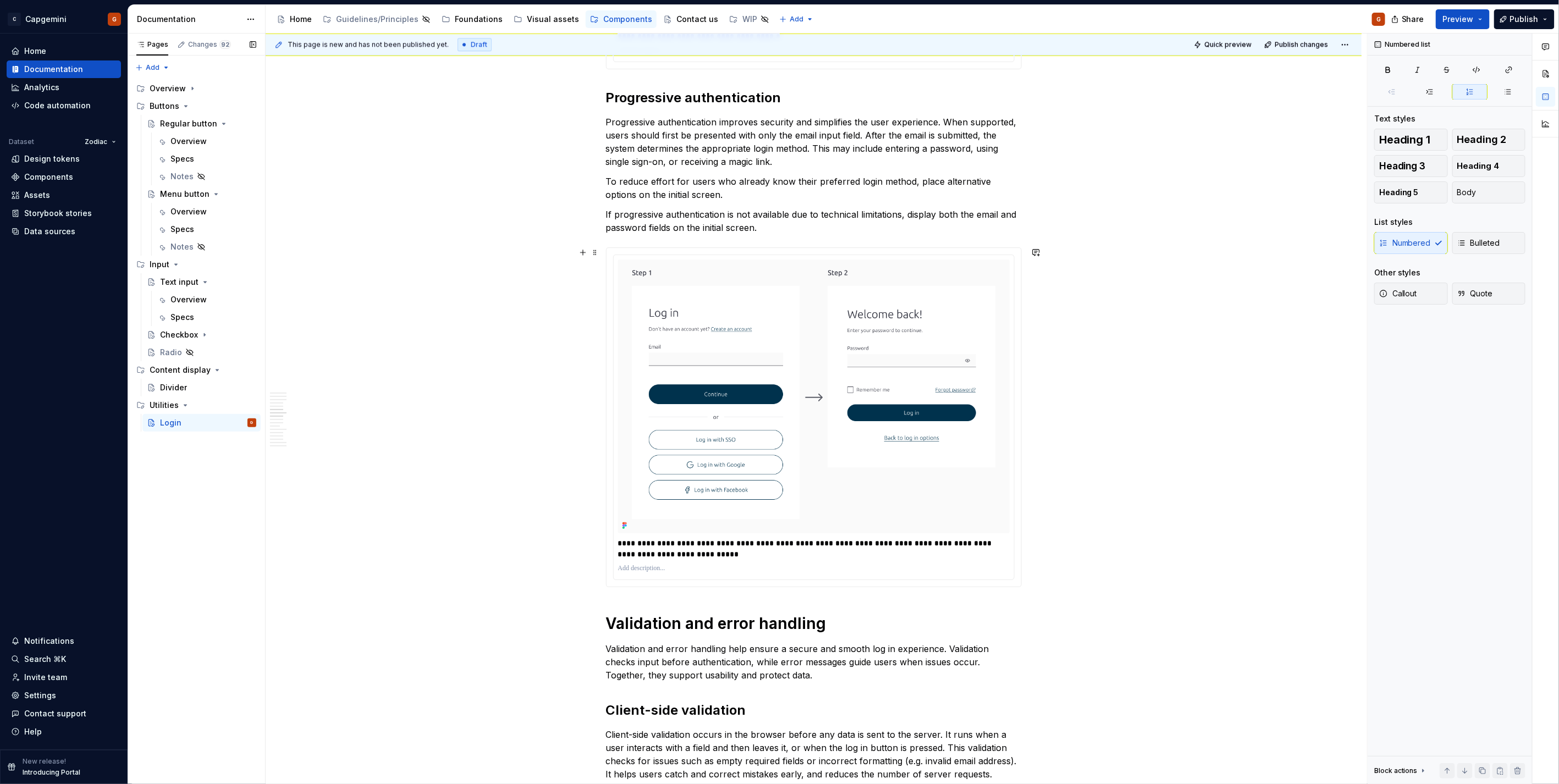
scroll to position [2137, 0]
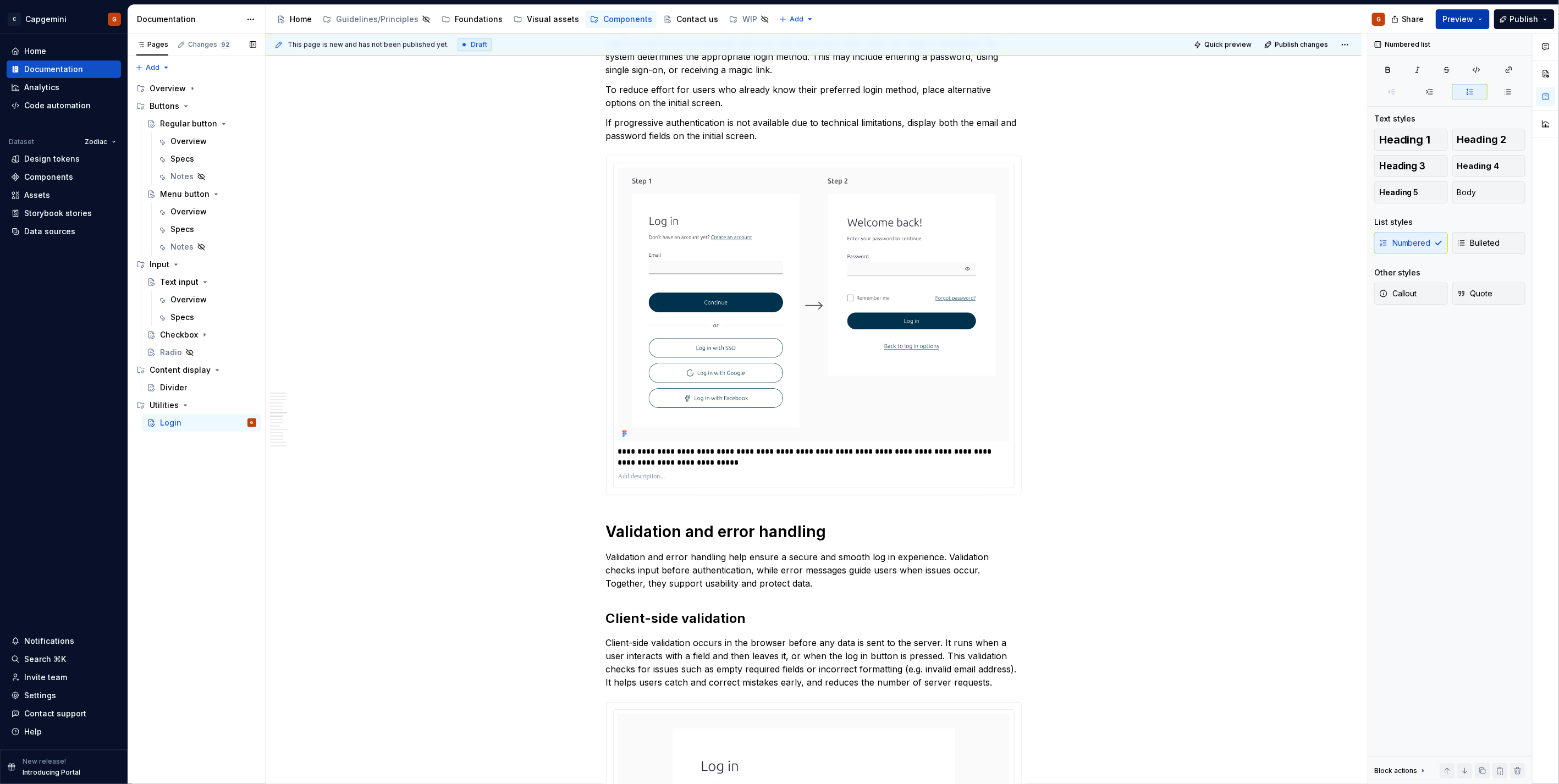
click at [1483, 23] on button "Preview" at bounding box center [1462, 19] width 54 height 20
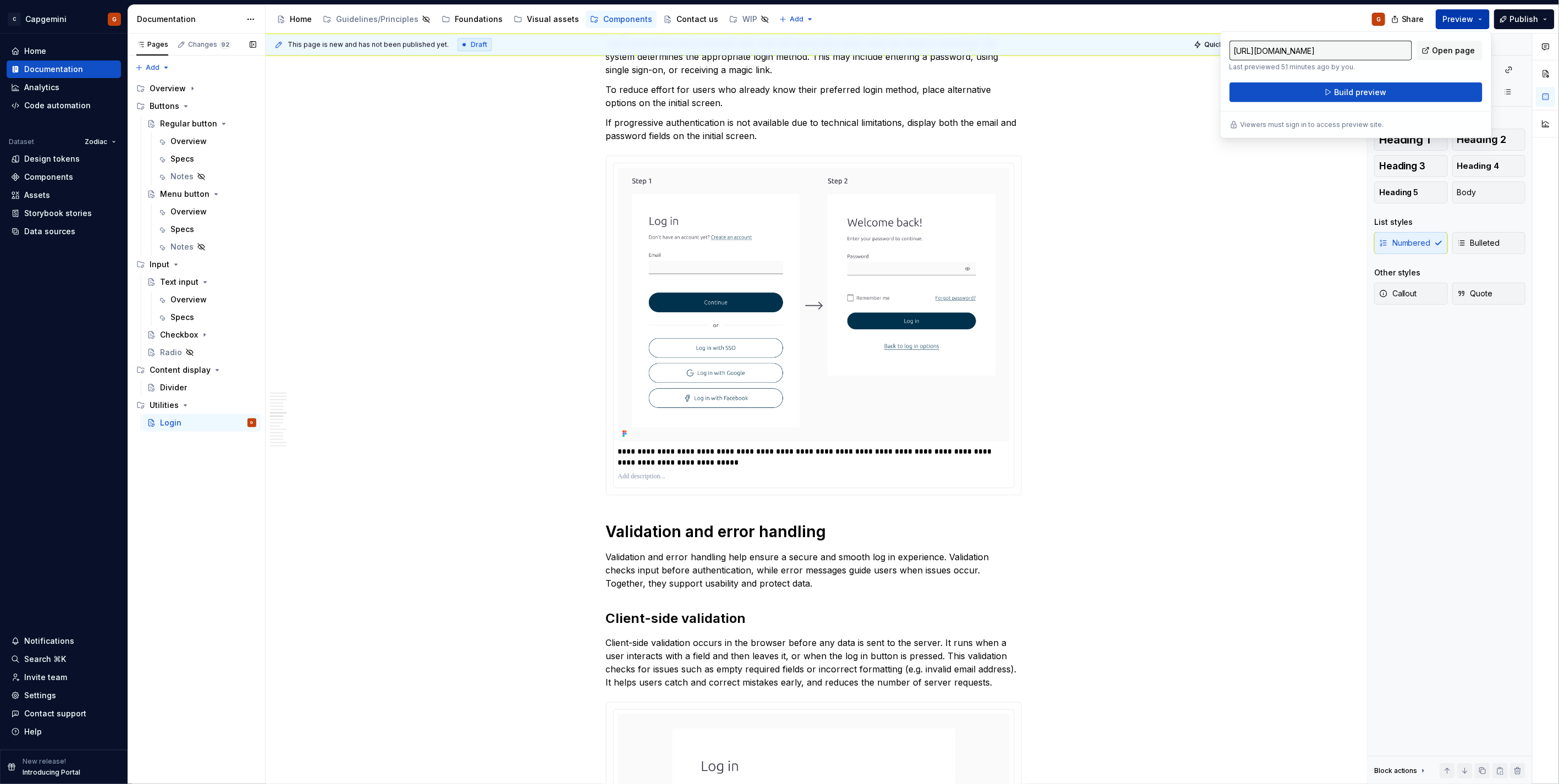
drag, startPoint x: 1483, startPoint y: 23, endPoint x: 1403, endPoint y: 90, distance: 104.4
click at [1403, 90] on button "Build preview" at bounding box center [1356, 92] width 253 height 20
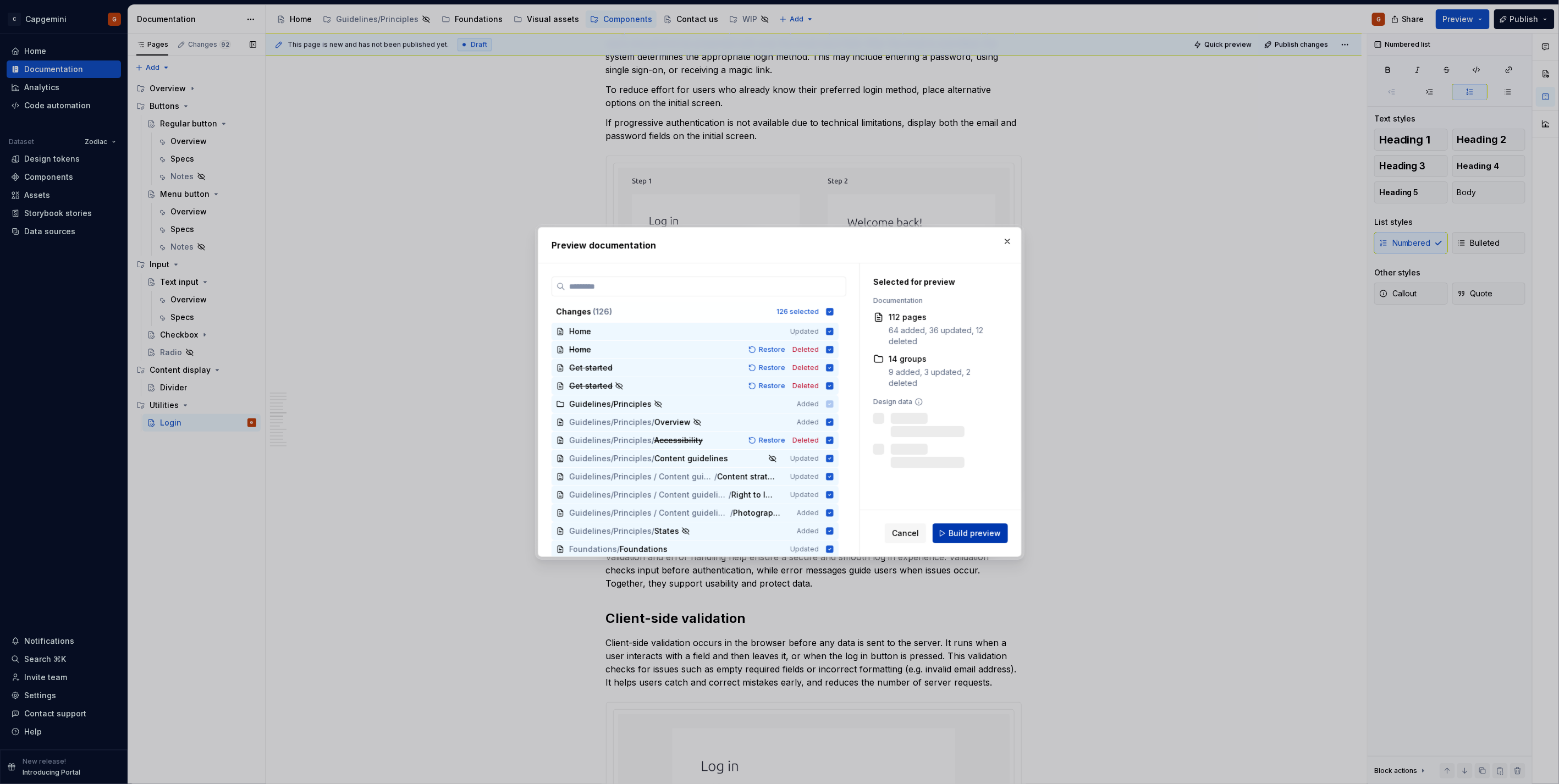
click at [982, 536] on span "Build preview" at bounding box center [974, 533] width 52 height 11
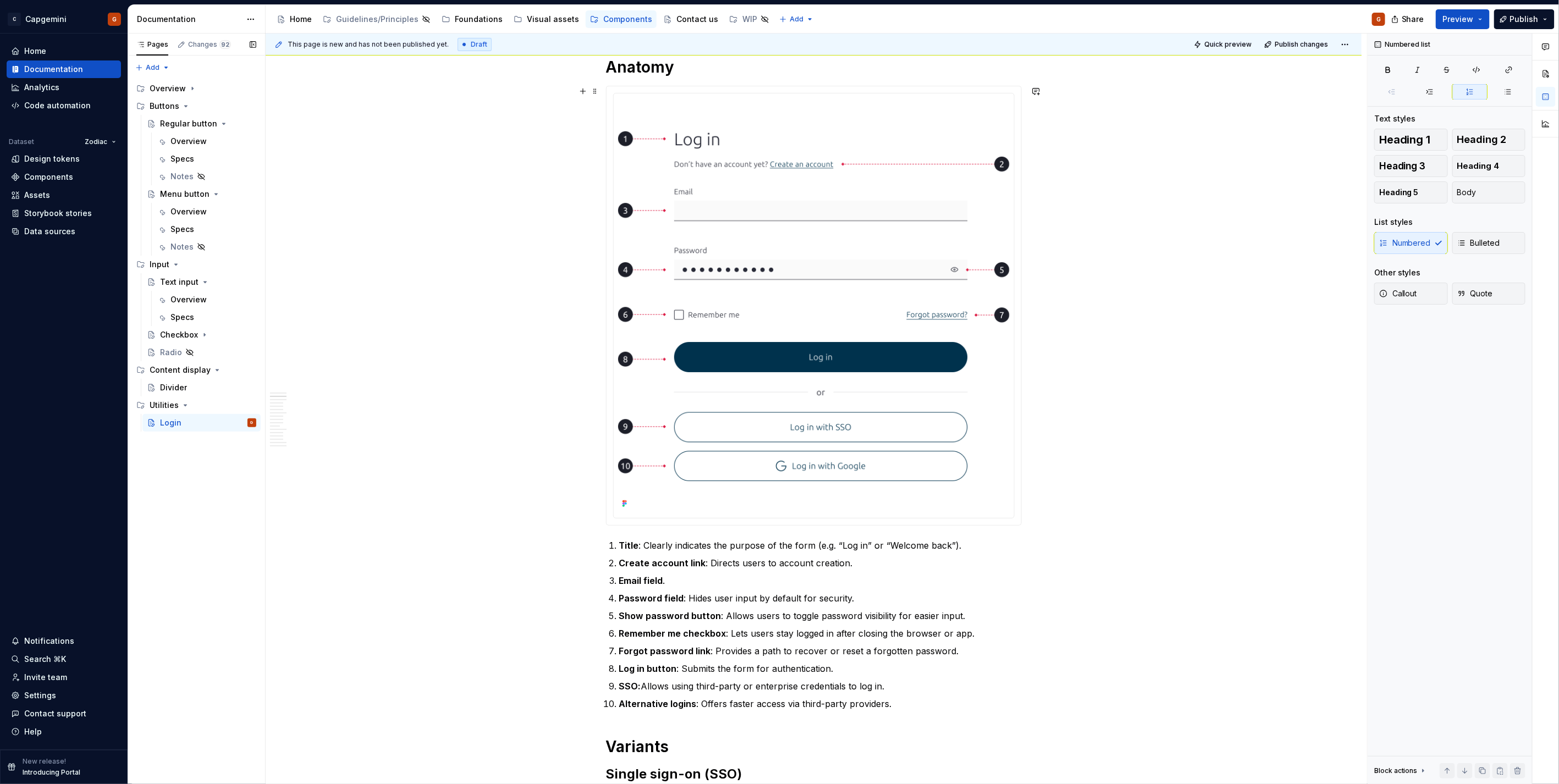
scroll to position [305, 0]
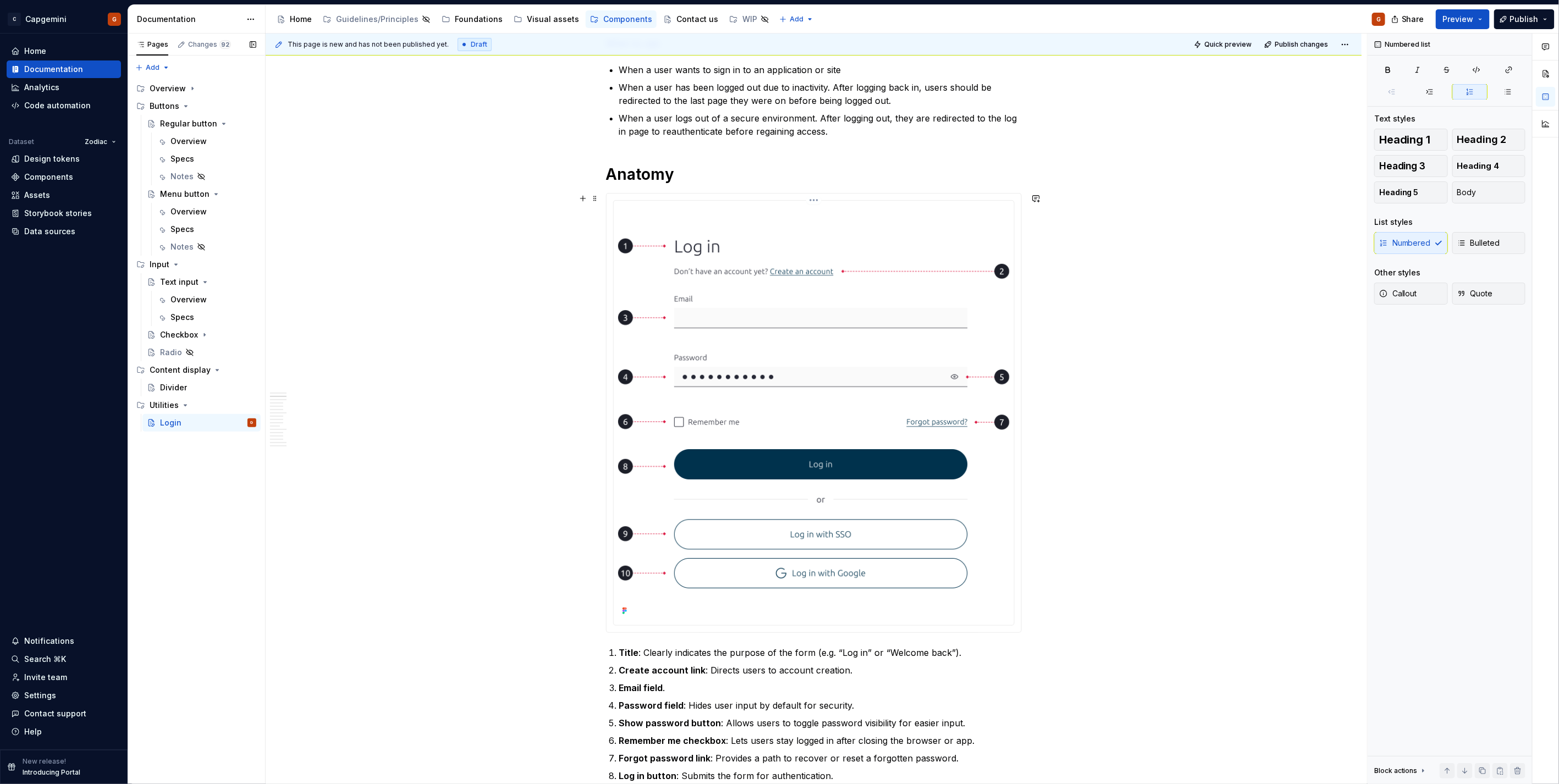
click at [971, 241] on img at bounding box center [813, 411] width 392 height 413
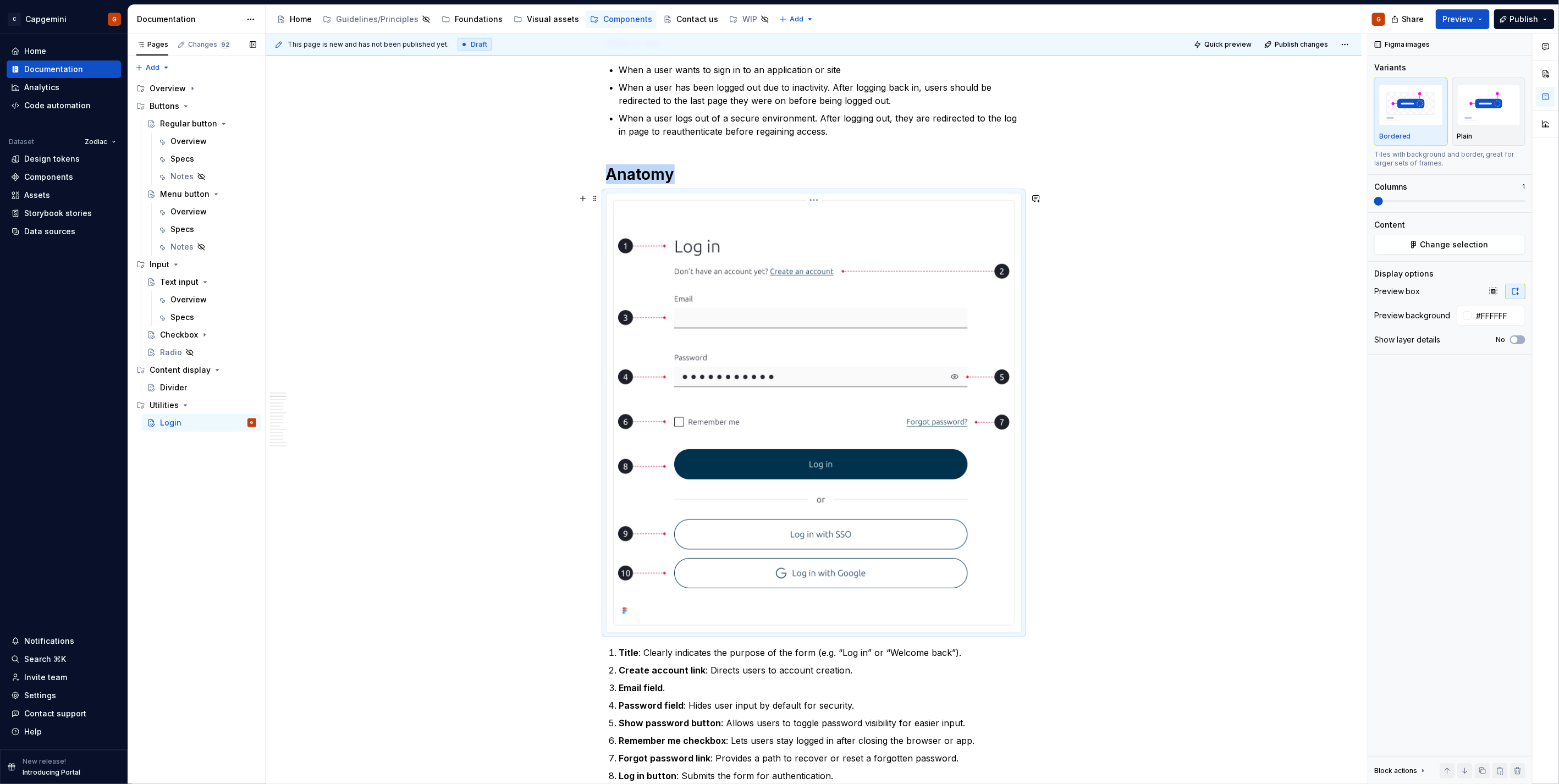
click at [814, 199] on html "C Capgemini G Home Documentation Analytics Code automation Dataset Zodiac Desig…" at bounding box center [780, 392] width 1559 height 784
click at [836, 254] on div "Update Figma image" at bounding box center [873, 258] width 92 height 11
click at [1494, 128] on div "Plain" at bounding box center [1489, 111] width 64 height 58
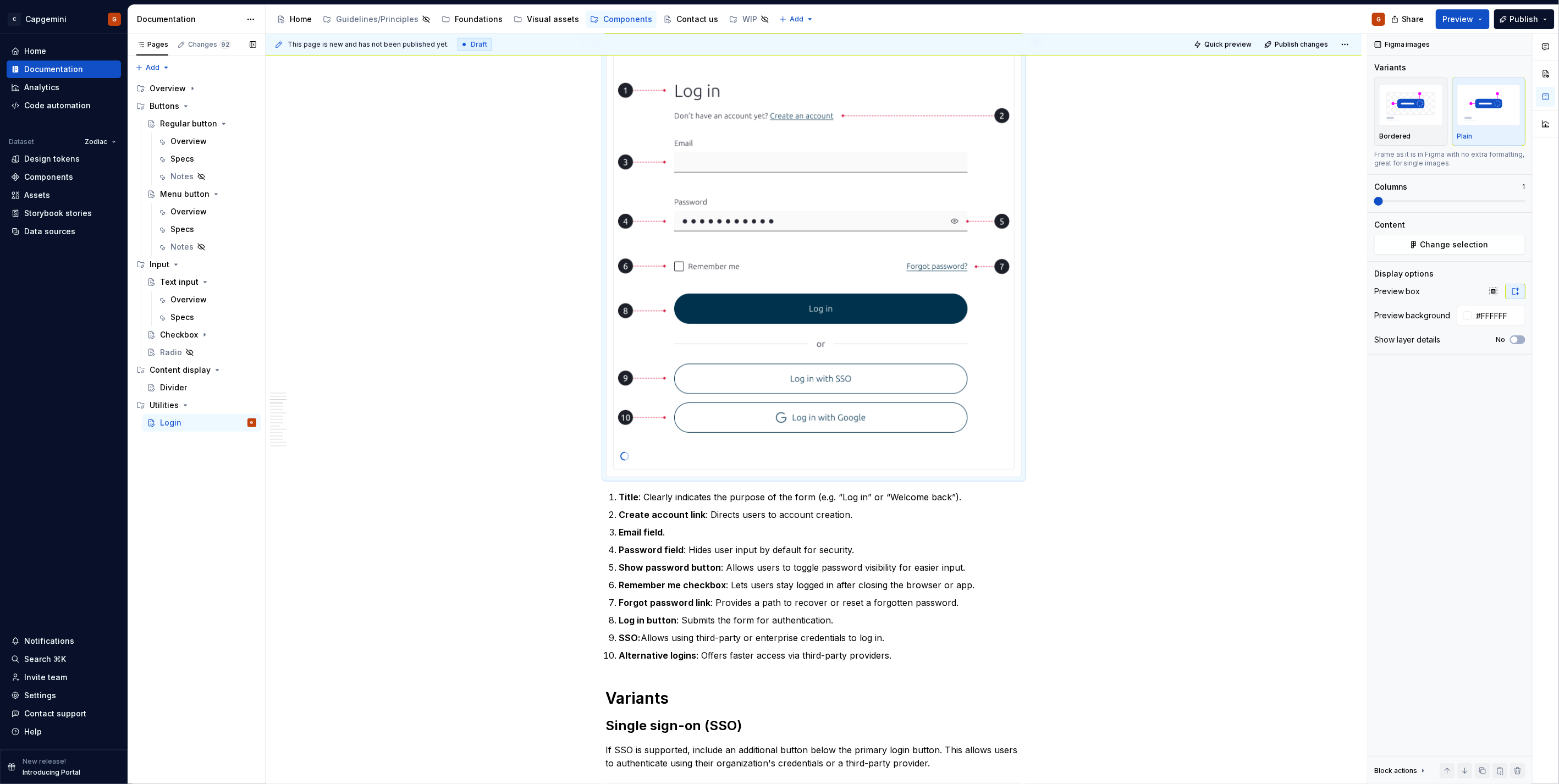
scroll to position [427, 0]
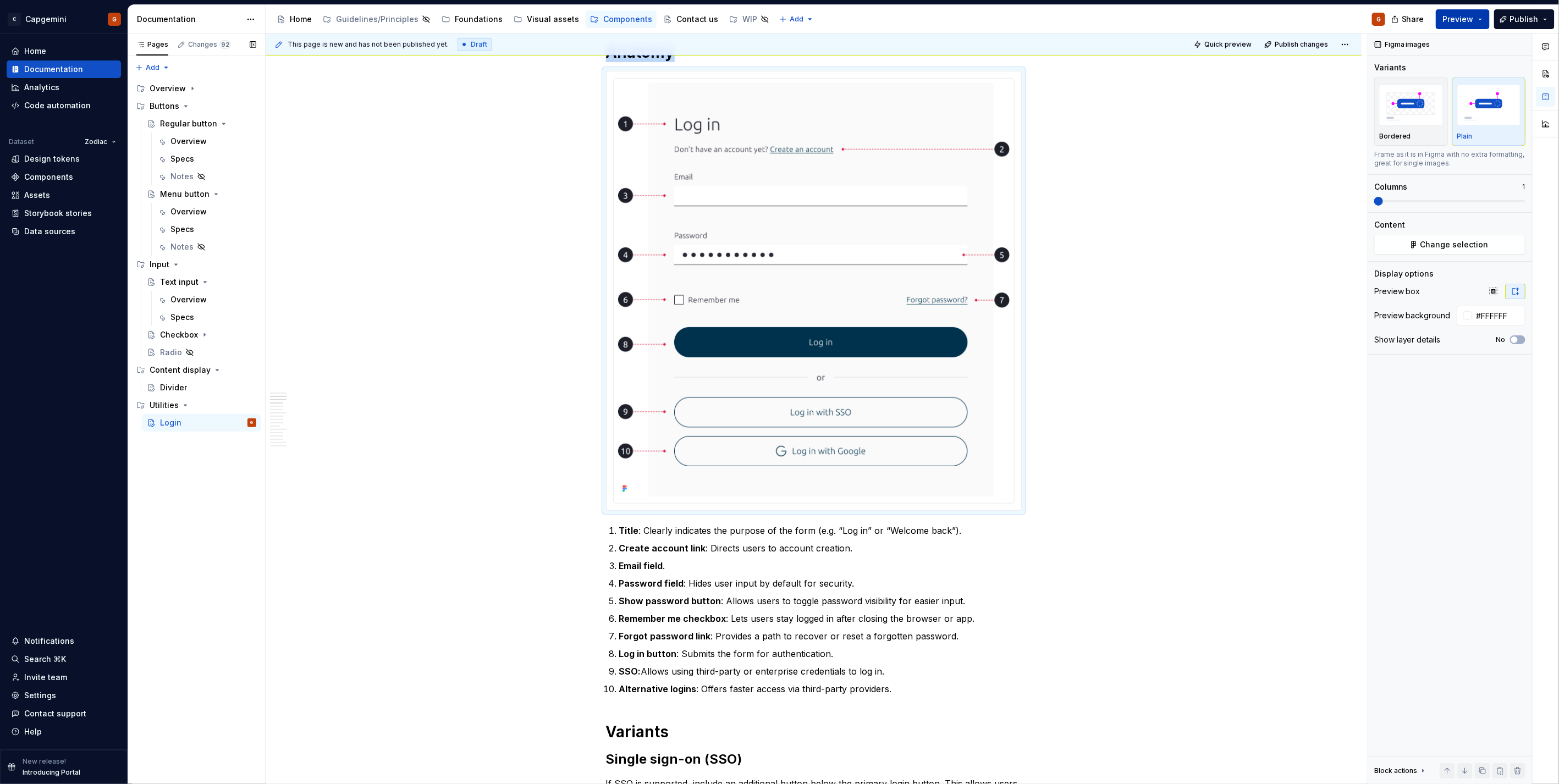
click at [1471, 22] on span "Preview" at bounding box center [1458, 19] width 31 height 11
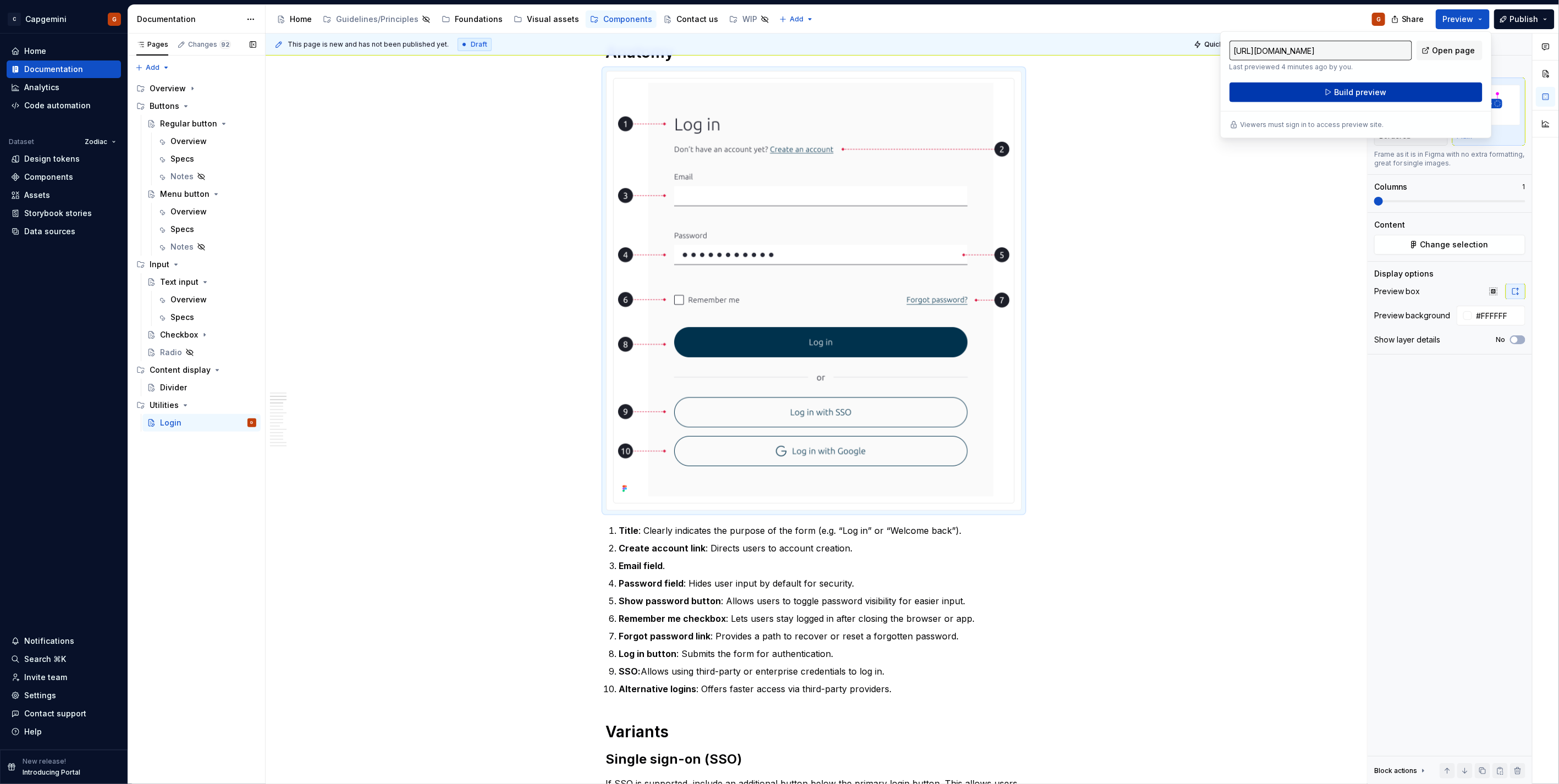
drag, startPoint x: 1471, startPoint y: 22, endPoint x: 1401, endPoint y: 96, distance: 101.9
click at [1401, 96] on button "Build preview" at bounding box center [1356, 92] width 253 height 20
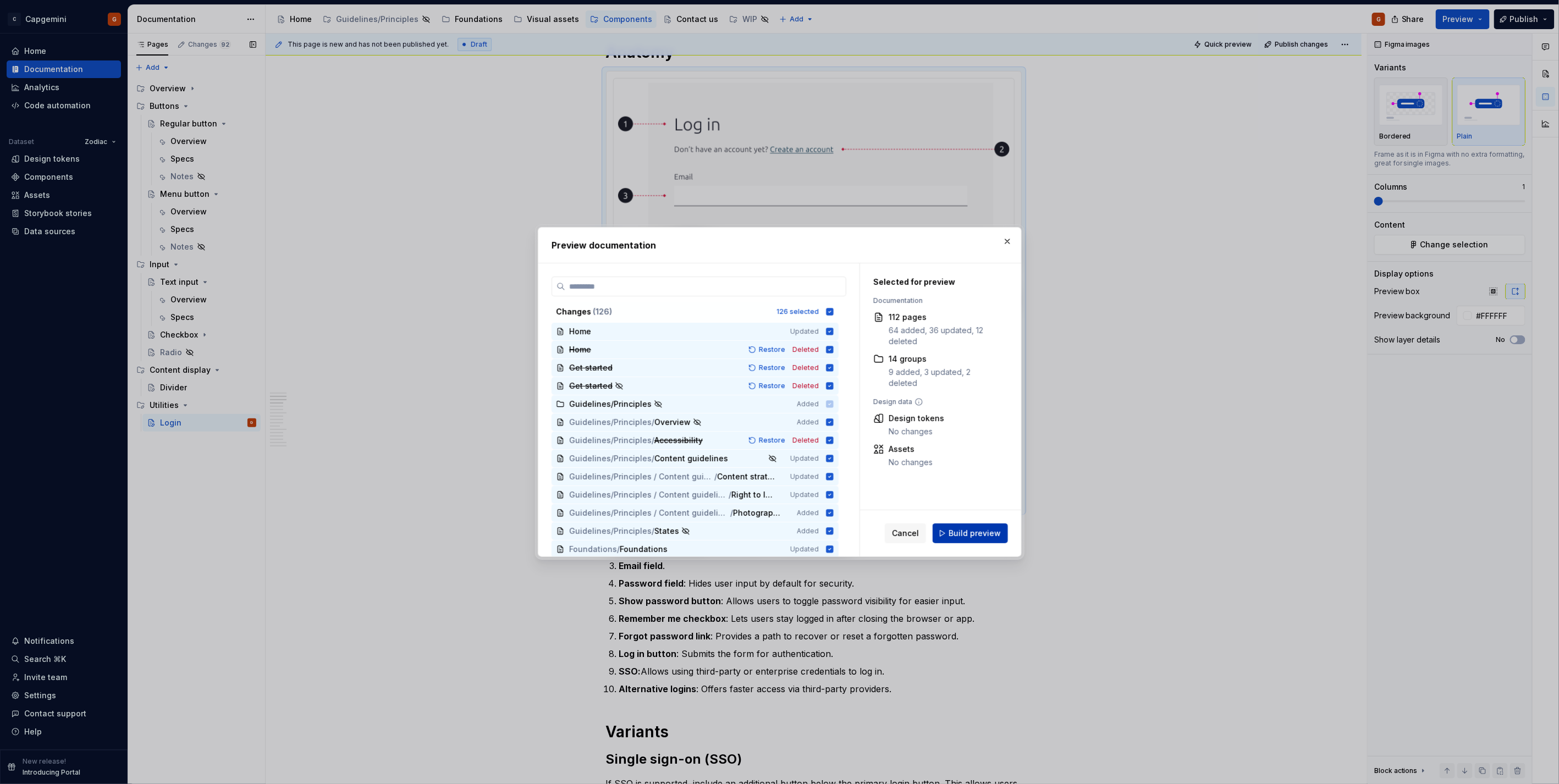
click at [998, 531] on span "Build preview" at bounding box center [974, 533] width 52 height 11
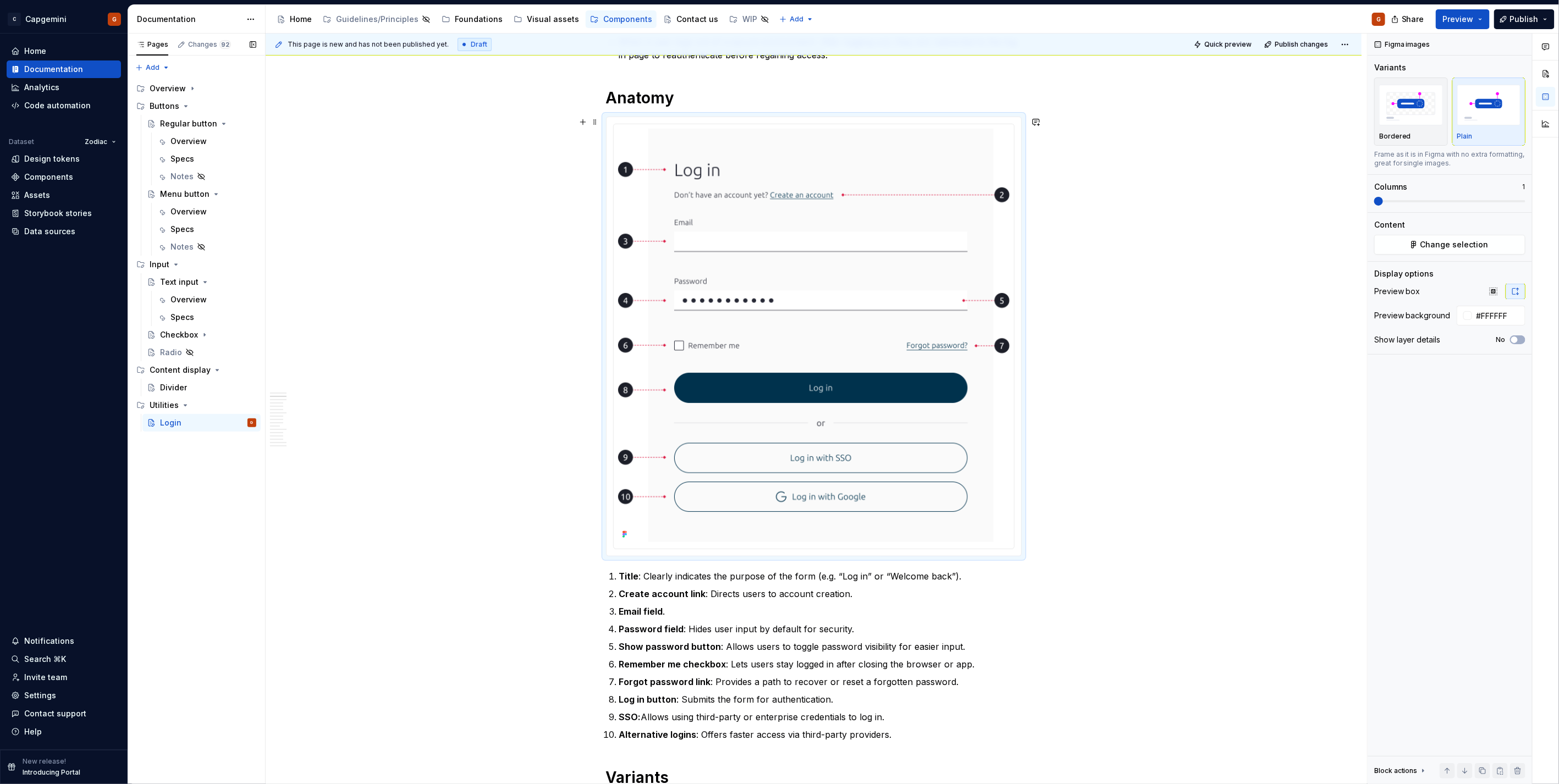
scroll to position [305, 0]
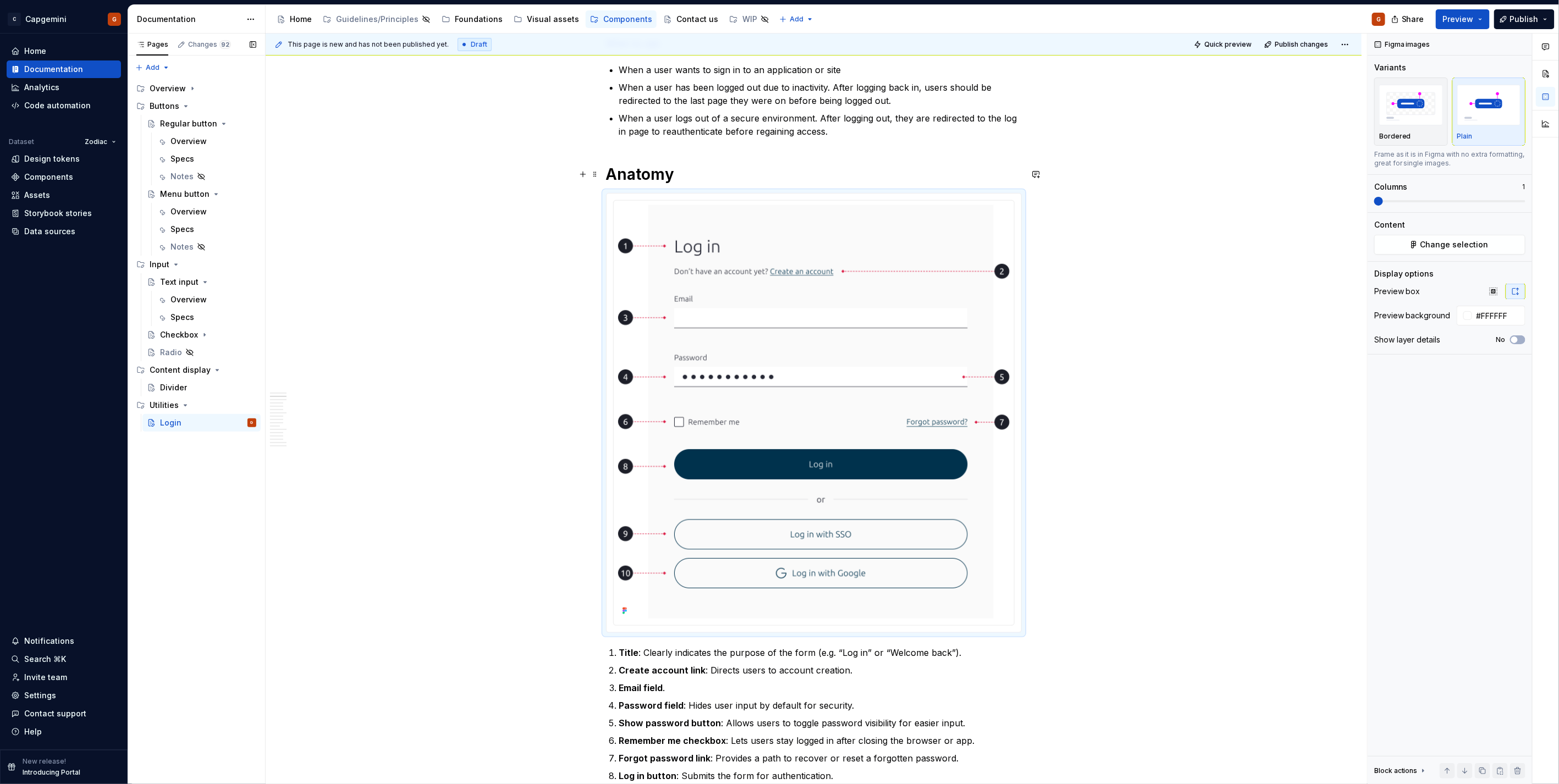
click at [692, 173] on h1 "Anatomy" at bounding box center [813, 174] width 416 height 20
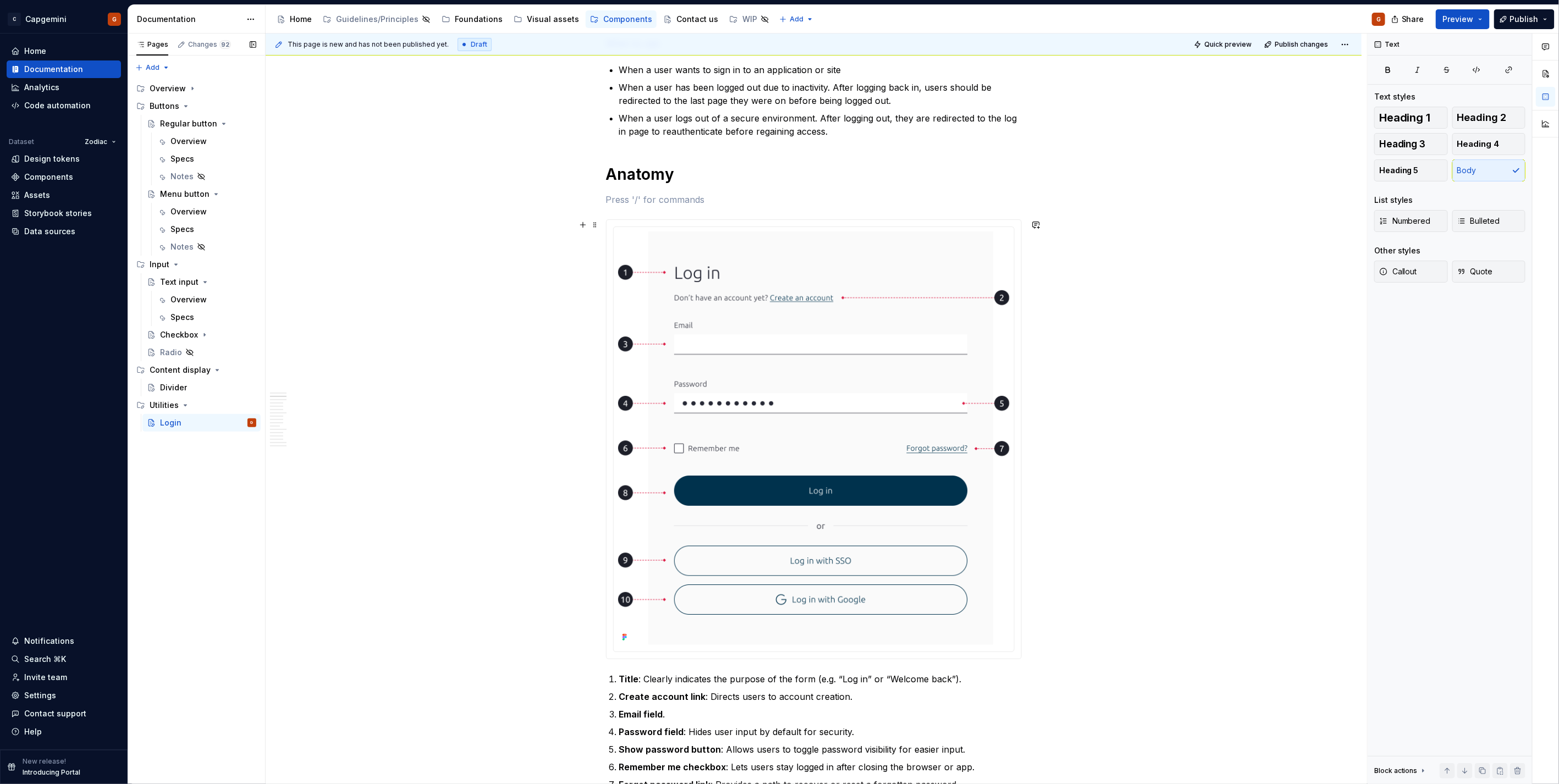
click at [817, 226] on html "C Capgemini G Home Documentation Analytics Code automation Dataset Zodiac Desig…" at bounding box center [780, 392] width 1559 height 784
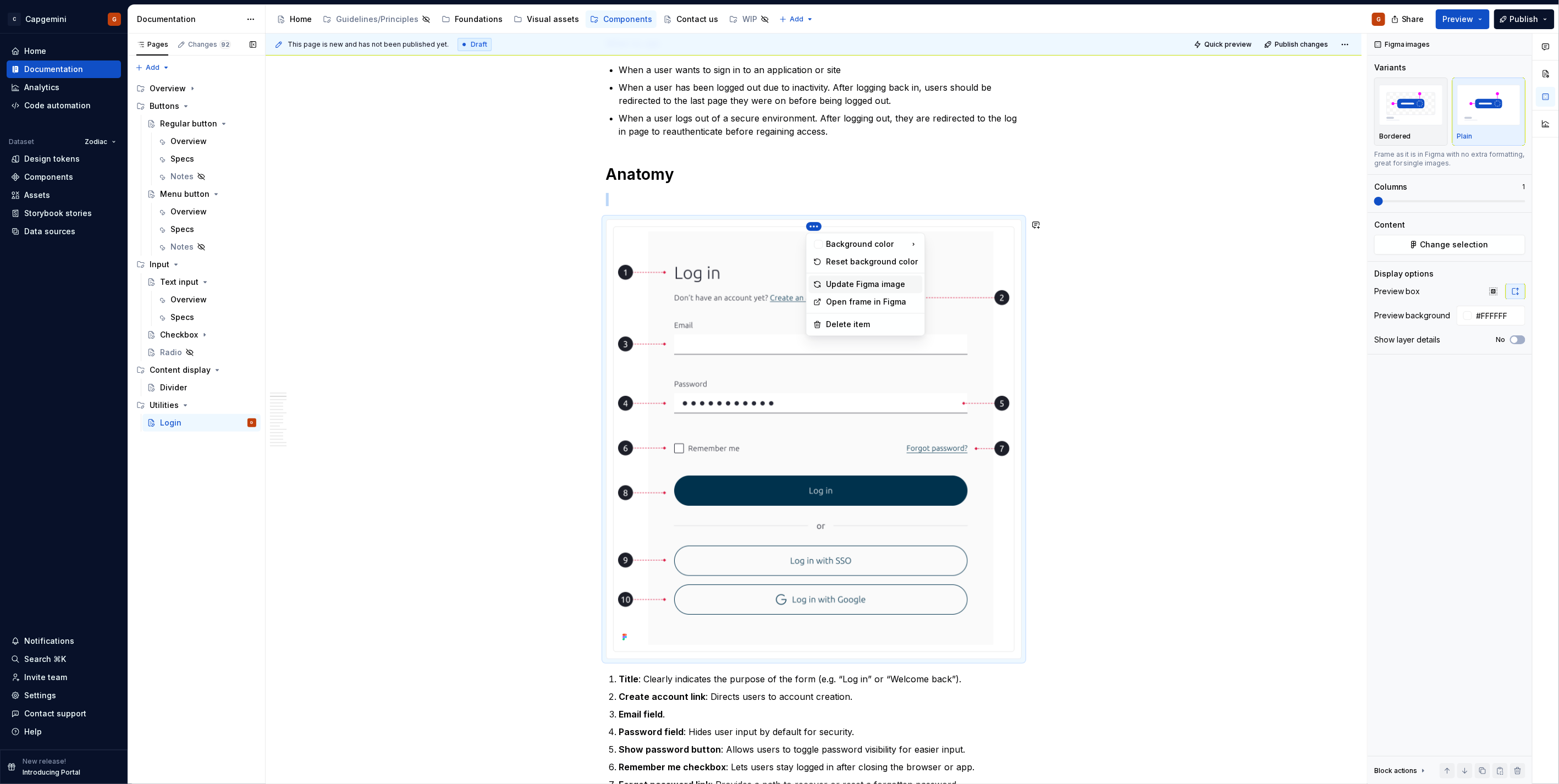
click at [860, 281] on div "Update Figma image" at bounding box center [873, 284] width 92 height 11
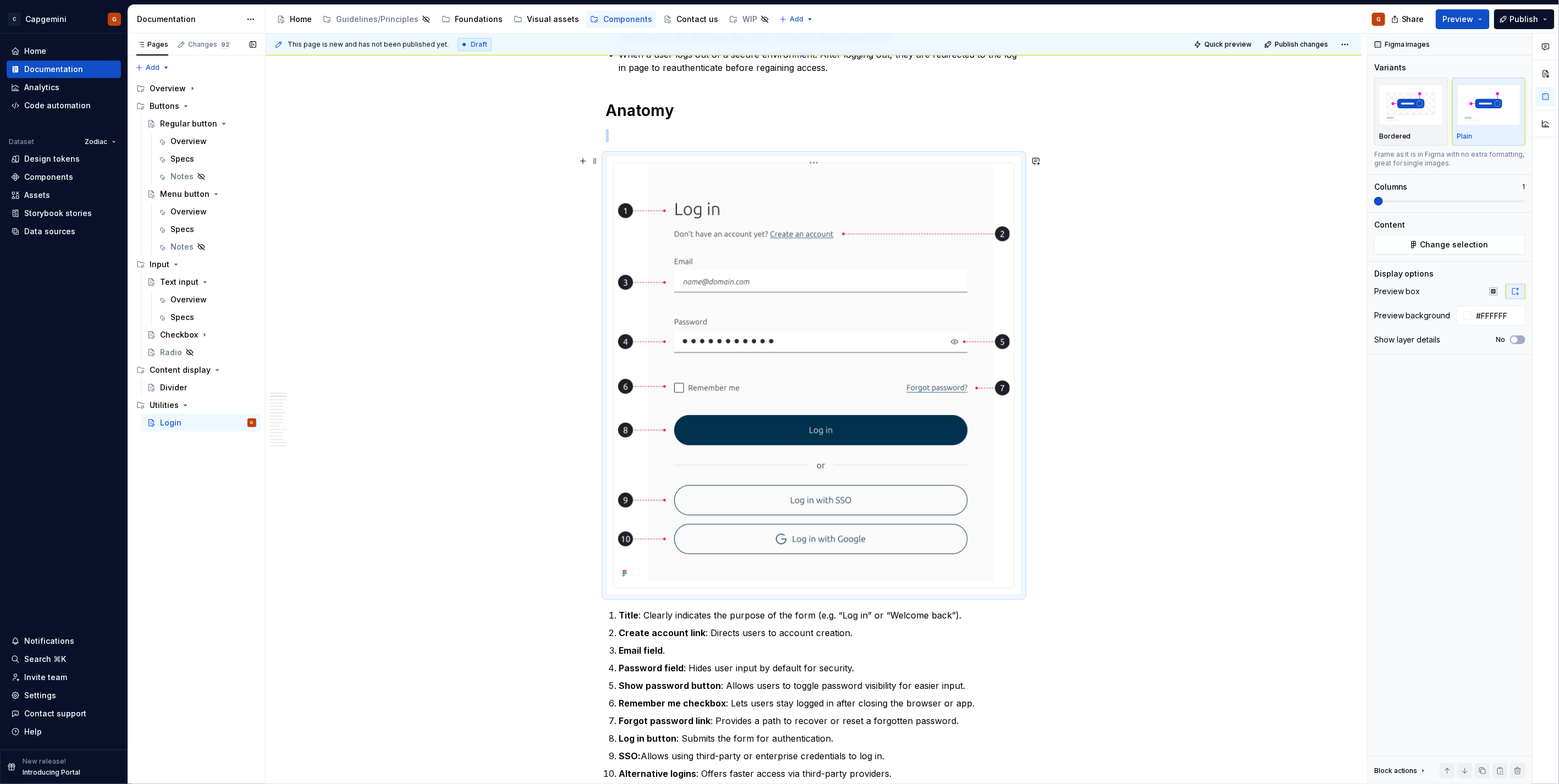
scroll to position [488, 0]
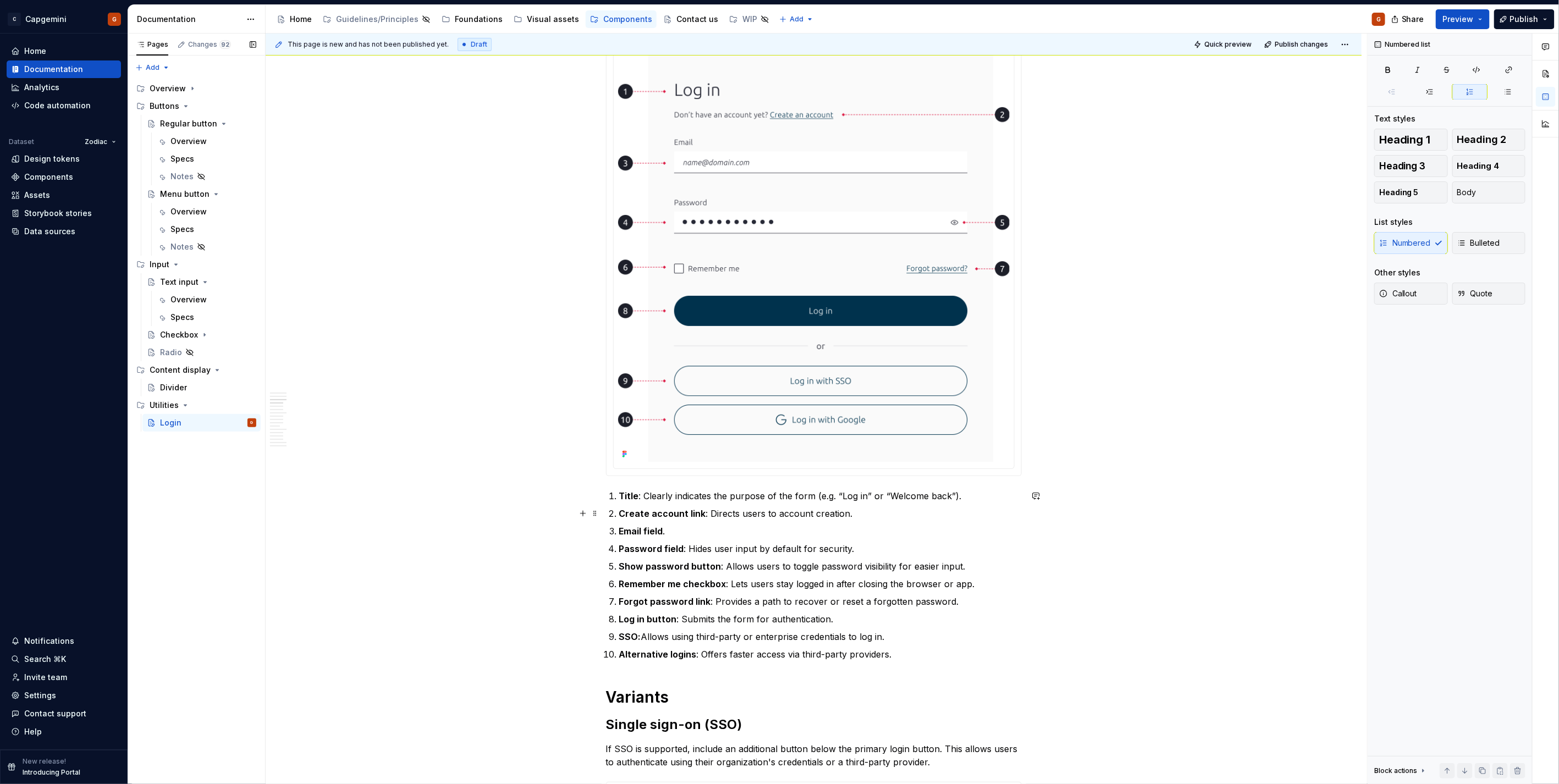
click at [862, 509] on p "Create account link : Directs users to account creation." at bounding box center [820, 514] width 402 height 13
drag, startPoint x: 844, startPoint y: 514, endPoint x: 700, endPoint y: 514, distance: 144.0
click at [700, 514] on p "Create account link : Directs users to account creation." at bounding box center [820, 514] width 402 height 13
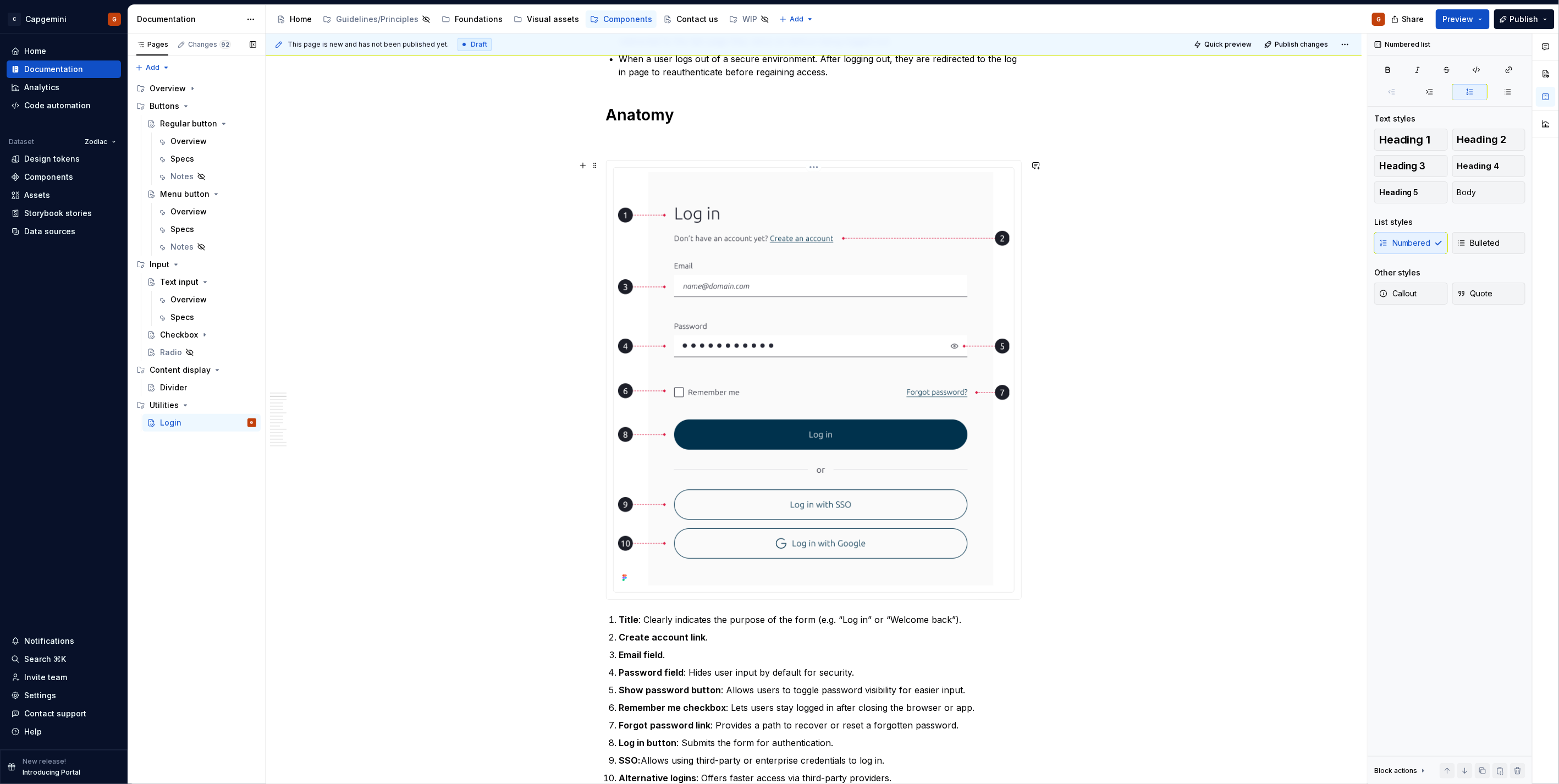
scroll to position [305, 0]
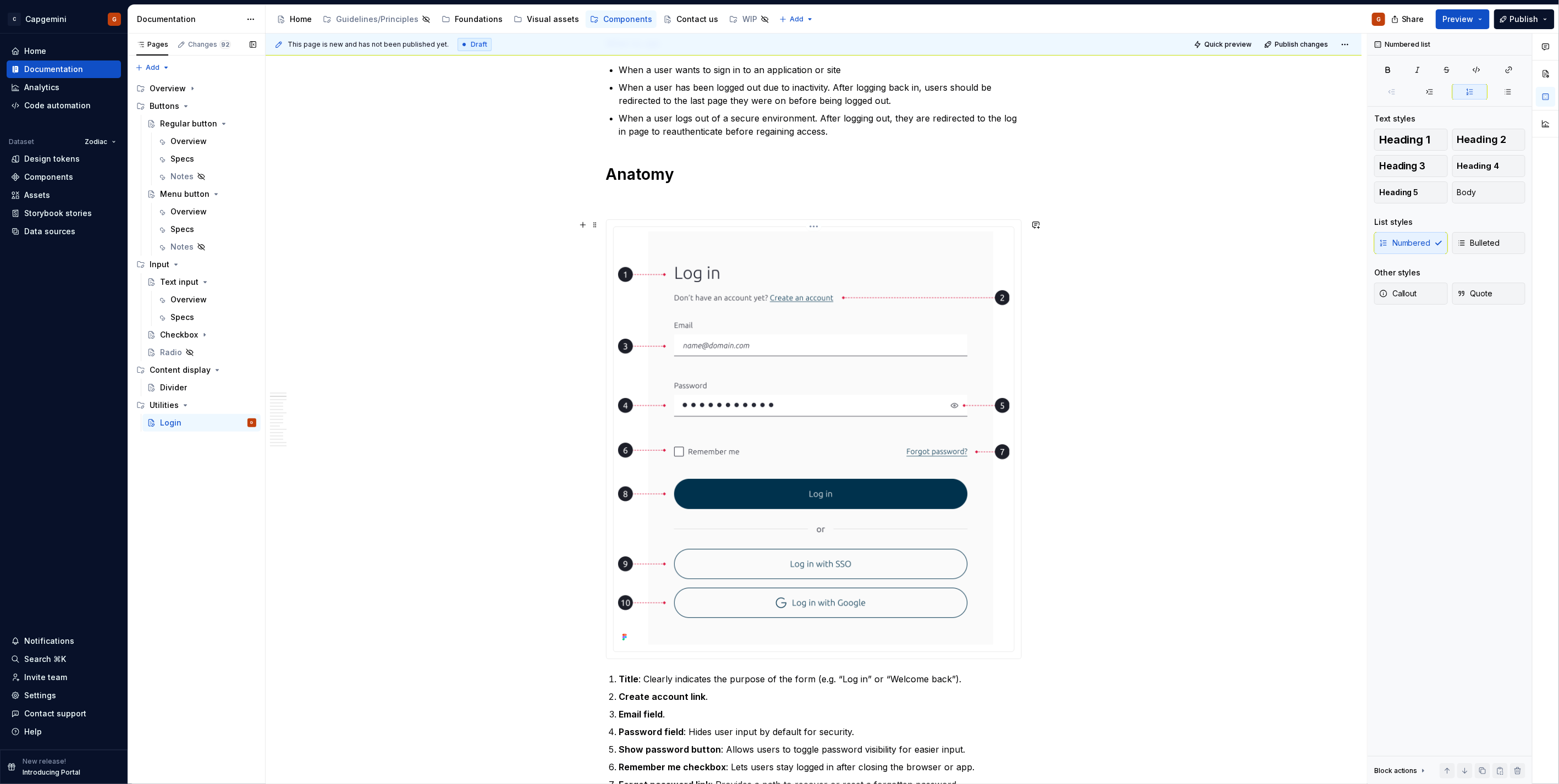
click at [816, 223] on html "C Capgemini G Home Documentation Analytics Code automation Dataset Zodiac Desig…" at bounding box center [780, 392] width 1559 height 784
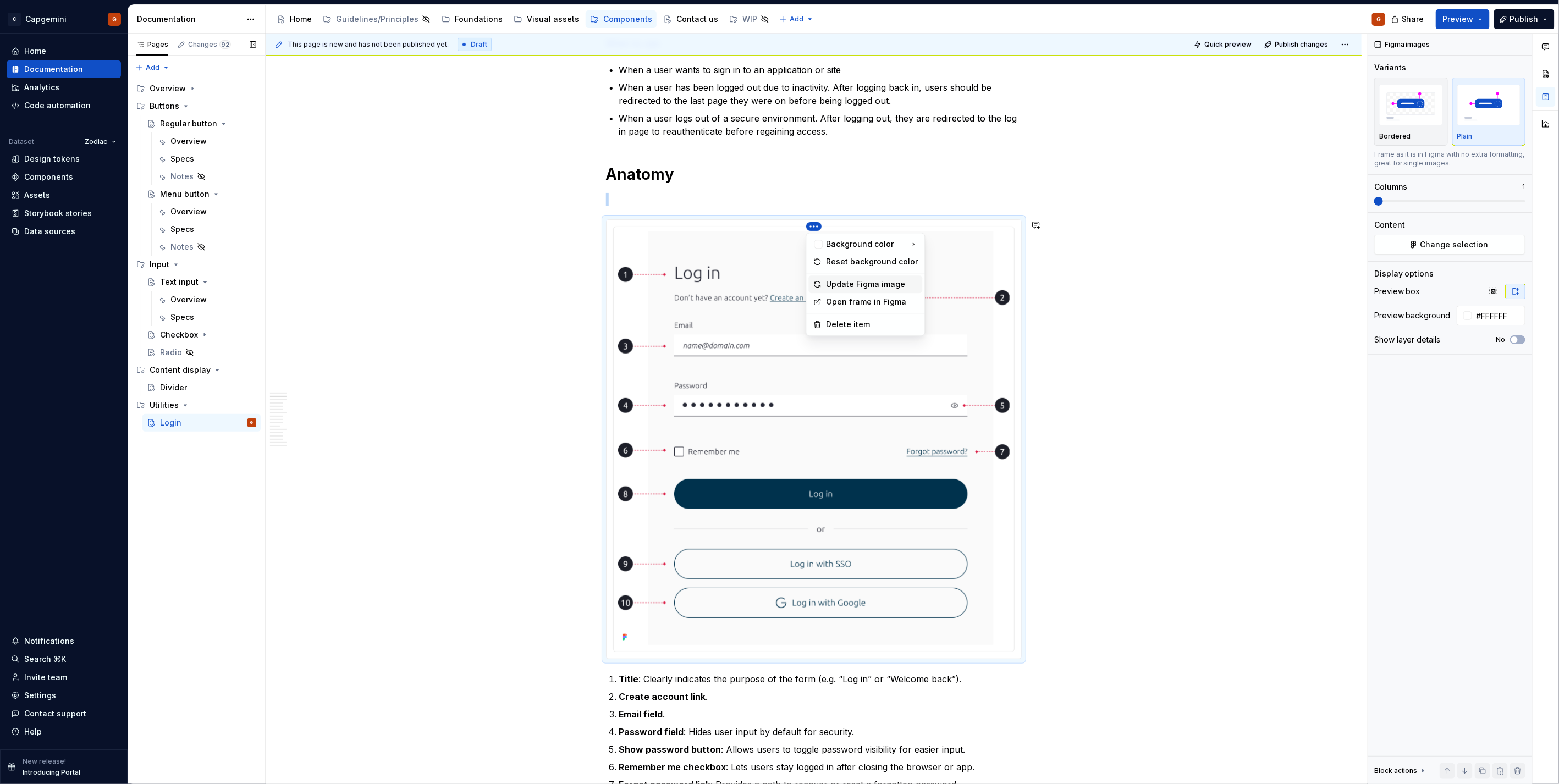
click at [845, 285] on div "Update Figma image" at bounding box center [873, 284] width 92 height 11
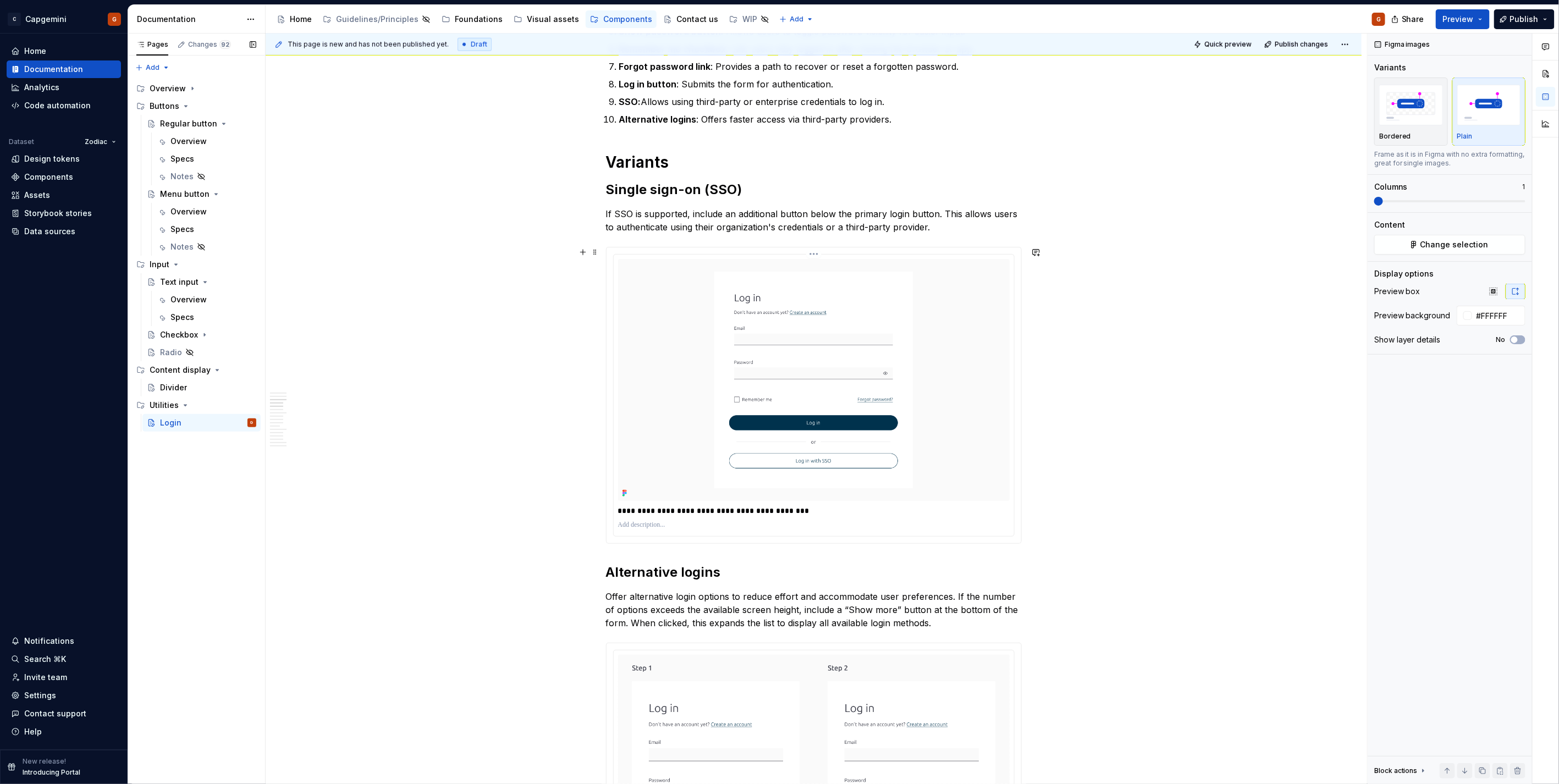
scroll to position [1160, 0]
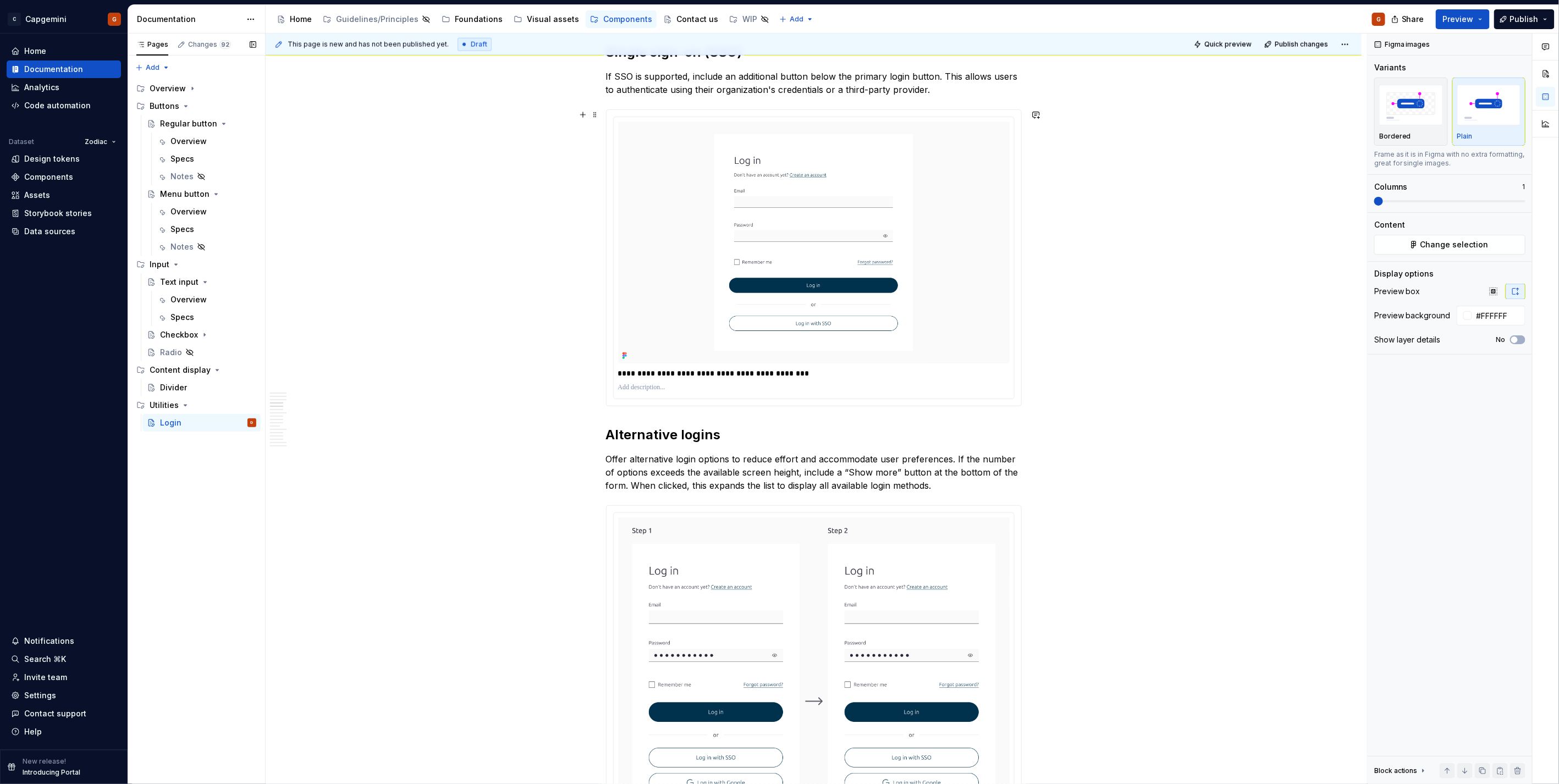
type textarea "*"
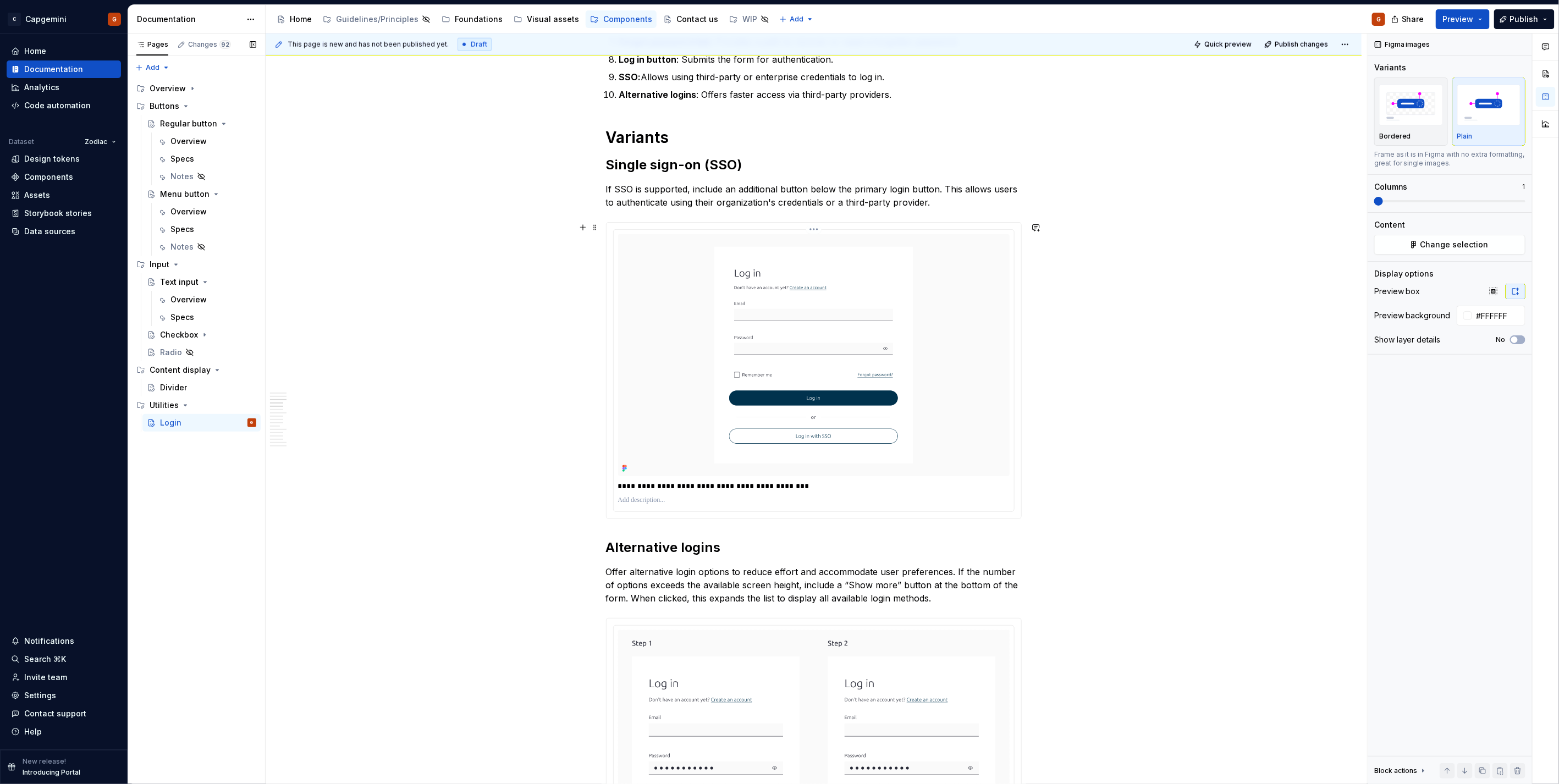
scroll to position [1038, 0]
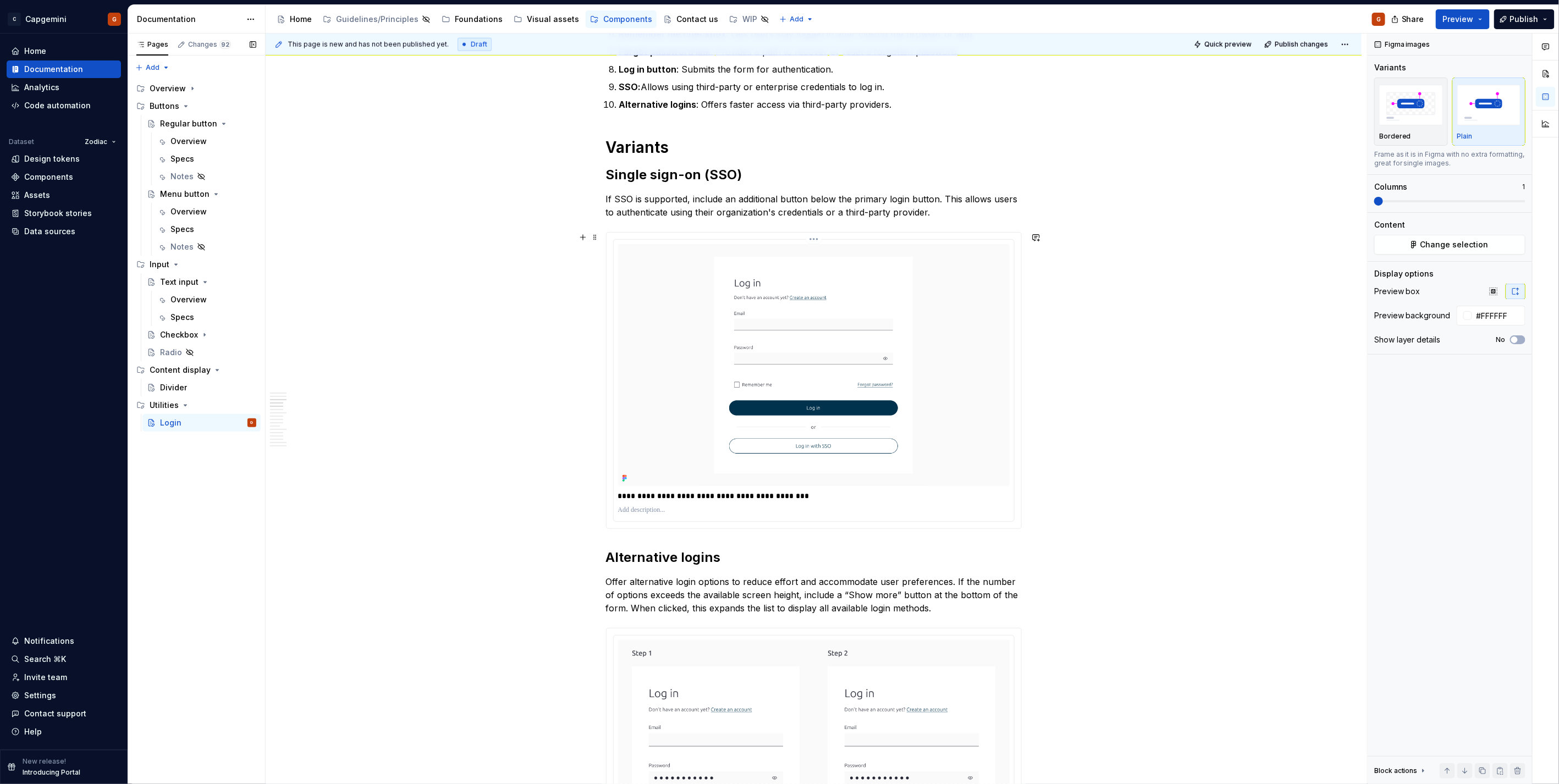
type input "#FAFAFAFA"
click at [817, 240] on html "C Capgemini G Home Documentation Analytics Code automation Dataset Zodiac Desig…" at bounding box center [780, 392] width 1559 height 784
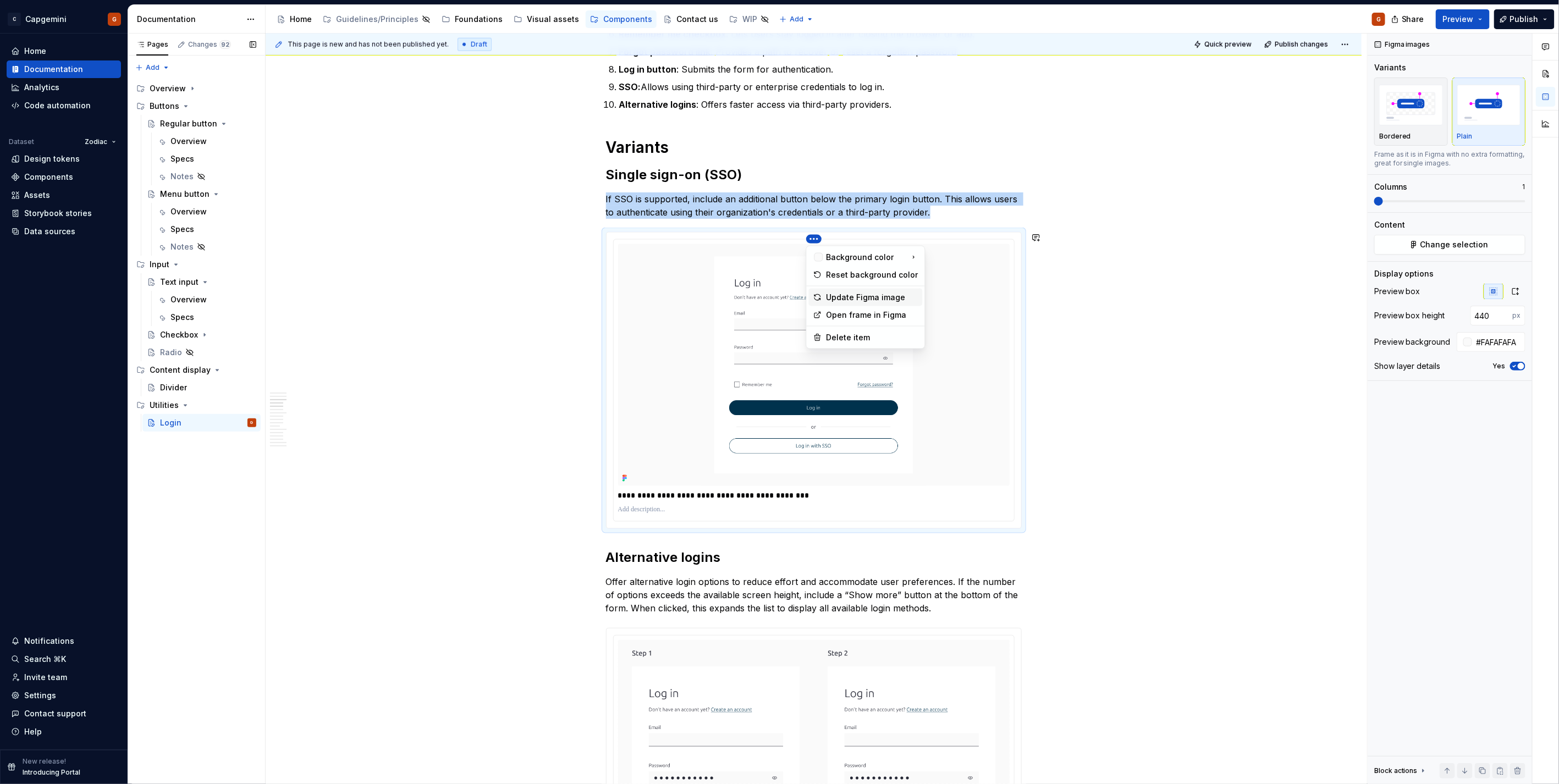
click at [844, 292] on div "Update Figma image" at bounding box center [873, 297] width 92 height 11
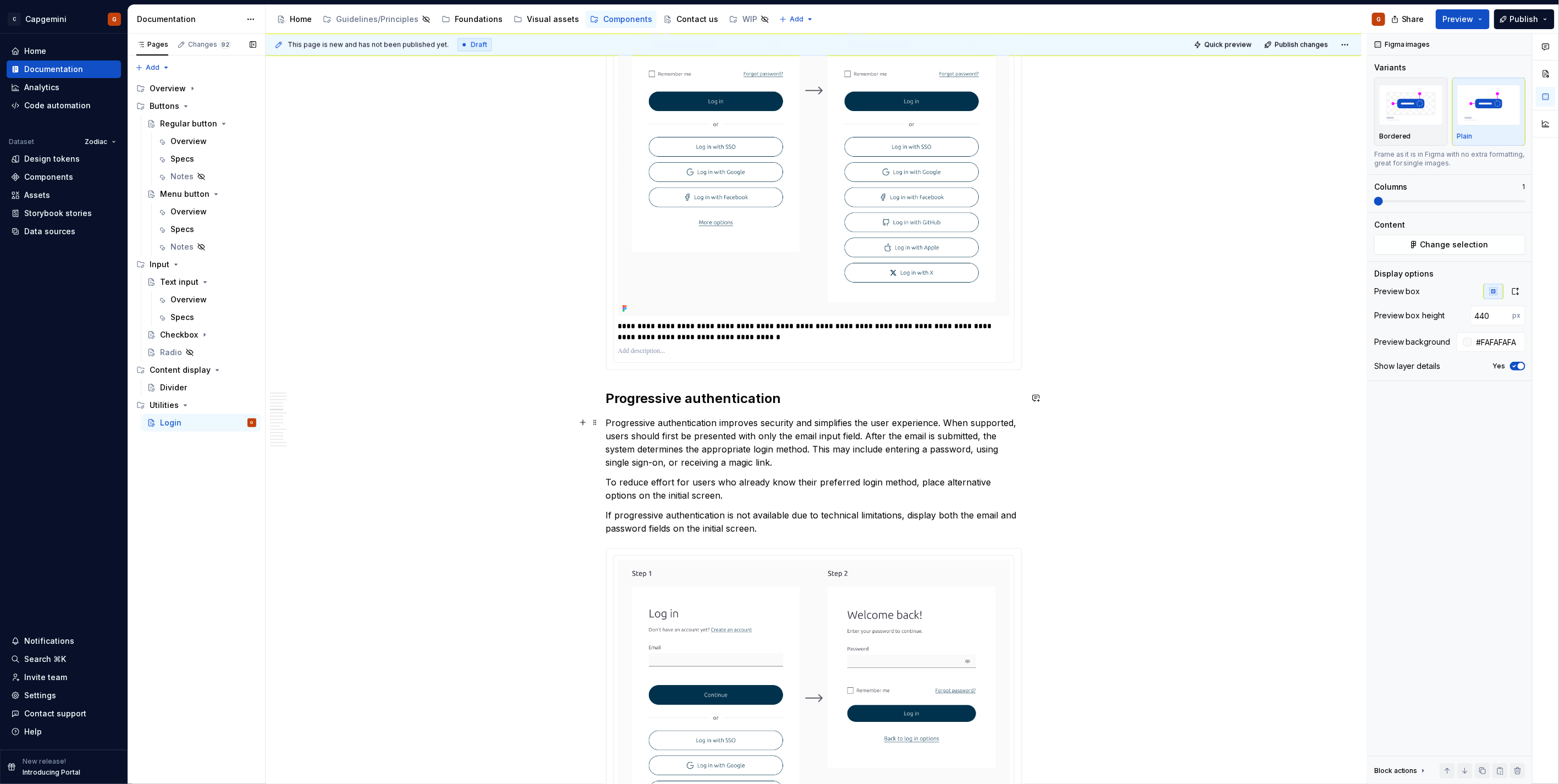
scroll to position [2076, 0]
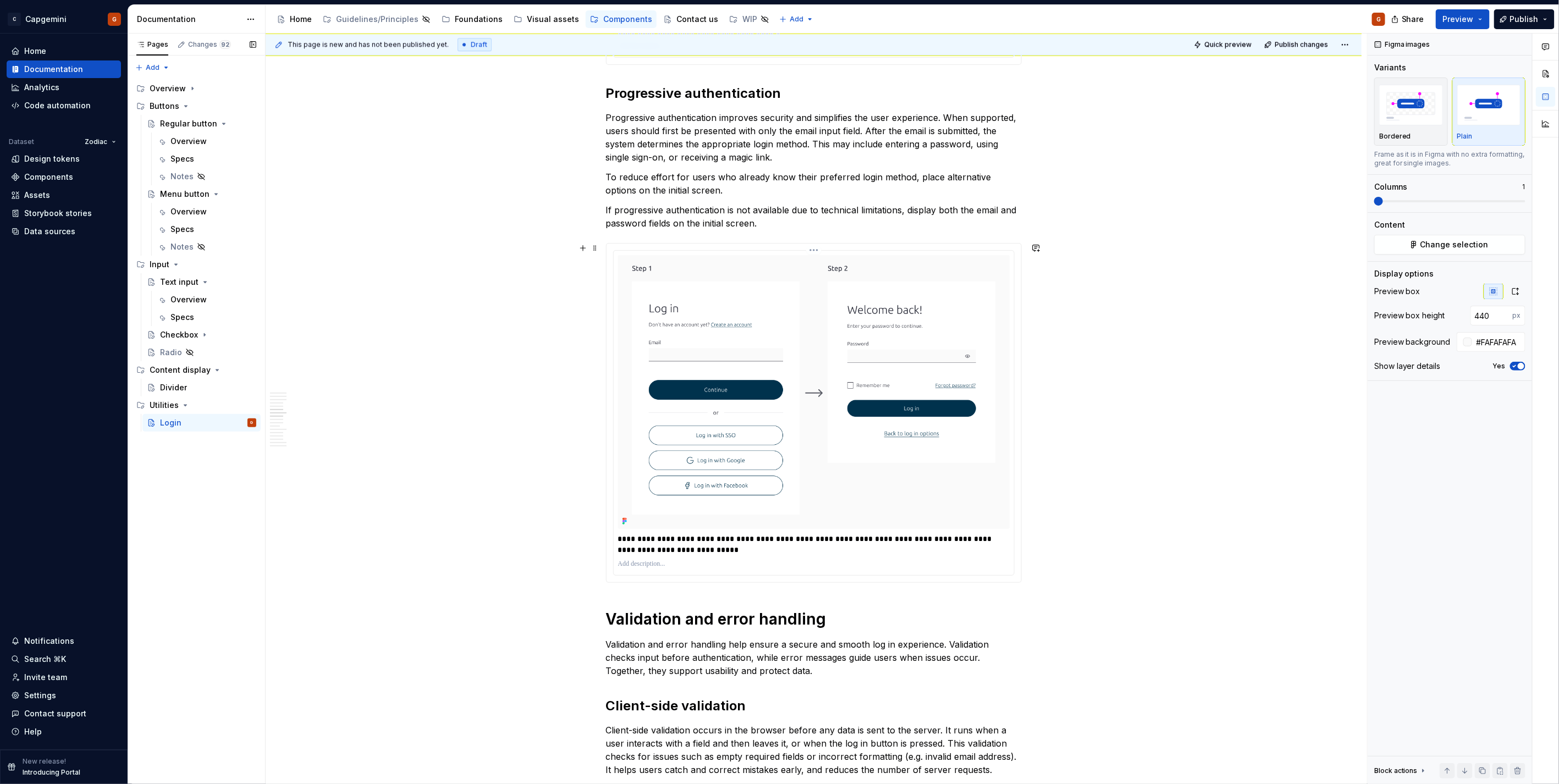
type textarea "*"
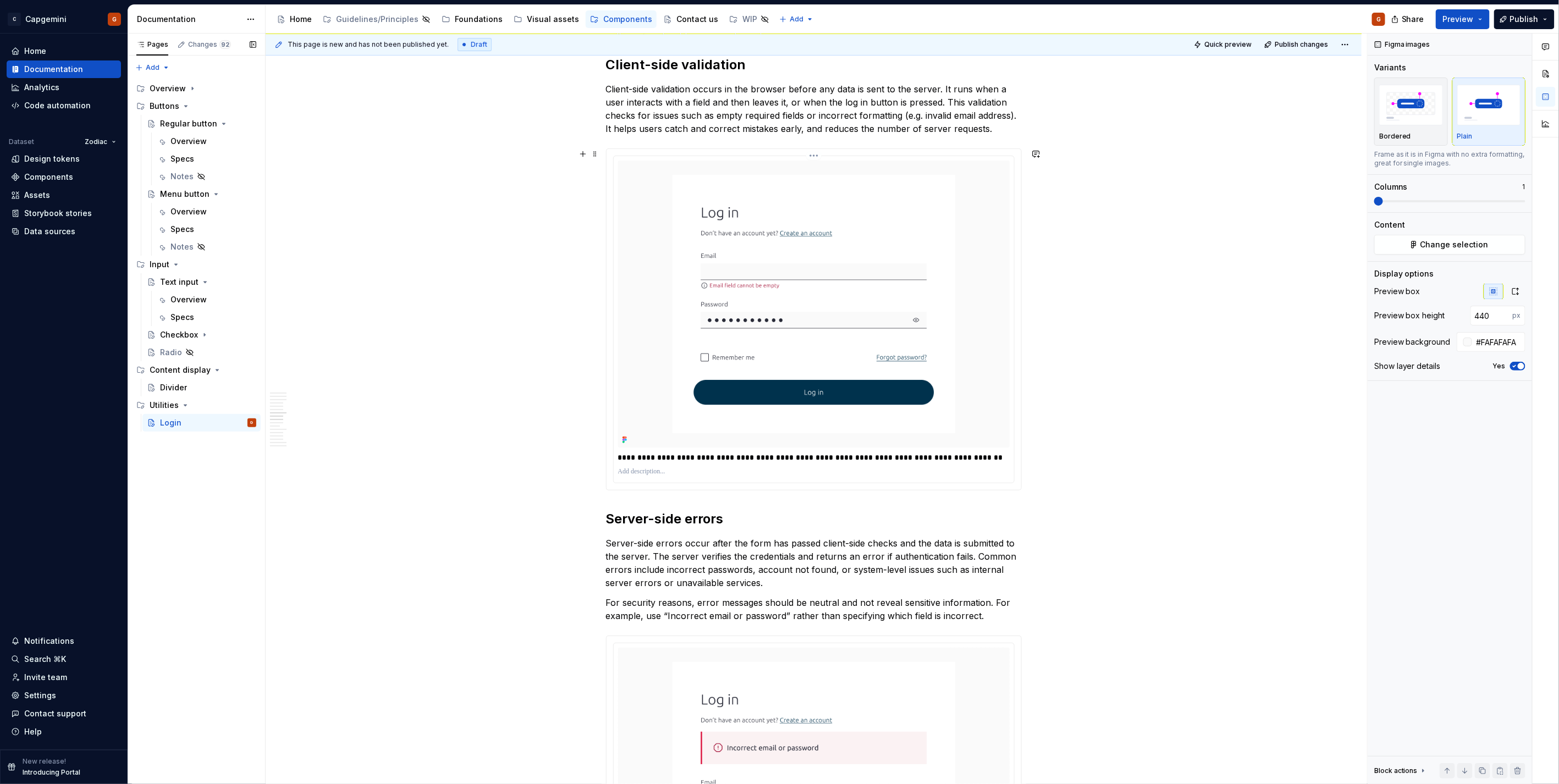
scroll to position [2626, 0]
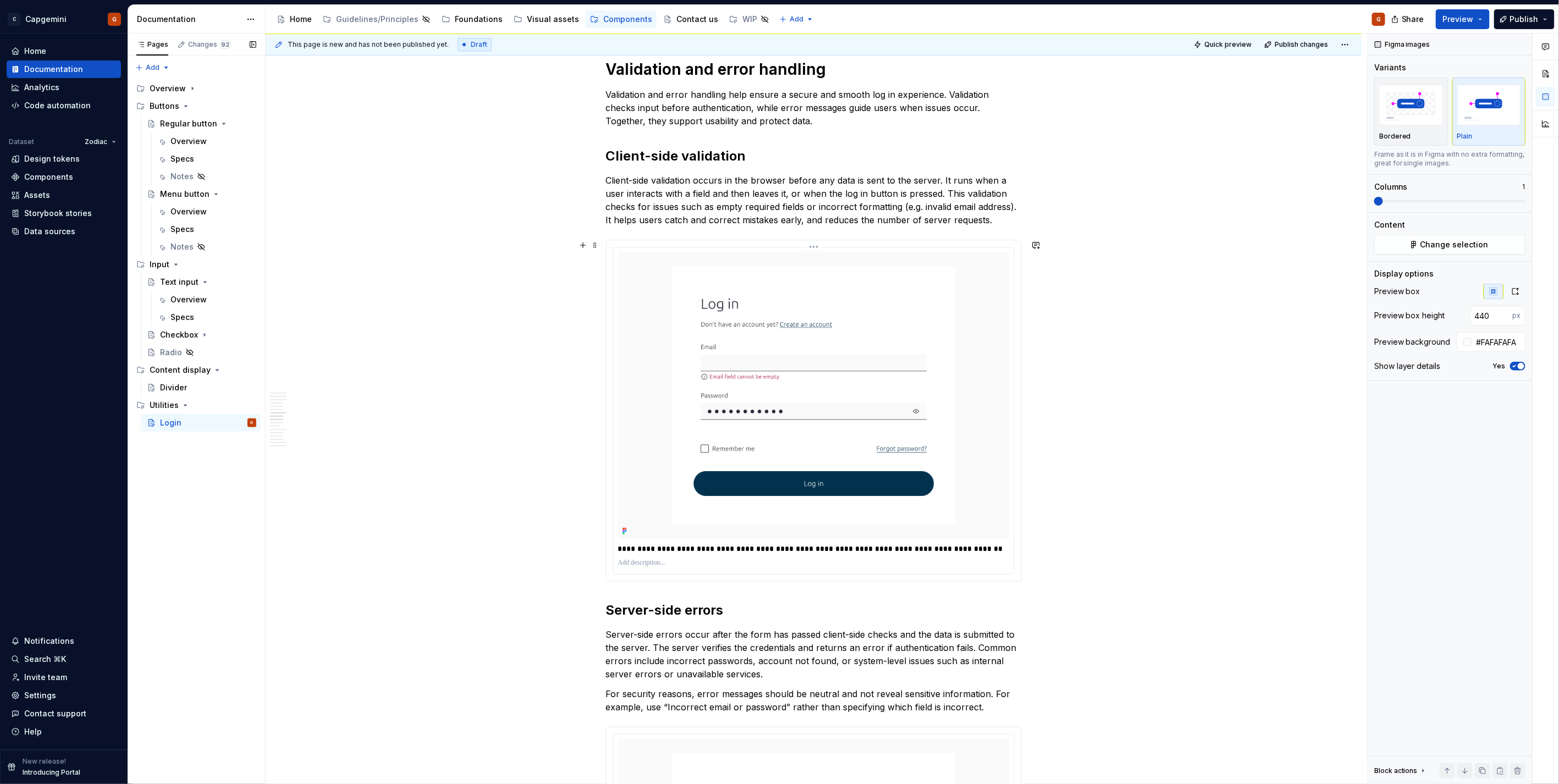
click at [810, 249] on html "C Capgemini G Home Documentation Analytics Code automation Dataset Zodiac Desig…" at bounding box center [780, 392] width 1559 height 784
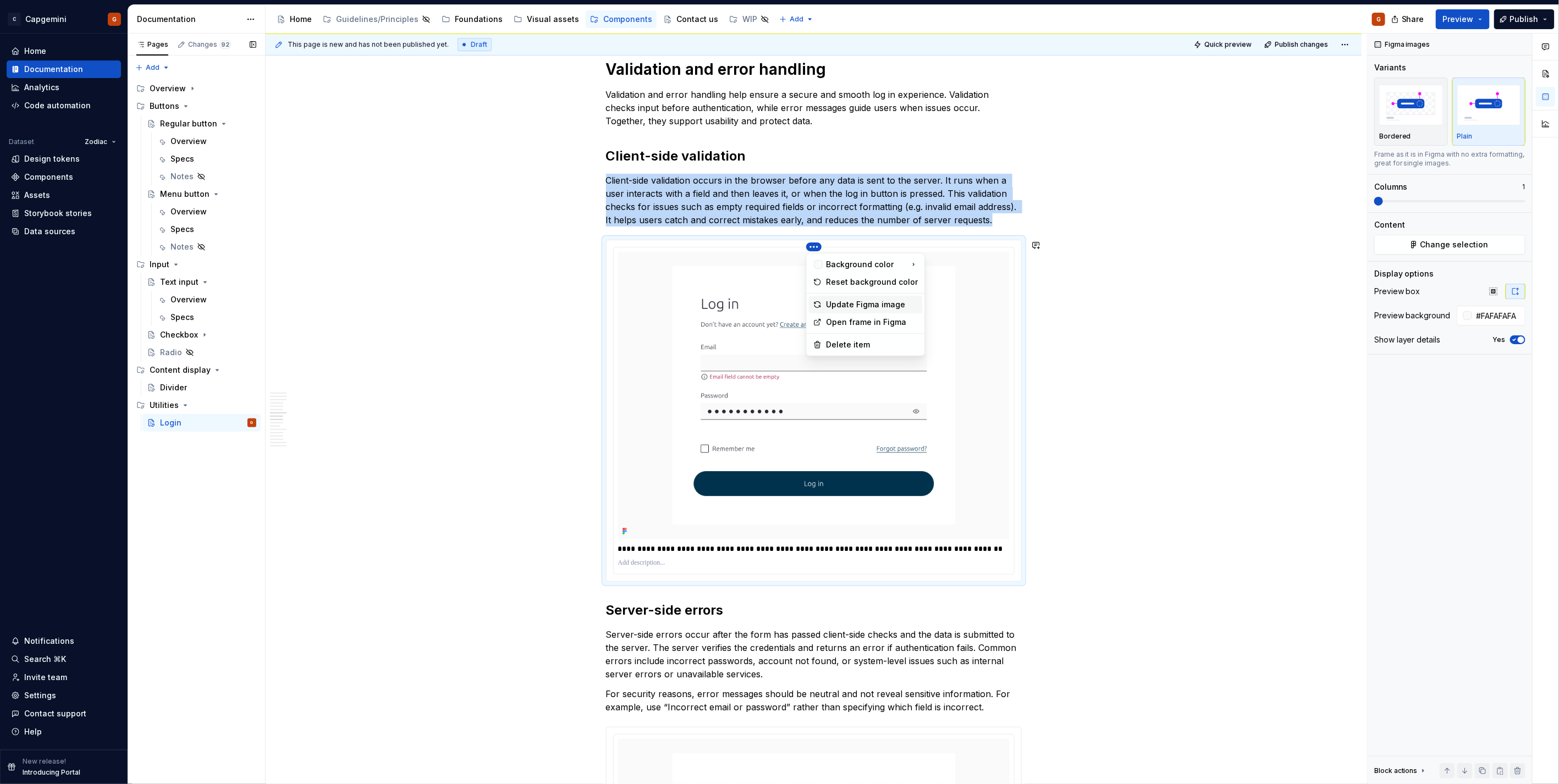
click at [844, 304] on div "Update Figma image" at bounding box center [873, 304] width 92 height 11
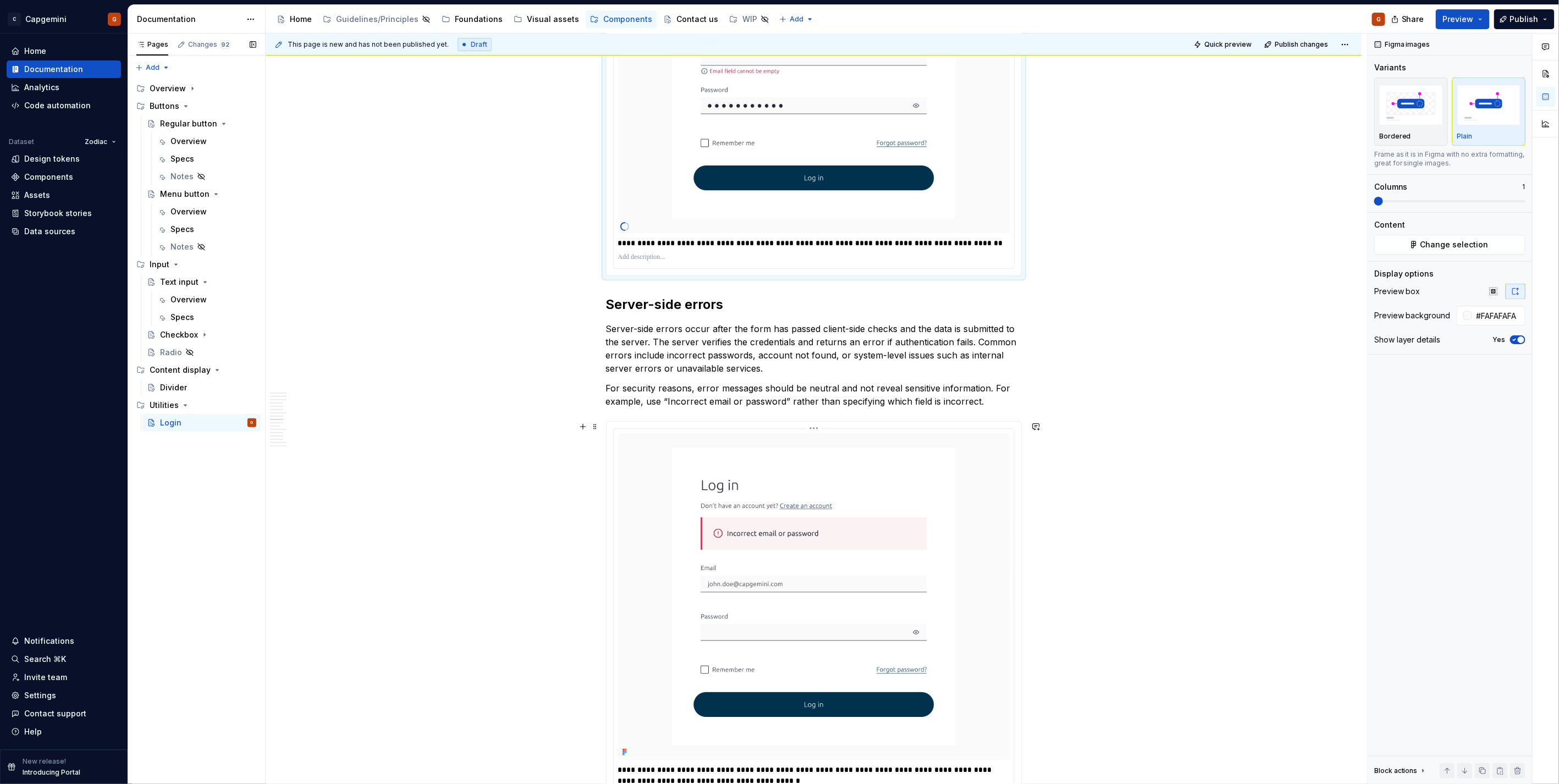
scroll to position [3175, 0]
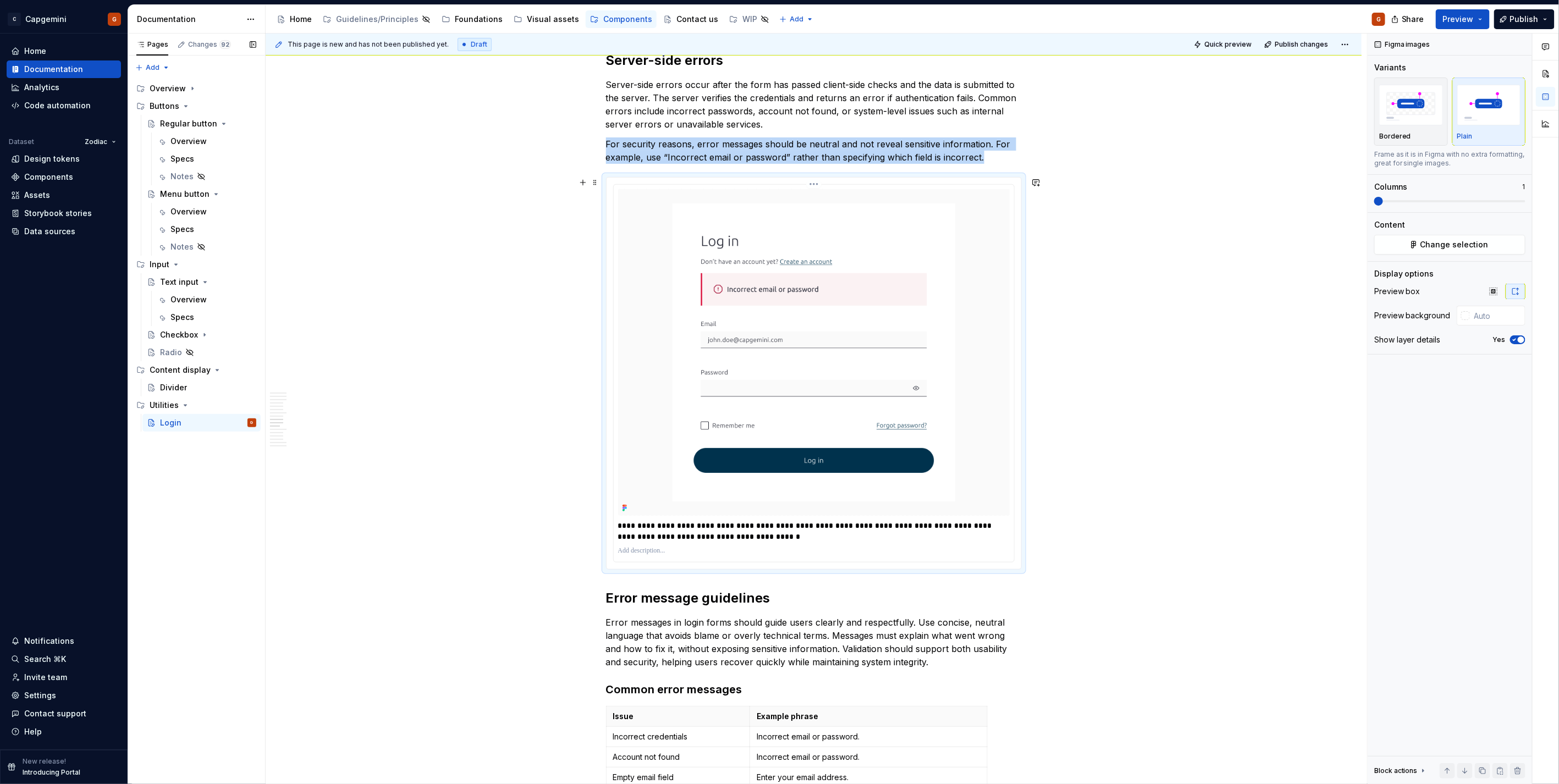
click at [812, 189] on img at bounding box center [813, 353] width 392 height 327
click at [815, 181] on html "C Capgemini G Home Documentation Analytics Code automation Dataset Zodiac Desig…" at bounding box center [780, 392] width 1559 height 784
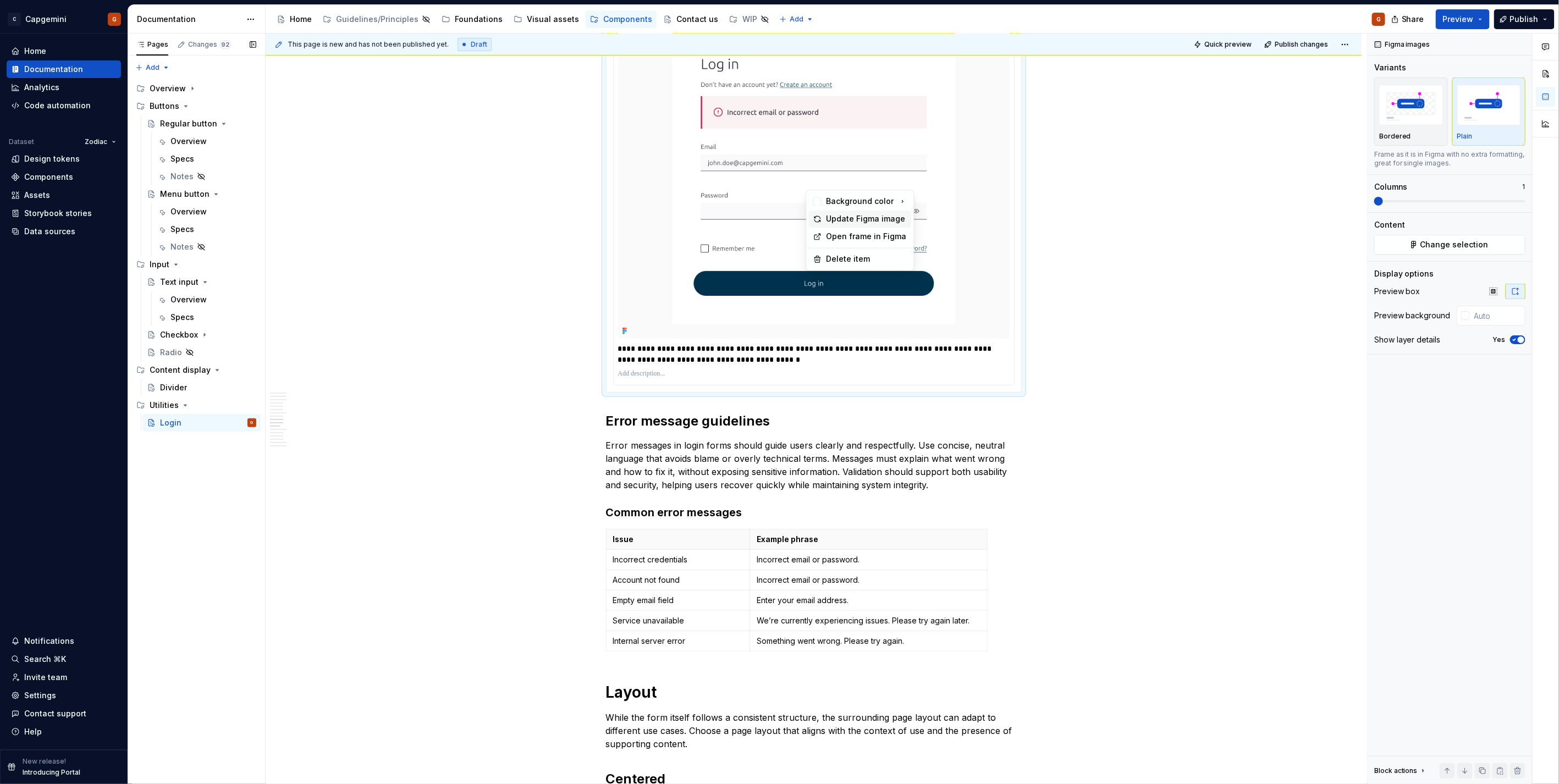
scroll to position [2999, 0]
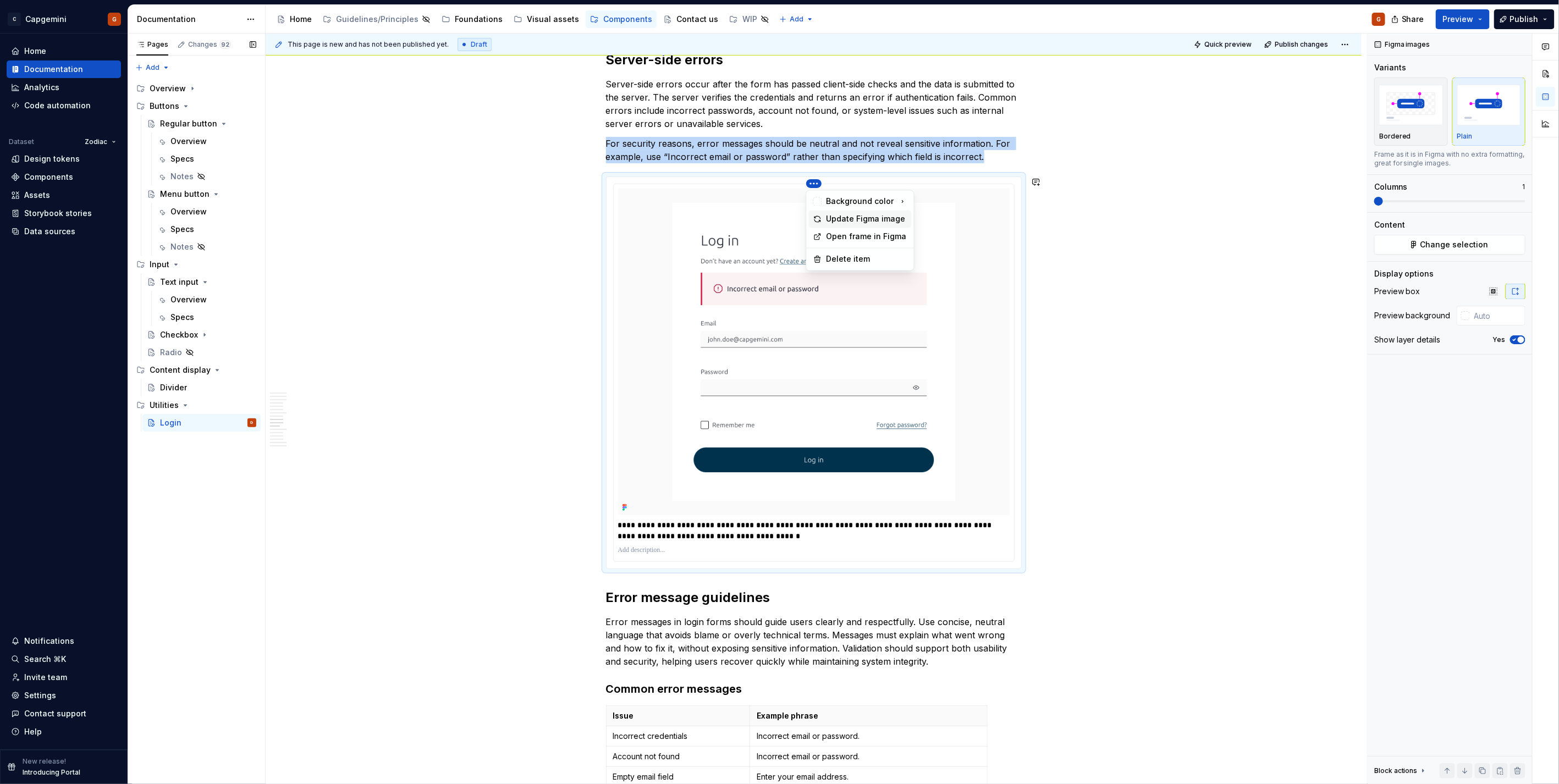
click at [844, 218] on div "Update Figma image" at bounding box center [867, 219] width 81 height 11
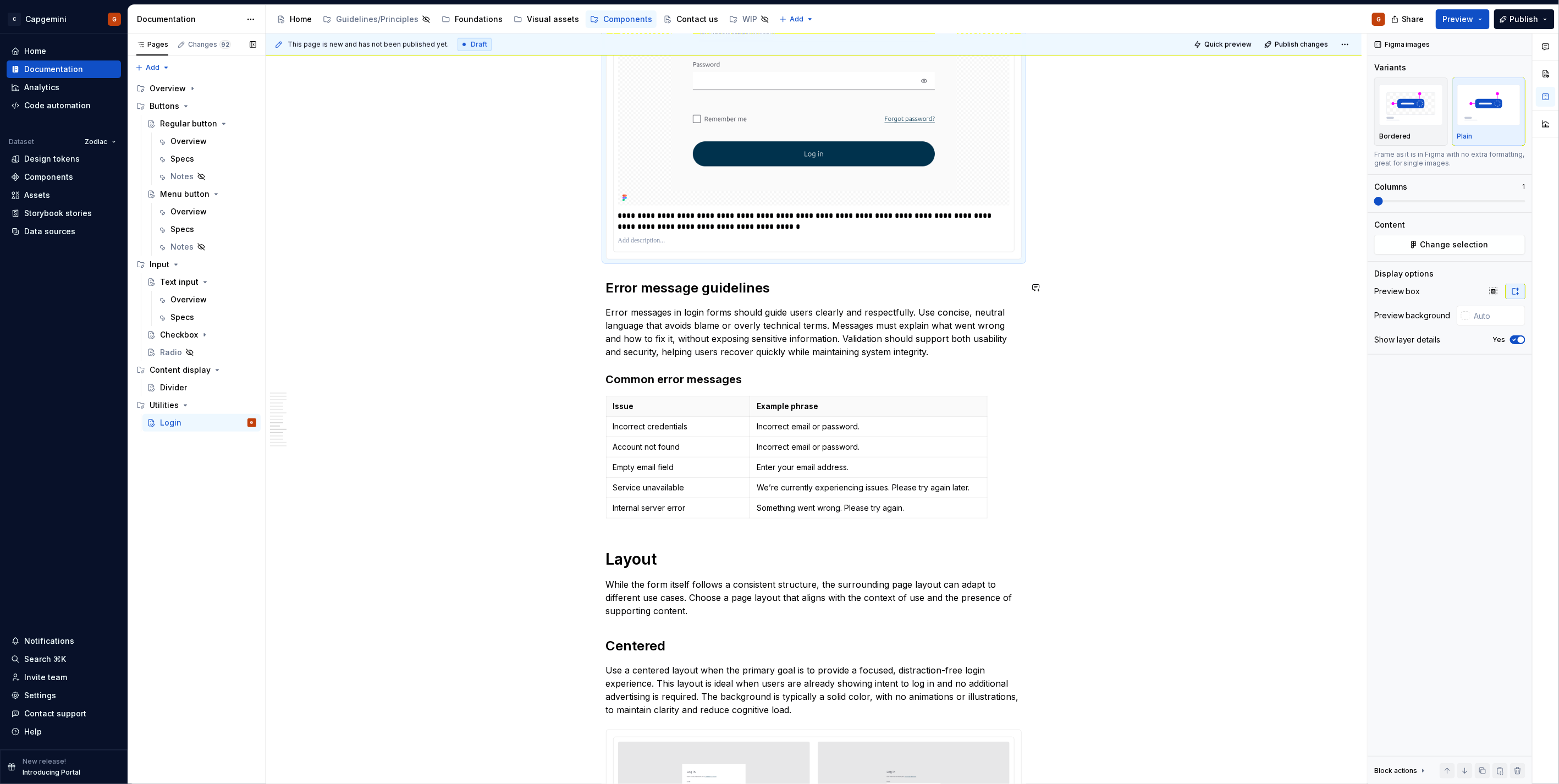
type textarea "*"
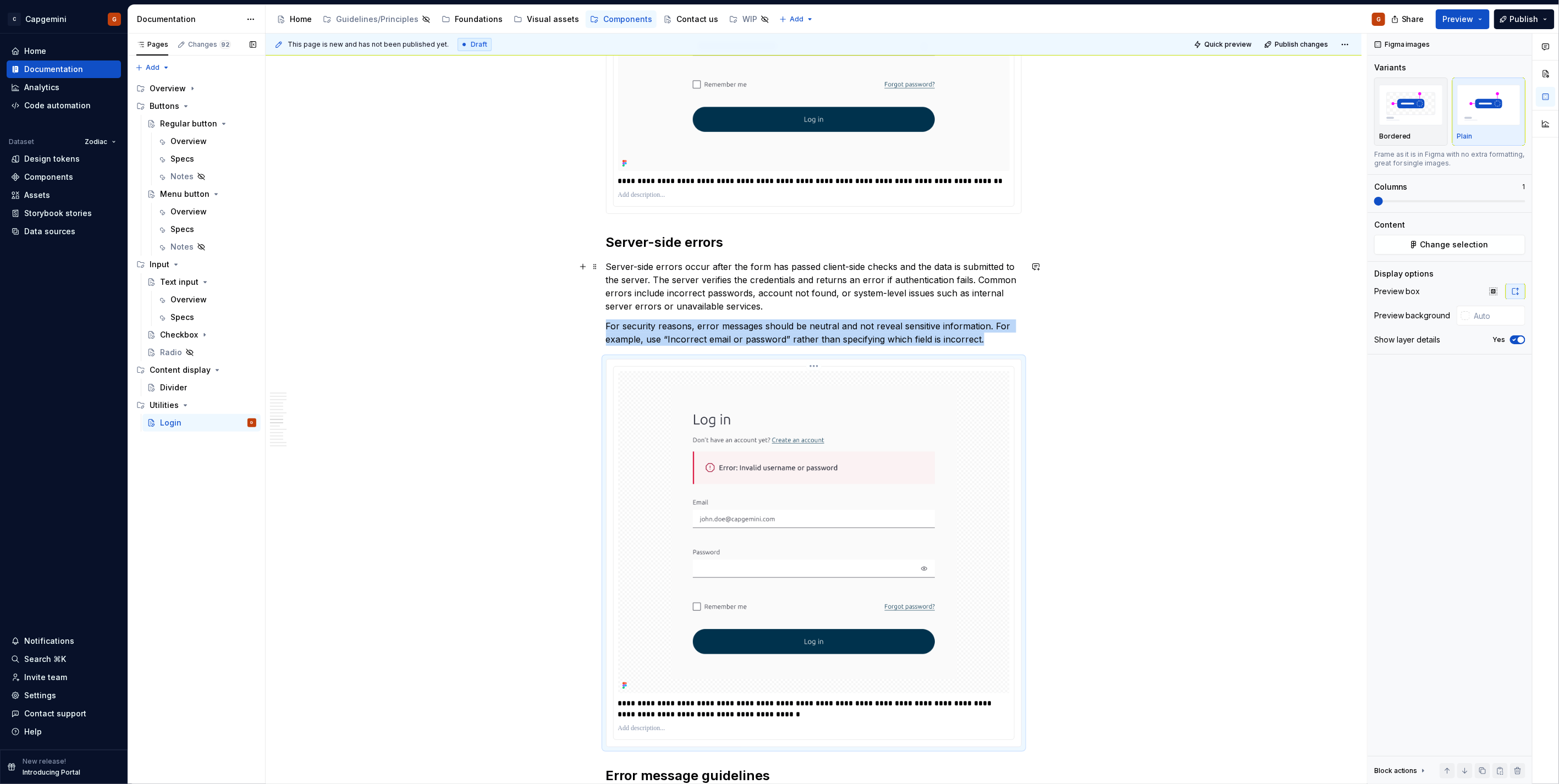
scroll to position [3049, 0]
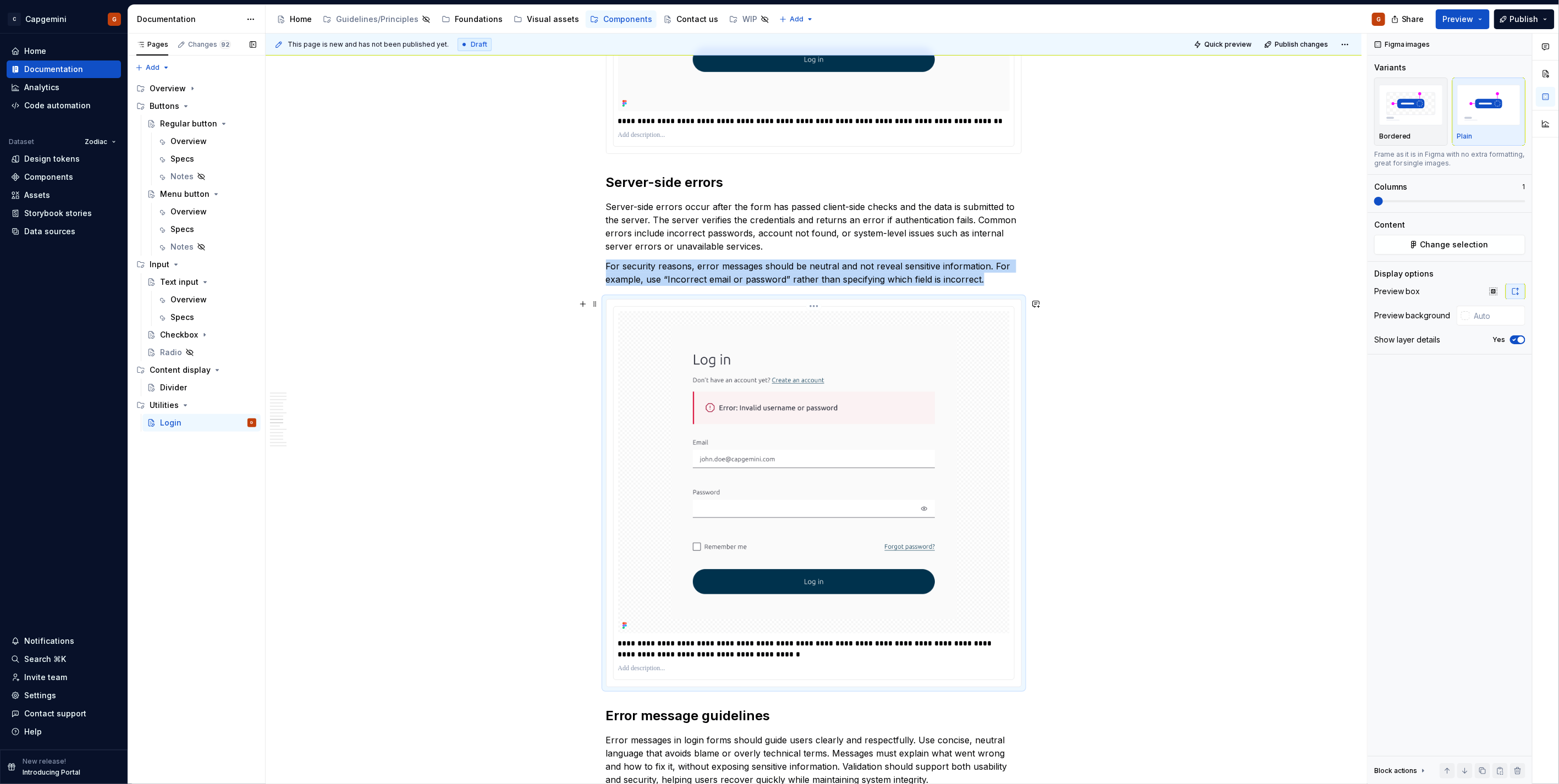
click at [996, 426] on img at bounding box center [813, 472] width 392 height 322
click at [1499, 309] on input "text" at bounding box center [1498, 315] width 56 height 20
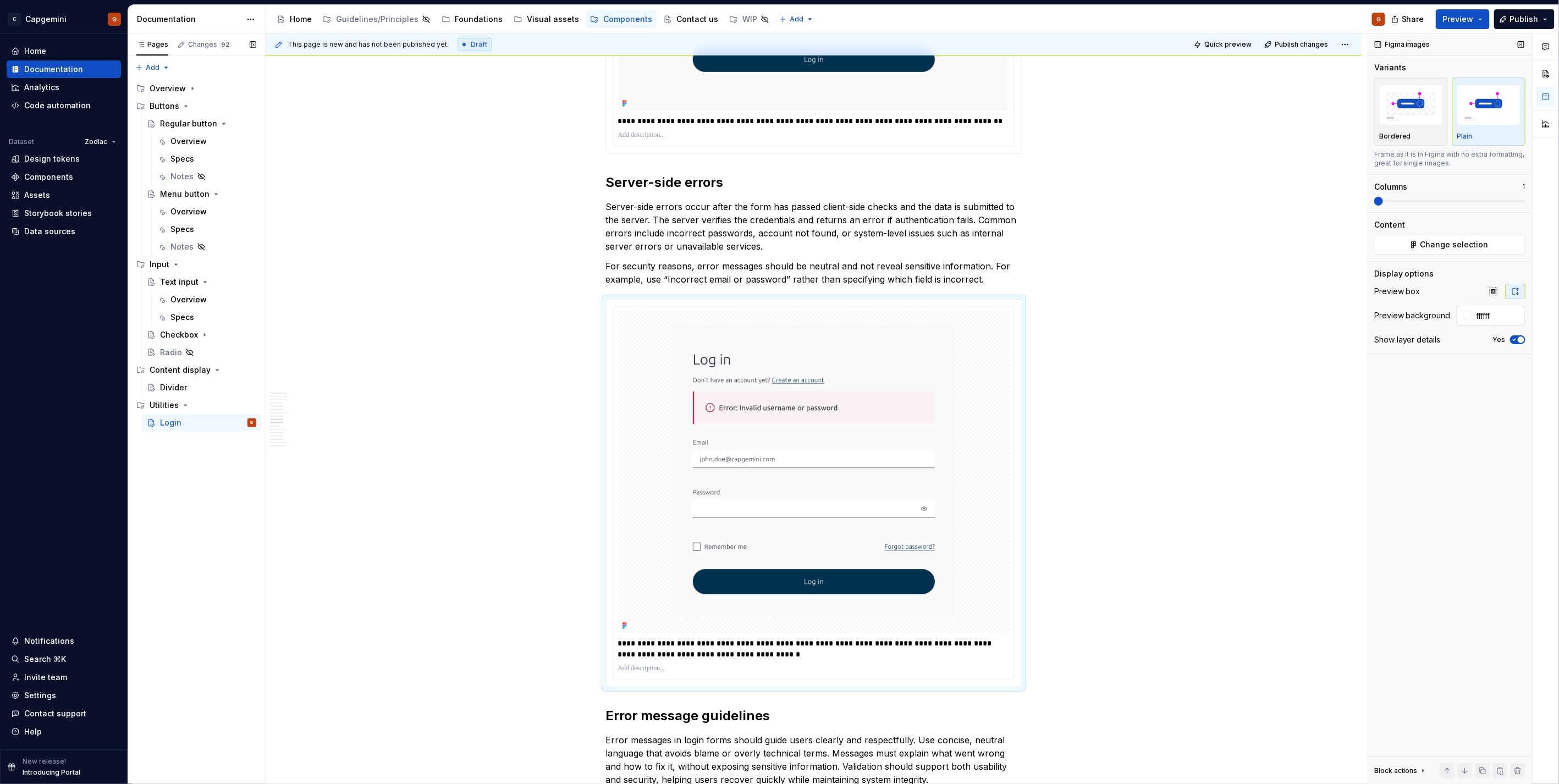
type input "#FFFFFF"
type button "on"
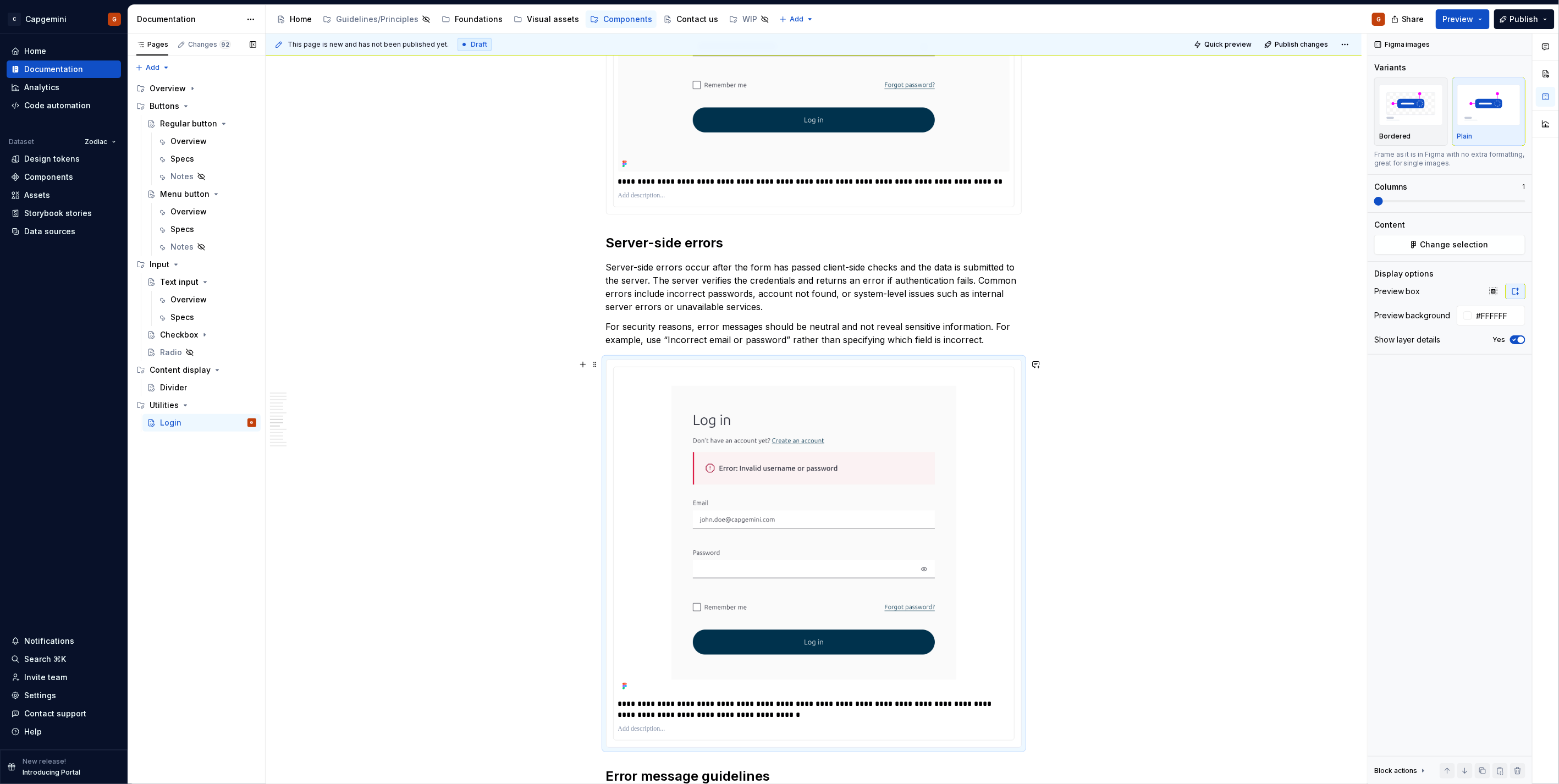
scroll to position [2866, 0]
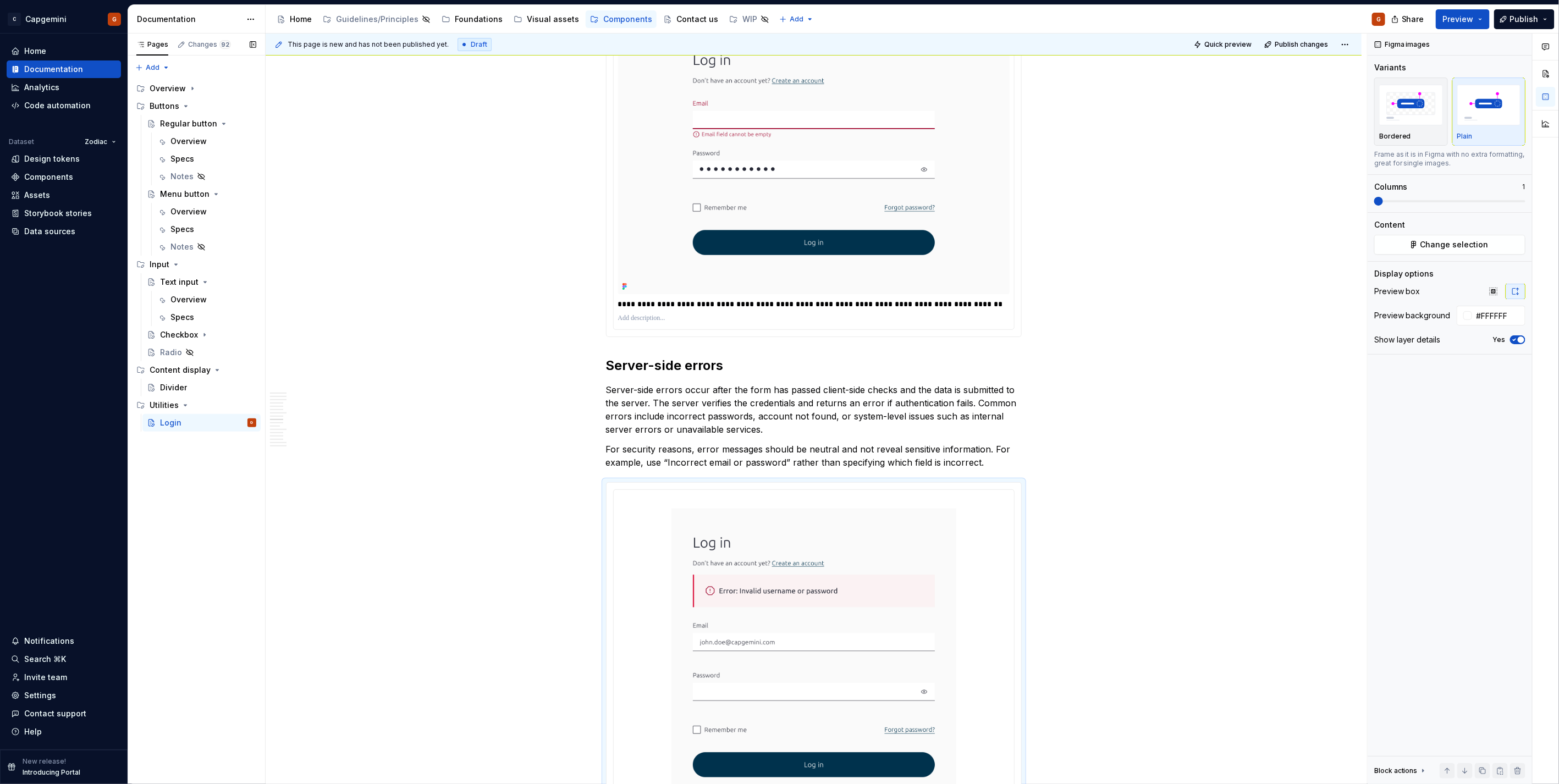
click at [1013, 290] on div "**********" at bounding box center [813, 168] width 400 height 322
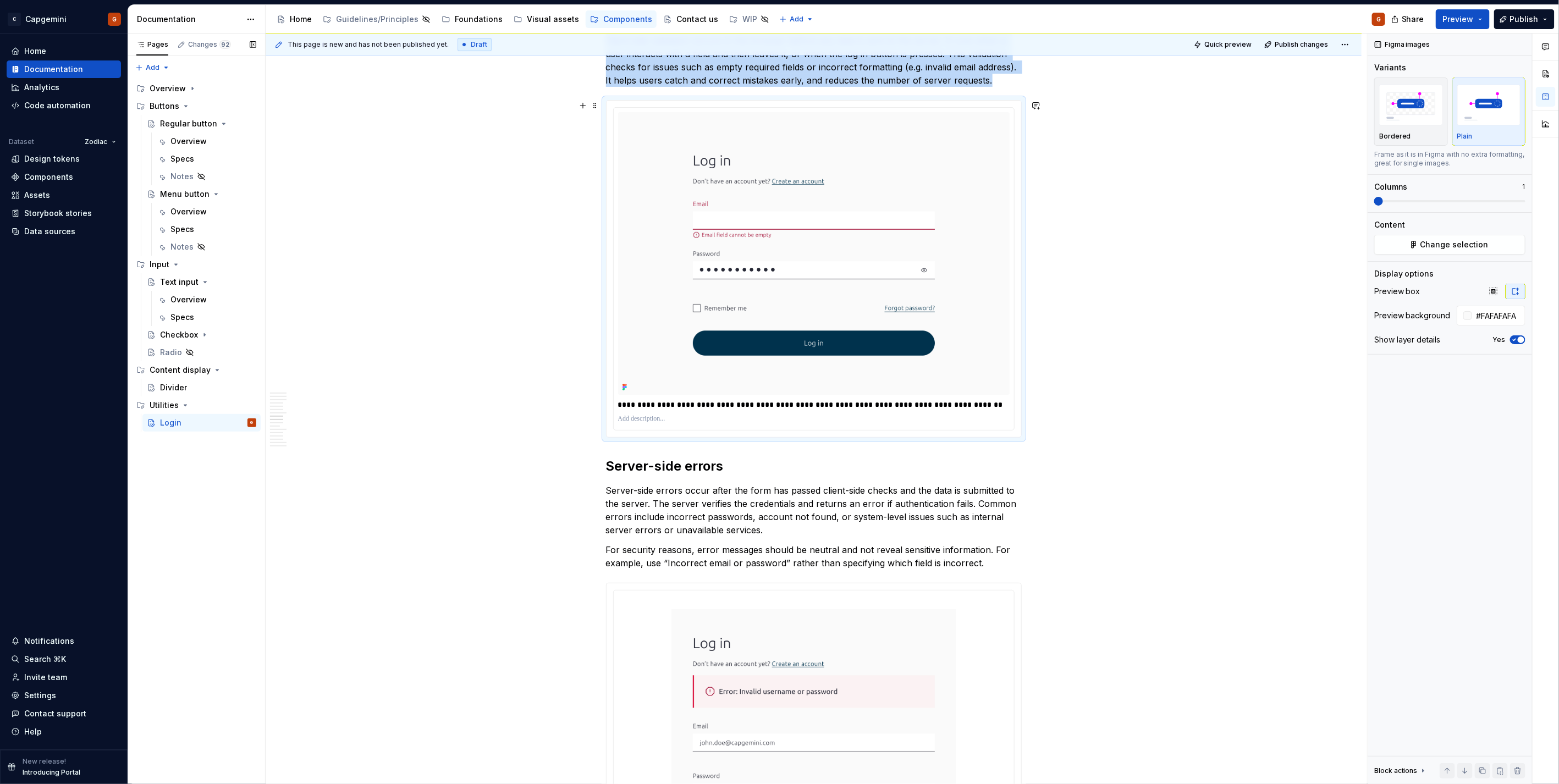
scroll to position [2683, 0]
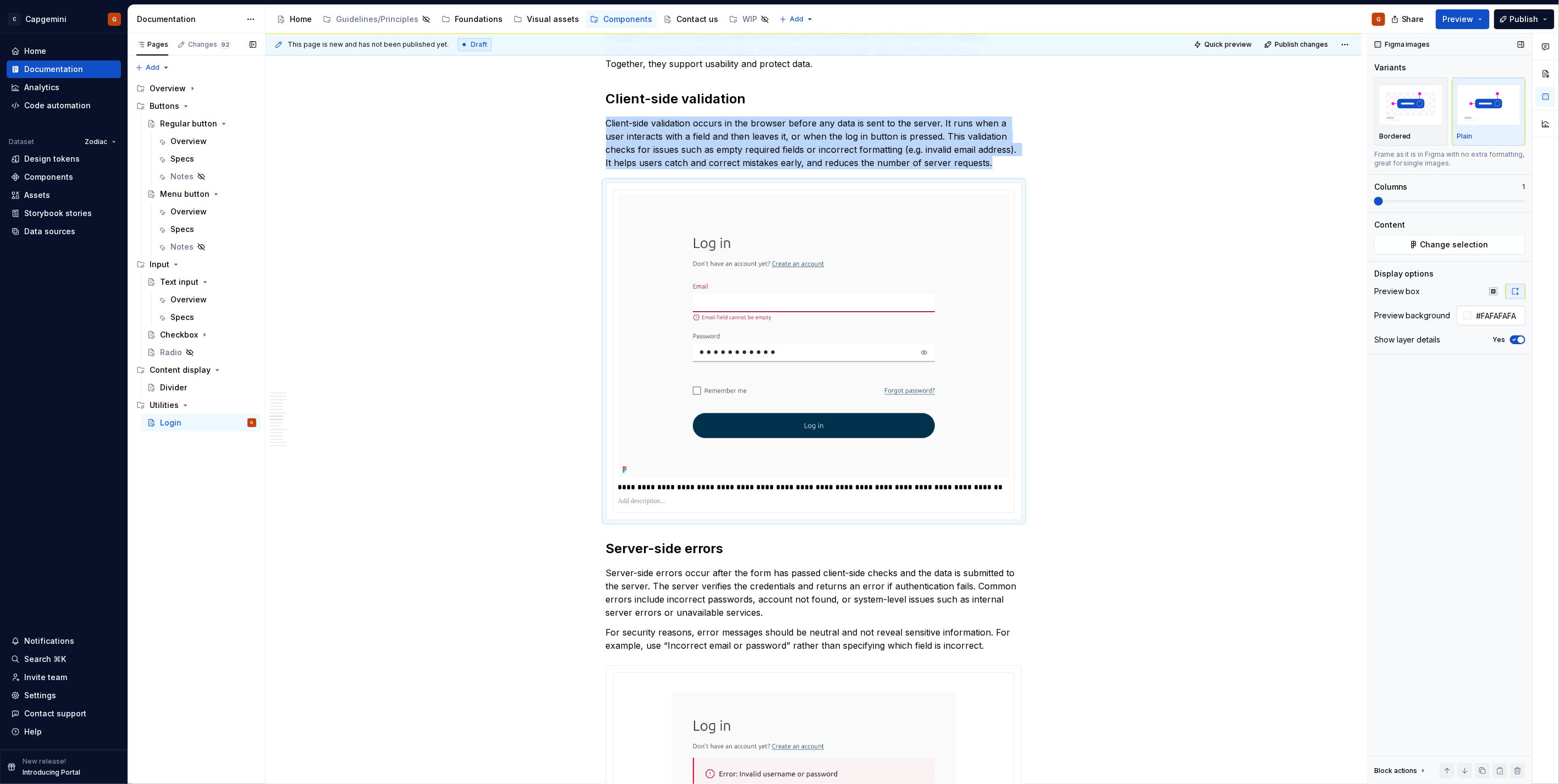
click at [1515, 314] on input "#FAFAFAFA" at bounding box center [1498, 315] width 53 height 20
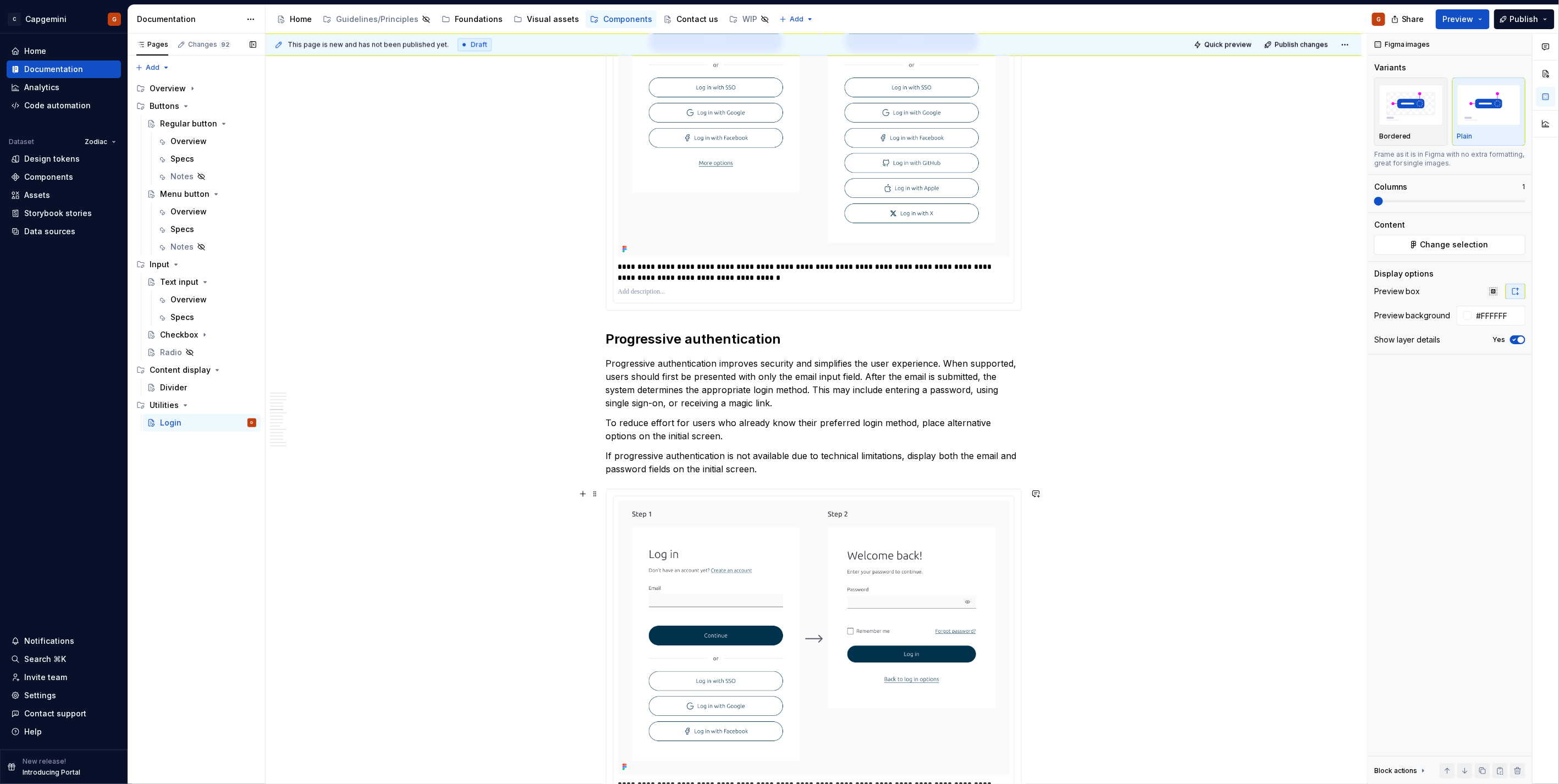
scroll to position [1828, 0]
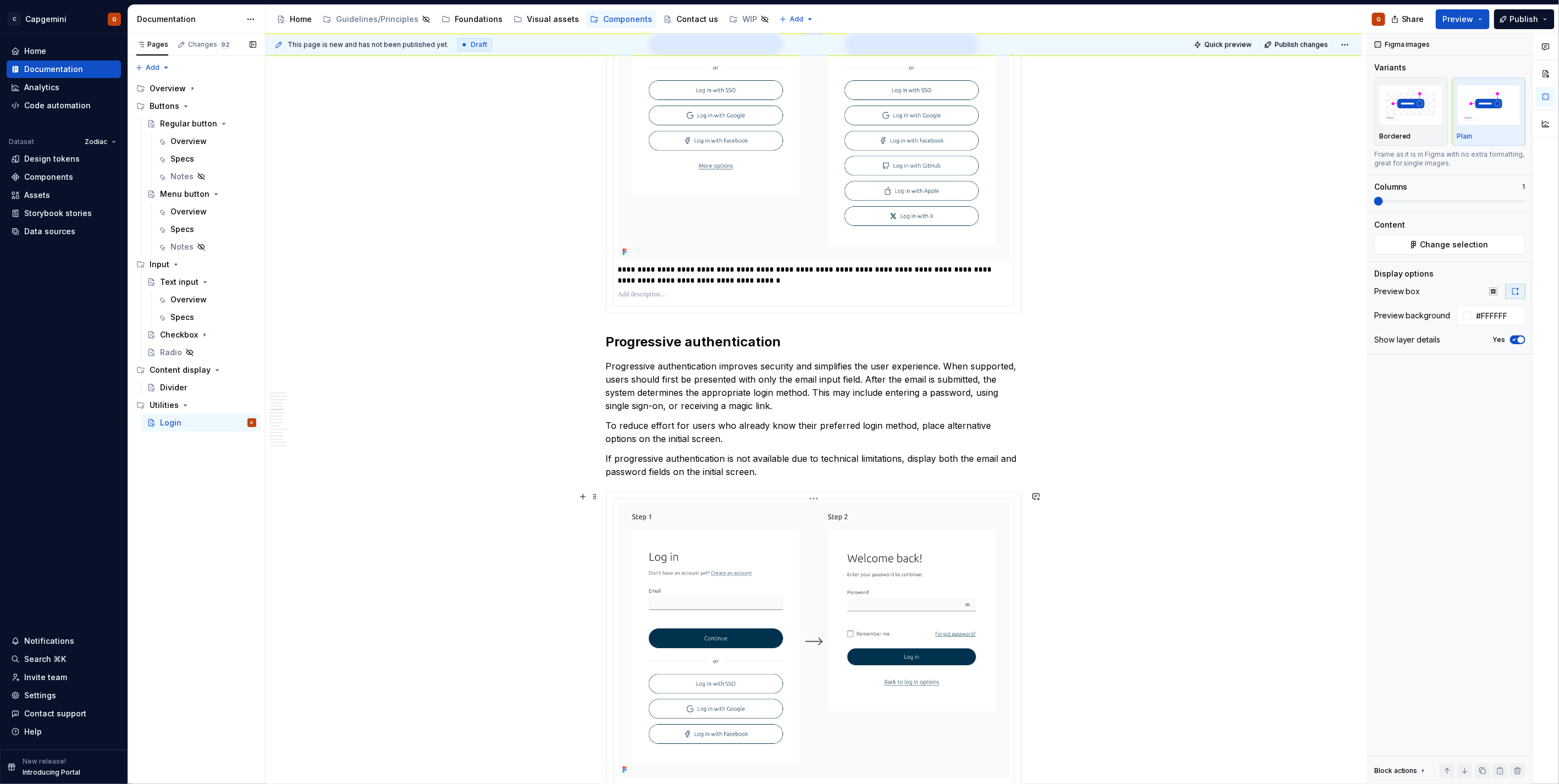
click at [810, 498] on html "C Capgemini G Home Documentation Analytics Code automation Dataset Zodiac Desig…" at bounding box center [780, 392] width 1559 height 784
type input "#FAFAFAFA"
click at [845, 555] on div "Update Figma image" at bounding box center [873, 556] width 92 height 11
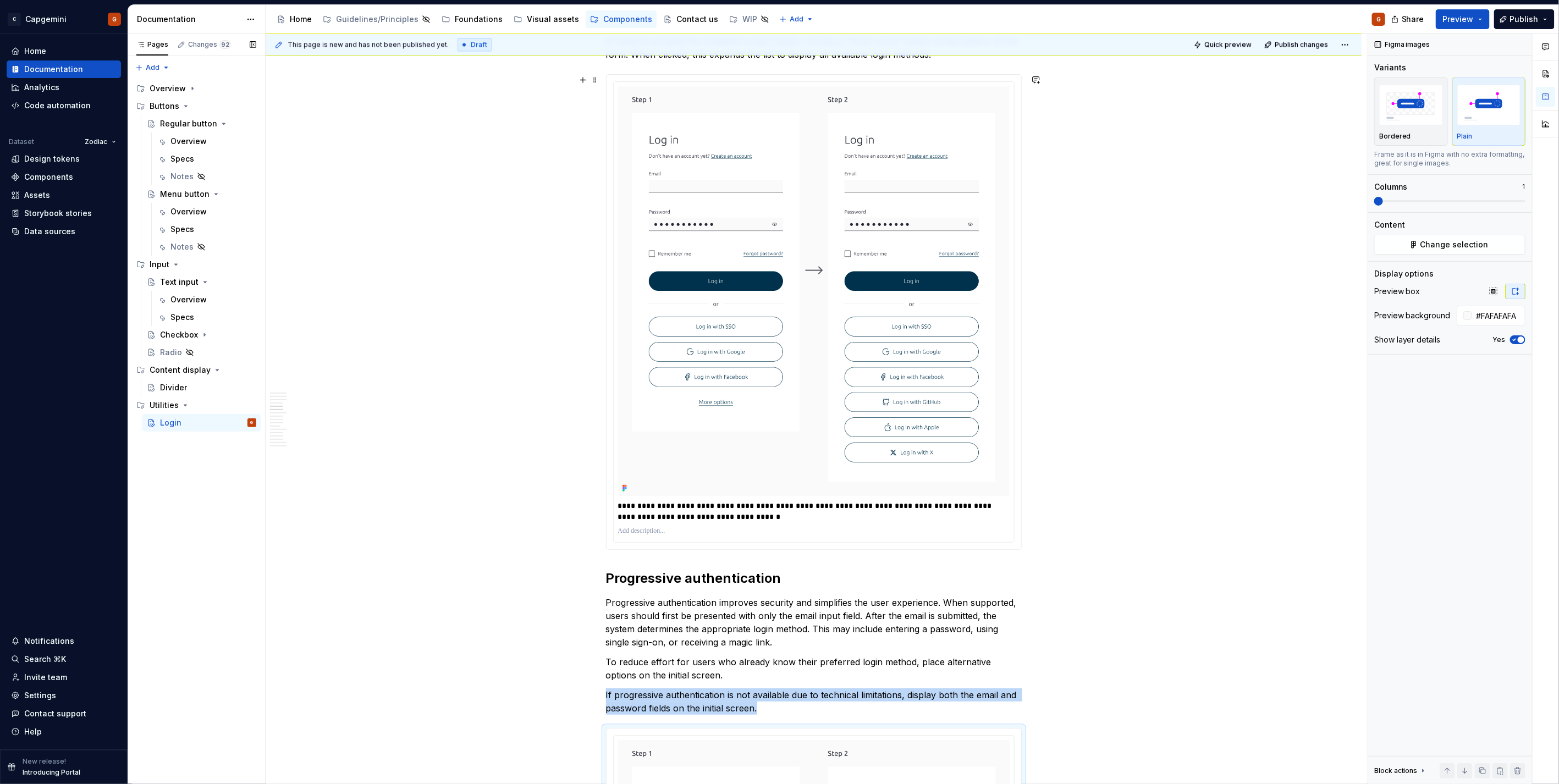
scroll to position [1400, 0]
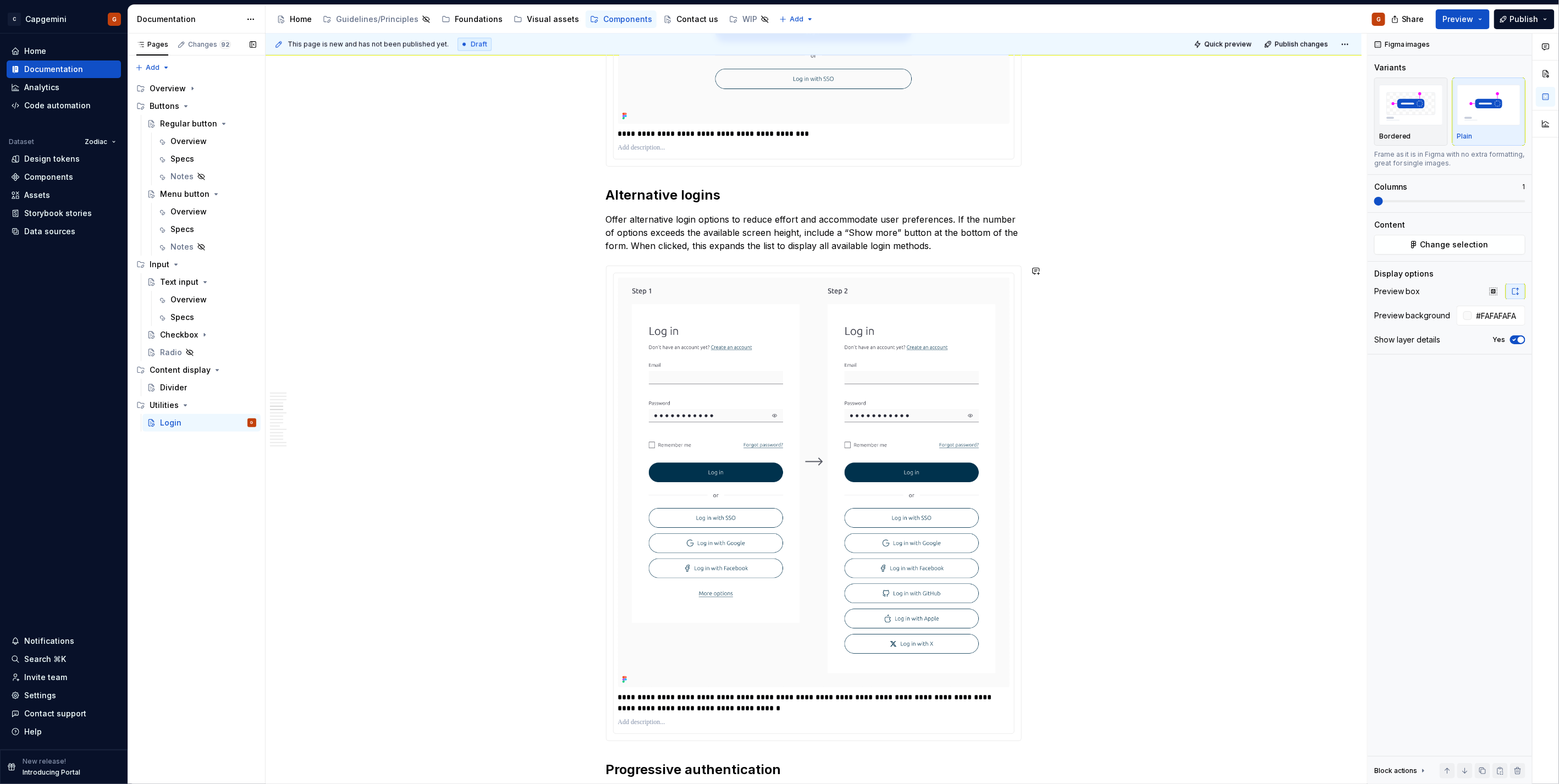
type textarea "*"
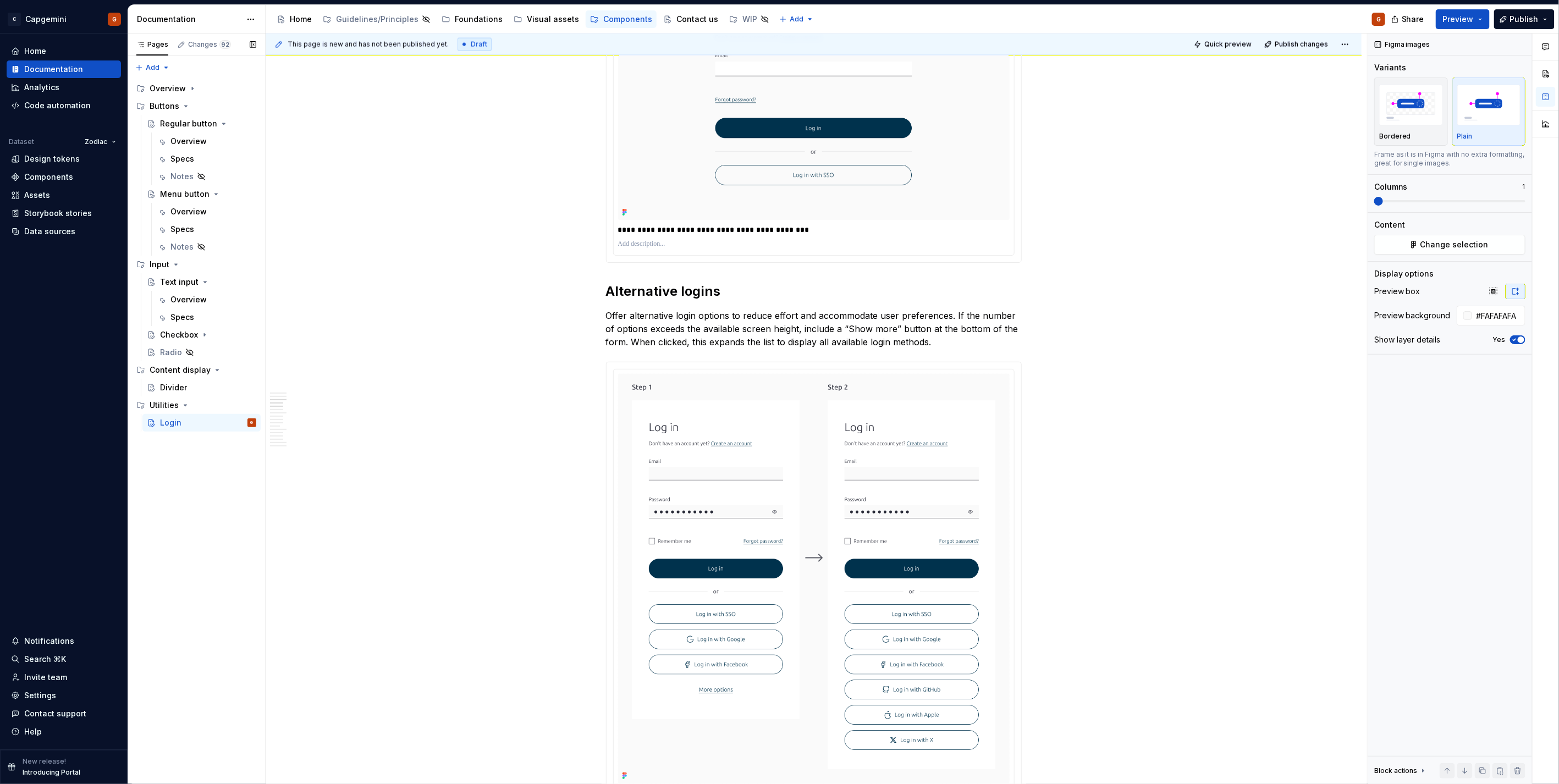
scroll to position [1339, 0]
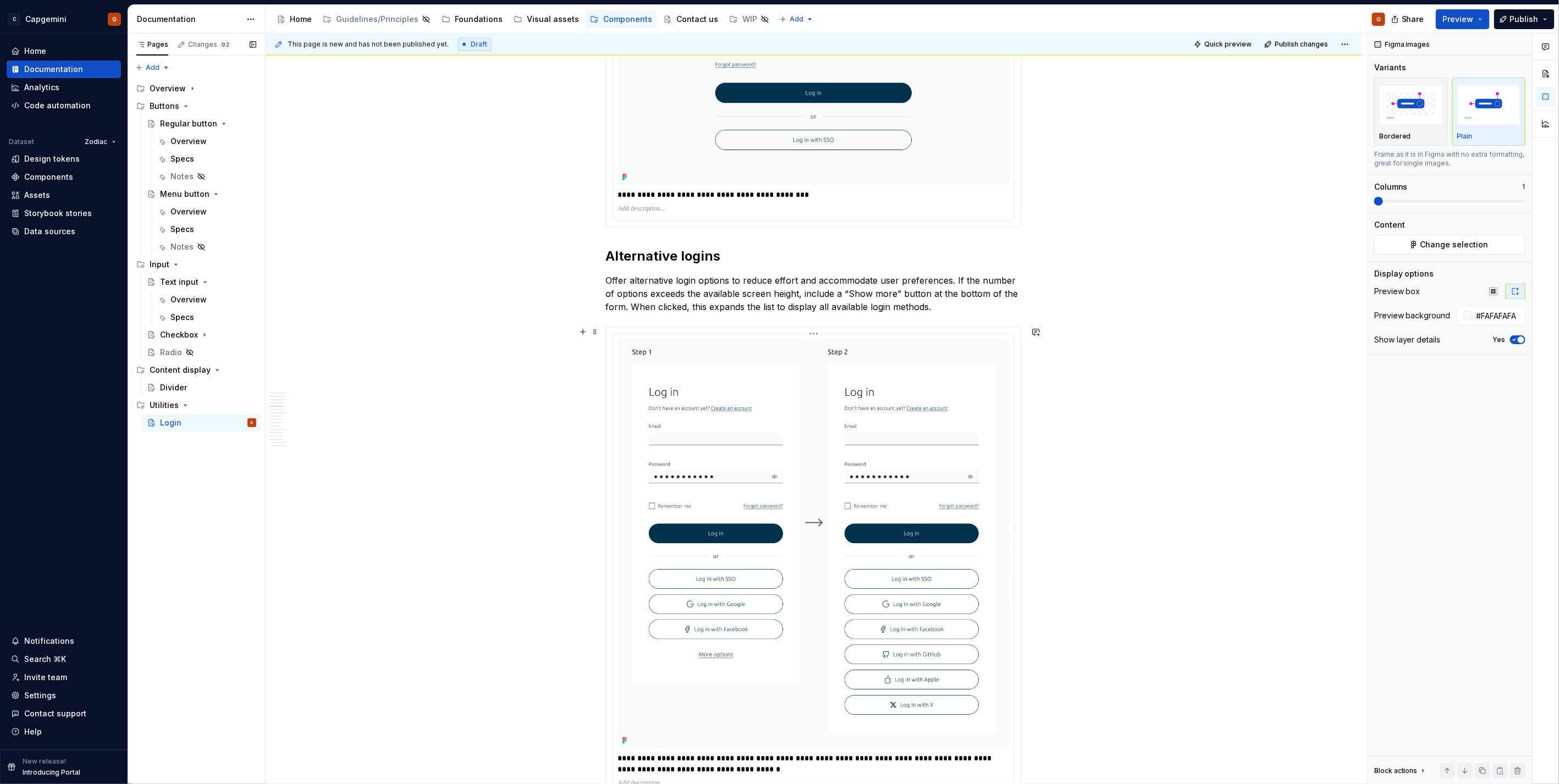
click at [813, 333] on html "C Capgemini G Home Documentation Analytics Code automation Dataset Zodiac Desig…" at bounding box center [780, 392] width 1559 height 784
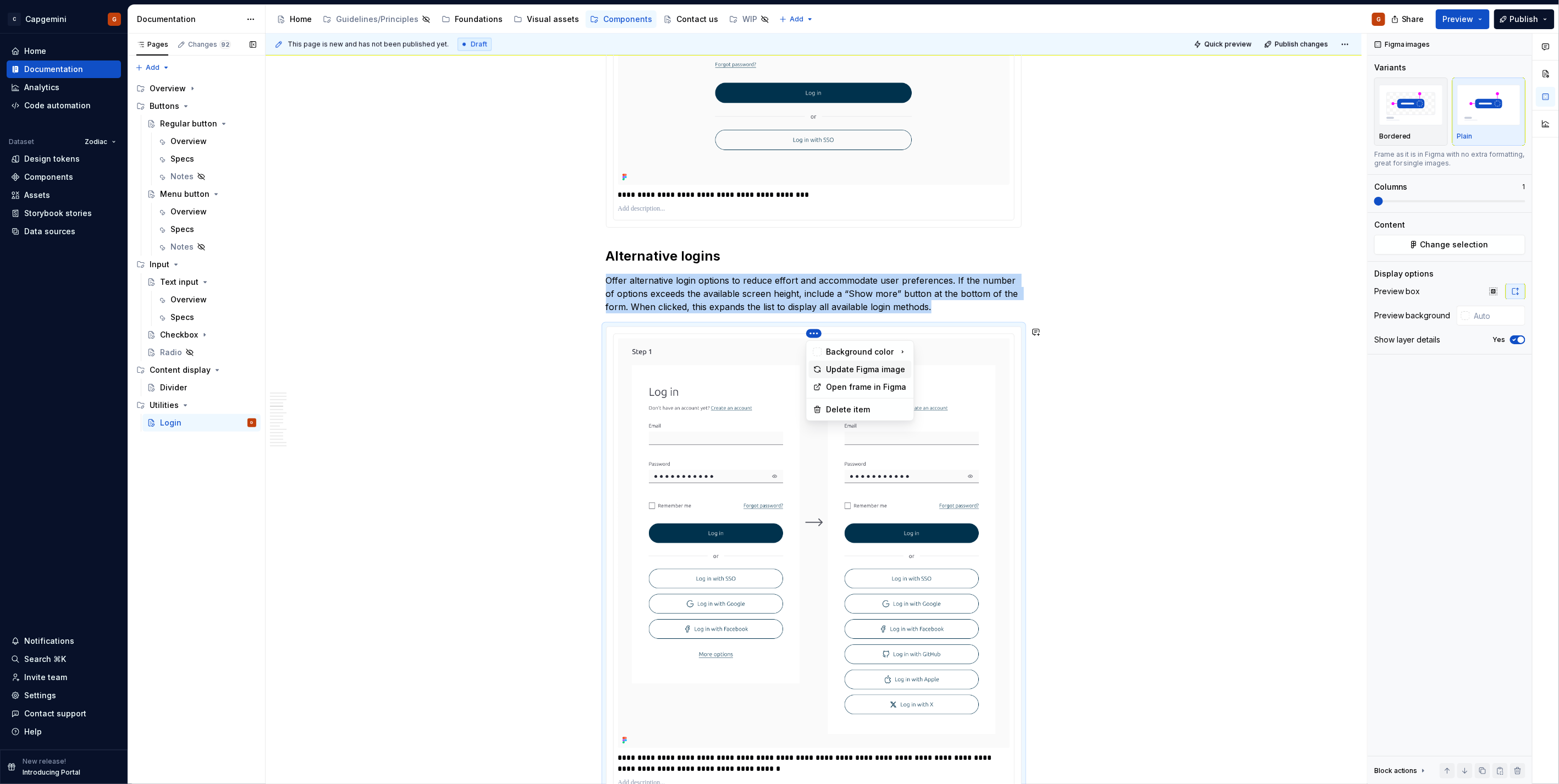
click at [861, 370] on div "Update Figma image" at bounding box center [867, 370] width 81 height 11
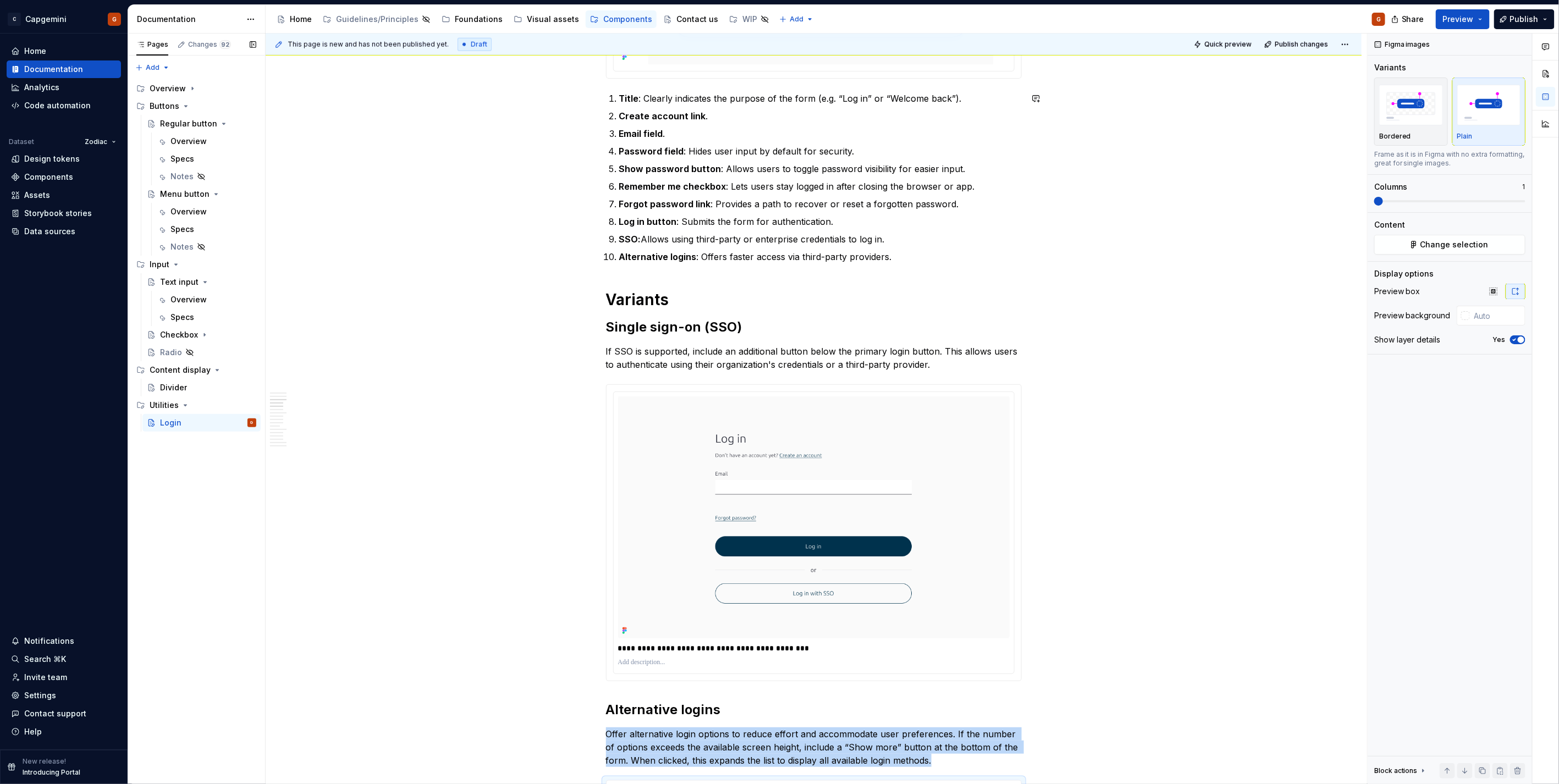
scroll to position [973, 0]
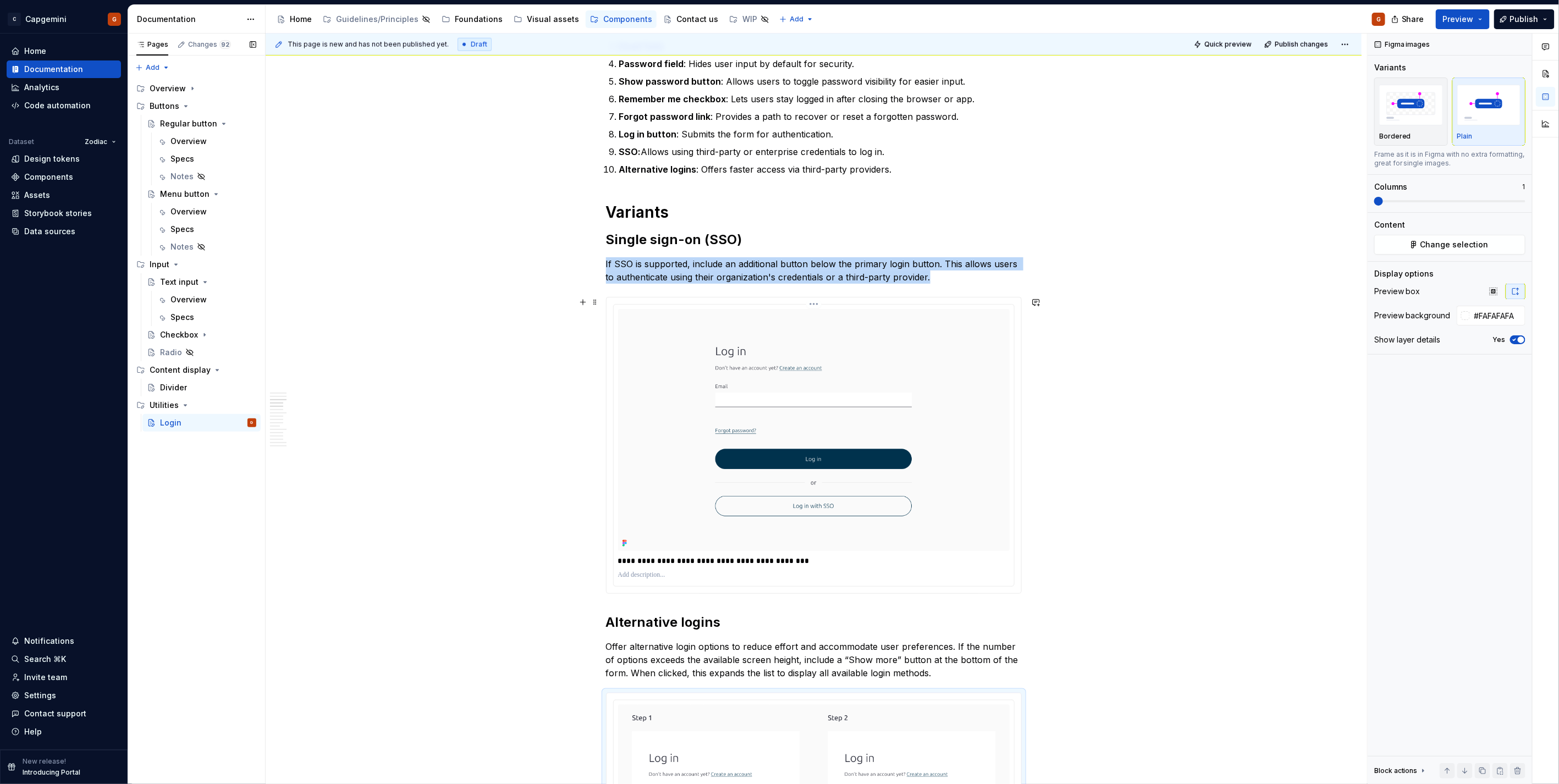
click at [956, 353] on img at bounding box center [813, 430] width 392 height 242
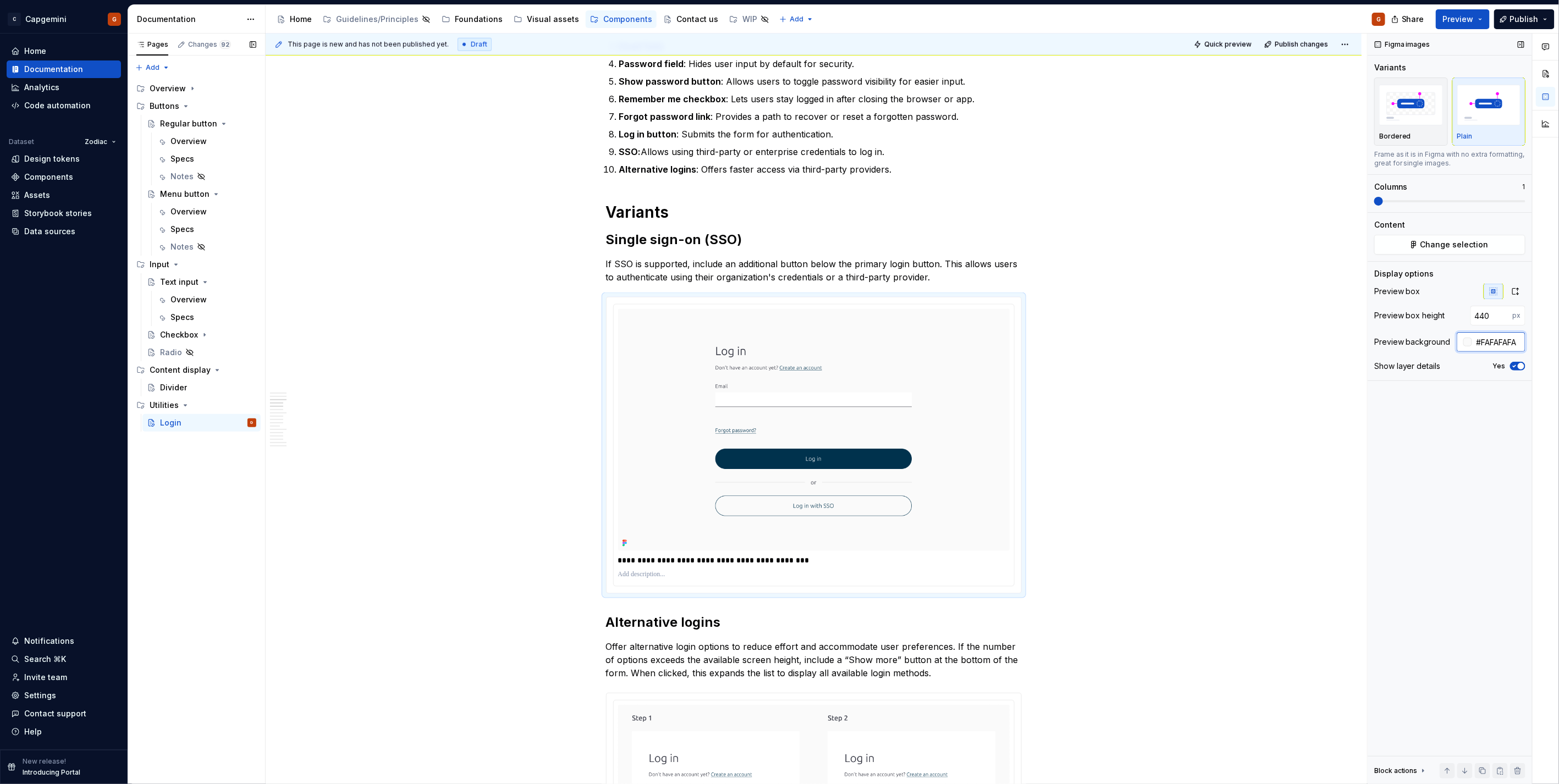
click at [1503, 342] on input "#FAFAFAFA" at bounding box center [1498, 342] width 53 height 20
type input "#FFFFFF"
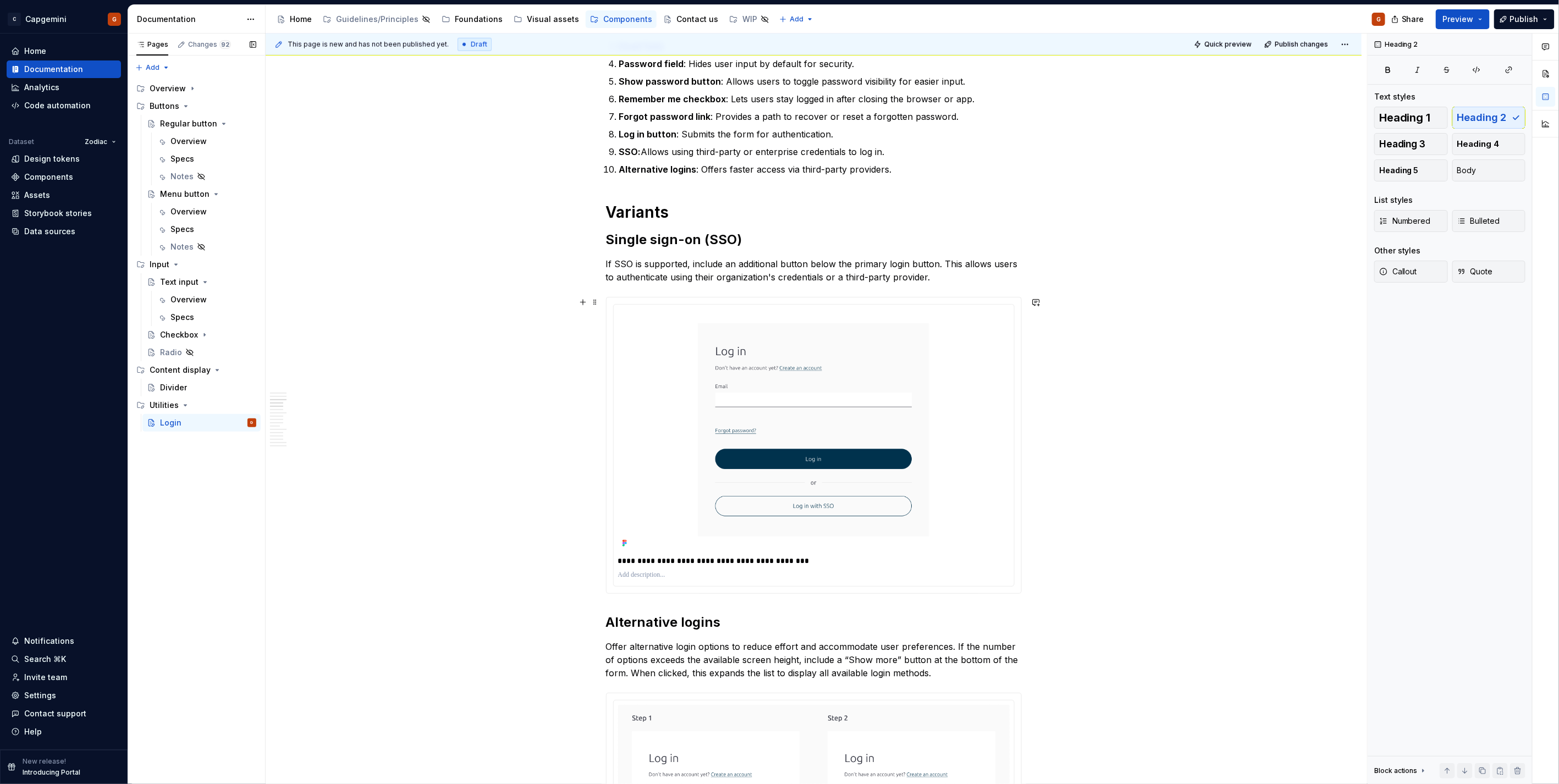
drag, startPoint x: 1054, startPoint y: 353, endPoint x: 1058, endPoint y: 405, distance: 52.2
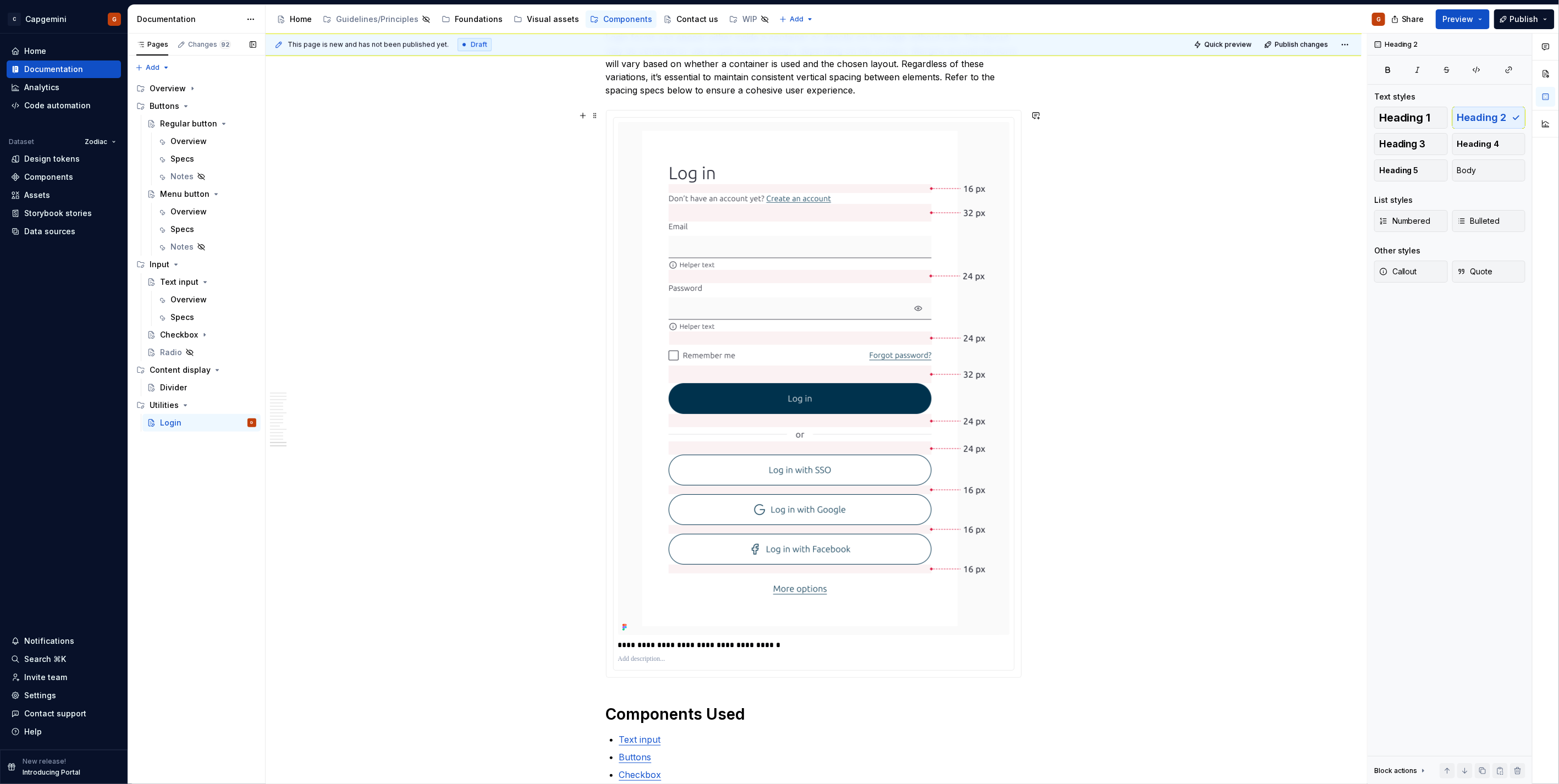
scroll to position [5130, 0]
click at [817, 116] on html "C Capgemini G Home Documentation Analytics Code automation Dataset Zodiac Desig…" at bounding box center [780, 392] width 1559 height 784
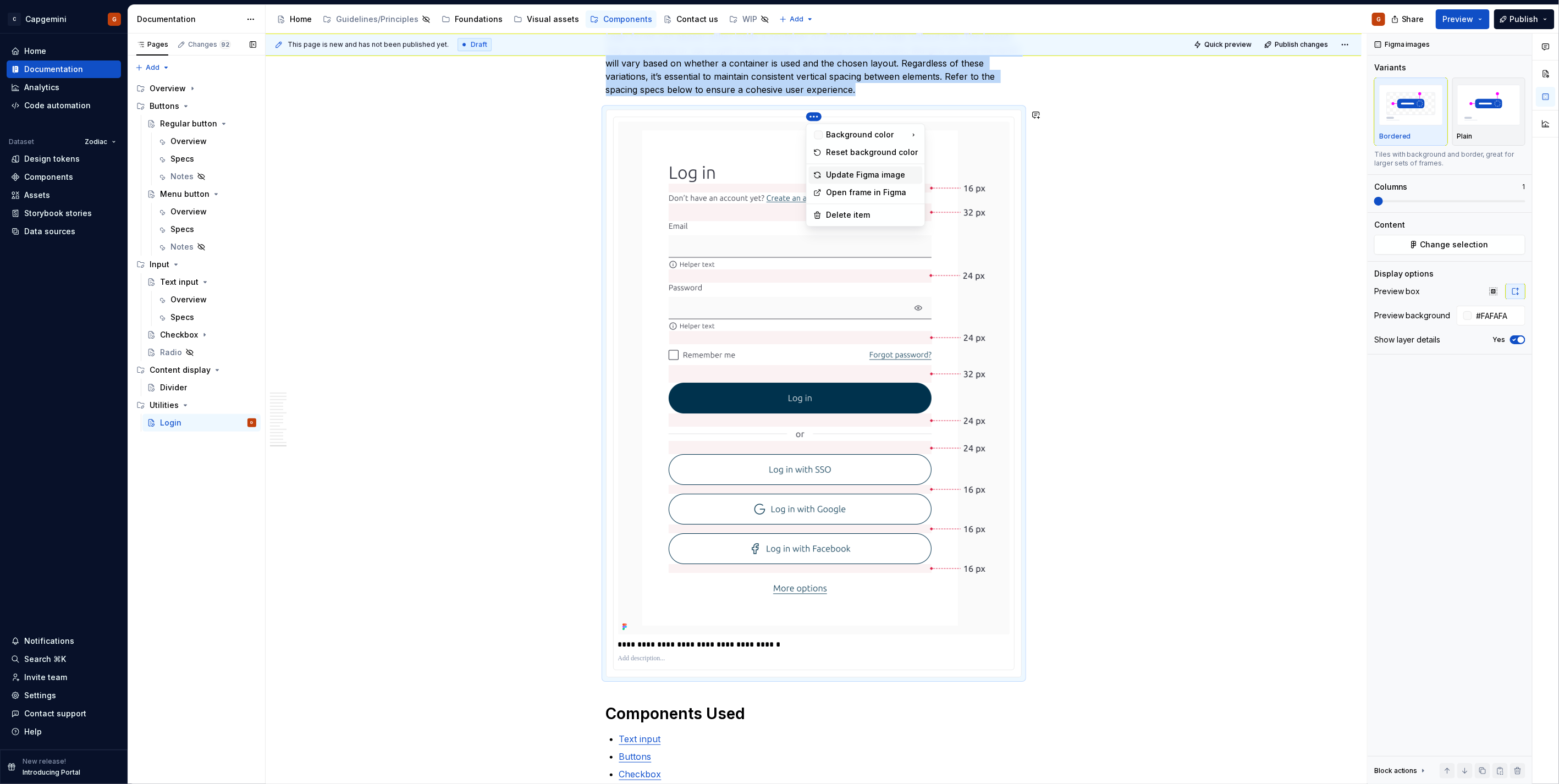
click at [852, 172] on div "Update Figma image" at bounding box center [873, 175] width 92 height 11
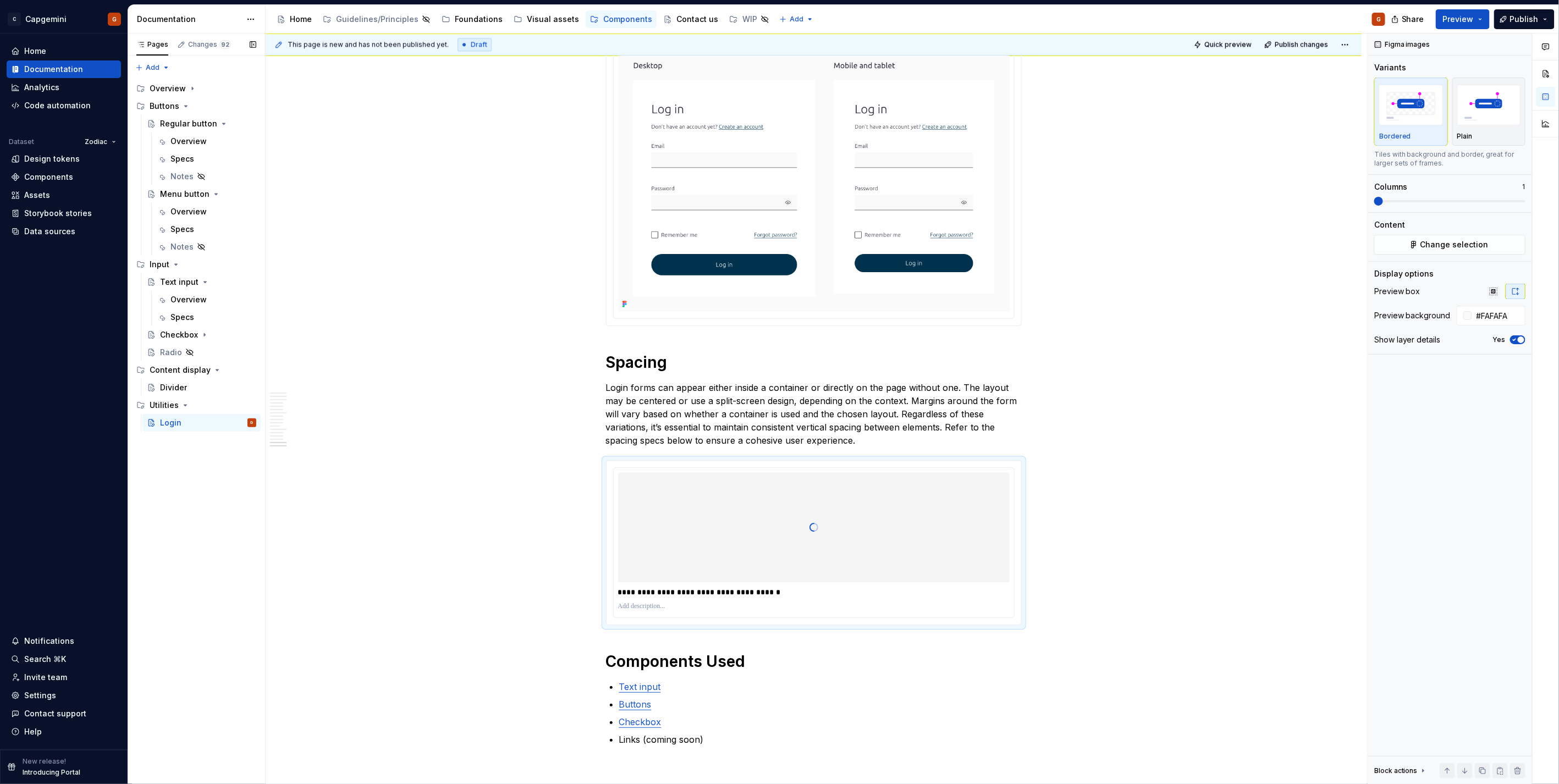
scroll to position [4784, 0]
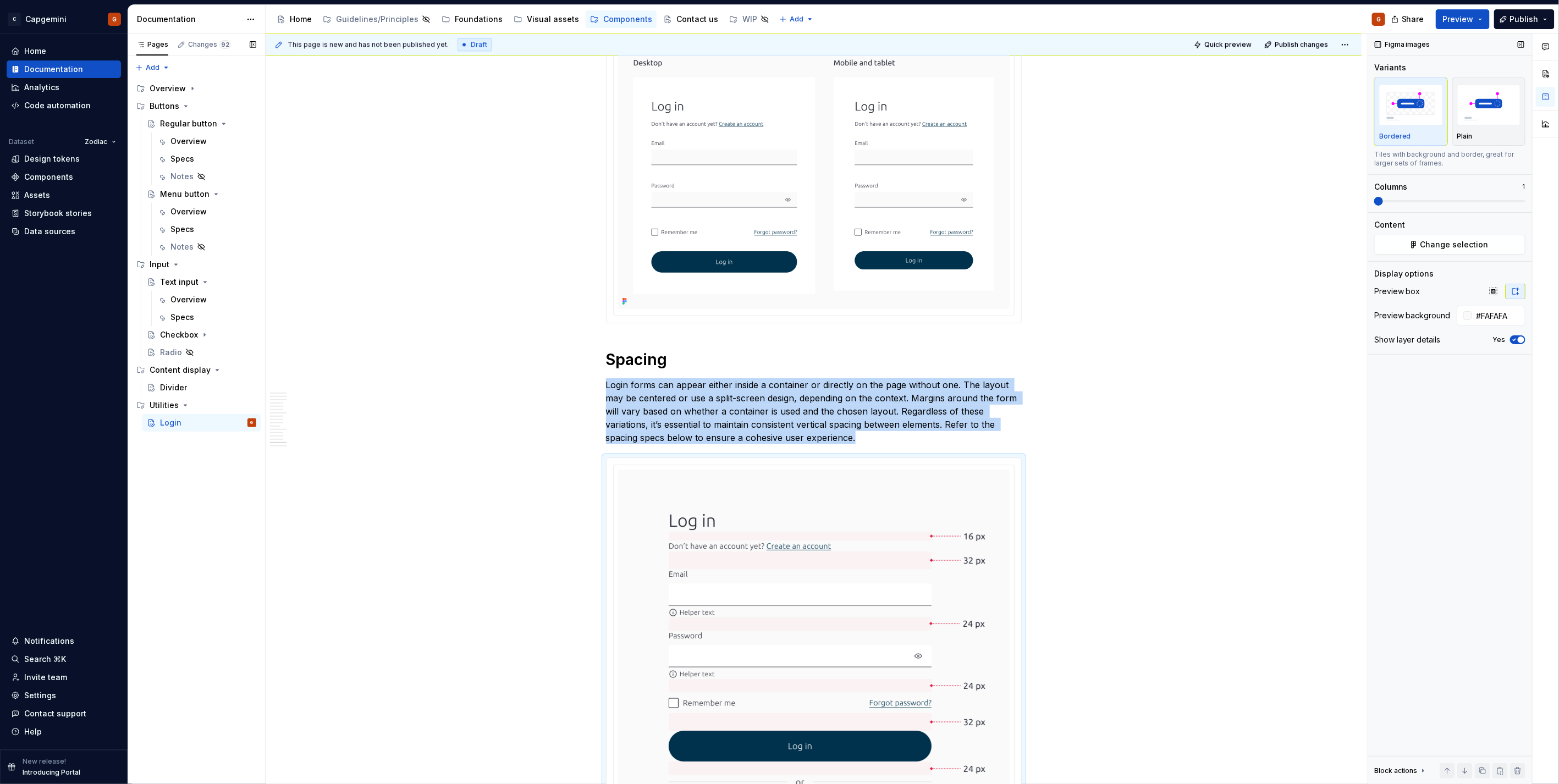
drag, startPoint x: 1498, startPoint y: 114, endPoint x: 1451, endPoint y: 144, distance: 55.8
click at [1498, 114] on img "button" at bounding box center [1489, 105] width 64 height 40
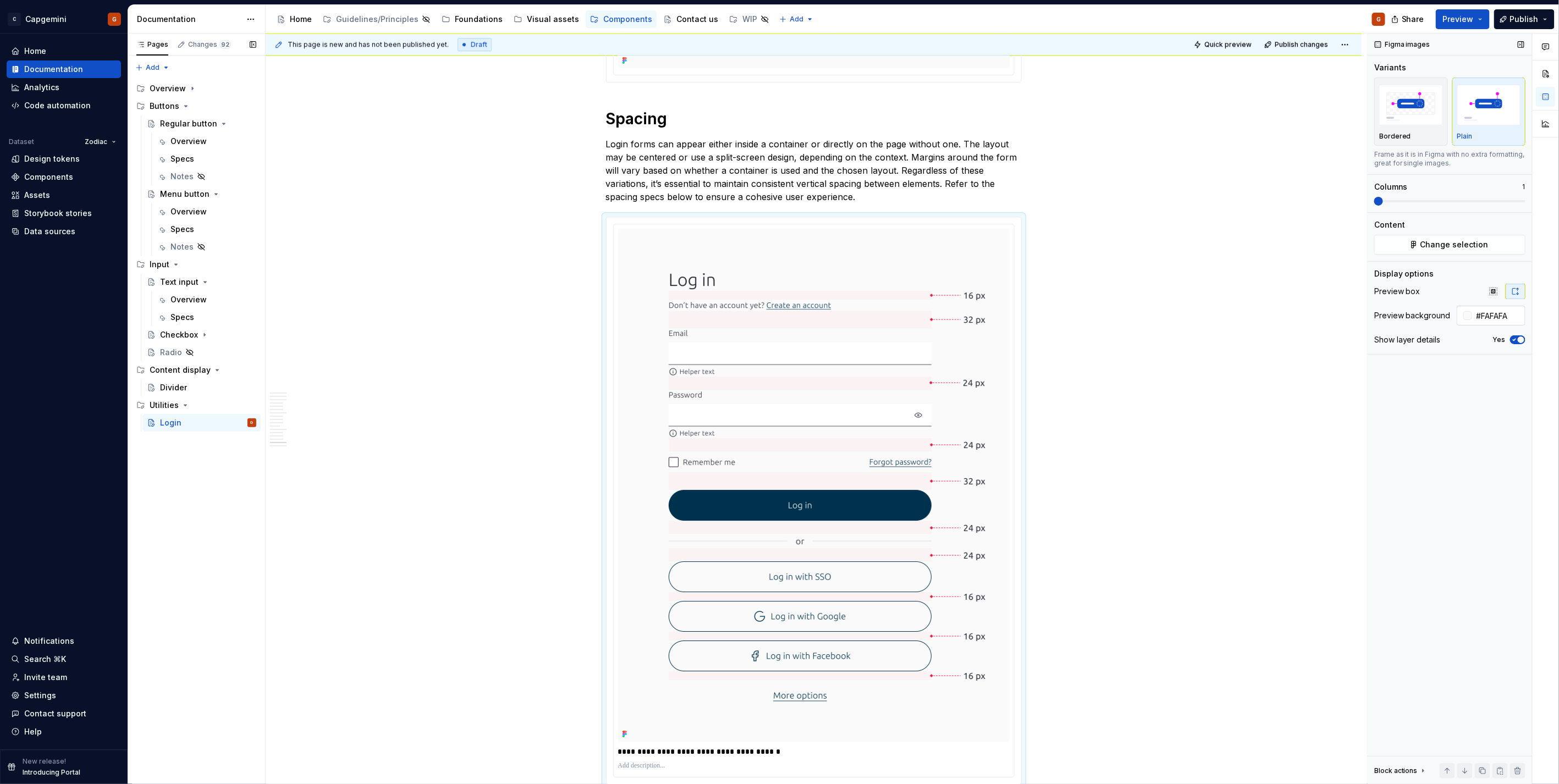
click at [1491, 316] on input "#FAFAFA" at bounding box center [1498, 315] width 53 height 20
type input "#FFFFFF"
type button "on"
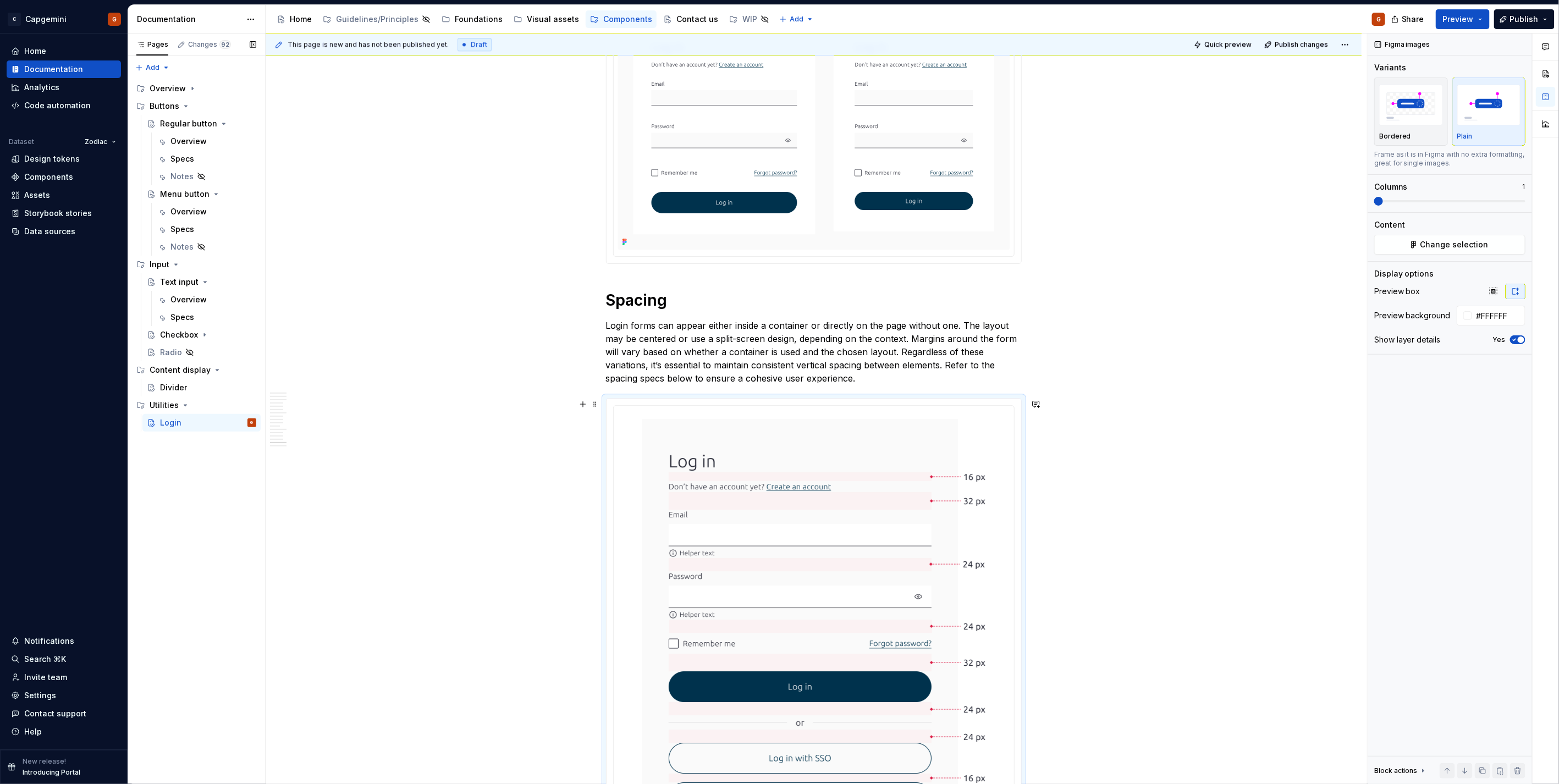
scroll to position [4658, 0]
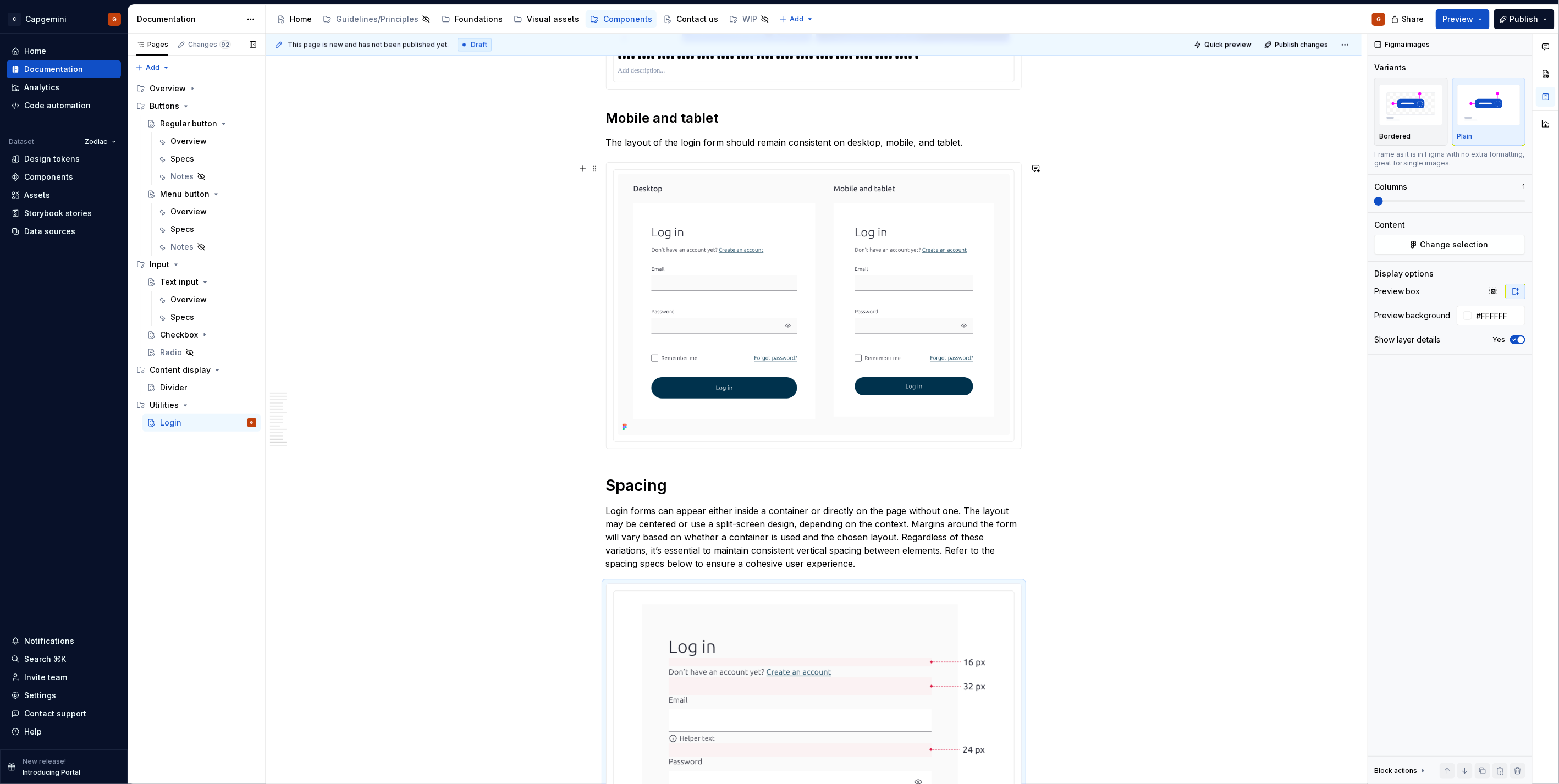
click at [1022, 319] on div at bounding box center [813, 305] width 416 height 287
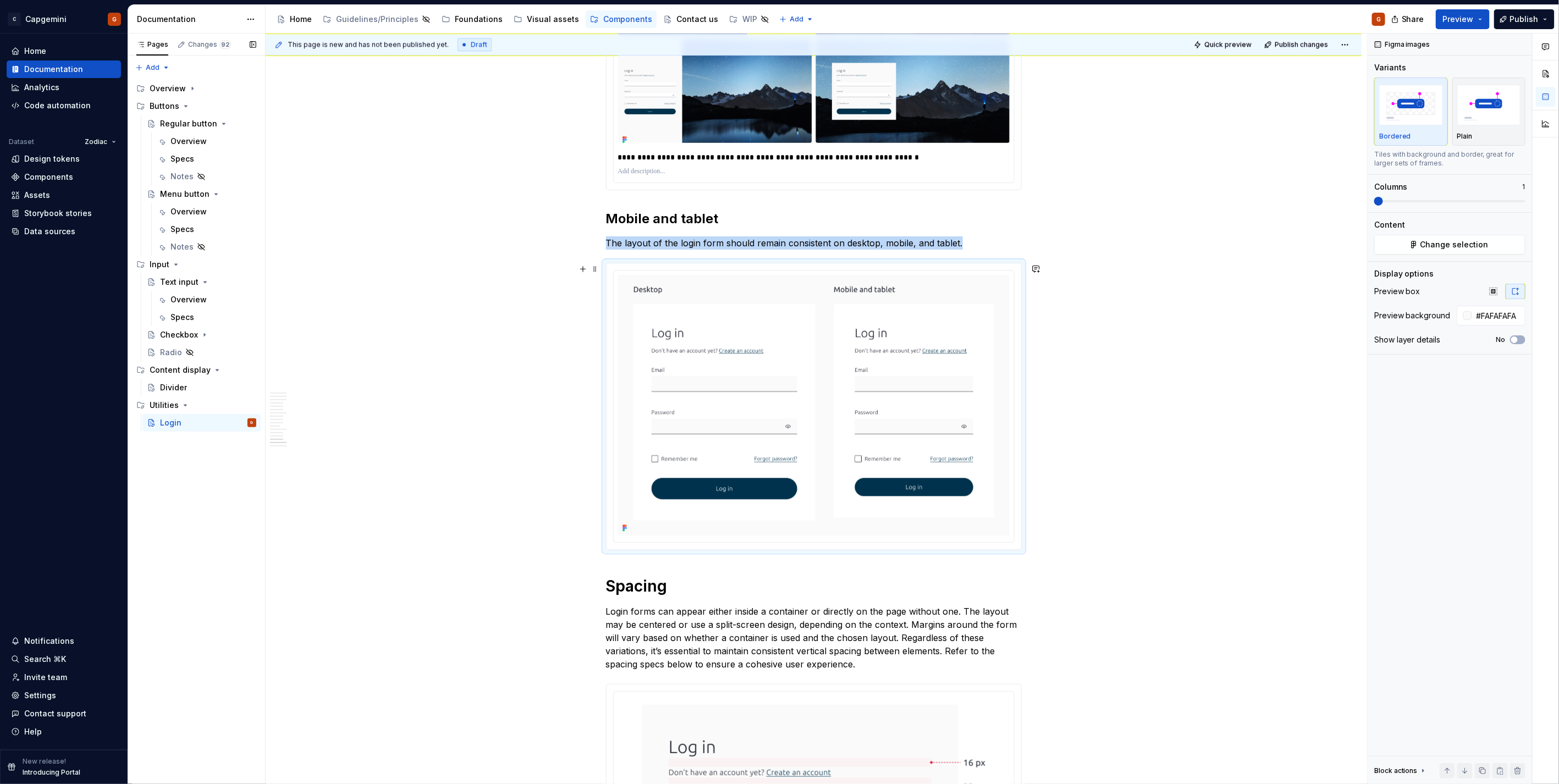
scroll to position [4414, 0]
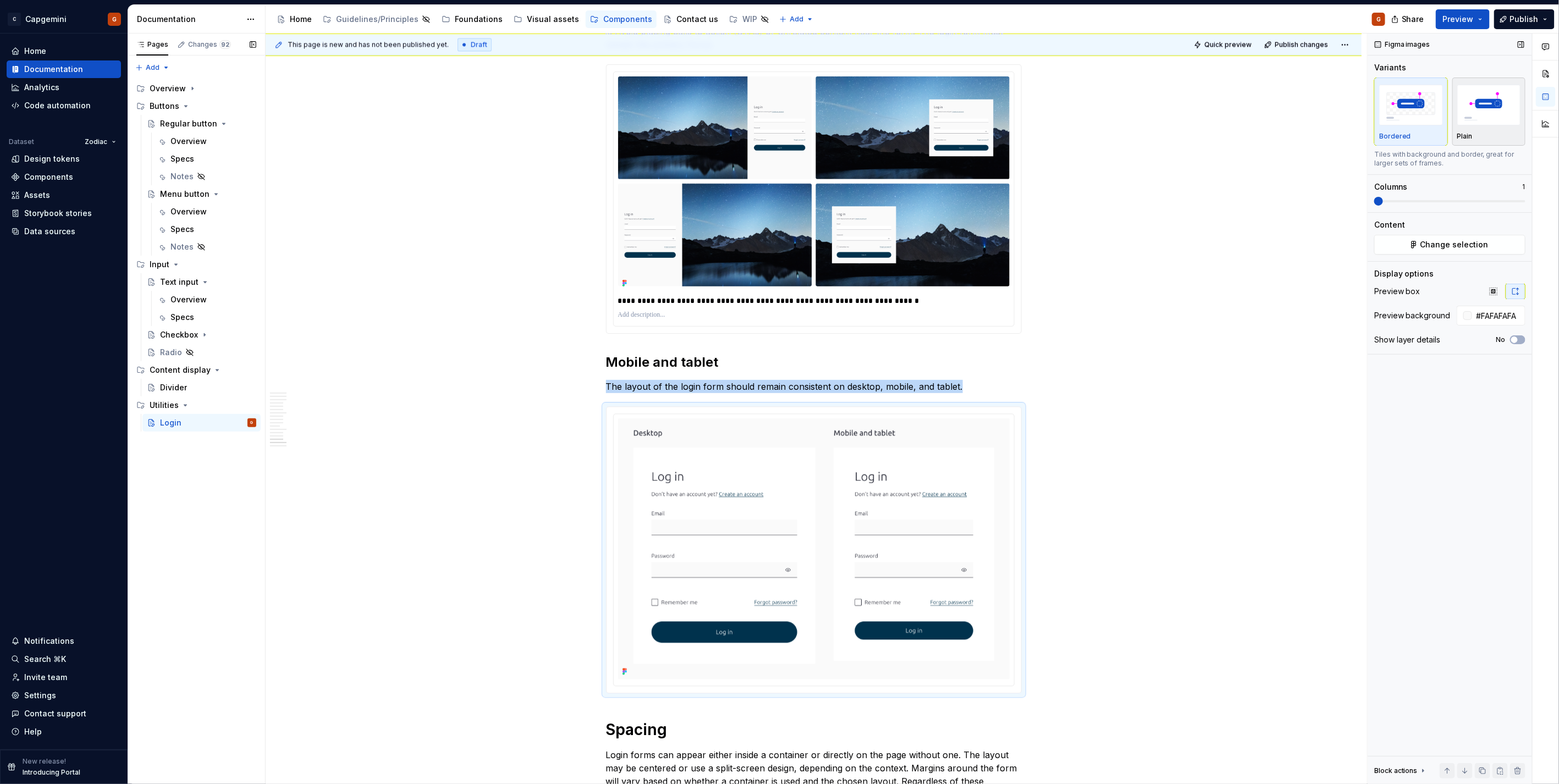
click at [1492, 124] on img "button" at bounding box center [1489, 105] width 64 height 40
click at [1511, 317] on input "#FAFAFAFA" at bounding box center [1498, 315] width 53 height 20
type input "#FFFFFF"
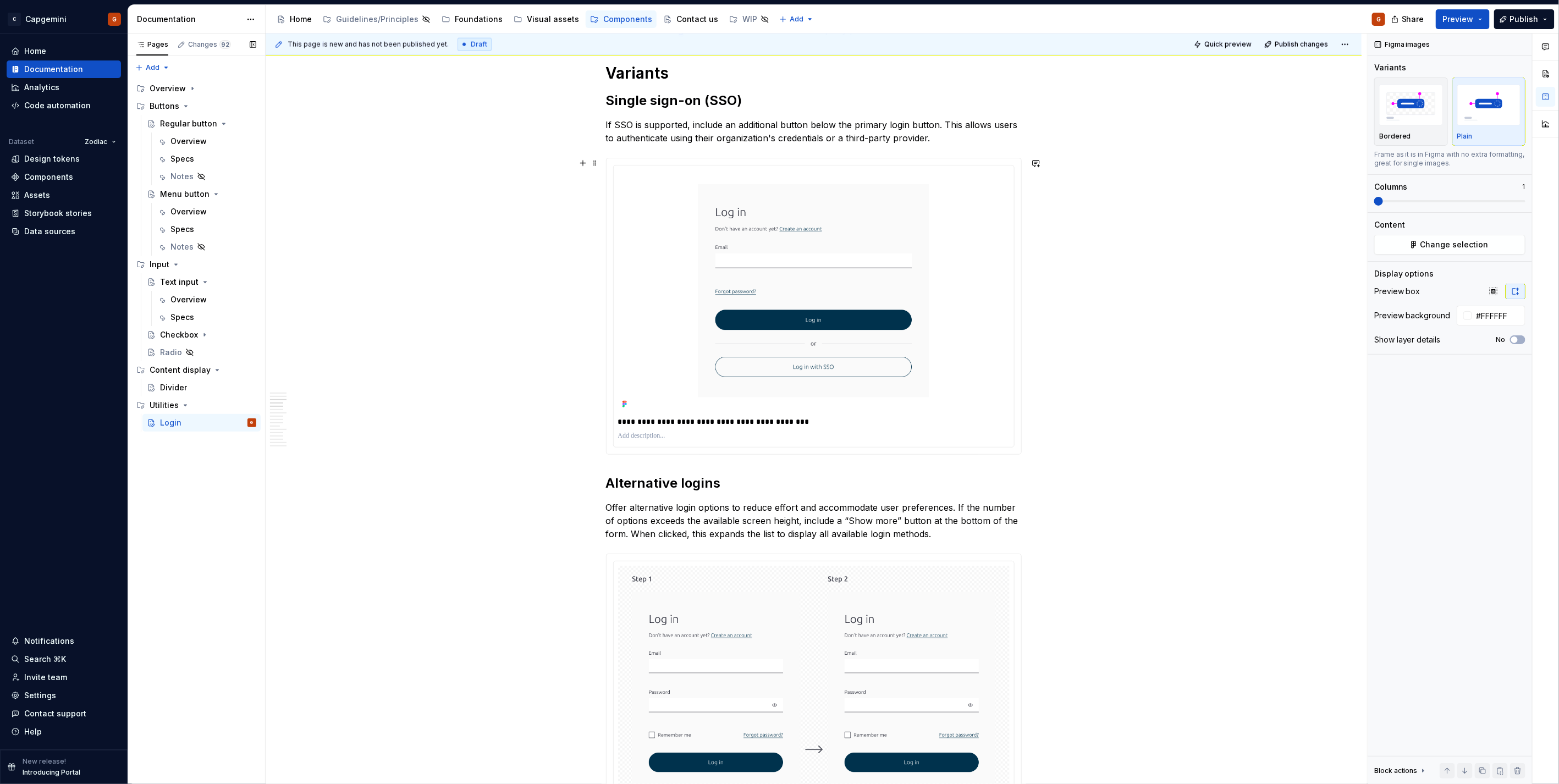
scroll to position [1221, 0]
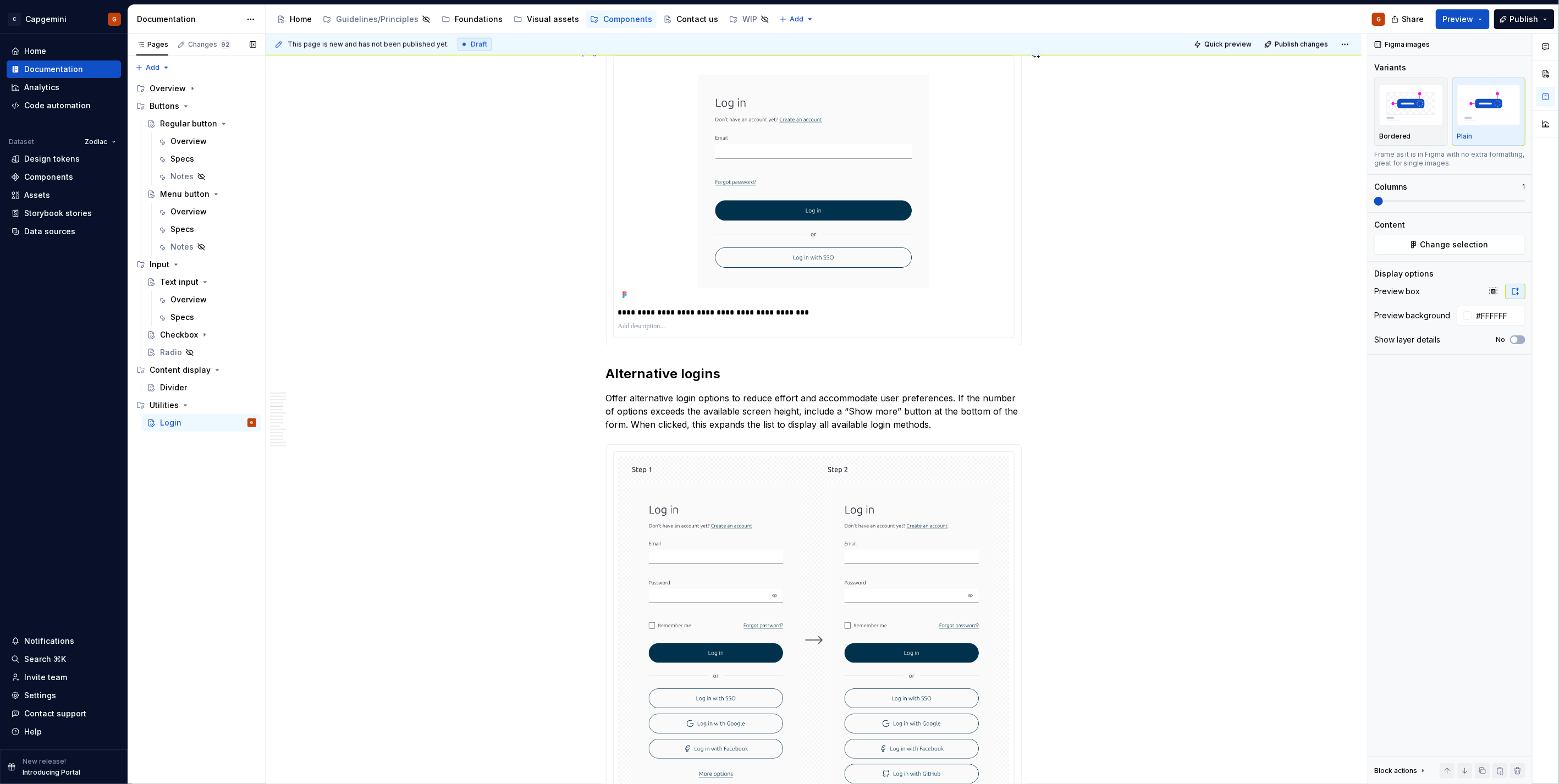
click at [1019, 342] on div "**********" at bounding box center [813, 197] width 415 height 296
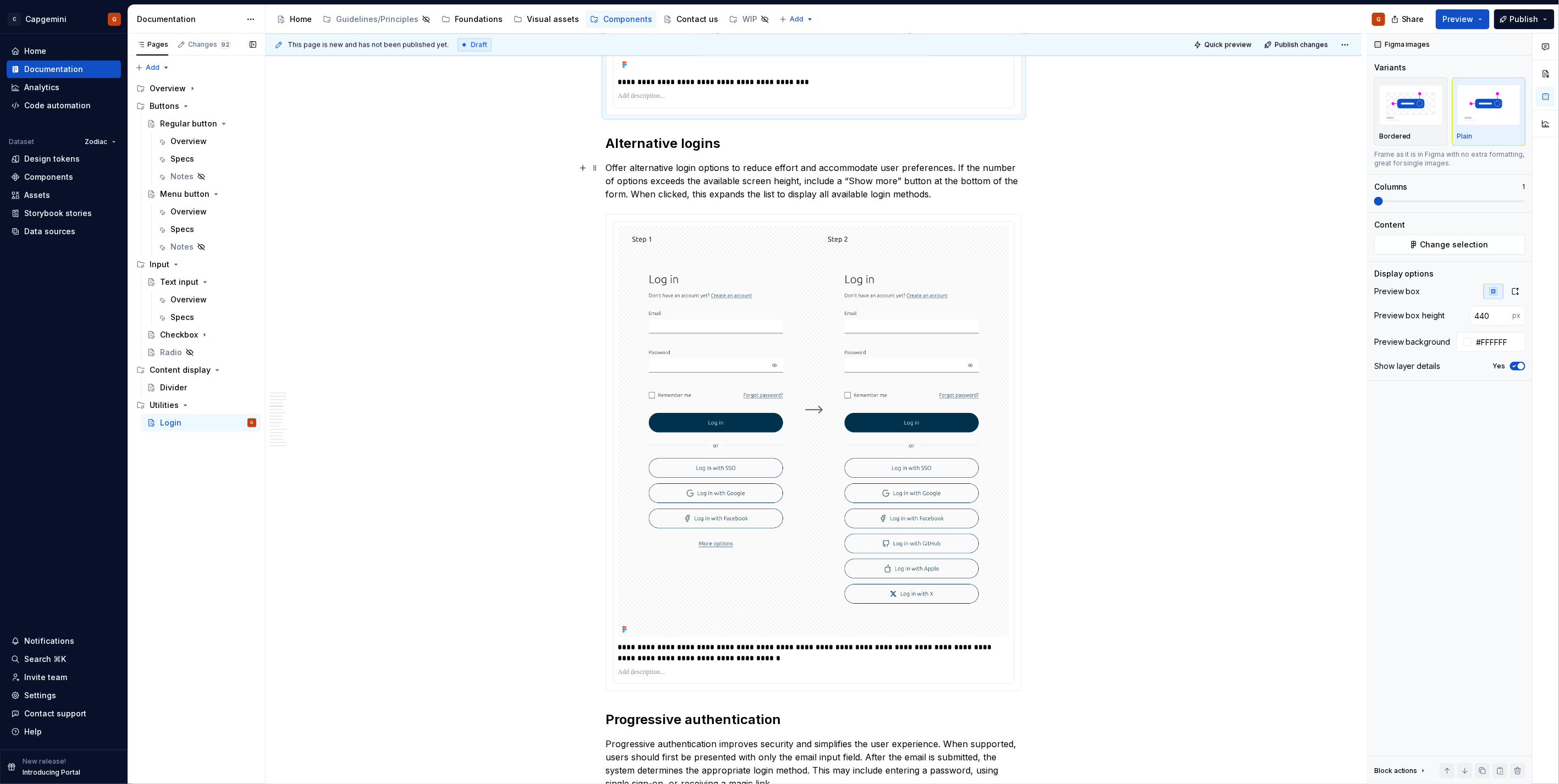
scroll to position [1465, 0]
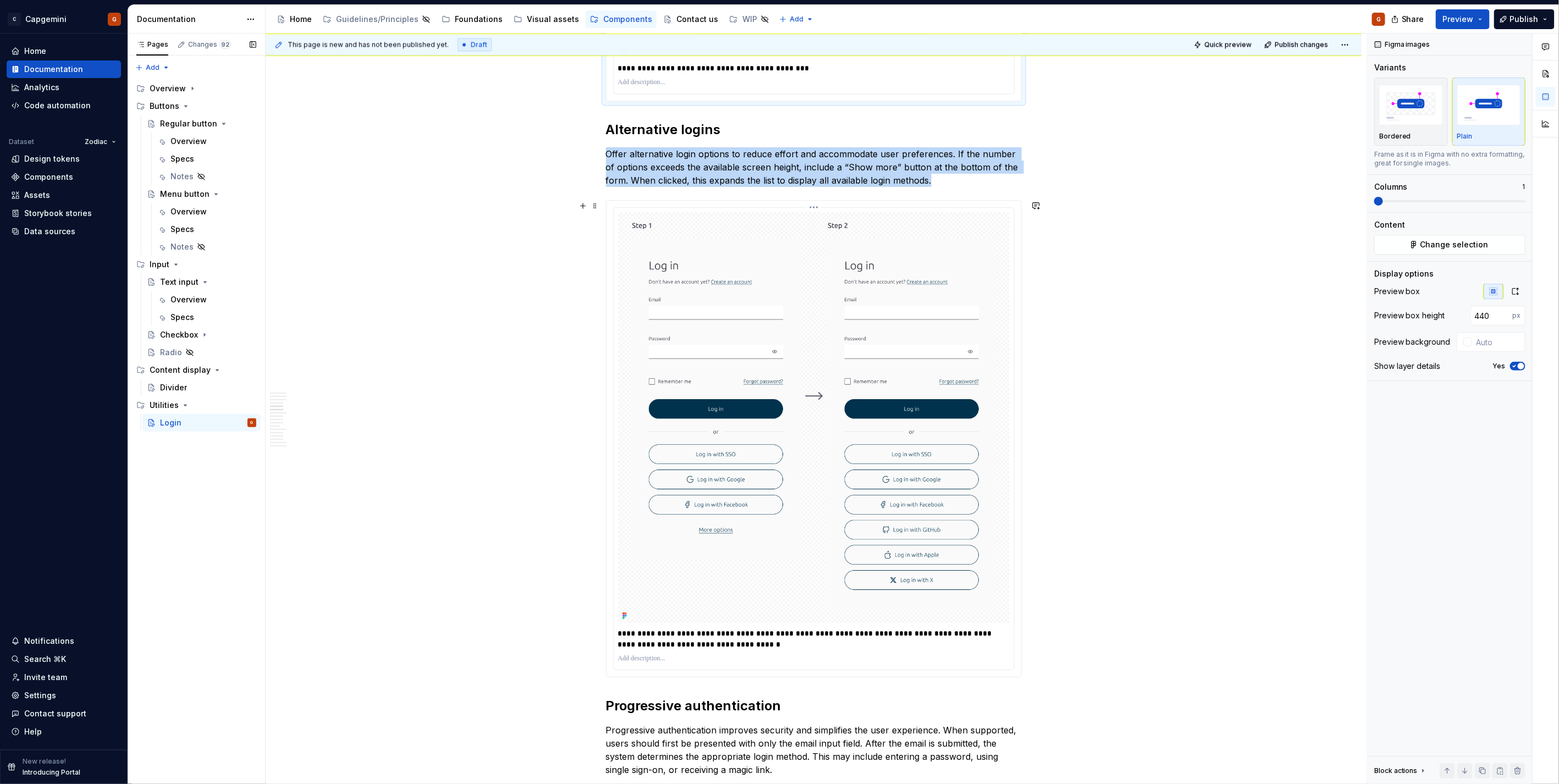
click at [1014, 474] on div "**********" at bounding box center [813, 439] width 415 height 476
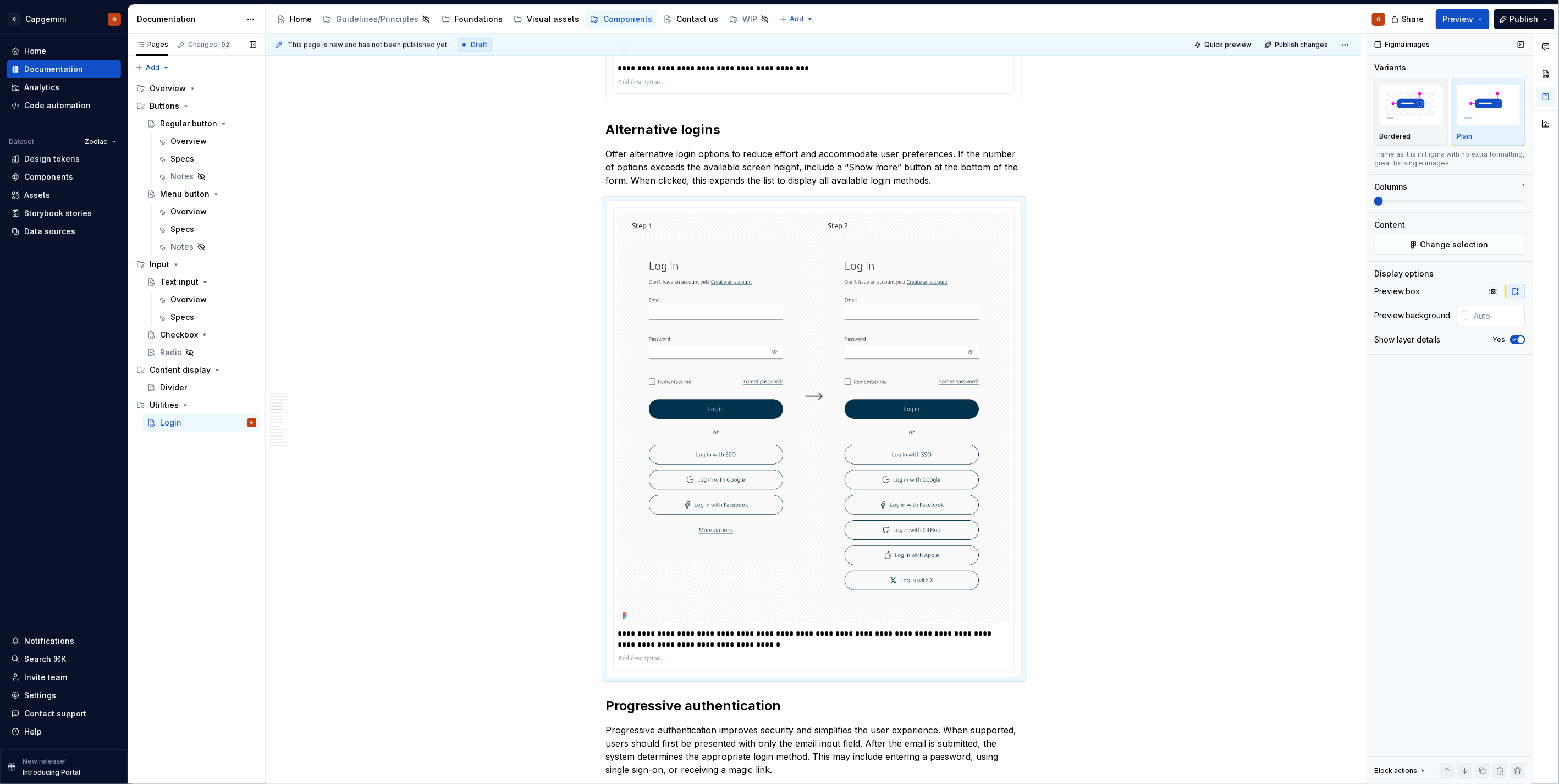
click at [1472, 310] on input "text" at bounding box center [1498, 315] width 56 height 20
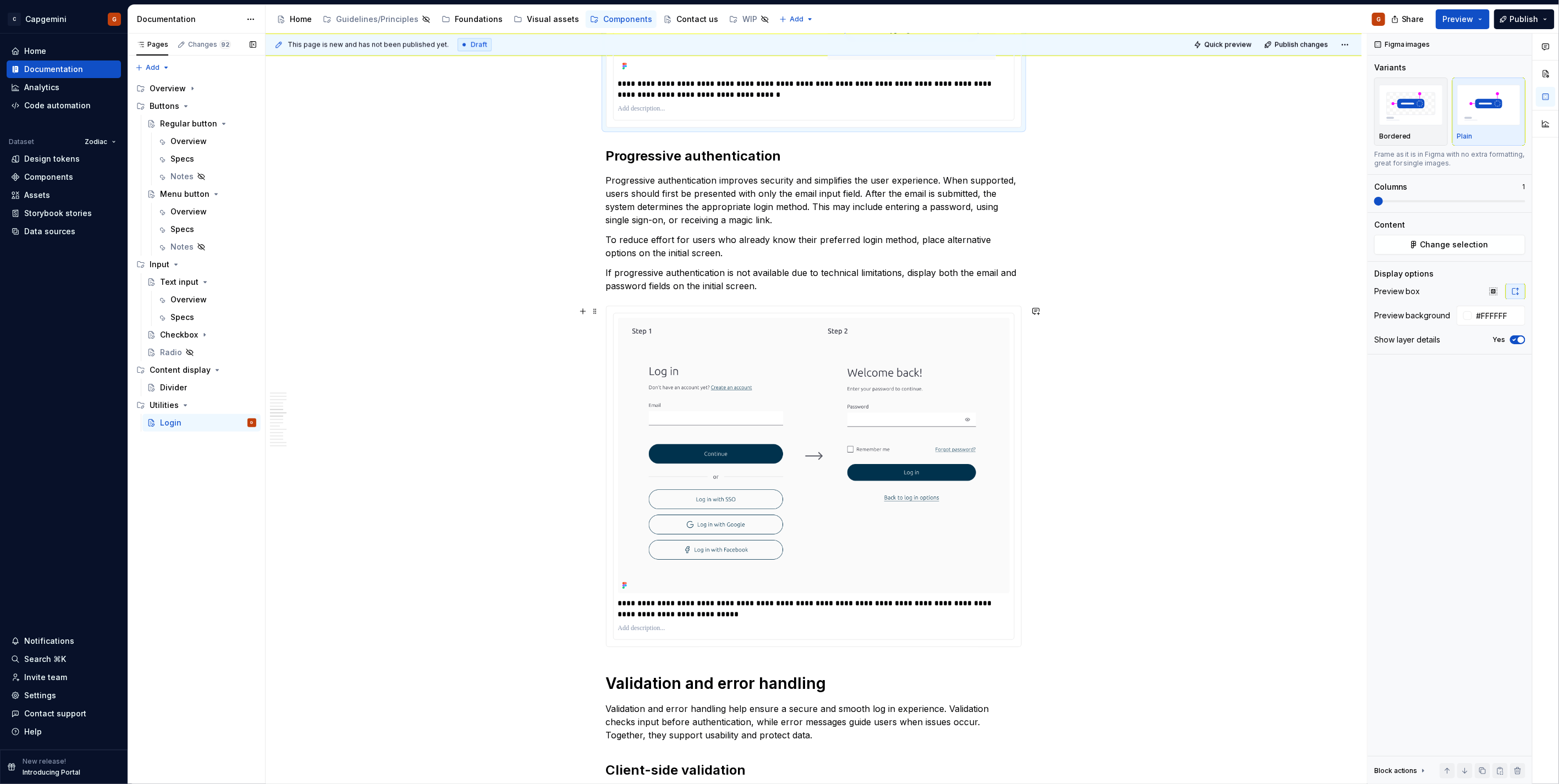
click at [1018, 422] on div "**********" at bounding box center [813, 476] width 415 height 340
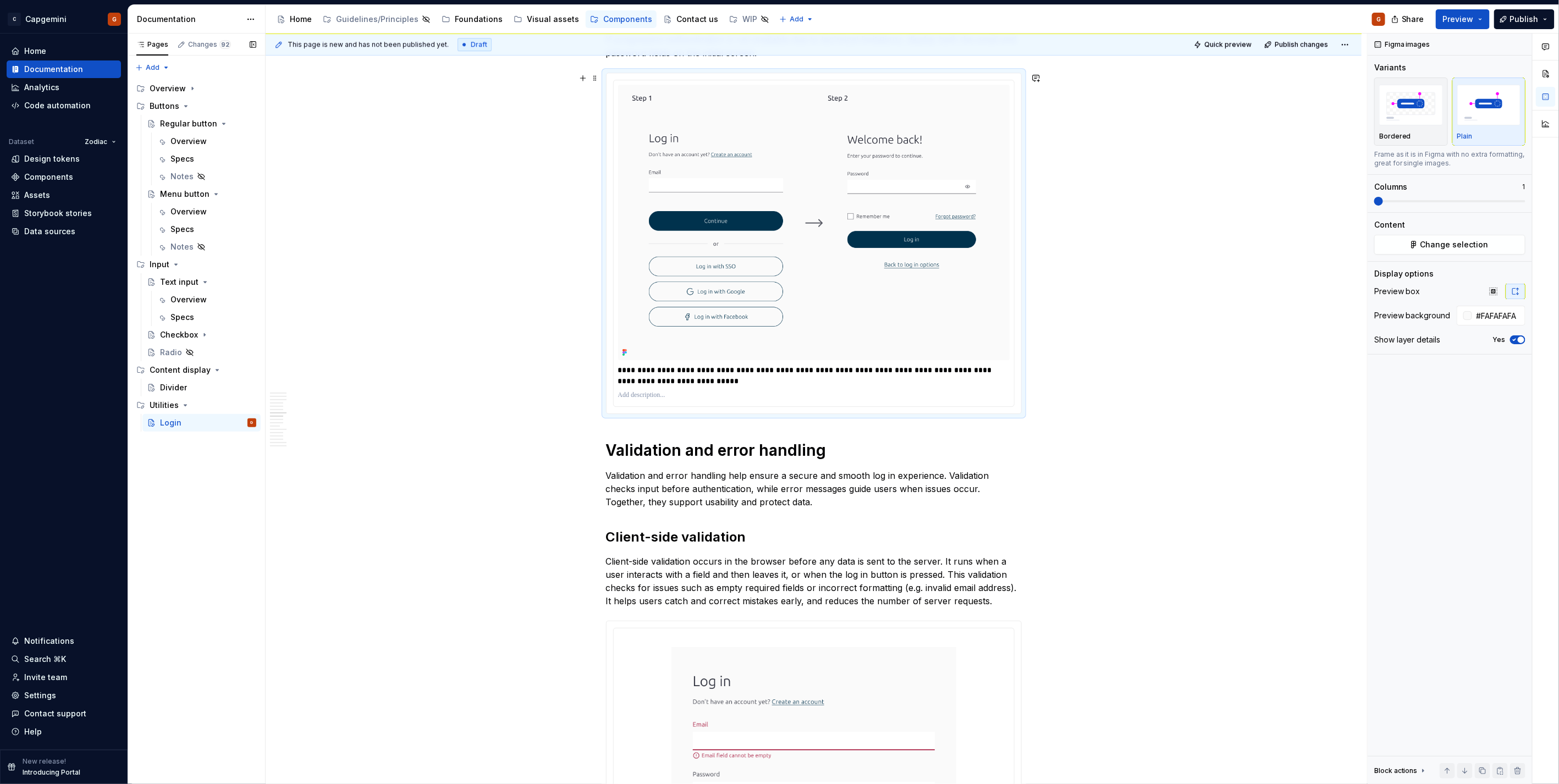
scroll to position [2321, 0]
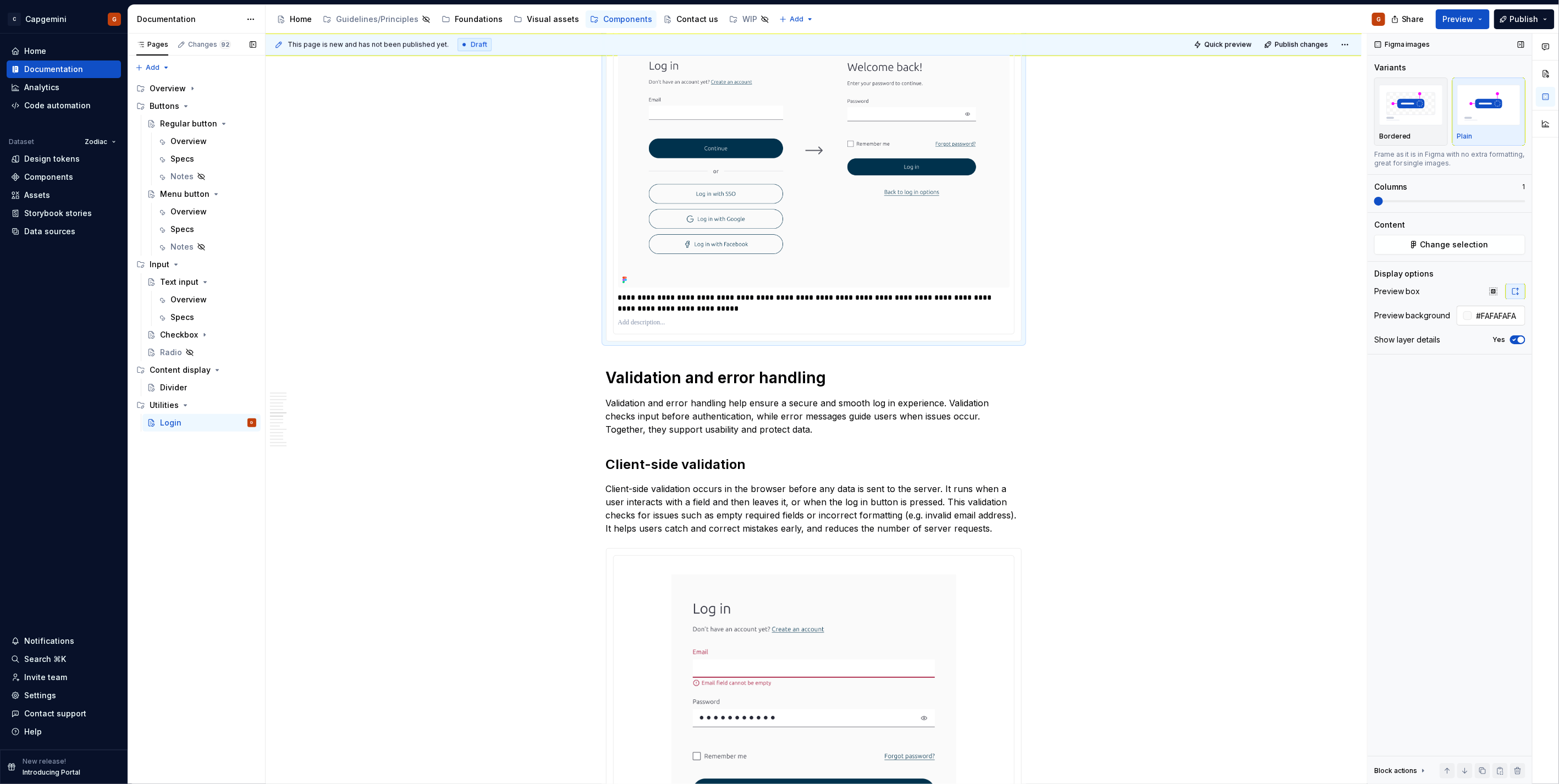
click at [1502, 309] on input "#FAFAFAFA" at bounding box center [1498, 315] width 53 height 20
type input "#FFFFFF"
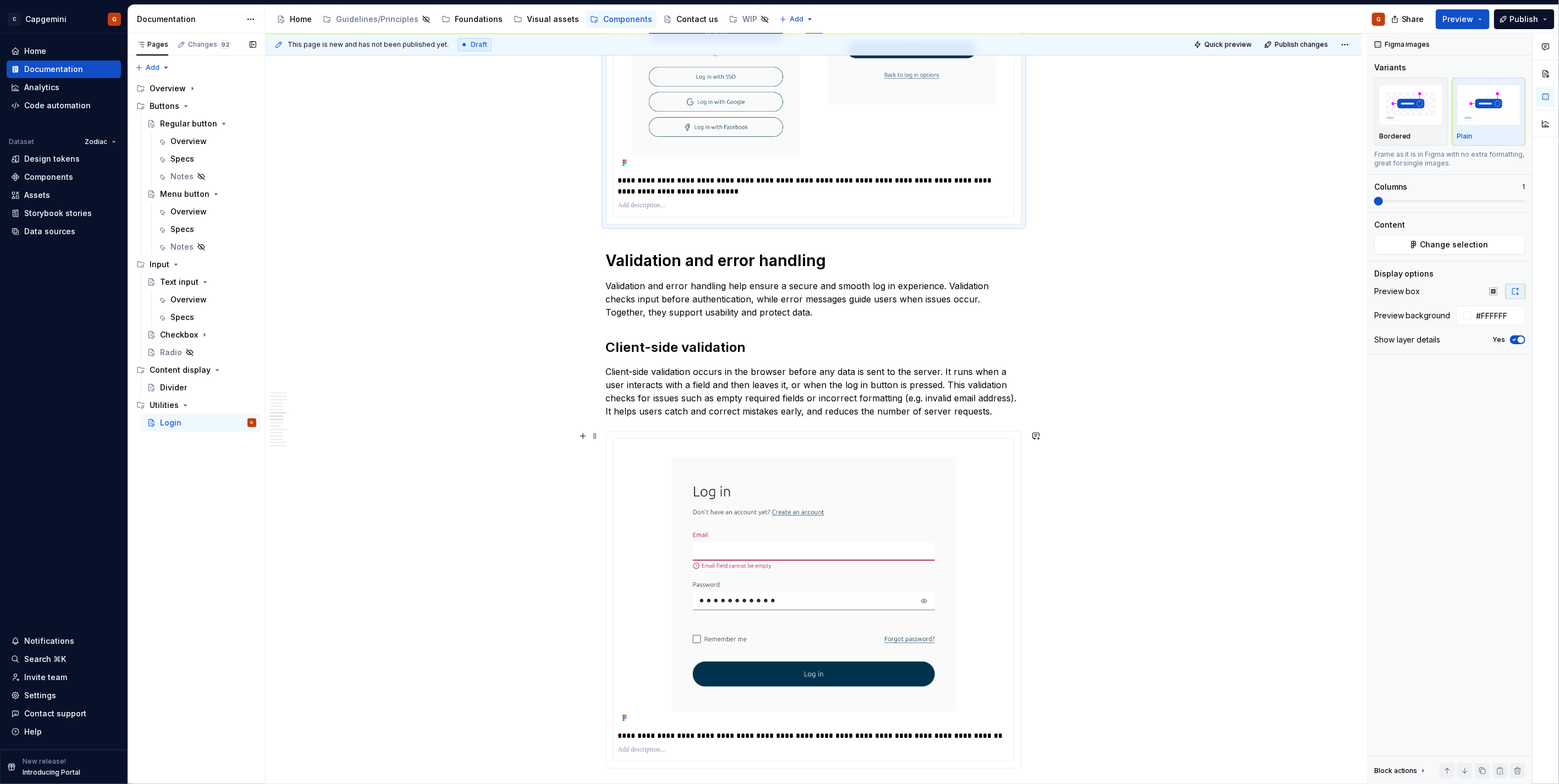
scroll to position [2565, 0]
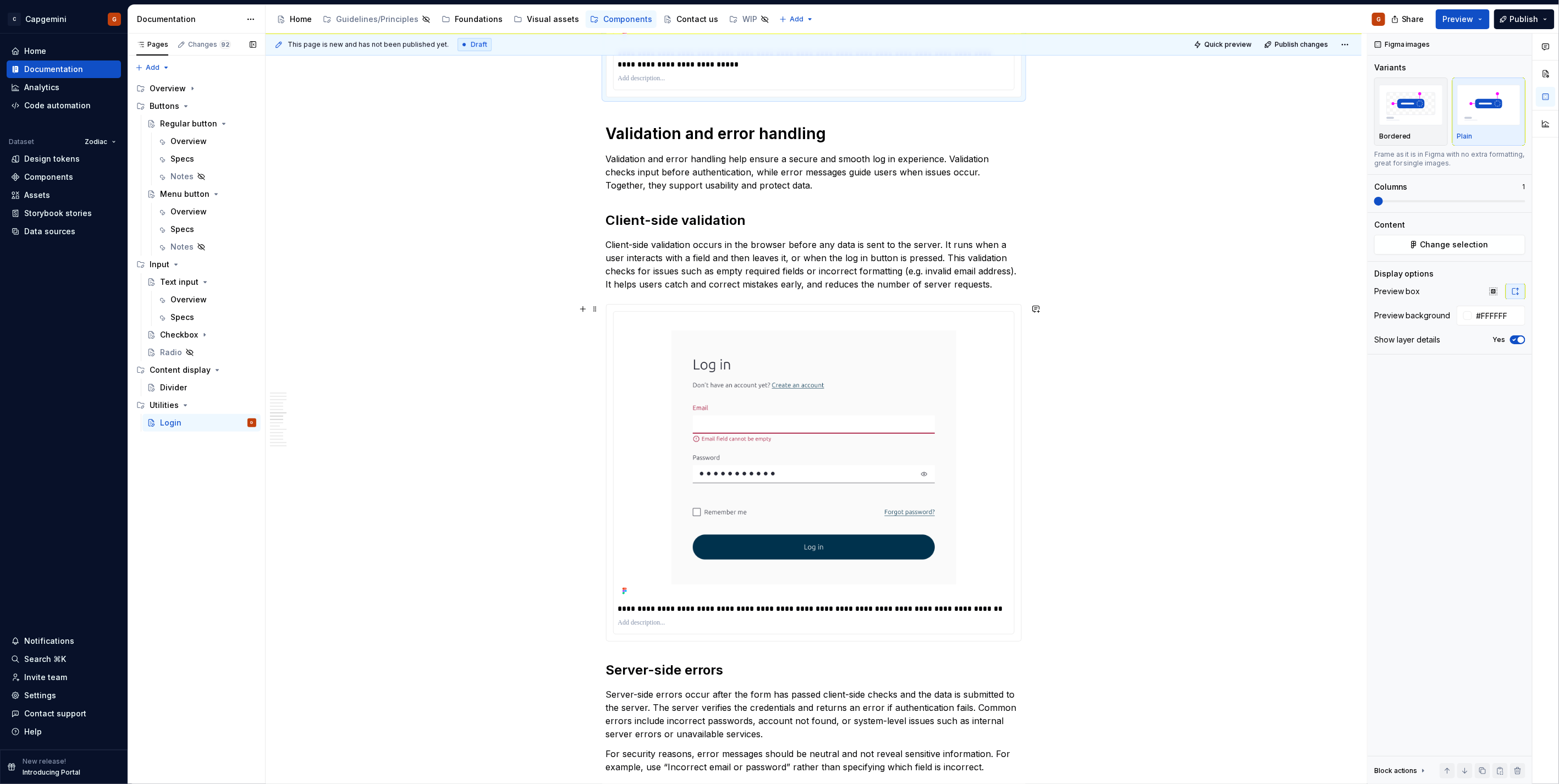
click at [1019, 410] on div "**********" at bounding box center [813, 472] width 415 height 336
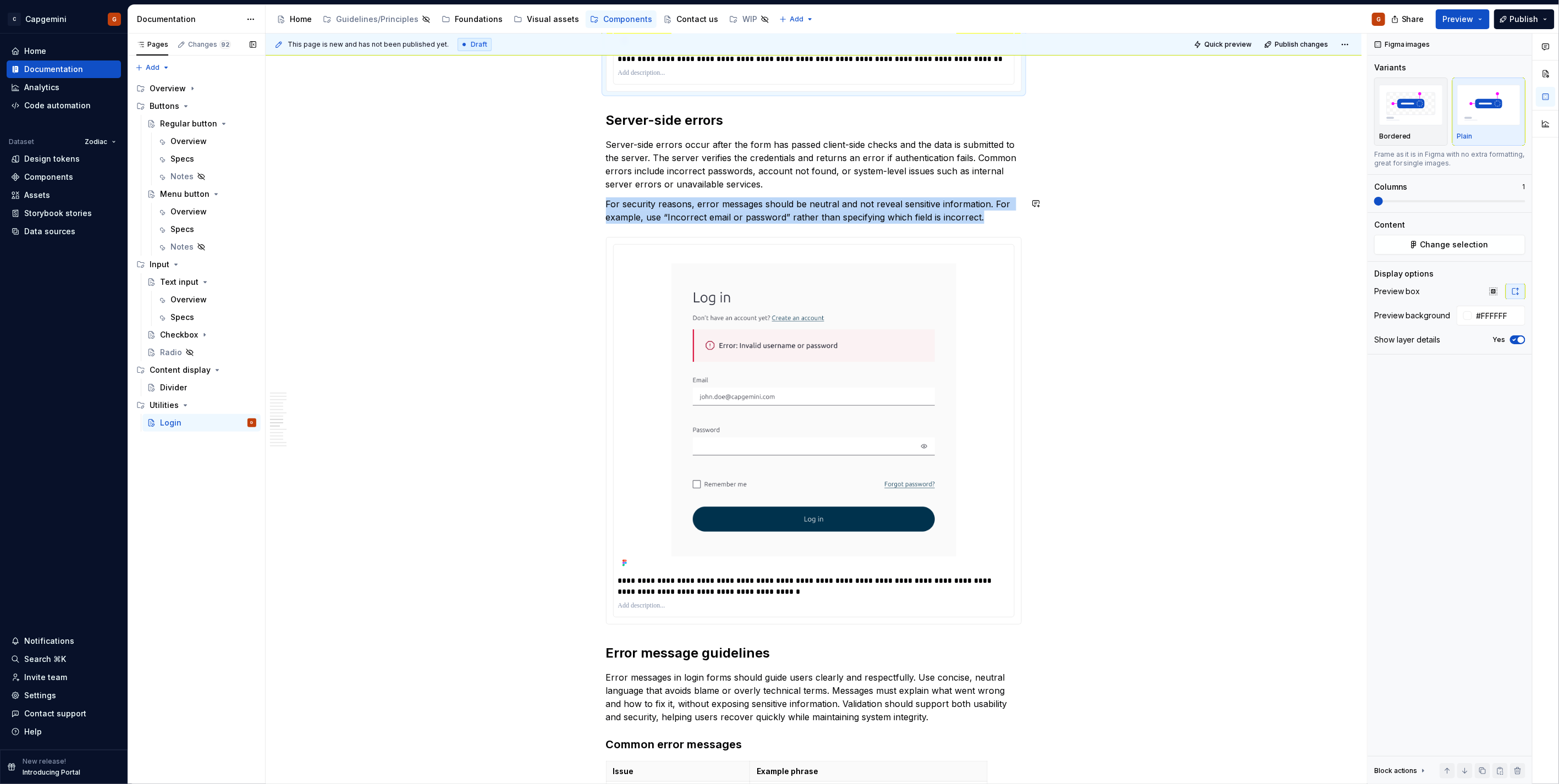
click at [1018, 409] on div "**********" at bounding box center [813, 431] width 415 height 387
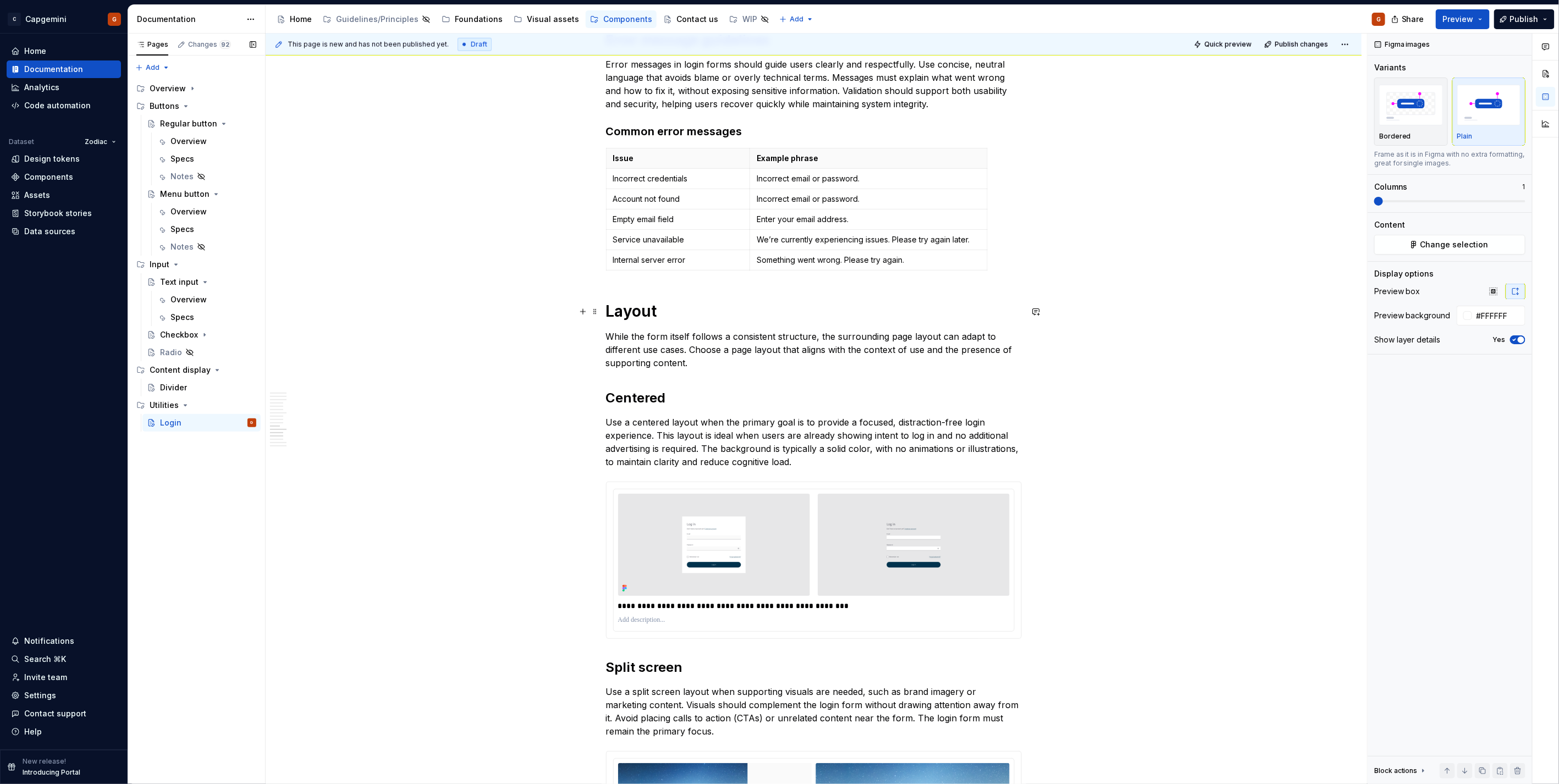
scroll to position [3847, 0]
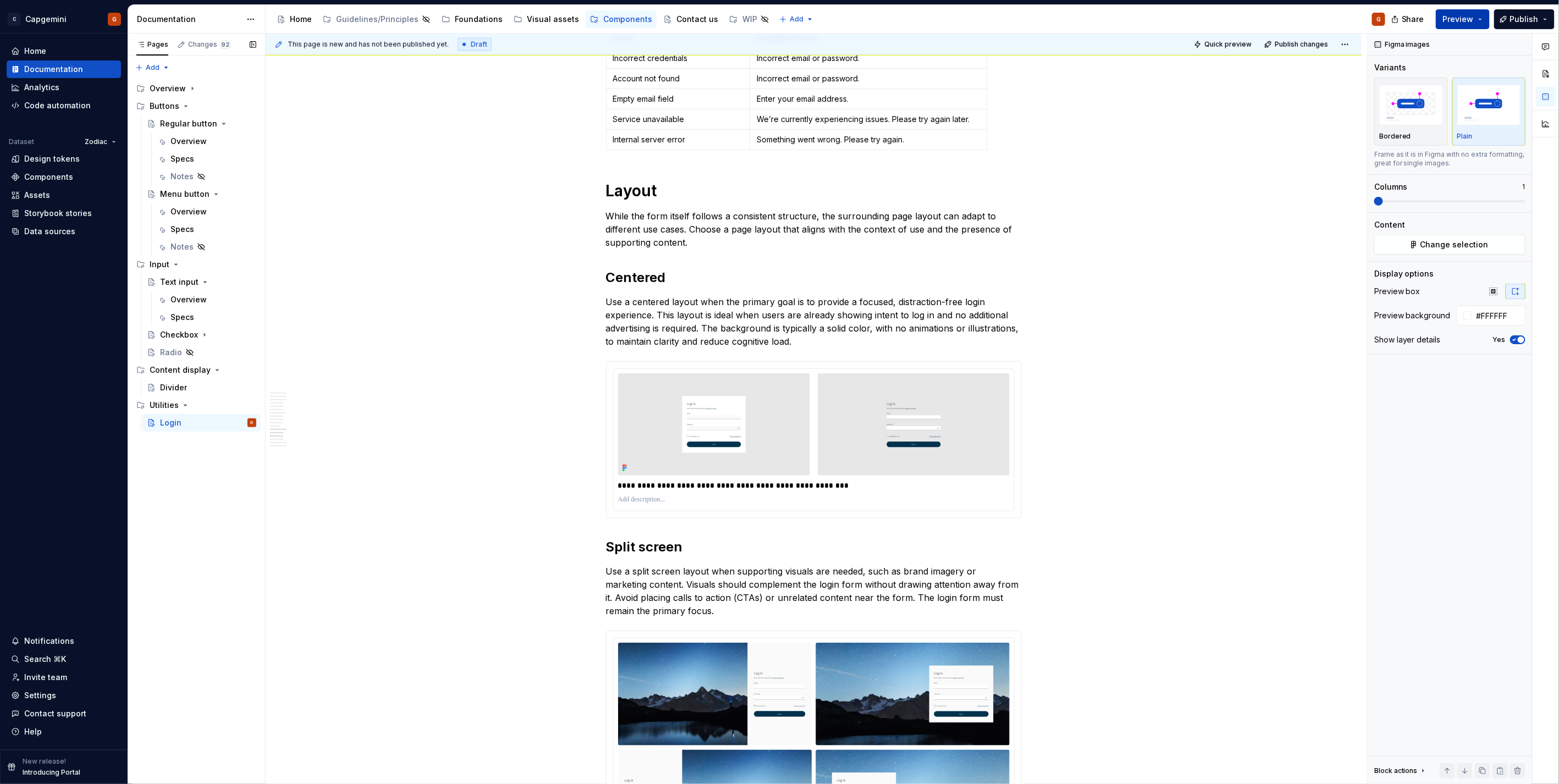
click at [1455, 18] on span "Preview" at bounding box center [1458, 19] width 31 height 11
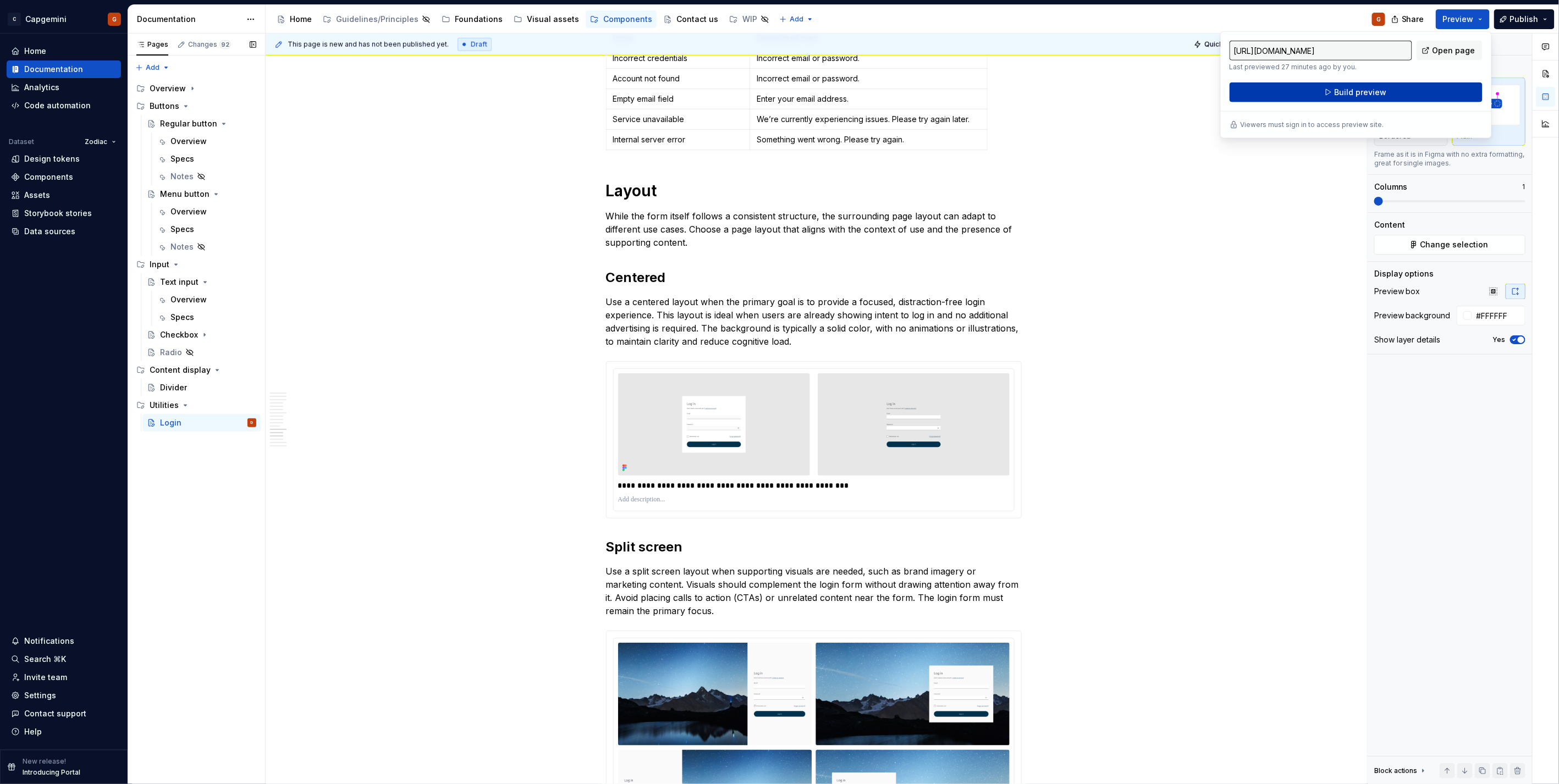
drag, startPoint x: 1455, startPoint y: 18, endPoint x: 1433, endPoint y: 94, distance: 79.1
click at [1433, 94] on button "Build preview" at bounding box center [1356, 92] width 253 height 20
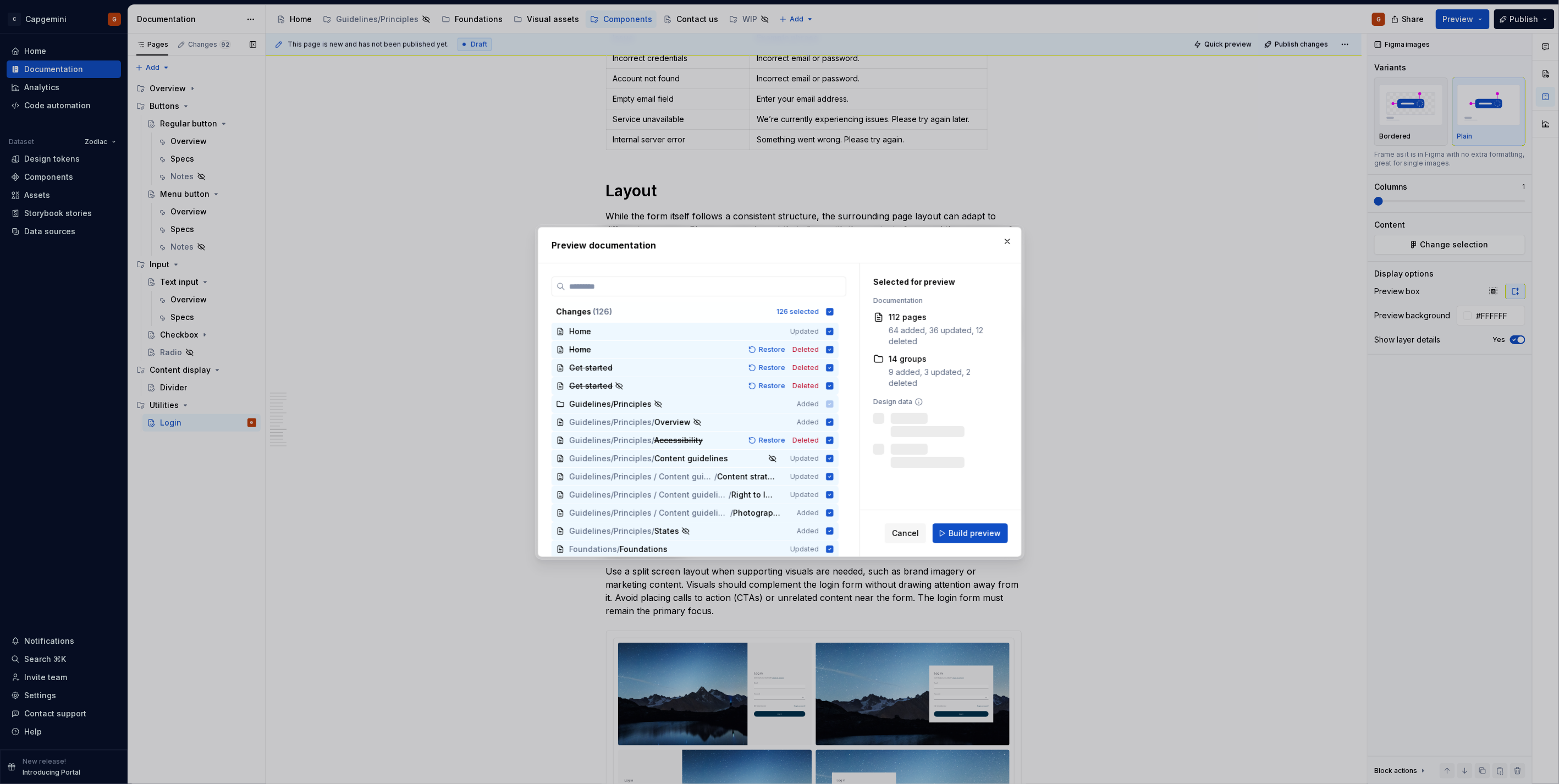
click at [996, 518] on div "Cancel Build preview" at bounding box center [940, 533] width 161 height 46
click at [987, 532] on span "Build preview" at bounding box center [974, 533] width 52 height 11
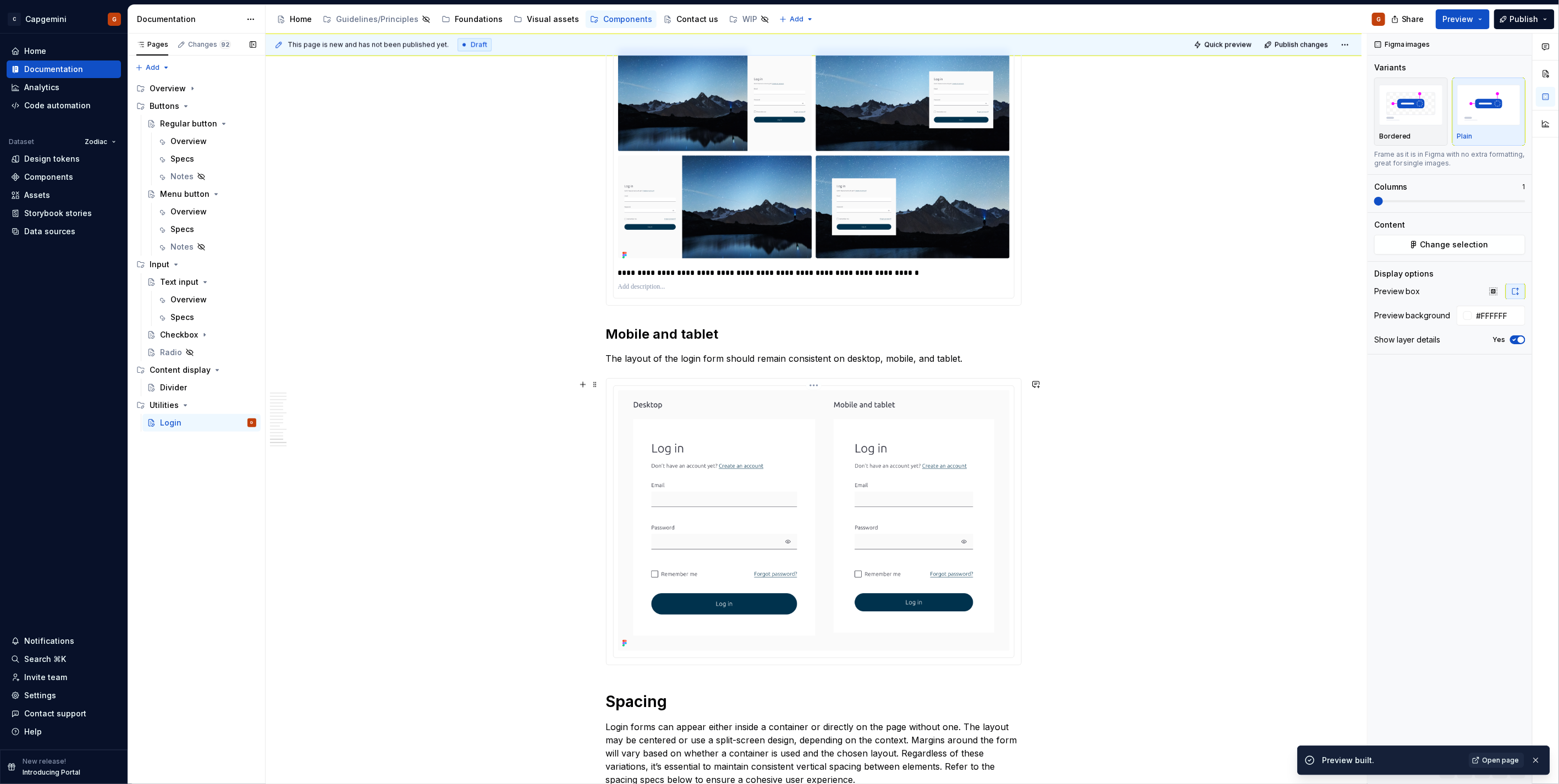
scroll to position [4458, 0]
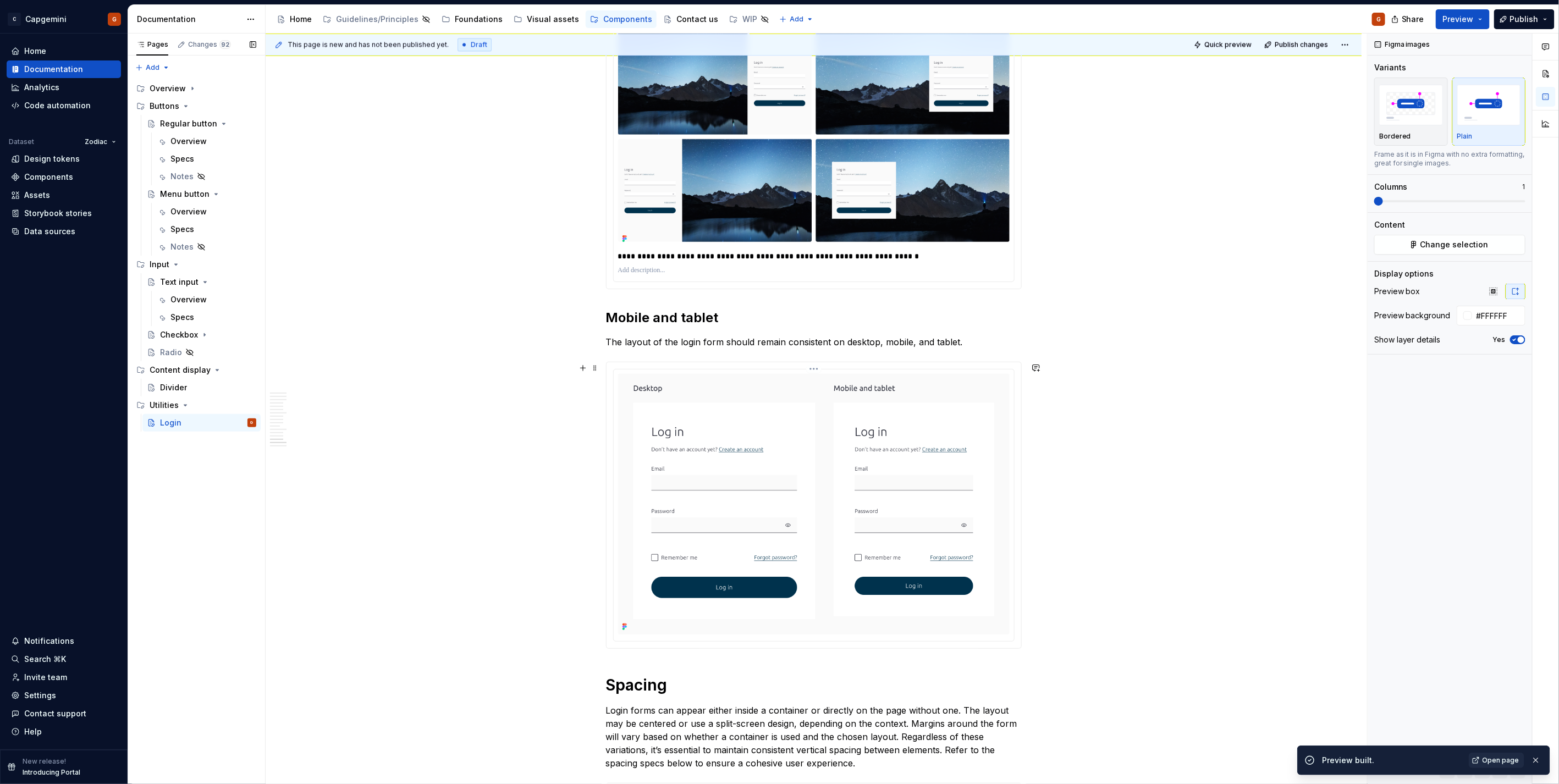
click at [816, 371] on html "C Capgemini G Home Documentation Analytics Code automation Dataset Zodiac Desig…" at bounding box center [780, 392] width 1559 height 784
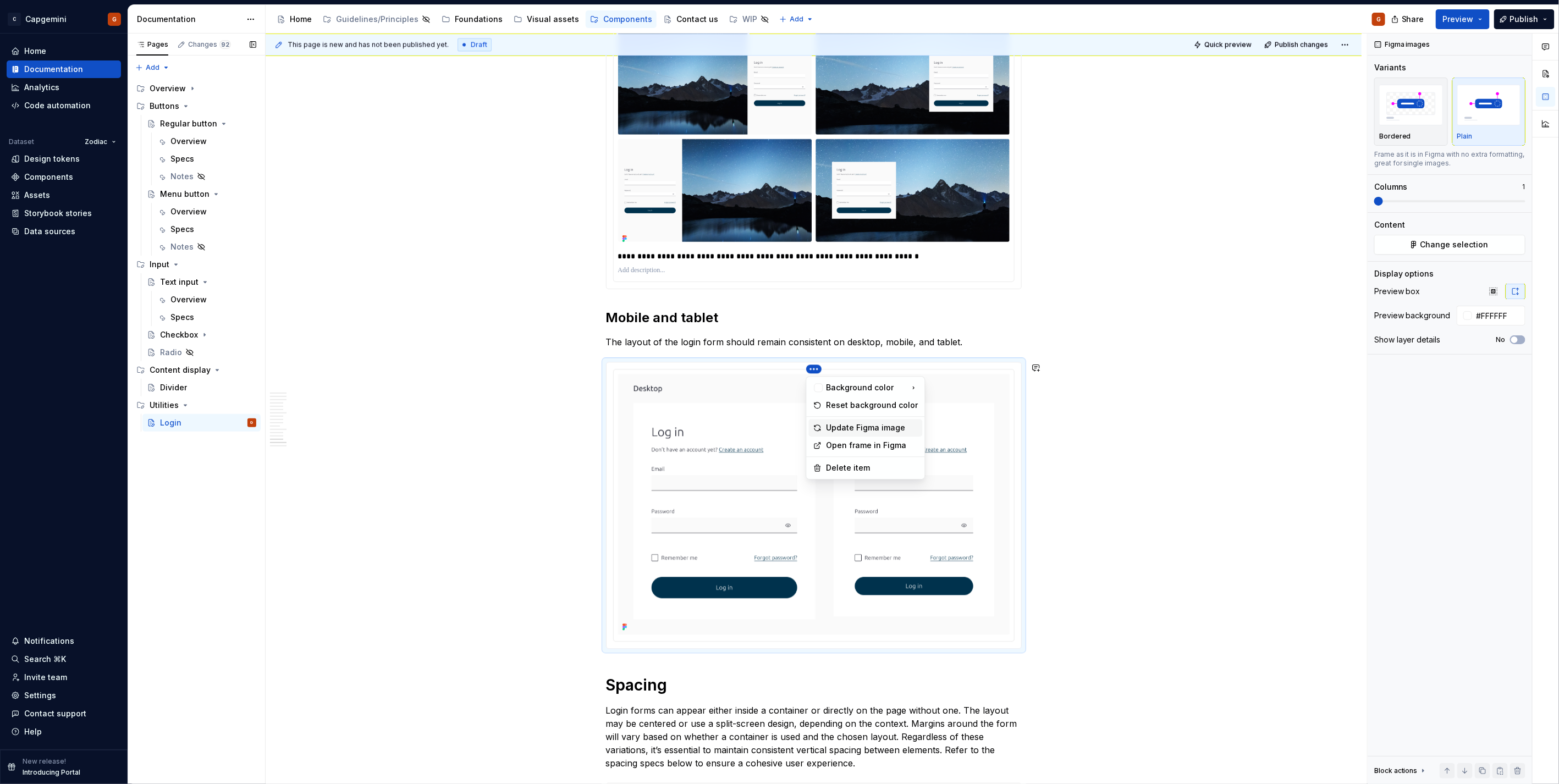
click at [832, 430] on div "Update Figma image" at bounding box center [873, 428] width 92 height 11
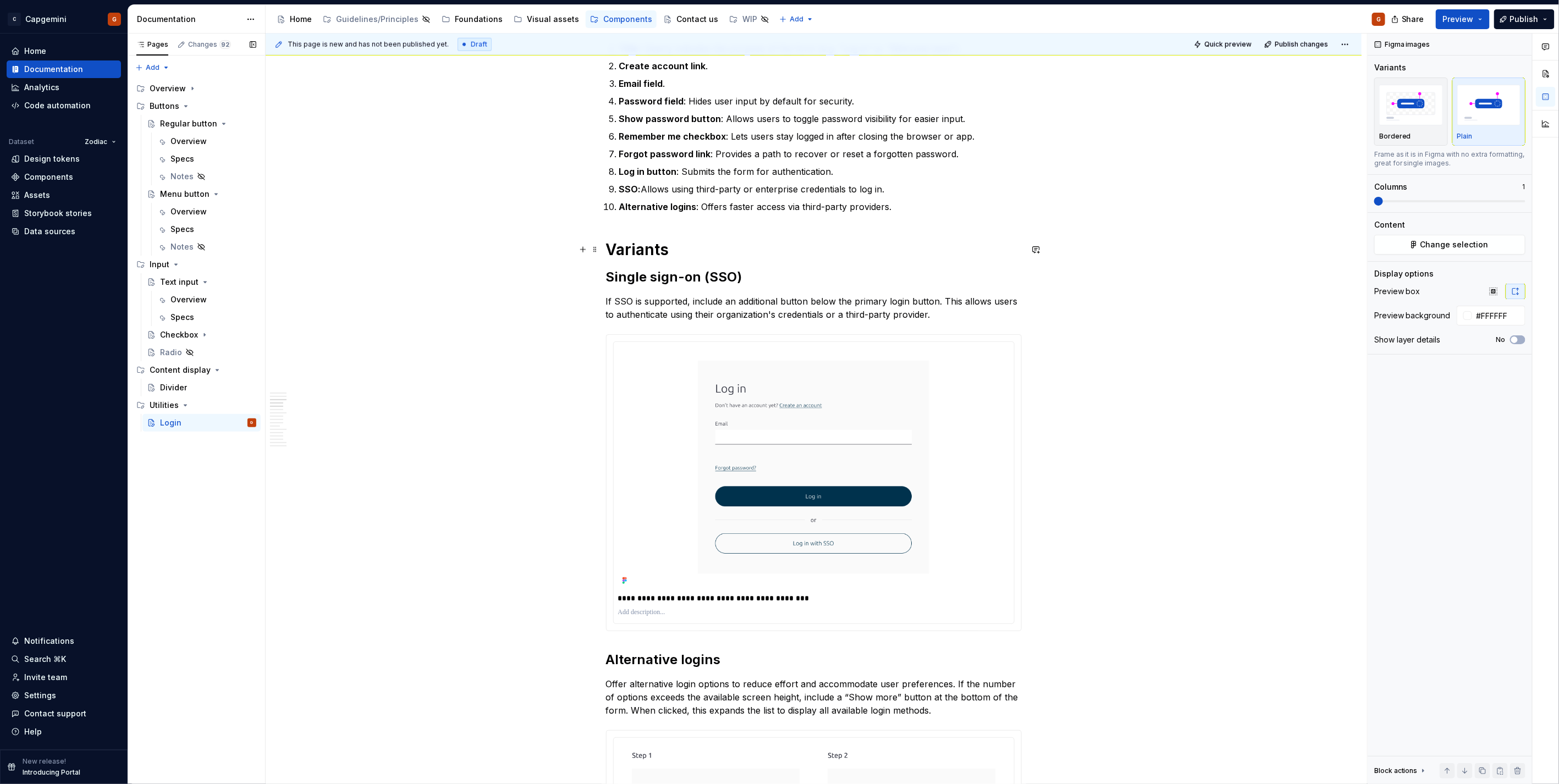
scroll to position [996, 0]
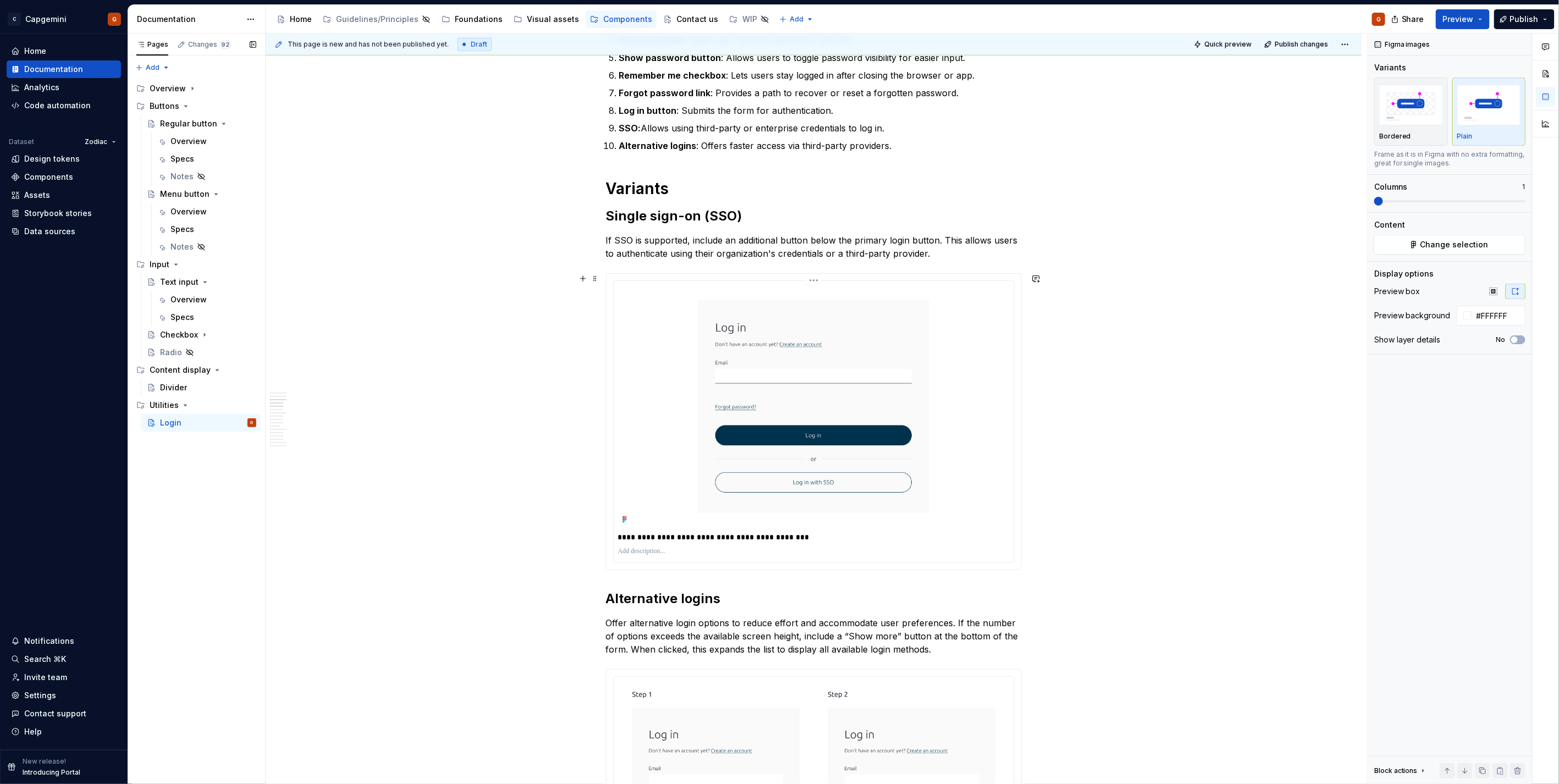
click at [810, 278] on html "C Capgemini G Home Documentation Analytics Code automation Dataset Zodiac Desig…" at bounding box center [780, 392] width 1559 height 784
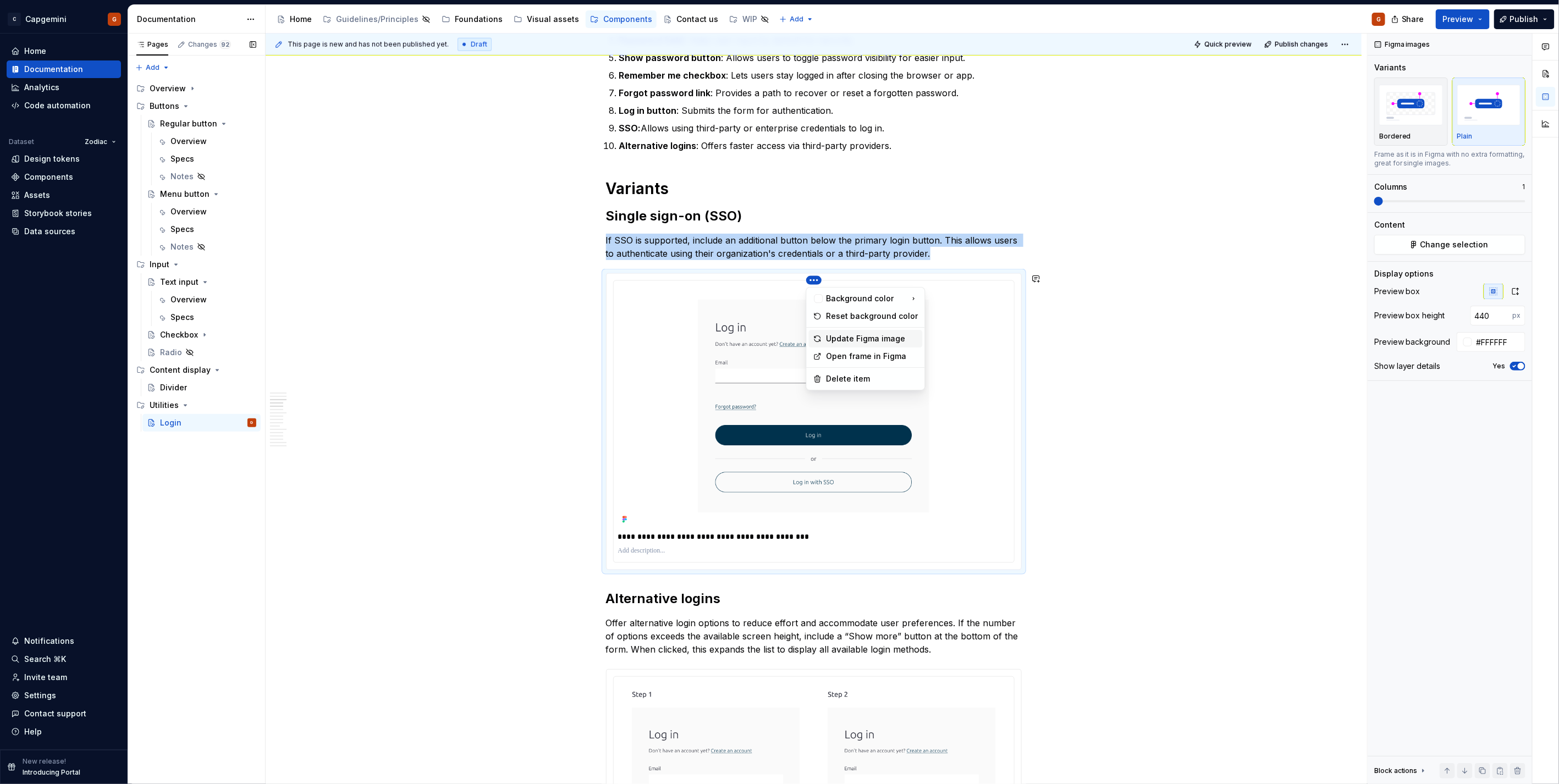
click at [859, 343] on div "Update Figma image" at bounding box center [873, 339] width 92 height 11
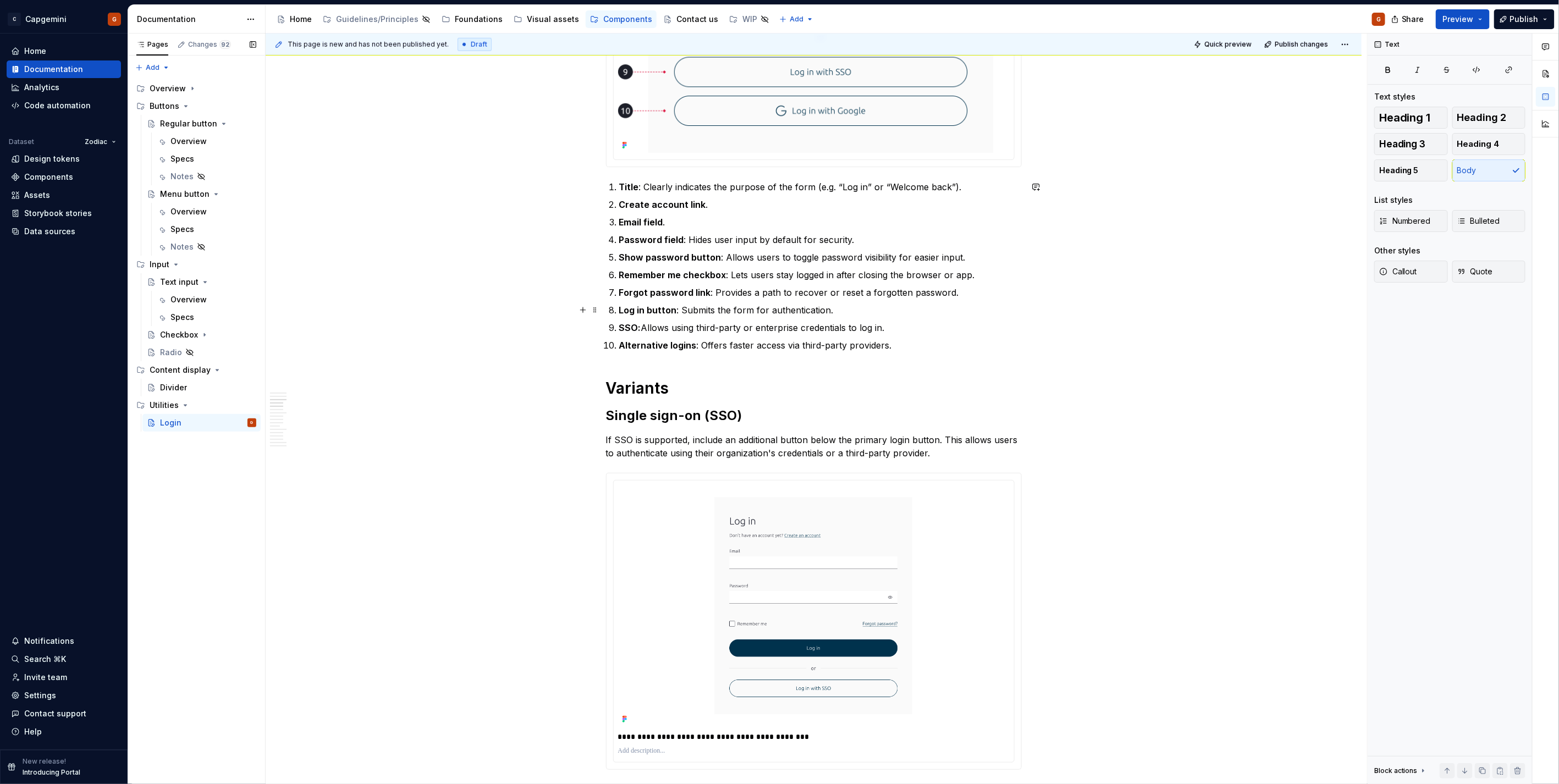
scroll to position [916, 0]
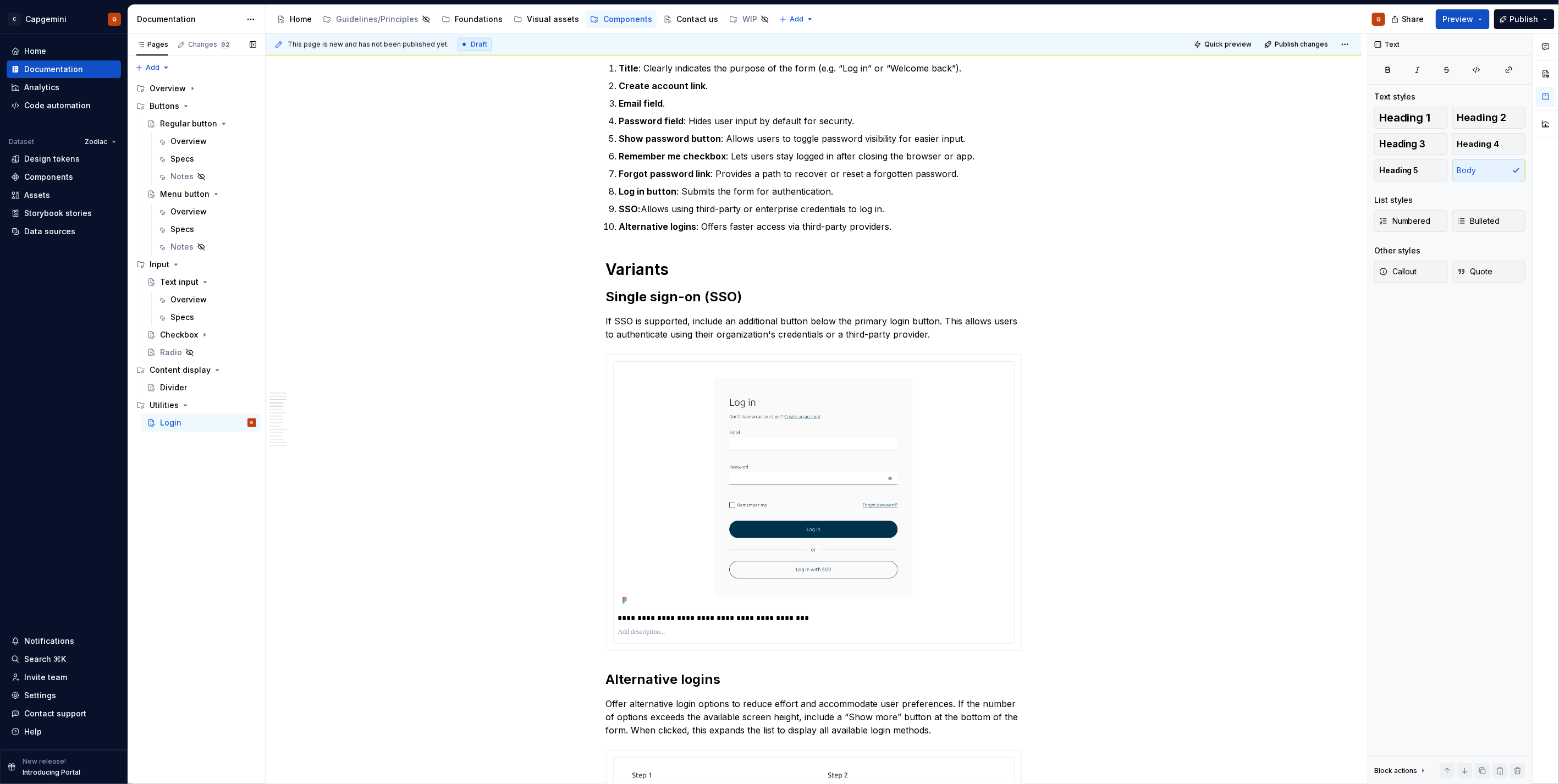
type textarea "*"
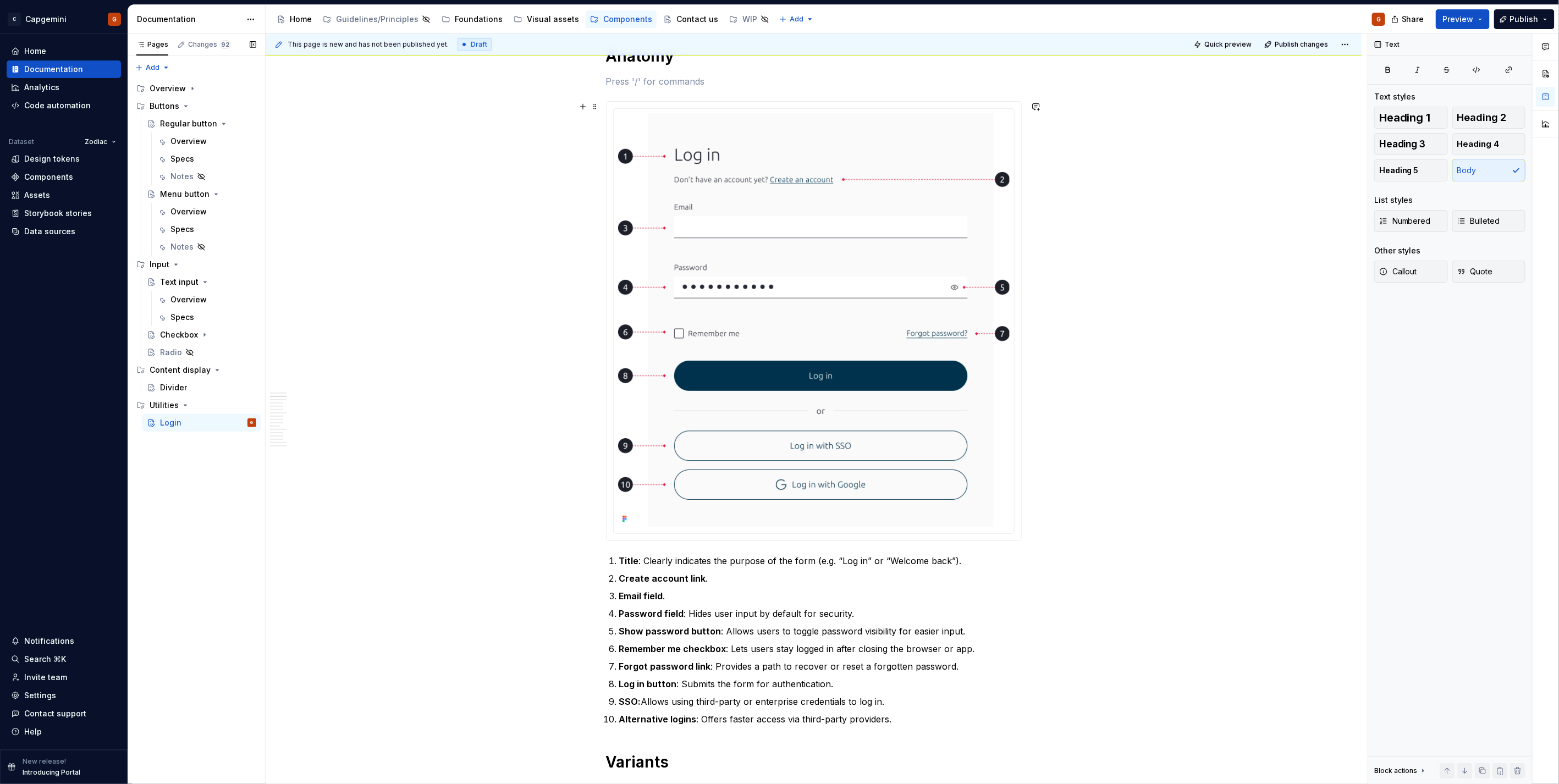
scroll to position [244, 0]
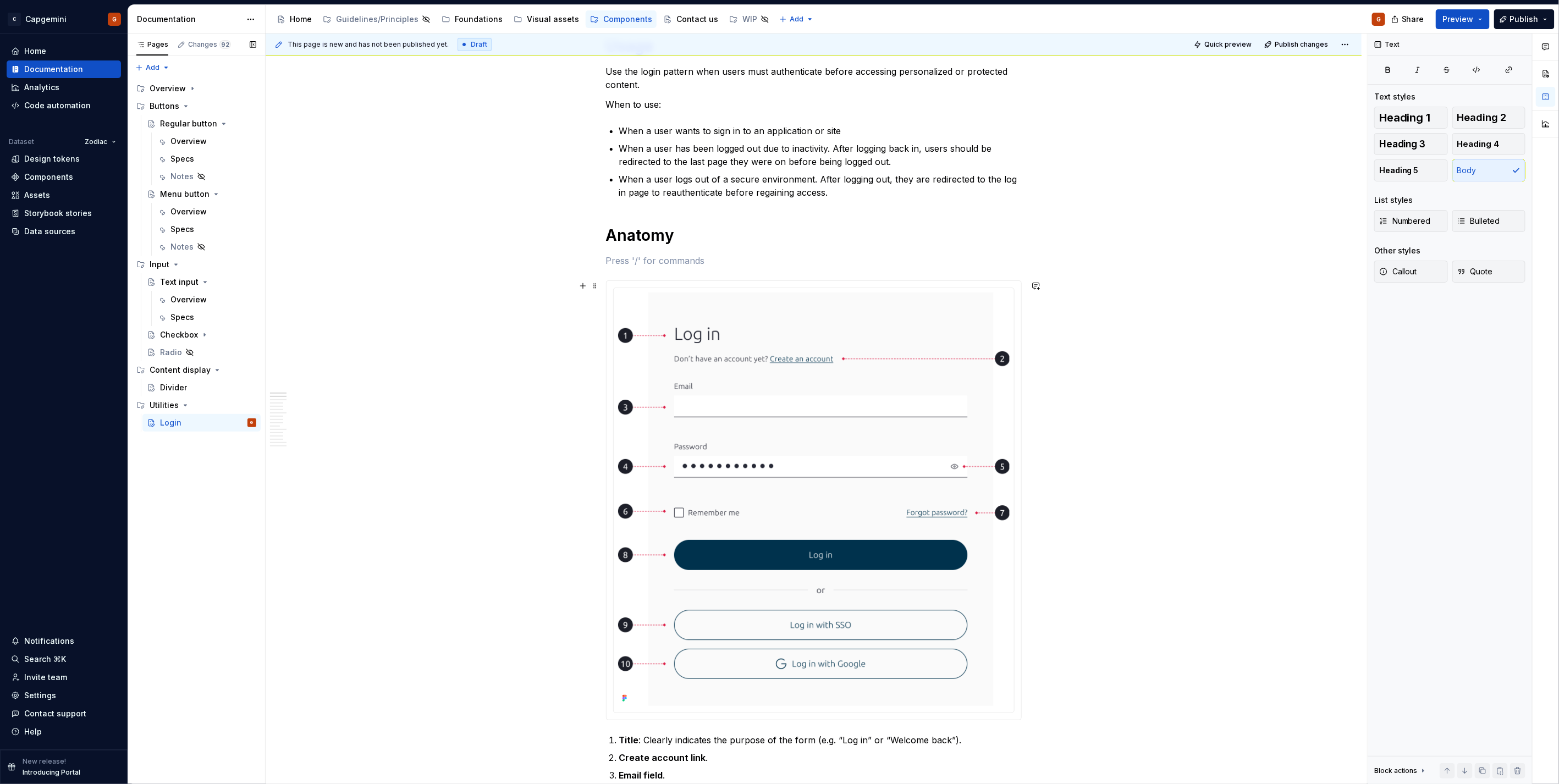
click at [1019, 300] on div at bounding box center [813, 500] width 415 height 439
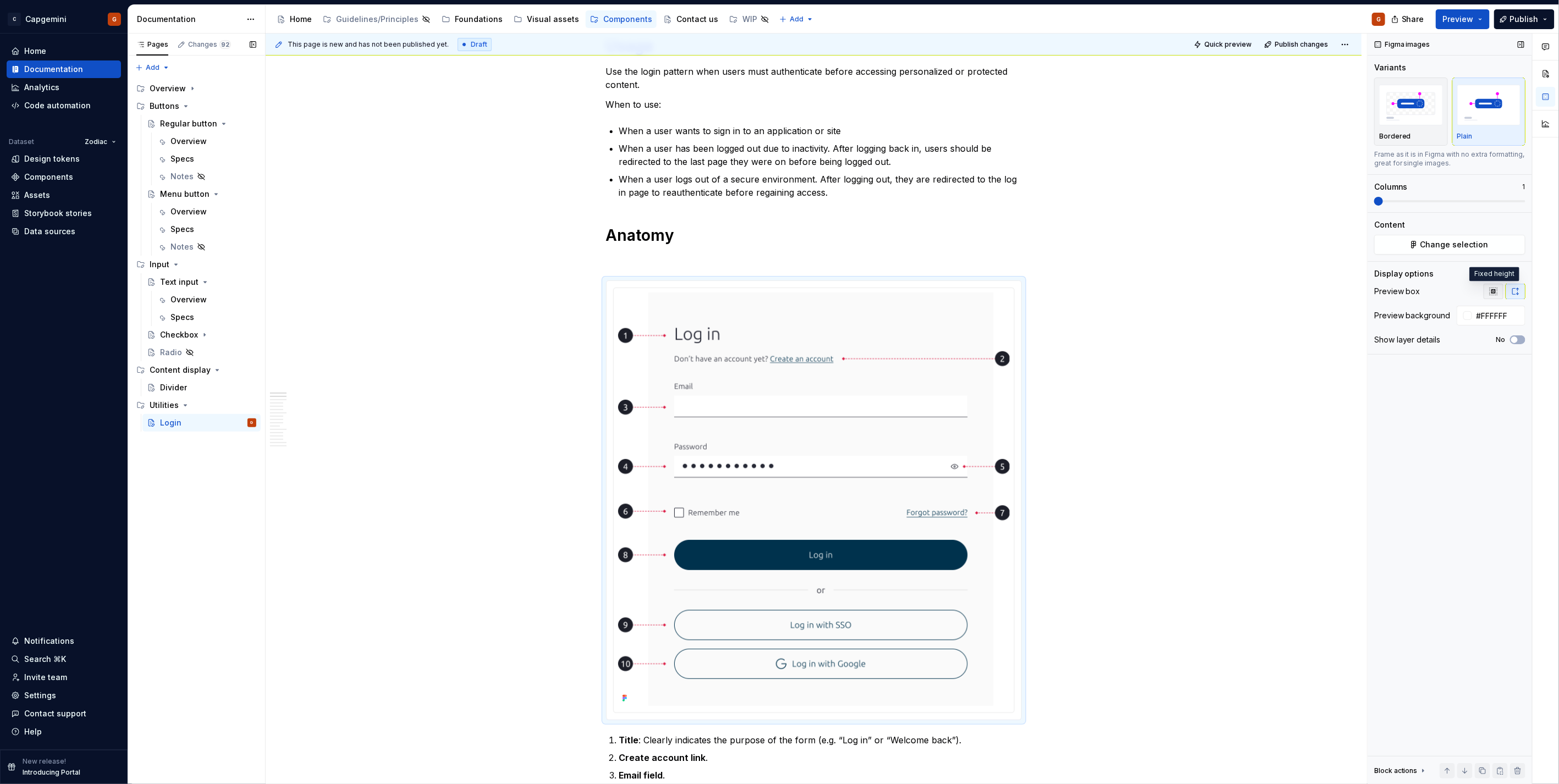
click at [1497, 297] on button "button" at bounding box center [1494, 291] width 20 height 15
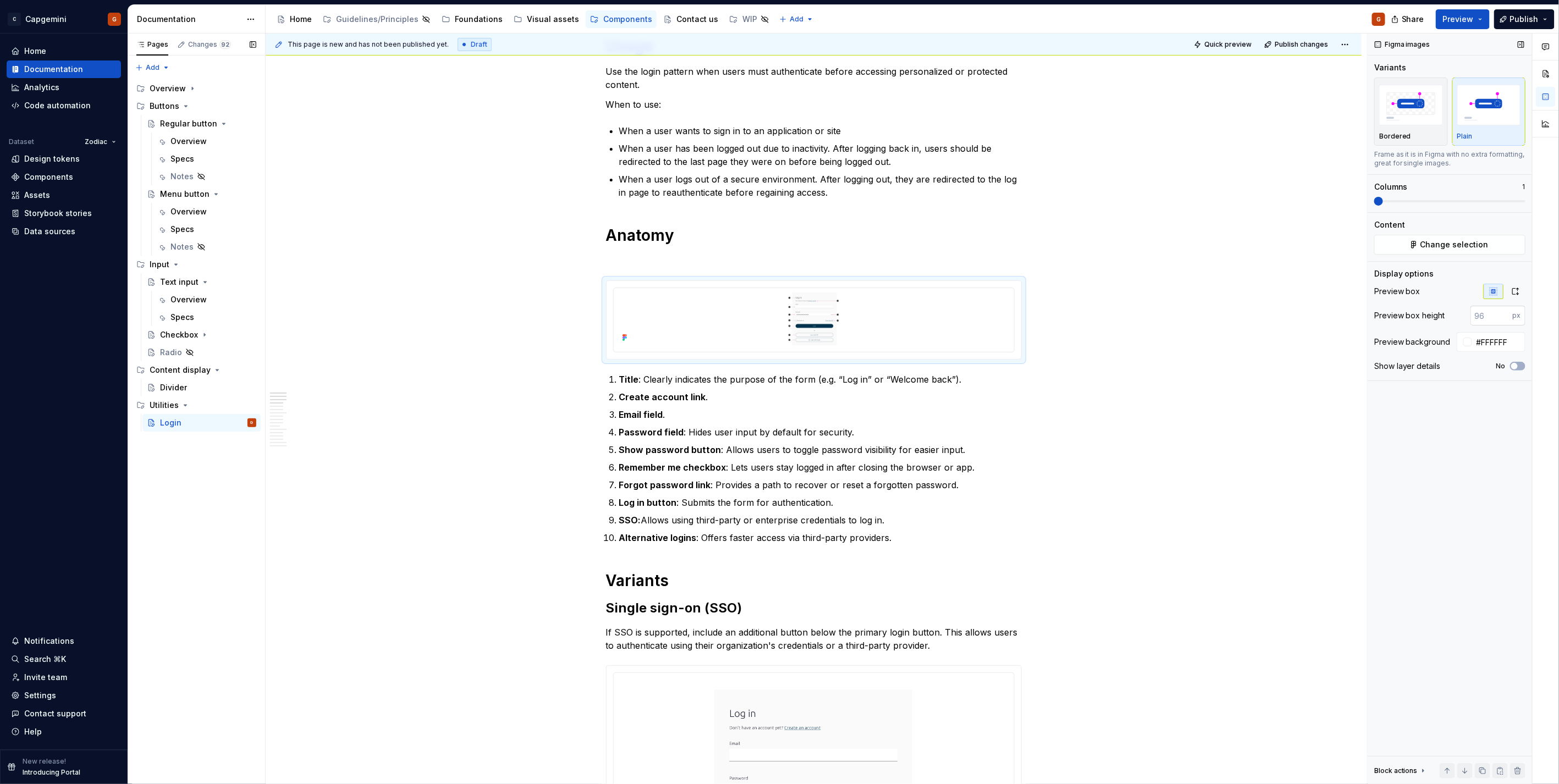
click at [1497, 316] on input "number" at bounding box center [1492, 315] width 42 height 20
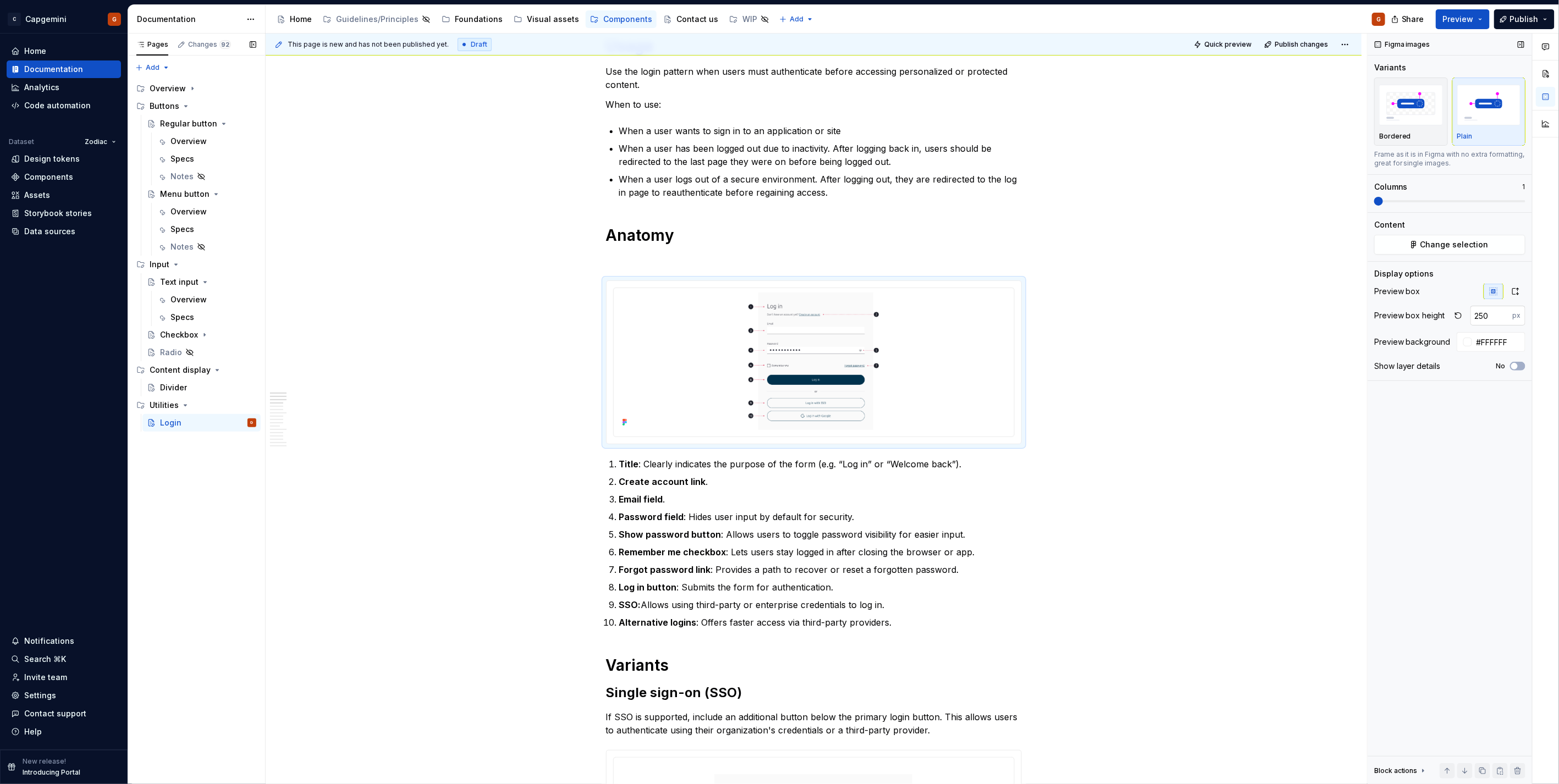
click at [1494, 321] on input "250" at bounding box center [1492, 315] width 42 height 20
click at [1494, 316] on input "250" at bounding box center [1492, 315] width 42 height 20
type input "2"
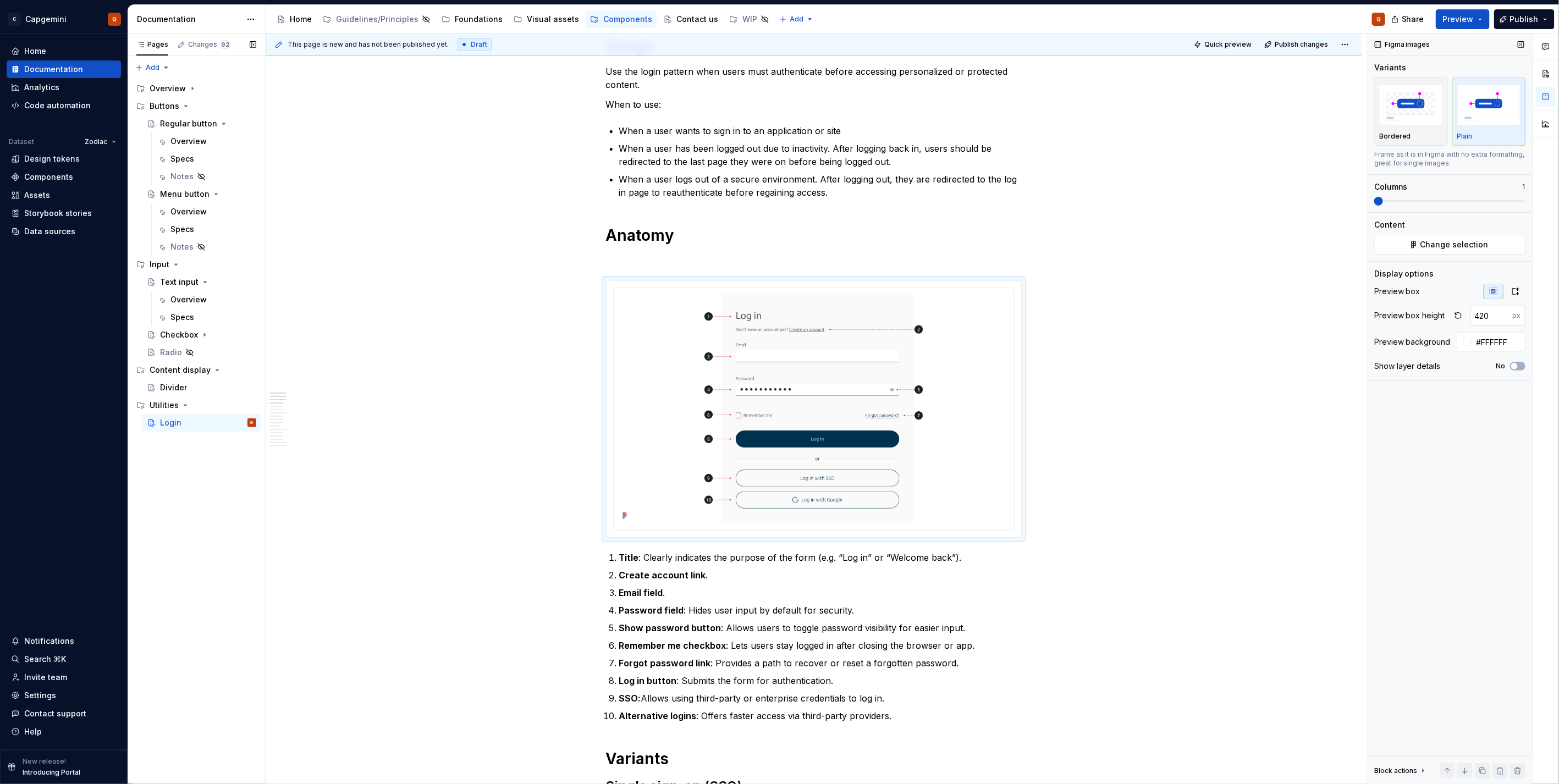
click at [1489, 316] on input "420" at bounding box center [1492, 315] width 42 height 20
type input "440"
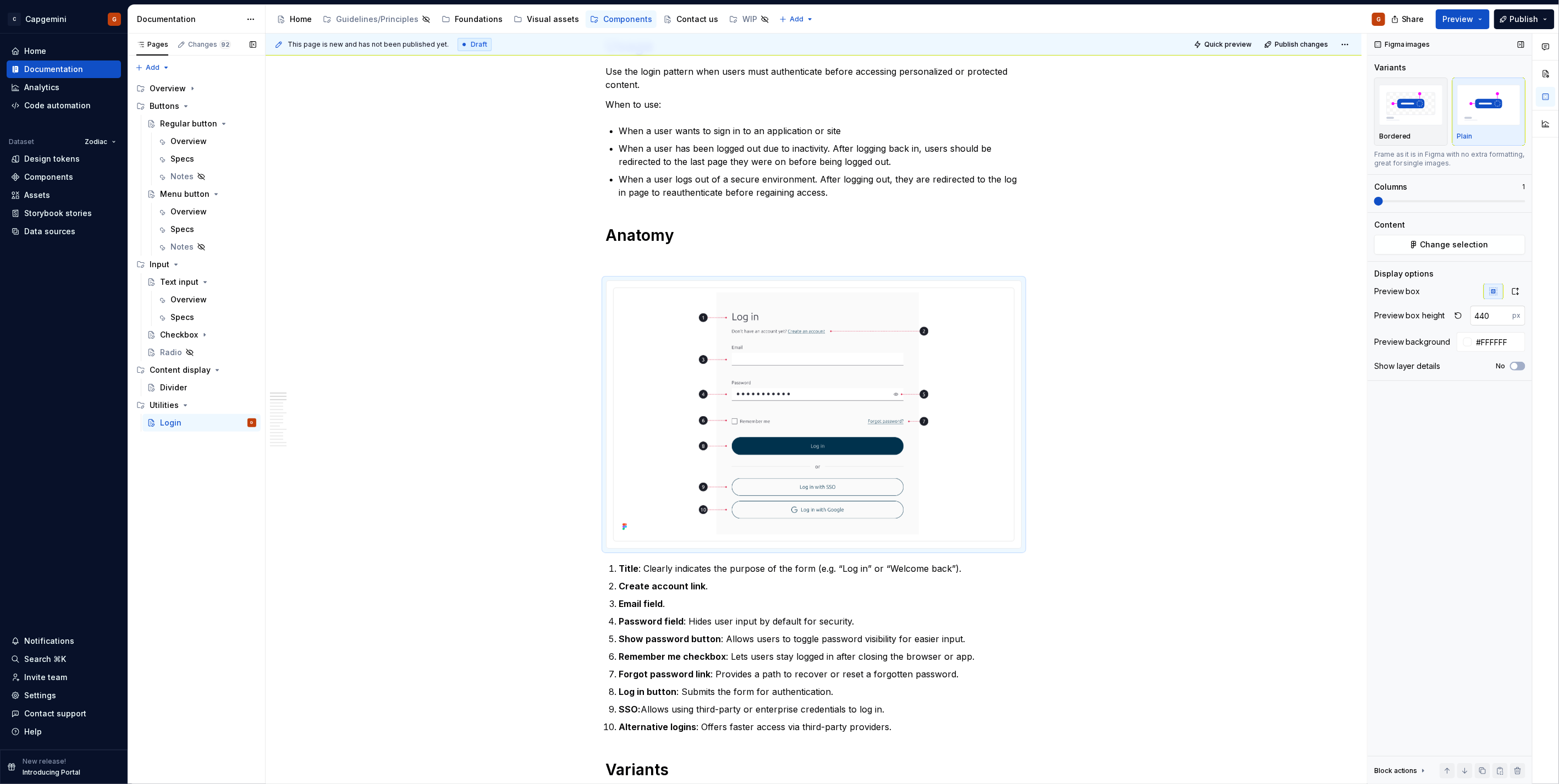
click at [1489, 316] on input "440" at bounding box center [1492, 315] width 42 height 20
type textarea "*"
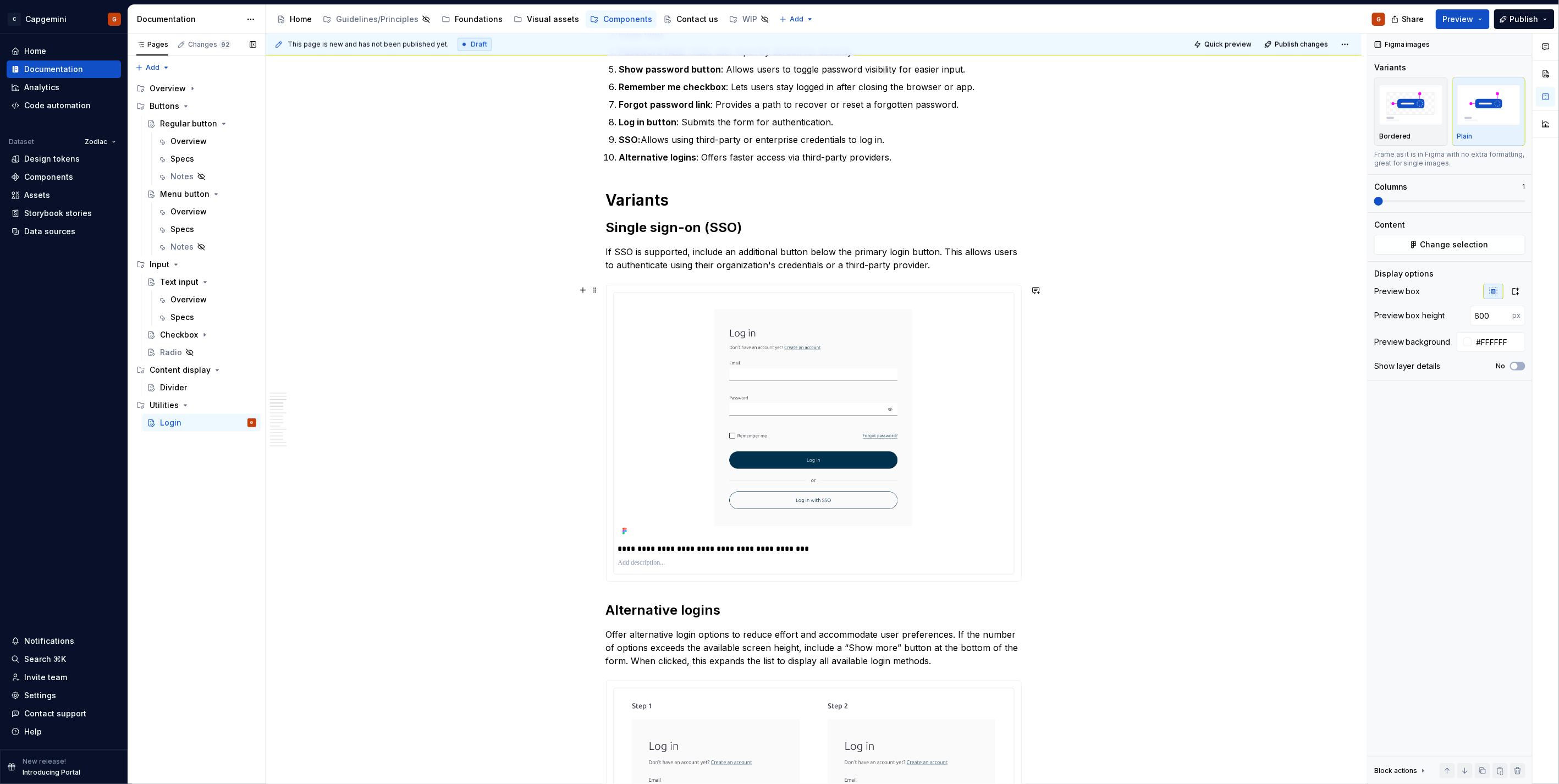
scroll to position [977, 0]
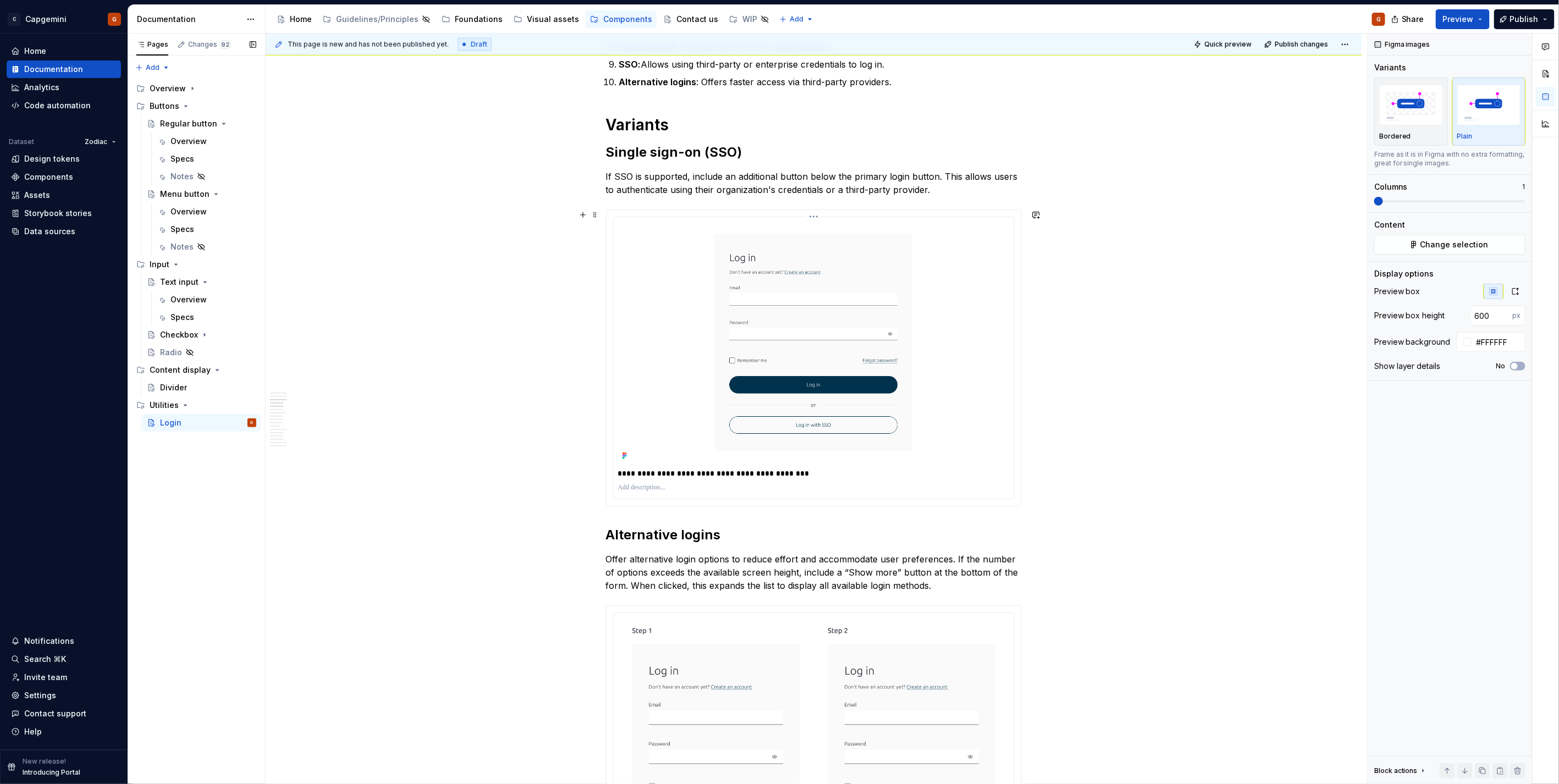
click at [976, 418] on img at bounding box center [813, 342] width 392 height 242
type input "440"
click at [1490, 315] on input "440" at bounding box center [1492, 315] width 42 height 20
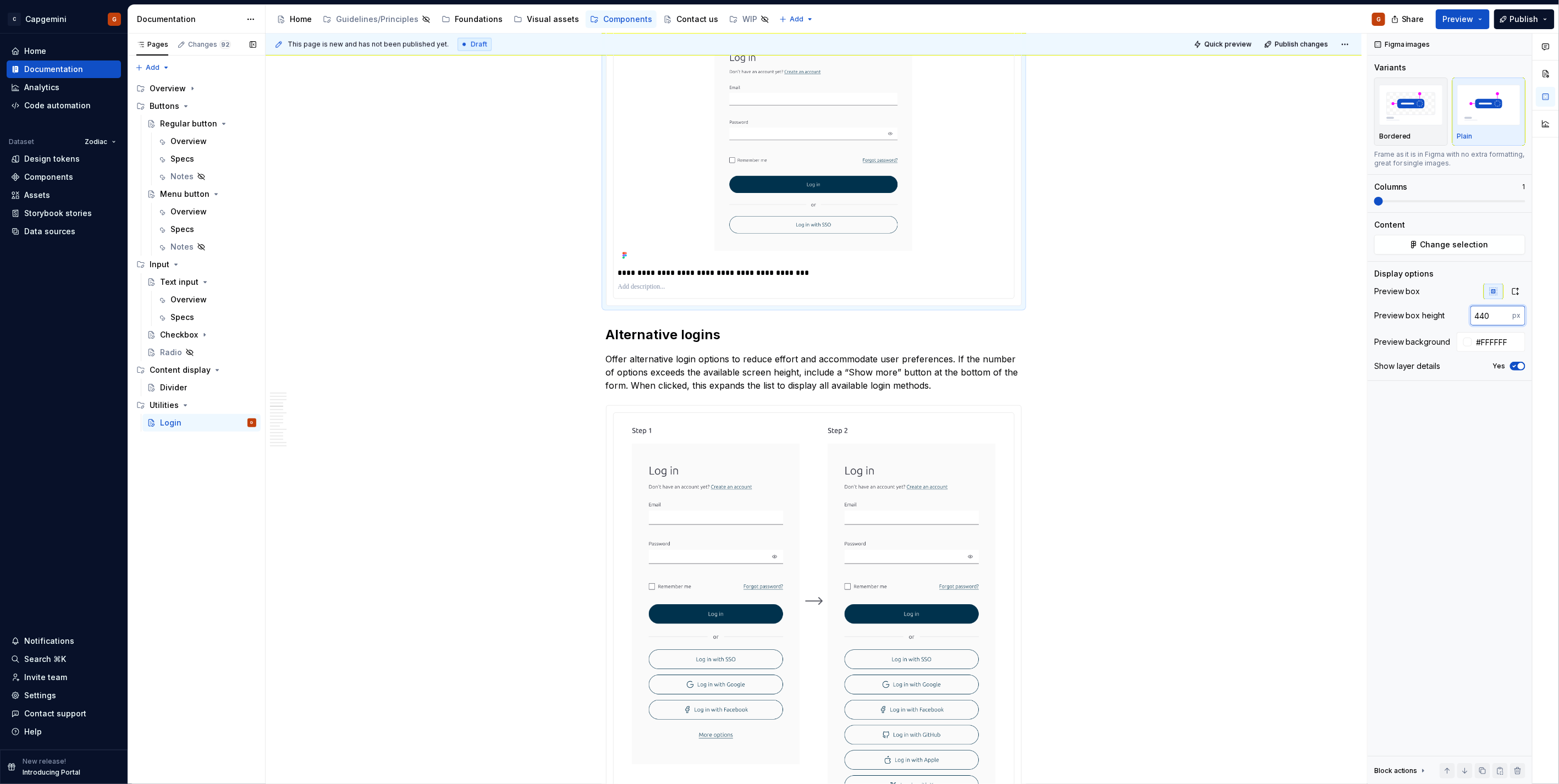
scroll to position [1282, 0]
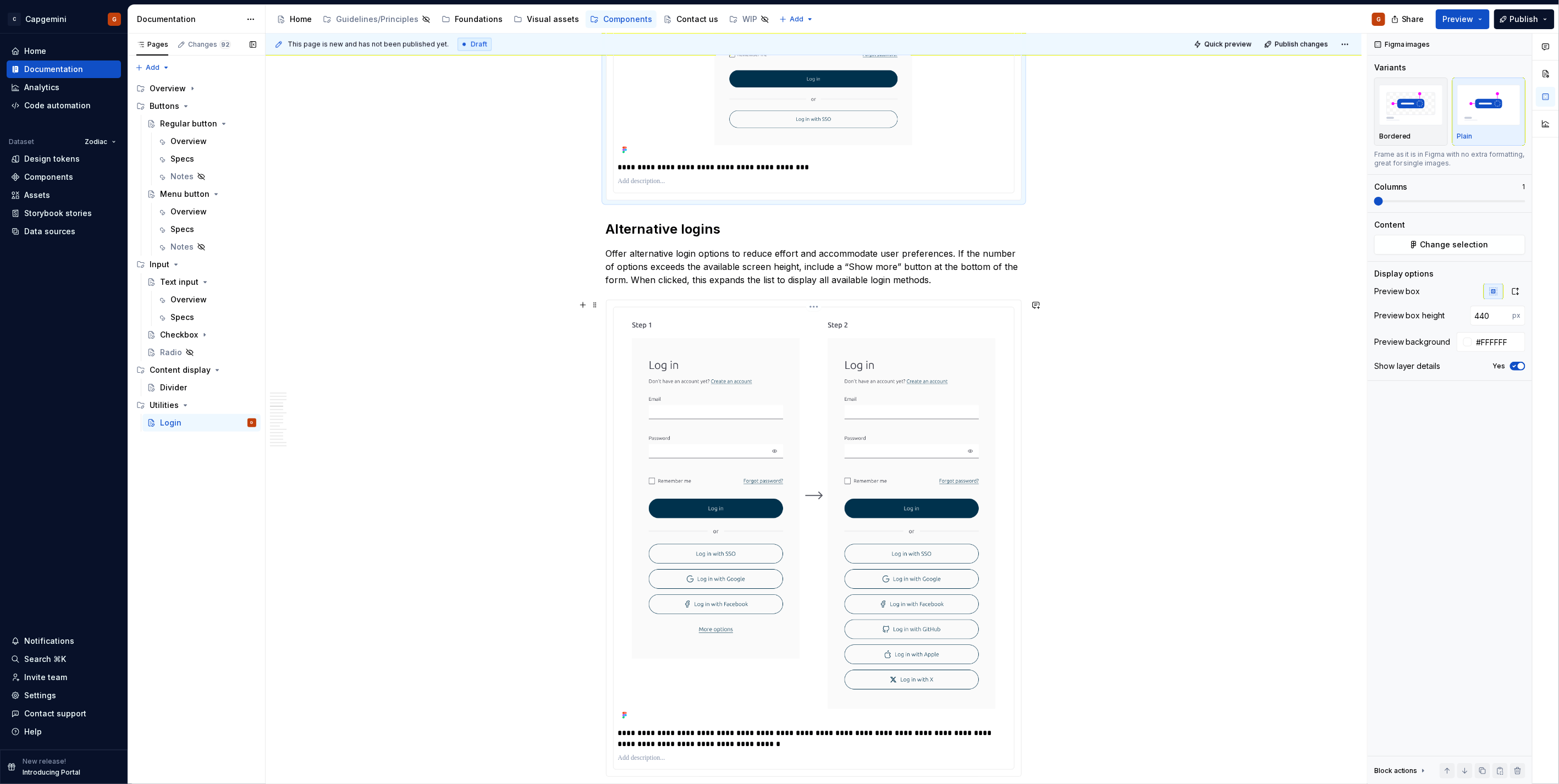
click at [1009, 436] on div "**********" at bounding box center [813, 538] width 400 height 462
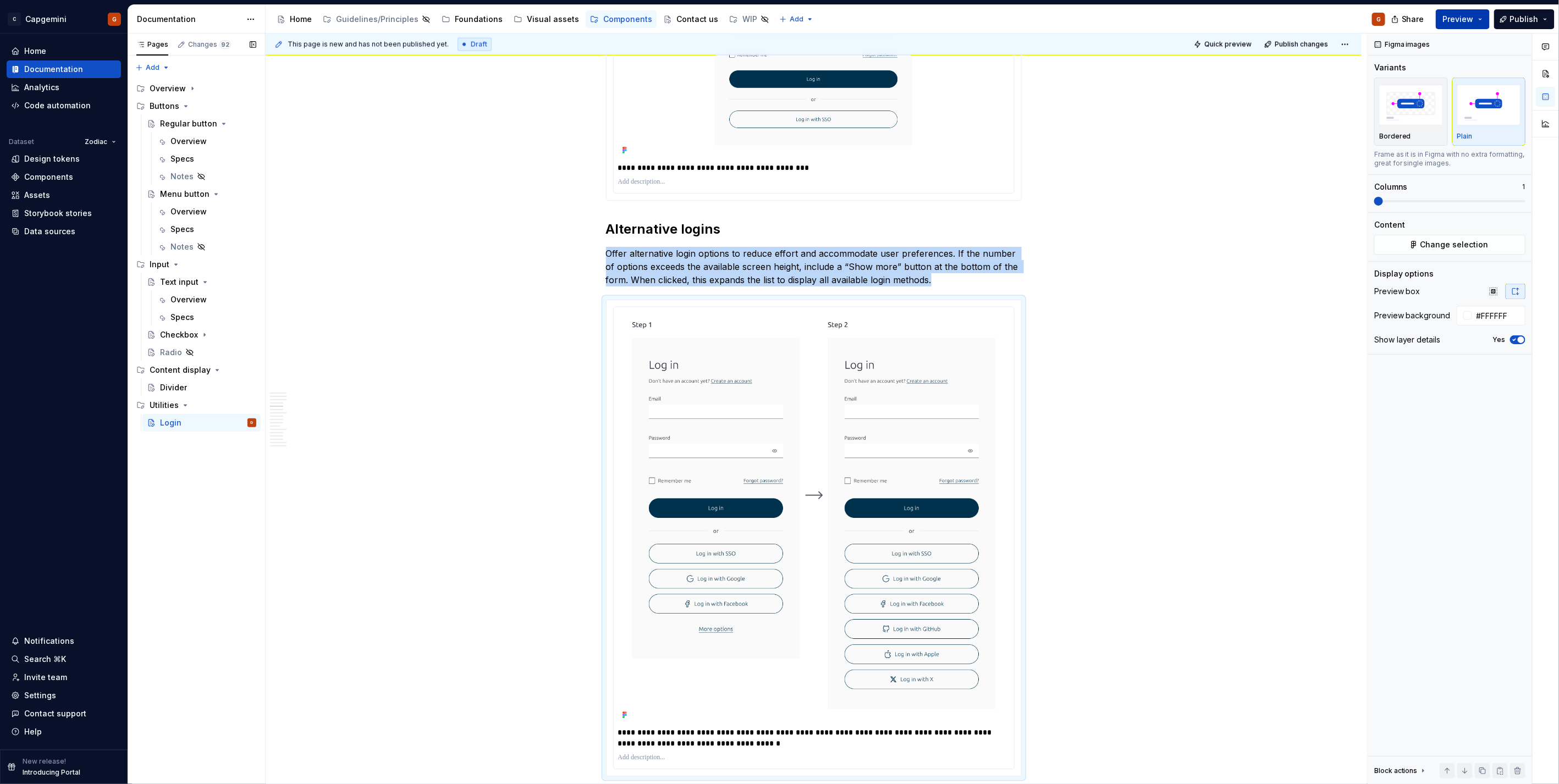
click at [1472, 22] on span "Preview" at bounding box center [1458, 19] width 31 height 11
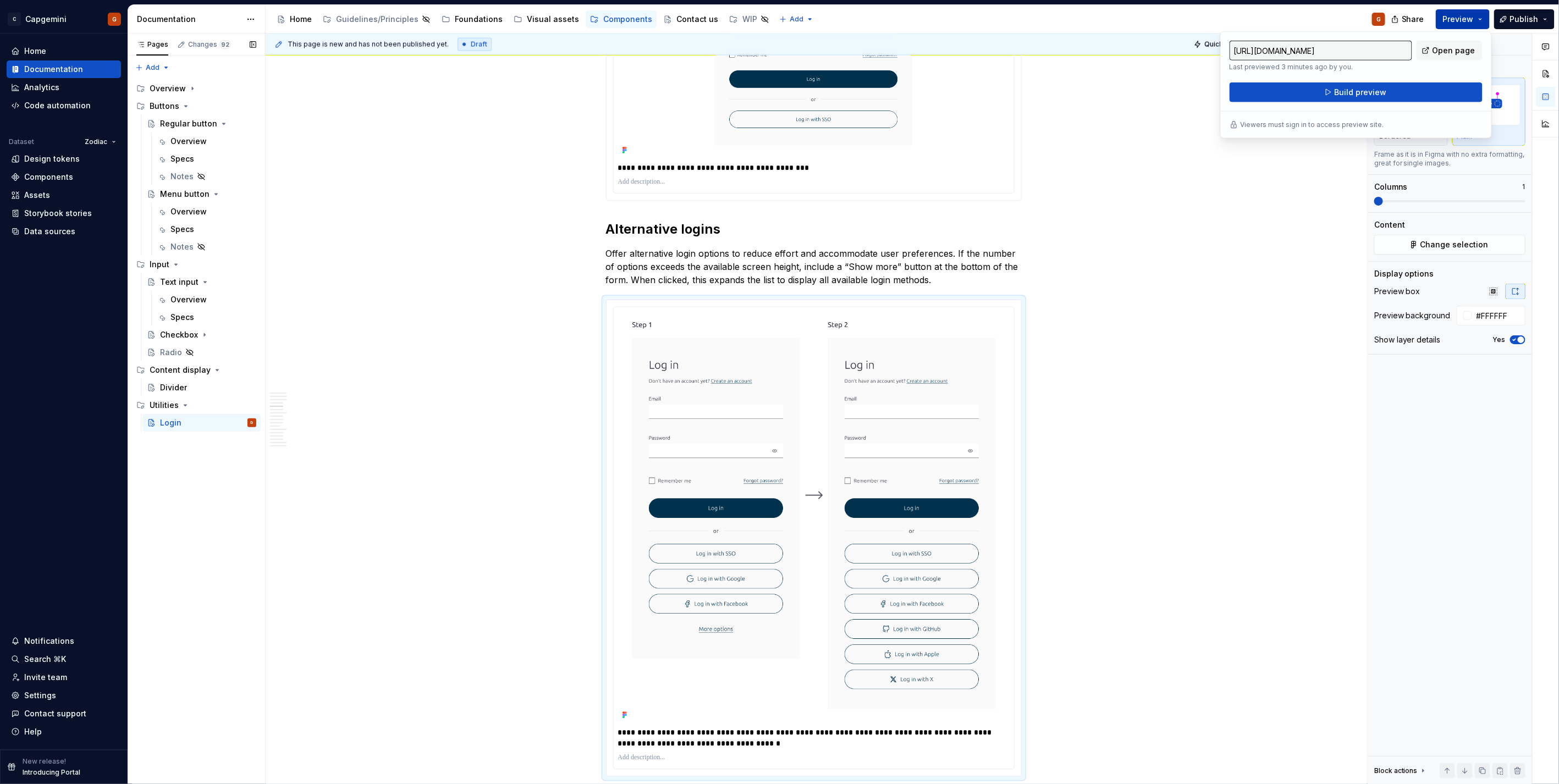
drag, startPoint x: 1472, startPoint y: 22, endPoint x: 1383, endPoint y: 90, distance: 112.0
click at [1383, 90] on span "Build preview" at bounding box center [1360, 93] width 52 height 11
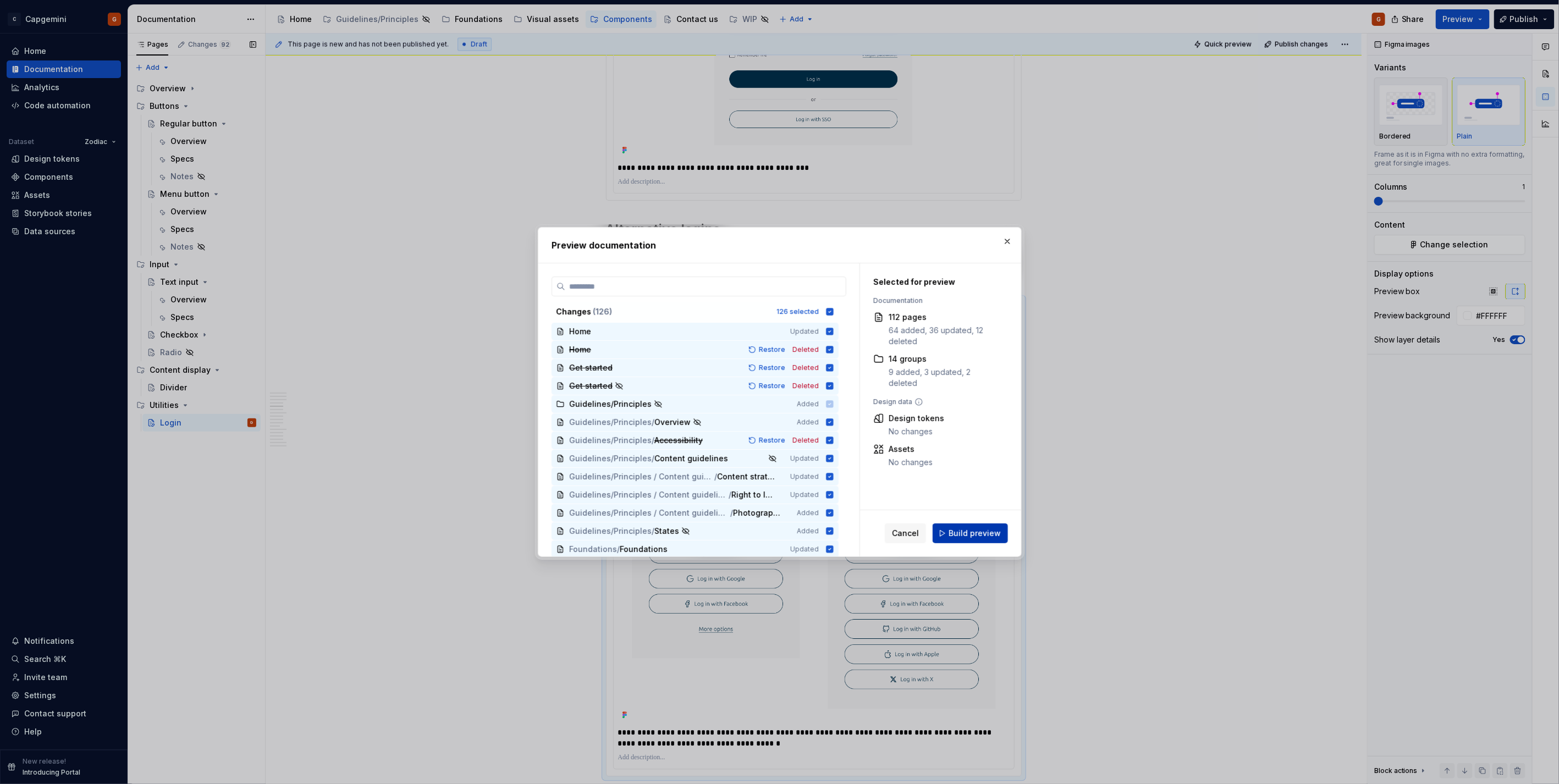
click at [985, 526] on button "Build preview" at bounding box center [970, 533] width 75 height 20
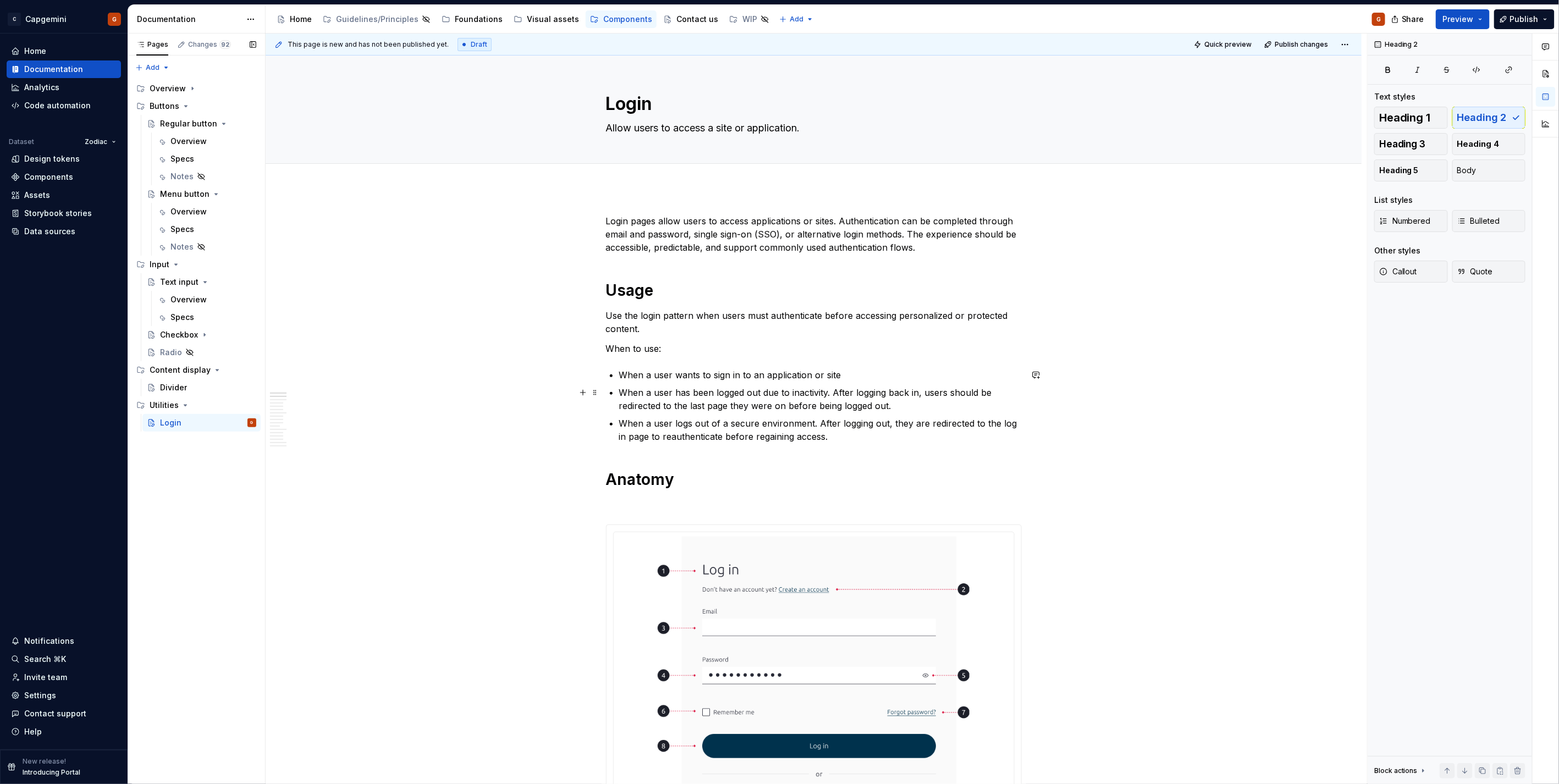
scroll to position [183, 0]
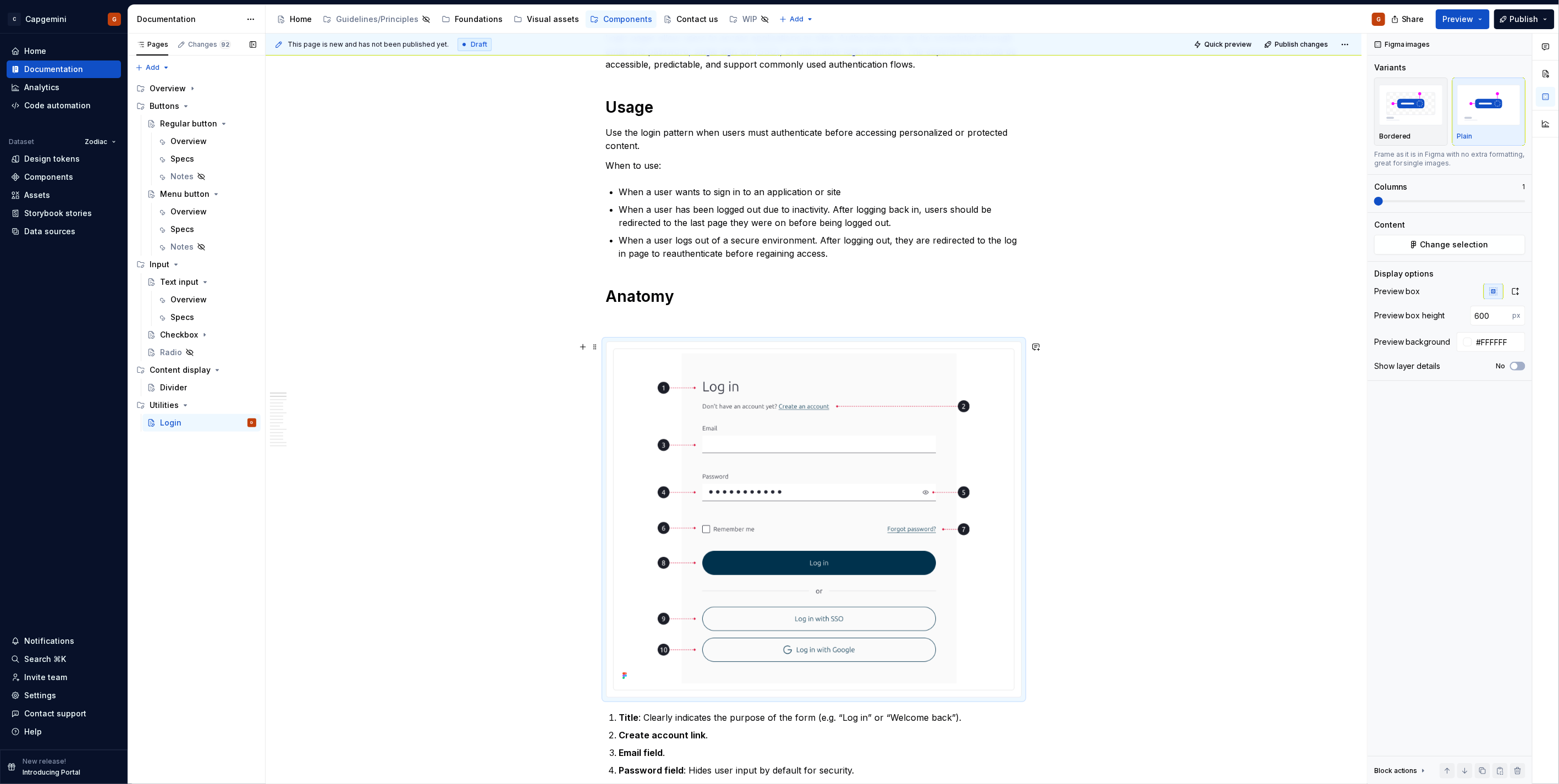
click at [1014, 430] on div at bounding box center [813, 519] width 415 height 355
click at [1509, 295] on button "button" at bounding box center [1515, 291] width 20 height 15
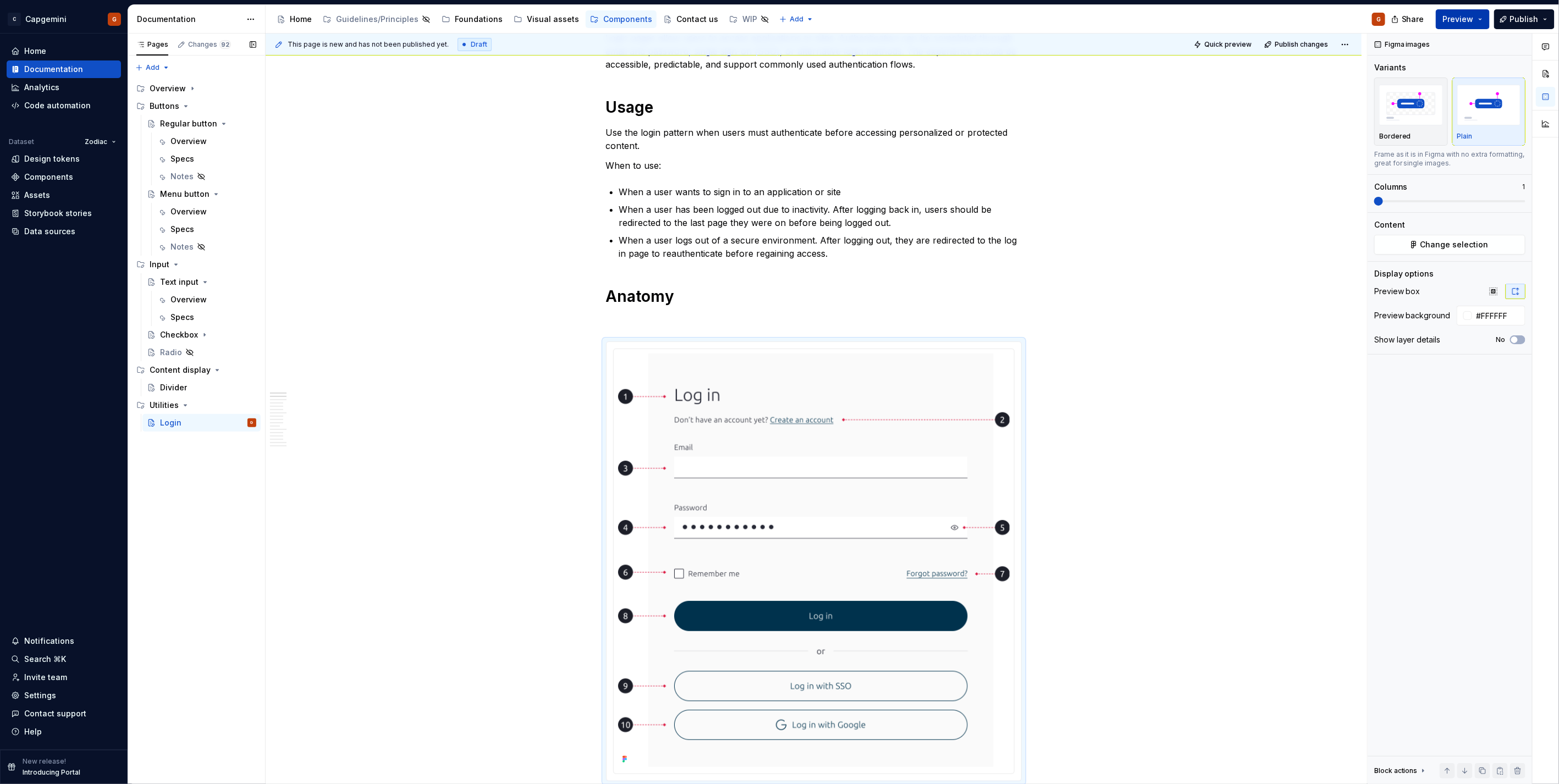
click at [1460, 21] on span "Preview" at bounding box center [1458, 19] width 31 height 11
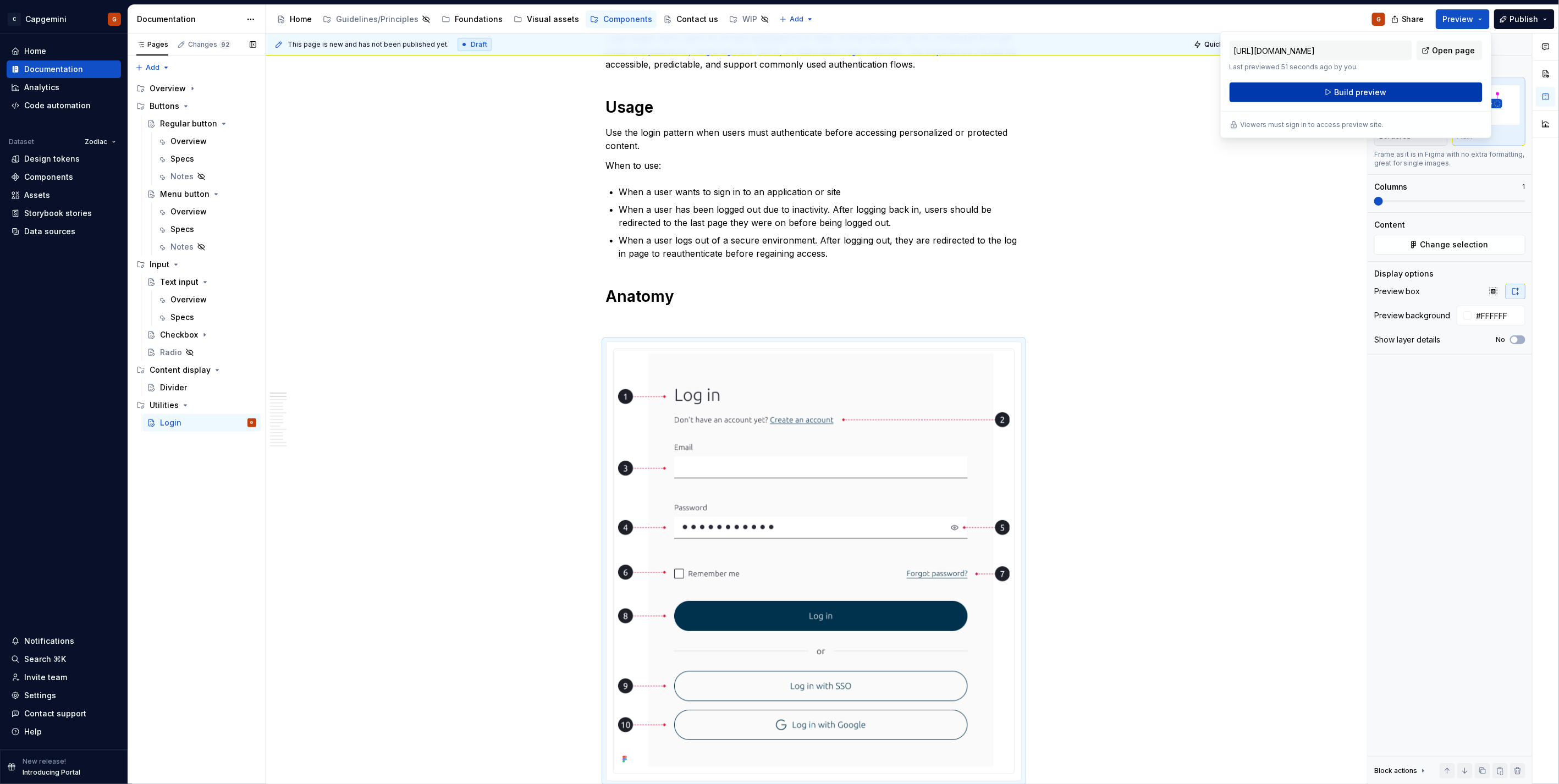
drag, startPoint x: 1460, startPoint y: 21, endPoint x: 1412, endPoint y: 91, distance: 84.9
click at [1412, 91] on button "Build preview" at bounding box center [1356, 92] width 253 height 20
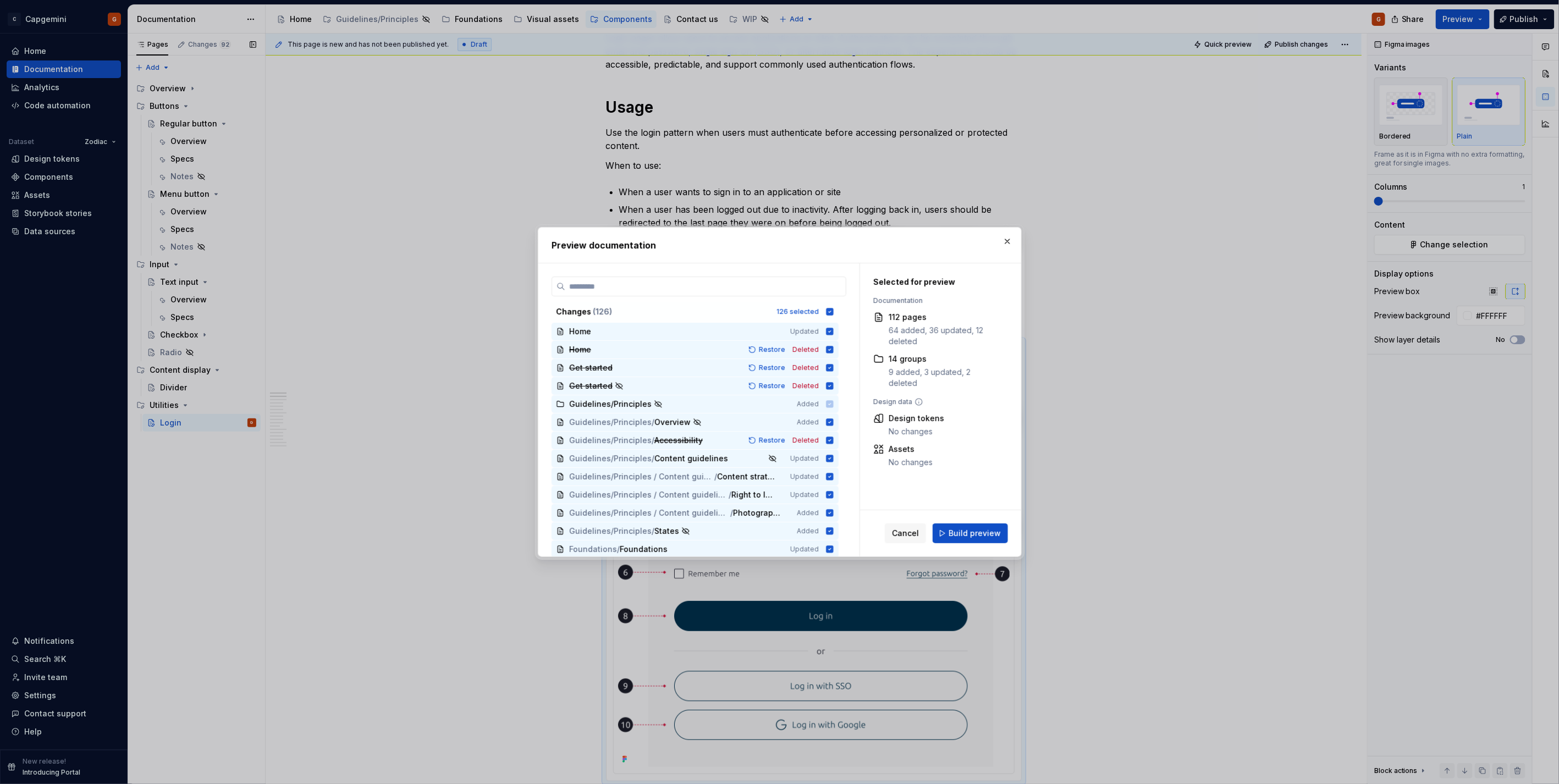
click at [1009, 244] on button "button" at bounding box center [1007, 241] width 15 height 15
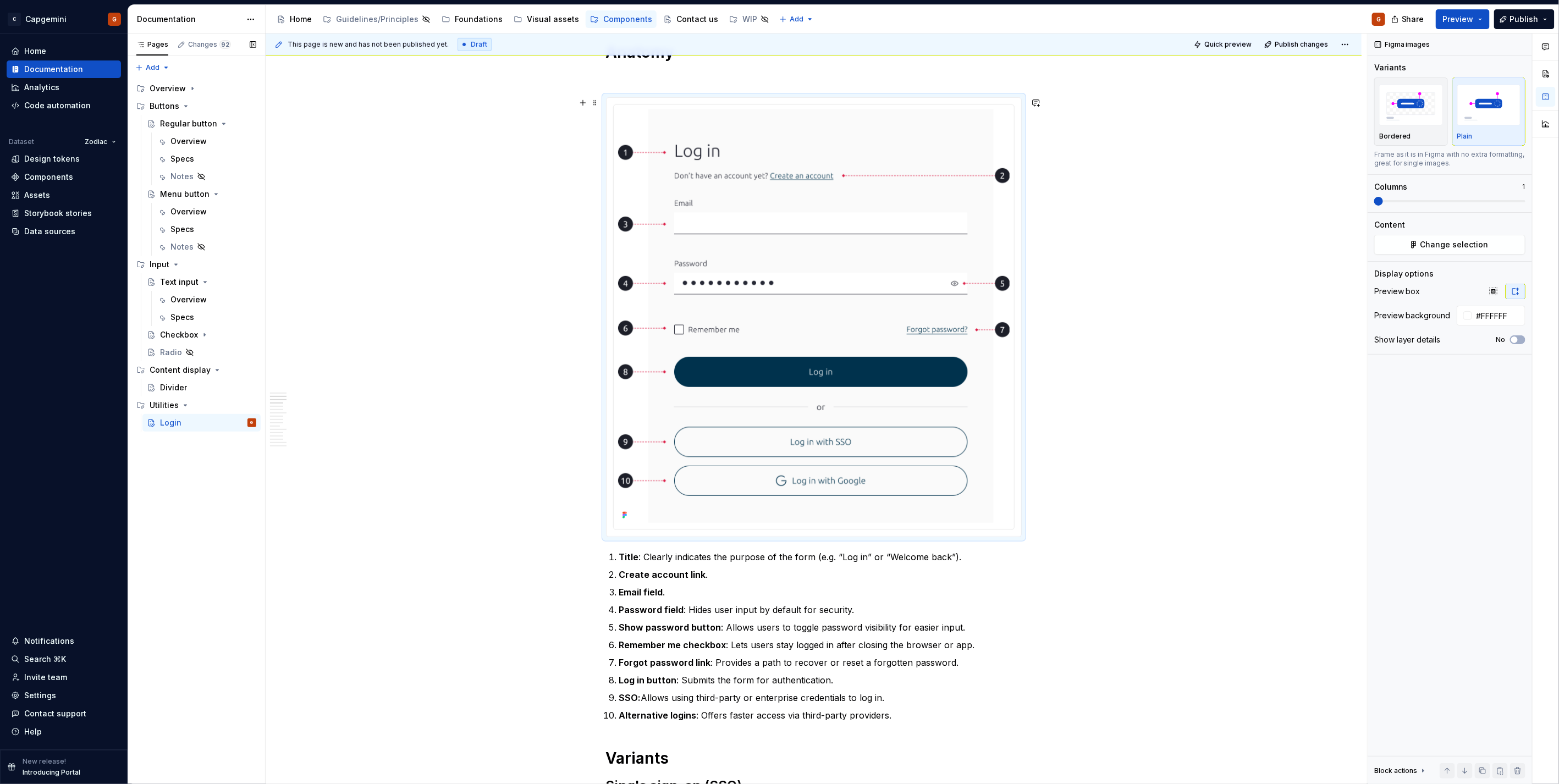
scroll to position [550, 0]
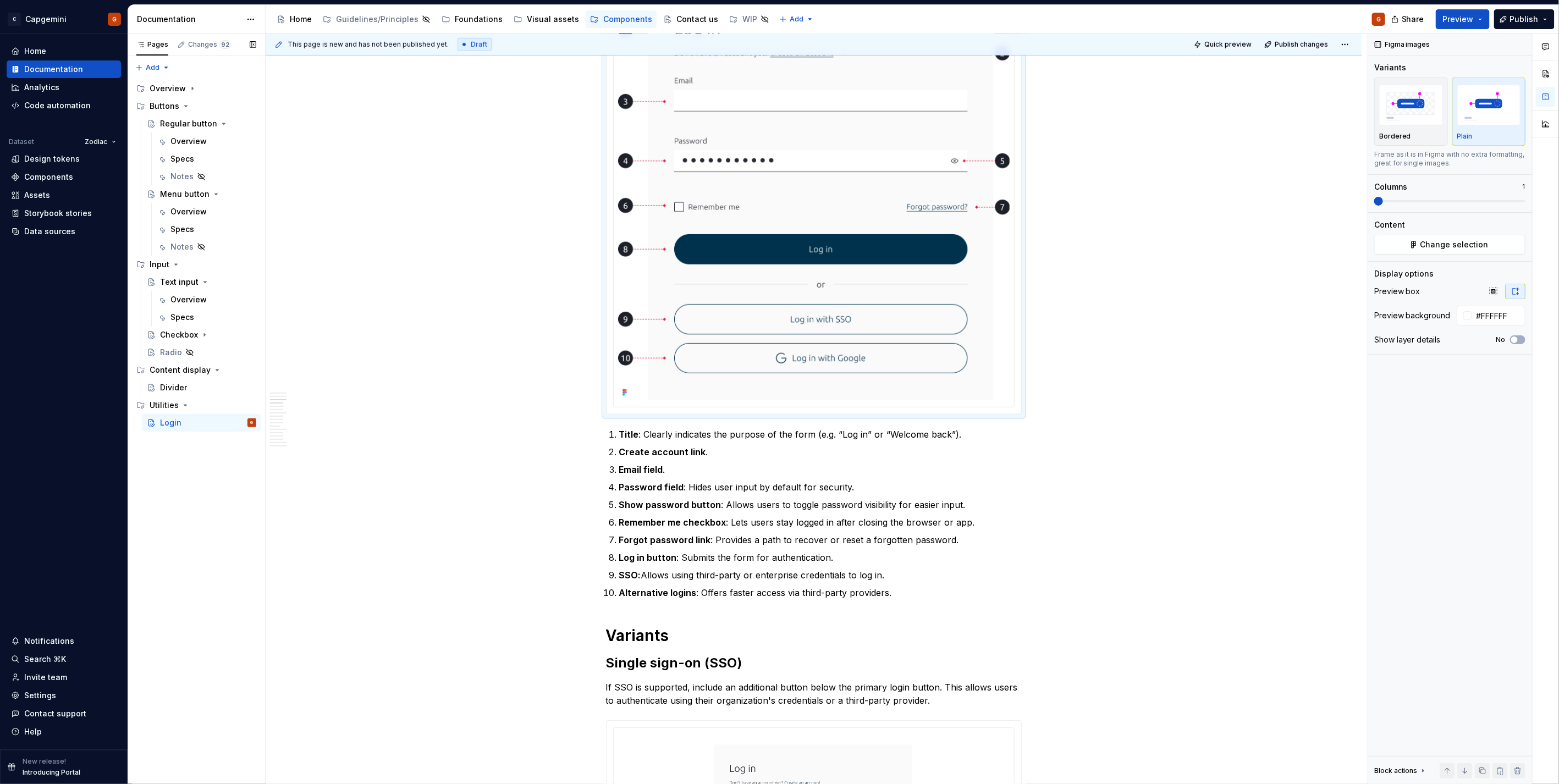
type textarea "*"
